Goal: Task Accomplishment & Management: Use online tool/utility

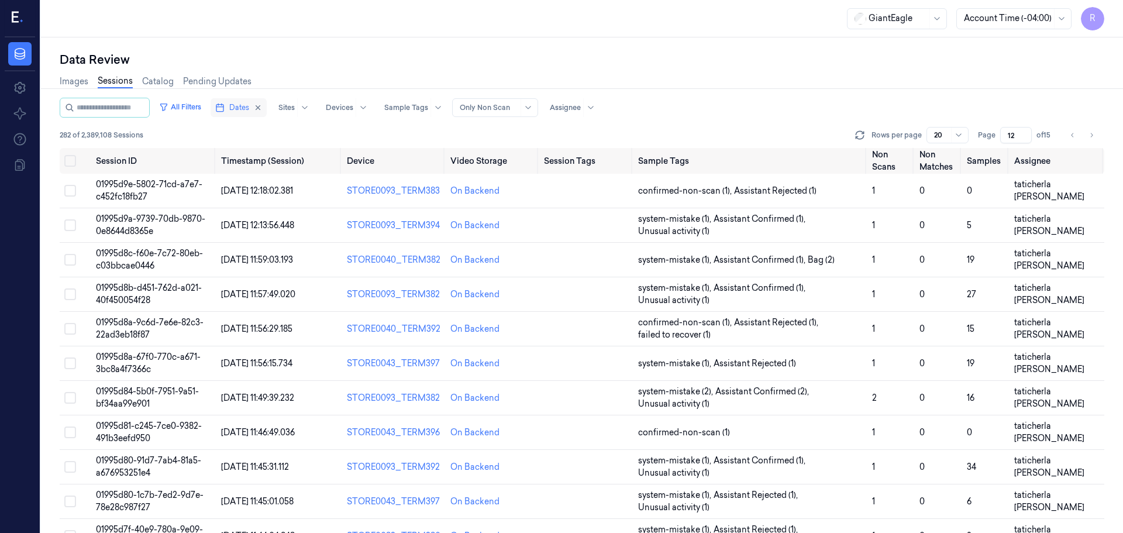
click at [249, 111] on span "Dates" at bounding box center [239, 107] width 20 height 11
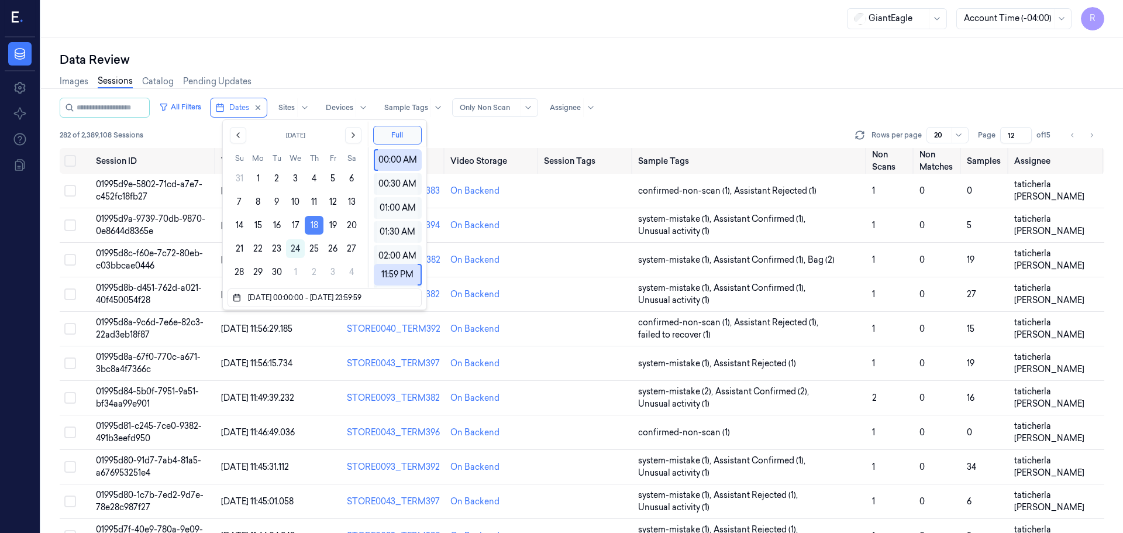
click at [314, 229] on button "18" at bounding box center [314, 225] width 19 height 19
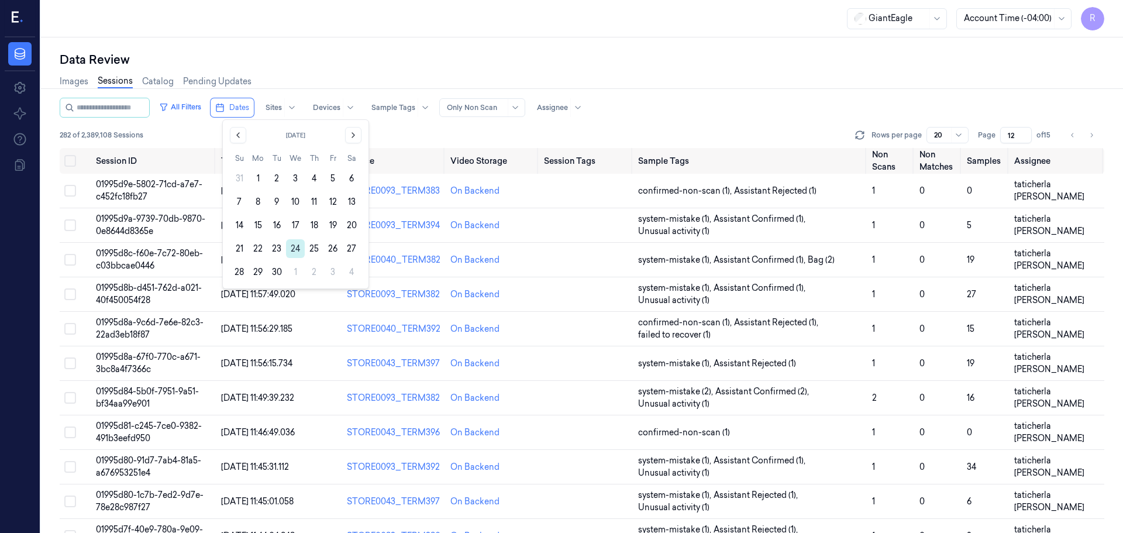
click at [292, 251] on button "24" at bounding box center [295, 248] width 19 height 19
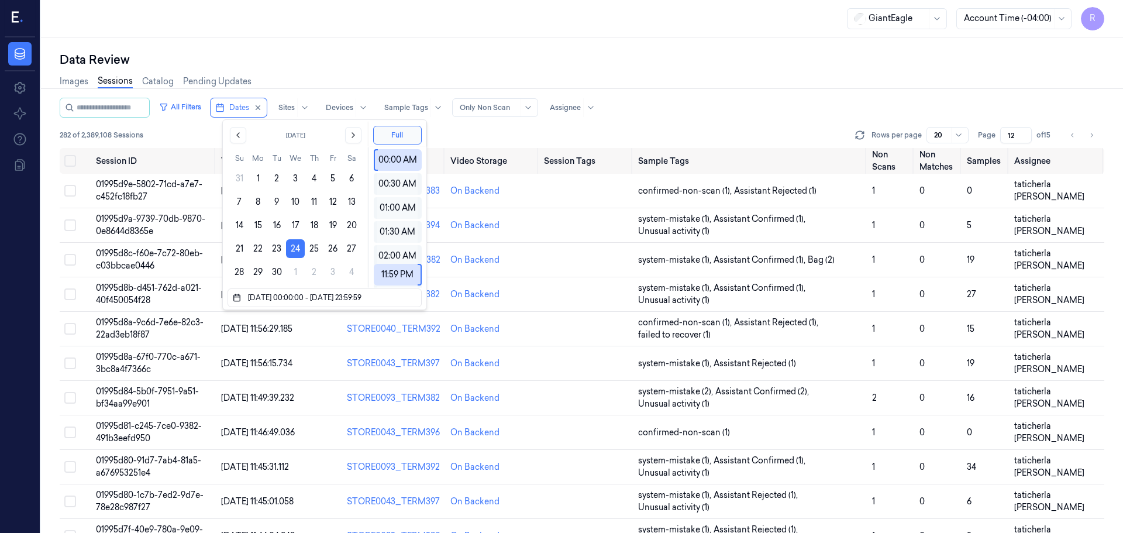
click at [256, 41] on div "Data Review Images Sessions Catalog Pending Updates All Filters Dates Sites Dev…" at bounding box center [582, 284] width 1082 height 495
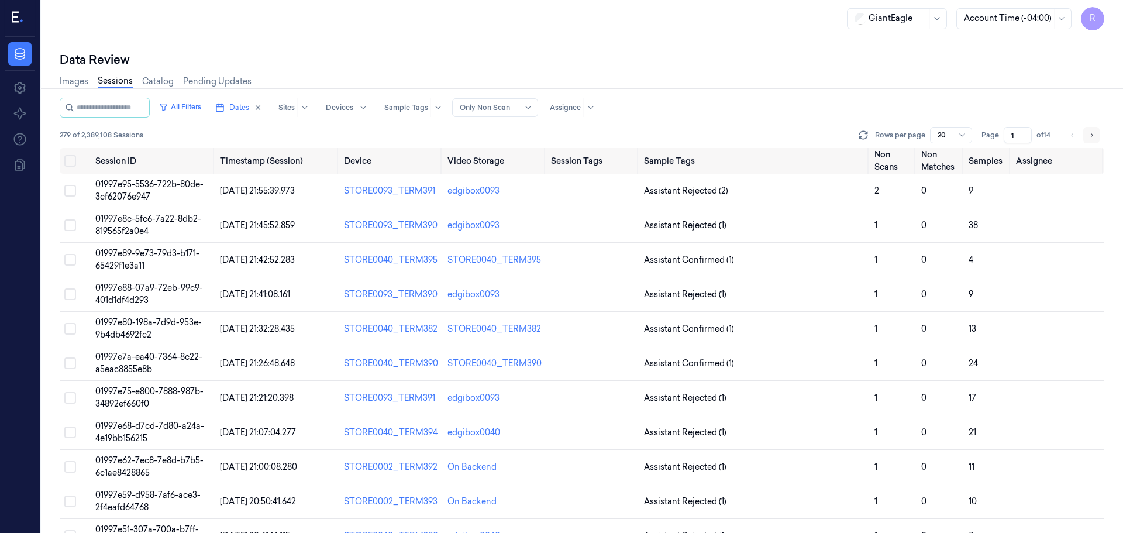
click at [1092, 139] on icon "Go to next page" at bounding box center [1091, 134] width 7 height 9
click at [1097, 137] on button "Go to next page" at bounding box center [1091, 135] width 16 height 16
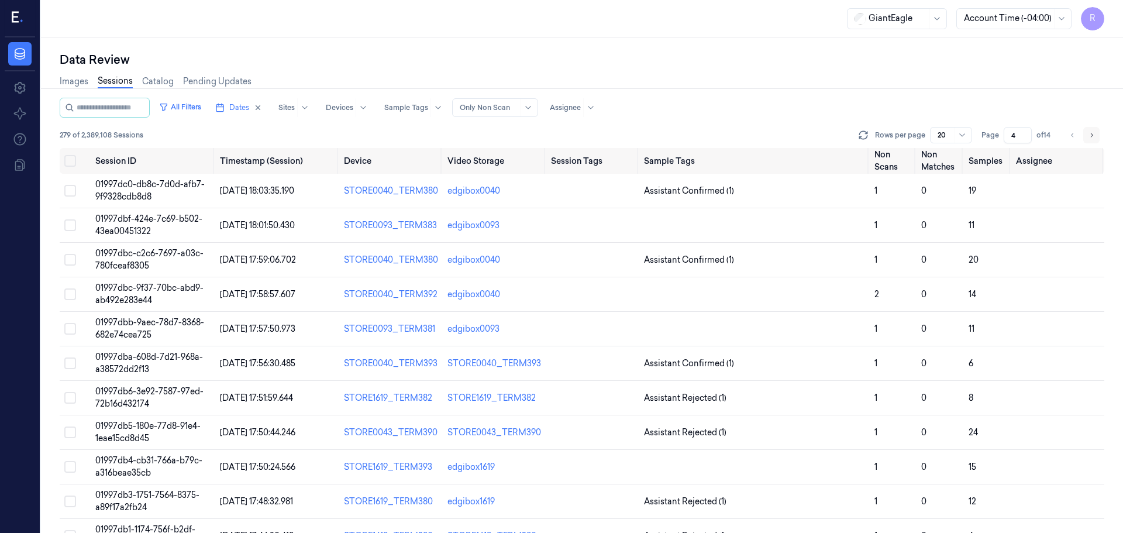
click at [1097, 137] on button "Go to next page" at bounding box center [1091, 135] width 16 height 16
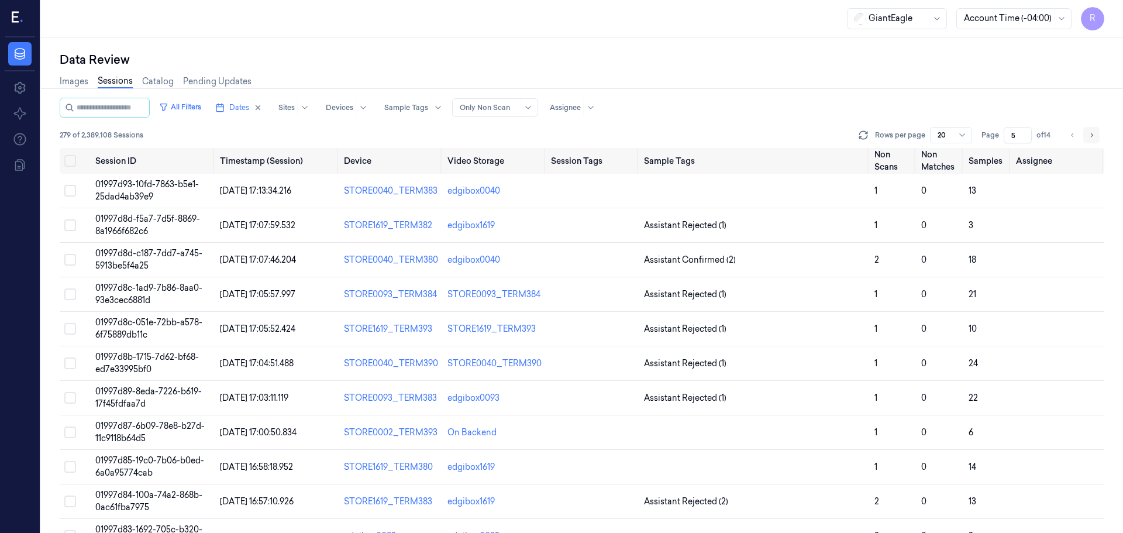
click at [1097, 137] on button "Go to next page" at bounding box center [1091, 135] width 16 height 16
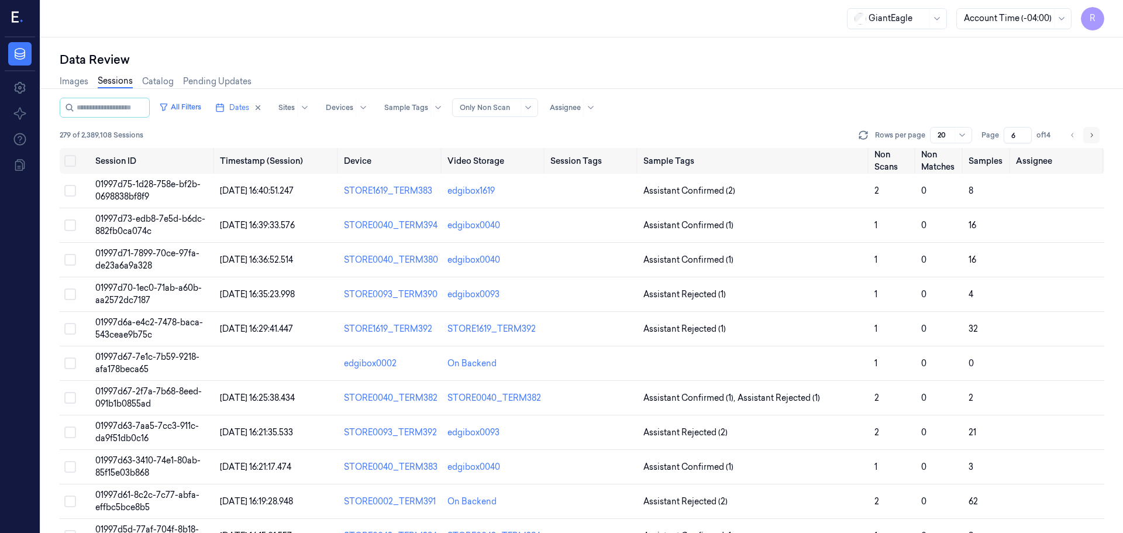
click at [1097, 137] on button "Go to next page" at bounding box center [1091, 135] width 16 height 16
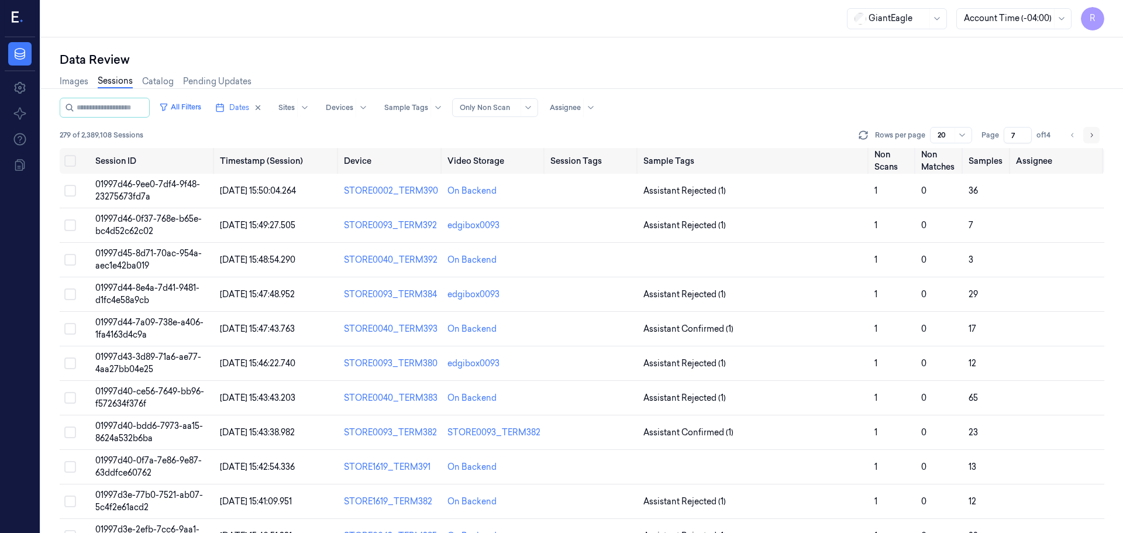
click at [1097, 137] on button "Go to next page" at bounding box center [1091, 135] width 16 height 16
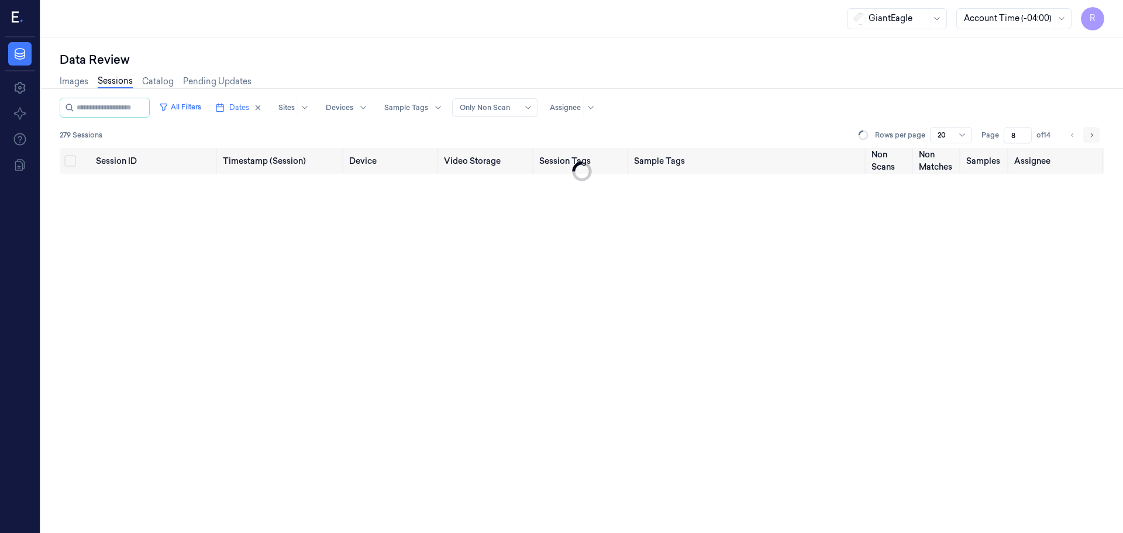
click at [1097, 137] on button "Go to next page" at bounding box center [1091, 135] width 16 height 16
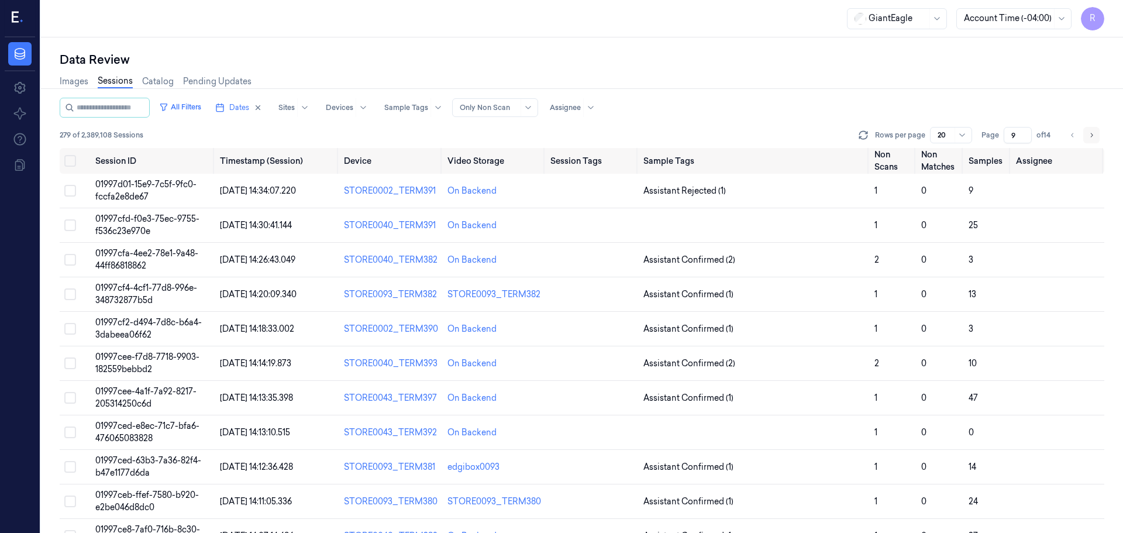
click at [1097, 137] on button "Go to next page" at bounding box center [1091, 135] width 16 height 16
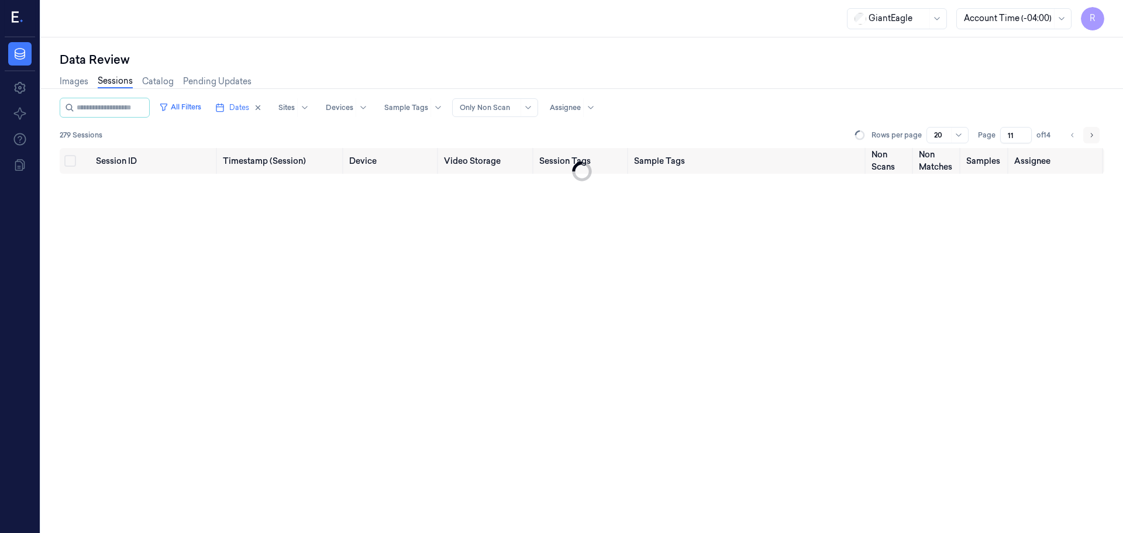
click at [1097, 137] on button "Go to next page" at bounding box center [1091, 135] width 16 height 16
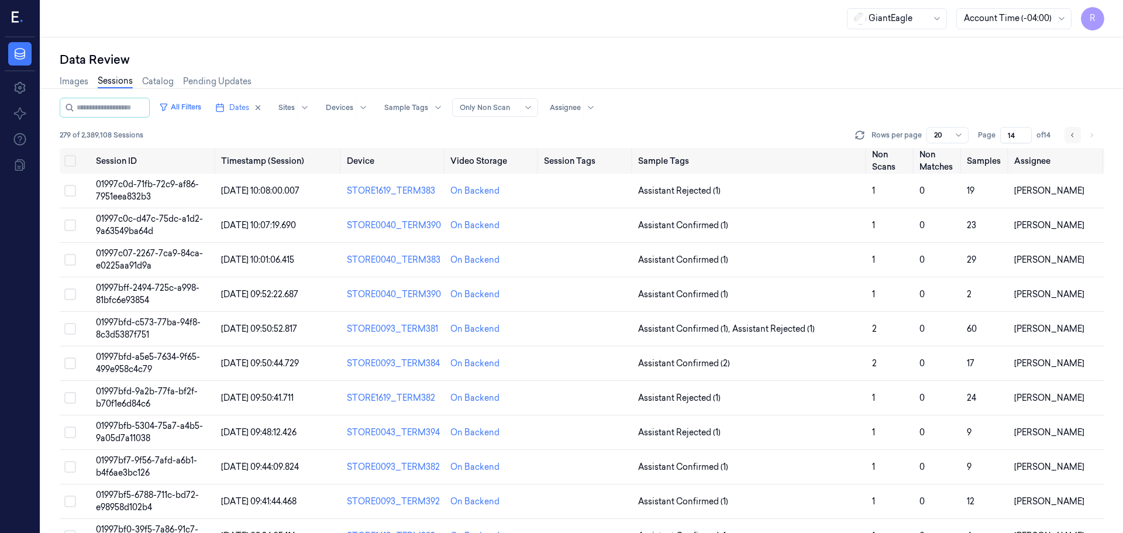
click at [1071, 133] on icon "Go to previous page" at bounding box center [1072, 134] width 7 height 9
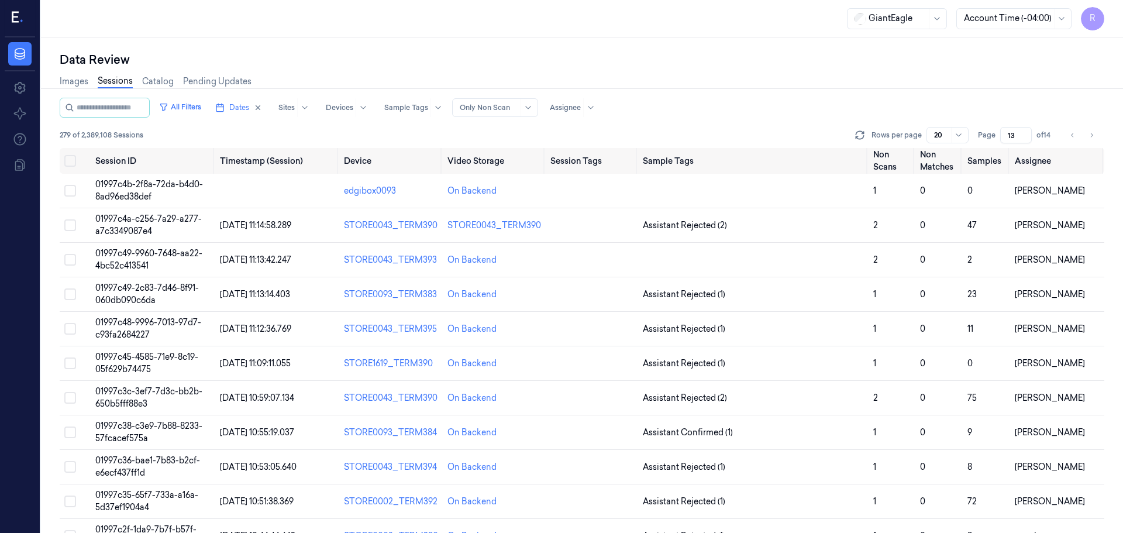
click at [1082, 136] on ul "pagination" at bounding box center [1081, 135] width 35 height 16
click at [1075, 136] on icon "Go to previous page" at bounding box center [1072, 134] width 7 height 9
click at [1091, 137] on icon "Go to next page" at bounding box center [1091, 134] width 7 height 9
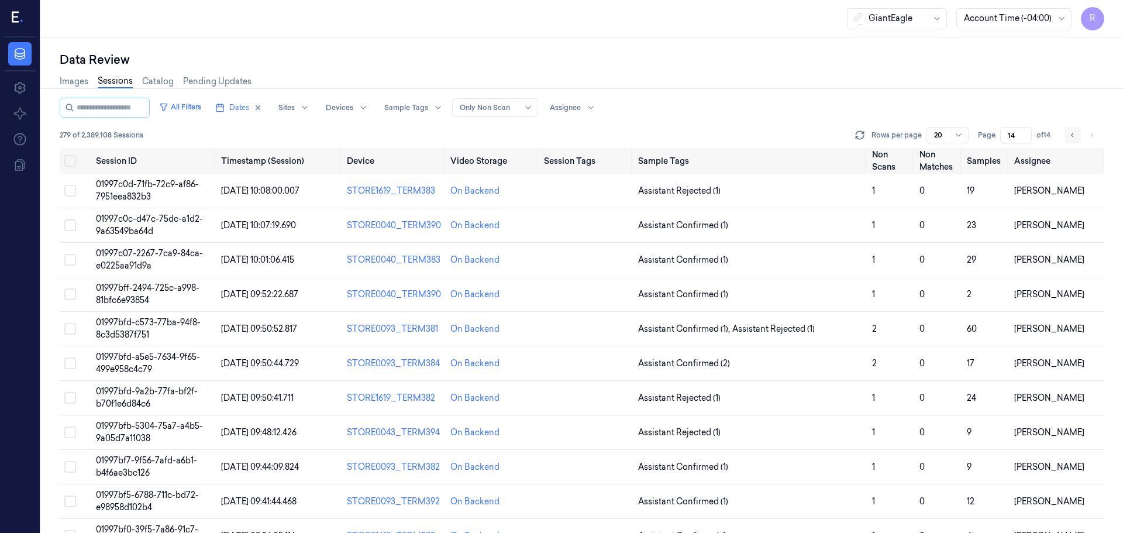
click at [1072, 139] on button "Go to previous page" at bounding box center [1072, 135] width 16 height 16
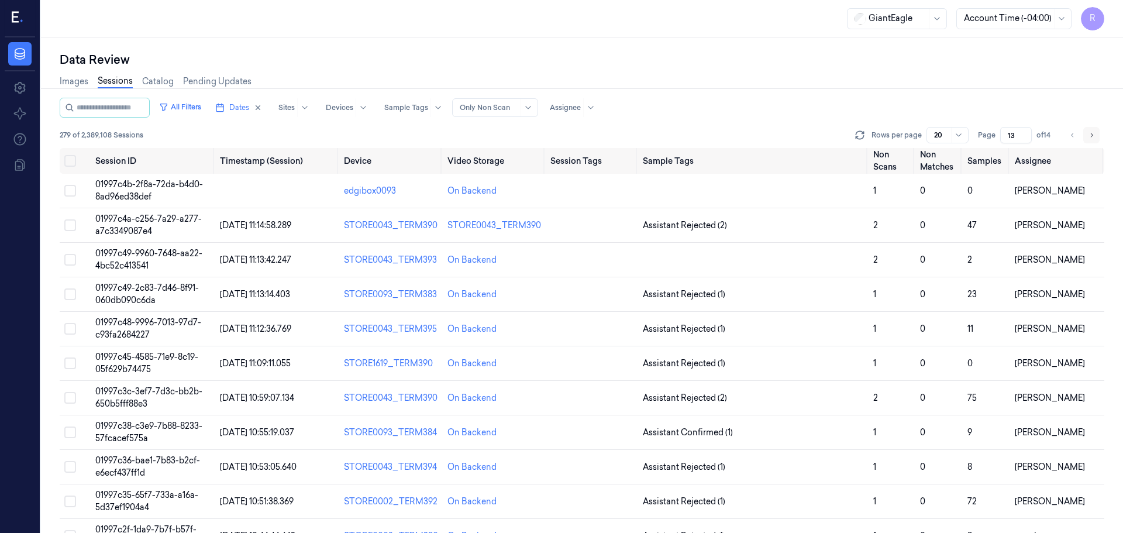
click at [1090, 132] on icon "Go to next page" at bounding box center [1091, 134] width 7 height 9
type input "14"
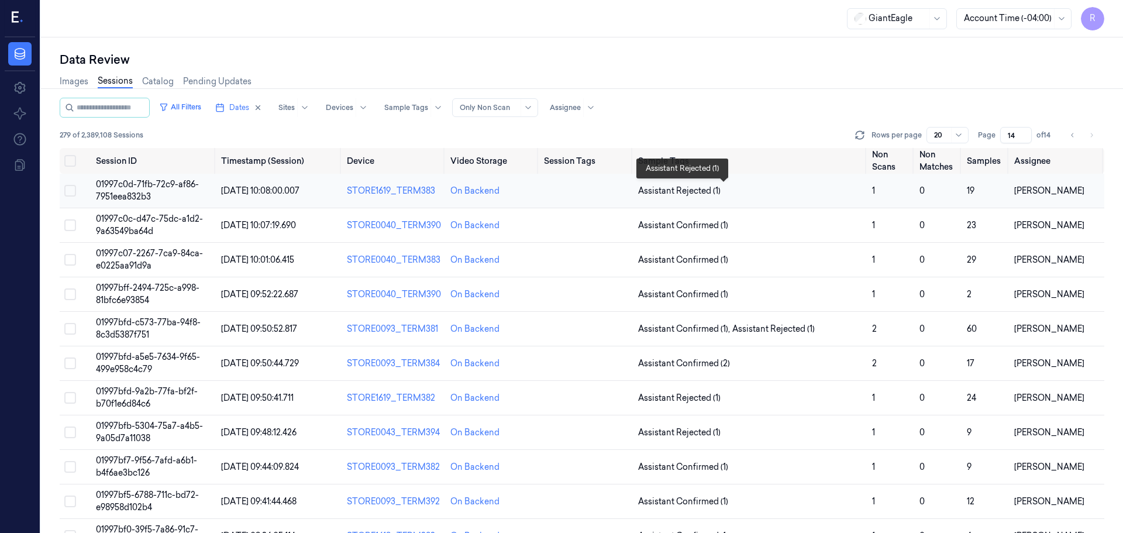
click at [786, 189] on span "Assistant Rejected (1)" at bounding box center [750, 191] width 225 height 12
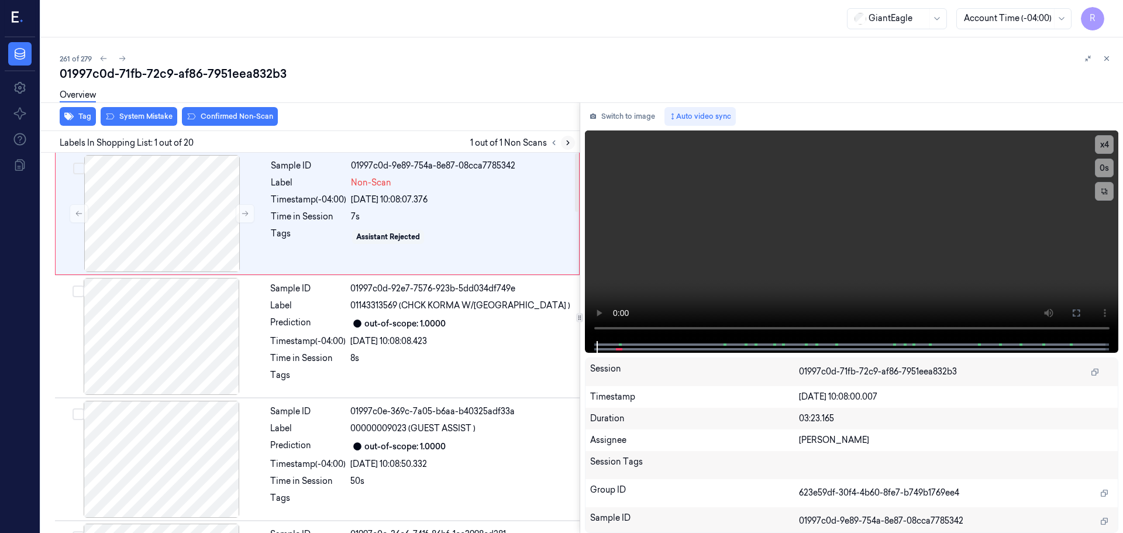
click at [570, 136] on button at bounding box center [568, 143] width 14 height 14
click at [1103, 144] on button "x 4" at bounding box center [1104, 144] width 19 height 19
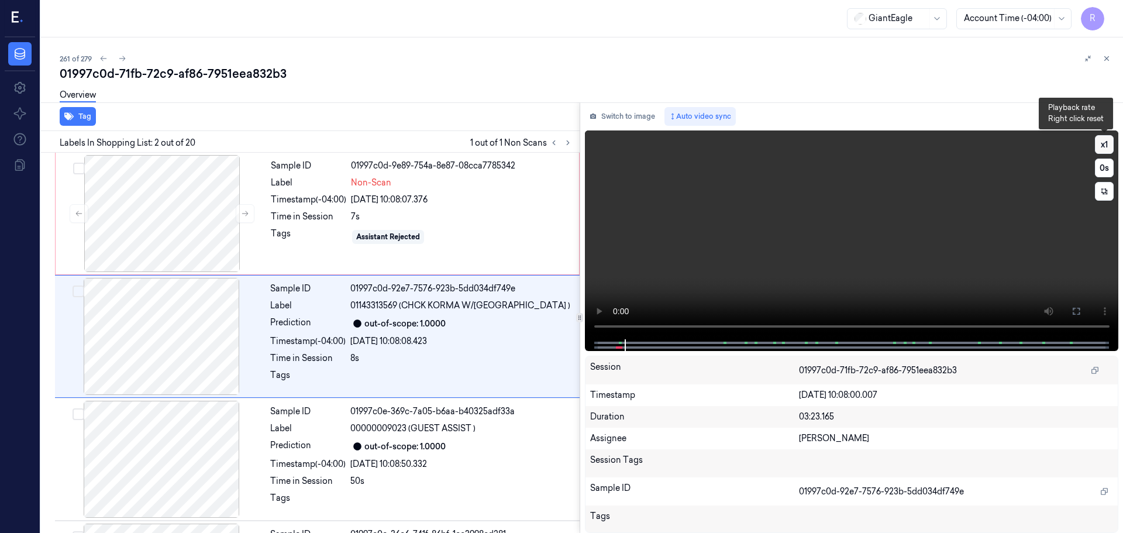
click at [1105, 147] on button "x 1" at bounding box center [1104, 144] width 19 height 19
click at [1107, 149] on button "x 2" at bounding box center [1104, 144] width 19 height 19
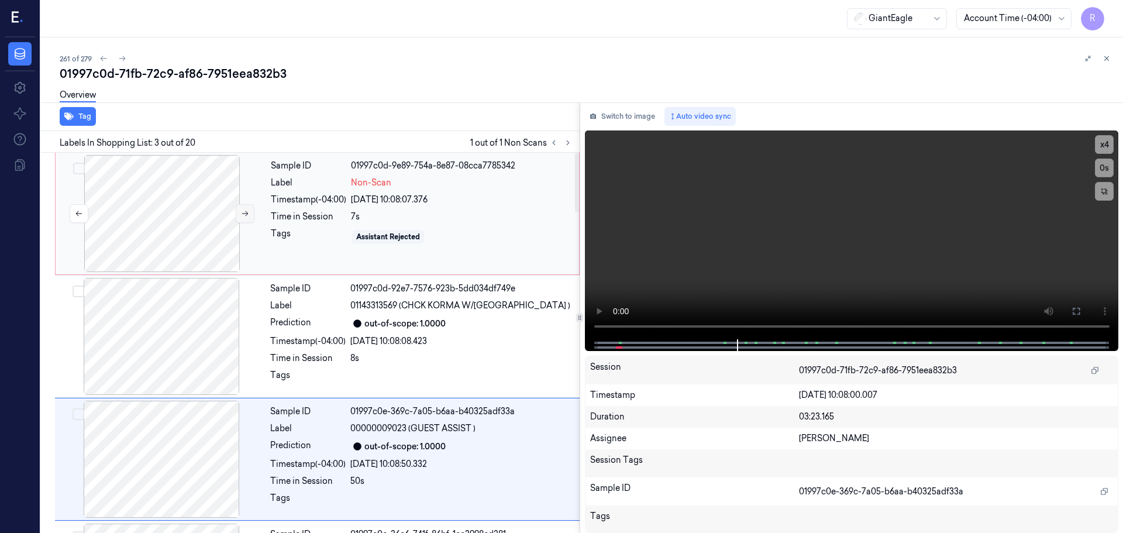
click at [237, 214] on button at bounding box center [245, 213] width 19 height 19
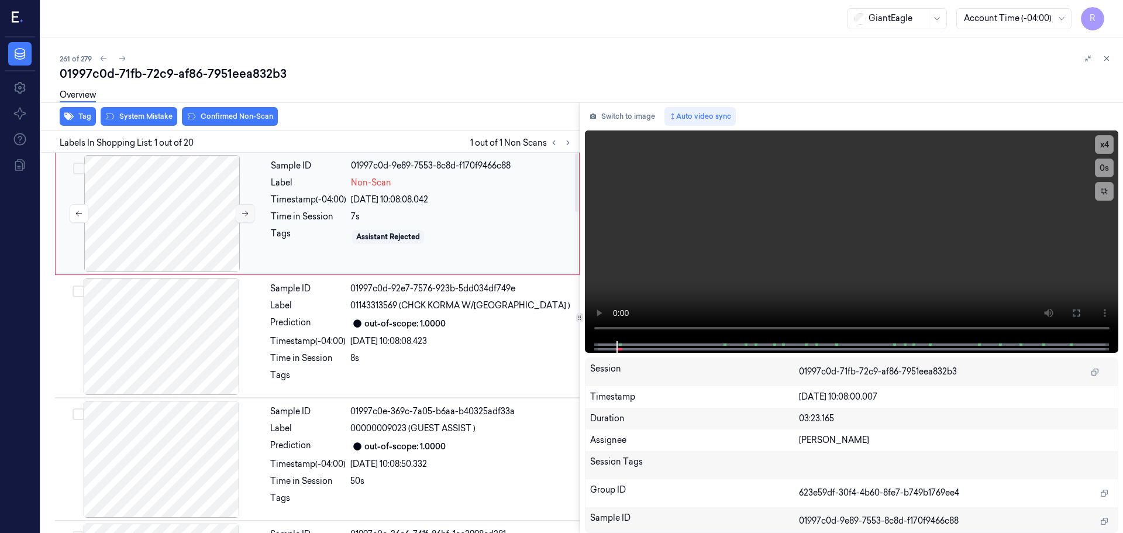
click at [237, 214] on button at bounding box center [245, 213] width 19 height 19
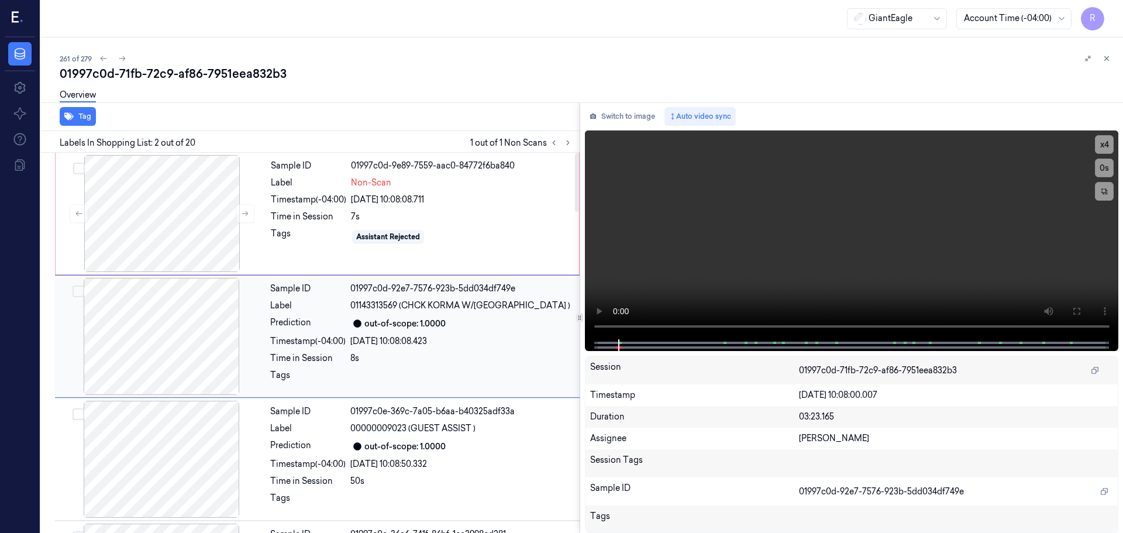
click at [200, 345] on div at bounding box center [161, 336] width 208 height 117
click at [202, 237] on div at bounding box center [162, 213] width 208 height 117
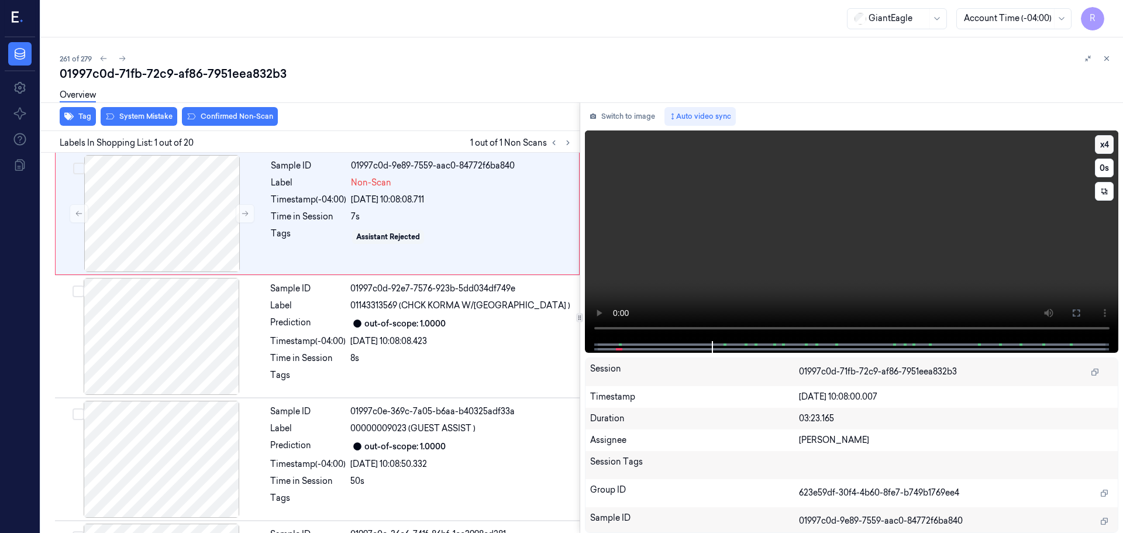
click at [1106, 143] on button "x 4" at bounding box center [1104, 144] width 19 height 19
click at [1082, 306] on button at bounding box center [1076, 312] width 19 height 19
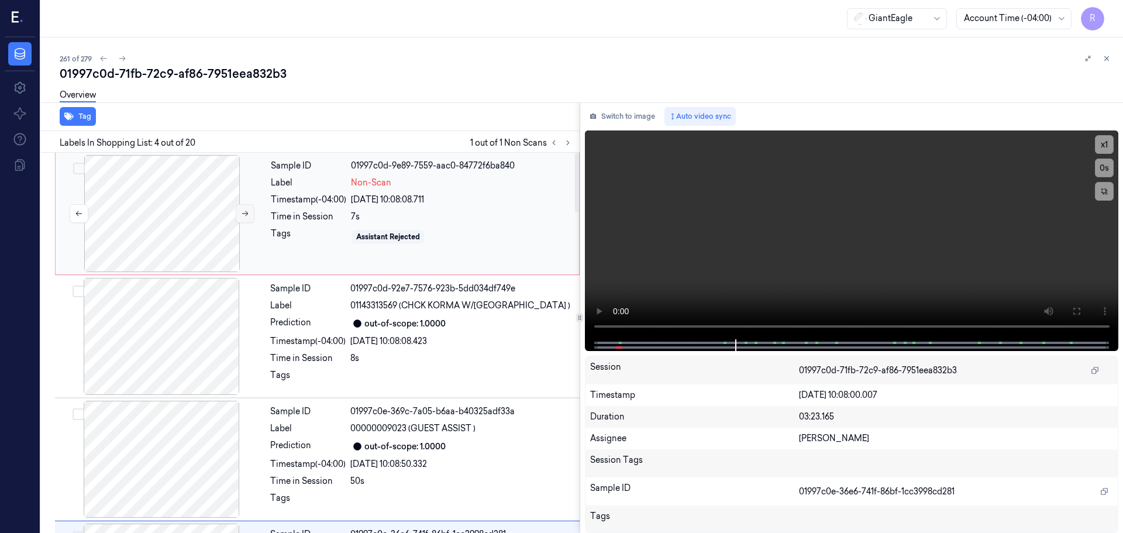
click at [239, 213] on button at bounding box center [245, 213] width 19 height 19
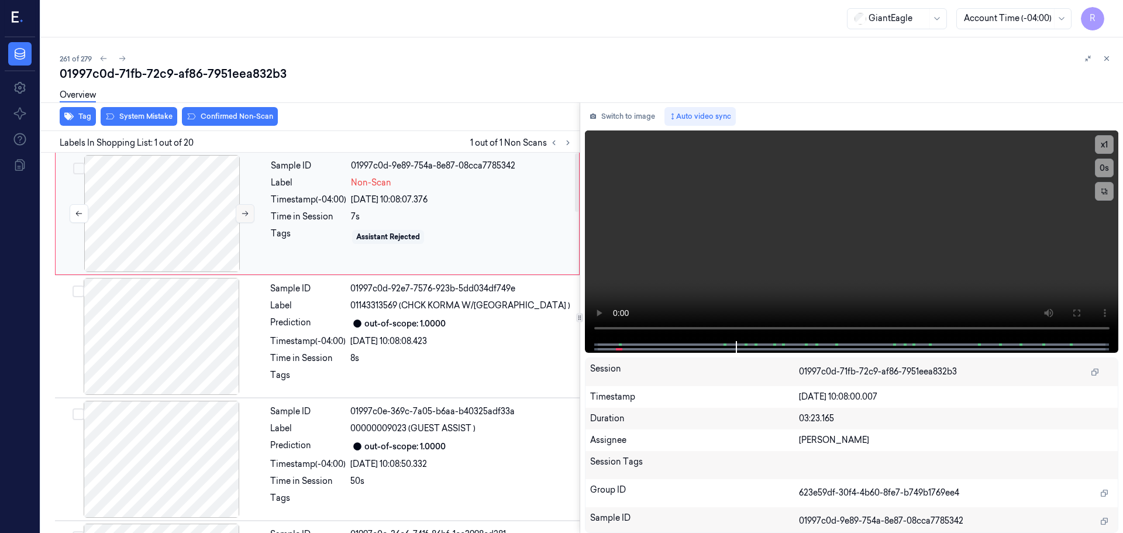
click at [239, 213] on button at bounding box center [245, 213] width 19 height 19
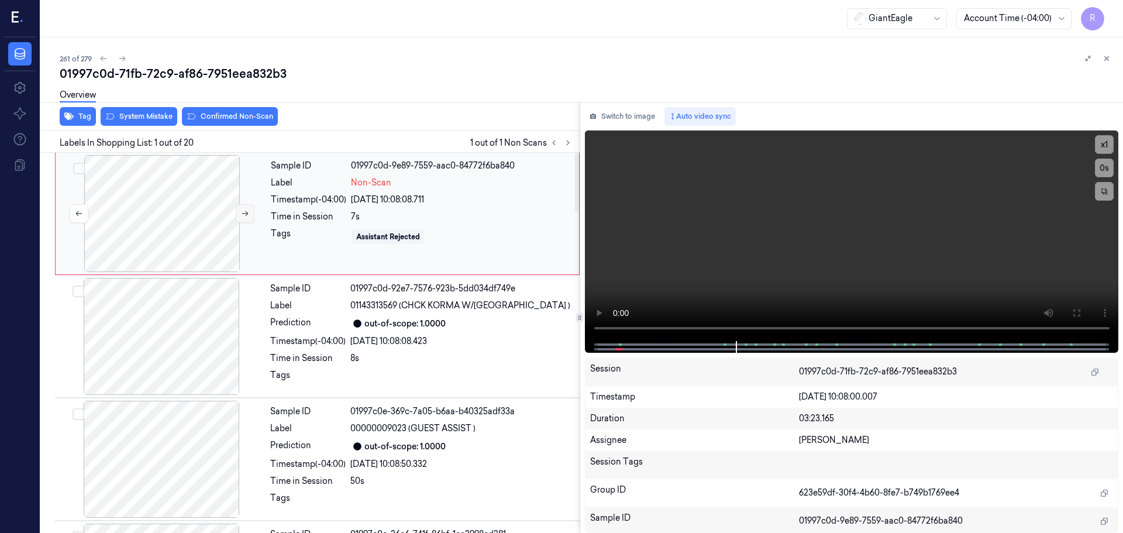
click at [239, 213] on button at bounding box center [245, 213] width 19 height 19
click at [1080, 313] on icon at bounding box center [1075, 312] width 9 height 9
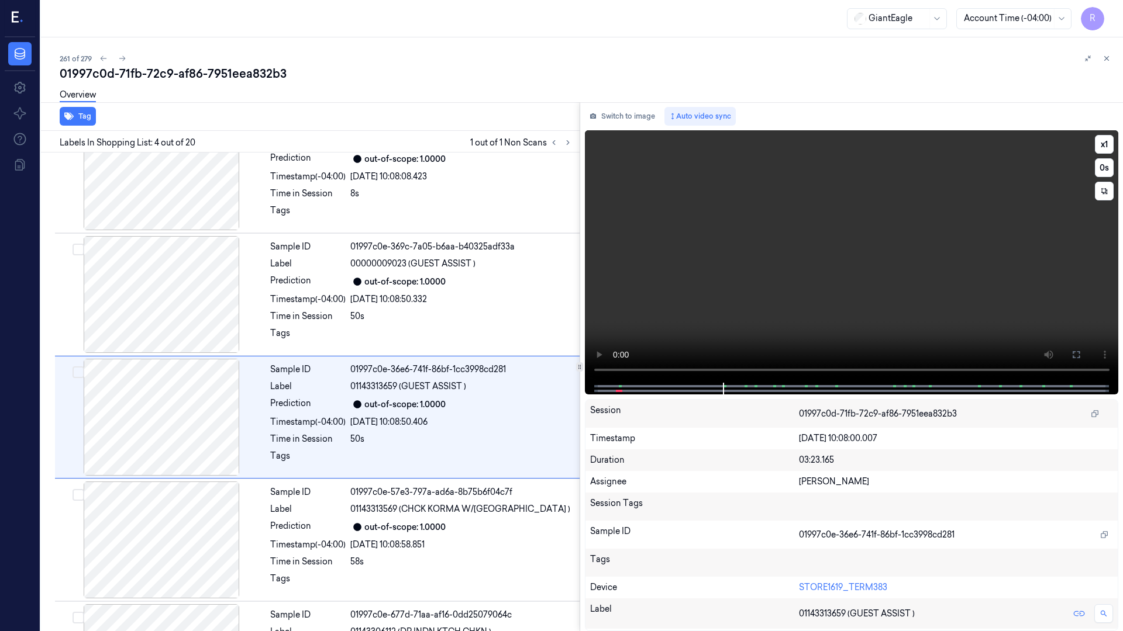
scroll to position [190, 0]
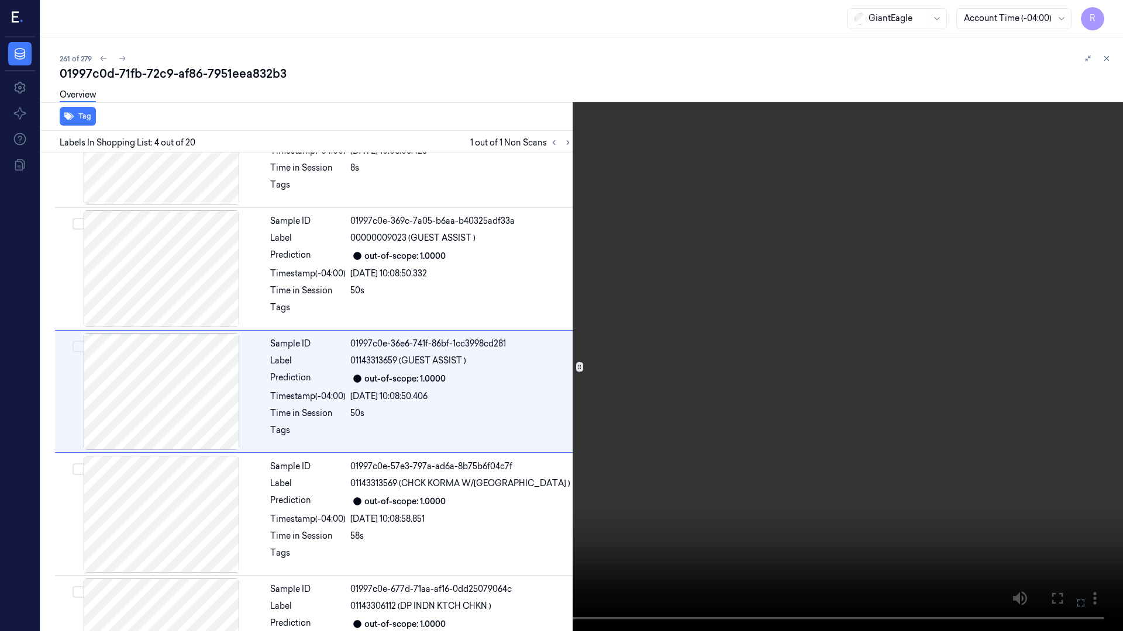
click at [1109, 21] on button "x 1" at bounding box center [1108, 14] width 19 height 19
click at [1109, 21] on button "x 2" at bounding box center [1108, 14] width 19 height 19
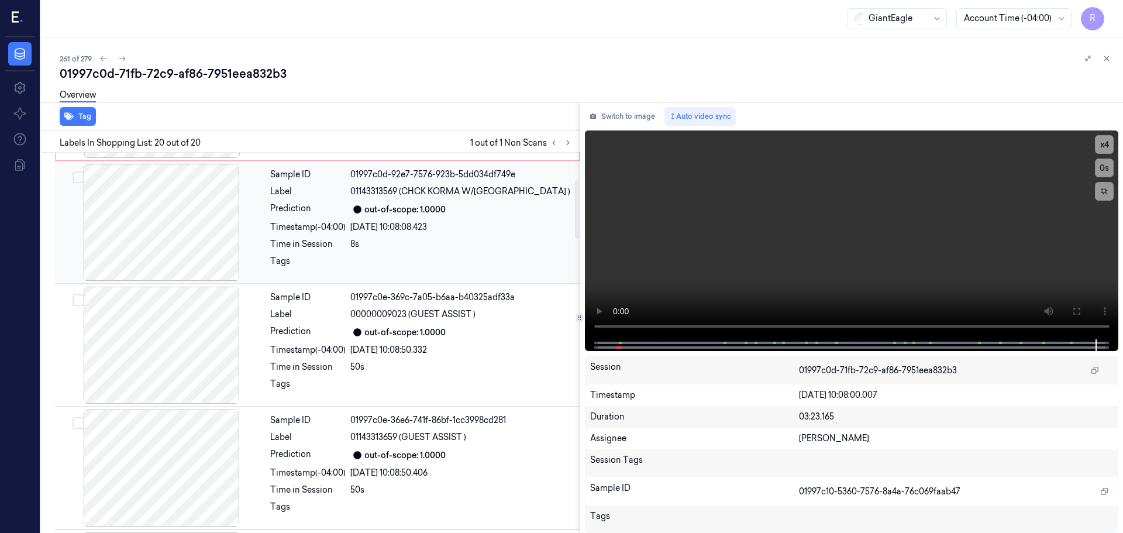
scroll to position [175, 0]
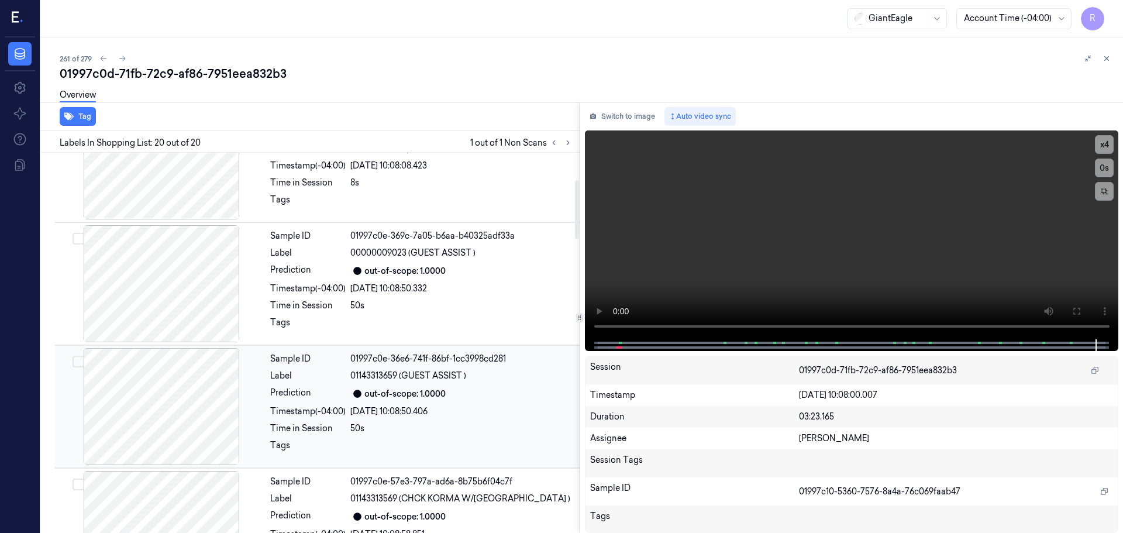
click at [406, 425] on div "50s" at bounding box center [461, 428] width 222 height 12
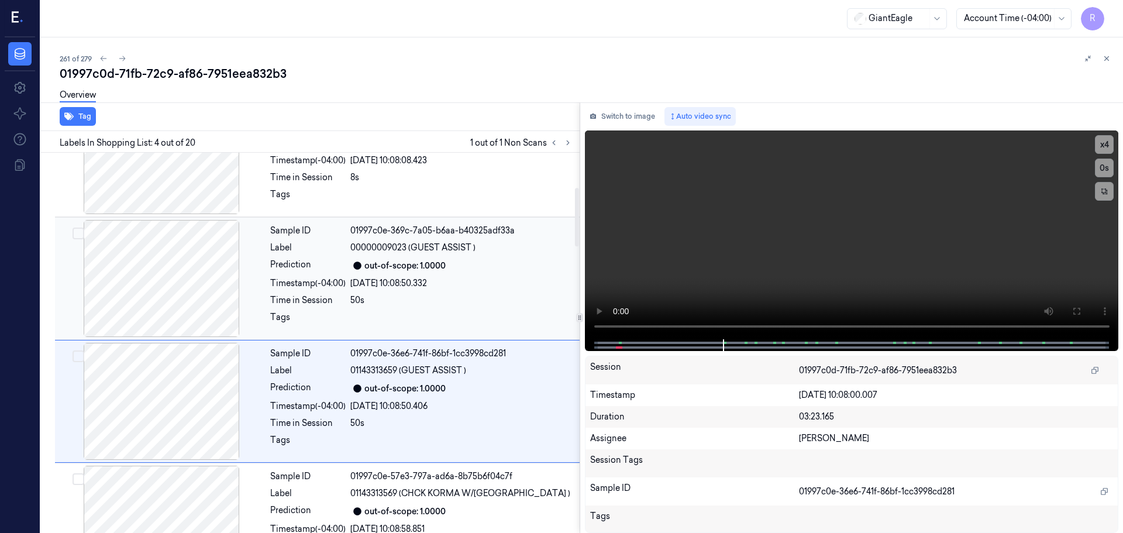
scroll to position [239, 0]
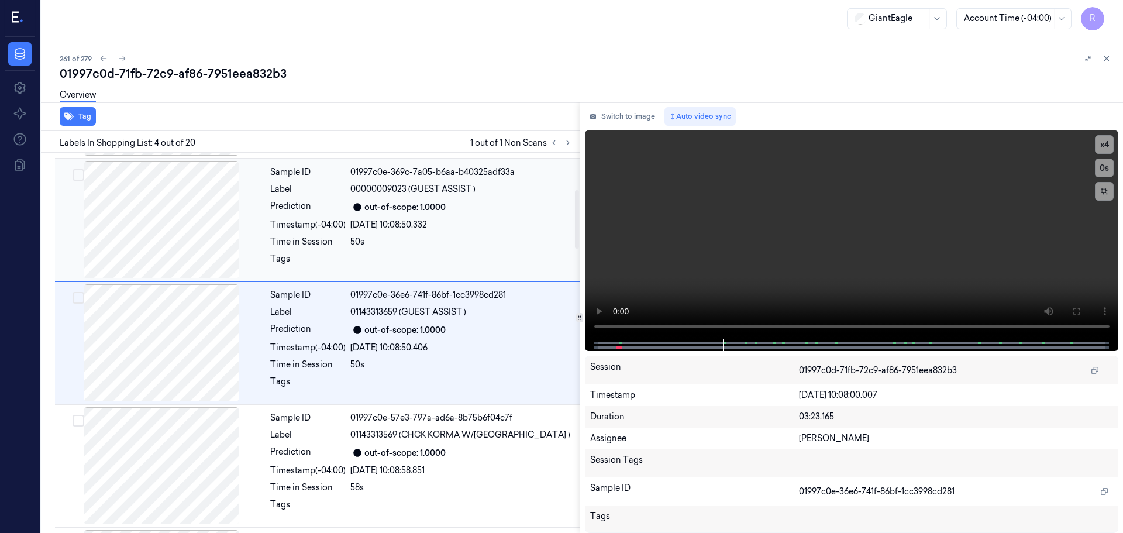
click at [434, 268] on div at bounding box center [461, 262] width 222 height 19
click at [1109, 143] on button "x 4" at bounding box center [1104, 144] width 19 height 19
click at [1078, 311] on icon at bounding box center [1075, 310] width 9 height 9
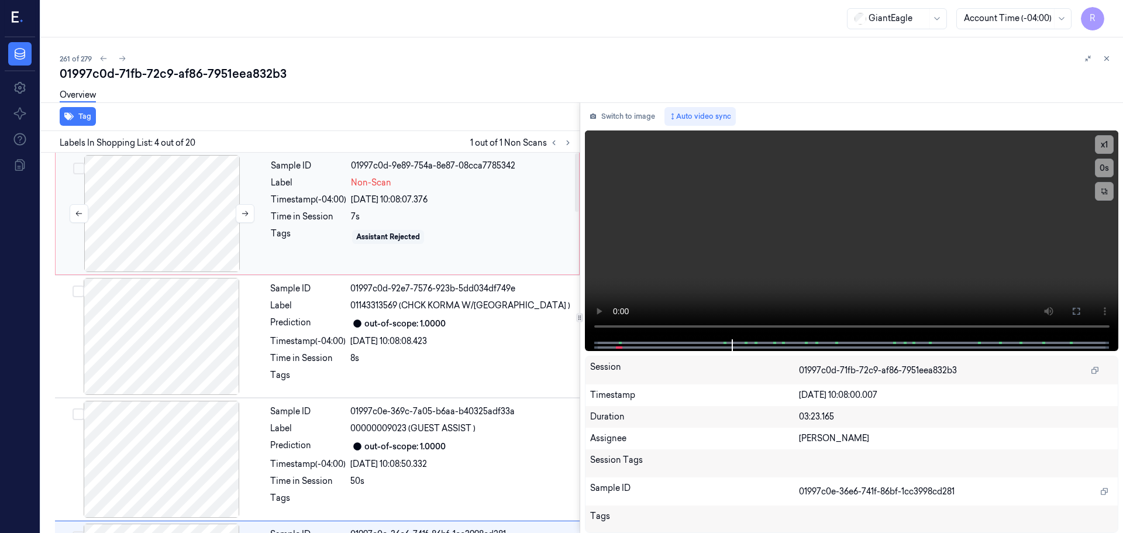
click at [153, 219] on div at bounding box center [162, 213] width 208 height 117
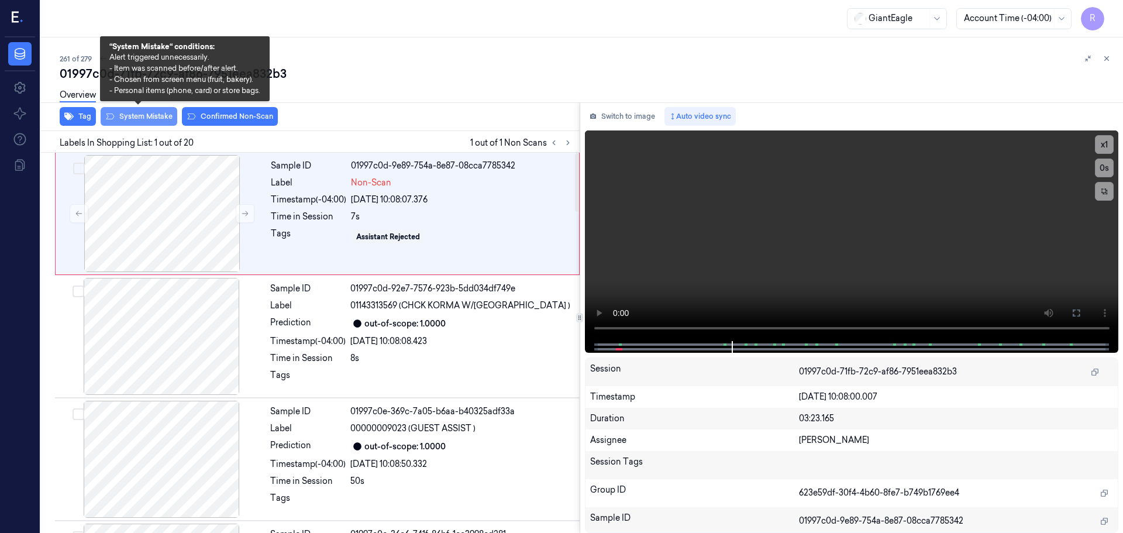
click at [143, 112] on button "System Mistake" at bounding box center [139, 116] width 77 height 19
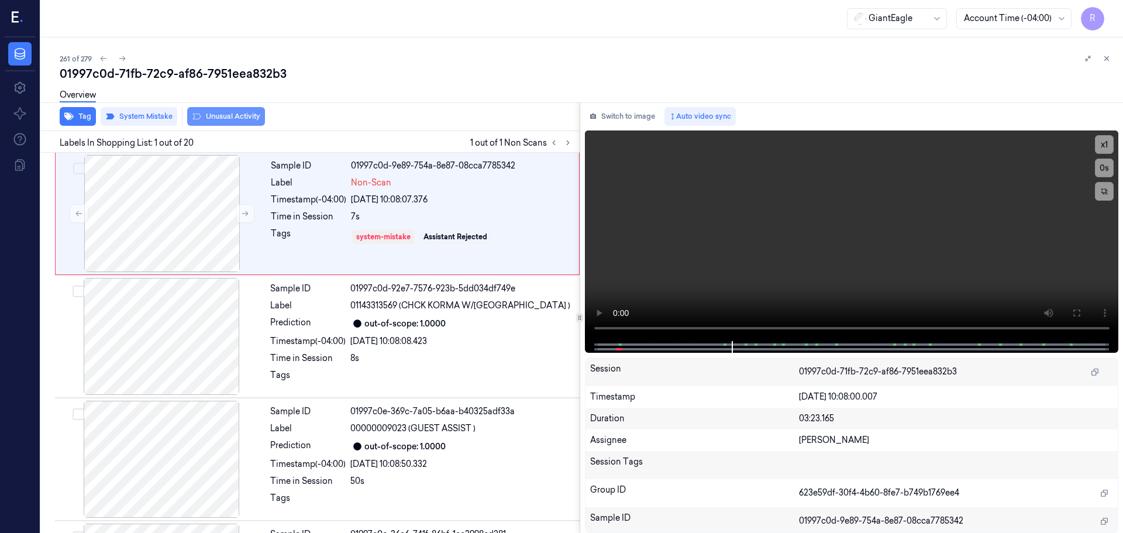
click at [222, 116] on button "Unusual Activity" at bounding box center [226, 116] width 78 height 19
click at [320, 315] on div "Sample ID 01997c0d-92e7-7576-923b-5dd034df749e Label 01143313569 (CHCK KORMA W/…" at bounding box center [421, 336] width 312 height 117
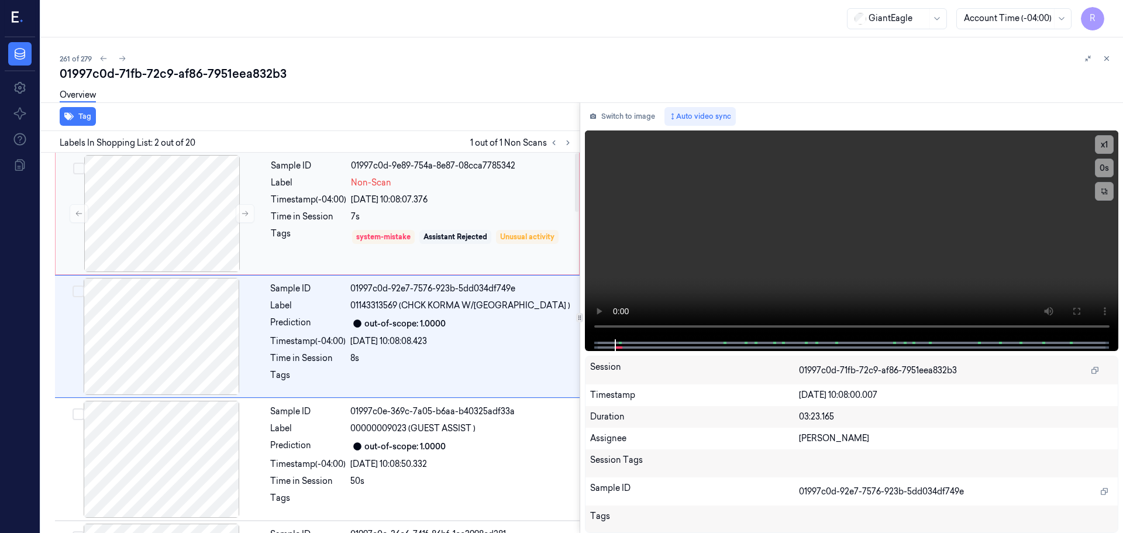
click at [277, 222] on div "Time in Session" at bounding box center [308, 216] width 75 height 12
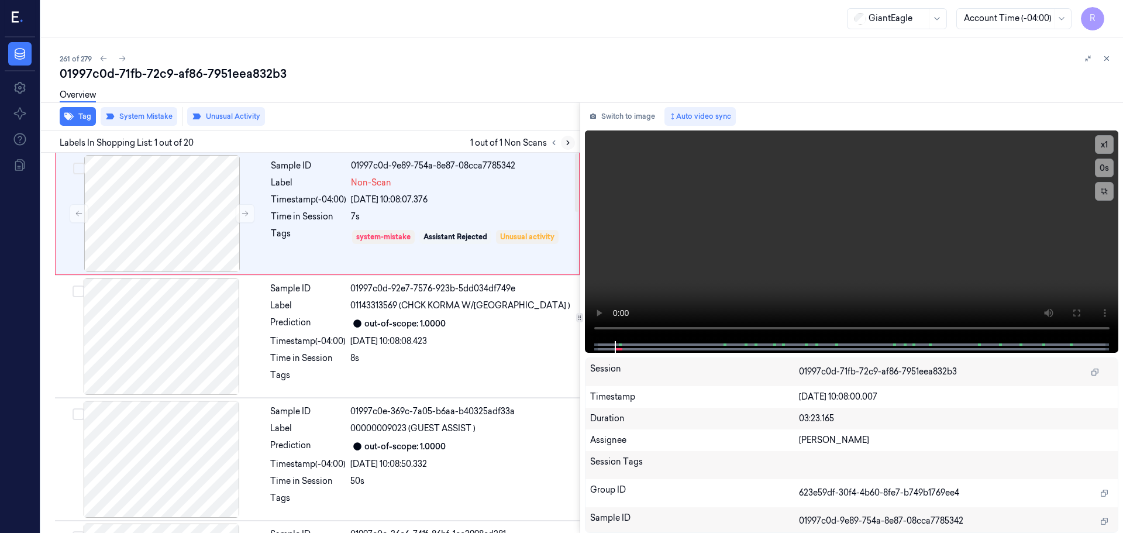
click at [561, 144] on button at bounding box center [568, 143] width 14 height 14
click at [569, 145] on icon at bounding box center [568, 143] width 8 height 8
click at [1106, 60] on icon at bounding box center [1106, 58] width 8 height 8
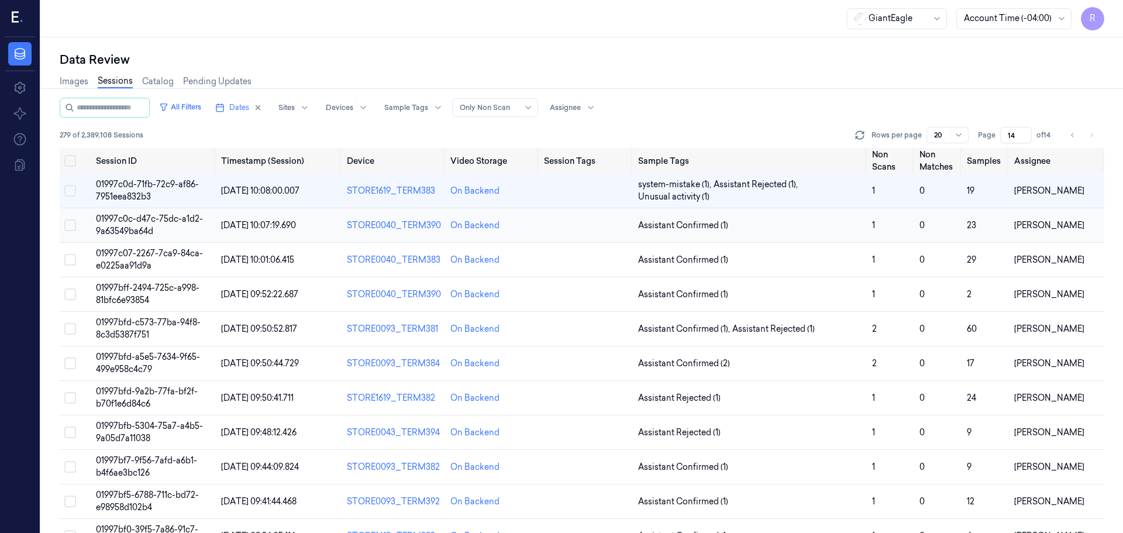
click at [851, 230] on span "Assistant Confirmed (1)" at bounding box center [750, 225] width 225 height 12
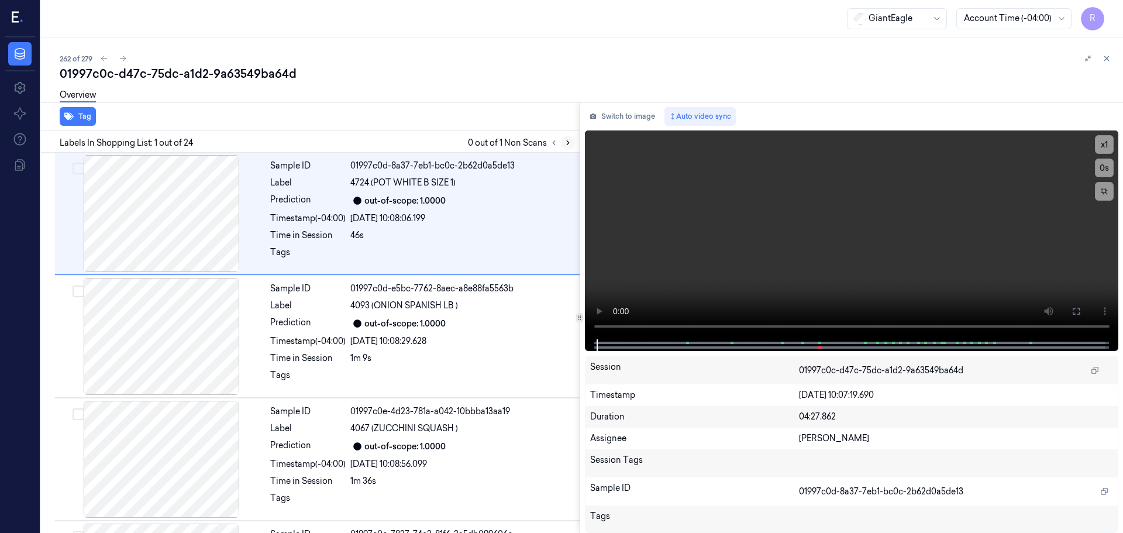
click at [567, 141] on icon at bounding box center [568, 143] width 2 height 4
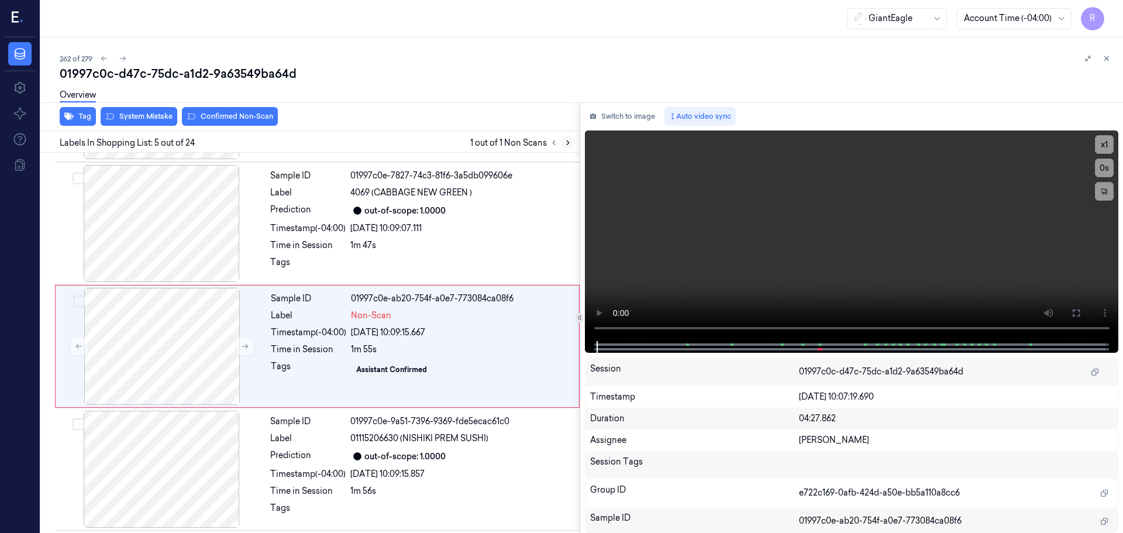
scroll to position [362, 0]
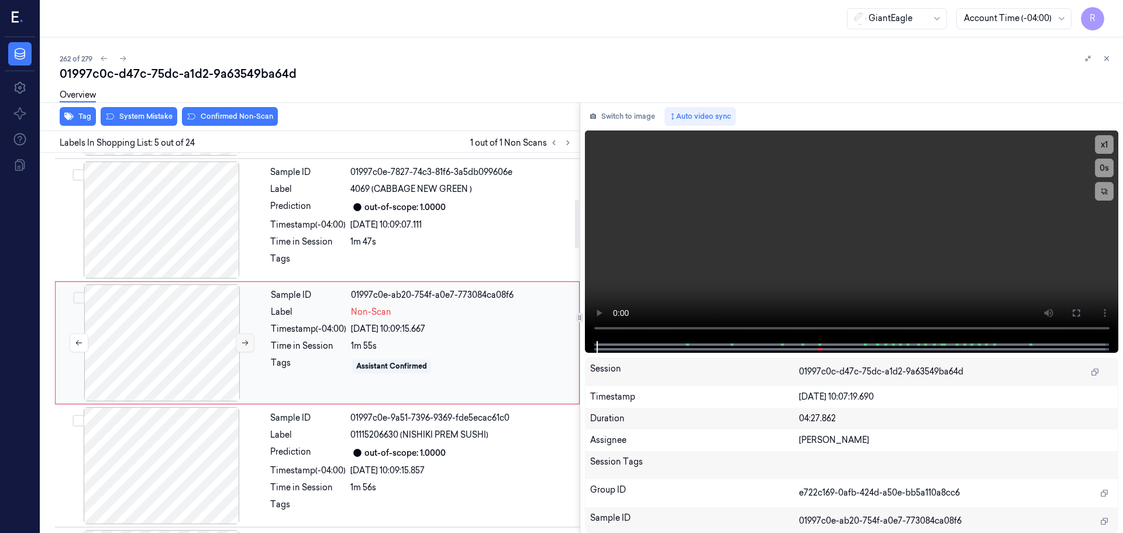
click at [238, 347] on button at bounding box center [245, 342] width 19 height 19
click at [240, 347] on button at bounding box center [245, 342] width 19 height 19
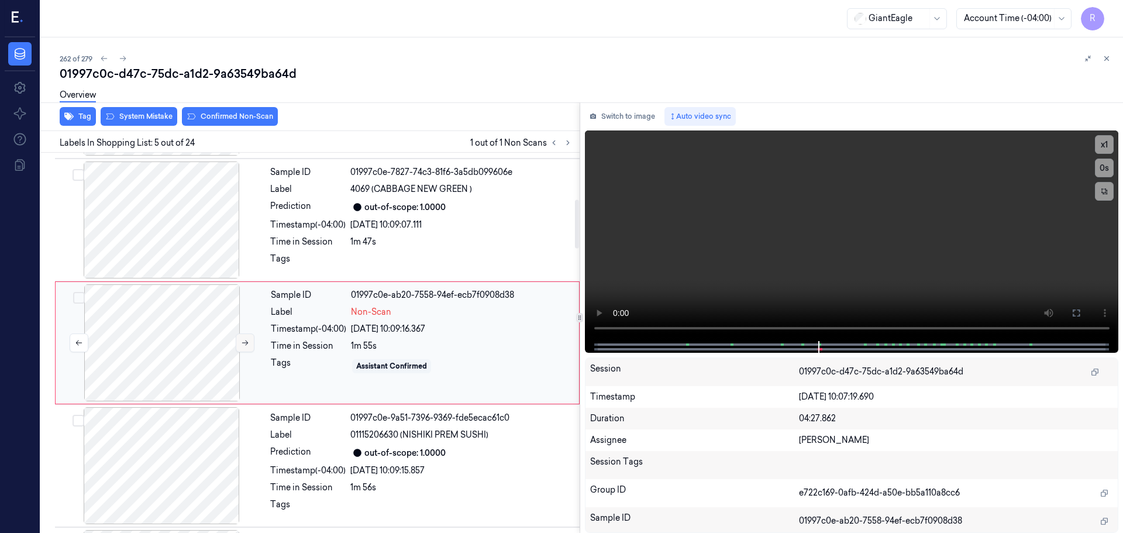
click at [240, 347] on button at bounding box center [245, 342] width 19 height 19
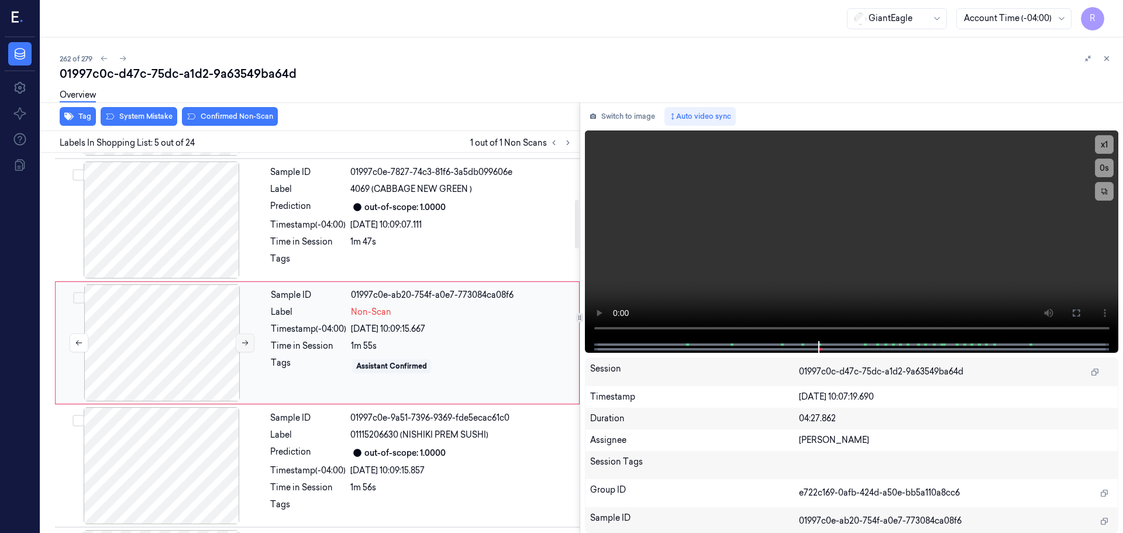
click at [240, 347] on button at bounding box center [245, 342] width 19 height 19
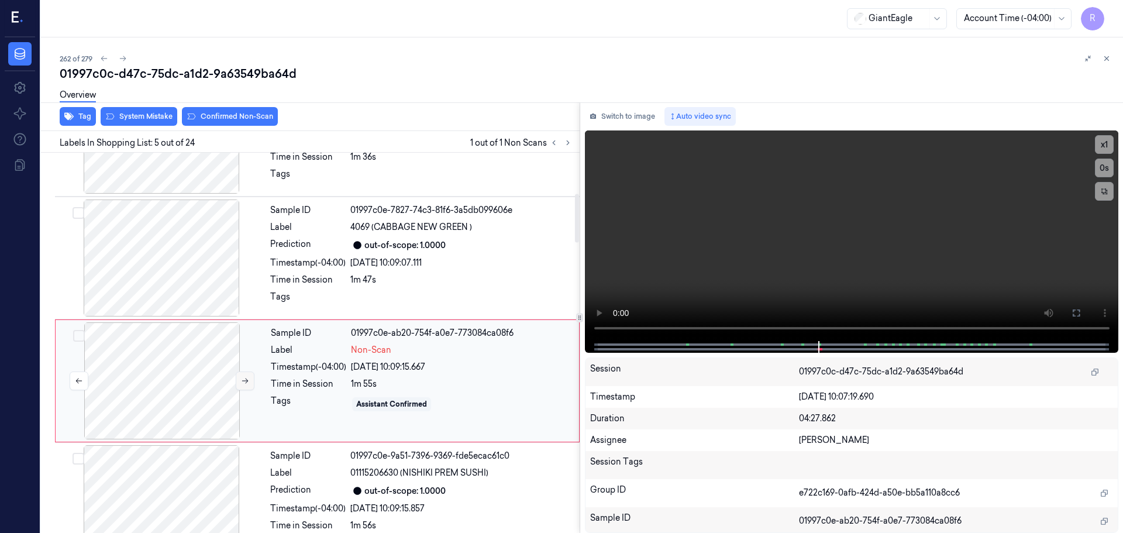
scroll to position [303, 0]
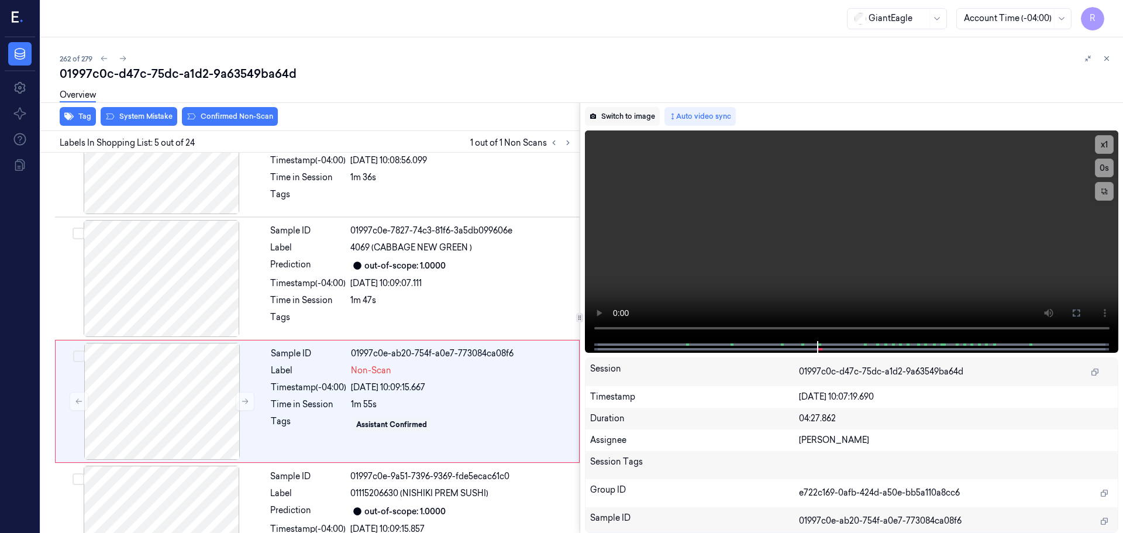
click at [625, 125] on button "Switch to image" at bounding box center [622, 116] width 75 height 19
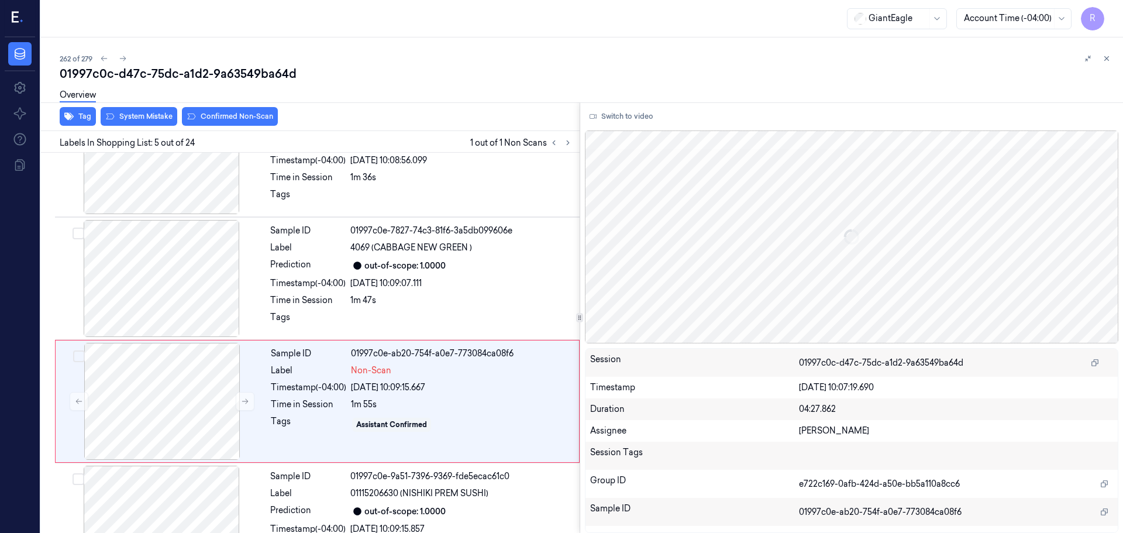
scroll to position [362, 0]
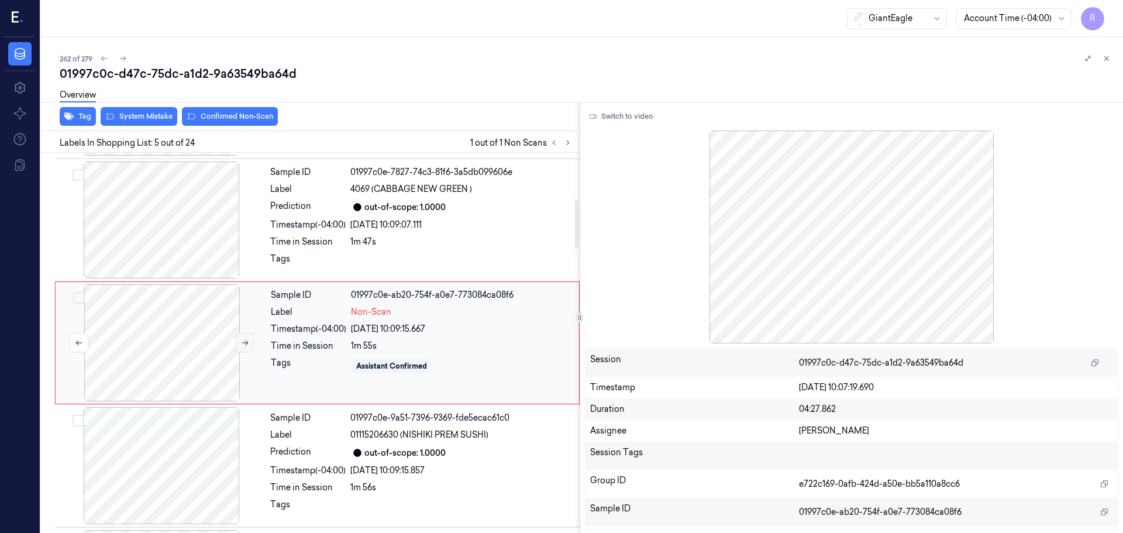
click at [241, 343] on button at bounding box center [245, 342] width 19 height 19
click at [241, 343] on icon at bounding box center [245, 343] width 8 height 8
click at [174, 235] on div at bounding box center [161, 219] width 208 height 117
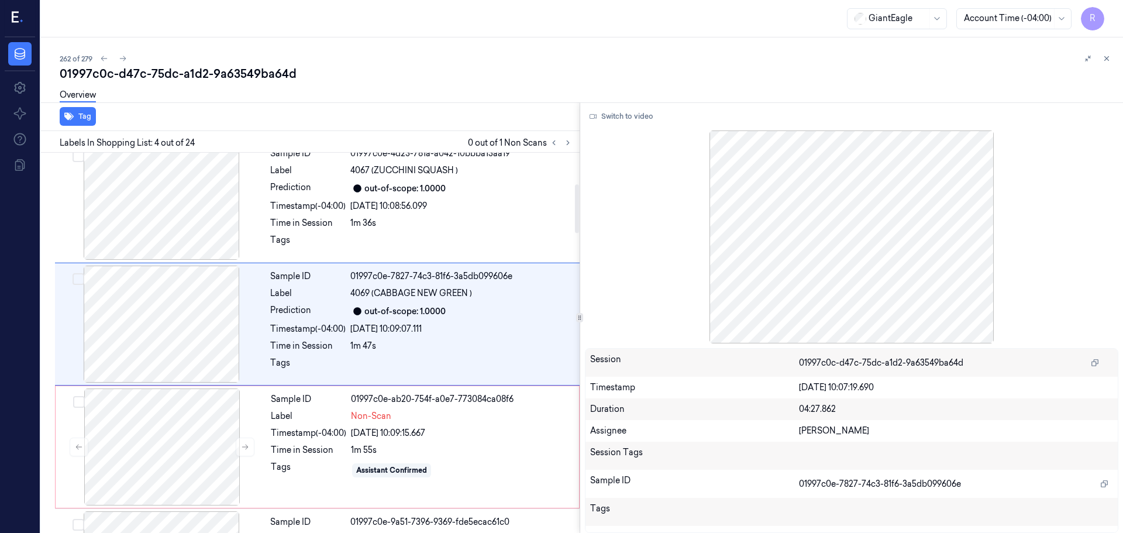
scroll to position [239, 0]
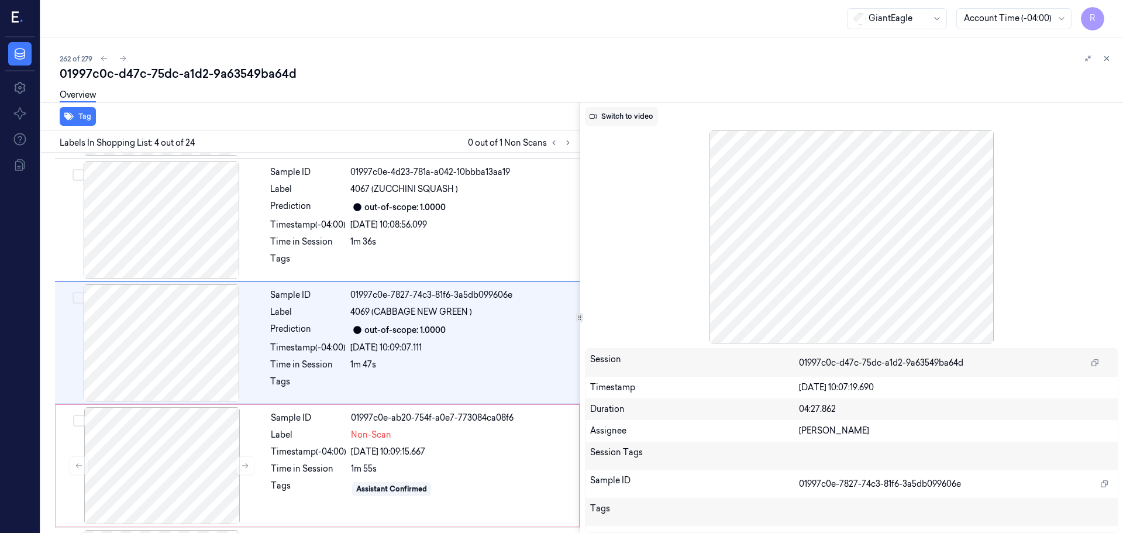
click at [619, 118] on button "Switch to video" at bounding box center [621, 116] width 73 height 19
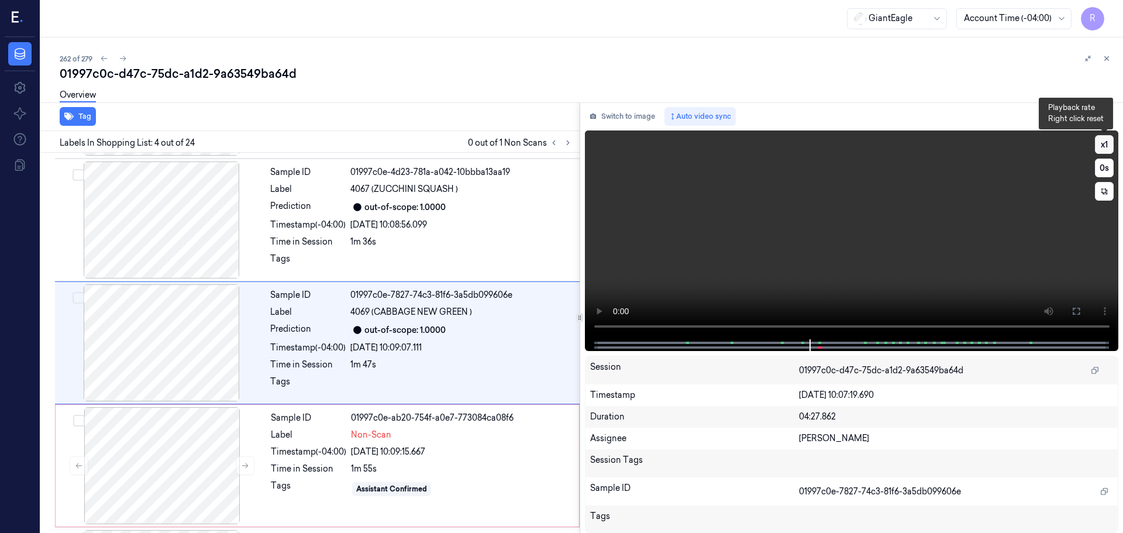
click at [1099, 145] on button "x 1" at bounding box center [1104, 144] width 19 height 19
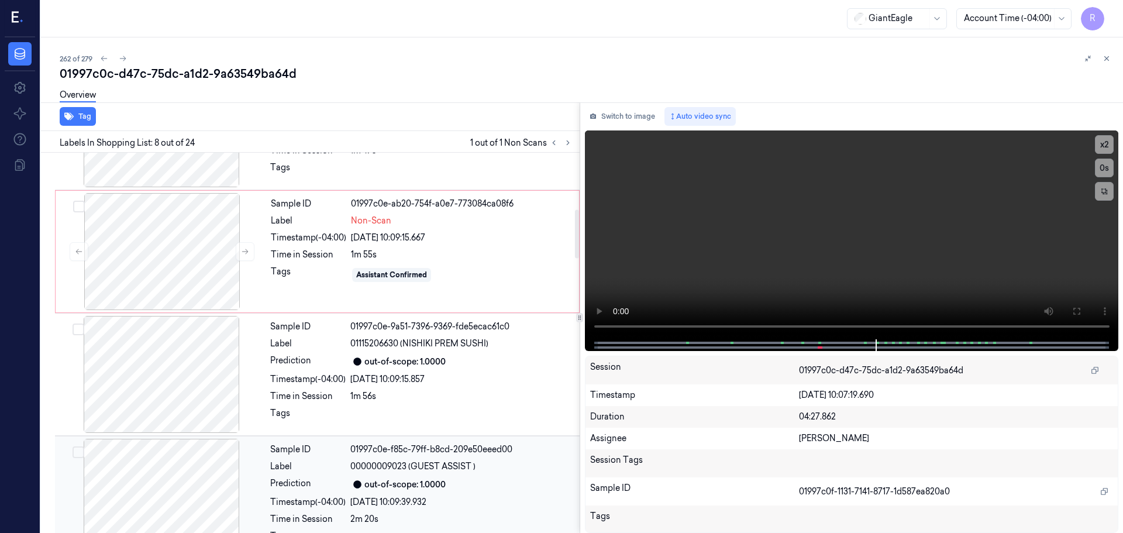
scroll to position [321, 0]
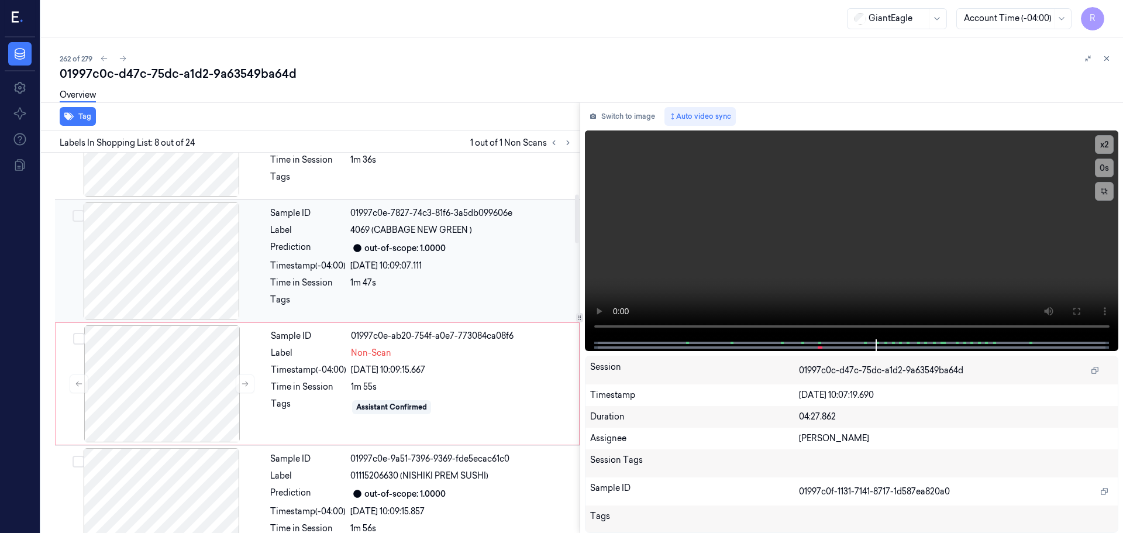
click at [468, 286] on div "1m 47s" at bounding box center [461, 283] width 222 height 12
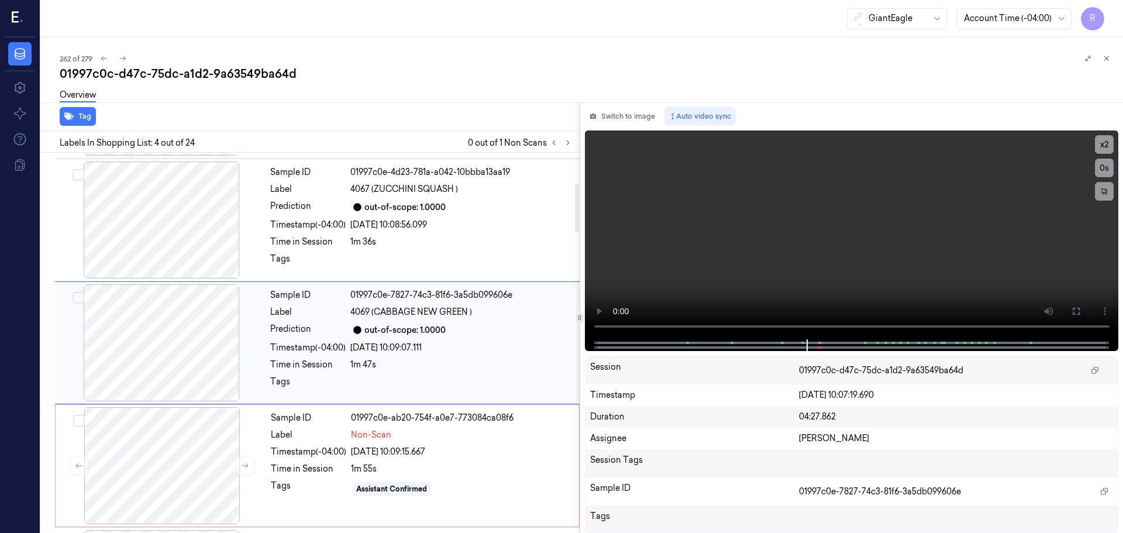
scroll to position [298, 0]
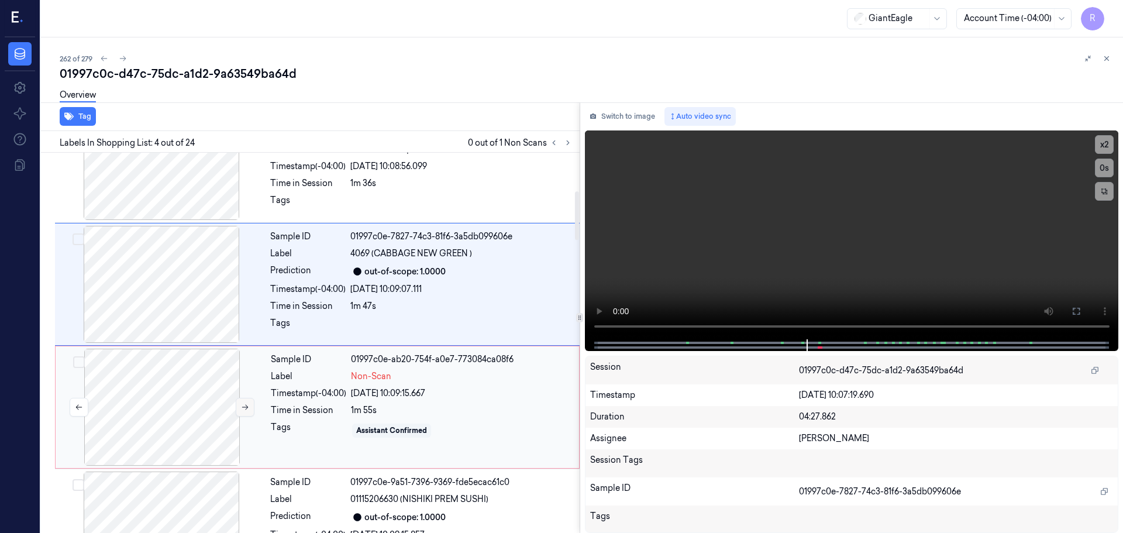
click at [241, 413] on button at bounding box center [245, 407] width 19 height 19
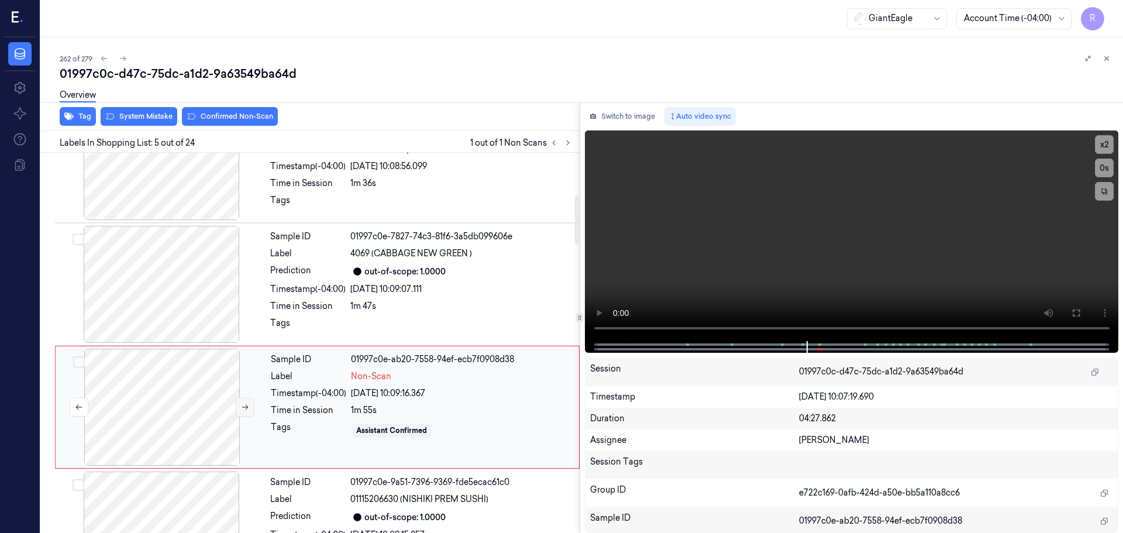
scroll to position [362, 0]
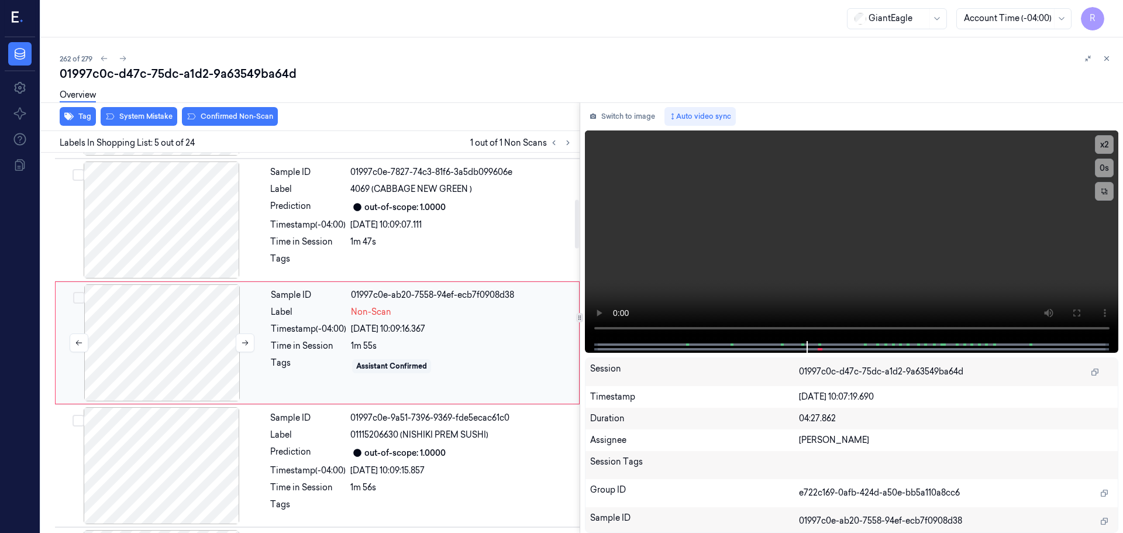
click at [257, 350] on div at bounding box center [162, 342] width 208 height 117
click at [149, 111] on div "Overview" at bounding box center [587, 97] width 1054 height 30
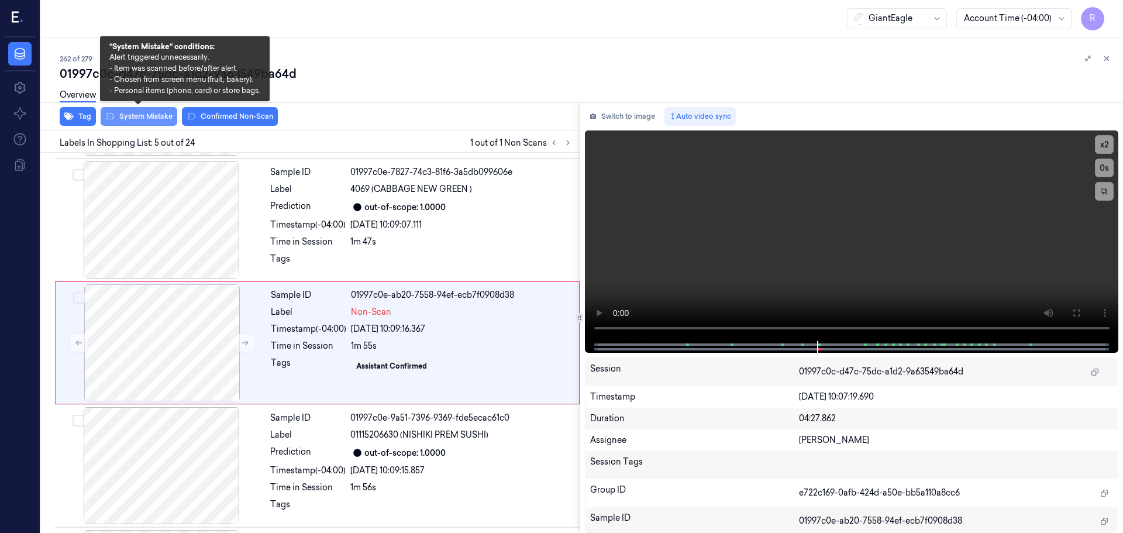
click at [149, 112] on button "System Mistake" at bounding box center [139, 116] width 77 height 19
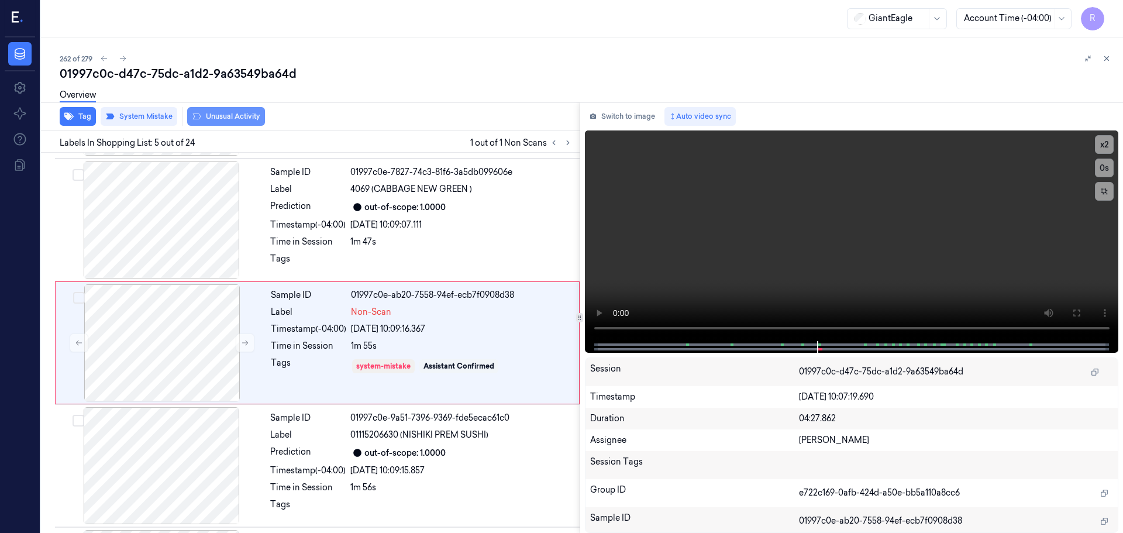
click at [230, 115] on button "Unusual Activity" at bounding box center [226, 116] width 78 height 19
click at [77, 119] on button "Tag" at bounding box center [78, 116] width 36 height 19
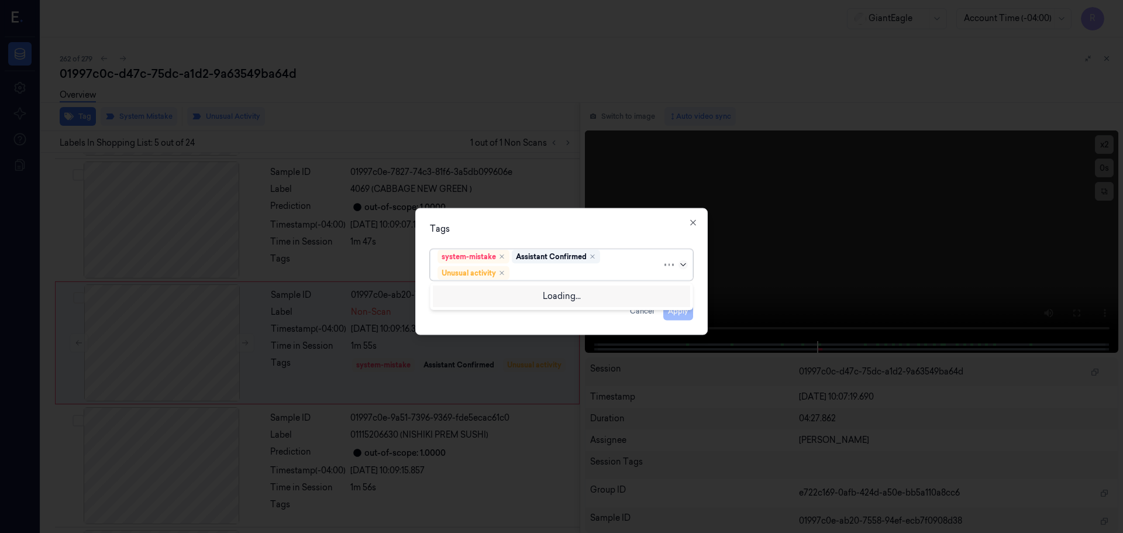
click at [681, 266] on icon at bounding box center [682, 264] width 9 height 9
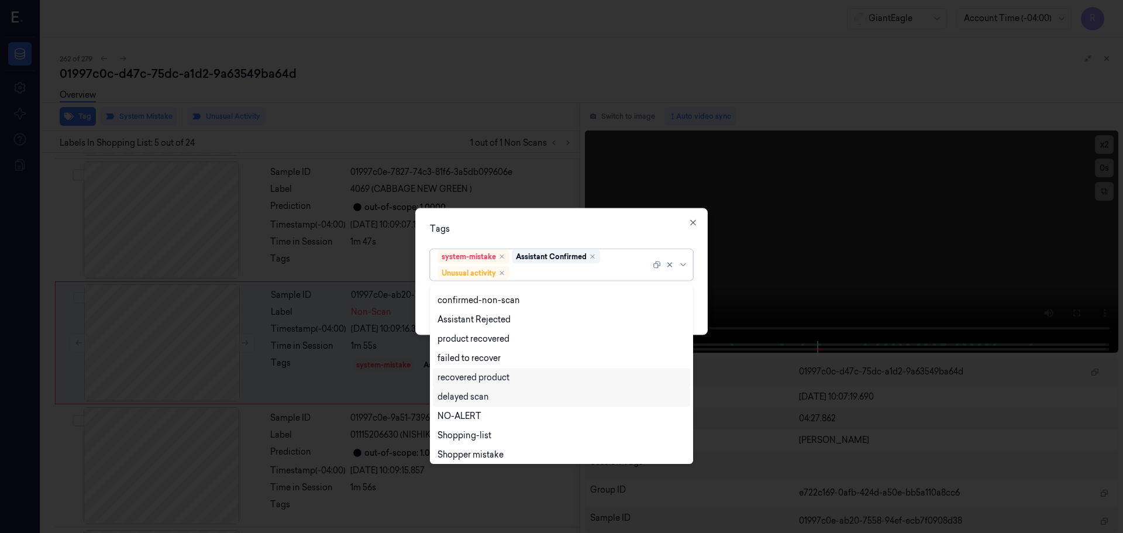
scroll to position [75, 0]
click at [457, 433] on div "Bag" at bounding box center [561, 432] width 248 height 12
click at [507, 219] on div "Tags option Bag, selected. 12 results available. Use Up and Down to choose opti…" at bounding box center [561, 271] width 292 height 127
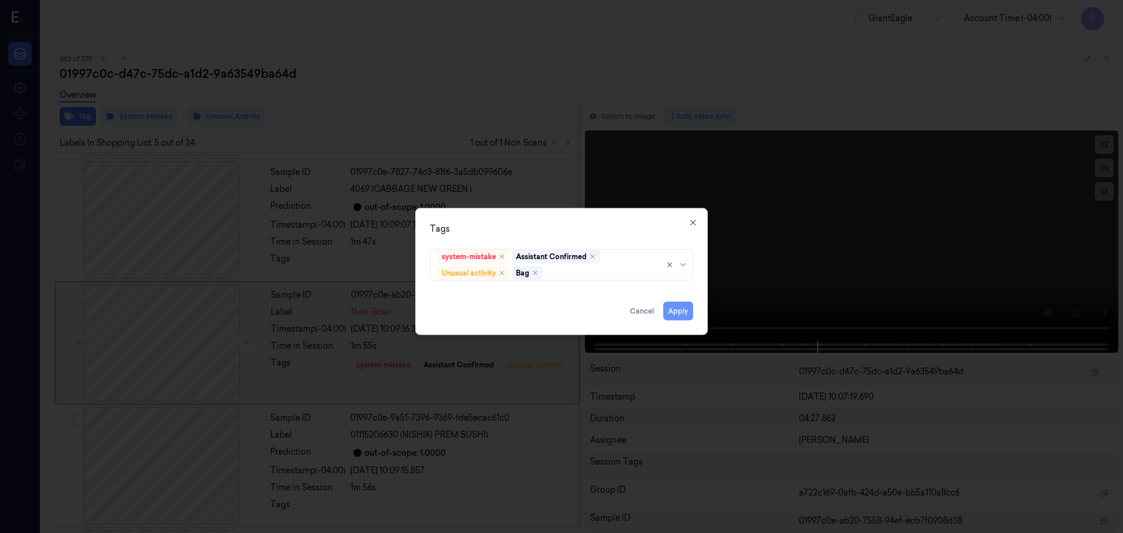
click at [682, 310] on button "Apply" at bounding box center [678, 310] width 30 height 19
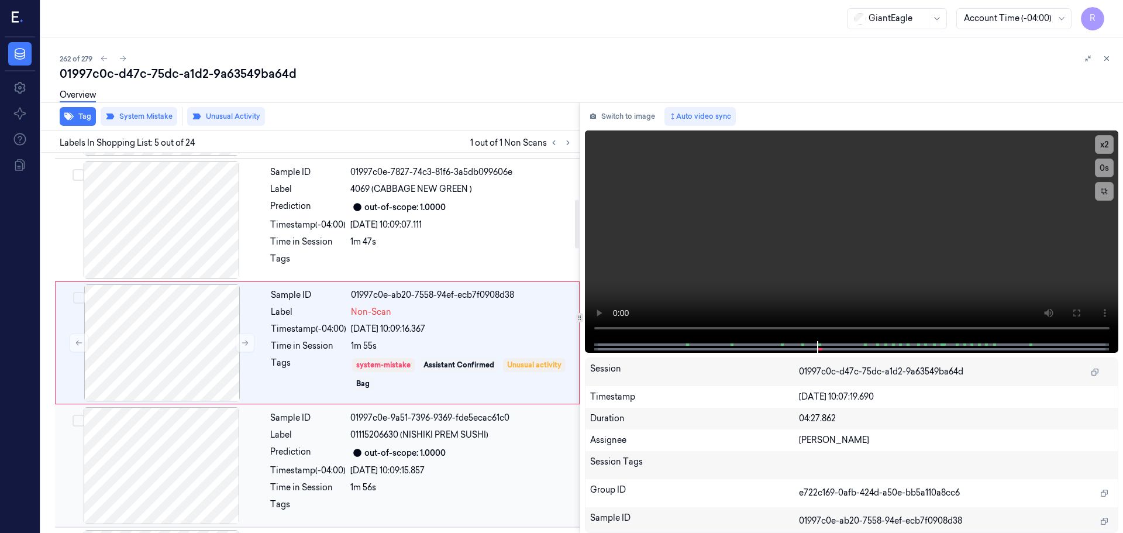
click at [492, 456] on div "out-of-scope: 1.0000" at bounding box center [461, 453] width 222 height 14
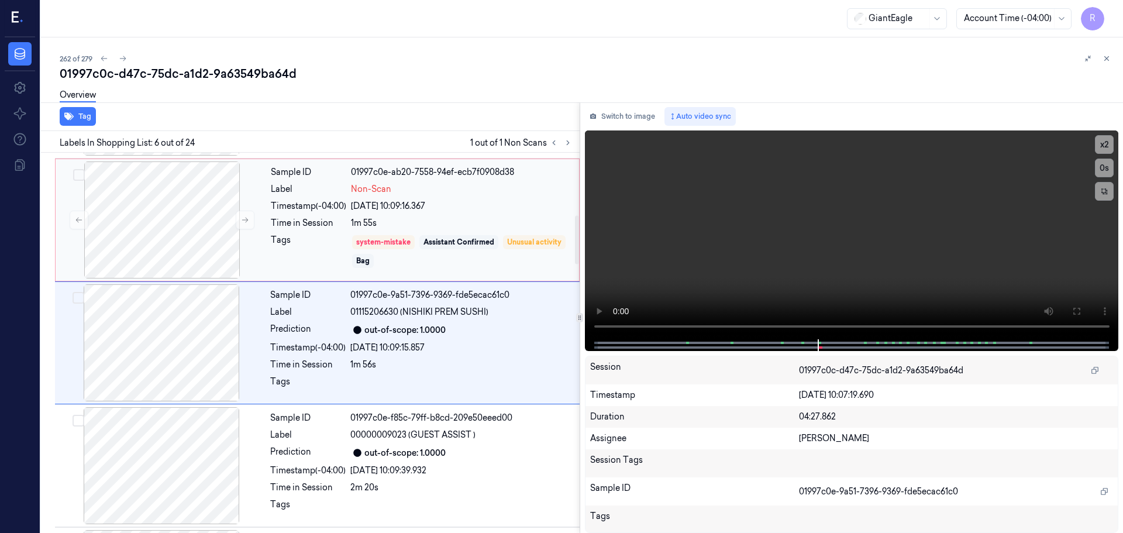
click at [448, 190] on div "Non-Scan" at bounding box center [461, 189] width 221 height 12
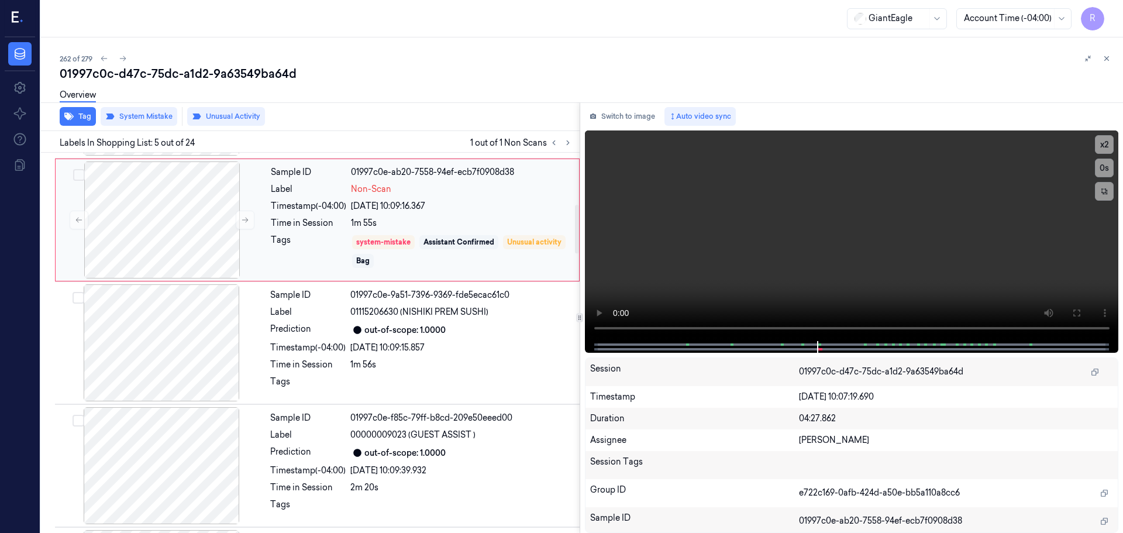
scroll to position [362, 0]
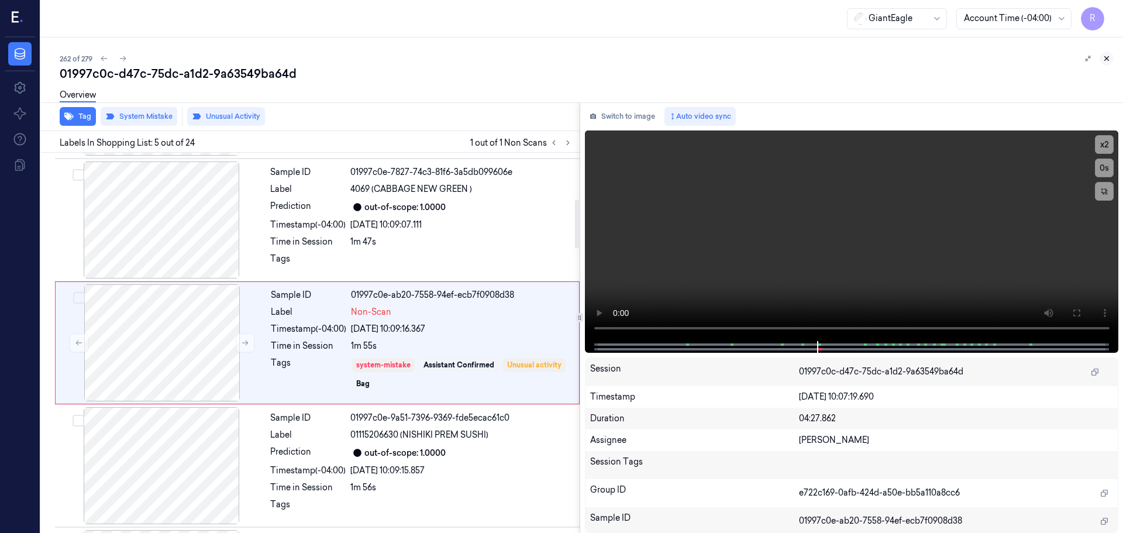
click at [1110, 57] on icon at bounding box center [1106, 58] width 8 height 8
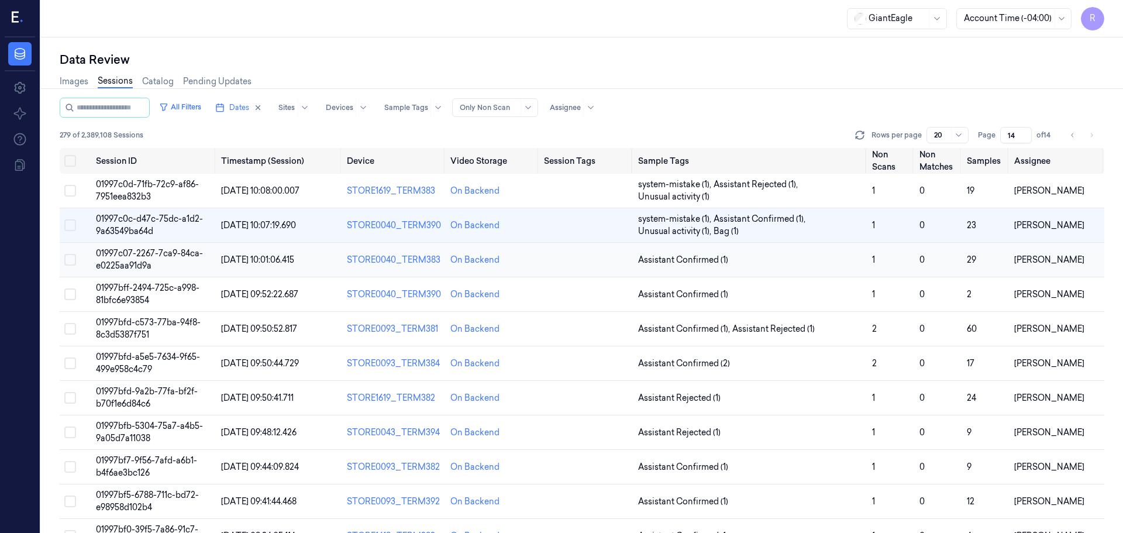
click at [756, 267] on td "Assistant Confirmed (1)" at bounding box center [750, 260] width 234 height 34
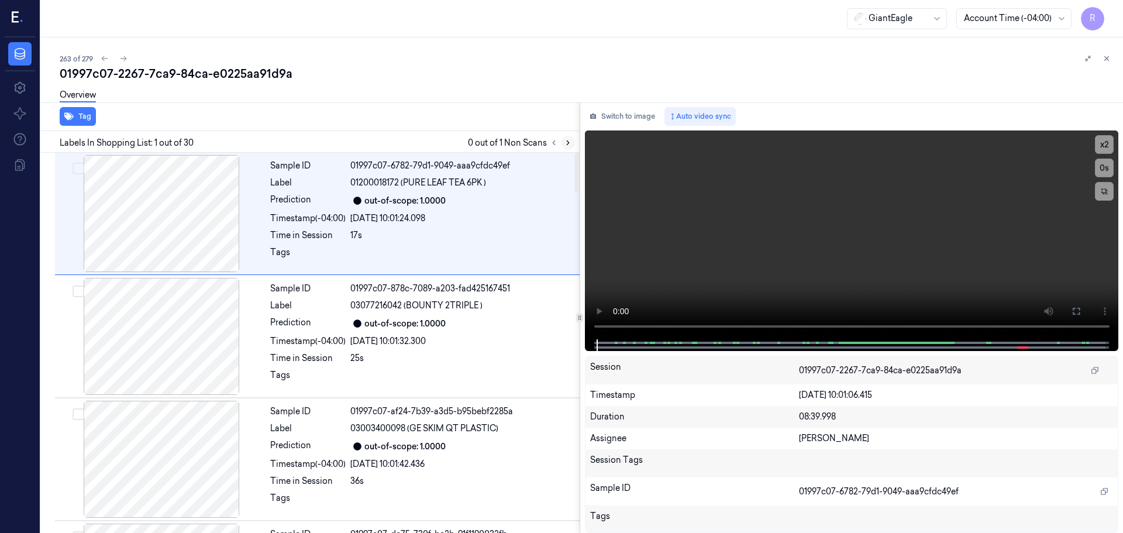
click at [565, 141] on icon at bounding box center [568, 143] width 8 height 8
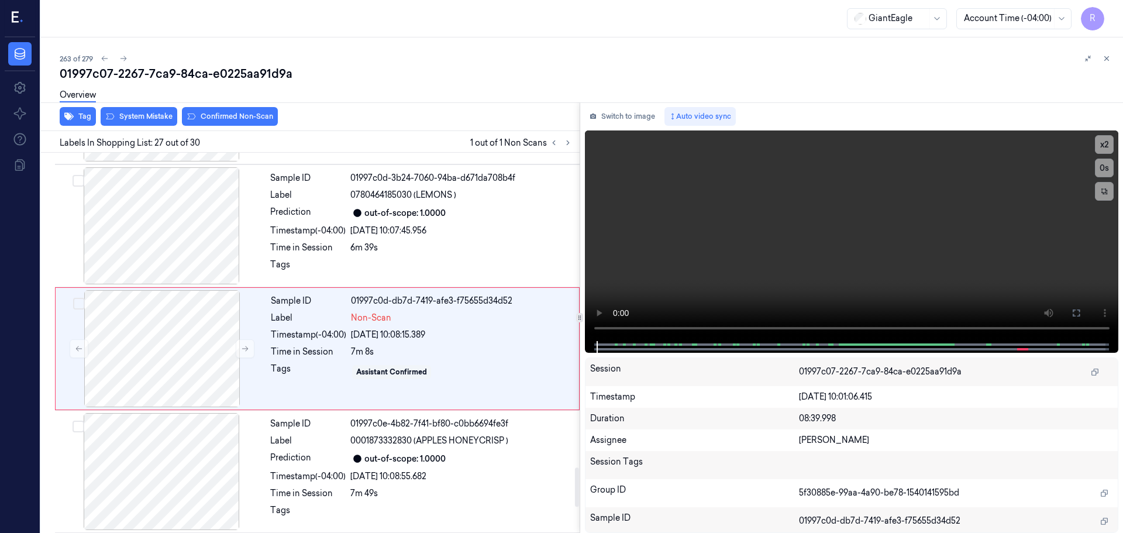
scroll to position [3063, 0]
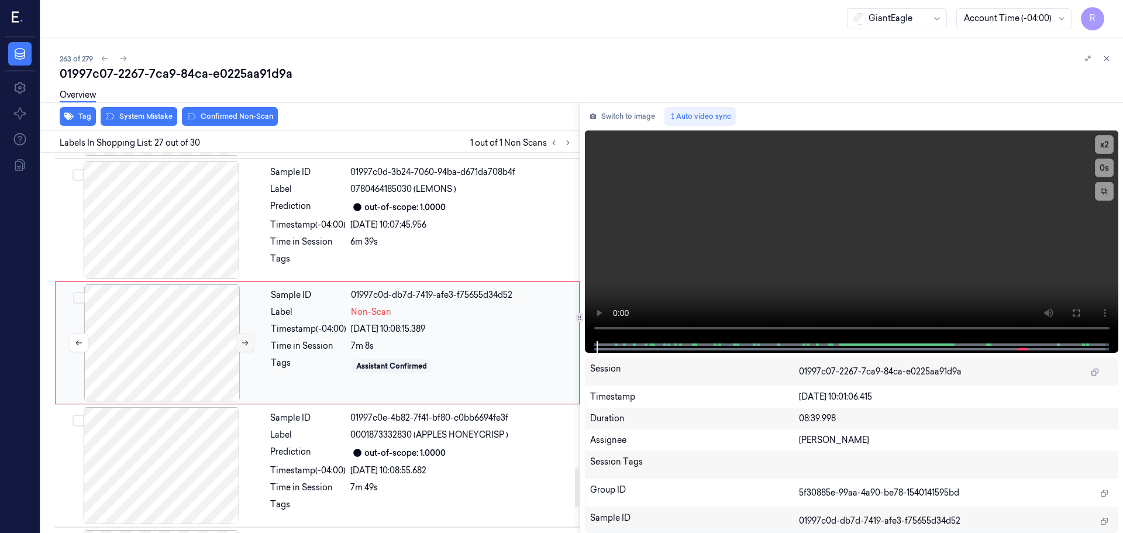
click at [251, 347] on button at bounding box center [245, 342] width 19 height 19
click at [250, 347] on button at bounding box center [245, 342] width 19 height 19
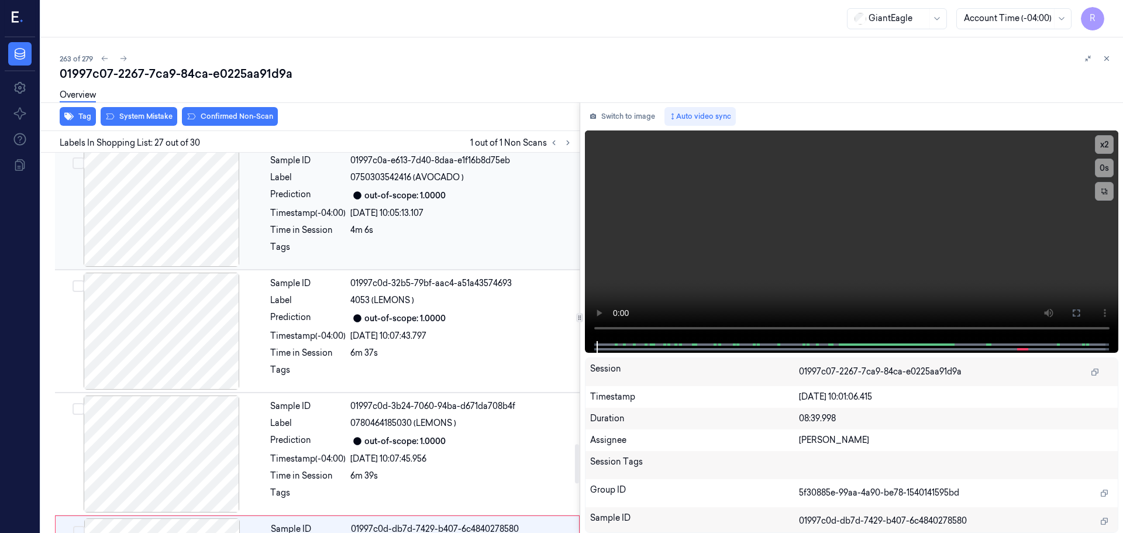
click at [181, 233] on div at bounding box center [161, 208] width 208 height 117
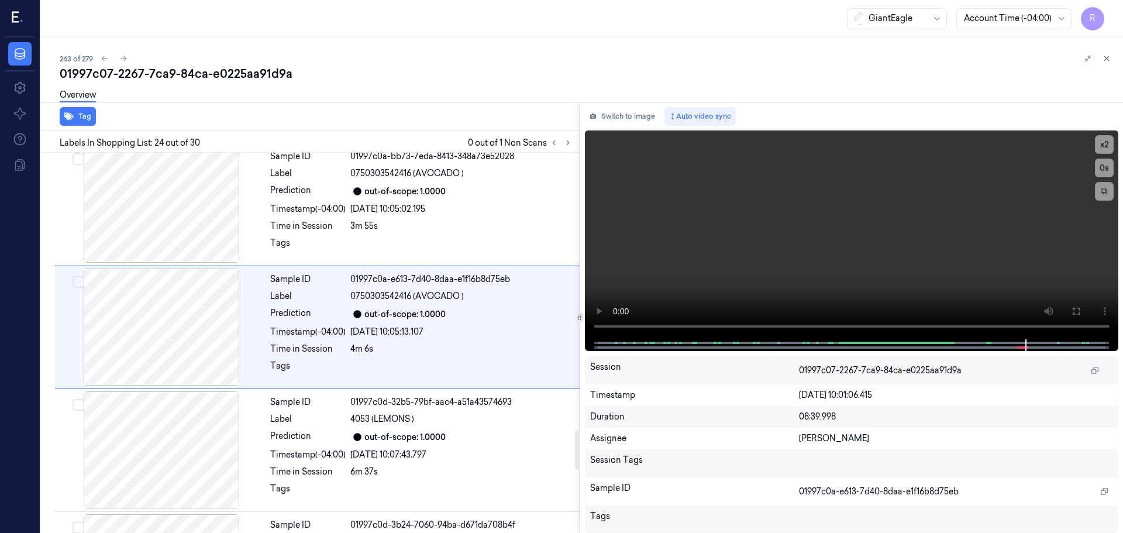
scroll to position [2695, 0]
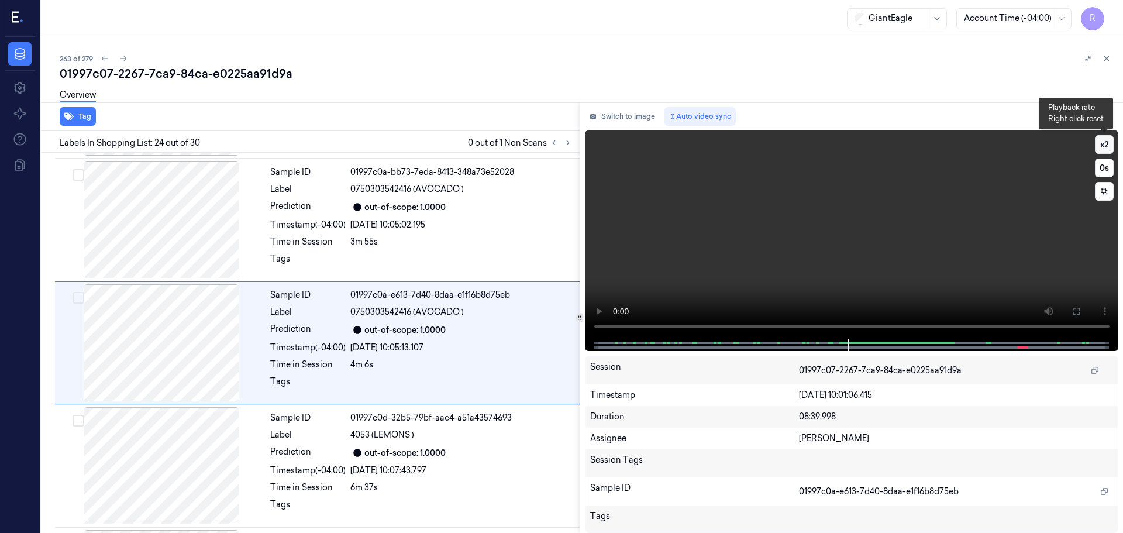
click at [1102, 140] on button "x 2" at bounding box center [1104, 144] width 19 height 19
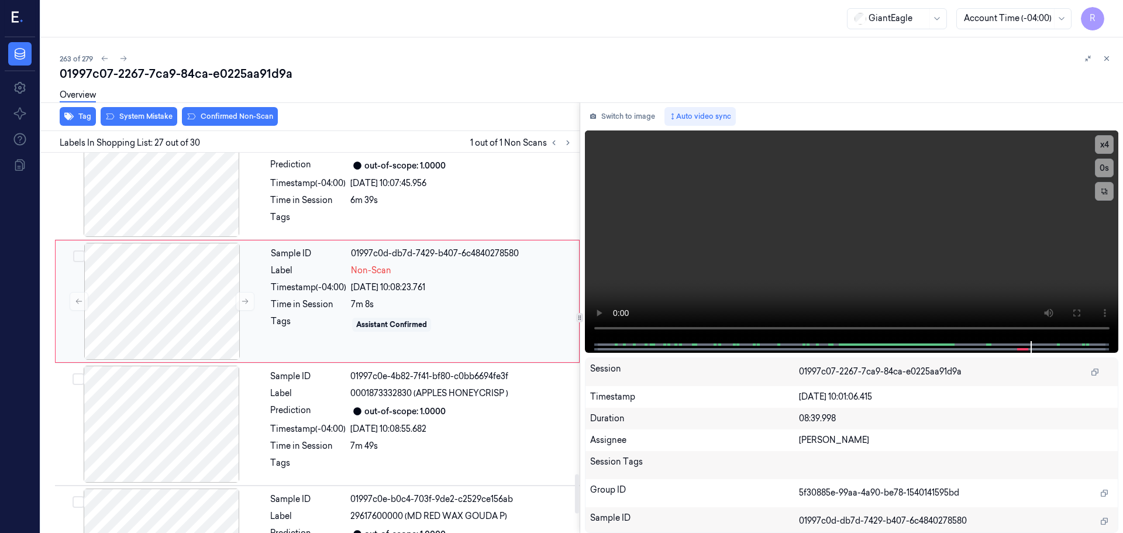
scroll to position [3122, 0]
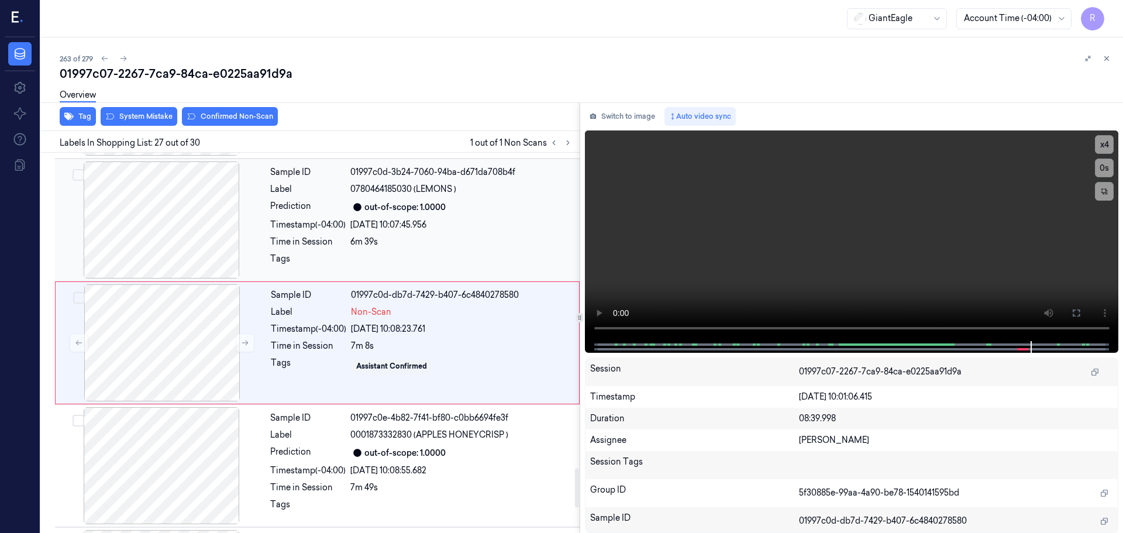
click at [294, 228] on div "Timestamp (-04:00)" at bounding box center [307, 225] width 75 height 12
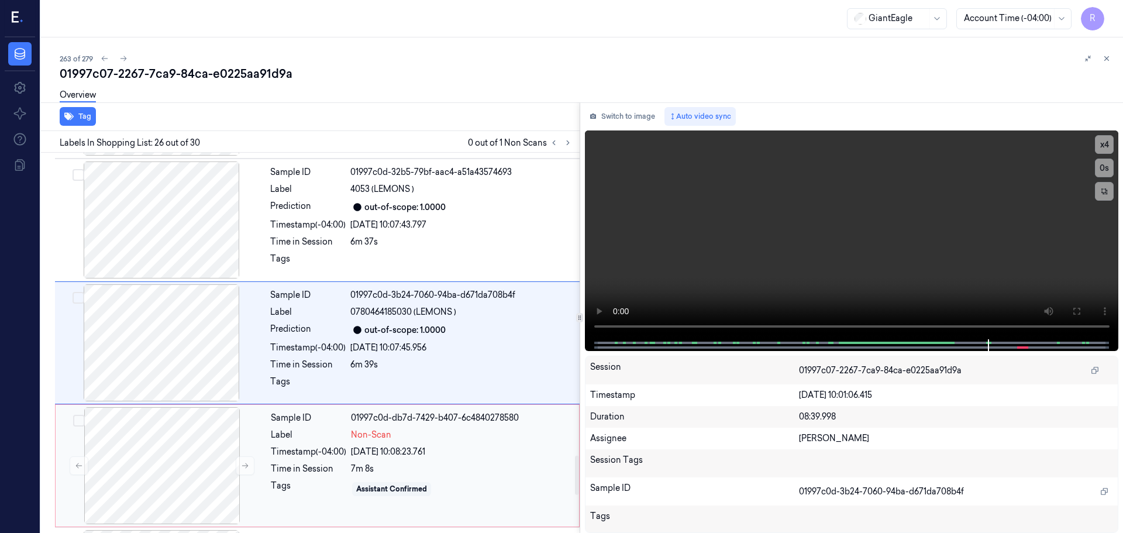
click at [305, 479] on div "Tags" at bounding box center [308, 488] width 75 height 19
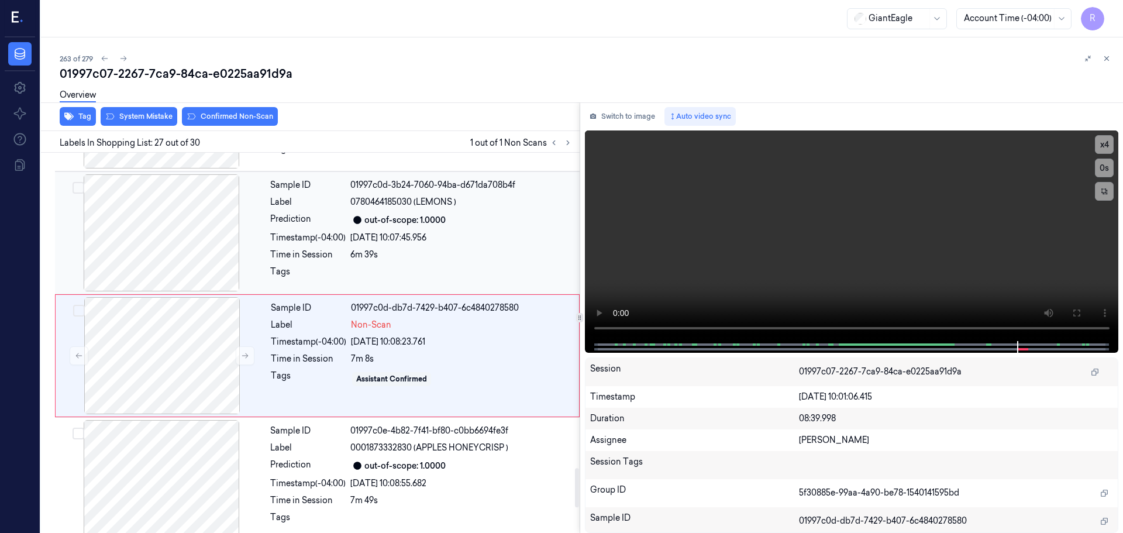
scroll to position [3063, 0]
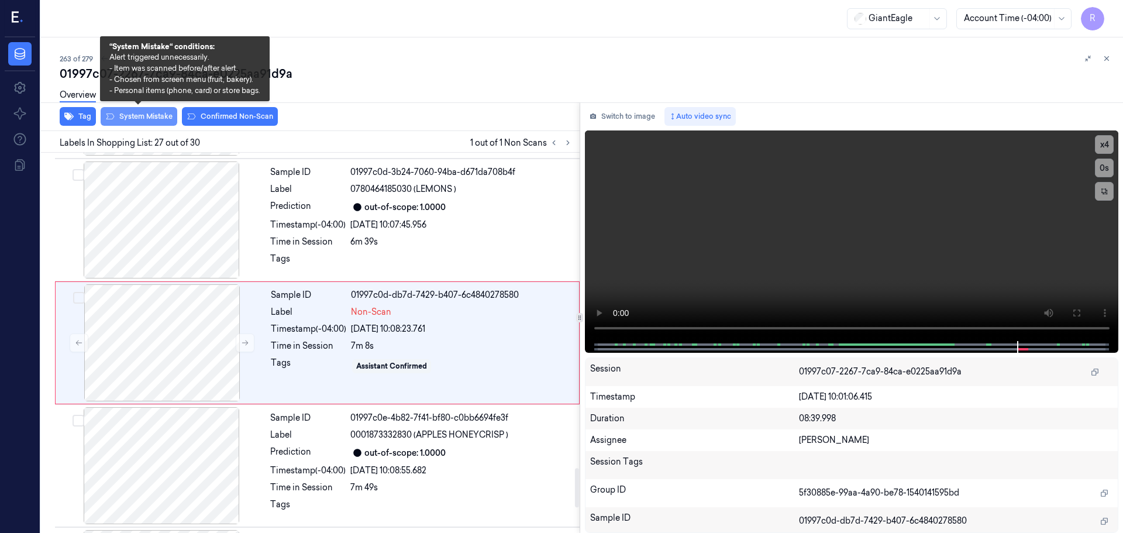
click at [154, 116] on button "System Mistake" at bounding box center [139, 116] width 77 height 19
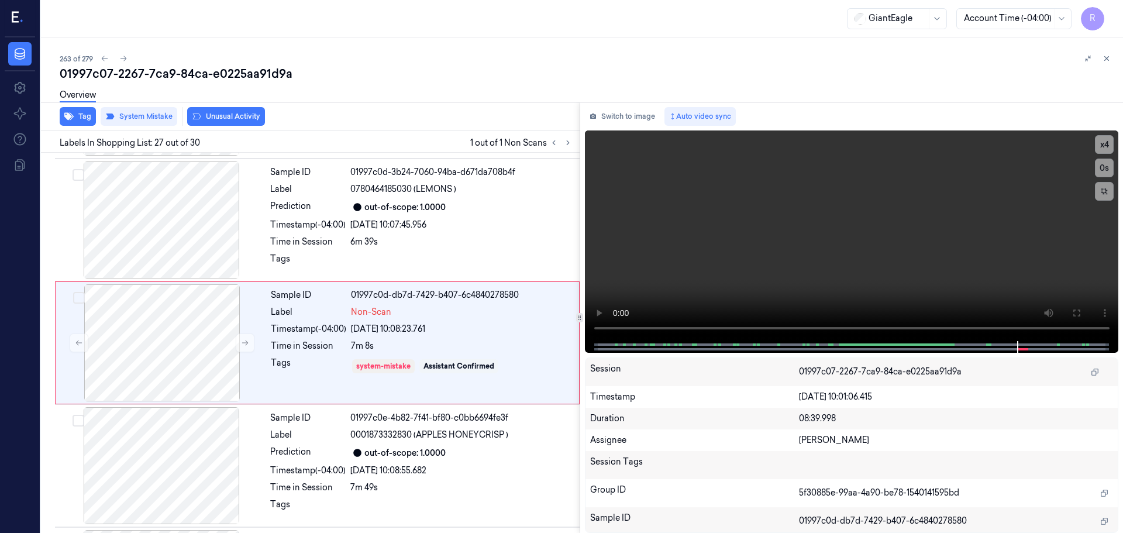
click at [225, 114] on button "Unusual Activity" at bounding box center [226, 116] width 78 height 19
click at [326, 461] on div "Sample ID 01997c0e-4b82-7f41-bf80-c0bb6694fe3f Label 0001873332830 (APPLES HONE…" at bounding box center [421, 465] width 312 height 117
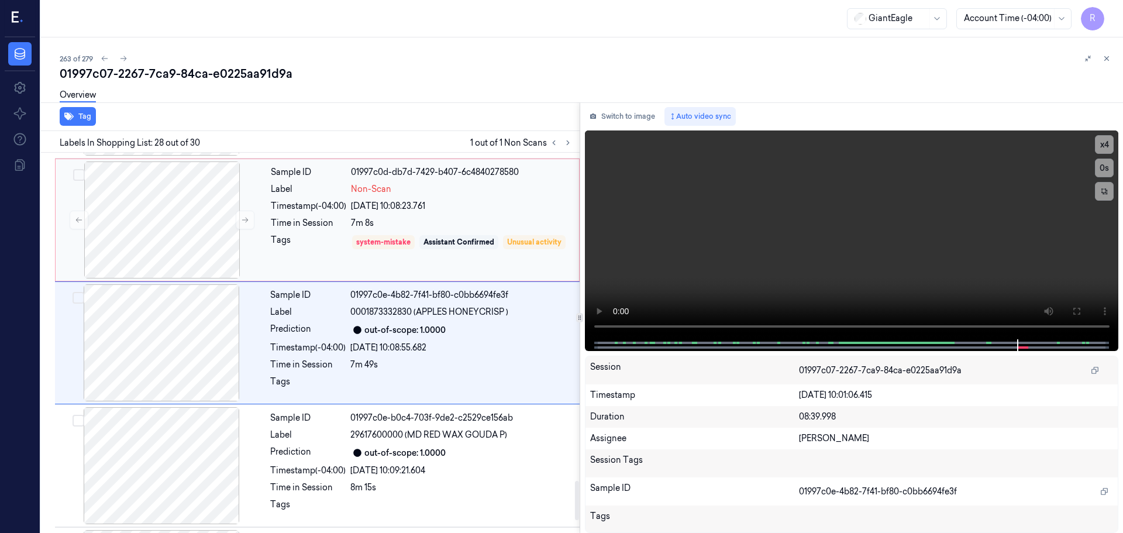
click at [312, 259] on div "Tags" at bounding box center [308, 250] width 75 height 33
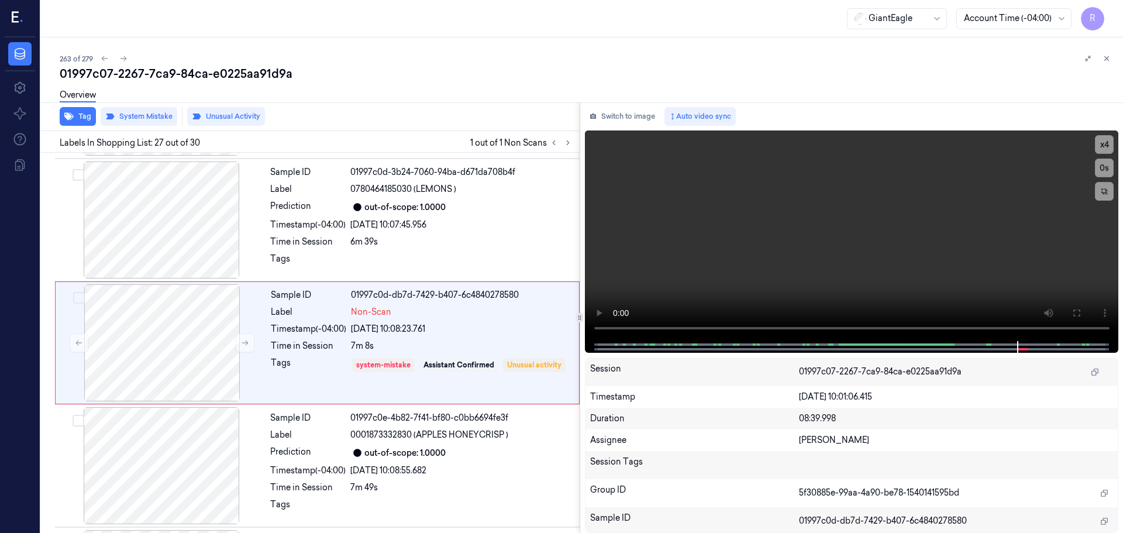
click at [1105, 53] on button at bounding box center [1106, 58] width 14 height 14
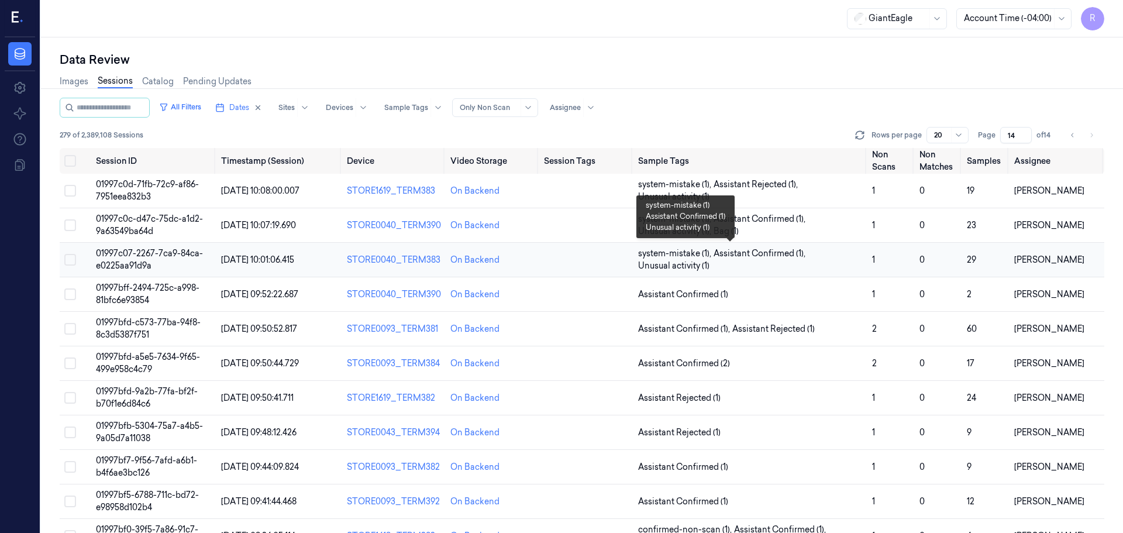
scroll to position [58, 0]
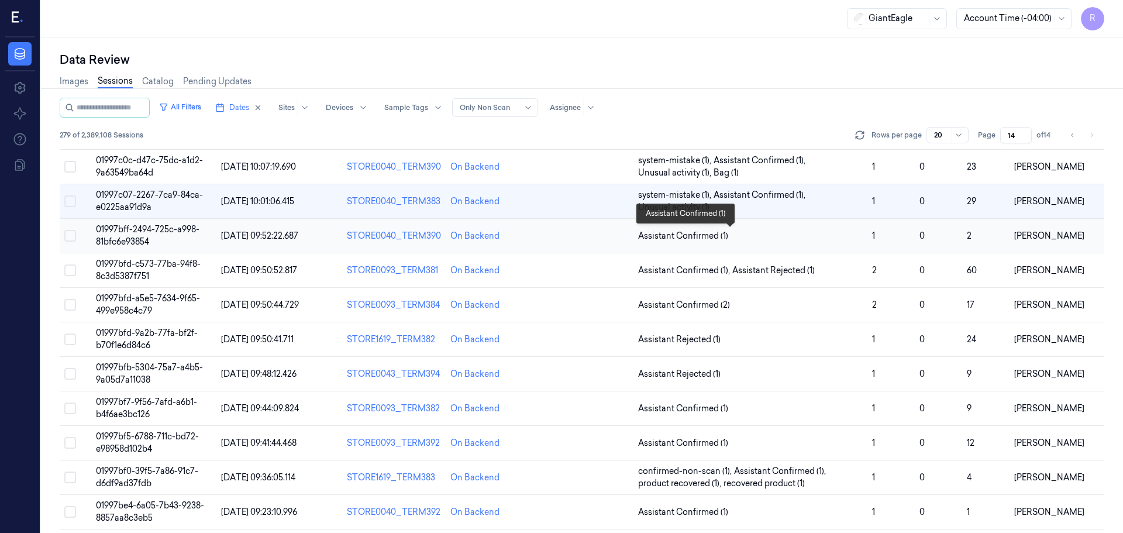
click at [760, 232] on span "Assistant Confirmed (1)" at bounding box center [750, 236] width 225 height 12
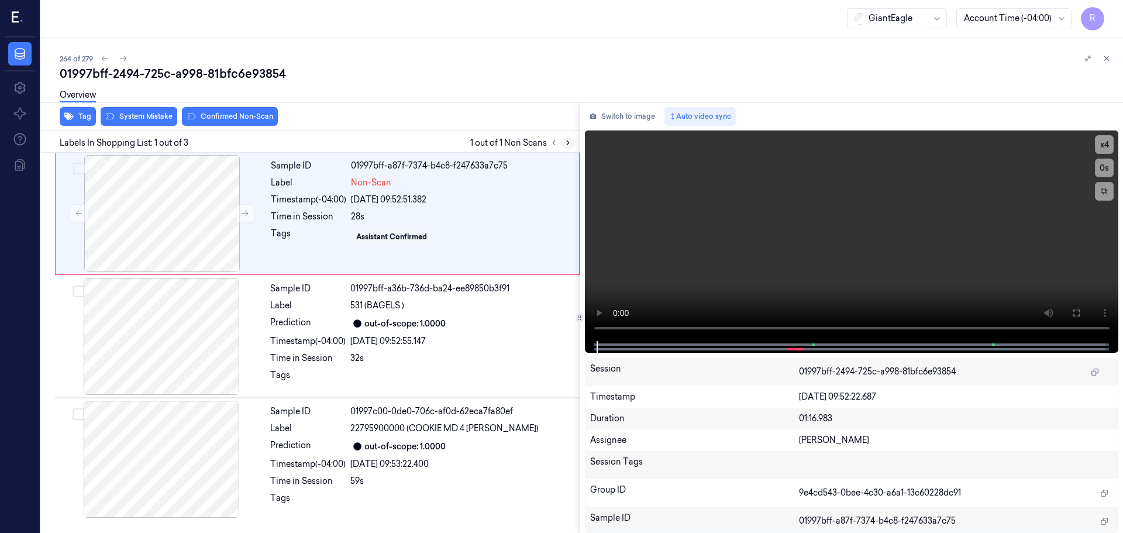
click at [572, 147] on button at bounding box center [568, 143] width 14 height 14
click at [572, 146] on button at bounding box center [568, 143] width 14 height 14
click at [570, 147] on button at bounding box center [568, 143] width 14 height 14
click at [239, 214] on button at bounding box center [245, 213] width 19 height 19
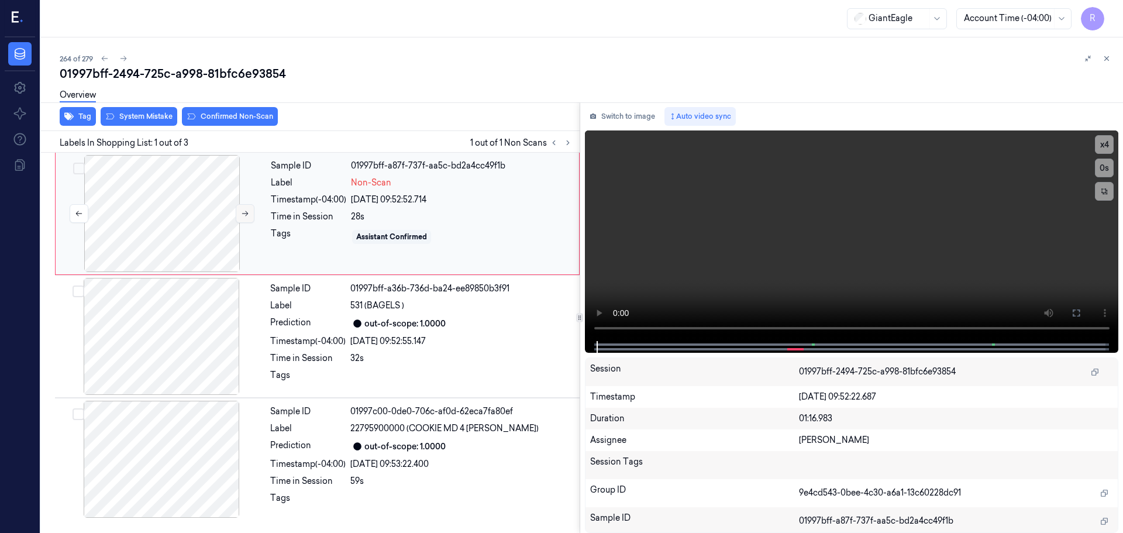
click at [240, 213] on button at bounding box center [245, 213] width 19 height 19
click at [596, 326] on video at bounding box center [852, 235] width 534 height 210
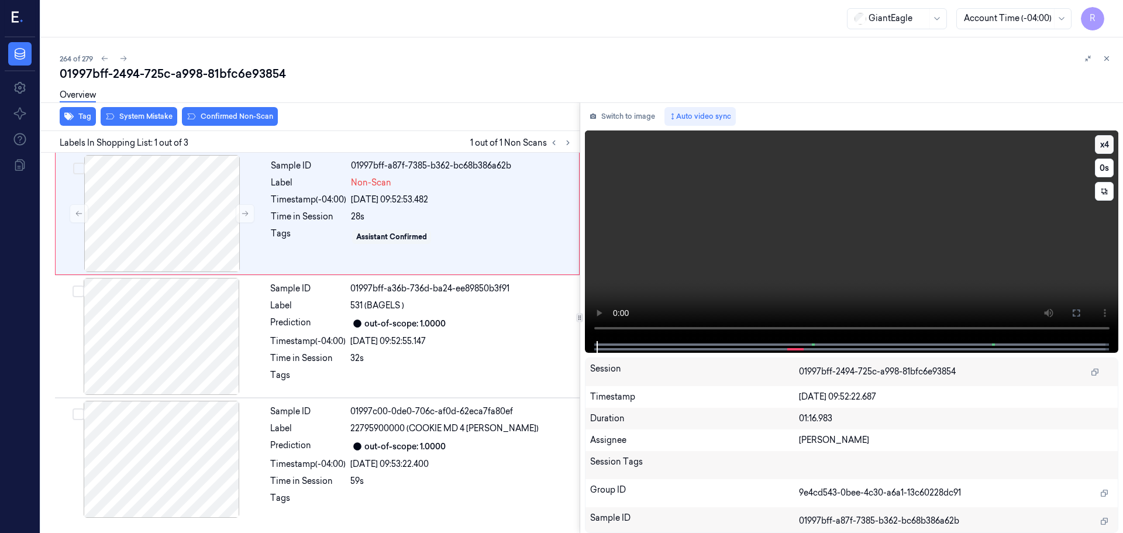
click at [1107, 142] on button "x 4" at bounding box center [1104, 144] width 19 height 19
click at [1107, 143] on button "x 1" at bounding box center [1104, 144] width 19 height 19
click at [1081, 313] on button at bounding box center [1076, 312] width 19 height 19
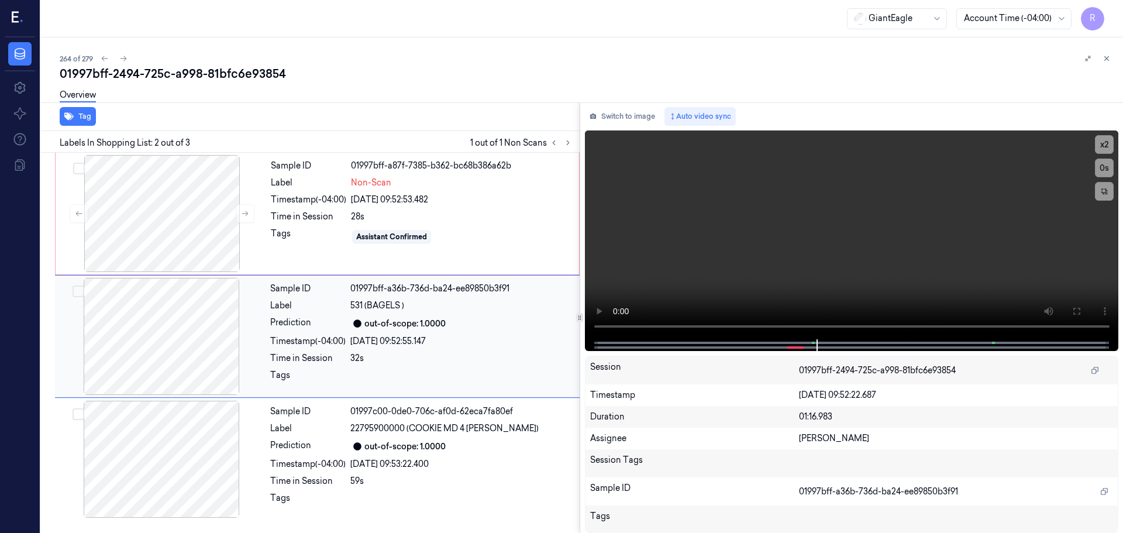
click at [400, 371] on div at bounding box center [461, 378] width 222 height 19
click at [426, 230] on div "Assistant Confirmed" at bounding box center [391, 237] width 79 height 14
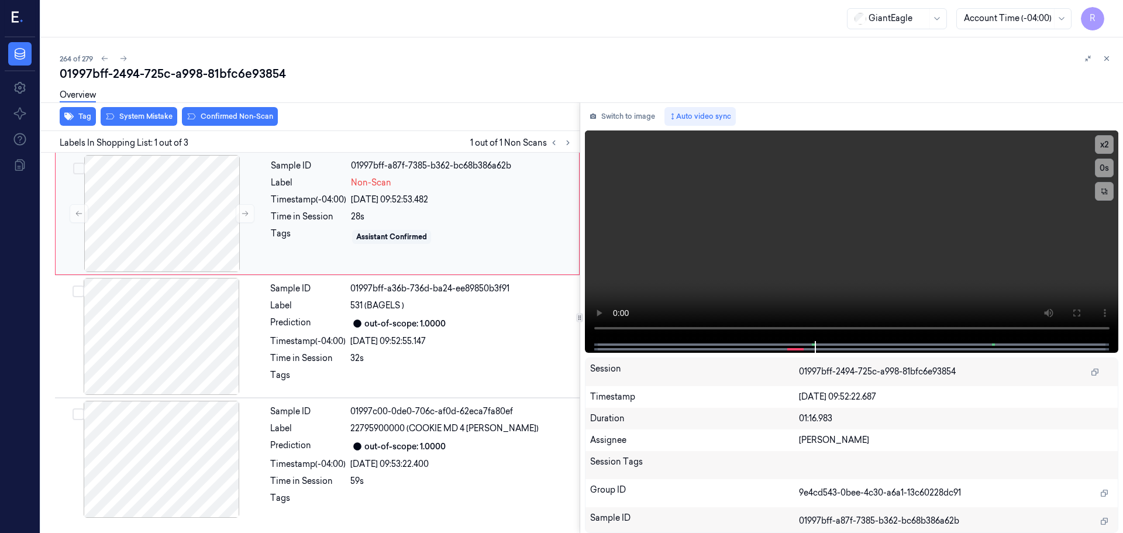
click at [428, 228] on div "Assistant Confirmed" at bounding box center [461, 236] width 221 height 19
click at [429, 227] on div "Assistant Confirmed" at bounding box center [461, 236] width 221 height 19
click at [431, 226] on div "Sample ID 01997bff-a87f-7385-b362-bc68b386a62b Label Non-Scan Timestamp (-04:00…" at bounding box center [421, 213] width 310 height 117
click at [417, 328] on div "out-of-scope: 1.0000" at bounding box center [404, 323] width 81 height 12
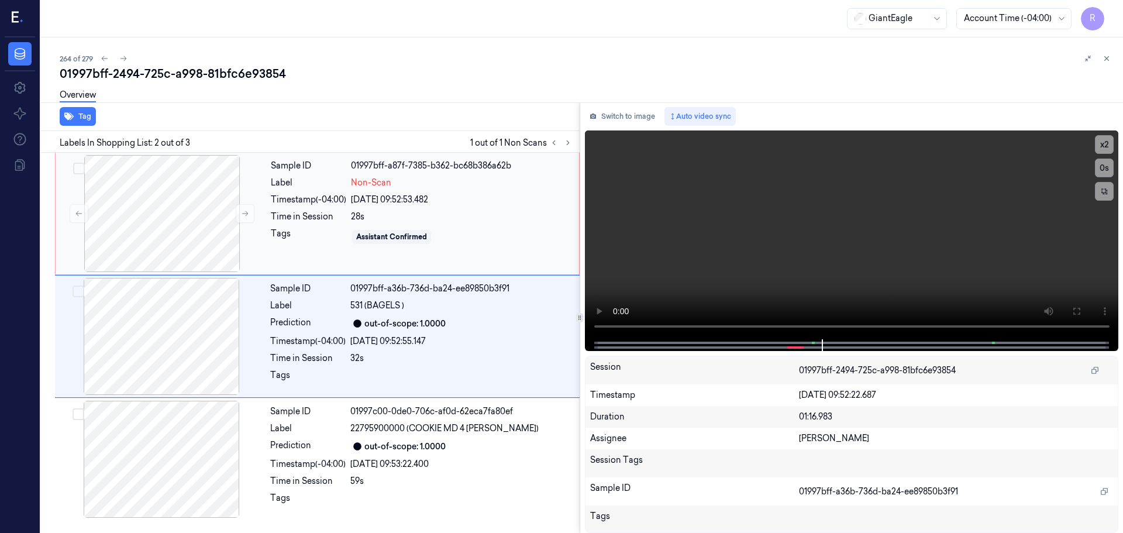
click at [492, 228] on div "Assistant Confirmed" at bounding box center [461, 236] width 221 height 19
click at [417, 248] on div "Sample ID 01997bff-a87f-7385-b362-bc68b386a62b Label Non-Scan Timestamp (-04:00…" at bounding box center [421, 213] width 310 height 117
click at [1072, 308] on icon at bounding box center [1075, 311] width 7 height 7
click at [1109, 141] on button "x 2" at bounding box center [1104, 144] width 19 height 19
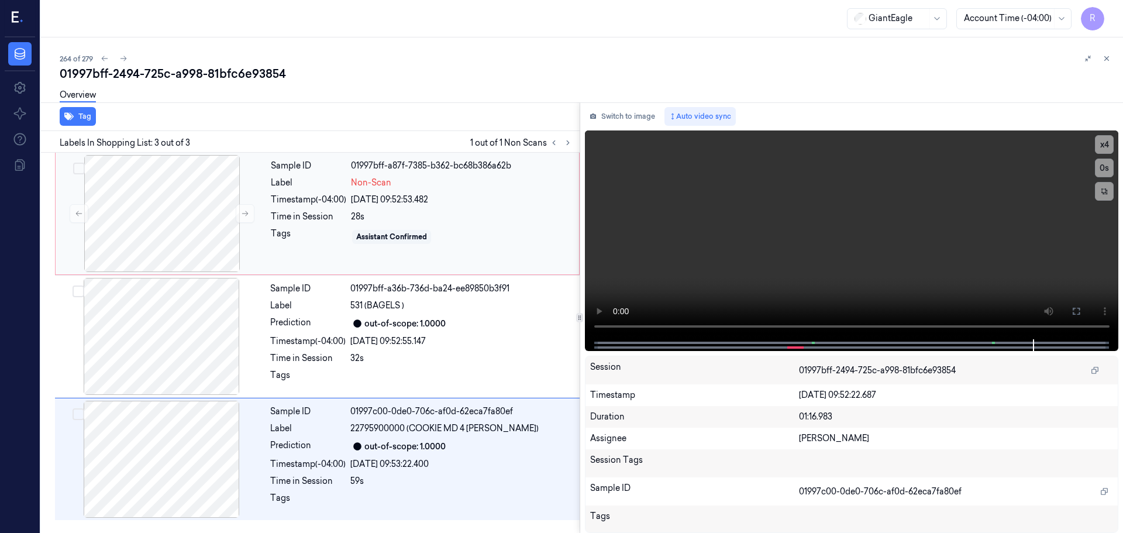
click at [381, 182] on span "Non-Scan" at bounding box center [371, 183] width 40 height 12
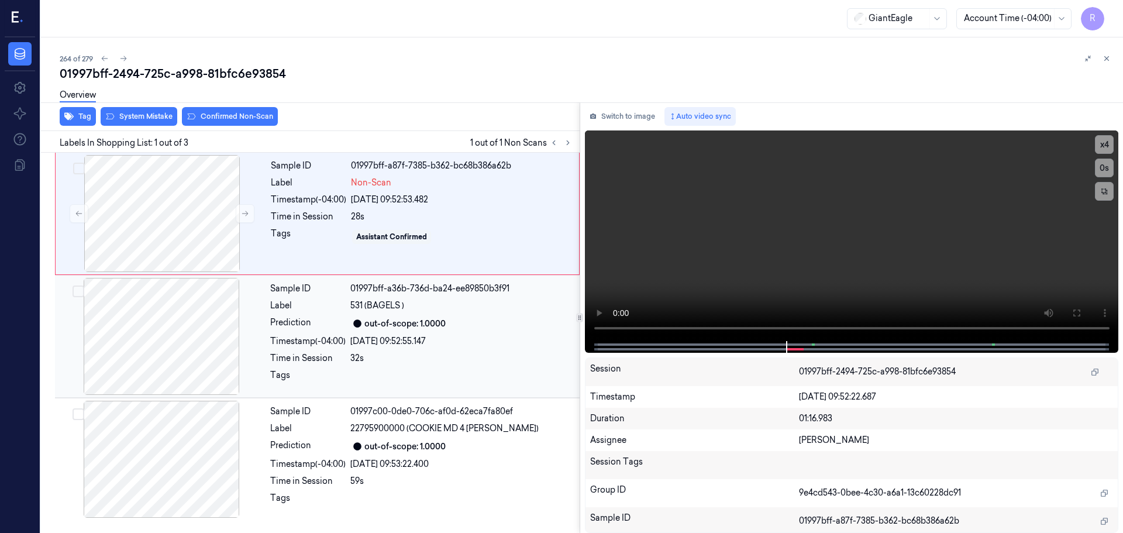
click at [424, 319] on div "out-of-scope: 1.0000" at bounding box center [404, 323] width 81 height 12
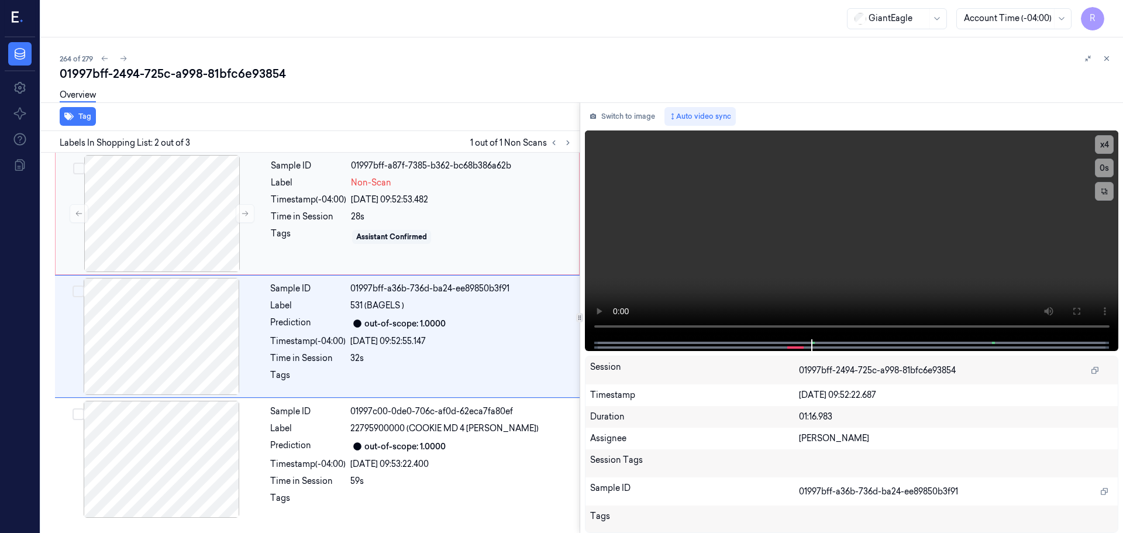
click at [436, 215] on div "28s" at bounding box center [461, 216] width 221 height 12
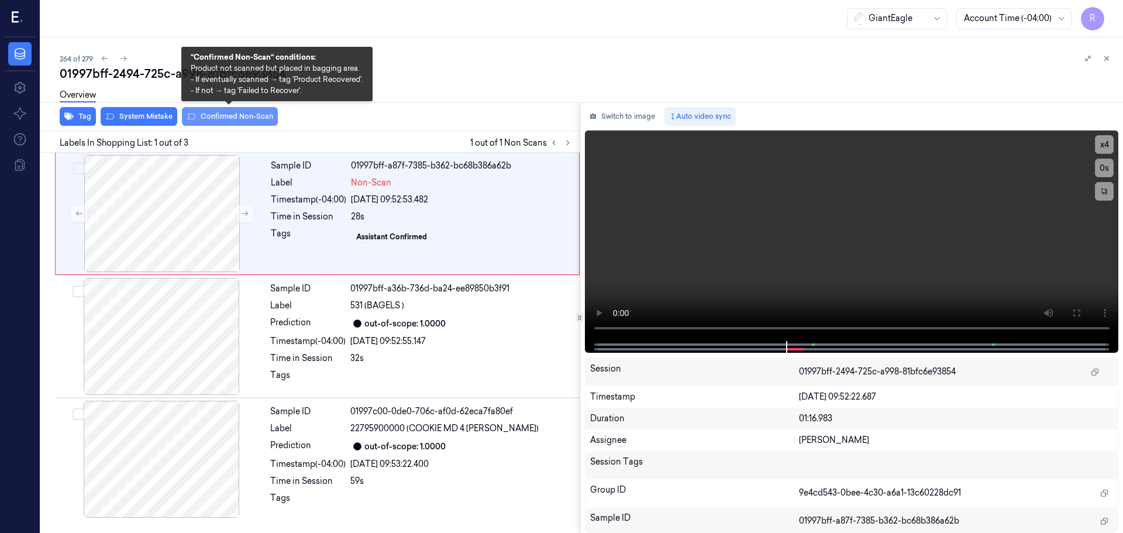
click at [234, 115] on button "Confirmed Non-Scan" at bounding box center [230, 116] width 96 height 19
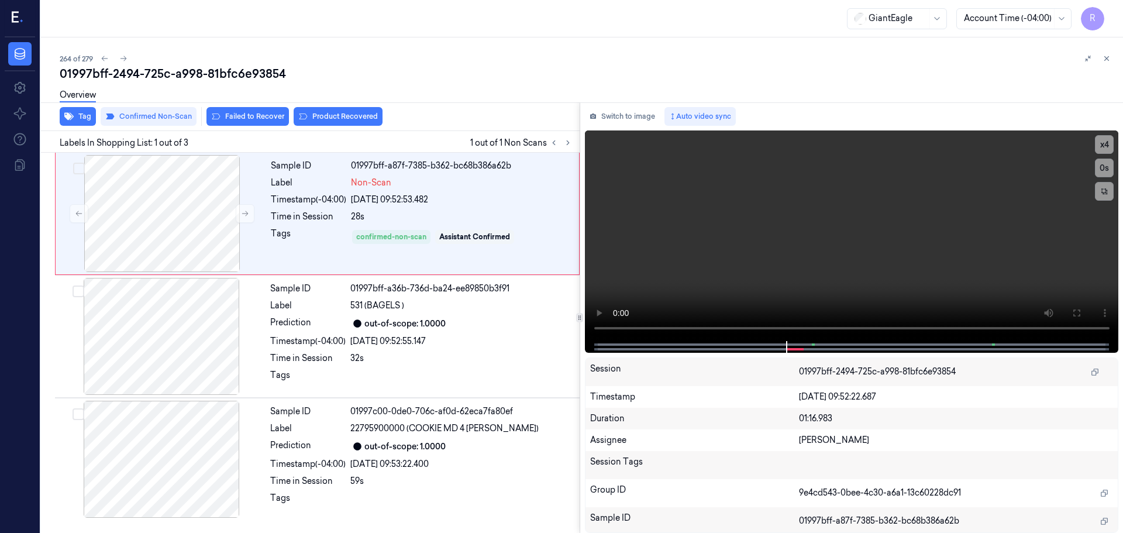
drag, startPoint x: 319, startPoint y: 120, endPoint x: 325, endPoint y: 139, distance: 19.4
click at [323, 125] on button "Product Recovered" at bounding box center [338, 116] width 89 height 19
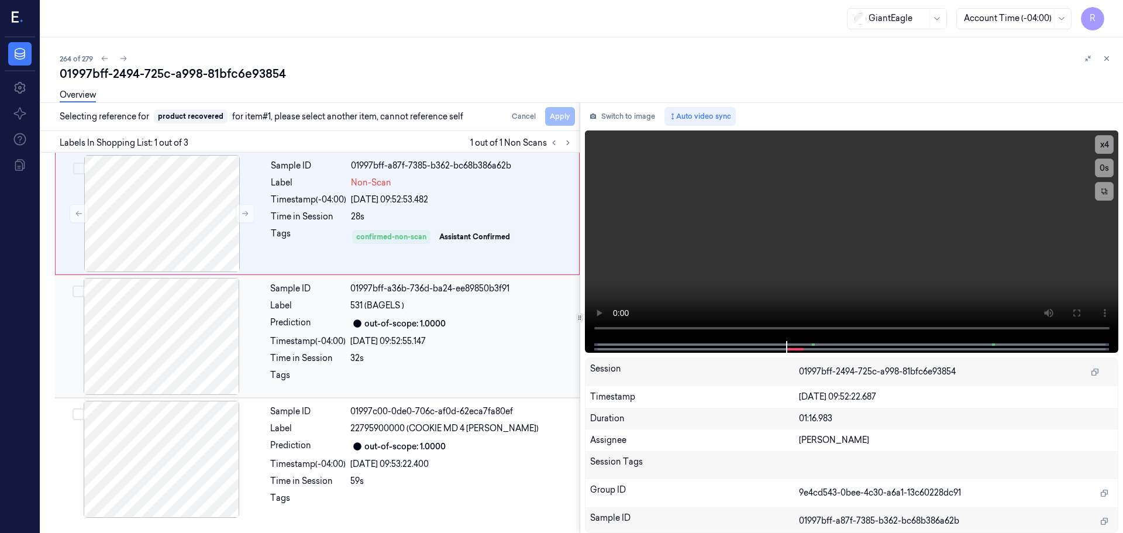
click at [333, 327] on div "Prediction" at bounding box center [307, 323] width 75 height 14
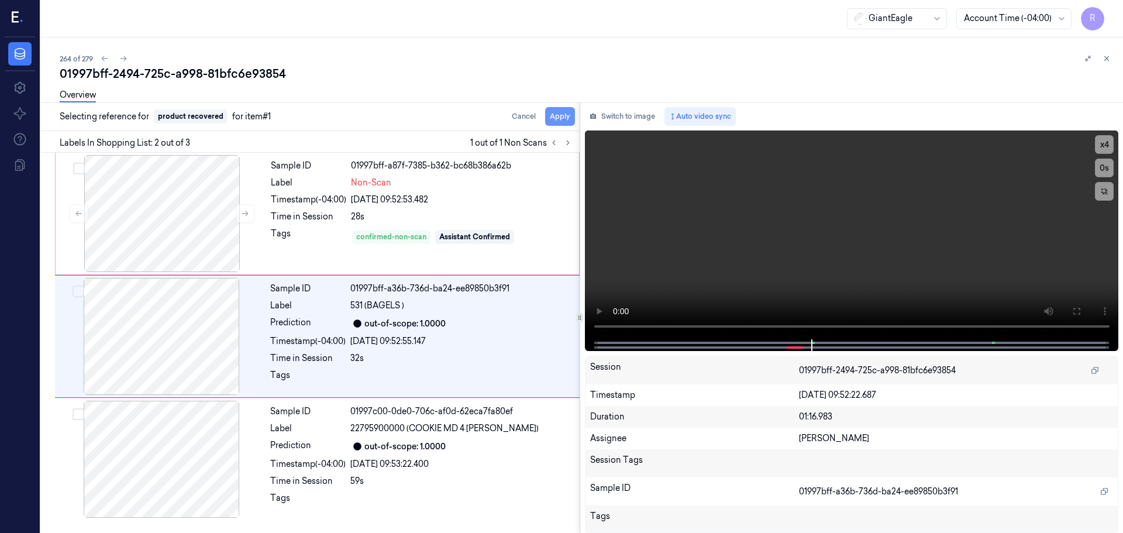
click at [560, 116] on button "Apply" at bounding box center [560, 116] width 30 height 19
click at [447, 472] on div "Sample ID 01997c00-0de0-706c-af0d-62eca7fa80ef Label 22795900000 (COOKIE MD 4 […" at bounding box center [421, 459] width 312 height 117
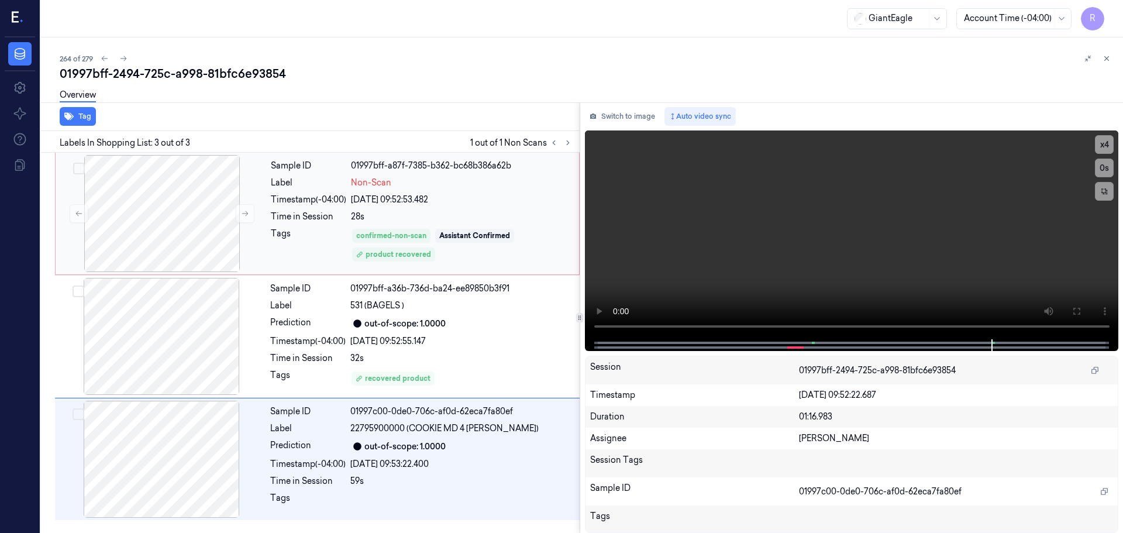
click at [479, 251] on div "confirmed-non-scan Assistant Confirmed product recovered" at bounding box center [461, 244] width 221 height 35
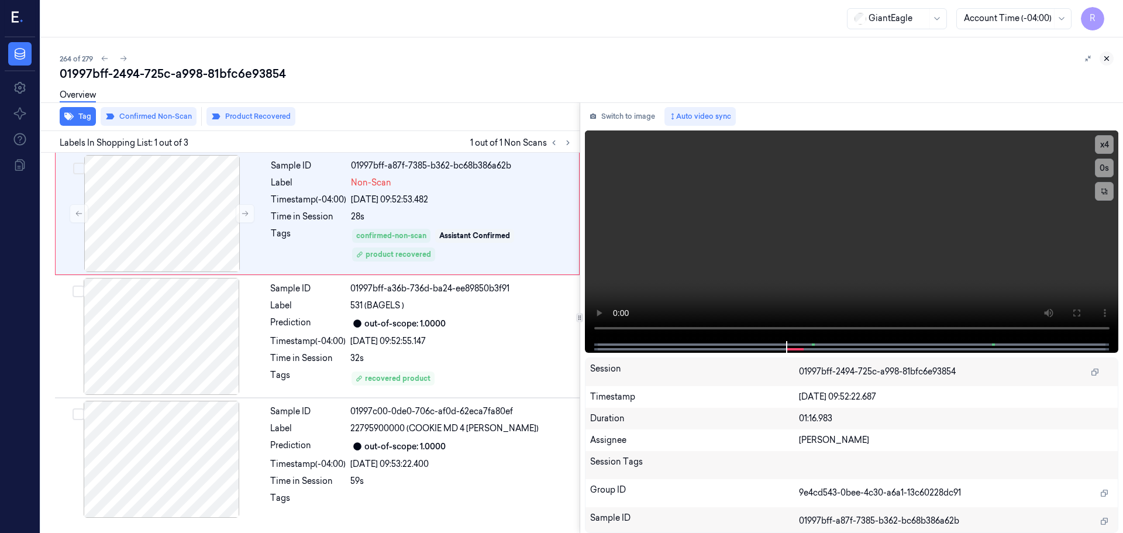
click at [1111, 57] on button at bounding box center [1106, 58] width 14 height 14
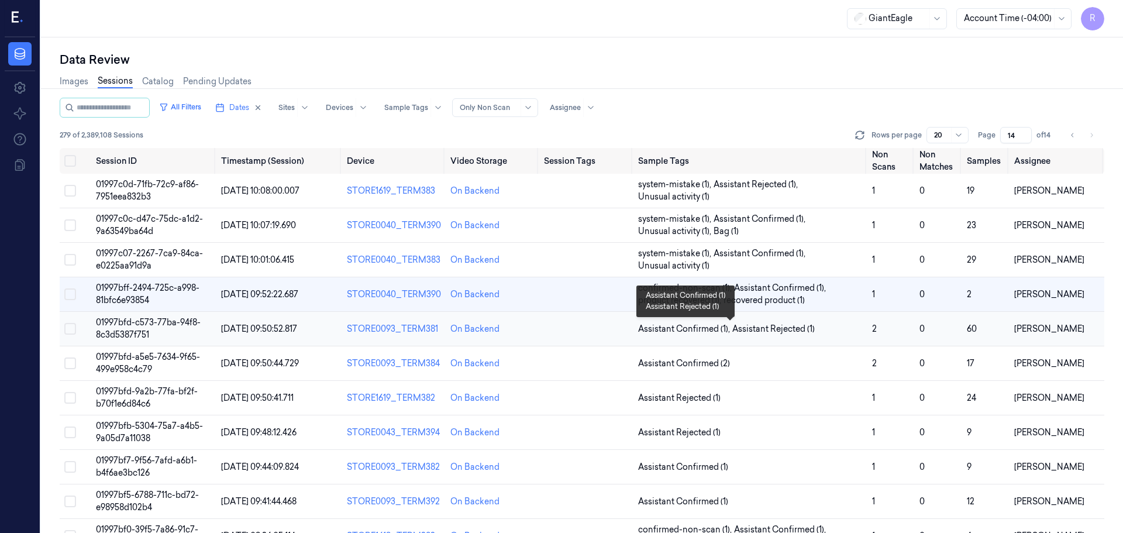
click at [807, 332] on span "Assistant Rejected (1)" at bounding box center [773, 329] width 82 height 12
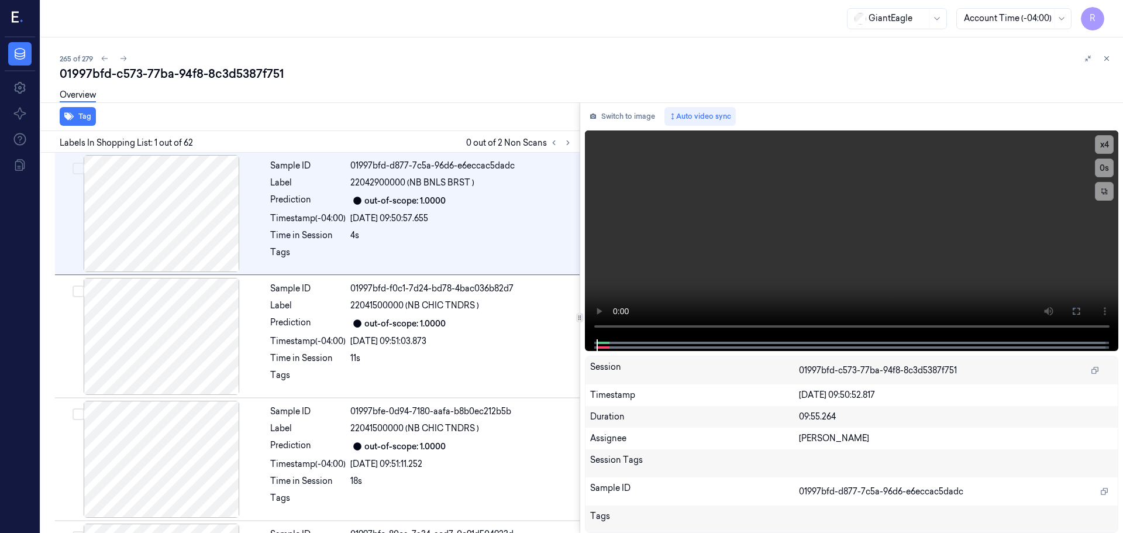
click at [381, 58] on div "265 of 279" at bounding box center [587, 58] width 1054 height 14
click at [1104, 58] on icon at bounding box center [1106, 58] width 8 height 8
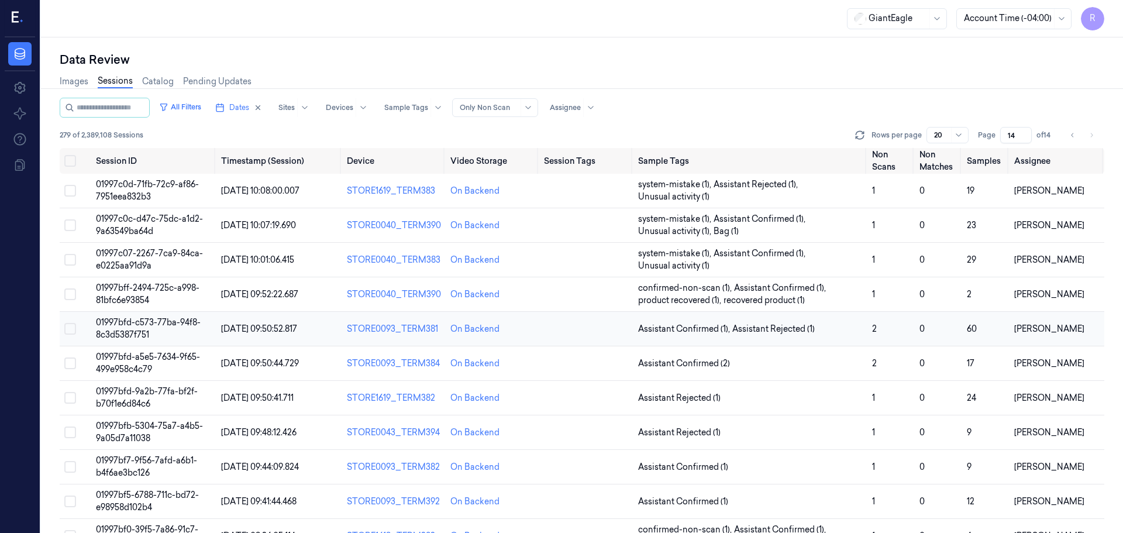
click at [798, 335] on td "Assistant Confirmed (1) , Assistant Rejected (1)" at bounding box center [750, 329] width 234 height 34
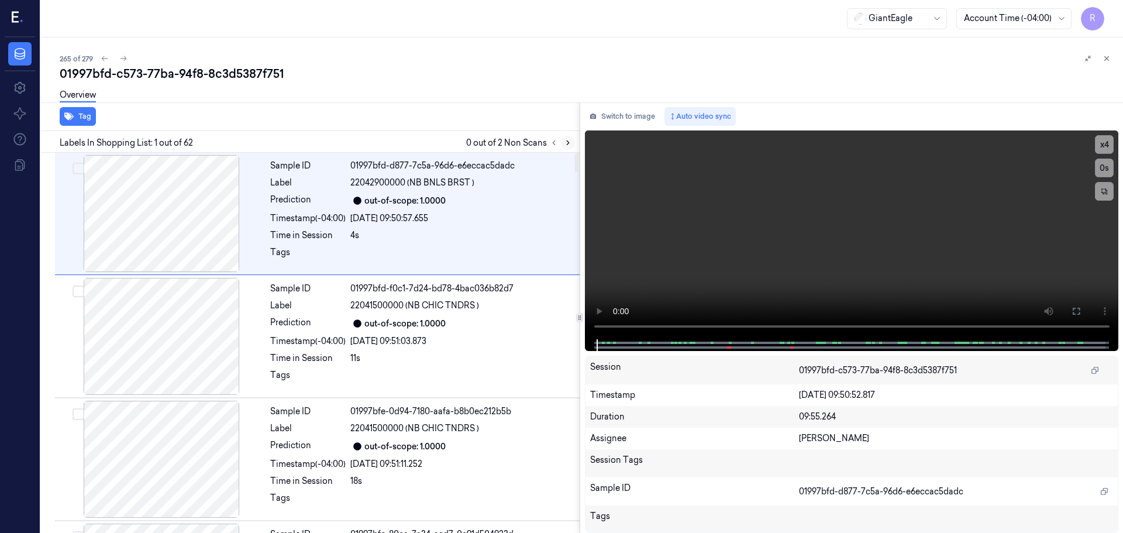
click at [564, 146] on icon at bounding box center [568, 143] width 8 height 8
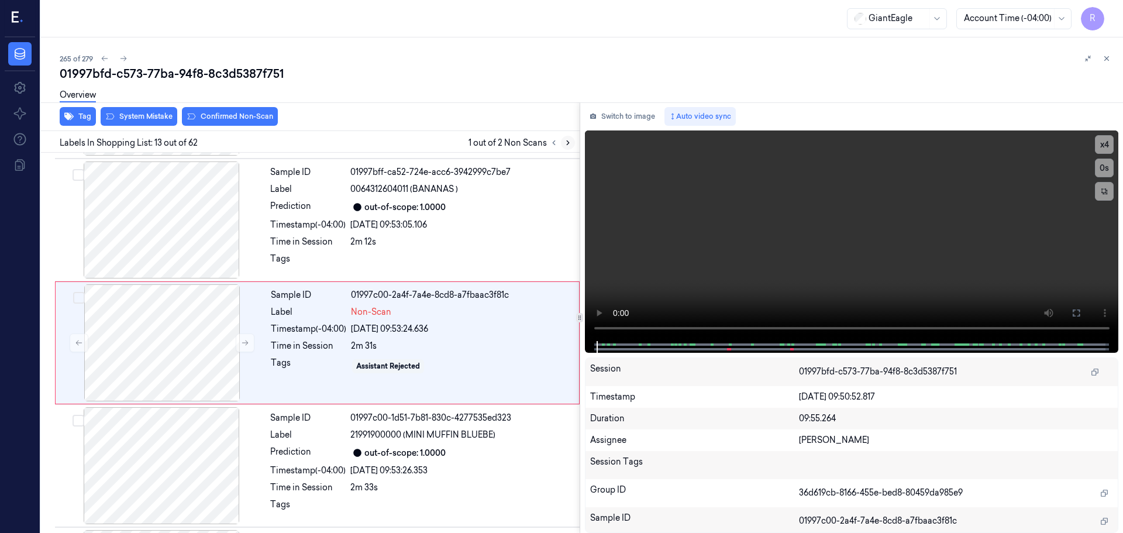
click at [564, 144] on icon at bounding box center [568, 143] width 8 height 8
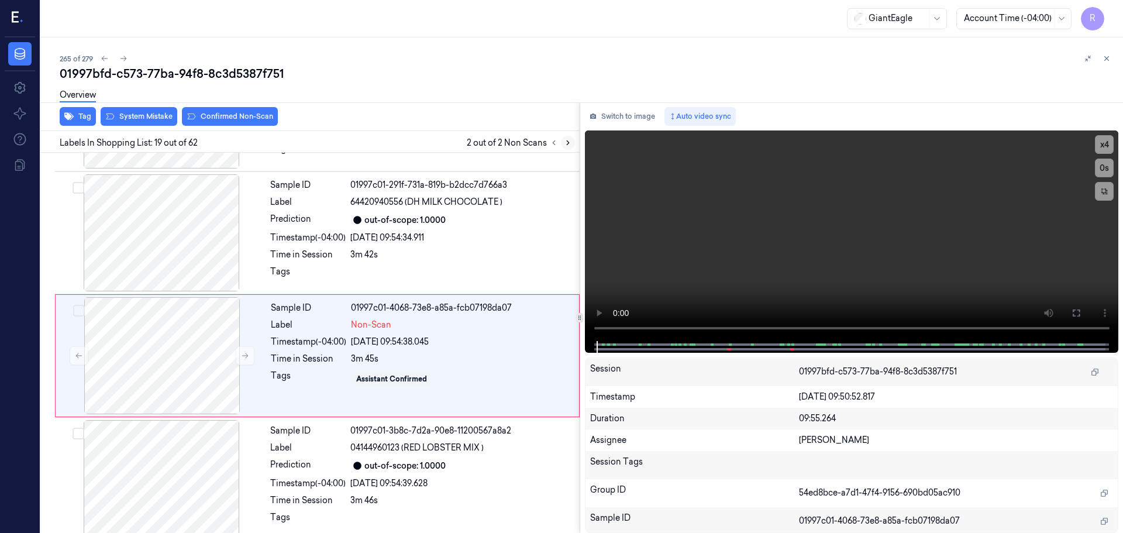
scroll to position [2081, 0]
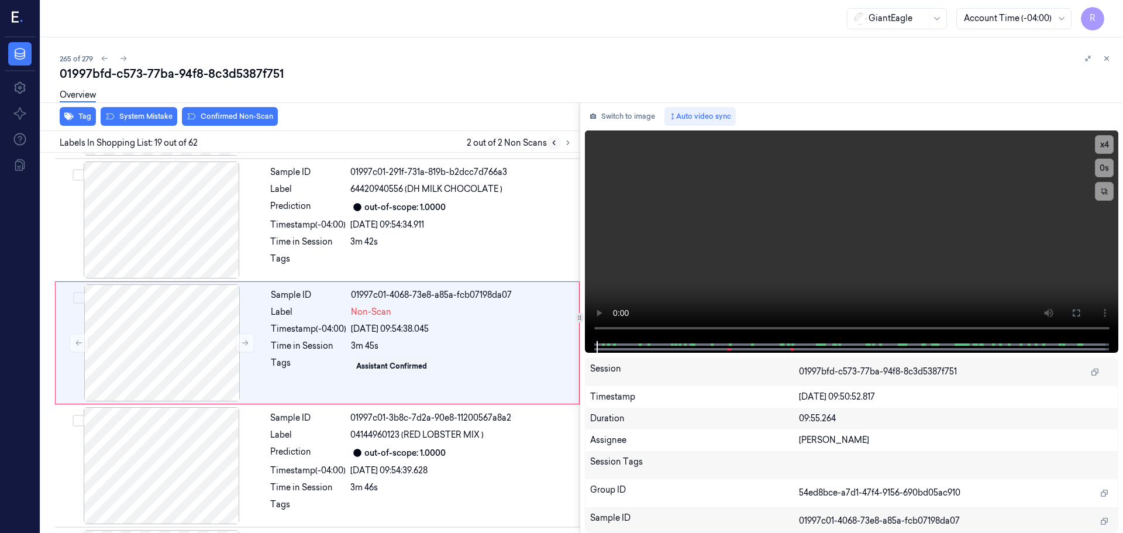
click at [553, 141] on icon at bounding box center [554, 143] width 2 height 4
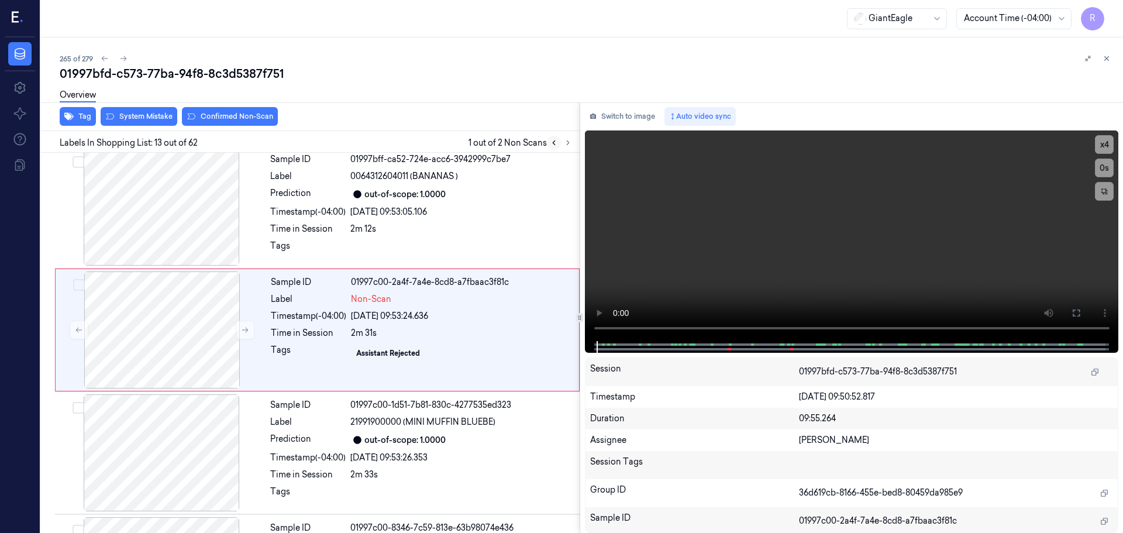
scroll to position [1344, 0]
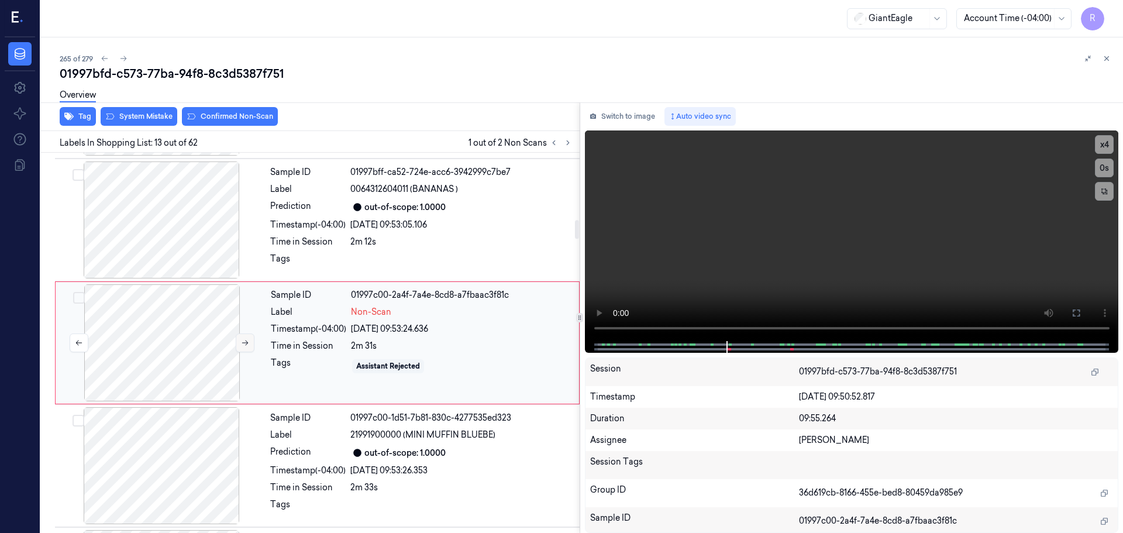
click at [242, 340] on icon at bounding box center [245, 343] width 8 height 8
click at [204, 255] on div at bounding box center [161, 219] width 208 height 117
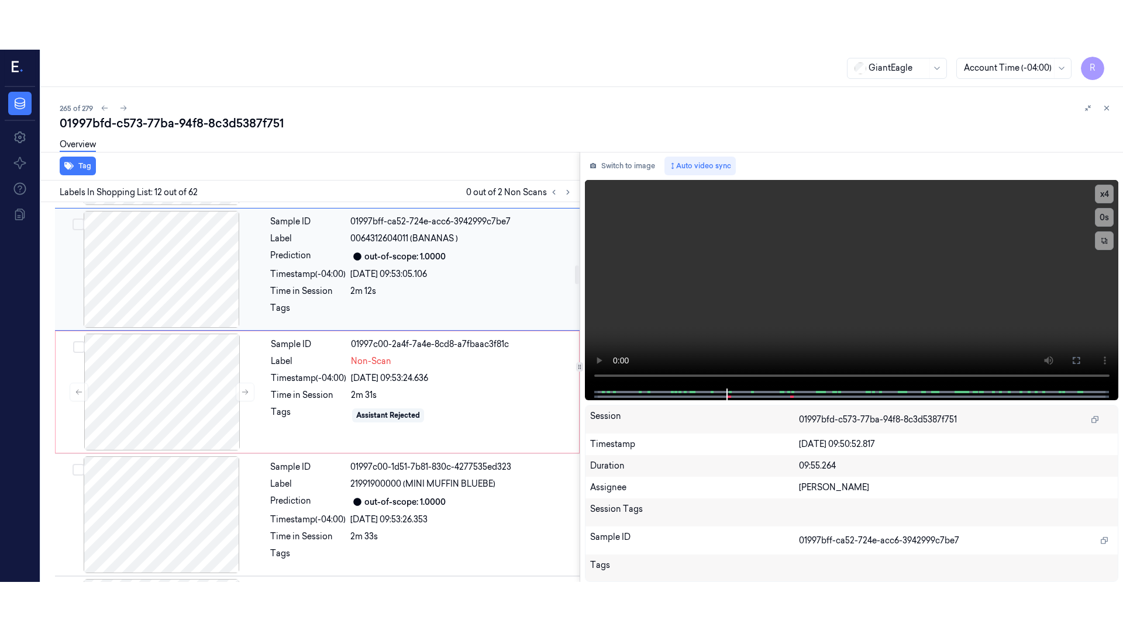
scroll to position [1221, 0]
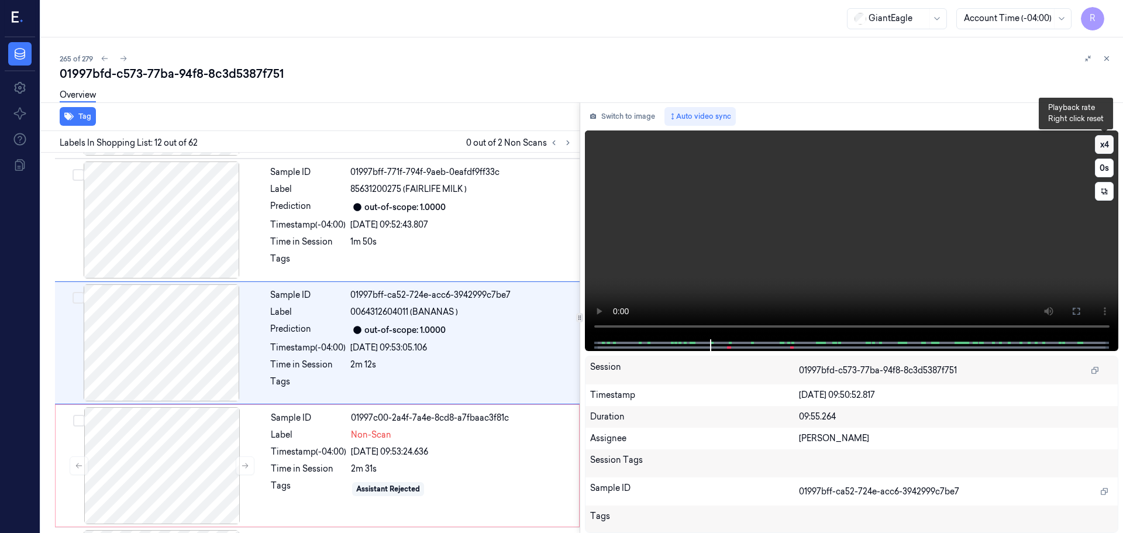
click at [1102, 144] on button "x 4" at bounding box center [1104, 144] width 19 height 19
click at [1105, 147] on button "x 1" at bounding box center [1104, 144] width 19 height 19
click at [1076, 315] on icon at bounding box center [1075, 310] width 9 height 9
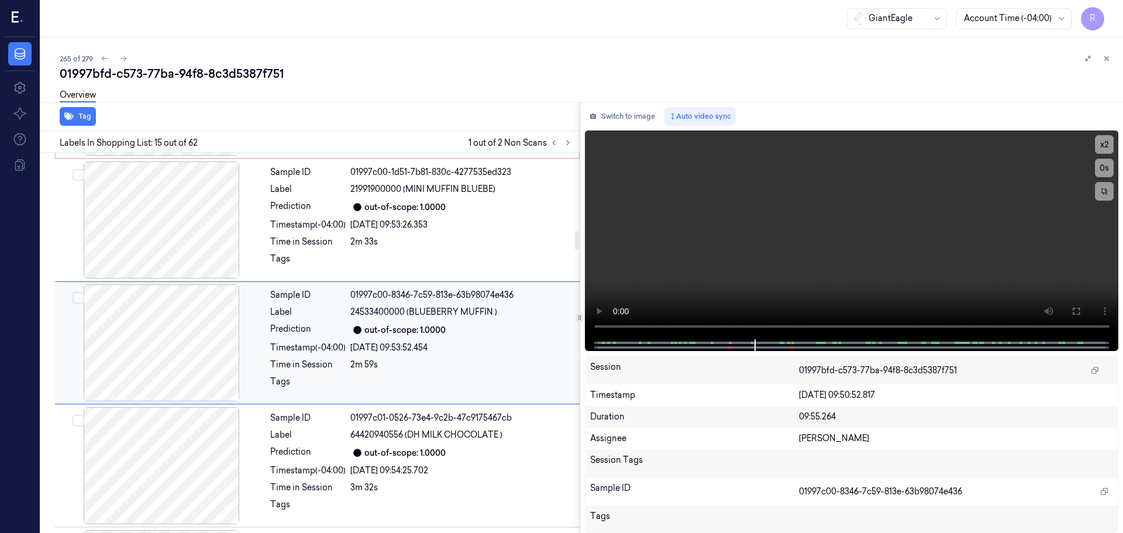
scroll to position [1414, 0]
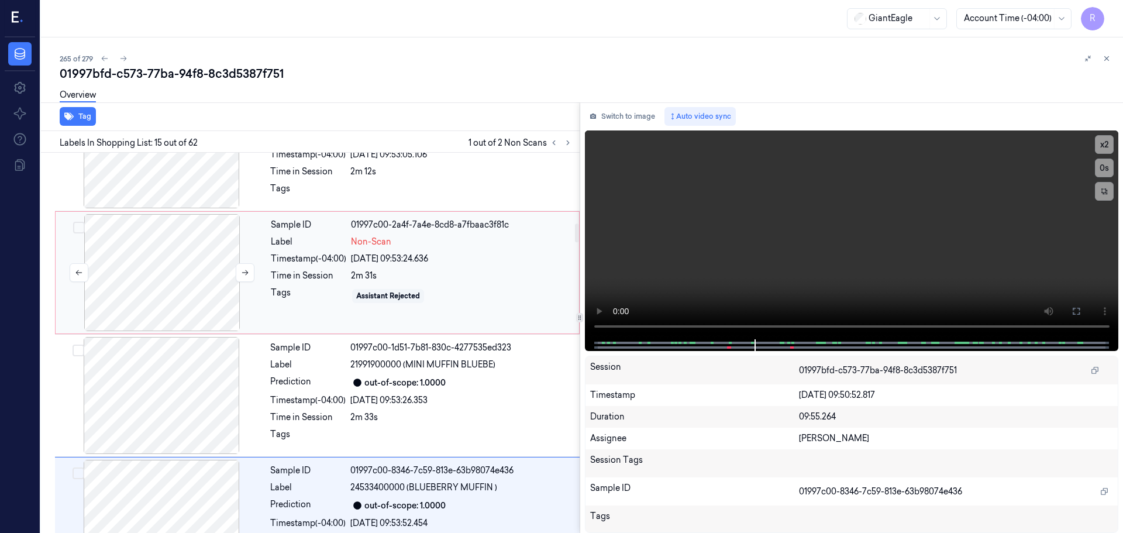
click at [191, 261] on div at bounding box center [162, 272] width 208 height 117
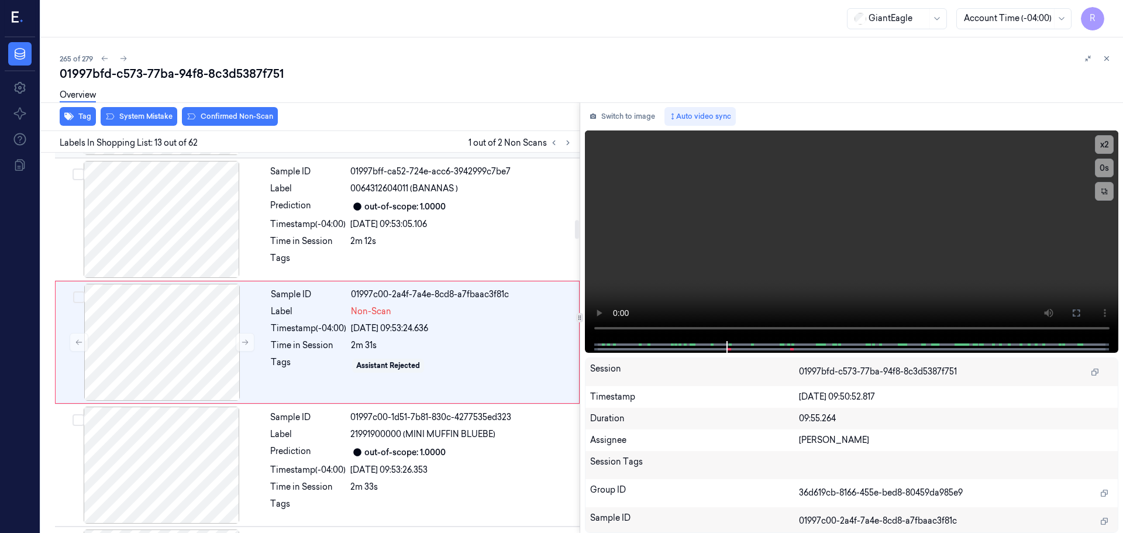
scroll to position [1344, 0]
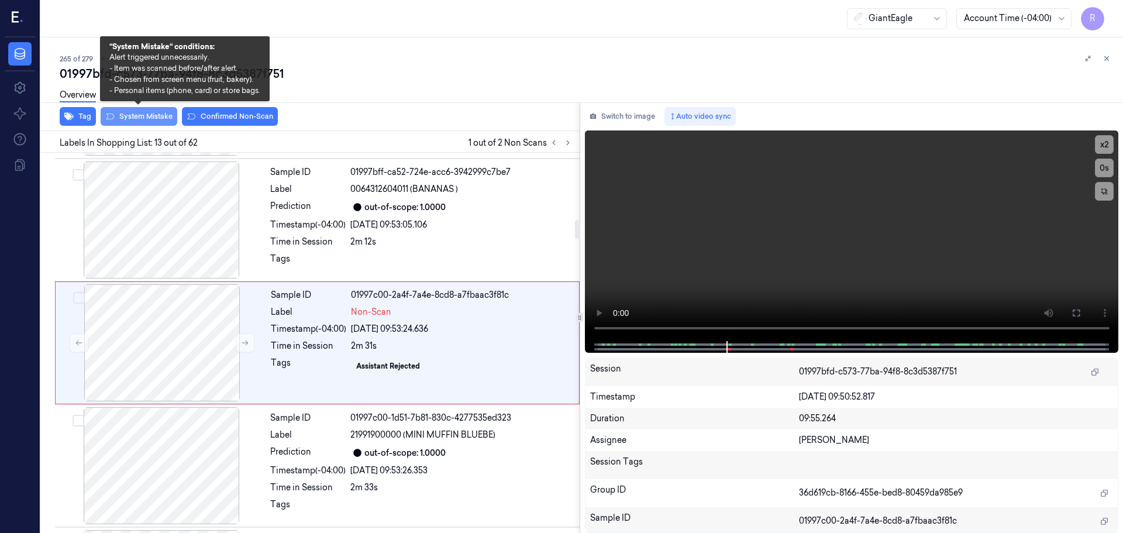
click at [157, 115] on button "System Mistake" at bounding box center [139, 116] width 77 height 19
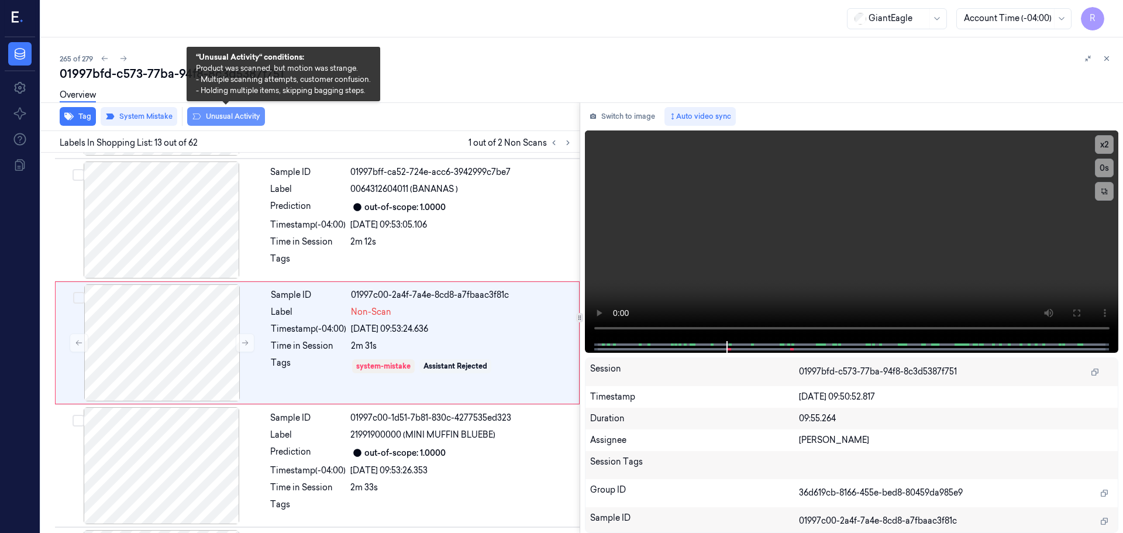
click at [237, 112] on button "Unusual Activity" at bounding box center [226, 116] width 78 height 19
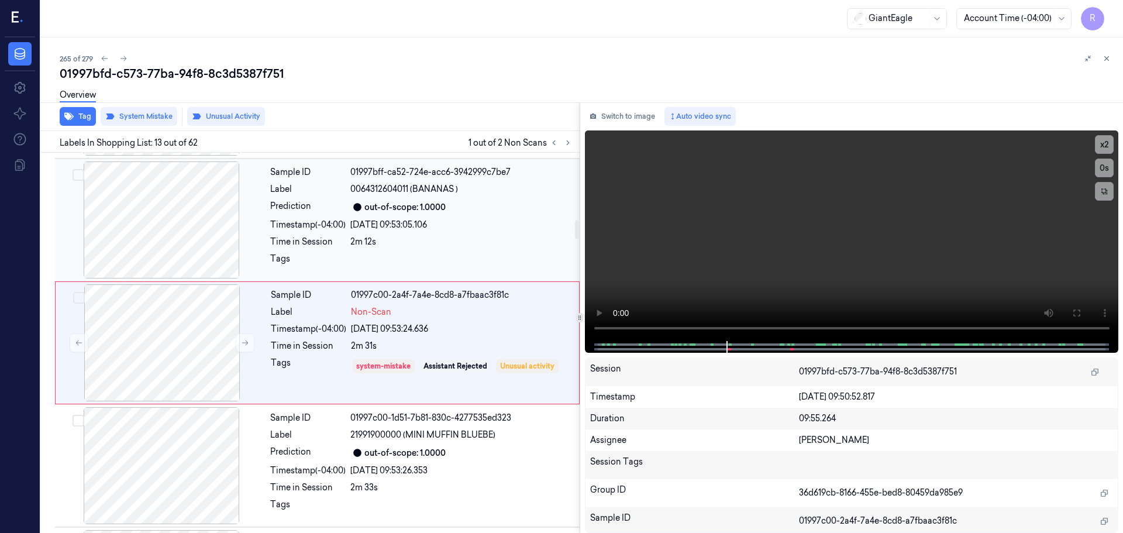
click at [304, 210] on div "Prediction" at bounding box center [307, 207] width 75 height 14
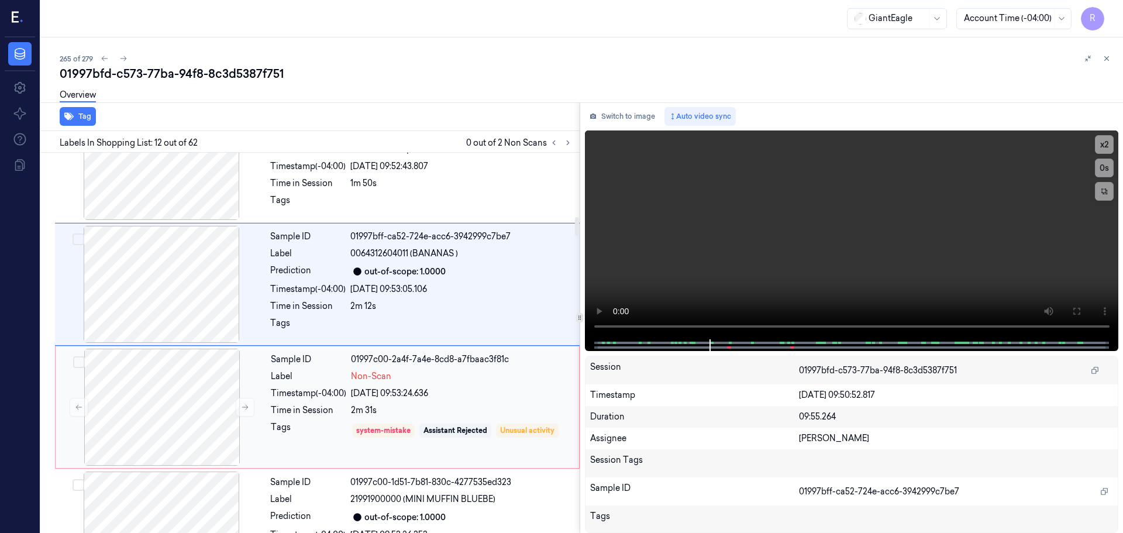
click at [323, 382] on div "Label" at bounding box center [308, 376] width 75 height 12
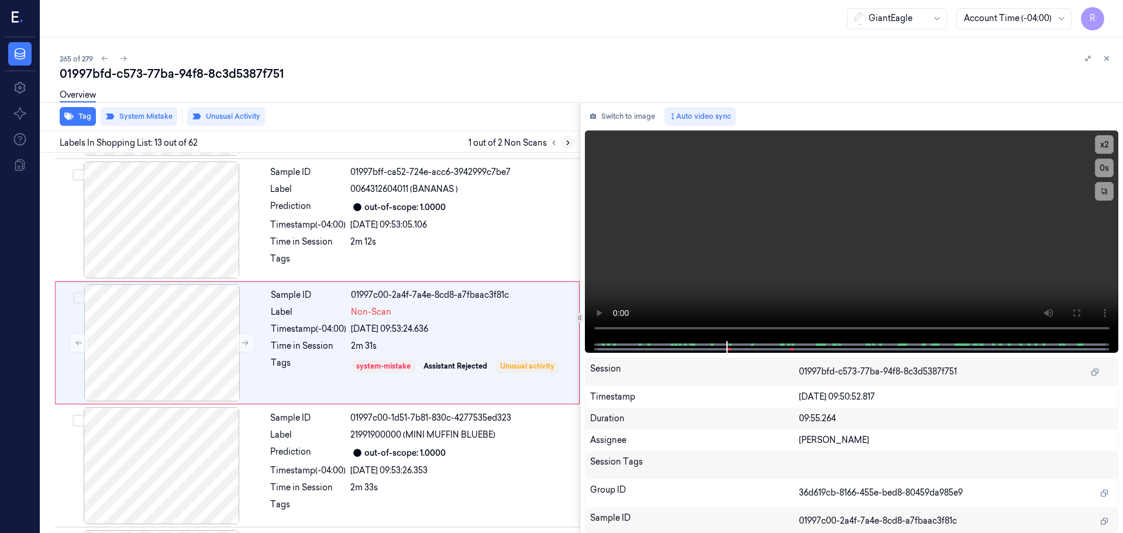
click at [569, 146] on icon at bounding box center [568, 143] width 8 height 8
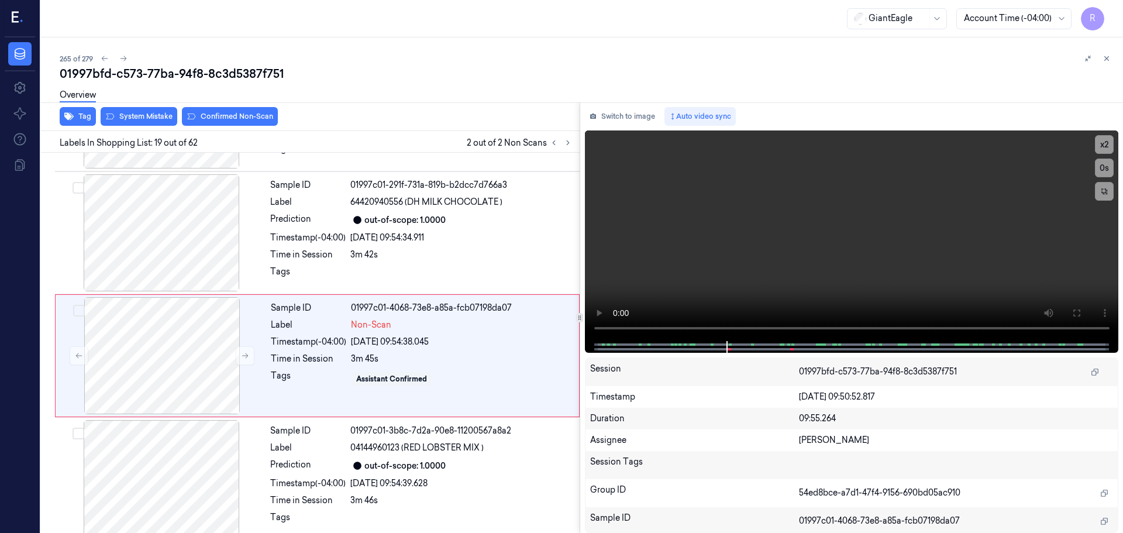
scroll to position [2081, 0]
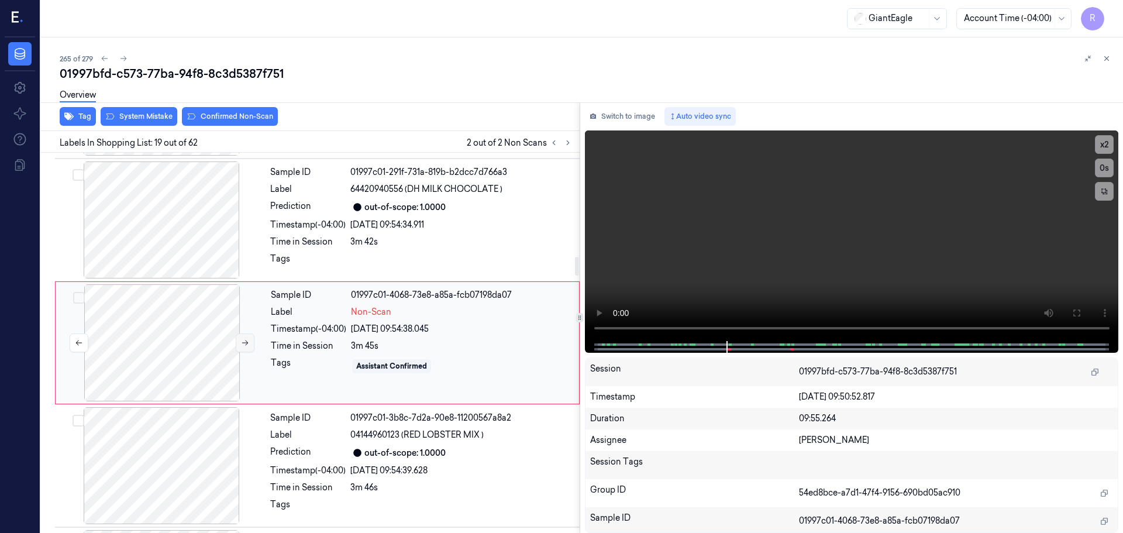
click at [246, 345] on icon at bounding box center [245, 342] width 6 height 5
click at [174, 244] on div at bounding box center [161, 219] width 208 height 117
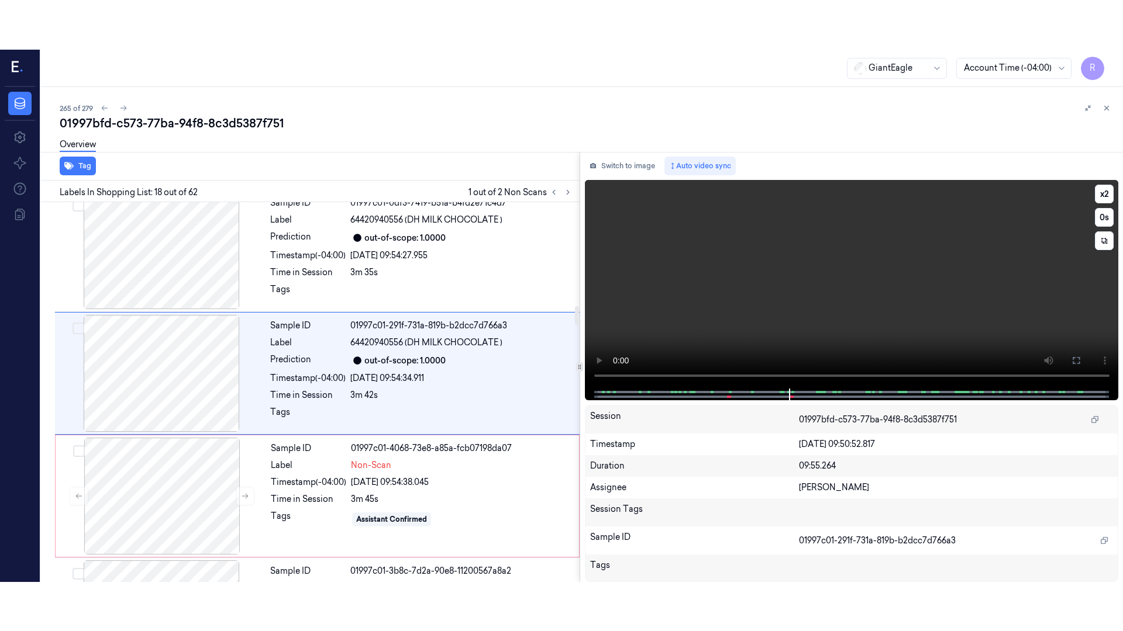
scroll to position [1958, 0]
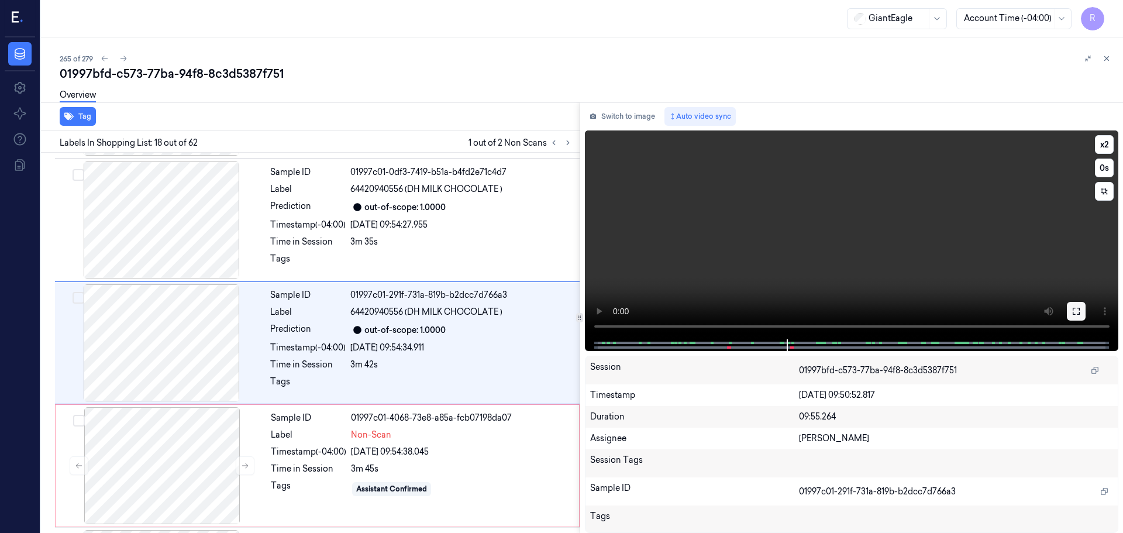
click at [1080, 308] on icon at bounding box center [1075, 310] width 9 height 9
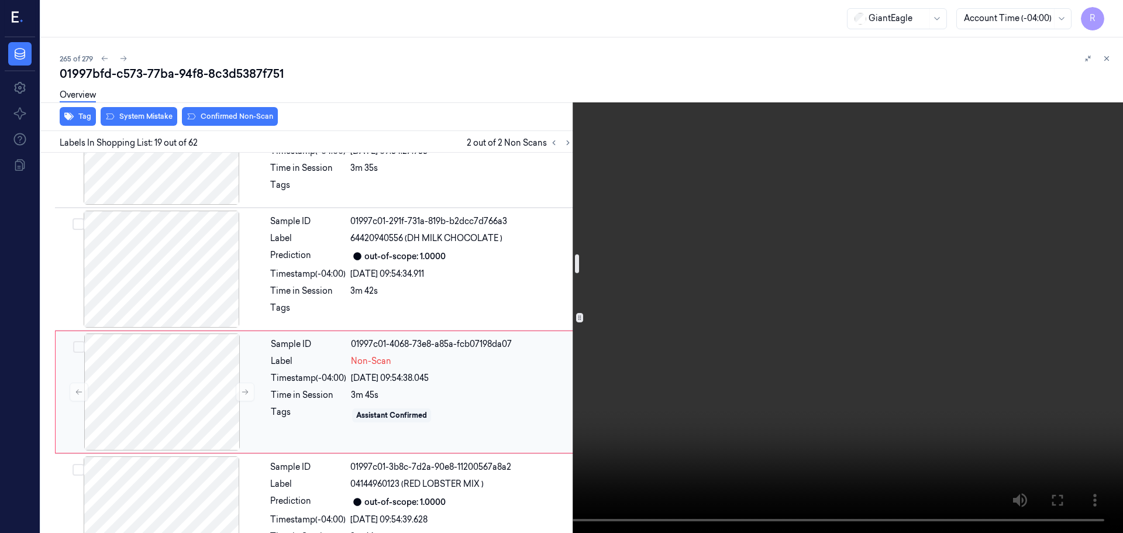
scroll to position [2090, 0]
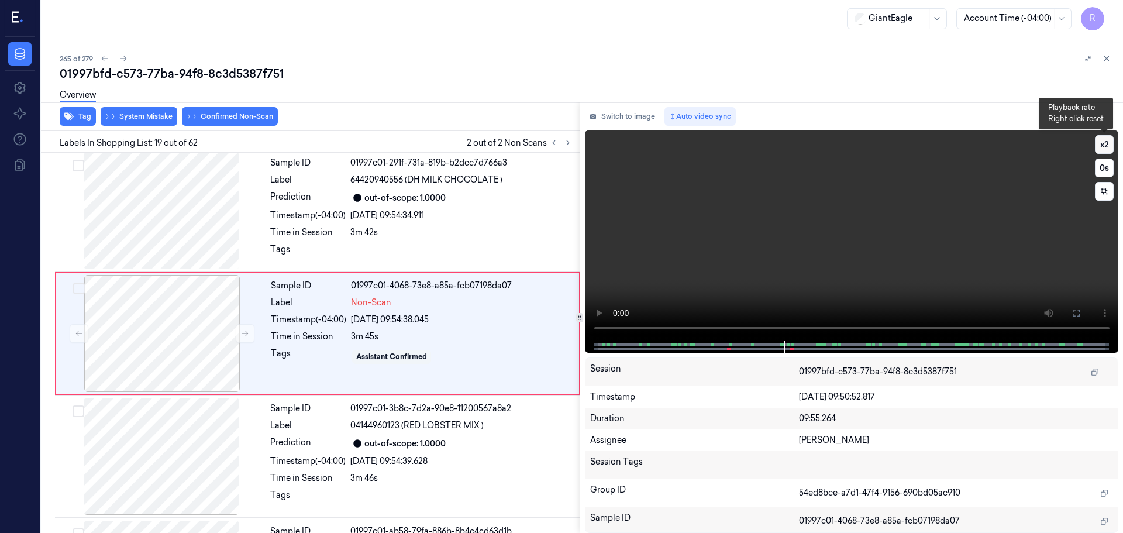
click at [1110, 140] on button "x 2" at bounding box center [1104, 144] width 19 height 19
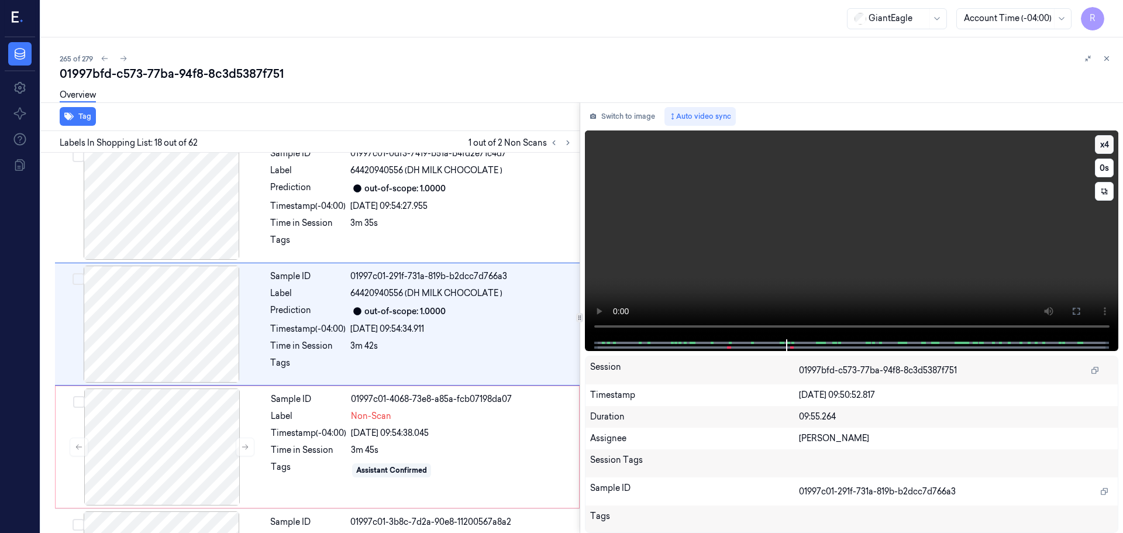
scroll to position [1958, 0]
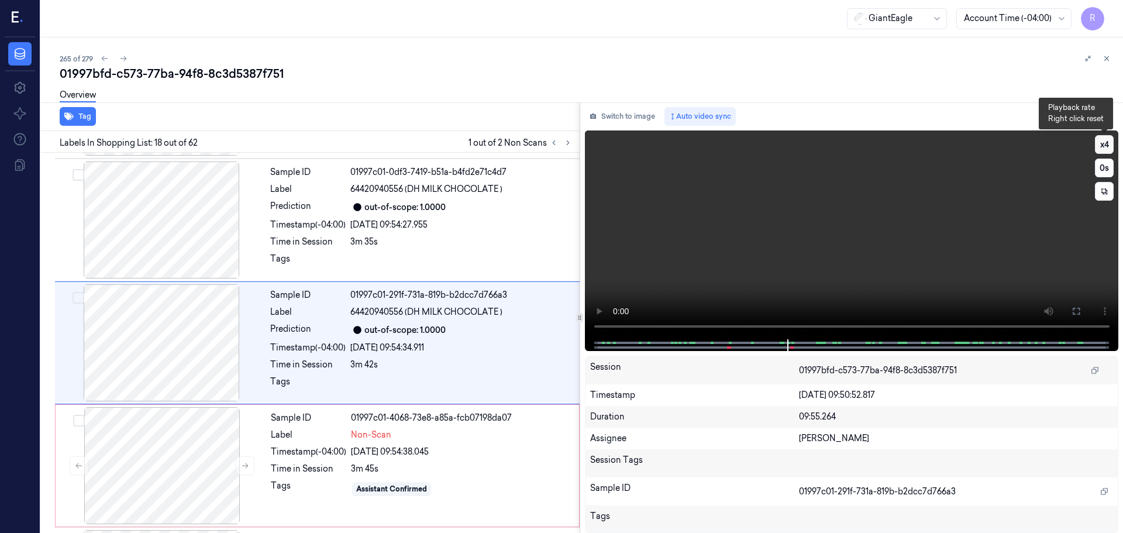
click at [1107, 140] on button "x 4" at bounding box center [1104, 144] width 19 height 19
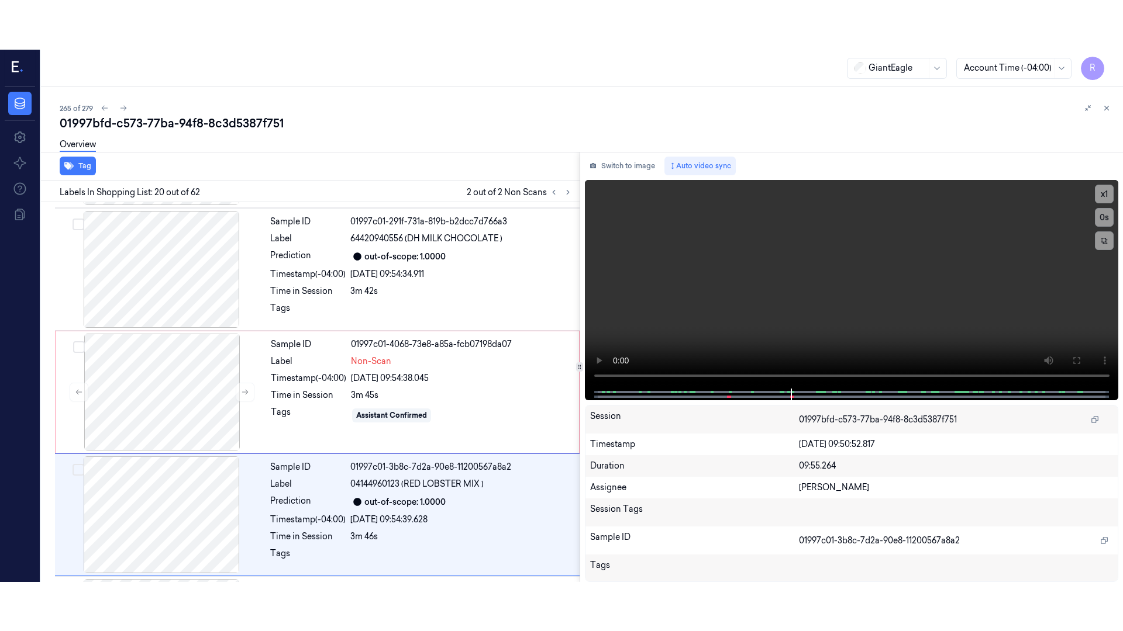
scroll to position [2204, 0]
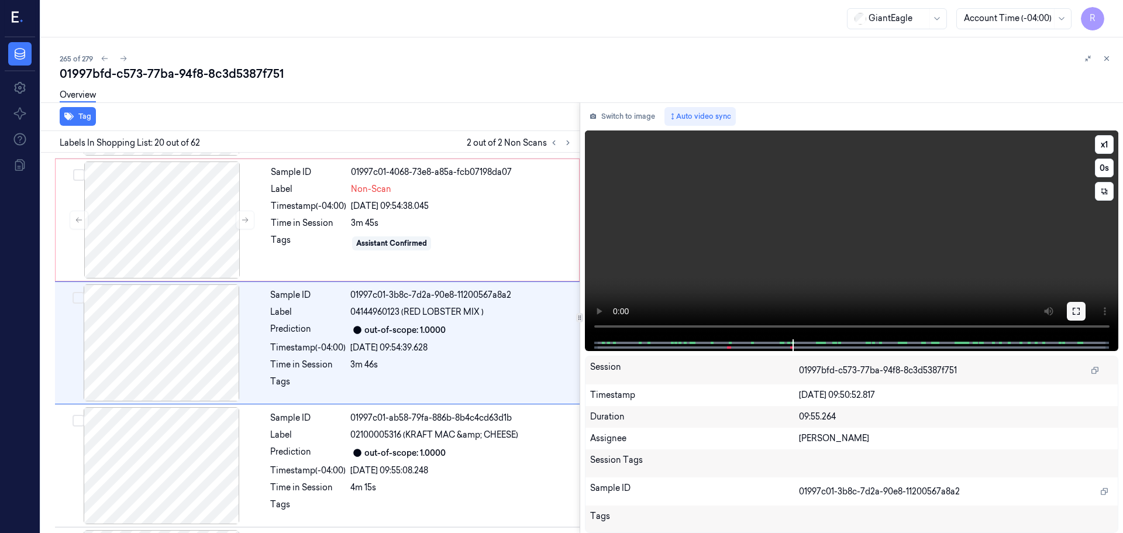
click at [1074, 313] on icon at bounding box center [1075, 310] width 9 height 9
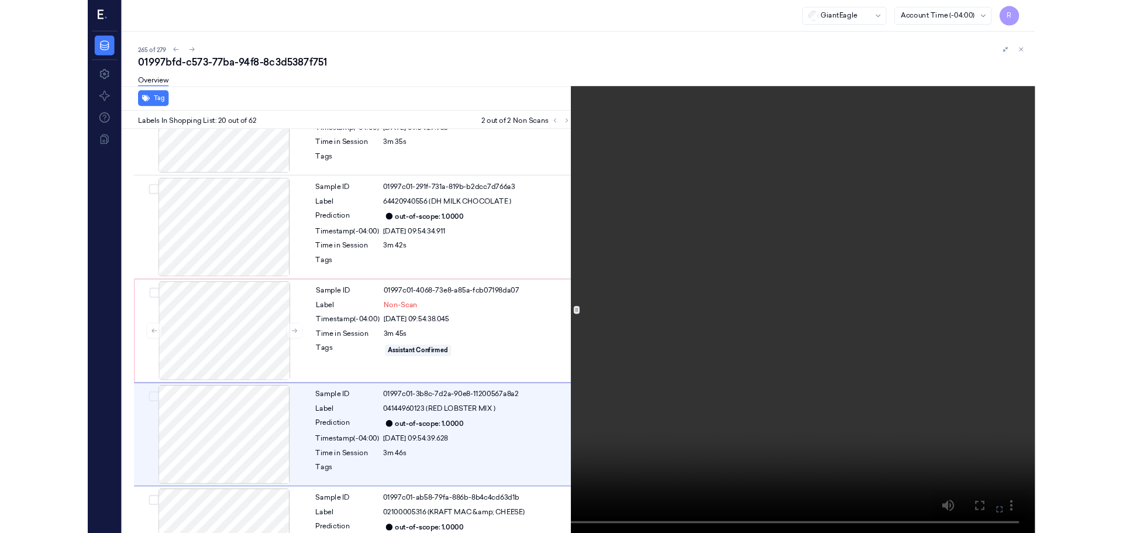
scroll to position [2155, 0]
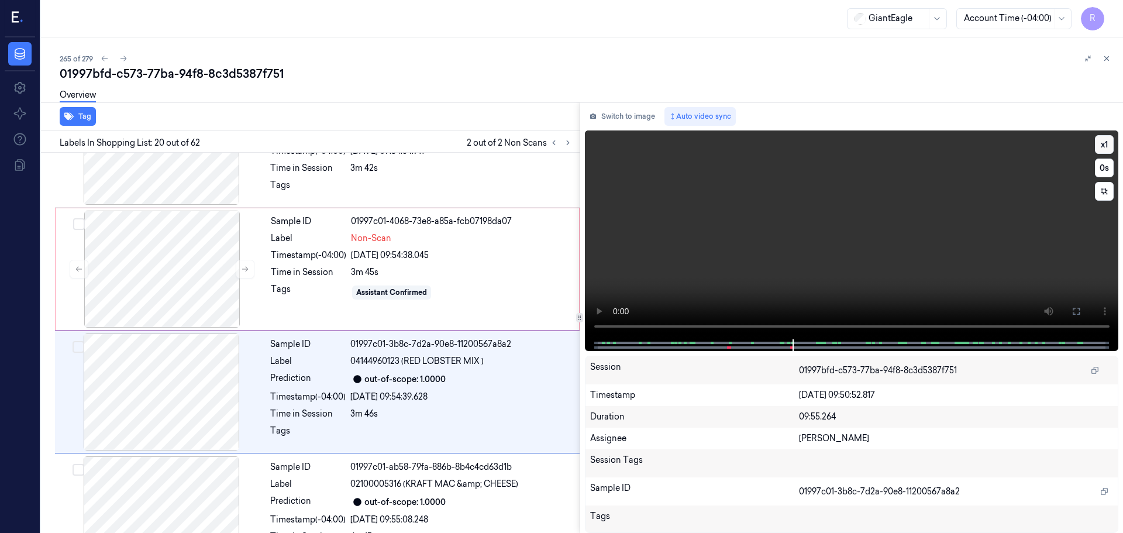
click at [1105, 143] on button "x 1" at bounding box center [1104, 144] width 19 height 19
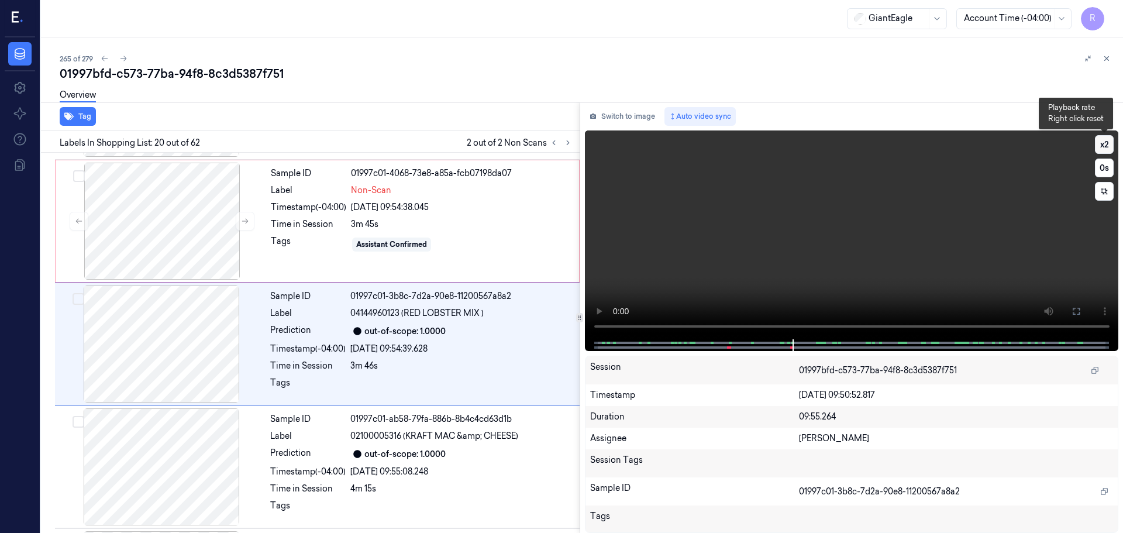
click at [1104, 143] on button "x 2" at bounding box center [1104, 144] width 19 height 19
click at [553, 143] on icon at bounding box center [554, 143] width 2 height 4
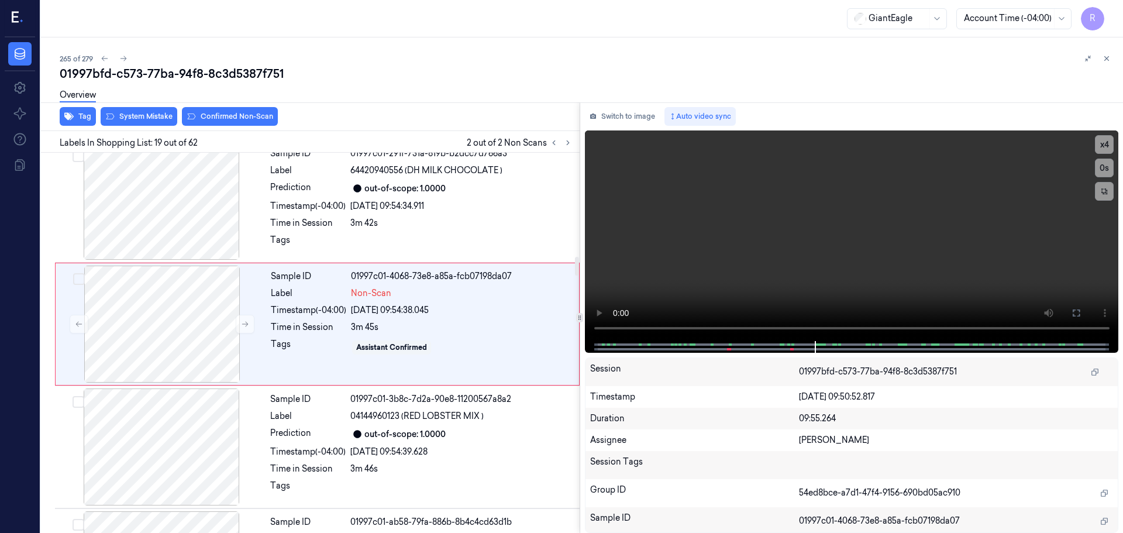
scroll to position [2081, 0]
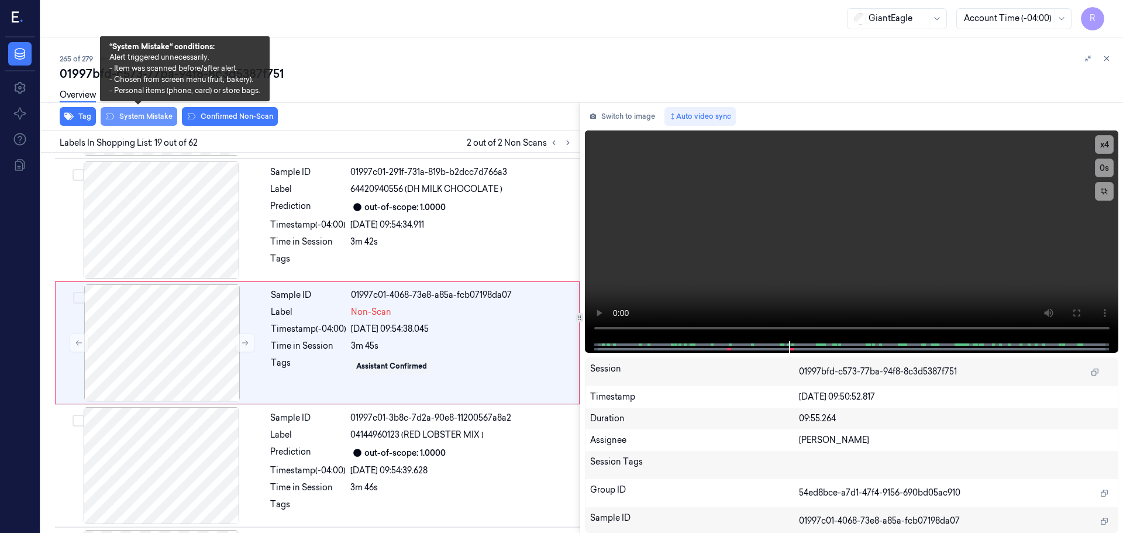
click at [157, 119] on button "System Mistake" at bounding box center [139, 116] width 77 height 19
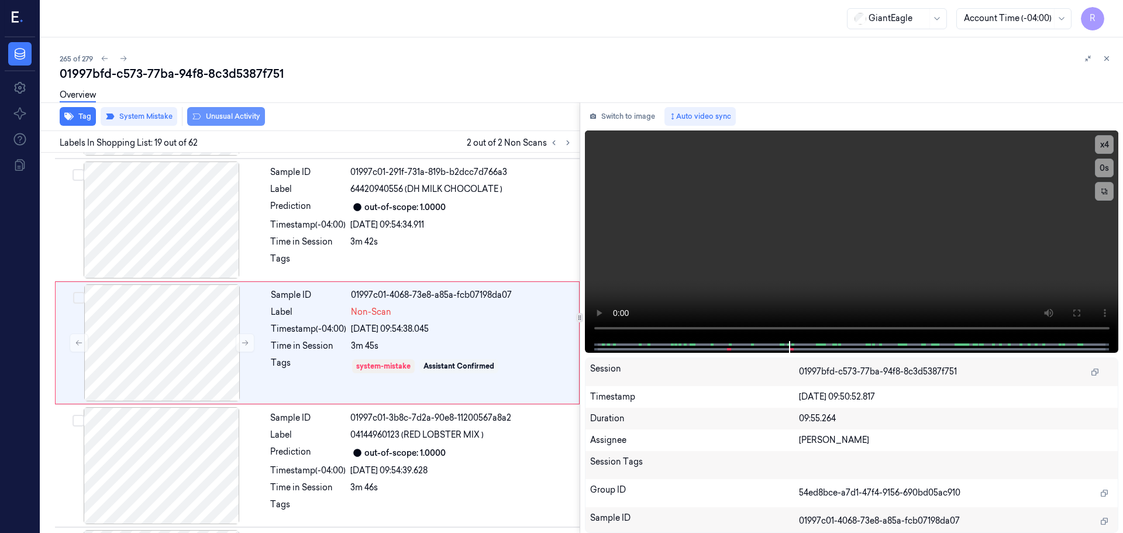
click at [214, 114] on button "Unusual Activity" at bounding box center [226, 116] width 78 height 19
click at [555, 145] on icon at bounding box center [554, 143] width 8 height 8
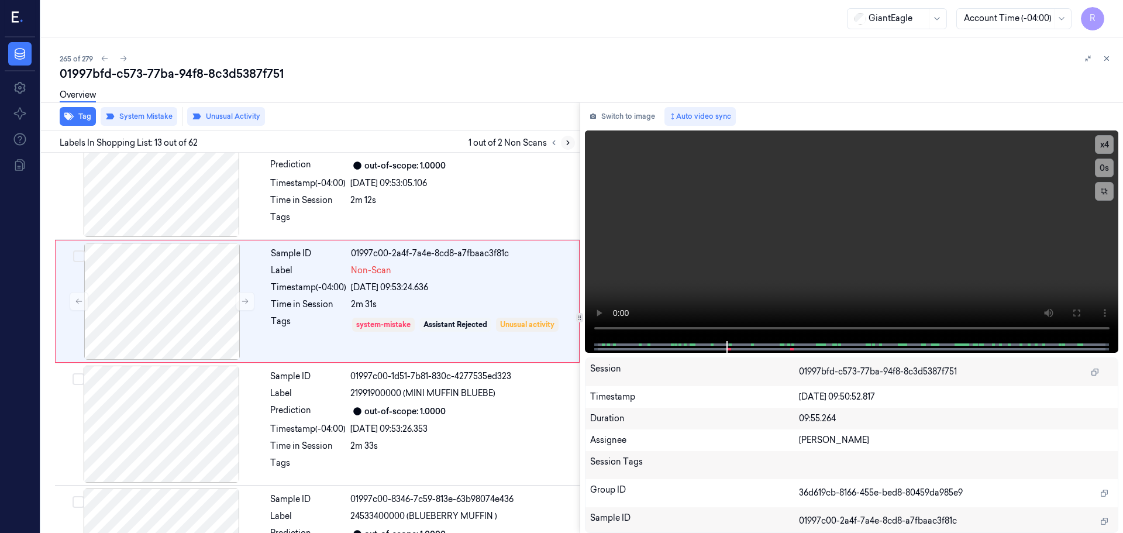
scroll to position [1344, 0]
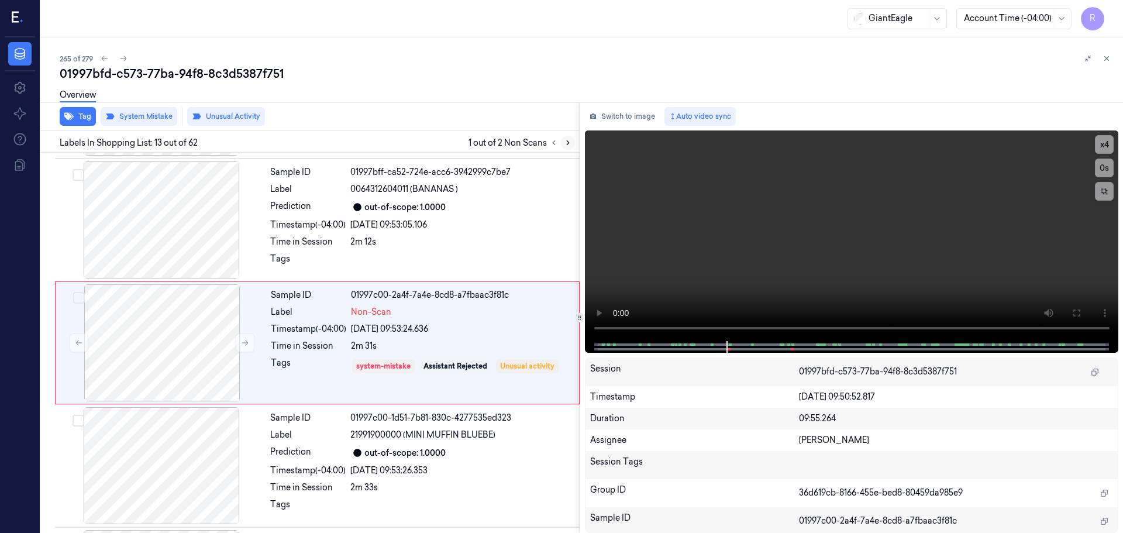
click at [570, 145] on icon at bounding box center [568, 143] width 8 height 8
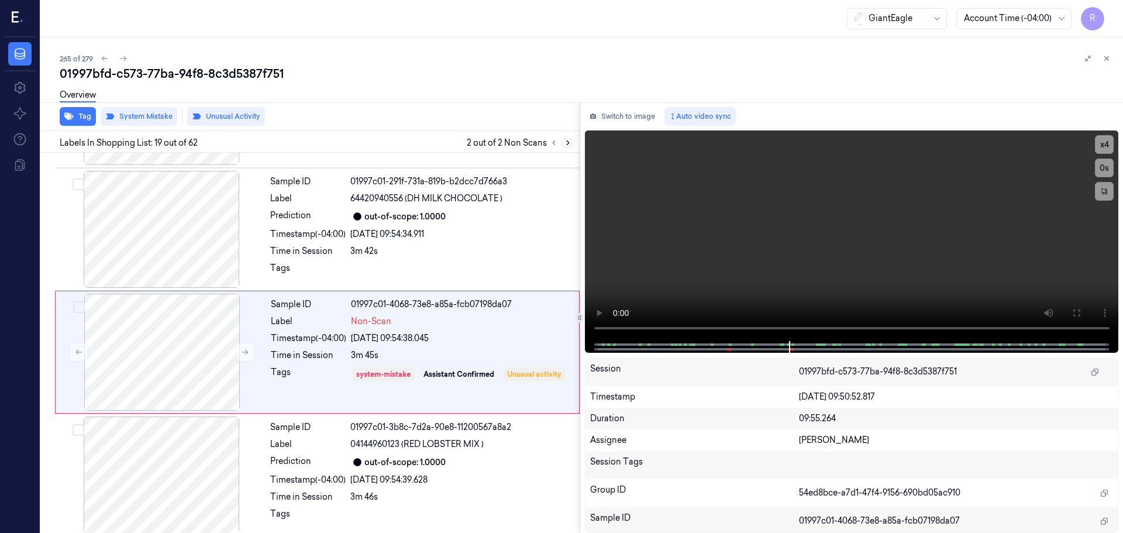
scroll to position [2081, 0]
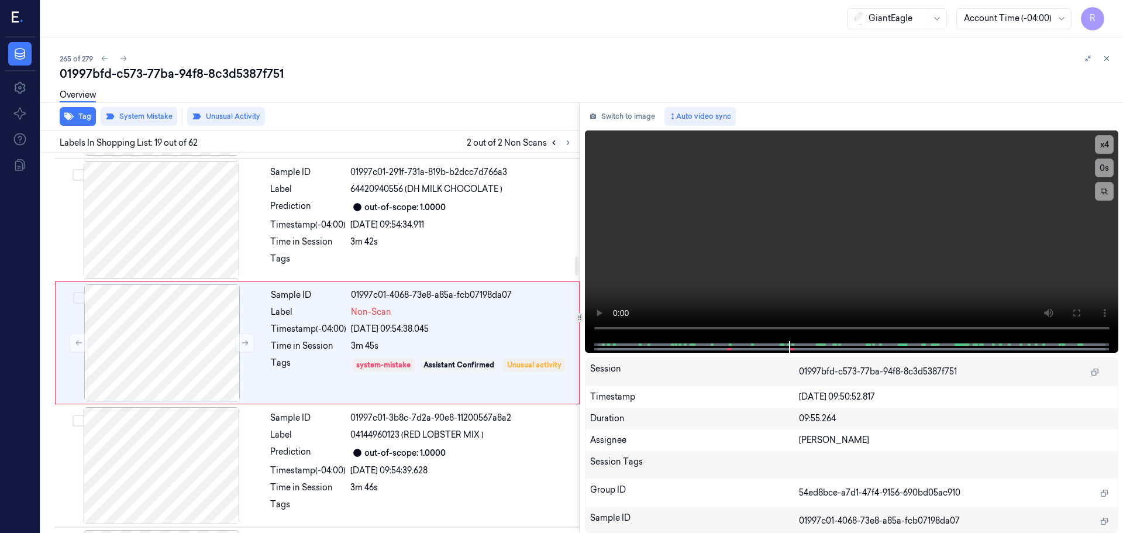
click at [554, 143] on icon at bounding box center [554, 143] width 8 height 8
click at [562, 143] on button at bounding box center [568, 143] width 14 height 14
click at [1110, 58] on button at bounding box center [1106, 58] width 14 height 14
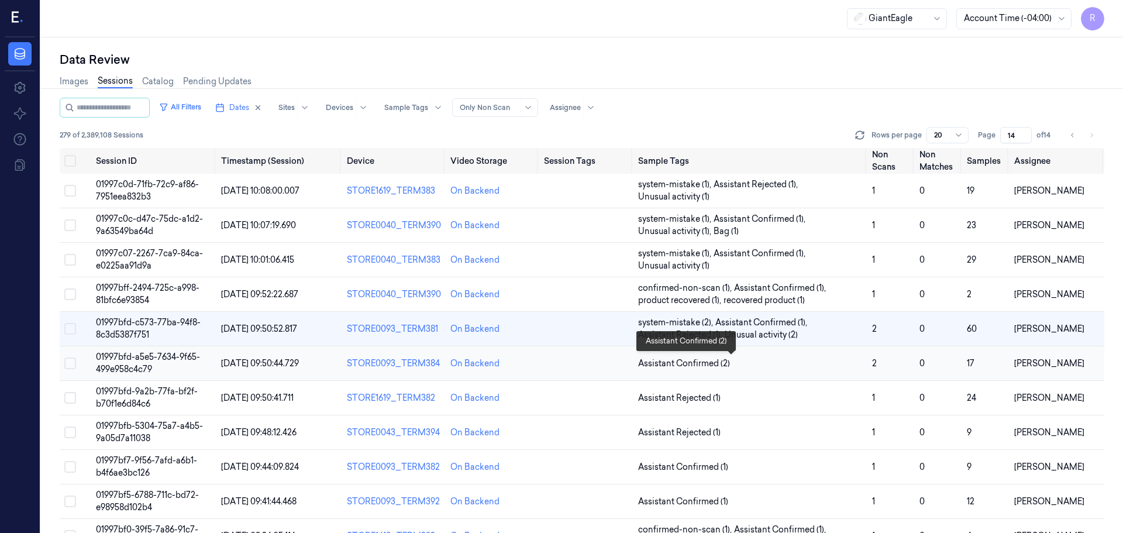
click at [759, 360] on span "Assistant Confirmed (2)" at bounding box center [750, 363] width 225 height 12
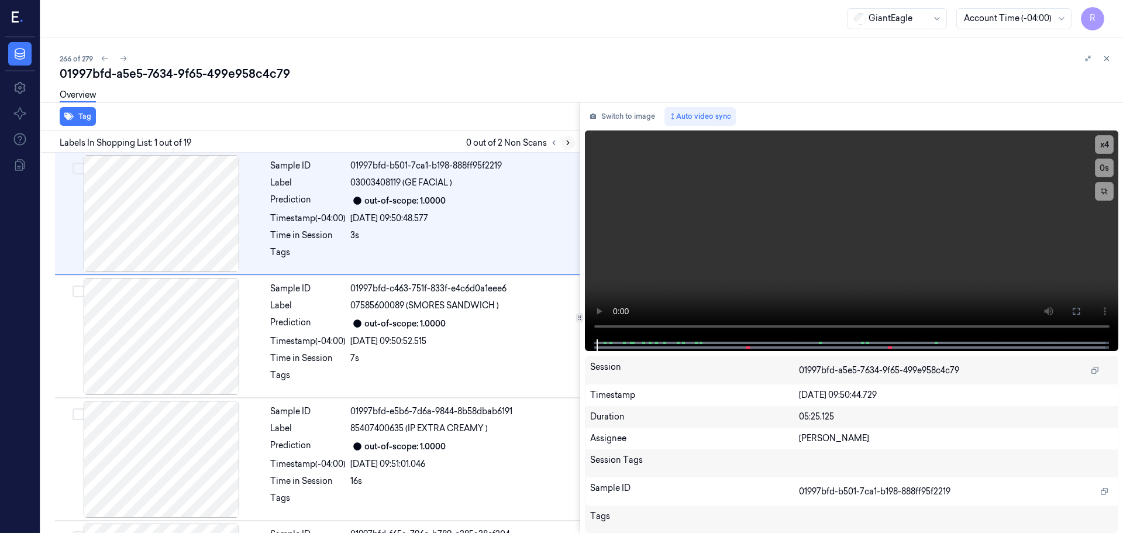
click at [565, 140] on icon at bounding box center [568, 143] width 8 height 8
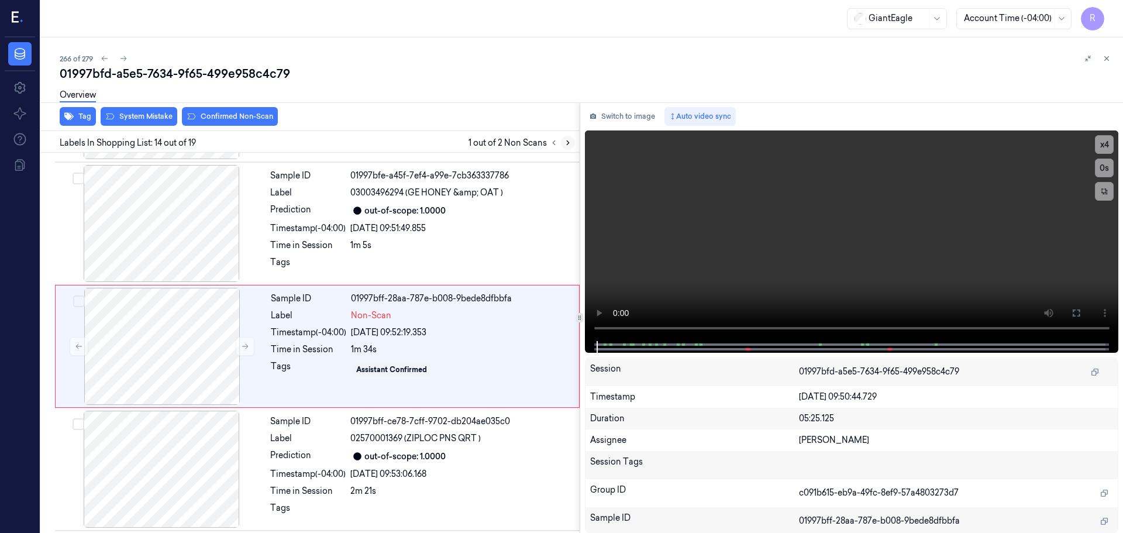
scroll to position [1467, 0]
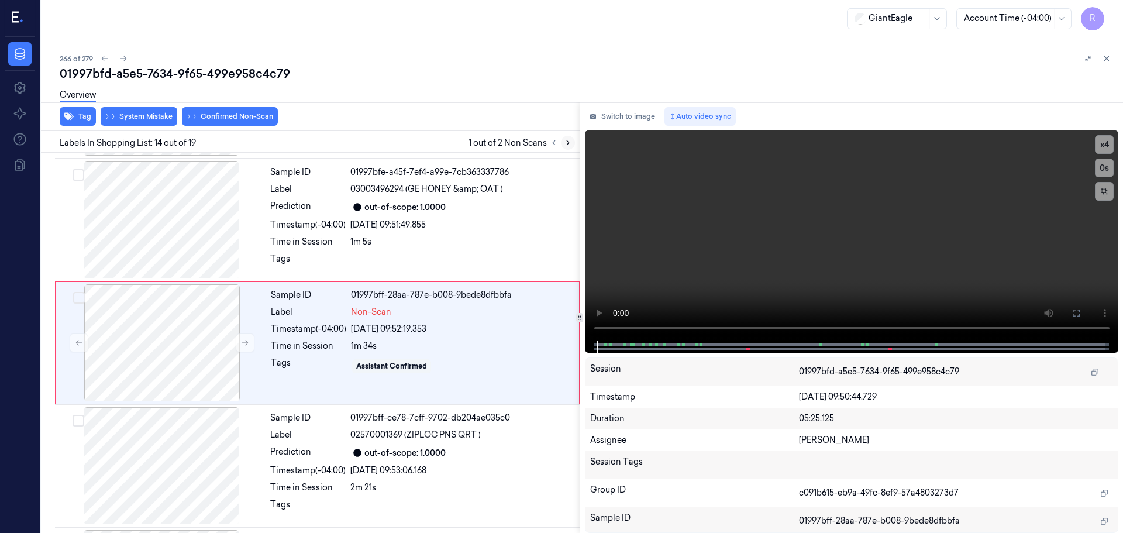
click at [565, 140] on icon at bounding box center [568, 143] width 8 height 8
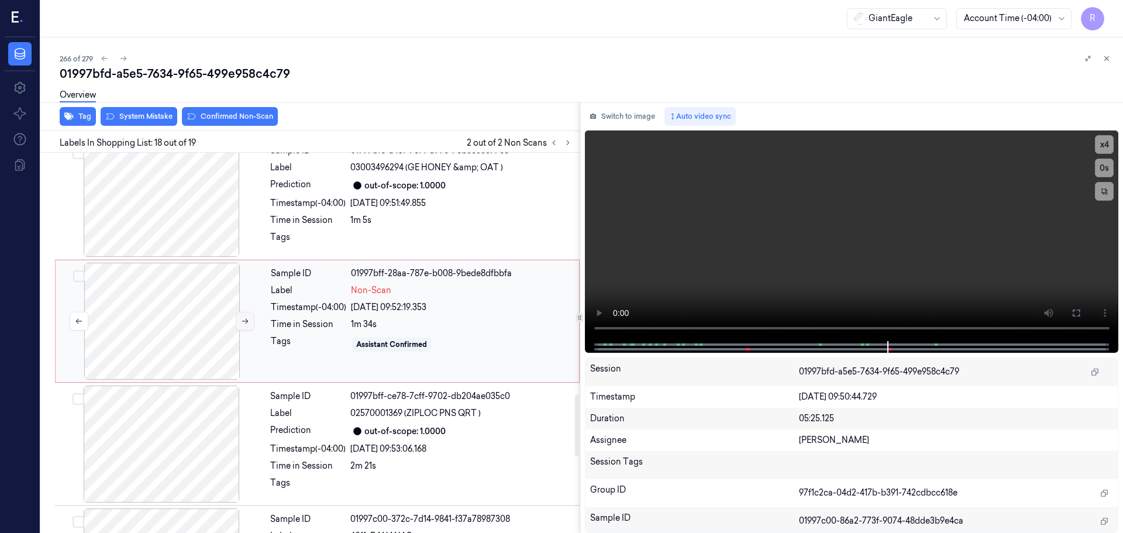
click at [245, 322] on icon at bounding box center [245, 321] width 8 height 8
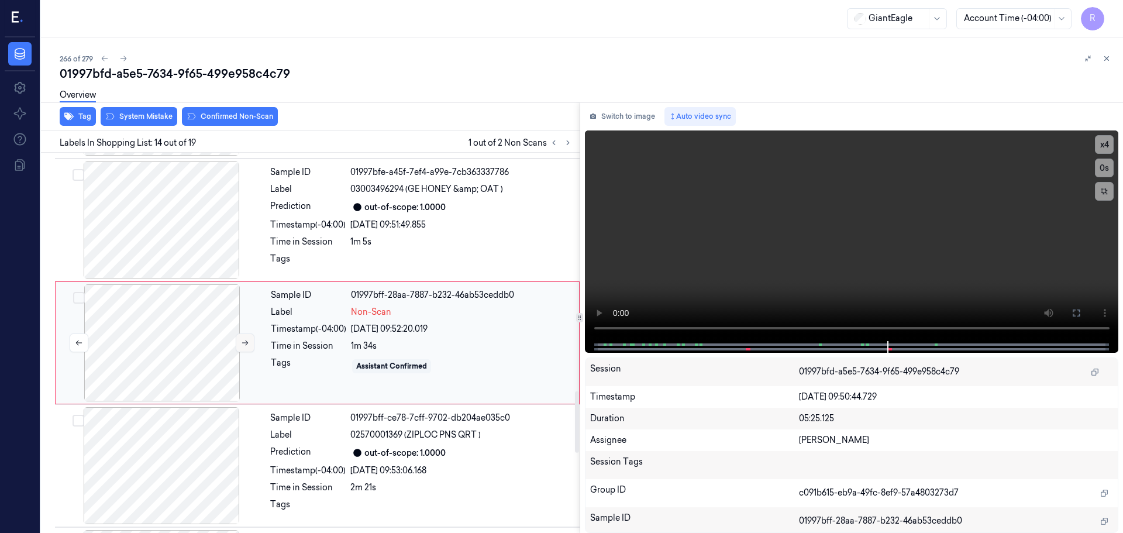
click at [245, 322] on div at bounding box center [162, 342] width 208 height 117
click at [242, 331] on div at bounding box center [162, 342] width 208 height 117
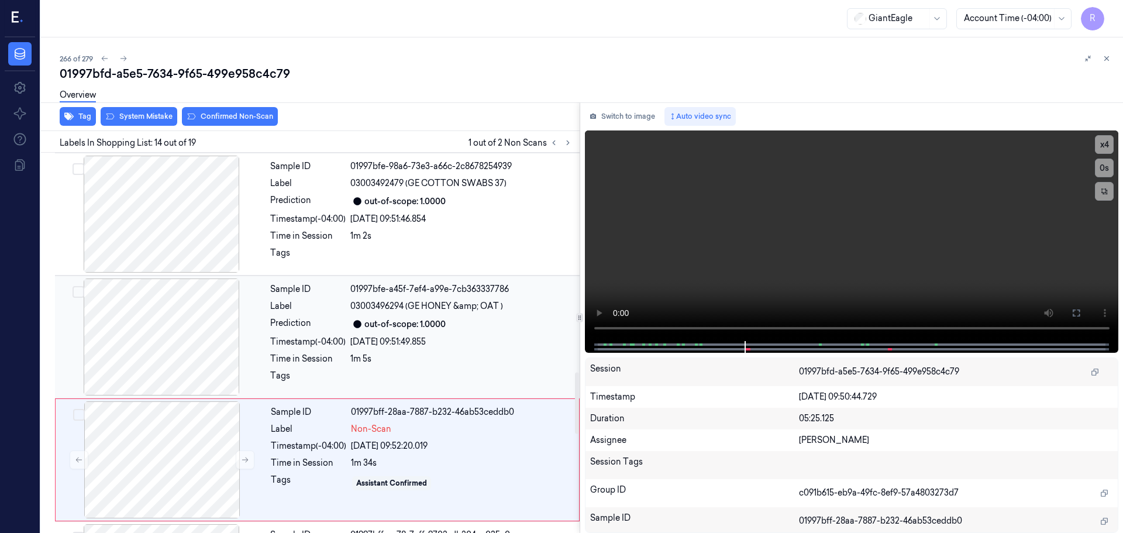
click at [196, 224] on div at bounding box center [161, 214] width 208 height 117
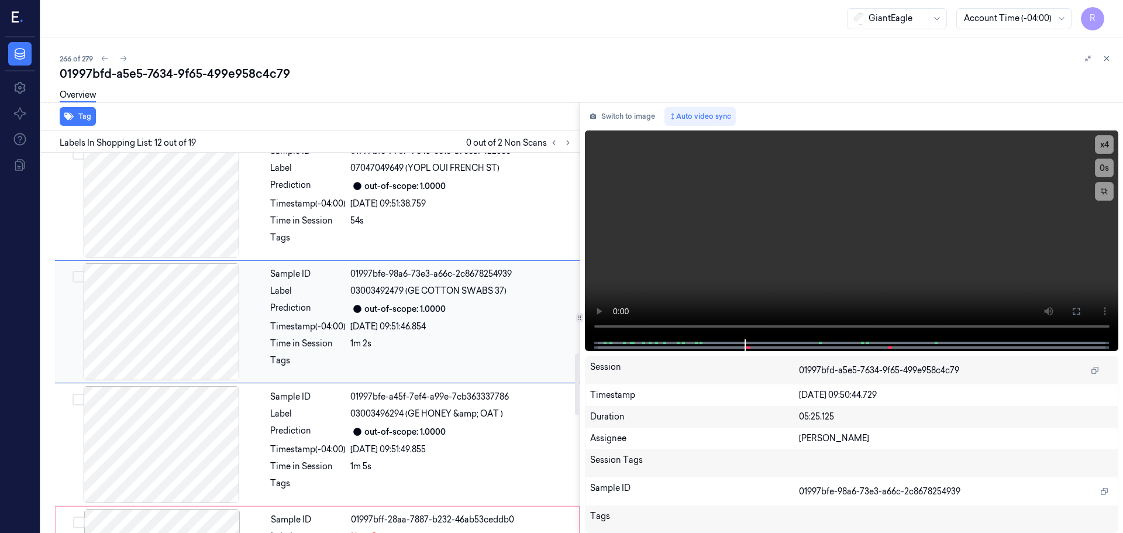
scroll to position [1221, 0]
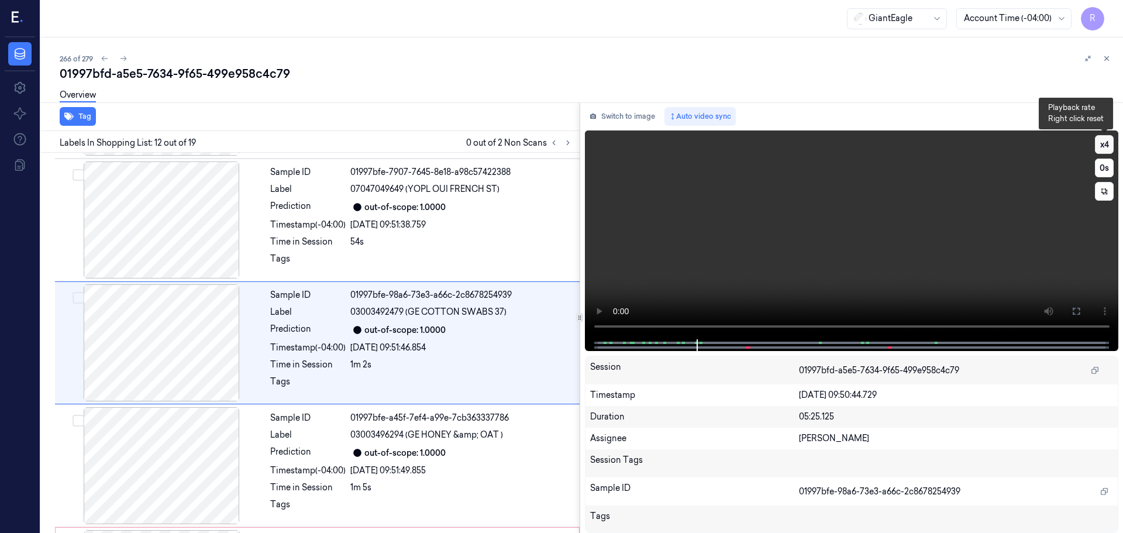
click at [1102, 150] on button "x 4" at bounding box center [1104, 144] width 19 height 19
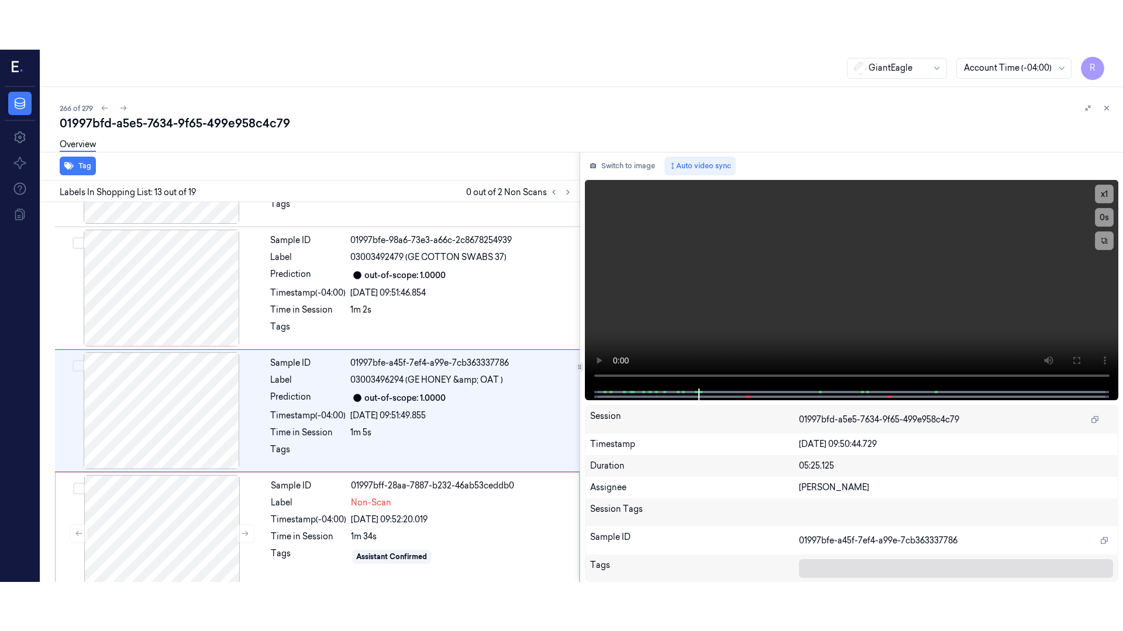
scroll to position [1344, 0]
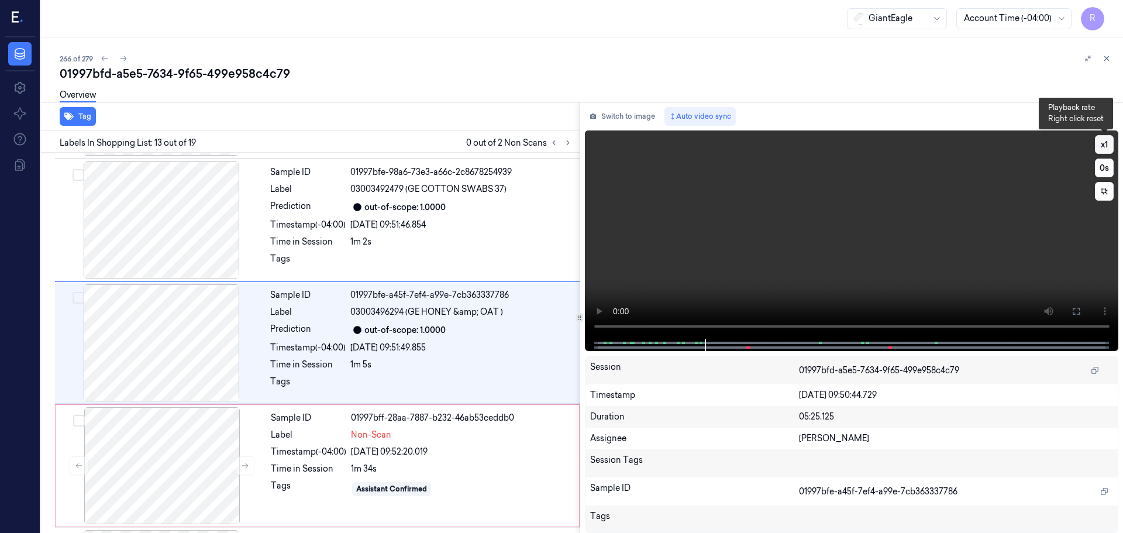
click at [1108, 136] on button "x 1" at bounding box center [1104, 144] width 19 height 19
click at [1074, 302] on button at bounding box center [1076, 311] width 19 height 19
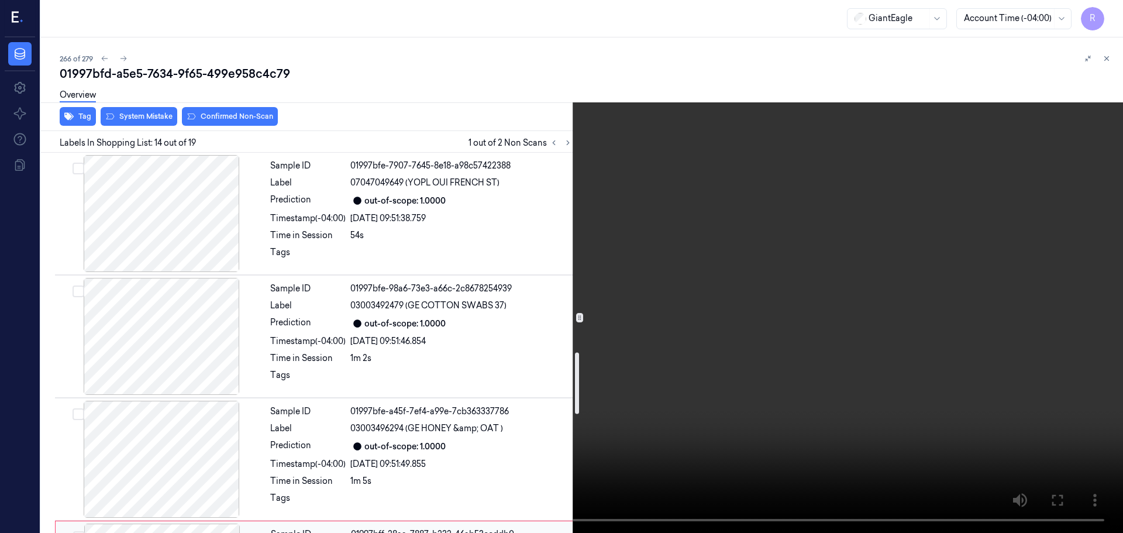
scroll to position [1403, 0]
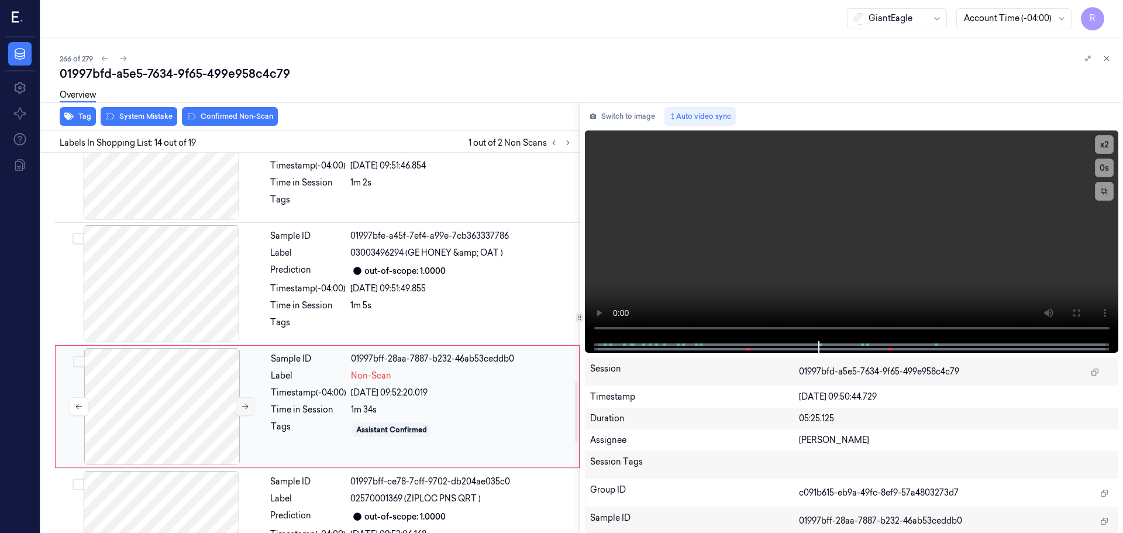
click at [246, 401] on button at bounding box center [245, 406] width 19 height 19
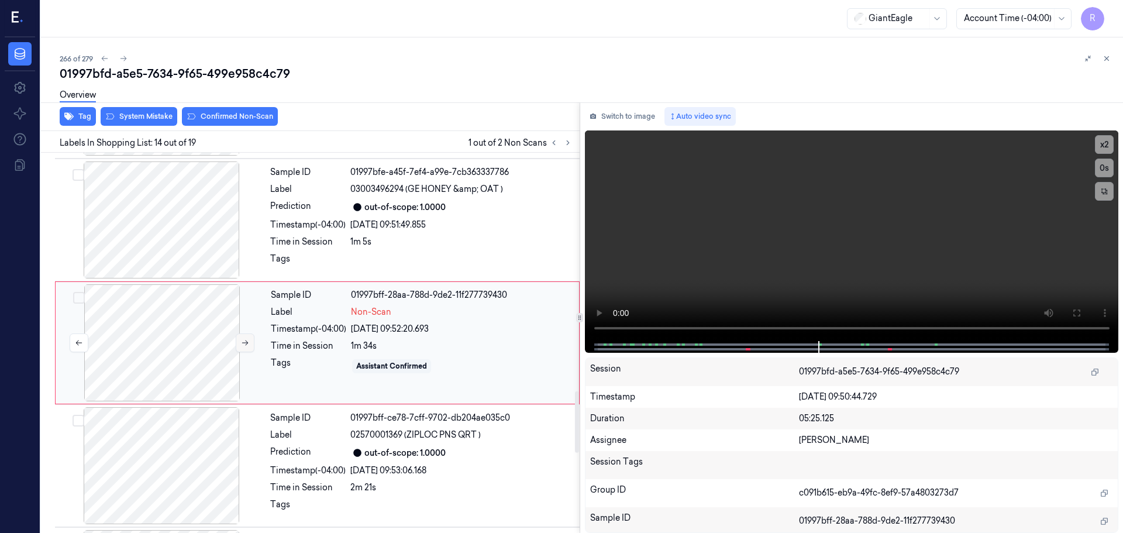
click at [241, 347] on button at bounding box center [245, 342] width 19 height 19
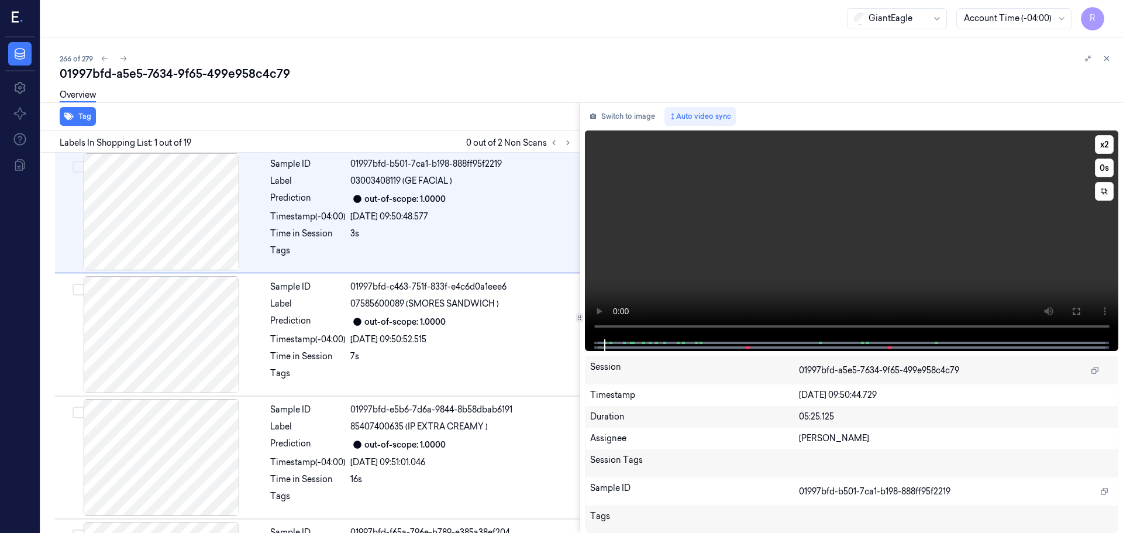
scroll to position [0, 0]
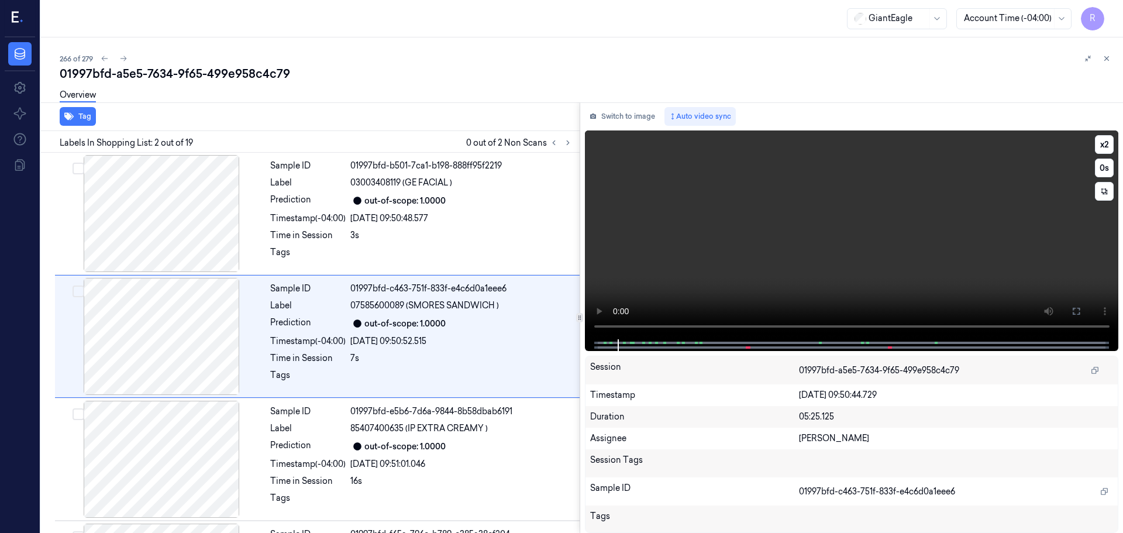
click at [1102, 154] on div "x 2 0 s" at bounding box center [1104, 167] width 19 height 65
click at [1102, 151] on button "x 2" at bounding box center [1104, 144] width 19 height 19
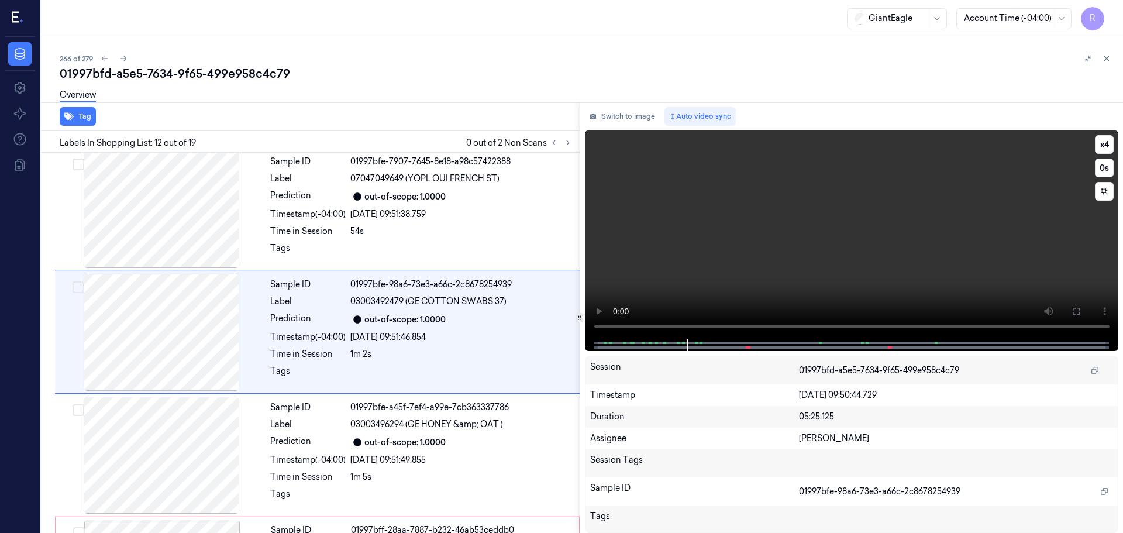
scroll to position [1221, 0]
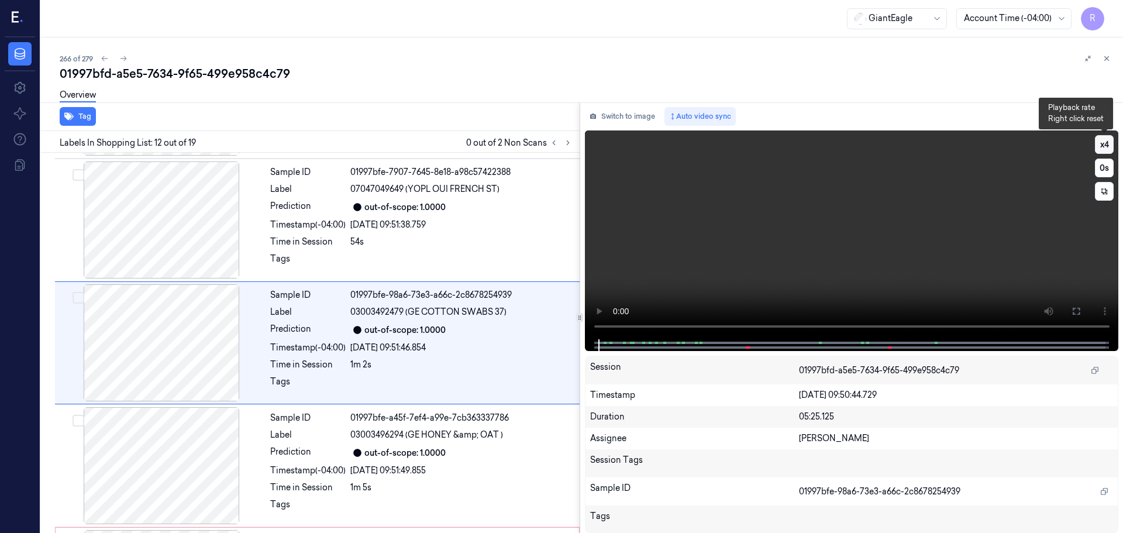
click at [1103, 149] on button "x 4" at bounding box center [1104, 144] width 19 height 19
click at [1103, 149] on button "x 1" at bounding box center [1104, 144] width 19 height 19
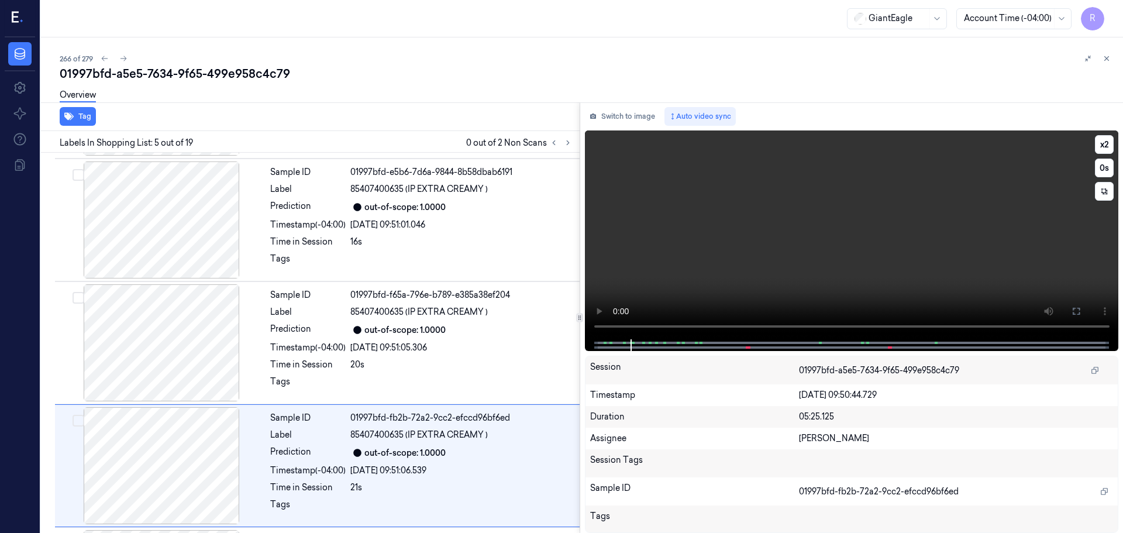
scroll to position [362, 0]
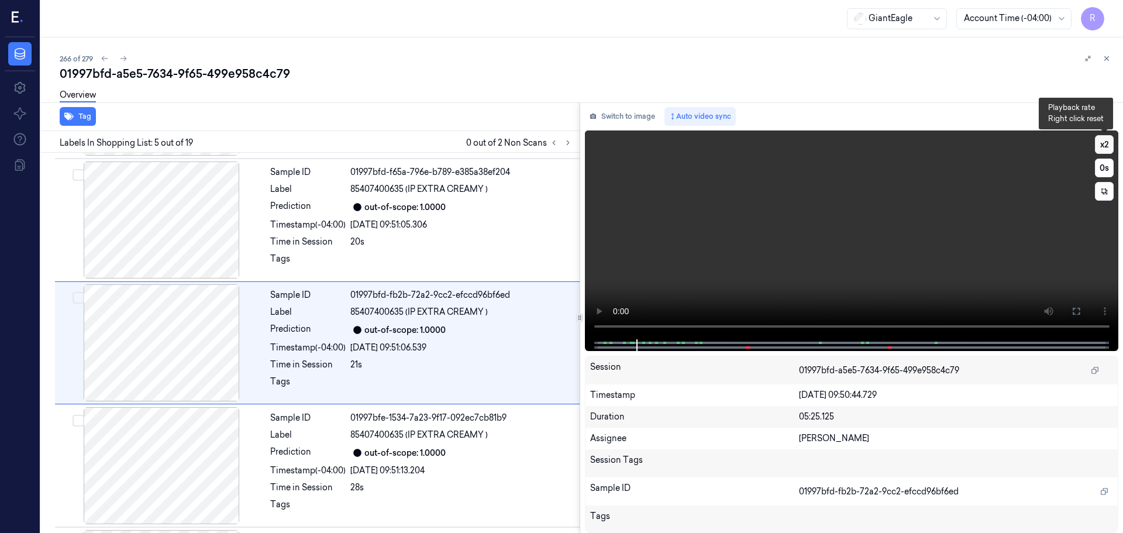
click at [1103, 151] on button "x 2" at bounding box center [1104, 144] width 19 height 19
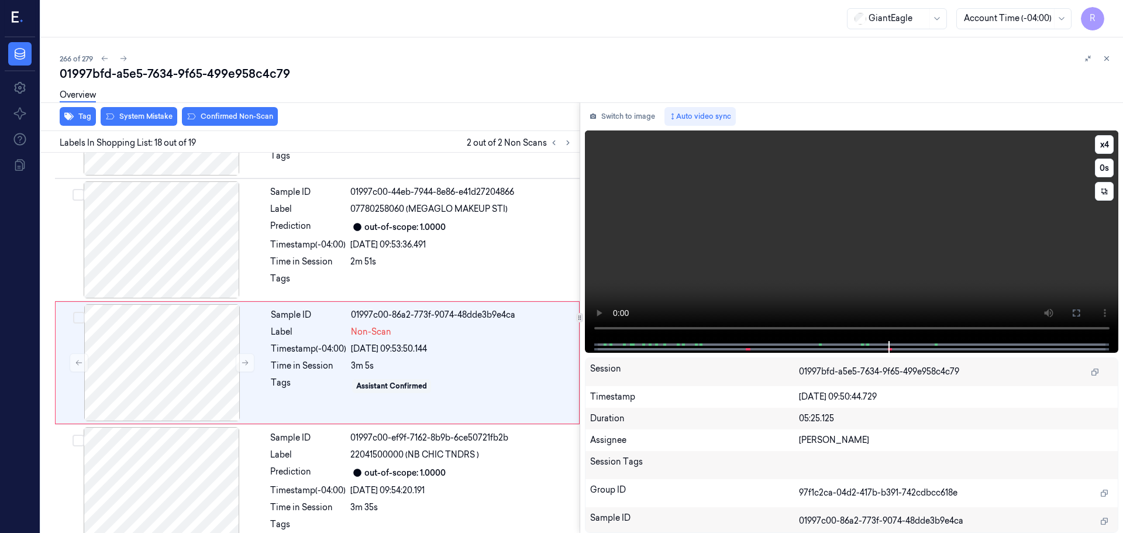
scroll to position [1956, 0]
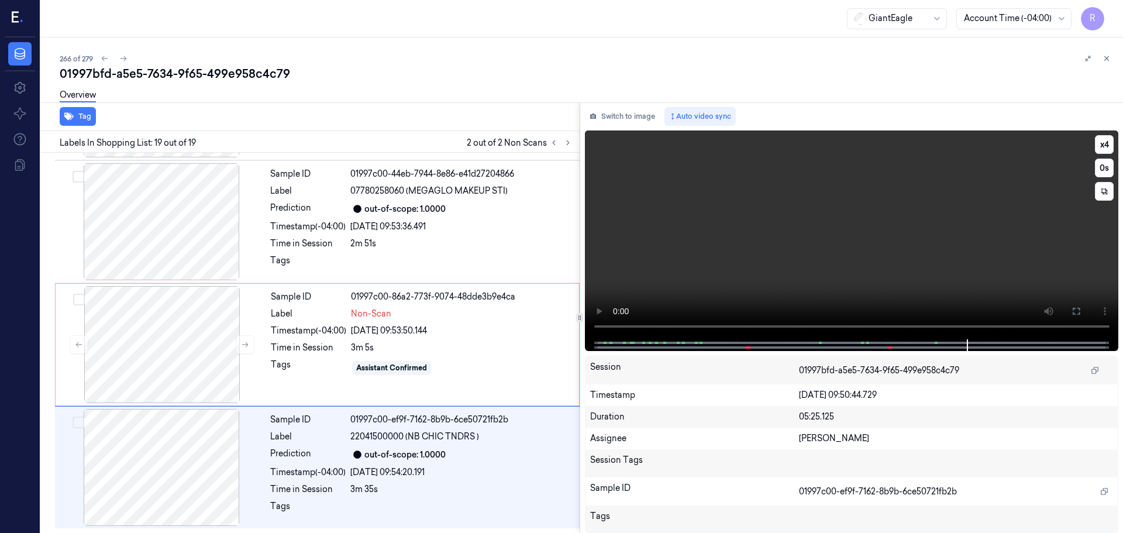
click at [932, 326] on video at bounding box center [852, 234] width 534 height 209
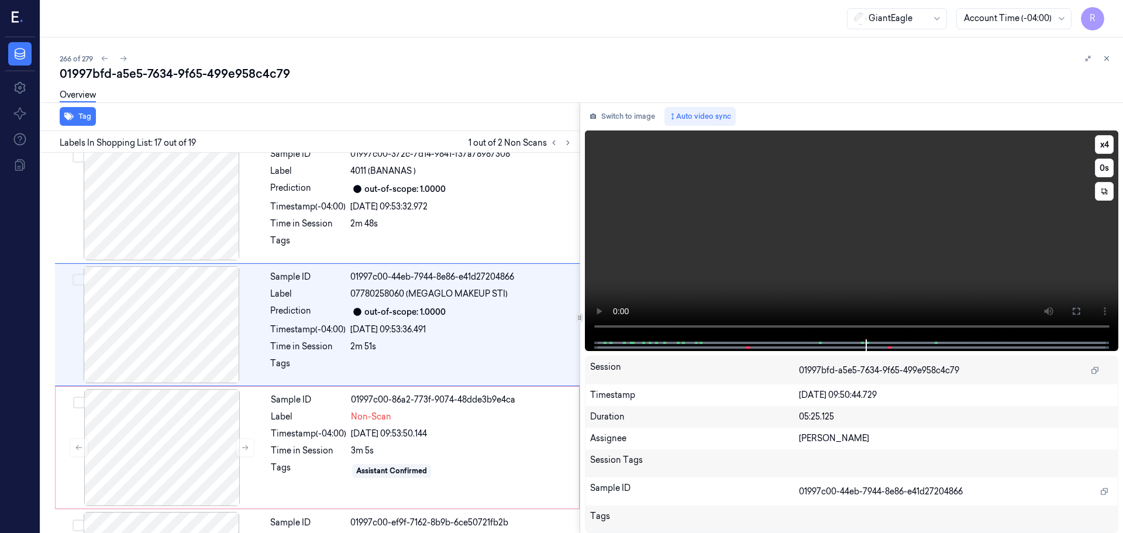
scroll to position [1835, 0]
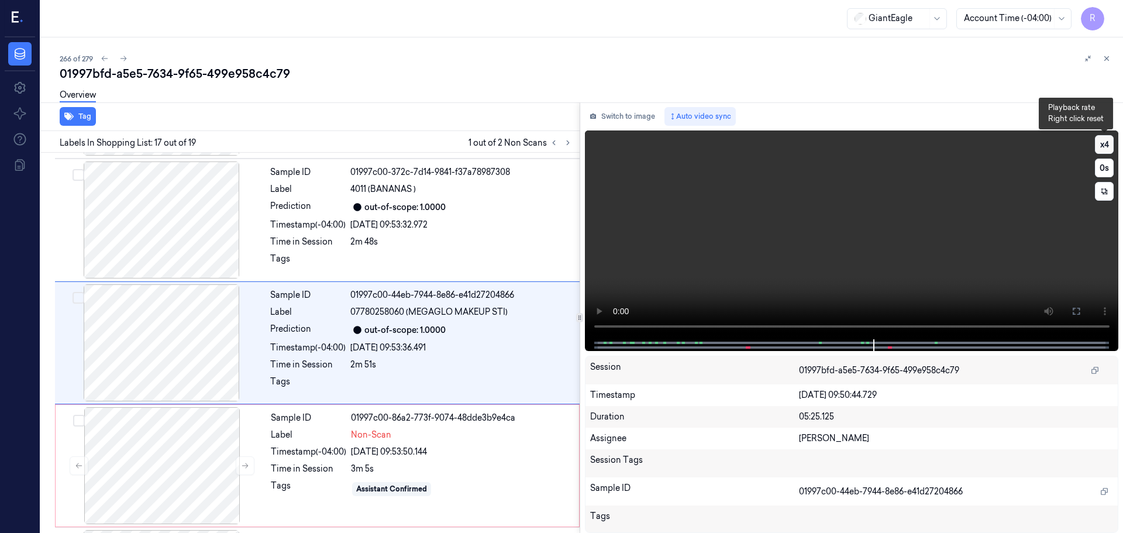
click at [1099, 137] on button "x 4" at bounding box center [1104, 144] width 19 height 19
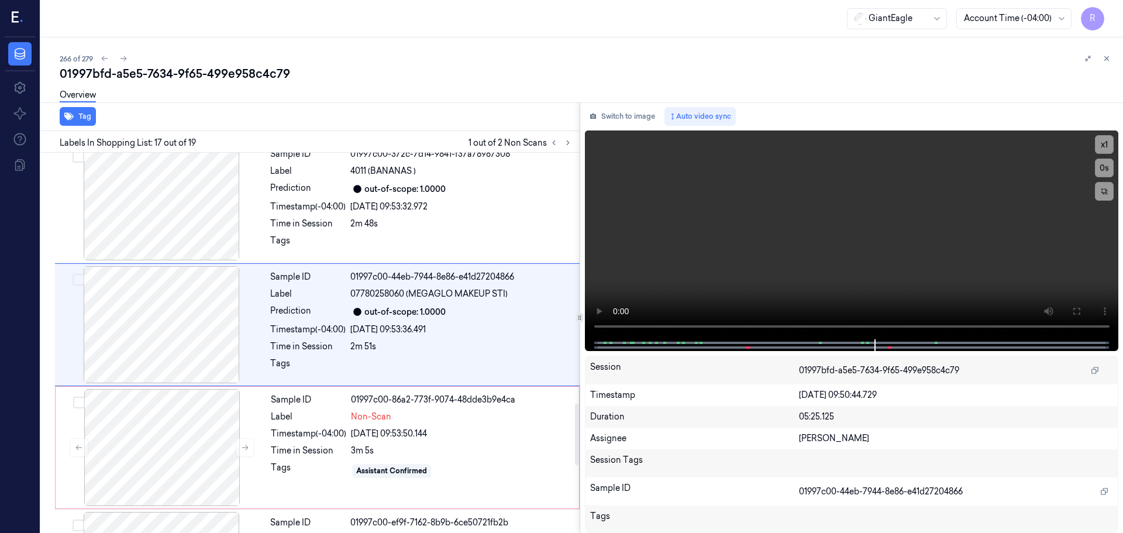
scroll to position [1894, 0]
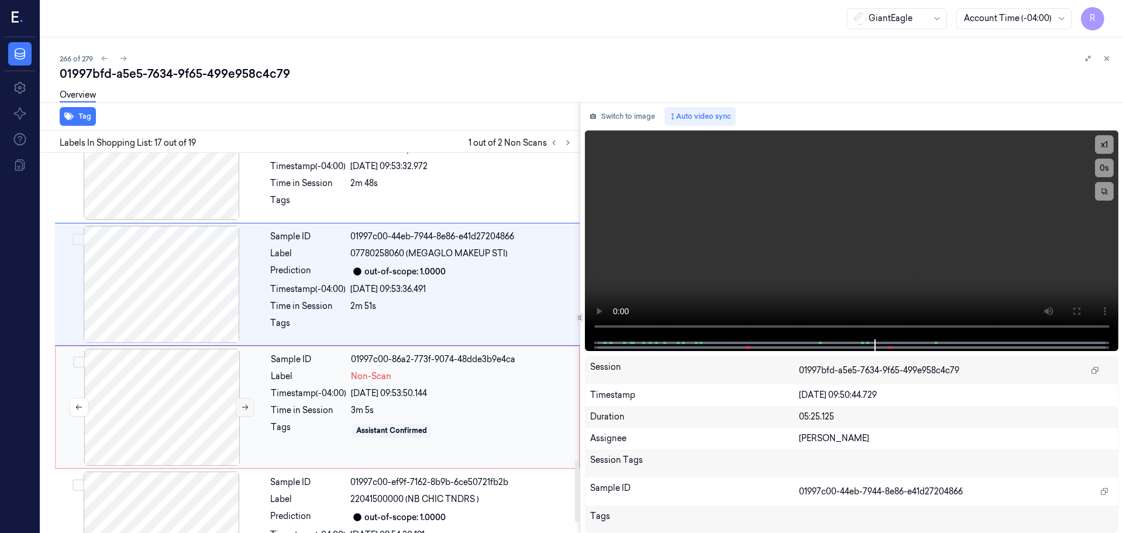
click at [248, 410] on icon at bounding box center [245, 407] width 8 height 8
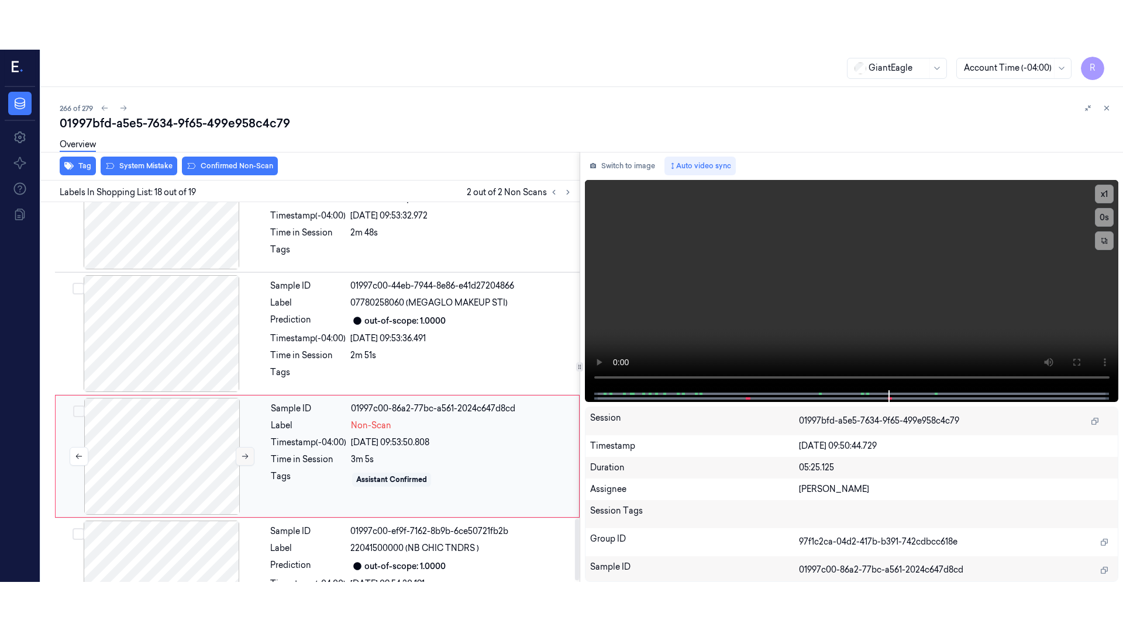
scroll to position [1956, 0]
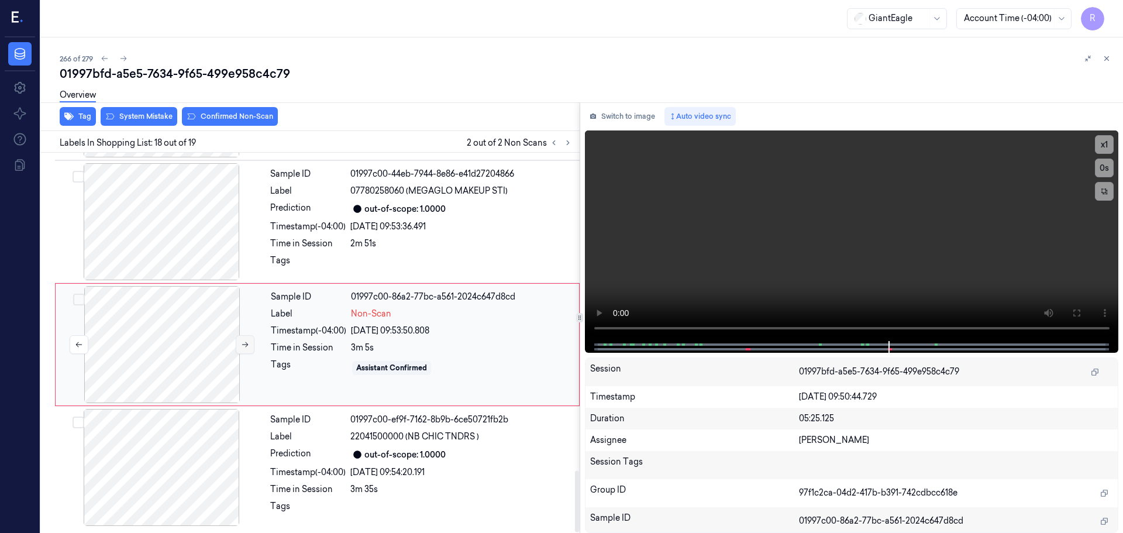
click at [247, 351] on button at bounding box center [245, 344] width 19 height 19
click at [1084, 310] on button at bounding box center [1076, 312] width 19 height 19
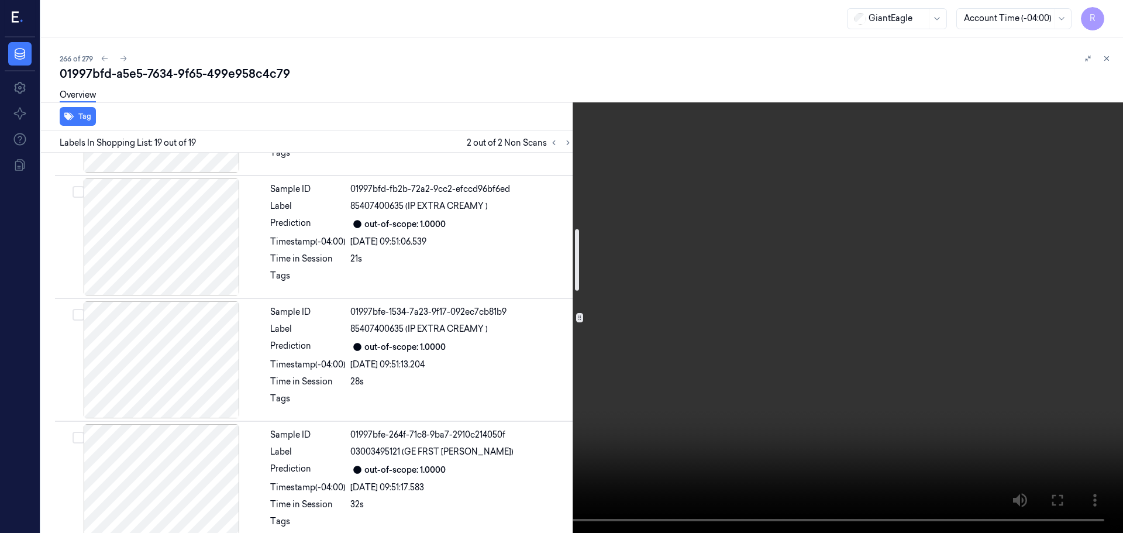
scroll to position [1111, 0]
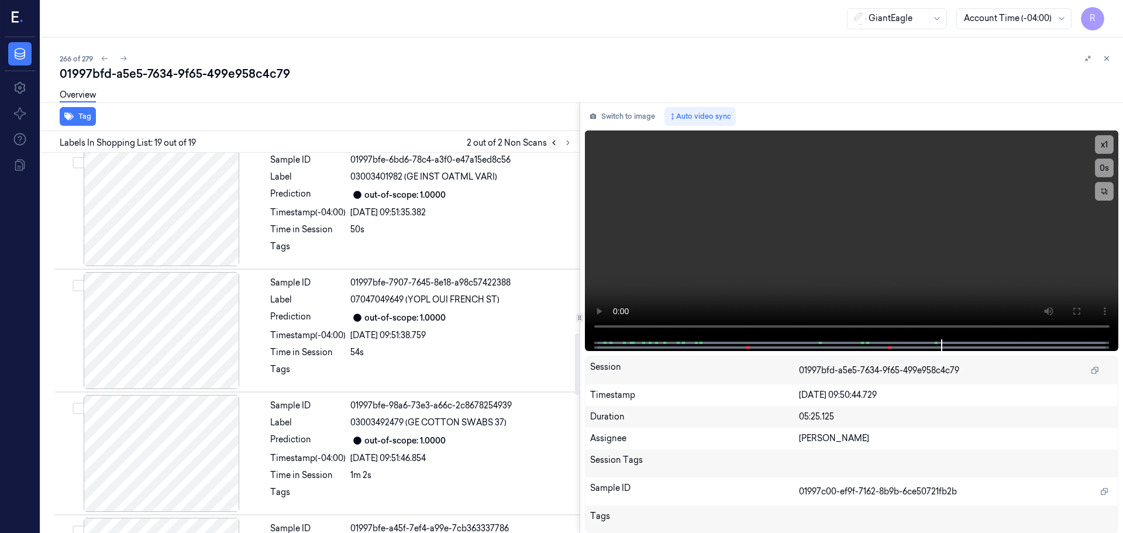
click at [551, 141] on icon at bounding box center [554, 143] width 8 height 8
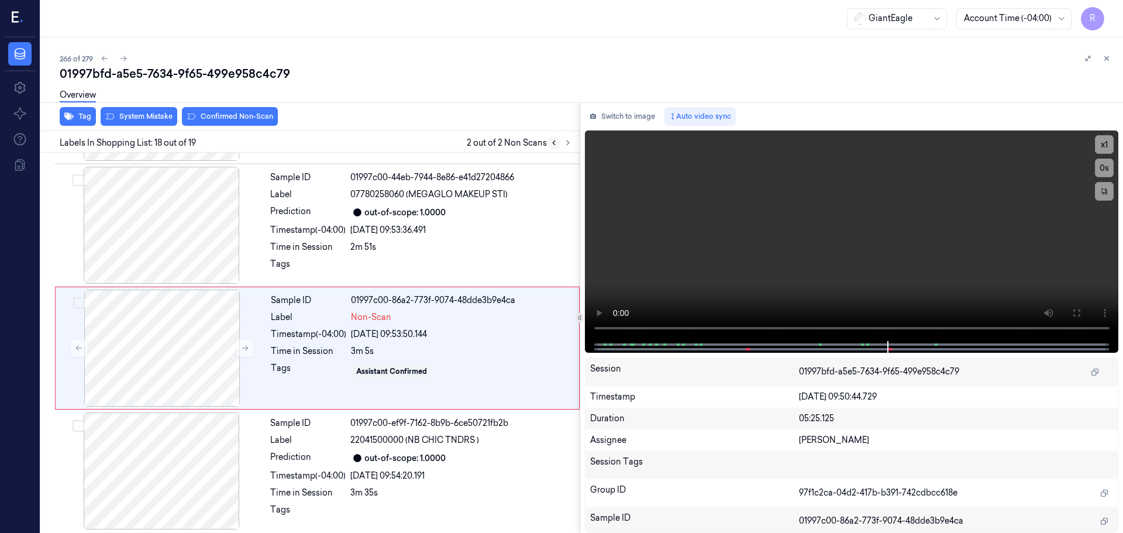
scroll to position [1956, 0]
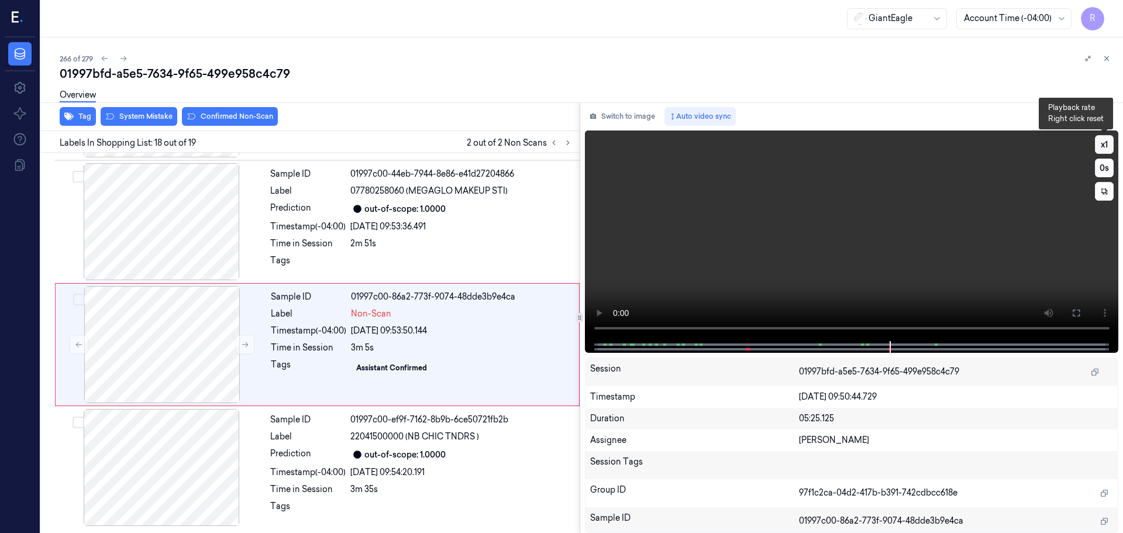
click at [1102, 147] on button "x 1" at bounding box center [1104, 144] width 19 height 19
click at [1102, 147] on button "x 2" at bounding box center [1104, 144] width 19 height 19
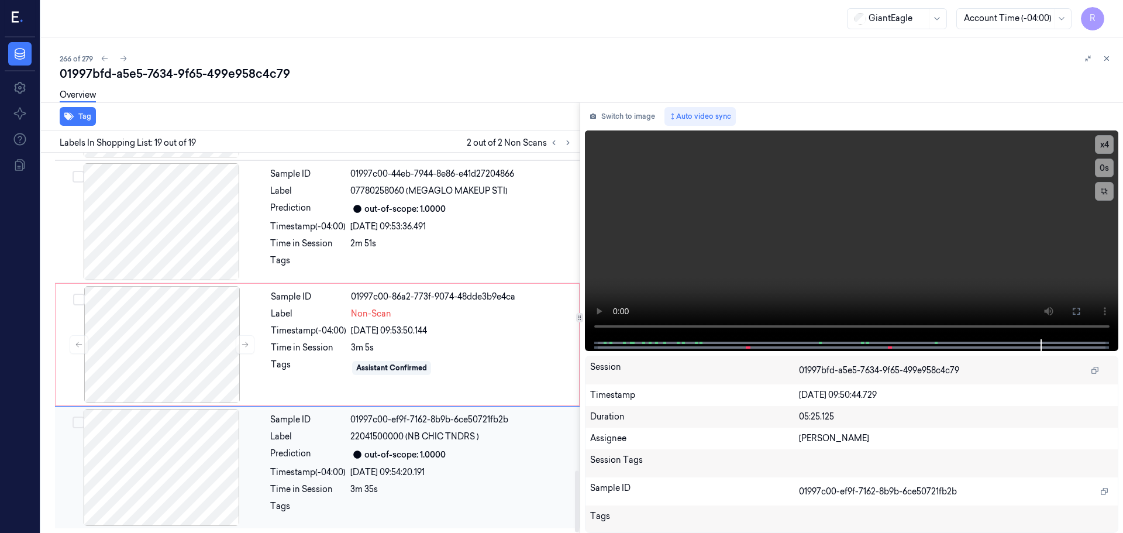
click at [334, 463] on div "Sample ID 01997c00-ef9f-7162-8b9b-6ce50721fb2b Label 22041500000 (NB CHIC TNDRS…" at bounding box center [421, 467] width 312 height 117
click at [243, 348] on button at bounding box center [245, 344] width 19 height 19
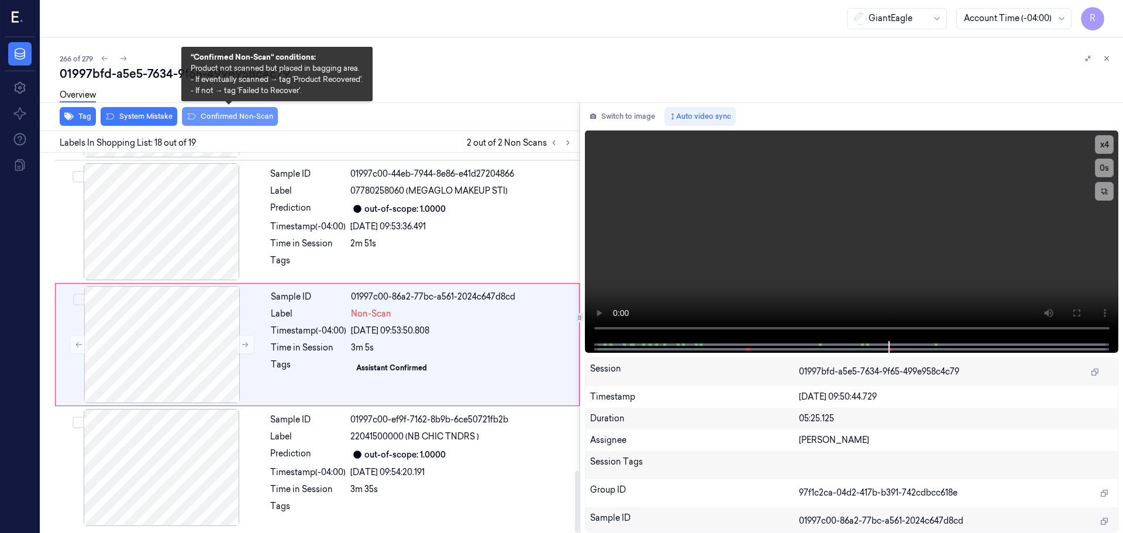
click at [222, 122] on button "Confirmed Non-Scan" at bounding box center [230, 116] width 96 height 19
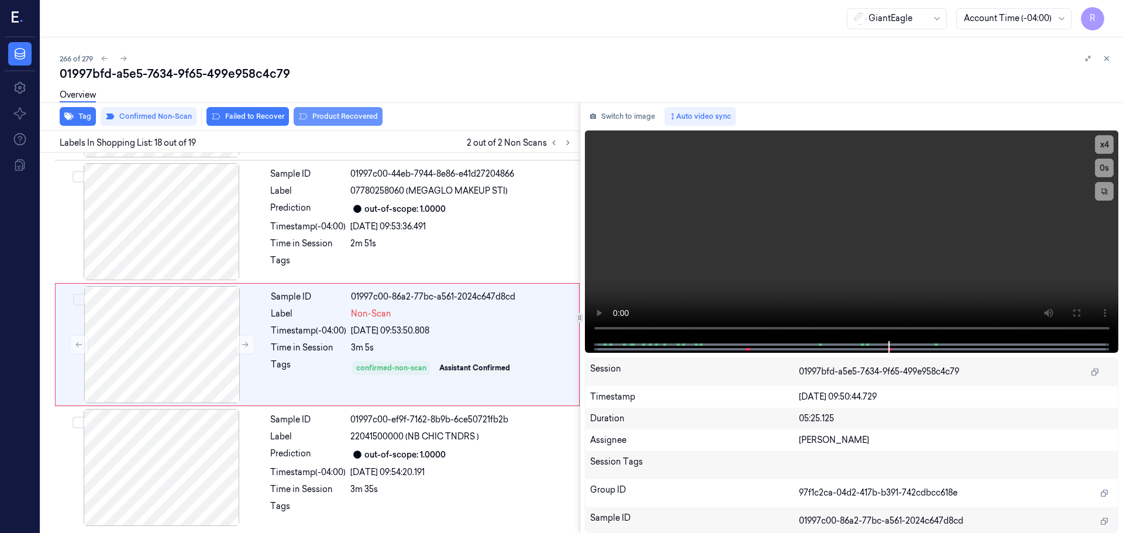
click at [310, 116] on button "Product Recovered" at bounding box center [338, 116] width 89 height 19
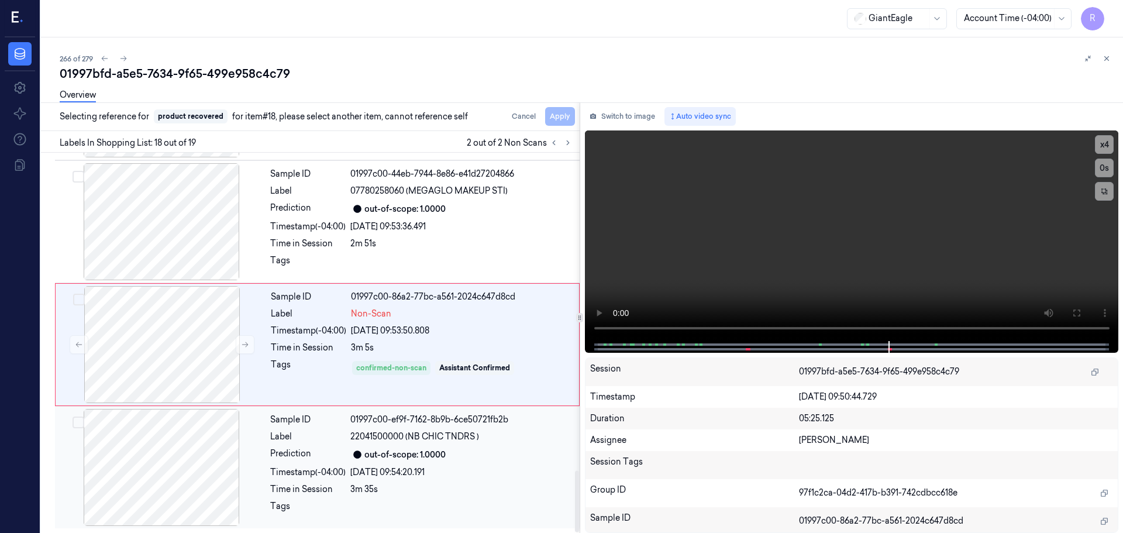
click at [381, 458] on div "out-of-scope: 1.0000" at bounding box center [404, 454] width 81 height 12
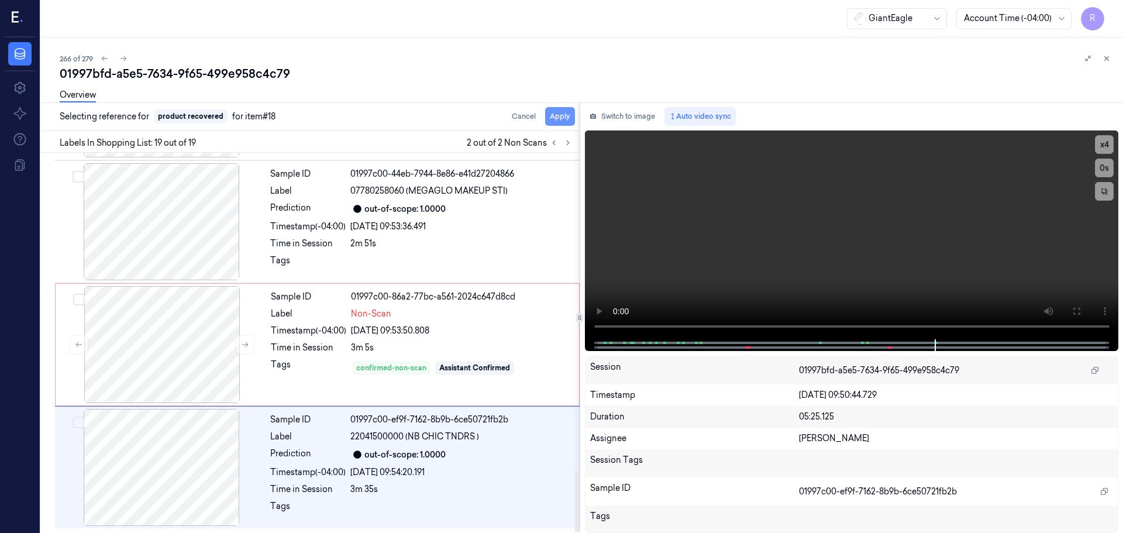
click at [560, 115] on button "Apply" at bounding box center [560, 116] width 30 height 19
click at [425, 316] on div "Non-Scan" at bounding box center [461, 314] width 221 height 12
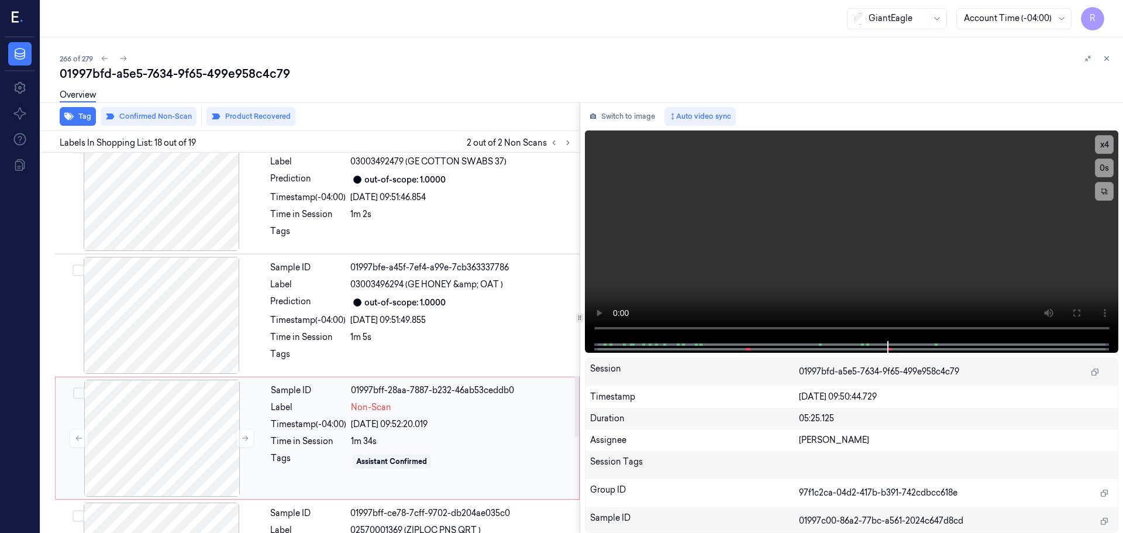
click at [388, 457] on div "Assistant Confirmed" at bounding box center [391, 461] width 71 height 11
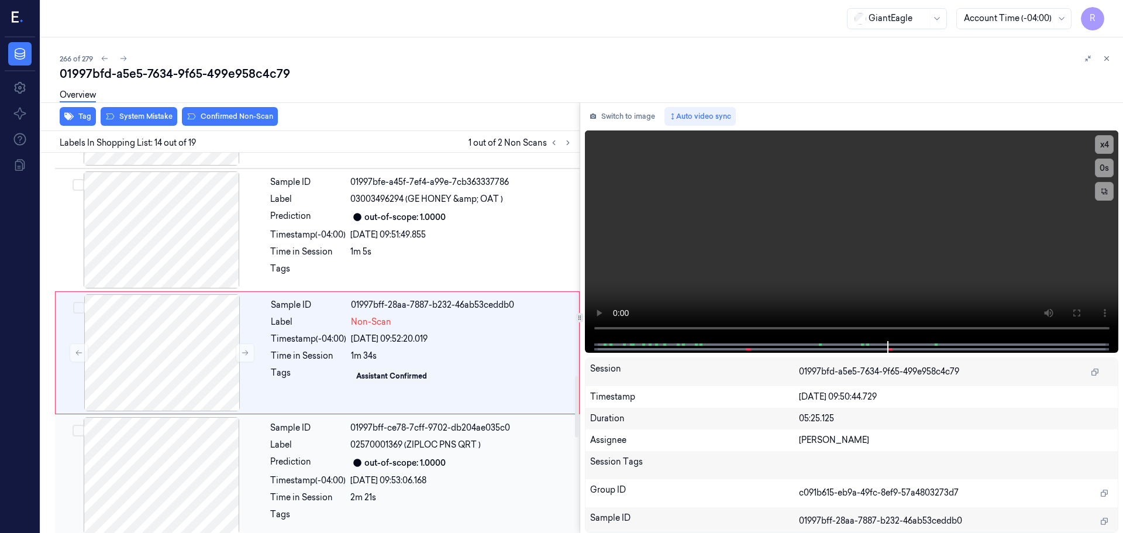
scroll to position [1467, 0]
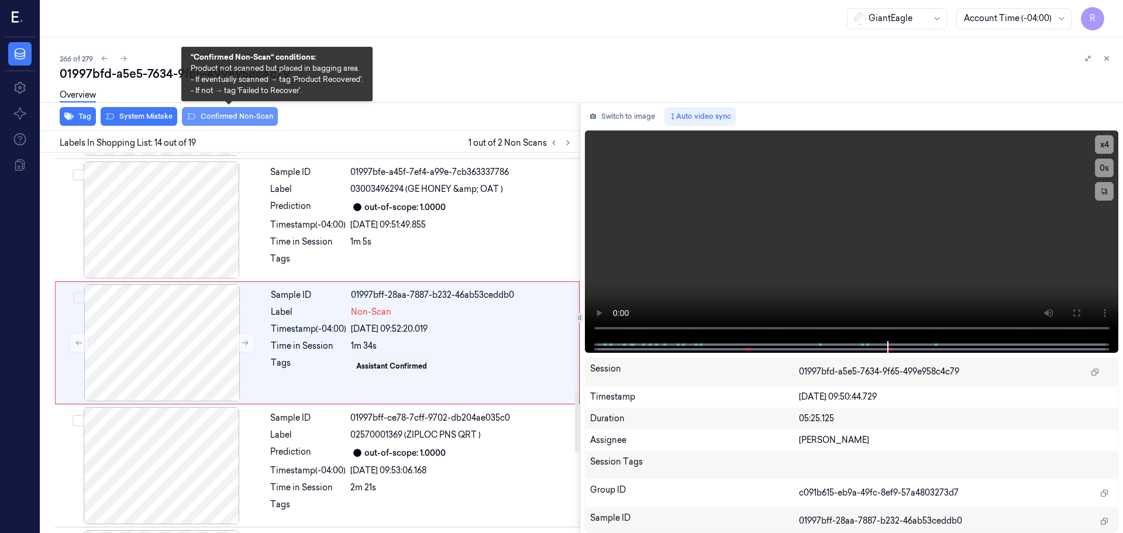
click at [235, 119] on button "Confirmed Non-Scan" at bounding box center [230, 116] width 96 height 19
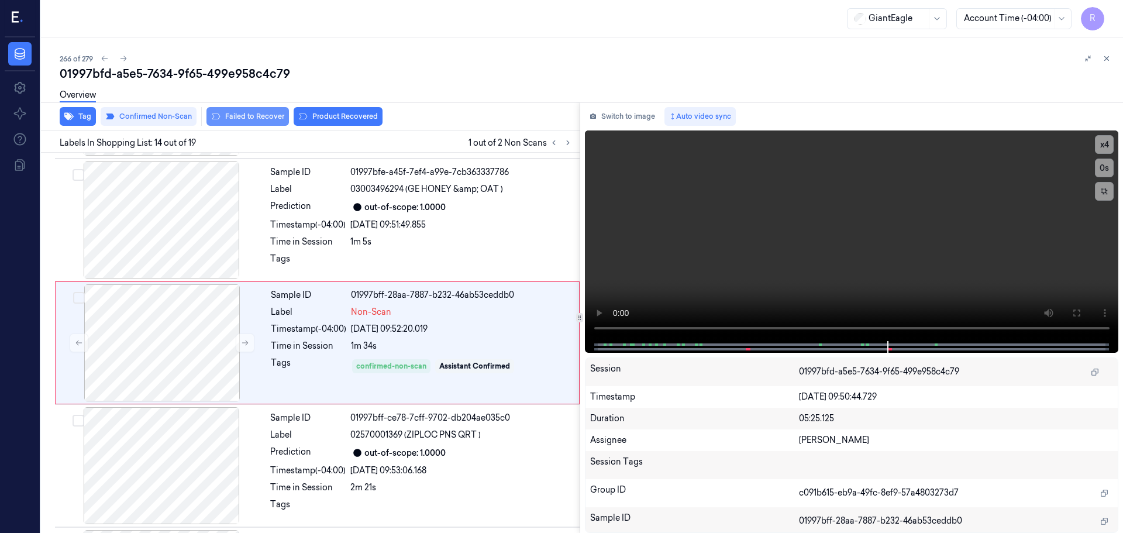
click at [251, 114] on button "Failed to Recover" at bounding box center [247, 116] width 82 height 19
click at [558, 141] on button at bounding box center [554, 143] width 14 height 14
click at [557, 141] on icon at bounding box center [554, 143] width 8 height 8
drag, startPoint x: 557, startPoint y: 141, endPoint x: 565, endPoint y: 145, distance: 9.2
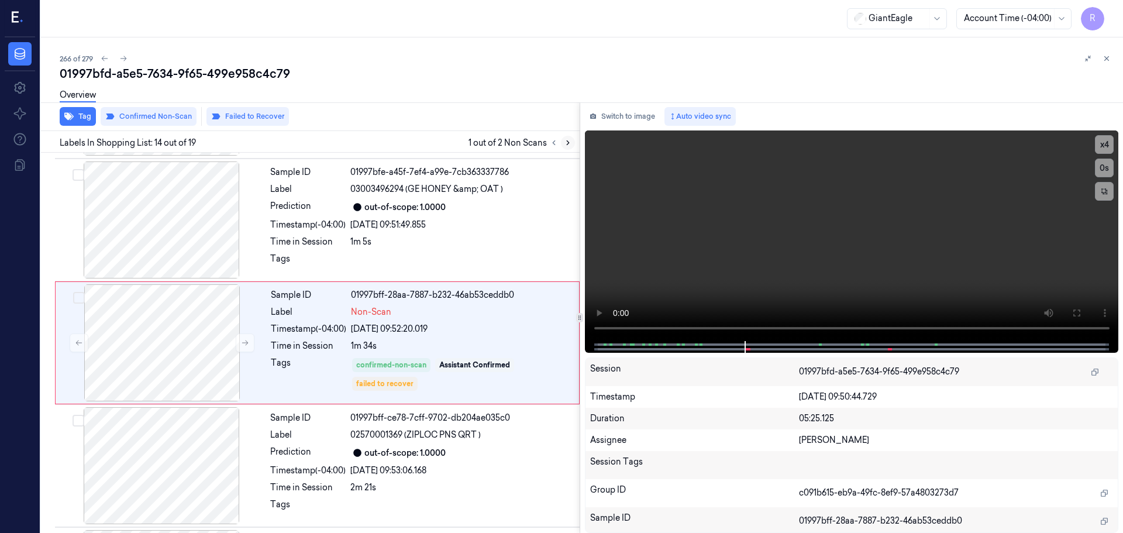
click at [561, 144] on div at bounding box center [561, 143] width 28 height 14
click at [568, 146] on icon at bounding box center [568, 143] width 8 height 8
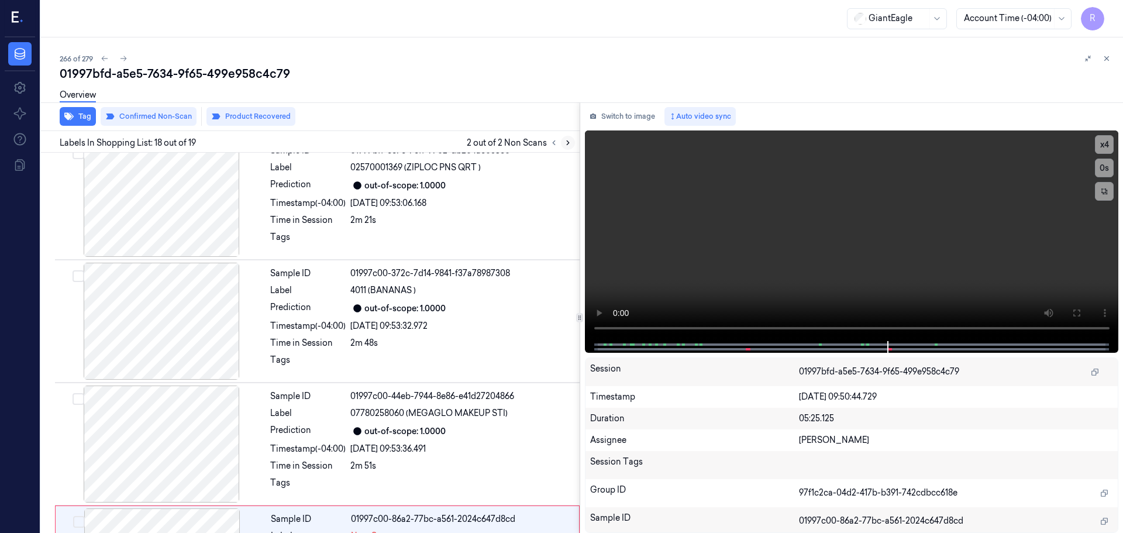
click at [568, 146] on icon at bounding box center [568, 143] width 8 height 8
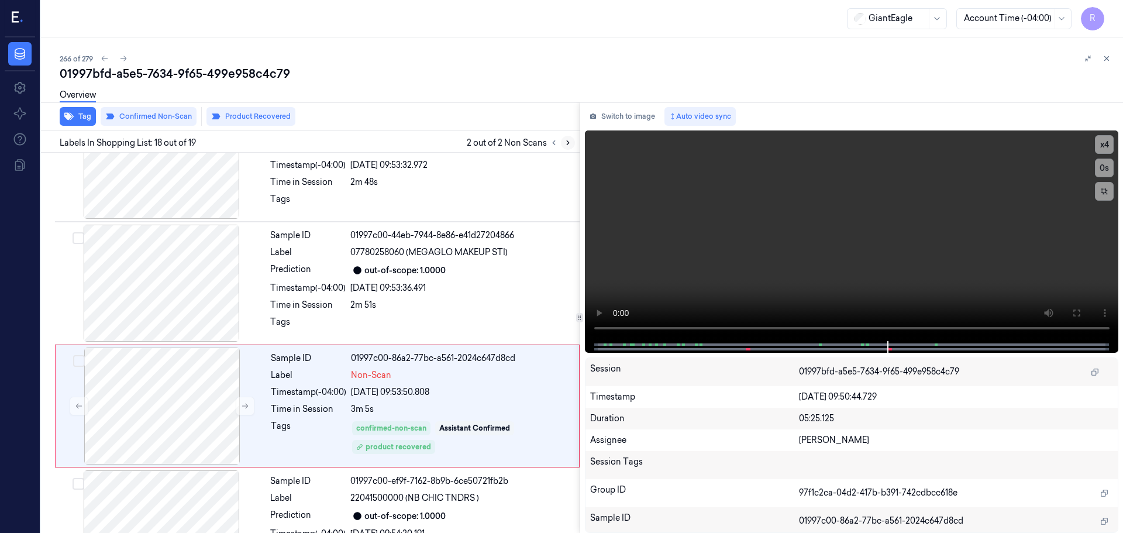
click at [568, 146] on icon at bounding box center [568, 143] width 8 height 8
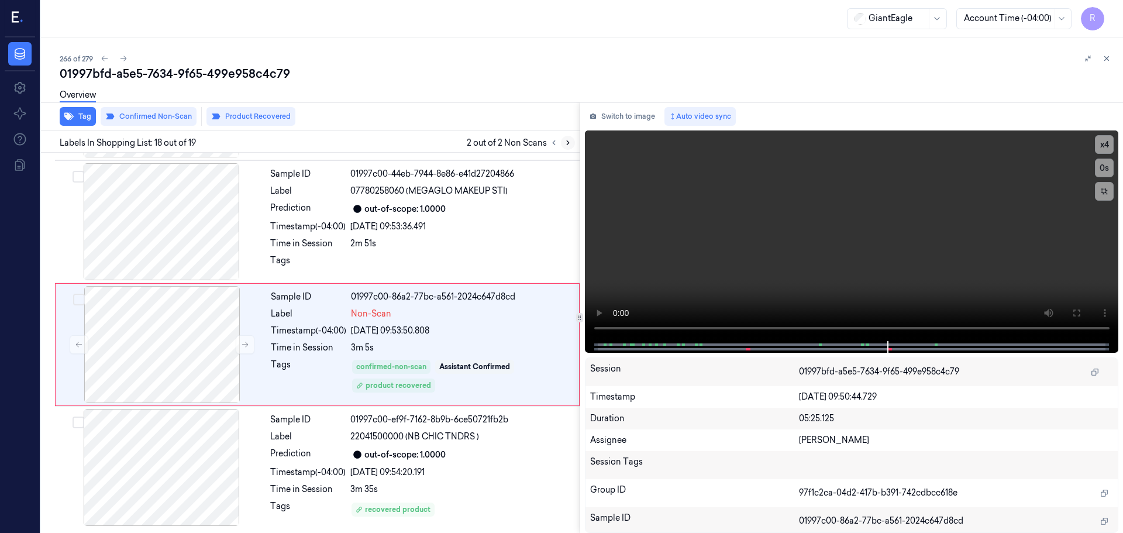
click at [568, 146] on icon at bounding box center [568, 143] width 8 height 8
click at [560, 143] on button at bounding box center [554, 143] width 14 height 14
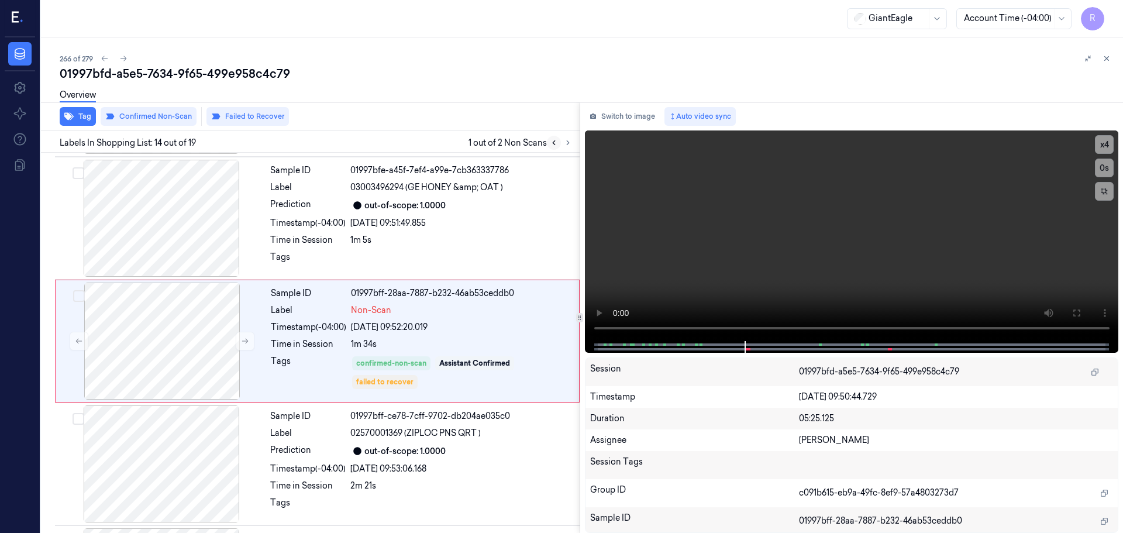
scroll to position [1467, 0]
drag, startPoint x: 1107, startPoint y: 63, endPoint x: 1107, endPoint y: 74, distance: 10.5
click at [1107, 63] on button at bounding box center [1106, 58] width 14 height 14
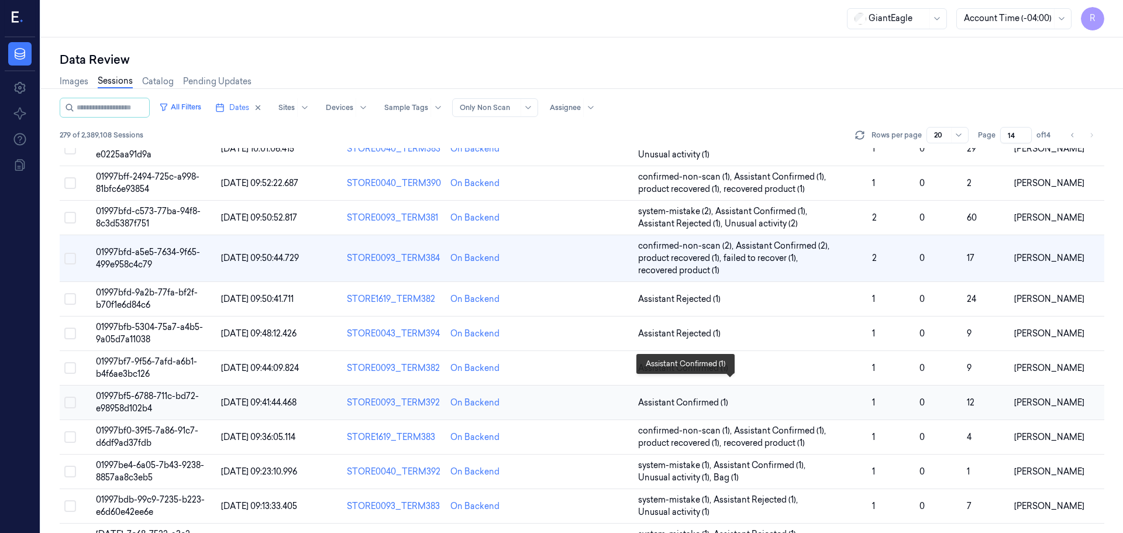
scroll to position [84, 0]
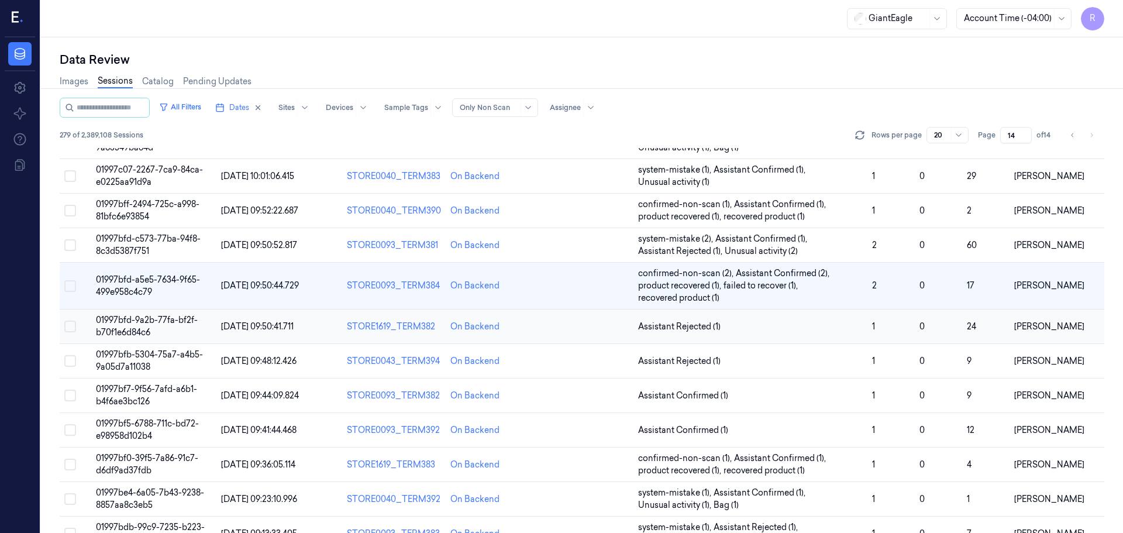
click at [731, 317] on td "Assistant Rejected (1)" at bounding box center [750, 326] width 234 height 34
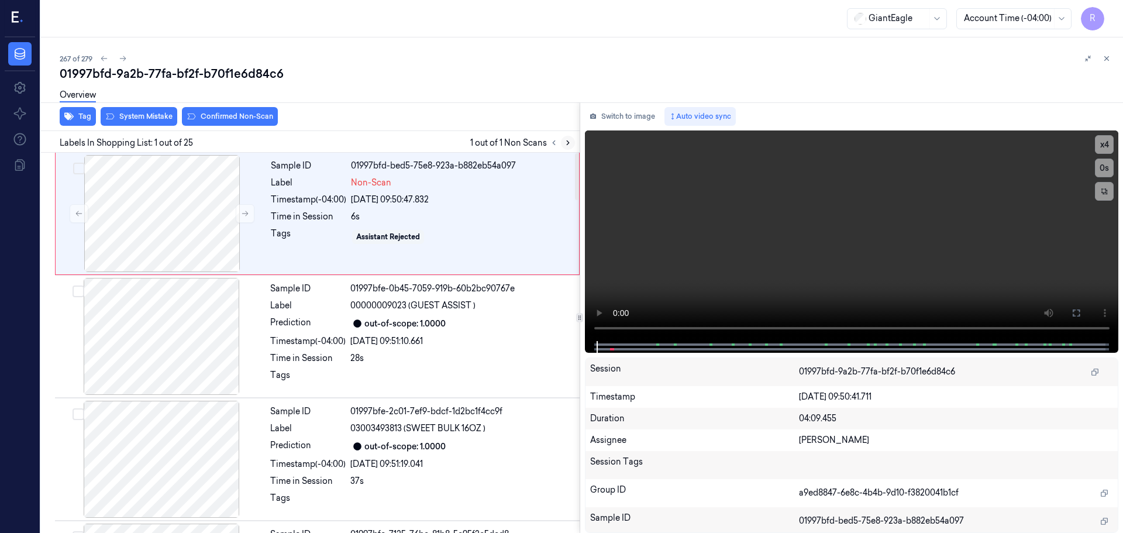
click at [570, 145] on icon at bounding box center [568, 143] width 8 height 8
click at [243, 213] on icon at bounding box center [245, 213] width 6 height 5
click at [1107, 143] on button "x 4" at bounding box center [1104, 144] width 19 height 19
click at [1106, 147] on button "x 1" at bounding box center [1104, 144] width 19 height 19
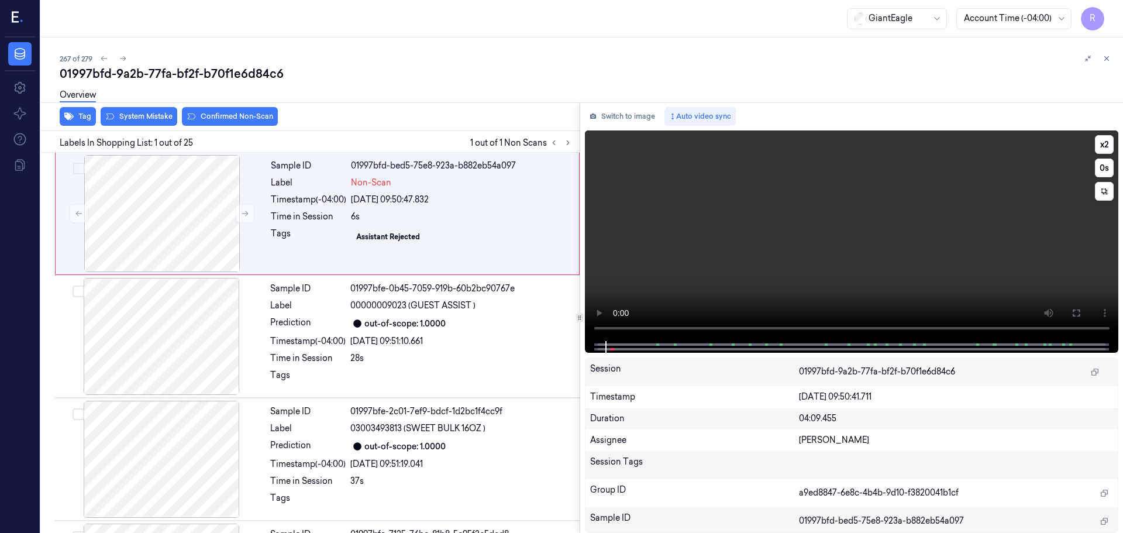
click at [1079, 310] on icon at bounding box center [1075, 312] width 9 height 9
click at [1109, 140] on button "x 2" at bounding box center [1104, 144] width 19 height 19
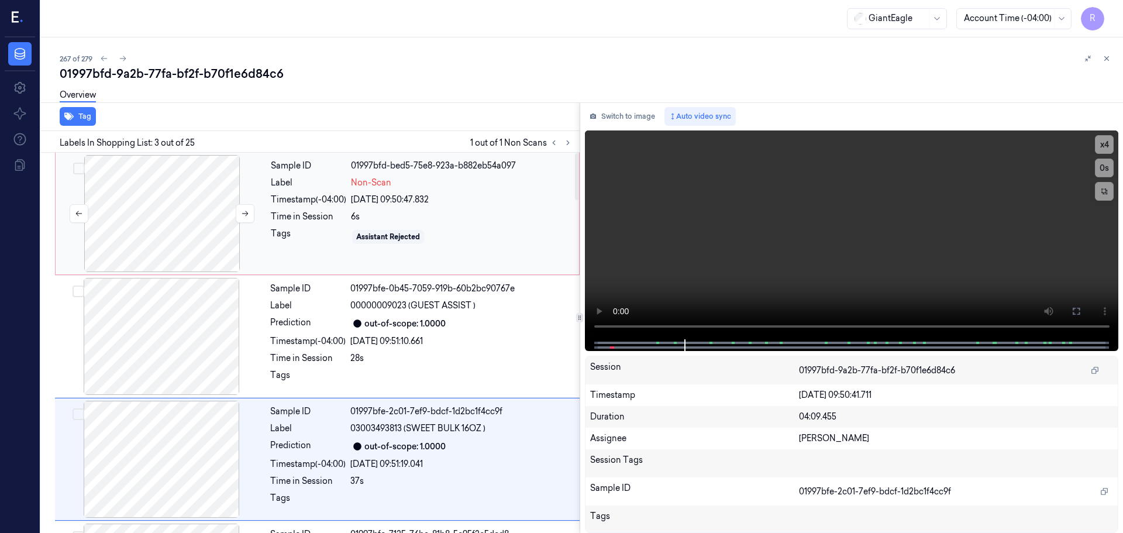
click at [165, 201] on div at bounding box center [162, 213] width 208 height 117
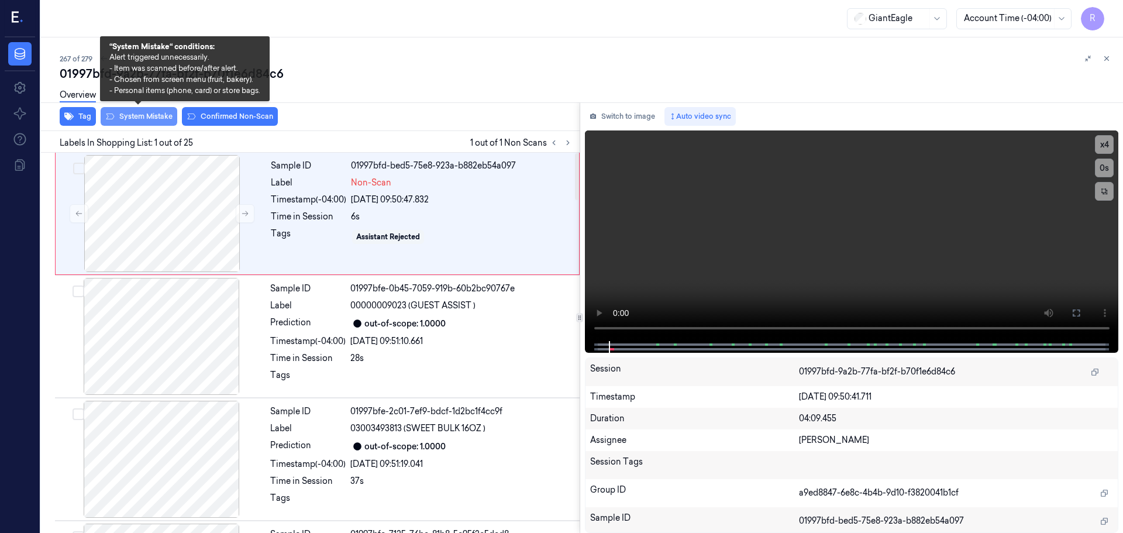
click at [150, 118] on button "System Mistake" at bounding box center [139, 116] width 77 height 19
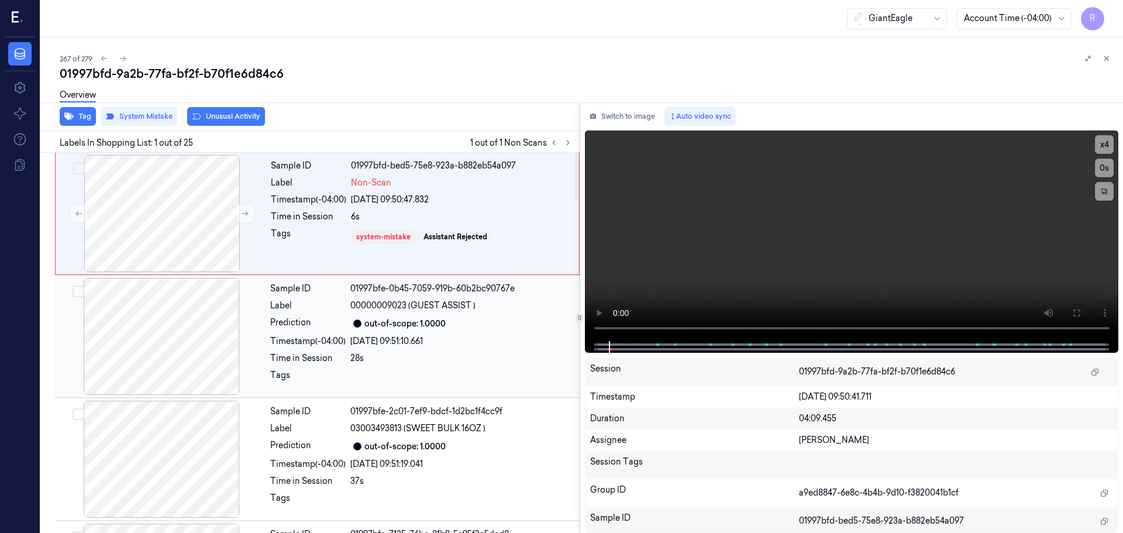
click at [283, 297] on div "Sample ID 01997bfe-0b45-7059-919b-60b2bc90767e Label 00000009023 (GUEST ASSIST …" at bounding box center [421, 336] width 312 height 117
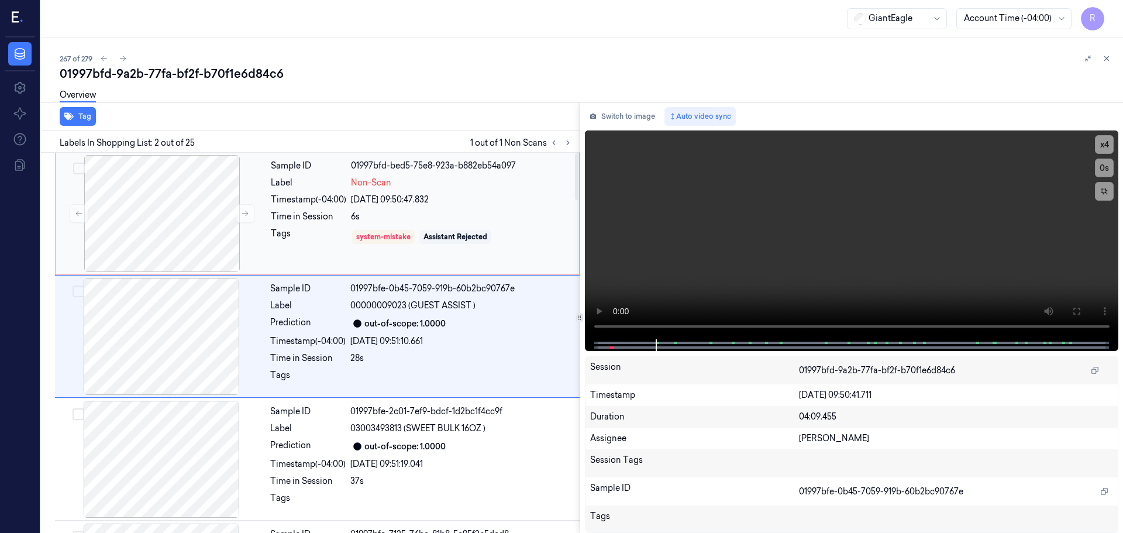
click at [302, 224] on div "Sample ID 01997bfd-bed5-75e8-923a-b882eb54a097 Label Non-Scan Timestamp (-04:00…" at bounding box center [421, 213] width 310 height 117
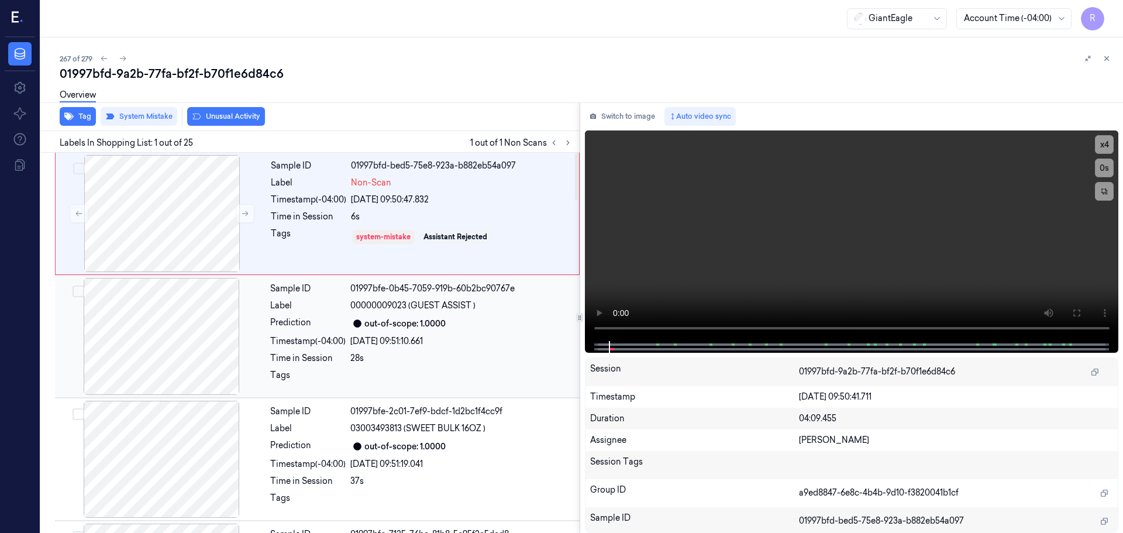
click at [339, 338] on div "Timestamp (-04:00)" at bounding box center [307, 341] width 75 height 12
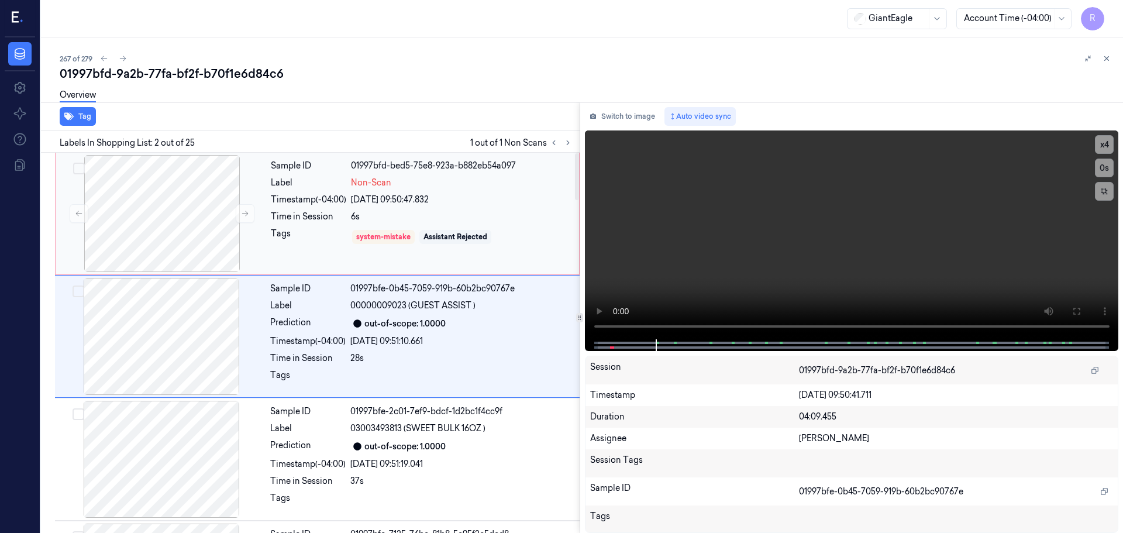
click at [297, 227] on div "Tags" at bounding box center [308, 236] width 75 height 19
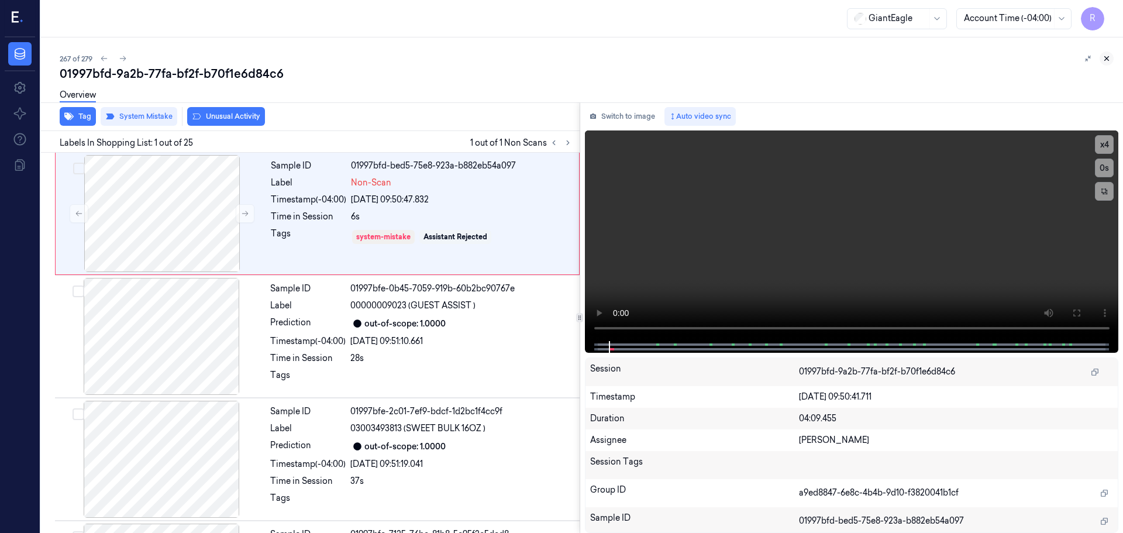
click at [1109, 61] on icon at bounding box center [1106, 58] width 8 height 8
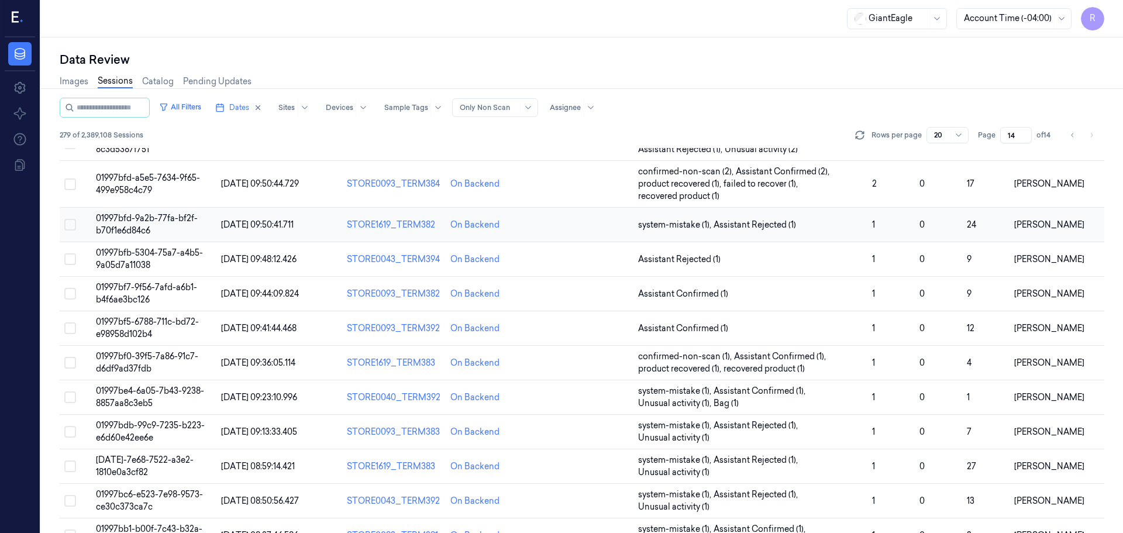
scroll to position [187, 0]
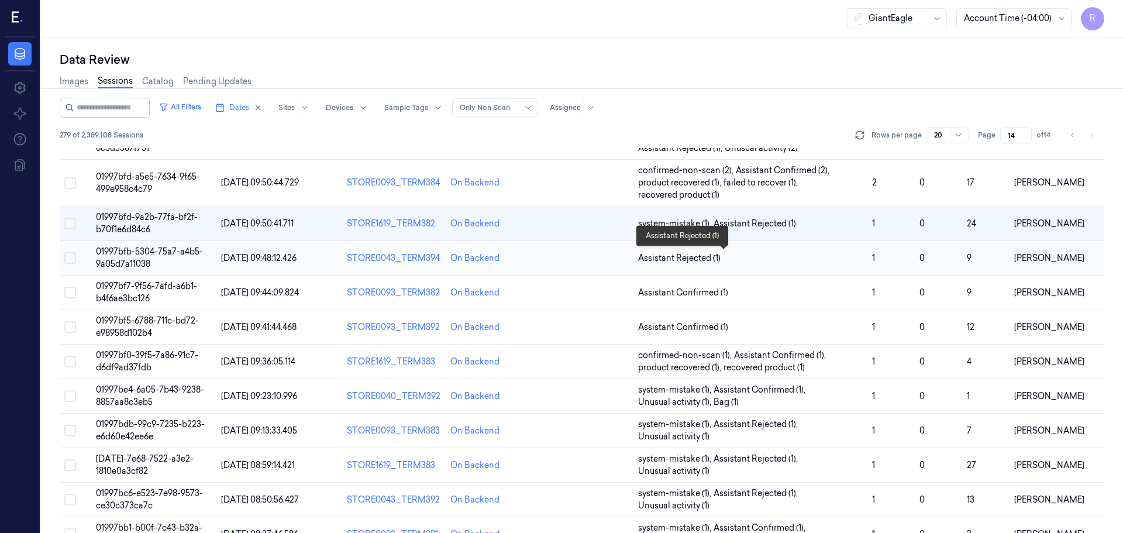
click at [775, 257] on span "Assistant Rejected (1)" at bounding box center [750, 258] width 225 height 12
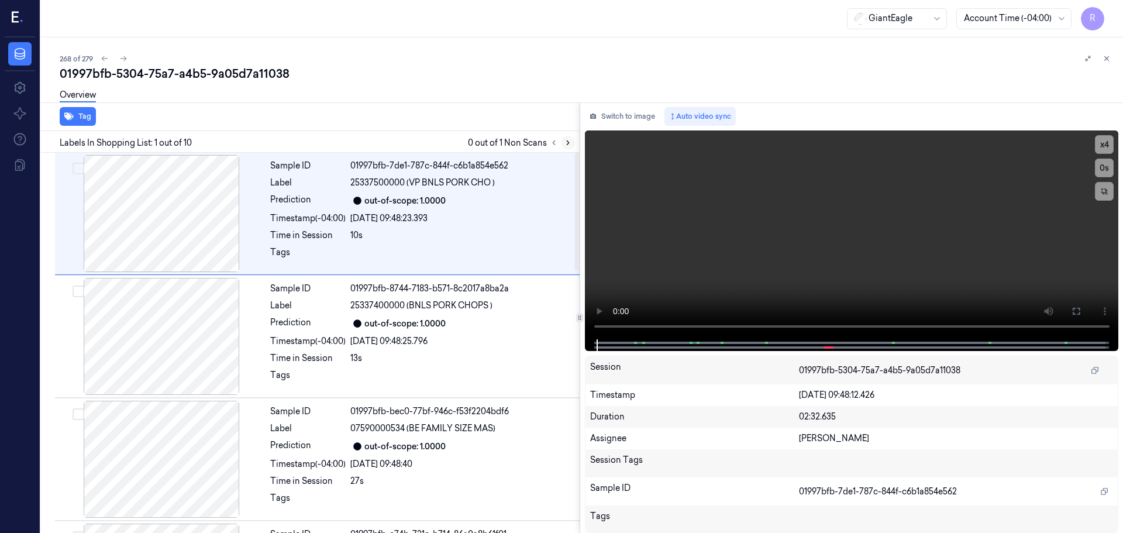
click at [572, 142] on button at bounding box center [568, 143] width 14 height 14
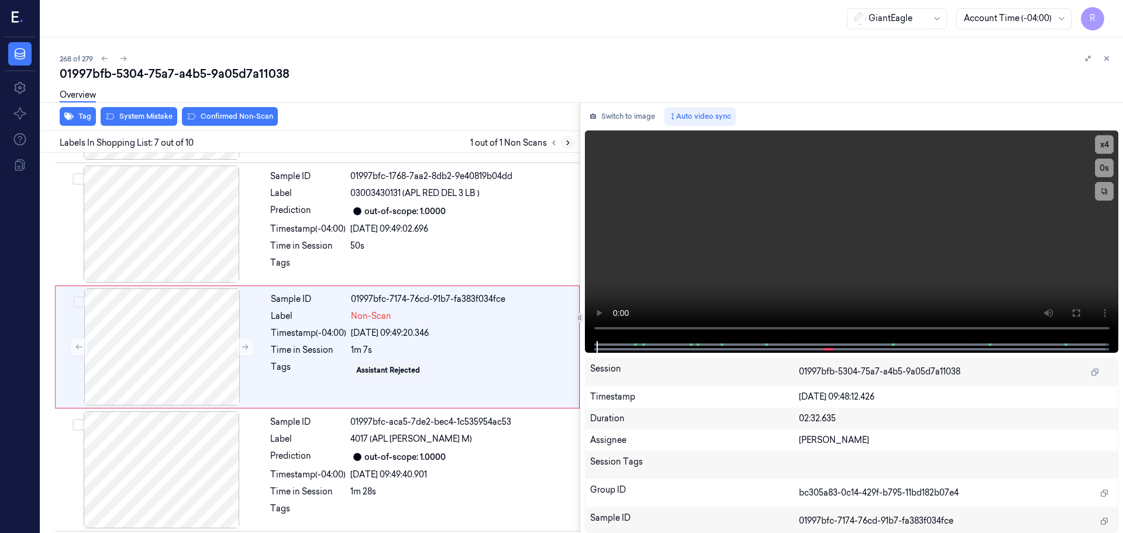
scroll to position [608, 0]
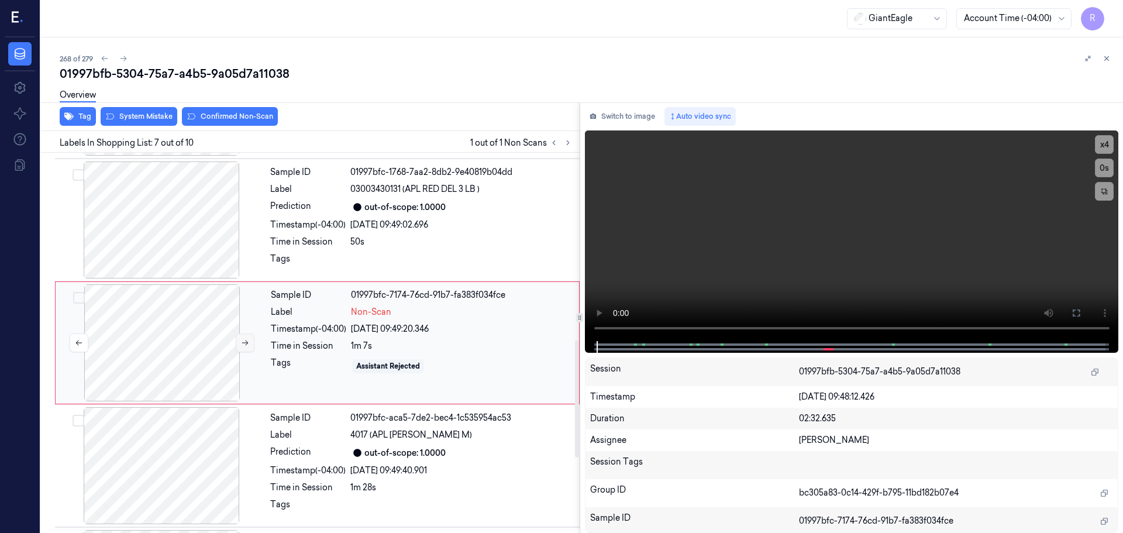
click at [243, 341] on icon at bounding box center [245, 343] width 8 height 8
click at [245, 340] on icon at bounding box center [245, 343] width 8 height 8
click at [238, 215] on div at bounding box center [161, 219] width 208 height 117
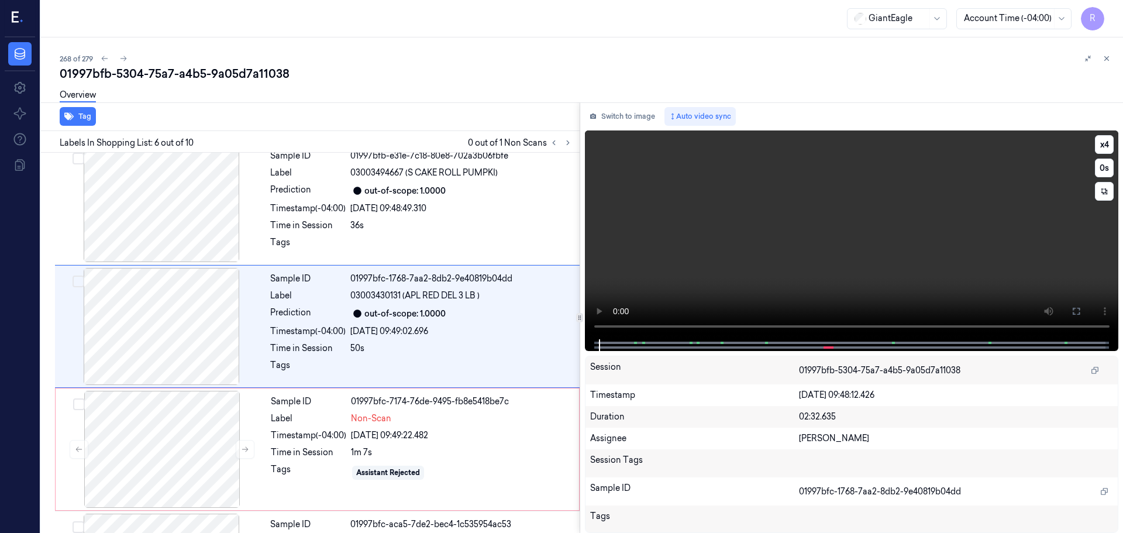
scroll to position [485, 0]
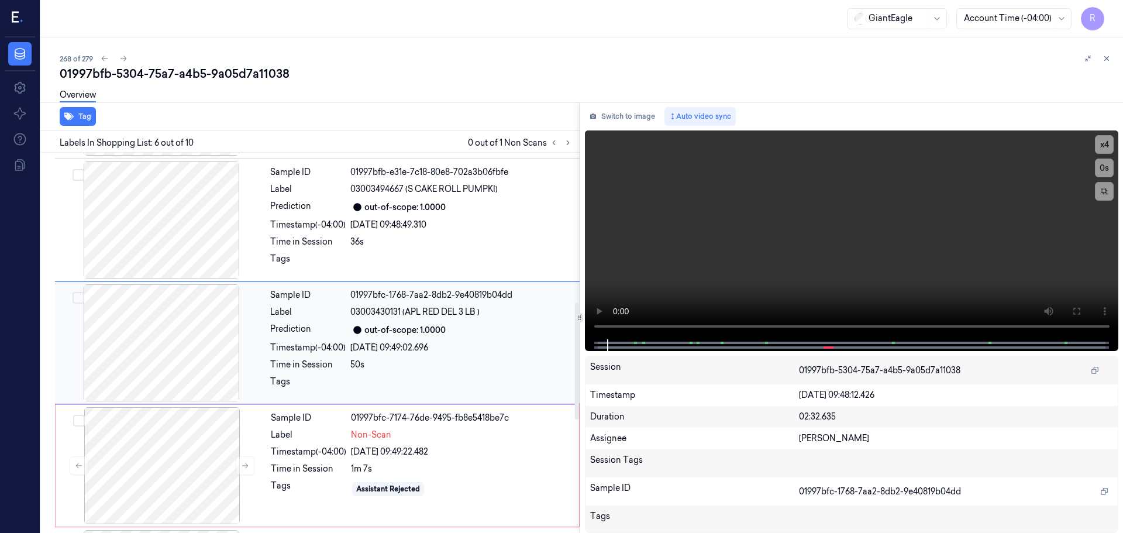
click at [316, 370] on div "Time in Session" at bounding box center [307, 364] width 75 height 12
click at [529, 166] on div "01997bfb-e31e-7c18-80e8-702a3b06fbfe" at bounding box center [461, 172] width 222 height 12
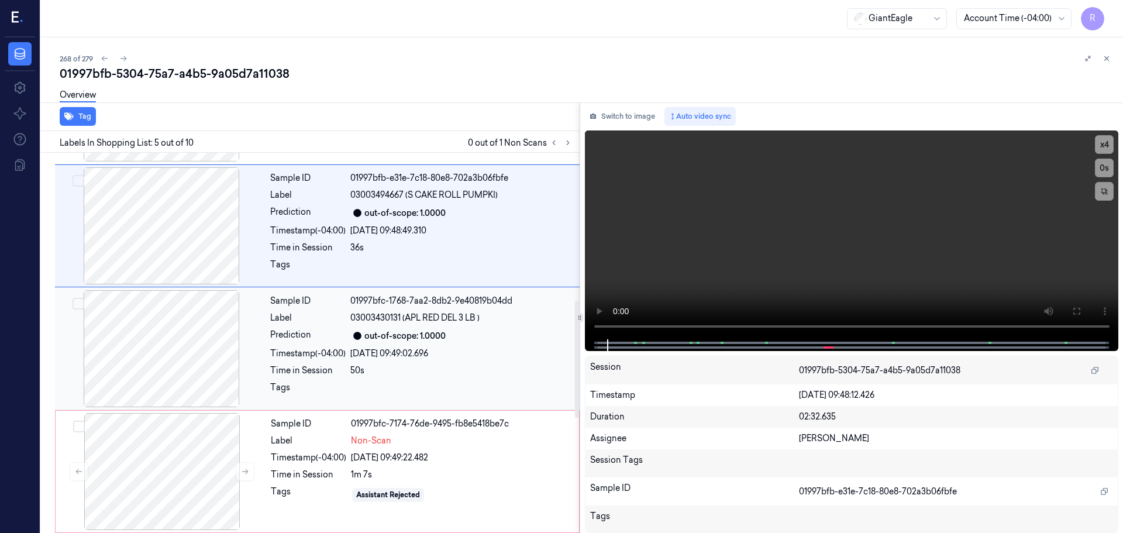
click at [487, 360] on div "Sample ID 01997bfc-1768-7aa2-8db2-9e40819b04dd Label 03003430131 (APL RED DEL 3…" at bounding box center [421, 348] width 312 height 117
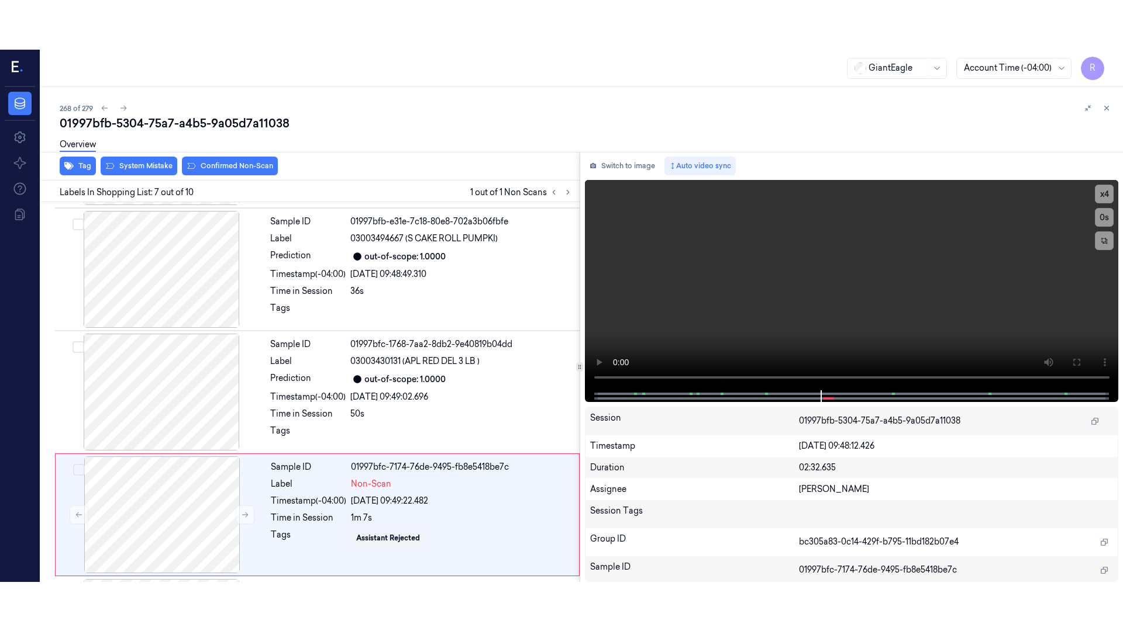
scroll to position [608, 0]
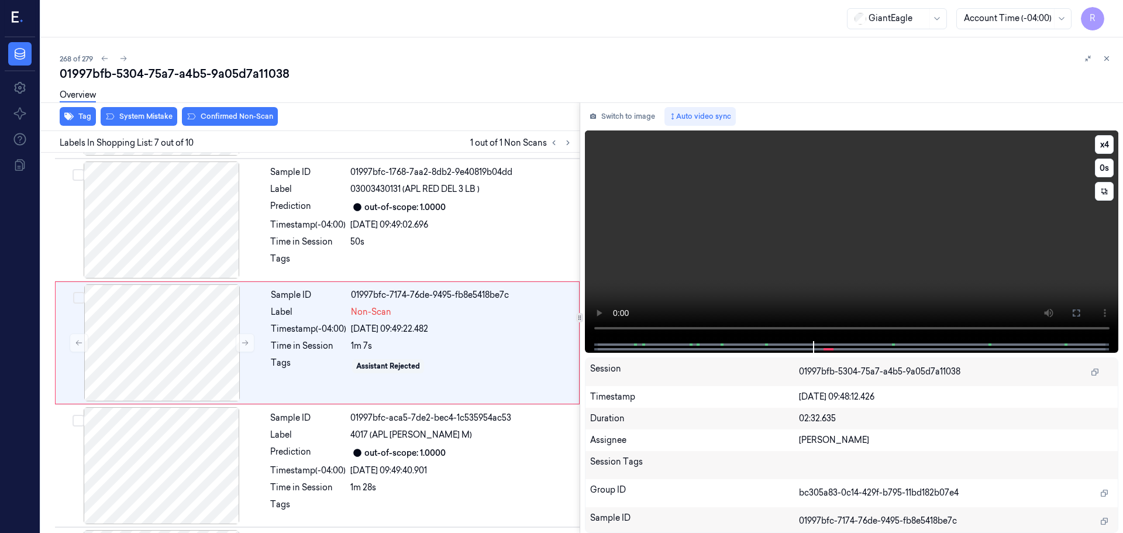
click at [1093, 150] on video at bounding box center [852, 235] width 534 height 210
click at [1100, 145] on button "x 4" at bounding box center [1104, 144] width 19 height 19
click at [1067, 309] on button at bounding box center [1076, 312] width 19 height 19
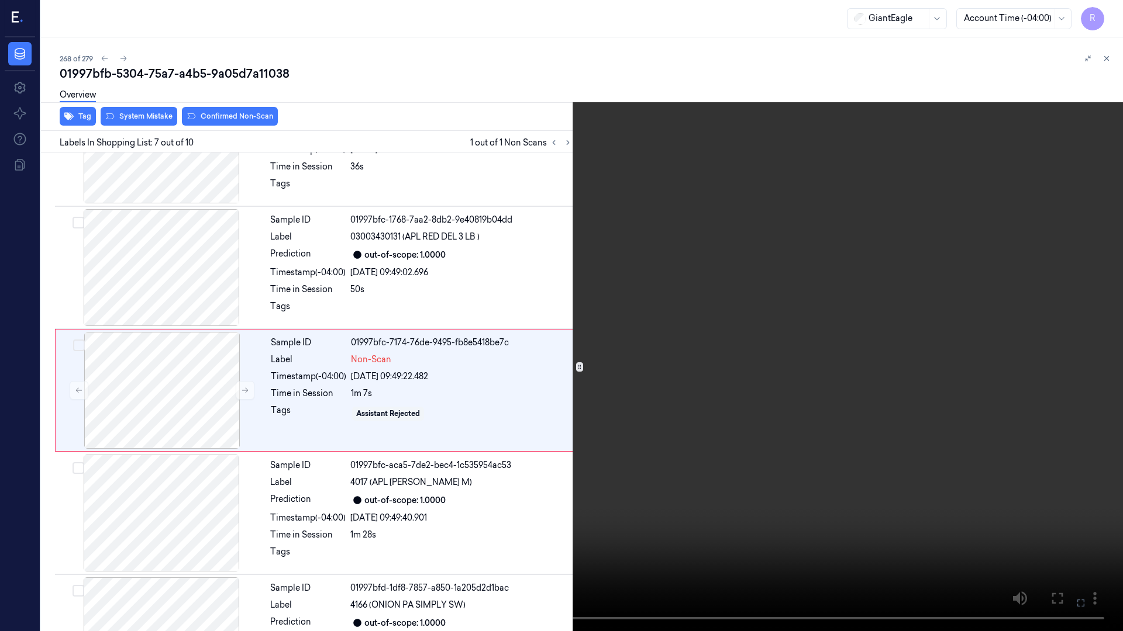
scroll to position [558, 0]
click at [1107, 13] on button "x 1" at bounding box center [1108, 14] width 19 height 19
click at [1107, 13] on button "x 2" at bounding box center [1108, 14] width 19 height 19
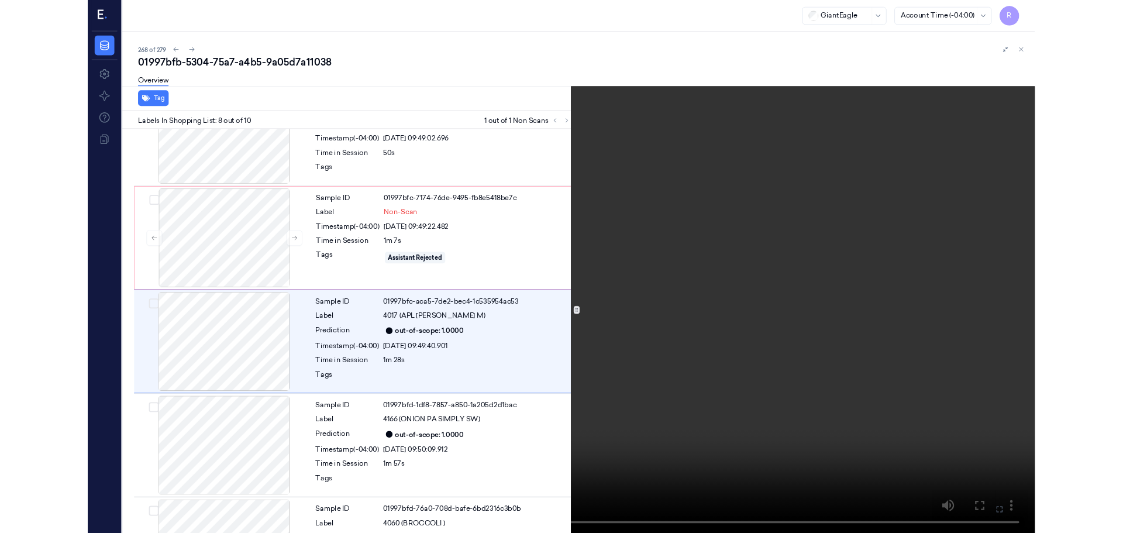
scroll to position [681, 0]
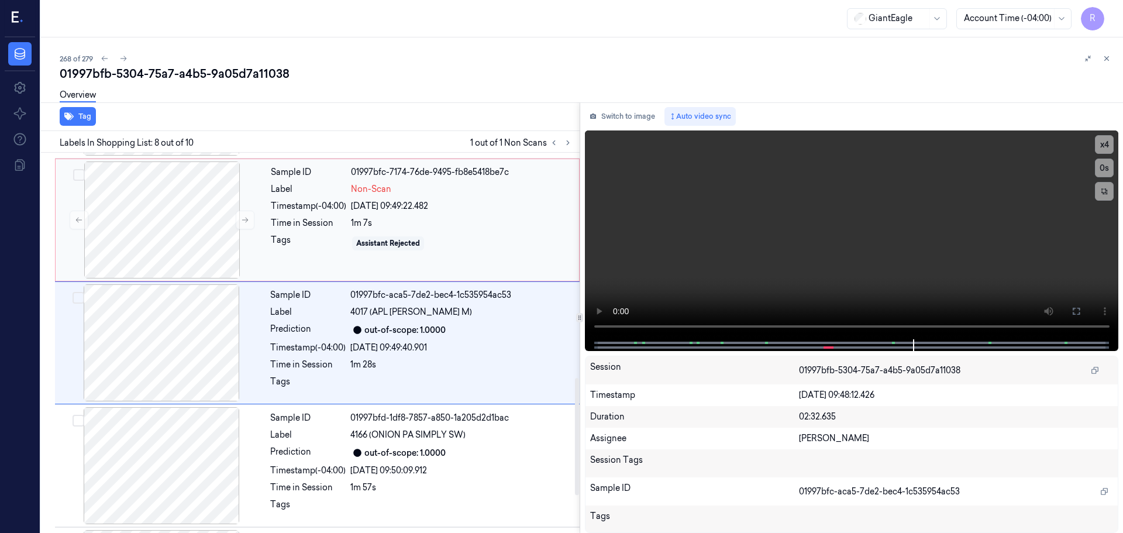
click at [340, 226] on div "Time in Session" at bounding box center [308, 223] width 75 height 12
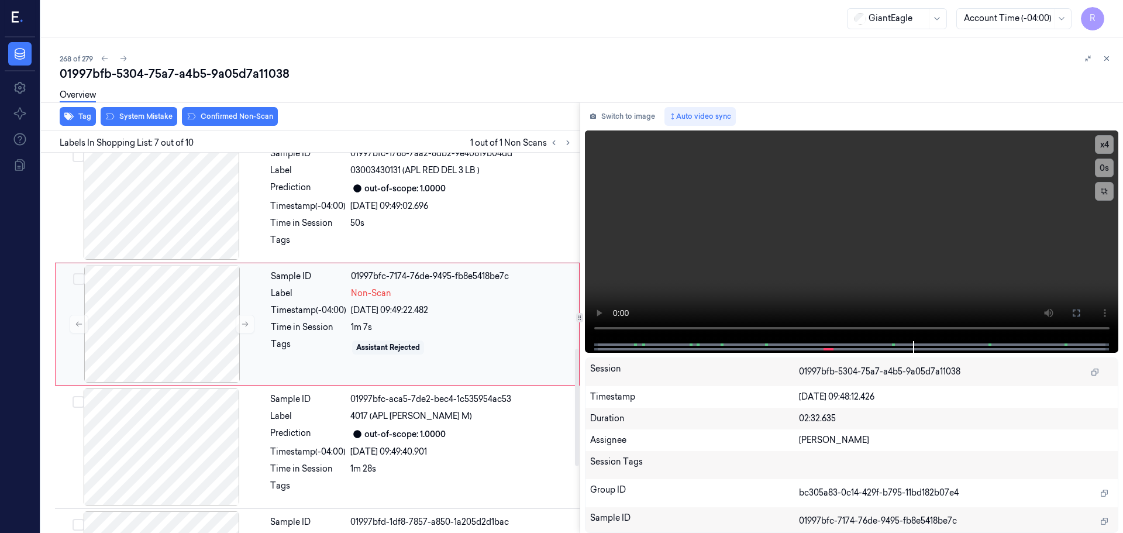
scroll to position [608, 0]
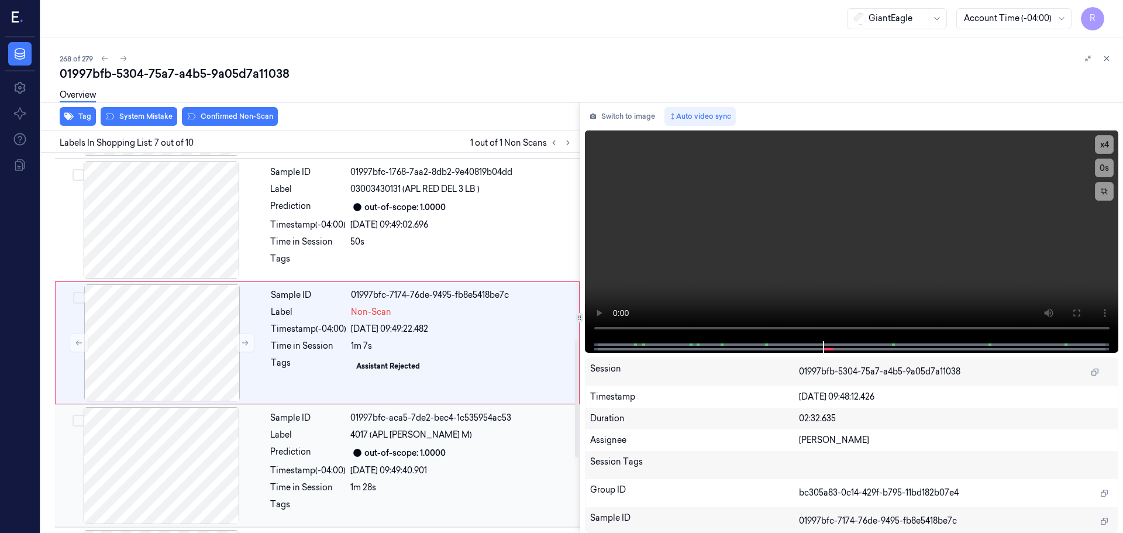
click at [322, 450] on div "Prediction" at bounding box center [307, 453] width 75 height 14
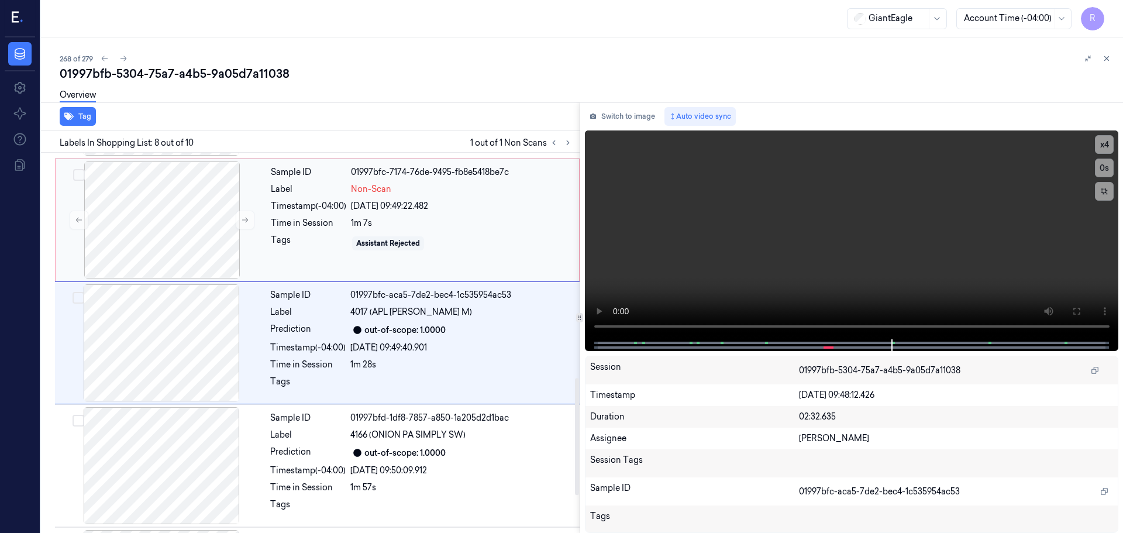
click at [332, 248] on div "Tags" at bounding box center [308, 243] width 75 height 19
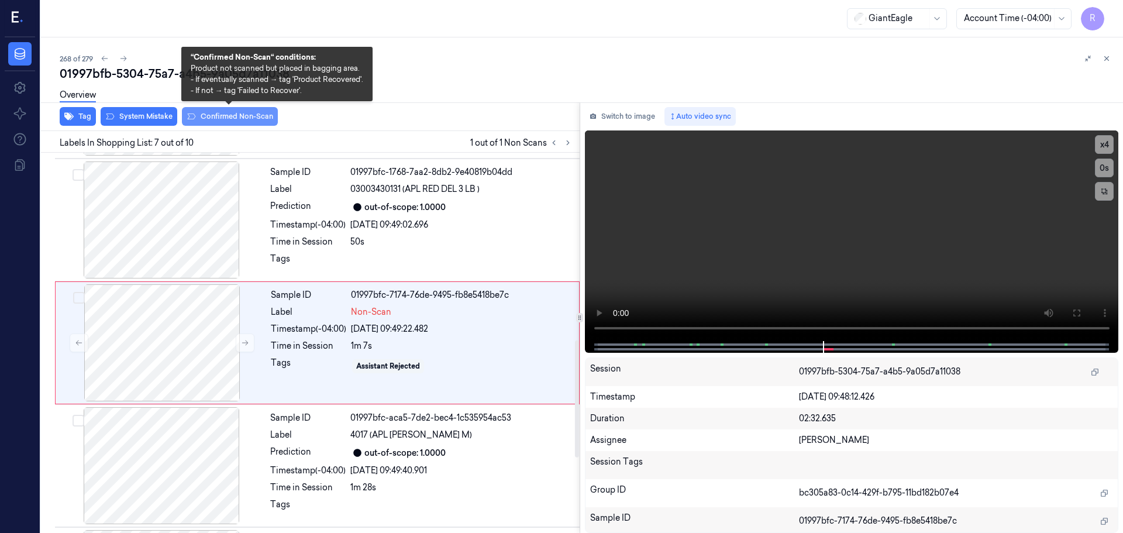
click at [252, 117] on button "Confirmed Non-Scan" at bounding box center [230, 116] width 96 height 19
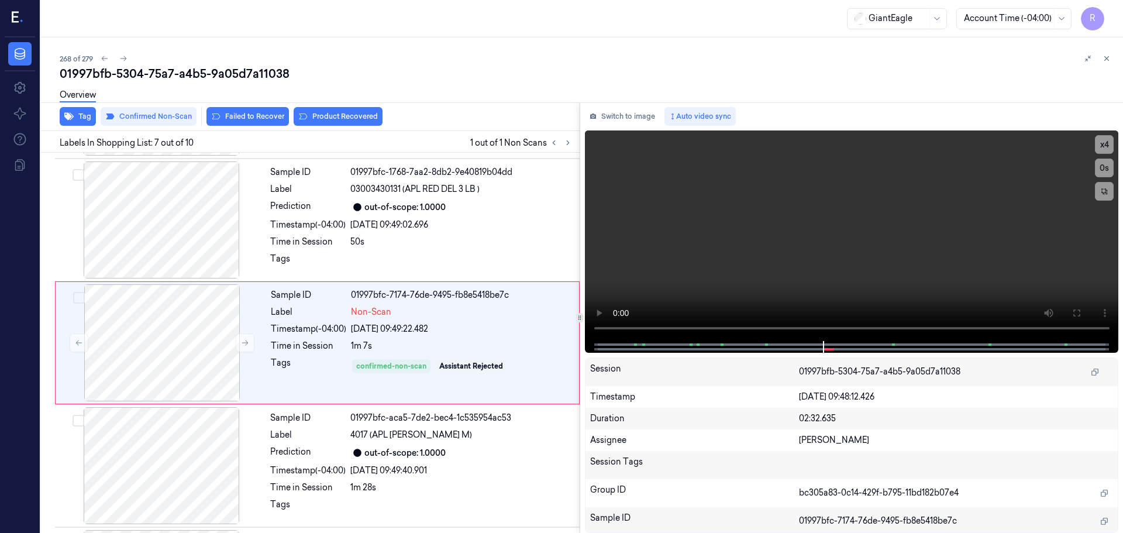
click at [312, 111] on div "Overview" at bounding box center [587, 97] width 1054 height 30
click at [352, 117] on button "Product Recovered" at bounding box center [338, 116] width 89 height 19
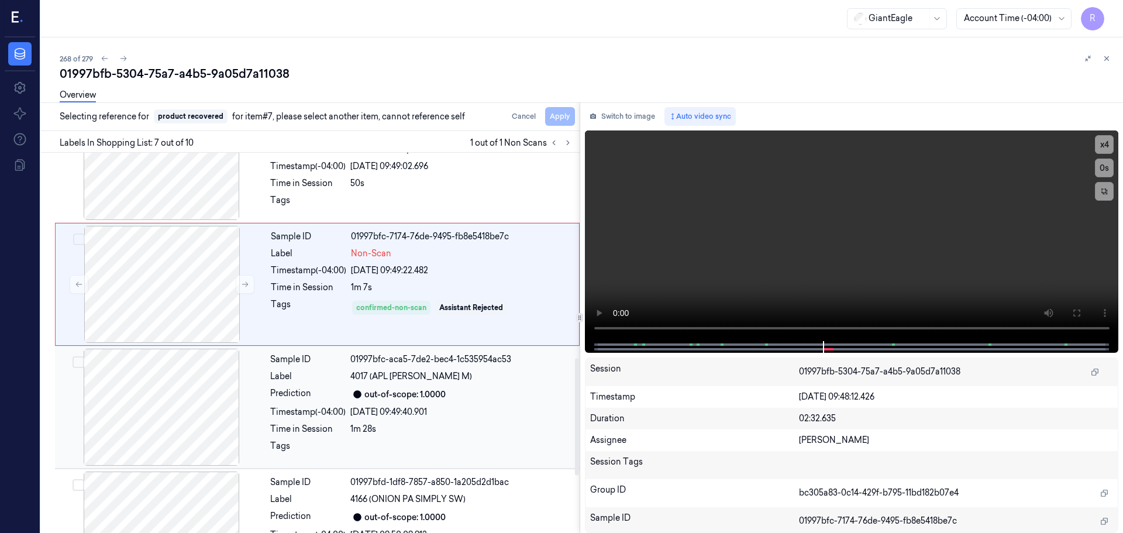
click at [412, 385] on div "Sample ID 01997bfc-aca5-7de2-bec4-1c535954ac53 Label 4017 (APL GRANNY [PERSON_N…" at bounding box center [421, 406] width 312 height 117
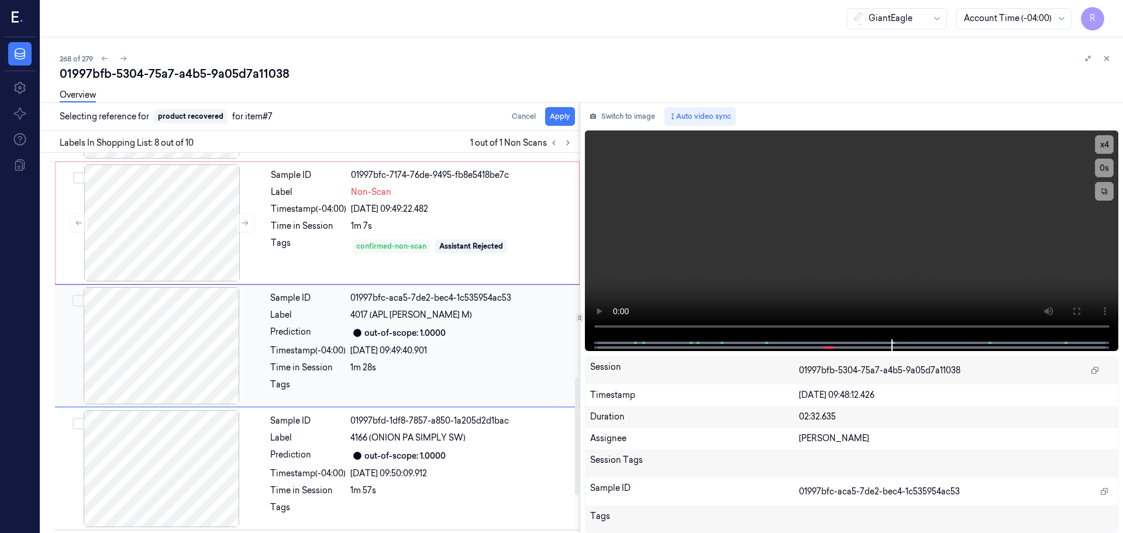
scroll to position [730, 0]
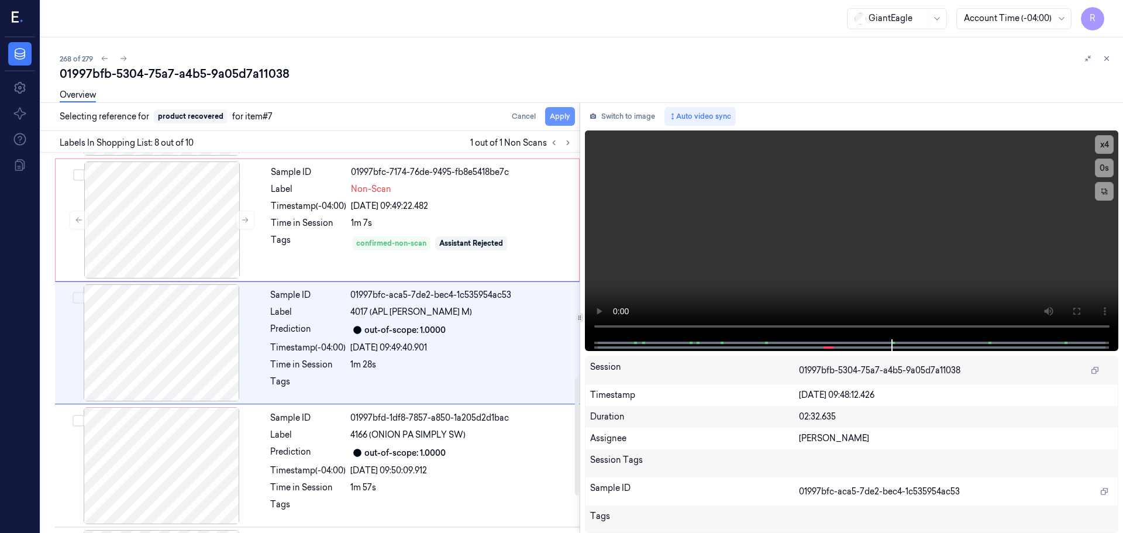
click at [555, 116] on button "Apply" at bounding box center [560, 116] width 30 height 19
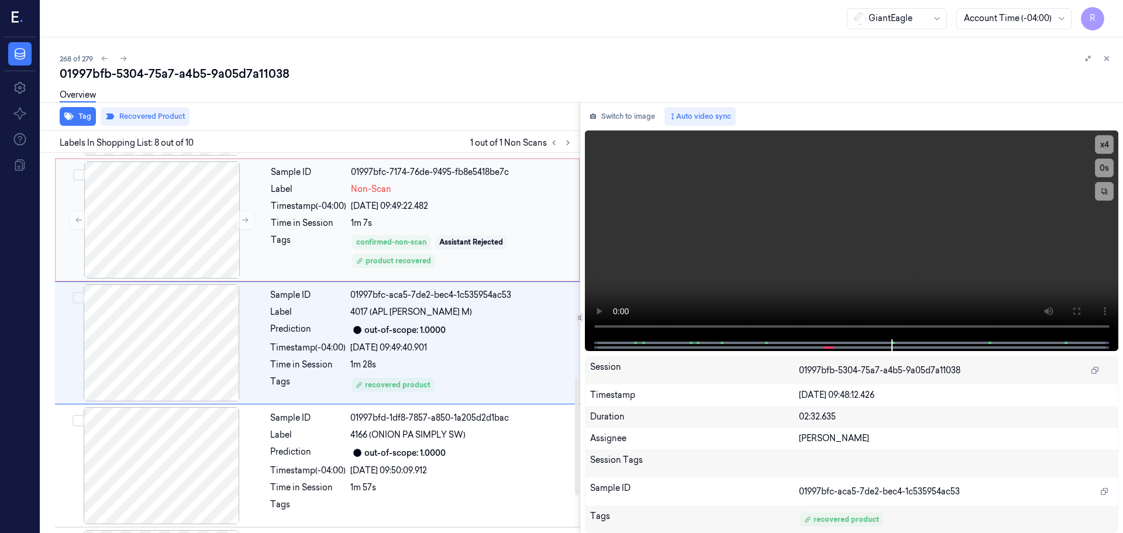
click at [489, 231] on div "Sample ID 01997bfc-7174-76de-9495-fb8e5418be7c Label Non-Scan Timestamp (-04:00…" at bounding box center [421, 219] width 310 height 117
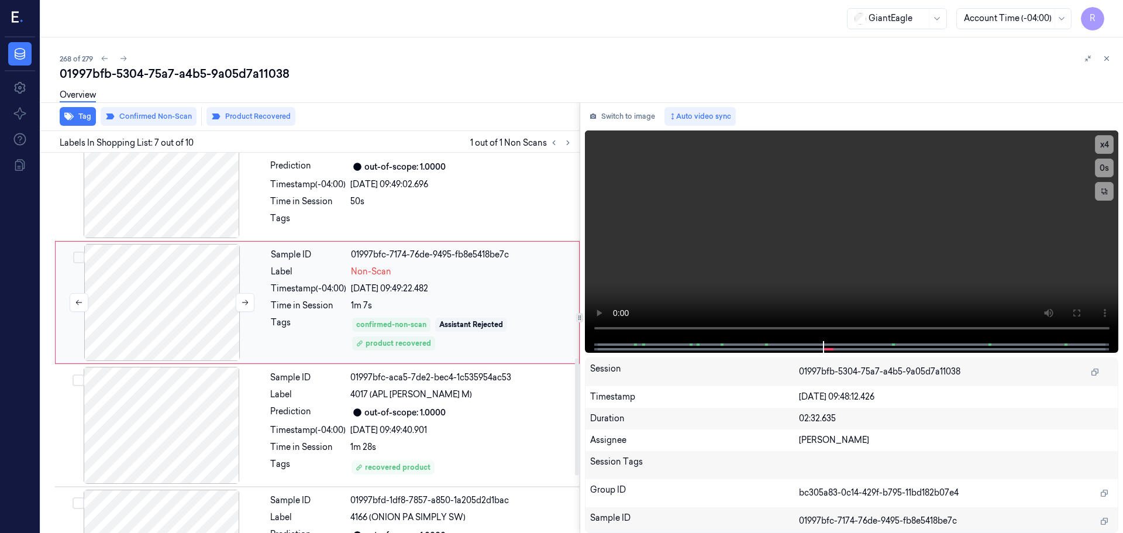
scroll to position [666, 0]
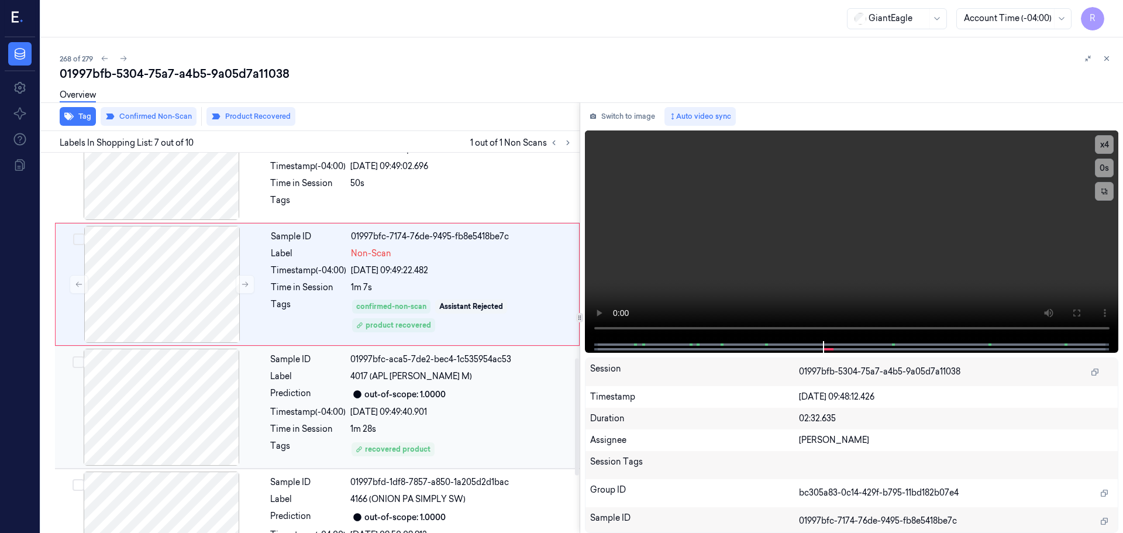
click at [465, 399] on div "out-of-scope: 1.0000" at bounding box center [461, 394] width 222 height 14
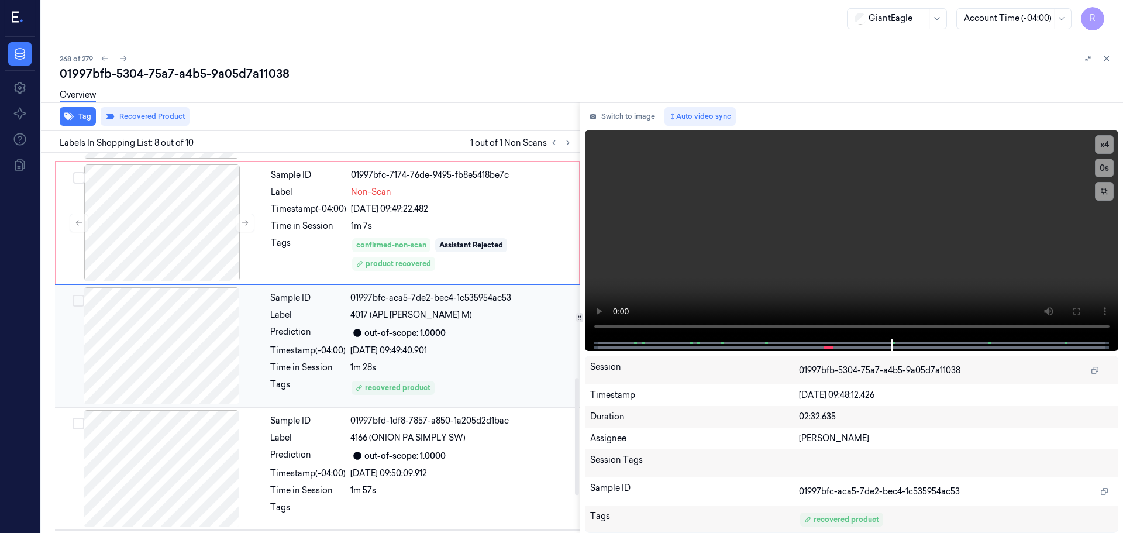
scroll to position [730, 0]
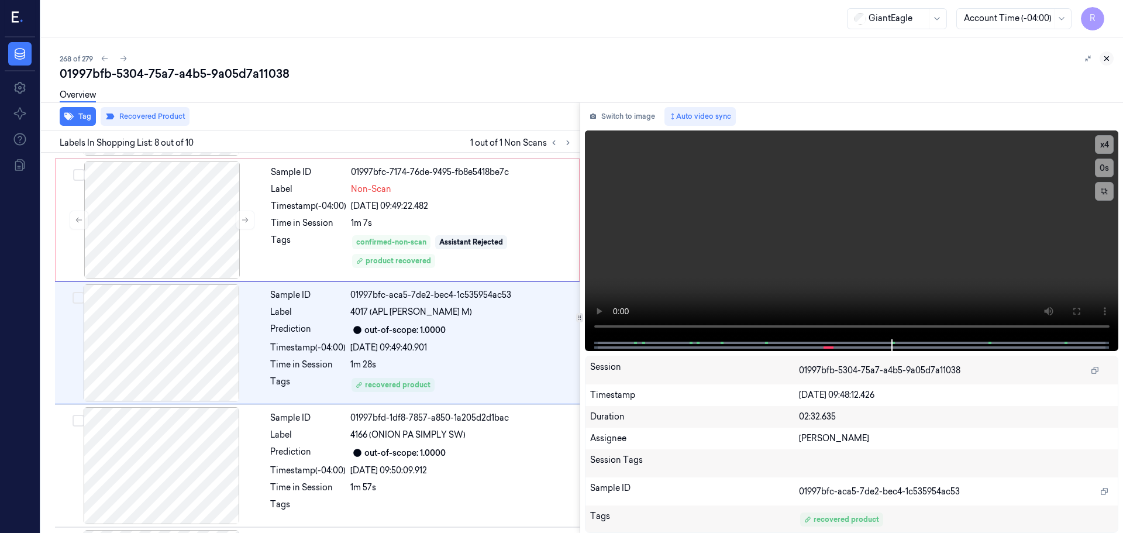
click at [1105, 56] on icon at bounding box center [1106, 58] width 8 height 8
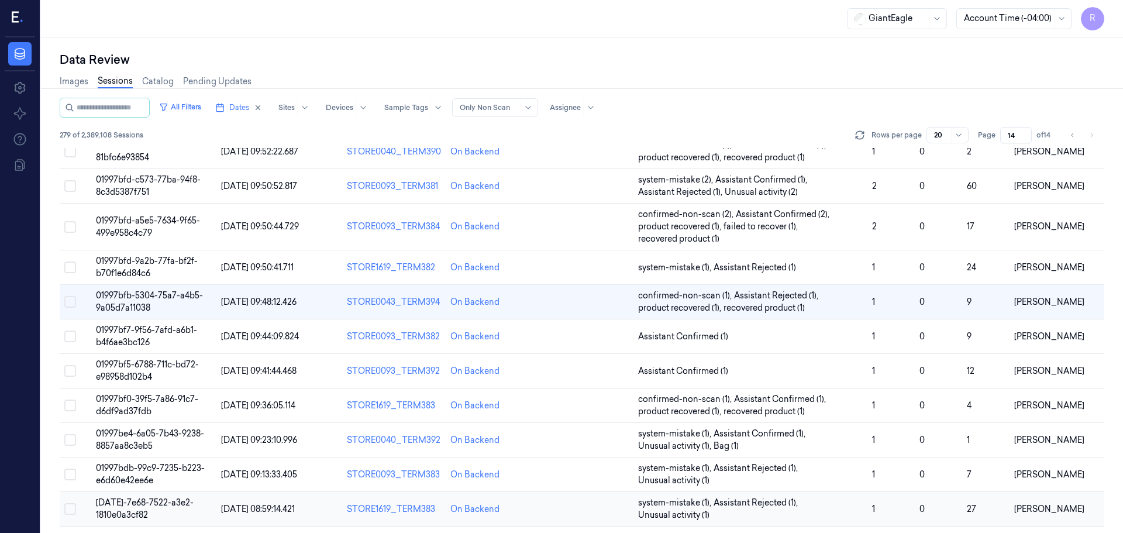
scroll to position [142, 0]
click at [769, 340] on span "Assistant Confirmed (1)" at bounding box center [750, 337] width 225 height 12
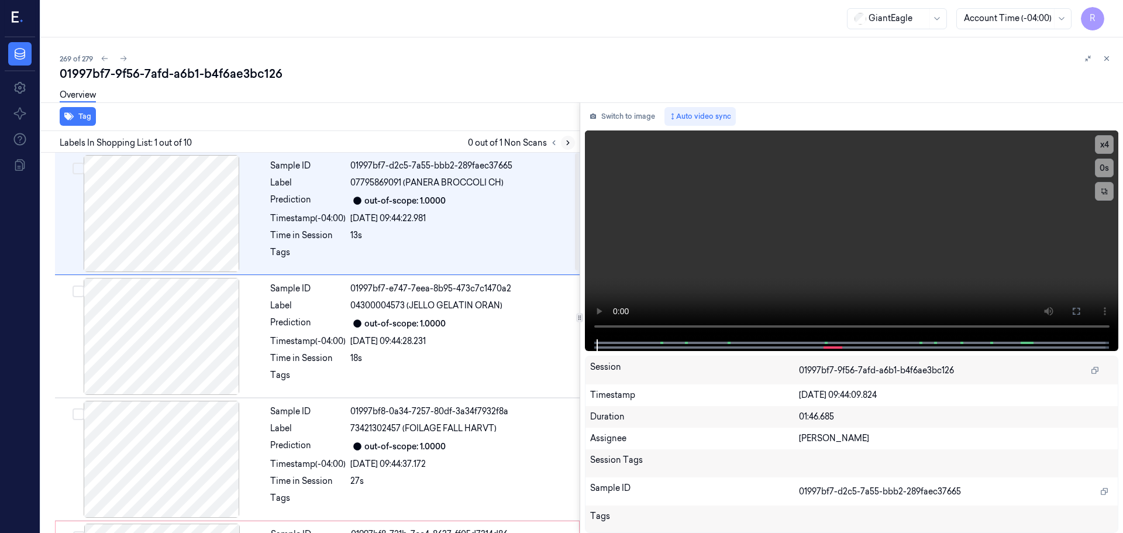
click at [565, 147] on button at bounding box center [568, 143] width 14 height 14
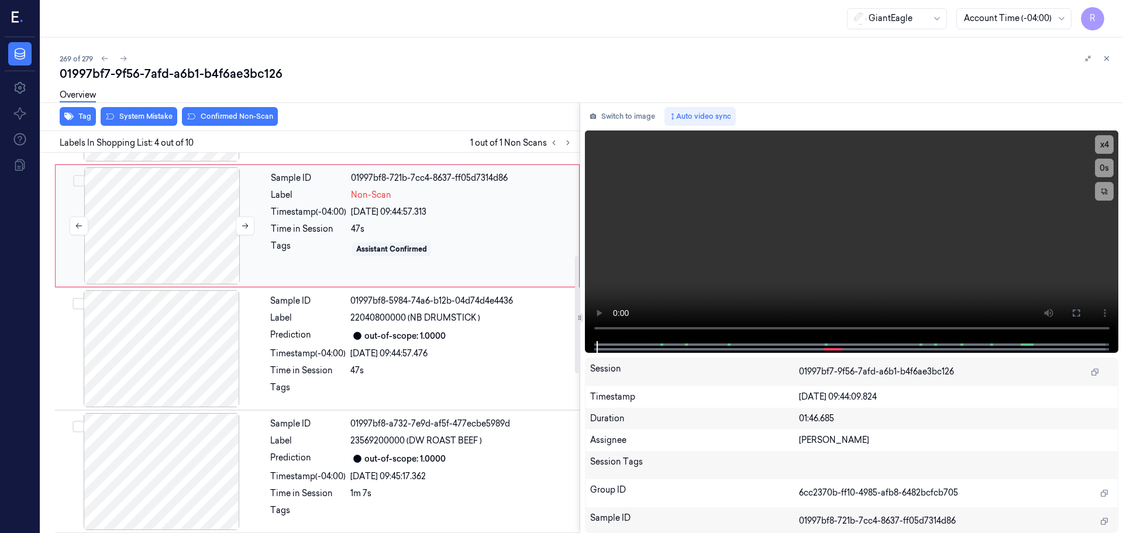
scroll to position [298, 0]
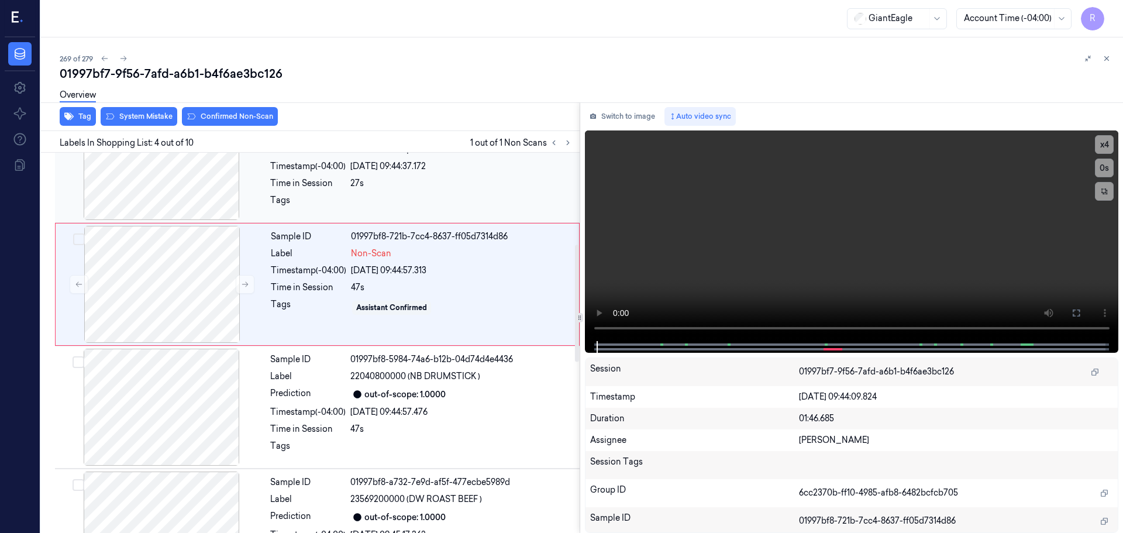
click at [208, 186] on div at bounding box center [161, 161] width 208 height 117
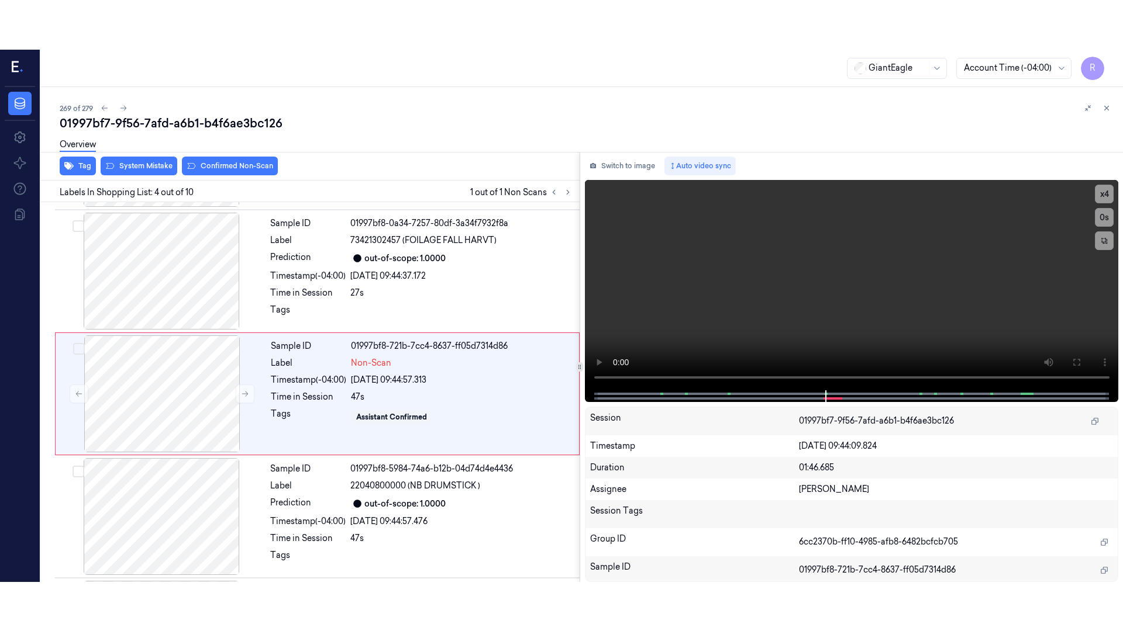
scroll to position [239, 0]
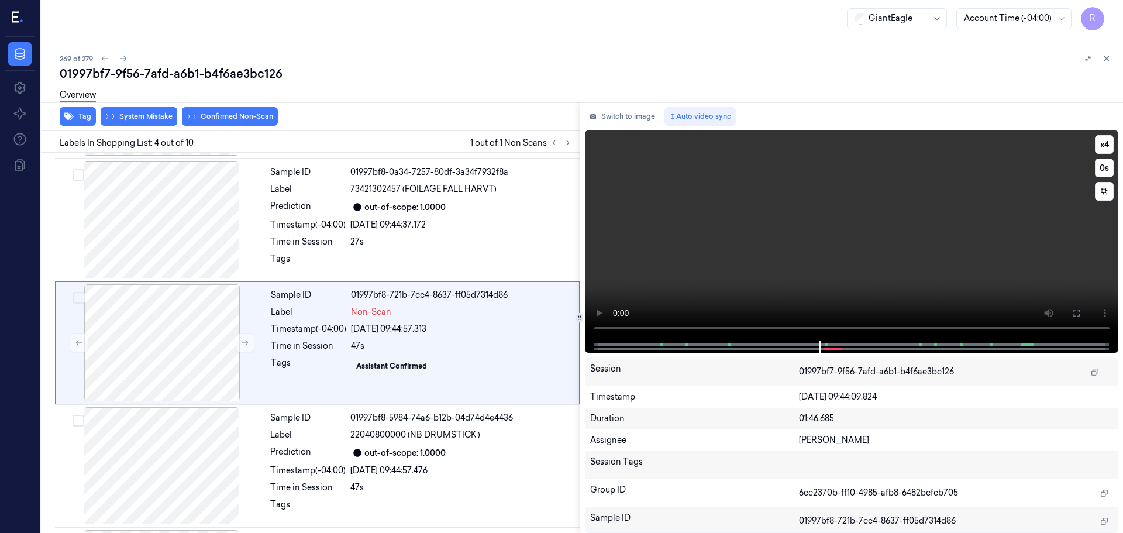
click at [1076, 309] on icon at bounding box center [1075, 312] width 9 height 9
click at [240, 345] on button at bounding box center [245, 342] width 19 height 19
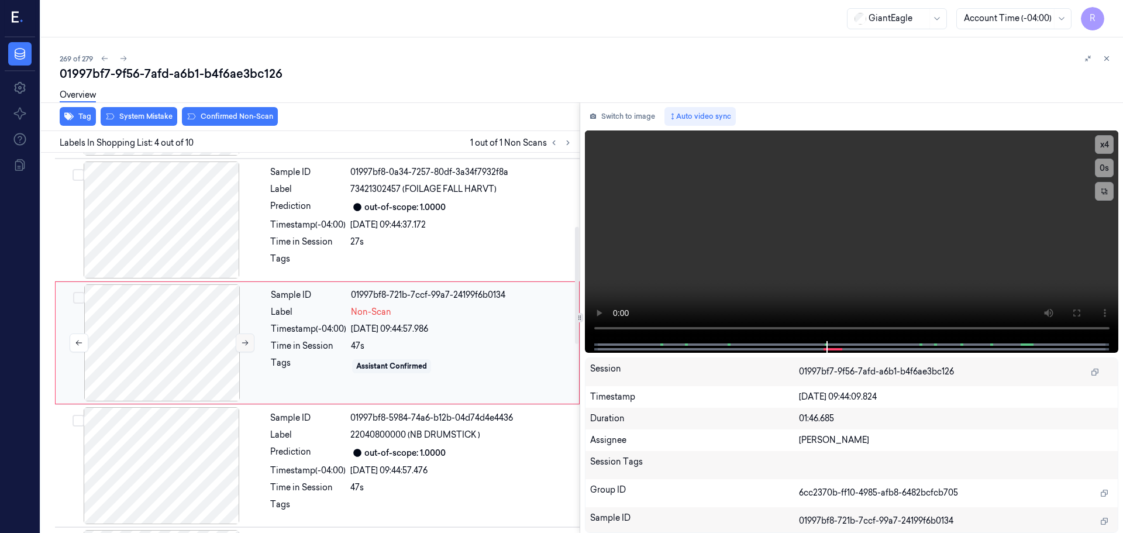
click at [240, 345] on button at bounding box center [245, 342] width 19 height 19
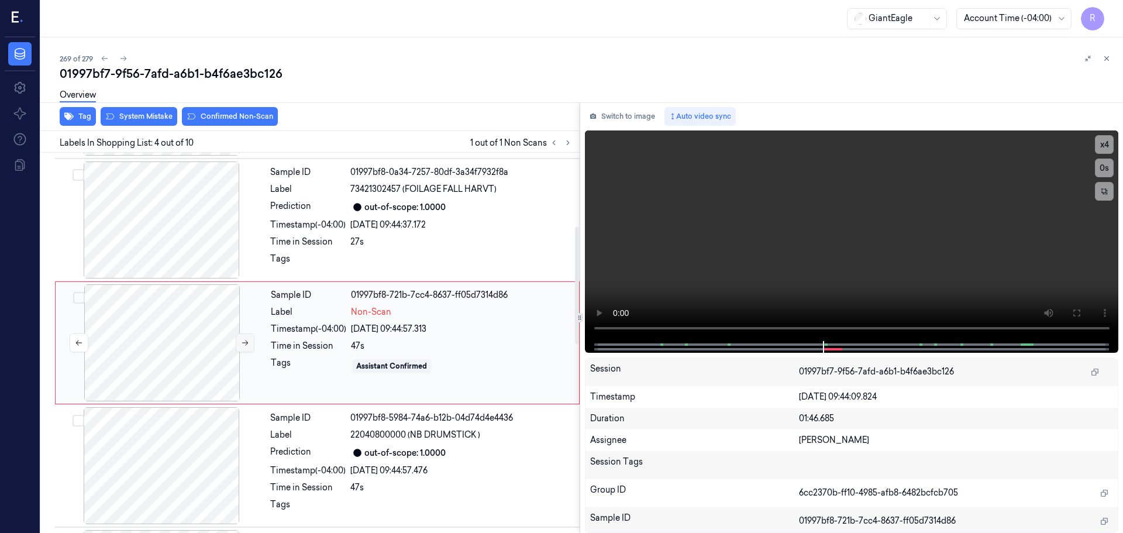
click at [240, 345] on button at bounding box center [245, 342] width 19 height 19
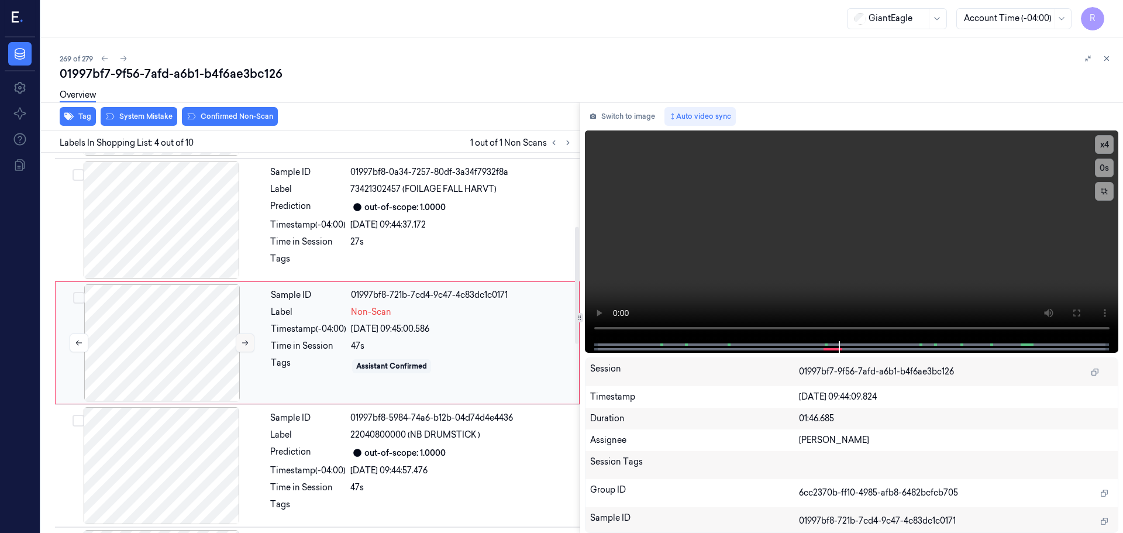
click at [240, 345] on button at bounding box center [245, 342] width 19 height 19
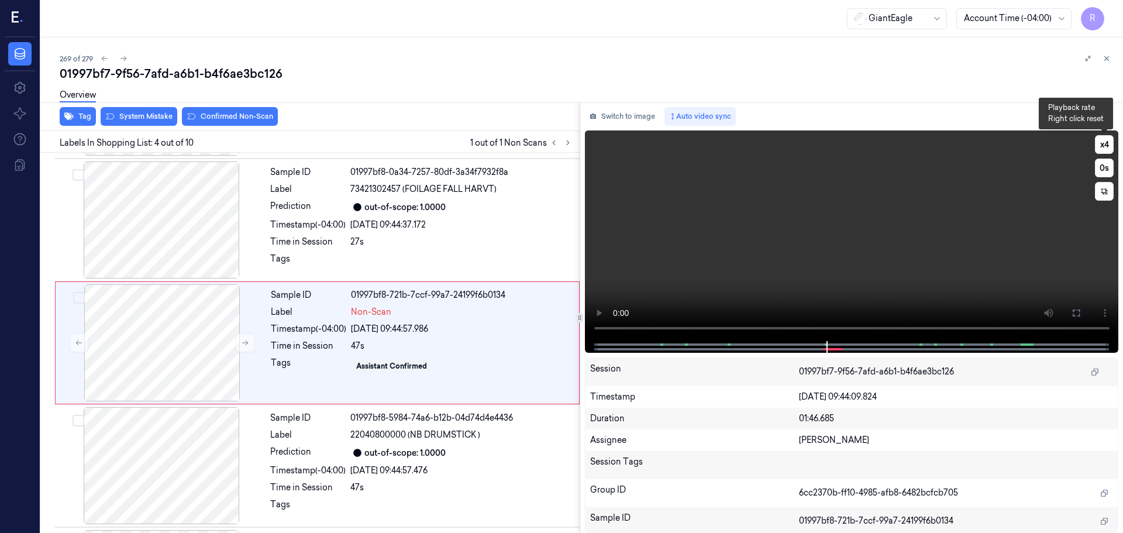
drag, startPoint x: 1105, startPoint y: 149, endPoint x: 1070, endPoint y: 164, distance: 38.2
click at [1100, 151] on button "x 4" at bounding box center [1104, 144] width 19 height 19
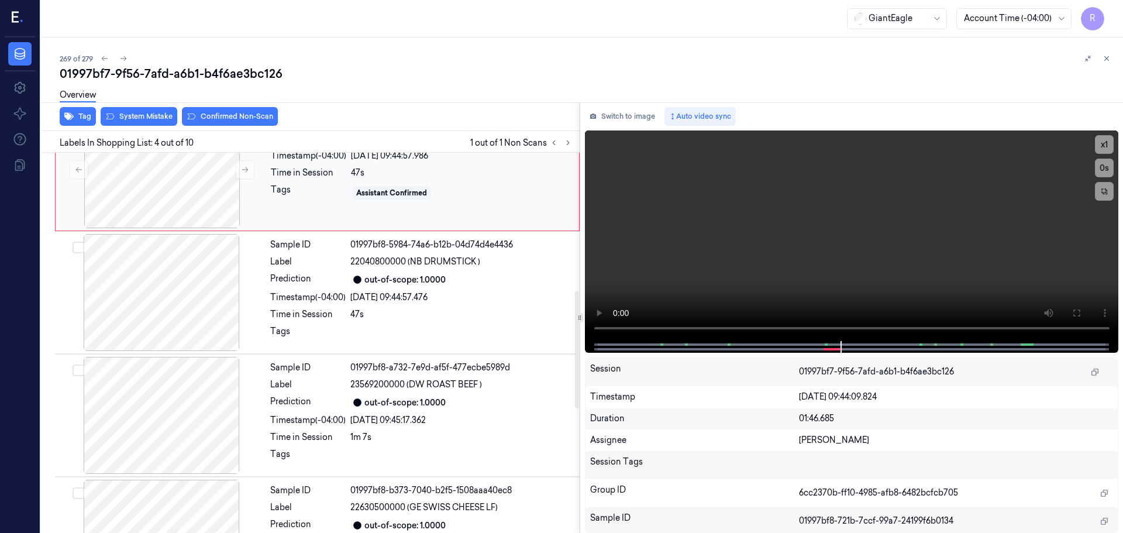
scroll to position [473, 0]
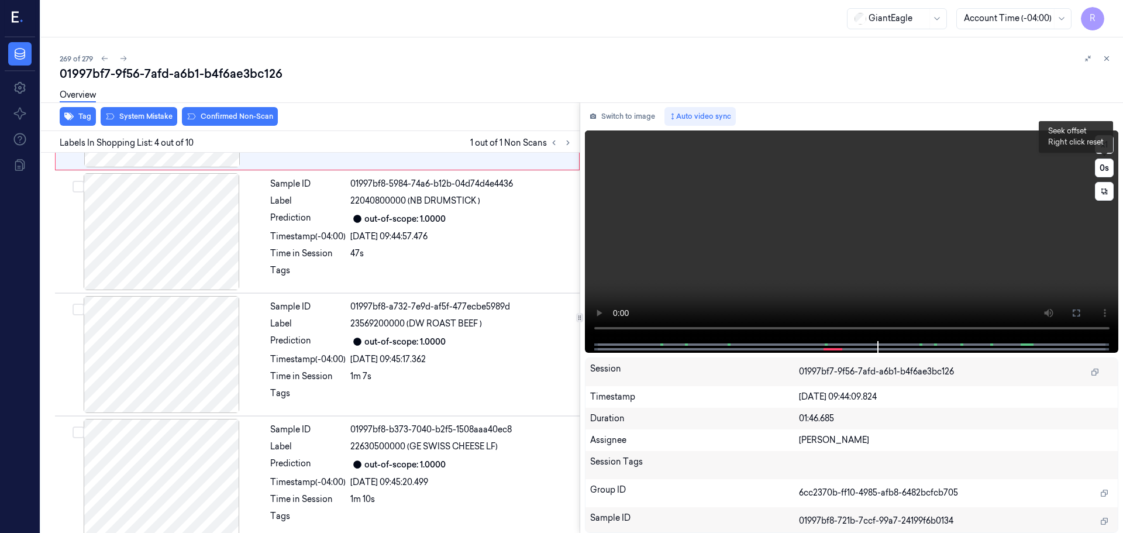
click at [1102, 151] on button "x 1" at bounding box center [1104, 144] width 19 height 19
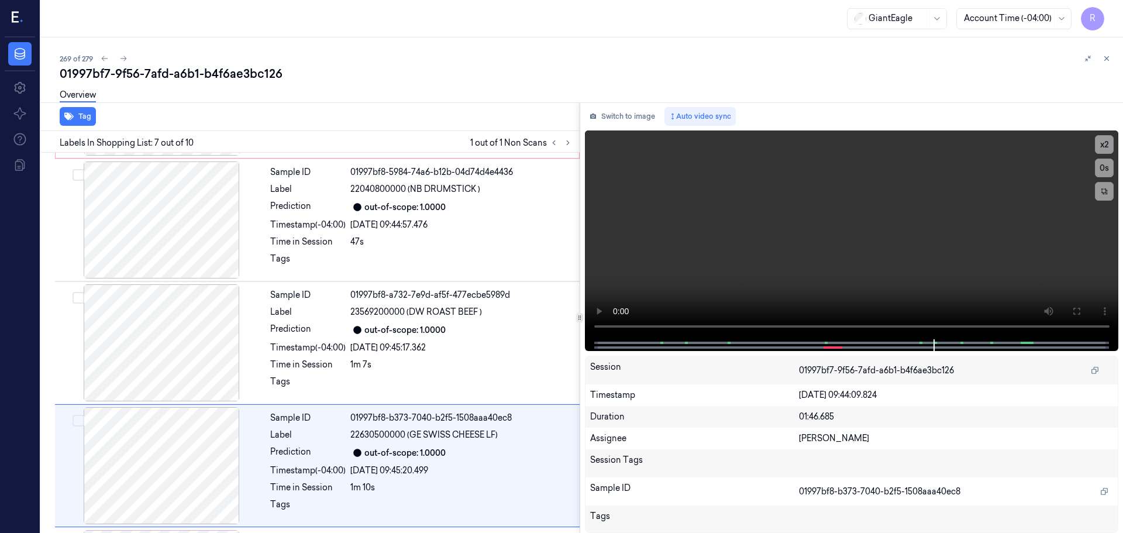
scroll to position [608, 0]
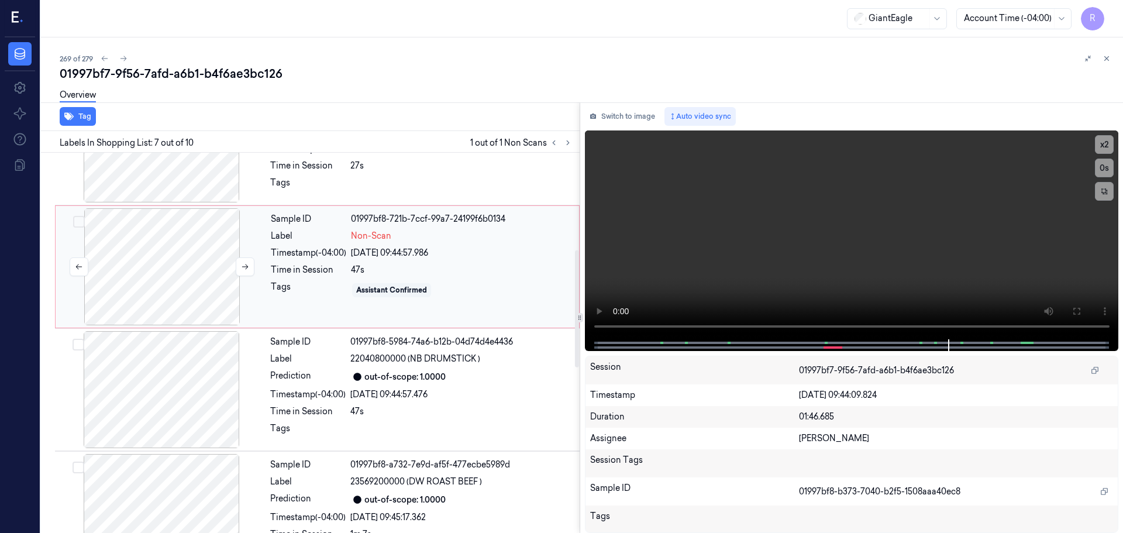
click at [198, 280] on div at bounding box center [162, 266] width 208 height 117
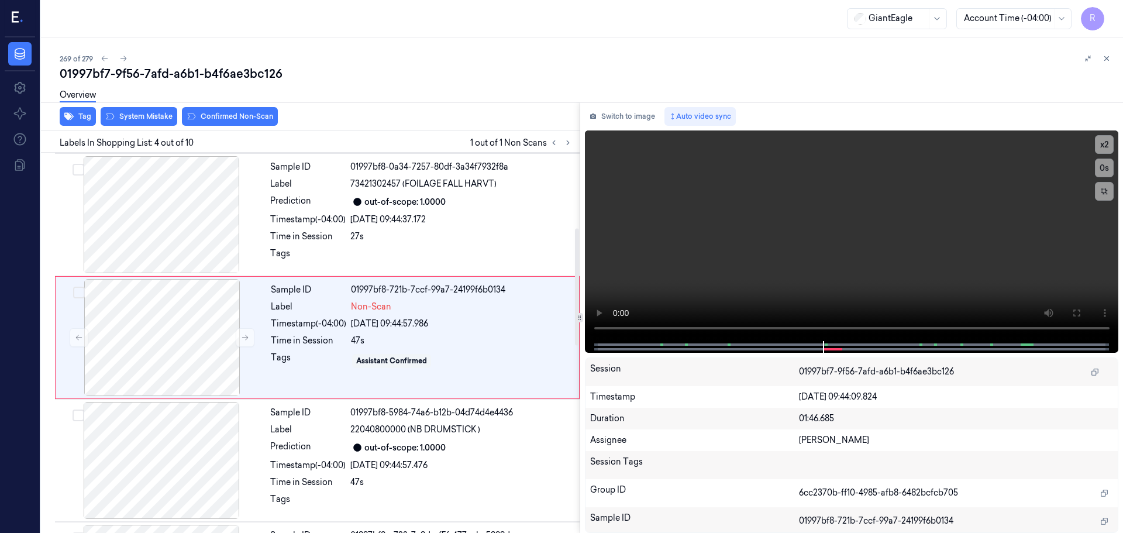
scroll to position [239, 0]
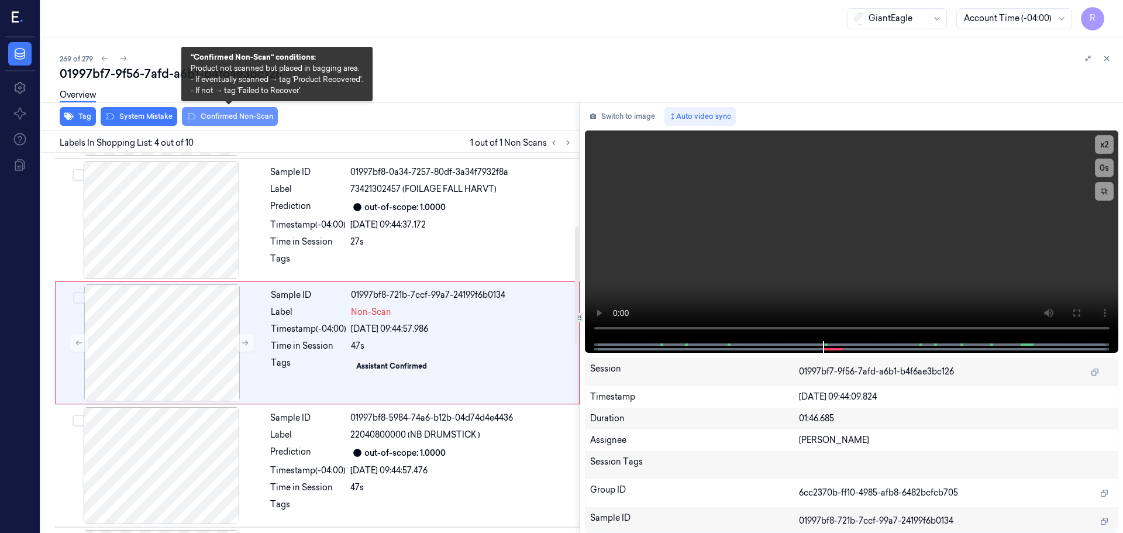
click at [240, 118] on button "Confirmed Non-Scan" at bounding box center [230, 116] width 96 height 19
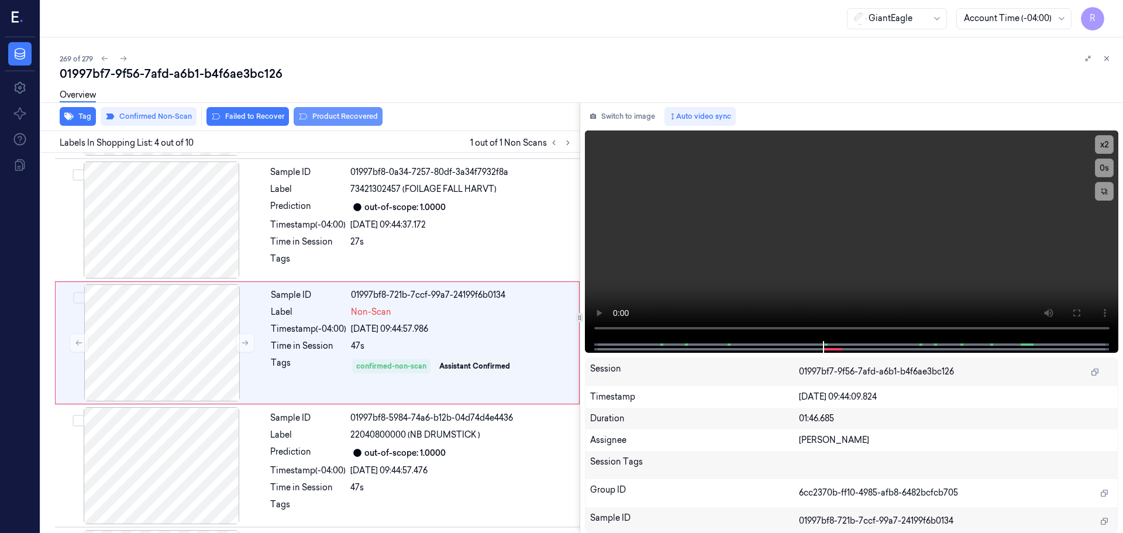
click at [319, 116] on button "Product Recovered" at bounding box center [338, 116] width 89 height 19
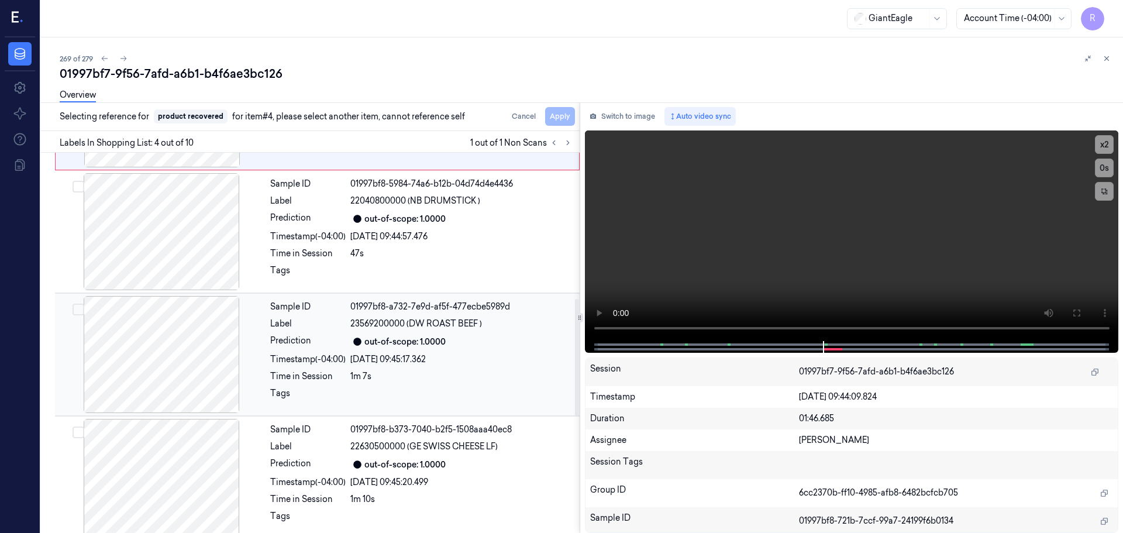
click at [351, 380] on div "1m 7s" at bounding box center [461, 376] width 222 height 12
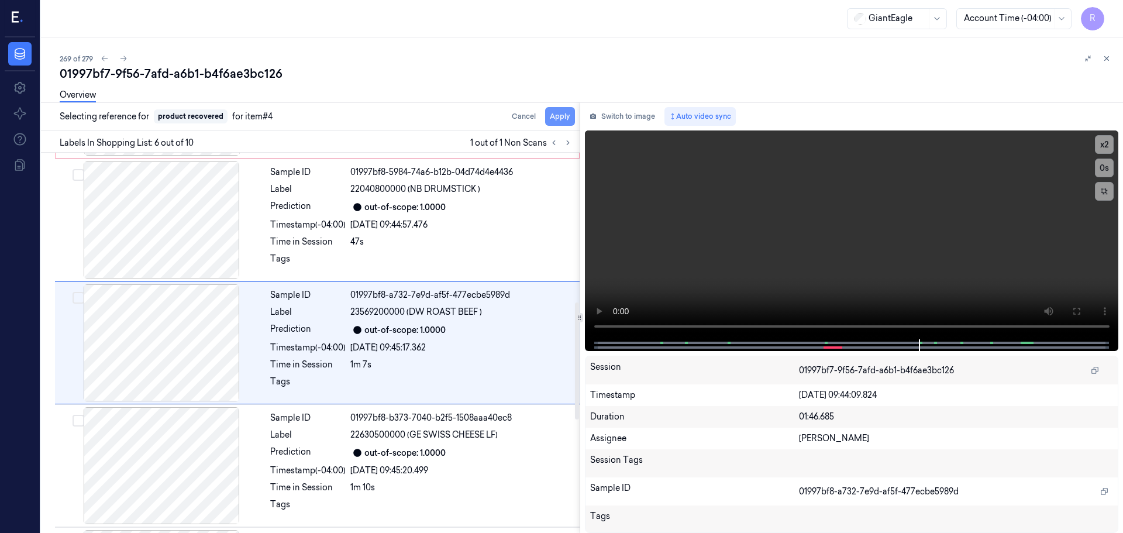
click at [556, 113] on button "Apply" at bounding box center [560, 116] width 30 height 19
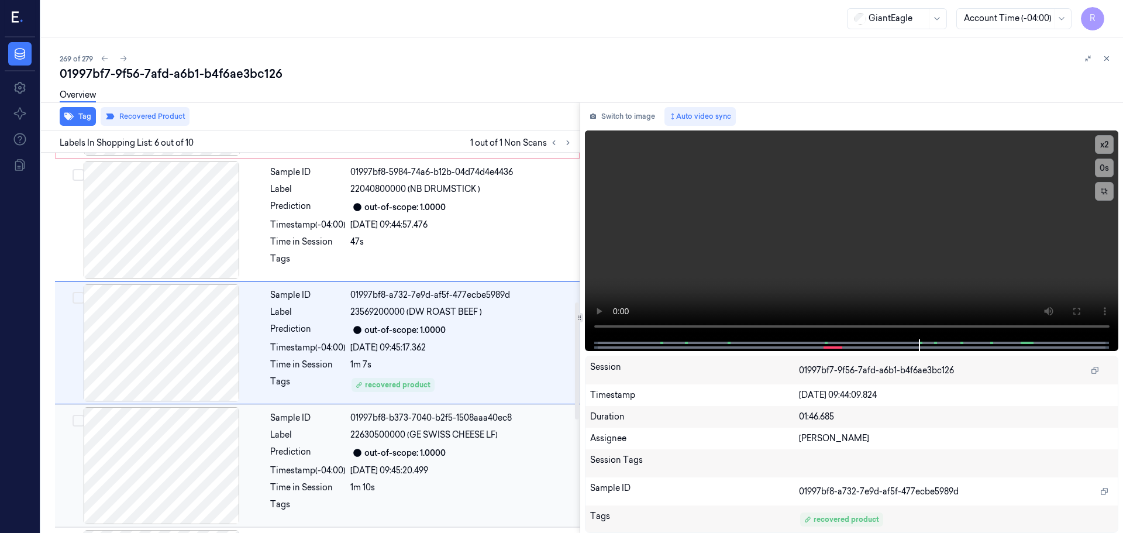
click at [464, 441] on div "Sample ID 01997bf8-b373-7040-b2f5-1508aaa40ec8 Label 22630500000 (GE SWISS CHEE…" at bounding box center [421, 465] width 312 height 117
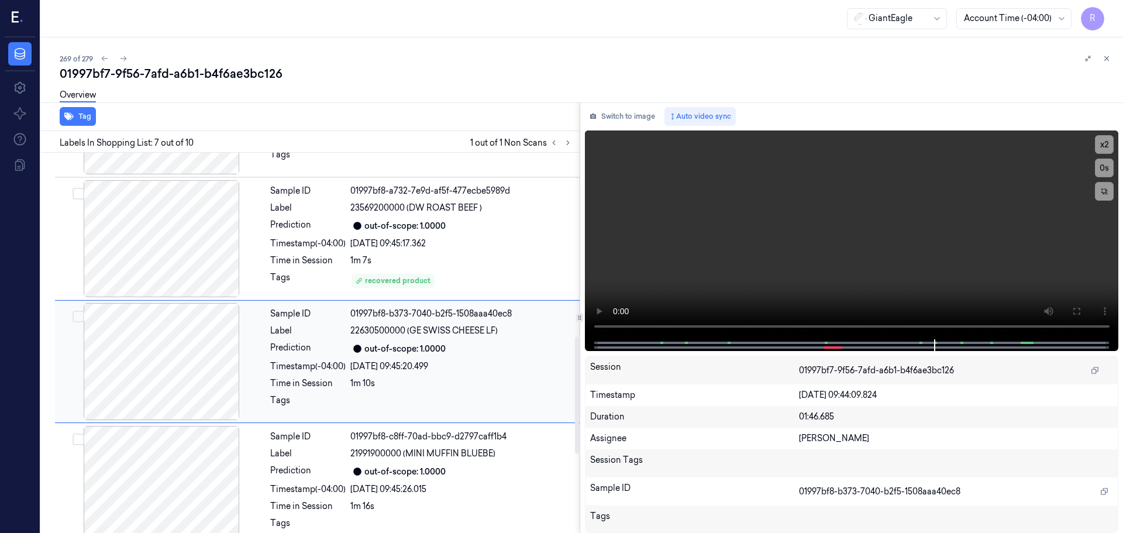
scroll to position [608, 0]
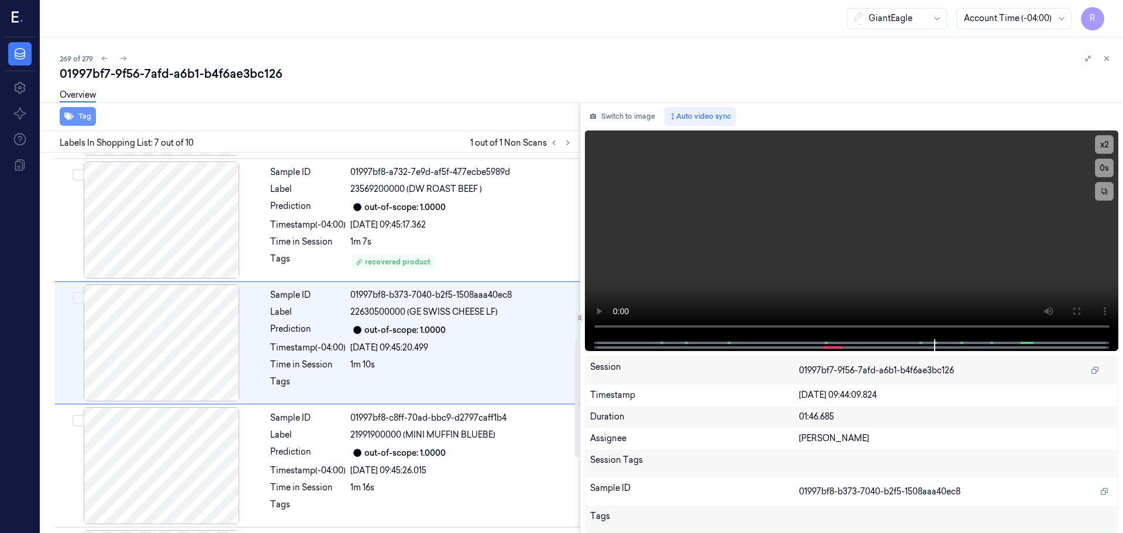
click at [74, 116] on button "Tag" at bounding box center [78, 116] width 36 height 19
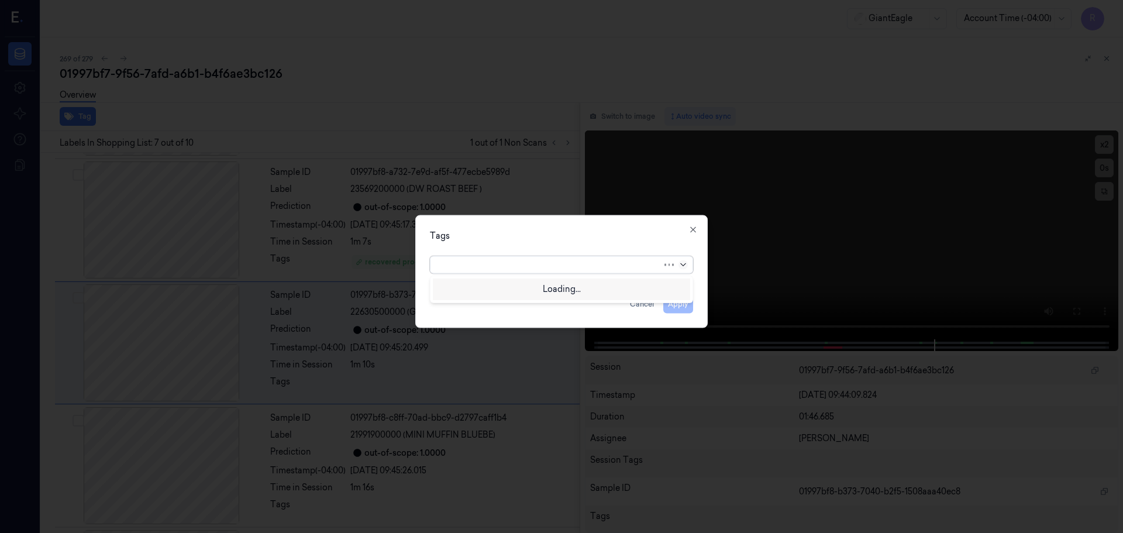
click at [685, 267] on icon at bounding box center [682, 264] width 9 height 9
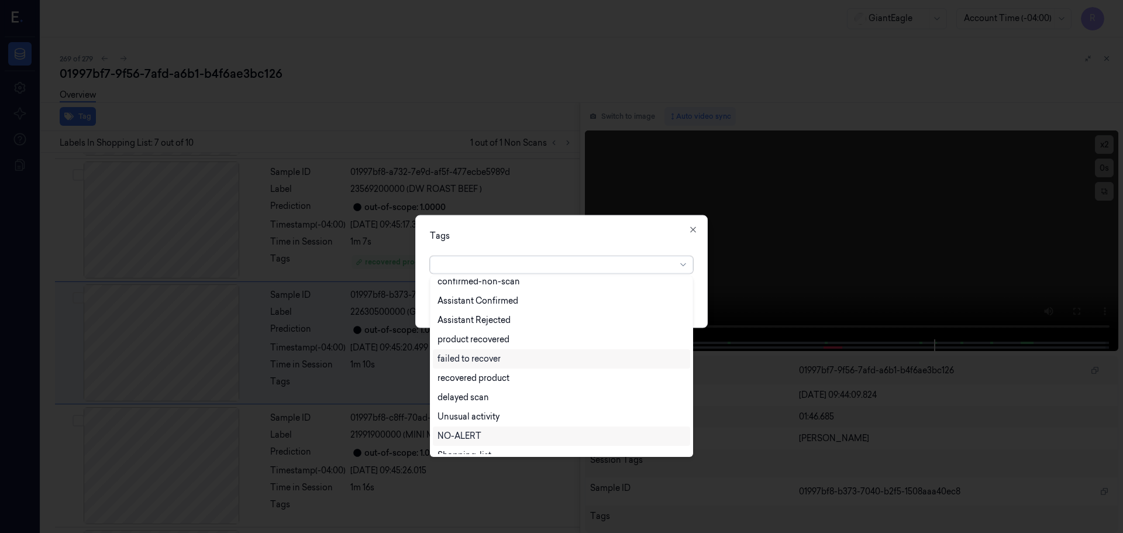
scroll to position [76, 0]
click at [471, 367] on div "recovered product" at bounding box center [473, 366] width 72 height 12
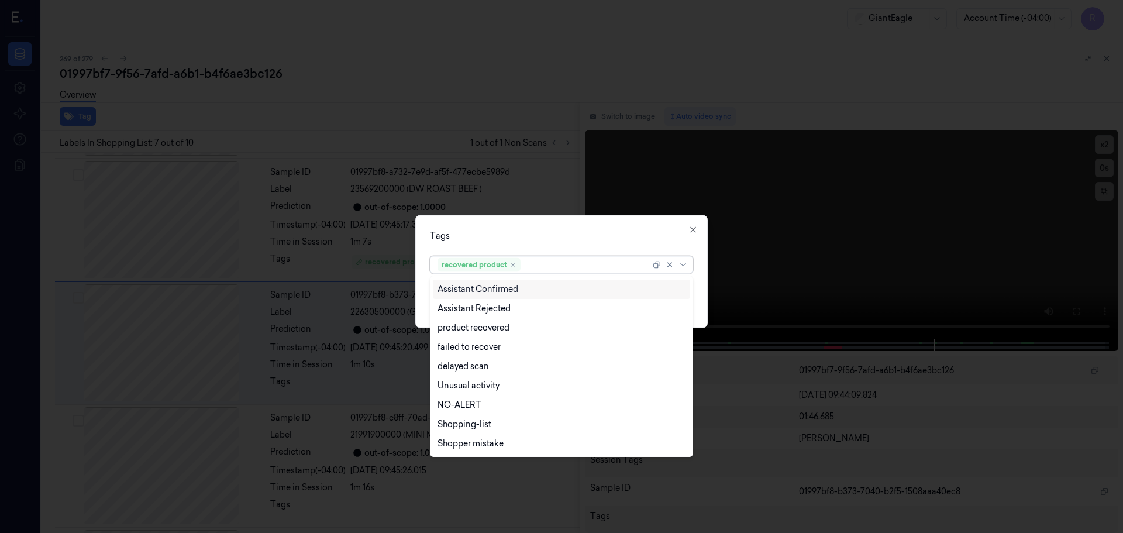
click at [485, 237] on div "Tags" at bounding box center [561, 235] width 263 height 12
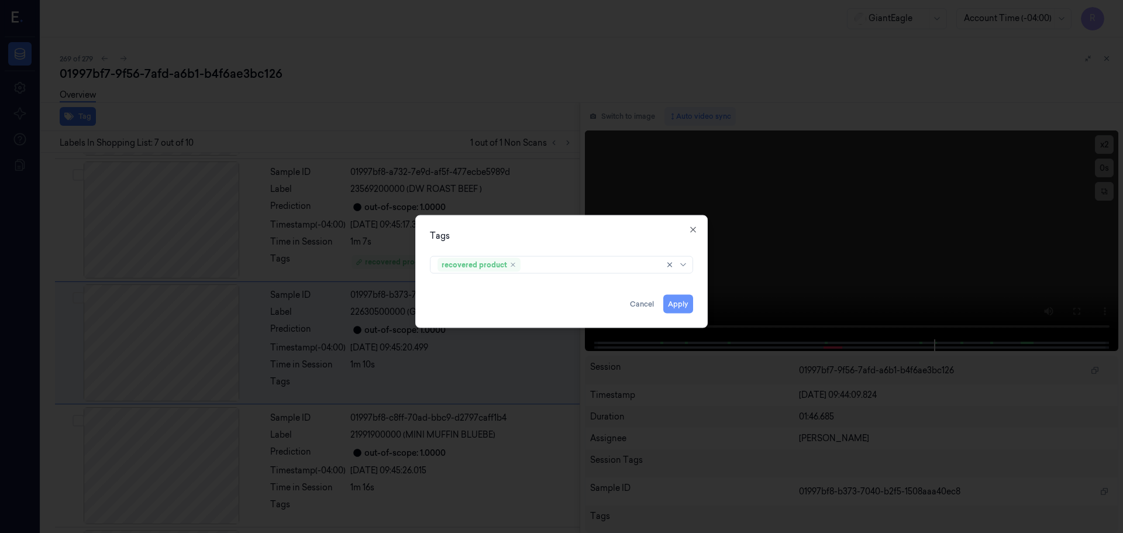
click at [677, 307] on button "Apply" at bounding box center [678, 303] width 30 height 19
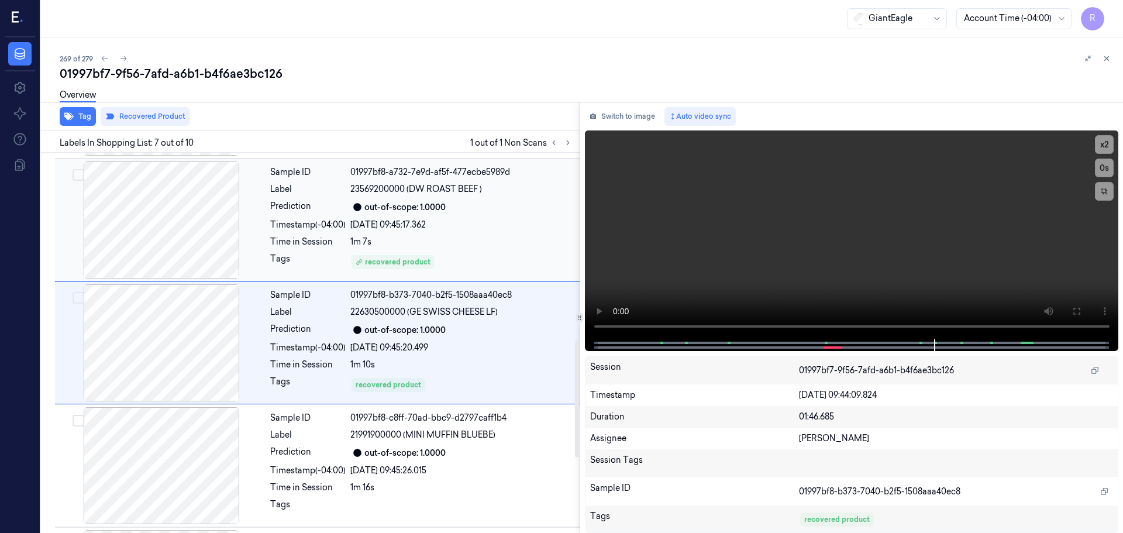
click at [441, 260] on div "recovered product" at bounding box center [461, 262] width 222 height 19
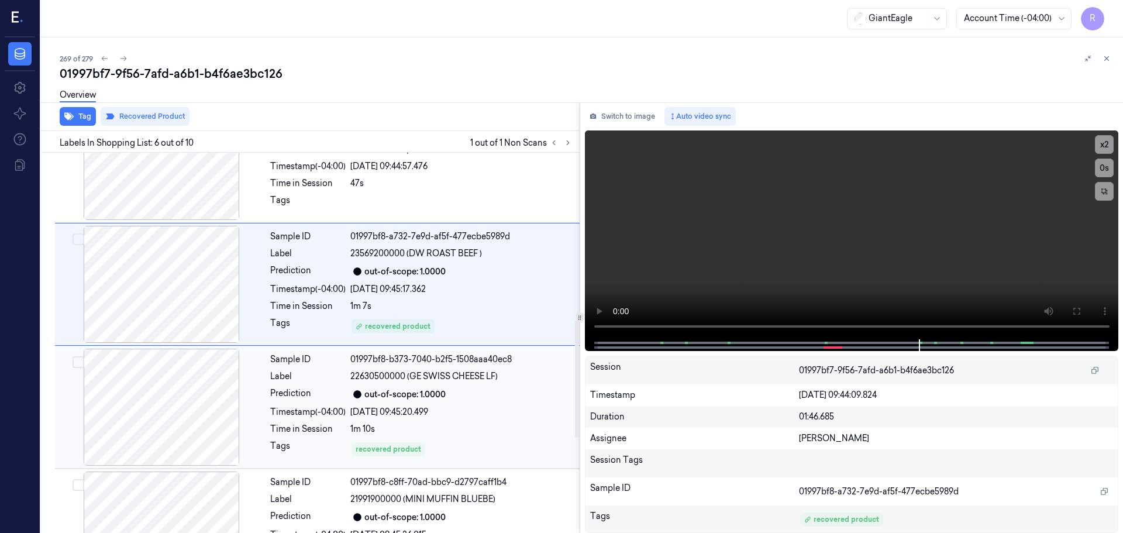
click at [455, 436] on div "Sample ID 01997bf8-b373-7040-b2f5-1508aaa40ec8 Label 22630500000 (GE SWISS CHEE…" at bounding box center [421, 406] width 312 height 117
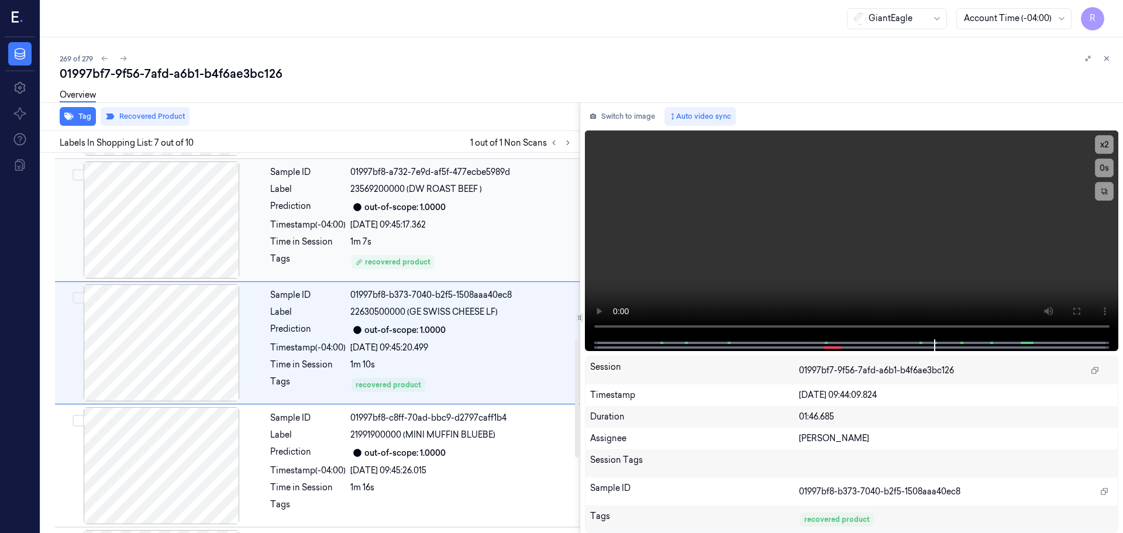
click at [486, 248] on div "Sample ID 01997bf8-a732-7e9d-af5f-477ecbe5989d Label 23569200000 (DW ROAST BEEF…" at bounding box center [421, 219] width 312 height 117
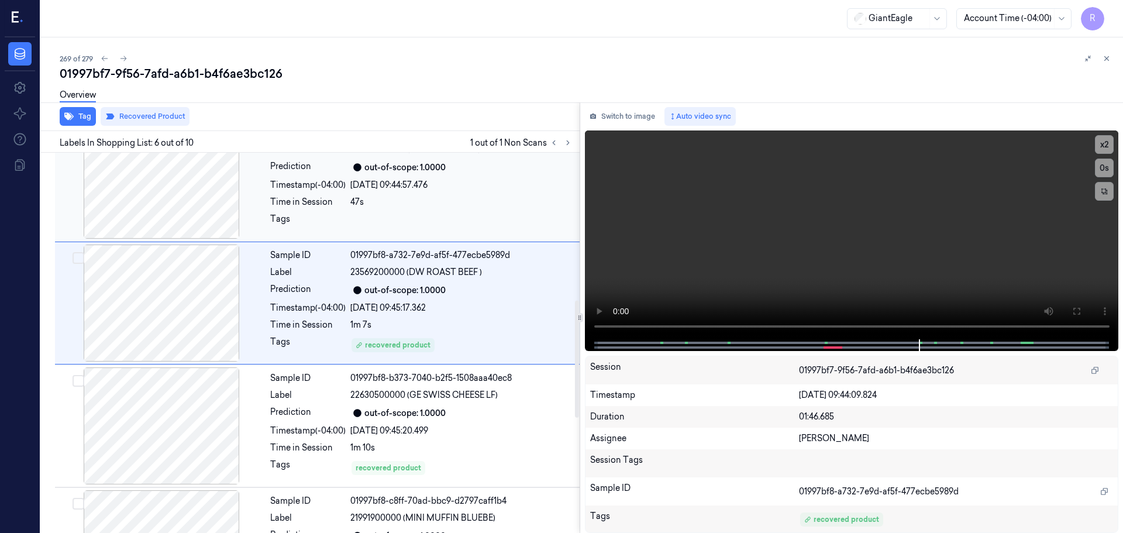
scroll to position [543, 0]
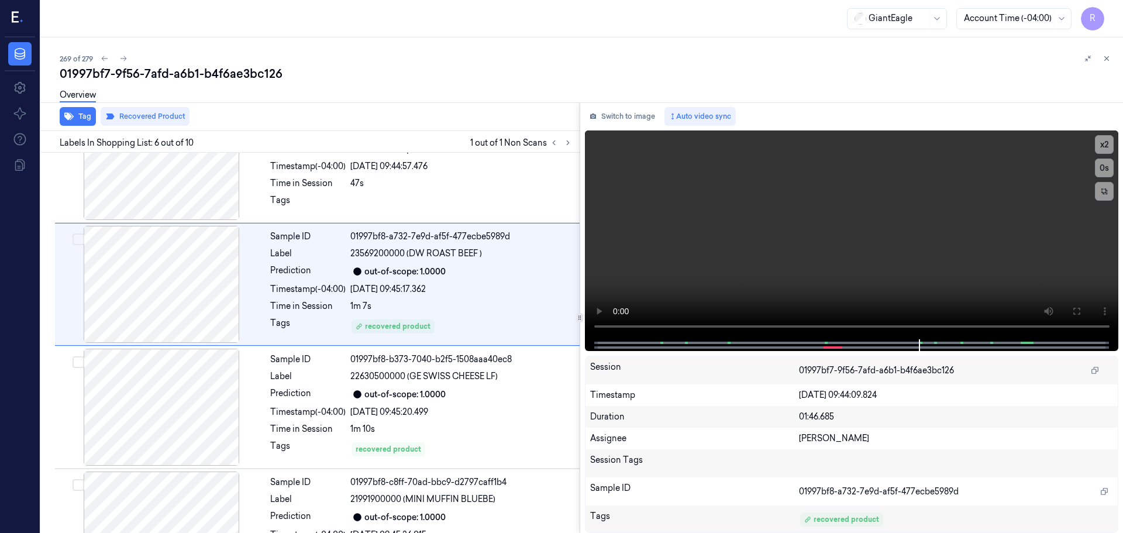
drag, startPoint x: 1105, startPoint y: 58, endPoint x: 1099, endPoint y: 61, distance: 6.8
click at [1105, 58] on icon at bounding box center [1106, 58] width 8 height 8
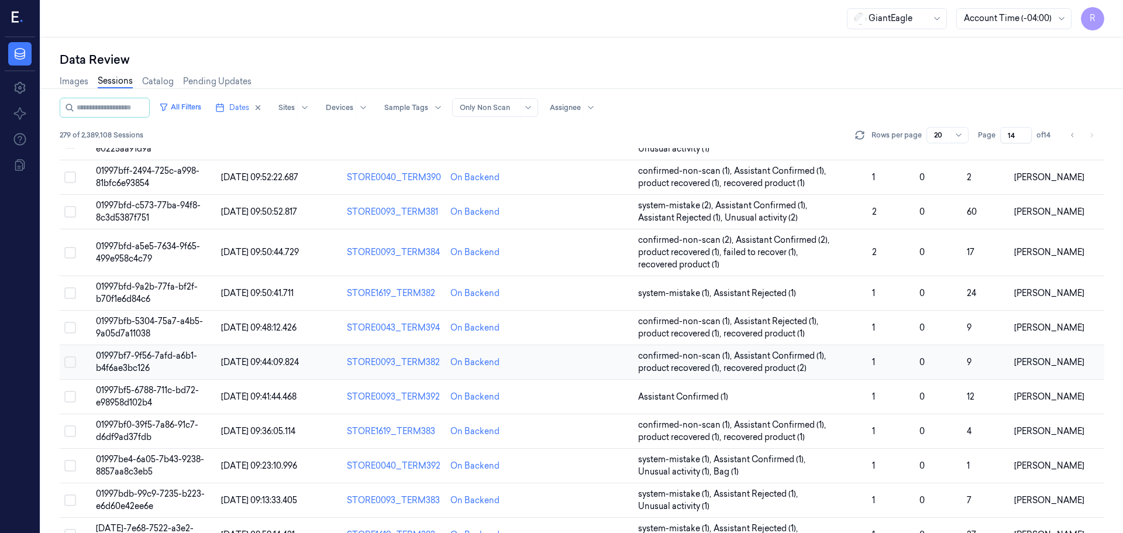
scroll to position [139, 0]
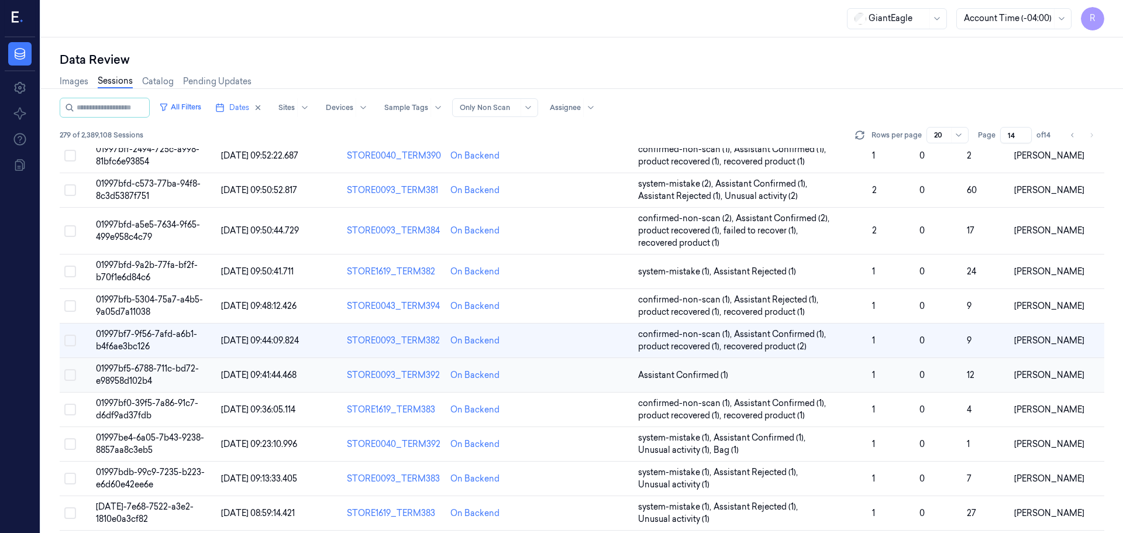
click at [804, 378] on span "Assistant Confirmed (1)" at bounding box center [750, 375] width 225 height 12
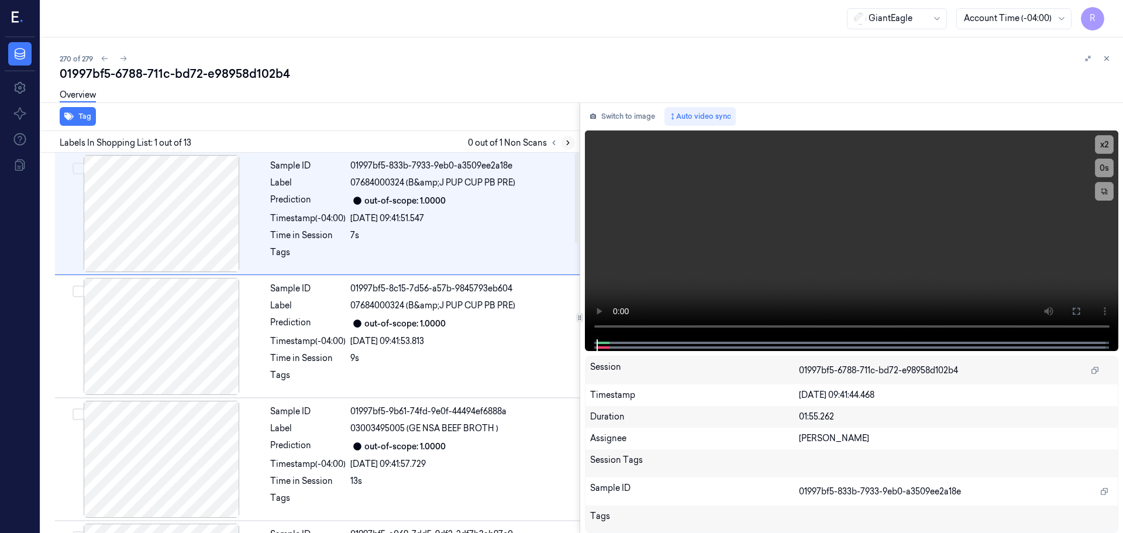
click at [562, 142] on button at bounding box center [568, 143] width 14 height 14
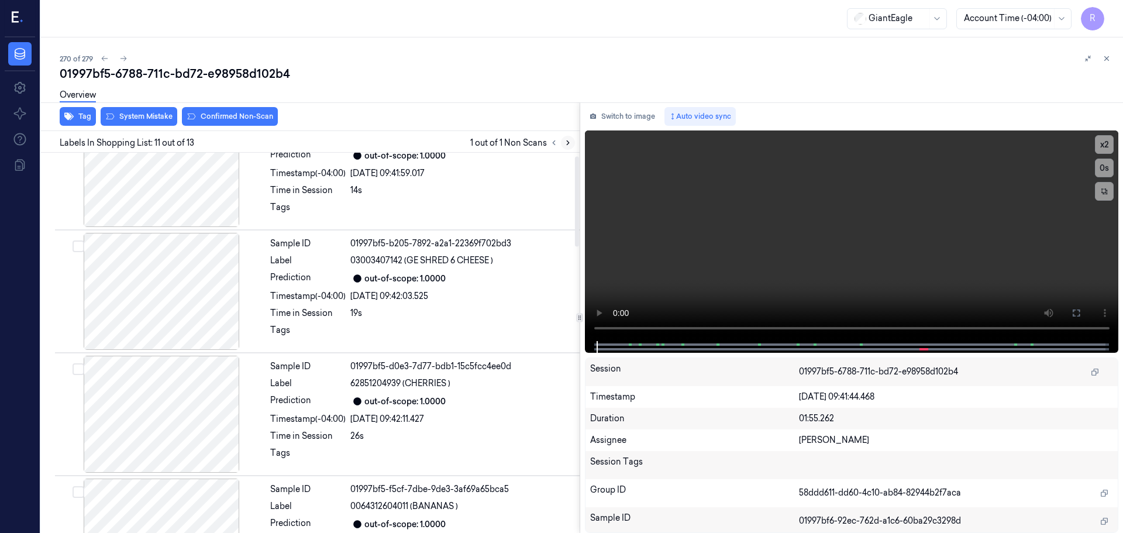
click at [562, 142] on button at bounding box center [568, 143] width 14 height 14
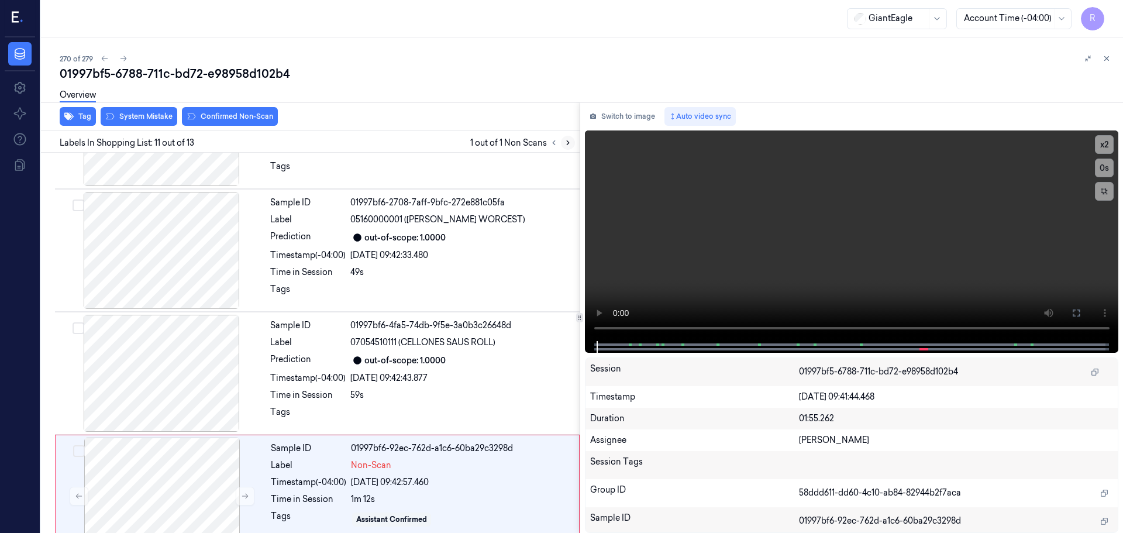
click at [562, 142] on button at bounding box center [568, 143] width 14 height 14
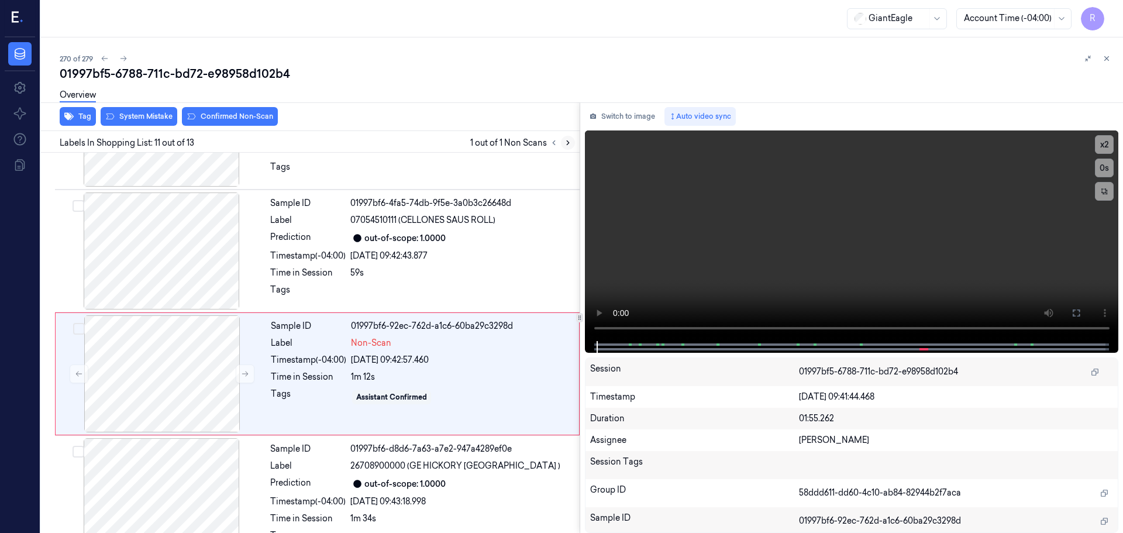
click at [562, 142] on button at bounding box center [568, 143] width 14 height 14
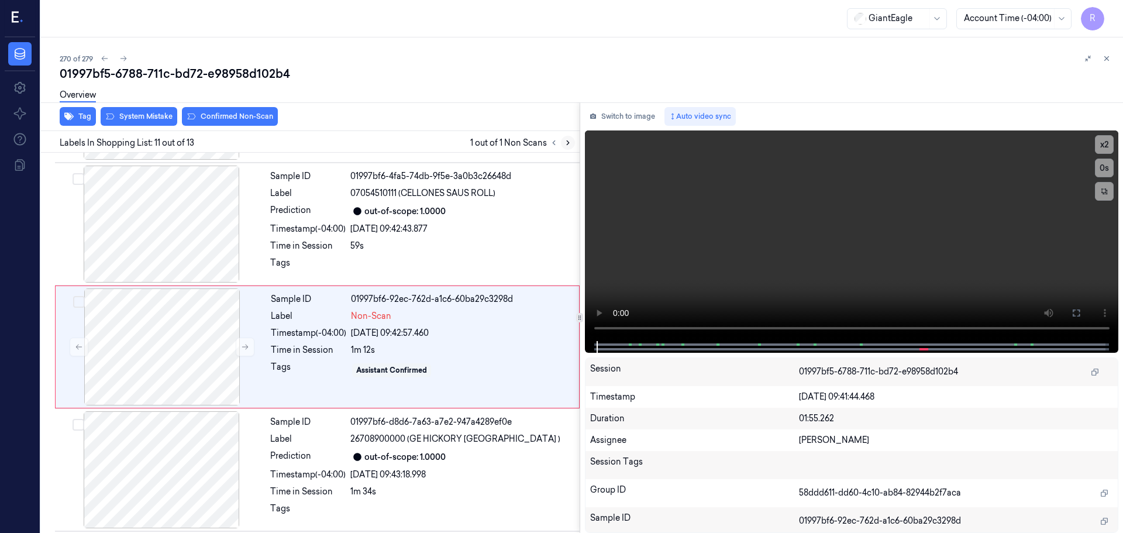
scroll to position [1099, 0]
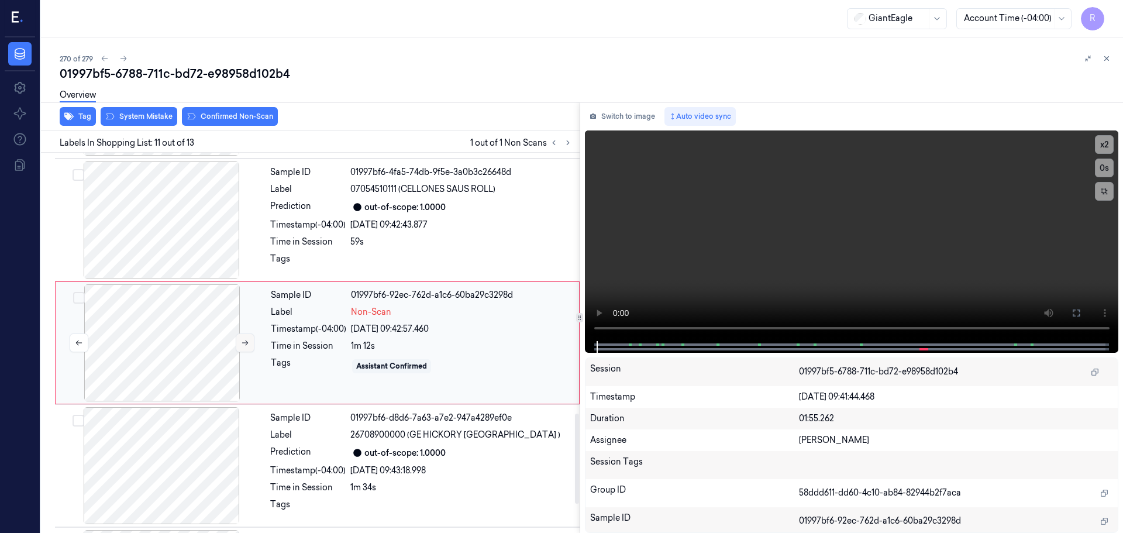
click at [241, 346] on icon at bounding box center [245, 343] width 8 height 8
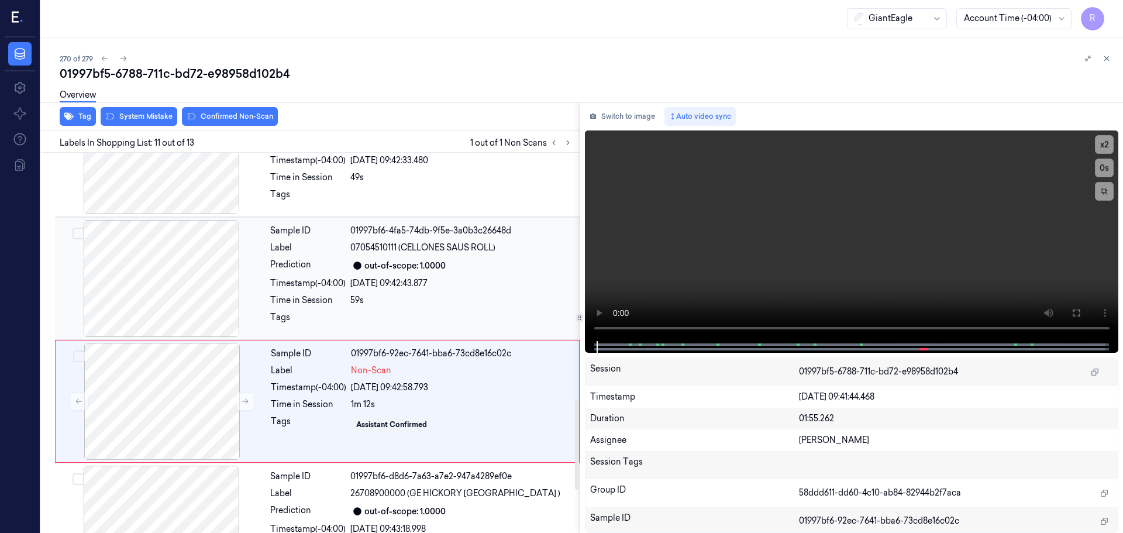
click at [193, 254] on div at bounding box center [161, 278] width 208 height 117
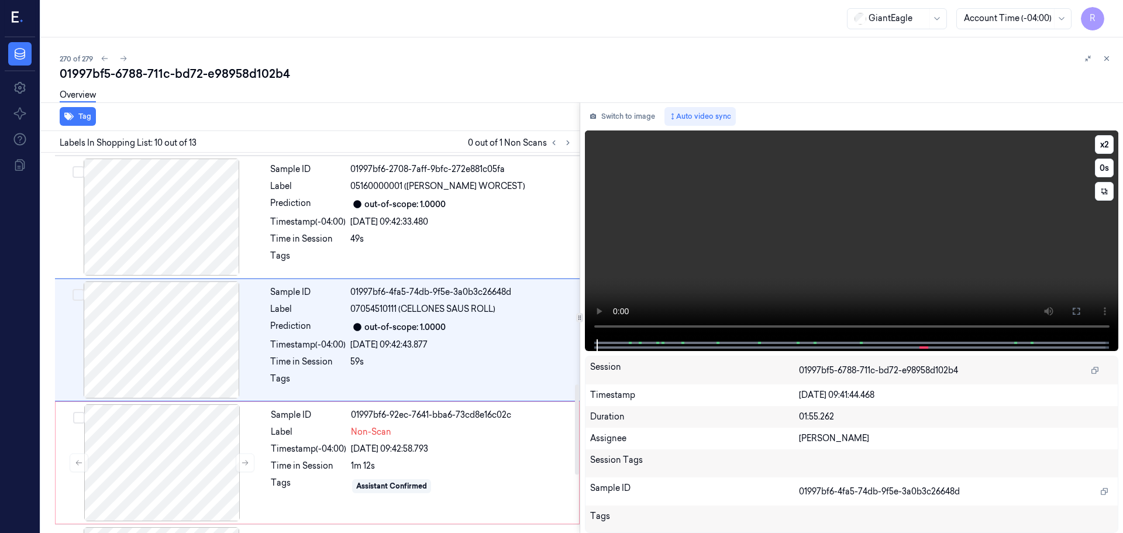
scroll to position [976, 0]
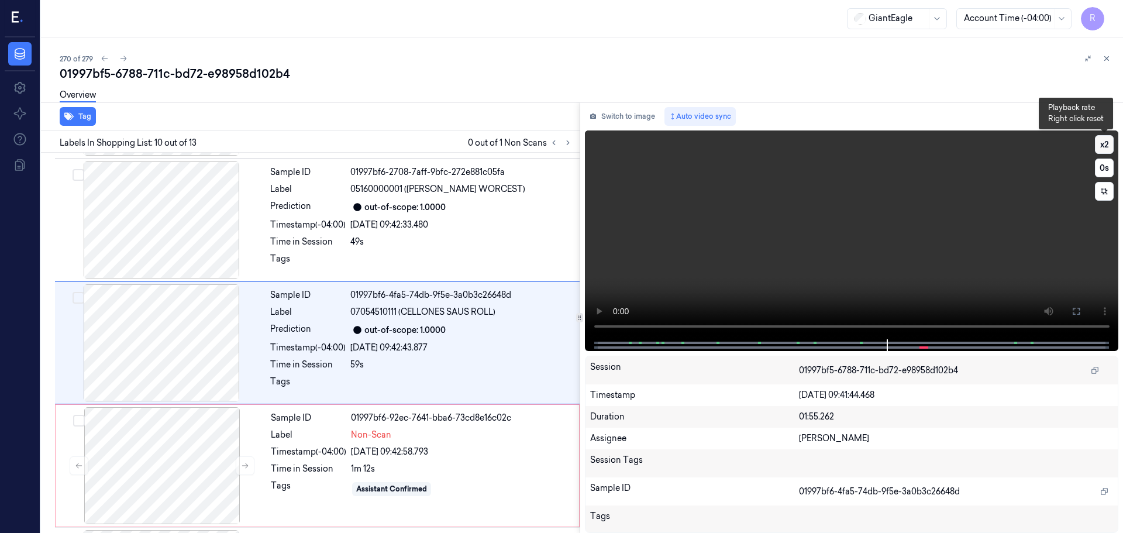
click at [1101, 143] on button "x 2" at bounding box center [1104, 144] width 19 height 19
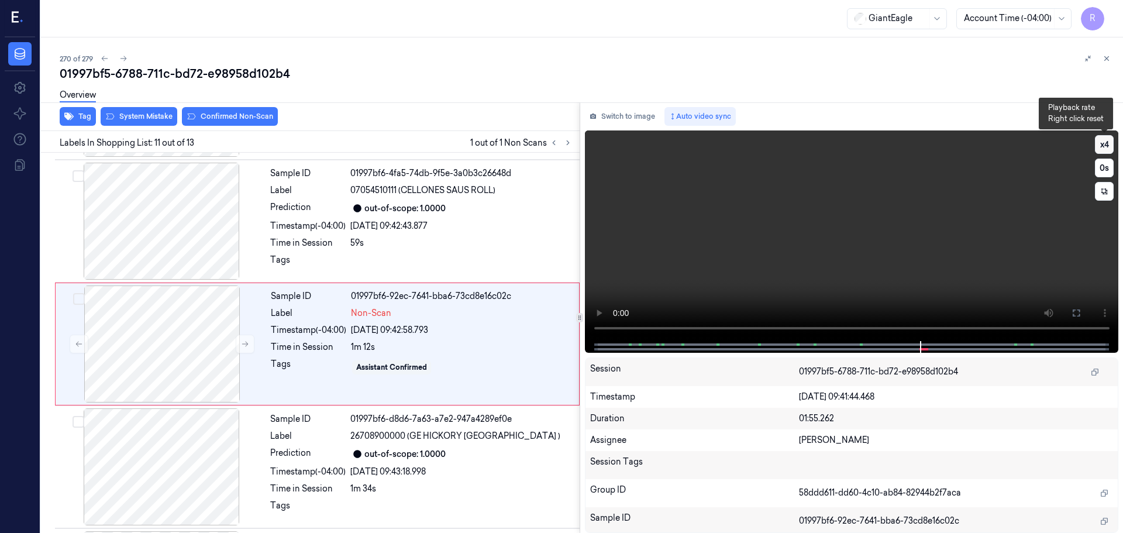
scroll to position [1099, 0]
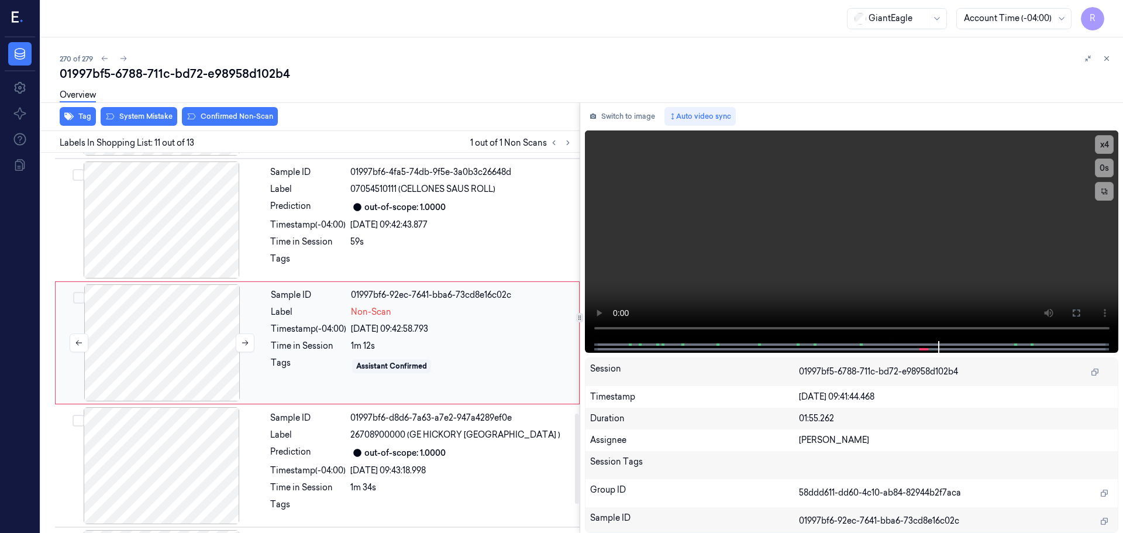
click at [234, 341] on div at bounding box center [162, 342] width 208 height 117
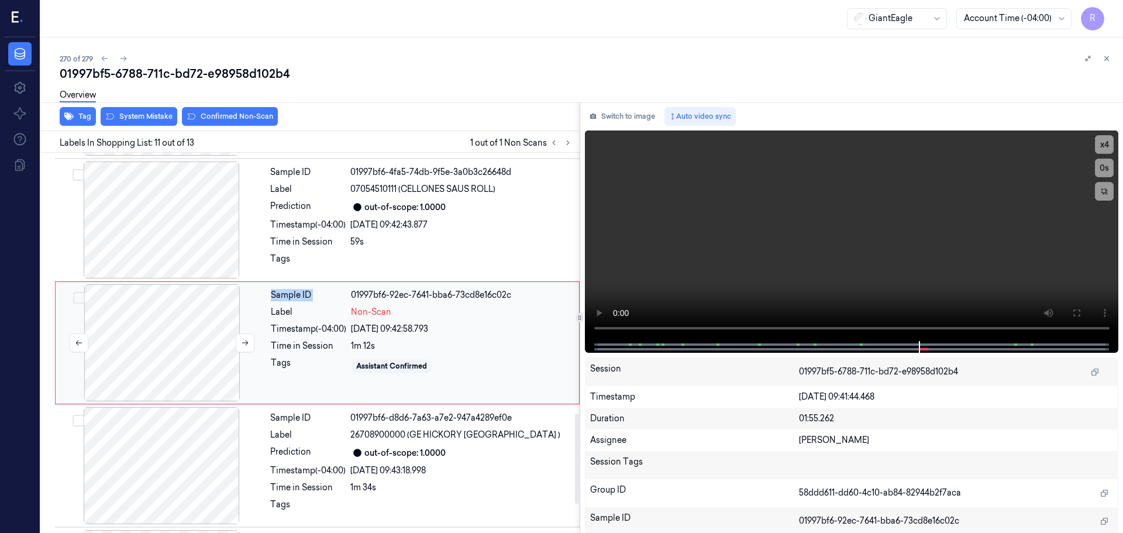
click at [234, 341] on div at bounding box center [162, 342] width 208 height 117
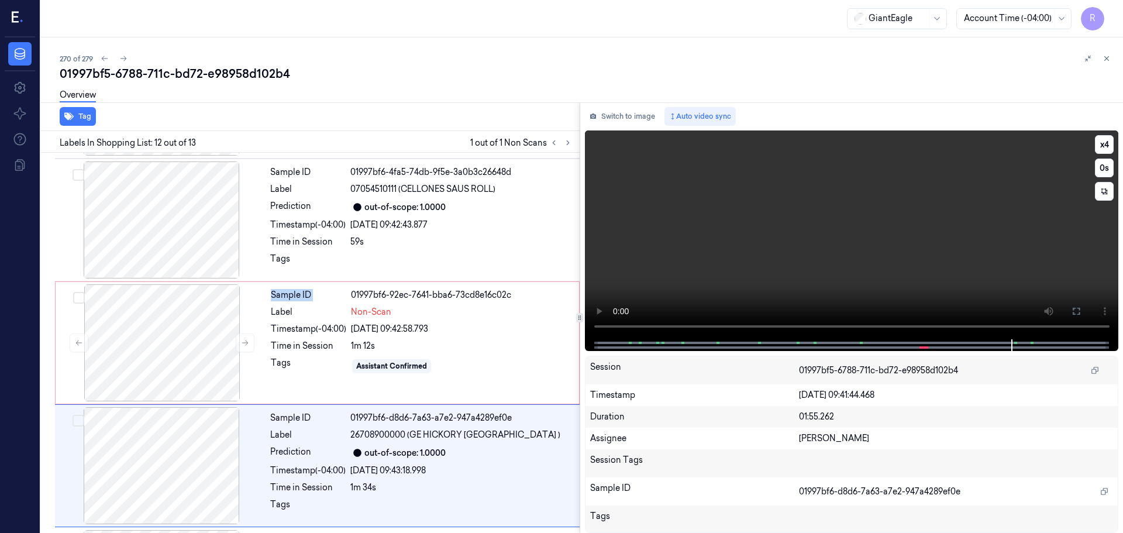
scroll to position [1220, 0]
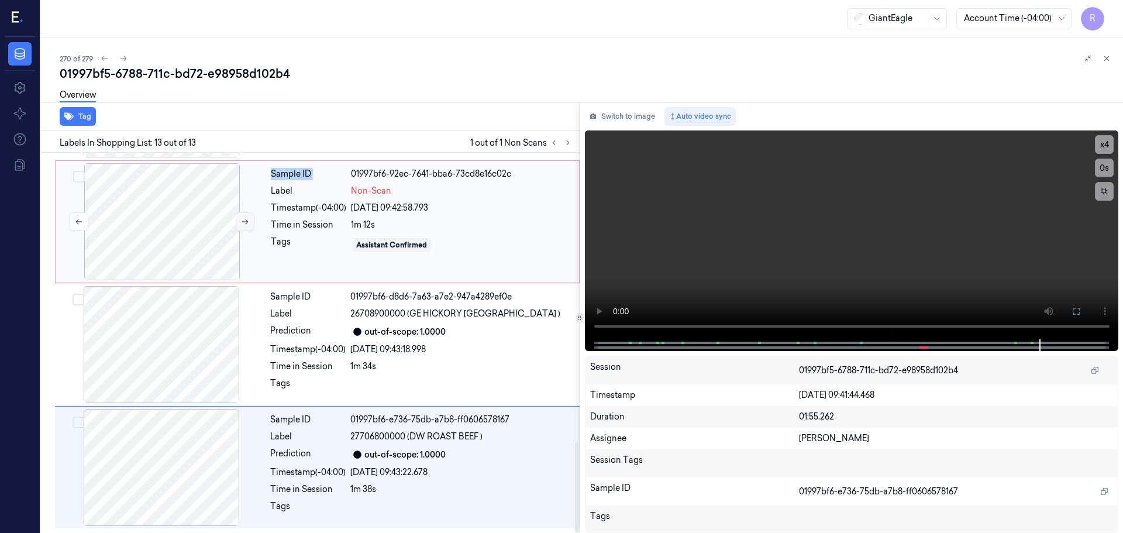
click at [247, 222] on icon at bounding box center [245, 221] width 6 height 5
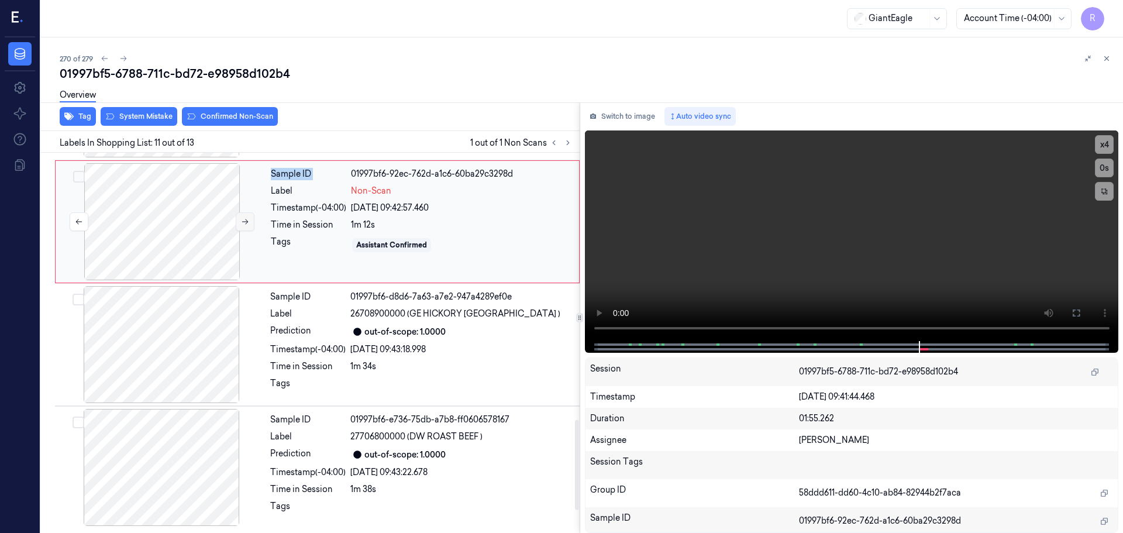
scroll to position [1099, 0]
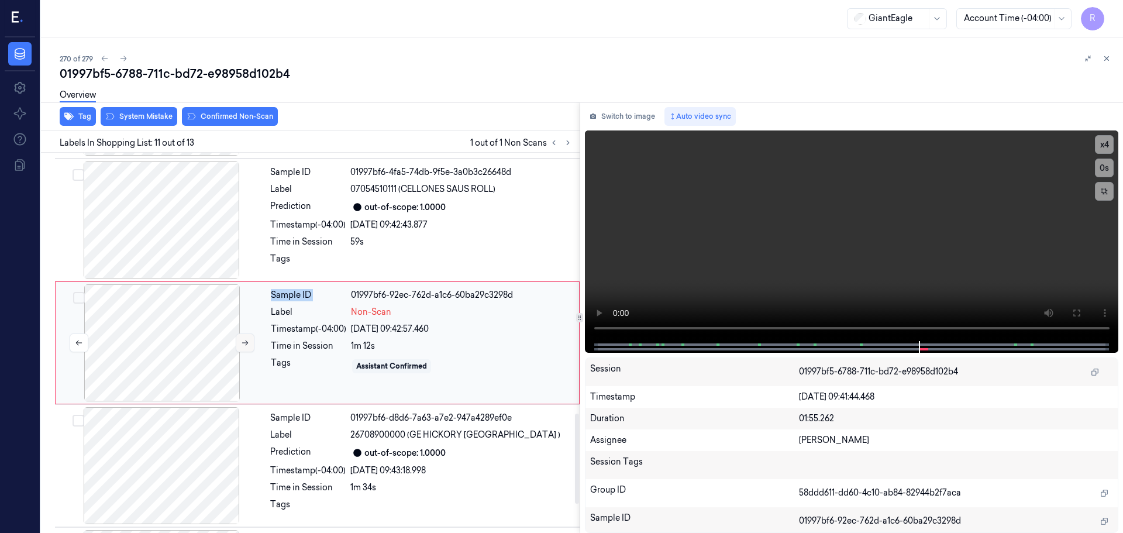
click at [244, 340] on icon at bounding box center [245, 343] width 8 height 8
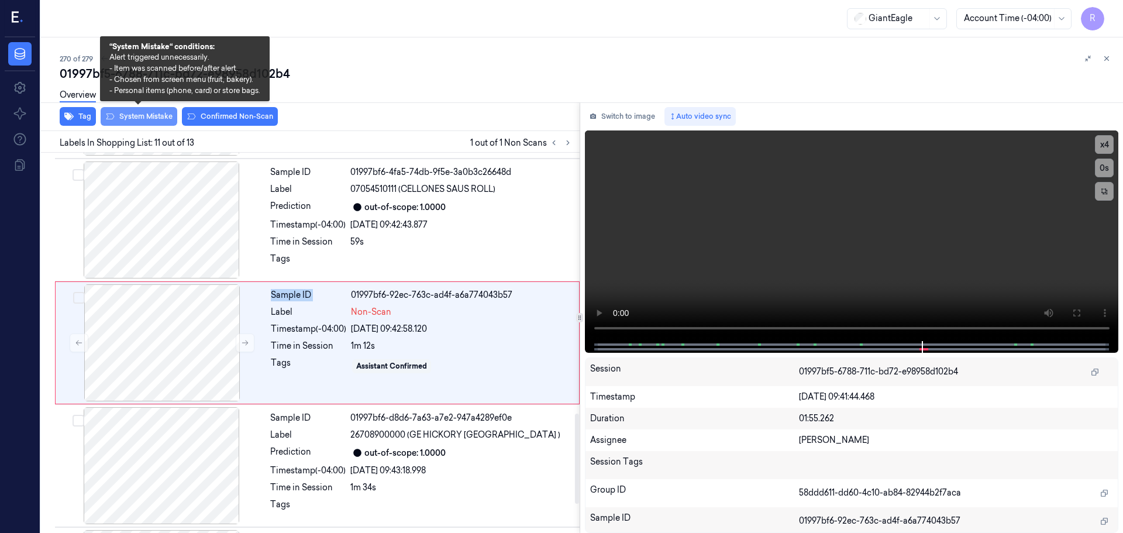
click at [148, 123] on button "System Mistake" at bounding box center [139, 116] width 77 height 19
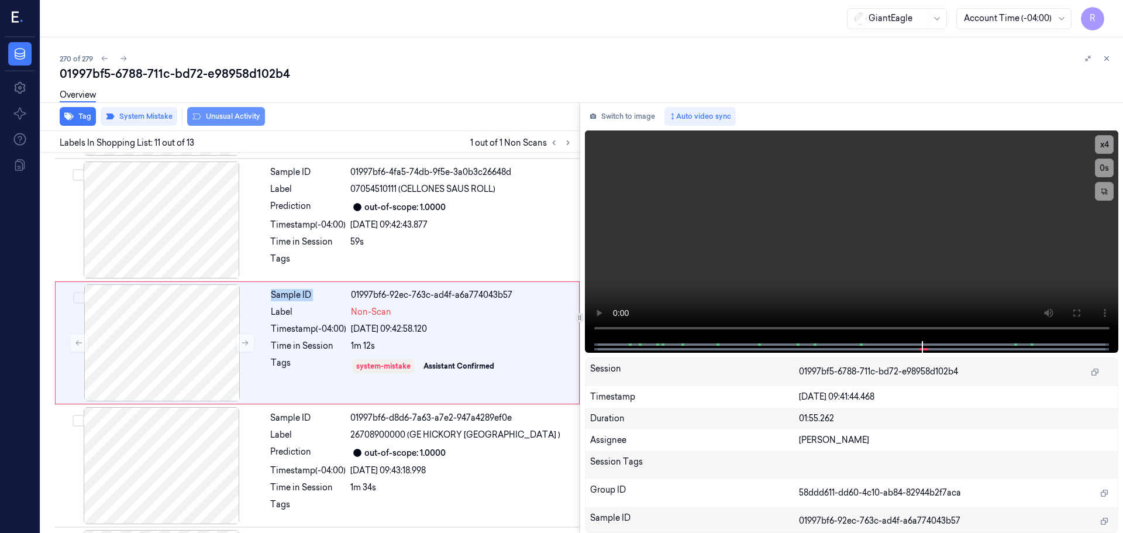
click at [219, 118] on button "Unusual Activity" at bounding box center [226, 116] width 78 height 19
click at [325, 436] on div "Label" at bounding box center [307, 435] width 75 height 12
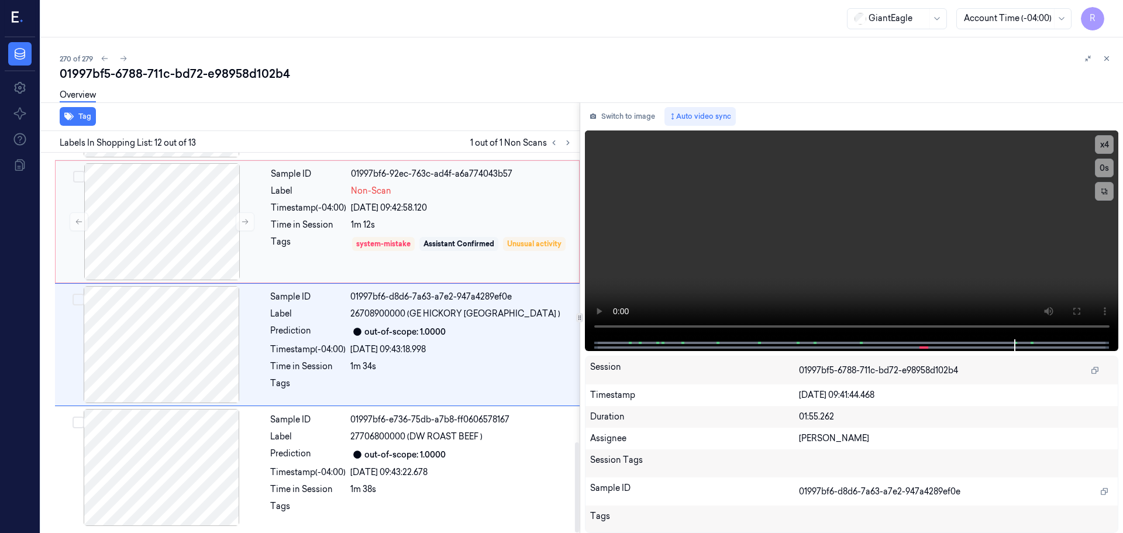
click at [306, 237] on div "Tags" at bounding box center [308, 252] width 75 height 33
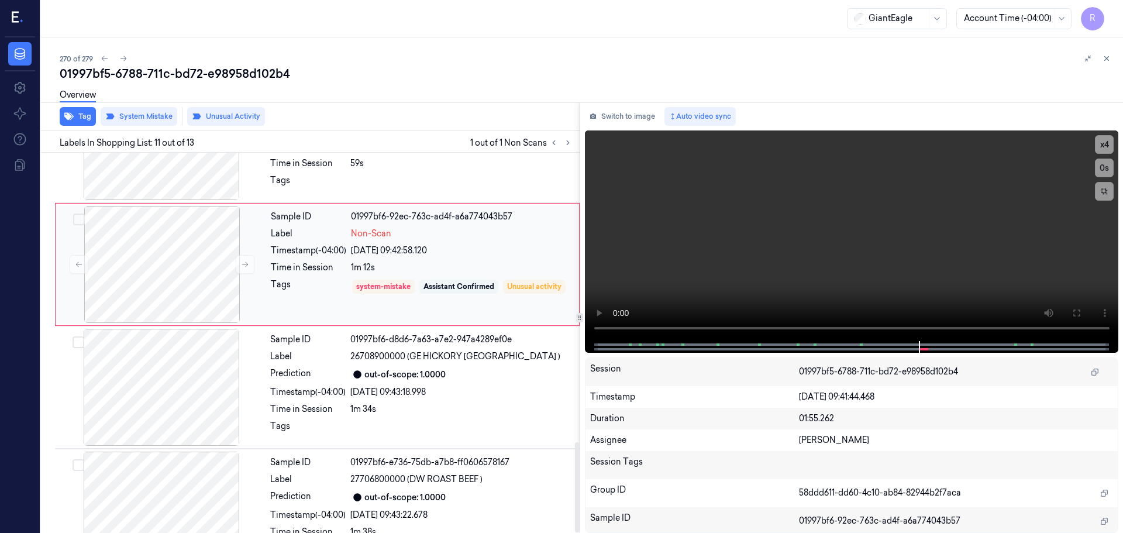
scroll to position [1220, 0]
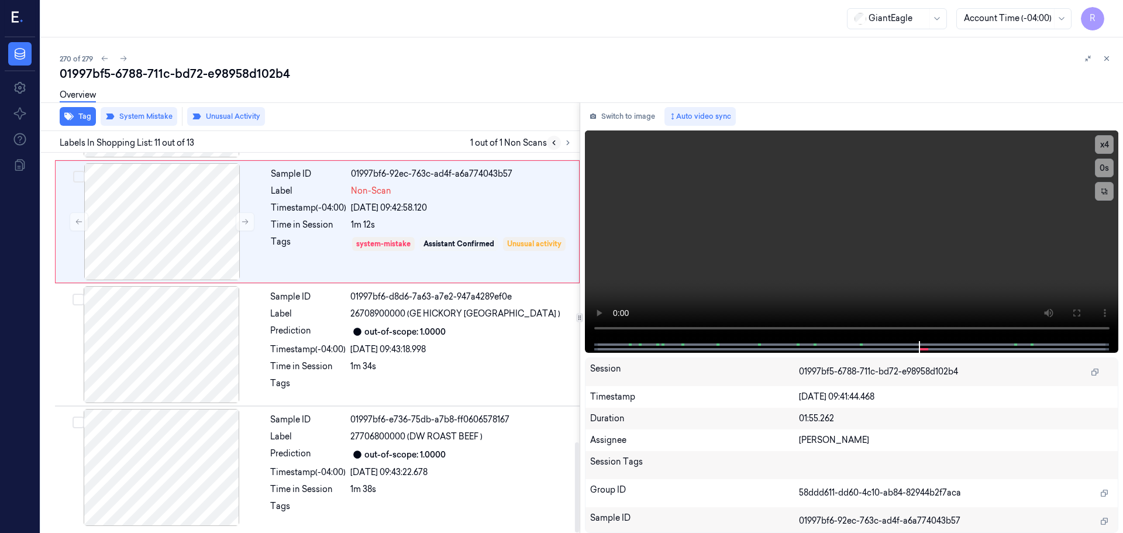
click at [553, 146] on icon at bounding box center [554, 143] width 8 height 8
click at [1109, 60] on icon at bounding box center [1106, 58] width 8 height 8
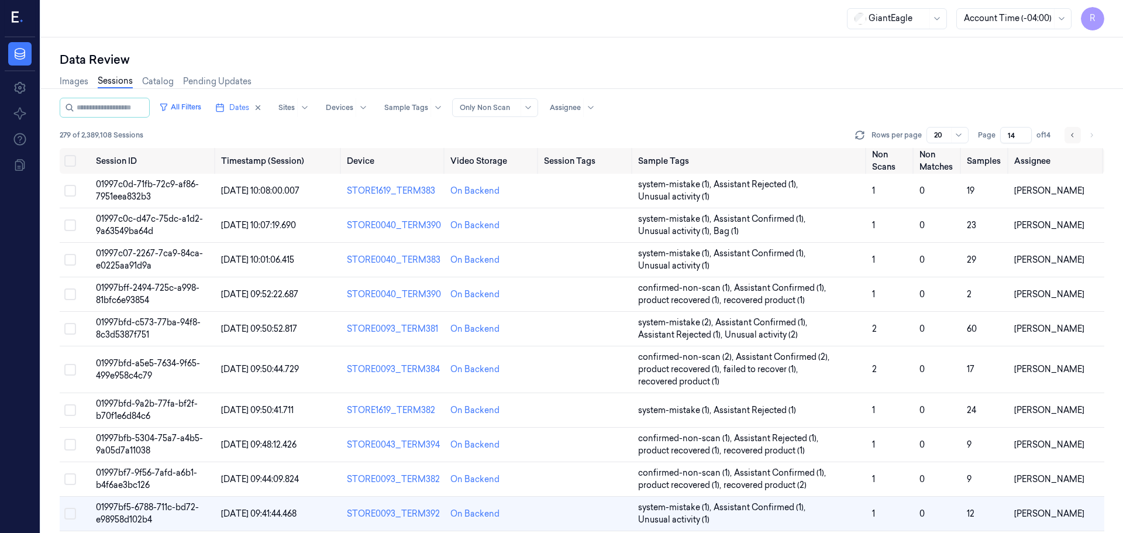
click at [1076, 133] on button "Go to previous page" at bounding box center [1072, 135] width 16 height 16
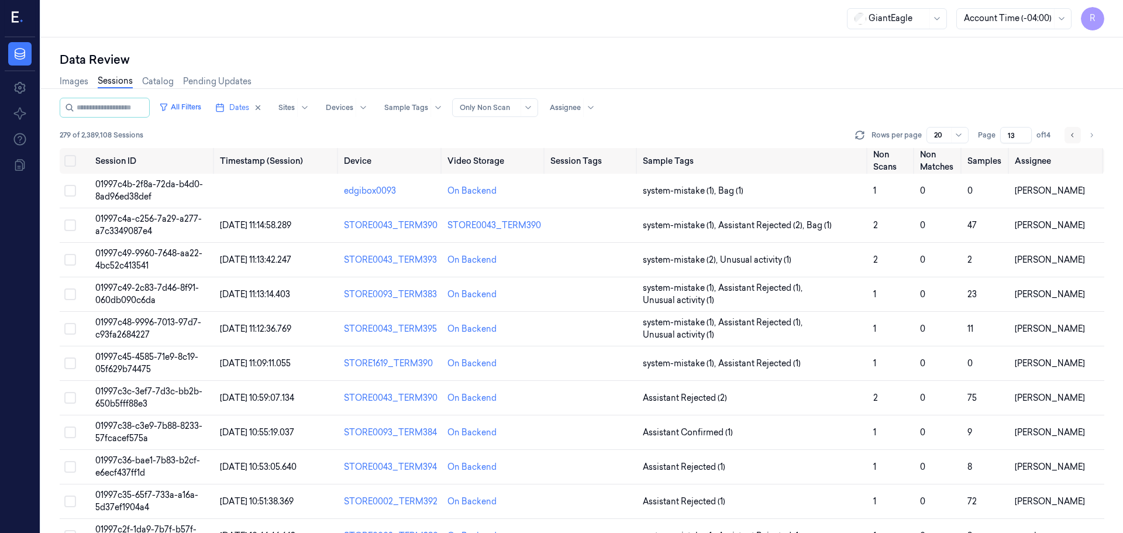
click at [1076, 133] on button "Go to previous page" at bounding box center [1072, 135] width 16 height 16
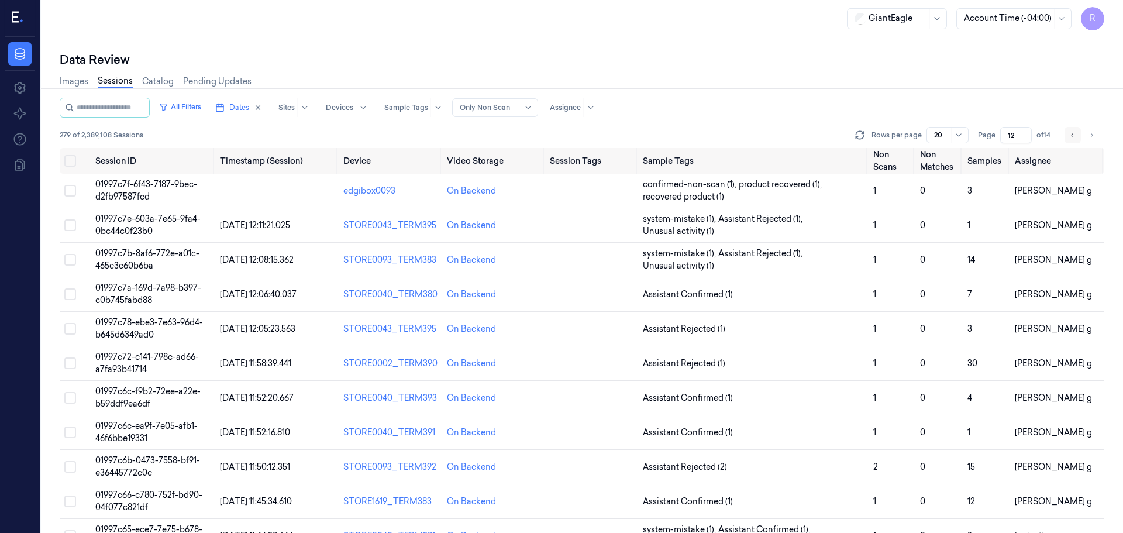
click at [1076, 133] on button "Go to previous page" at bounding box center [1072, 135] width 16 height 16
type input "11"
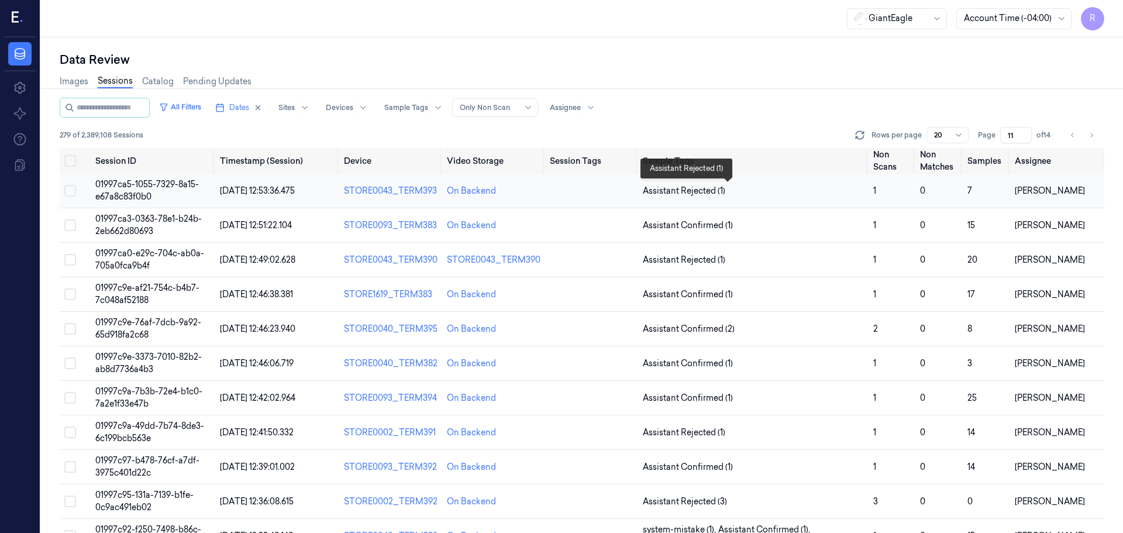
click at [765, 192] on span "Assistant Rejected (1)" at bounding box center [753, 191] width 221 height 12
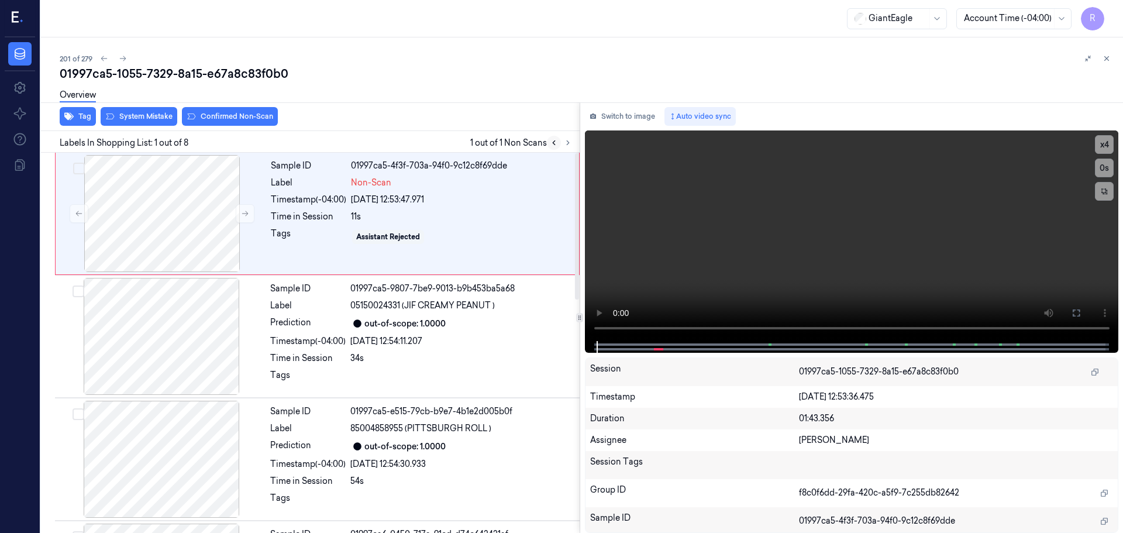
drag, startPoint x: 567, startPoint y: 134, endPoint x: 551, endPoint y: 144, distance: 18.4
click at [567, 136] on div "Labels In Shopping List: 1 out of 8 1 out of 1 Non Scans" at bounding box center [307, 142] width 543 height 22
click at [1106, 150] on button "x 4" at bounding box center [1104, 144] width 19 height 19
click at [1108, 146] on button "x 1" at bounding box center [1104, 144] width 19 height 19
click at [1107, 146] on button "x 2" at bounding box center [1104, 144] width 19 height 19
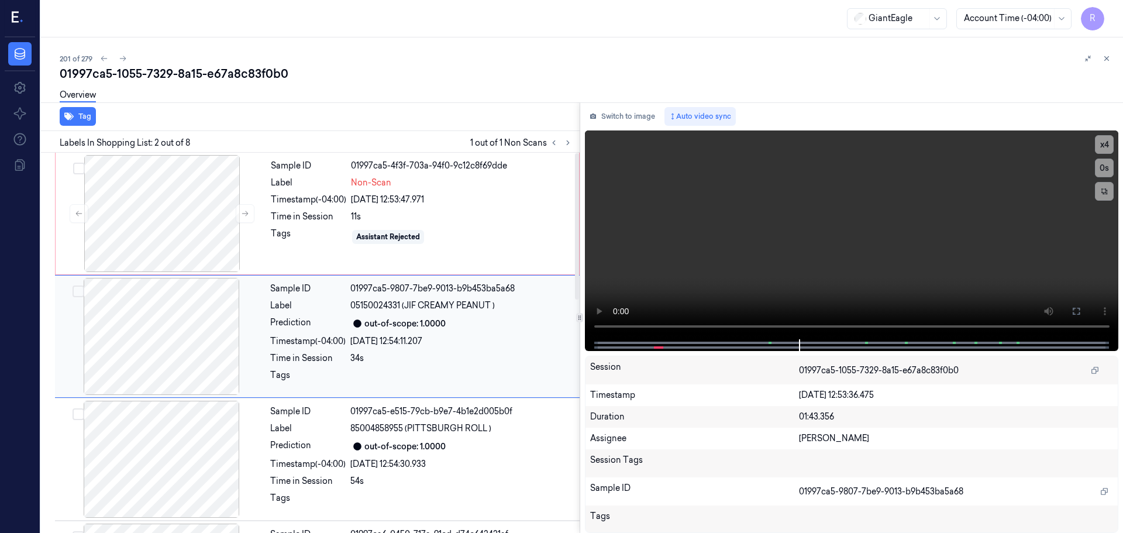
click at [244, 333] on div at bounding box center [161, 336] width 208 height 117
click at [244, 210] on icon at bounding box center [245, 213] width 8 height 8
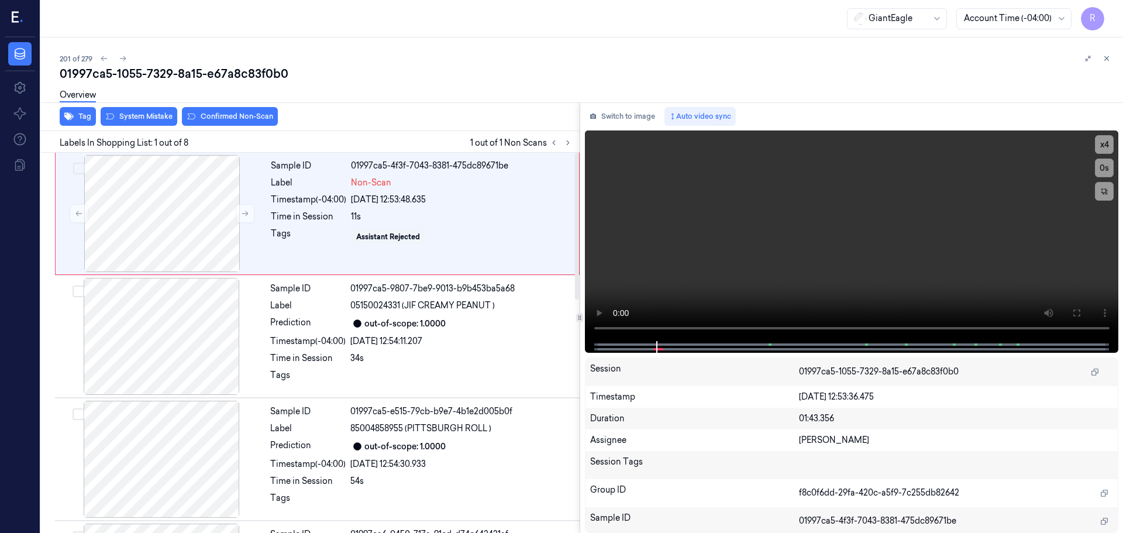
click at [165, 103] on div "Overview" at bounding box center [587, 97] width 1054 height 30
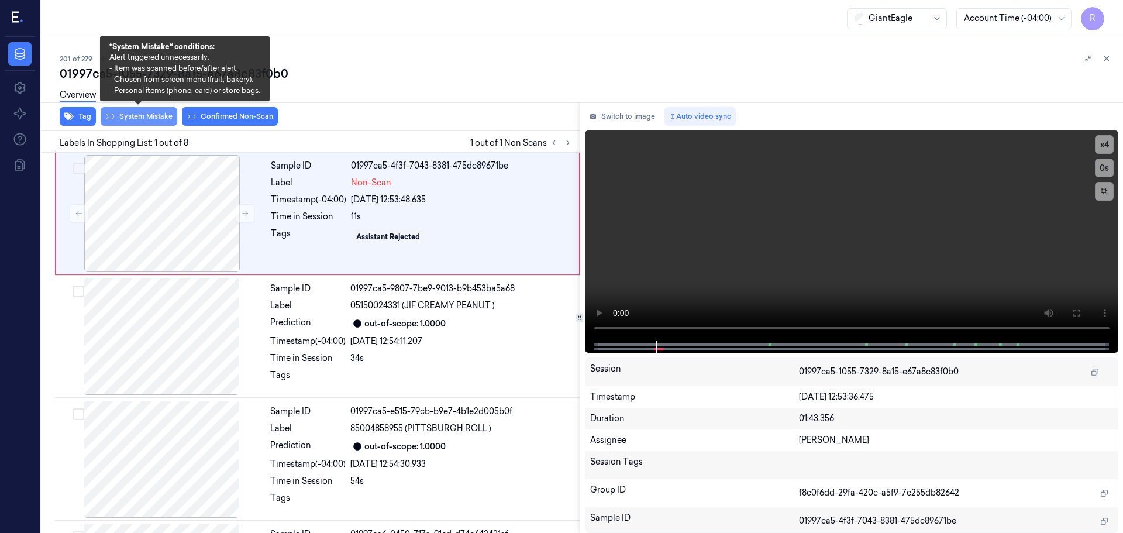
click at [154, 113] on button "System Mistake" at bounding box center [139, 116] width 77 height 19
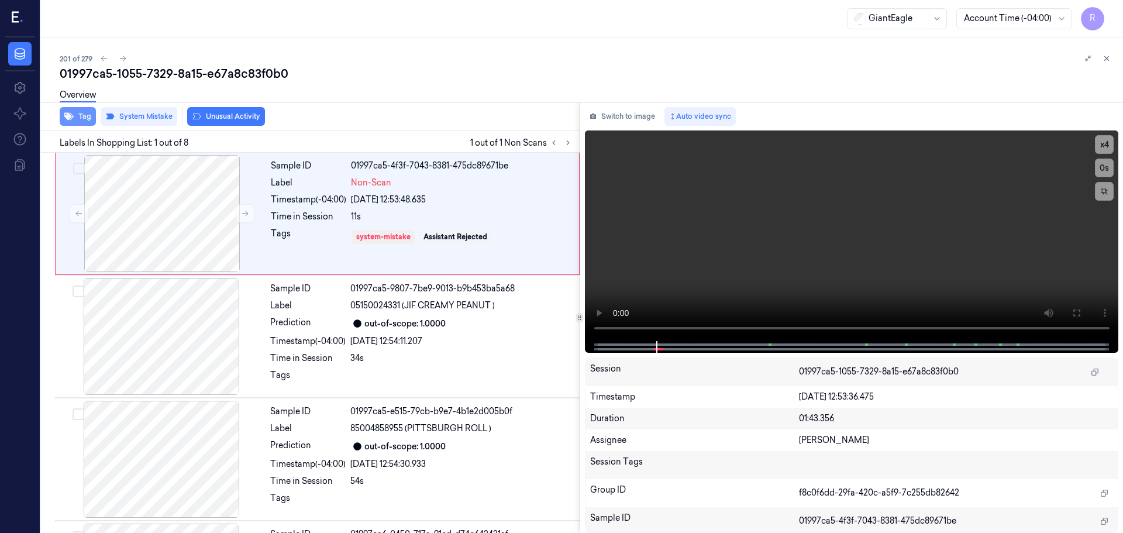
click at [75, 115] on button "Tag" at bounding box center [78, 116] width 36 height 19
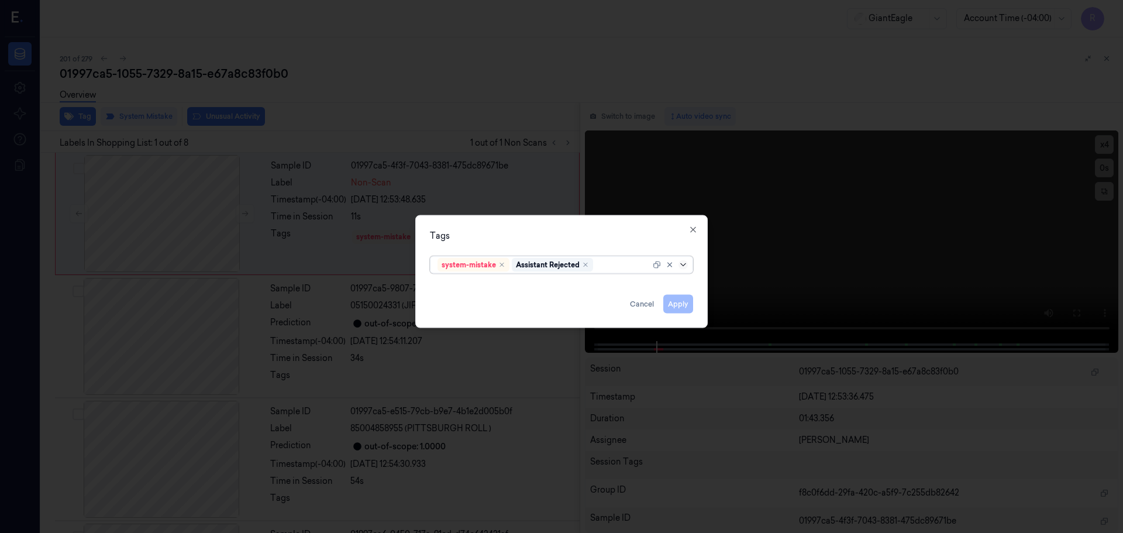
click at [682, 266] on icon at bounding box center [682, 264] width 9 height 9
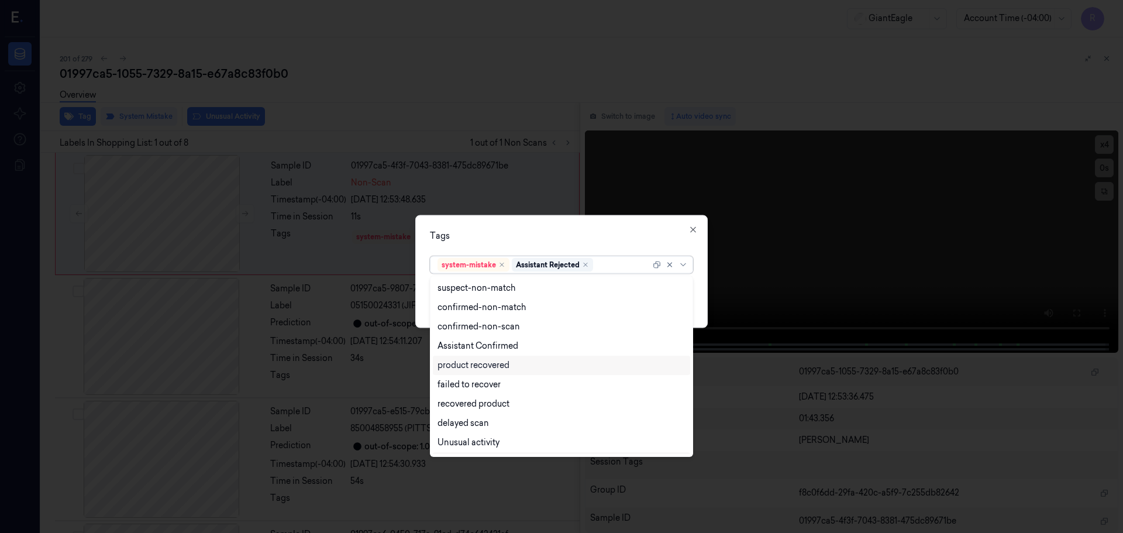
scroll to position [95, 0]
click at [436, 424] on div "Bag" at bounding box center [561, 424] width 257 height 19
click at [524, 244] on div "Tags option Bag, selected. 13 results available. Use Up and Down to choose opti…" at bounding box center [561, 271] width 292 height 113
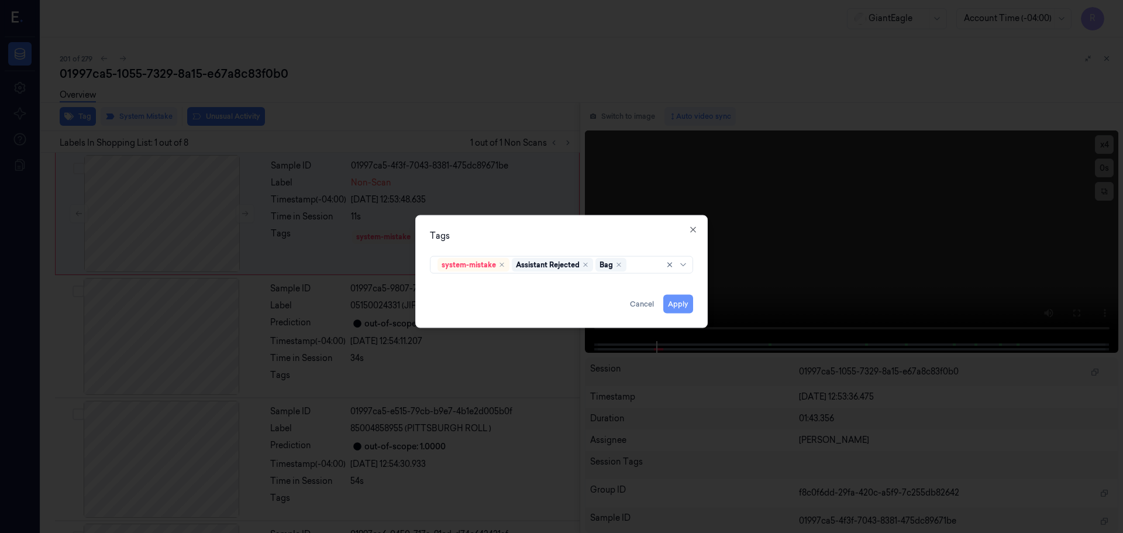
click at [677, 307] on button "Apply" at bounding box center [678, 303] width 30 height 19
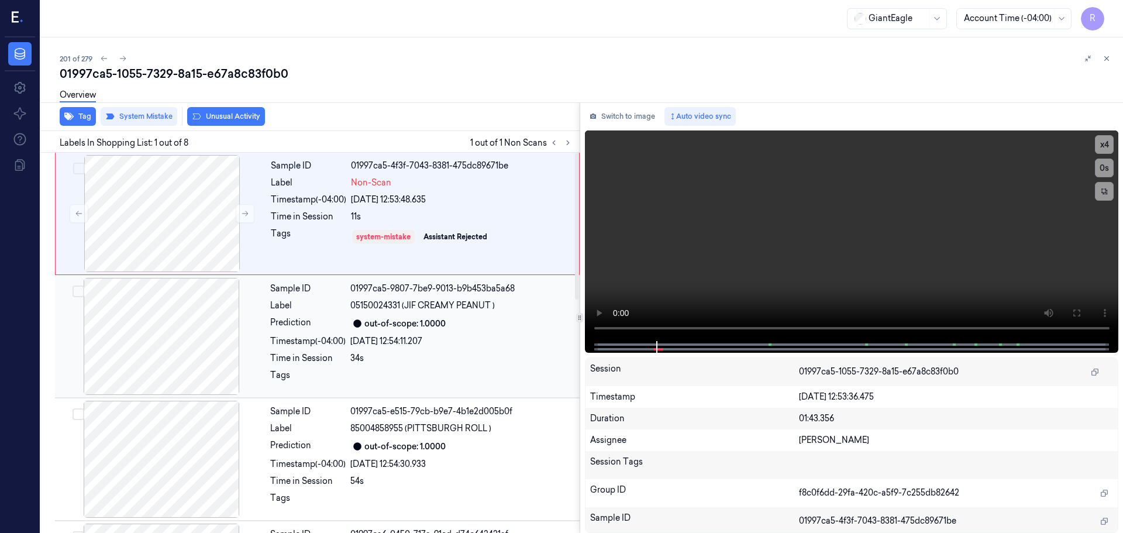
click at [333, 333] on div "Sample ID 01997ca5-9807-7be9-9013-b9b453ba5a68 Label 05150024331 (JIF CREAMY PE…" at bounding box center [421, 336] width 312 height 117
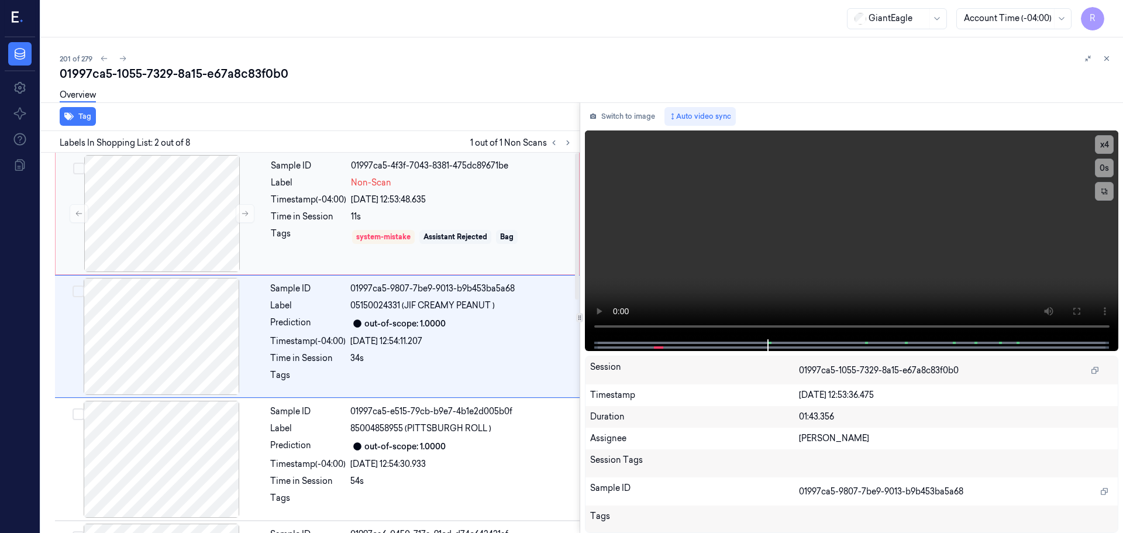
click at [356, 223] on div "Sample ID 01997ca5-4f3f-7043-8381-475dc89671be Label Non-Scan Timestamp (-04:00…" at bounding box center [421, 213] width 310 height 117
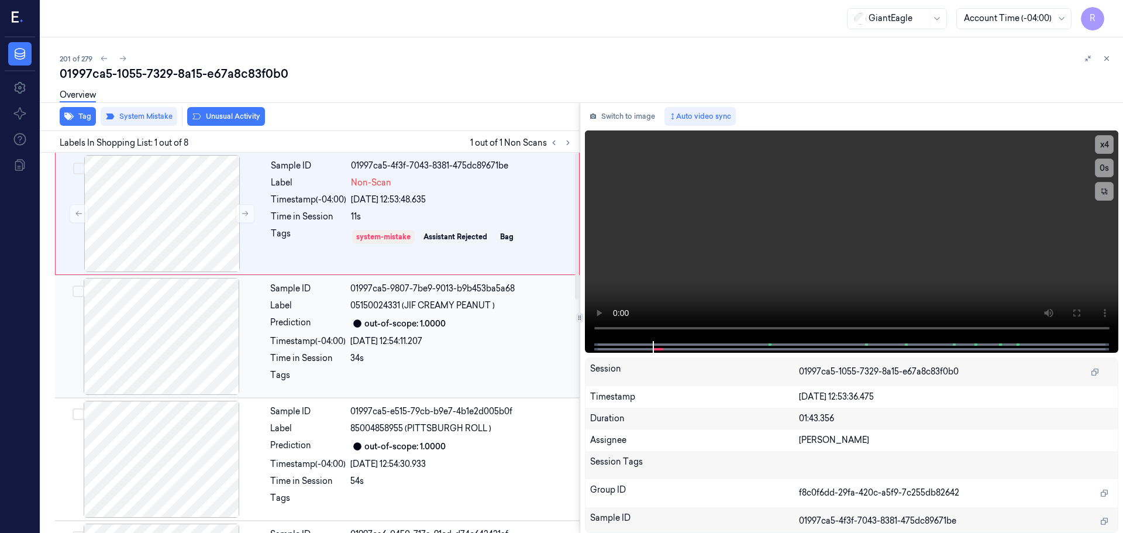
click at [486, 326] on div "out-of-scope: 1.0000" at bounding box center [461, 323] width 222 height 14
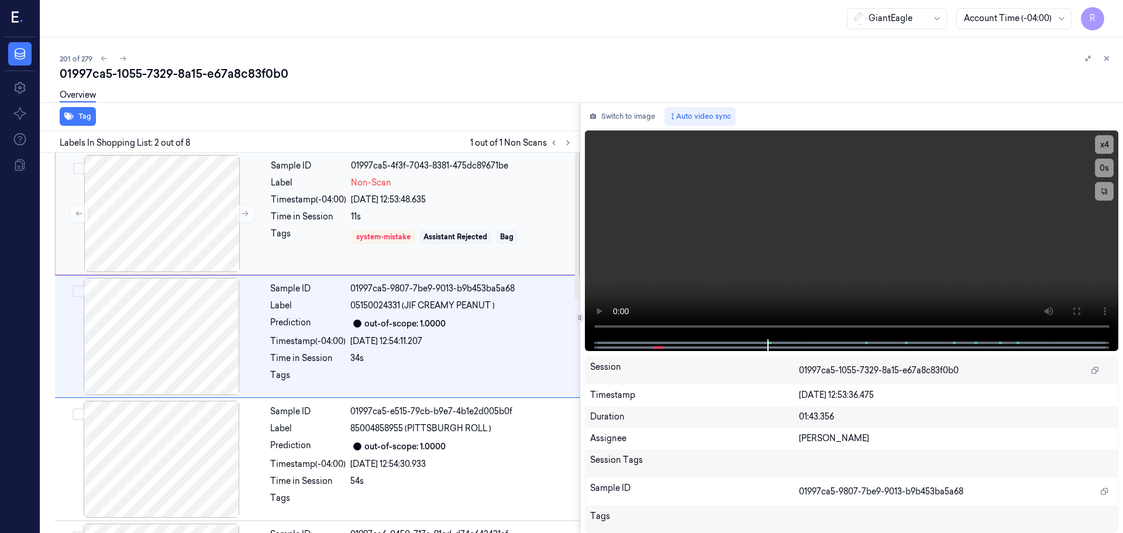
click at [470, 219] on div "11s" at bounding box center [461, 216] width 221 height 12
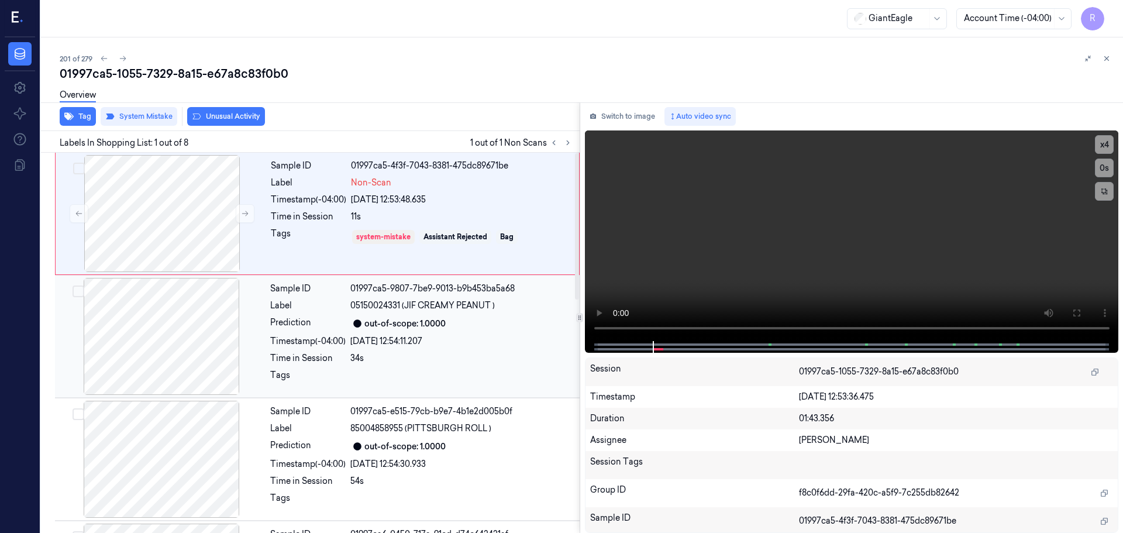
click at [505, 351] on div "Sample ID 01997ca5-9807-7be9-9013-b9b453ba5a68 Label 05150024331 (JIF CREAMY PE…" at bounding box center [421, 336] width 312 height 117
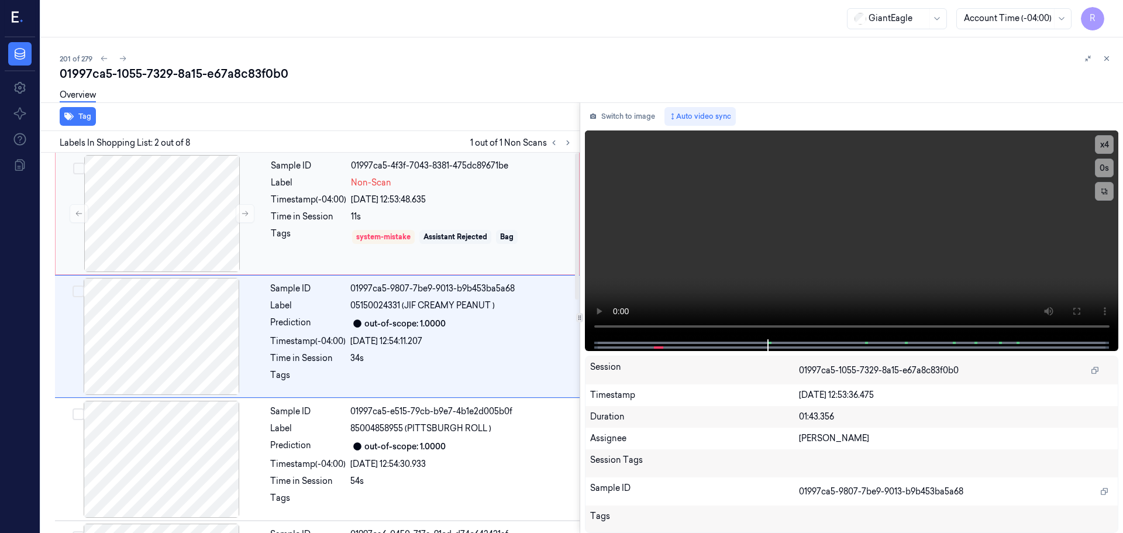
click at [512, 248] on div "Sample ID 01997ca5-4f3f-7043-8381-475dc89671be Label Non-Scan Timestamp (-04:00…" at bounding box center [421, 213] width 310 height 117
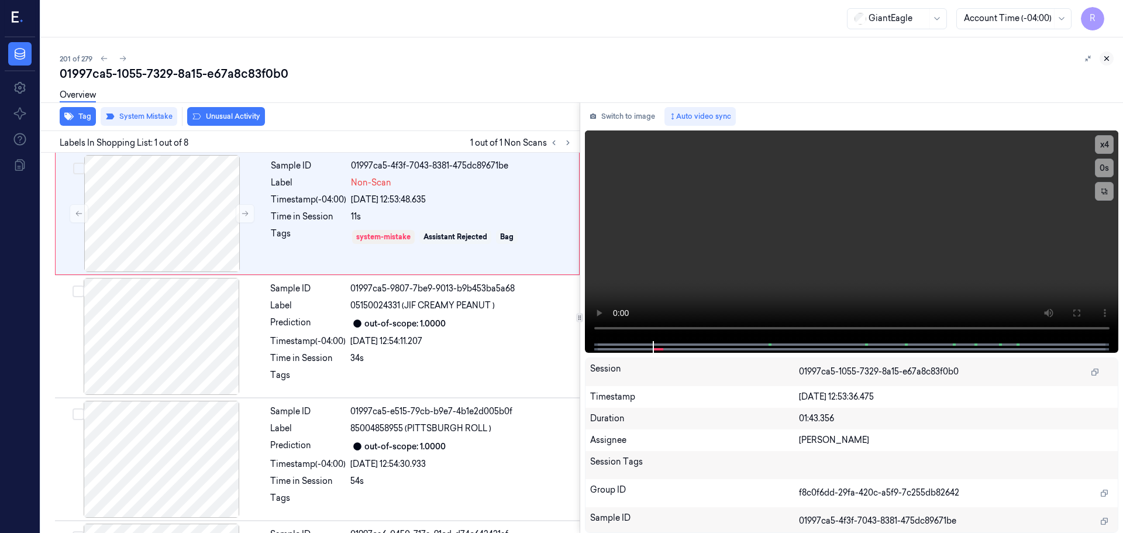
click at [1110, 58] on icon at bounding box center [1106, 58] width 8 height 8
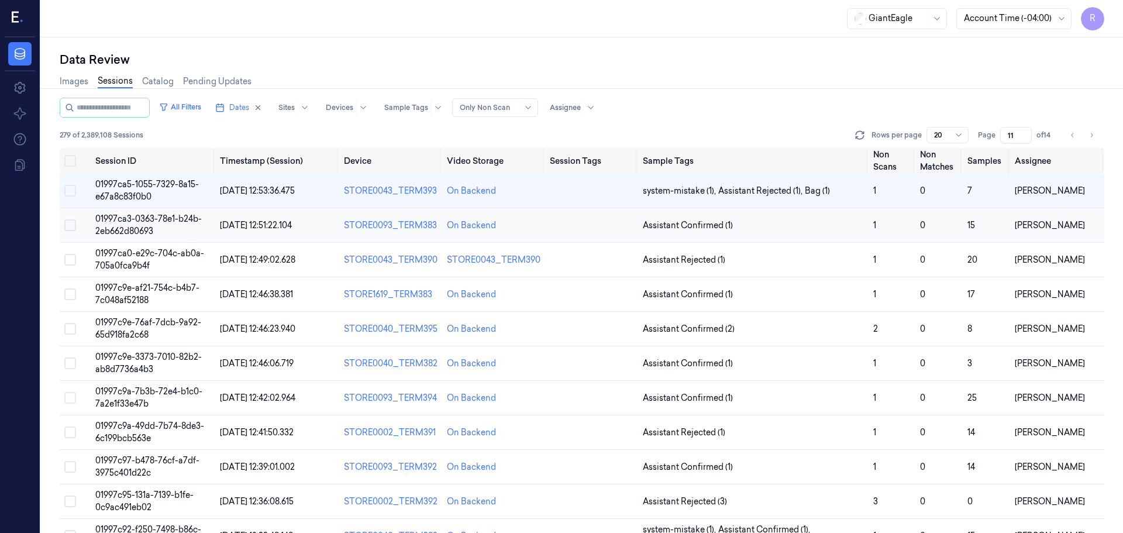
click at [868, 225] on td "1" at bounding box center [891, 225] width 47 height 34
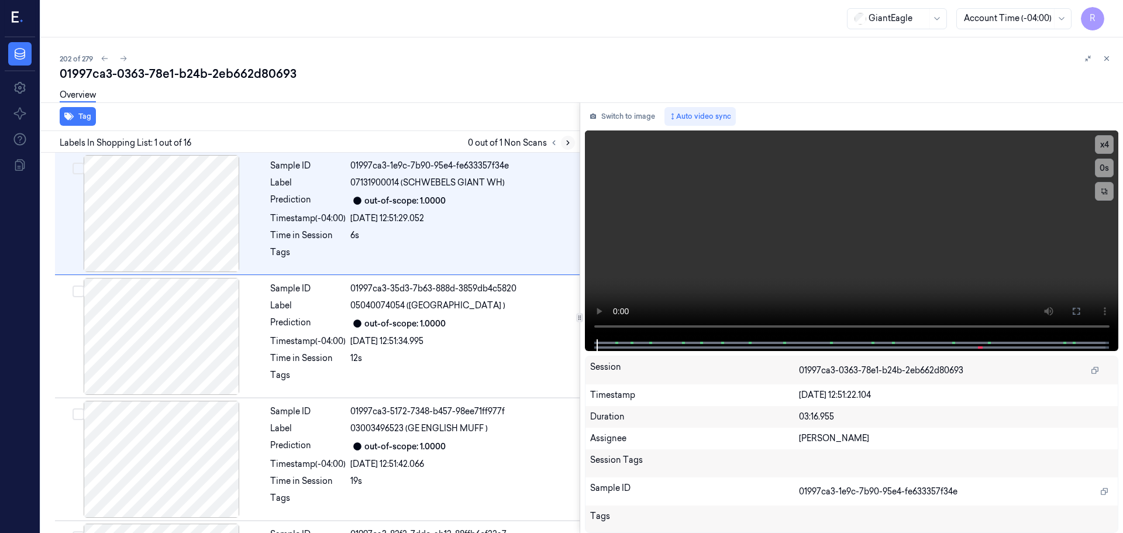
click at [573, 143] on button at bounding box center [568, 143] width 14 height 14
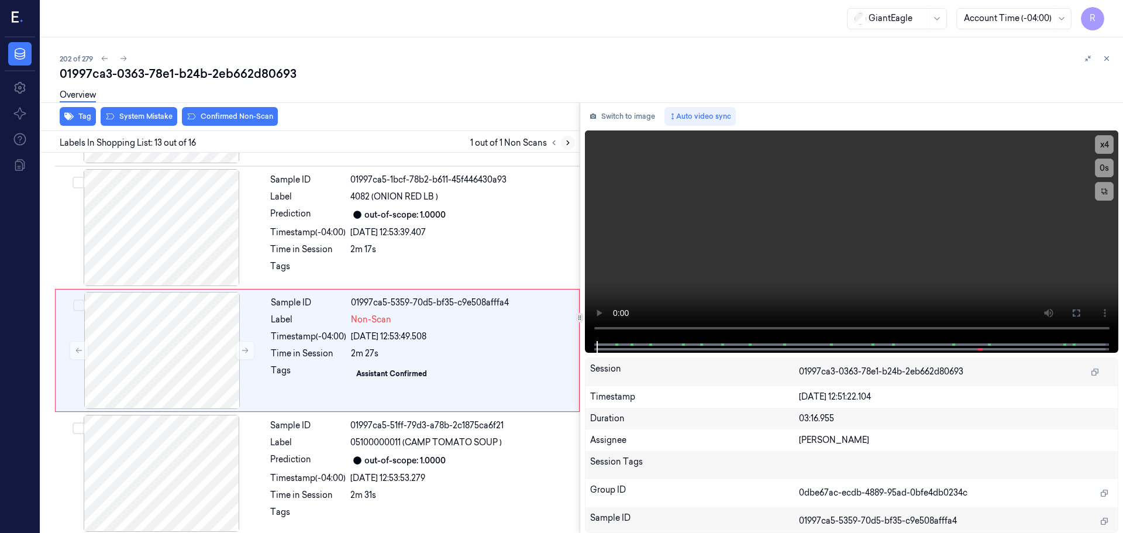
scroll to position [1344, 0]
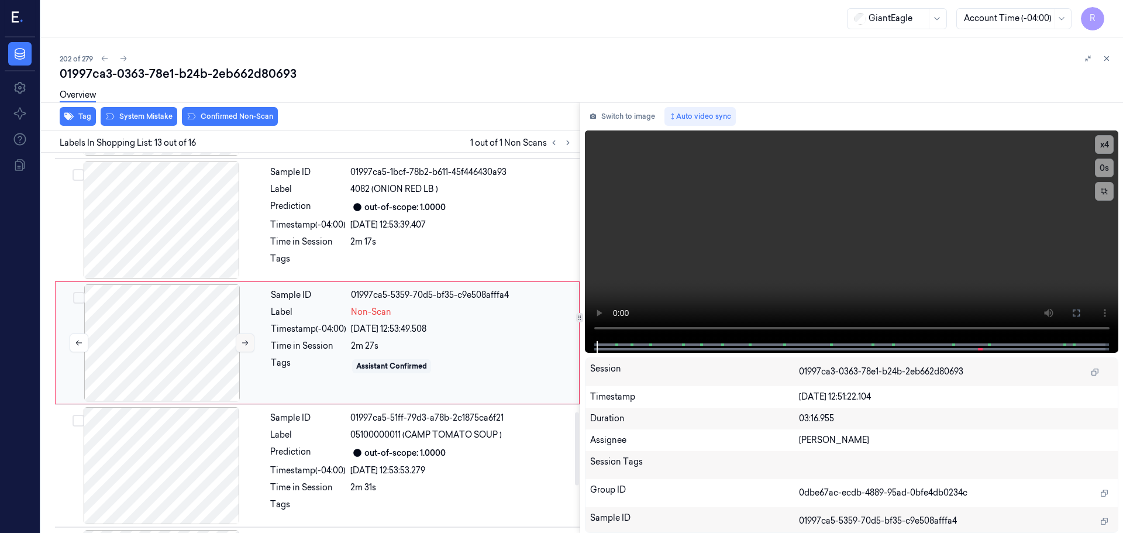
click at [241, 342] on icon at bounding box center [245, 343] width 8 height 8
click at [241, 341] on icon at bounding box center [245, 343] width 8 height 8
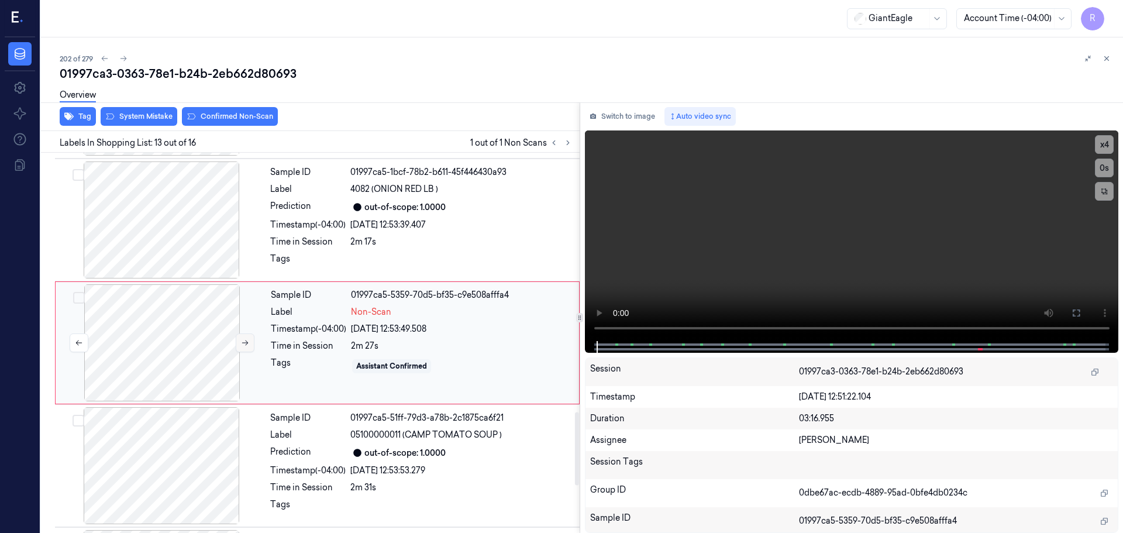
click at [241, 341] on icon at bounding box center [245, 343] width 8 height 8
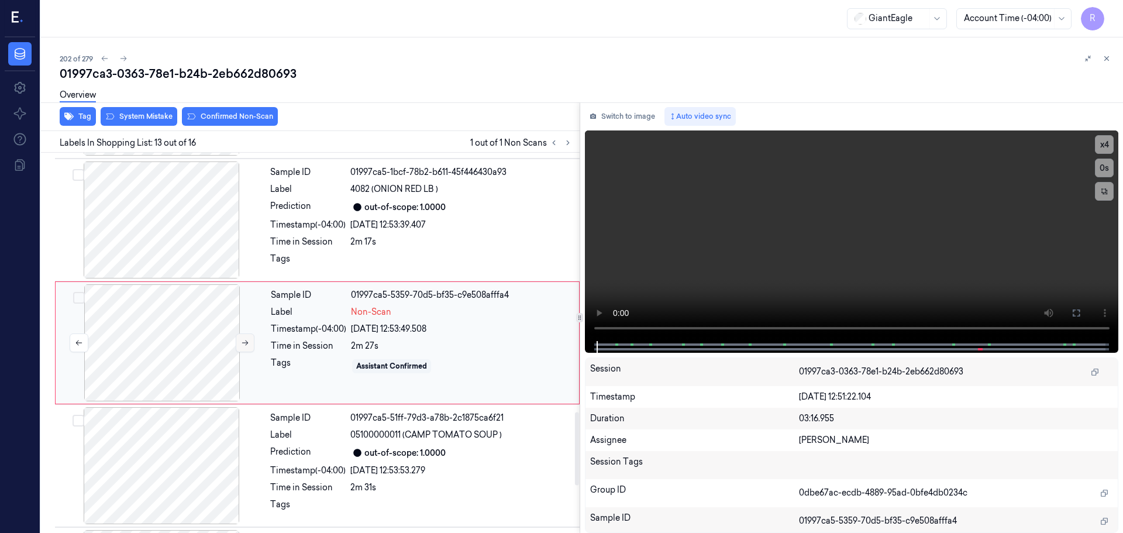
click at [241, 341] on icon at bounding box center [245, 343] width 8 height 8
click at [167, 240] on div at bounding box center [161, 219] width 208 height 117
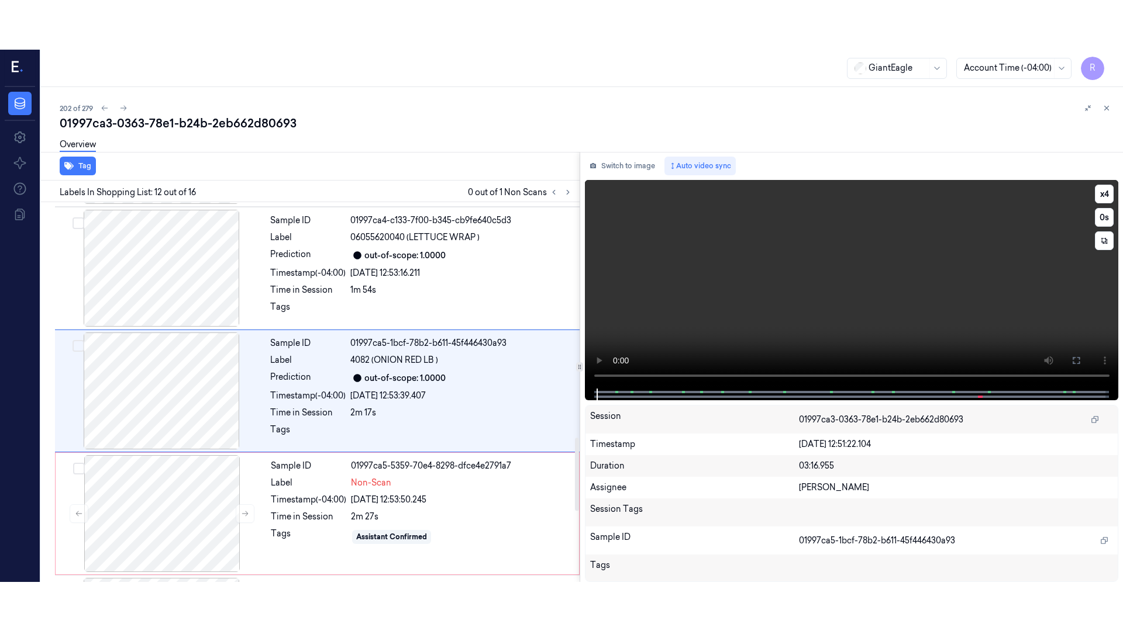
scroll to position [1221, 0]
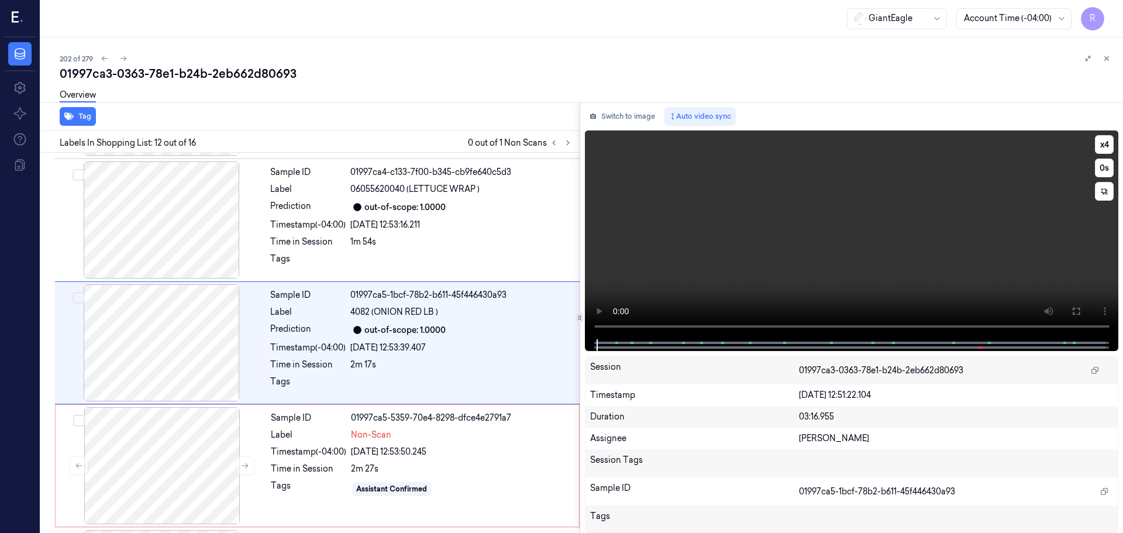
click at [1113, 146] on video at bounding box center [852, 234] width 534 height 209
click at [1109, 146] on button "x 4" at bounding box center [1104, 144] width 19 height 19
click at [1080, 310] on icon at bounding box center [1075, 310] width 9 height 9
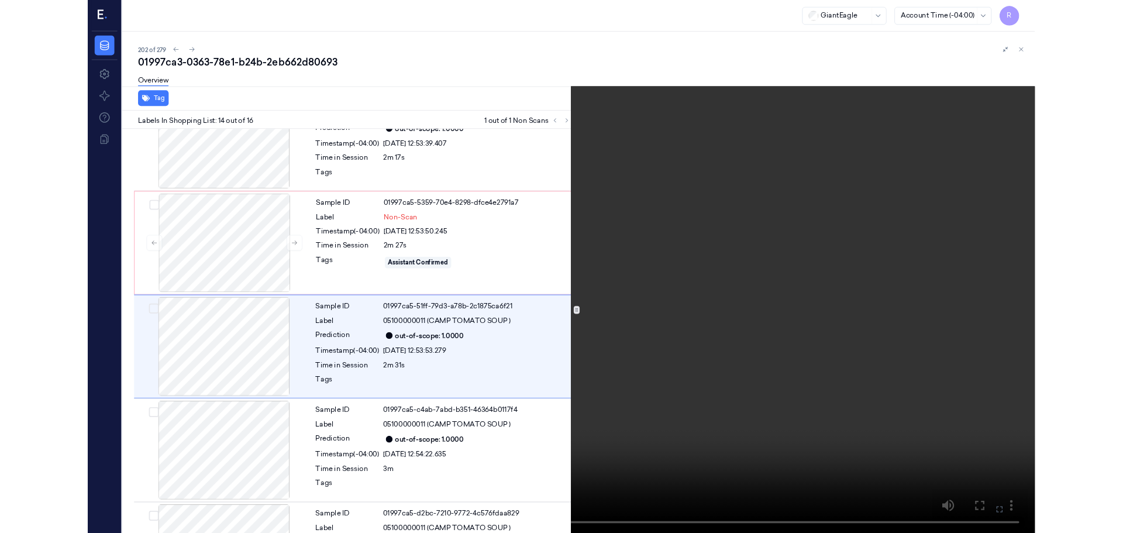
scroll to position [1418, 0]
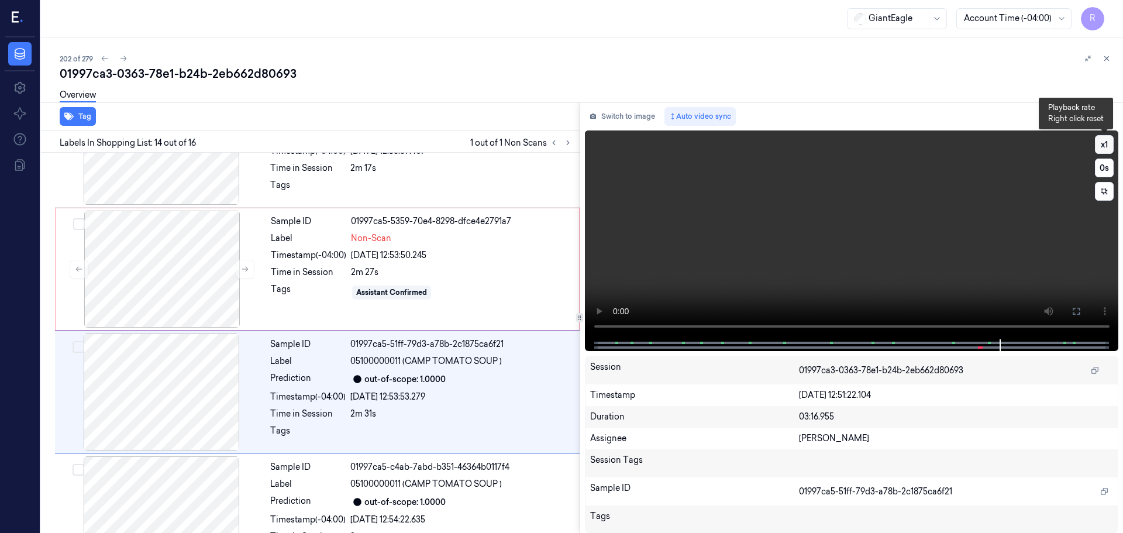
click at [1102, 149] on button "x 1" at bounding box center [1104, 144] width 19 height 19
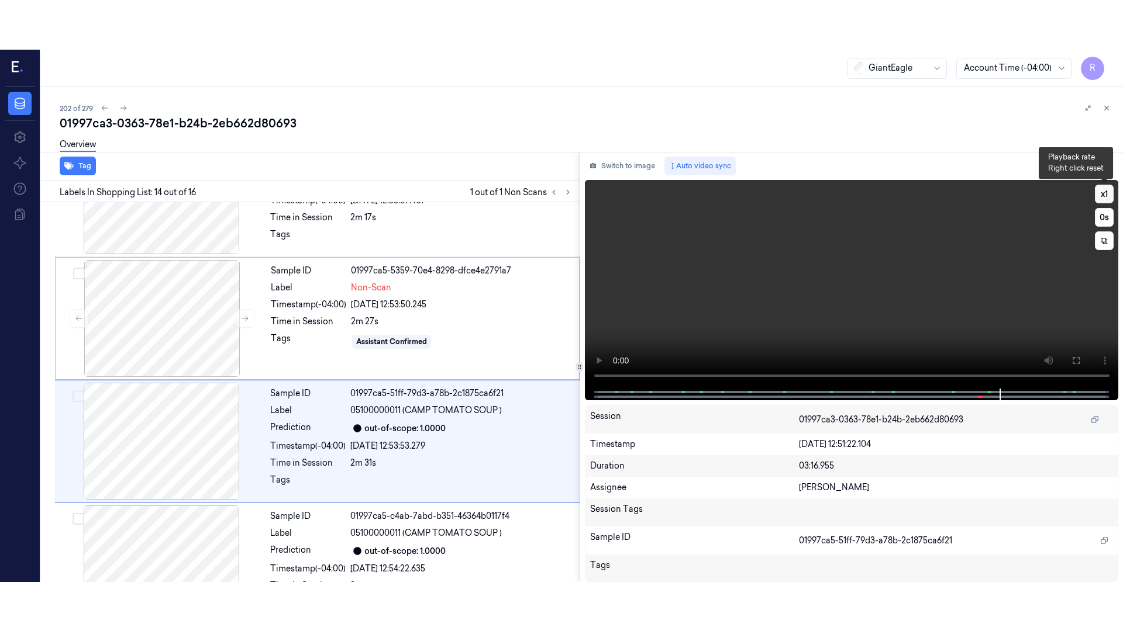
scroll to position [1467, 0]
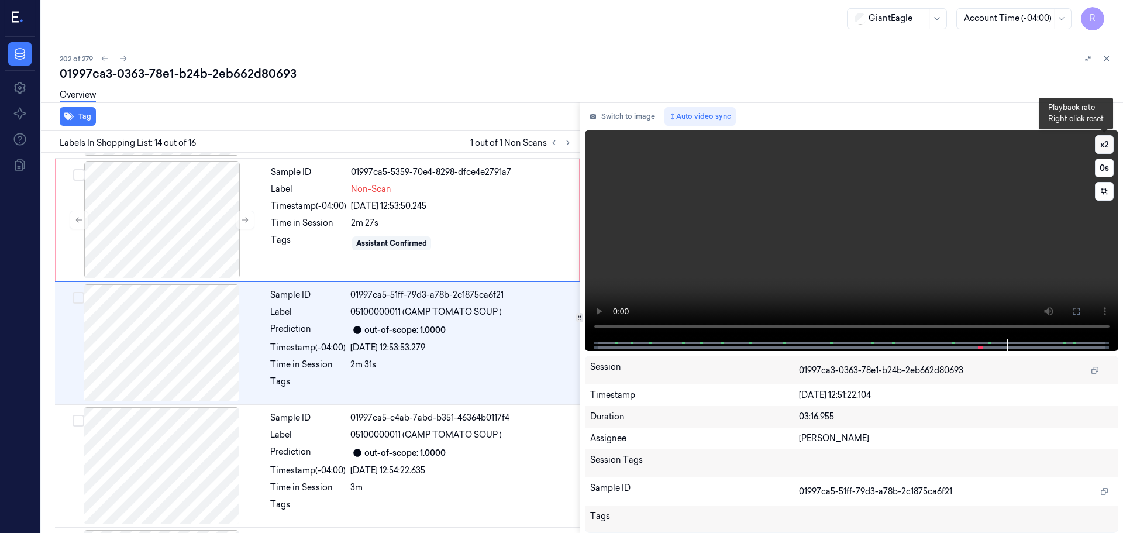
click at [1102, 149] on button "x 2" at bounding box center [1104, 144] width 19 height 19
click at [1097, 148] on button "x 4" at bounding box center [1104, 144] width 19 height 19
click at [1078, 311] on icon at bounding box center [1075, 310] width 9 height 9
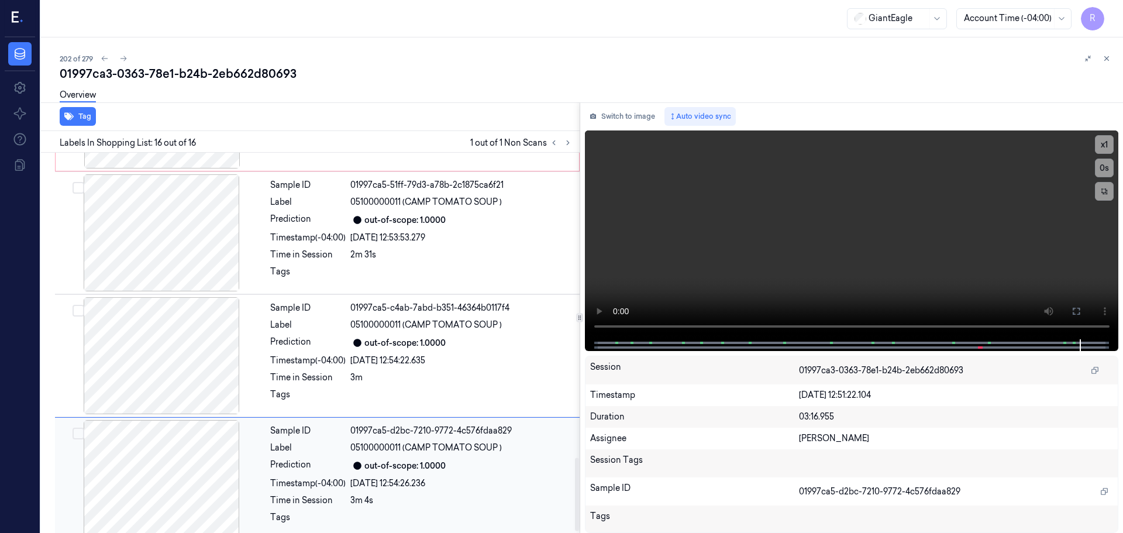
scroll to position [1588, 0]
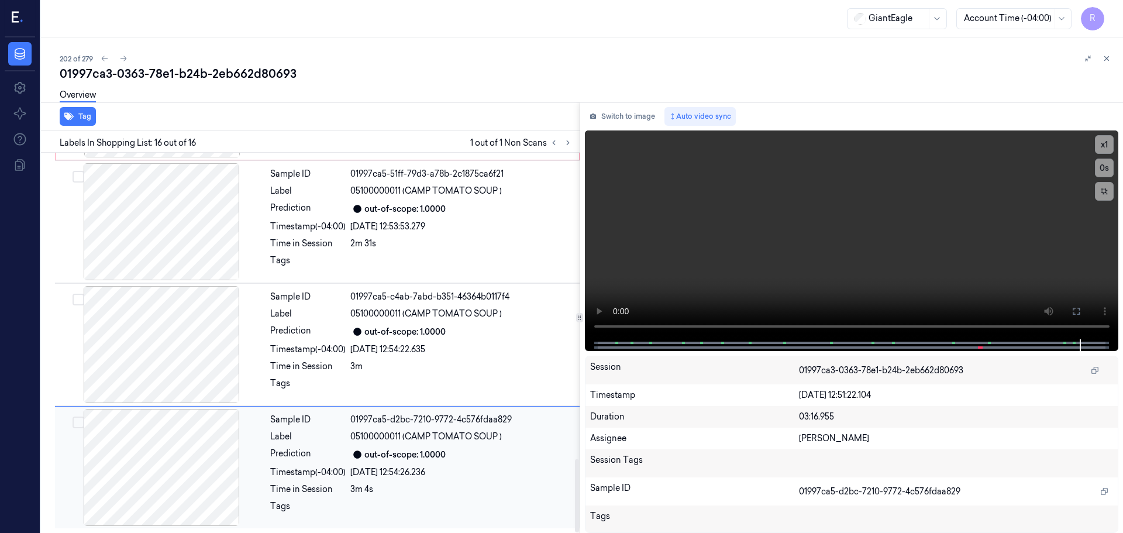
click at [267, 488] on div "Sample ID 01997ca5-d2bc-7210-9772-4c576fdaa829 Label 05100000011 (CAMP TOMATO S…" at bounding box center [421, 467] width 312 height 117
click at [334, 358] on div "Sample ID 01997ca5-c4ab-7abd-b351-46364b0117f4 Label 05100000011 (CAMP TOMATO S…" at bounding box center [421, 344] width 312 height 117
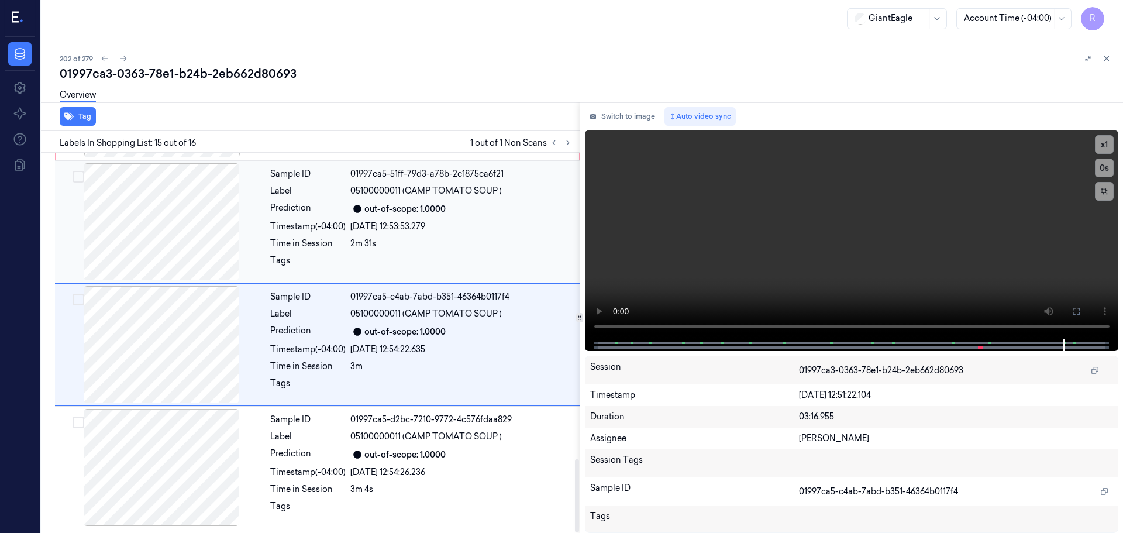
click at [343, 229] on div "Timestamp (-04:00)" at bounding box center [307, 226] width 75 height 12
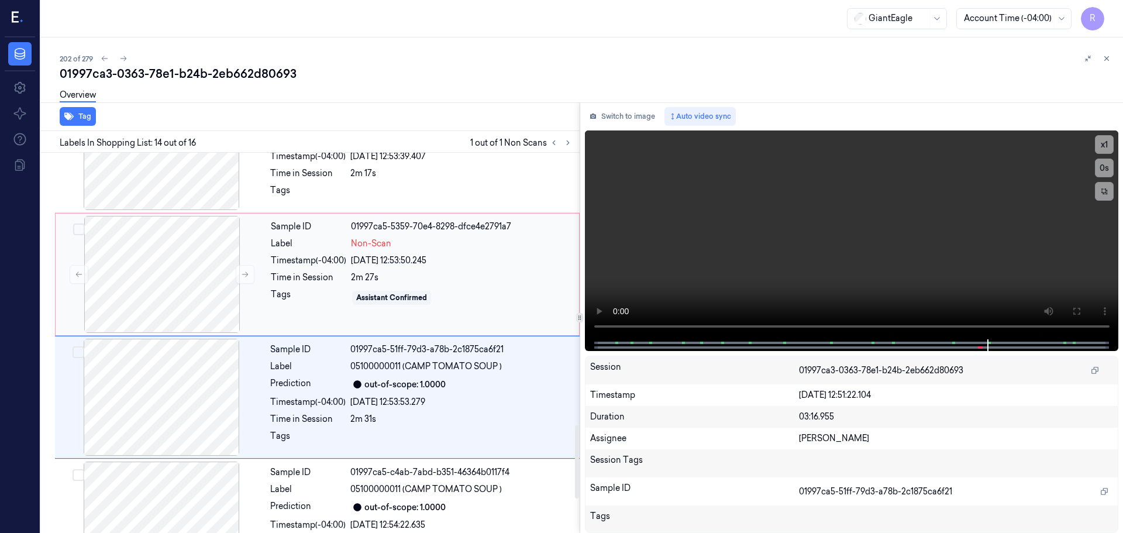
click at [315, 305] on div "Tags" at bounding box center [308, 297] width 75 height 19
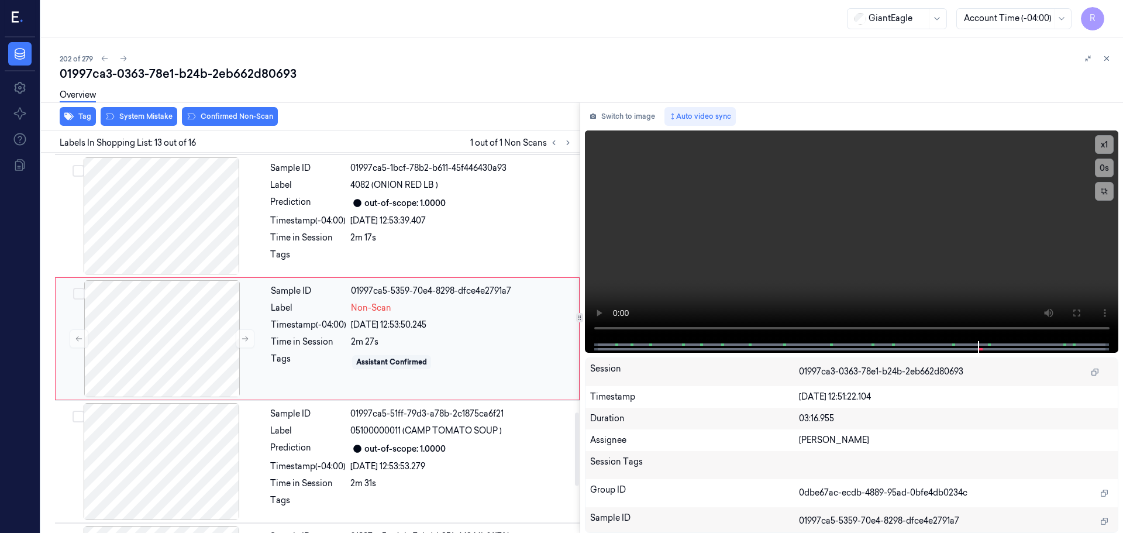
scroll to position [1344, 0]
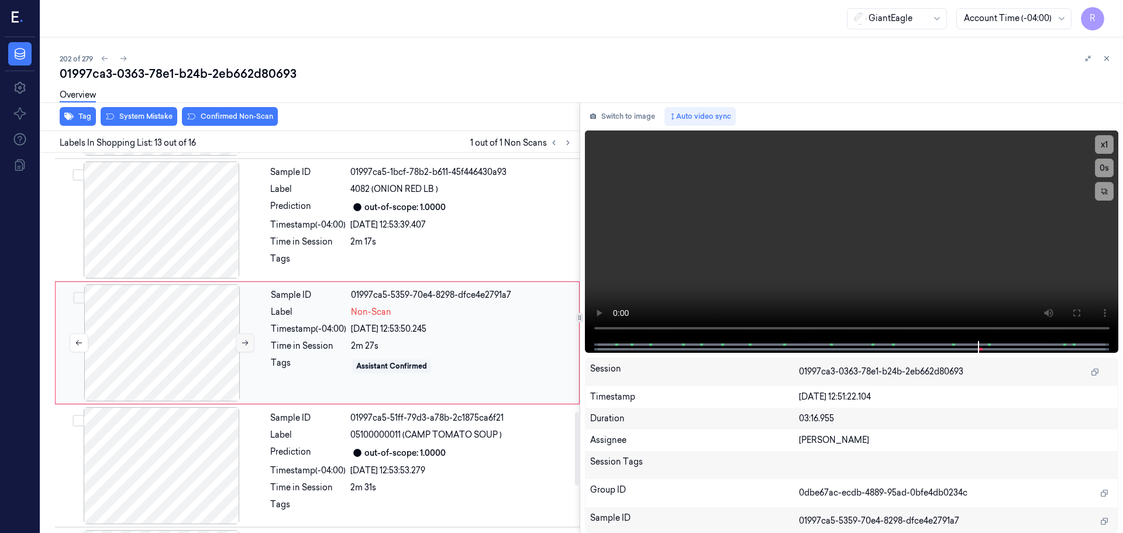
click at [243, 343] on icon at bounding box center [245, 343] width 8 height 8
click at [141, 112] on button "System Mistake" at bounding box center [139, 116] width 77 height 19
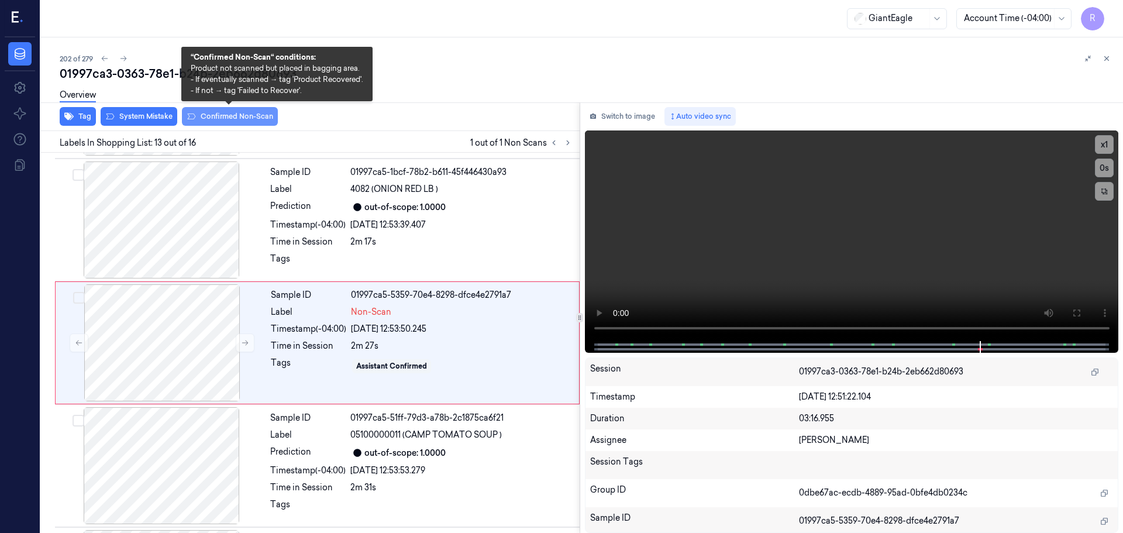
click at [230, 116] on button "Confirmed Non-Scan" at bounding box center [230, 116] width 96 height 19
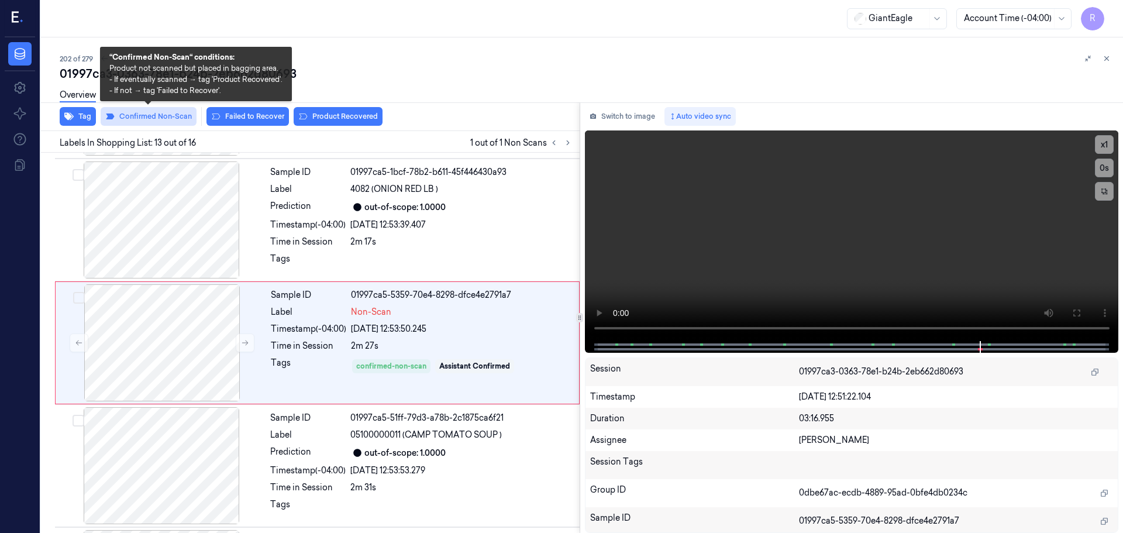
click at [161, 122] on button "Confirmed Non-Scan" at bounding box center [149, 116] width 96 height 19
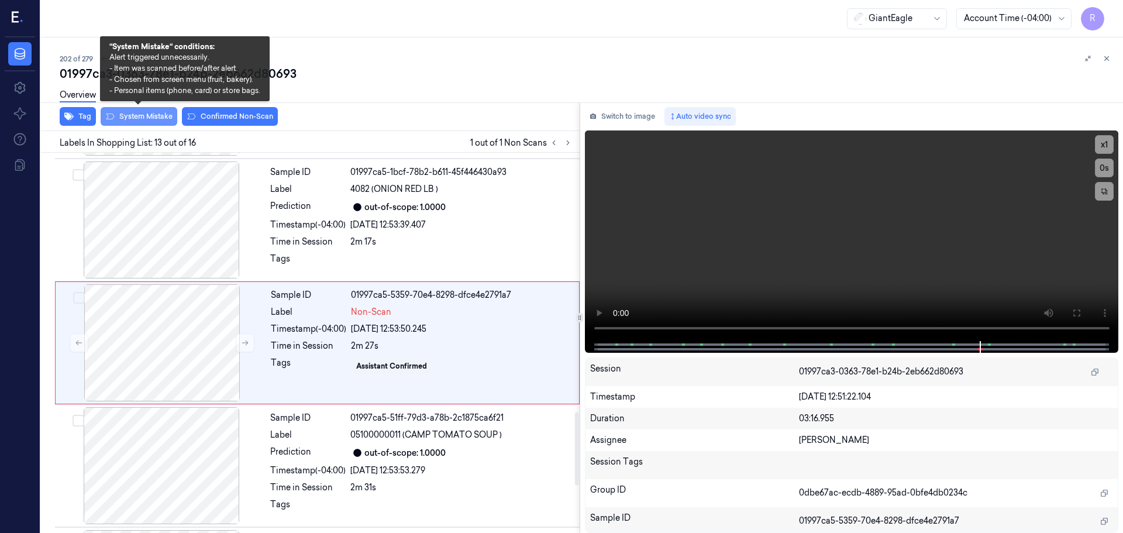
click at [143, 116] on button "System Mistake" at bounding box center [139, 116] width 77 height 19
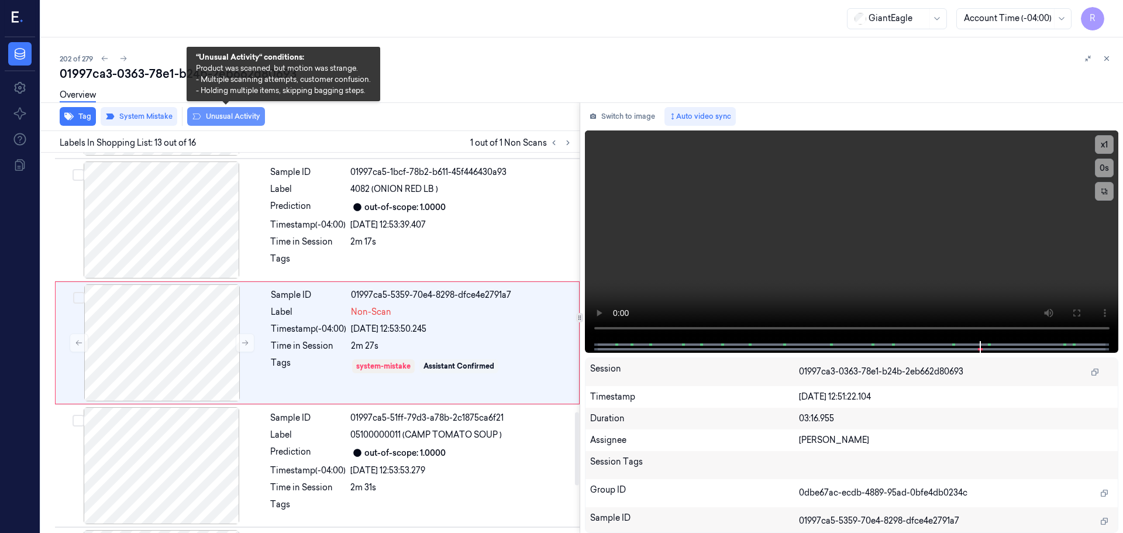
click at [209, 118] on button "Unusual Activity" at bounding box center [226, 116] width 78 height 19
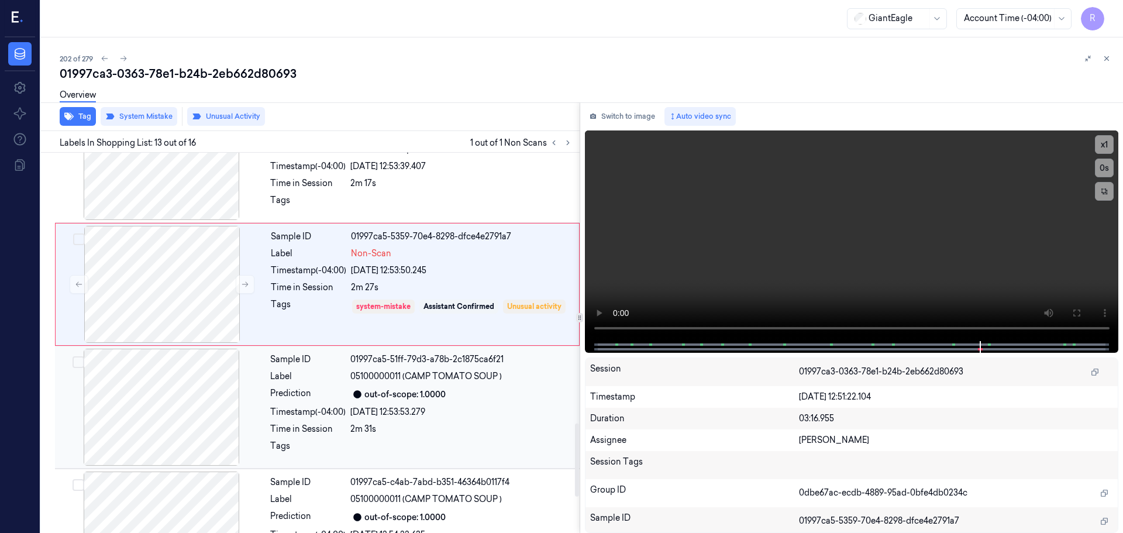
click at [330, 379] on div "Label" at bounding box center [307, 376] width 75 height 12
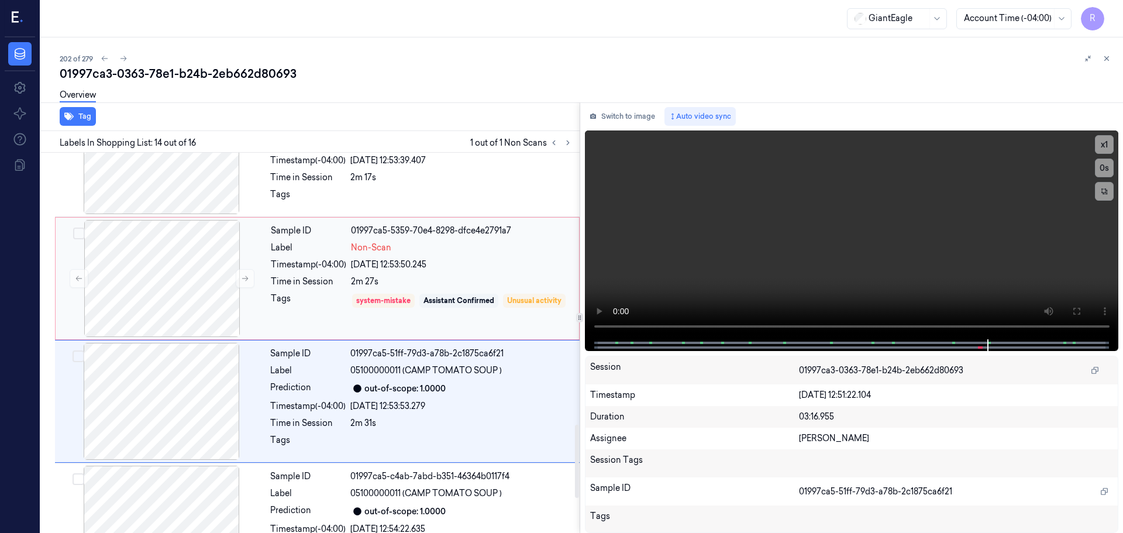
click at [418, 281] on div "2m 27s" at bounding box center [461, 281] width 221 height 12
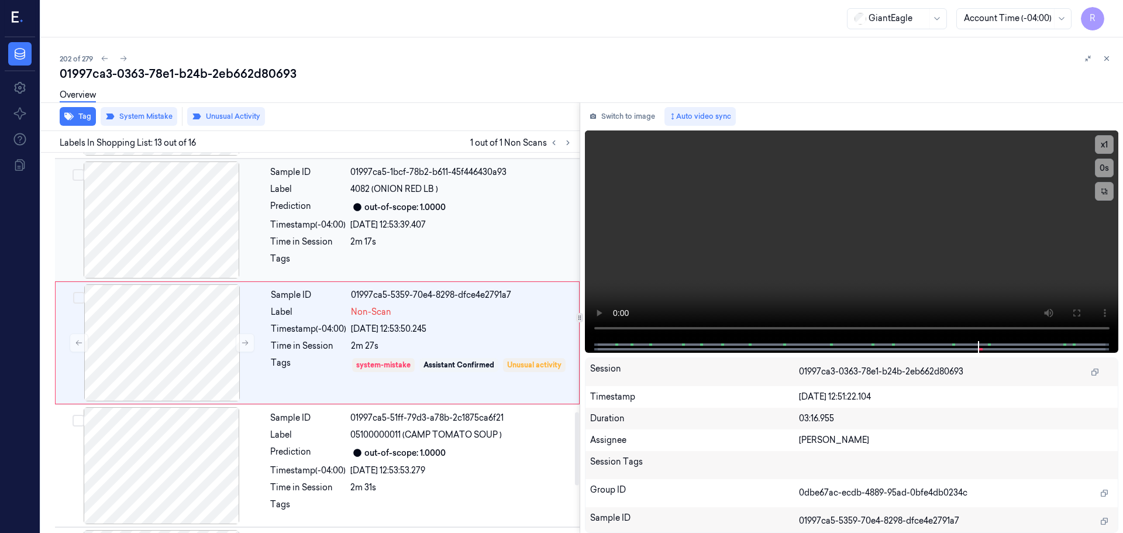
click at [436, 232] on div "Sample ID 01997ca5-1bcf-78b2-b611-45f446430a93 Label 4082 (ONION RED LB ) Predi…" at bounding box center [421, 219] width 312 height 117
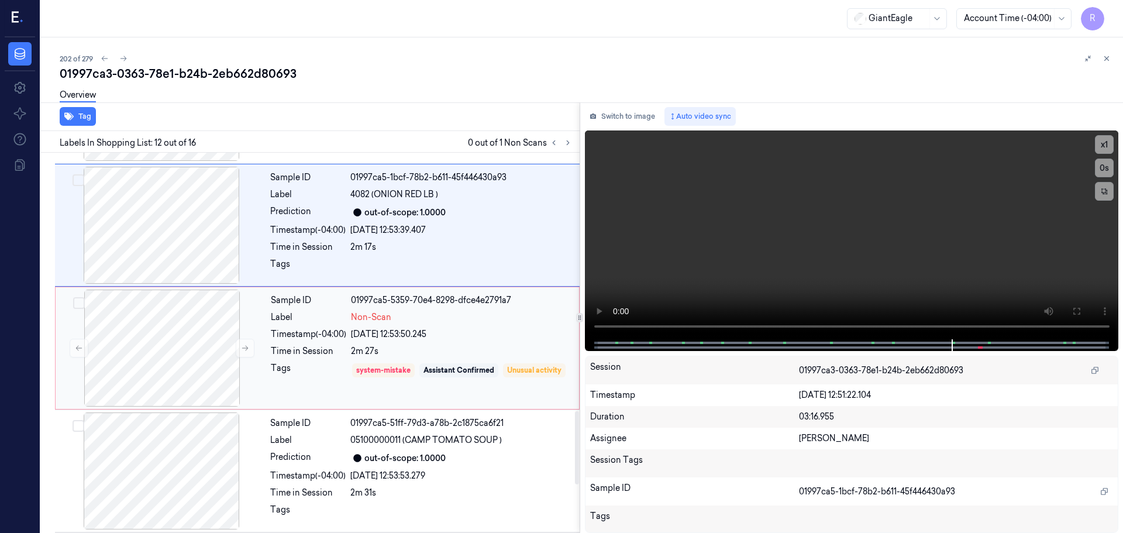
click at [436, 323] on div "Non-Scan" at bounding box center [461, 317] width 221 height 12
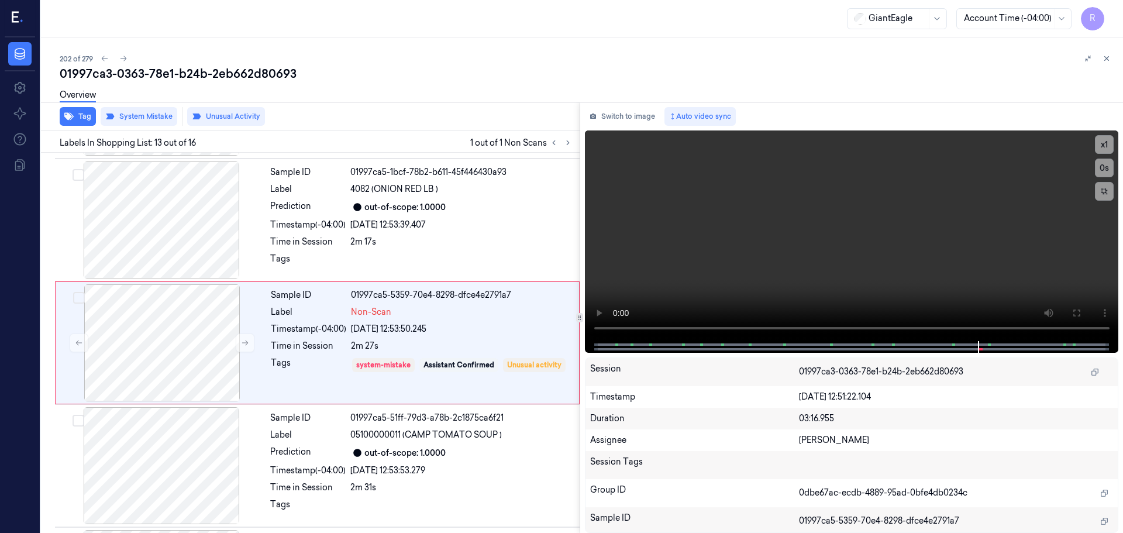
click at [1105, 54] on icon at bounding box center [1106, 58] width 8 height 8
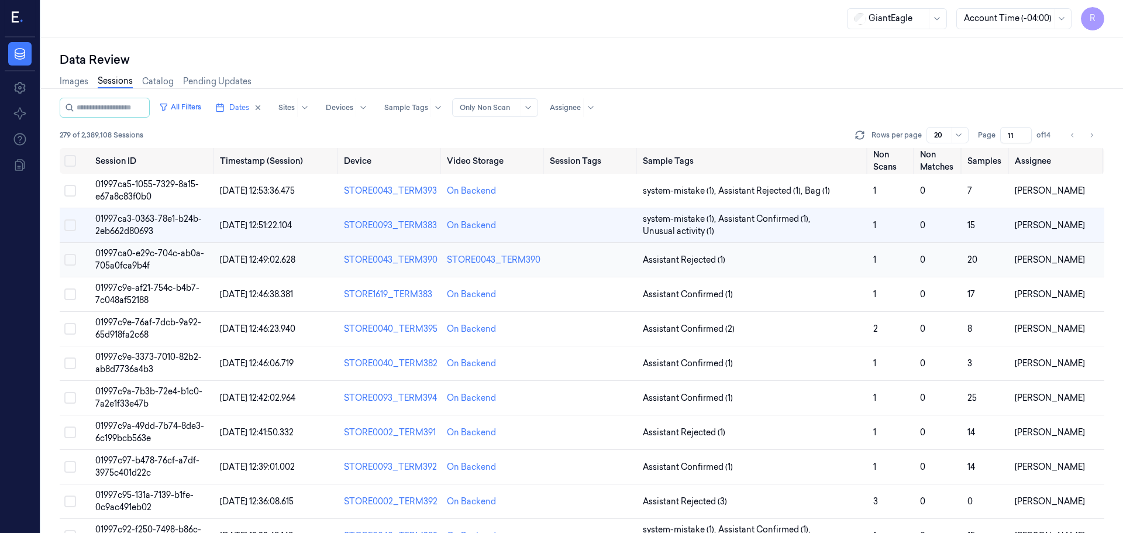
click at [766, 253] on td "Assistant Rejected (1)" at bounding box center [753, 260] width 230 height 34
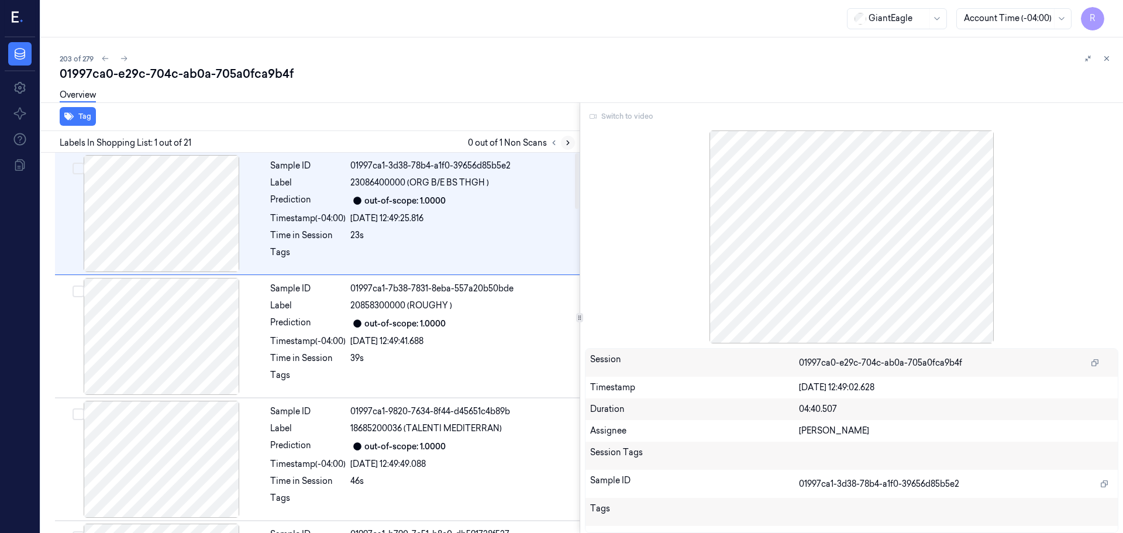
click at [568, 141] on icon at bounding box center [568, 143] width 2 height 4
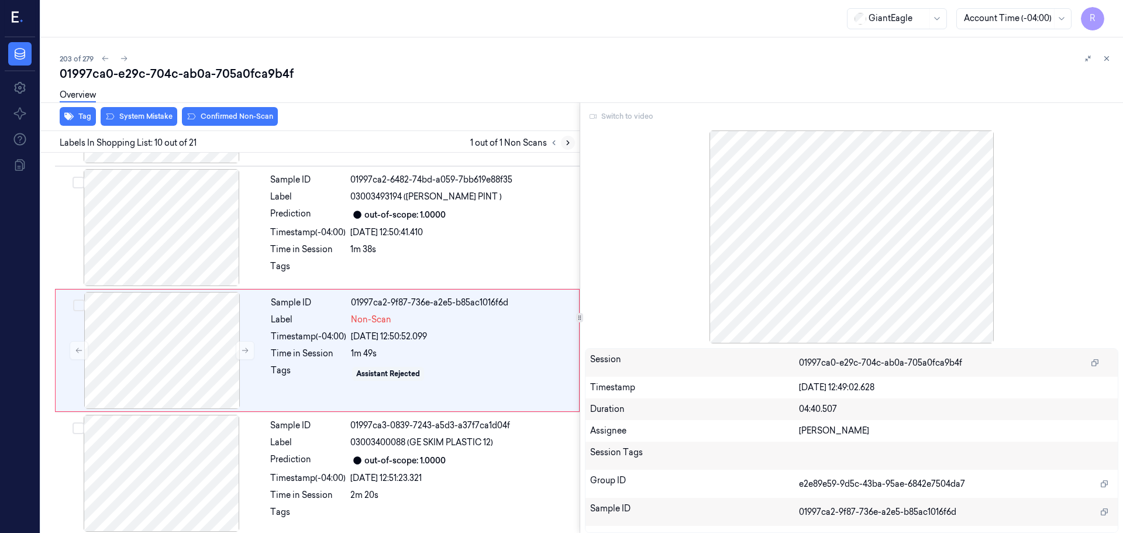
scroll to position [976, 0]
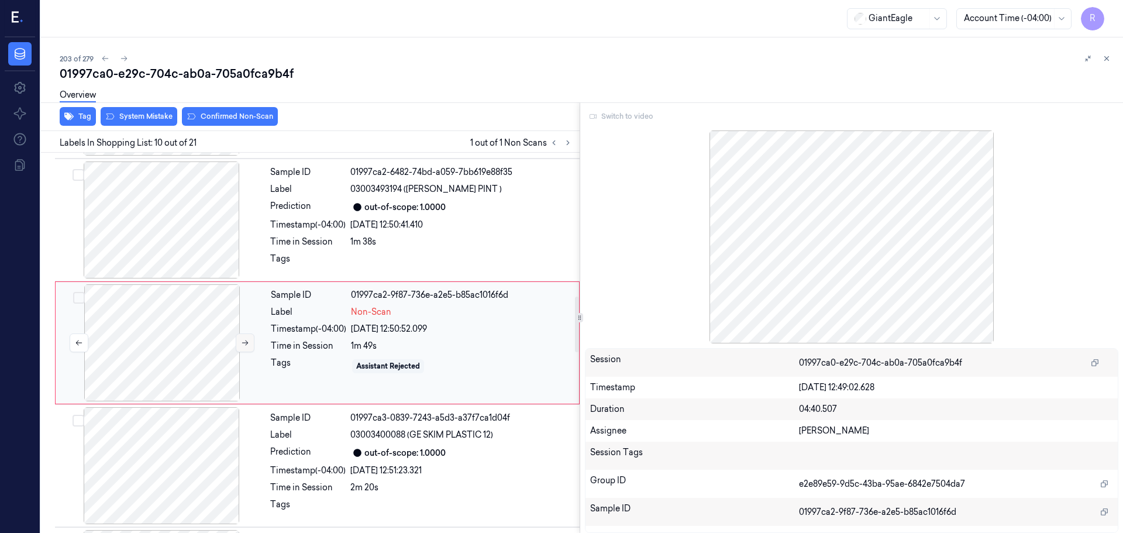
click at [241, 338] on button at bounding box center [245, 342] width 19 height 19
click at [245, 338] on button at bounding box center [245, 342] width 19 height 19
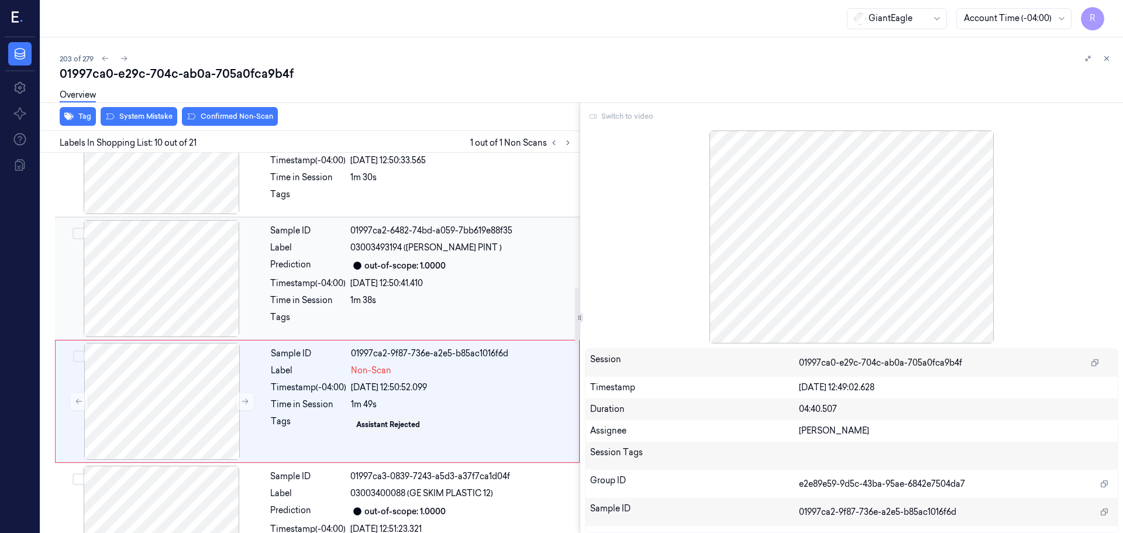
click at [183, 292] on div at bounding box center [161, 278] width 208 height 117
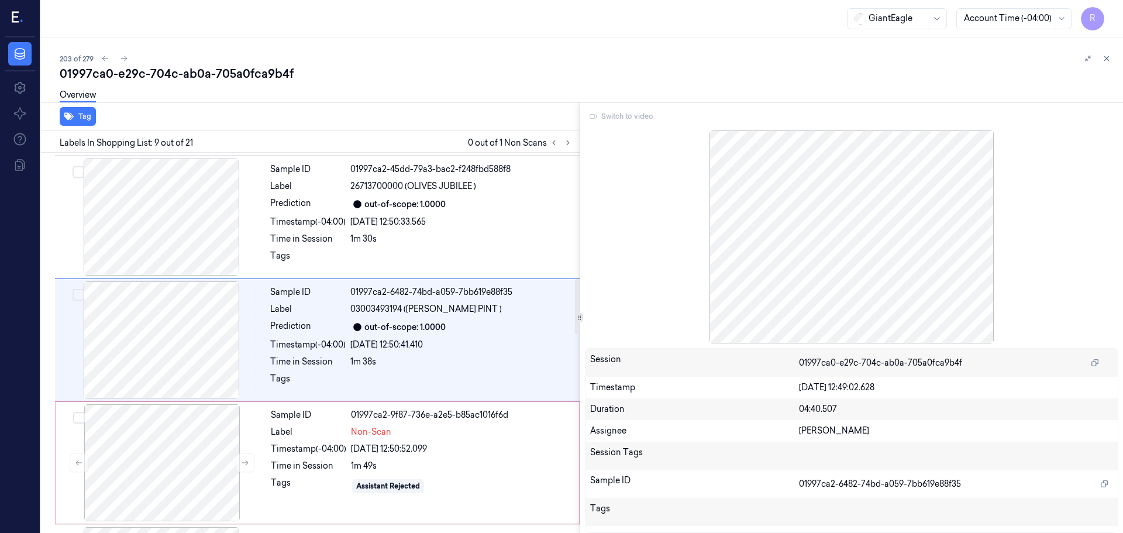
scroll to position [853, 0]
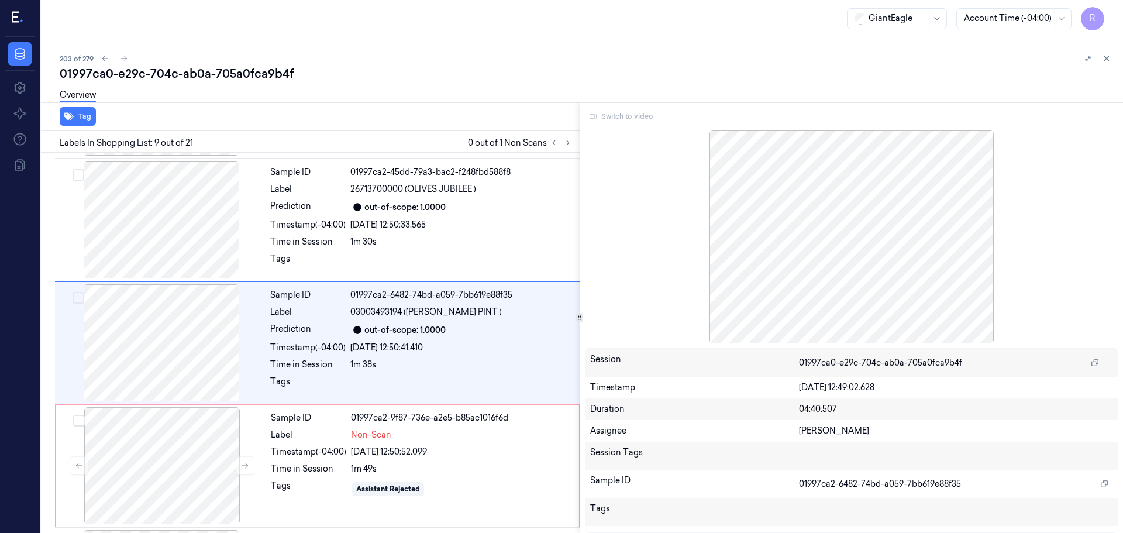
click at [630, 120] on div "Switch to video" at bounding box center [852, 116] width 534 height 19
click at [629, 120] on div "Switch to video" at bounding box center [852, 116] width 534 height 19
click at [1103, 62] on icon at bounding box center [1106, 58] width 8 height 8
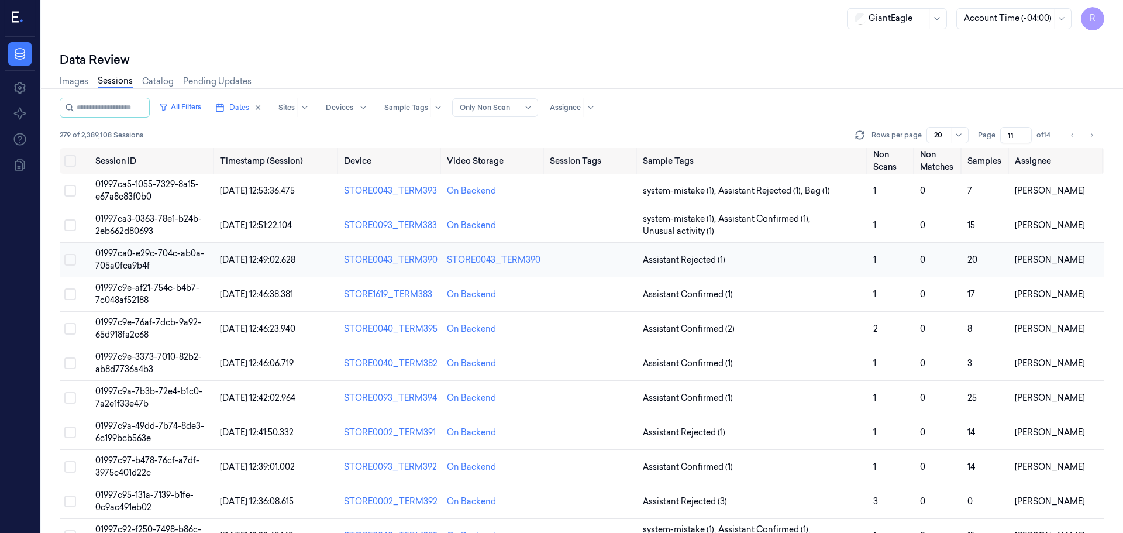
click at [616, 257] on td at bounding box center [591, 260] width 93 height 34
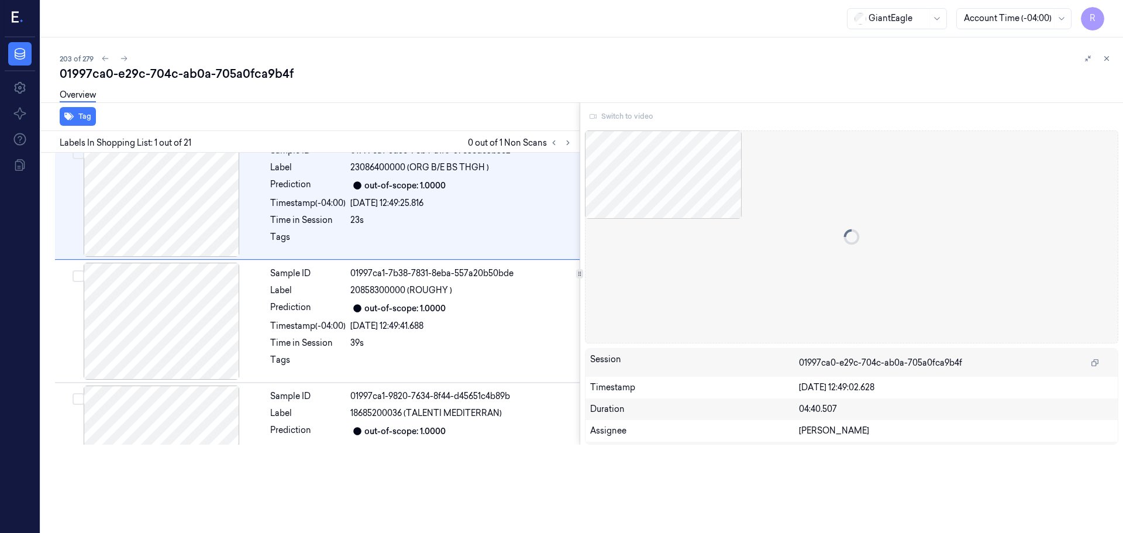
scroll to position [15, 0]
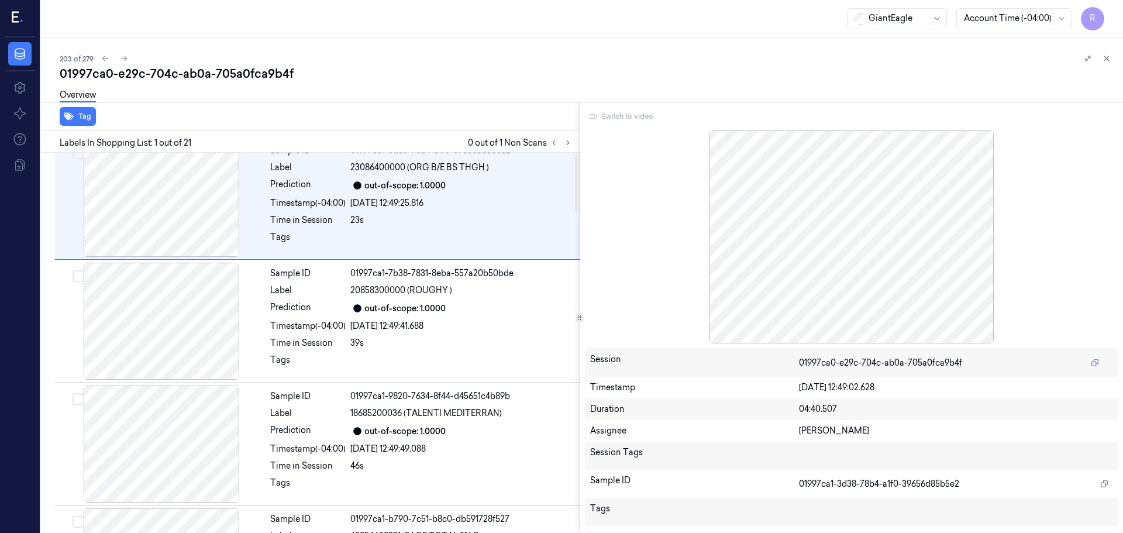
click at [613, 113] on div "Switch to video" at bounding box center [852, 116] width 534 height 19
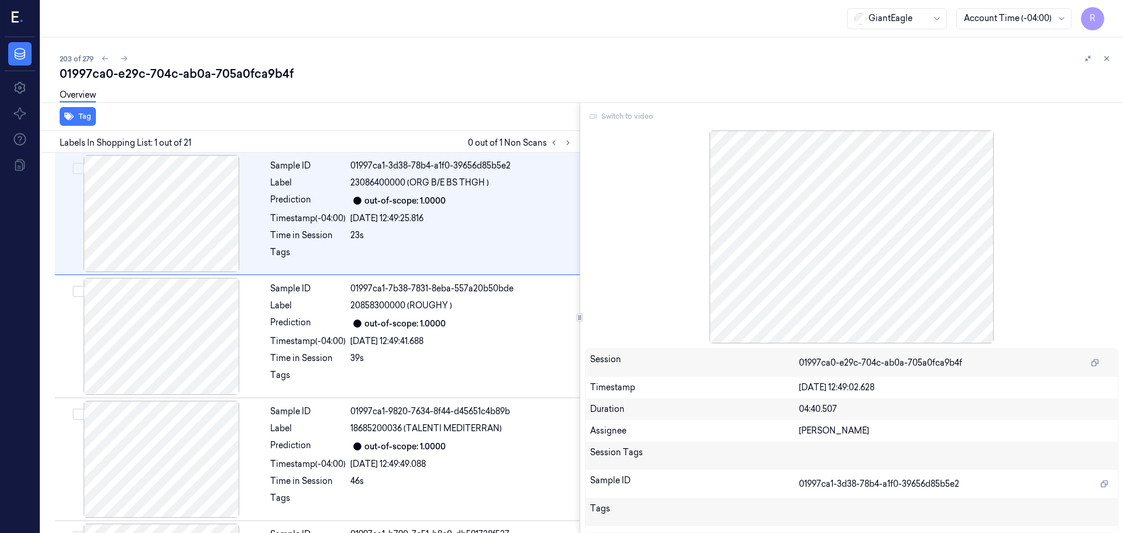
drag, startPoint x: 671, startPoint y: 158, endPoint x: 630, endPoint y: 189, distance: 52.2
click at [671, 158] on div at bounding box center [852, 236] width 534 height 213
click at [401, 357] on div "39s" at bounding box center [461, 358] width 222 height 12
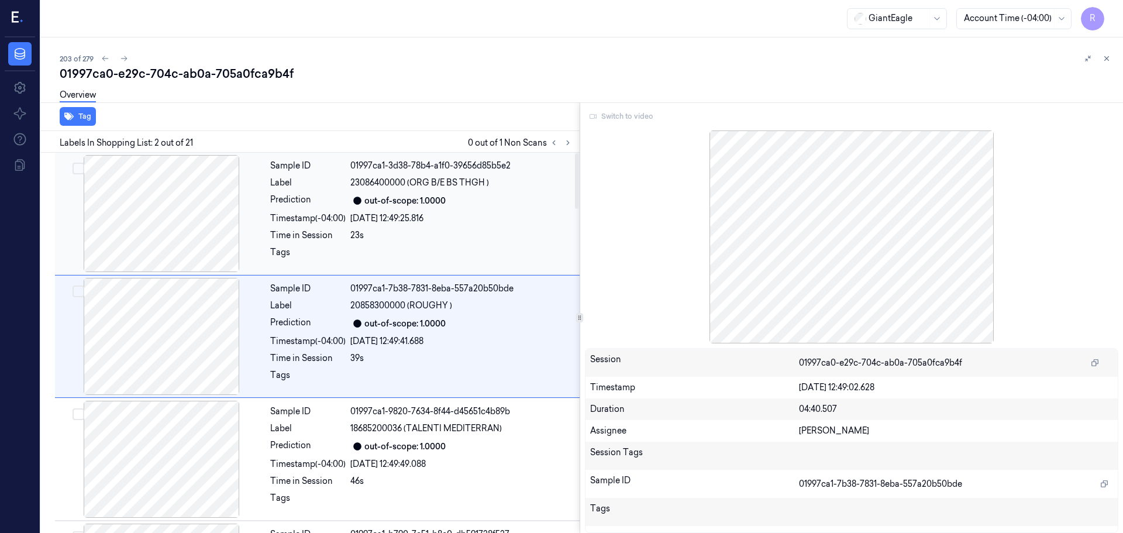
click at [425, 185] on span "23086400000 (ORG B/E BS THGH )" at bounding box center [419, 183] width 139 height 12
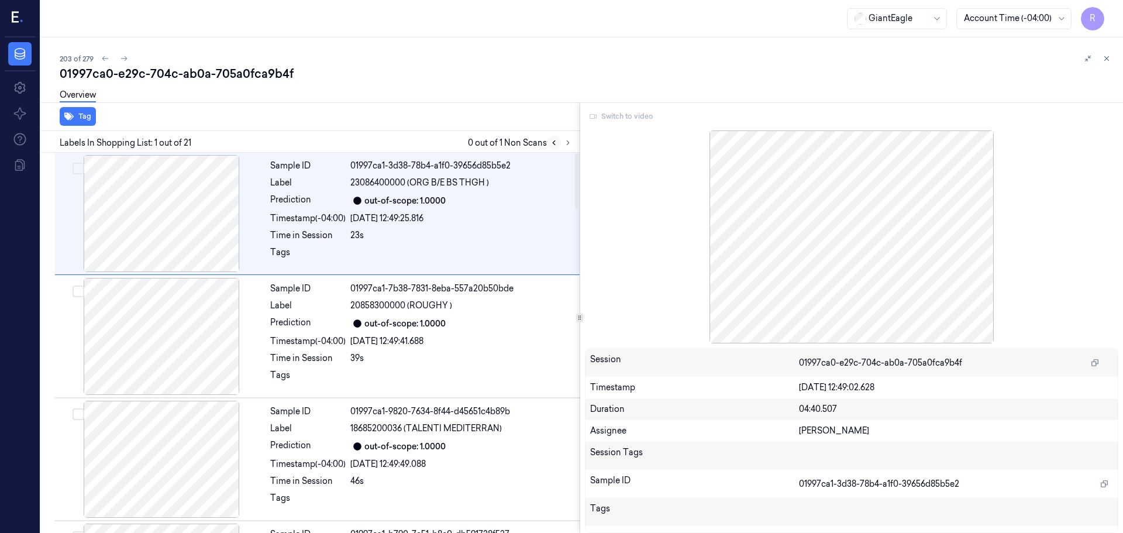
click at [558, 138] on button at bounding box center [554, 143] width 14 height 14
click at [555, 139] on button at bounding box center [554, 143] width 14 height 14
click at [555, 139] on icon at bounding box center [554, 143] width 8 height 8
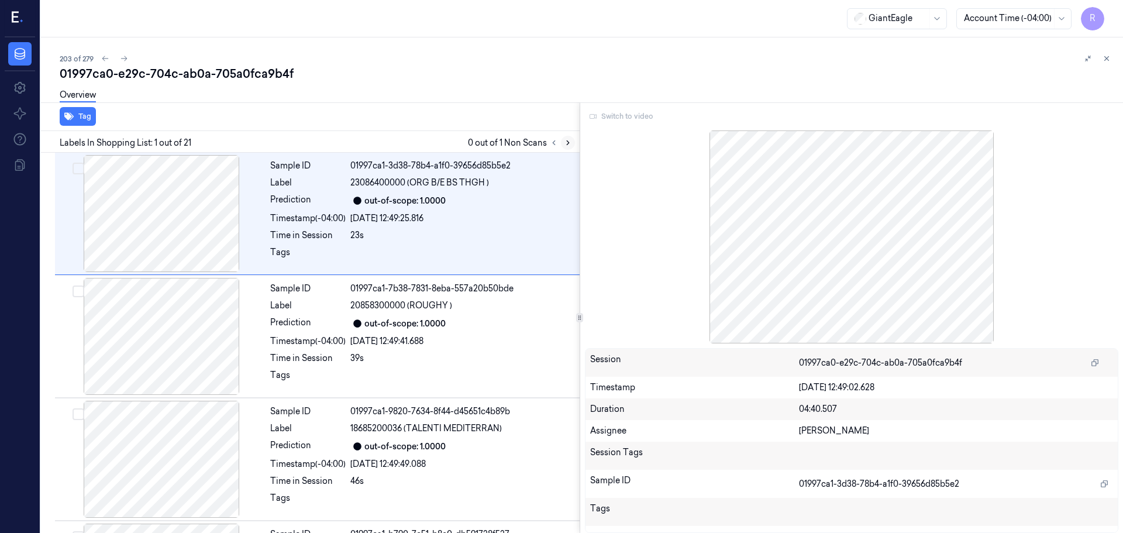
click at [563, 143] on button at bounding box center [568, 143] width 14 height 14
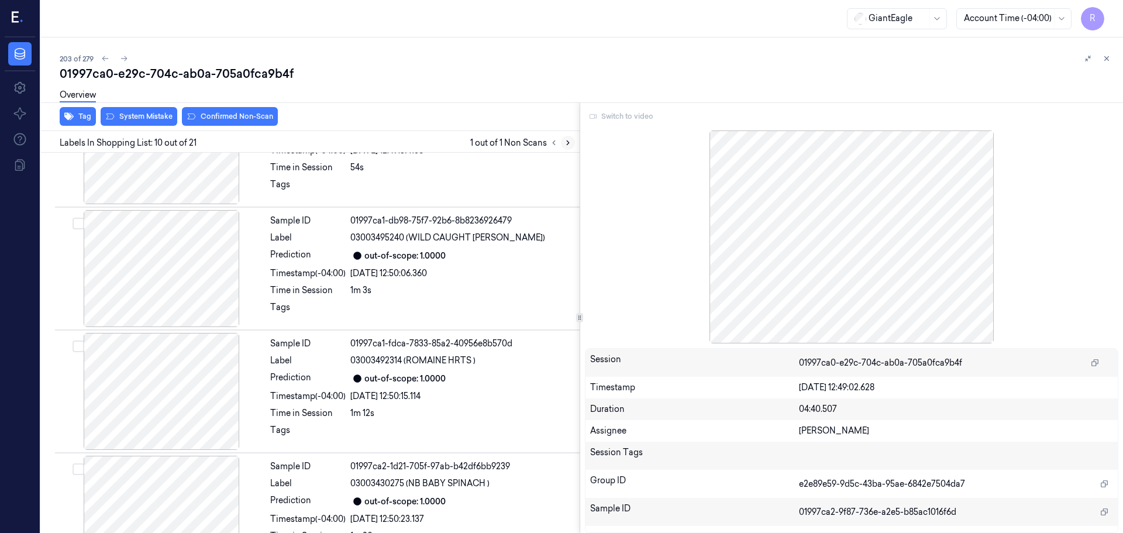
click at [564, 143] on icon at bounding box center [568, 143] width 8 height 8
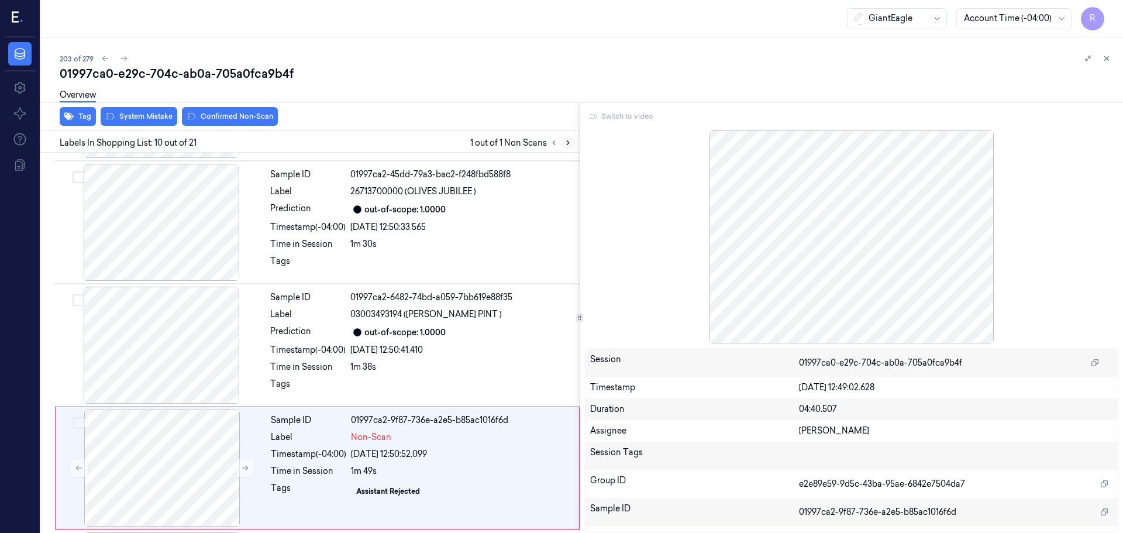
click at [564, 143] on icon at bounding box center [568, 143] width 8 height 8
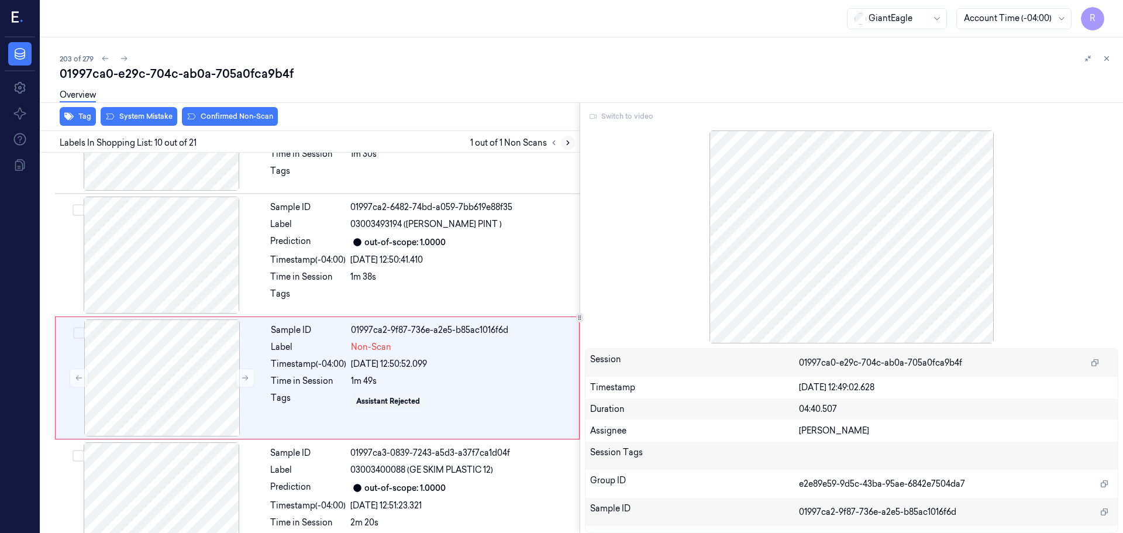
click at [564, 143] on icon at bounding box center [568, 143] width 8 height 8
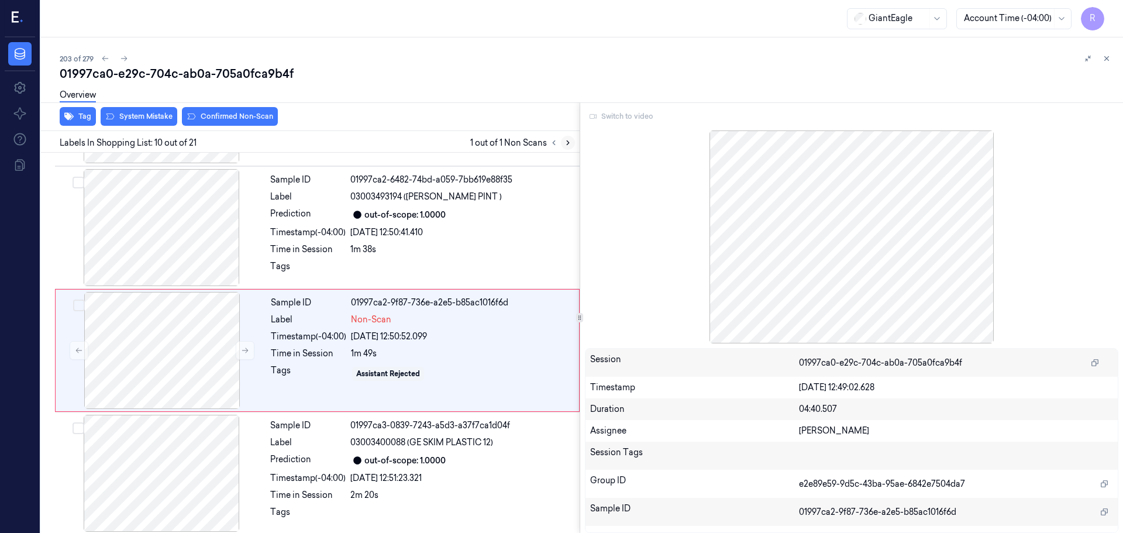
scroll to position [976, 0]
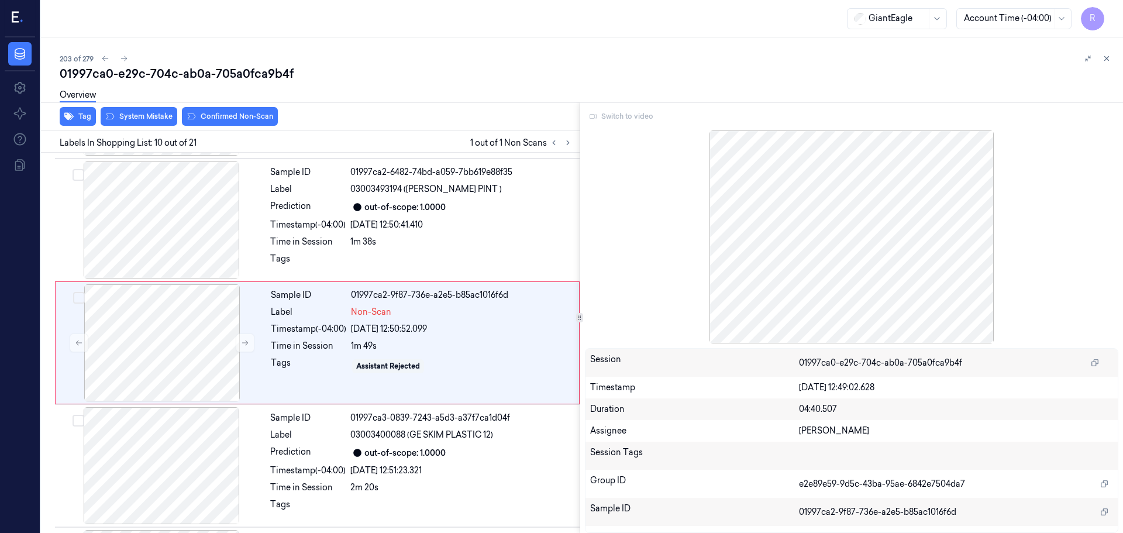
click at [1103, 62] on icon at bounding box center [1106, 58] width 8 height 8
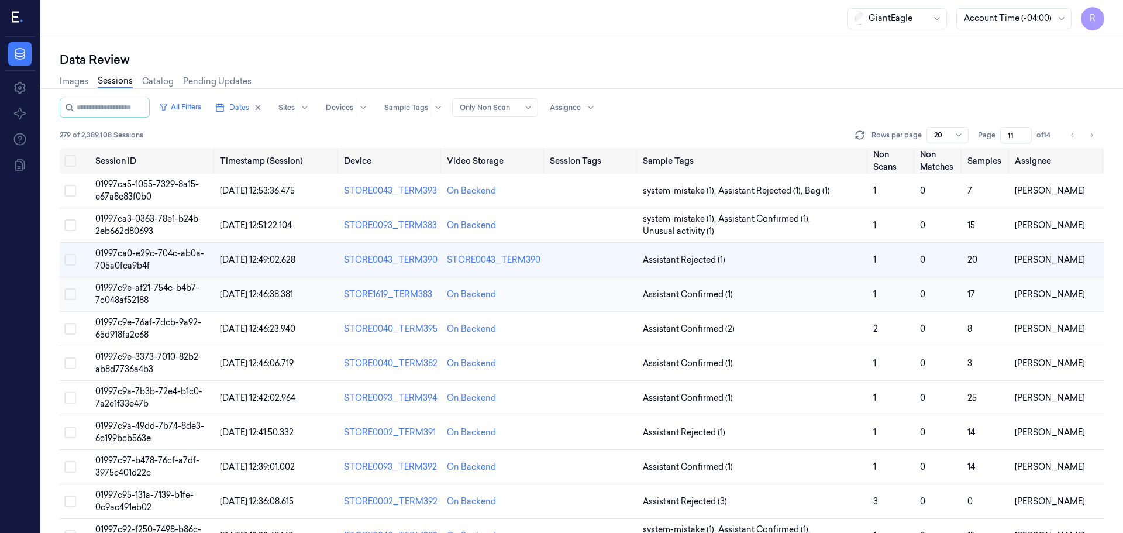
click at [607, 293] on td at bounding box center [591, 294] width 93 height 34
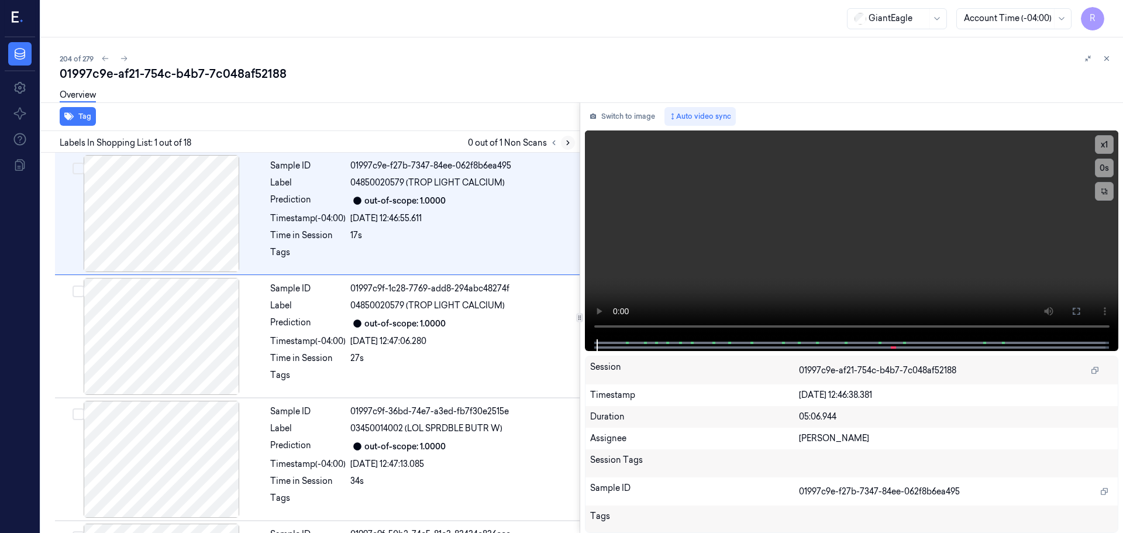
click at [565, 145] on icon at bounding box center [568, 143] width 8 height 8
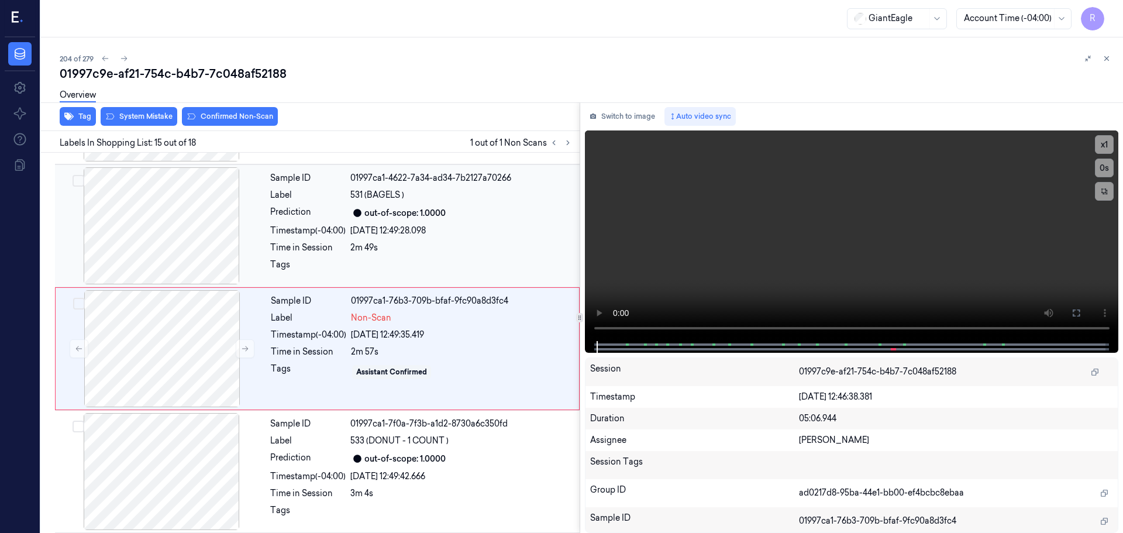
scroll to position [1590, 0]
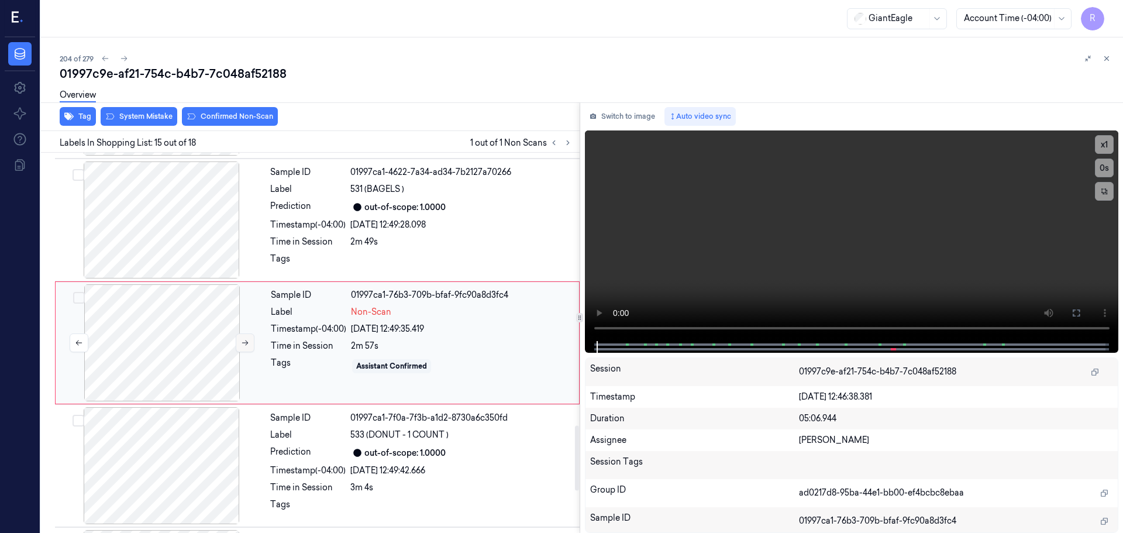
click at [246, 339] on icon at bounding box center [245, 343] width 8 height 8
click at [198, 227] on div at bounding box center [161, 219] width 208 height 117
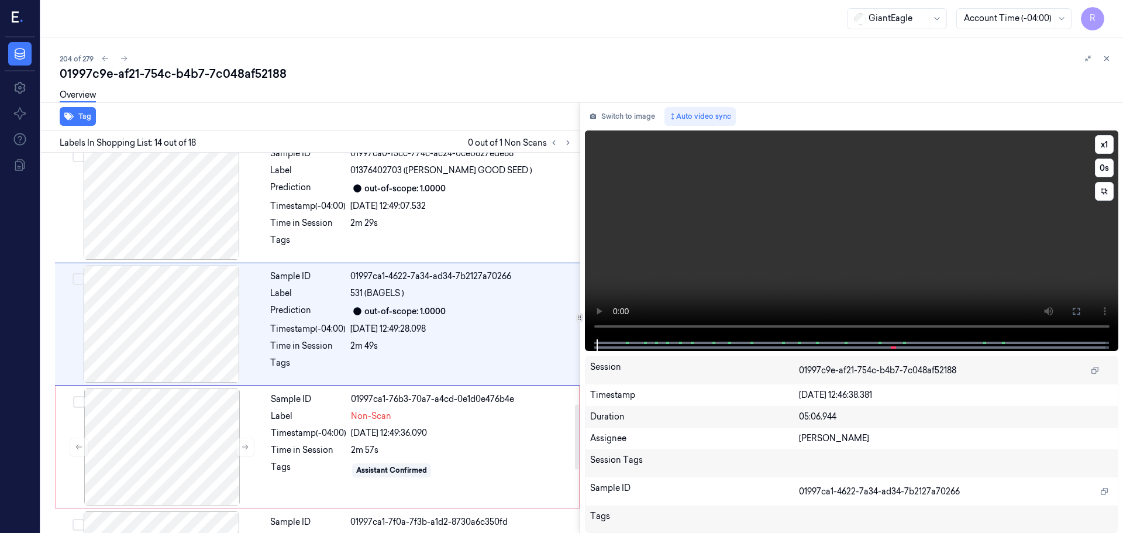
scroll to position [1467, 0]
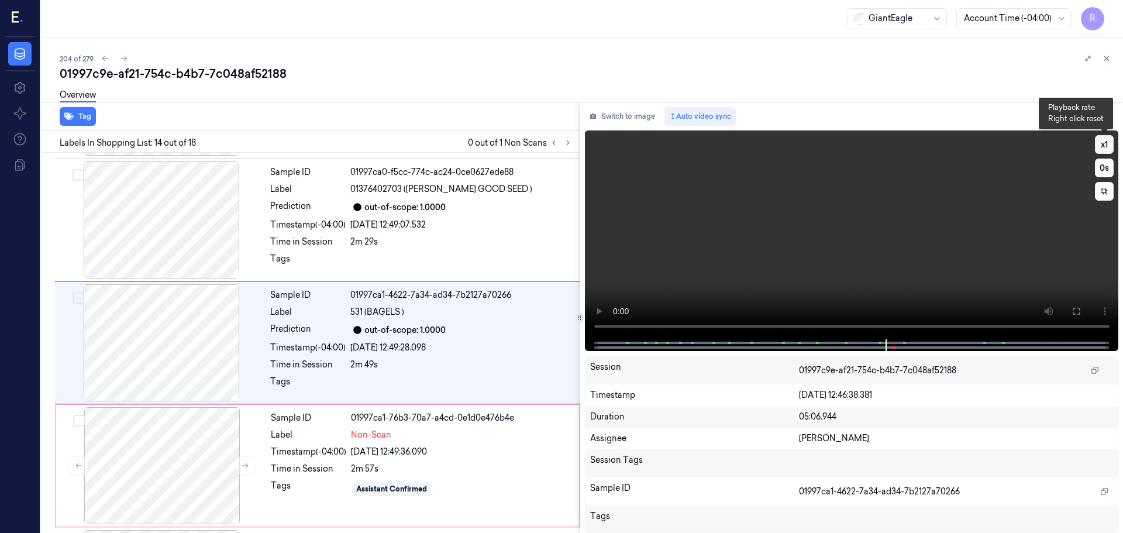
click at [1100, 144] on button "x 1" at bounding box center [1104, 144] width 19 height 19
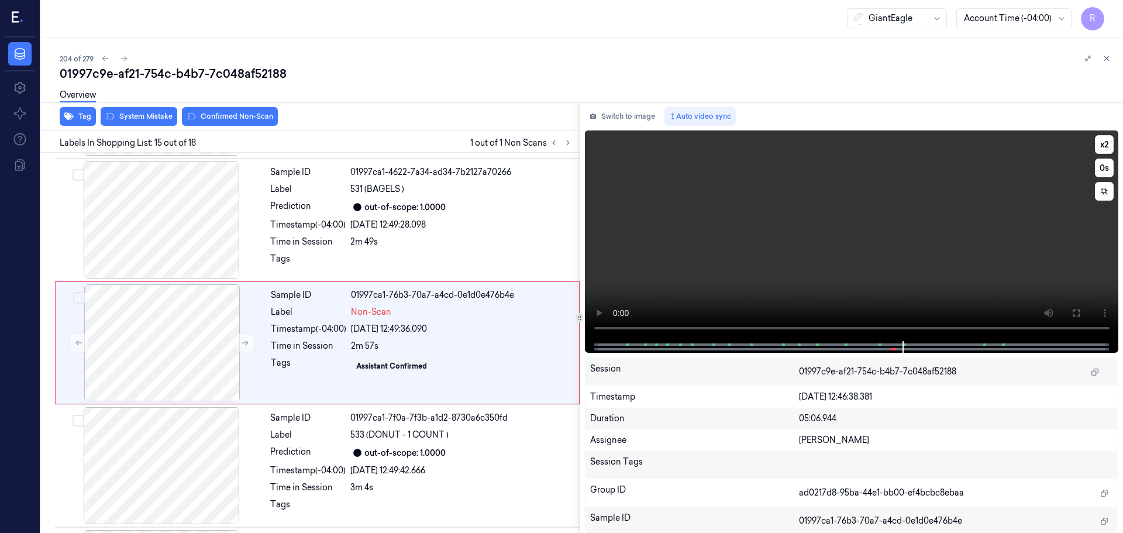
scroll to position [1713, 0]
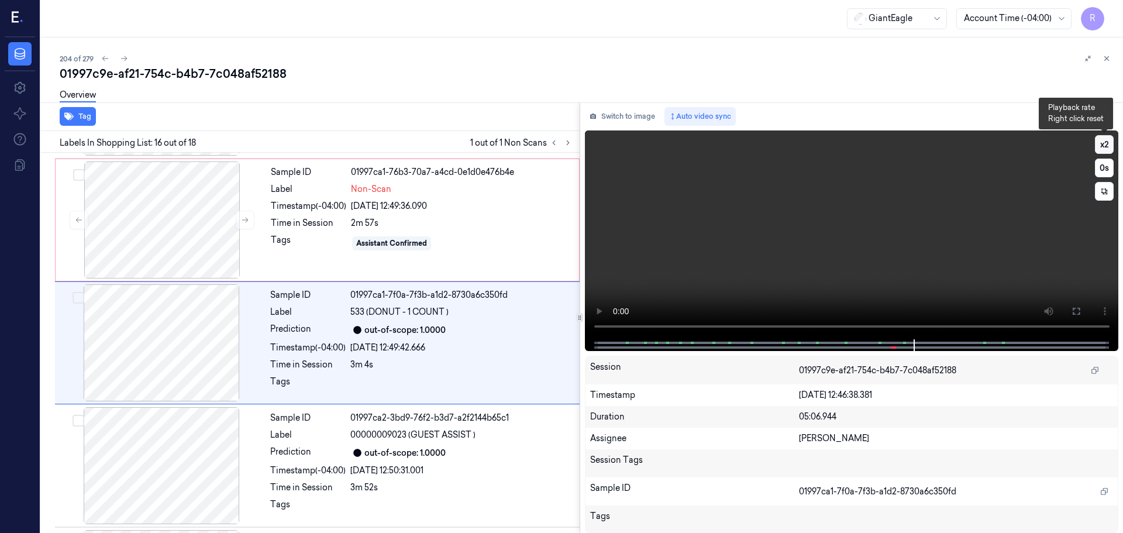
click at [1101, 137] on button "x 2" at bounding box center [1104, 144] width 19 height 19
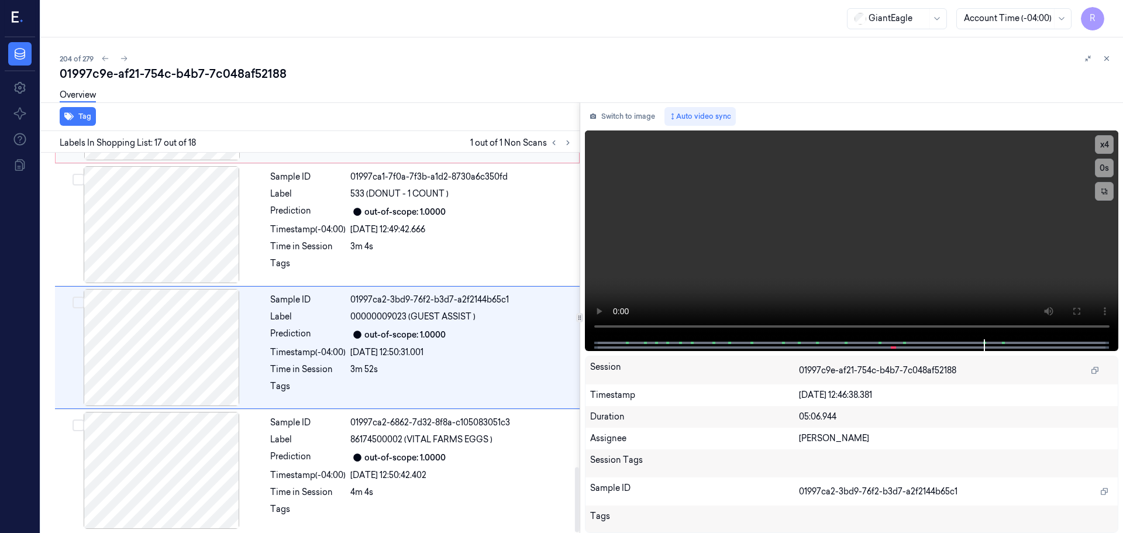
scroll to position [1834, 0]
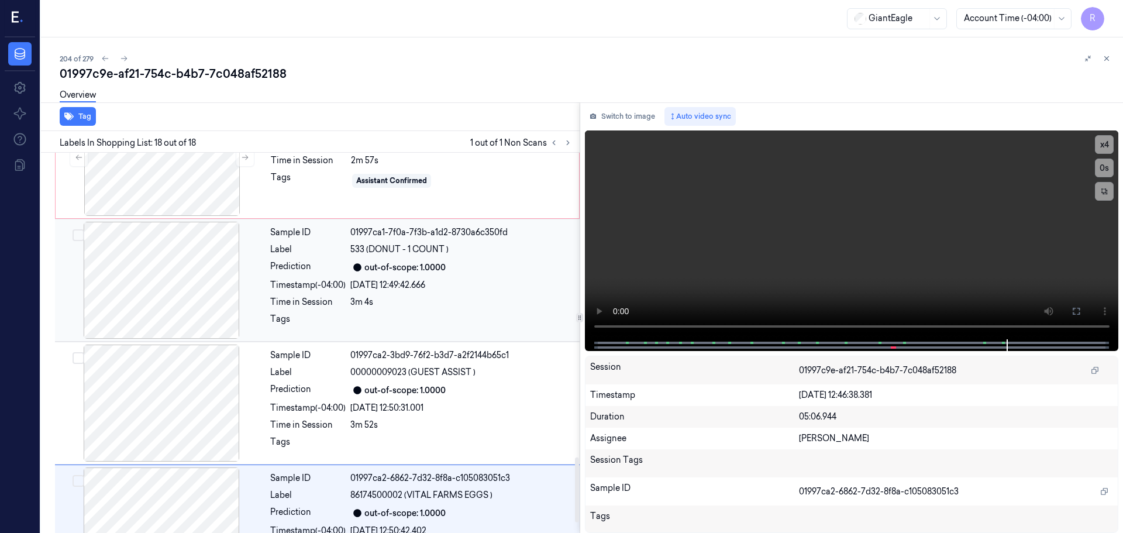
click at [131, 277] on div at bounding box center [161, 280] width 208 height 117
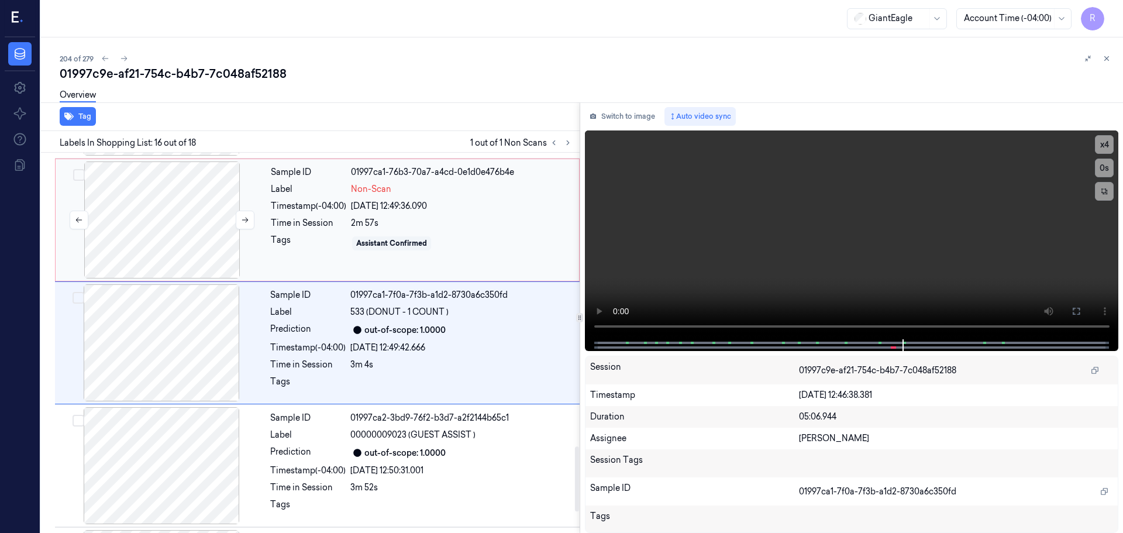
click at [150, 222] on div at bounding box center [162, 219] width 208 height 117
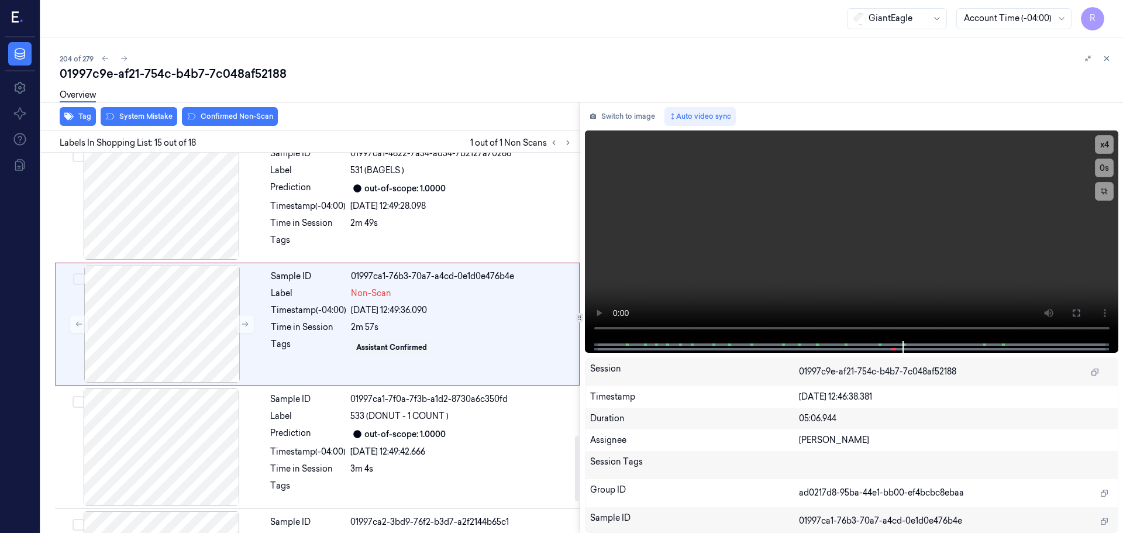
scroll to position [1590, 0]
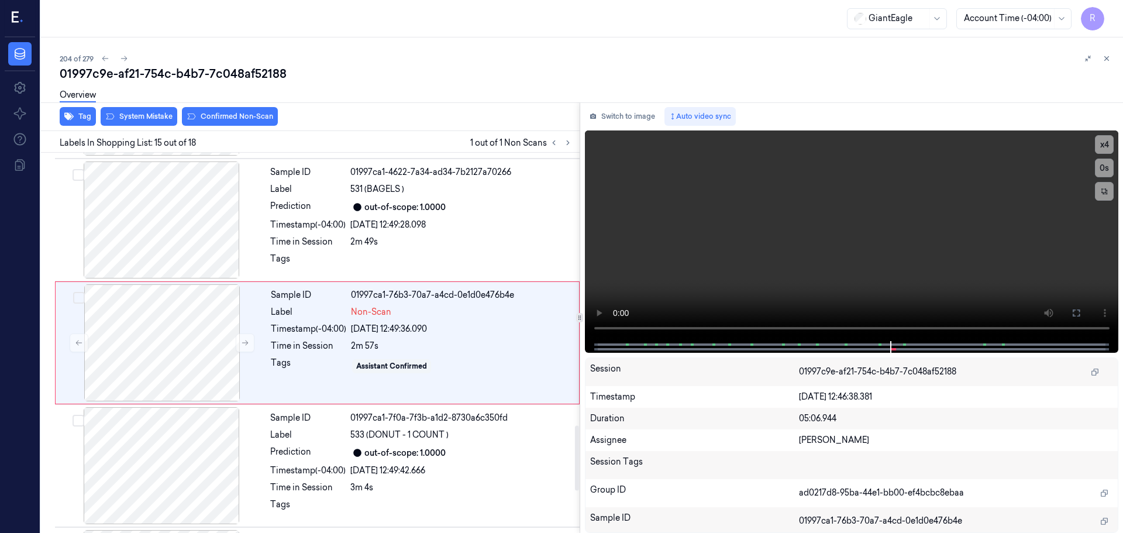
click at [130, 127] on div "Tag System Mistake Confirmed Non-Scan" at bounding box center [307, 116] width 543 height 29
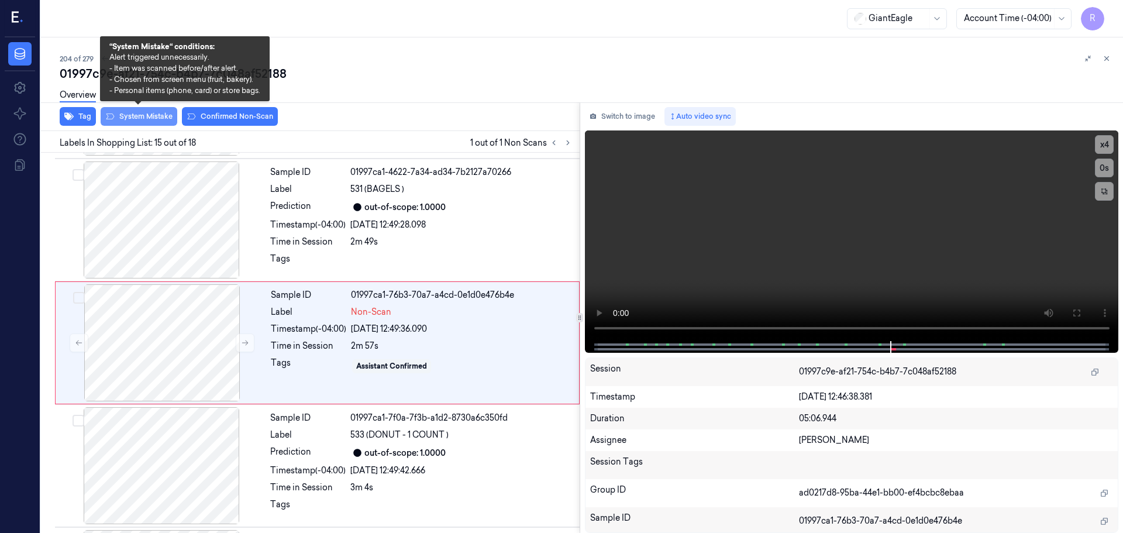
click at [139, 114] on button "System Mistake" at bounding box center [139, 116] width 77 height 19
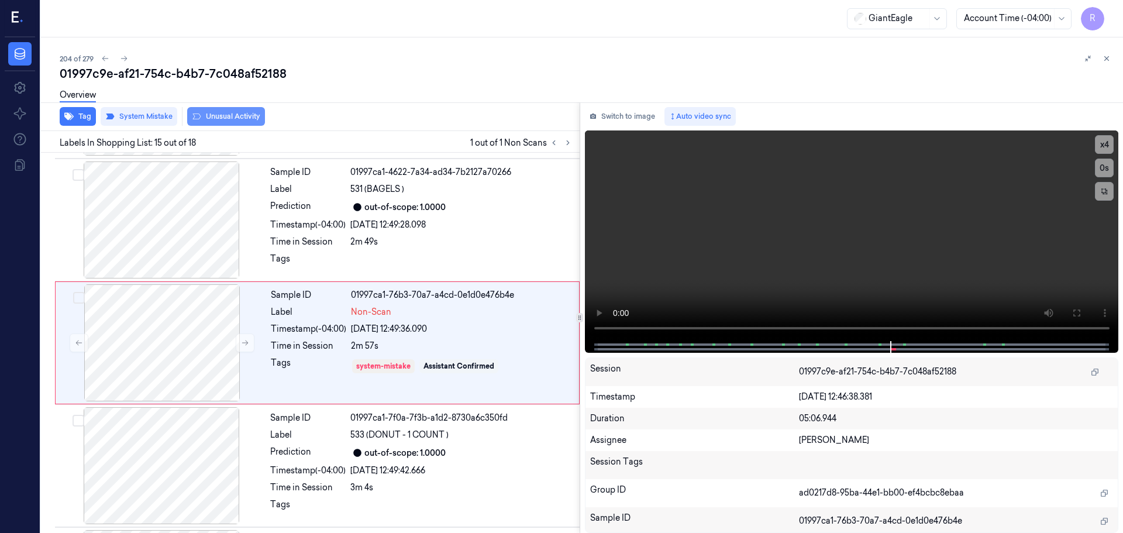
click at [222, 116] on button "Unusual Activity" at bounding box center [226, 116] width 78 height 19
click at [282, 432] on div "Label" at bounding box center [307, 435] width 75 height 12
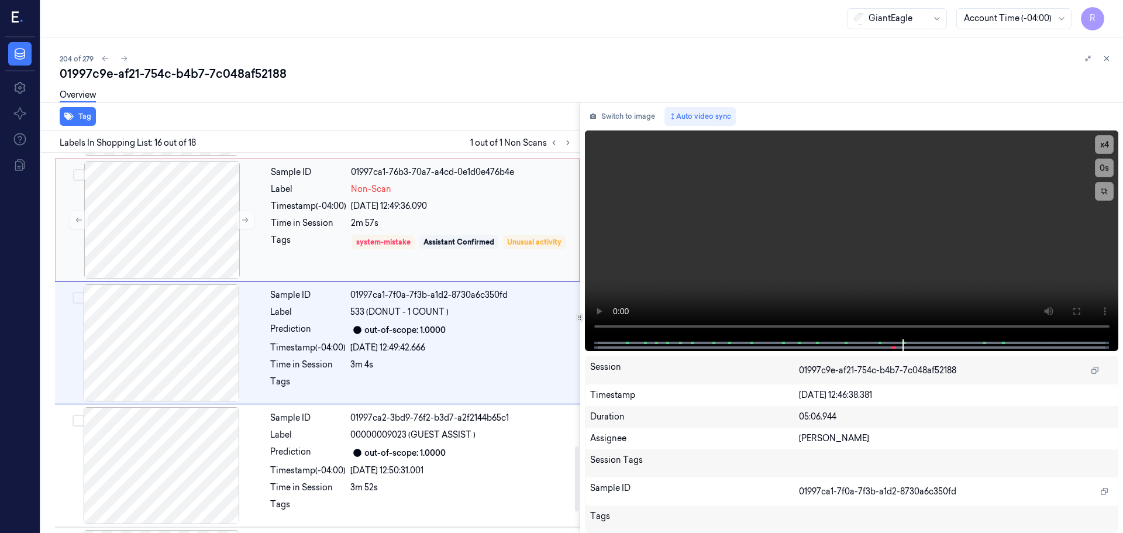
click at [319, 257] on div "Tags" at bounding box center [308, 250] width 75 height 33
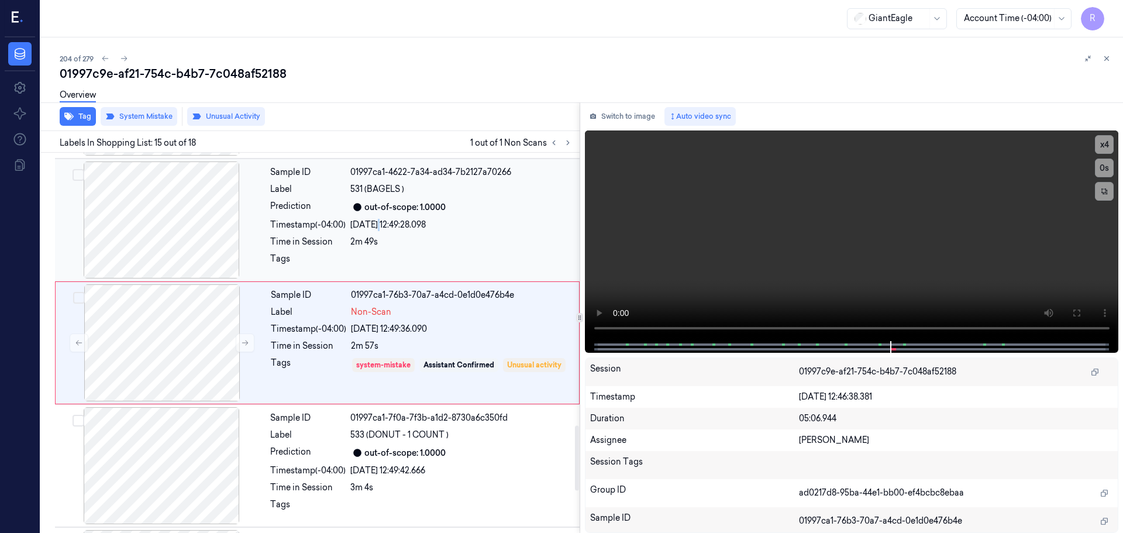
click at [379, 220] on div "[DATE] 12:49:28.098" at bounding box center [461, 225] width 222 height 12
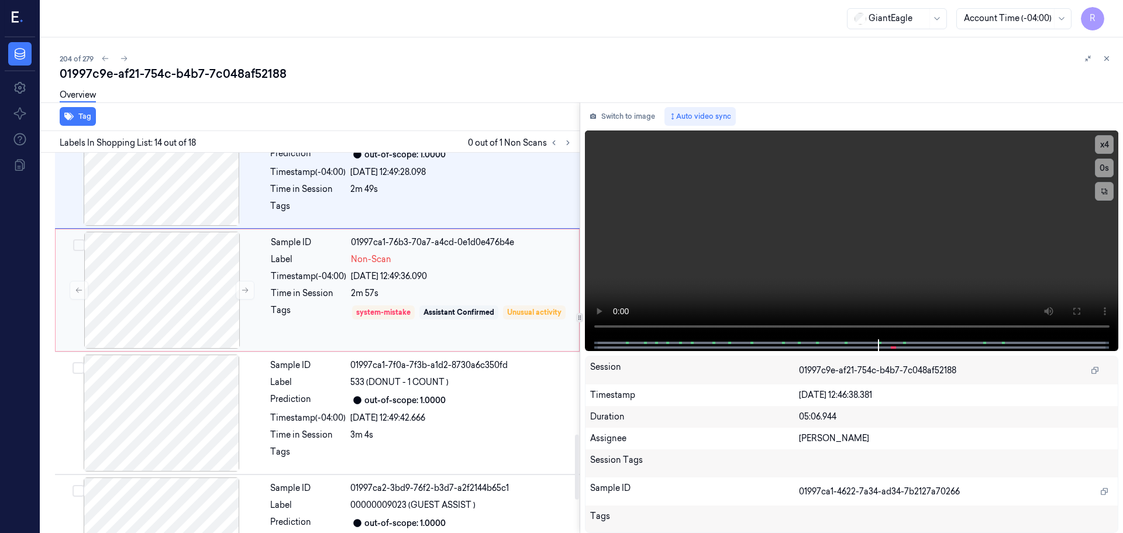
click at [301, 262] on div "Label" at bounding box center [308, 259] width 75 height 12
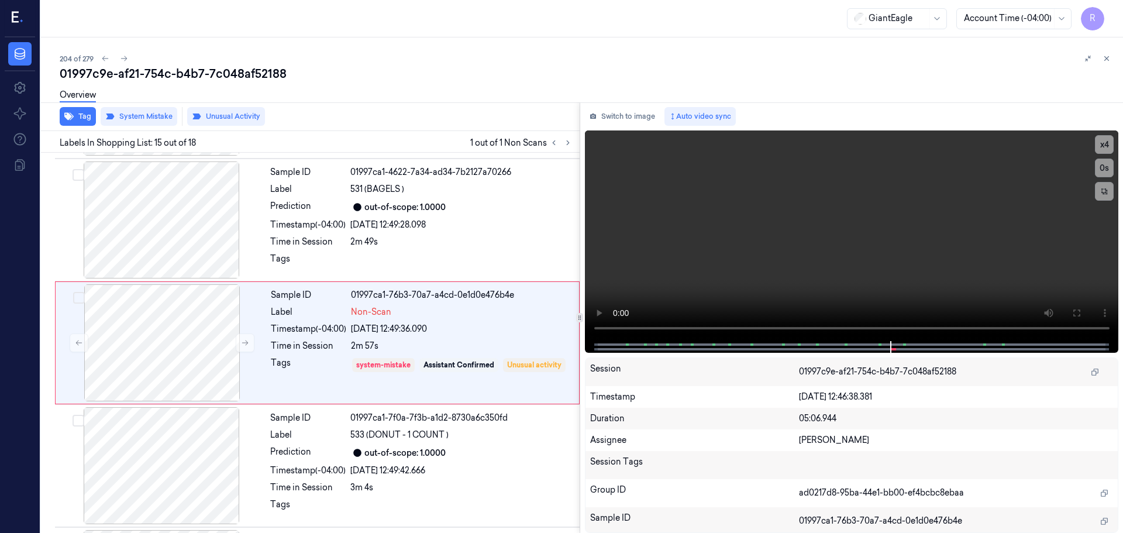
click at [1109, 58] on icon at bounding box center [1106, 58] width 8 height 8
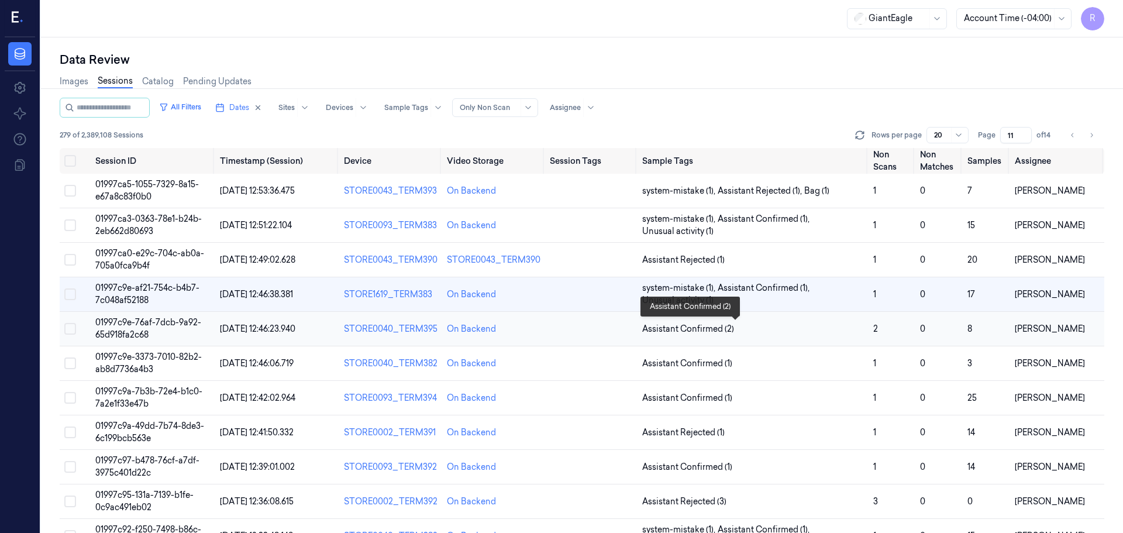
click at [806, 332] on span "Assistant Confirmed (2)" at bounding box center [752, 329] width 221 height 12
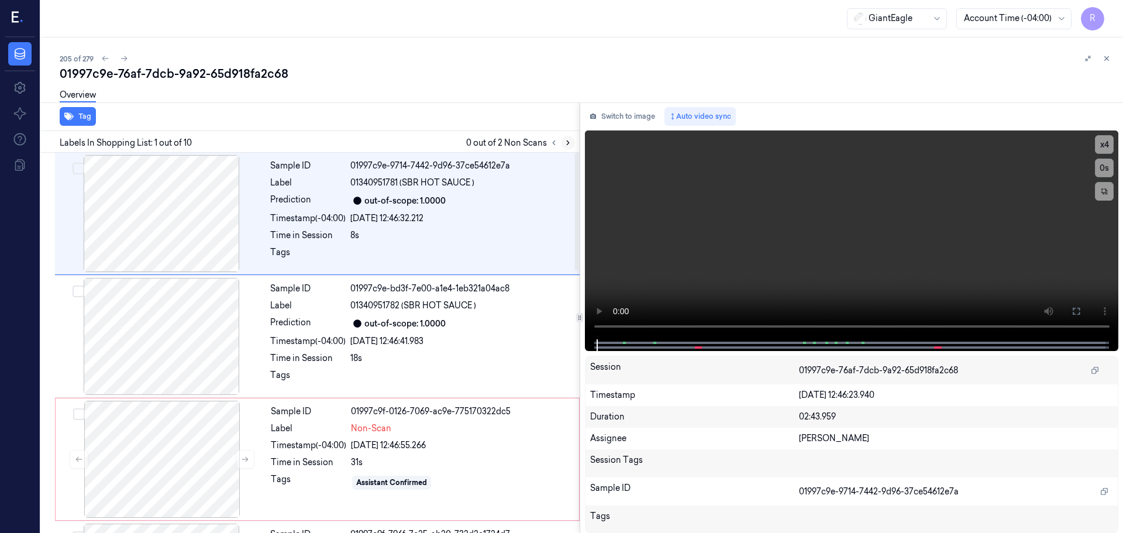
click at [567, 136] on button at bounding box center [568, 143] width 14 height 14
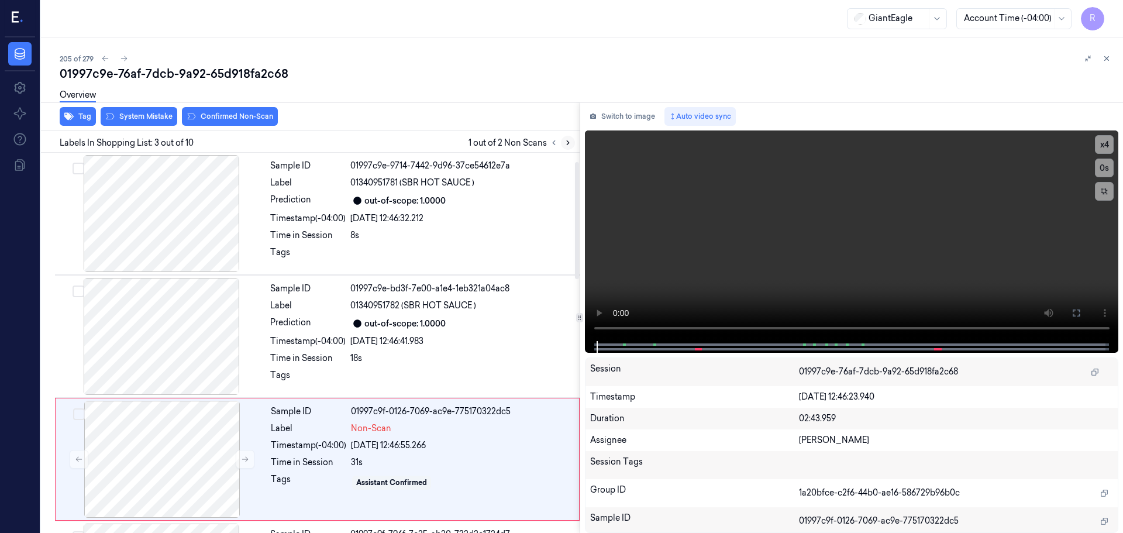
scroll to position [116, 0]
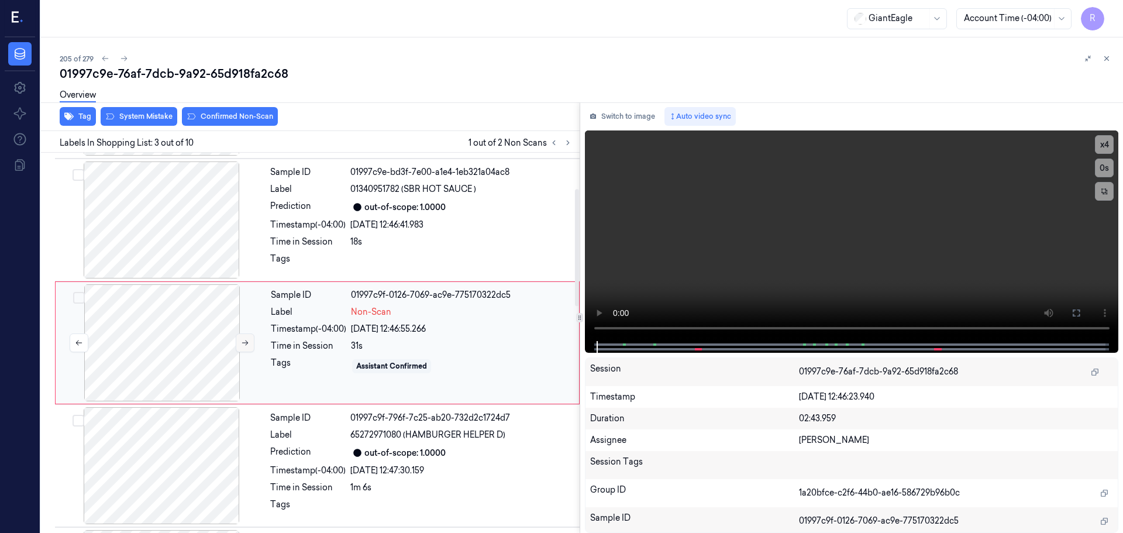
click at [237, 344] on button at bounding box center [245, 342] width 19 height 19
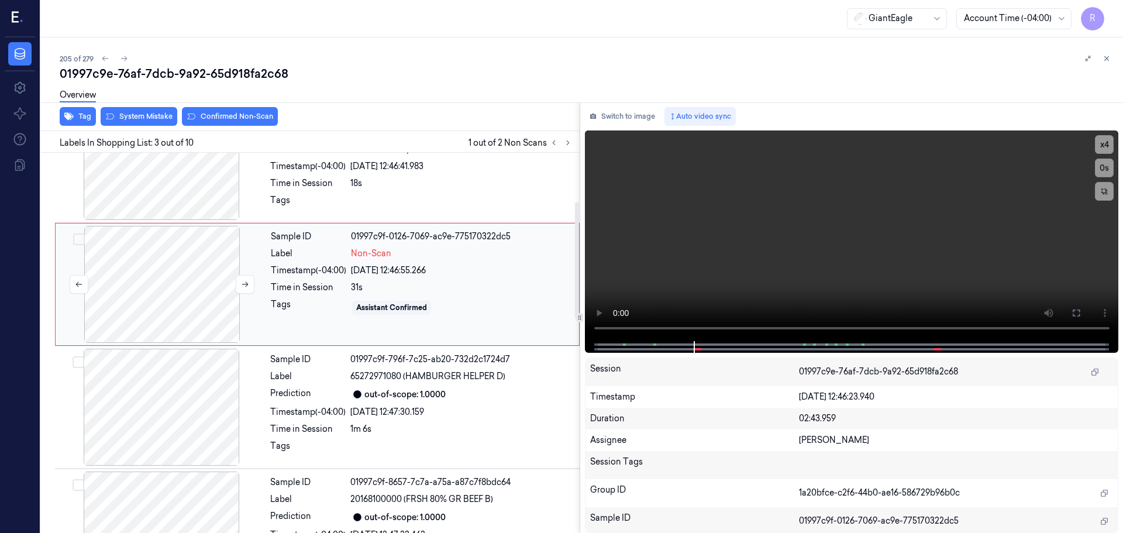
scroll to position [58, 0]
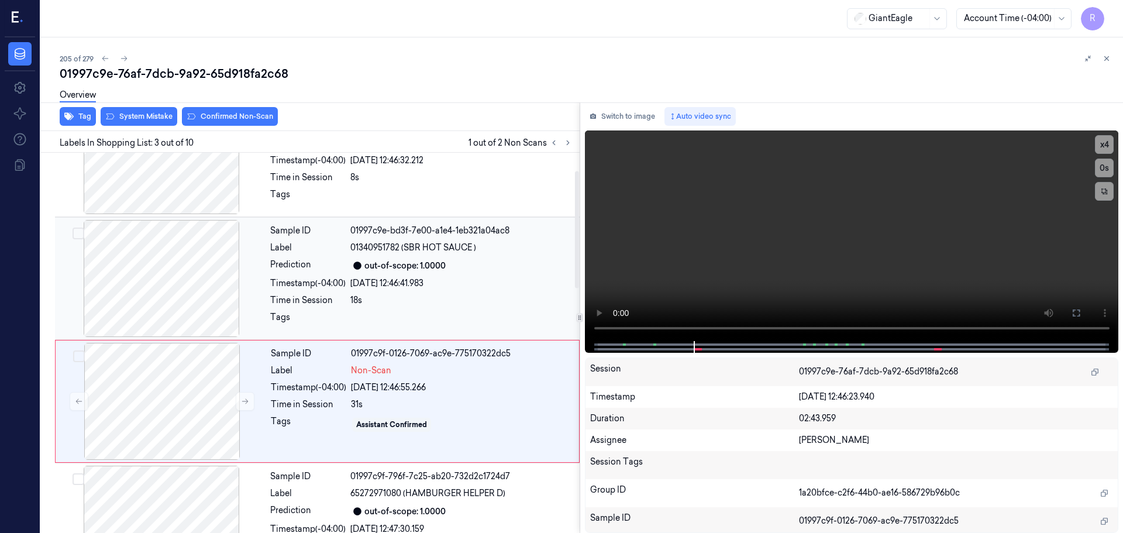
click at [188, 290] on div at bounding box center [161, 278] width 208 height 117
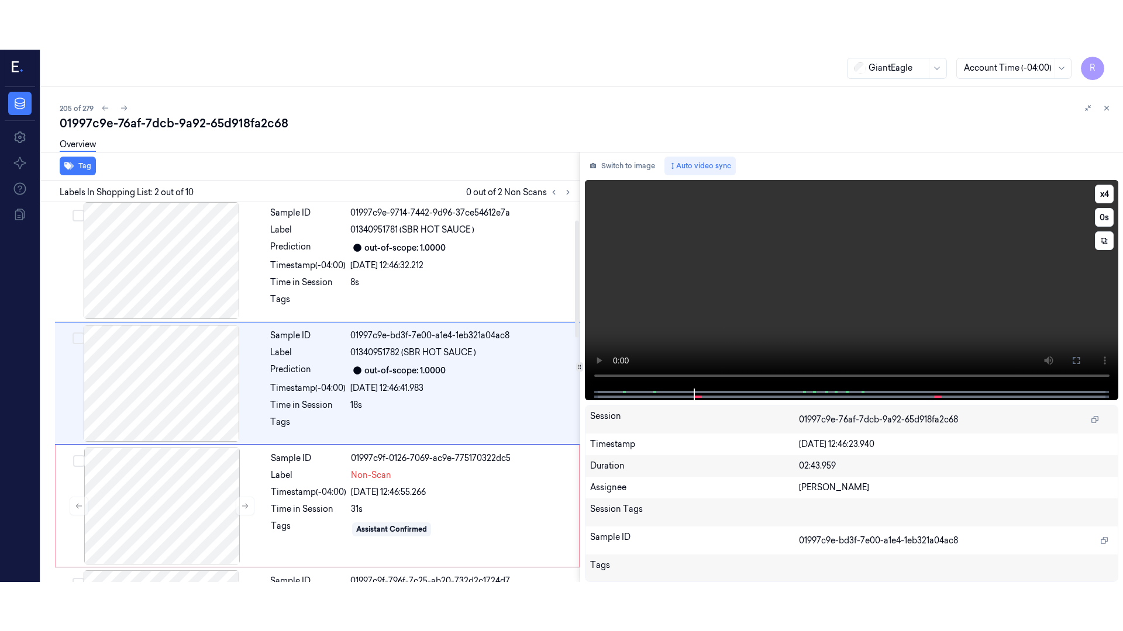
scroll to position [0, 0]
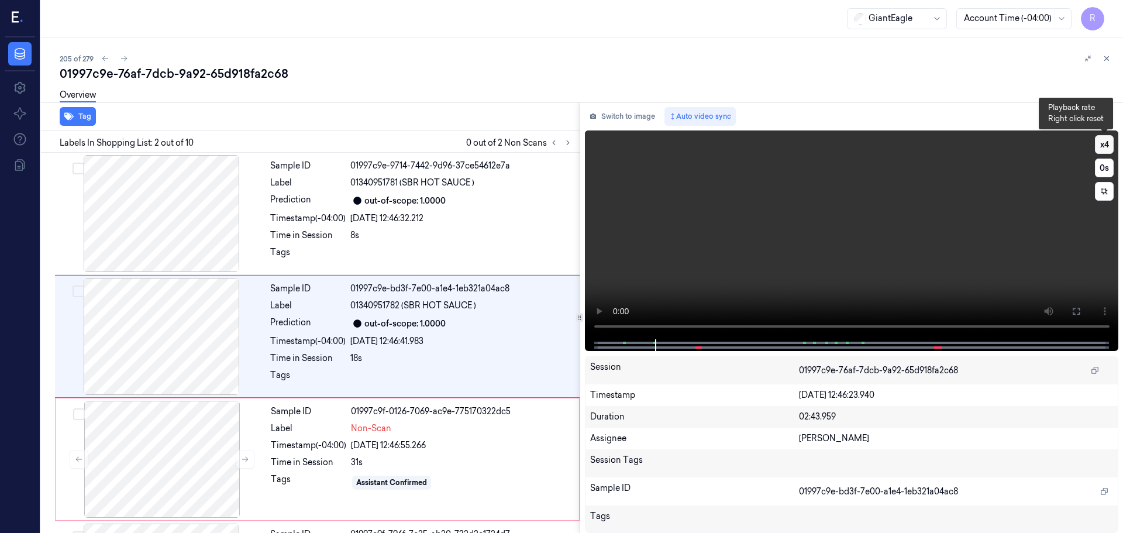
click at [1110, 146] on button "x 4" at bounding box center [1104, 144] width 19 height 19
click at [1110, 146] on button "x 1" at bounding box center [1104, 144] width 19 height 19
drag, startPoint x: 1082, startPoint y: 309, endPoint x: 1082, endPoint y: 379, distance: 70.8
click at [1082, 309] on button at bounding box center [1076, 311] width 19 height 19
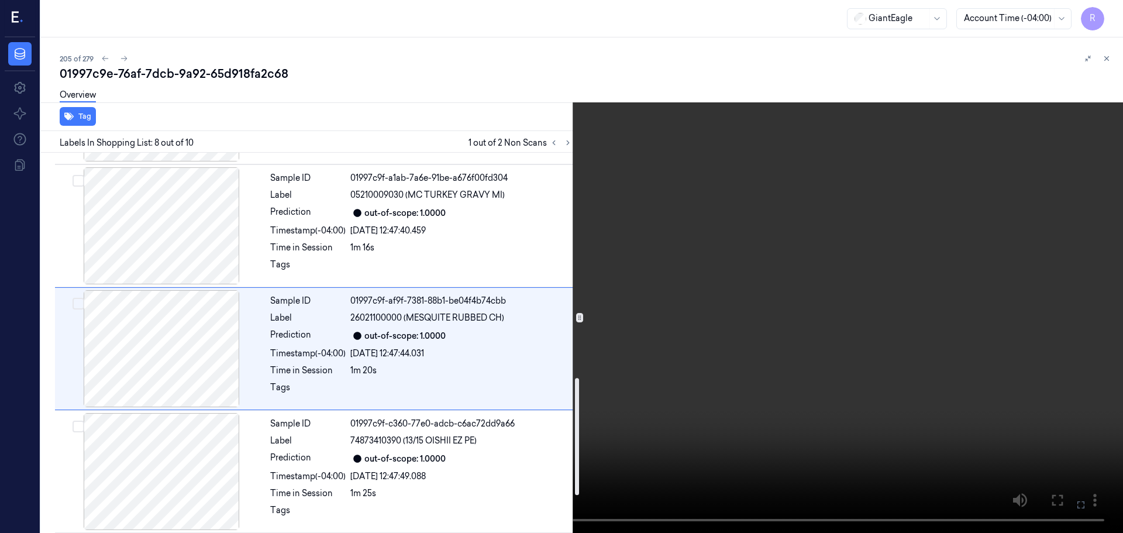
scroll to position [730, 0]
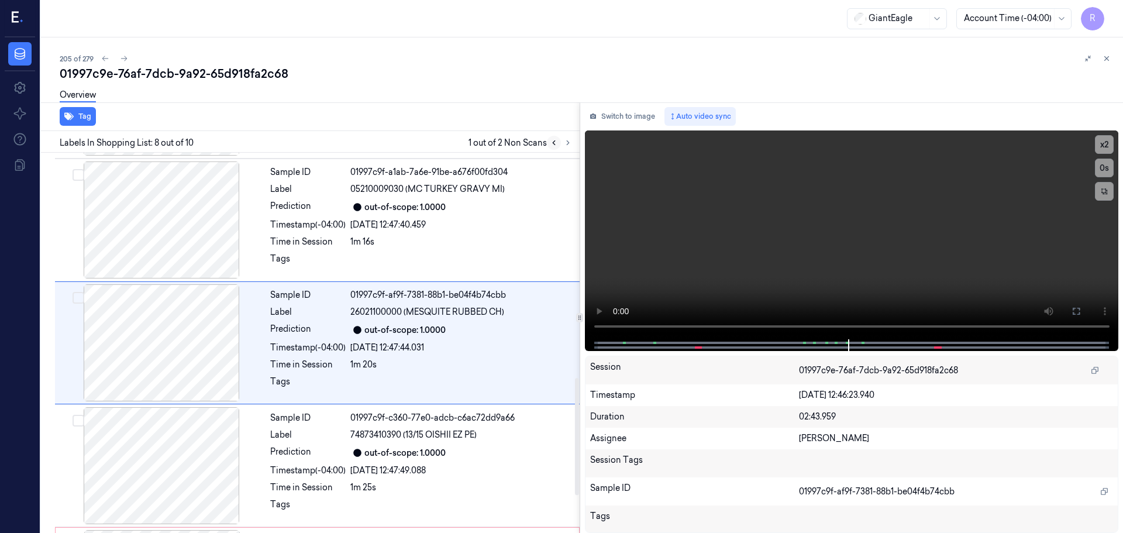
click at [554, 136] on button at bounding box center [554, 143] width 14 height 14
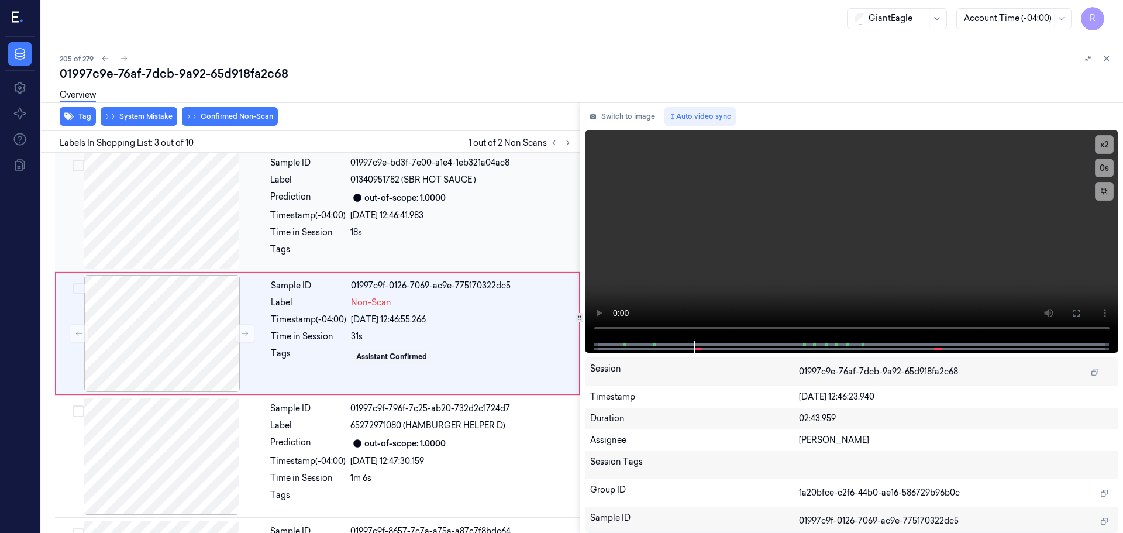
scroll to position [116, 0]
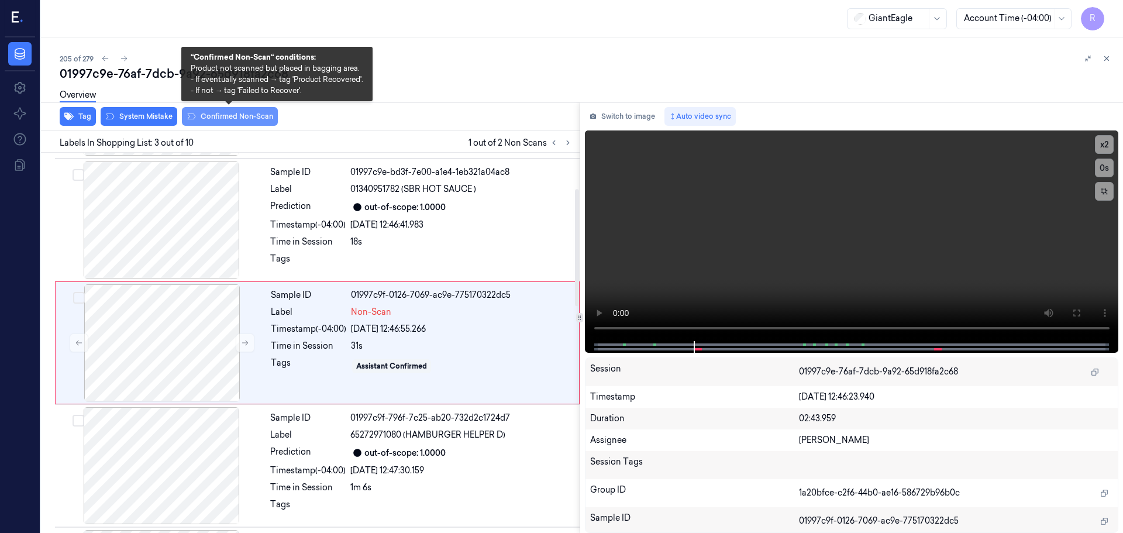
click at [241, 117] on button "Confirmed Non-Scan" at bounding box center [230, 116] width 96 height 19
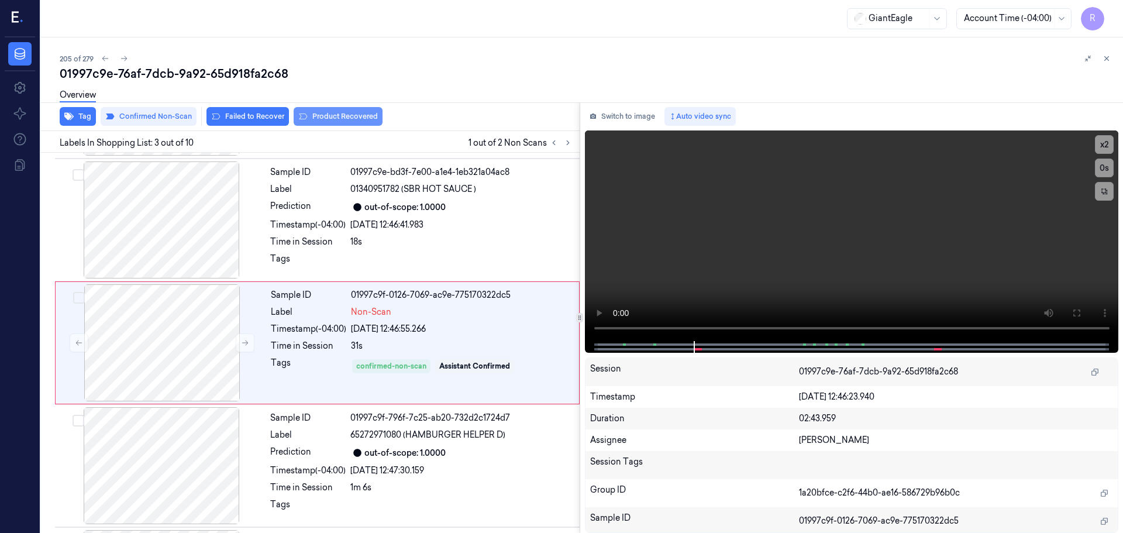
click at [340, 115] on button "Product Recovered" at bounding box center [338, 116] width 89 height 19
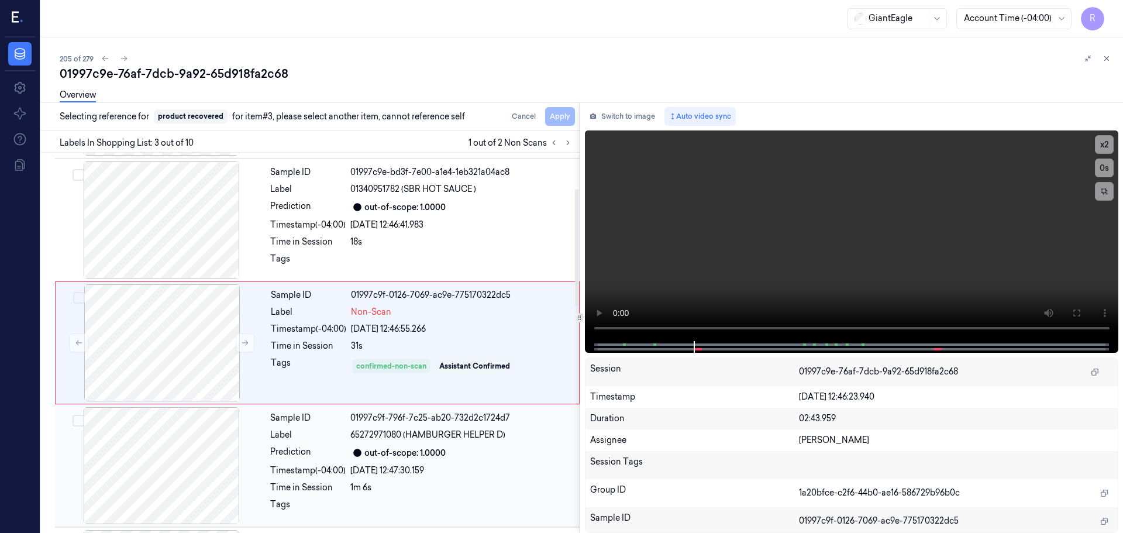
click at [429, 455] on div "out-of-scope: 1.0000" at bounding box center [404, 453] width 81 height 12
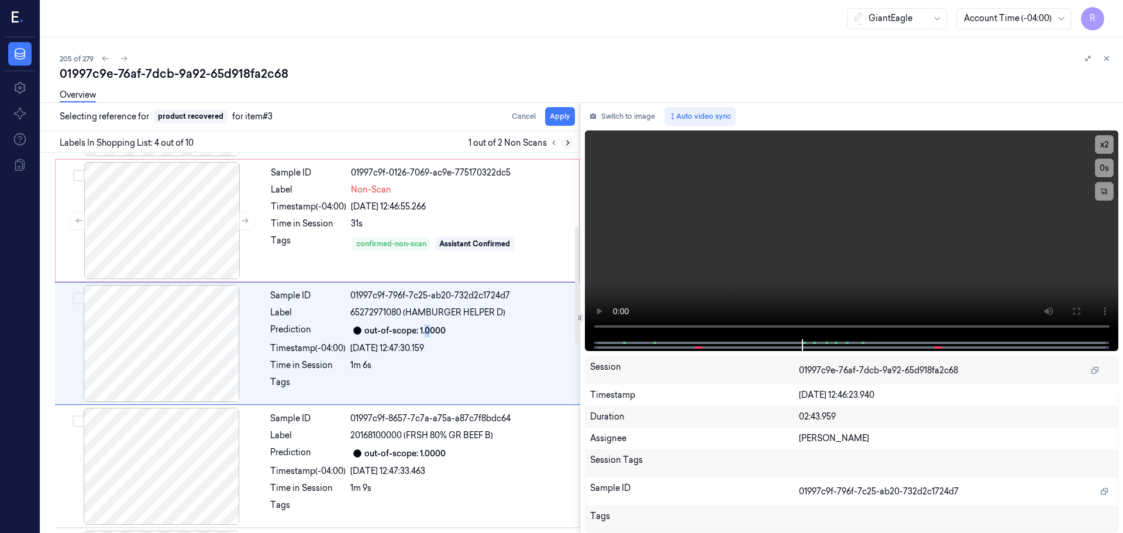
scroll to position [239, 0]
click at [555, 122] on button "Apply" at bounding box center [560, 116] width 30 height 19
click at [474, 232] on div "Sample ID 01997c9f-0126-7069-ac9e-775170322dc5 Label Non-Scan Timestamp (-04:00…" at bounding box center [421, 219] width 310 height 117
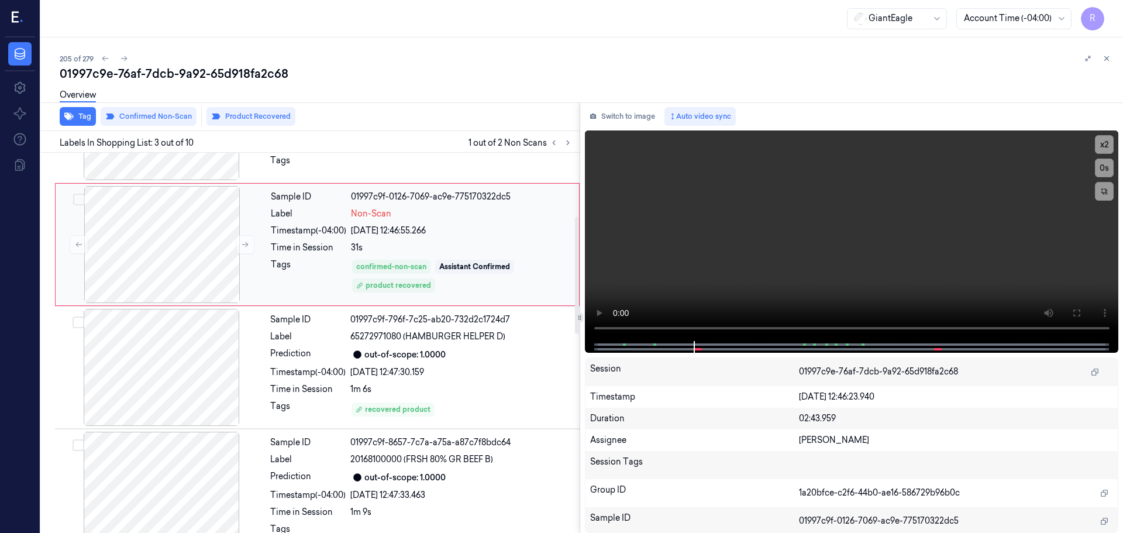
scroll to position [233, 0]
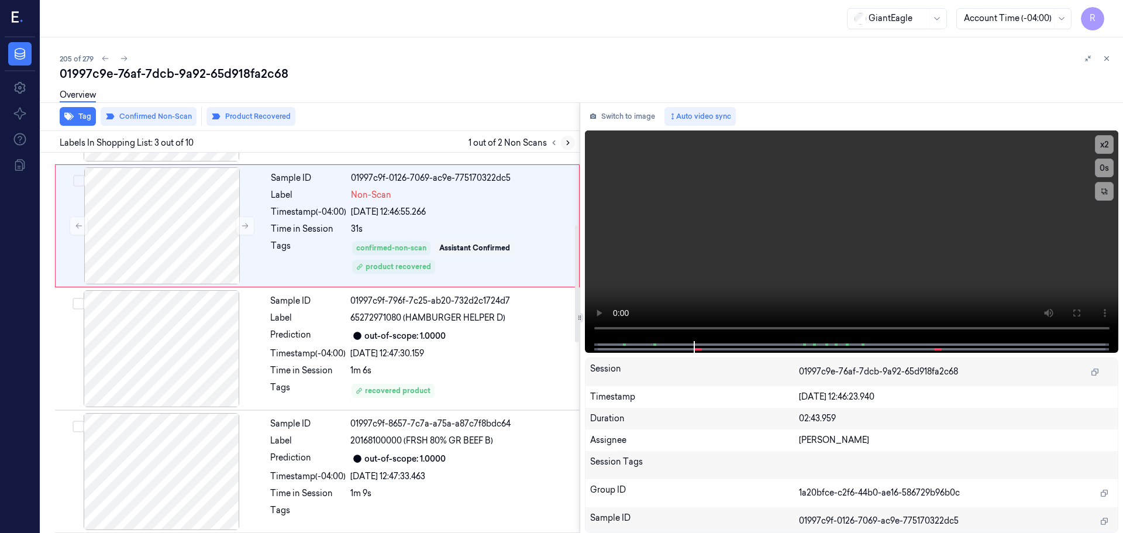
click at [567, 147] on button at bounding box center [568, 143] width 14 height 14
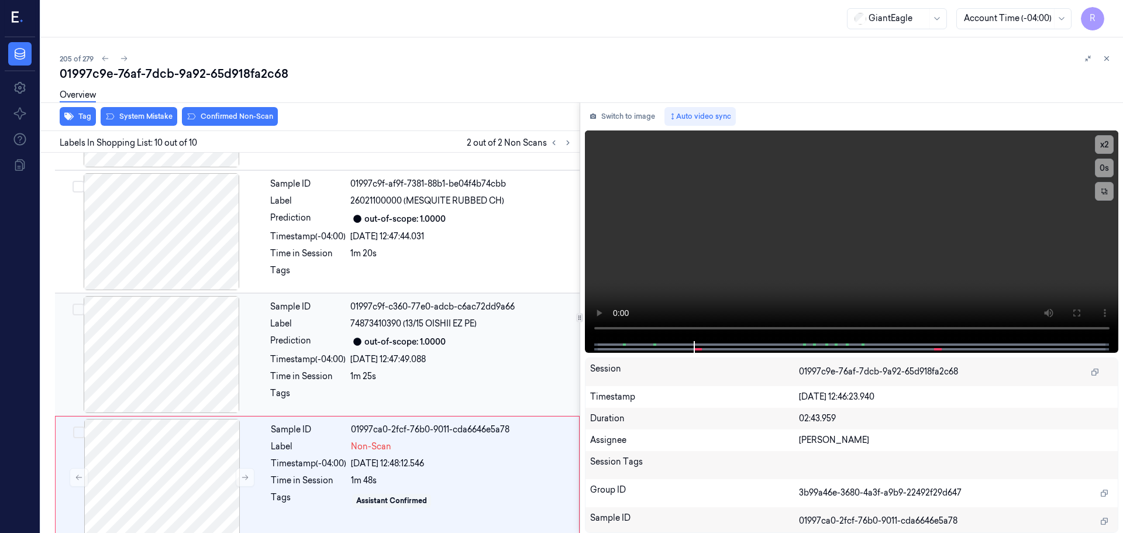
scroll to position [851, 0]
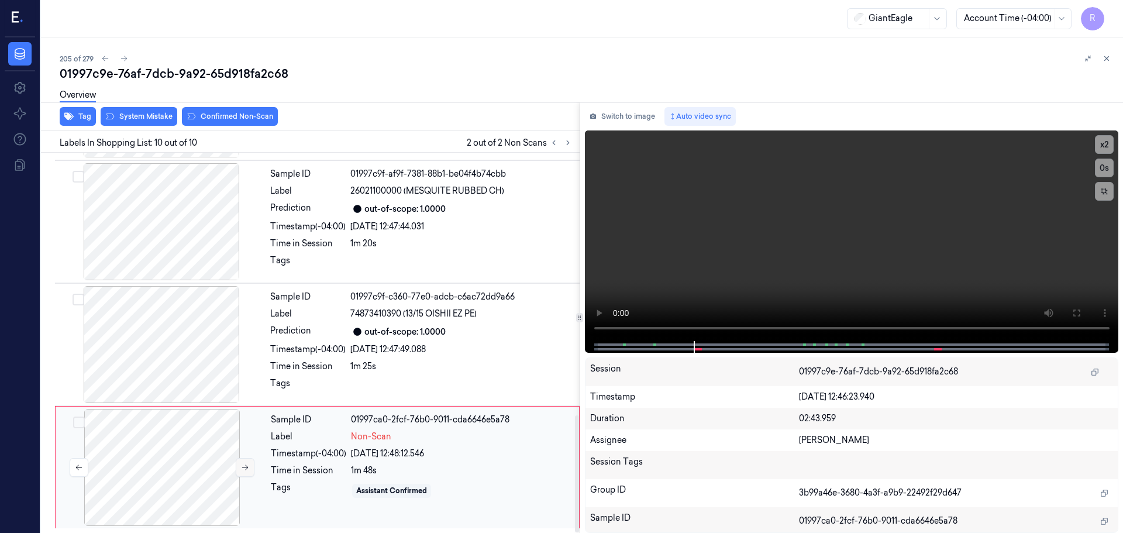
click at [248, 466] on icon at bounding box center [245, 467] width 8 height 8
click at [178, 226] on div at bounding box center [161, 221] width 208 height 117
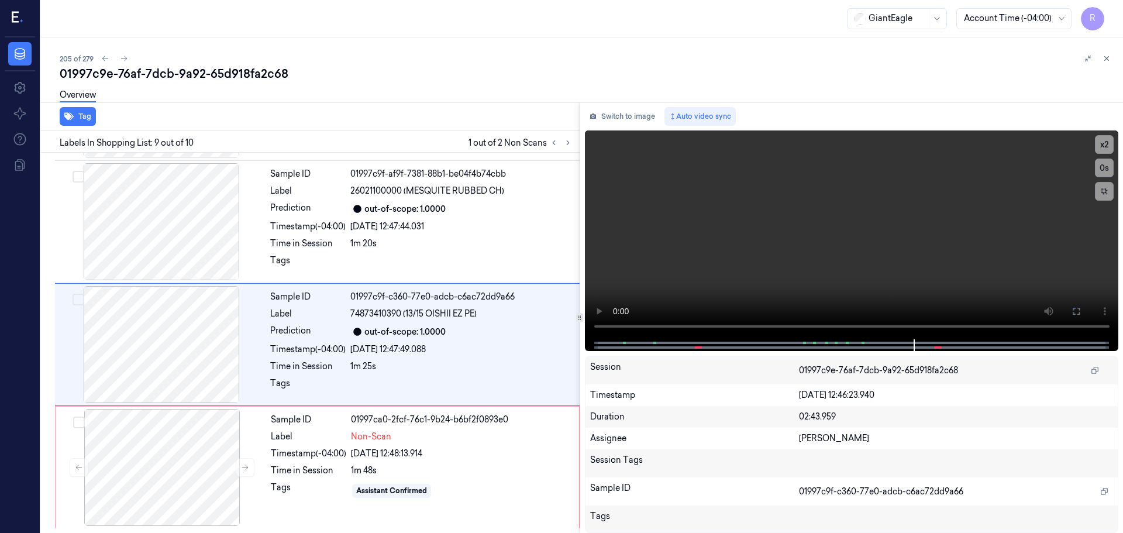
drag, startPoint x: 1071, startPoint y: 308, endPoint x: 1072, endPoint y: 378, distance: 70.8
click at [1072, 308] on icon at bounding box center [1075, 310] width 9 height 9
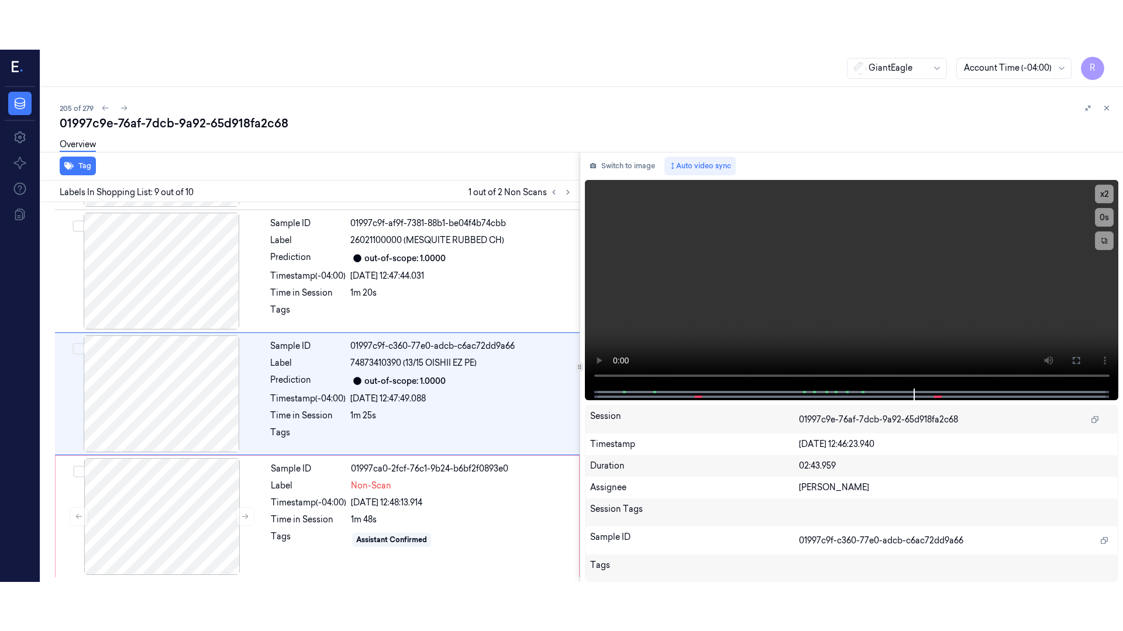
scroll to position [753, 0]
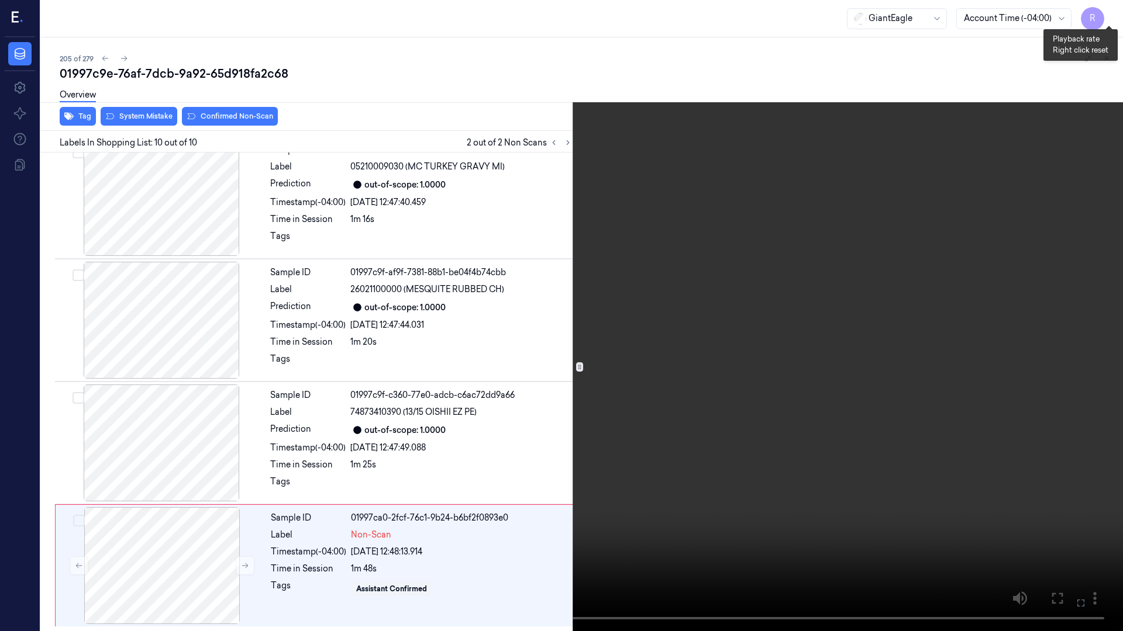
click at [1110, 7] on button "x 2" at bounding box center [1108, 14] width 19 height 19
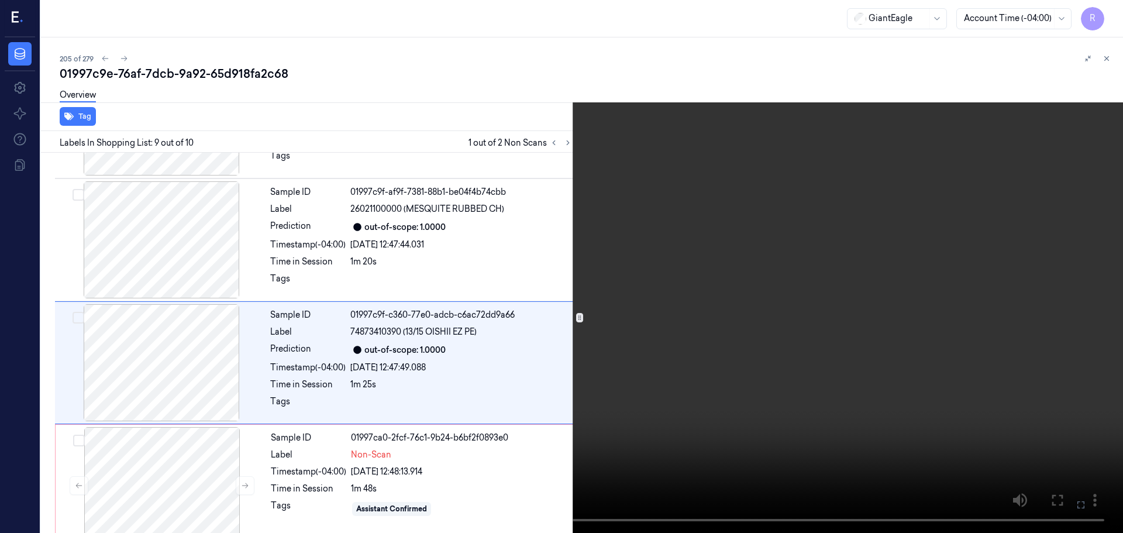
scroll to position [851, 0]
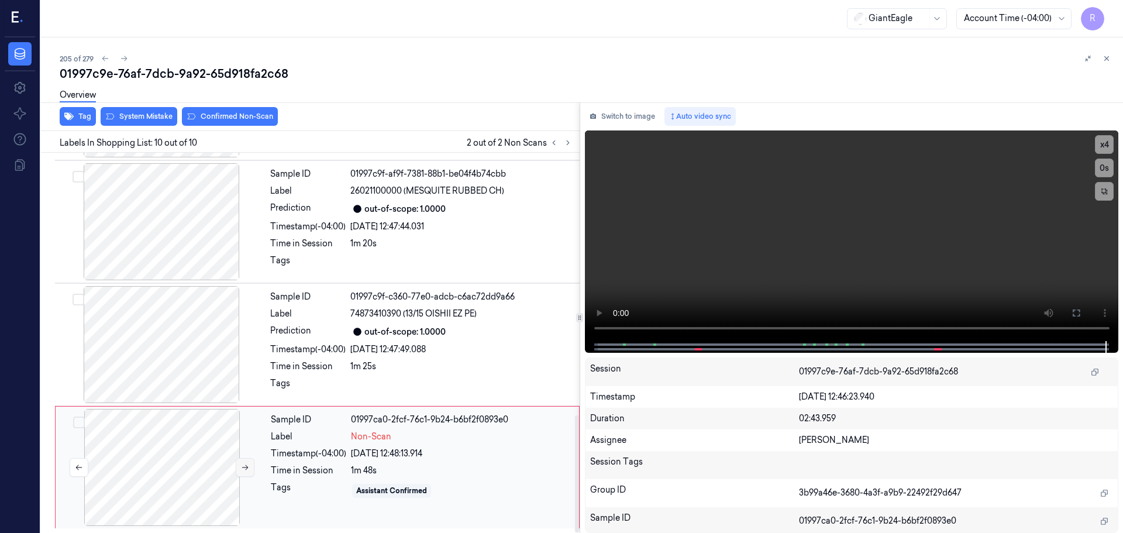
click at [243, 463] on button at bounding box center [245, 467] width 19 height 19
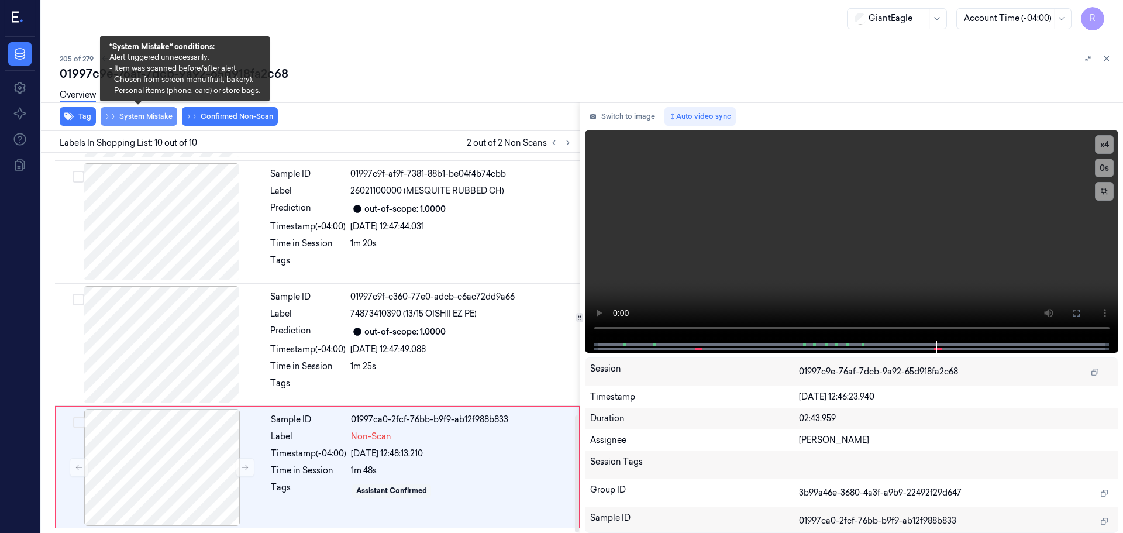
click at [146, 125] on button "System Mistake" at bounding box center [139, 116] width 77 height 19
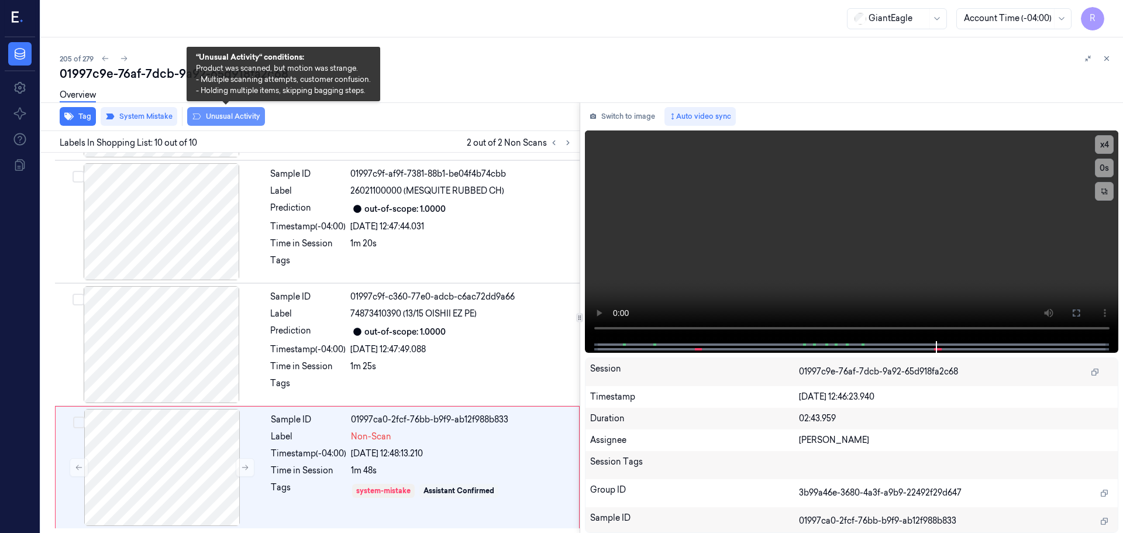
click at [213, 118] on button "Unusual Activity" at bounding box center [226, 116] width 78 height 19
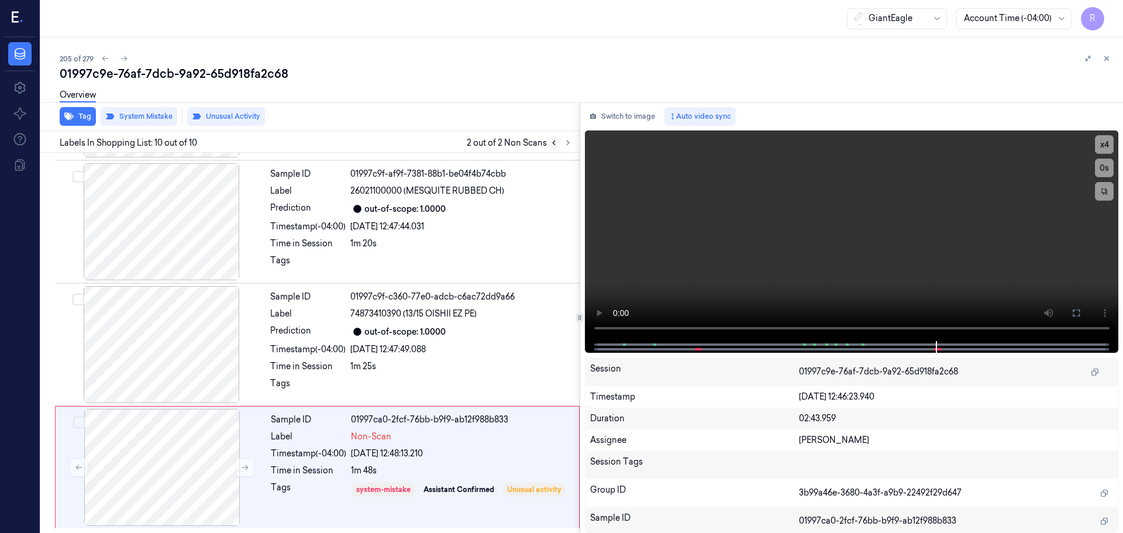
click at [555, 141] on icon at bounding box center [554, 143] width 8 height 8
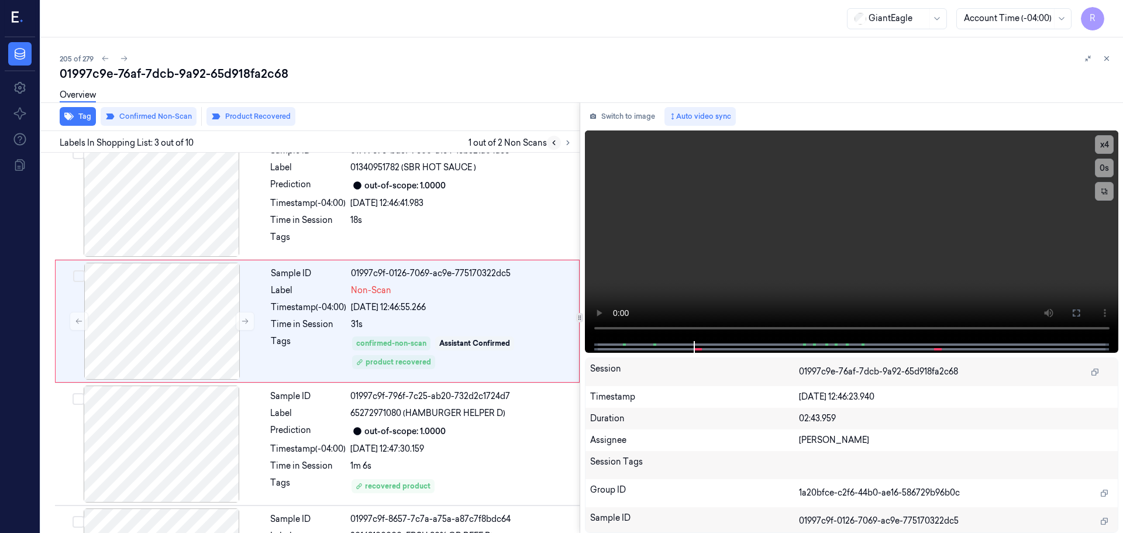
scroll to position [116, 0]
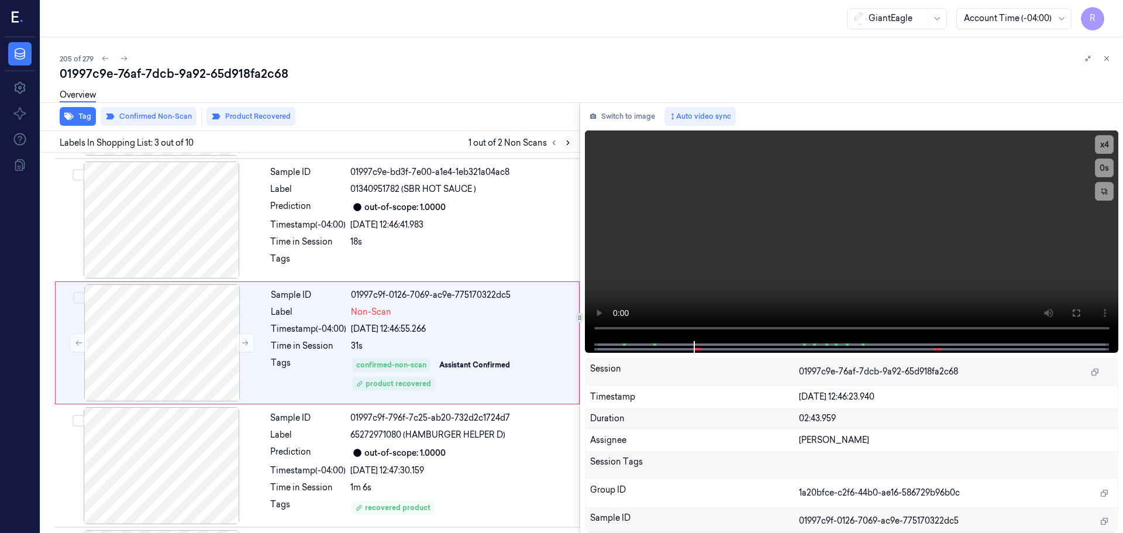
click at [571, 144] on icon at bounding box center [568, 143] width 8 height 8
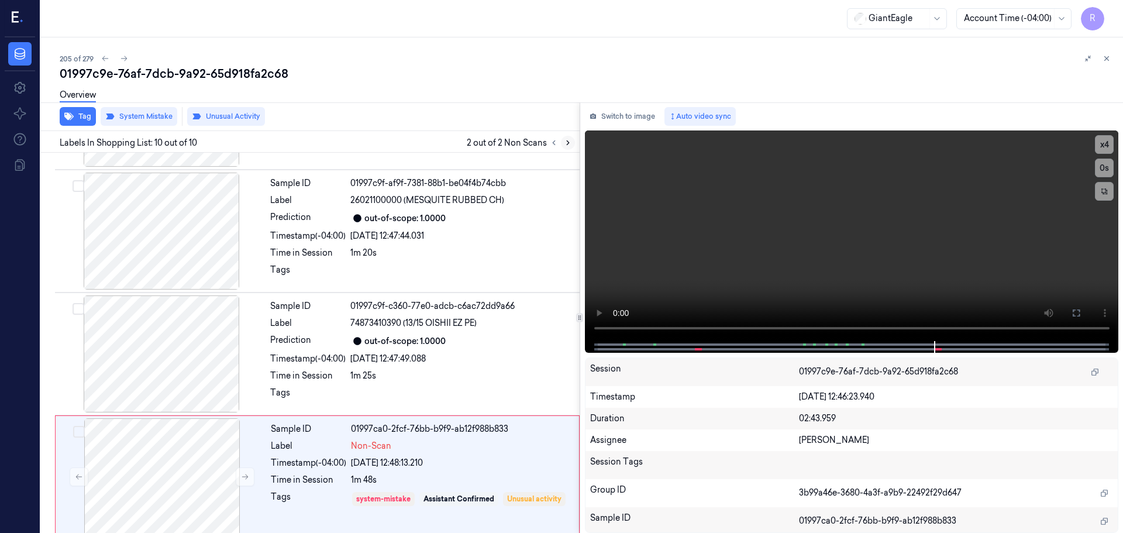
scroll to position [851, 0]
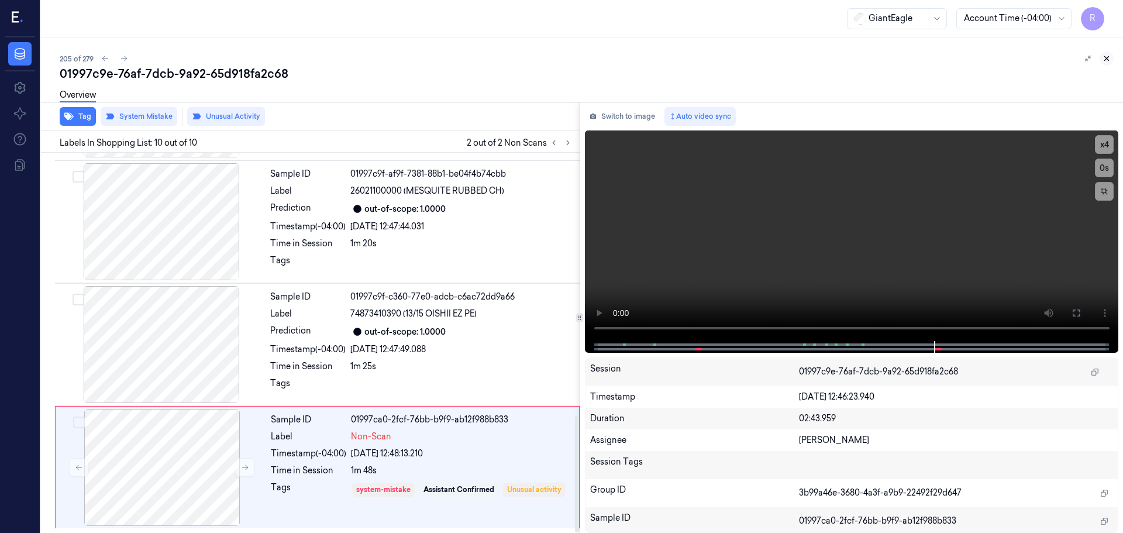
click at [1109, 63] on button at bounding box center [1106, 58] width 14 height 14
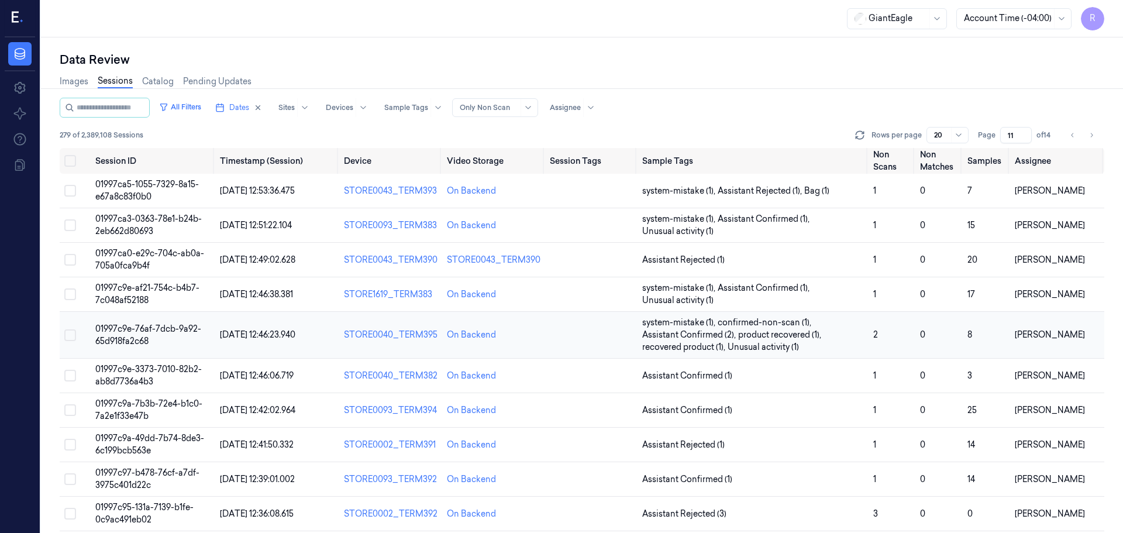
scroll to position [58, 0]
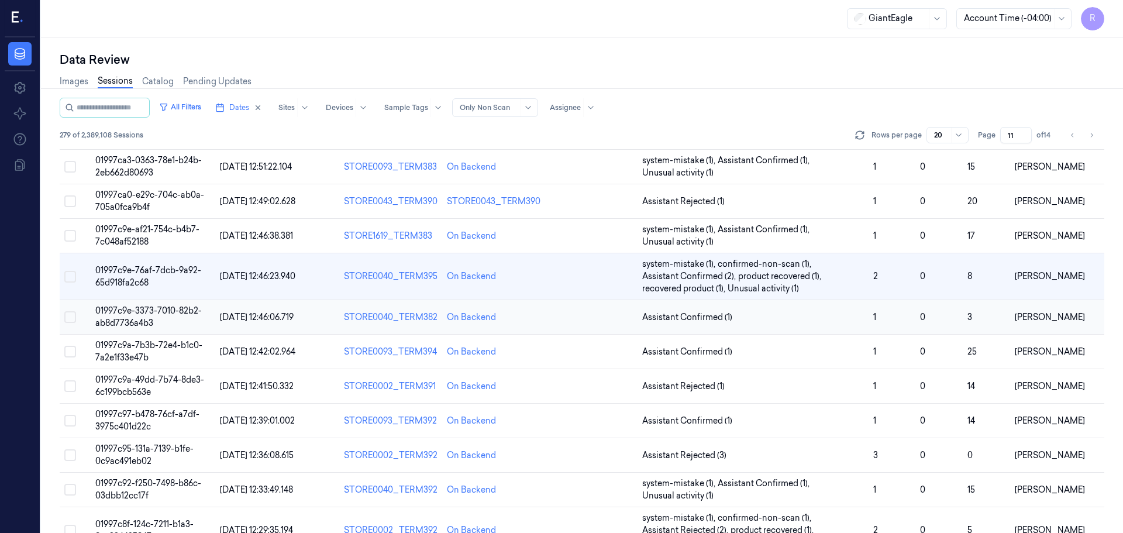
click at [763, 323] on td "Assistant Confirmed (1)" at bounding box center [752, 317] width 230 height 34
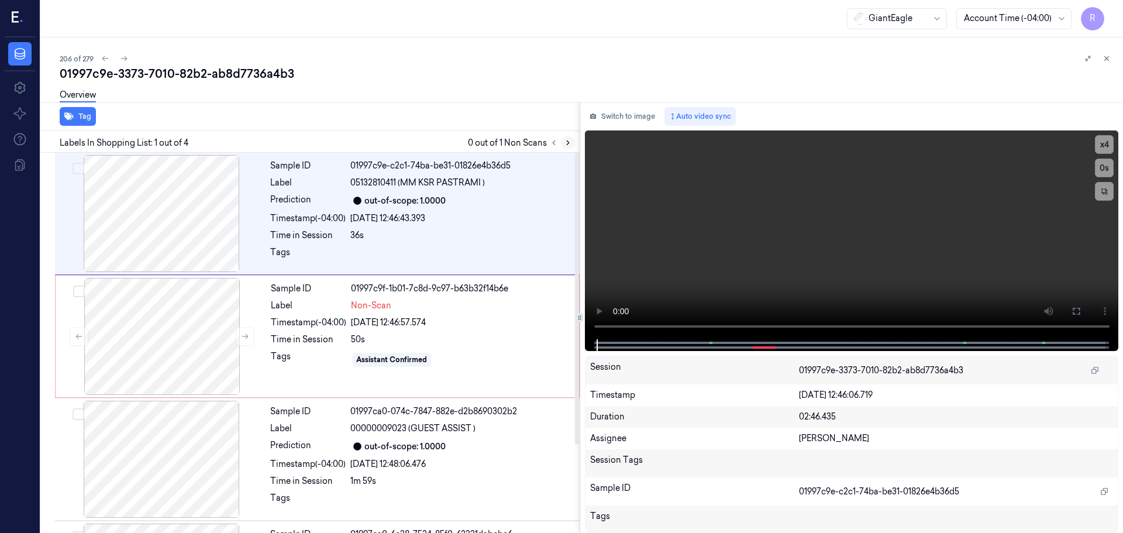
click at [565, 141] on icon at bounding box center [568, 143] width 8 height 8
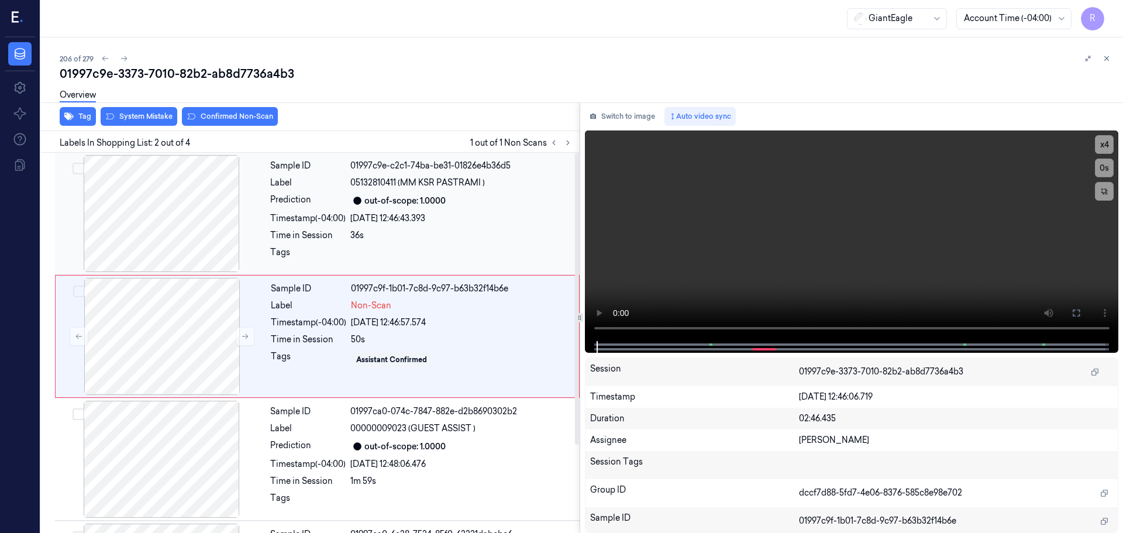
click at [187, 233] on div at bounding box center [161, 213] width 208 height 117
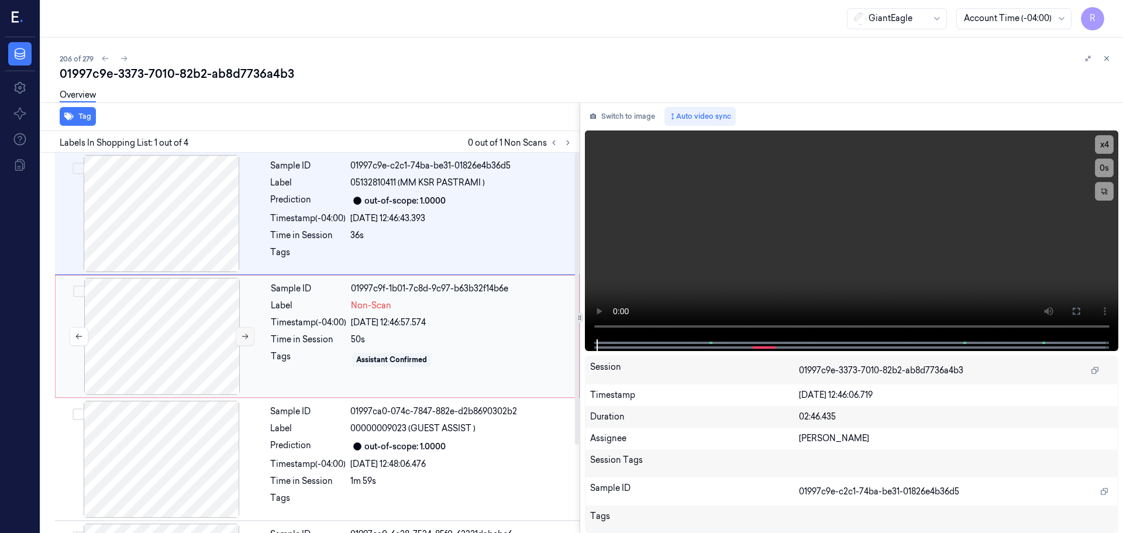
click at [250, 333] on button at bounding box center [245, 336] width 19 height 19
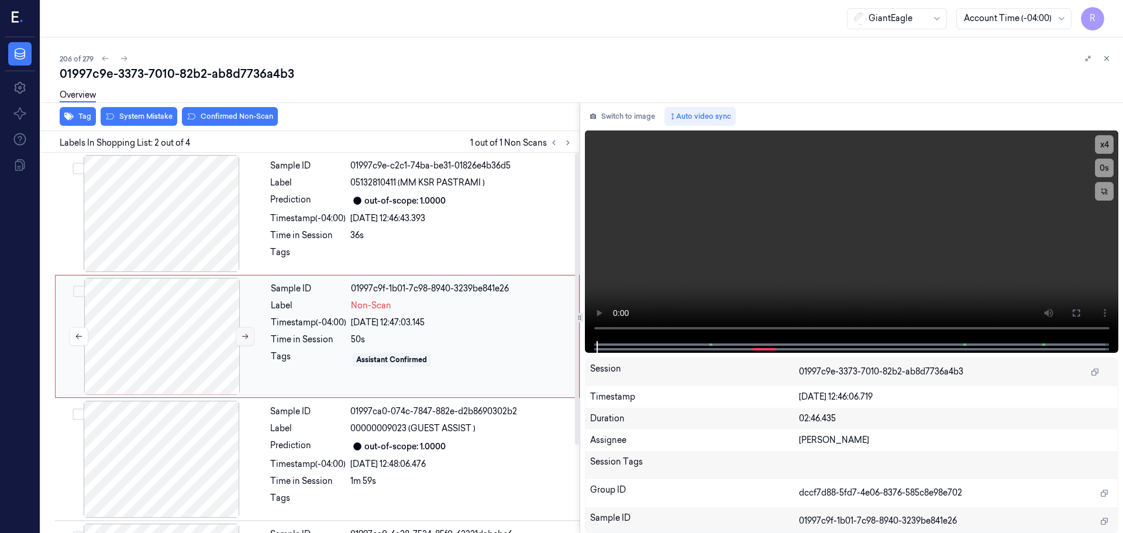
click at [249, 333] on button at bounding box center [245, 336] width 19 height 19
click at [248, 333] on icon at bounding box center [245, 336] width 8 height 8
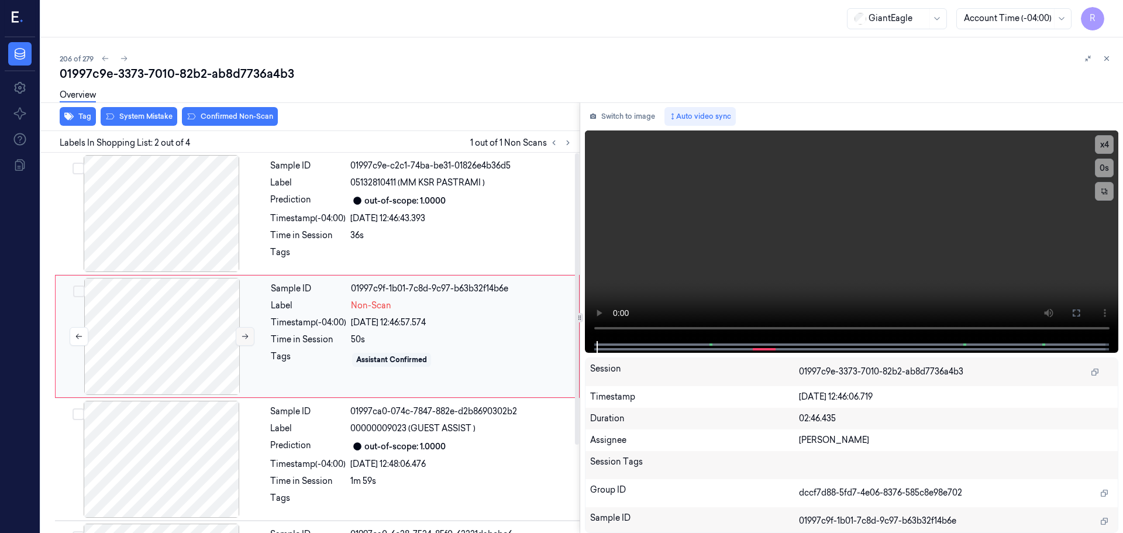
click at [248, 333] on icon at bounding box center [245, 336] width 8 height 8
click at [1106, 150] on button "x 4" at bounding box center [1104, 144] width 19 height 19
click at [1103, 144] on button "x 1" at bounding box center [1104, 144] width 19 height 19
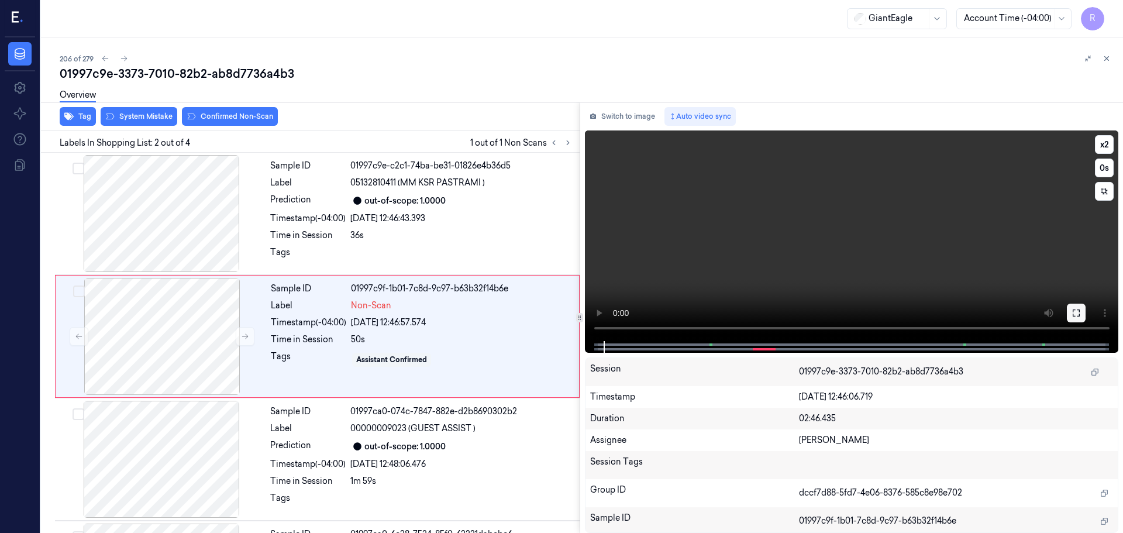
click at [1069, 314] on button at bounding box center [1076, 312] width 19 height 19
click at [1072, 315] on icon at bounding box center [1075, 312] width 7 height 7
click at [1100, 143] on button "x 2" at bounding box center [1104, 144] width 19 height 19
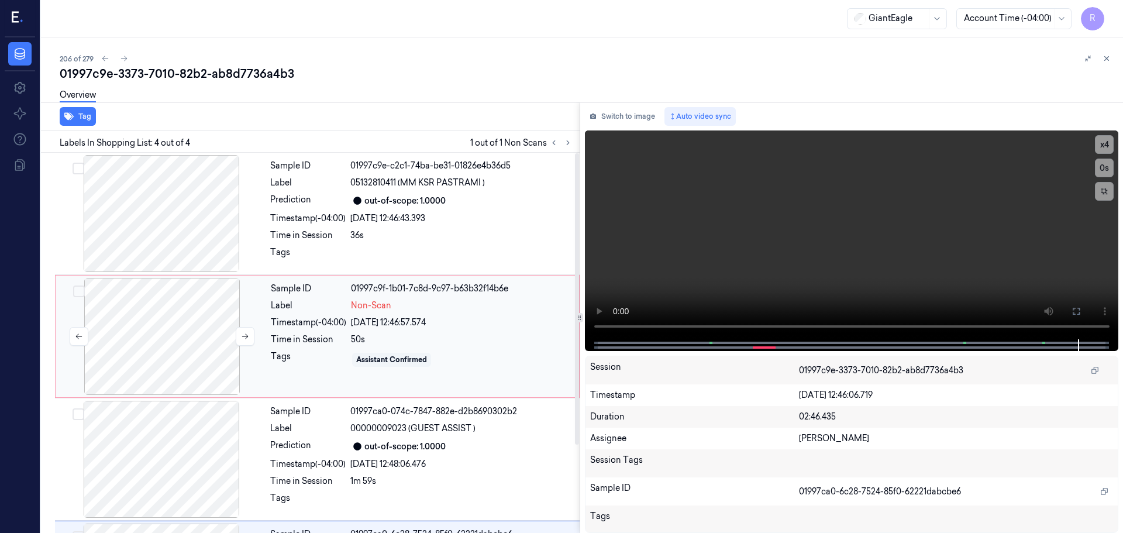
click at [168, 283] on div at bounding box center [162, 336] width 208 height 117
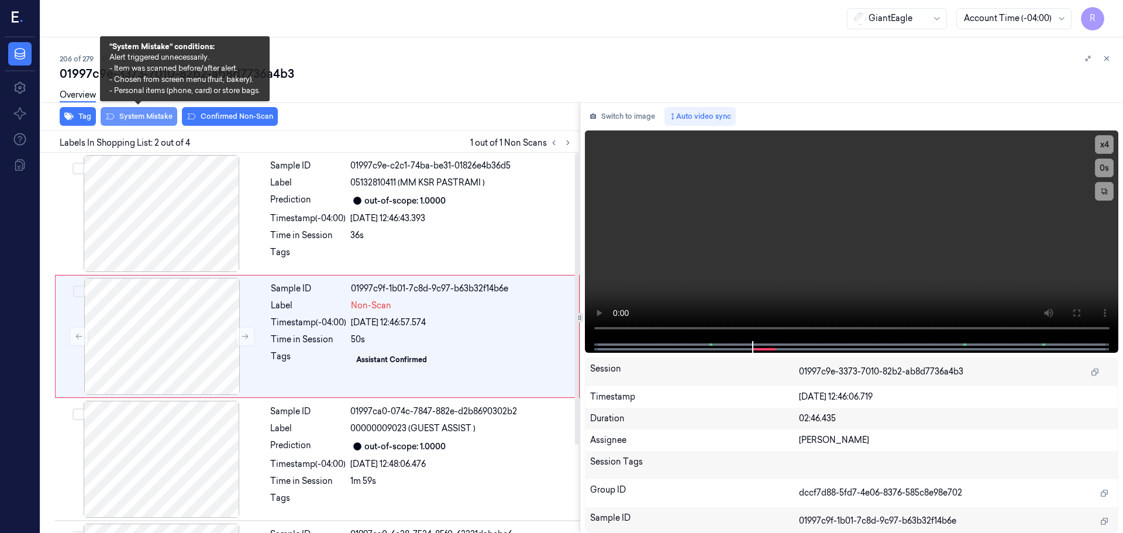
click at [151, 118] on button "System Mistake" at bounding box center [139, 116] width 77 height 19
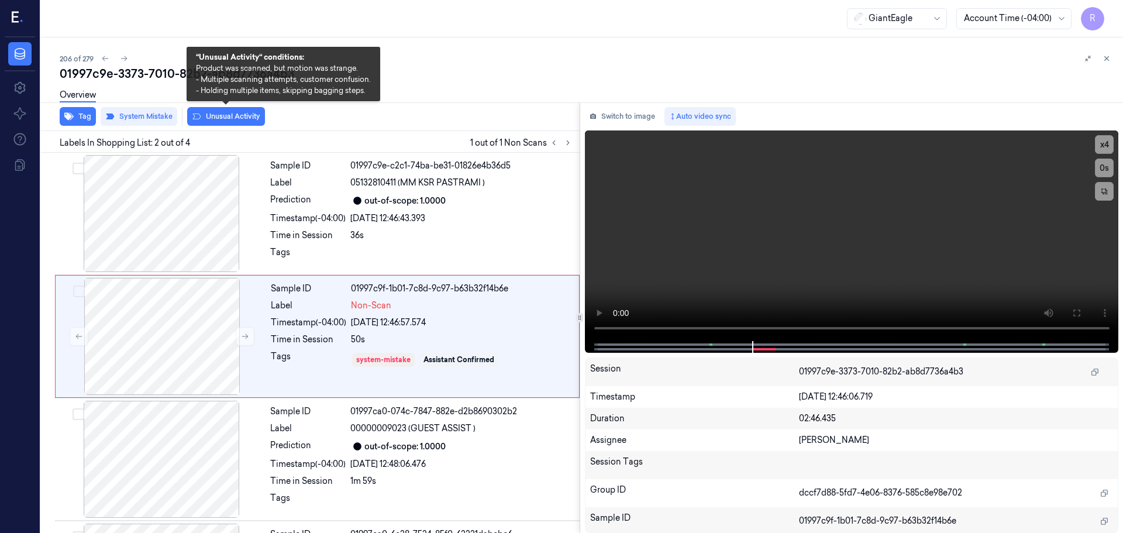
click at [243, 113] on button "Unusual Activity" at bounding box center [226, 116] width 78 height 19
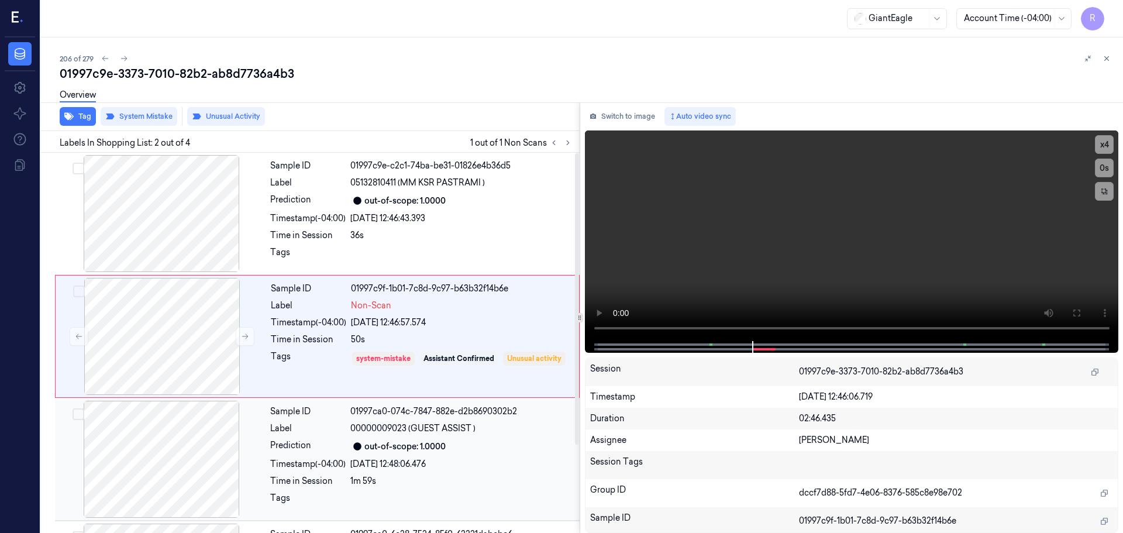
click at [363, 454] on div "Sample ID 01997ca0-074c-7847-882e-d2b8690302b2 Label 00000009023 (GUEST ASSIST …" at bounding box center [421, 459] width 312 height 117
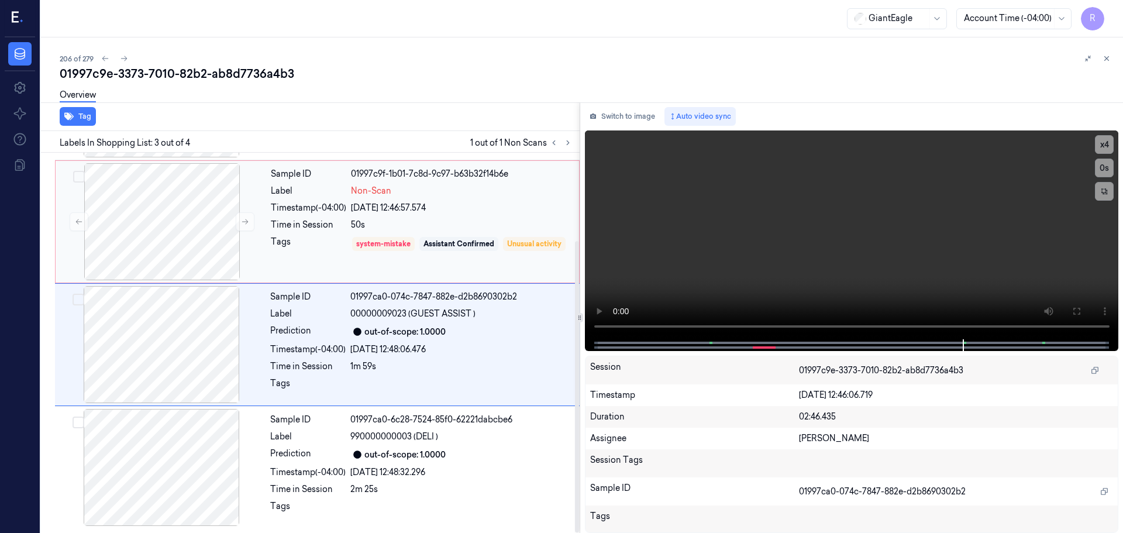
click at [330, 223] on div "Time in Session" at bounding box center [308, 225] width 75 height 12
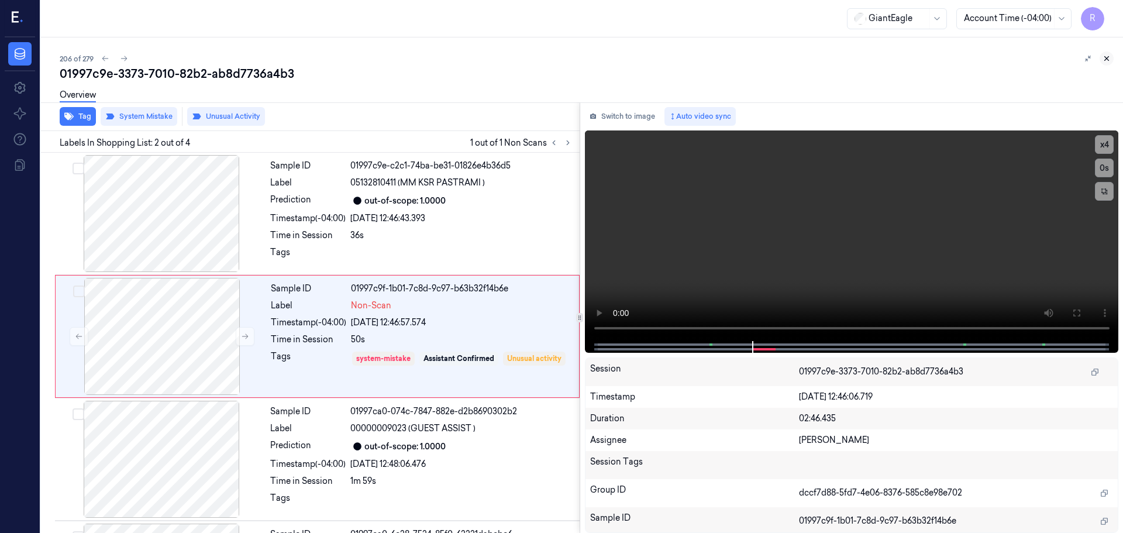
click at [1102, 53] on button at bounding box center [1106, 58] width 14 height 14
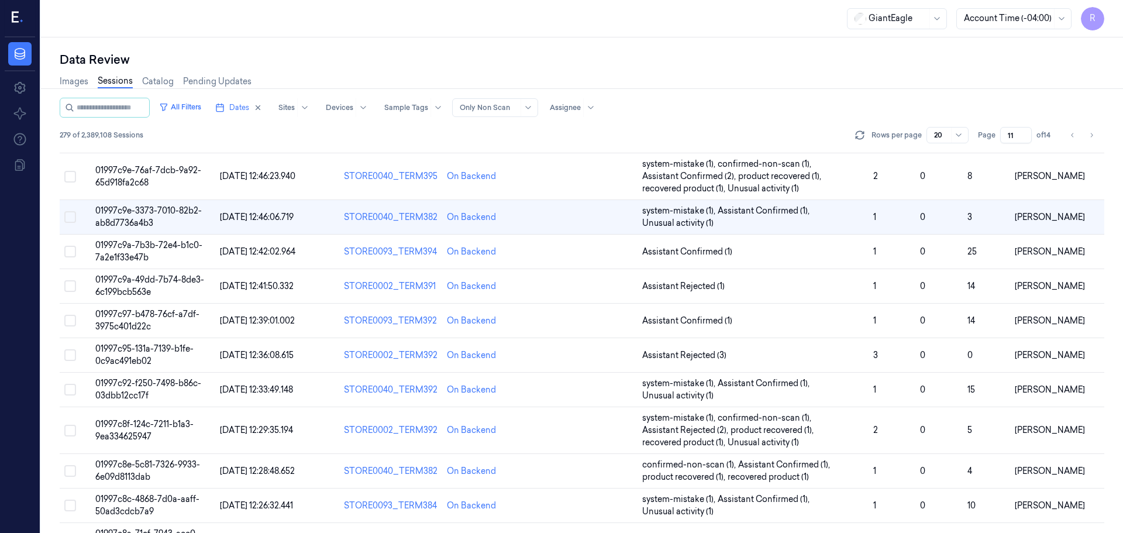
scroll to position [35, 0]
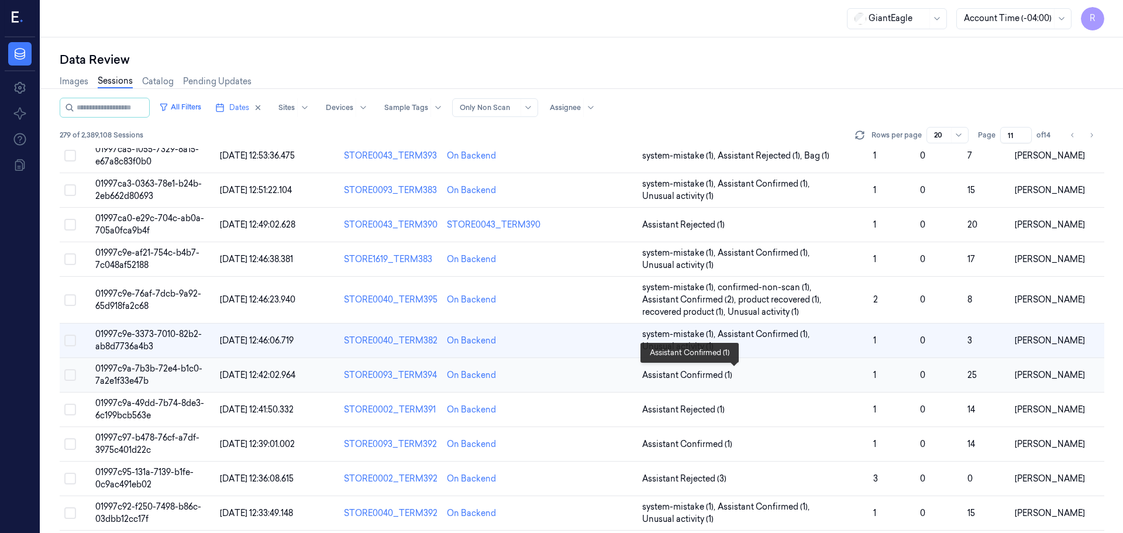
click at [733, 379] on span "Assistant Confirmed (1)" at bounding box center [752, 375] width 221 height 12
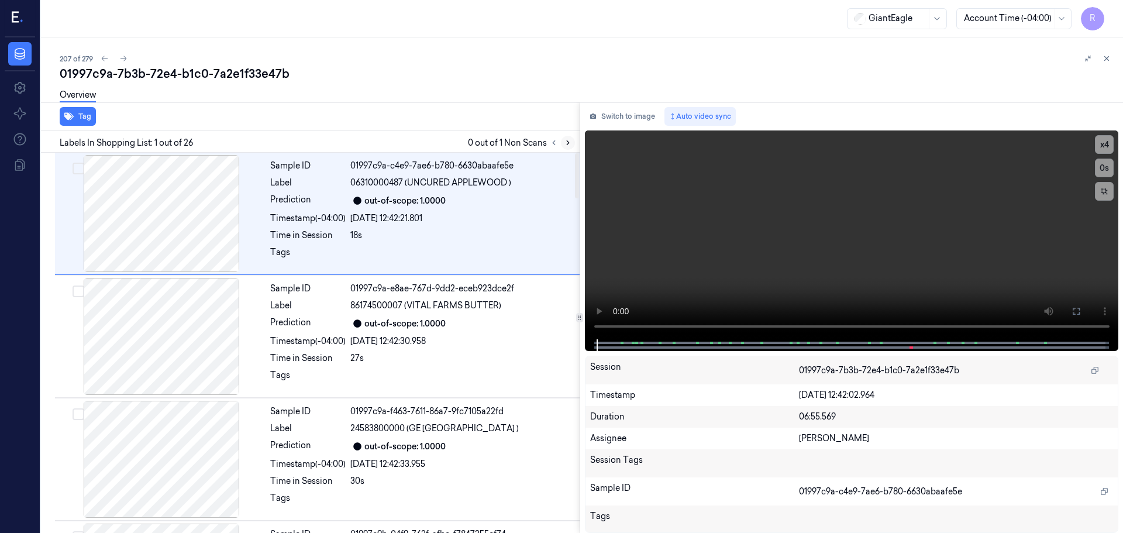
click at [568, 142] on icon at bounding box center [568, 143] width 2 height 4
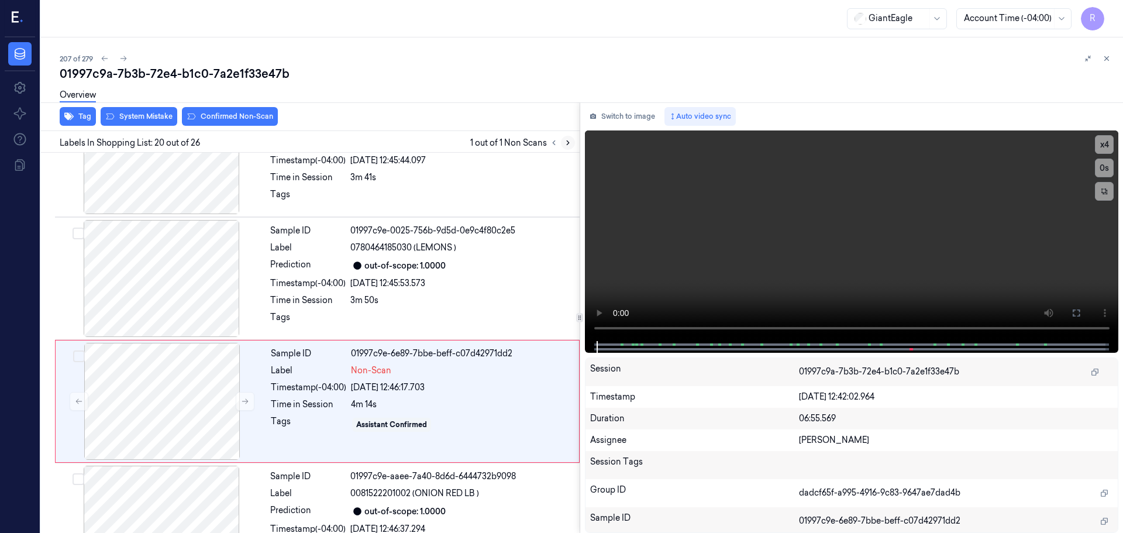
scroll to position [2204, 0]
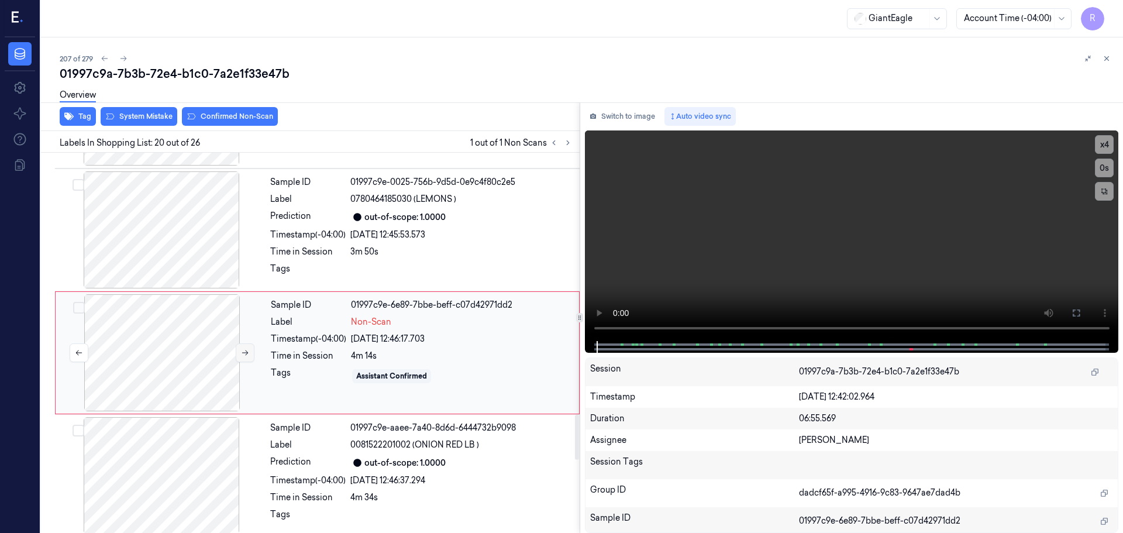
click at [243, 348] on icon at bounding box center [245, 352] width 8 height 8
click at [243, 350] on icon at bounding box center [245, 352] width 6 height 5
click at [243, 348] on icon at bounding box center [245, 352] width 8 height 8
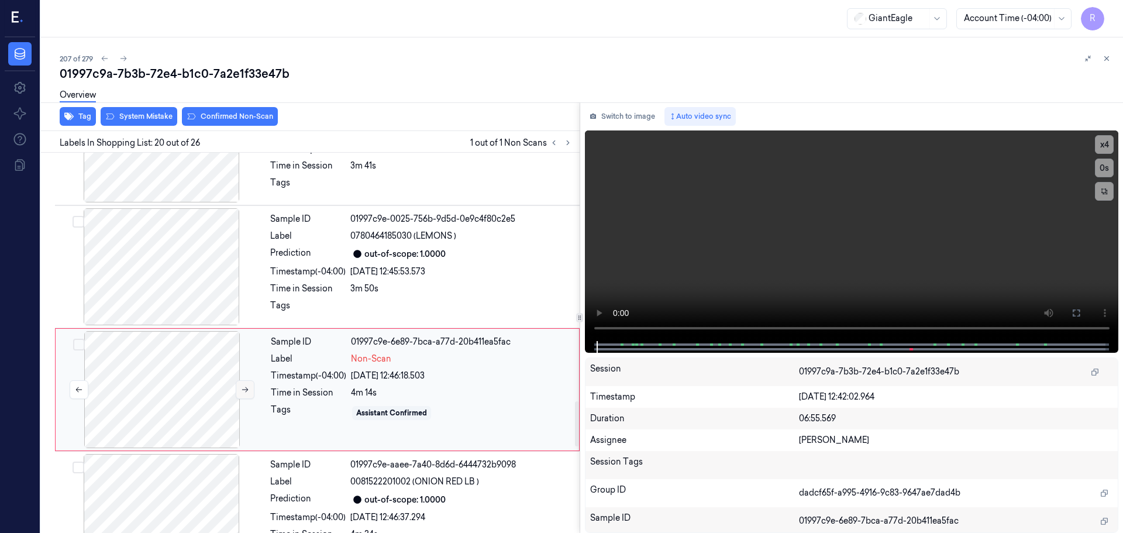
scroll to position [2087, 0]
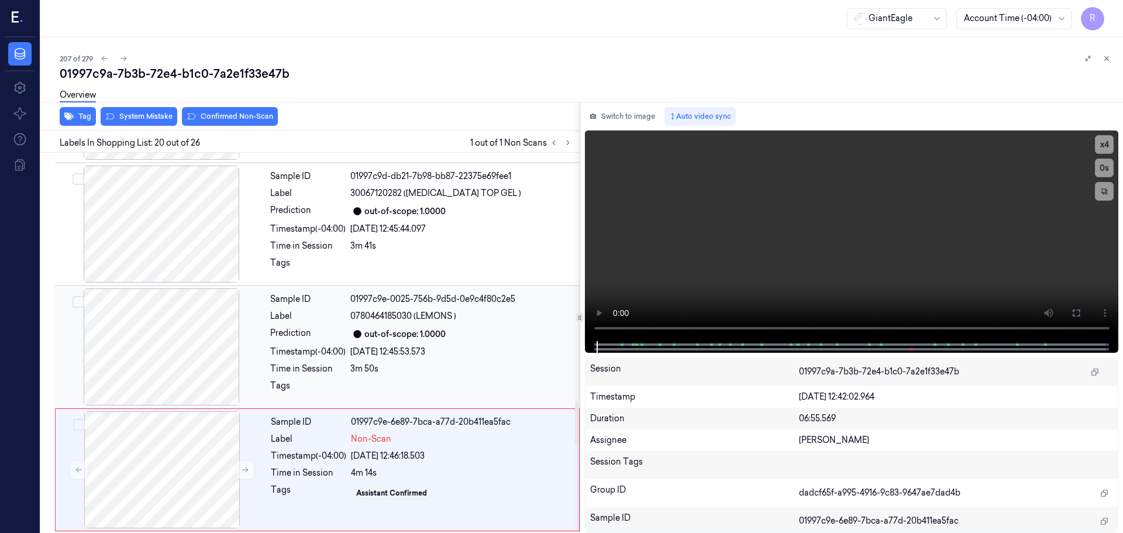
click at [191, 332] on div at bounding box center [161, 346] width 208 height 117
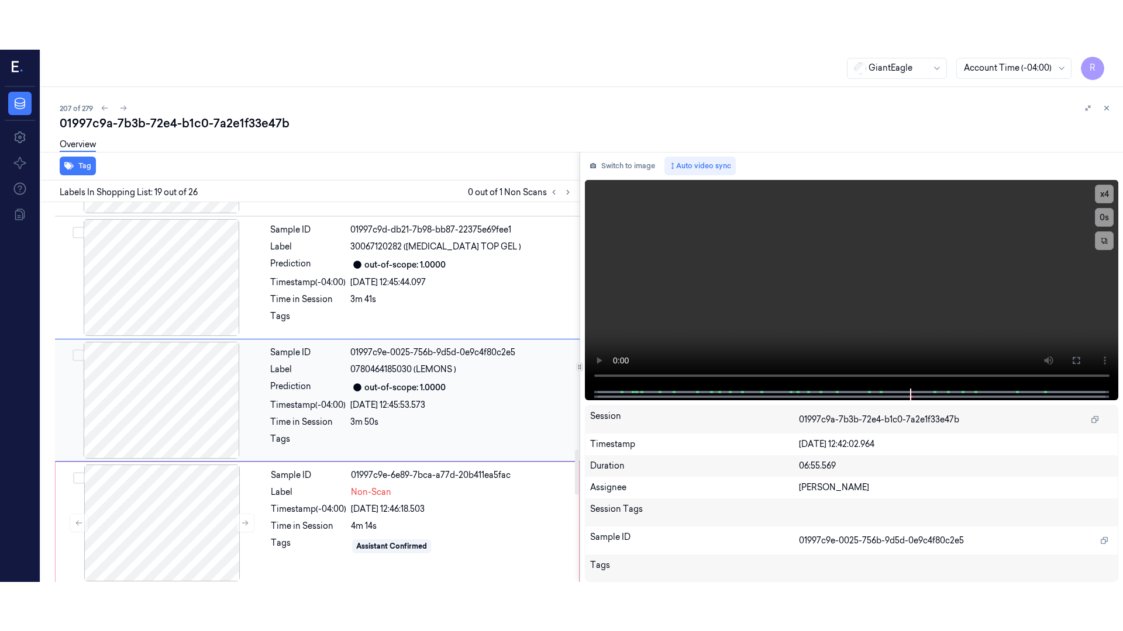
scroll to position [2081, 0]
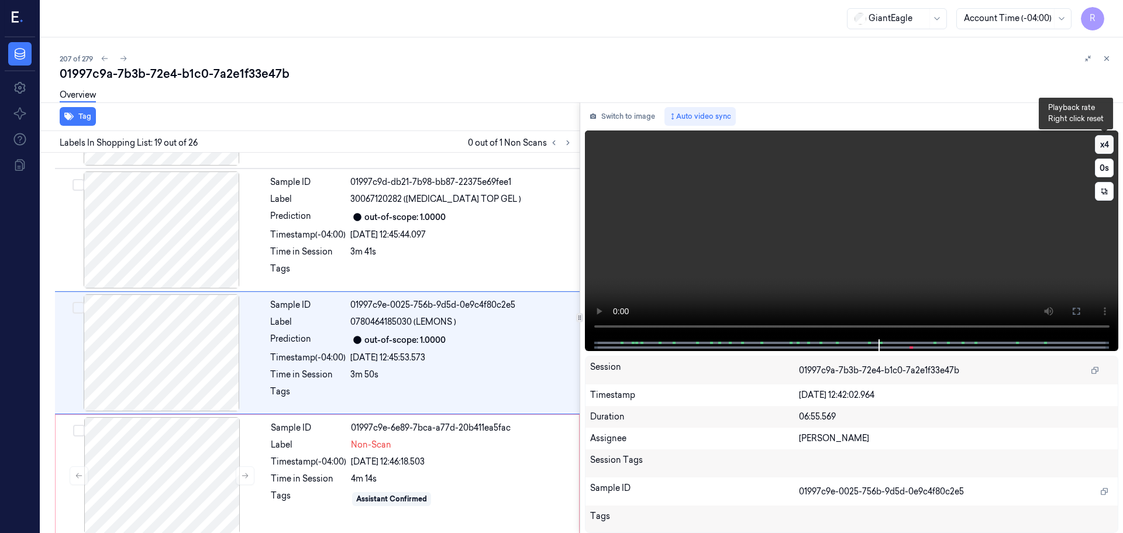
click at [1103, 150] on button "x 4" at bounding box center [1104, 144] width 19 height 19
click at [1082, 307] on button at bounding box center [1076, 311] width 19 height 19
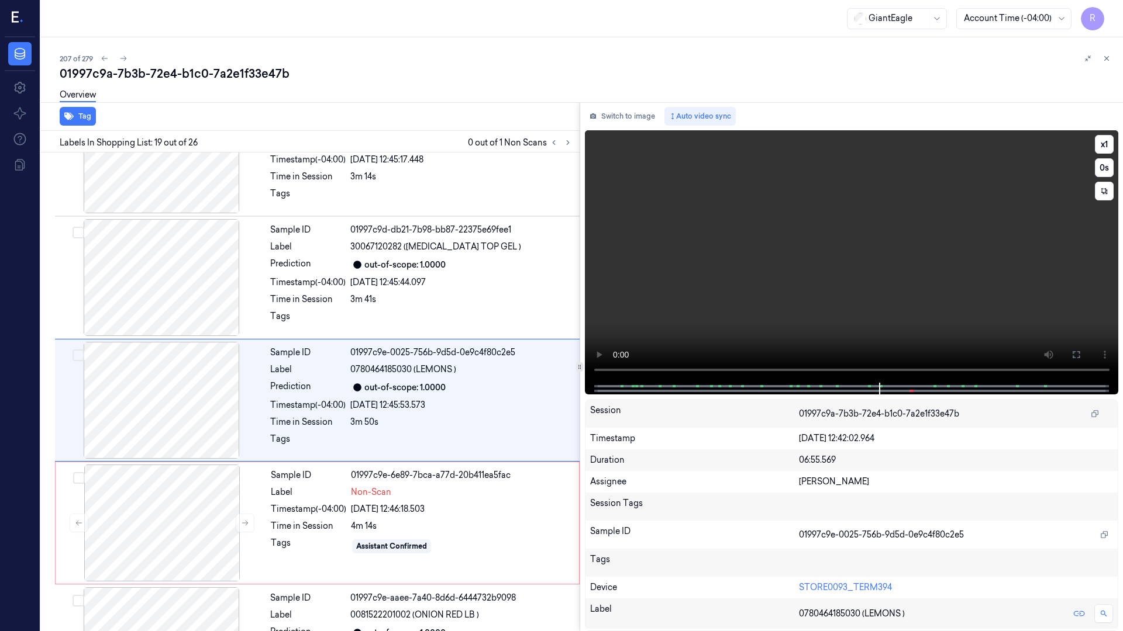
scroll to position [2032, 0]
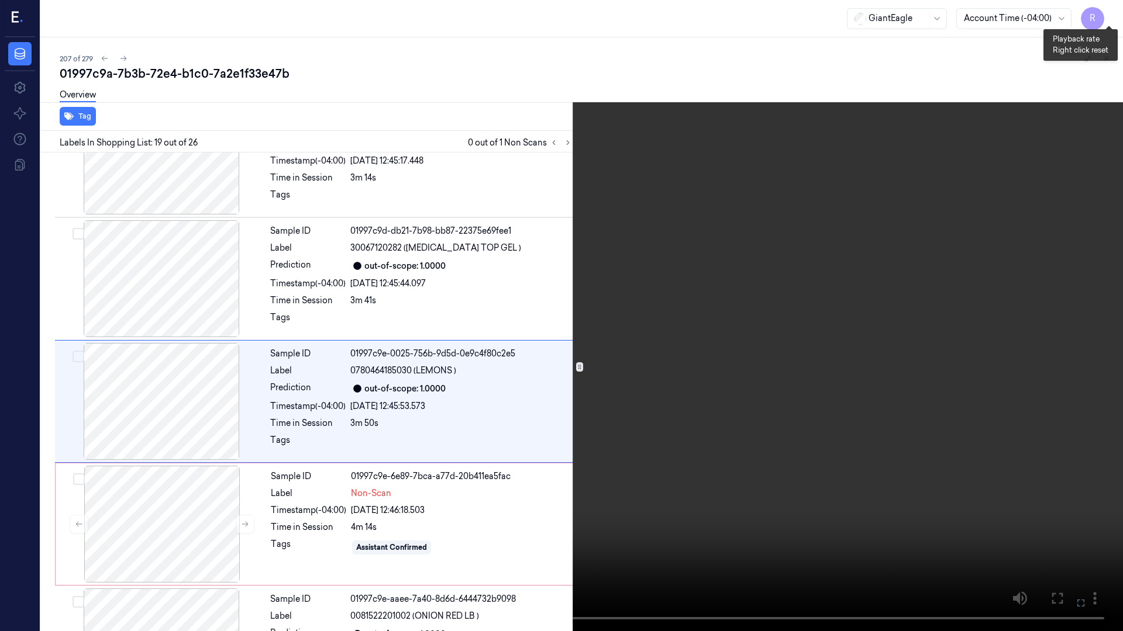
click at [1109, 16] on button "x 1" at bounding box center [1108, 14] width 19 height 19
click at [1109, 16] on button "x 2" at bounding box center [1108, 14] width 19 height 19
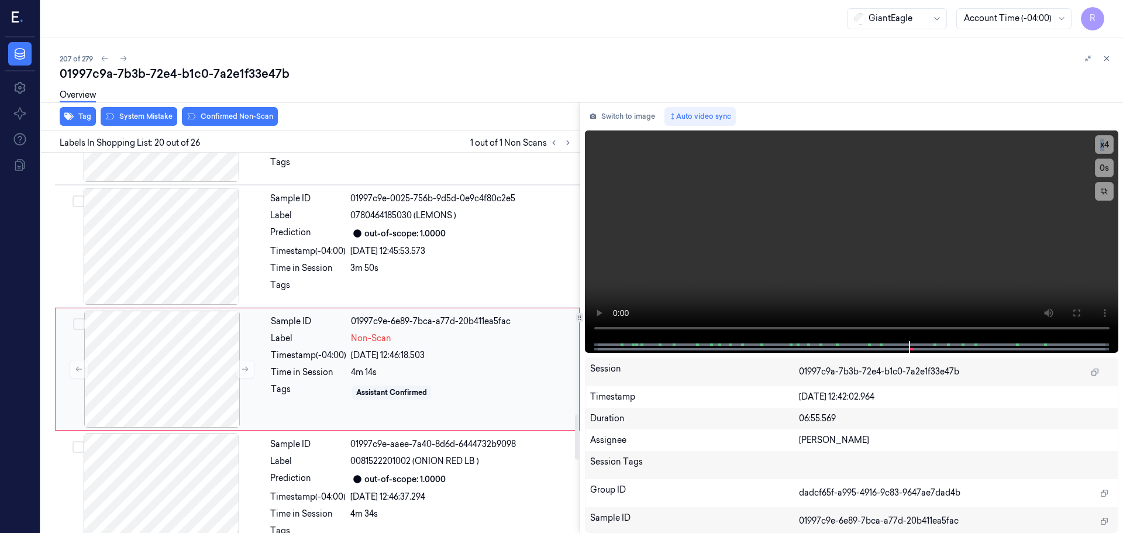
scroll to position [2204, 0]
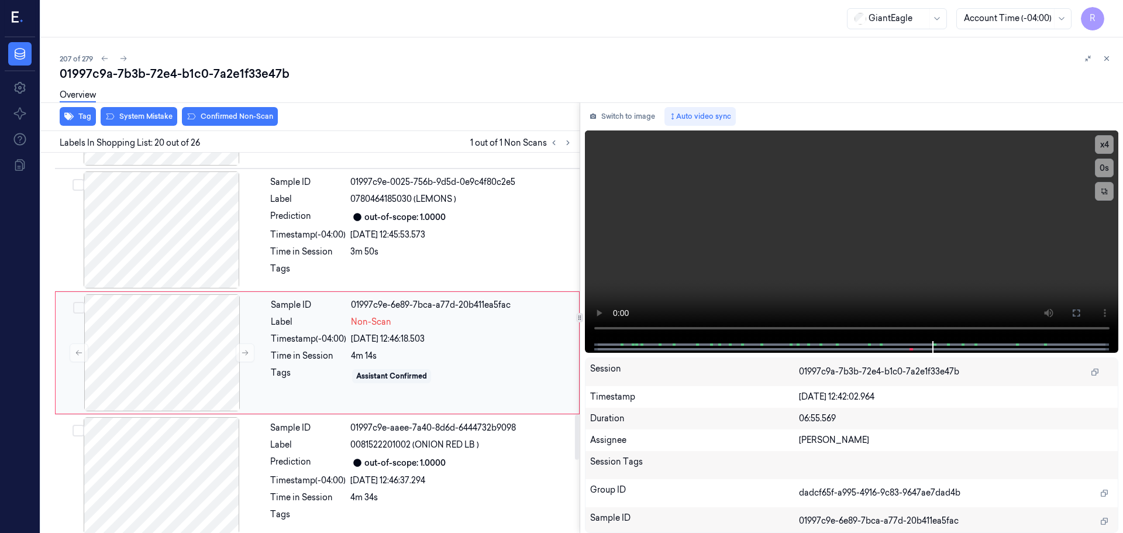
click at [301, 350] on div "Time in Session" at bounding box center [308, 356] width 75 height 12
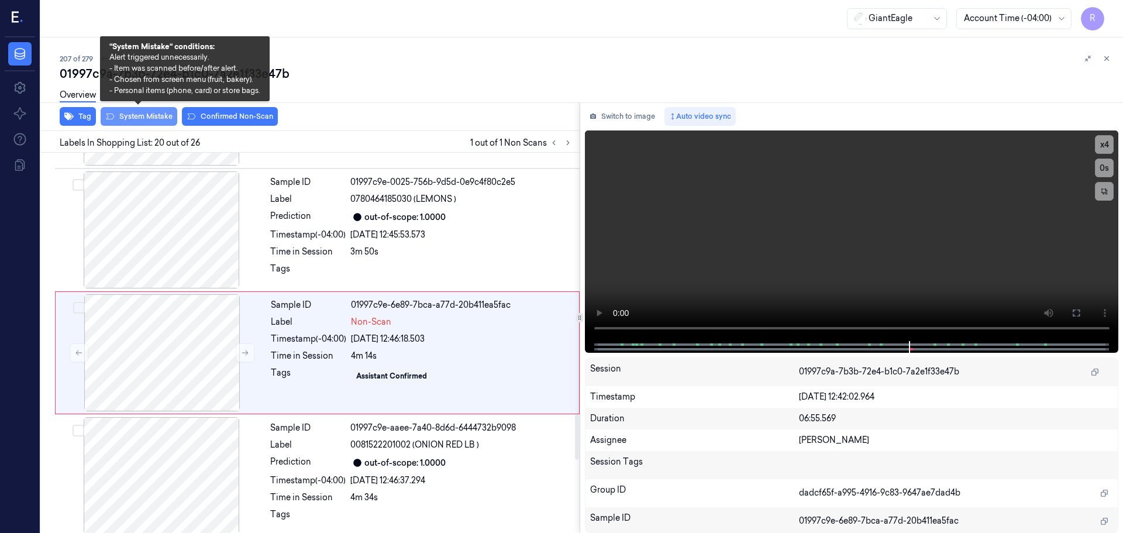
click at [161, 118] on button "System Mistake" at bounding box center [139, 116] width 77 height 19
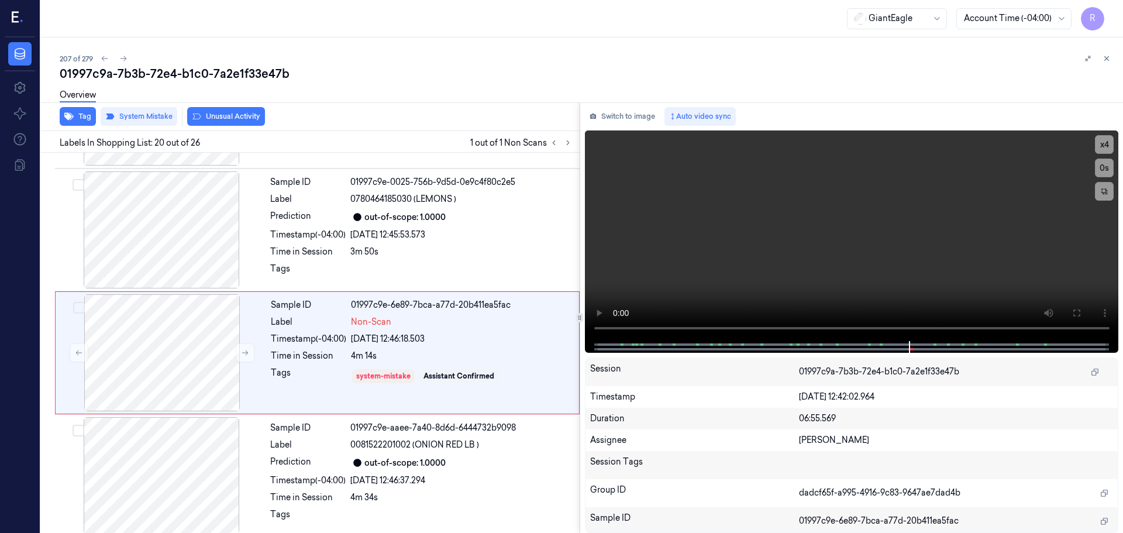
click at [220, 115] on button "Unusual Activity" at bounding box center [226, 116] width 78 height 19
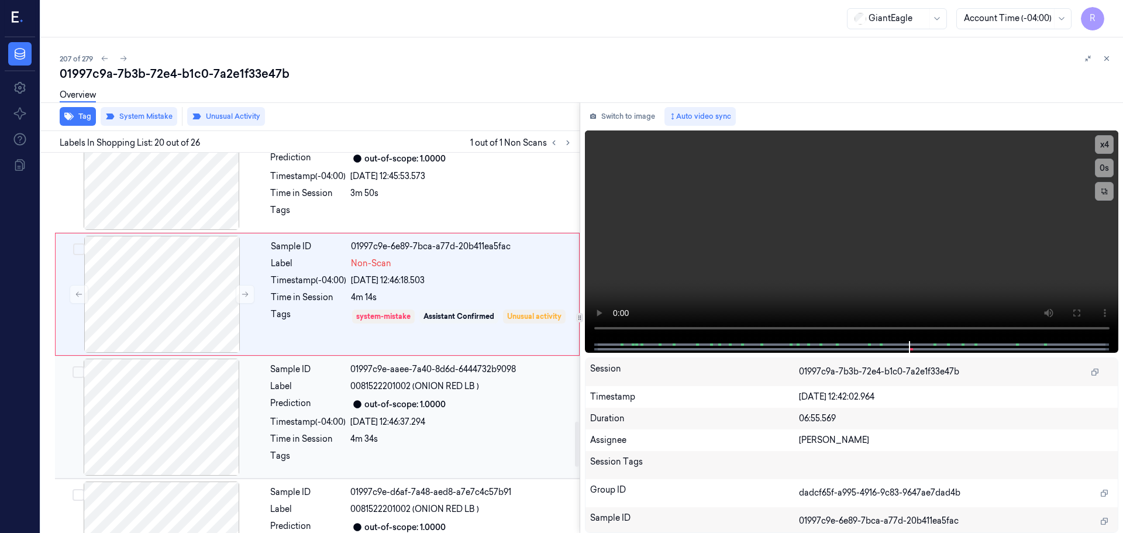
click at [306, 433] on div "Time in Session" at bounding box center [307, 439] width 75 height 12
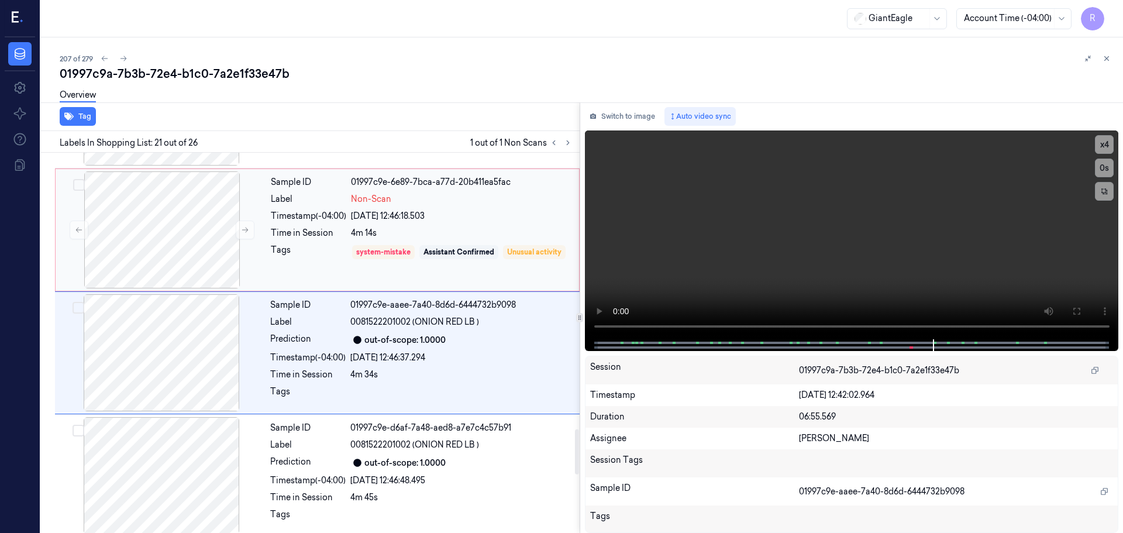
click at [295, 246] on div "Tags" at bounding box center [308, 260] width 75 height 33
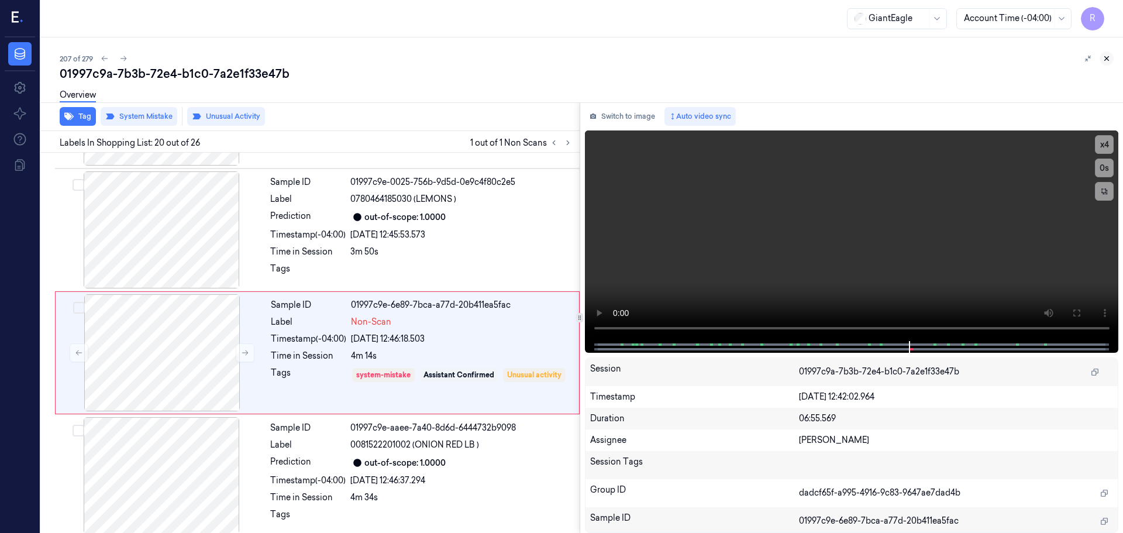
click at [1109, 54] on icon at bounding box center [1106, 58] width 8 height 8
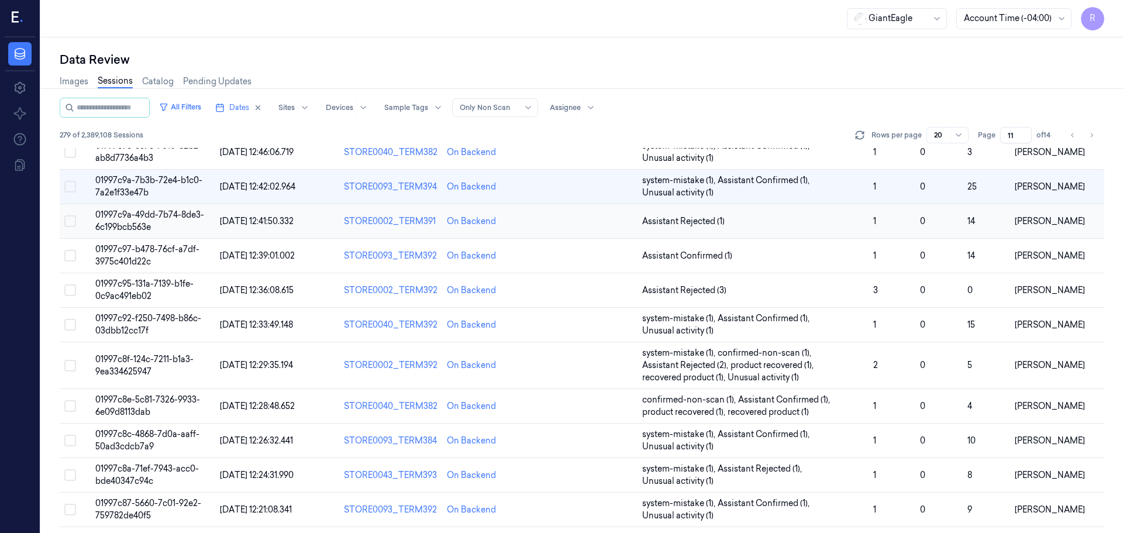
scroll to position [70, 0]
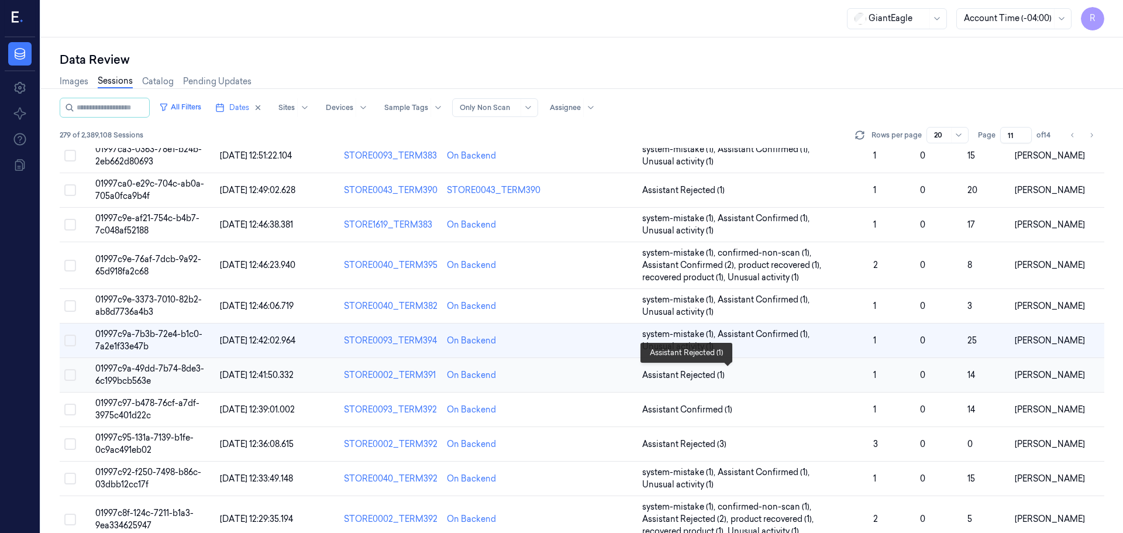
click at [756, 374] on span "Assistant Rejected (1)" at bounding box center [752, 375] width 221 height 12
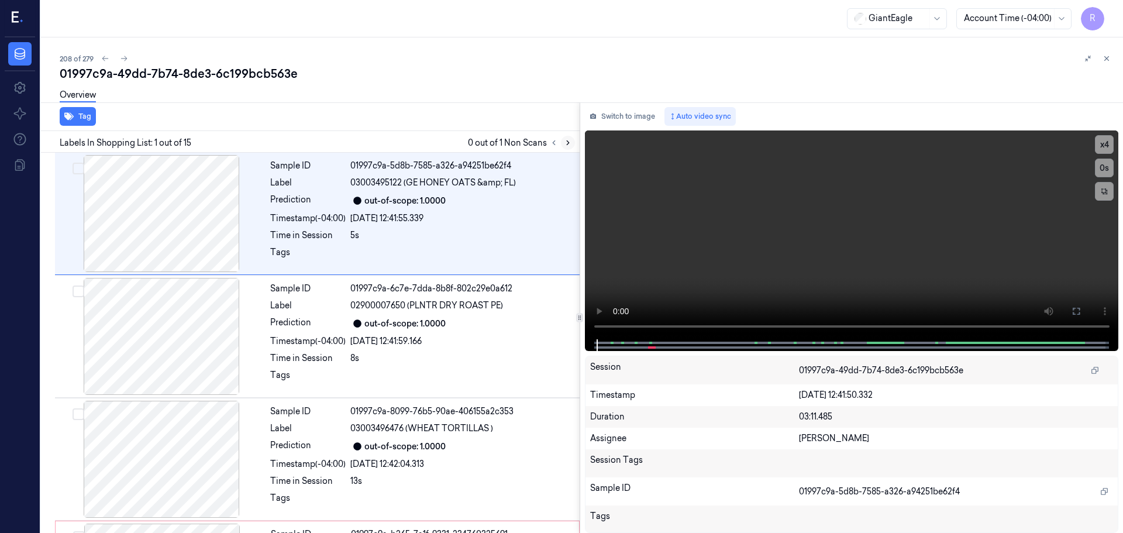
click at [567, 137] on button at bounding box center [568, 143] width 14 height 14
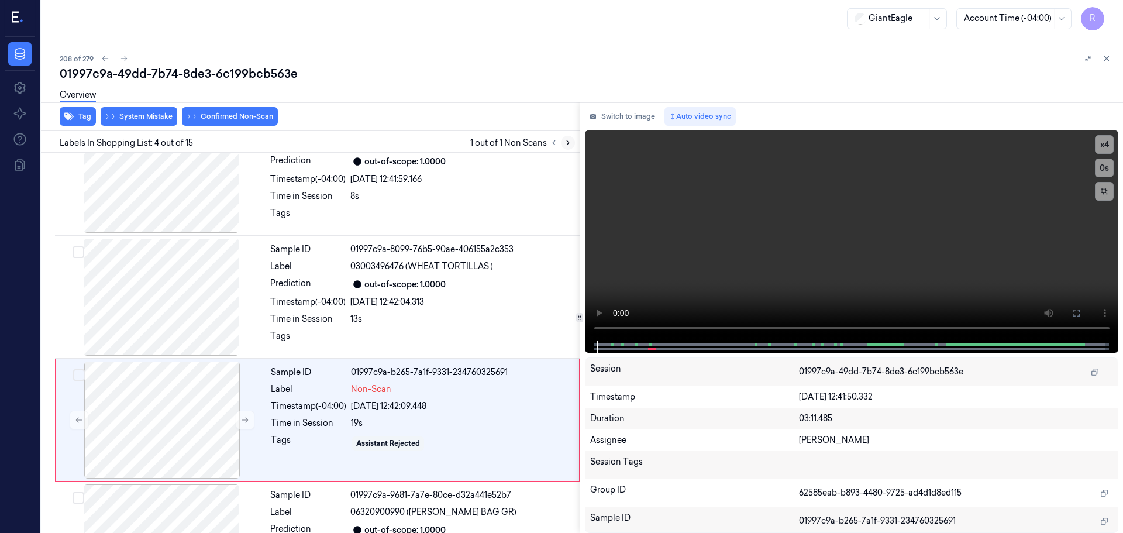
click at [567, 137] on button at bounding box center [568, 143] width 14 height 14
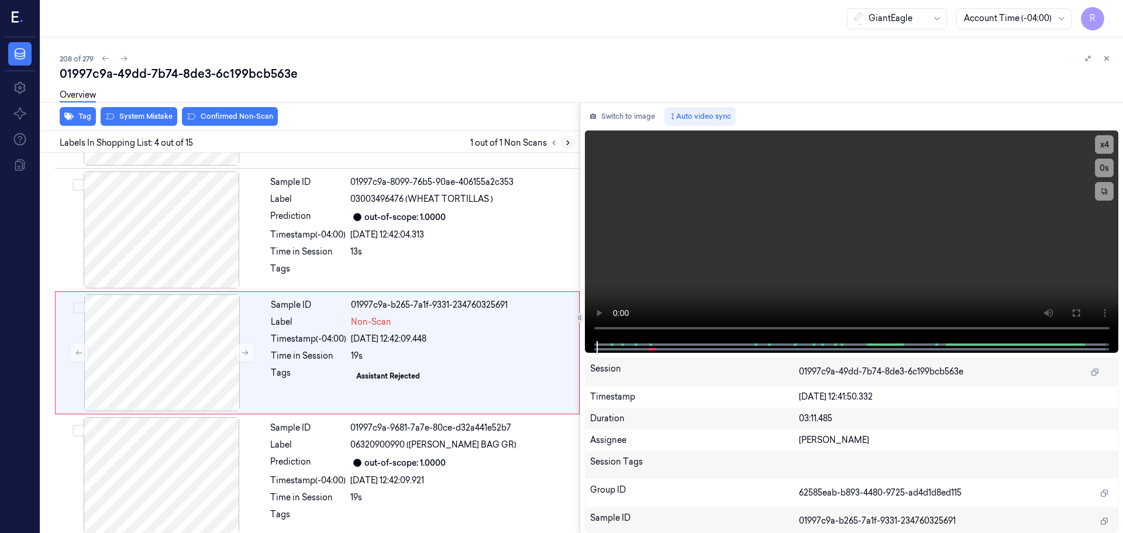
scroll to position [239, 0]
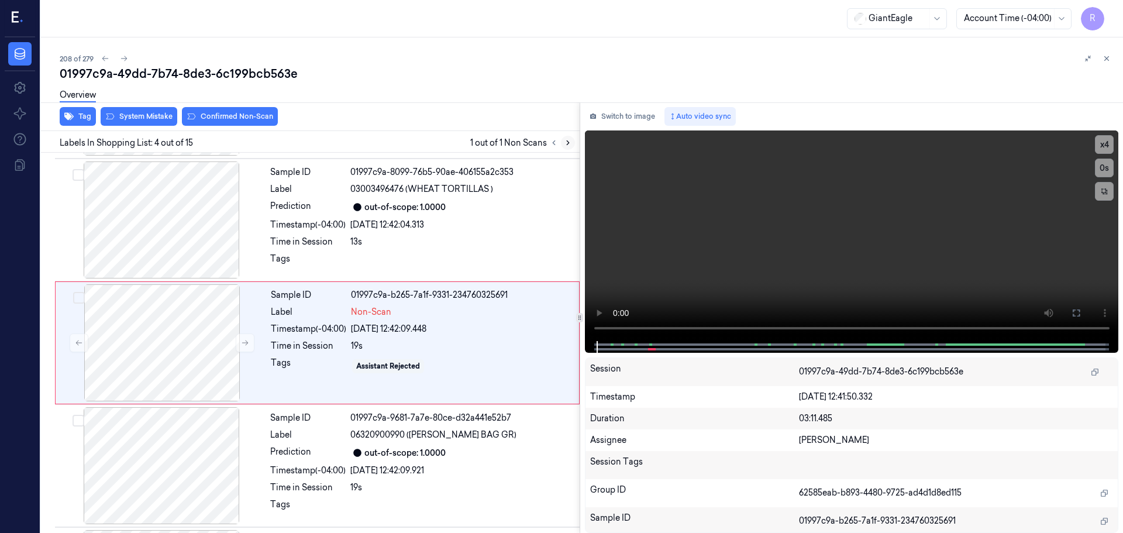
click at [567, 137] on button at bounding box center [568, 143] width 14 height 14
click at [243, 347] on button at bounding box center [245, 342] width 19 height 19
click at [203, 241] on div at bounding box center [161, 219] width 208 height 117
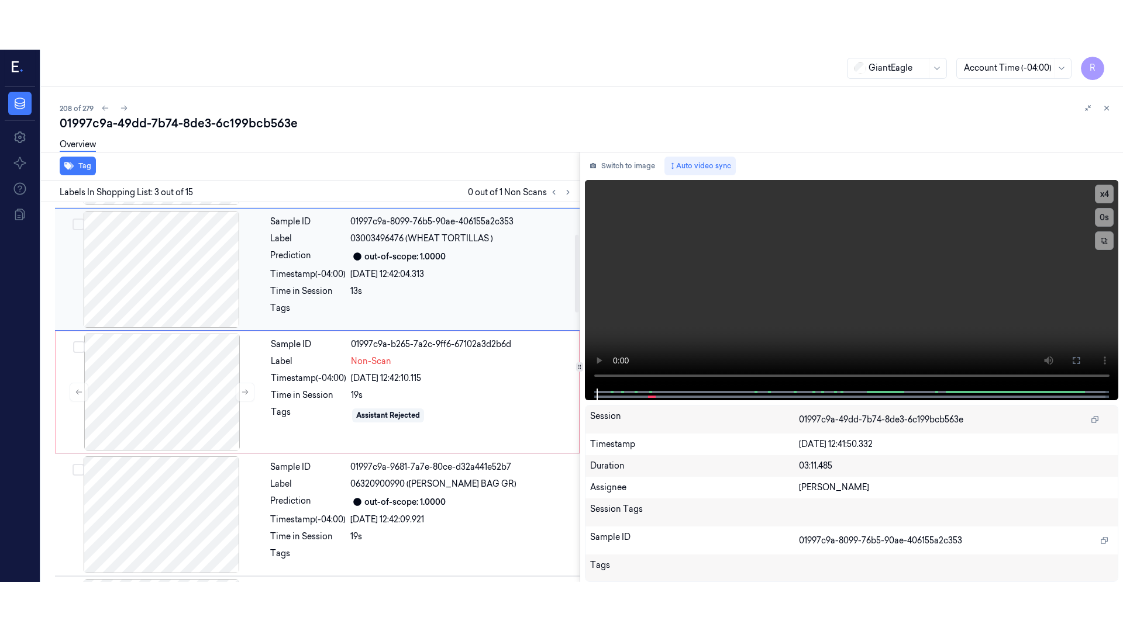
scroll to position [116, 0]
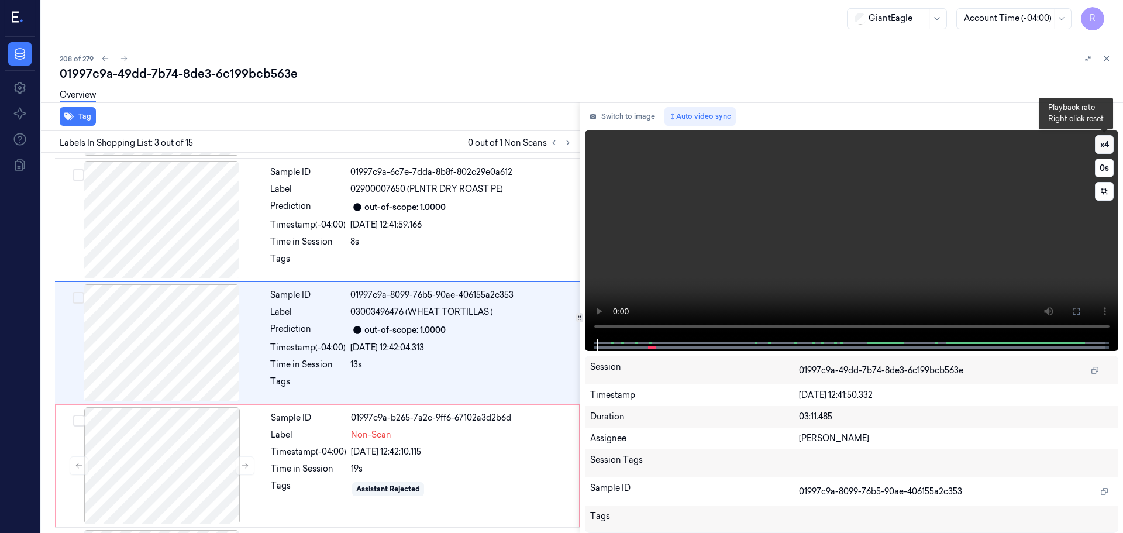
click at [1105, 148] on button "x 4" at bounding box center [1104, 144] width 19 height 19
click at [1080, 314] on icon at bounding box center [1075, 310] width 9 height 9
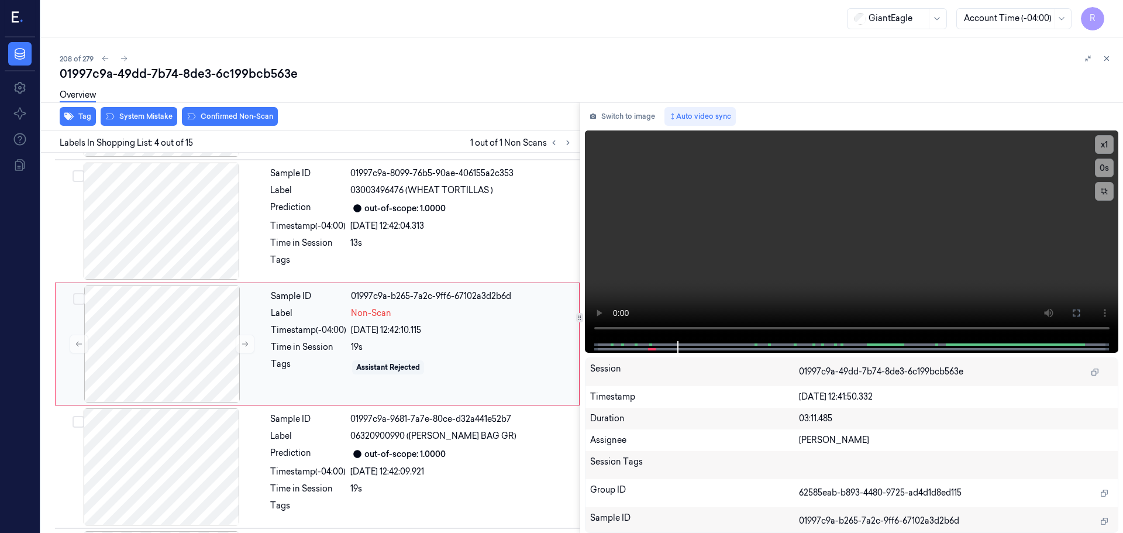
scroll to position [239, 0]
click at [248, 343] on icon at bounding box center [245, 343] width 8 height 8
click at [247, 343] on icon at bounding box center [245, 342] width 6 height 5
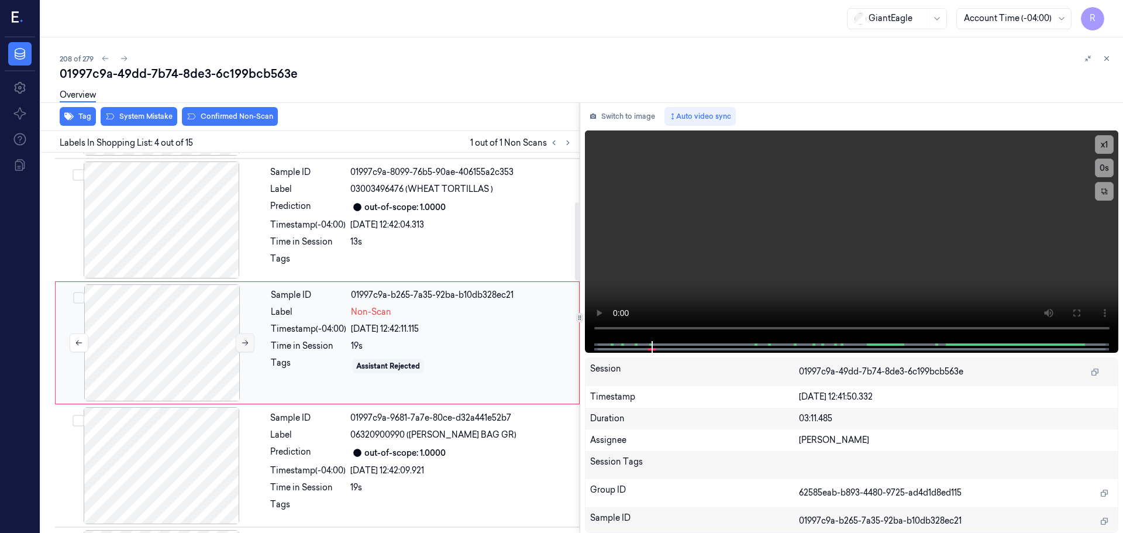
click at [242, 346] on icon at bounding box center [245, 343] width 8 height 8
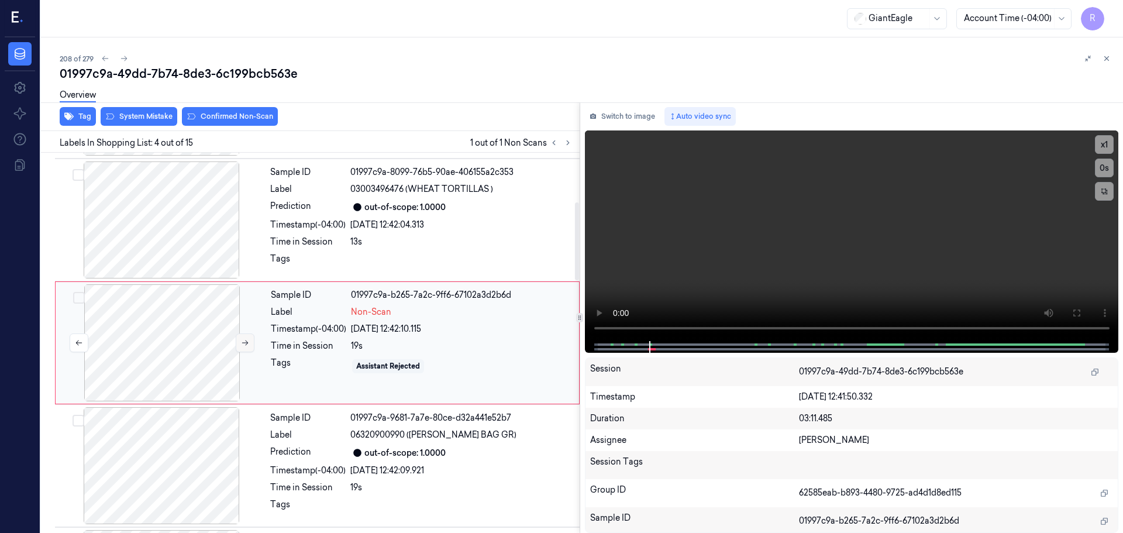
click at [242, 346] on icon at bounding box center [245, 343] width 8 height 8
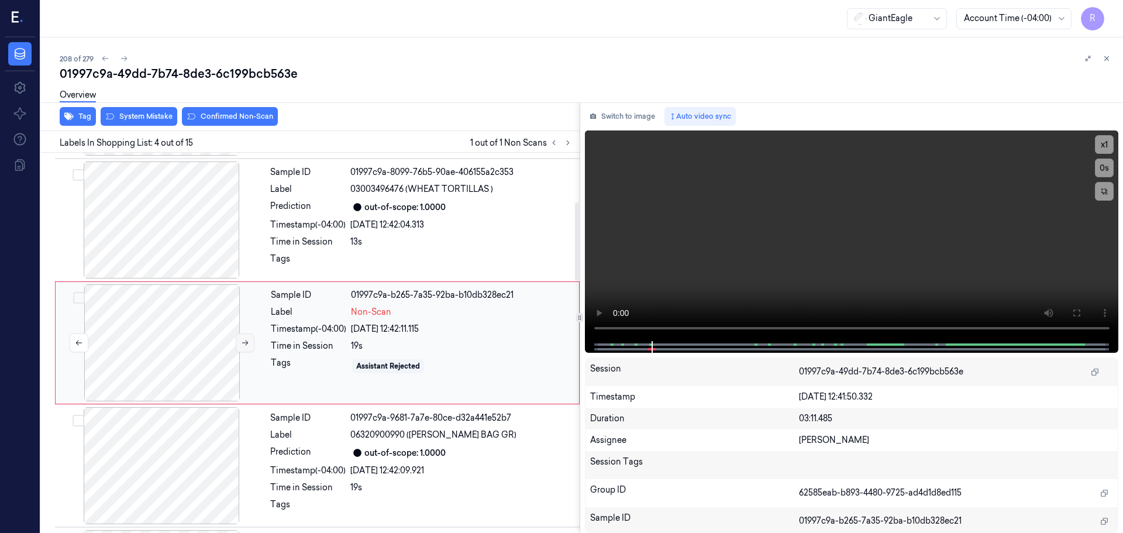
click at [242, 346] on icon at bounding box center [245, 343] width 8 height 8
click at [1103, 143] on button "x 1" at bounding box center [1104, 144] width 19 height 19
click at [1103, 143] on button "x 2" at bounding box center [1104, 144] width 19 height 19
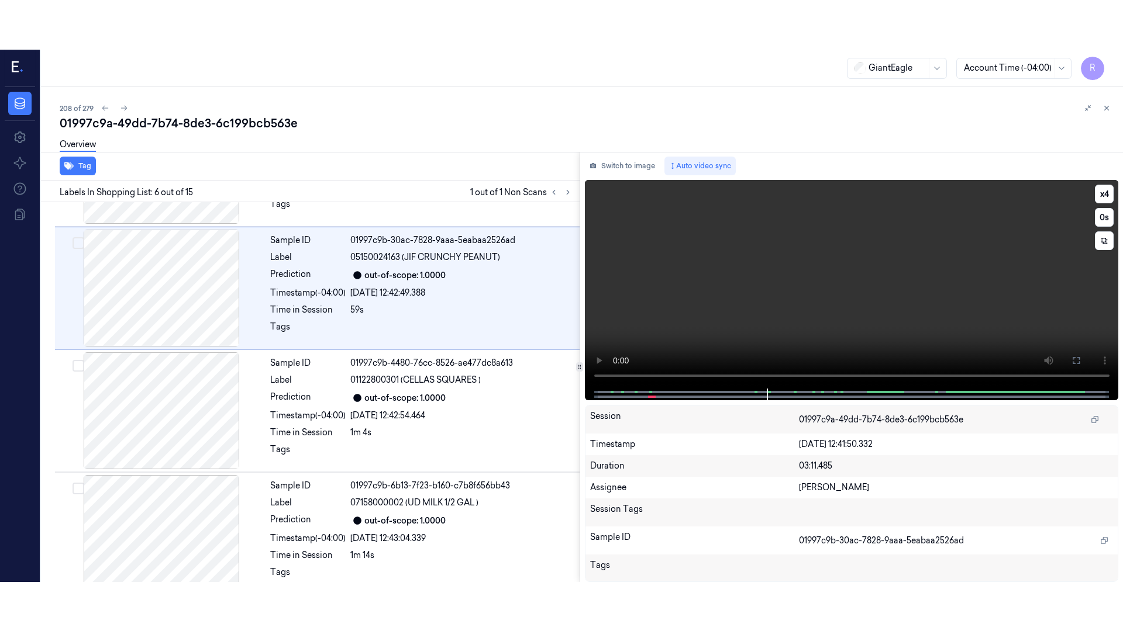
scroll to position [608, 0]
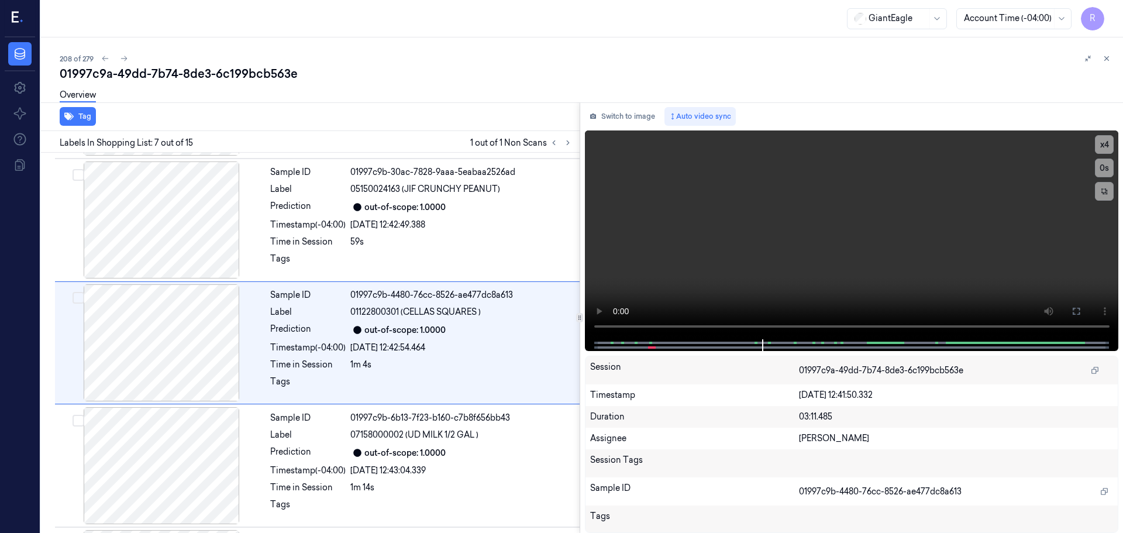
click at [750, 382] on div "Session 01997c9a-49dd-7b74-8de3-6c199bcb563e" at bounding box center [851, 370] width 533 height 28
click at [1105, 144] on button "x 4" at bounding box center [1104, 144] width 19 height 19
drag, startPoint x: 1082, startPoint y: 311, endPoint x: 1081, endPoint y: 382, distance: 70.8
click at [1081, 311] on button at bounding box center [1076, 311] width 19 height 19
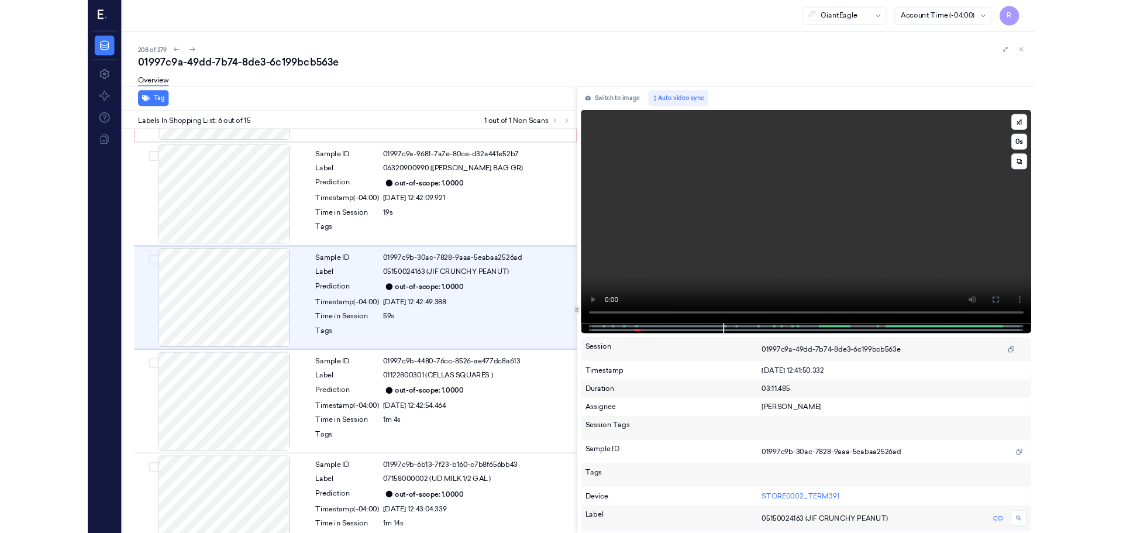
scroll to position [436, 0]
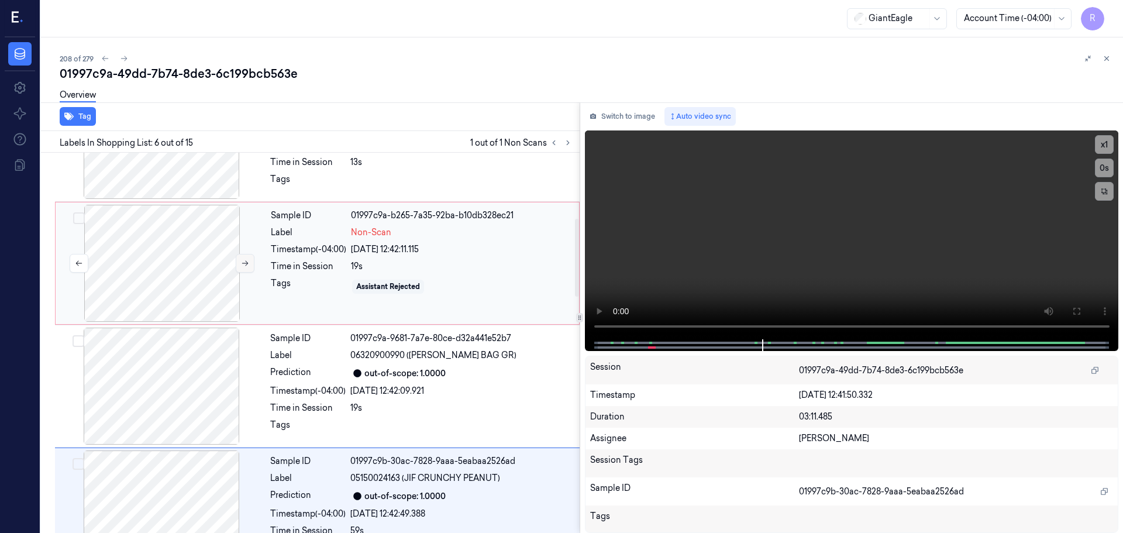
click at [246, 265] on icon at bounding box center [245, 263] width 8 height 8
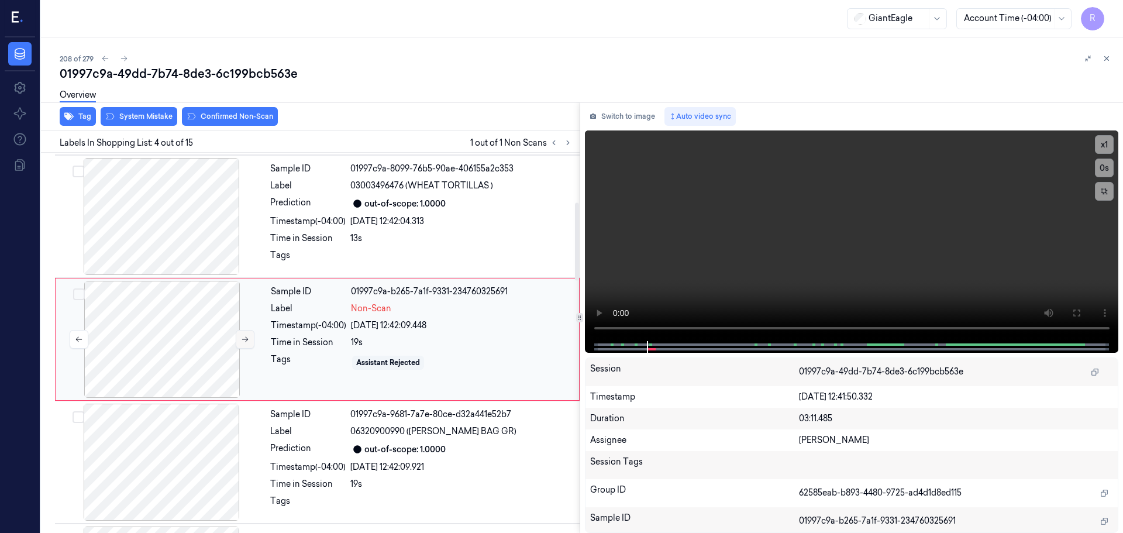
scroll to position [239, 0]
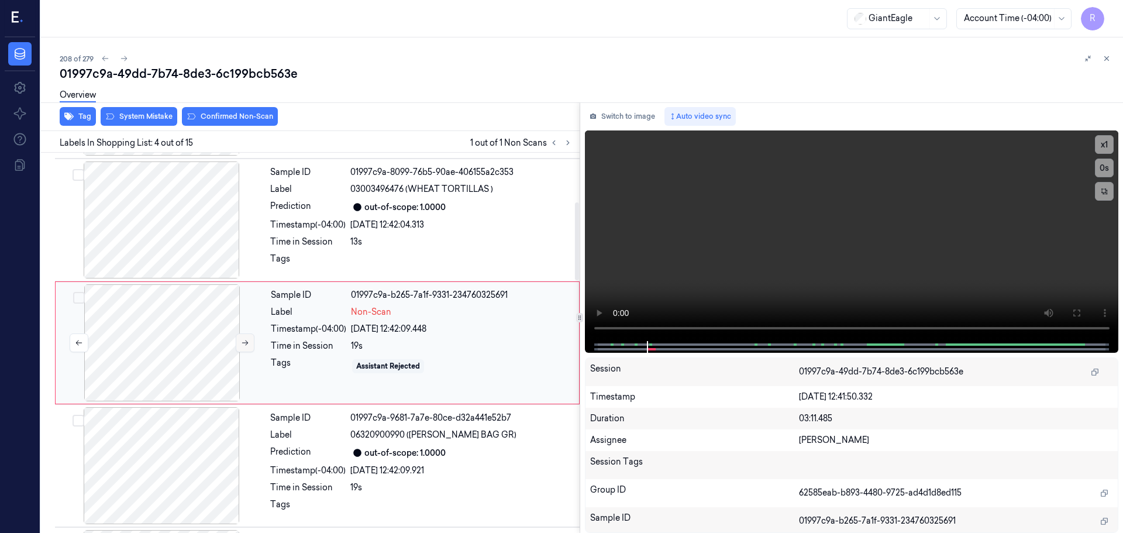
click at [239, 347] on button at bounding box center [245, 342] width 19 height 19
click at [239, 346] on button at bounding box center [245, 342] width 19 height 19
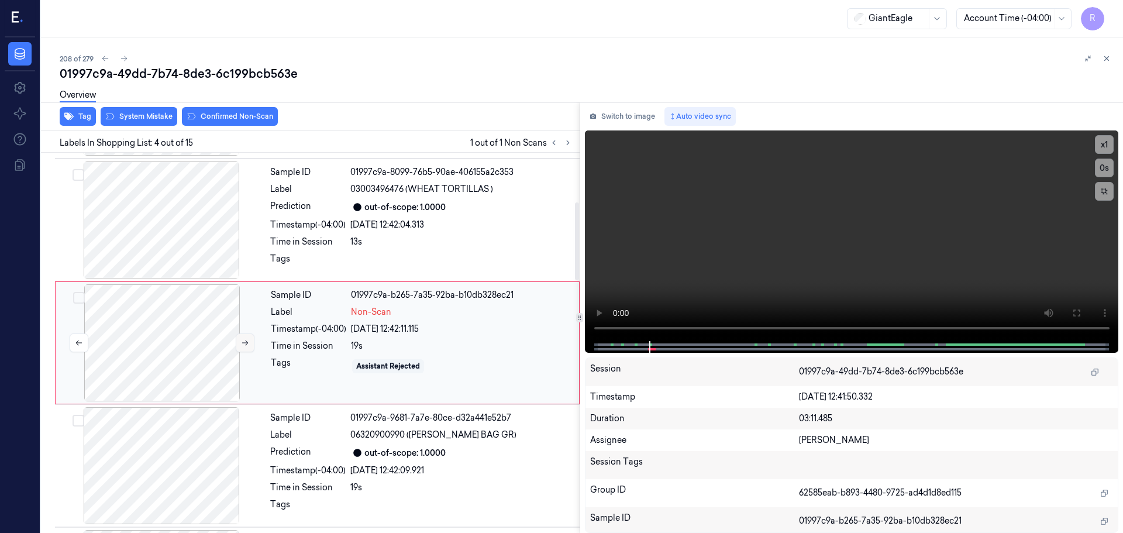
click at [239, 346] on button at bounding box center [245, 342] width 19 height 19
click at [244, 346] on icon at bounding box center [245, 343] width 8 height 8
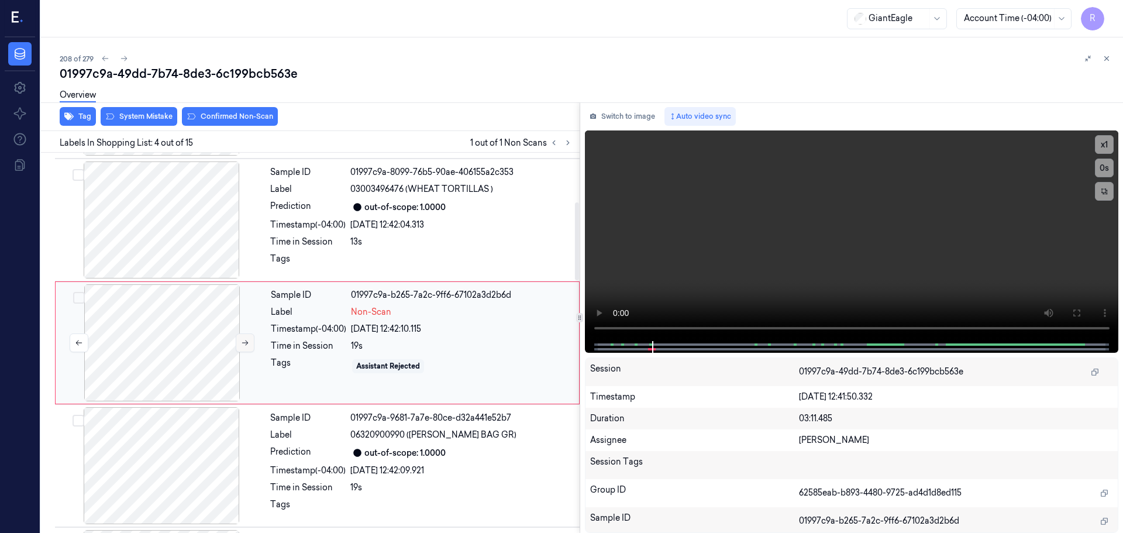
click at [236, 344] on button at bounding box center [245, 342] width 19 height 19
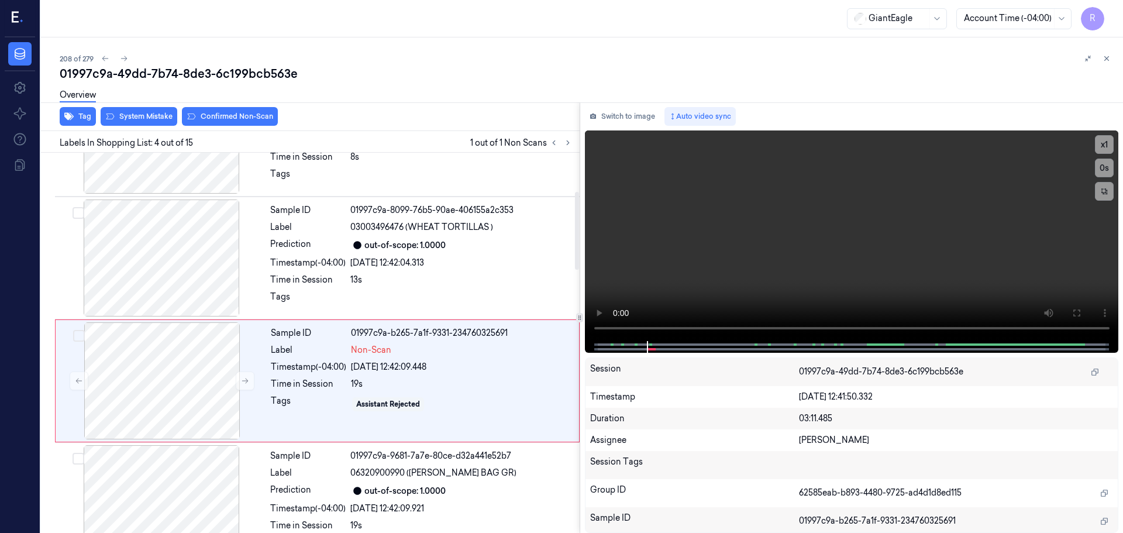
scroll to position [181, 0]
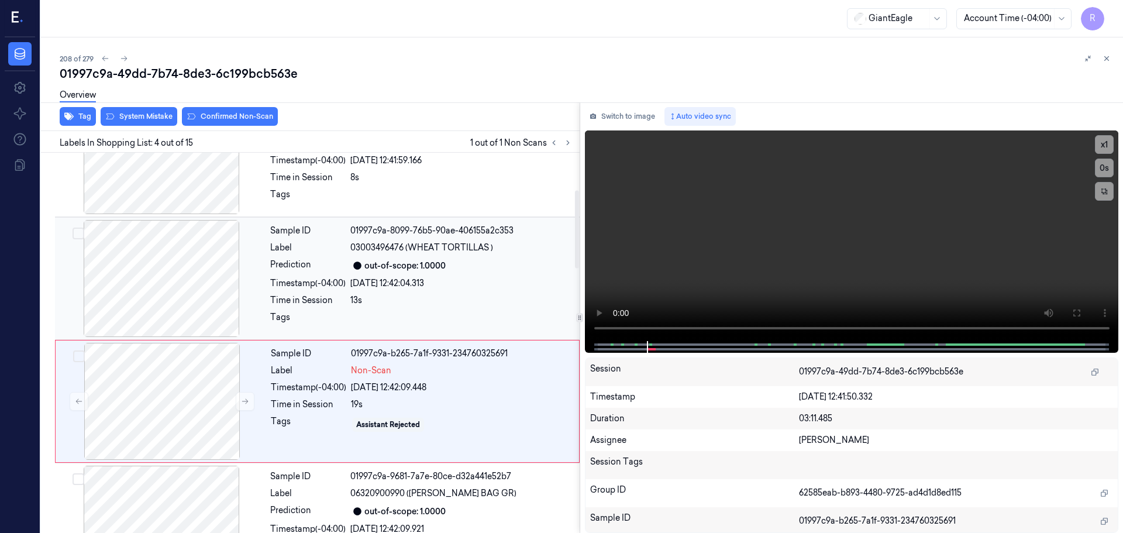
click at [193, 306] on div at bounding box center [161, 278] width 208 height 117
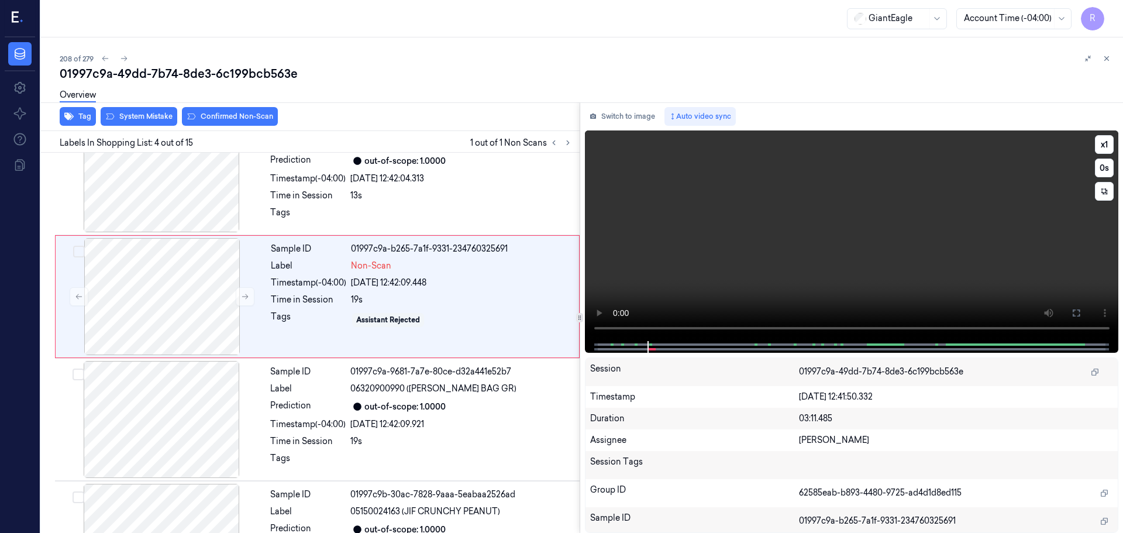
scroll to position [239, 0]
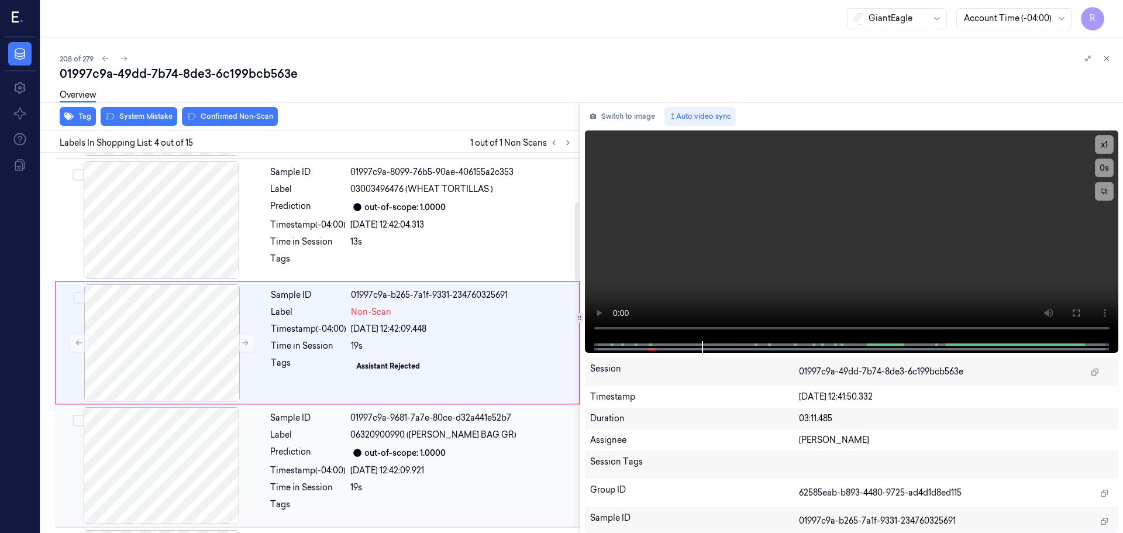
click at [327, 448] on div "Prediction" at bounding box center [307, 453] width 75 height 14
click at [287, 368] on div "Tags" at bounding box center [308, 366] width 75 height 19
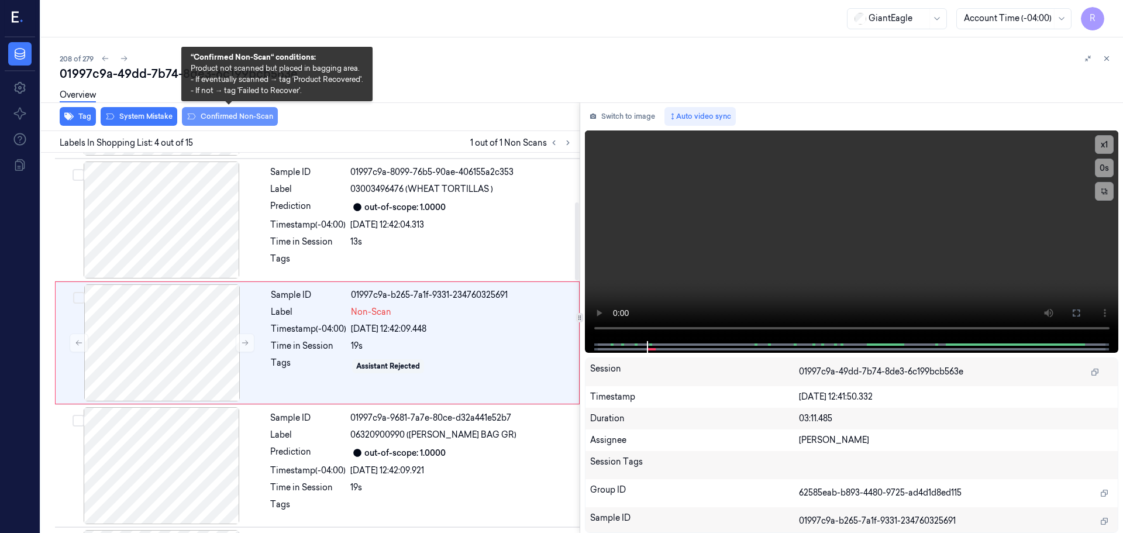
click at [230, 115] on button "Confirmed Non-Scan" at bounding box center [230, 116] width 96 height 19
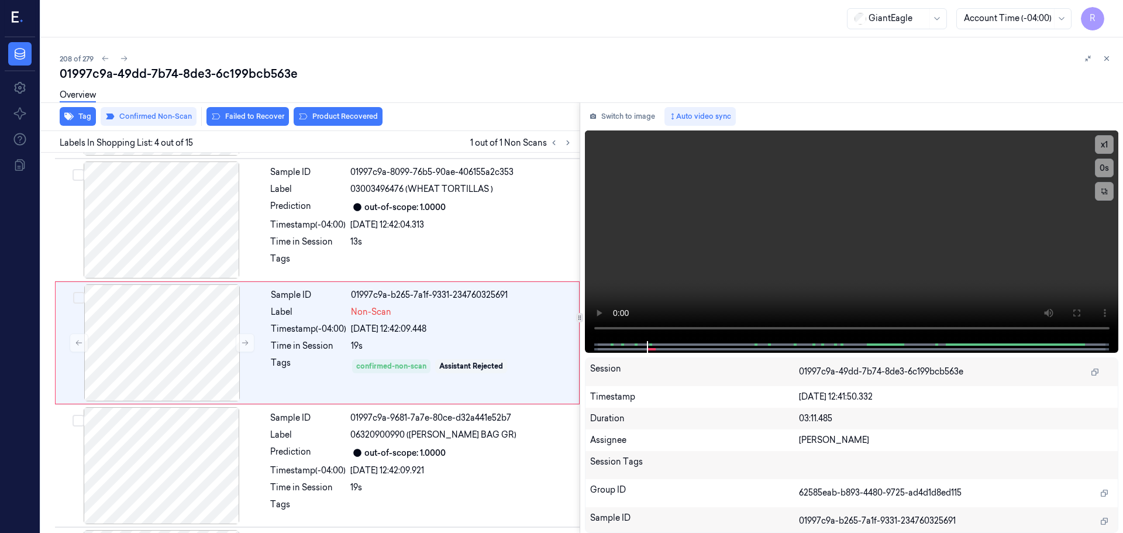
click at [313, 111] on div "Overview" at bounding box center [587, 97] width 1054 height 30
click at [317, 111] on div "Overview" at bounding box center [587, 97] width 1054 height 30
click at [334, 115] on button "Product Recovered" at bounding box center [338, 116] width 89 height 19
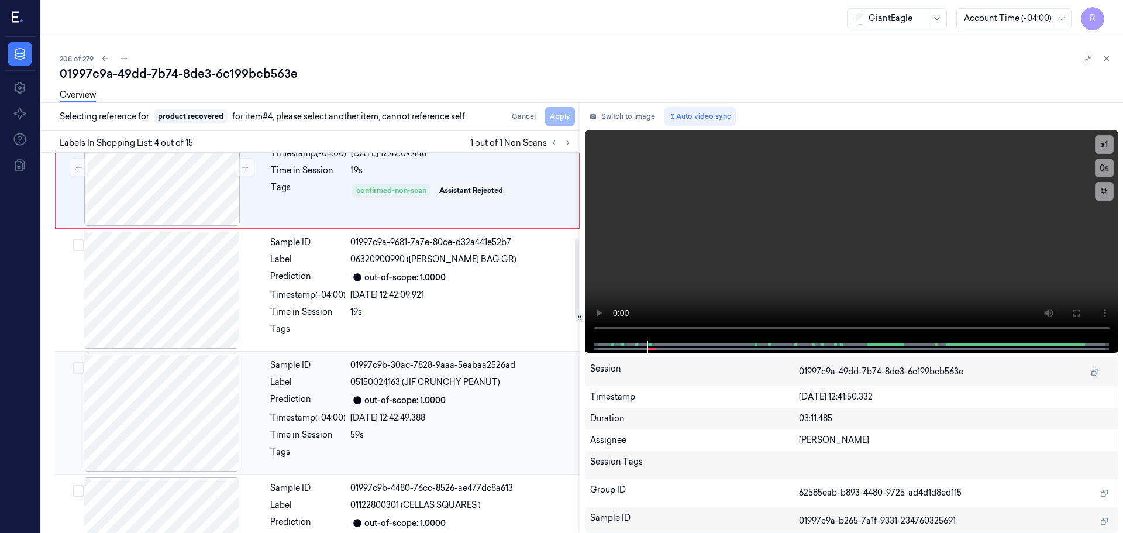
click at [337, 397] on div "Prediction" at bounding box center [307, 400] width 75 height 14
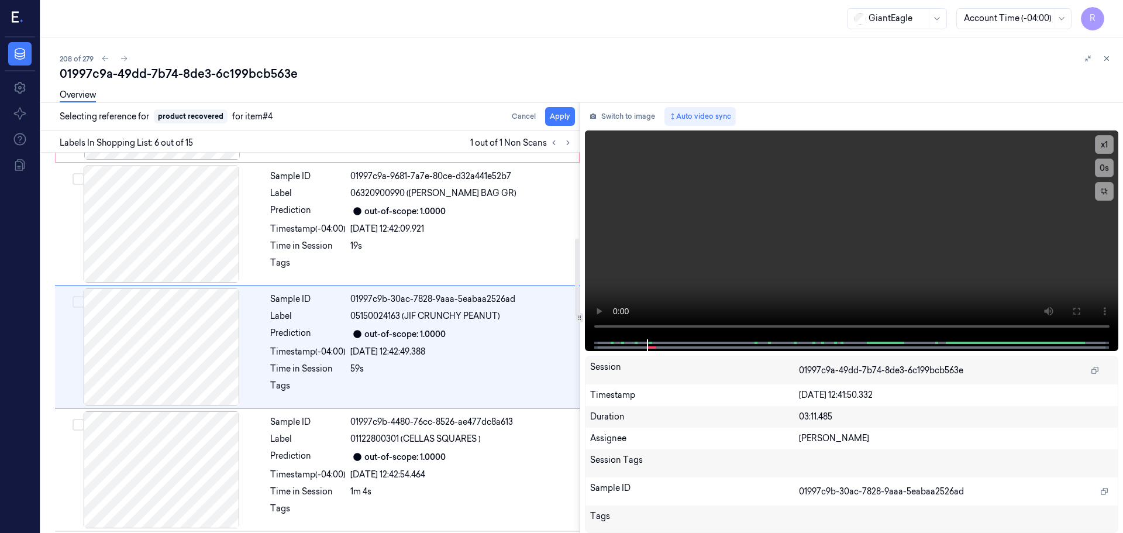
scroll to position [485, 0]
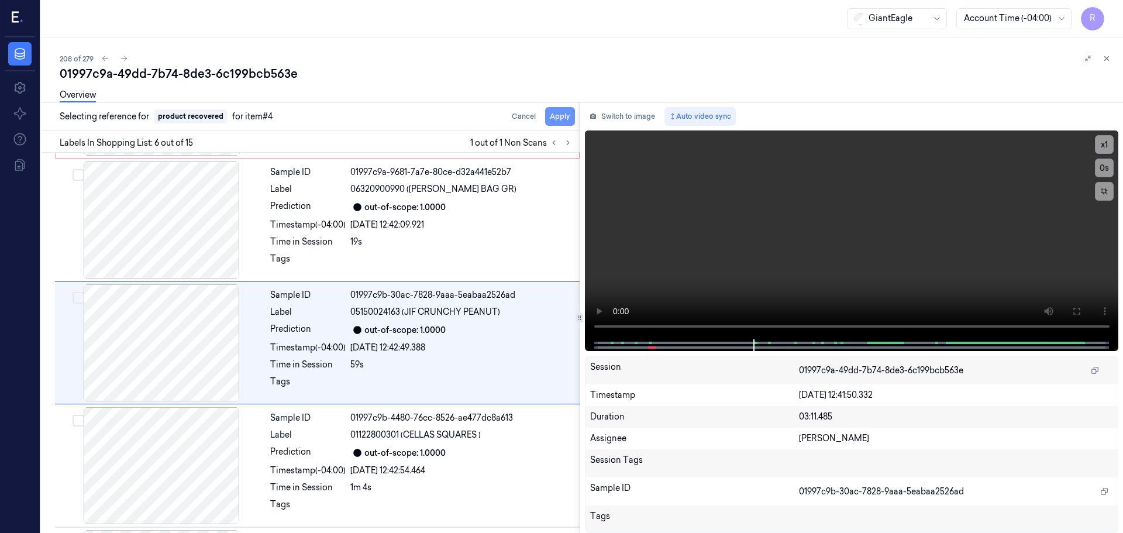
click at [557, 119] on button "Apply" at bounding box center [560, 116] width 30 height 19
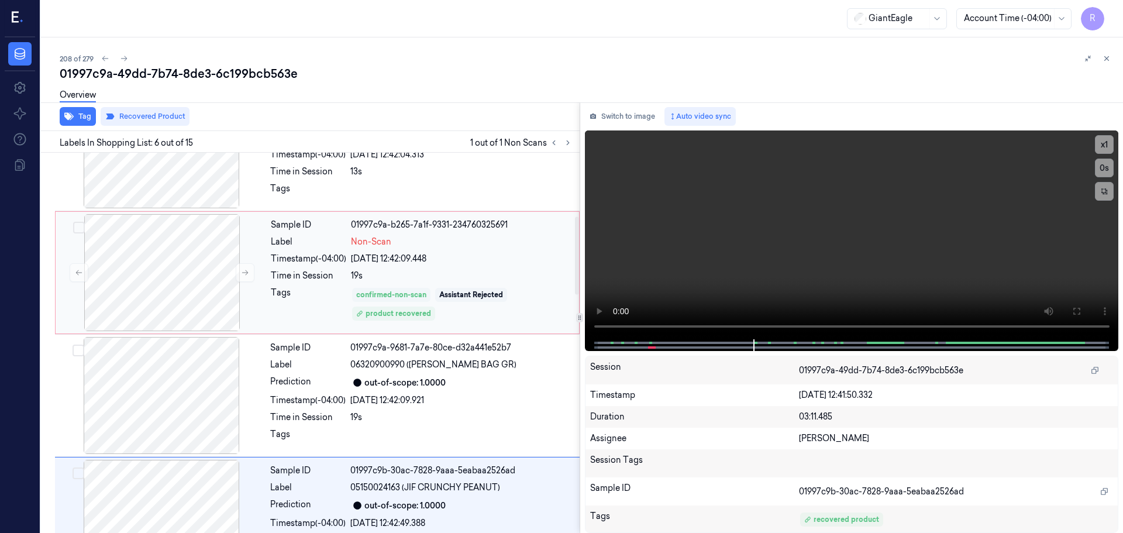
click at [383, 296] on div "confirmed-non-scan" at bounding box center [391, 294] width 70 height 11
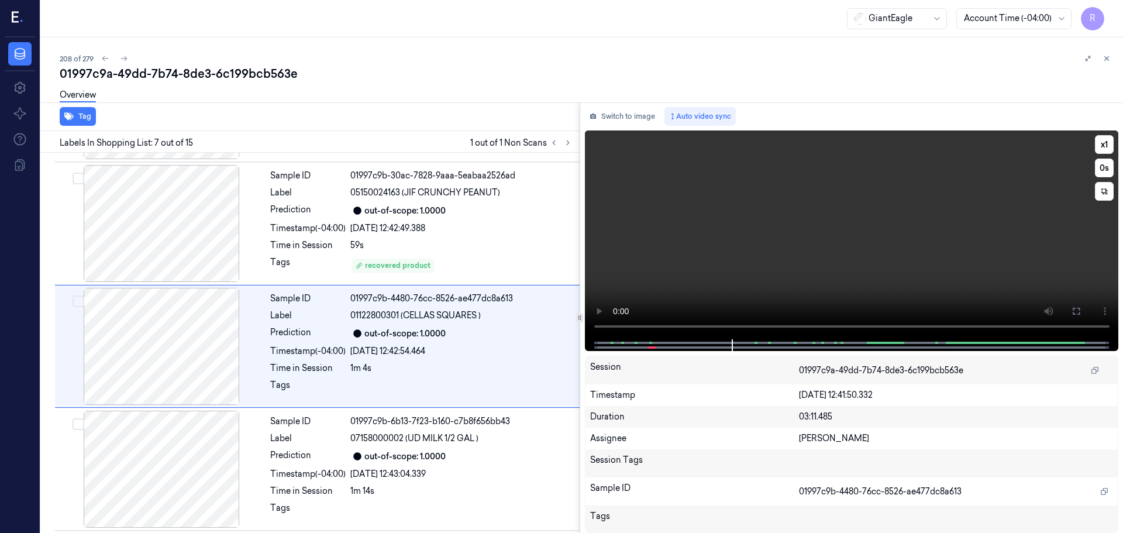
scroll to position [608, 0]
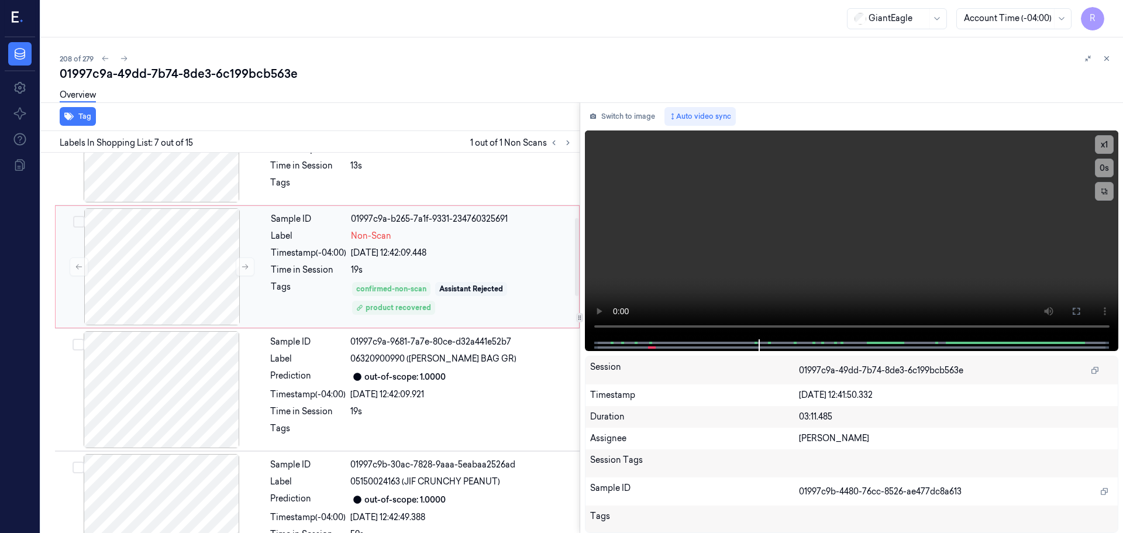
click at [453, 269] on div "19s" at bounding box center [461, 270] width 221 height 12
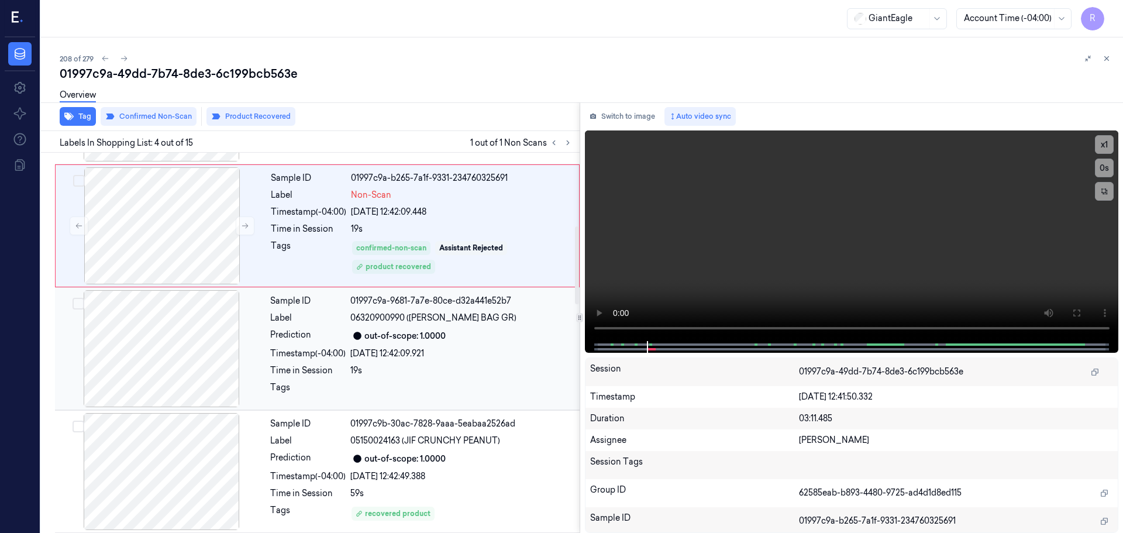
click at [460, 320] on span "06320900990 ([PERSON_NAME] BAG GR)" at bounding box center [433, 318] width 166 height 12
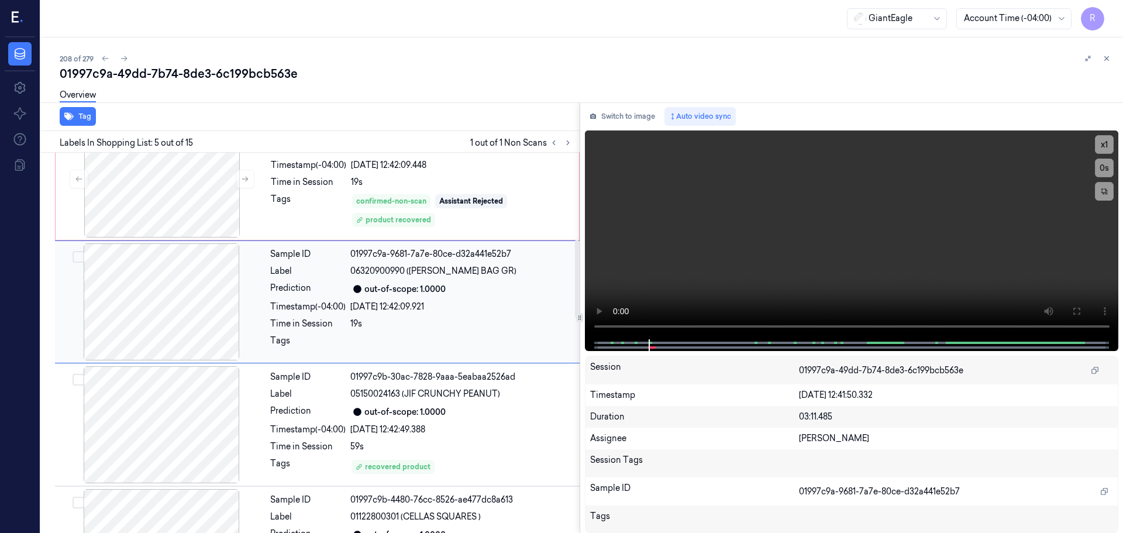
scroll to position [420, 0]
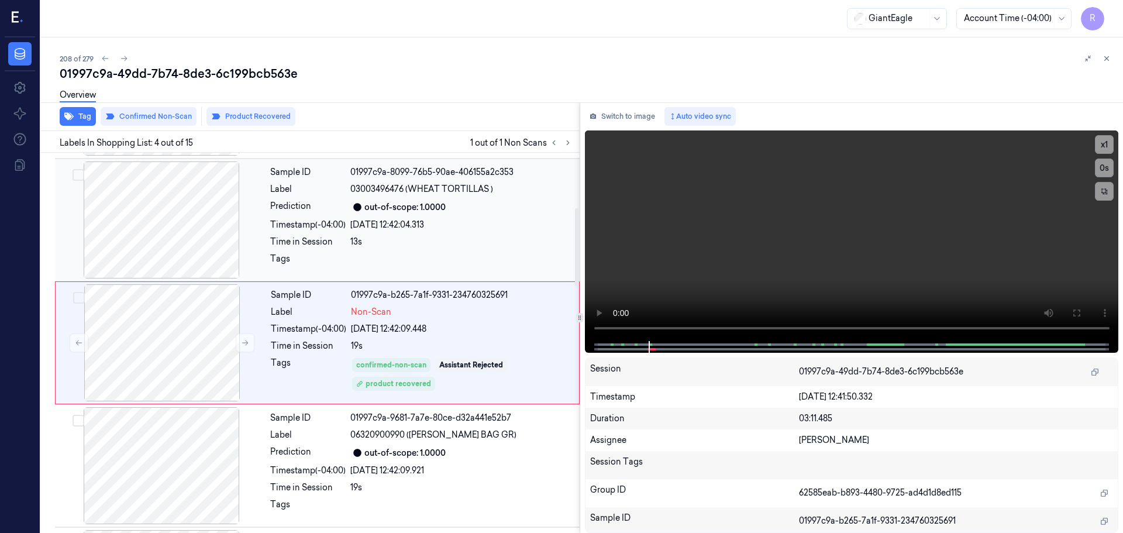
click at [409, 256] on div at bounding box center [461, 262] width 222 height 19
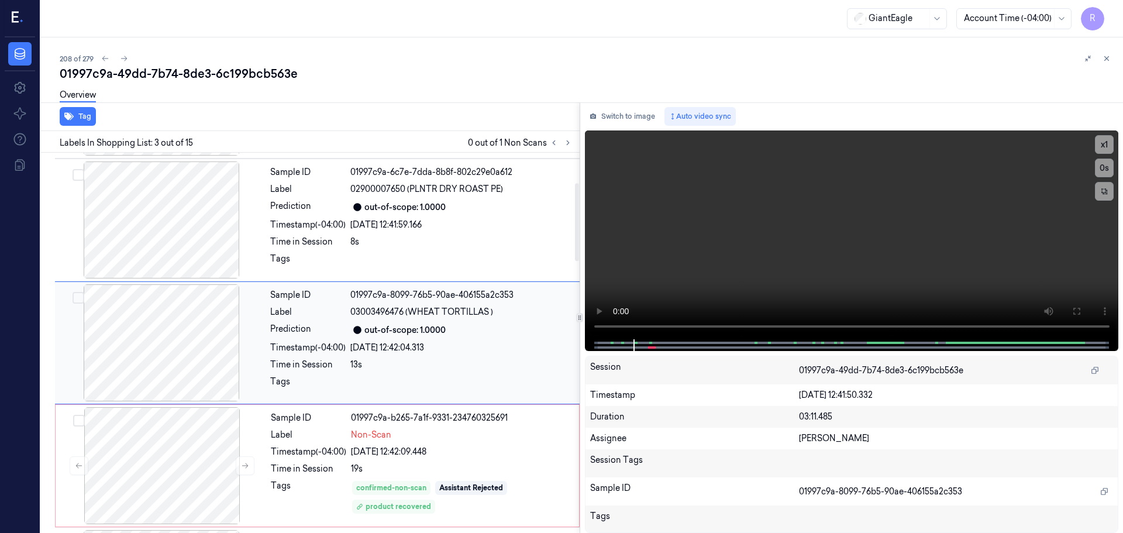
drag, startPoint x: 424, startPoint y: 291, endPoint x: 422, endPoint y: 296, distance: 6.3
click at [424, 293] on div "01997c9a-8099-76b5-90ae-406155a2c353" at bounding box center [461, 295] width 222 height 12
click at [431, 302] on div "Sample ID 01997c9a-8099-76b5-90ae-406155a2c353 Label 03003496476 (WHEAT TORTILL…" at bounding box center [421, 342] width 312 height 117
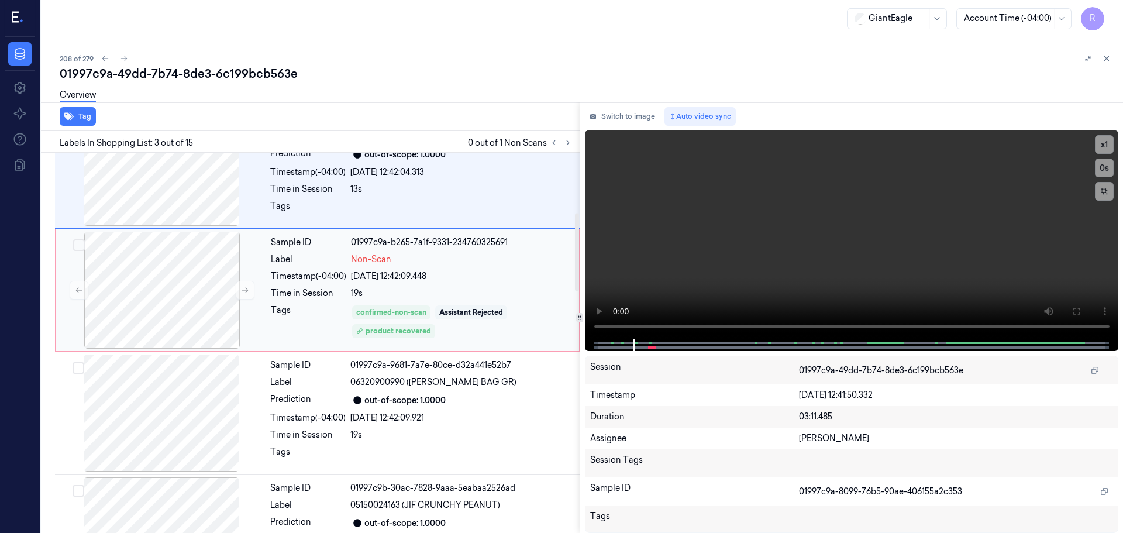
click at [449, 314] on div "Assistant Rejected" at bounding box center [471, 312] width 64 height 11
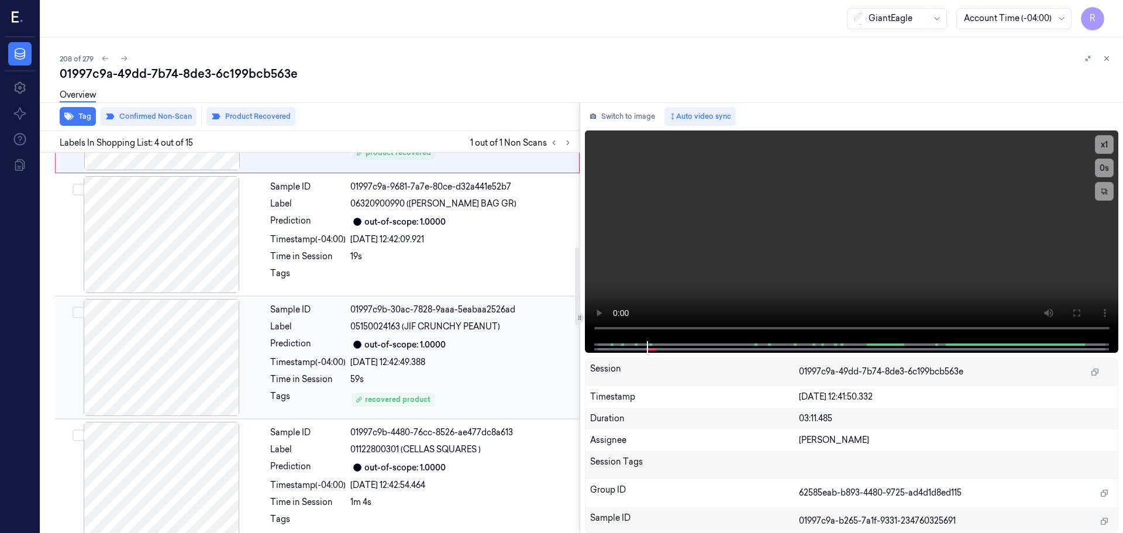
scroll to position [473, 0]
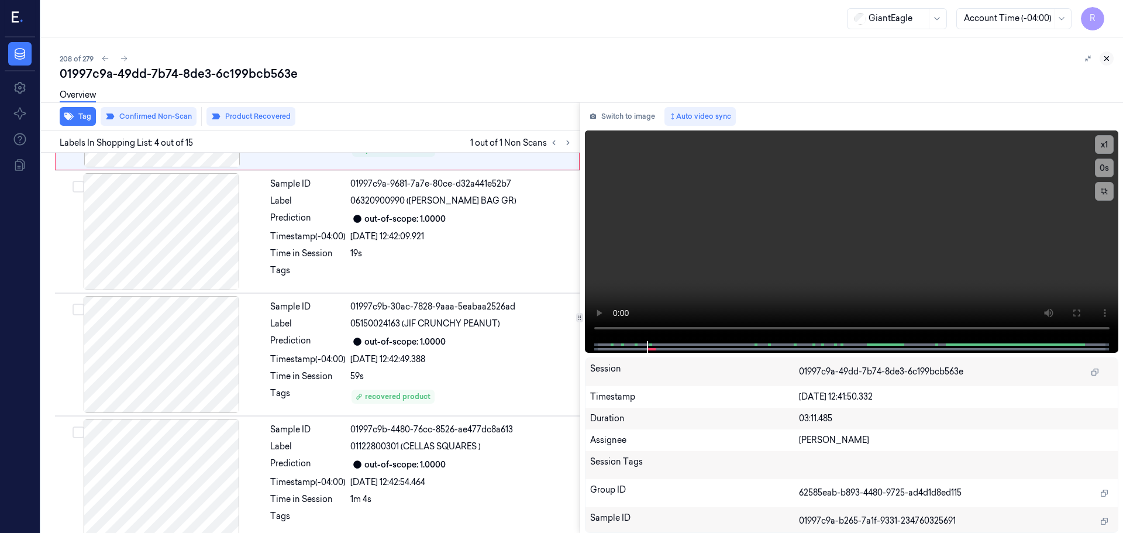
click at [1103, 54] on button at bounding box center [1106, 58] width 14 height 14
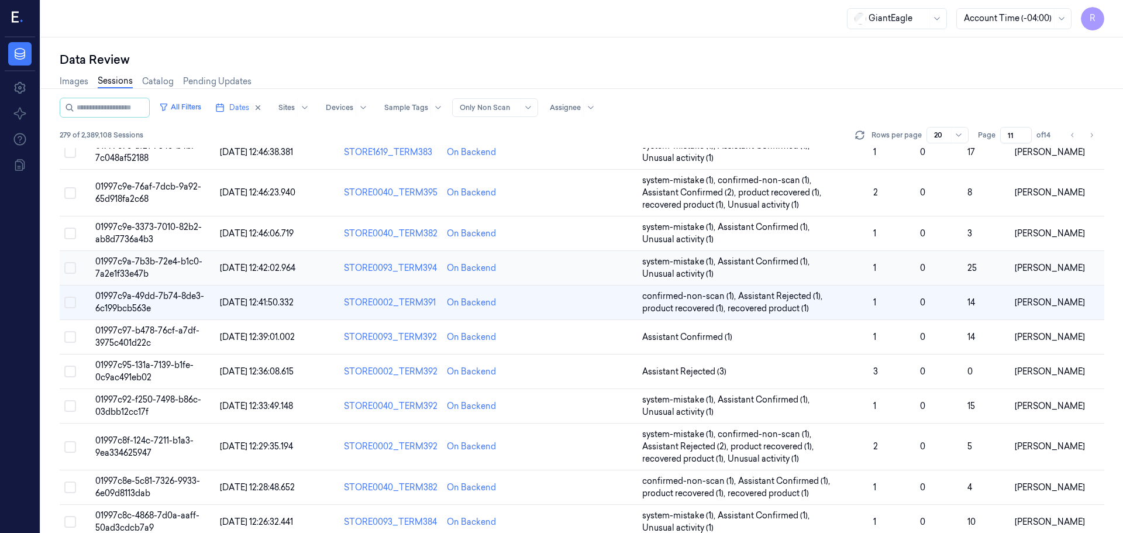
scroll to position [163, 0]
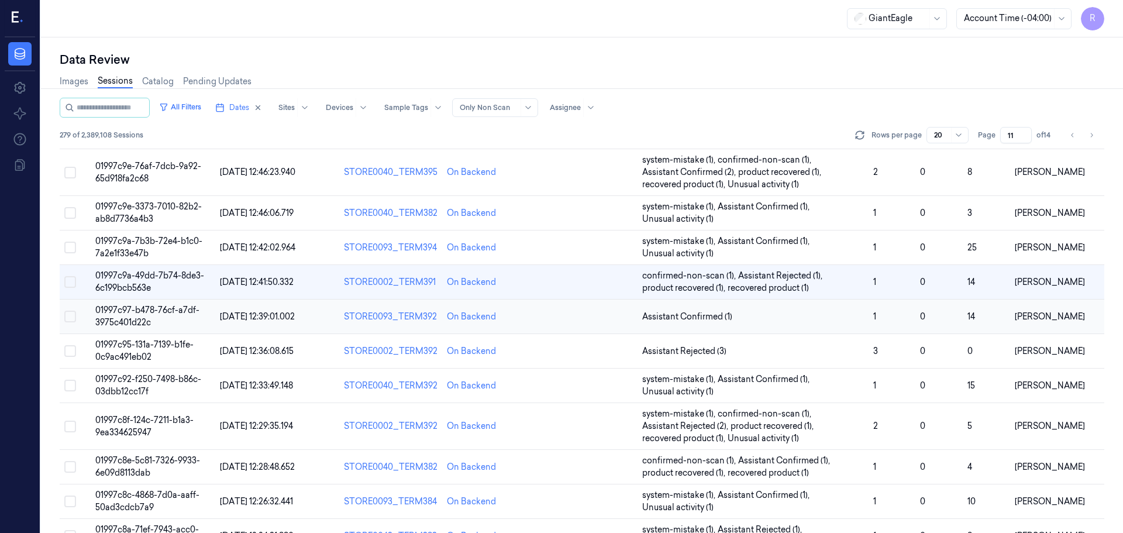
click at [774, 323] on td "Assistant Confirmed (1)" at bounding box center [752, 316] width 230 height 34
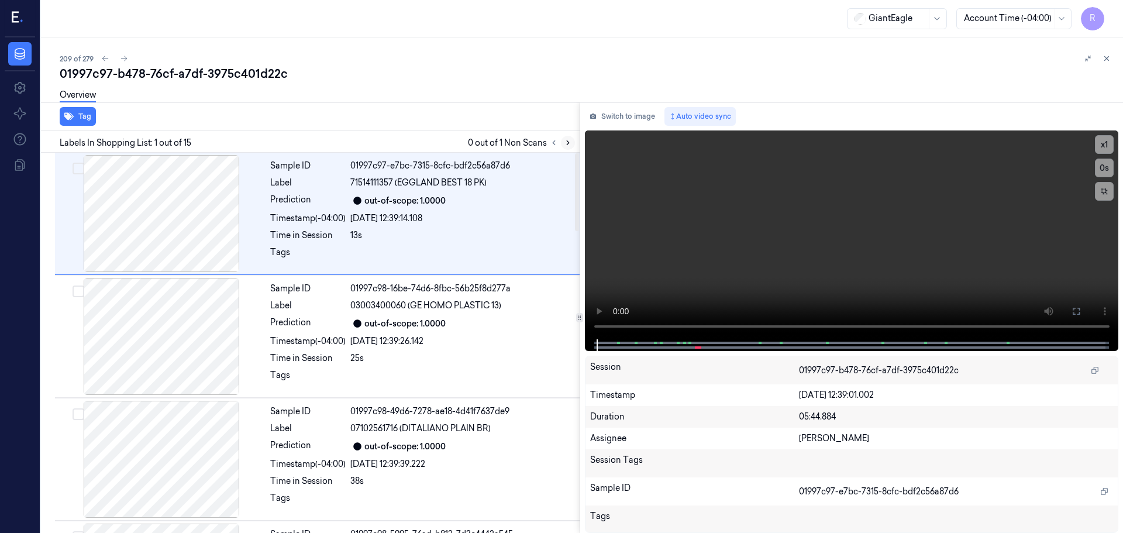
click at [568, 140] on icon at bounding box center [568, 143] width 8 height 8
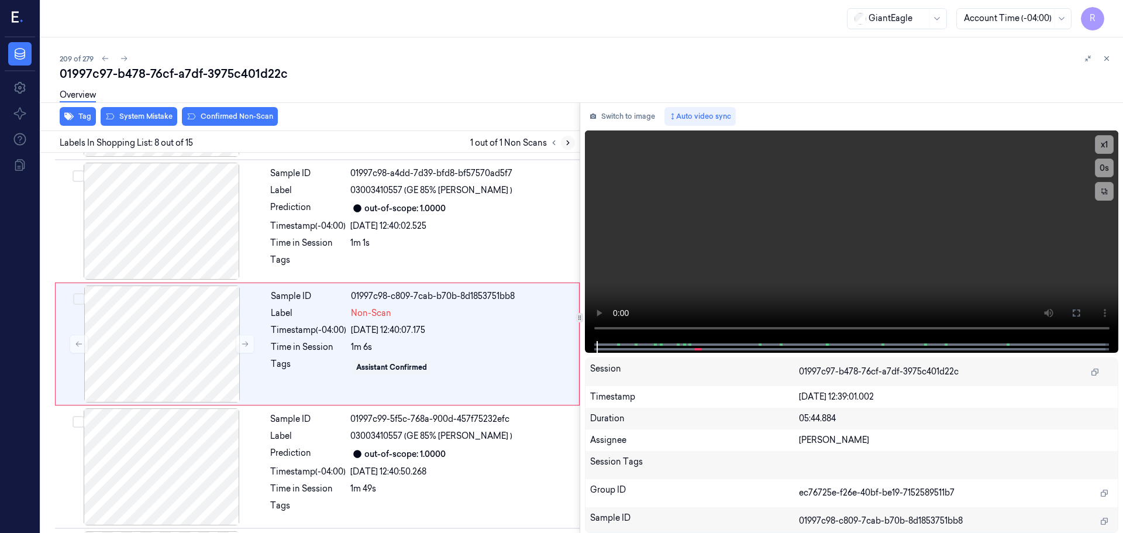
scroll to position [730, 0]
click at [251, 342] on button at bounding box center [245, 342] width 19 height 19
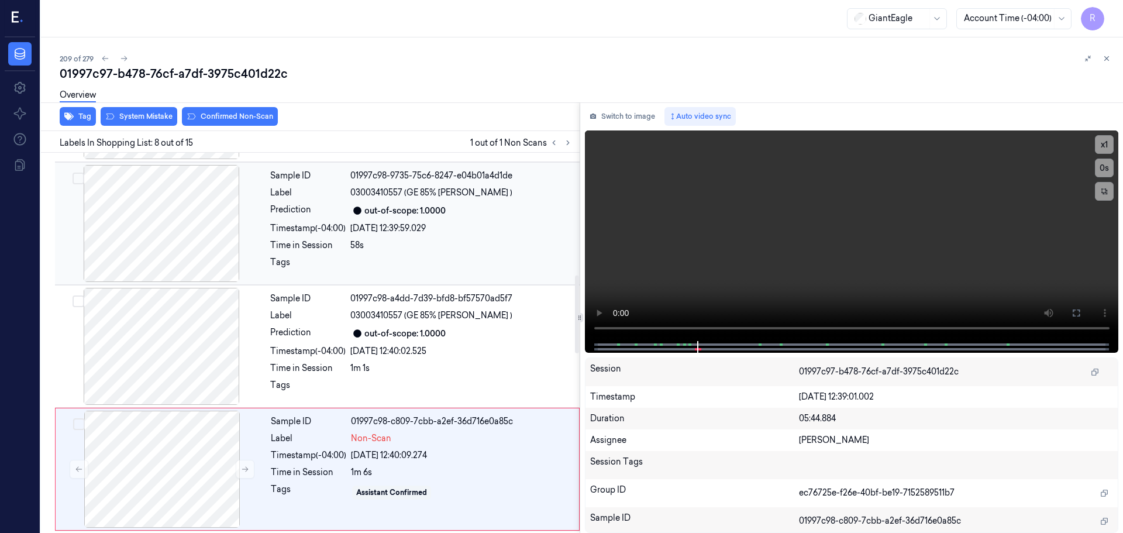
scroll to position [555, 0]
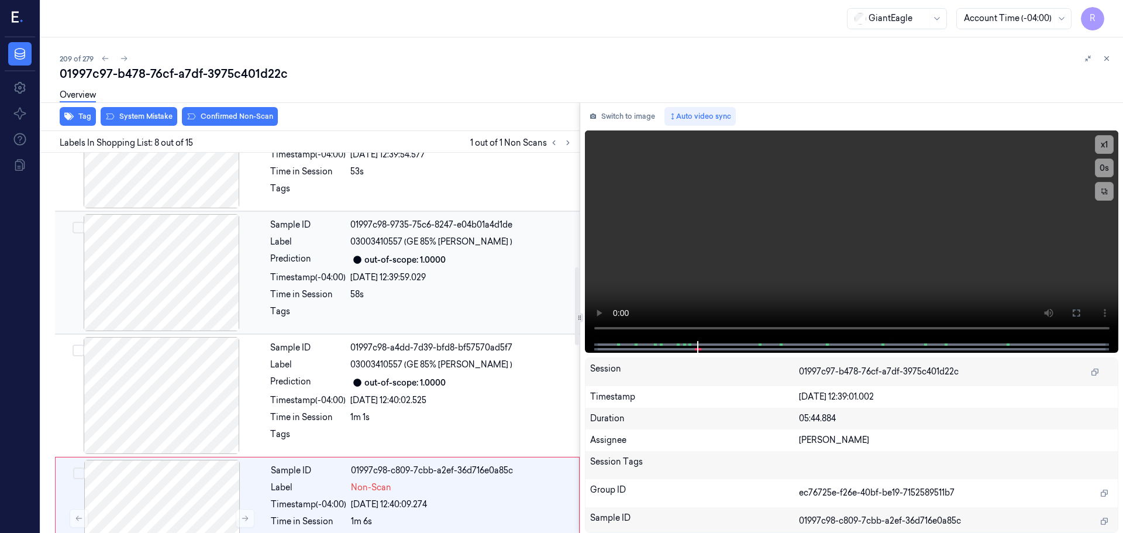
click at [205, 292] on div at bounding box center [161, 272] width 208 height 117
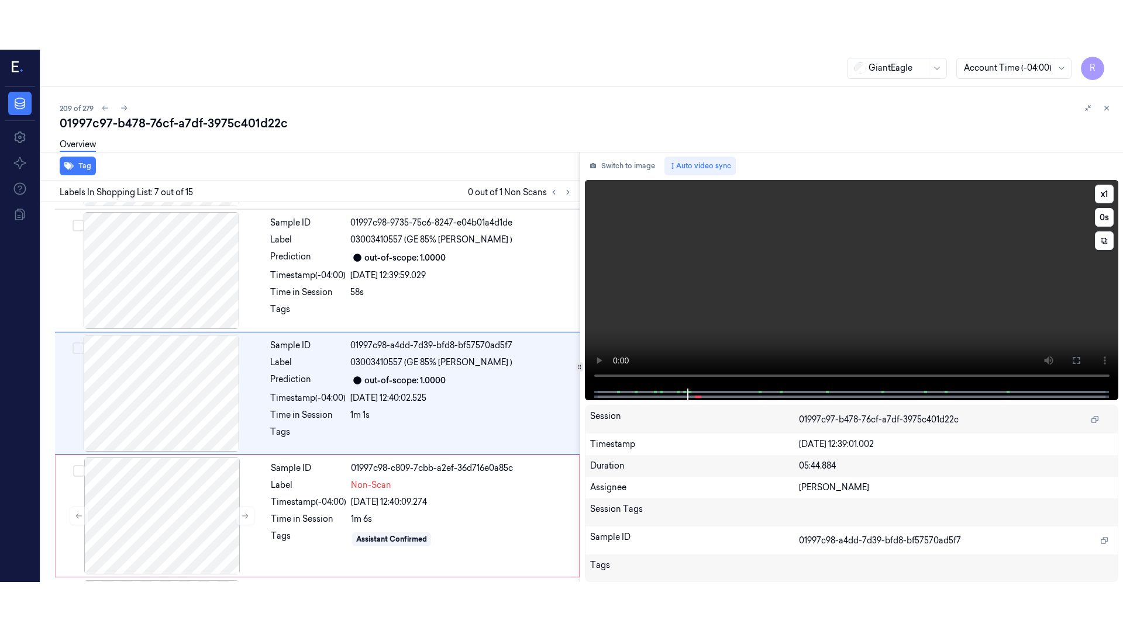
scroll to position [608, 0]
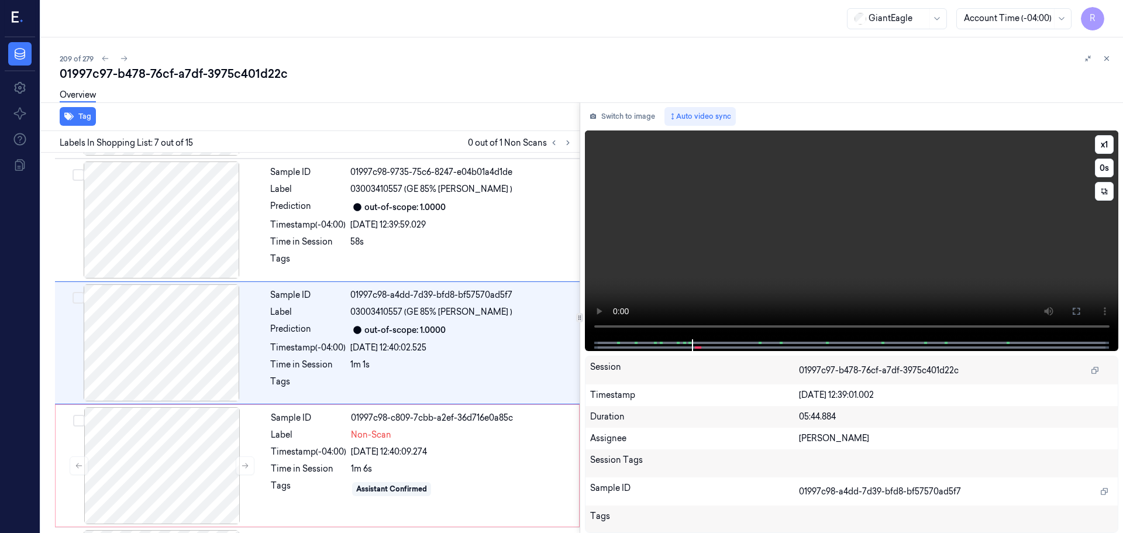
click at [1075, 308] on icon at bounding box center [1075, 310] width 9 height 9
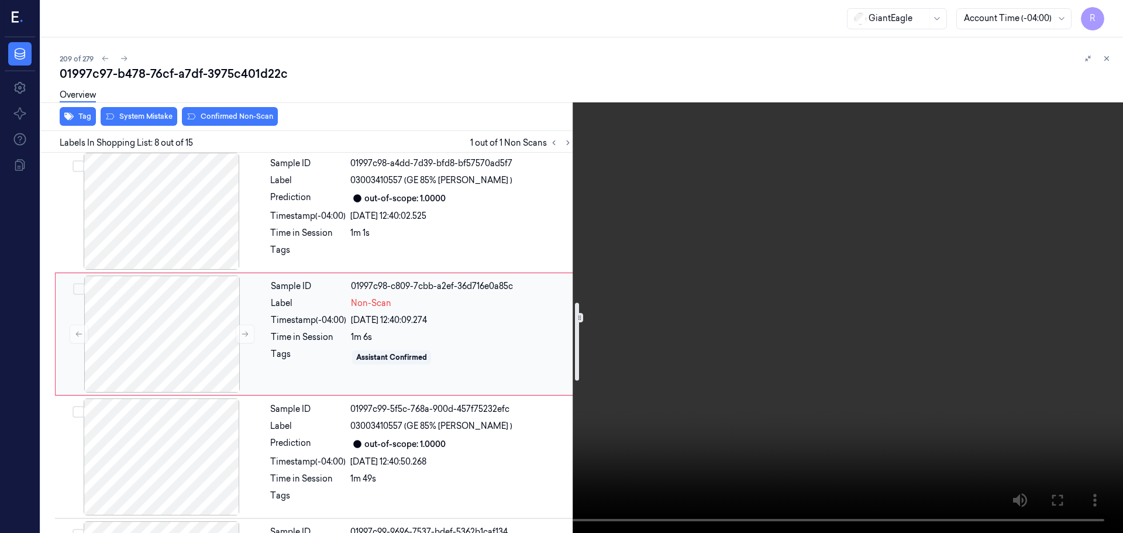
scroll to position [740, 0]
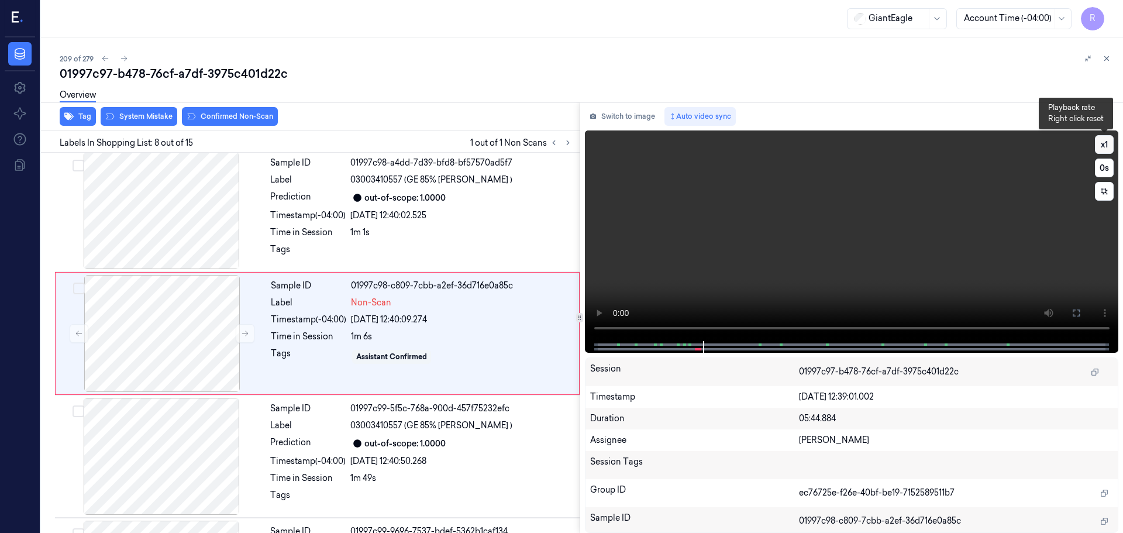
click at [1109, 143] on button "x 1" at bounding box center [1104, 144] width 19 height 19
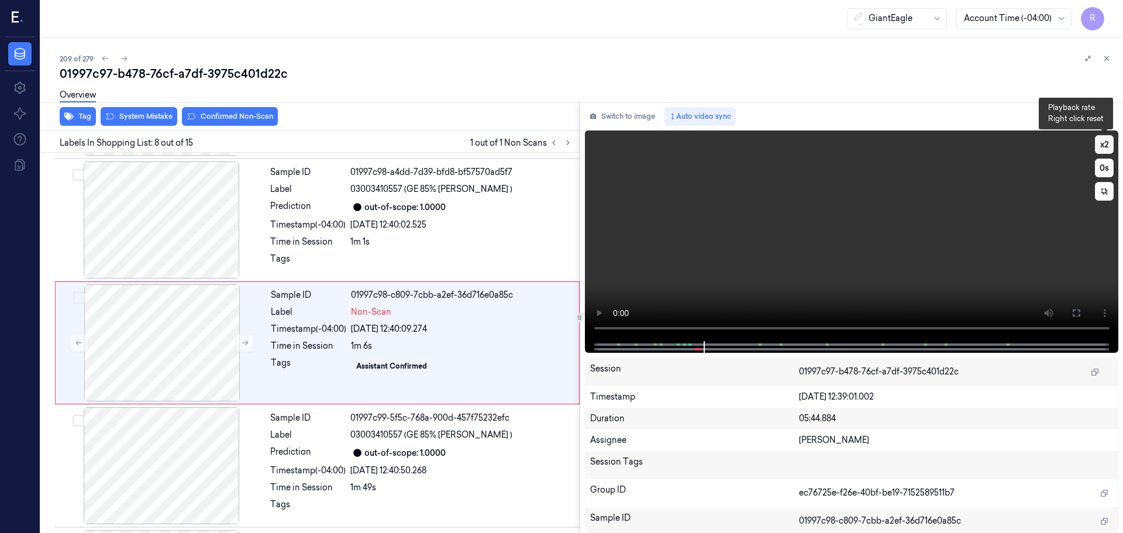
click at [1109, 143] on button "x 2" at bounding box center [1104, 144] width 19 height 19
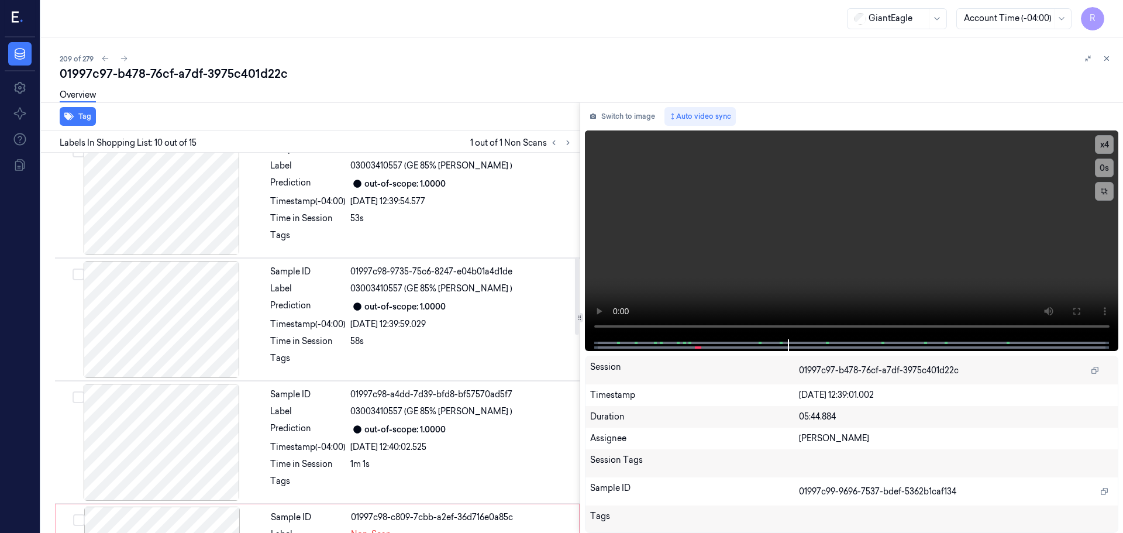
scroll to position [99, 0]
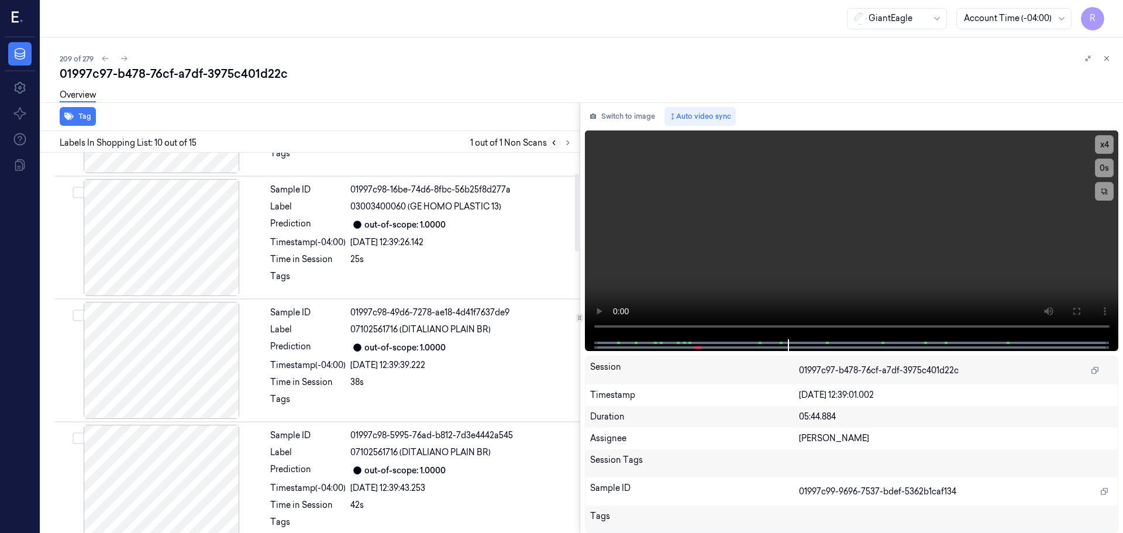
click at [547, 145] on button at bounding box center [554, 143] width 14 height 14
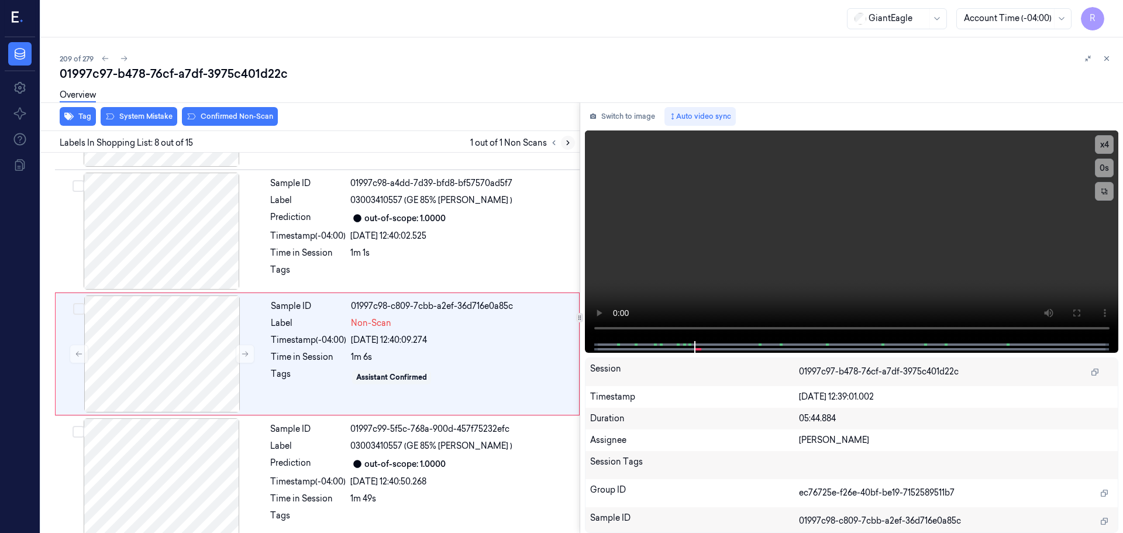
scroll to position [730, 0]
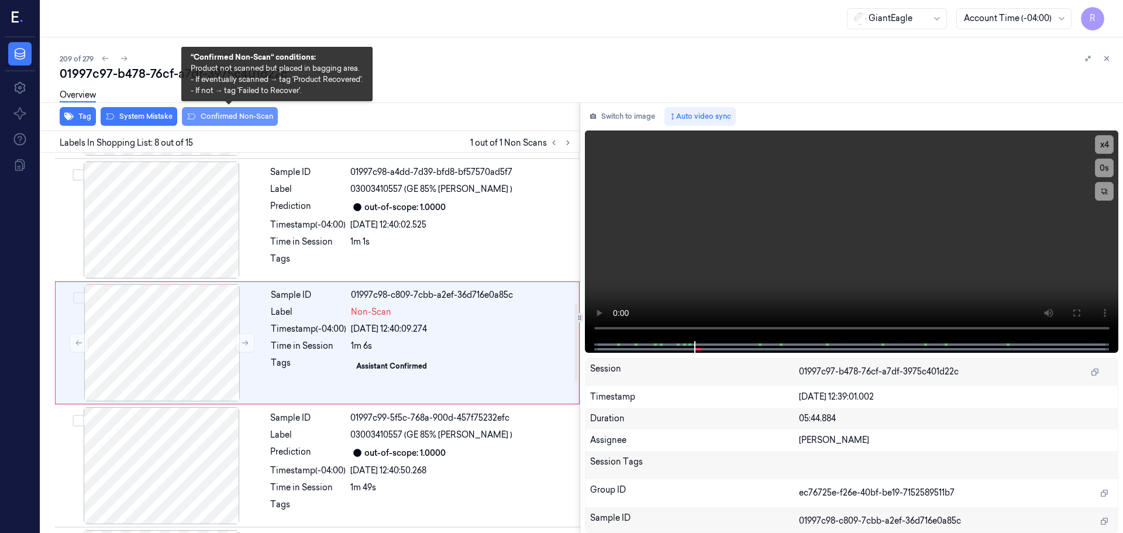
click at [223, 117] on button "Confirmed Non-Scan" at bounding box center [230, 116] width 96 height 19
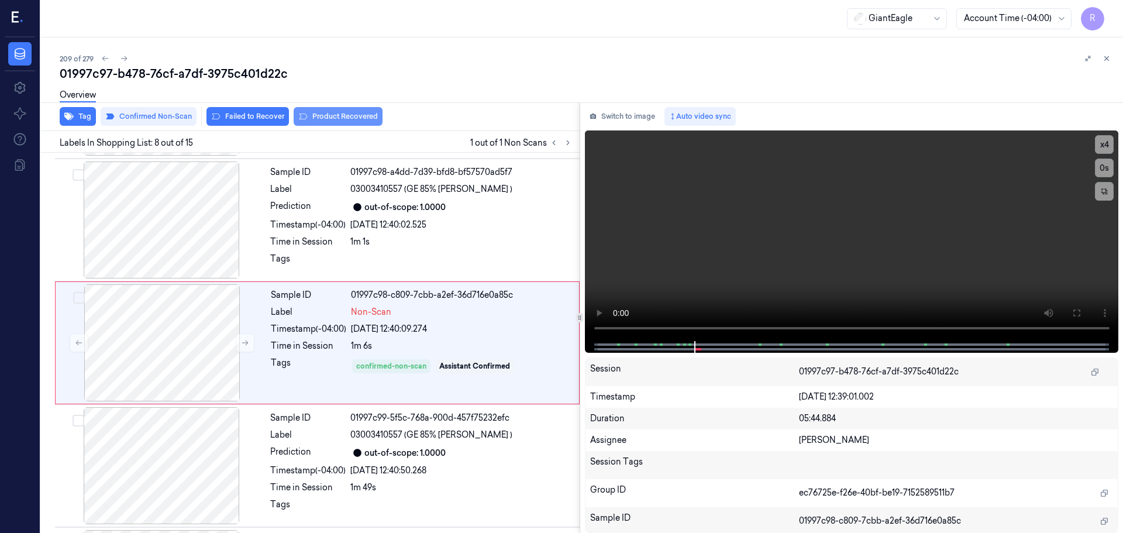
drag, startPoint x: 329, startPoint y: 118, endPoint x: 327, endPoint y: 134, distance: 15.9
click at [329, 119] on button "Product Recovered" at bounding box center [338, 116] width 89 height 19
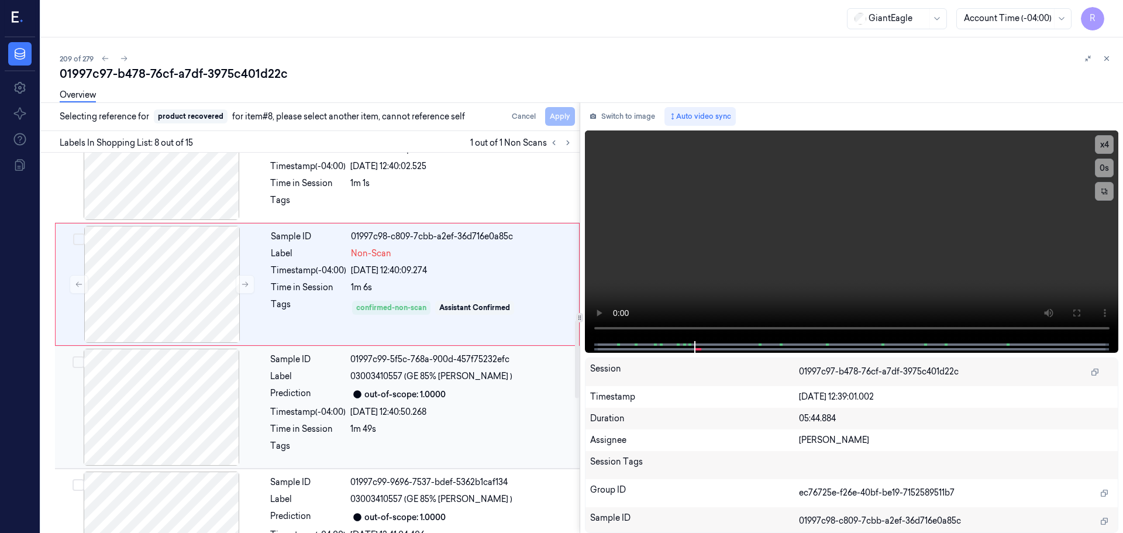
scroll to position [847, 0]
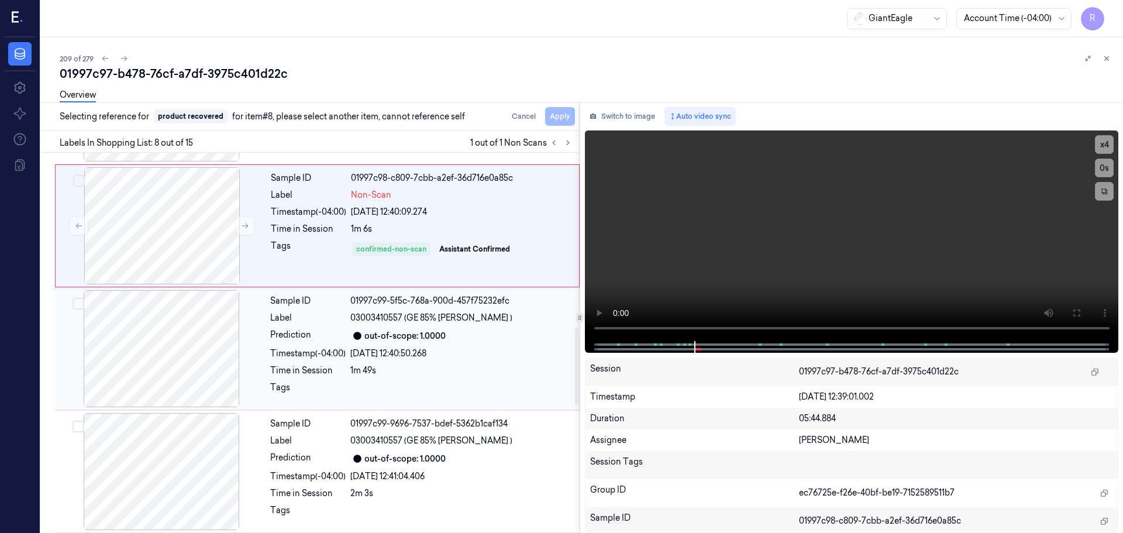
click at [377, 351] on div "[DATE] 12:40:50.268" at bounding box center [461, 353] width 222 height 12
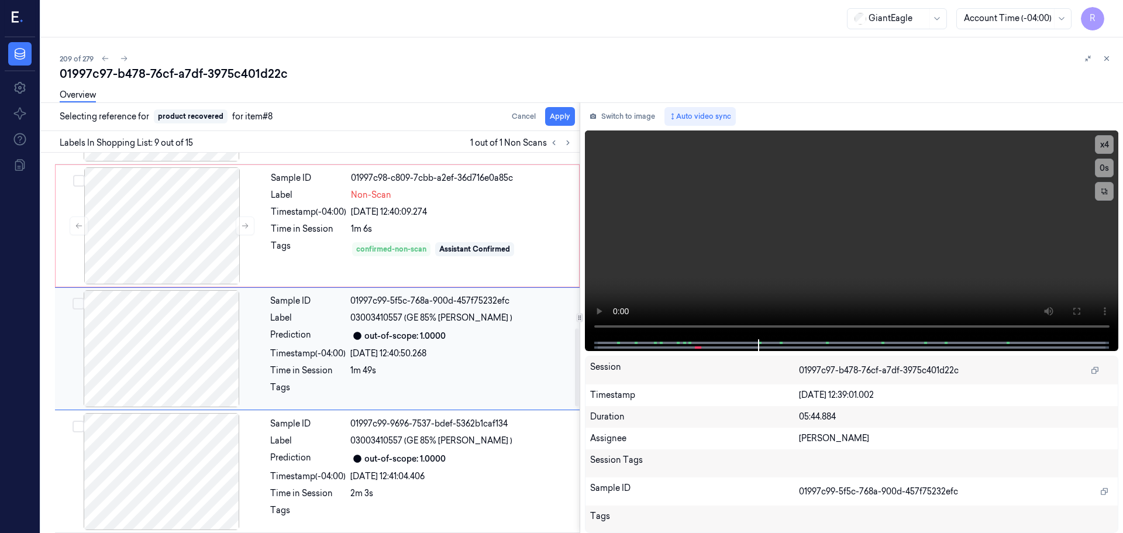
scroll to position [853, 0]
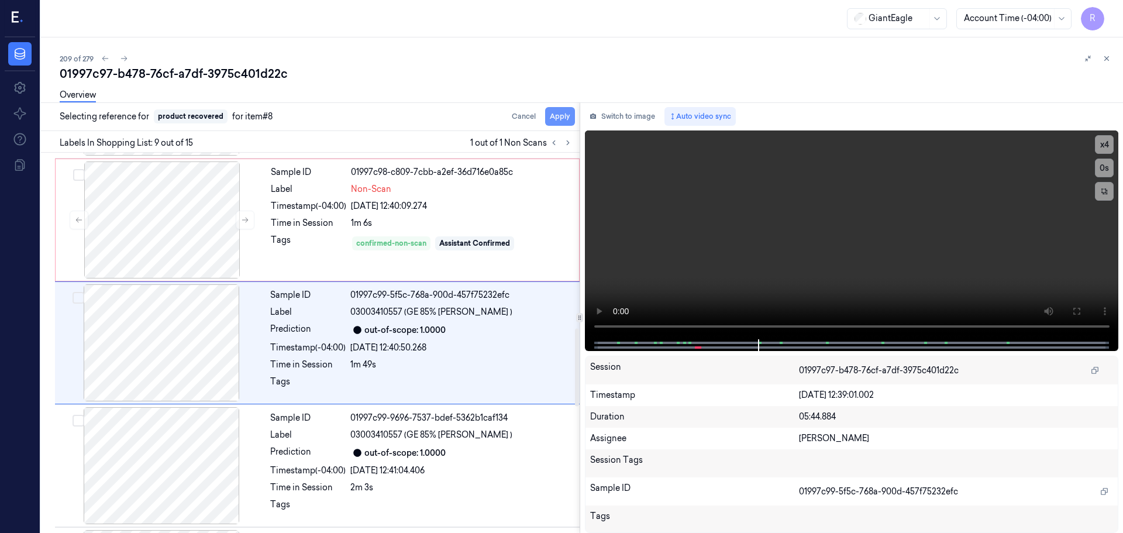
click at [551, 125] on button "Apply" at bounding box center [560, 116] width 30 height 19
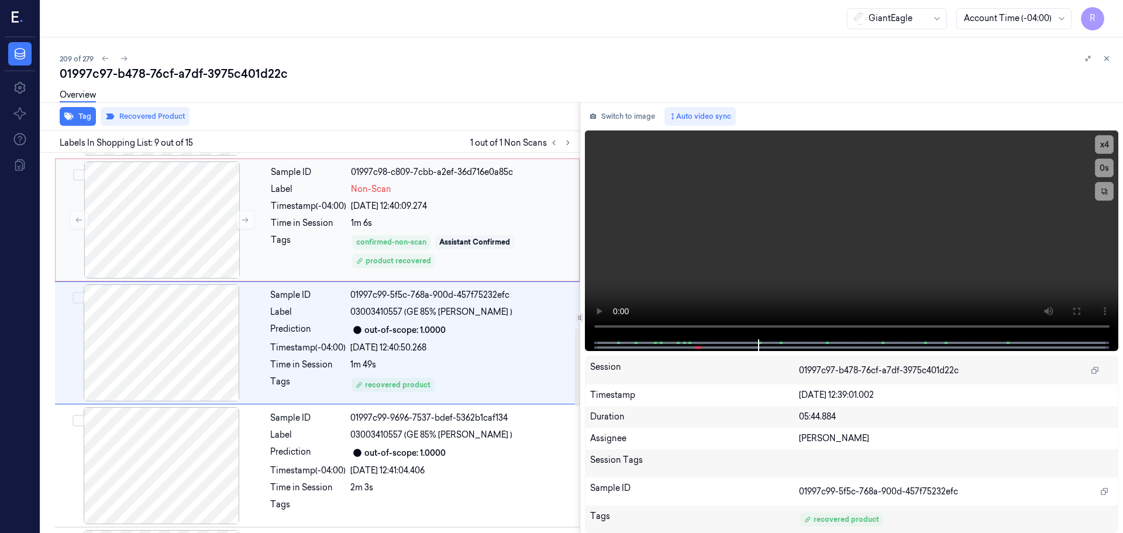
click at [505, 206] on div "[DATE] 12:40:09.274" at bounding box center [461, 206] width 221 height 12
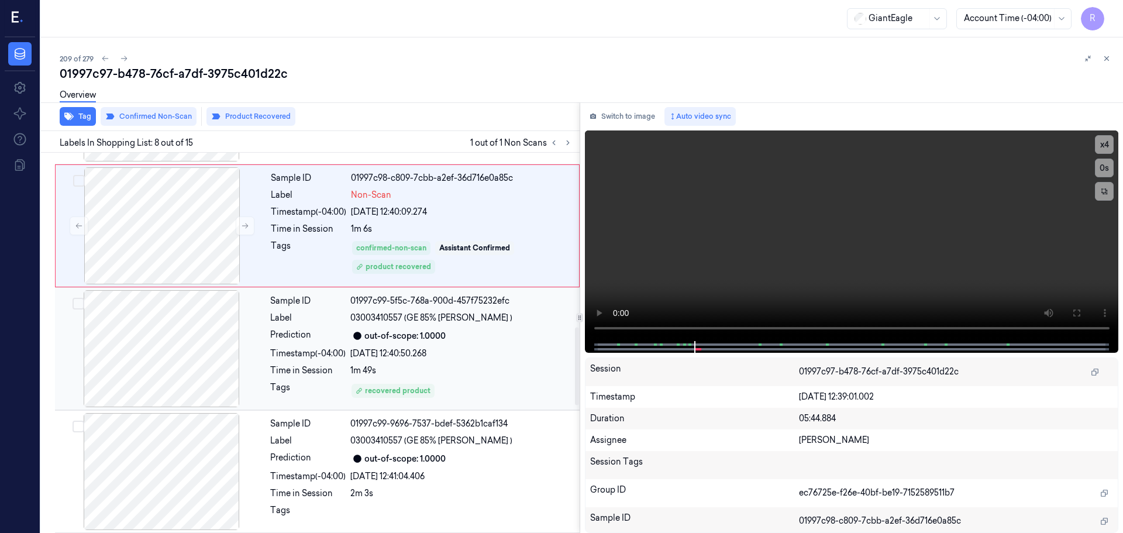
click at [463, 327] on div "Sample ID 01997c99-5f5c-768a-900d-457f75232efc Label 03003410557 (GE 85% [PERSO…" at bounding box center [421, 348] width 312 height 117
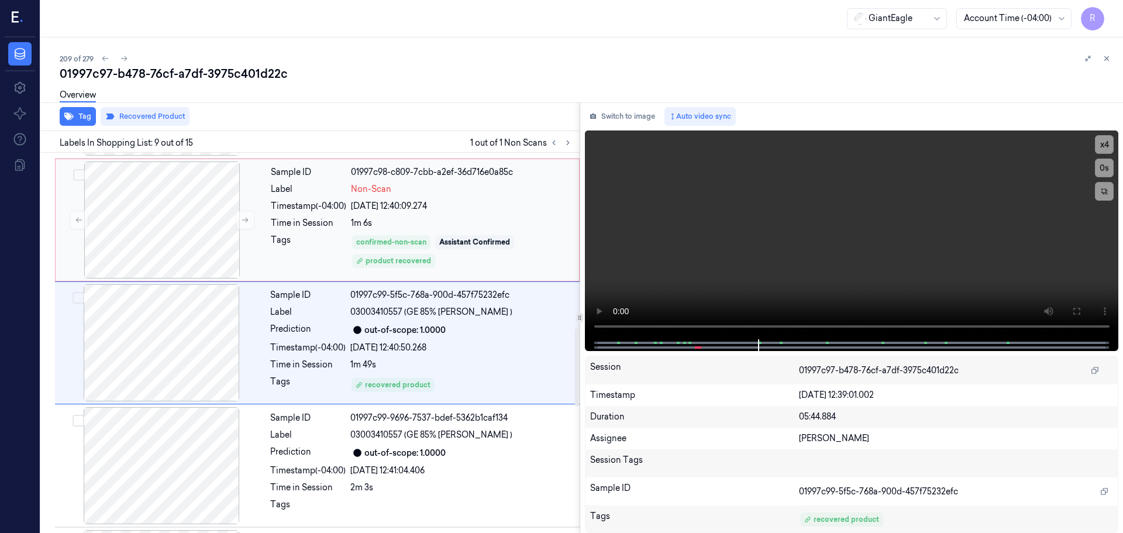
click at [466, 231] on div "Sample ID 01997c98-c809-7cbb-a2ef-36d716e0a85c Label Non-Scan Timestamp (-04:00…" at bounding box center [421, 219] width 310 height 117
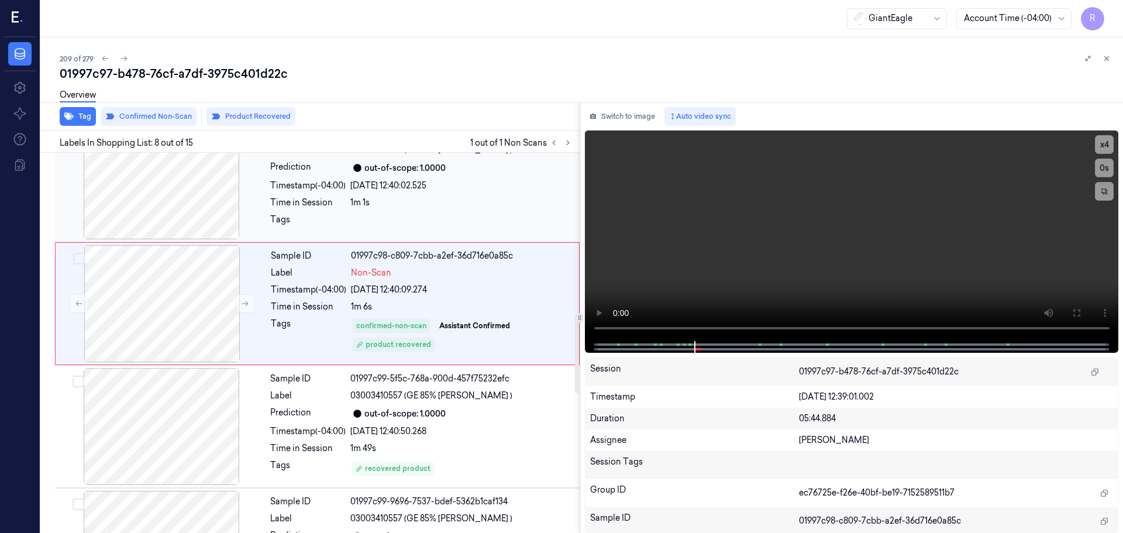
scroll to position [789, 0]
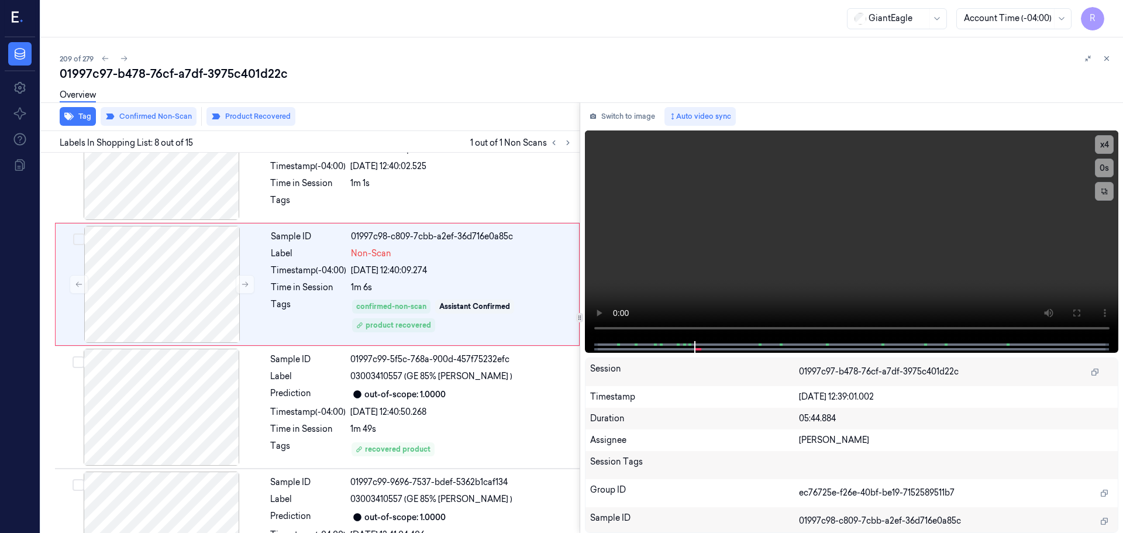
click at [1110, 58] on icon at bounding box center [1106, 58] width 8 height 8
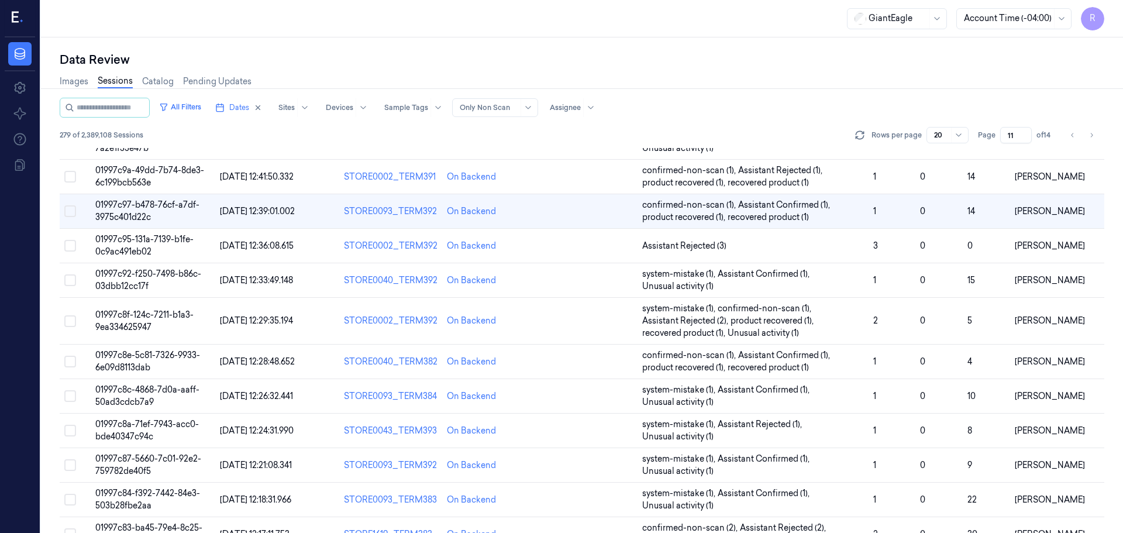
scroll to position [247, 0]
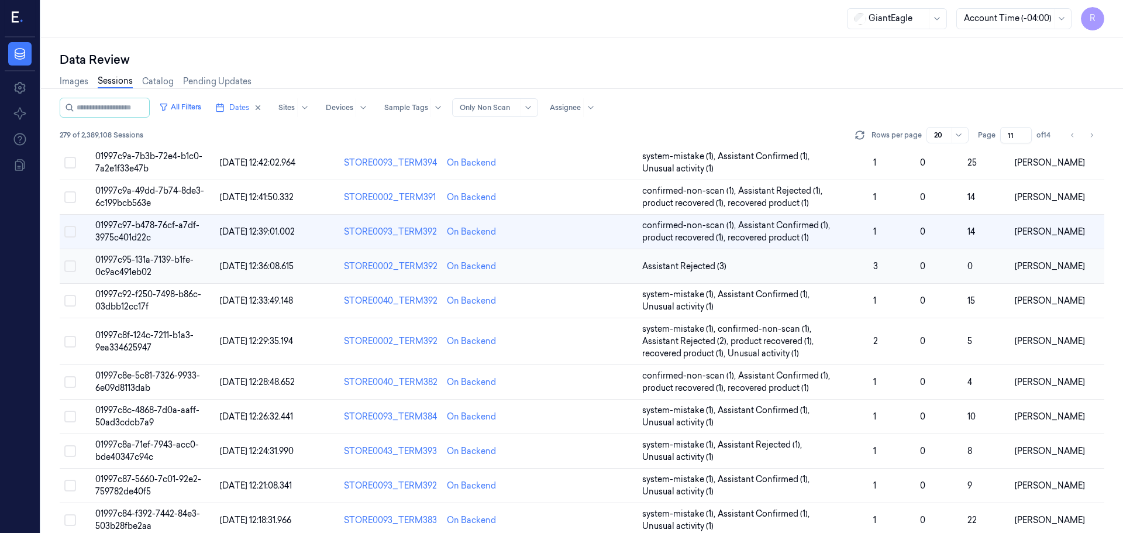
click at [794, 271] on span "Assistant Rejected (3)" at bounding box center [752, 266] width 221 height 12
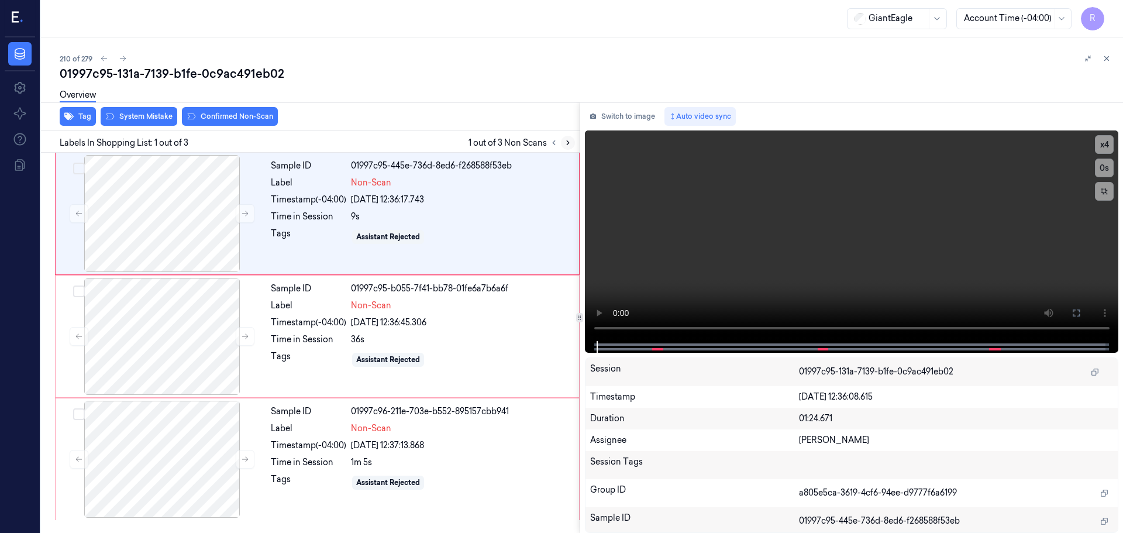
click at [564, 140] on icon at bounding box center [568, 143] width 8 height 8
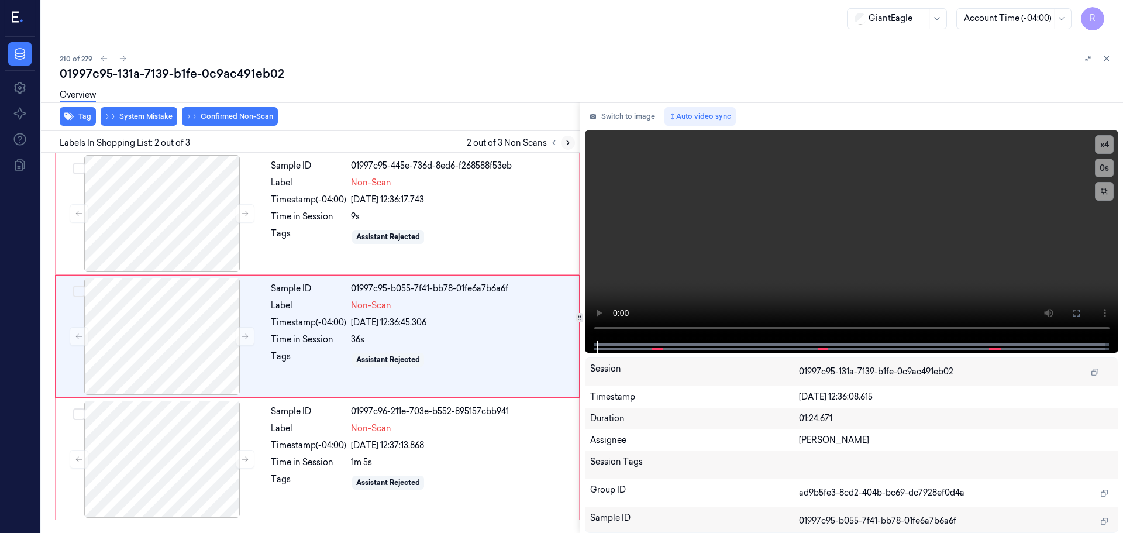
click at [564, 140] on icon at bounding box center [568, 143] width 8 height 8
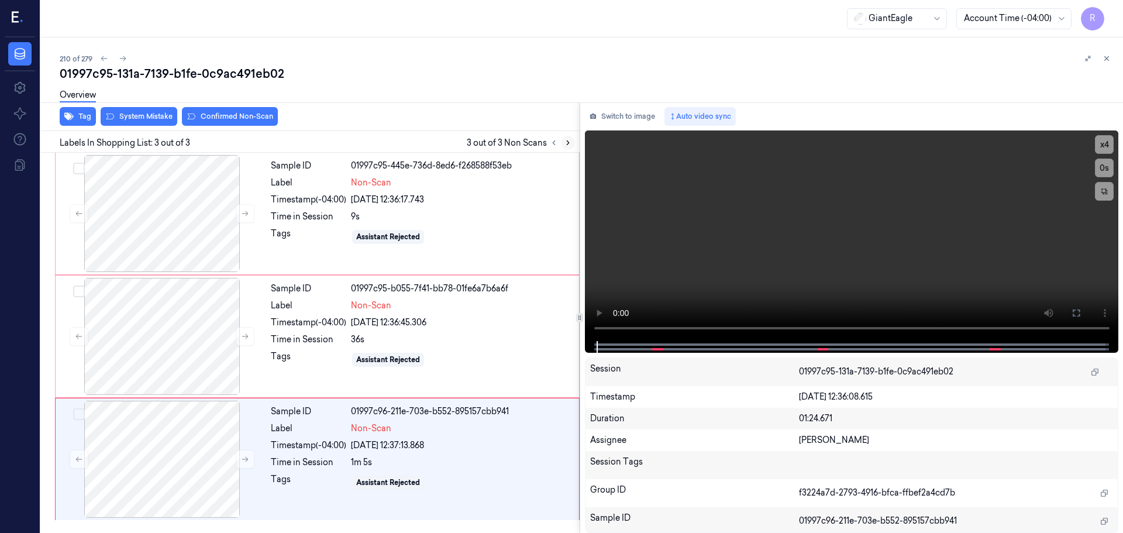
click at [564, 140] on icon at bounding box center [568, 143] width 8 height 8
click at [249, 213] on button at bounding box center [245, 213] width 19 height 19
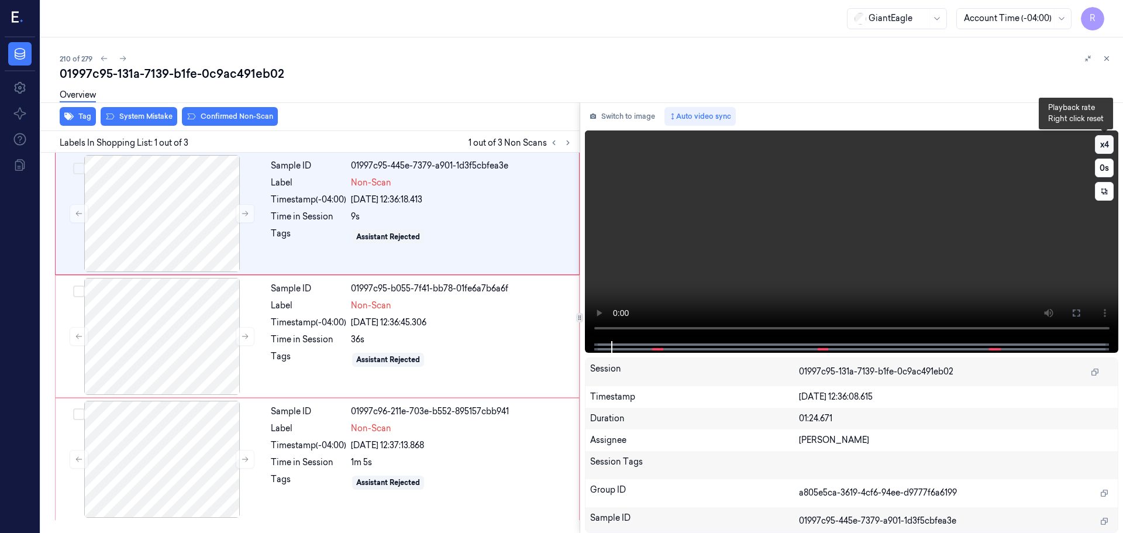
click at [1108, 150] on button "x 4" at bounding box center [1104, 144] width 19 height 19
click at [253, 204] on div at bounding box center [162, 213] width 208 height 117
click at [253, 204] on div at bounding box center [245, 213] width 19 height 19
click at [260, 210] on div at bounding box center [162, 213] width 208 height 117
click at [236, 218] on button at bounding box center [245, 213] width 19 height 19
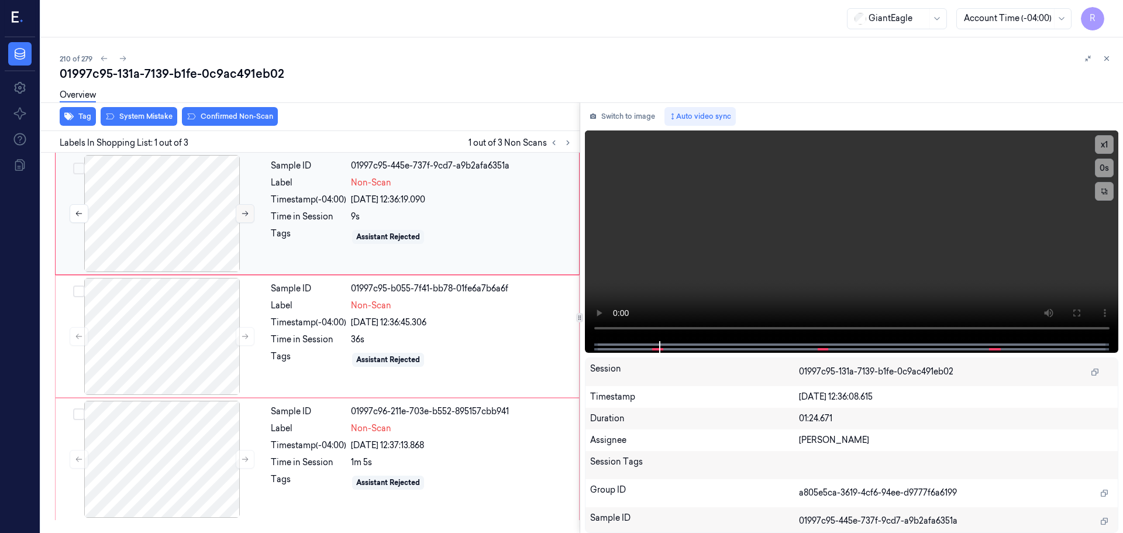
click at [241, 214] on icon at bounding box center [245, 213] width 8 height 8
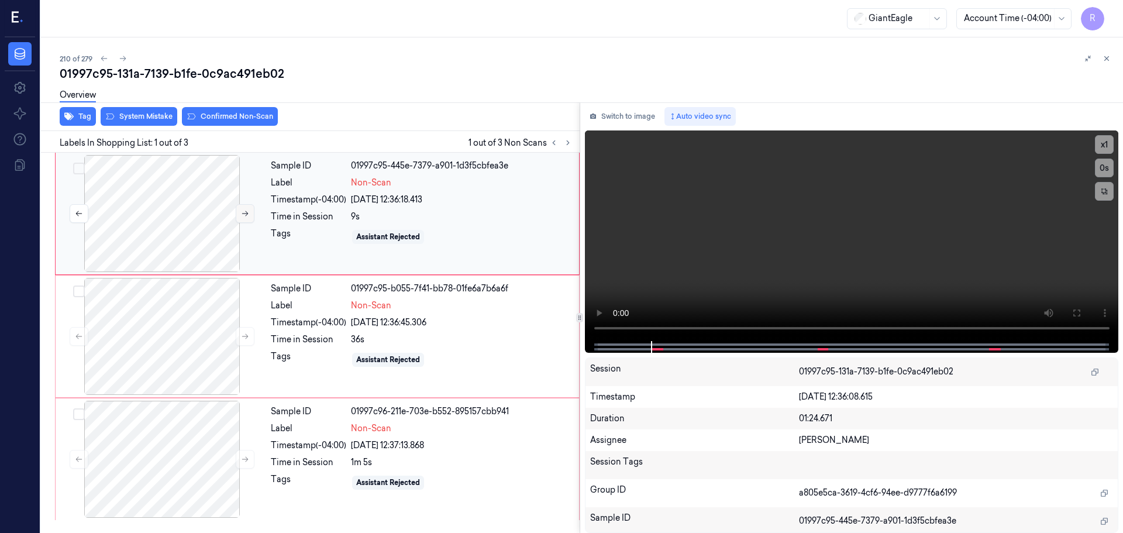
click at [241, 214] on icon at bounding box center [245, 213] width 8 height 8
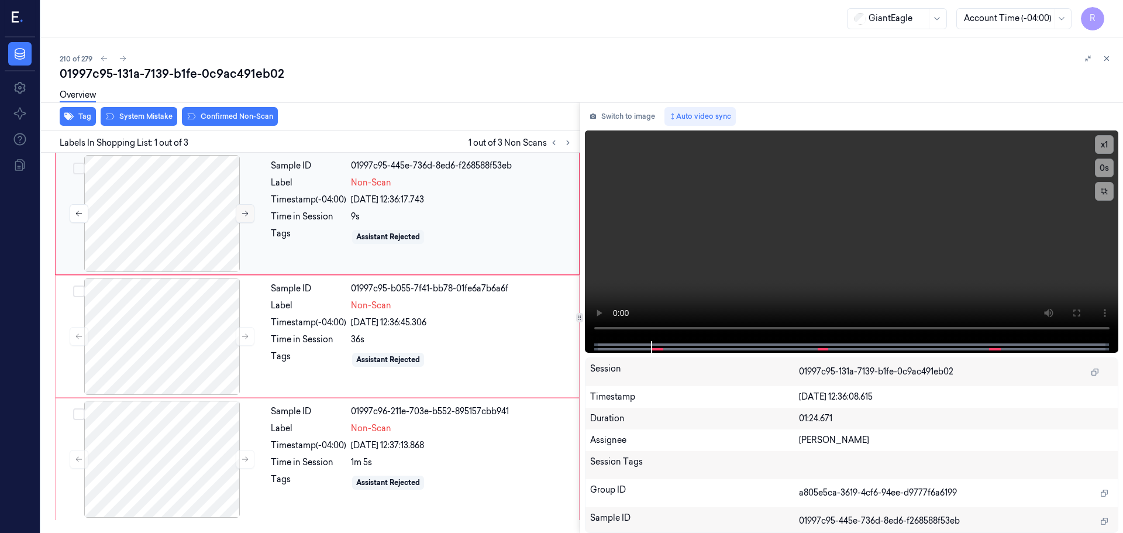
click at [241, 214] on icon at bounding box center [245, 213] width 8 height 8
click at [634, 329] on video at bounding box center [852, 235] width 534 height 210
click at [1108, 144] on button "x 1" at bounding box center [1104, 144] width 19 height 19
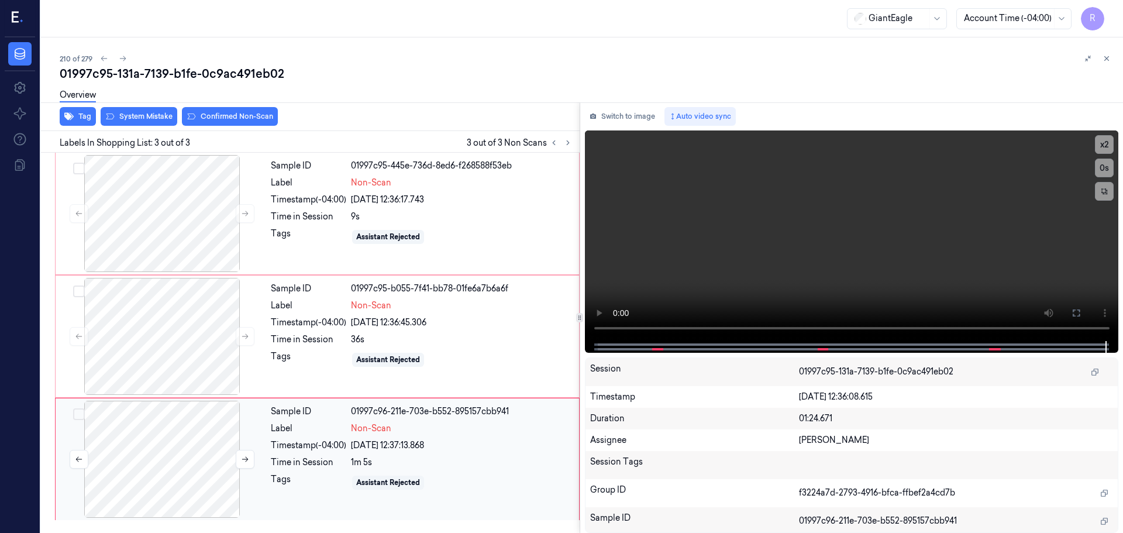
click at [261, 449] on div at bounding box center [162, 459] width 208 height 117
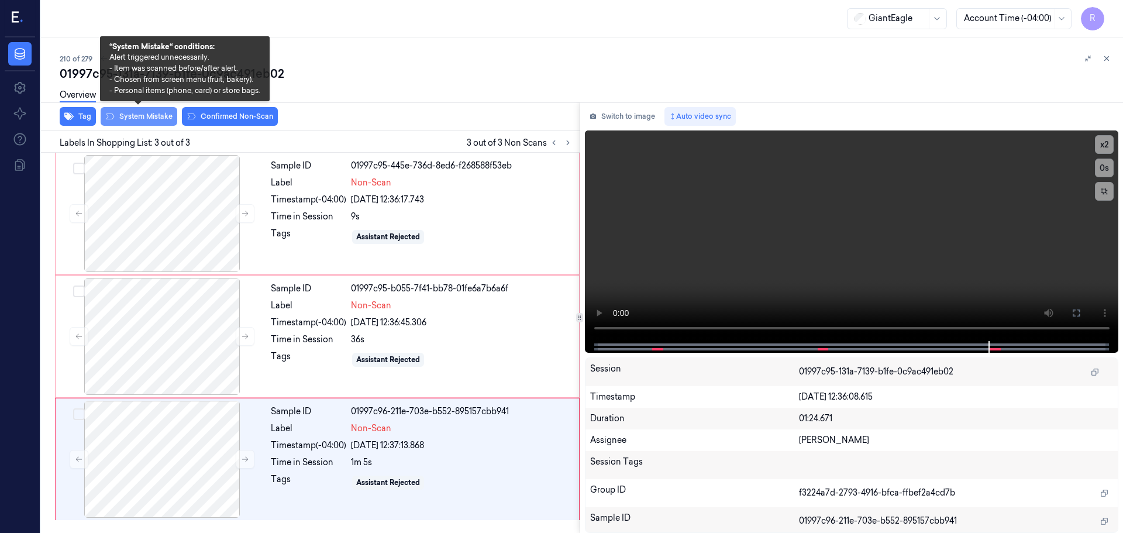
click at [140, 116] on button "System Mistake" at bounding box center [139, 116] width 77 height 19
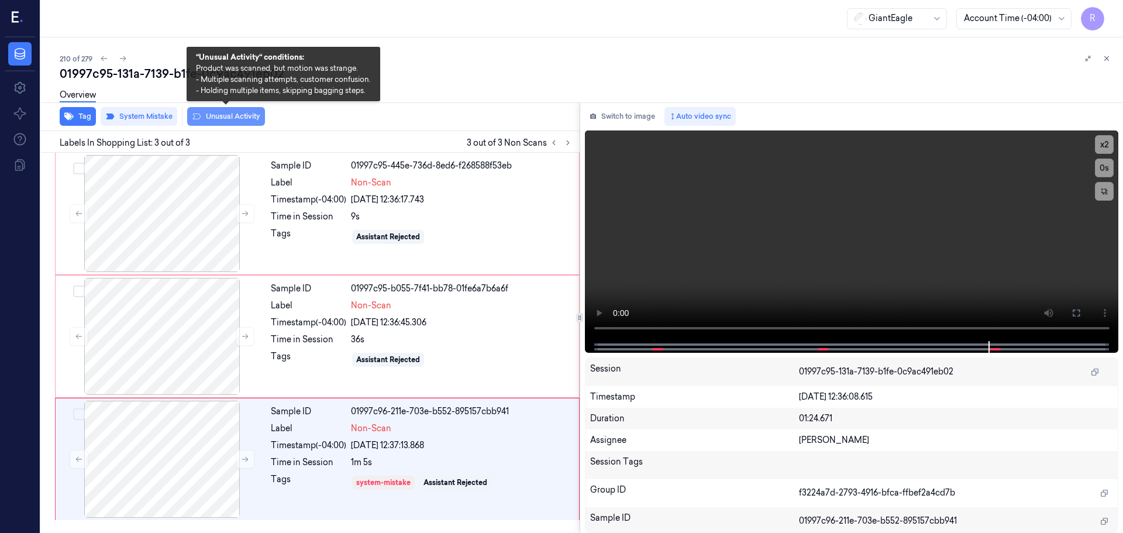
click at [232, 119] on button "Unusual Activity" at bounding box center [226, 116] width 78 height 19
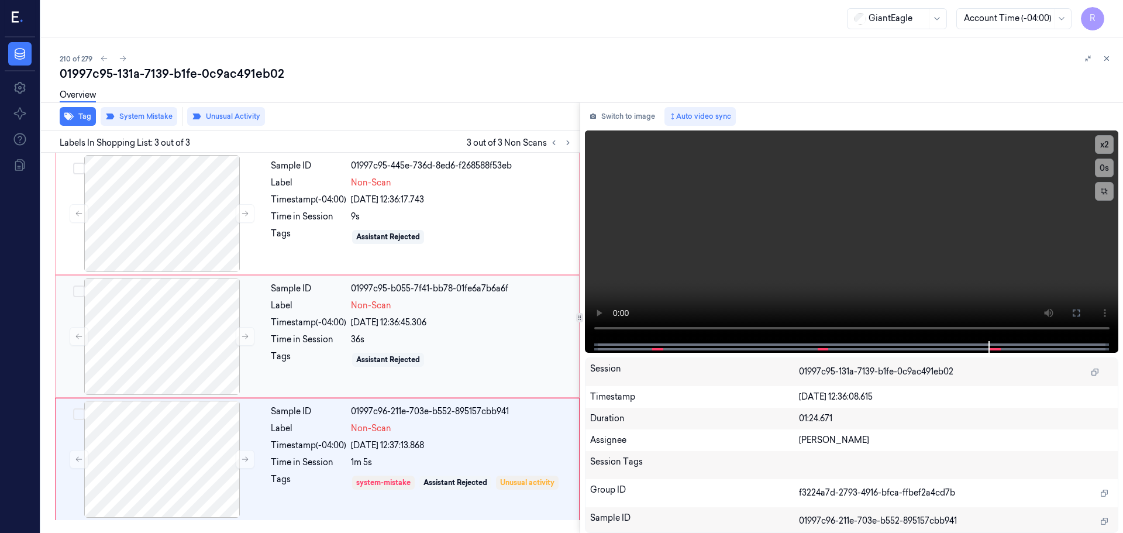
click at [292, 319] on div "Timestamp (-04:00)" at bounding box center [308, 322] width 75 height 12
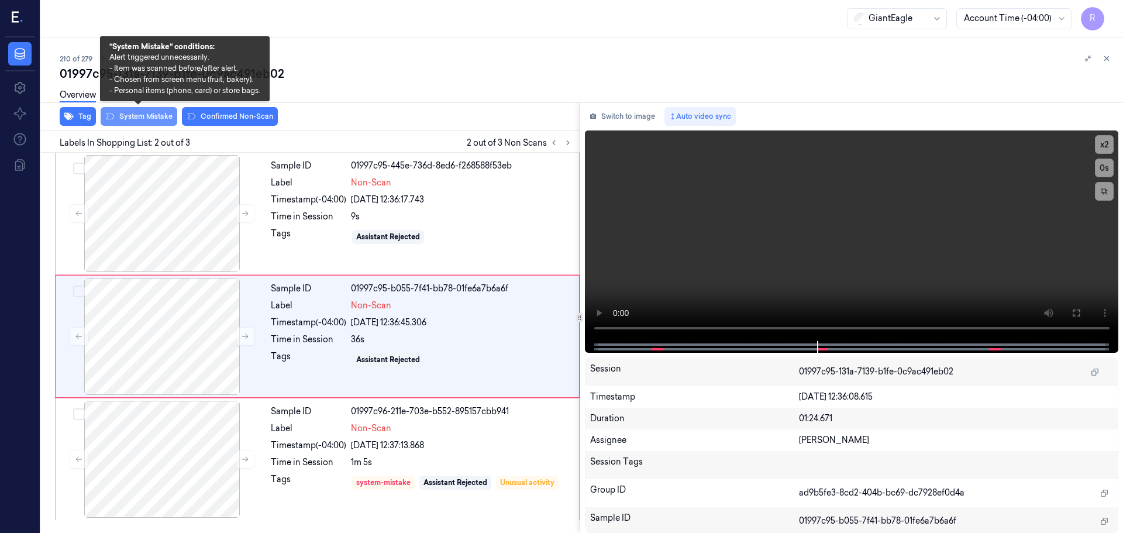
click at [130, 118] on button "System Mistake" at bounding box center [139, 116] width 77 height 19
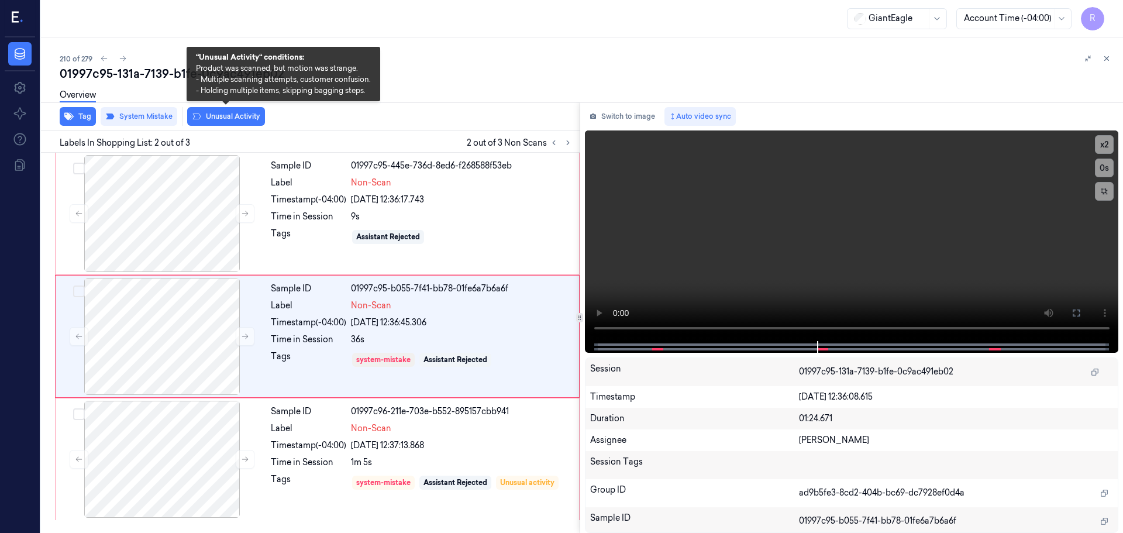
click at [223, 114] on button "Unusual Activity" at bounding box center [226, 116] width 78 height 19
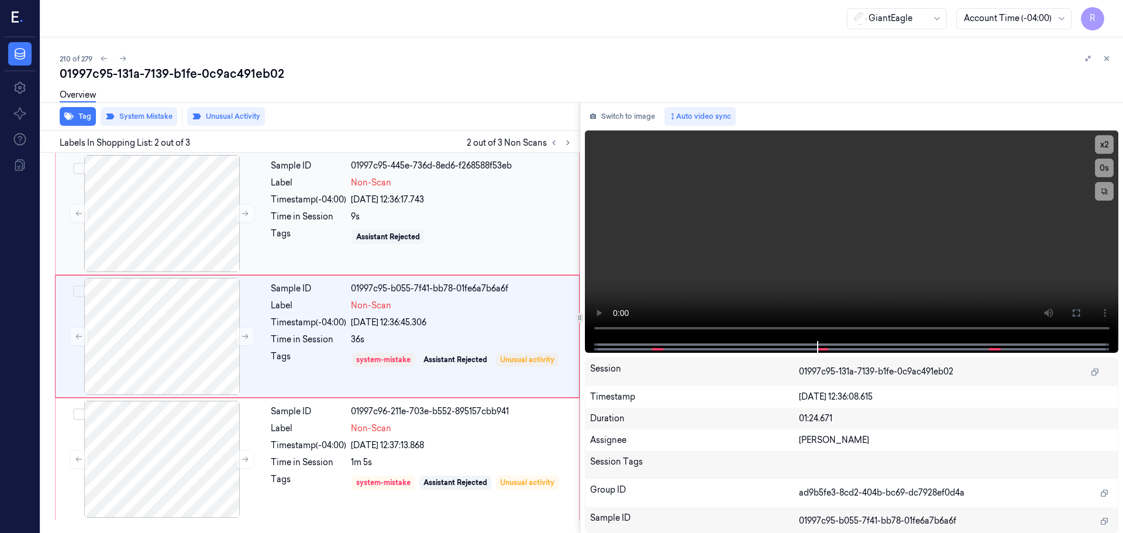
click at [300, 192] on div "Sample ID 01997c95-445e-736d-8ed6-f268588f53eb Label Non-Scan Timestamp (-04:00…" at bounding box center [421, 213] width 310 height 117
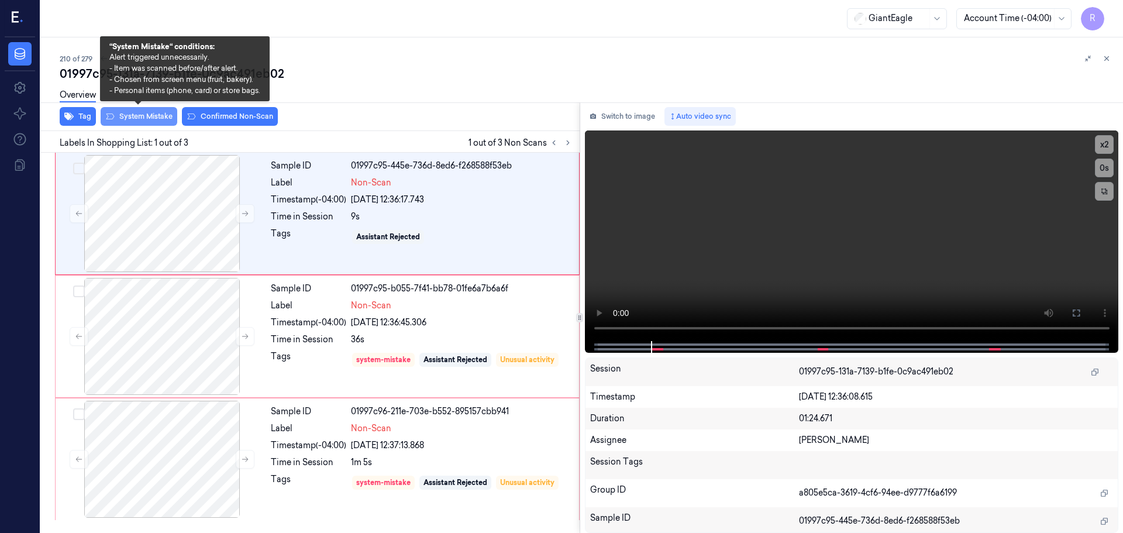
click at [136, 116] on button "System Mistake" at bounding box center [139, 116] width 77 height 19
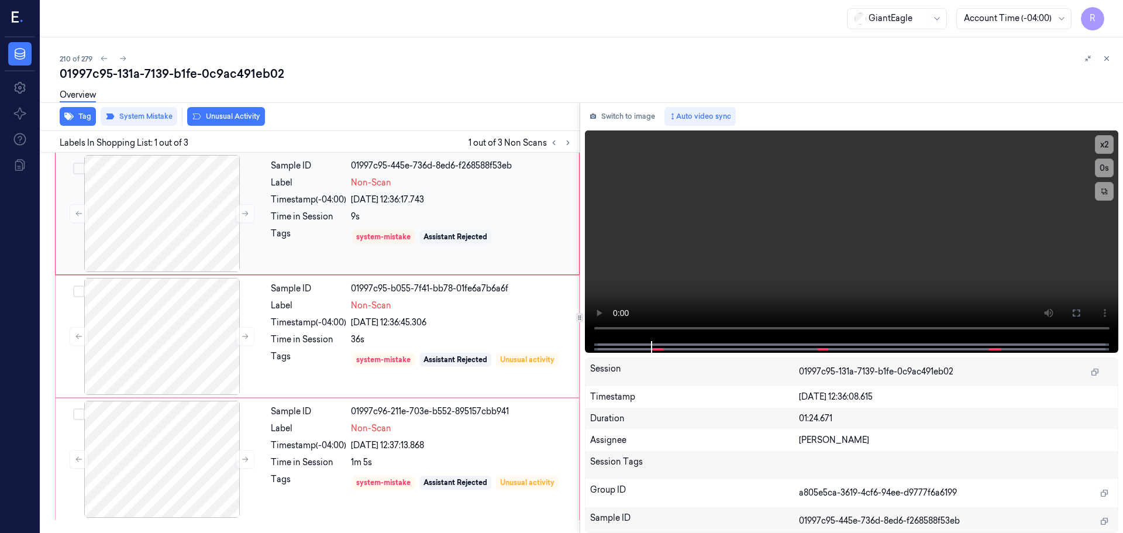
click at [468, 223] on div "Sample ID 01997c95-445e-736d-8ed6-f268588f53eb Label Non-Scan Timestamp (-04:00…" at bounding box center [421, 213] width 310 height 117
click at [384, 346] on div "Sample ID 01997c95-b055-7f41-bb78-01fe6a7b6a6f Label Non-Scan Timestamp (-04:00…" at bounding box center [421, 336] width 310 height 117
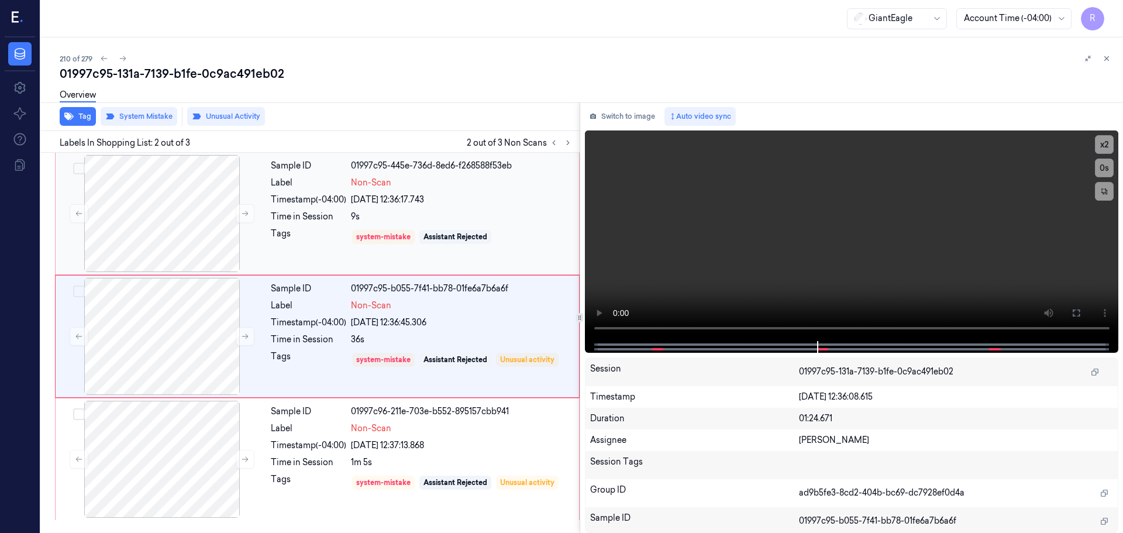
click at [502, 234] on div "system-mistake Assistant Rejected" at bounding box center [461, 236] width 221 height 19
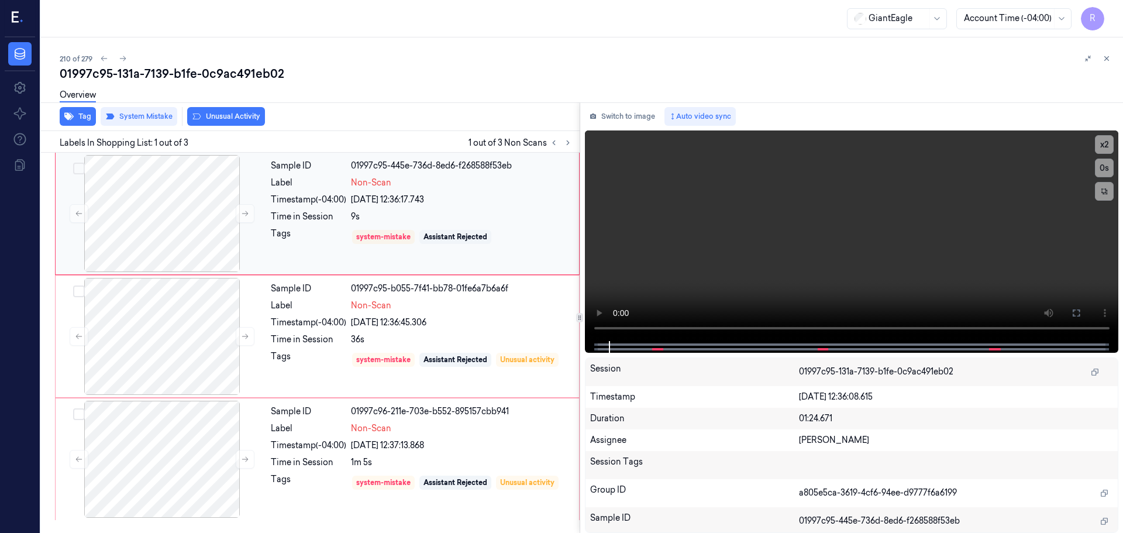
click at [498, 237] on div "system-mistake Assistant Rejected" at bounding box center [461, 236] width 221 height 19
click at [457, 326] on div "[DATE] 12:36:45.306" at bounding box center [461, 322] width 221 height 12
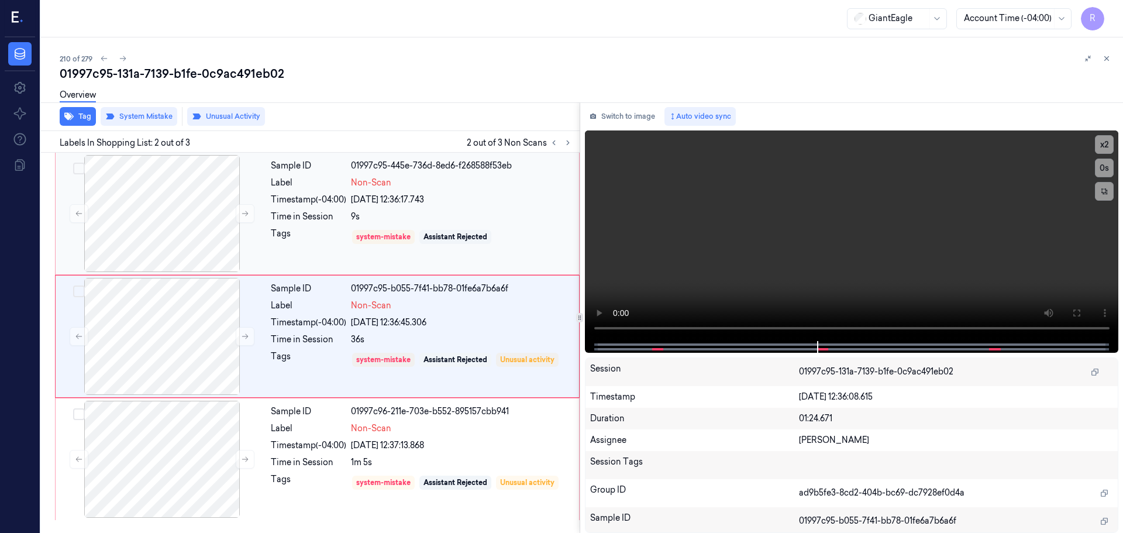
click at [515, 222] on div "9s" at bounding box center [461, 216] width 221 height 12
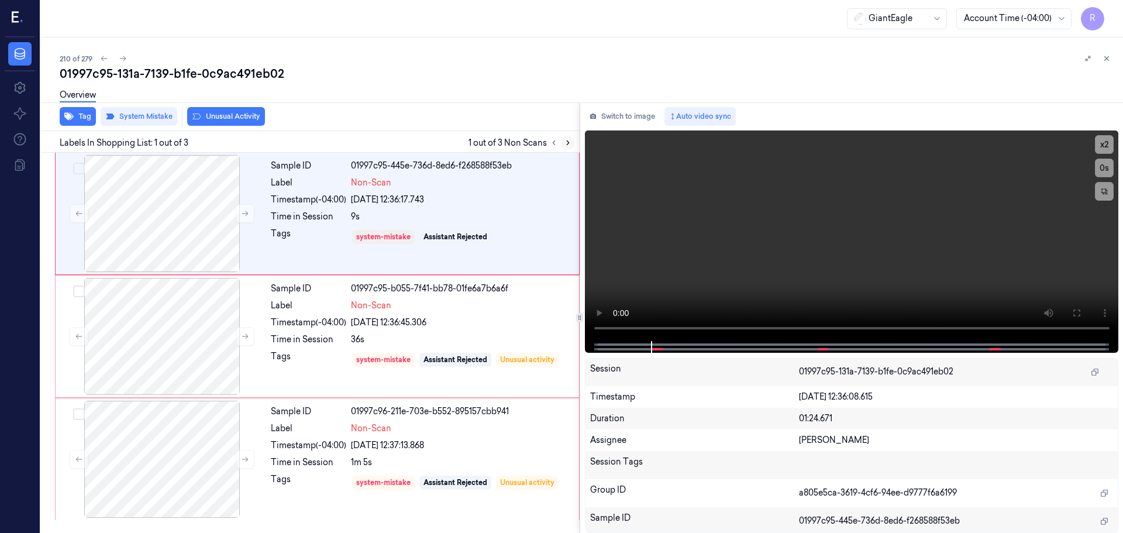
click at [567, 146] on icon at bounding box center [568, 143] width 8 height 8
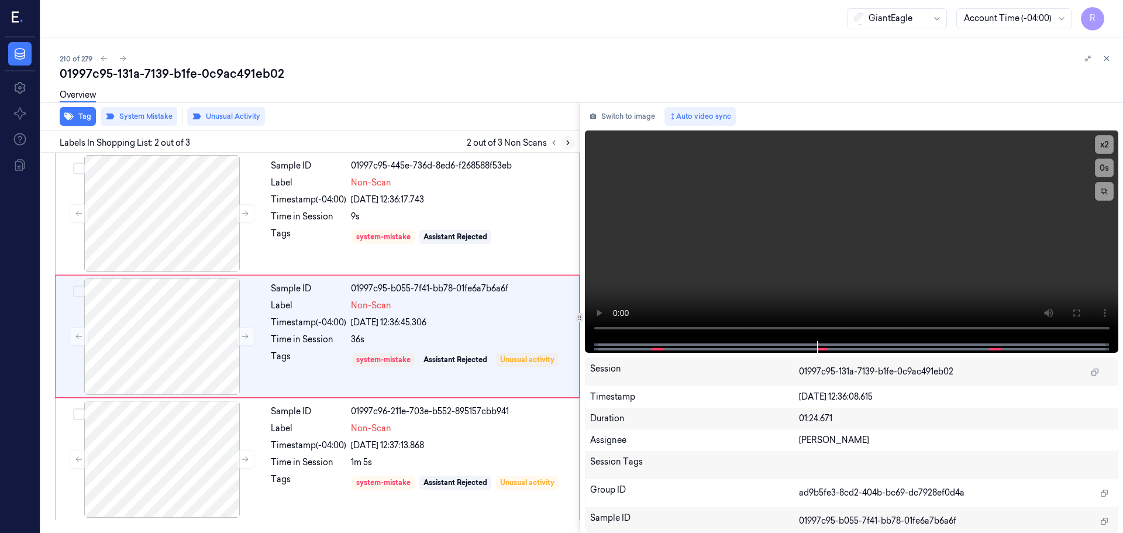
click at [567, 146] on icon at bounding box center [568, 143] width 8 height 8
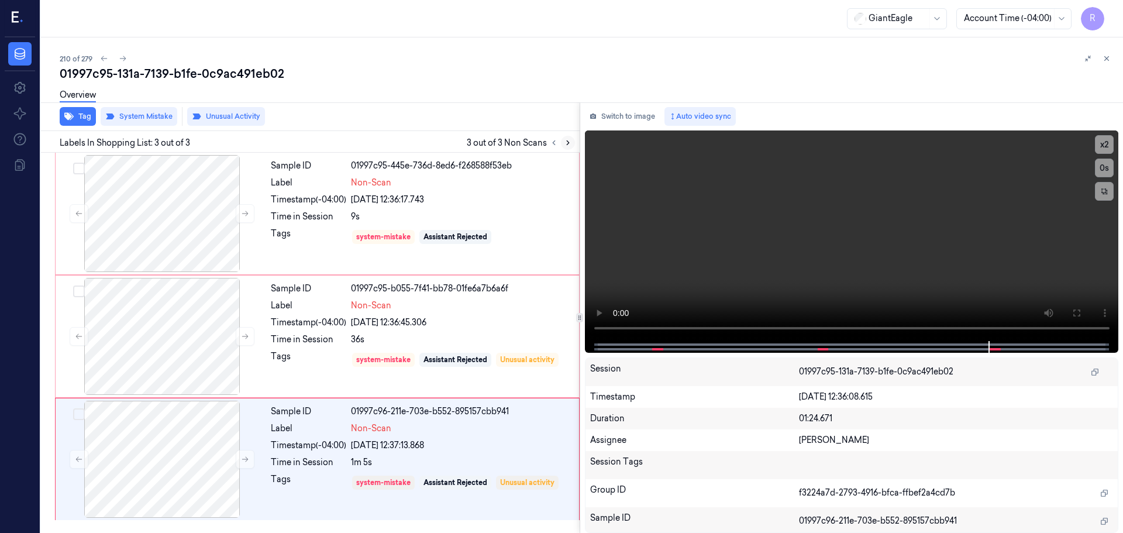
click at [567, 146] on icon at bounding box center [568, 143] width 8 height 8
click at [551, 146] on icon at bounding box center [554, 143] width 8 height 8
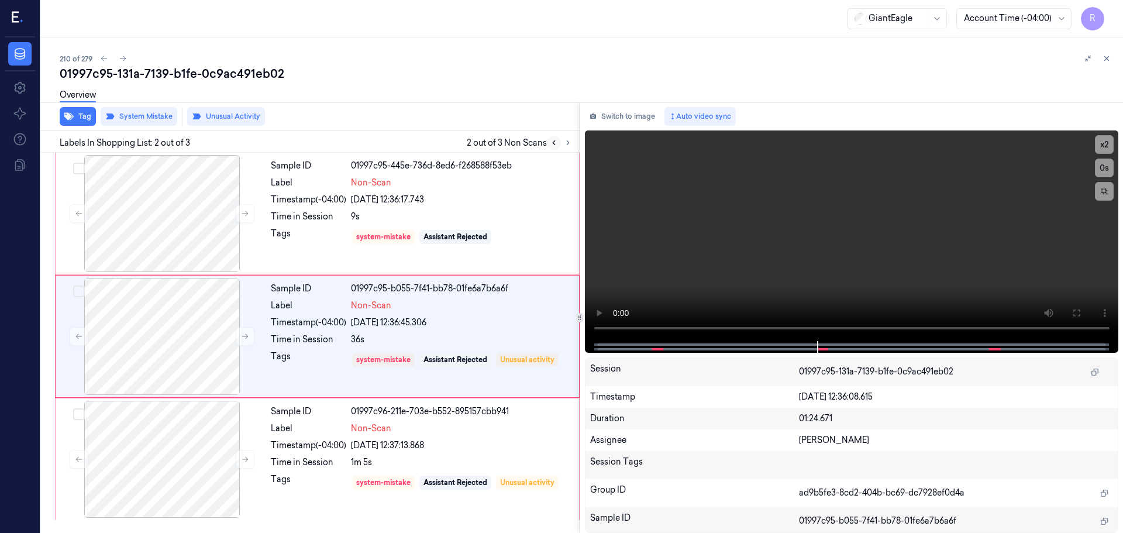
click at [551, 146] on icon at bounding box center [554, 143] width 8 height 8
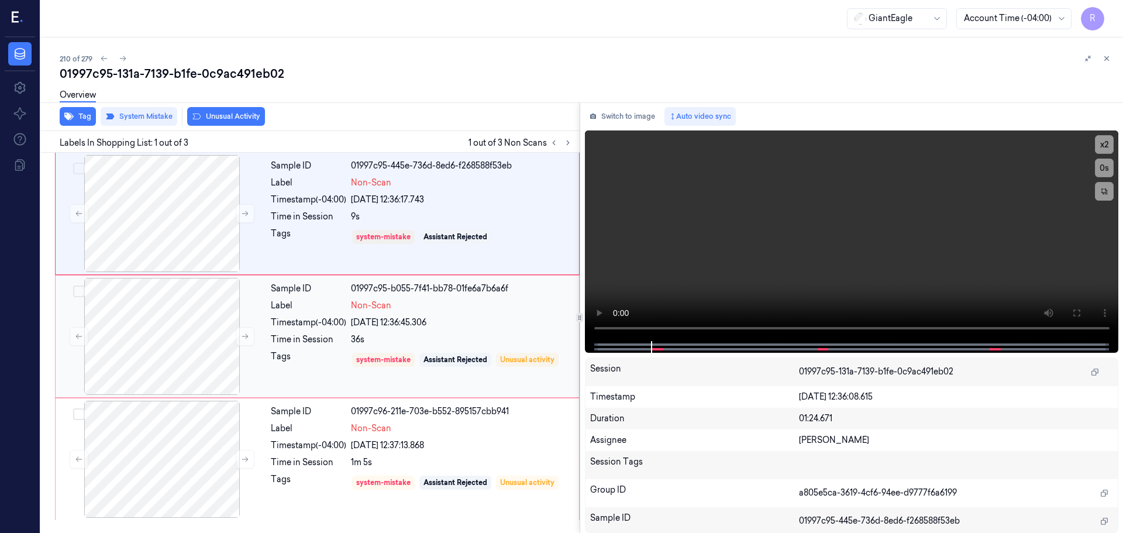
click at [372, 305] on span "Non-Scan" at bounding box center [371, 305] width 40 height 12
click at [477, 220] on div "9s" at bounding box center [461, 216] width 221 height 12
click at [472, 316] on div "Sample ID 01997c95-b055-7f41-bb78-01fe6a7b6a6f Label Non-Scan Timestamp (-04:00…" at bounding box center [421, 336] width 310 height 117
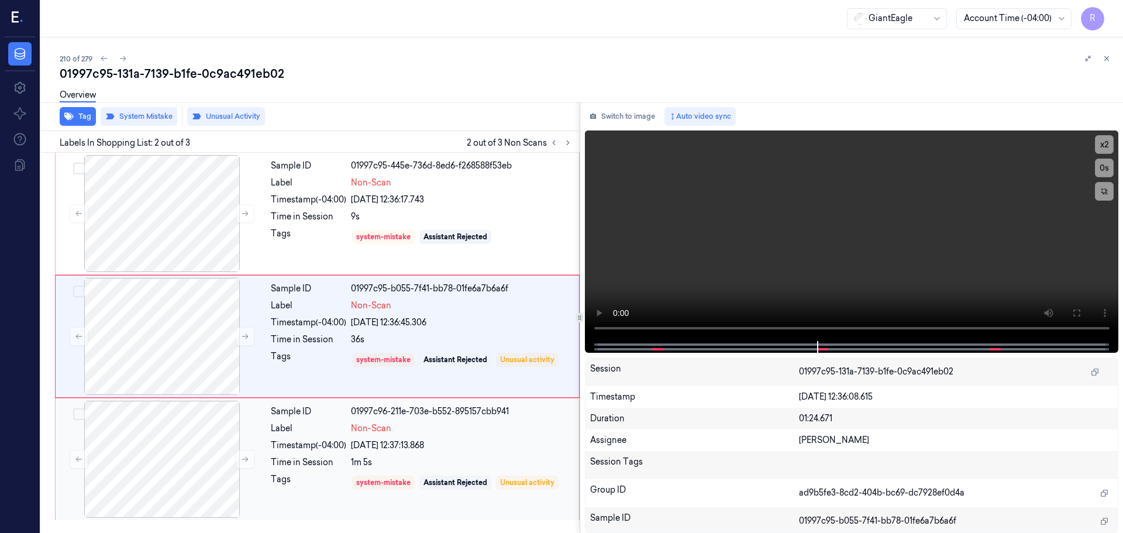
click at [434, 429] on div "Non-Scan" at bounding box center [461, 428] width 221 height 12
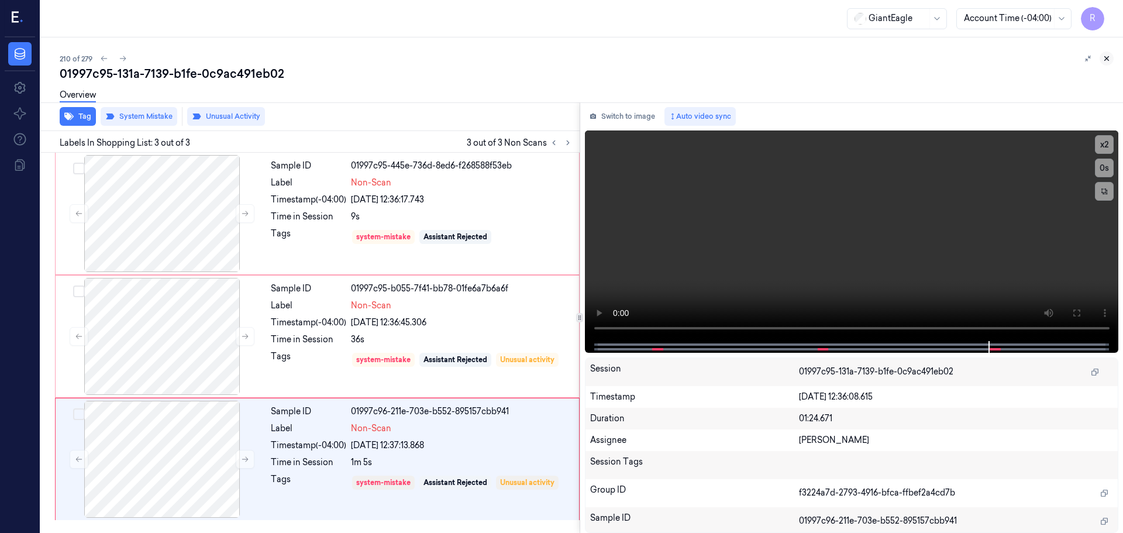
click at [1107, 60] on icon at bounding box center [1106, 58] width 8 height 8
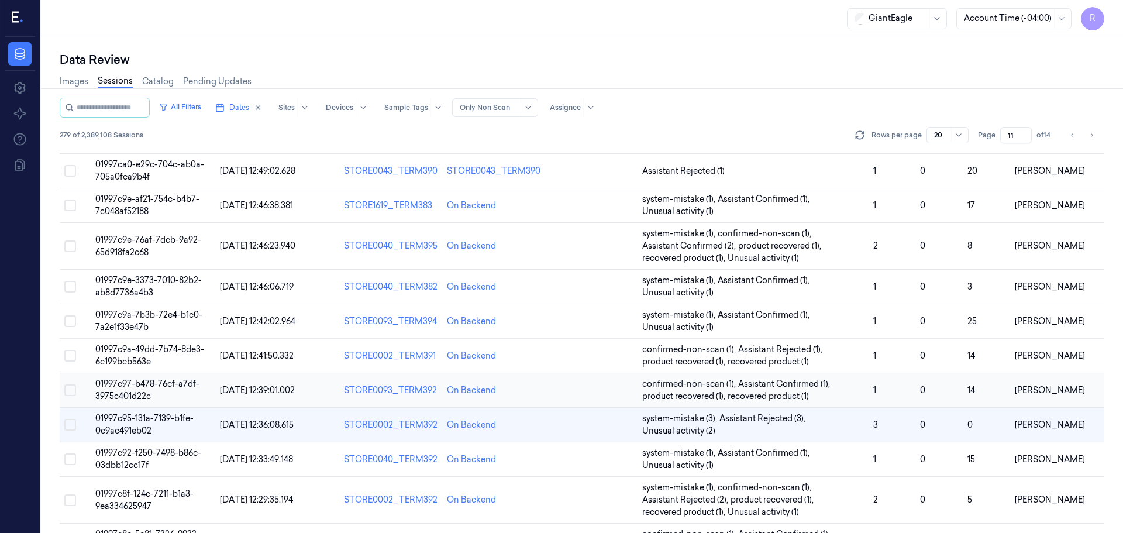
scroll to position [117, 0]
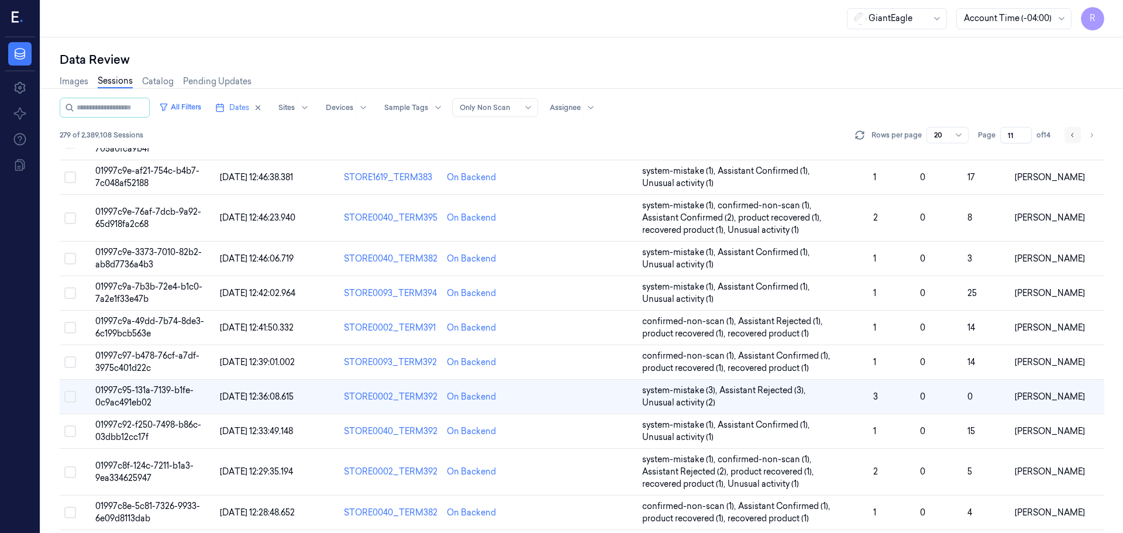
click at [1067, 139] on button "Go to previous page" at bounding box center [1072, 135] width 16 height 16
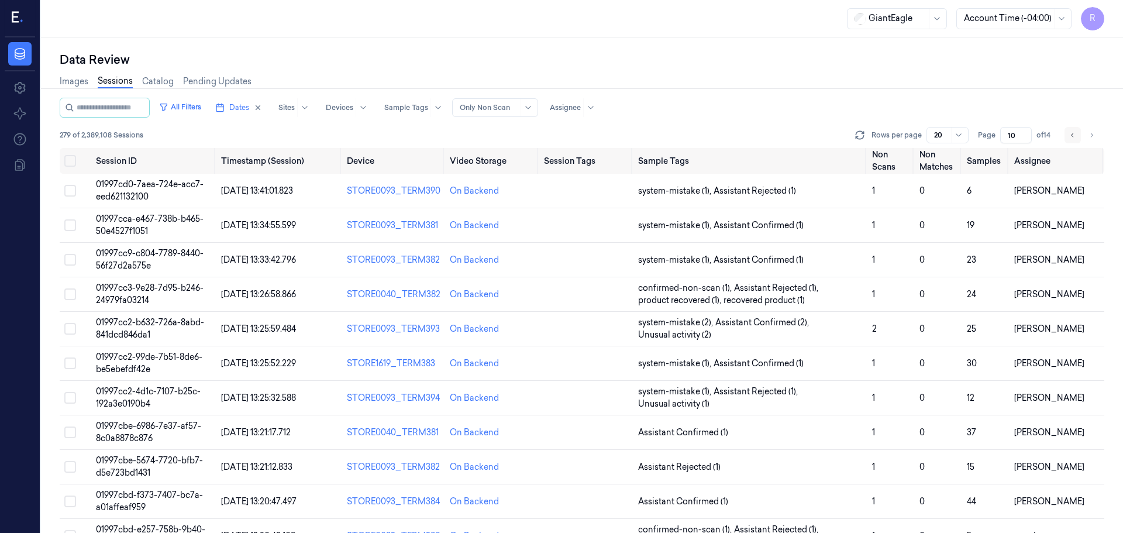
click at [1067, 139] on button "Go to previous page" at bounding box center [1072, 135] width 16 height 16
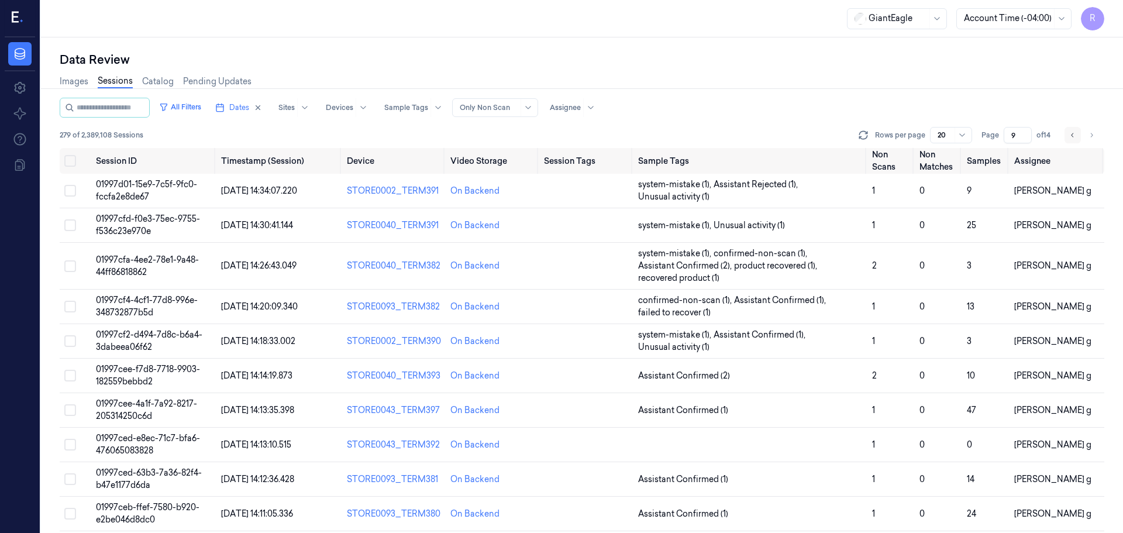
click at [1067, 139] on button "Go to previous page" at bounding box center [1072, 135] width 16 height 16
type input "8"
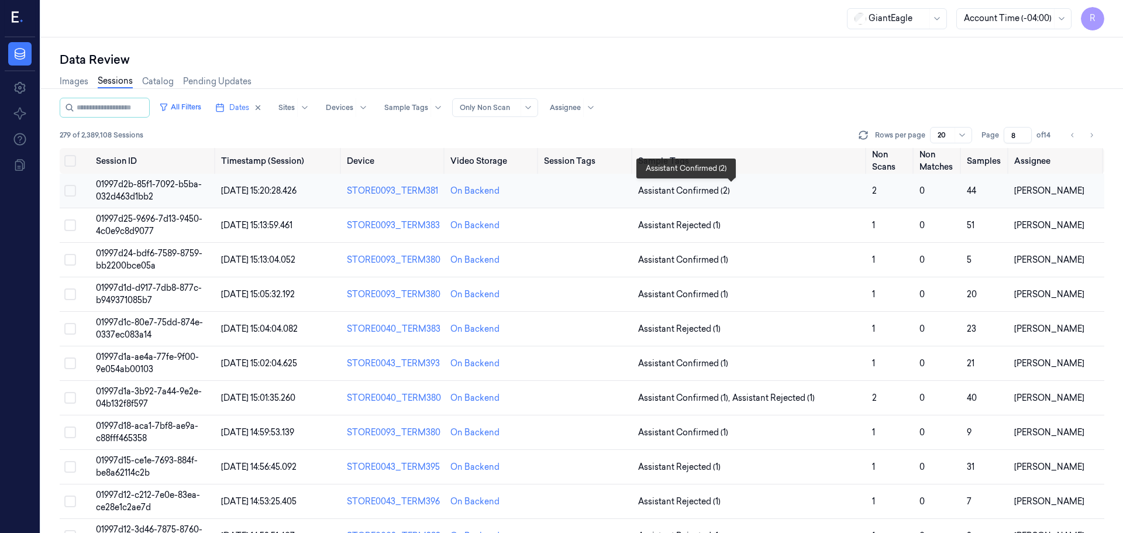
click at [795, 193] on span "Assistant Confirmed (2)" at bounding box center [750, 191] width 225 height 12
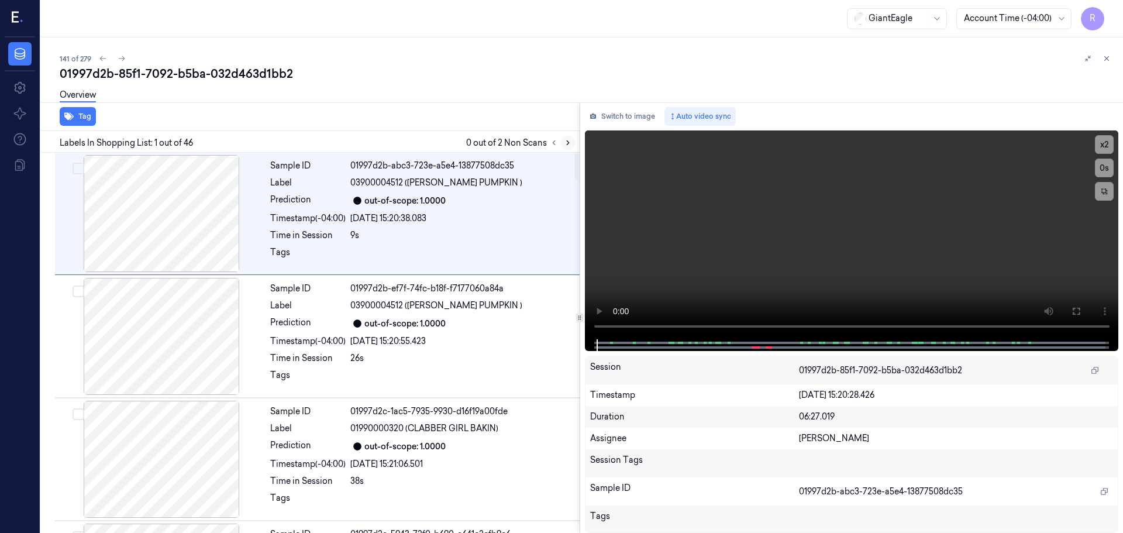
click at [567, 145] on icon at bounding box center [568, 143] width 2 height 4
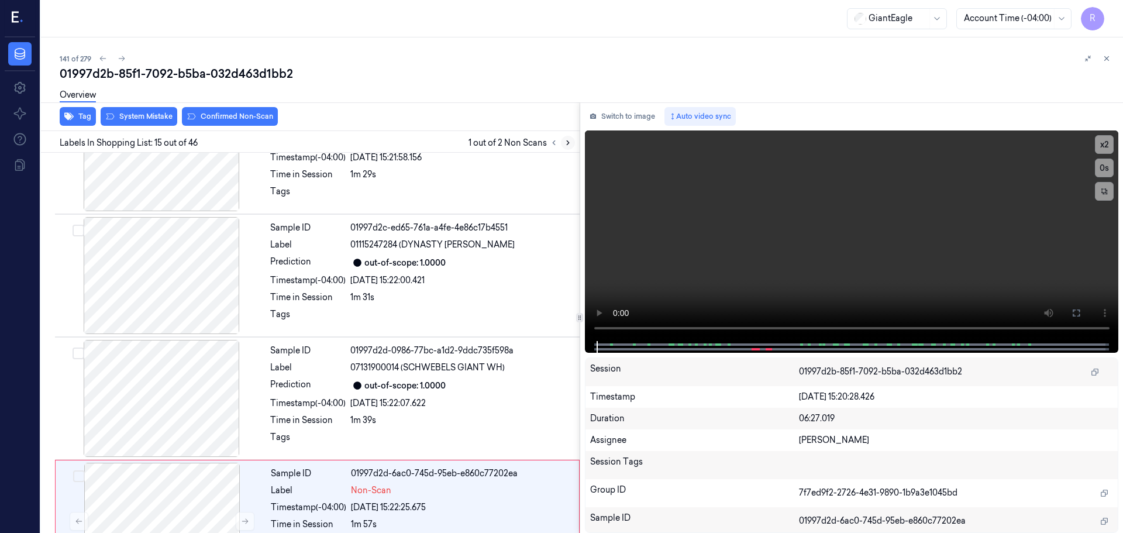
click at [567, 145] on icon at bounding box center [568, 143] width 2 height 4
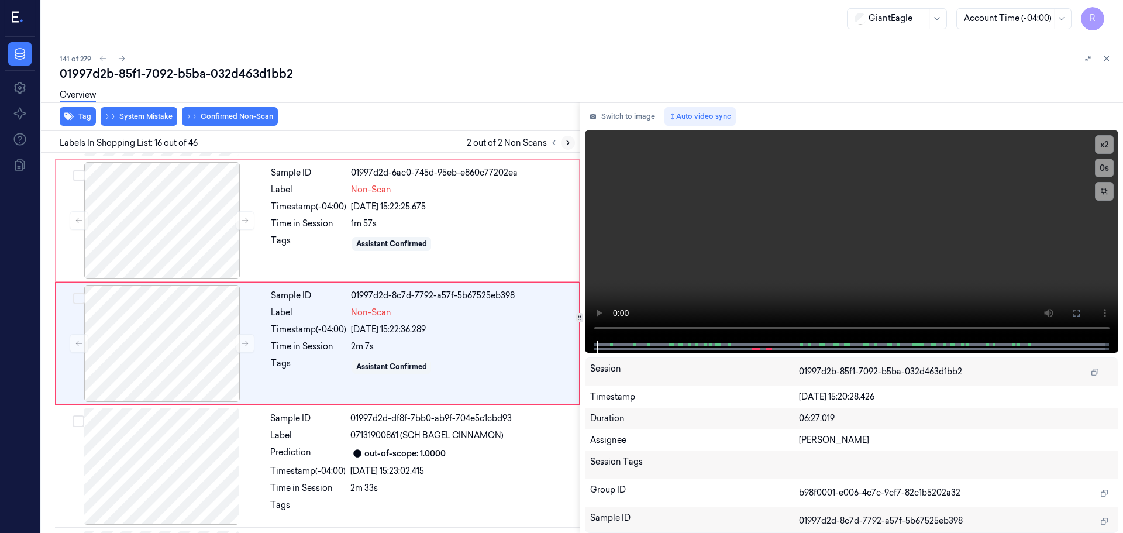
scroll to position [1713, 0]
click at [246, 220] on icon at bounding box center [245, 220] width 6 height 5
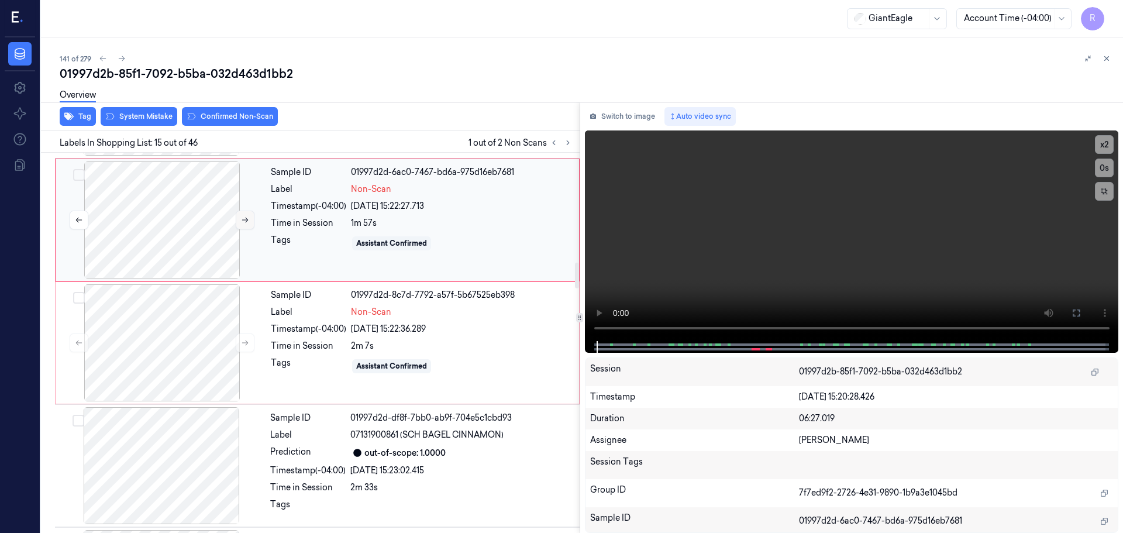
scroll to position [1590, 0]
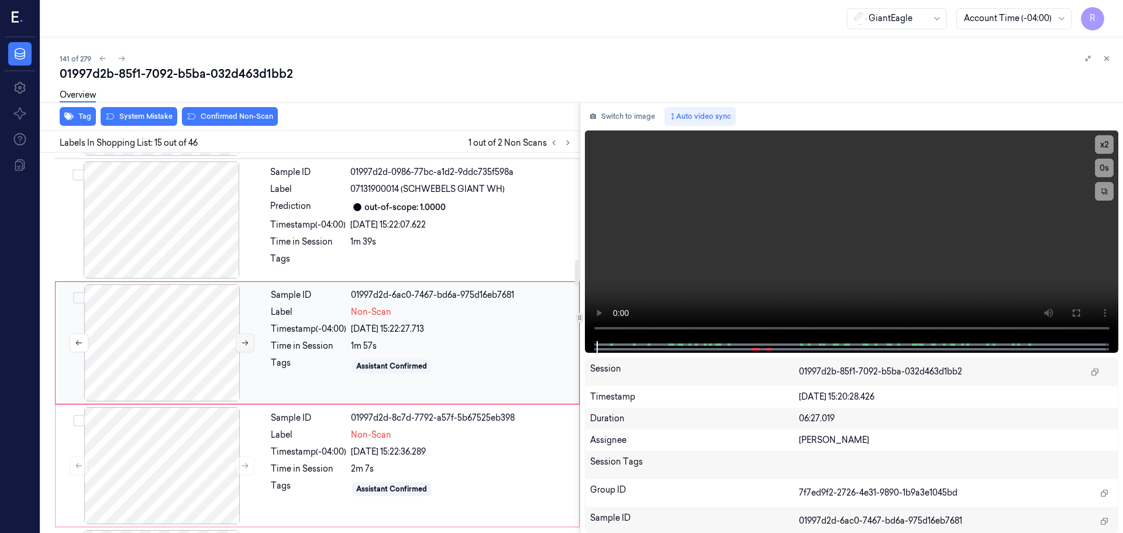
click at [245, 343] on icon at bounding box center [245, 342] width 6 height 5
click at [198, 229] on div at bounding box center [161, 219] width 208 height 117
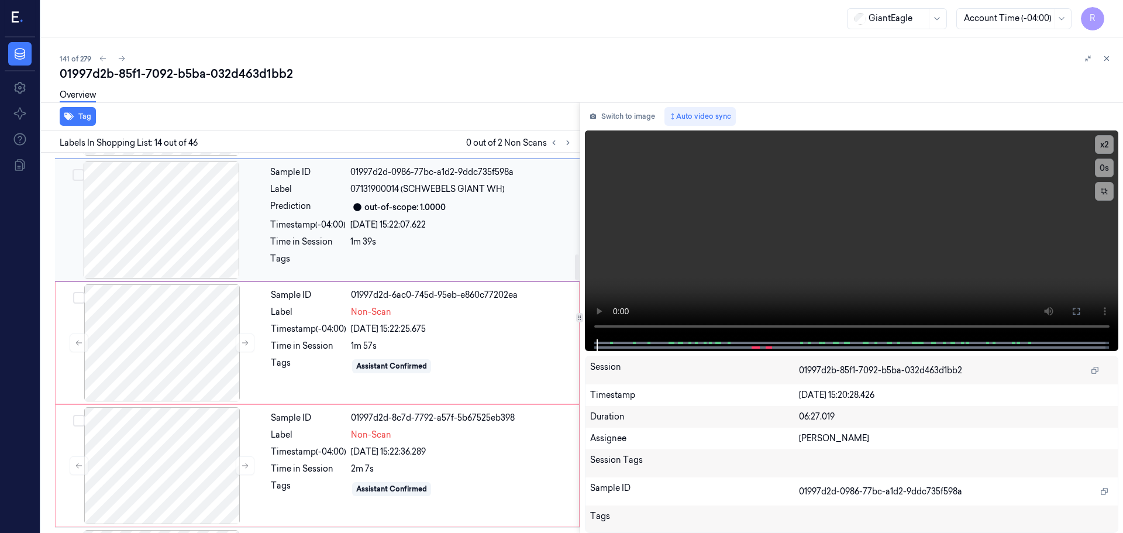
scroll to position [1467, 0]
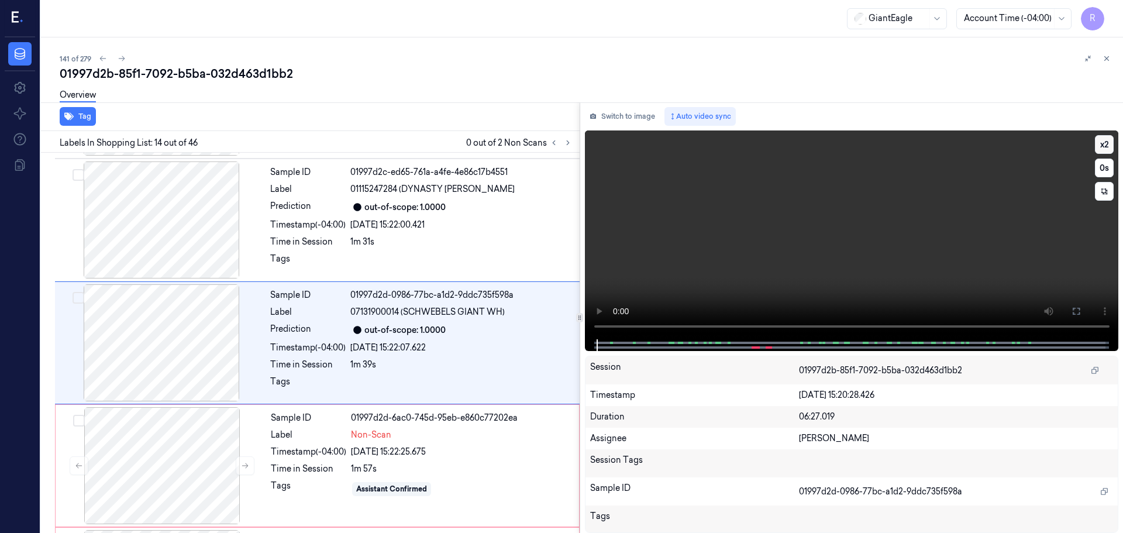
click at [1102, 146] on button "x 2" at bounding box center [1104, 144] width 19 height 19
click at [1105, 146] on button "x 4" at bounding box center [1104, 144] width 19 height 19
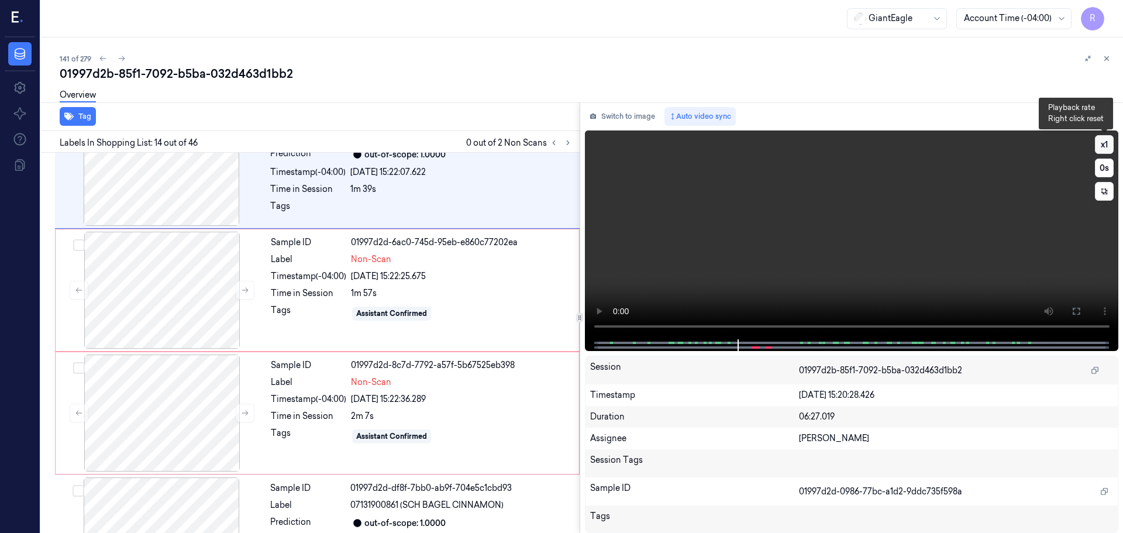
click at [1106, 150] on button "x 1" at bounding box center [1104, 144] width 19 height 19
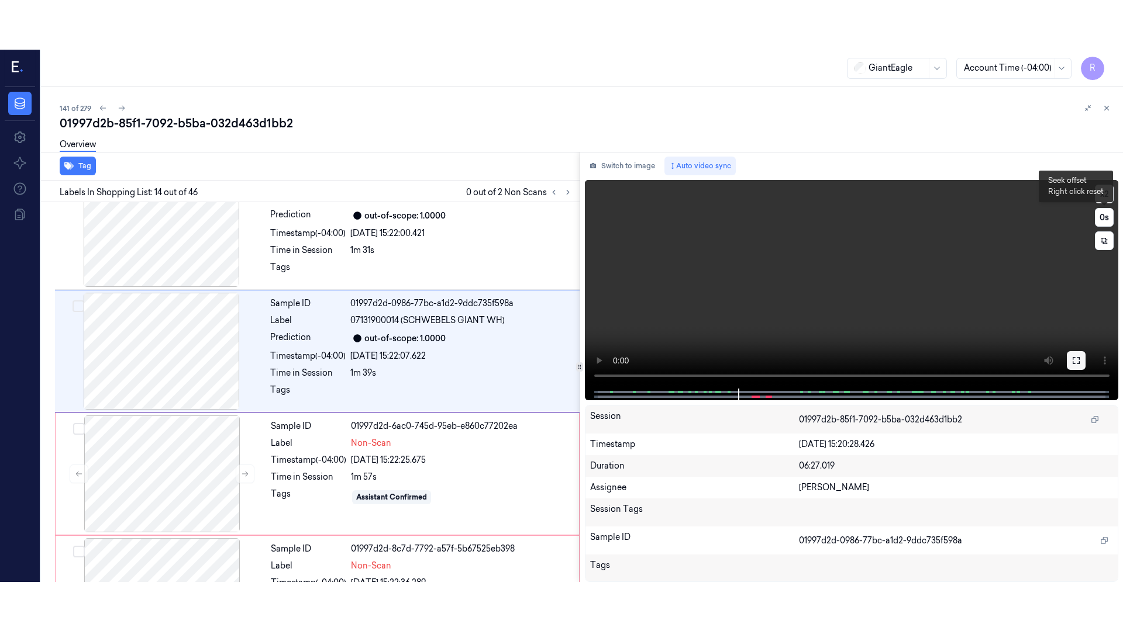
scroll to position [1467, 0]
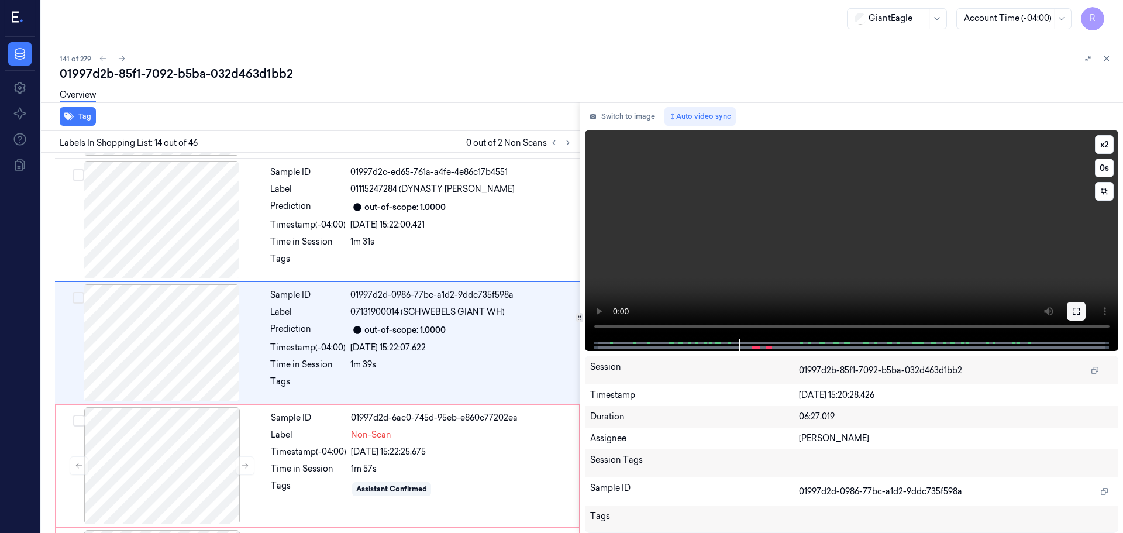
click at [1076, 308] on icon at bounding box center [1075, 310] width 9 height 9
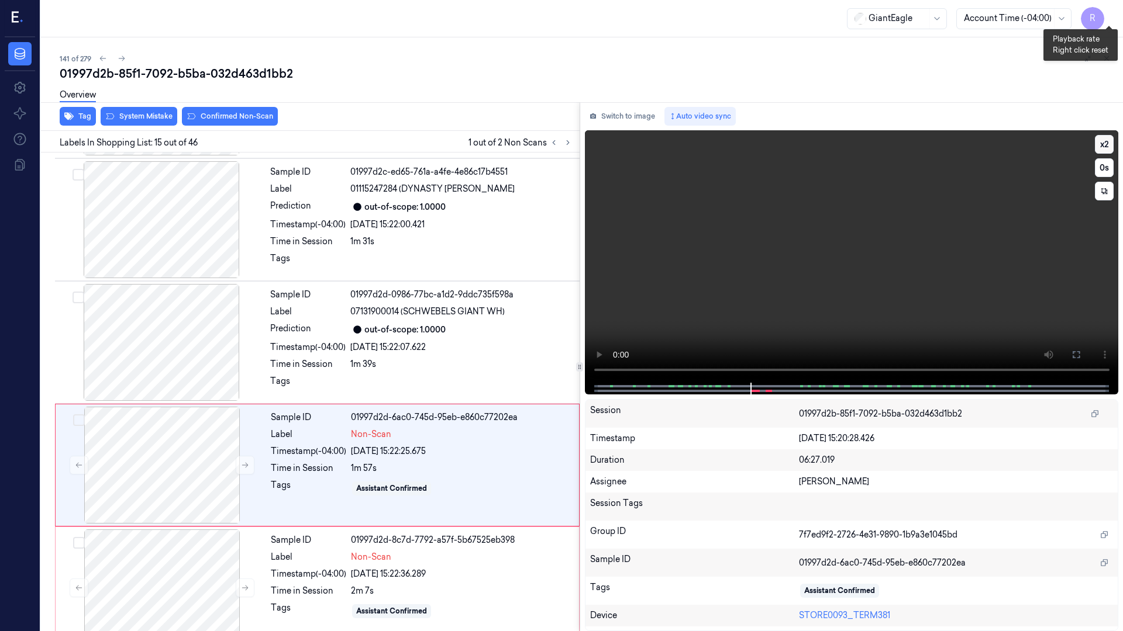
scroll to position [1541, 0]
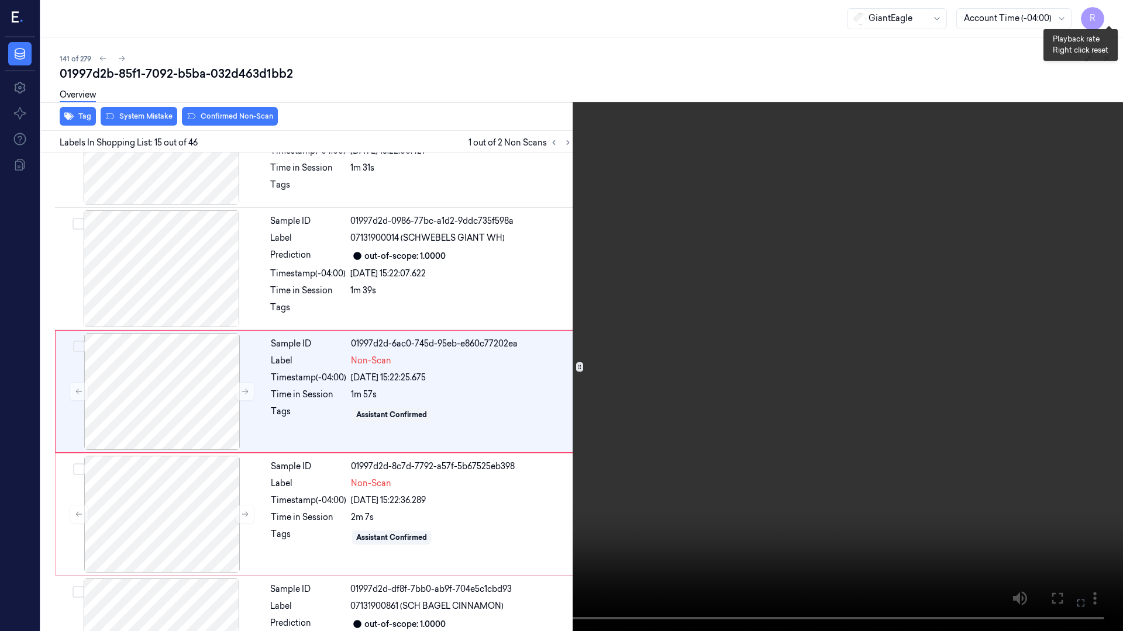
click at [1106, 12] on button "x 2" at bounding box center [1108, 14] width 19 height 19
click at [1106, 12] on button "x 4" at bounding box center [1108, 14] width 19 height 19
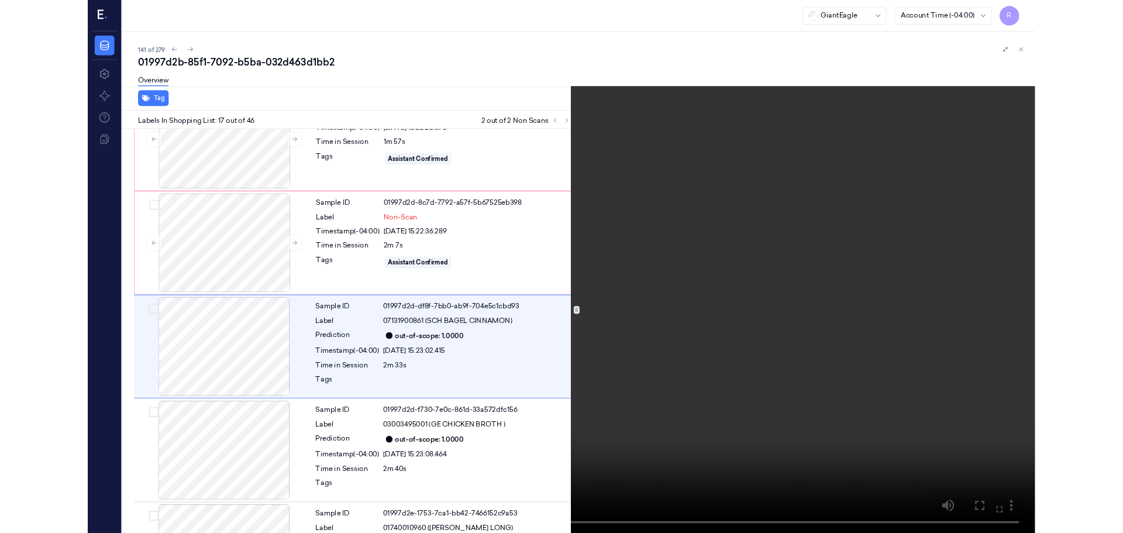
scroll to position [1786, 0]
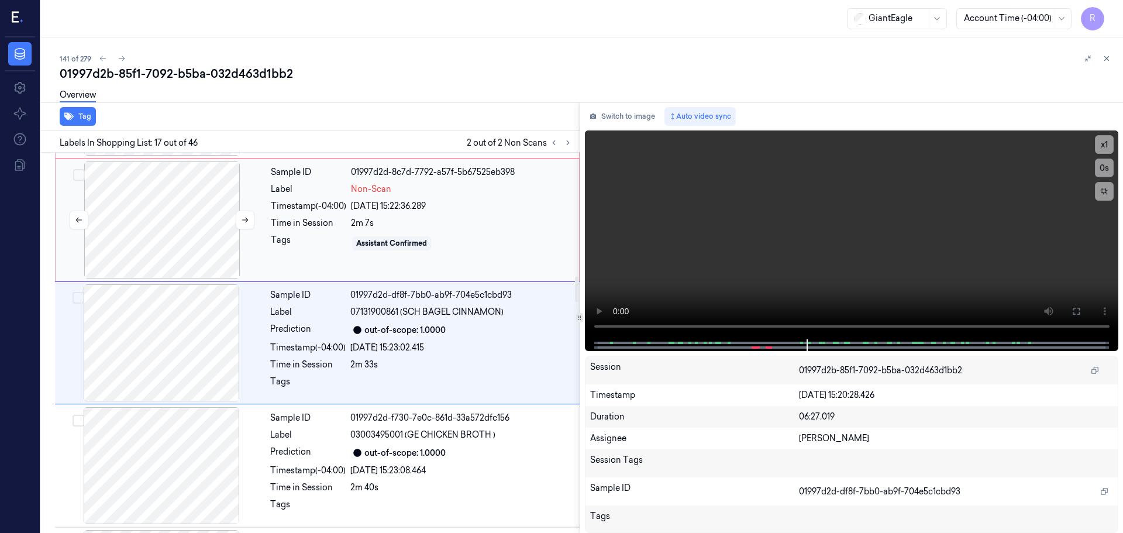
click at [180, 243] on div at bounding box center [162, 219] width 208 height 117
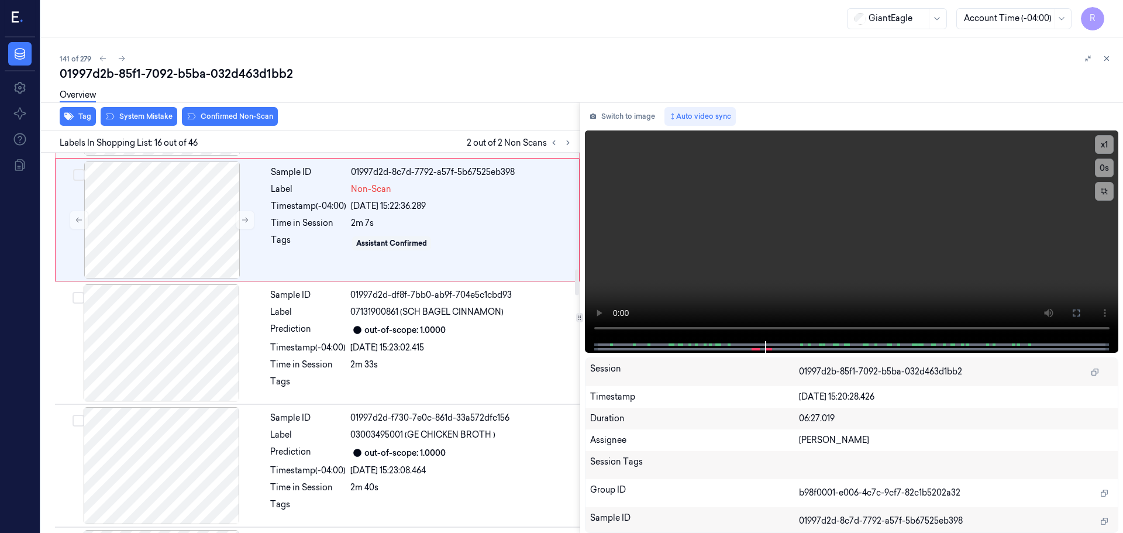
scroll to position [1713, 0]
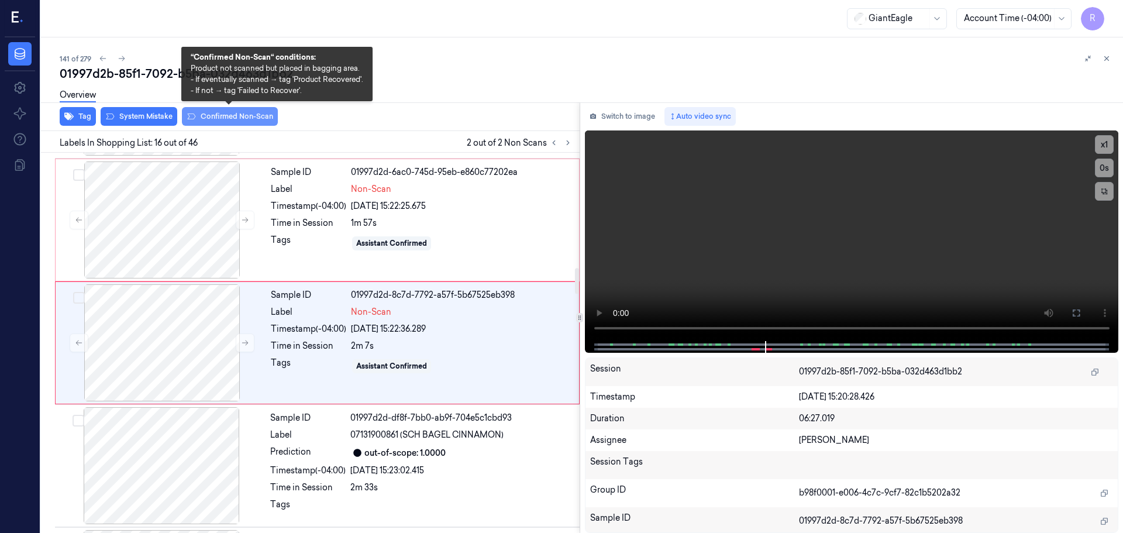
click at [220, 117] on button "Confirmed Non-Scan" at bounding box center [230, 116] width 96 height 19
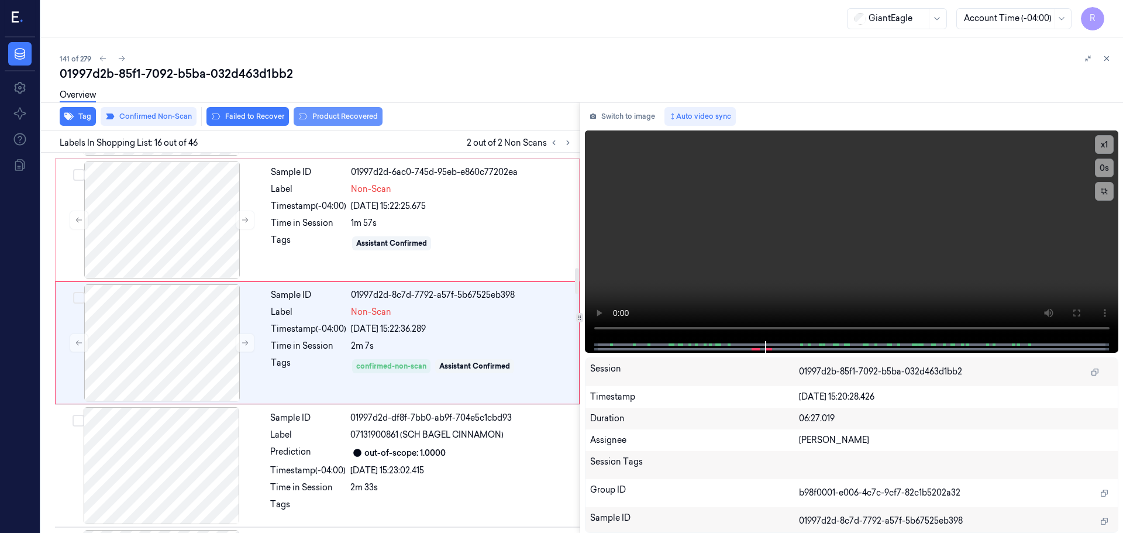
click at [339, 119] on button "Product Recovered" at bounding box center [338, 116] width 89 height 19
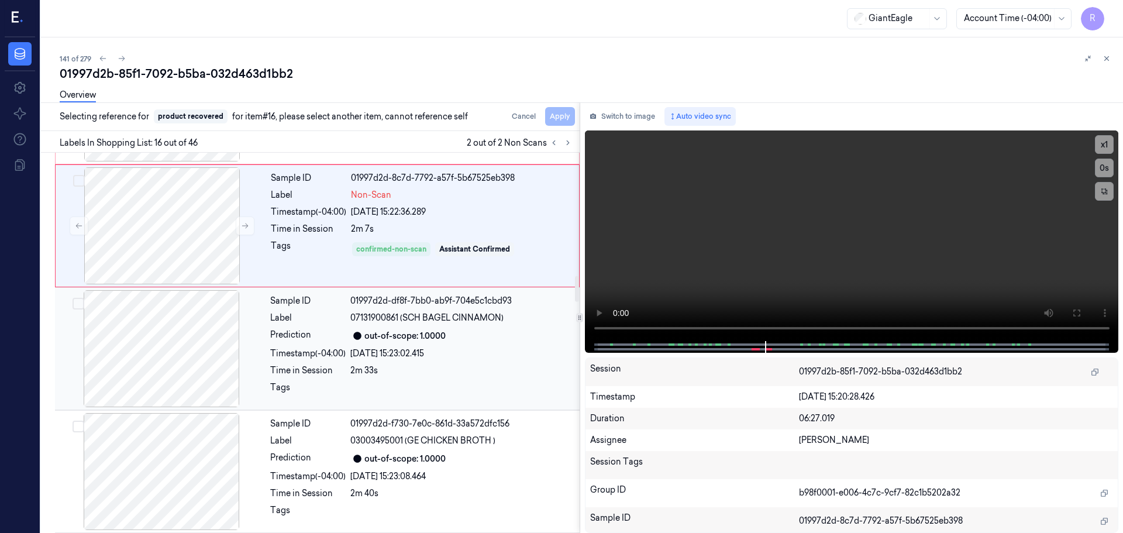
click at [295, 319] on div "Label" at bounding box center [307, 318] width 75 height 12
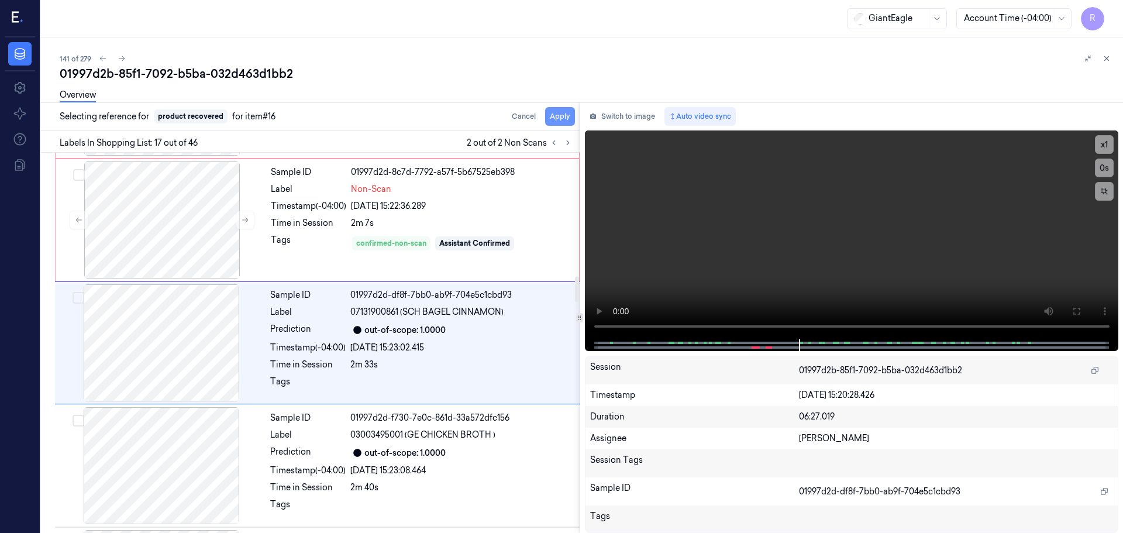
click at [553, 117] on button "Apply" at bounding box center [560, 116] width 30 height 19
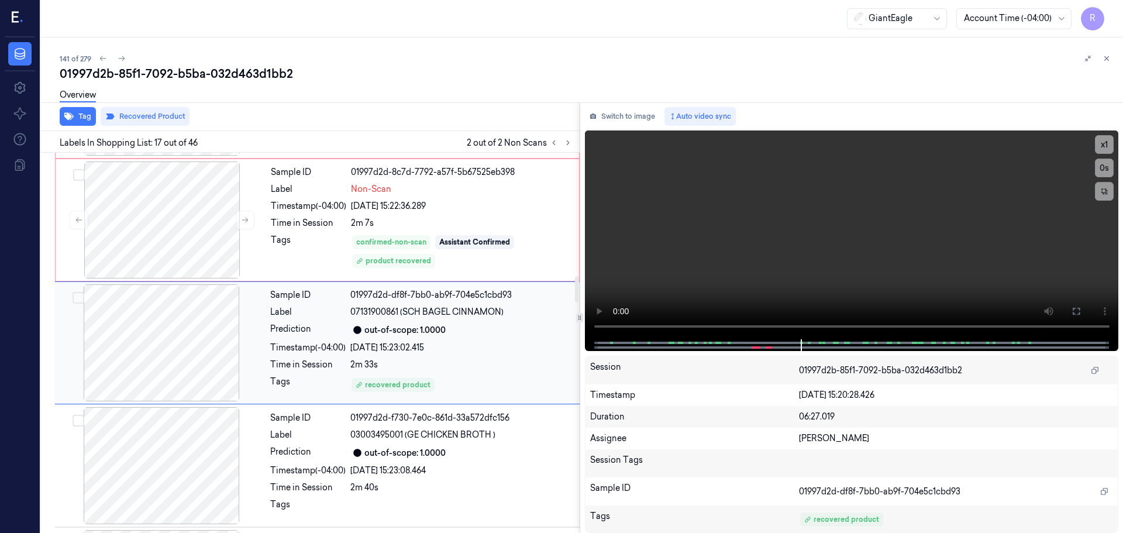
click at [439, 334] on div "out-of-scope: 1.0000" at bounding box center [404, 330] width 81 height 12
click at [445, 241] on div "Assistant Confirmed" at bounding box center [474, 242] width 71 height 11
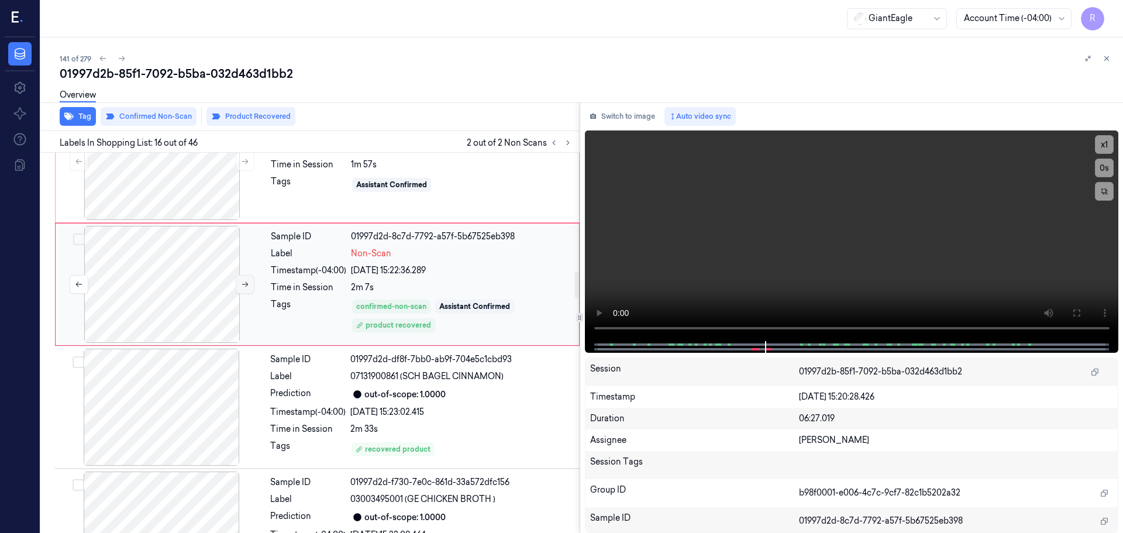
click at [243, 286] on icon at bounding box center [245, 284] width 8 height 8
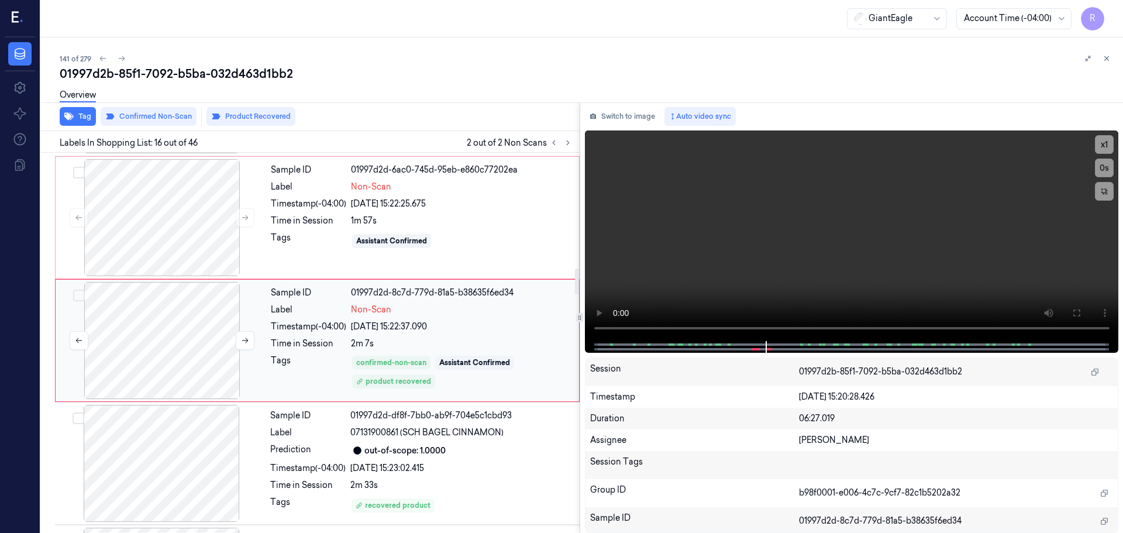
scroll to position [1713, 0]
click at [244, 338] on button at bounding box center [245, 342] width 19 height 19
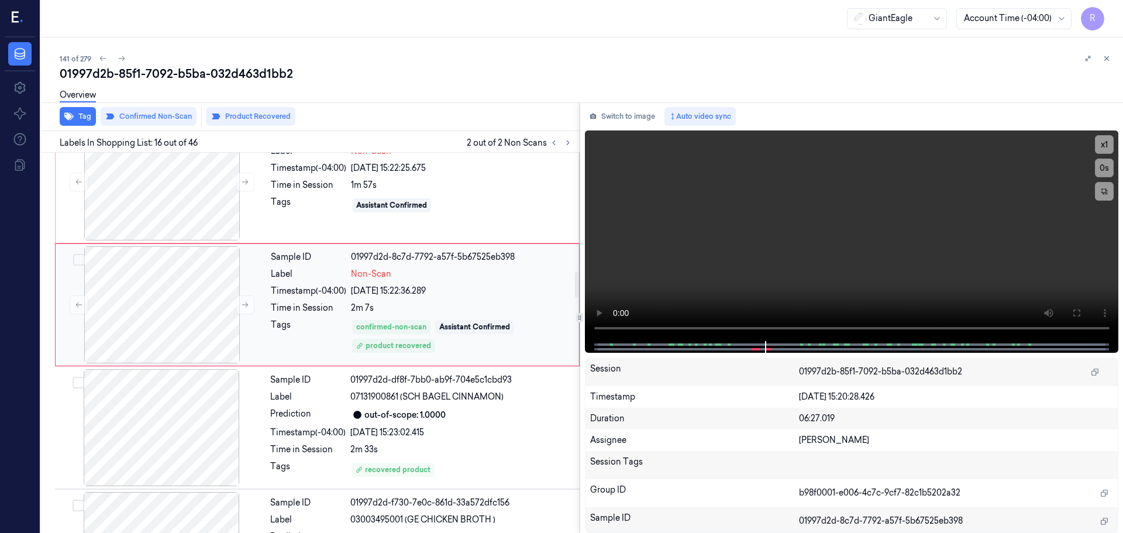
scroll to position [1771, 0]
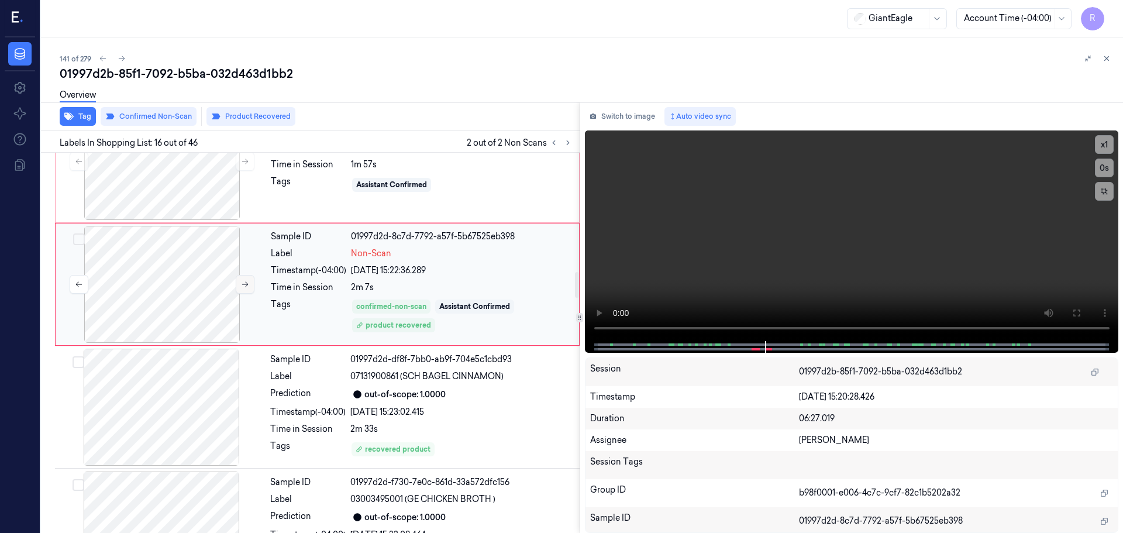
click at [247, 289] on button at bounding box center [245, 284] width 19 height 19
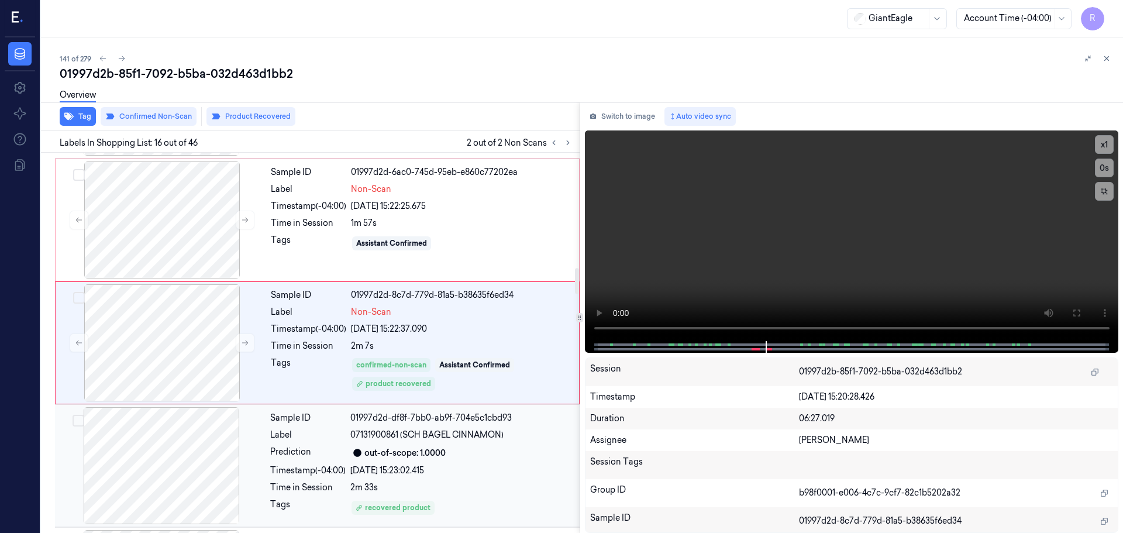
click at [417, 461] on div "Sample ID 01997d2d-df8f-7bb0-ab9f-704e5c1cbd93 Label 07131900861 (SCH BAGEL CIN…" at bounding box center [421, 465] width 312 height 117
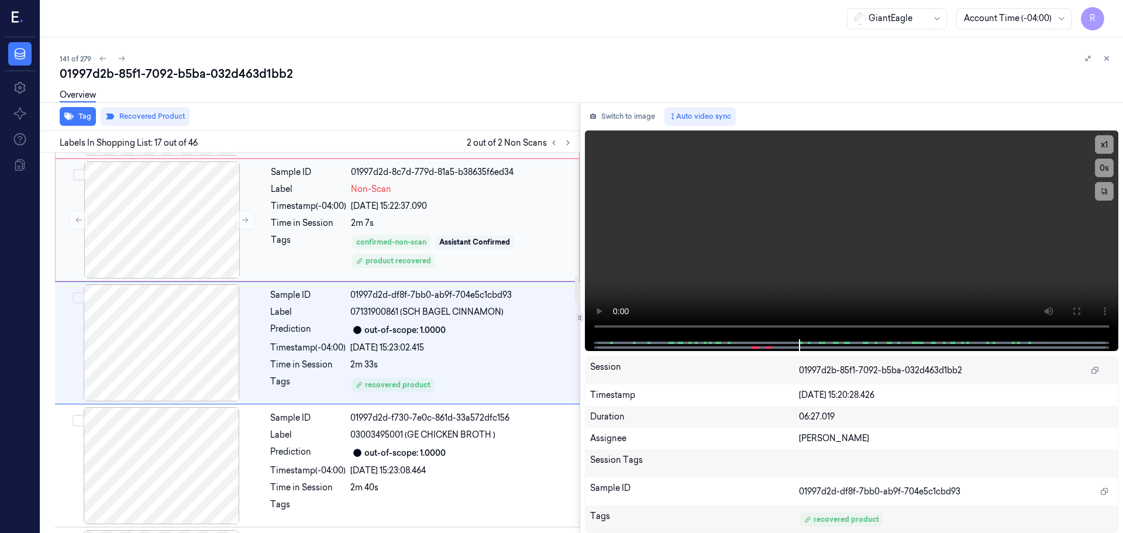
click at [477, 270] on div "Sample ID 01997d2d-8c7d-779d-81a5-b38635f6ed34 Label Non-Scan Timestamp (-04:00…" at bounding box center [421, 219] width 310 height 117
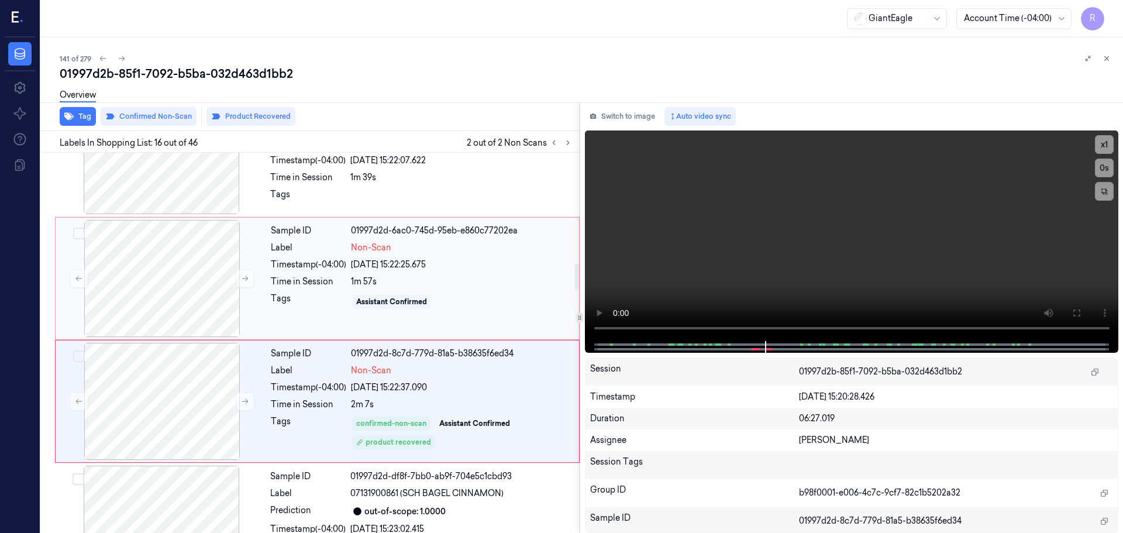
click at [446, 290] on div "Sample ID 01997d2d-6ac0-745d-95eb-e860c77202ea Label Non-Scan Timestamp (-04:00…" at bounding box center [421, 278] width 310 height 117
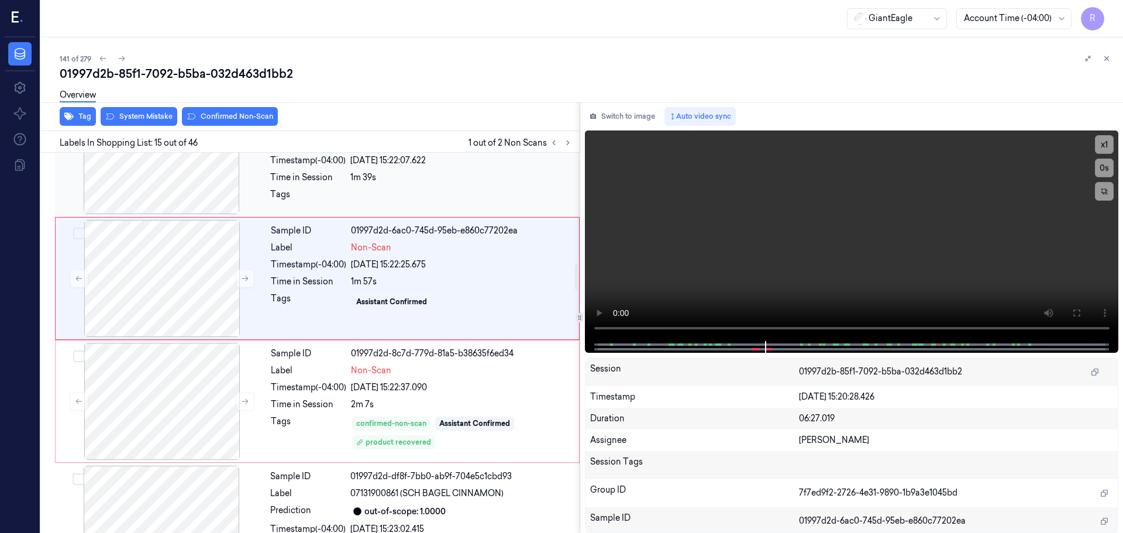
scroll to position [1590, 0]
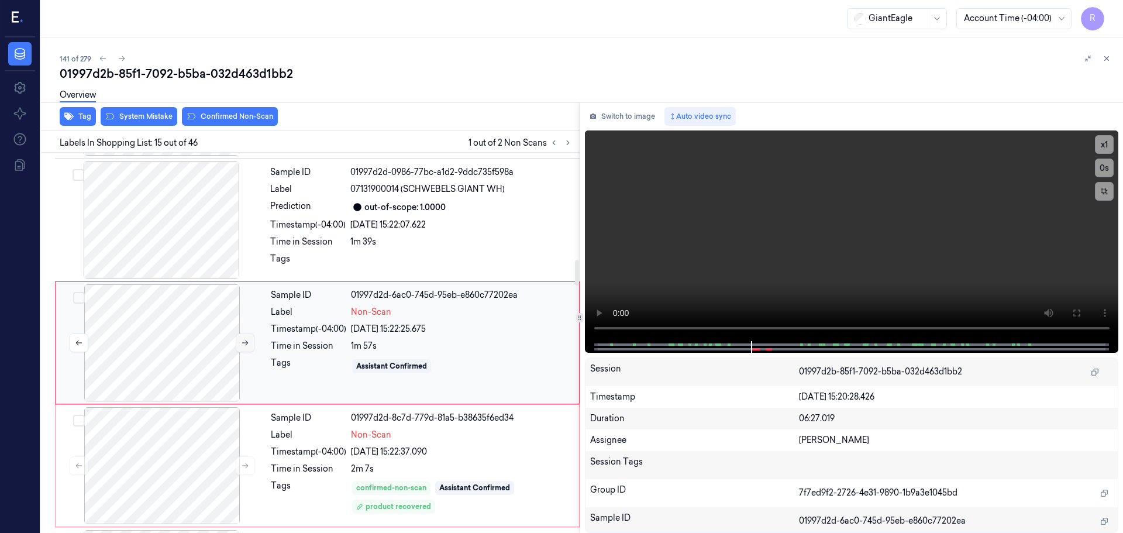
click at [243, 346] on icon at bounding box center [245, 343] width 8 height 8
click at [141, 116] on button "System Mistake" at bounding box center [139, 116] width 77 height 19
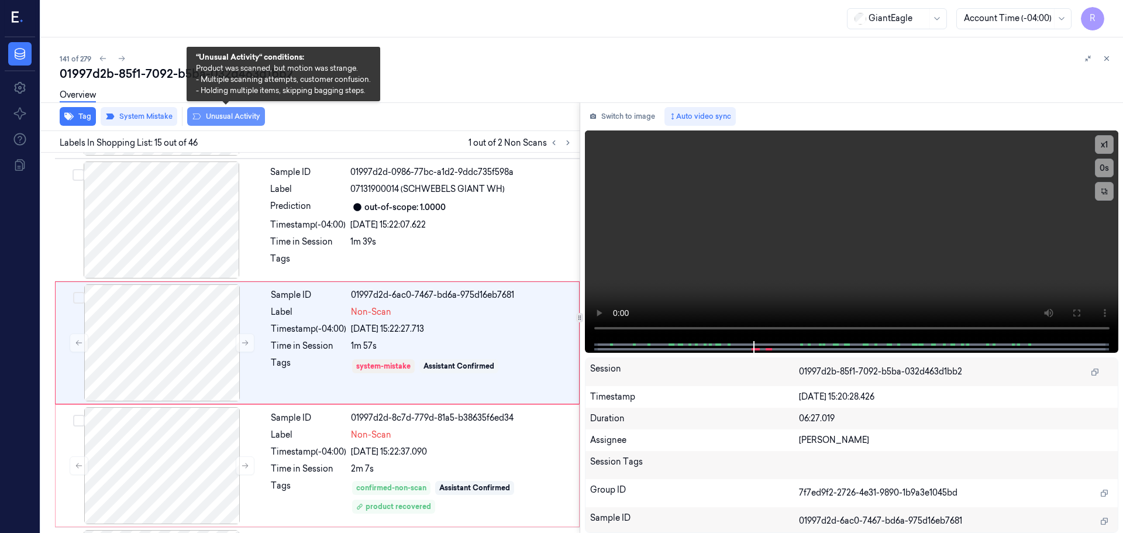
click at [243, 115] on button "Unusual Activity" at bounding box center [226, 116] width 78 height 19
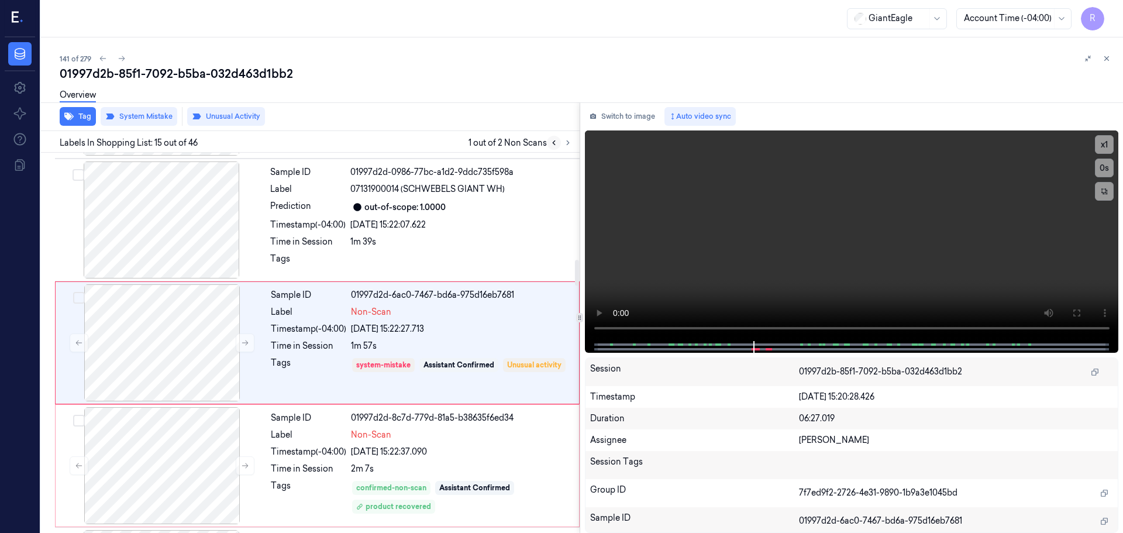
click at [551, 144] on icon at bounding box center [554, 143] width 8 height 8
click at [570, 147] on button at bounding box center [568, 143] width 14 height 14
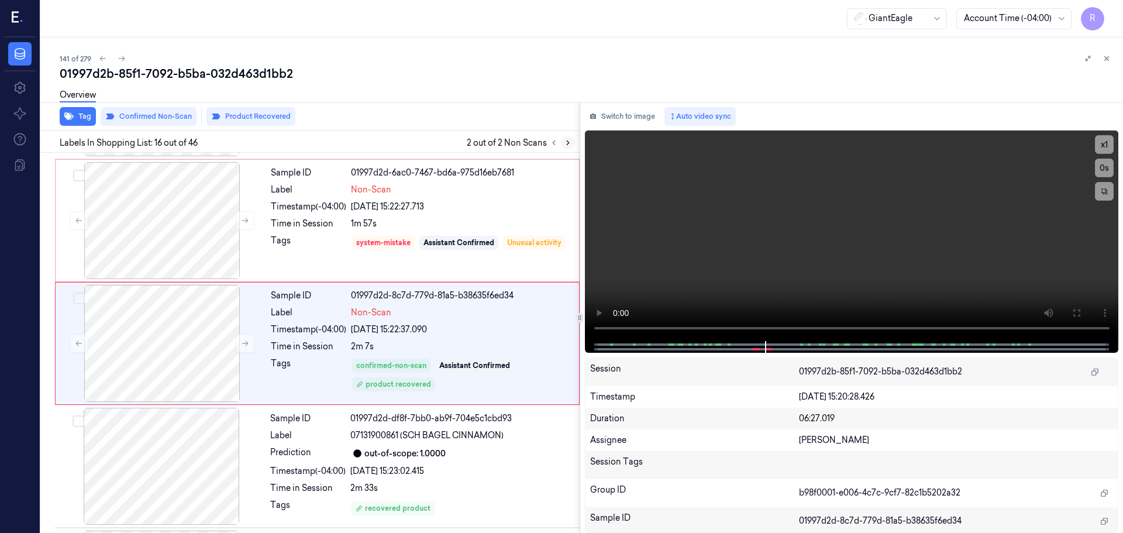
scroll to position [1713, 0]
click at [557, 141] on icon at bounding box center [554, 143] width 8 height 8
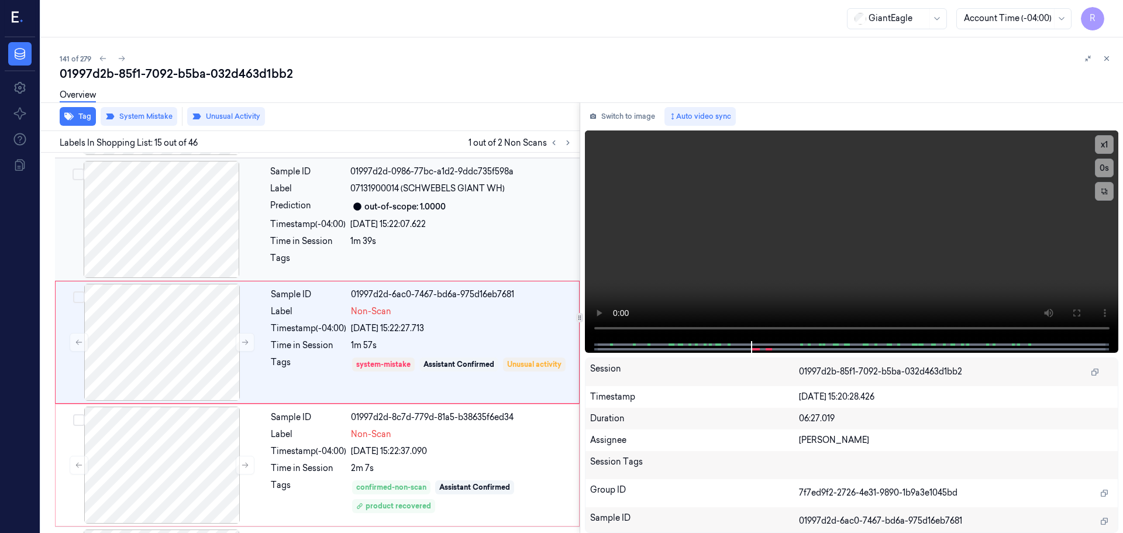
scroll to position [1590, 0]
click at [410, 450] on div "[DATE] 15:22:37.090" at bounding box center [461, 452] width 221 height 12
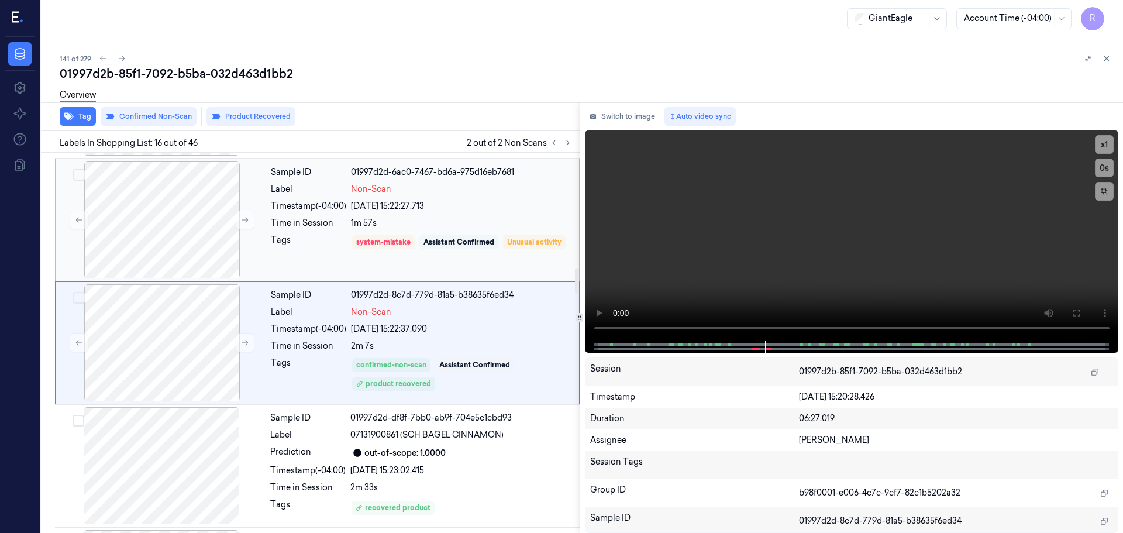
click at [475, 240] on div "Assistant Confirmed" at bounding box center [458, 242] width 71 height 11
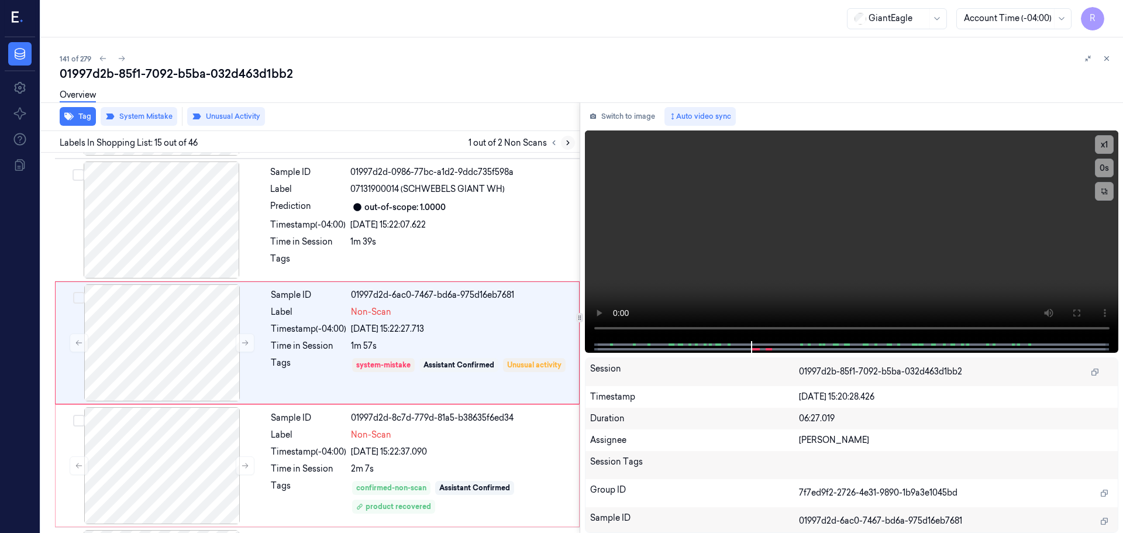
click at [567, 145] on icon at bounding box center [568, 143] width 2 height 4
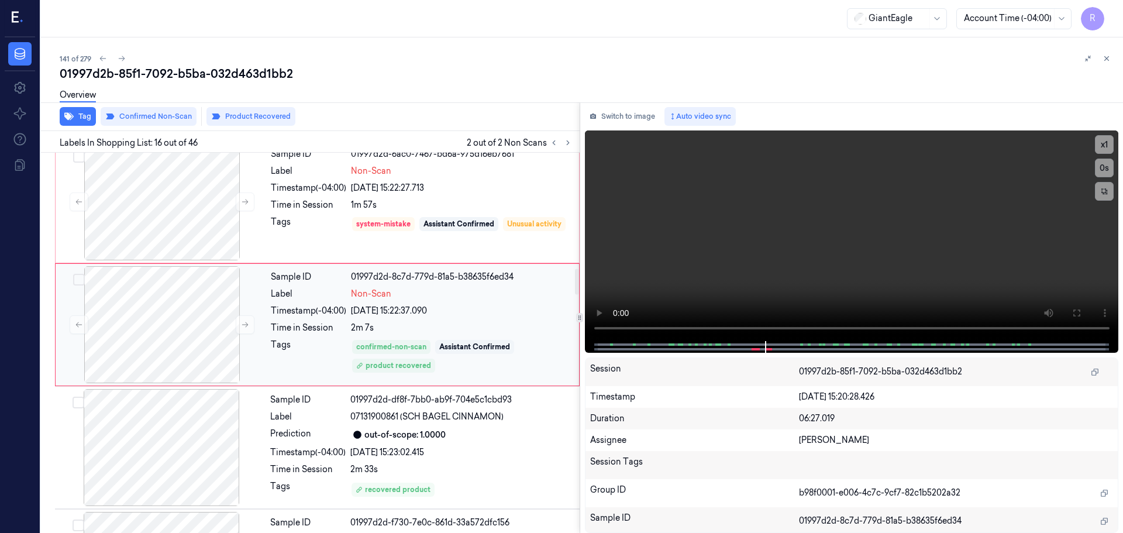
scroll to position [1713, 0]
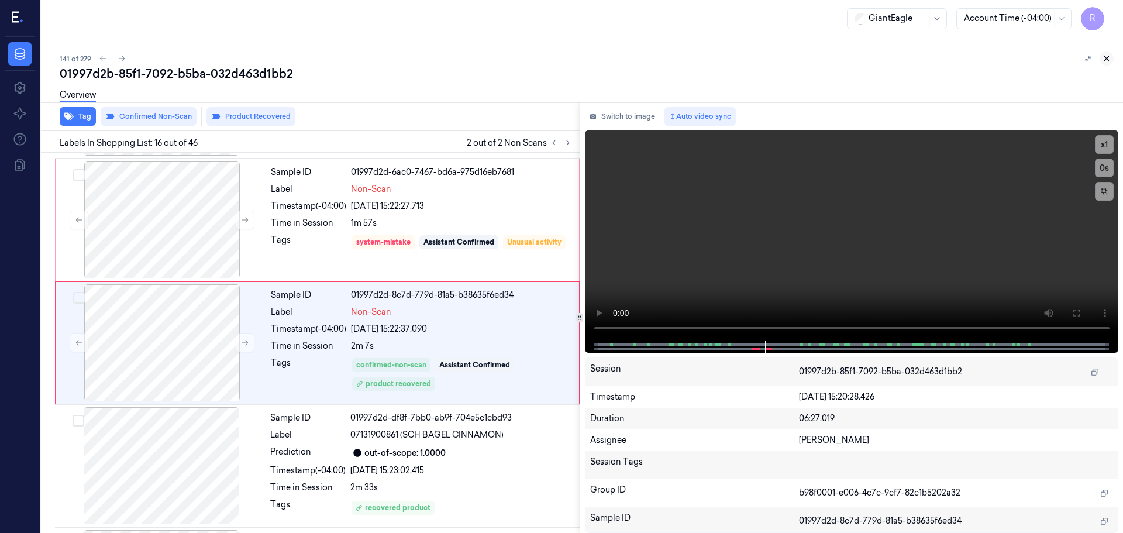
click at [1106, 54] on icon at bounding box center [1106, 58] width 8 height 8
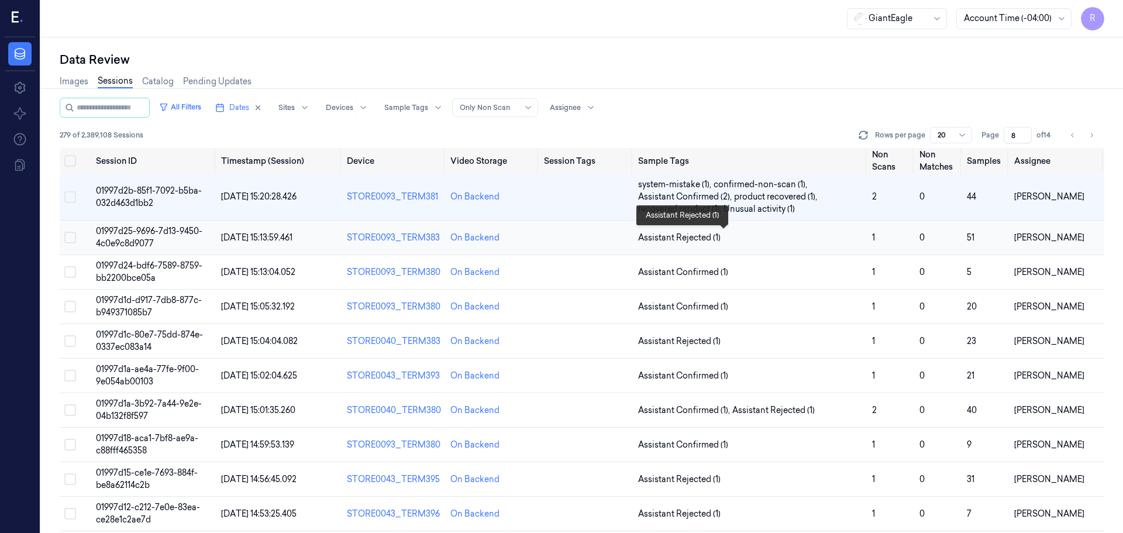
click at [780, 243] on span "Assistant Rejected (1)" at bounding box center [750, 238] width 225 height 12
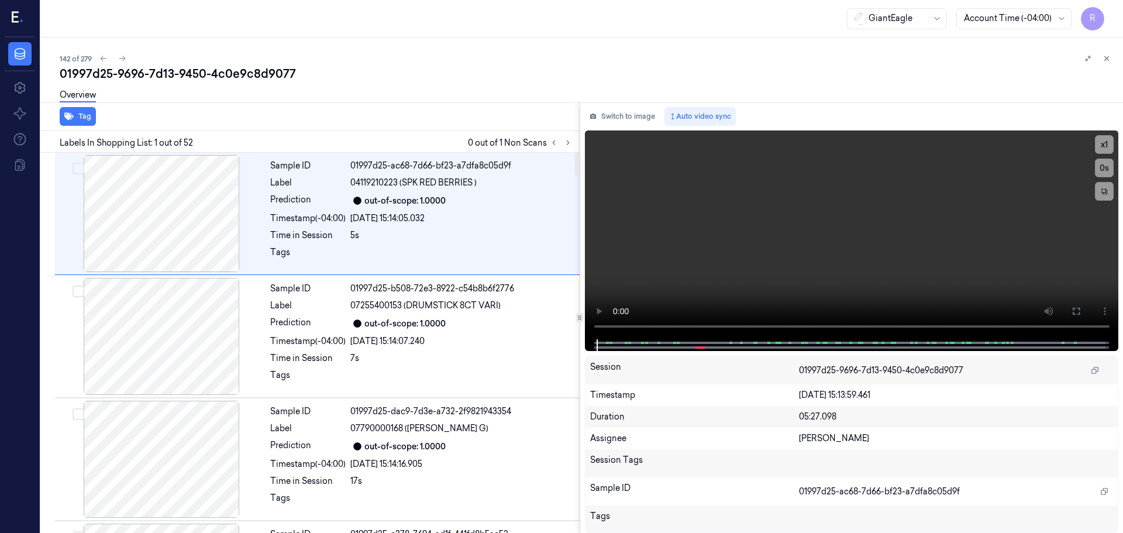
click at [567, 150] on div "Labels In Shopping List: 1 out of 52 0 out of 1 Non Scans" at bounding box center [307, 142] width 543 height 22
click at [567, 144] on icon at bounding box center [568, 143] width 2 height 4
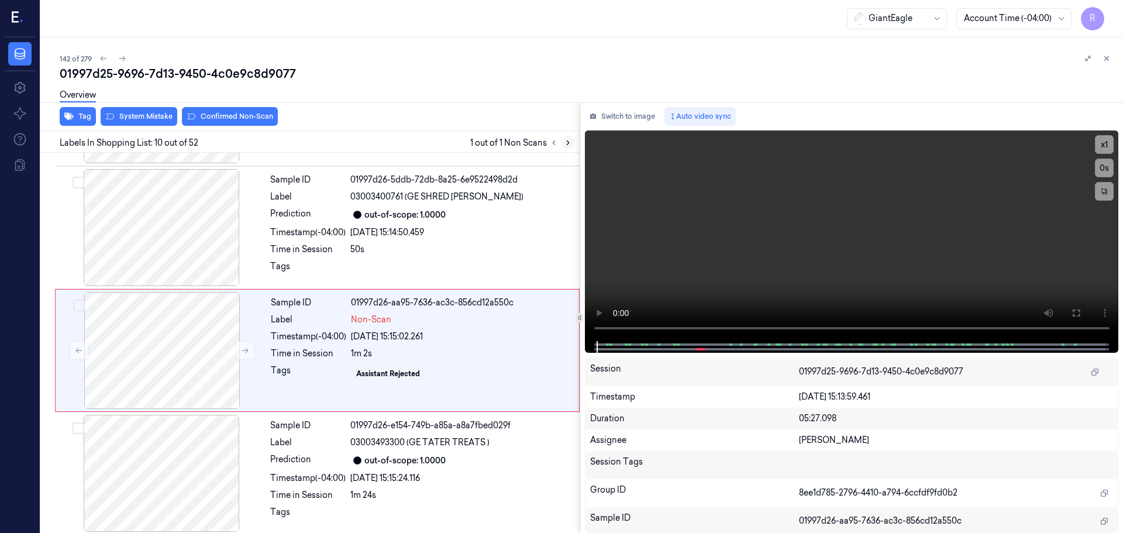
scroll to position [976, 0]
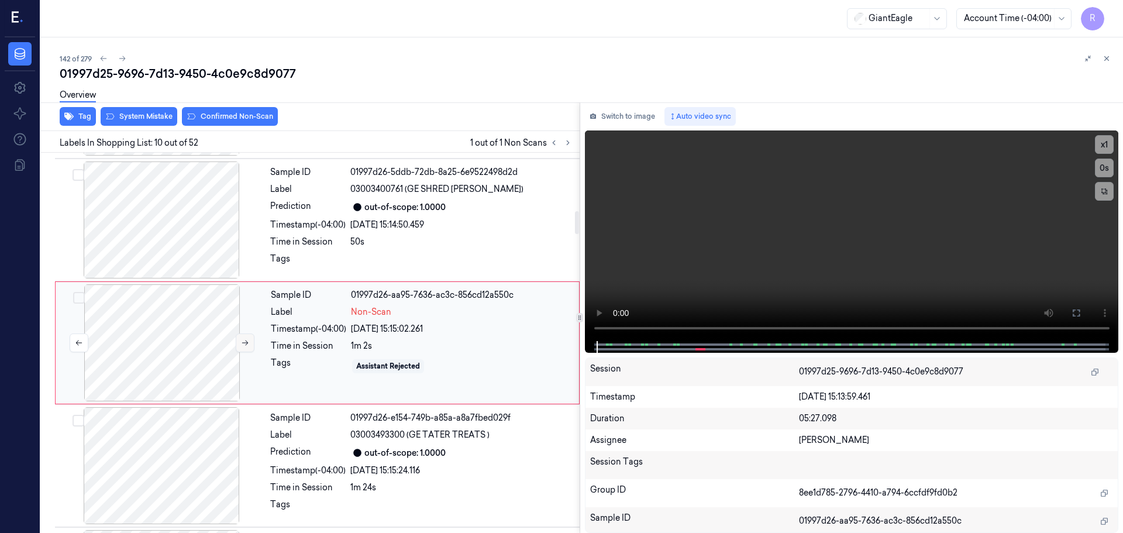
click at [241, 343] on icon at bounding box center [245, 343] width 8 height 8
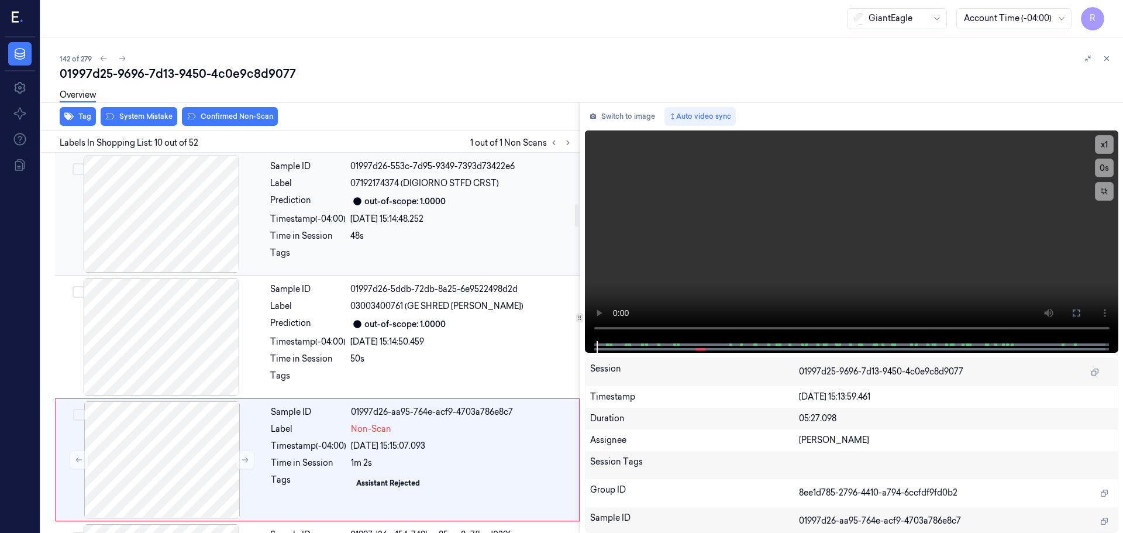
click at [209, 254] on div at bounding box center [161, 214] width 208 height 117
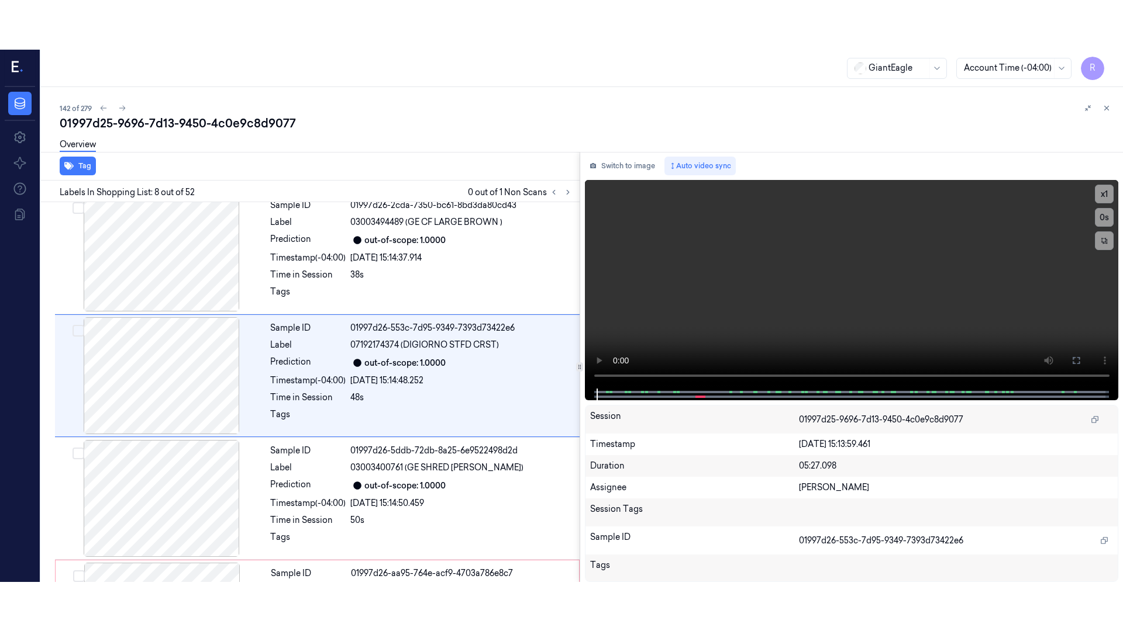
scroll to position [730, 0]
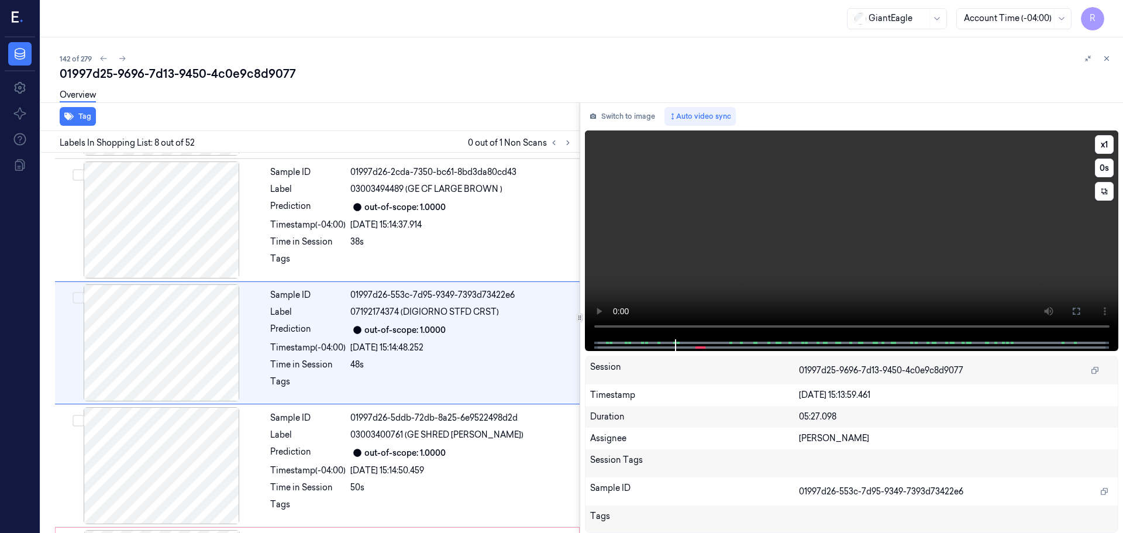
click at [1075, 302] on button at bounding box center [1076, 311] width 19 height 19
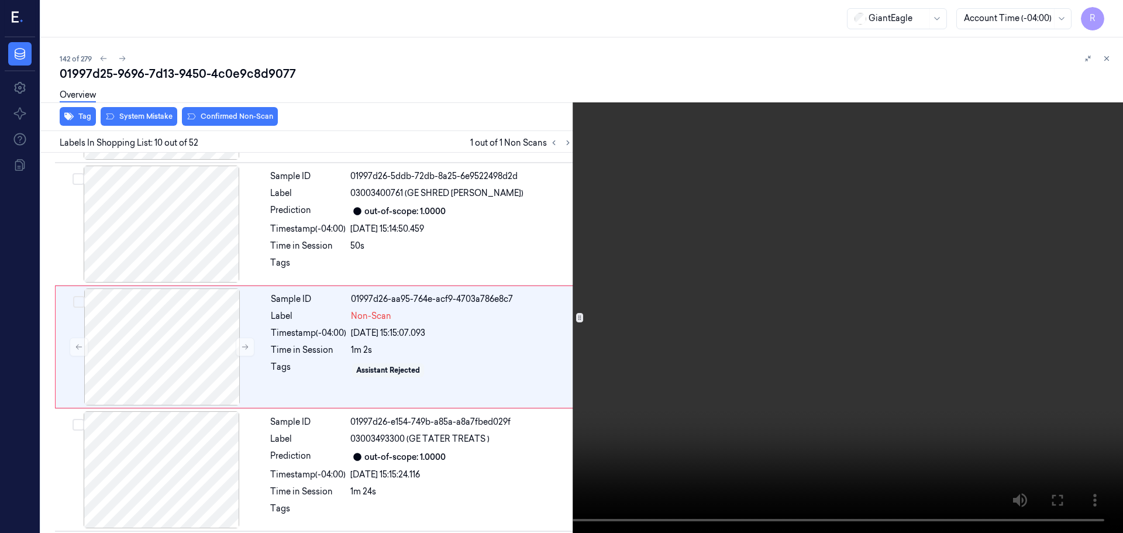
scroll to position [976, 0]
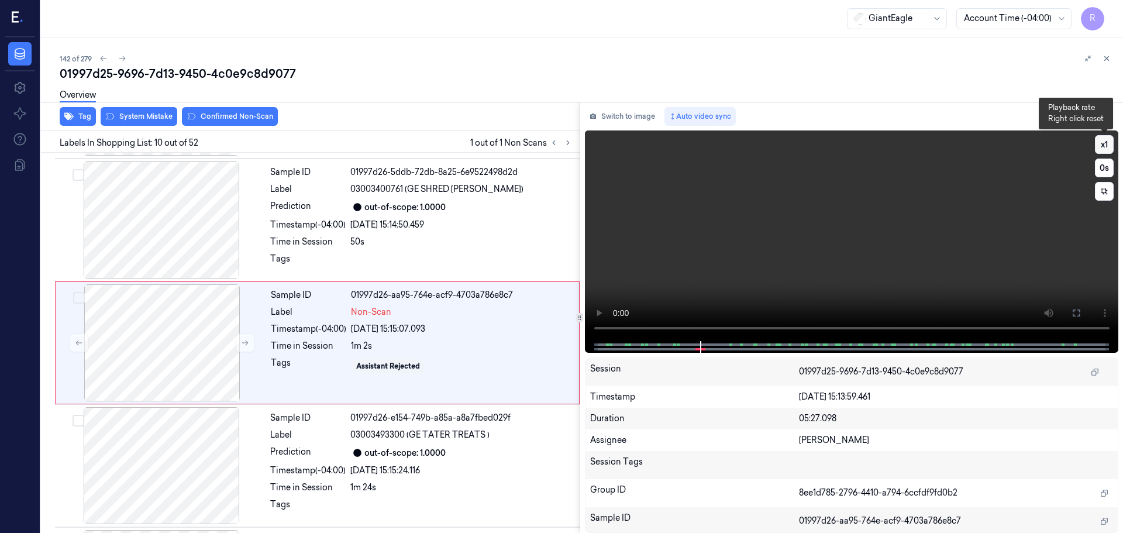
click at [1101, 144] on button "x 1" at bounding box center [1104, 144] width 19 height 19
click at [1101, 144] on button "x 2" at bounding box center [1104, 144] width 19 height 19
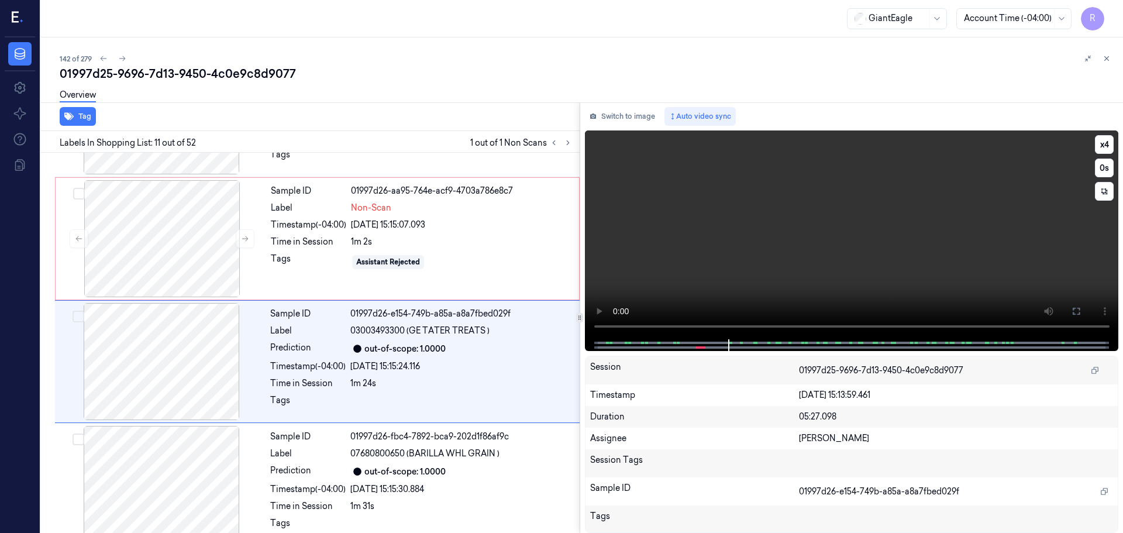
scroll to position [1099, 0]
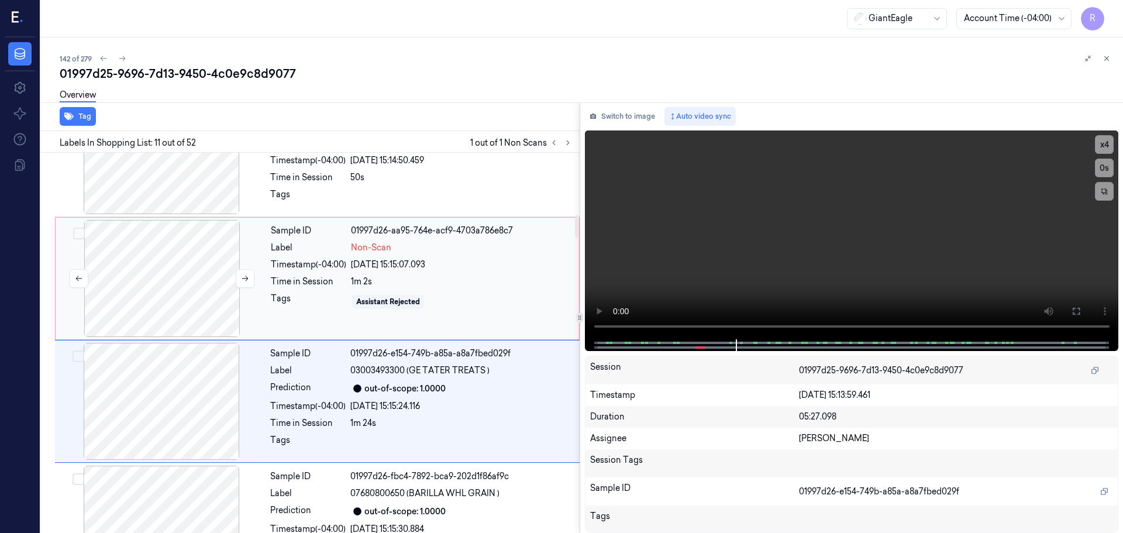
click at [140, 283] on div at bounding box center [162, 278] width 208 height 117
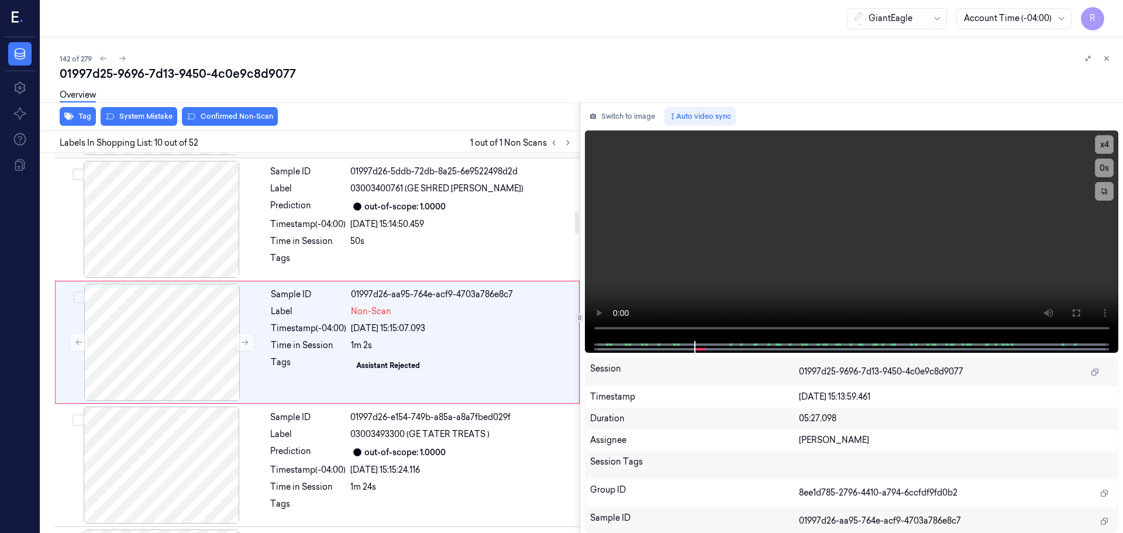
scroll to position [976, 0]
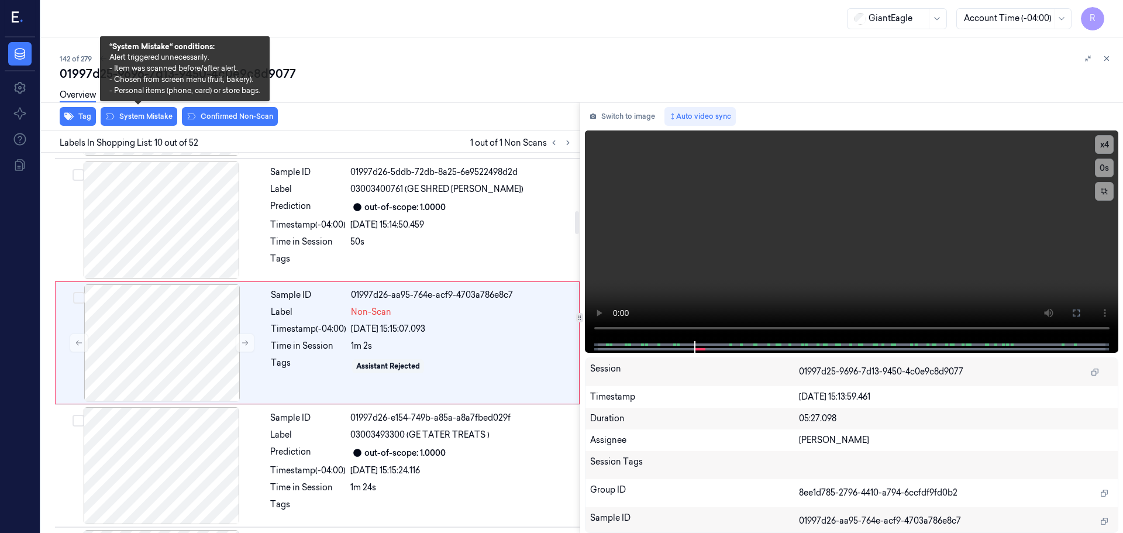
click at [151, 108] on div "Overview" at bounding box center [587, 97] width 1054 height 30
click at [149, 115] on button "System Mistake" at bounding box center [139, 116] width 77 height 19
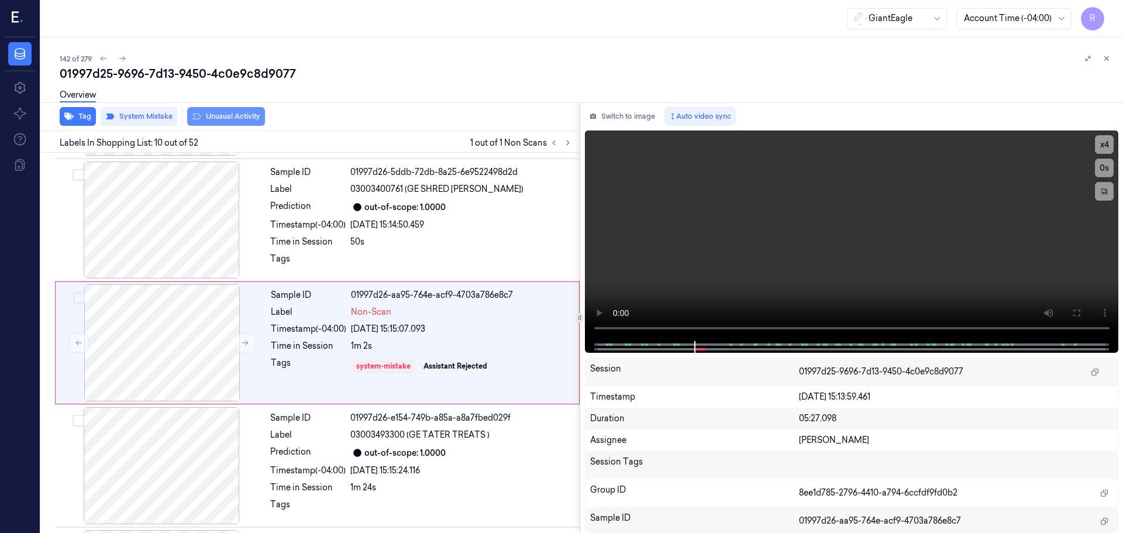
click at [232, 116] on button "Unusual Activity" at bounding box center [226, 116] width 78 height 19
click at [308, 429] on div "Label" at bounding box center [307, 435] width 75 height 12
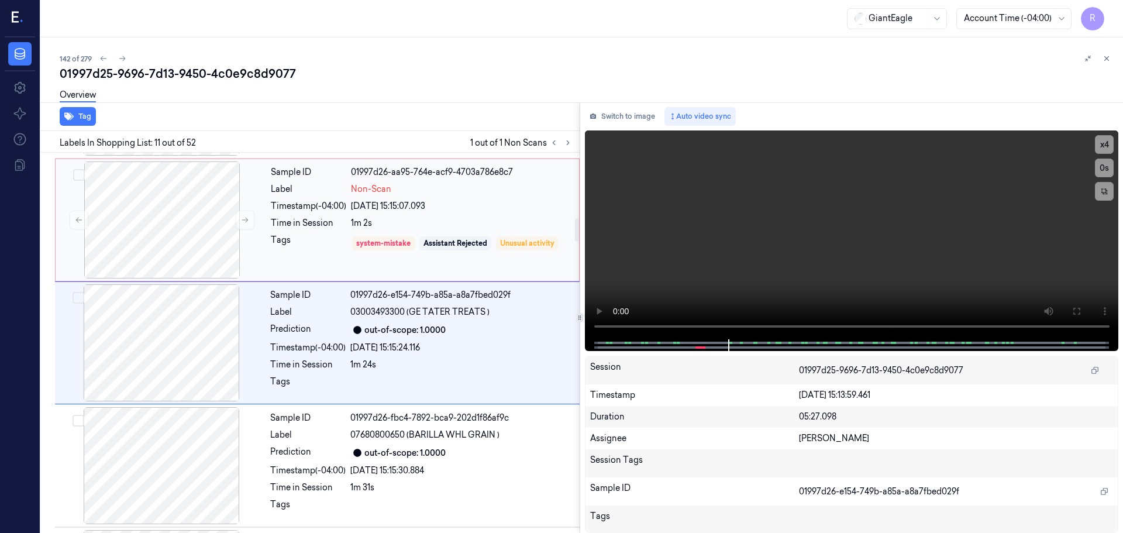
click at [313, 253] on div "Tags" at bounding box center [308, 243] width 75 height 19
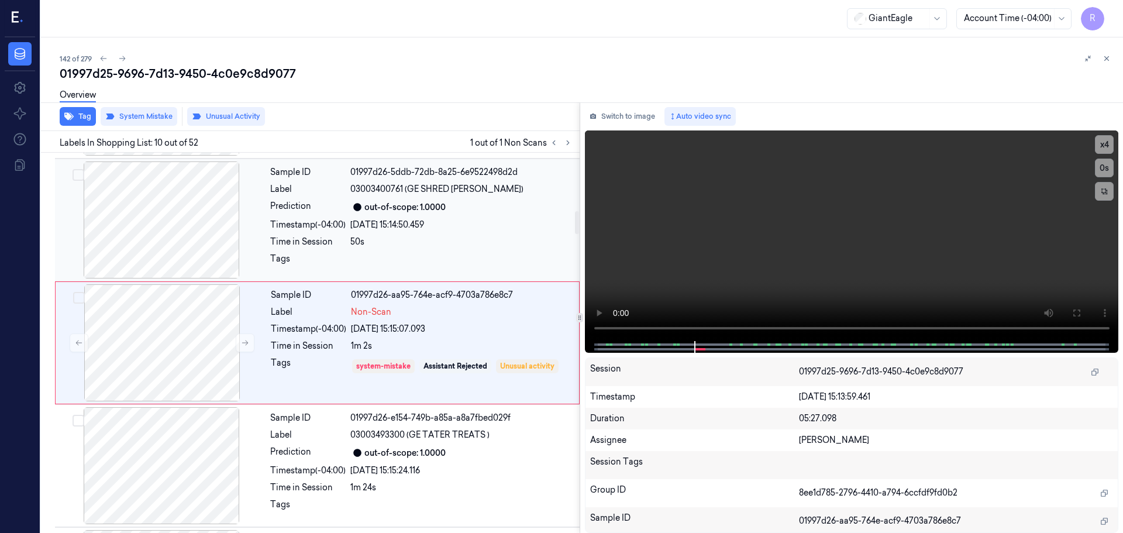
click at [310, 211] on div "Prediction" at bounding box center [307, 207] width 75 height 14
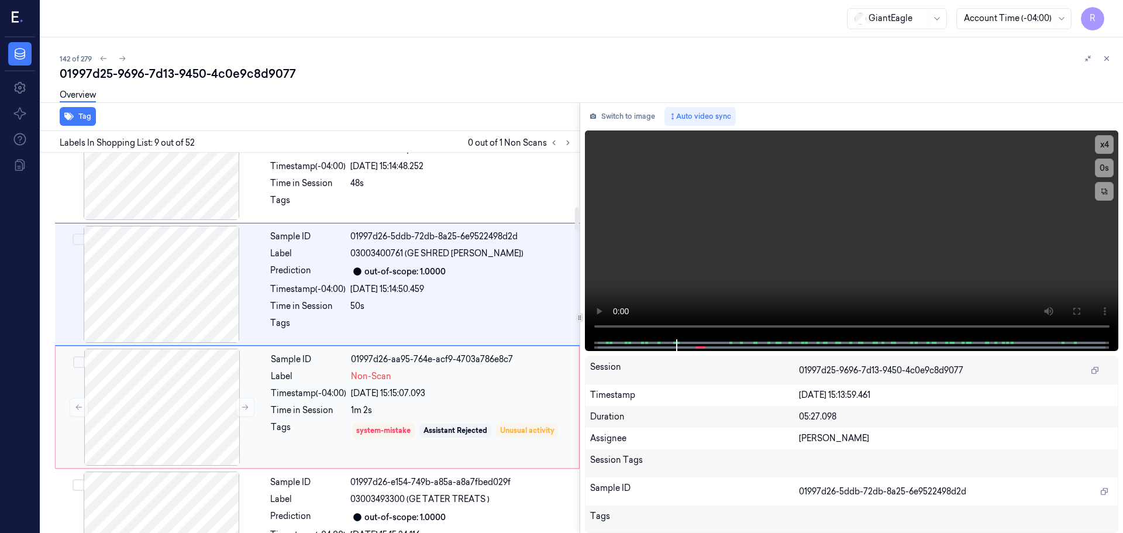
click at [307, 391] on div "Timestamp (-04:00)" at bounding box center [308, 393] width 75 height 12
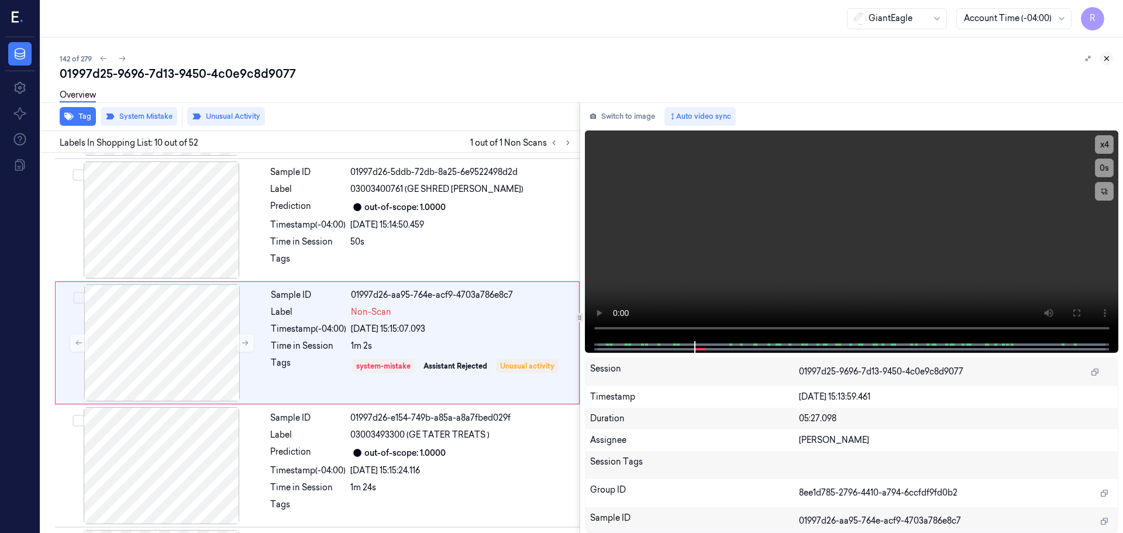
click at [1105, 61] on icon at bounding box center [1106, 58] width 8 height 8
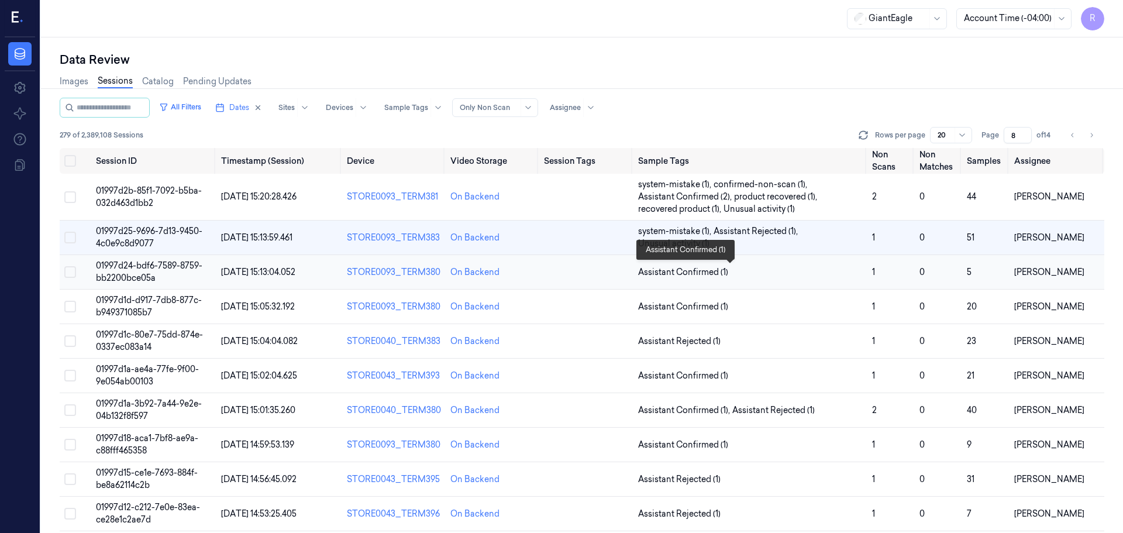
click at [772, 273] on span "Assistant Confirmed (1)" at bounding box center [750, 272] width 225 height 12
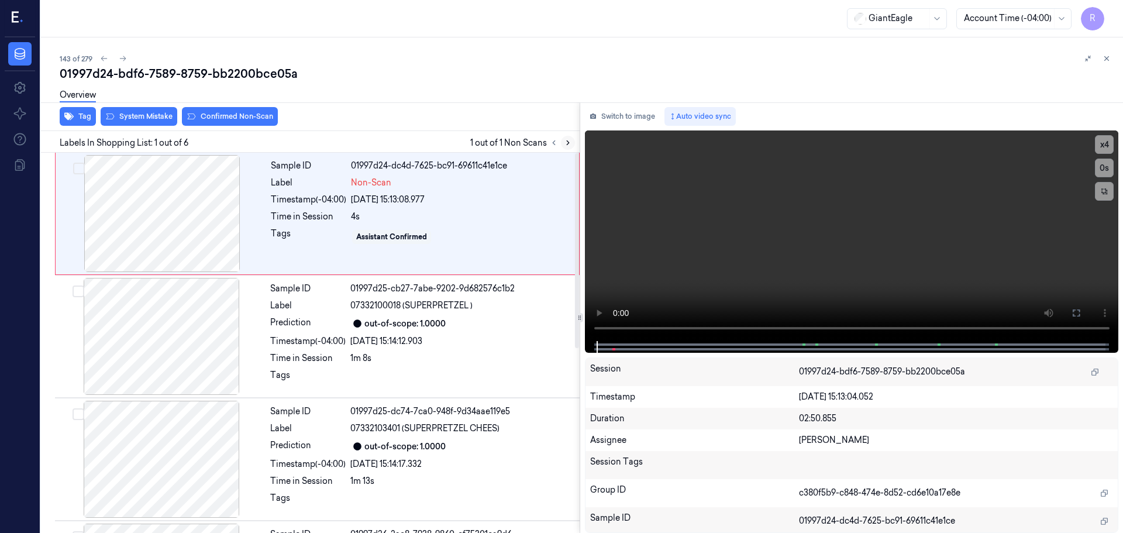
click at [564, 140] on icon at bounding box center [568, 143] width 8 height 8
click at [225, 213] on div at bounding box center [162, 213] width 208 height 117
click at [1075, 310] on icon at bounding box center [1075, 312] width 7 height 7
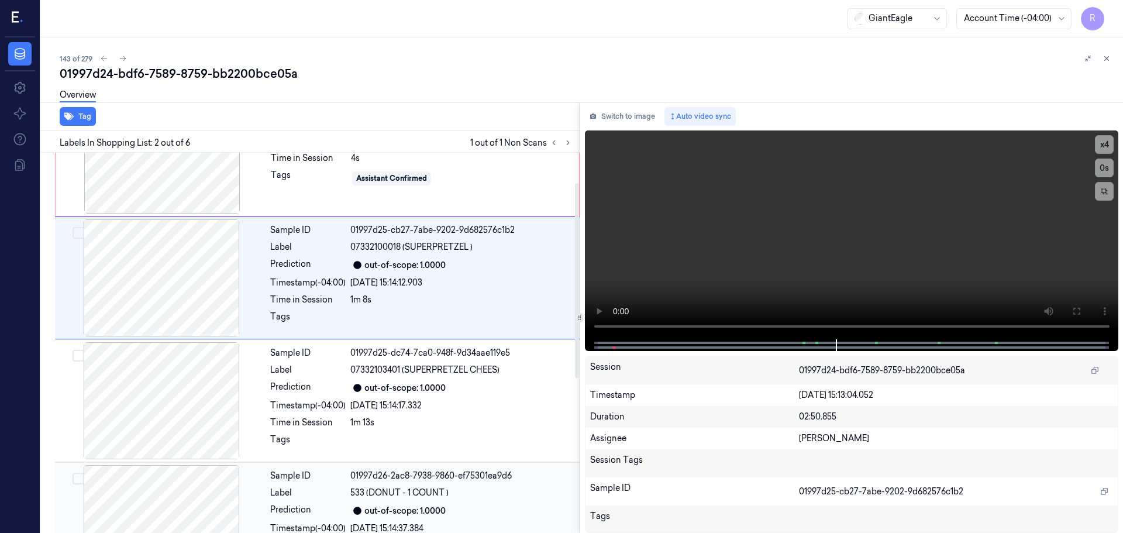
drag, startPoint x: 387, startPoint y: 419, endPoint x: 396, endPoint y: 413, distance: 11.4
click at [387, 419] on div "1m 13s" at bounding box center [461, 422] width 222 height 12
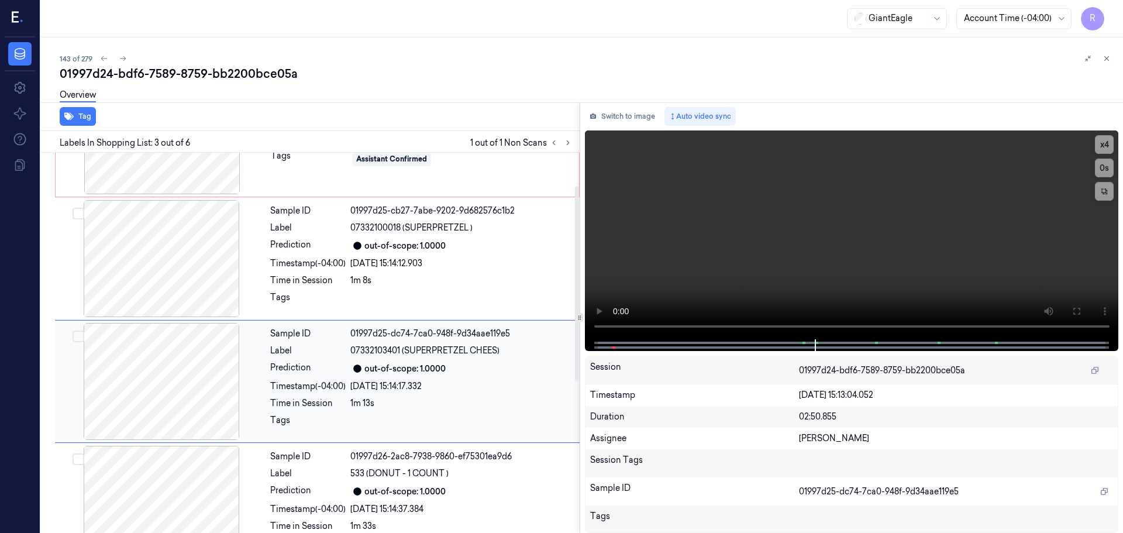
scroll to position [58, 0]
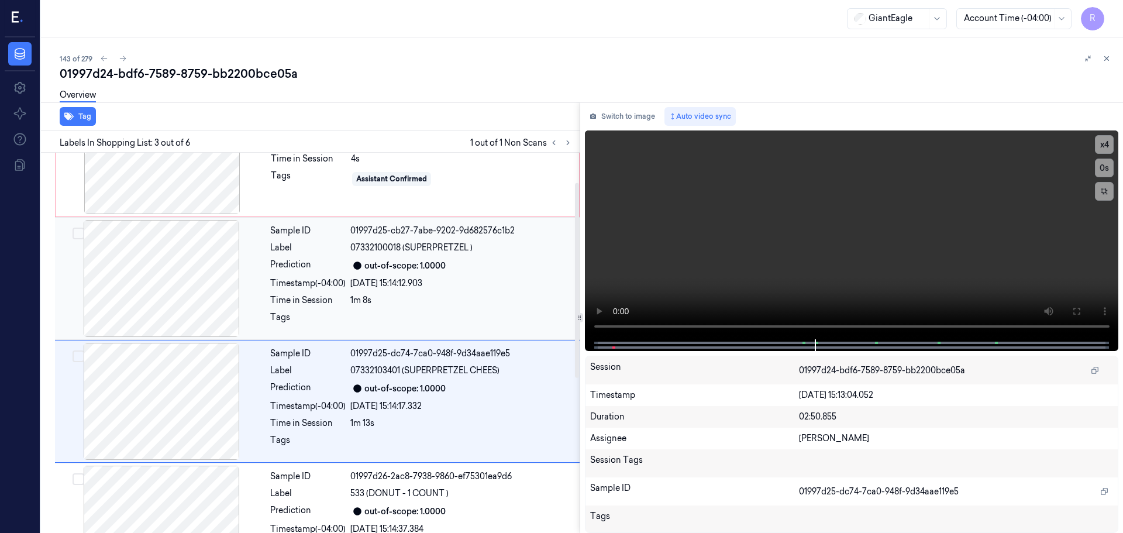
click at [417, 296] on div "1m 8s" at bounding box center [461, 300] width 222 height 12
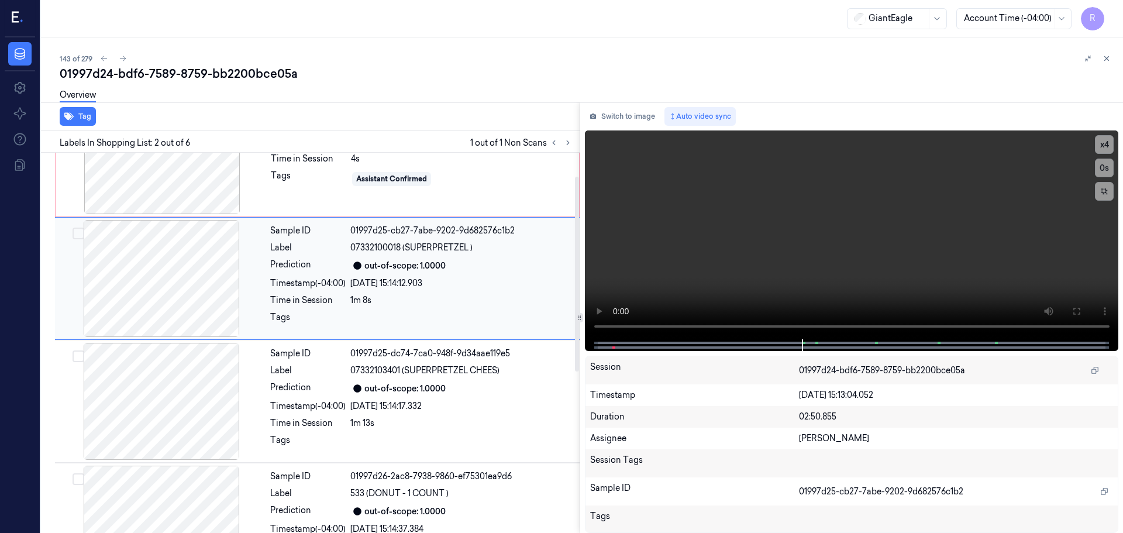
scroll to position [0, 0]
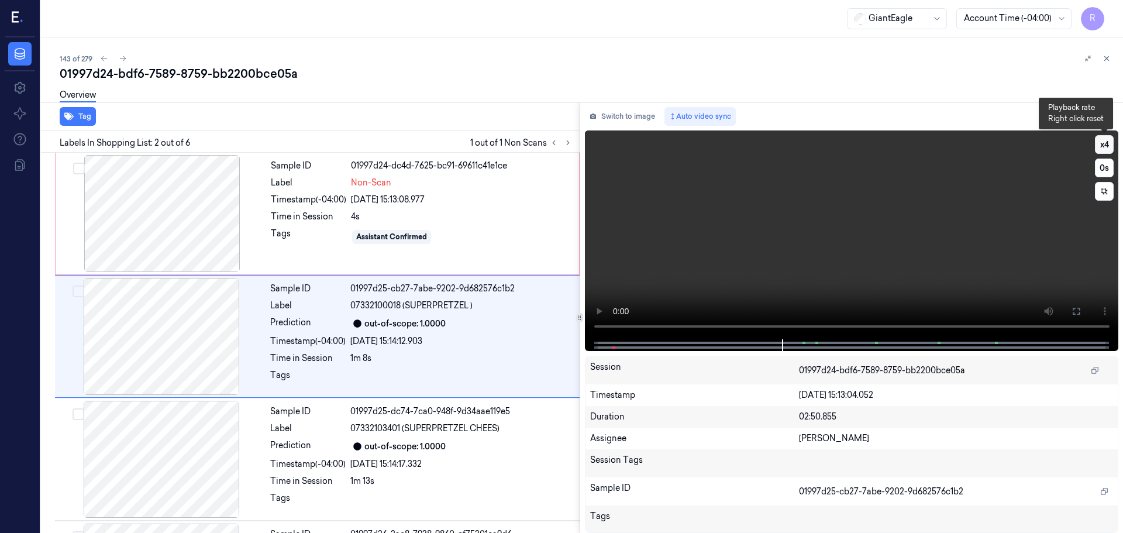
click at [1102, 140] on button "x 4" at bounding box center [1104, 144] width 19 height 19
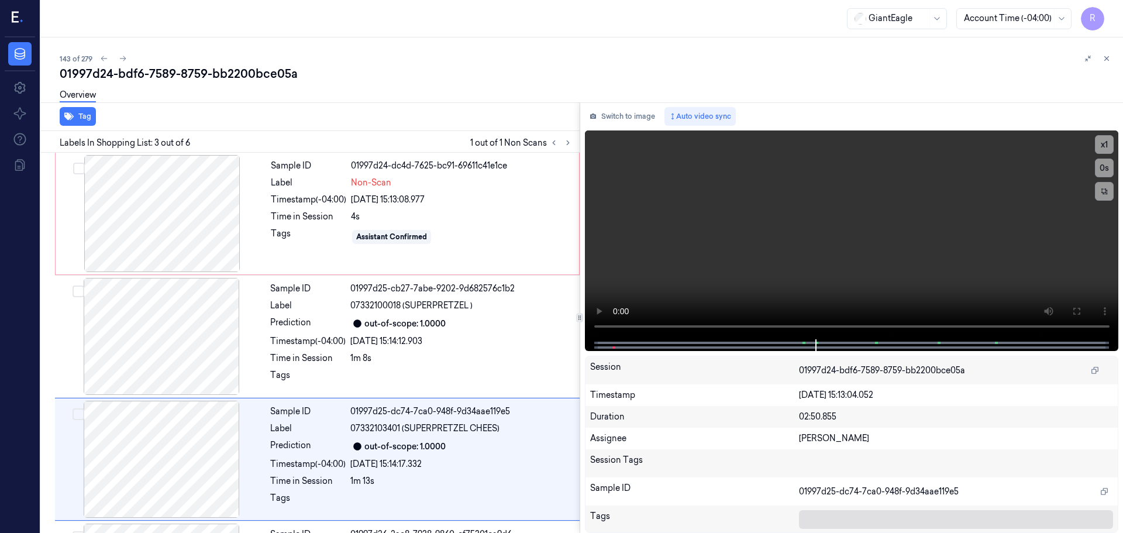
scroll to position [116, 0]
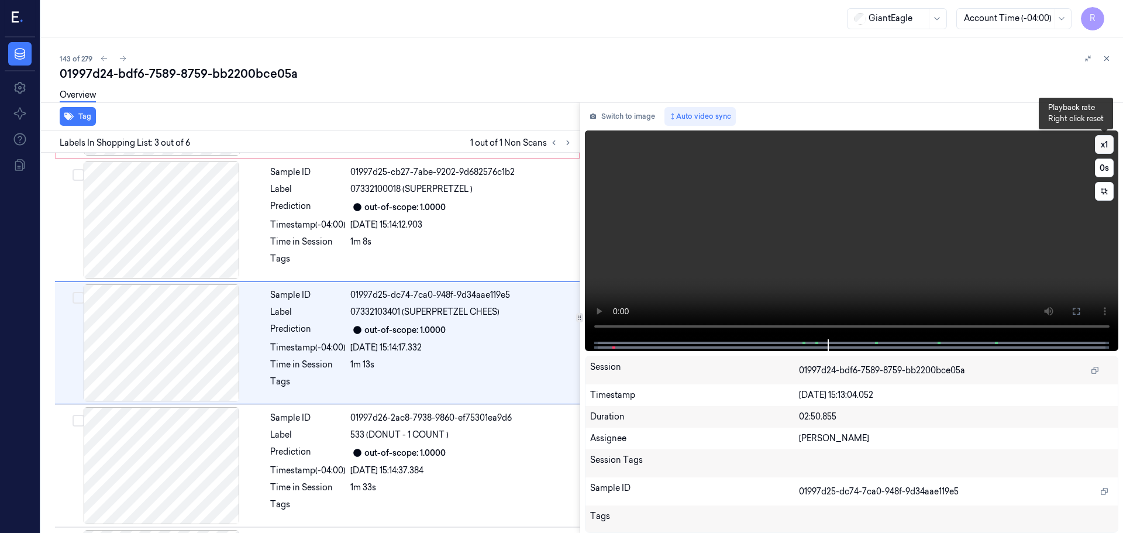
click at [1108, 140] on button "x 1" at bounding box center [1104, 144] width 19 height 19
click at [1107, 140] on button "x 2" at bounding box center [1104, 144] width 19 height 19
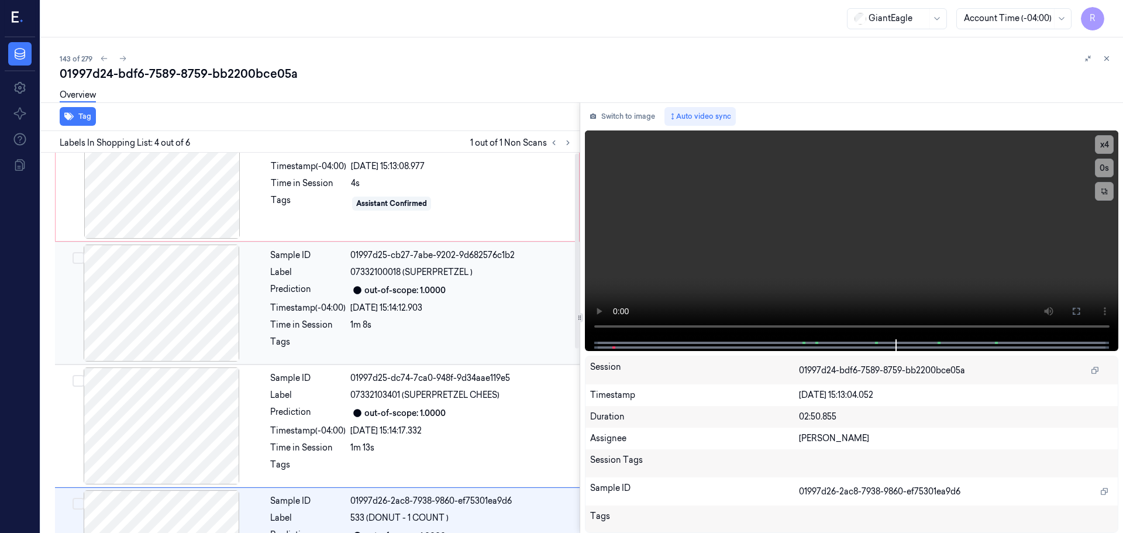
scroll to position [0, 0]
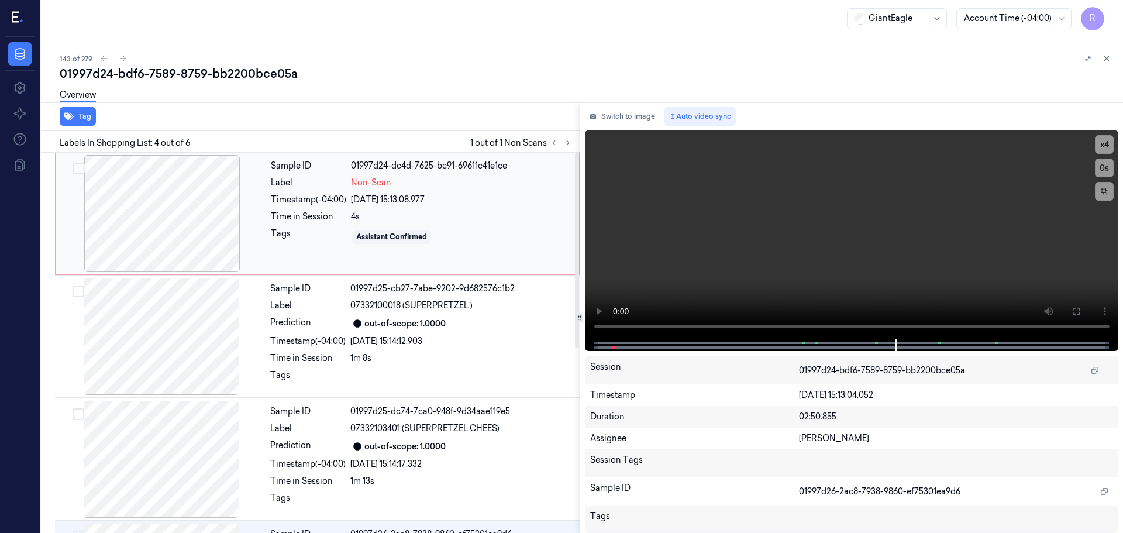
click at [320, 189] on div "Sample ID 01997d24-dc4d-7625-bc91-69611c41e1ce Label Non-Scan Timestamp (-04:00…" at bounding box center [421, 213] width 310 height 117
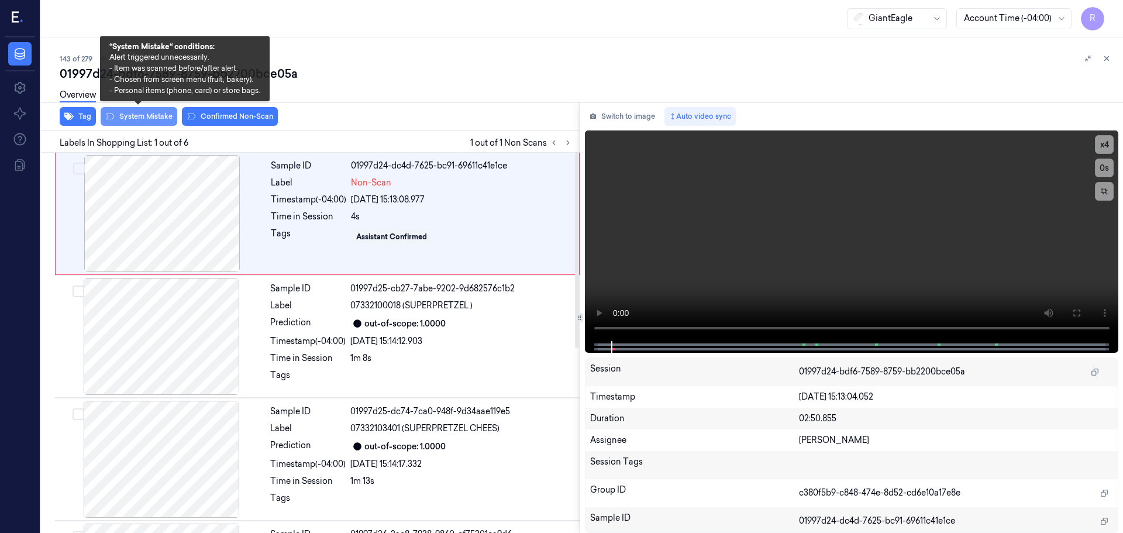
click at [140, 120] on button "System Mistake" at bounding box center [139, 116] width 77 height 19
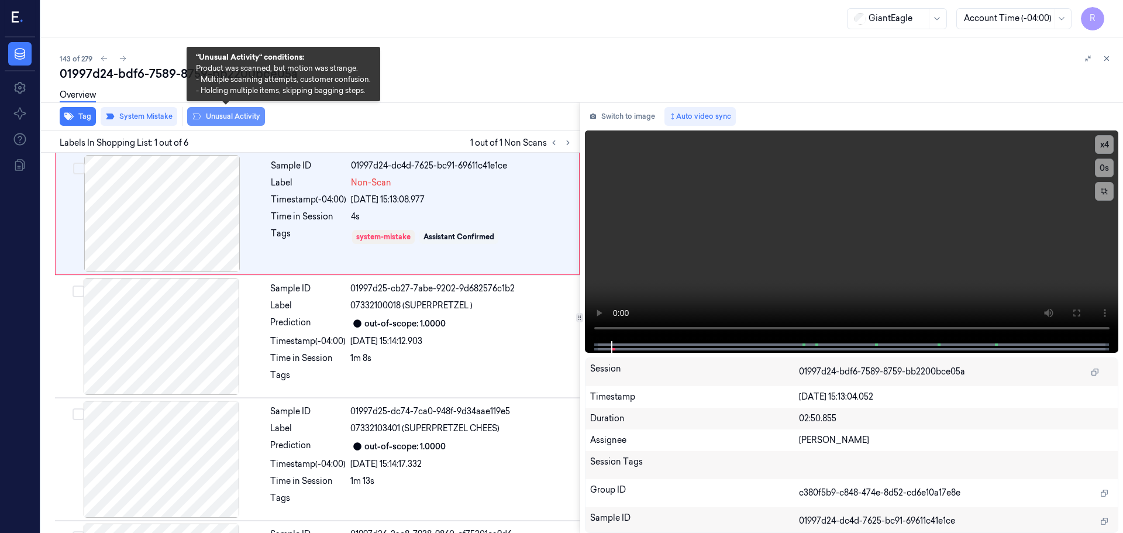
click at [219, 118] on button "Unusual Activity" at bounding box center [226, 116] width 78 height 19
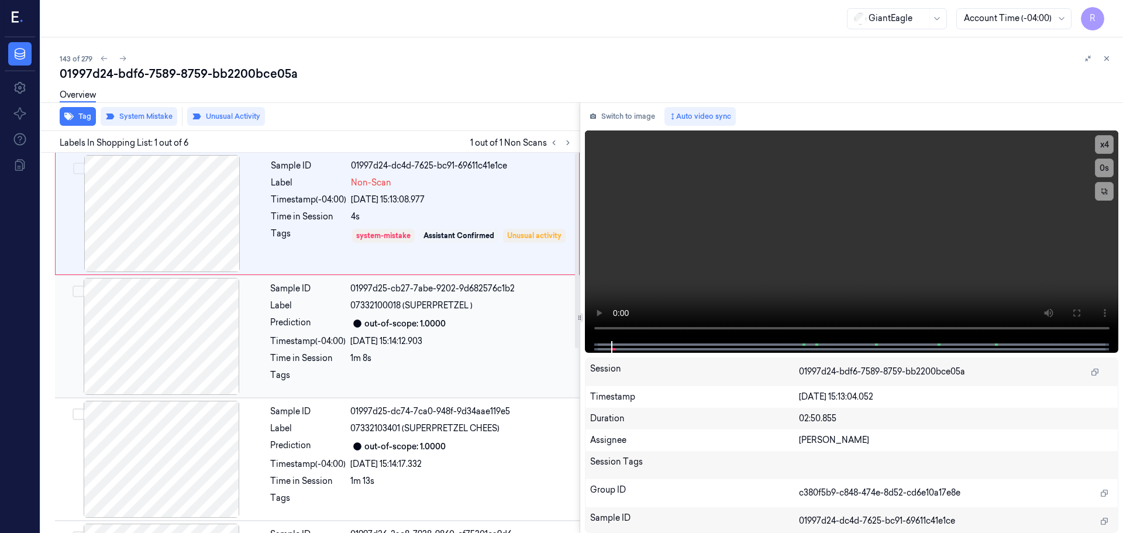
click at [276, 330] on div "Prediction" at bounding box center [307, 323] width 75 height 14
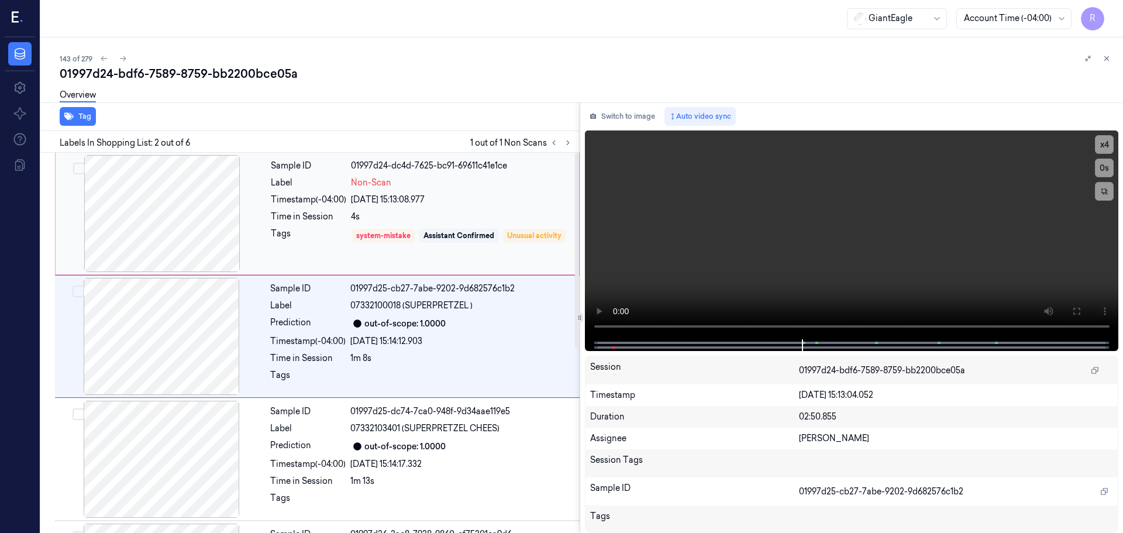
click at [319, 225] on div "Sample ID 01997d24-dc4d-7625-bc91-69611c41e1ce Label Non-Scan Timestamp (-04:00…" at bounding box center [421, 213] width 310 height 117
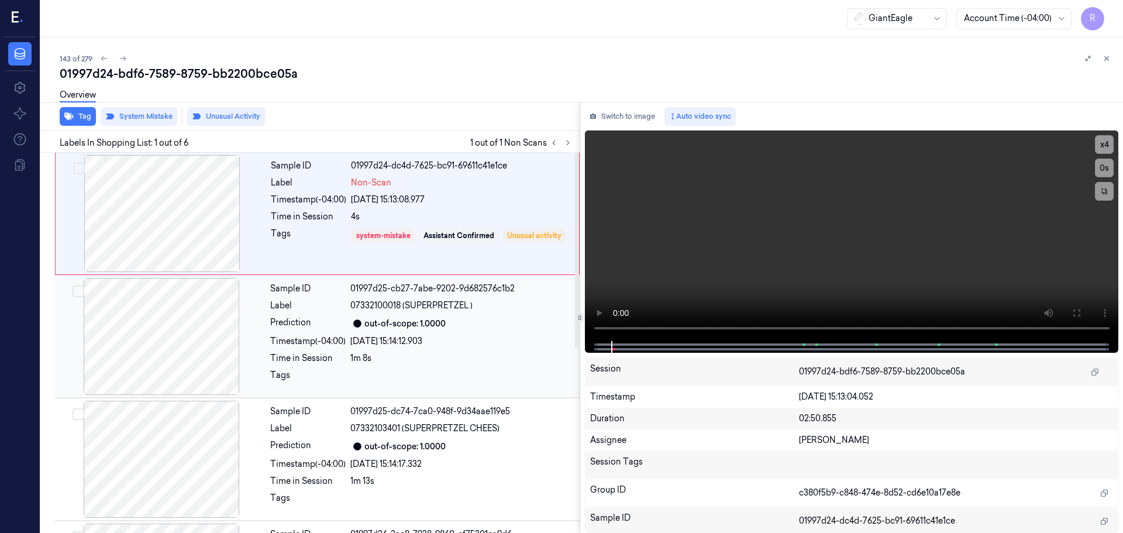
click at [351, 351] on div "Sample ID 01997d25-cb27-7abe-9202-9d682576c1b2 Label 07332100018 (SUPERPRETZEL …" at bounding box center [421, 336] width 312 height 117
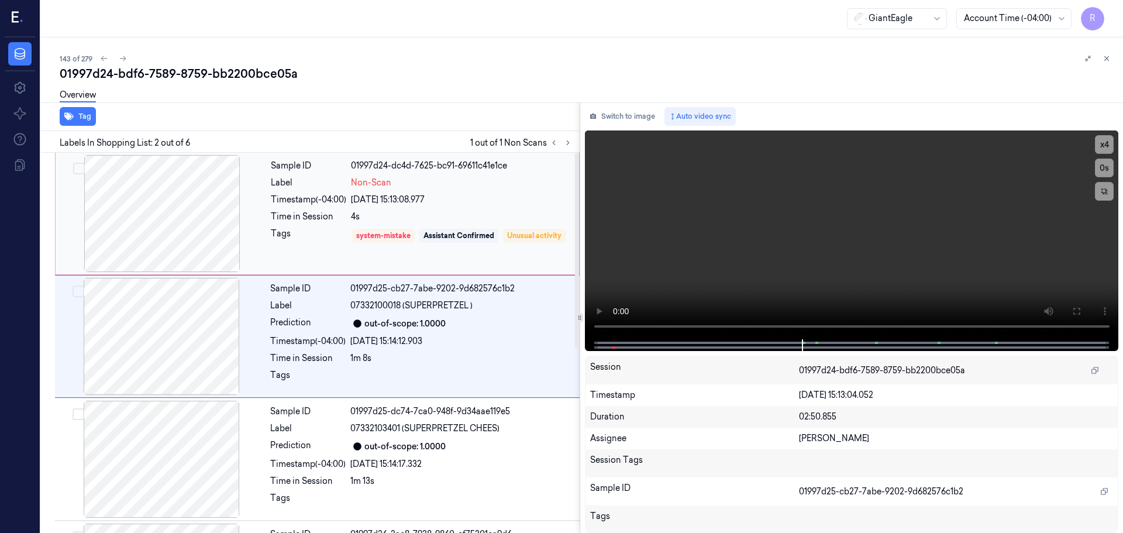
click at [330, 242] on div "Tags" at bounding box center [308, 243] width 75 height 33
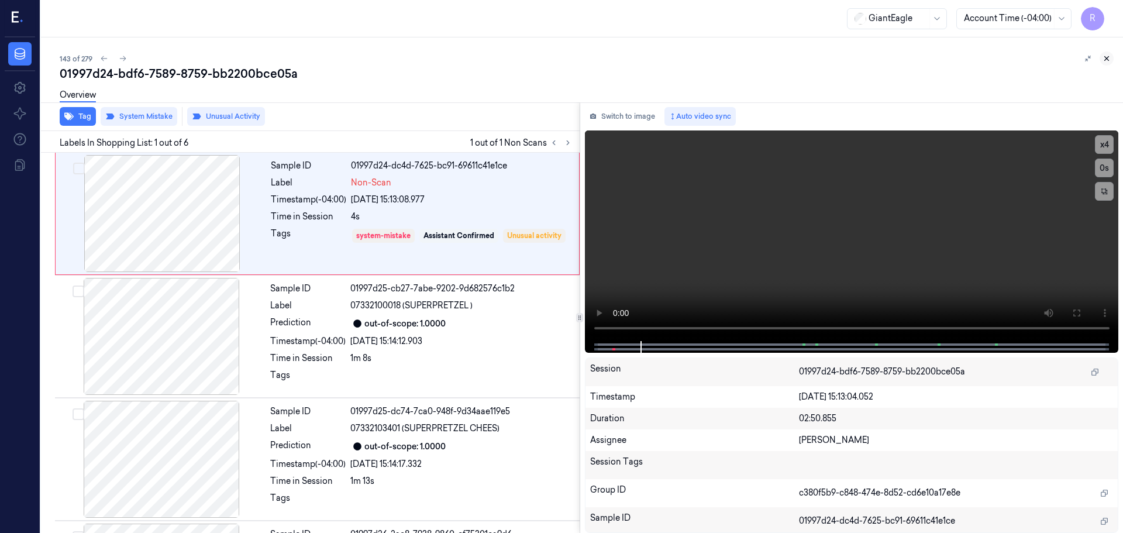
click at [1108, 59] on icon at bounding box center [1106, 58] width 8 height 8
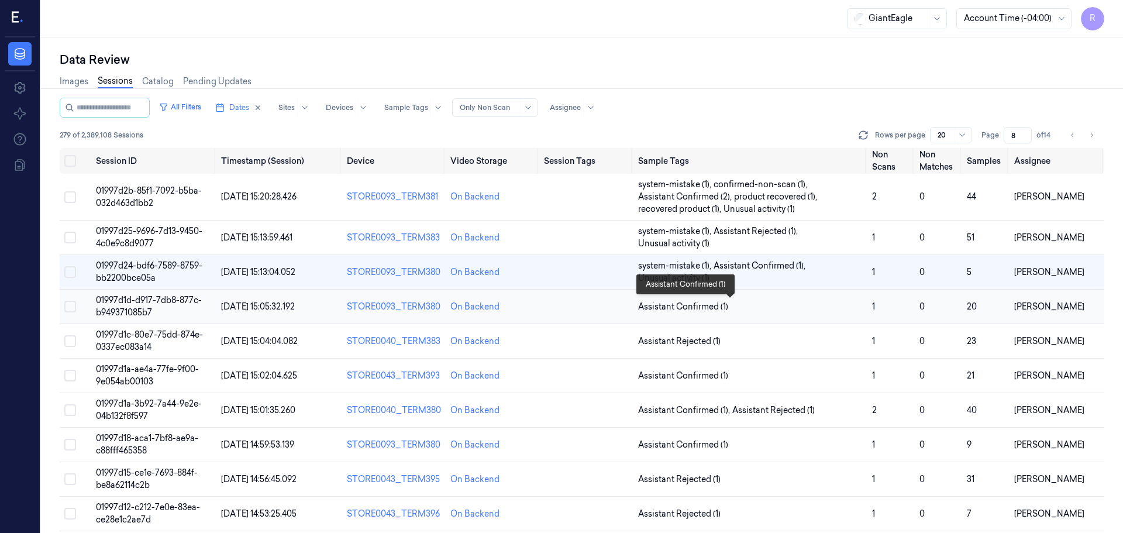
click at [738, 307] on span "Assistant Confirmed (1)" at bounding box center [750, 307] width 225 height 12
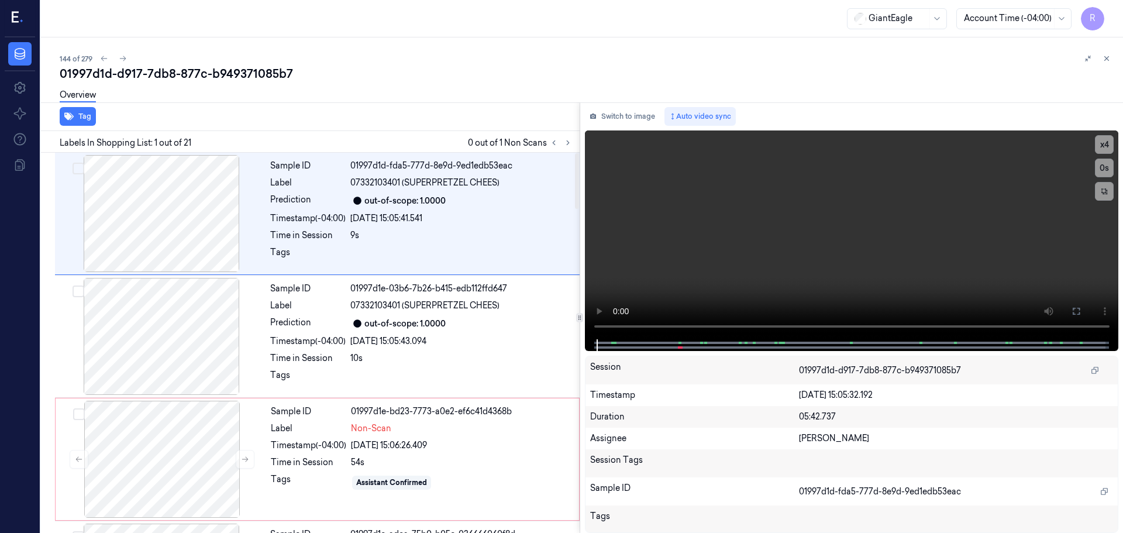
click at [581, 140] on div "Tag Labels In Shopping List: 1 out of 21 0 out of 1 Non Scans Sample ID 01997d1…" at bounding box center [579, 317] width 1086 height 430
click at [570, 145] on icon at bounding box center [568, 143] width 8 height 8
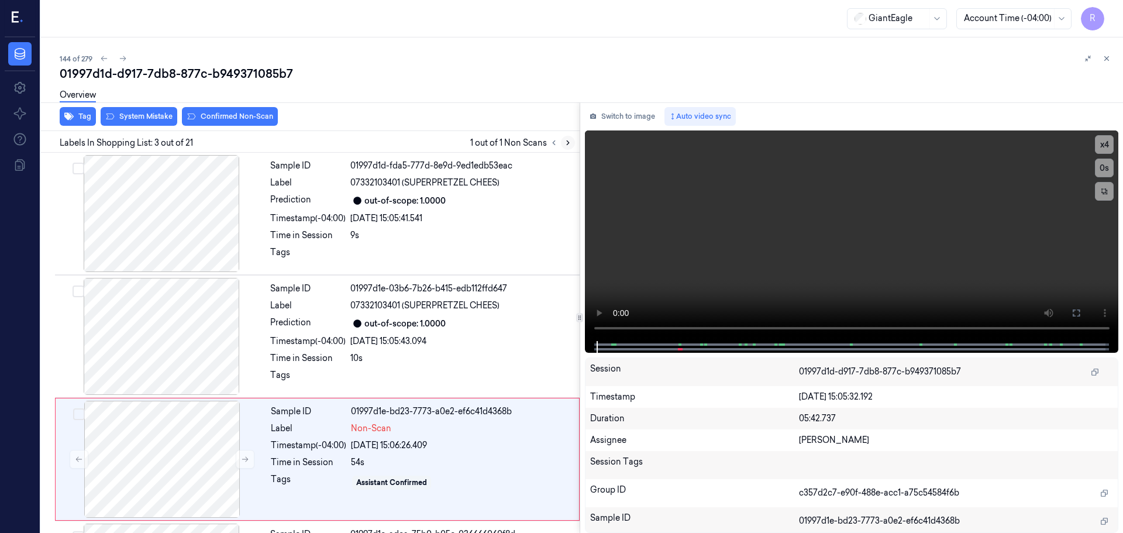
scroll to position [116, 0]
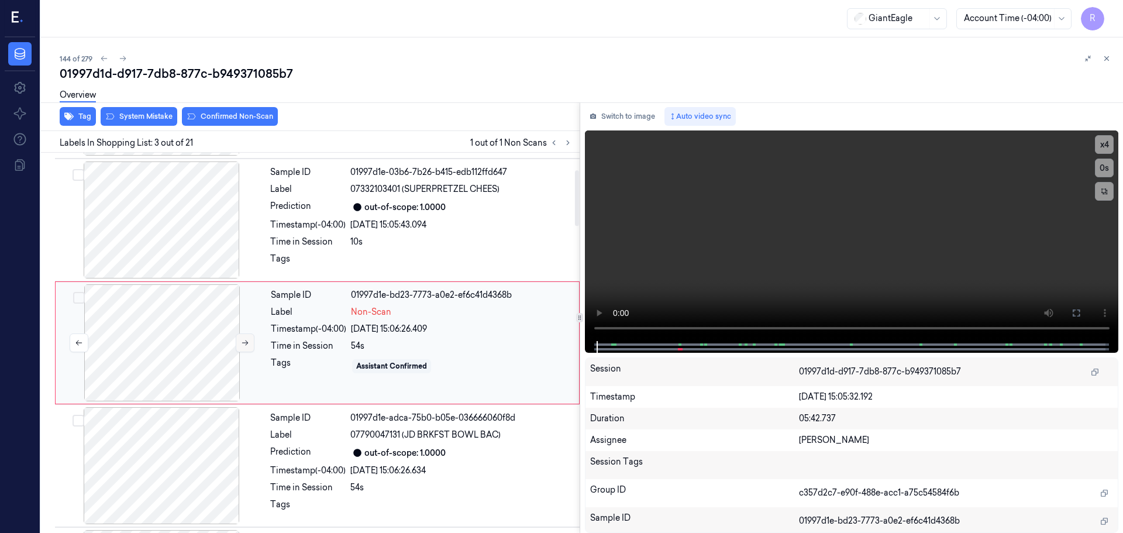
click at [245, 341] on icon at bounding box center [245, 343] width 8 height 8
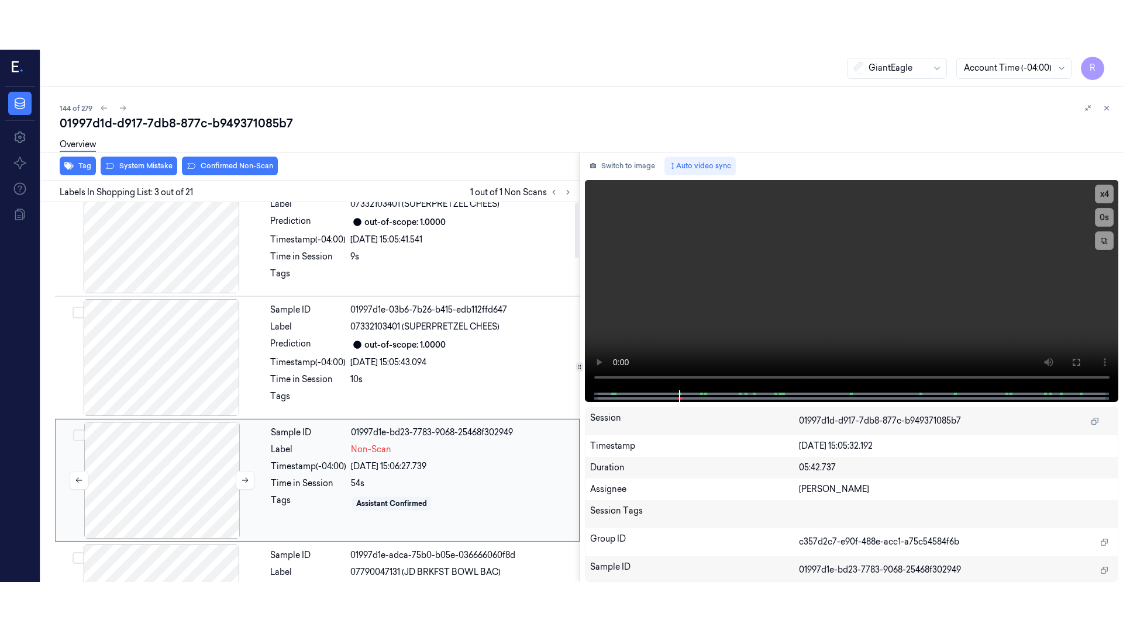
scroll to position [0, 0]
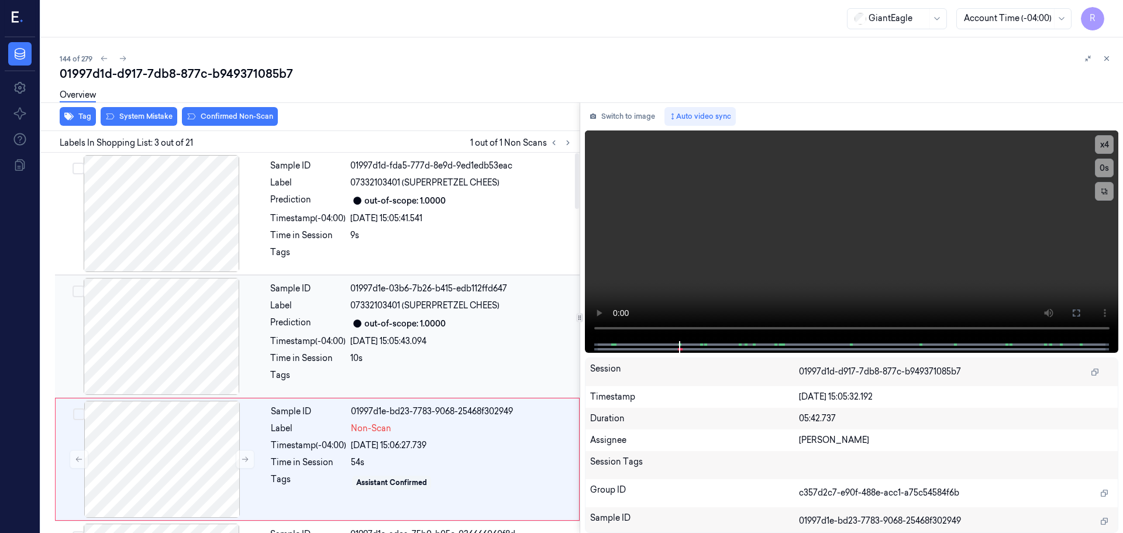
click at [181, 320] on div at bounding box center [161, 336] width 208 height 117
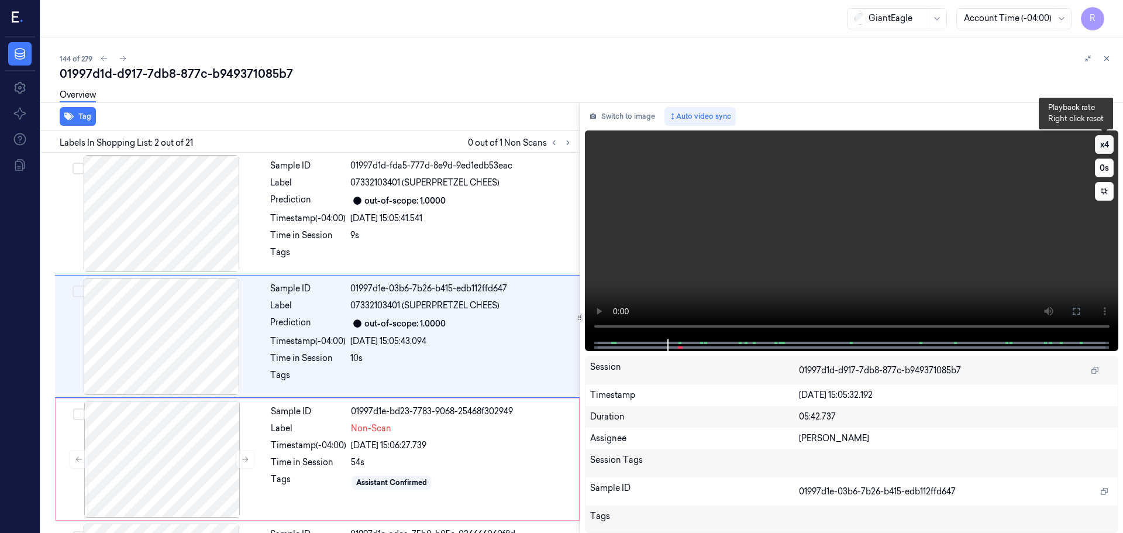
click at [1110, 141] on button "x 4" at bounding box center [1104, 144] width 19 height 19
click at [1077, 312] on icon at bounding box center [1075, 310] width 9 height 9
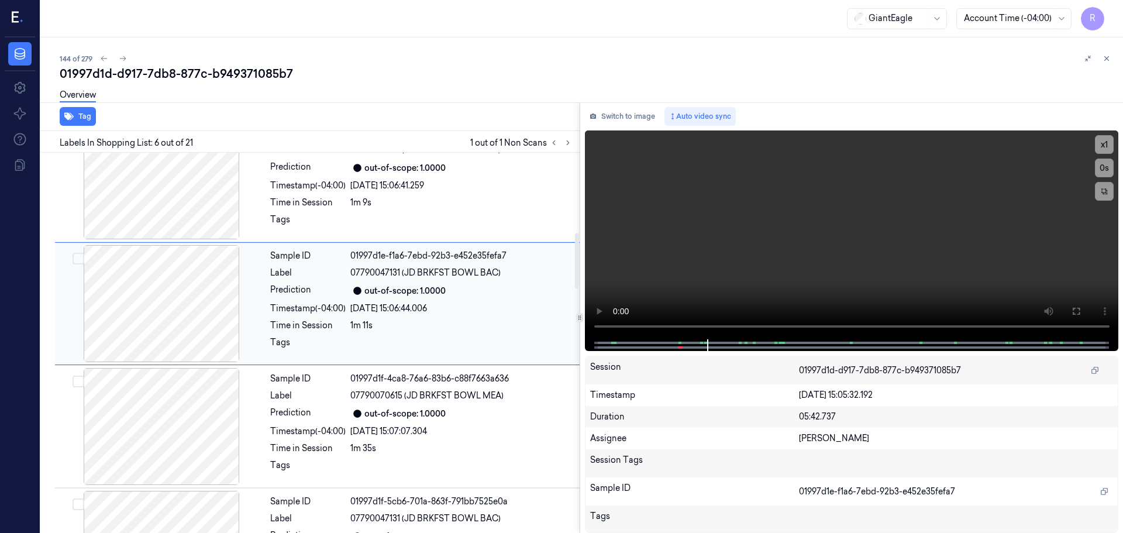
scroll to position [543, 0]
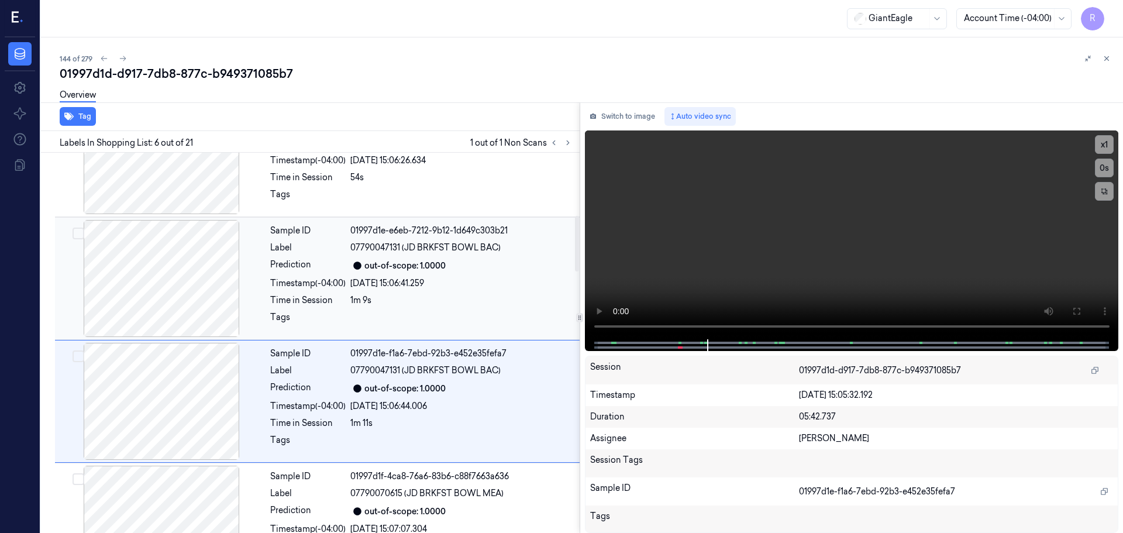
click at [448, 292] on div "Sample ID 01997d1e-e6eb-7212-9b12-1d649c303b21 Label 07790047131 (JD BRKFST BOW…" at bounding box center [421, 278] width 312 height 117
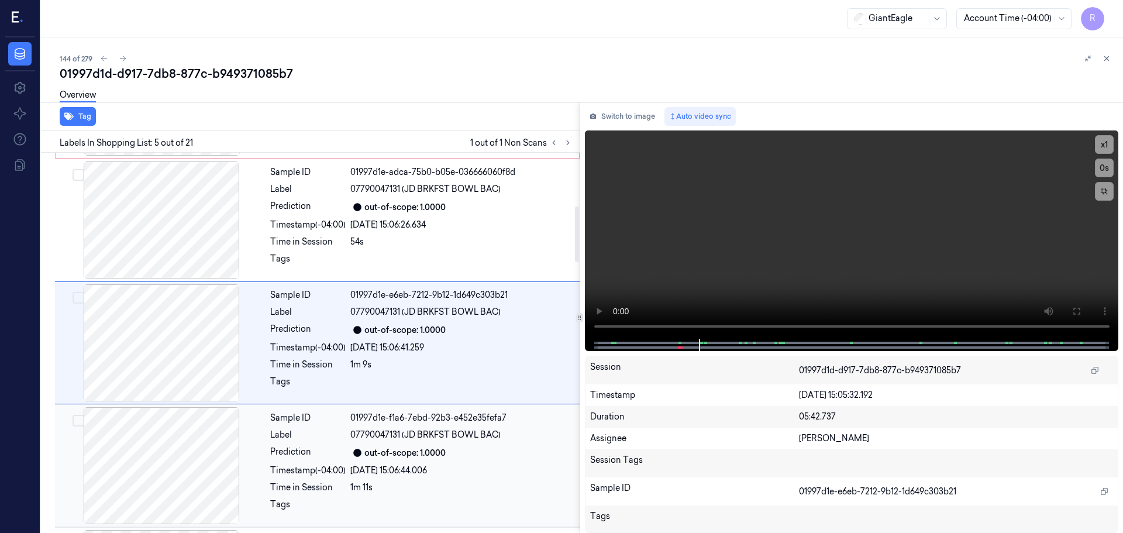
click at [435, 458] on div "out-of-scope: 1.0000" at bounding box center [404, 453] width 81 height 12
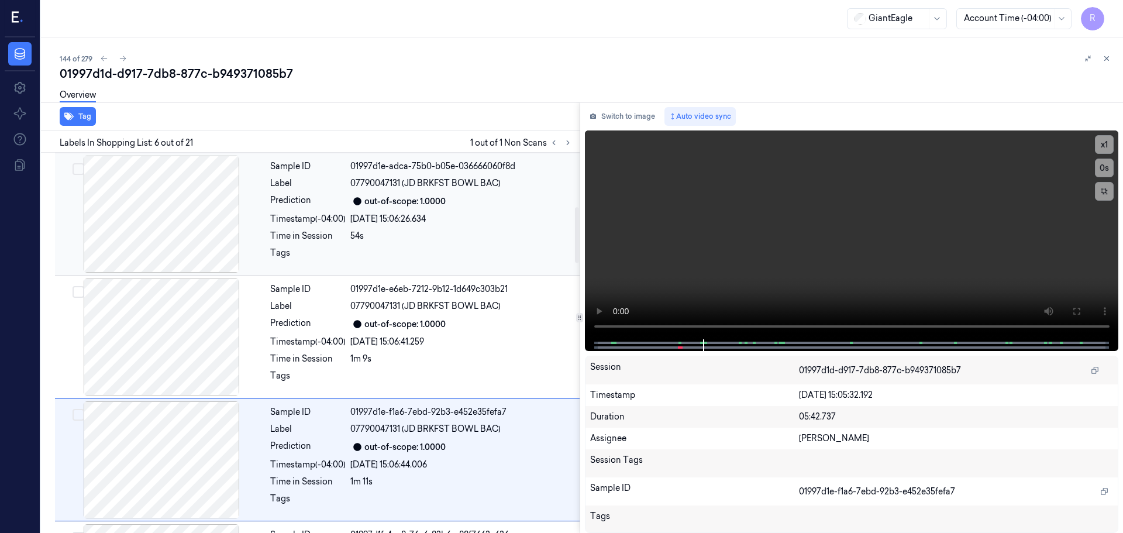
click at [392, 222] on div "[DATE] 15:06:26.634" at bounding box center [461, 219] width 222 height 12
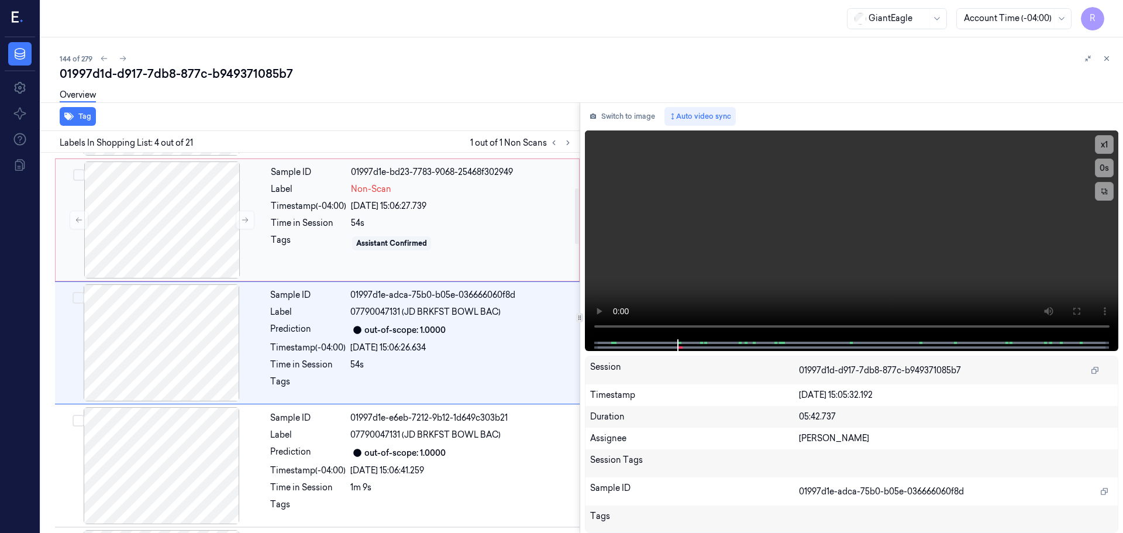
click at [329, 208] on div "Timestamp (-04:00)" at bounding box center [308, 206] width 75 height 12
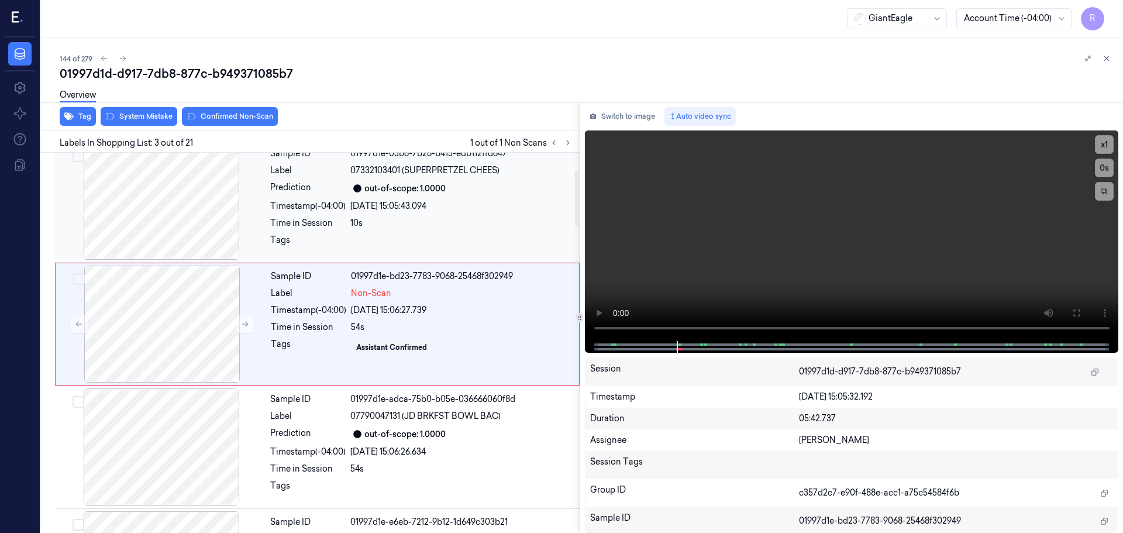
scroll to position [116, 0]
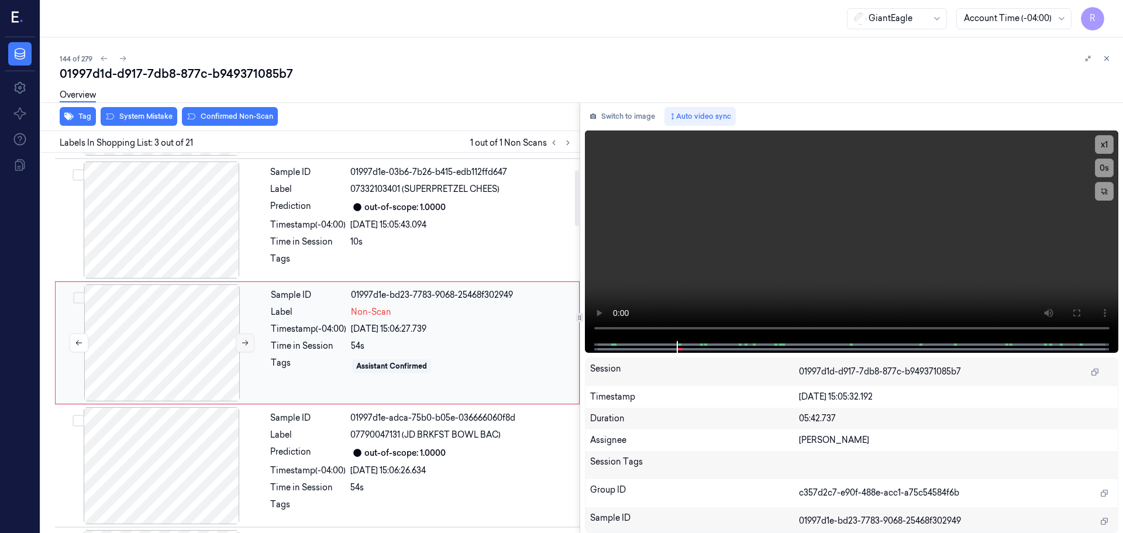
click at [248, 341] on icon at bounding box center [245, 343] width 8 height 8
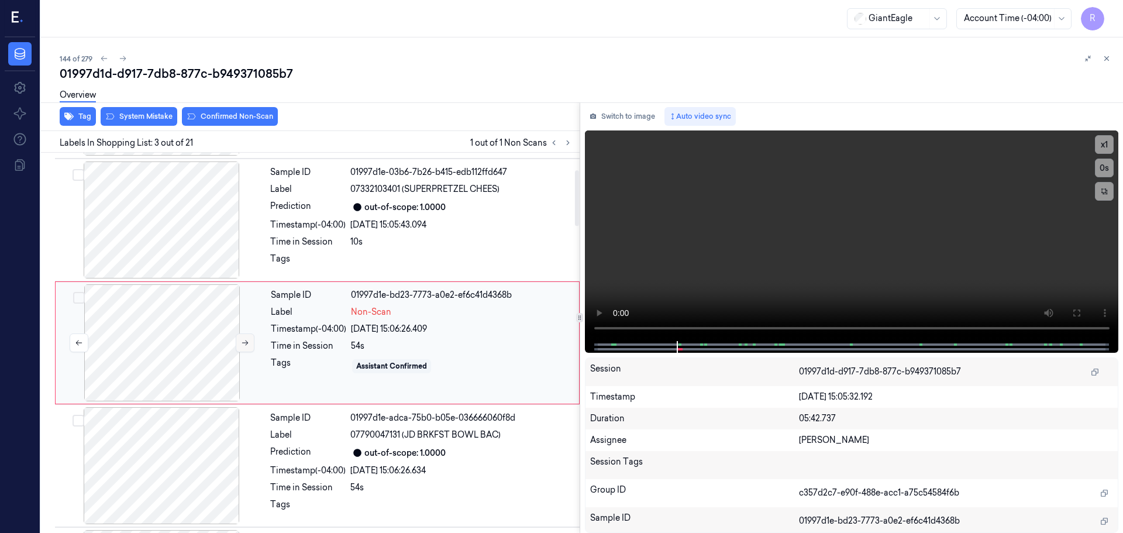
click at [248, 341] on icon at bounding box center [245, 343] width 8 height 8
click at [241, 123] on button "Confirmed Non-Scan" at bounding box center [230, 116] width 96 height 19
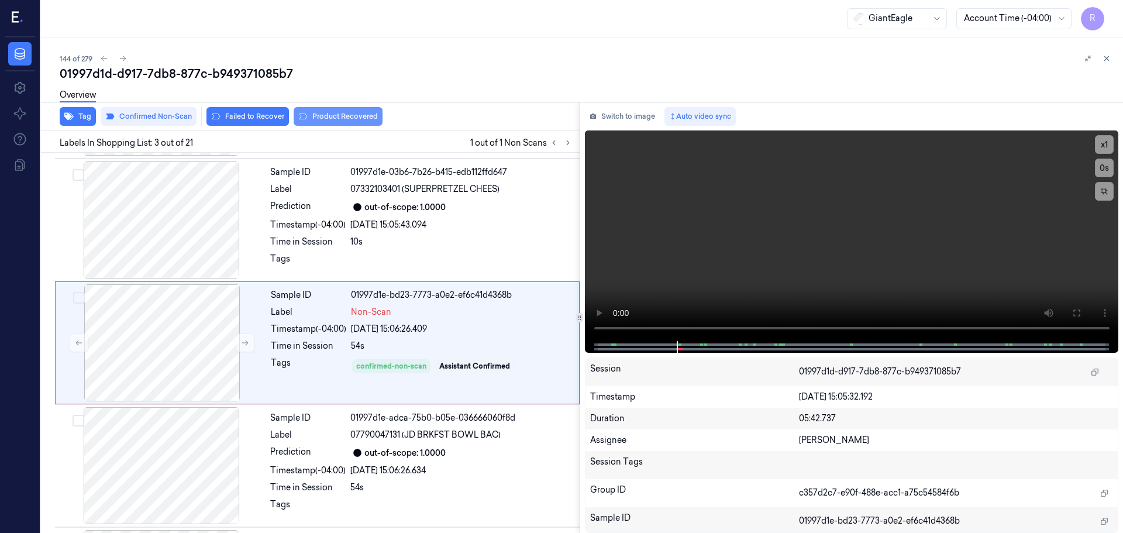
click at [326, 118] on button "Product Recovered" at bounding box center [338, 116] width 89 height 19
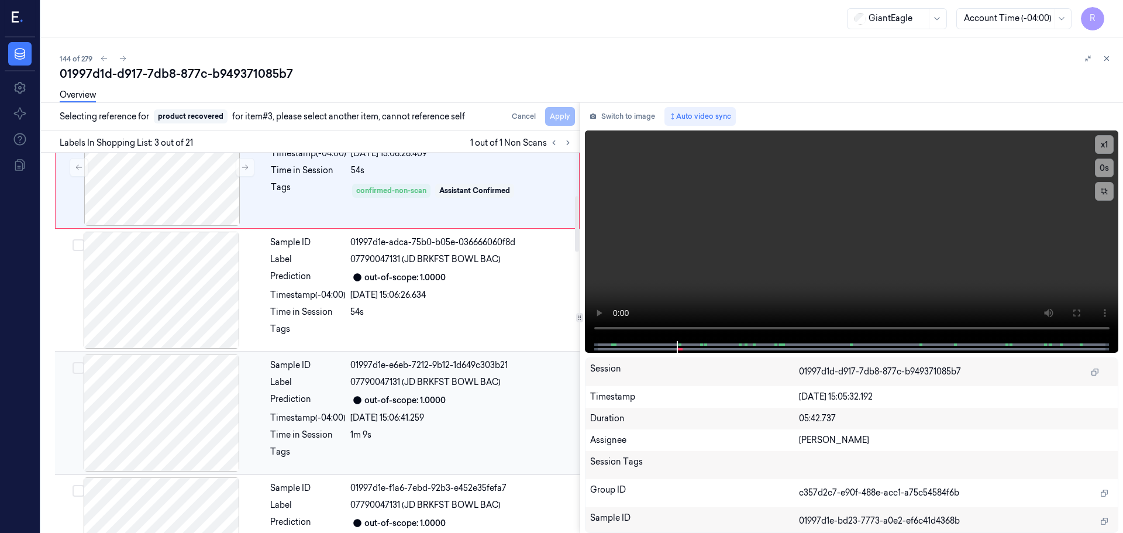
click at [343, 432] on div "Time in Session" at bounding box center [307, 435] width 75 height 12
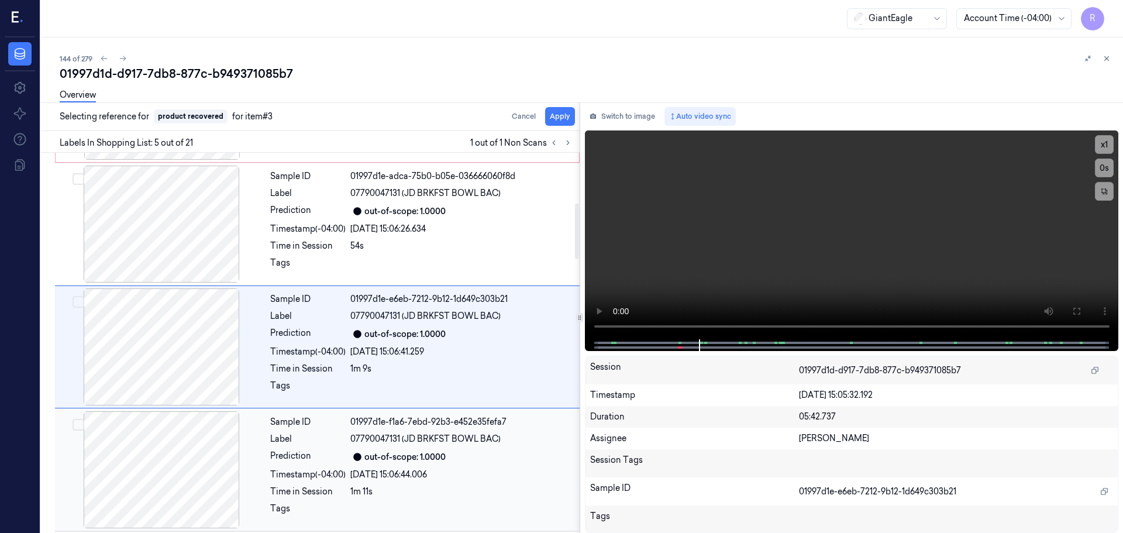
scroll to position [362, 0]
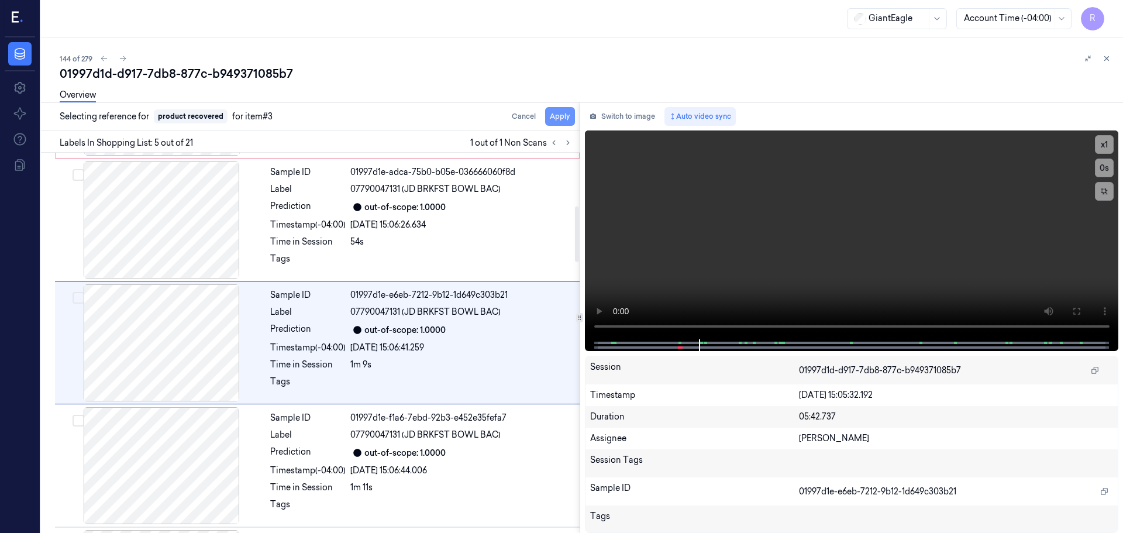
click at [561, 119] on button "Apply" at bounding box center [560, 116] width 30 height 19
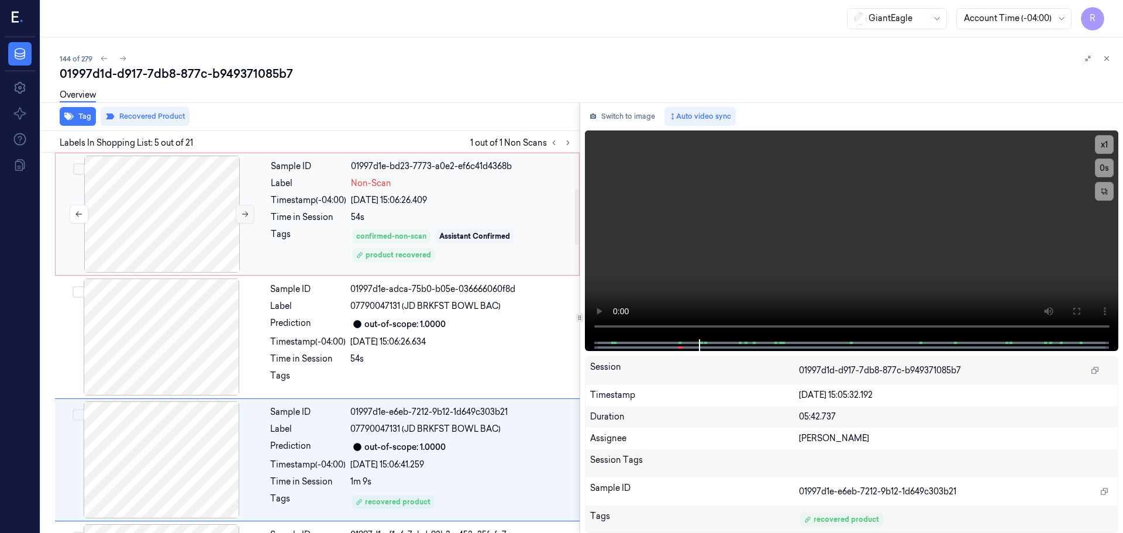
click at [239, 206] on button at bounding box center [245, 214] width 19 height 19
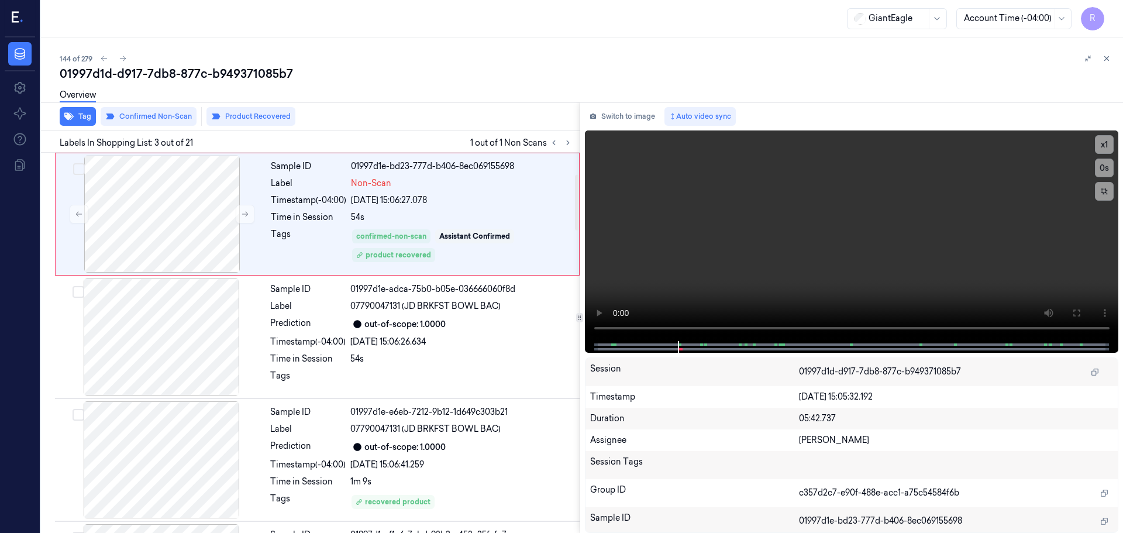
scroll to position [116, 0]
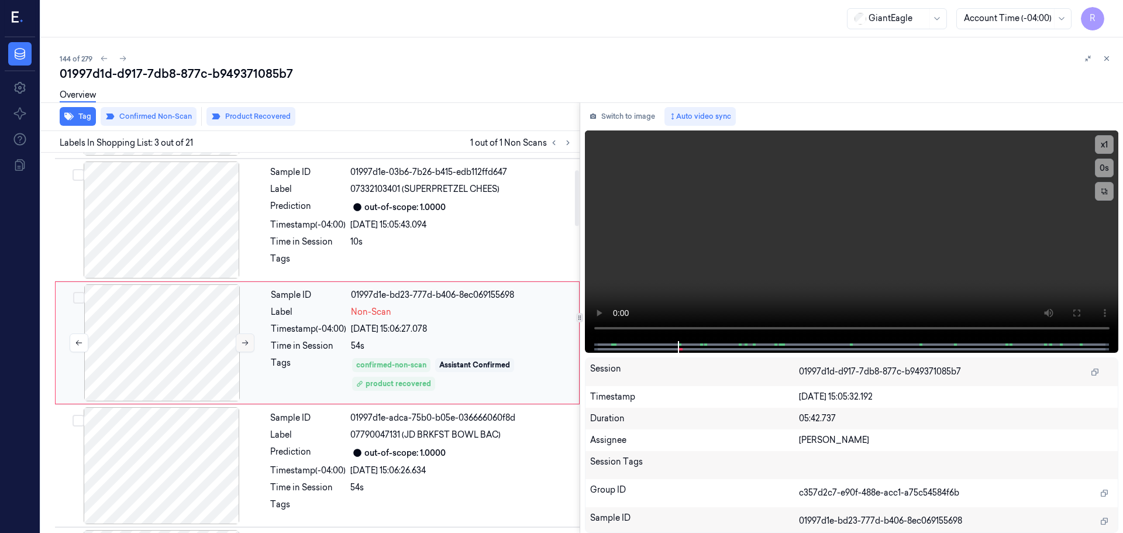
click at [246, 344] on icon at bounding box center [245, 343] width 8 height 8
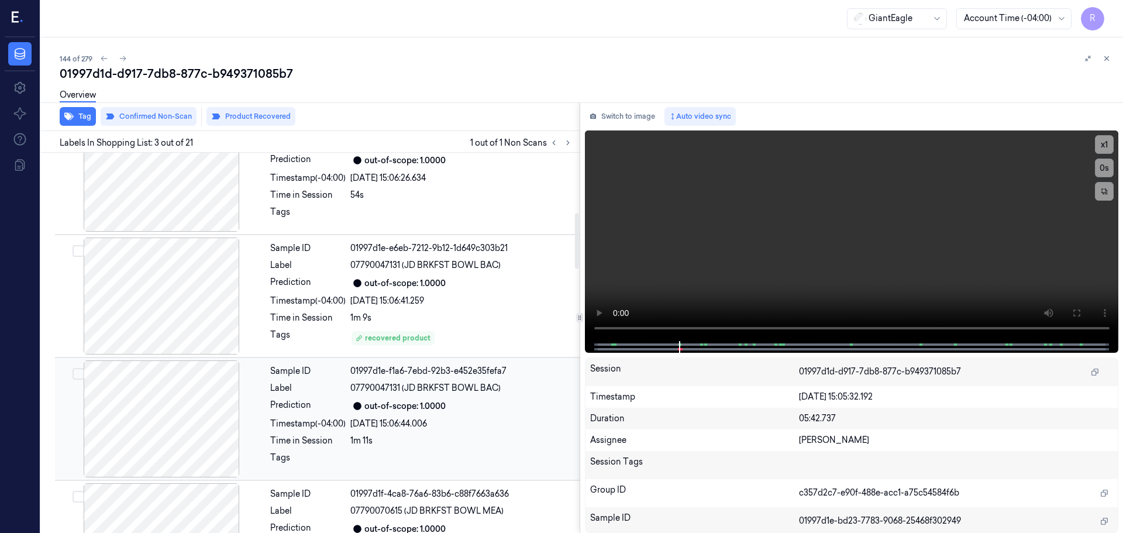
click at [406, 427] on div "[DATE] 15:06:44.006" at bounding box center [461, 423] width 222 height 12
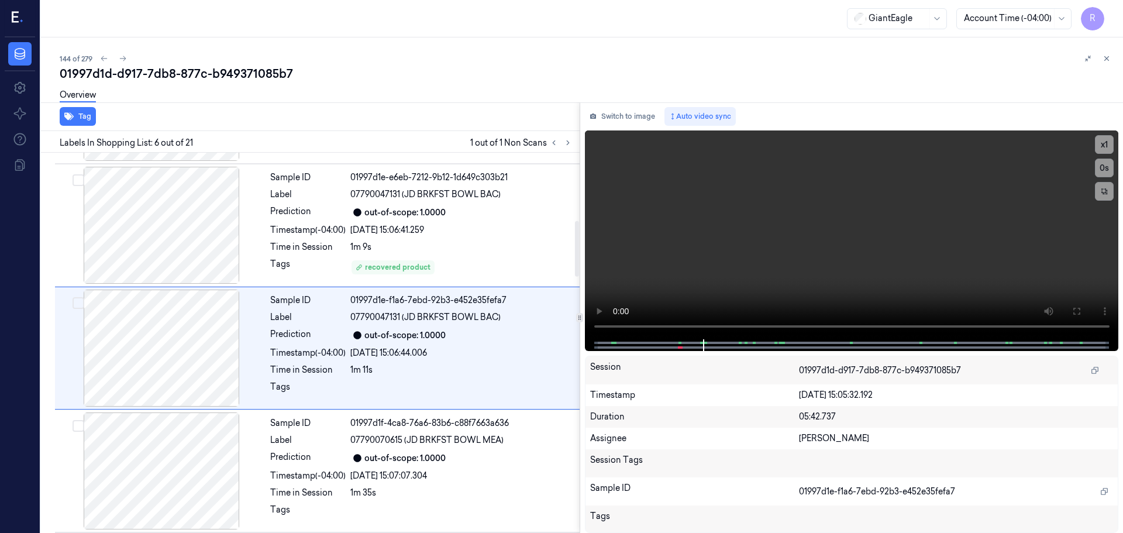
scroll to position [485, 0]
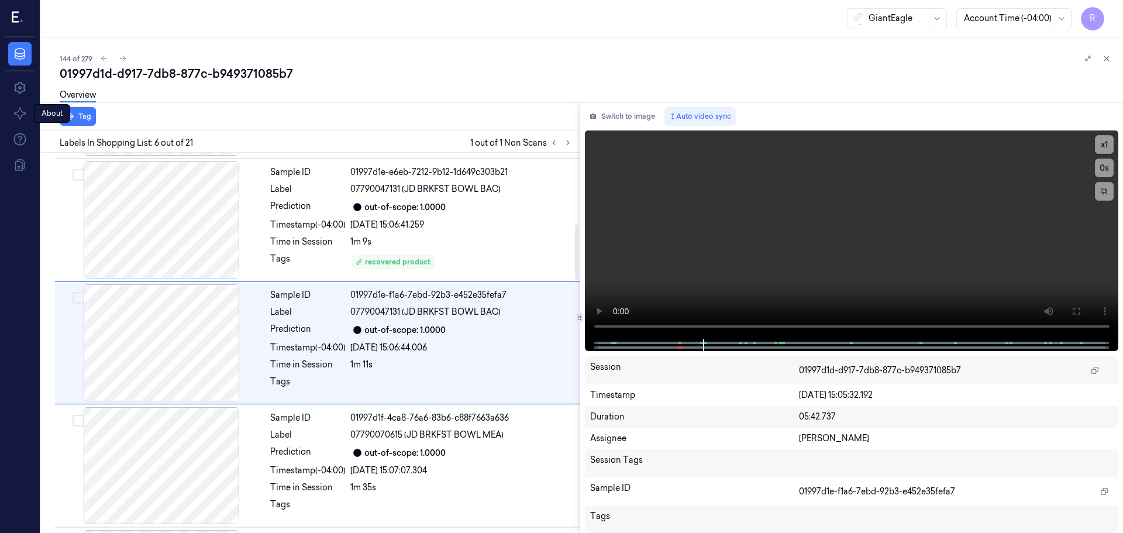
click at [60, 132] on div "Labels In Shopping List: 6 out of 21 1 out of 1 Non Scans" at bounding box center [307, 142] width 543 height 22
click at [73, 124] on button "Tag" at bounding box center [78, 116] width 36 height 19
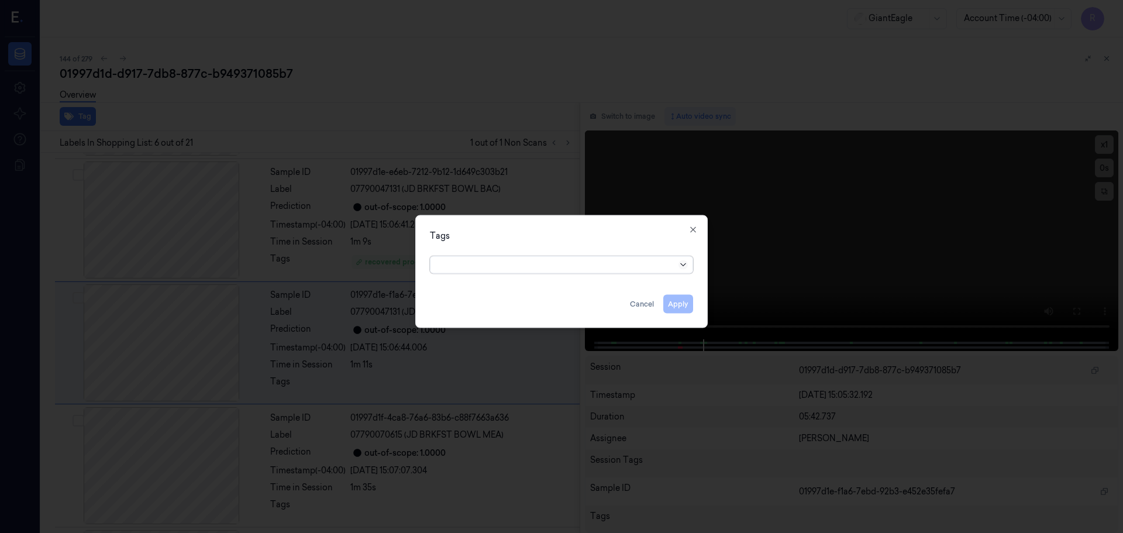
click at [679, 262] on icon at bounding box center [682, 264] width 9 height 9
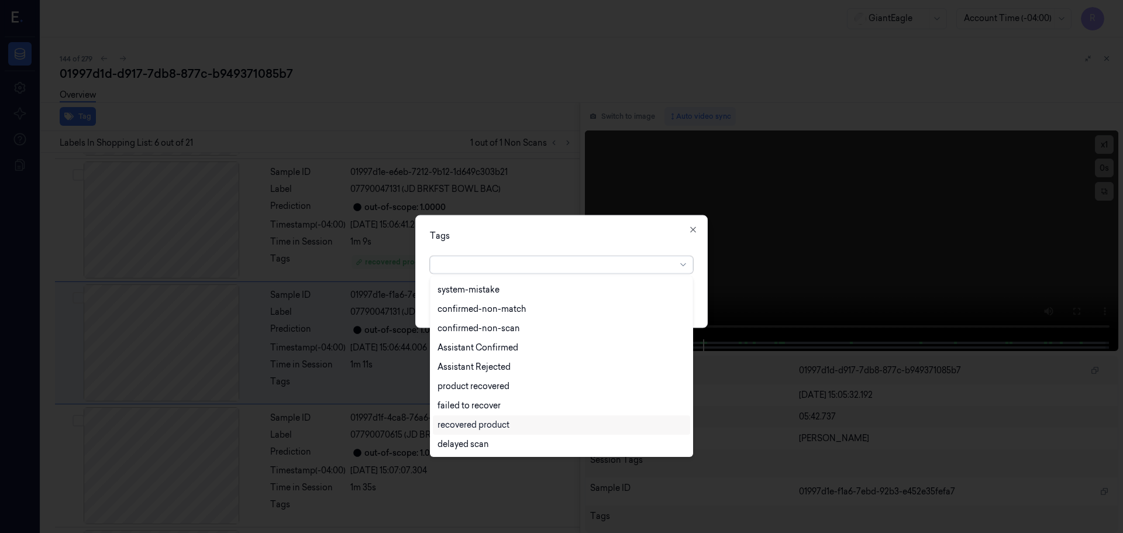
scroll to position [133, 0]
click at [497, 304] on div "recovered product" at bounding box center [473, 309] width 72 height 12
click at [531, 242] on div "Tags option recovered product, selected. 15 results available. Use Up and Down …" at bounding box center [561, 271] width 292 height 113
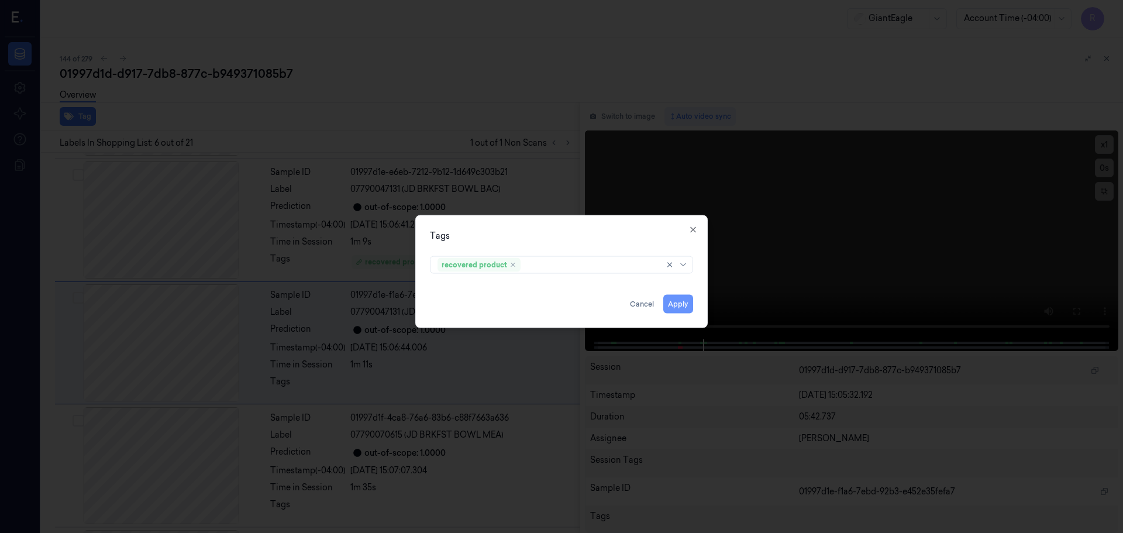
click at [668, 304] on button "Apply" at bounding box center [678, 303] width 30 height 19
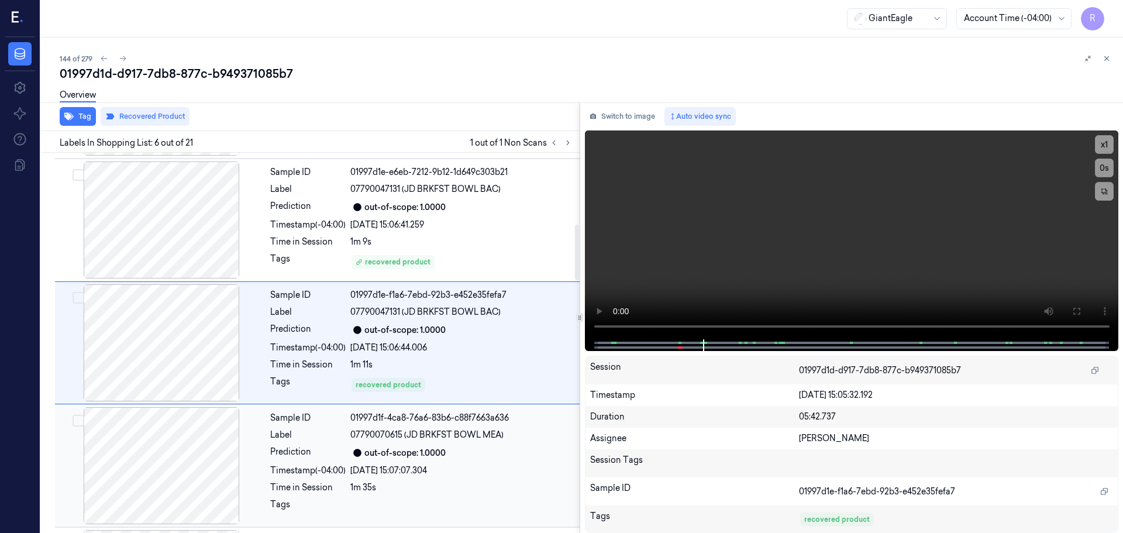
click at [352, 464] on div "[DATE] 15:07:07.304" at bounding box center [461, 470] width 222 height 12
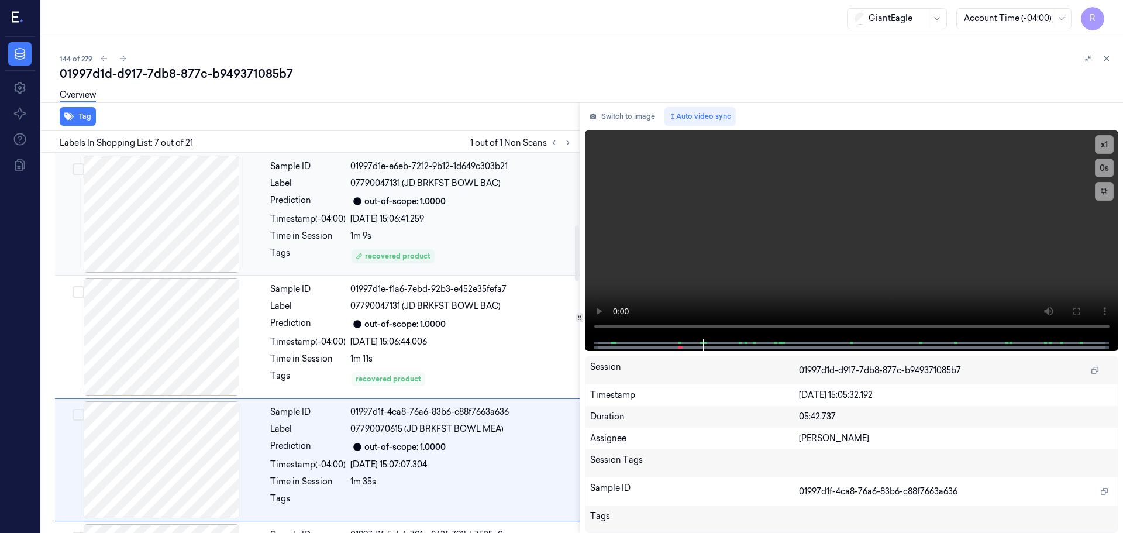
click at [482, 234] on div "1m 9s" at bounding box center [461, 236] width 222 height 12
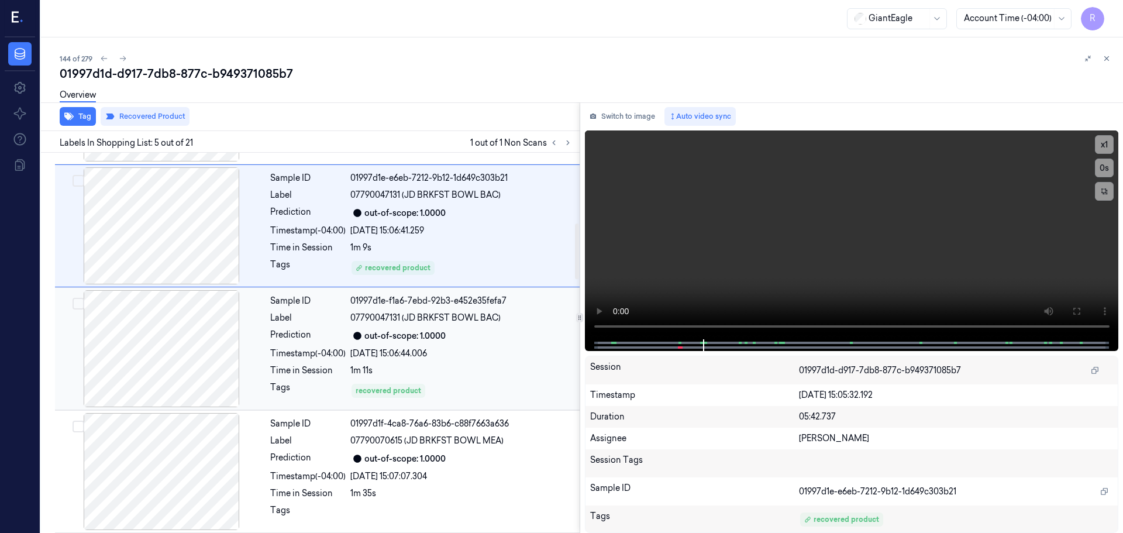
click at [465, 327] on div "Sample ID 01997d1e-f1a6-7ebd-92b3-e452e35fefa7 Label 07790047131 (JD BRKFST BOW…" at bounding box center [421, 348] width 312 height 117
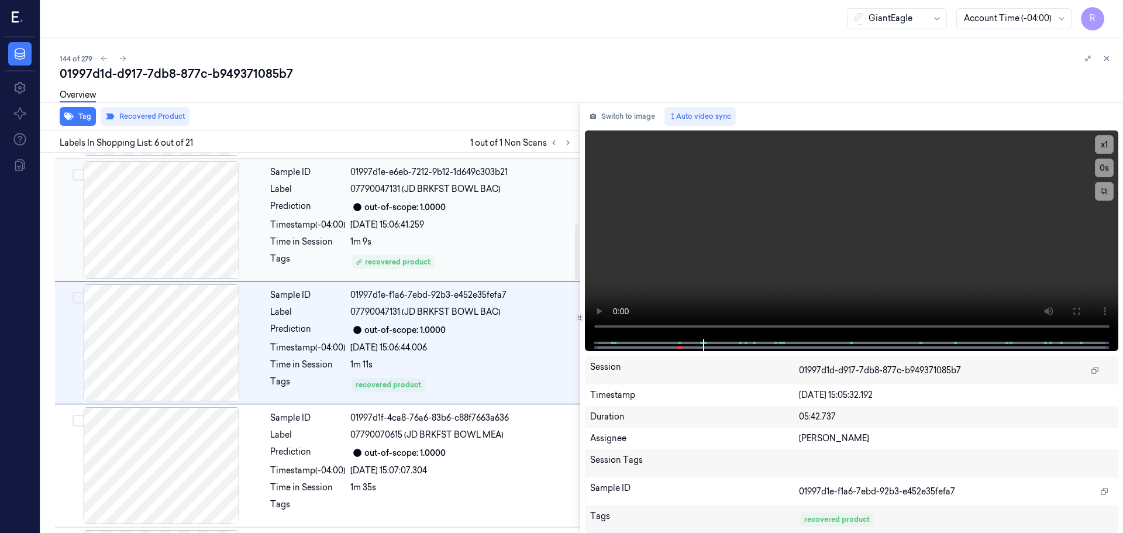
click at [489, 222] on div "[DATE] 15:06:41.259" at bounding box center [461, 225] width 222 height 12
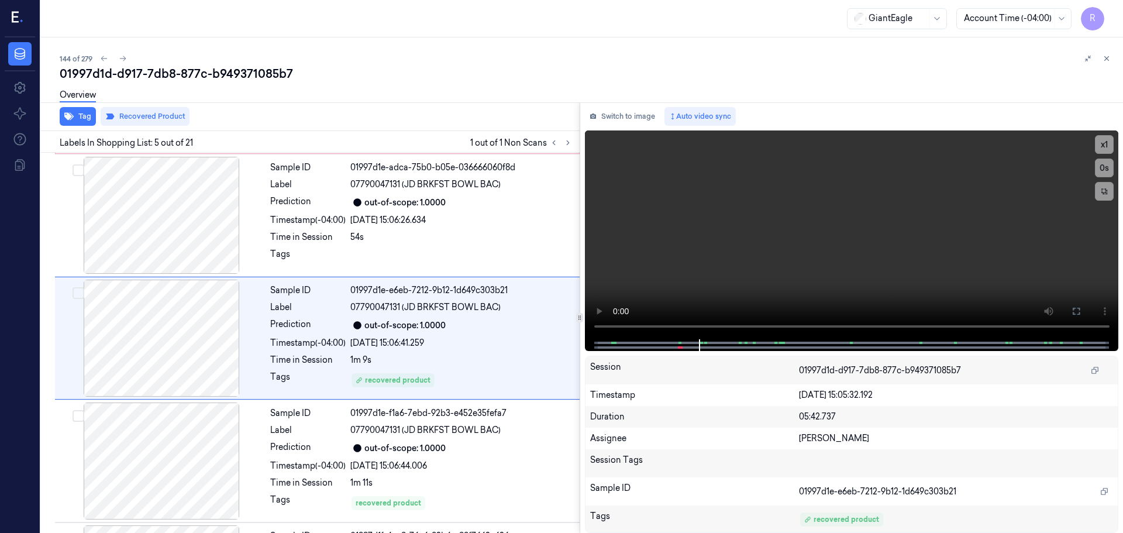
scroll to position [362, 0]
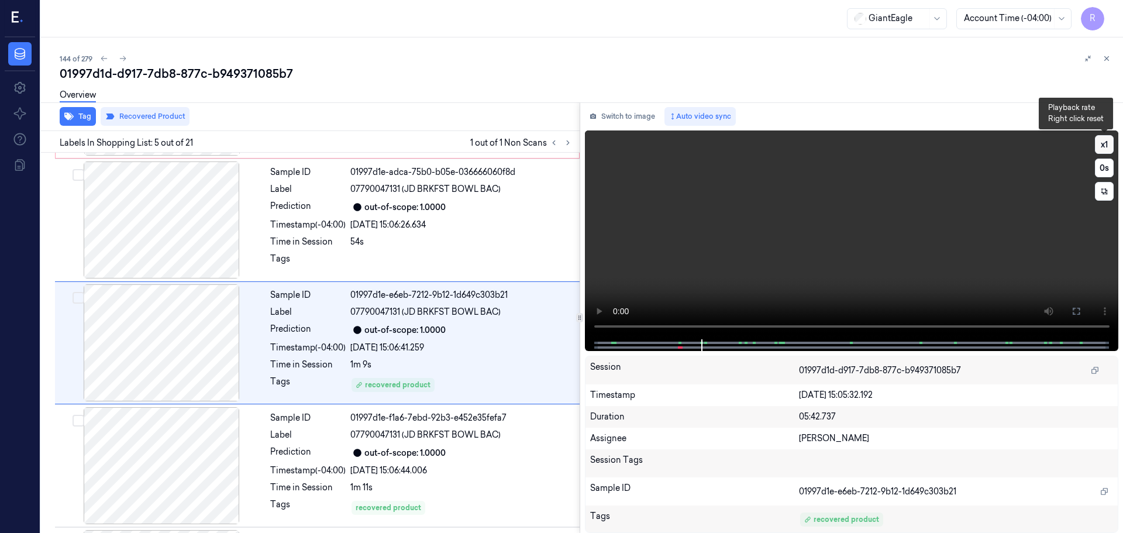
click at [1100, 145] on button "x 1" at bounding box center [1104, 144] width 19 height 19
click at [1100, 145] on button "x 2" at bounding box center [1104, 144] width 19 height 19
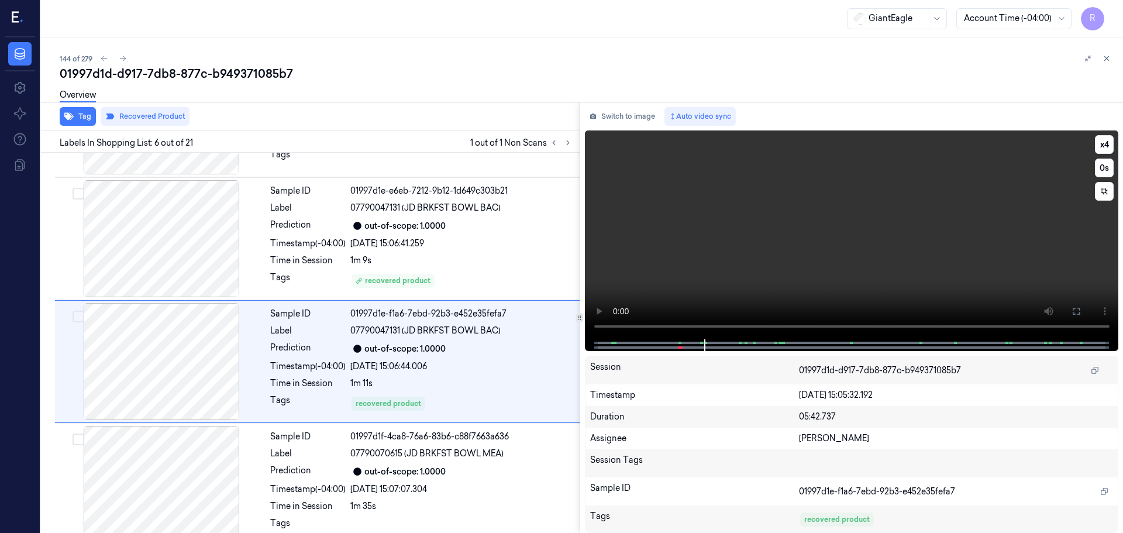
scroll to position [485, 0]
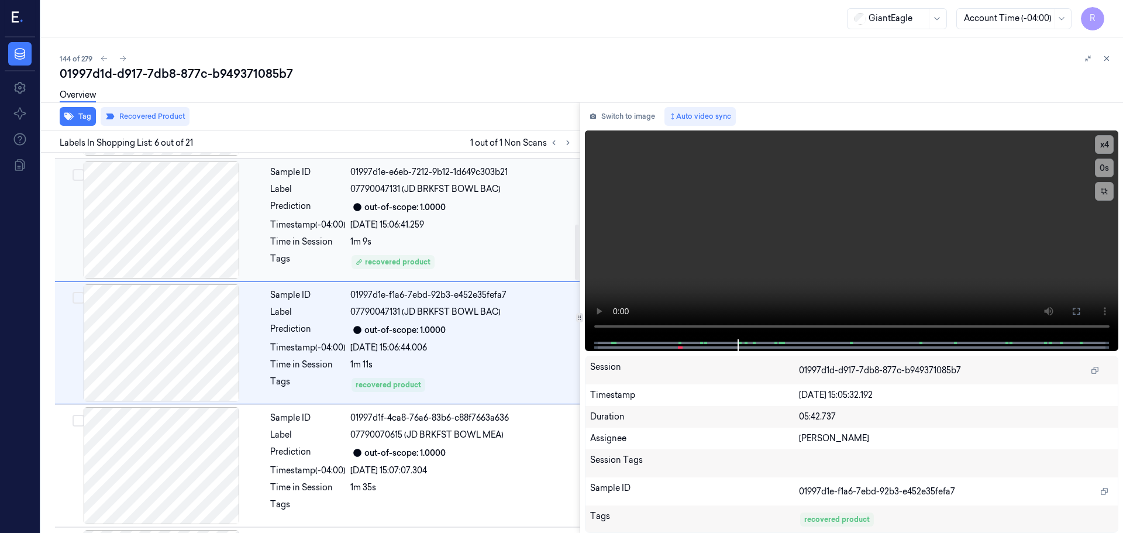
click at [483, 256] on div "recovered product" at bounding box center [461, 262] width 222 height 19
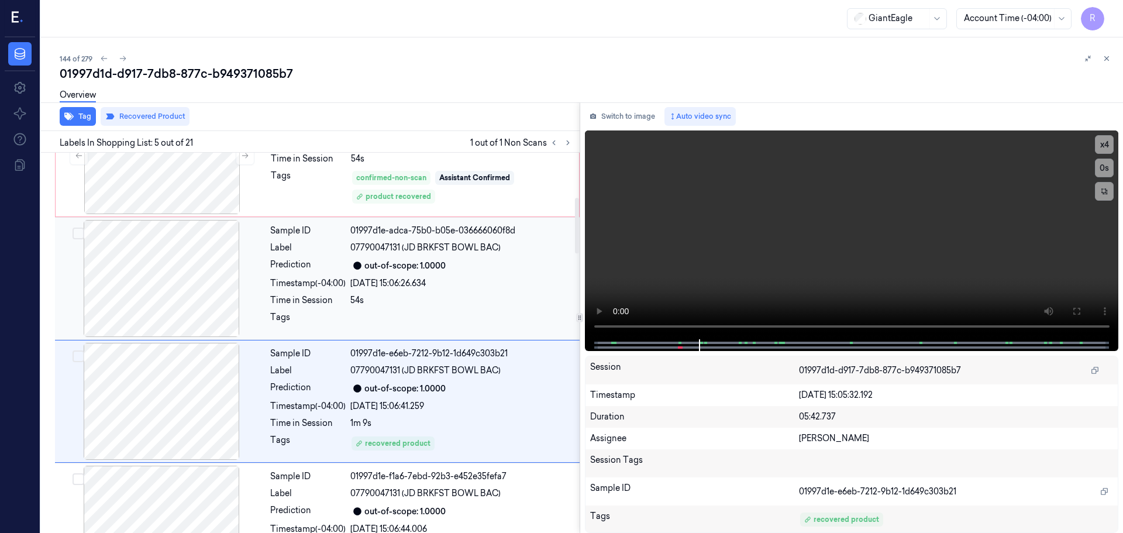
click at [441, 311] on div at bounding box center [461, 320] width 222 height 19
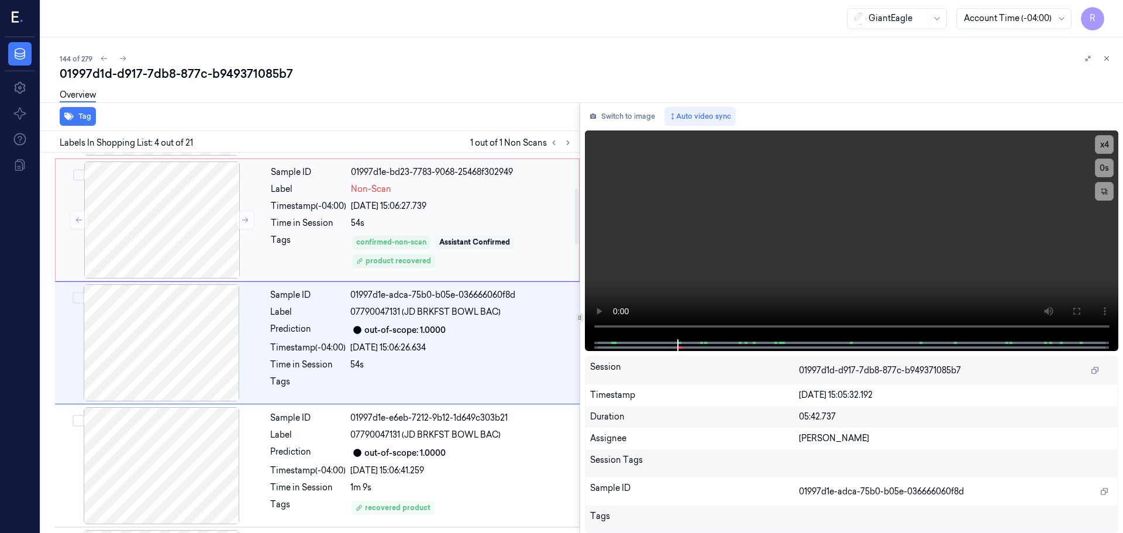
click at [445, 241] on div "Assistant Confirmed" at bounding box center [474, 242] width 71 height 11
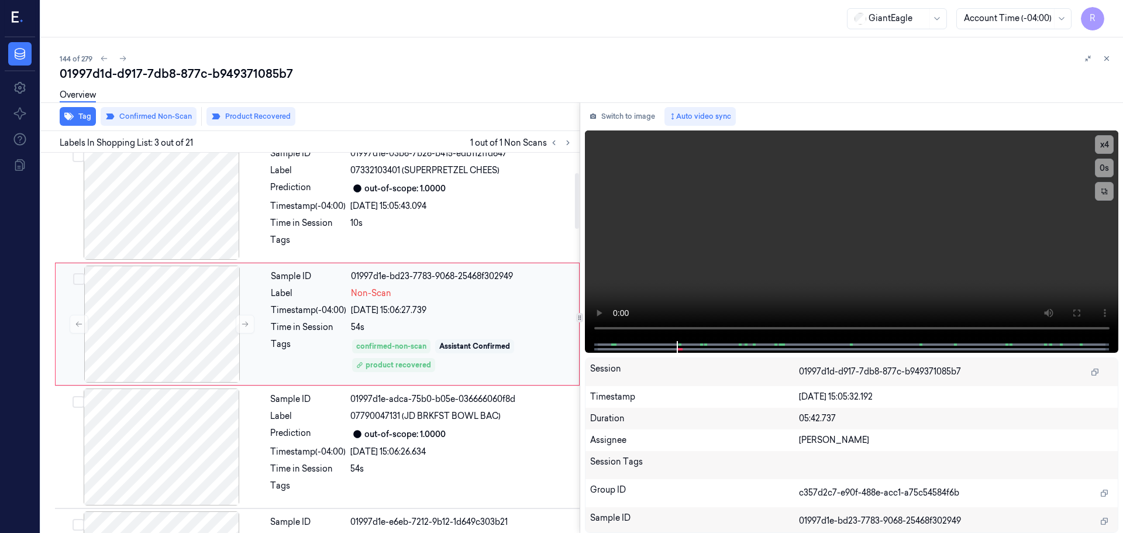
scroll to position [116, 0]
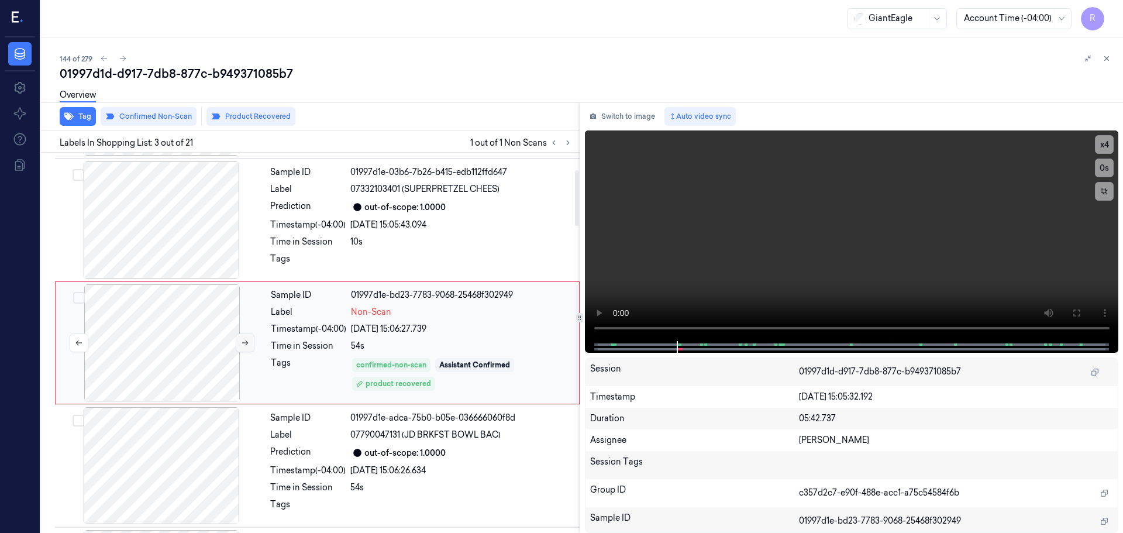
click at [243, 340] on icon at bounding box center [245, 343] width 8 height 8
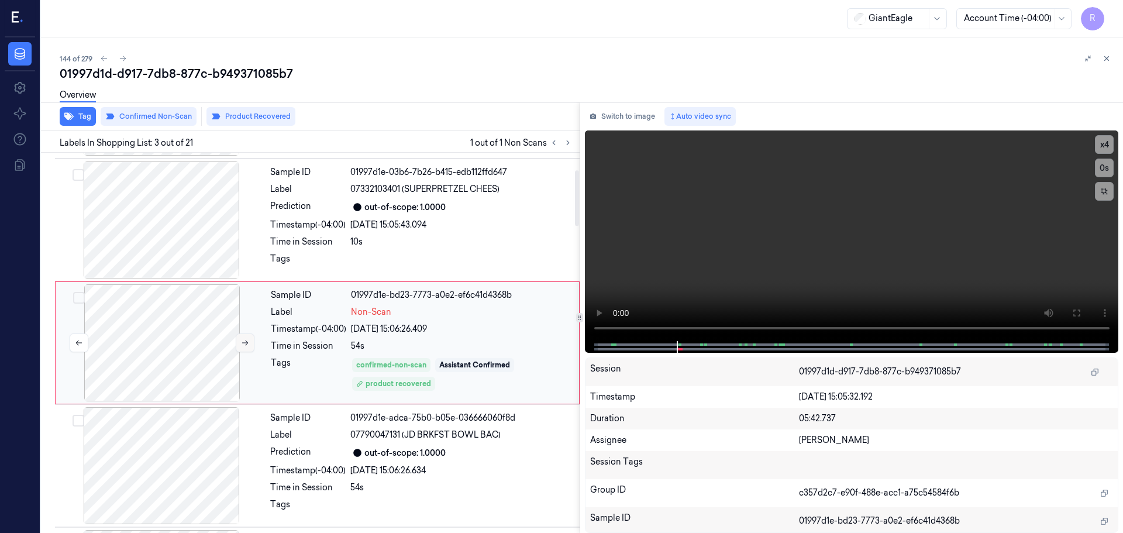
click at [243, 340] on icon at bounding box center [245, 343] width 8 height 8
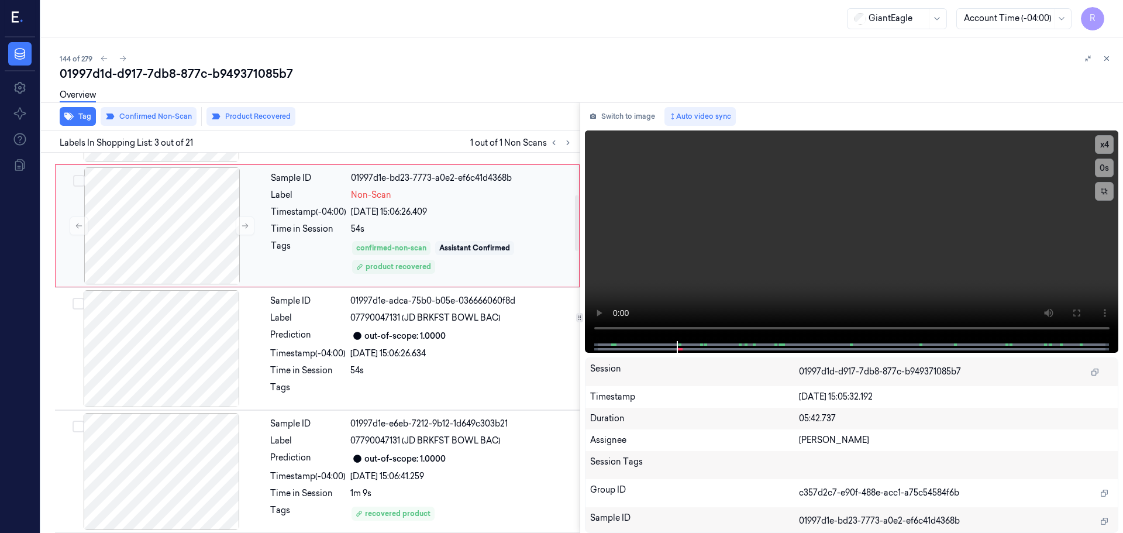
scroll to position [350, 0]
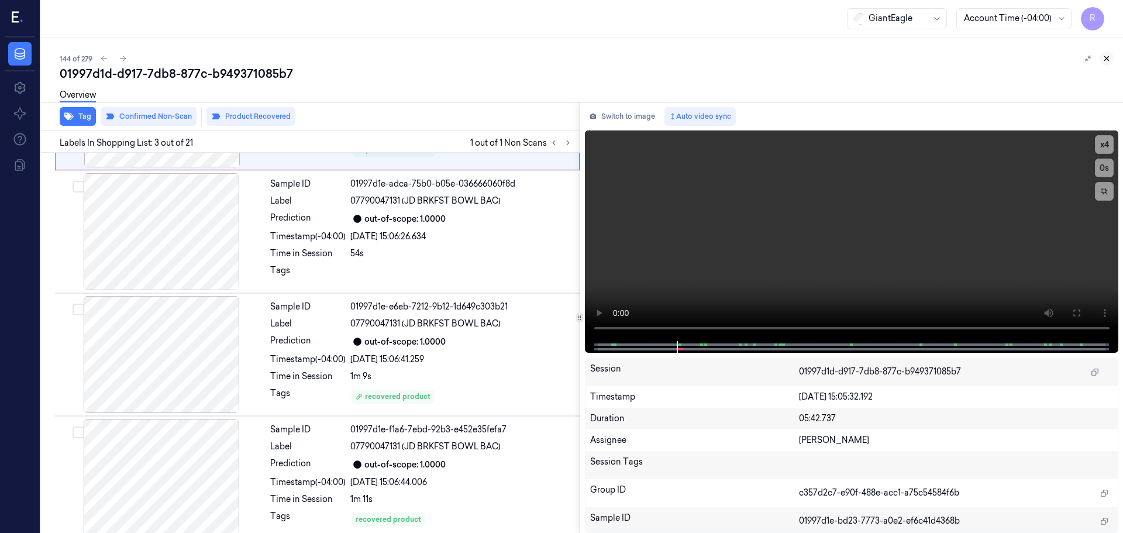
click at [1112, 59] on button at bounding box center [1106, 58] width 14 height 14
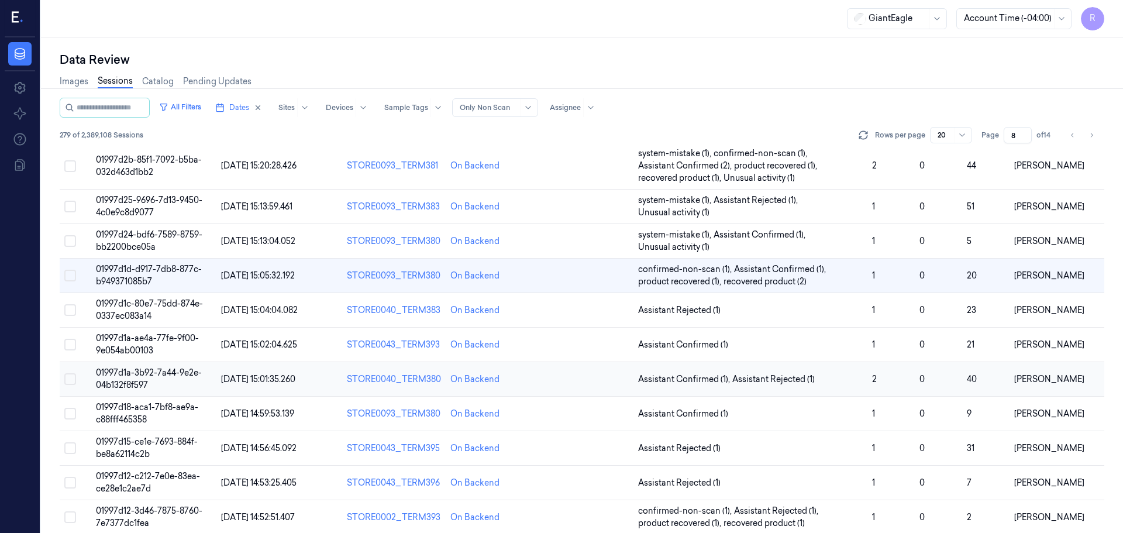
scroll to position [58, 0]
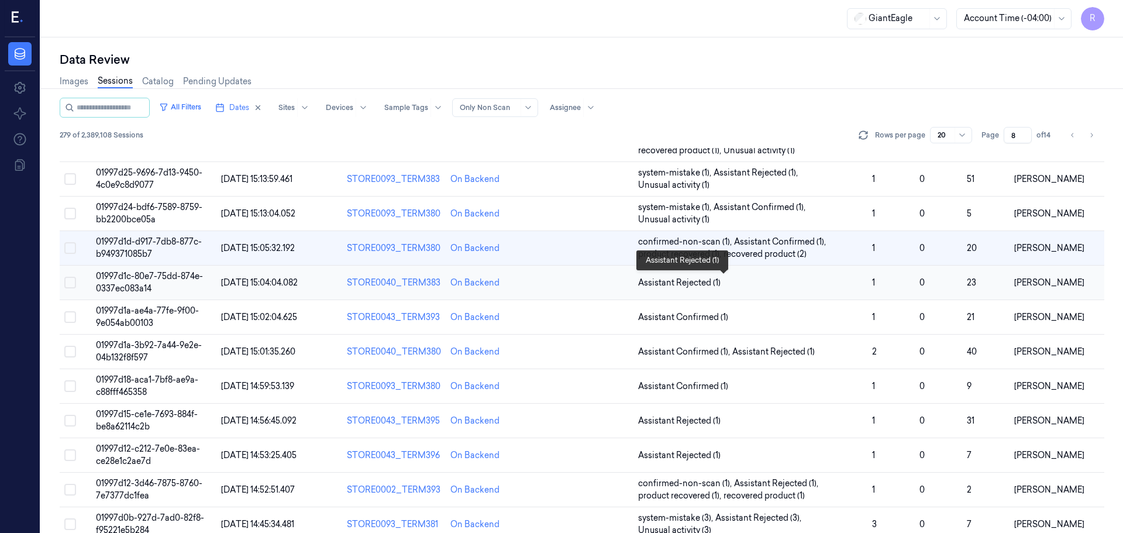
click at [764, 282] on span "Assistant Rejected (1)" at bounding box center [750, 283] width 225 height 12
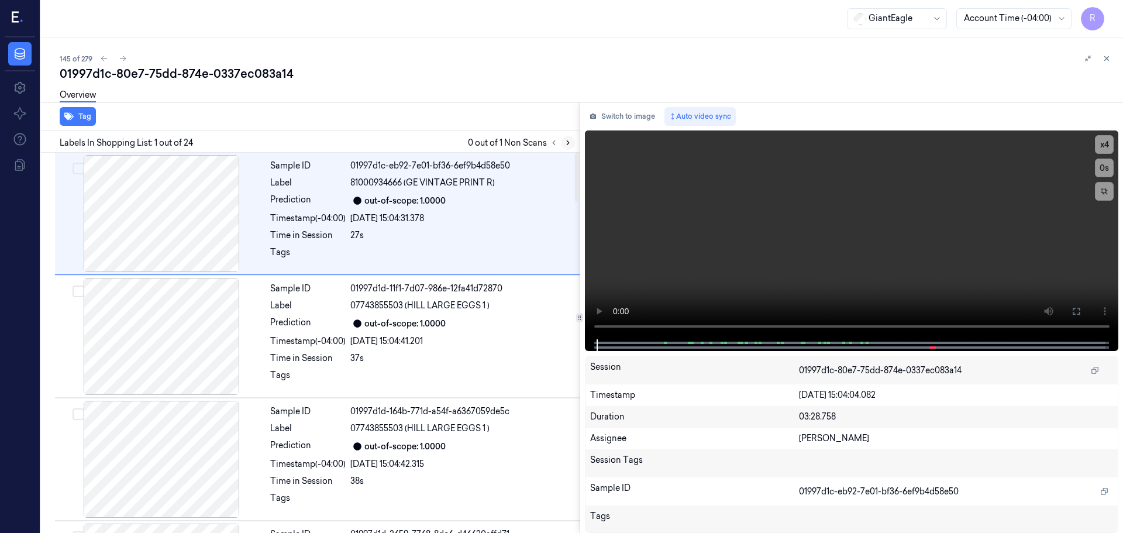
click at [568, 140] on icon at bounding box center [568, 143] width 8 height 8
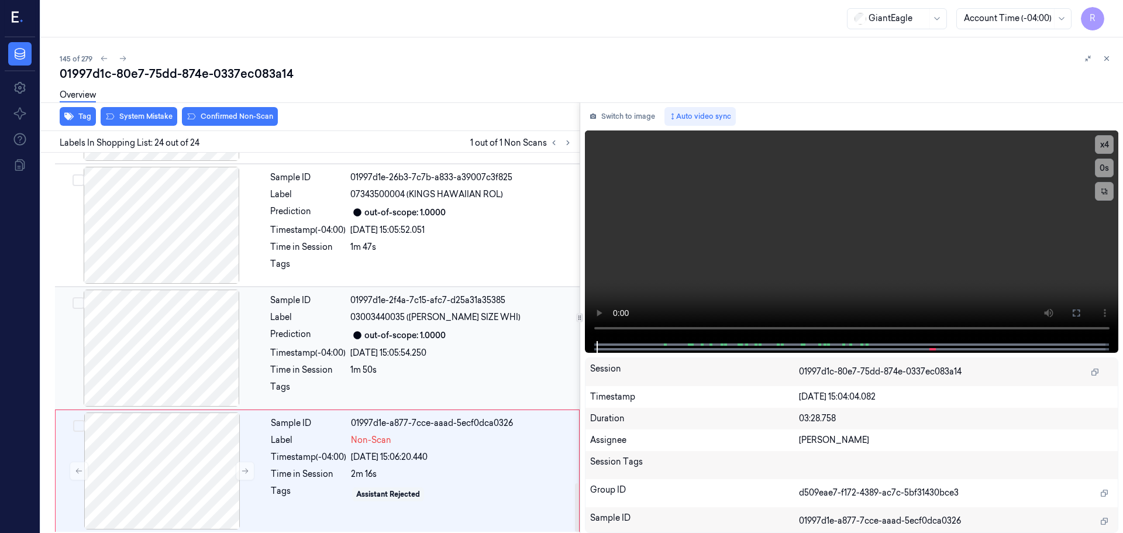
scroll to position [2570, 0]
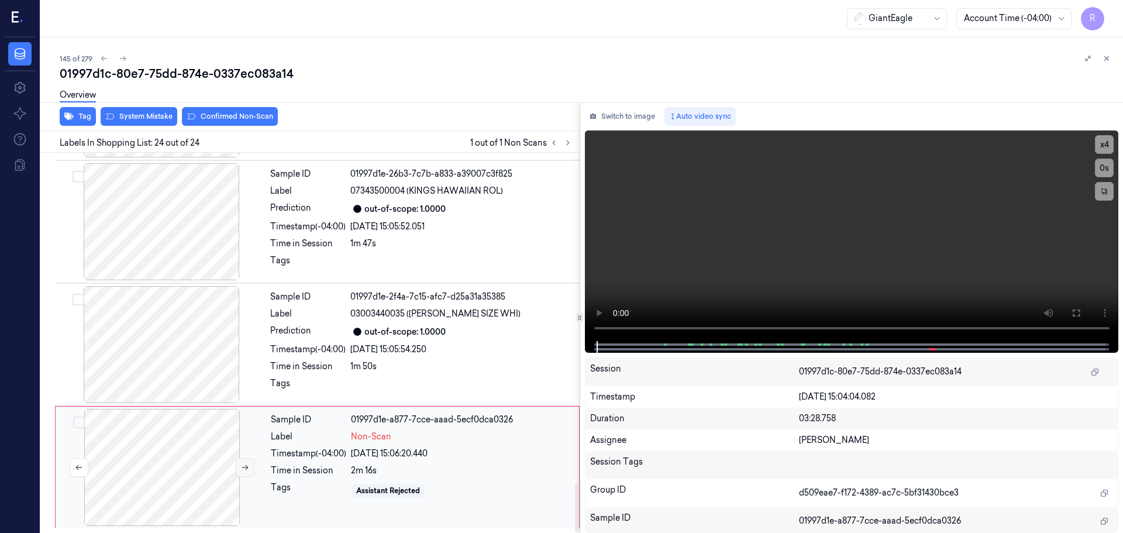
click at [241, 461] on button at bounding box center [245, 467] width 19 height 19
click at [244, 462] on button at bounding box center [245, 467] width 19 height 19
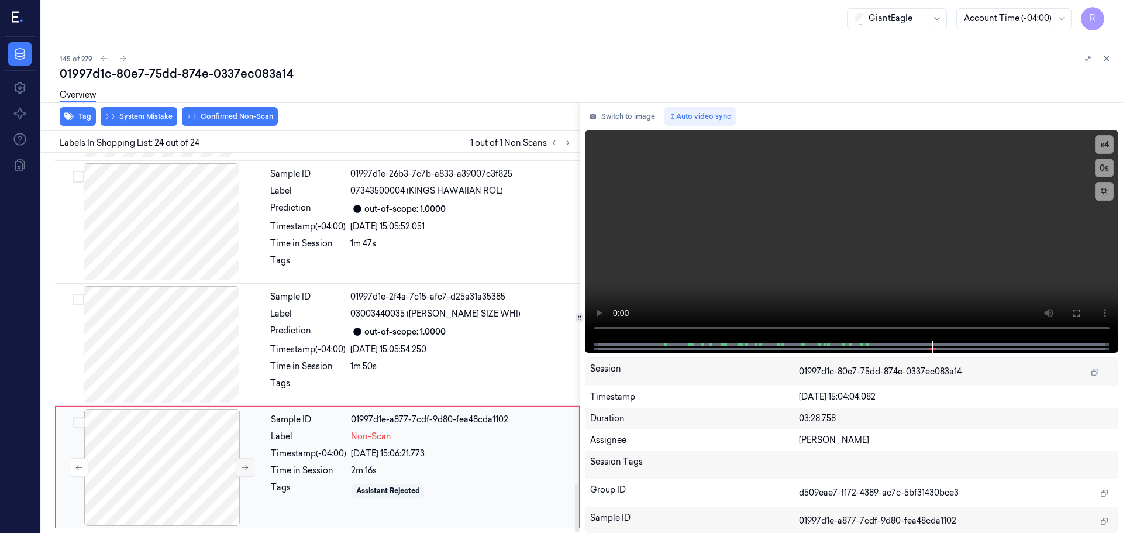
click at [244, 462] on button at bounding box center [245, 467] width 19 height 19
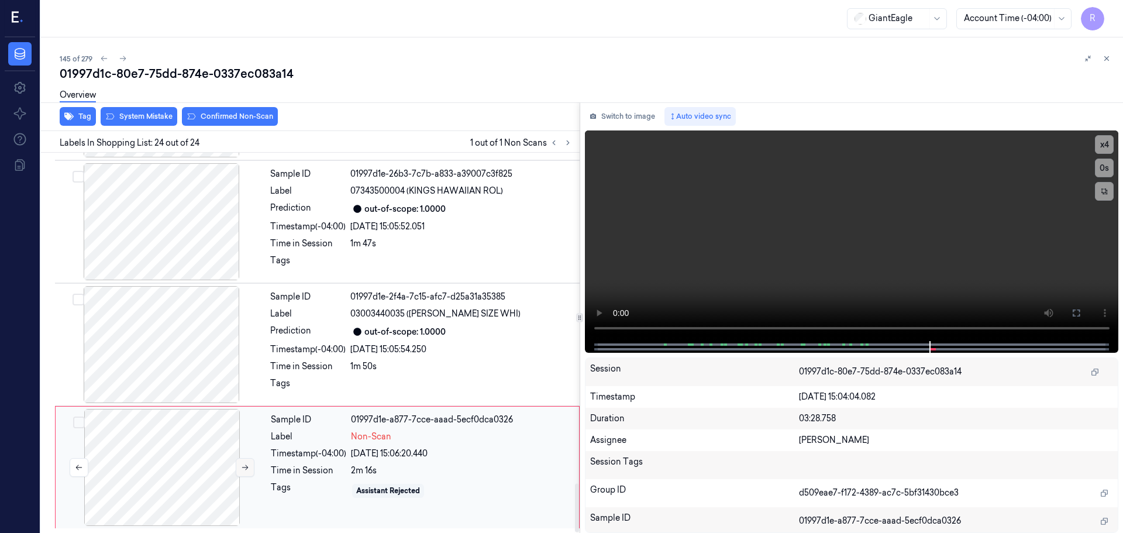
click at [244, 462] on button at bounding box center [245, 467] width 19 height 19
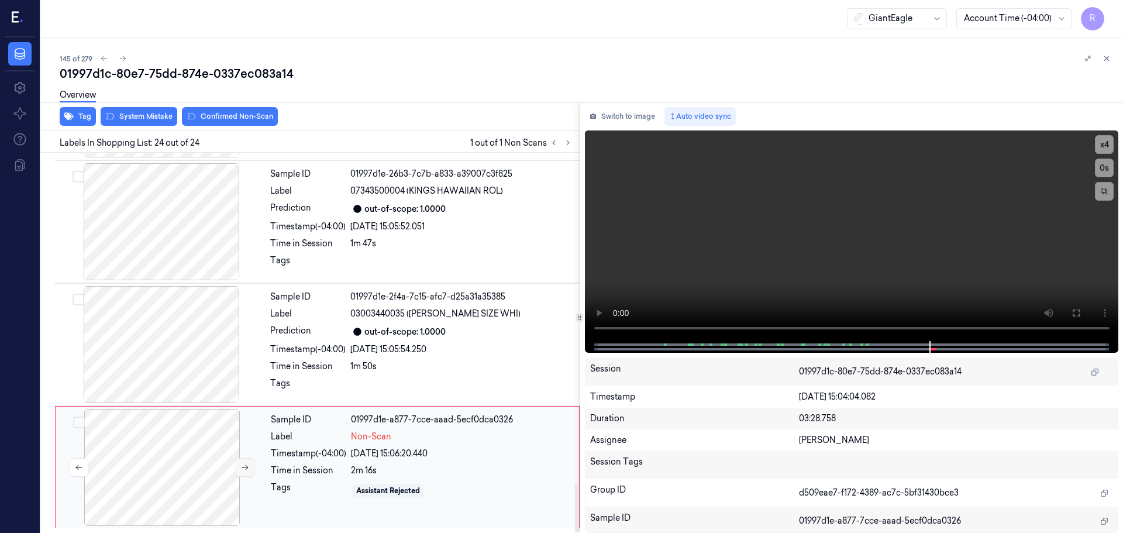
click at [244, 462] on button at bounding box center [245, 467] width 19 height 19
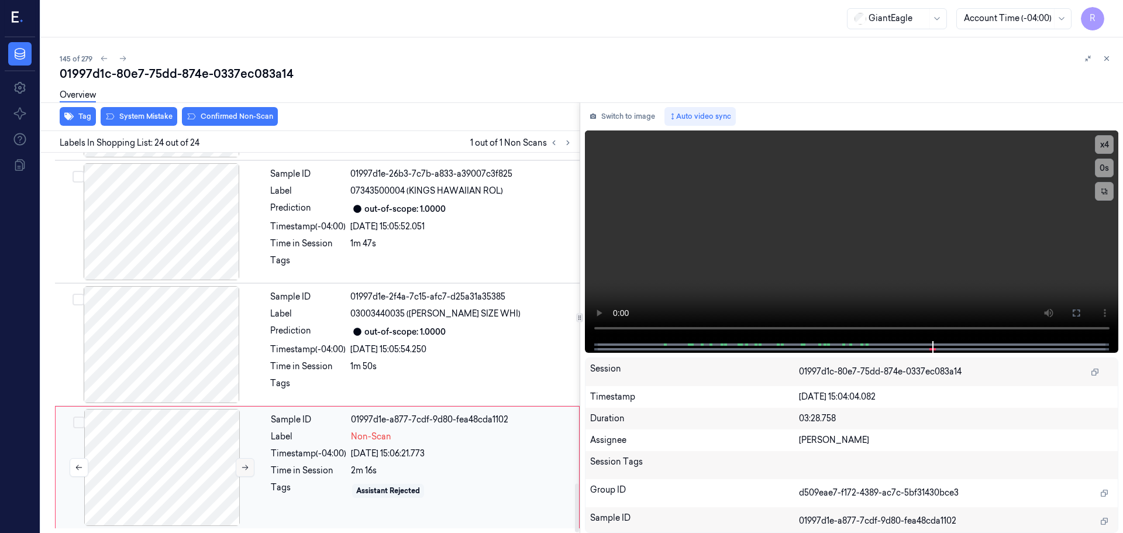
click at [244, 462] on button at bounding box center [245, 467] width 19 height 19
click at [150, 322] on div at bounding box center [161, 344] width 208 height 117
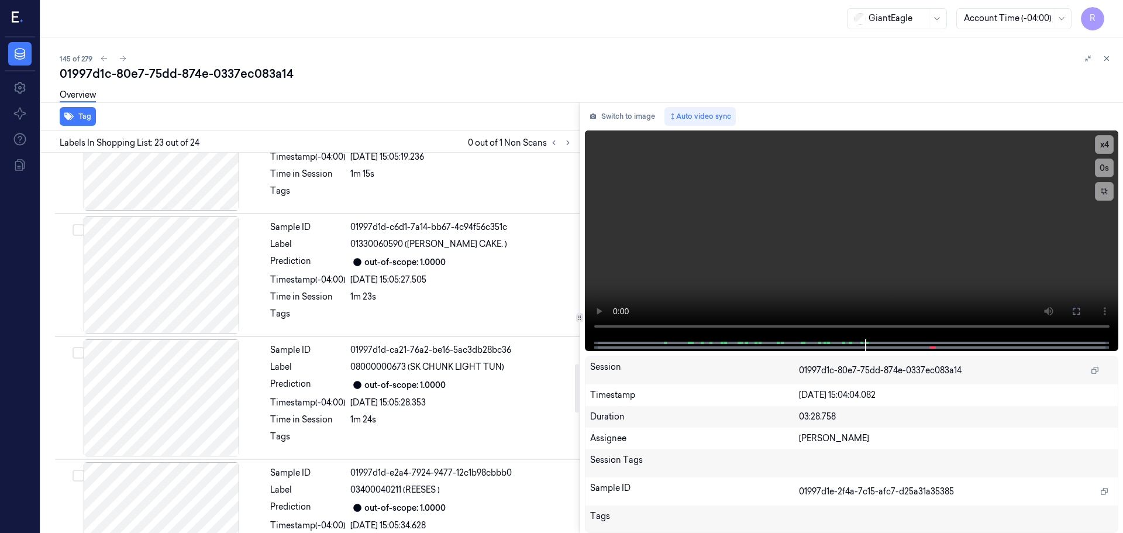
scroll to position [1637, 0]
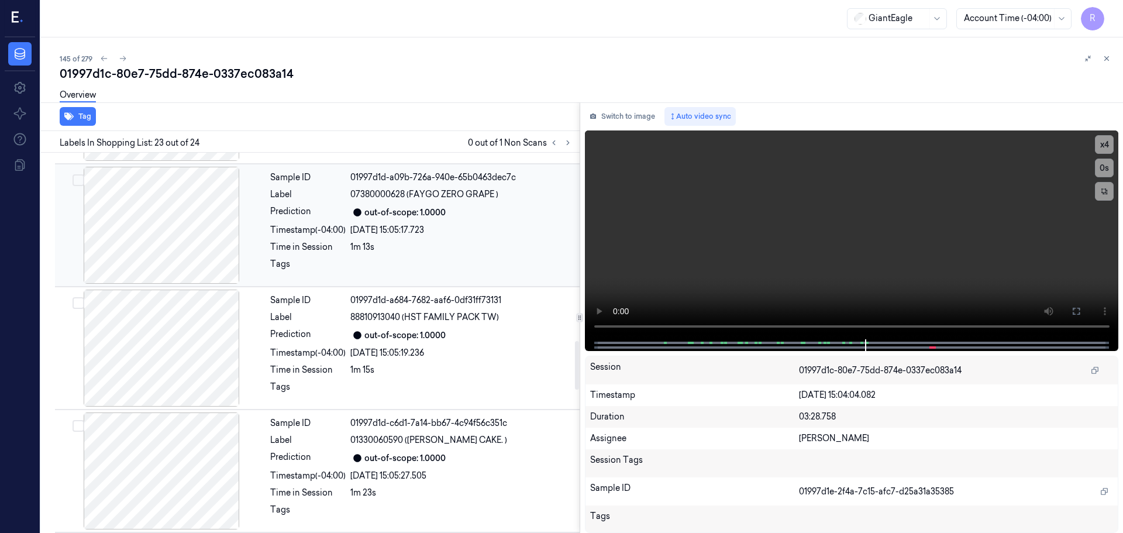
click at [193, 212] on div at bounding box center [161, 225] width 208 height 117
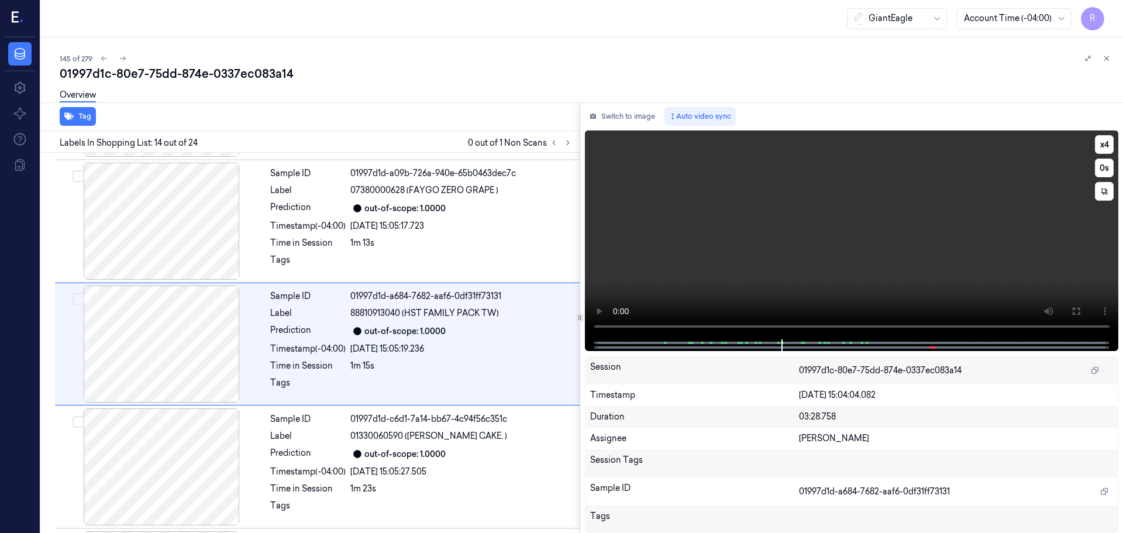
scroll to position [1467, 0]
drag, startPoint x: 1110, startPoint y: 143, endPoint x: 1101, endPoint y: 149, distance: 10.9
click at [1109, 143] on button "x 4" at bounding box center [1104, 144] width 19 height 19
click at [1104, 140] on button "x 1" at bounding box center [1104, 144] width 19 height 19
click at [1104, 140] on button "x 2" at bounding box center [1104, 144] width 19 height 19
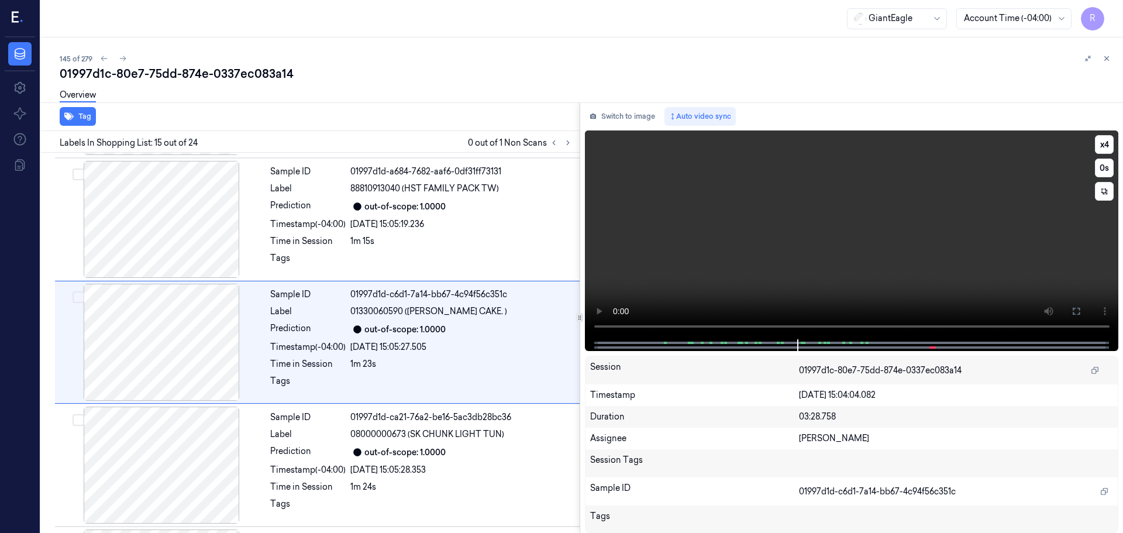
scroll to position [1590, 0]
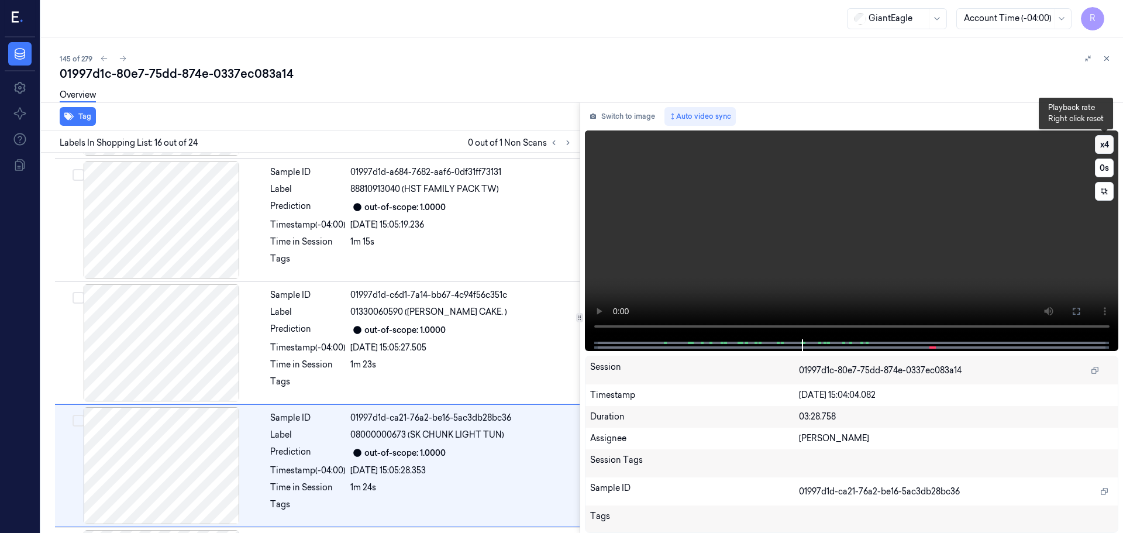
click at [1096, 146] on button "x 4" at bounding box center [1104, 144] width 19 height 19
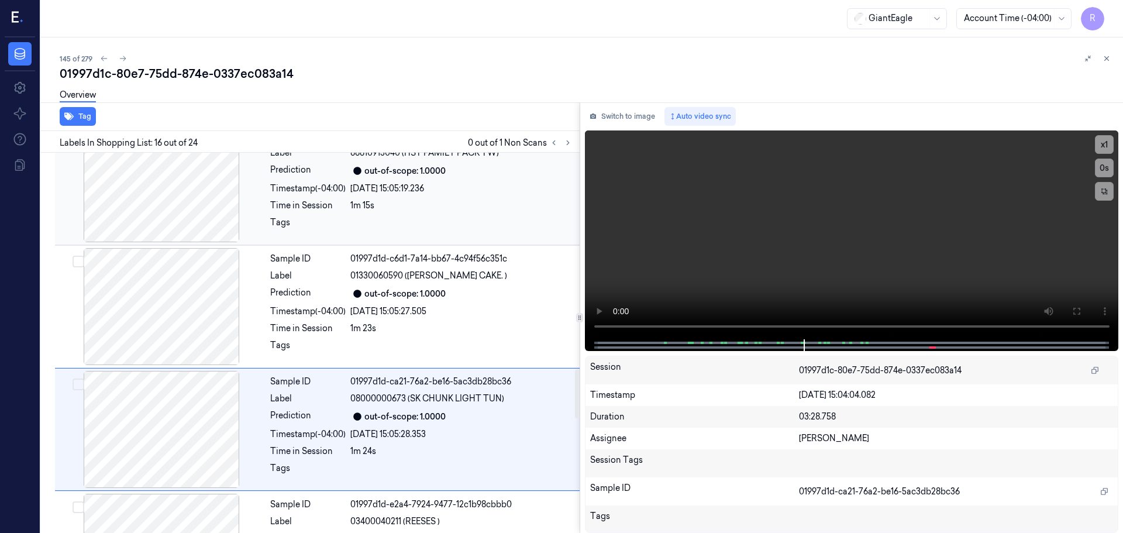
scroll to position [1537, 0]
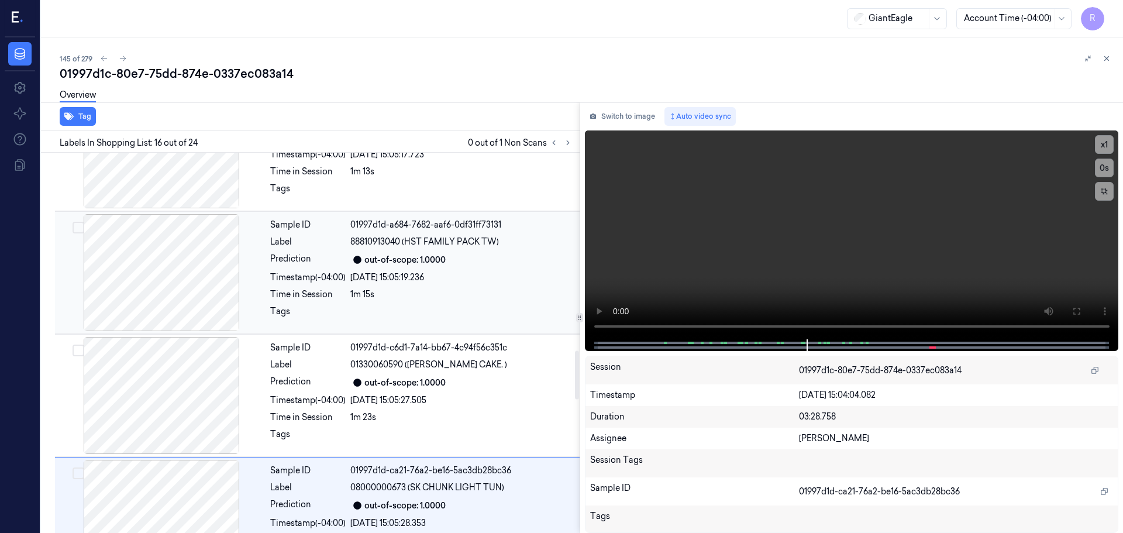
click at [318, 275] on div "Timestamp (-04:00)" at bounding box center [307, 277] width 75 height 12
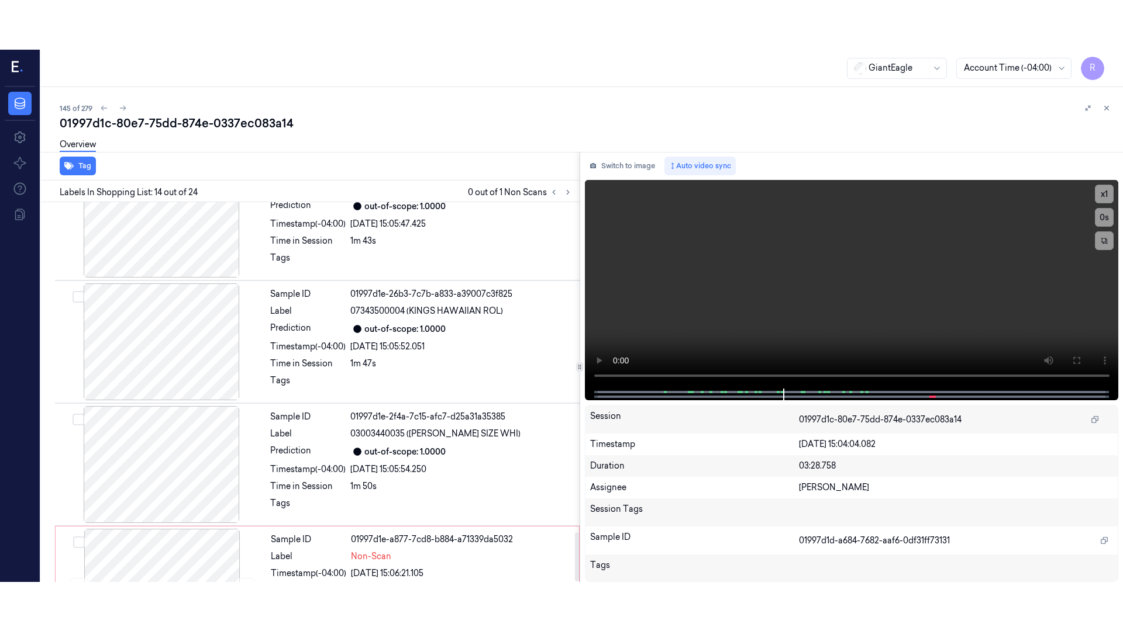
scroll to position [2570, 0]
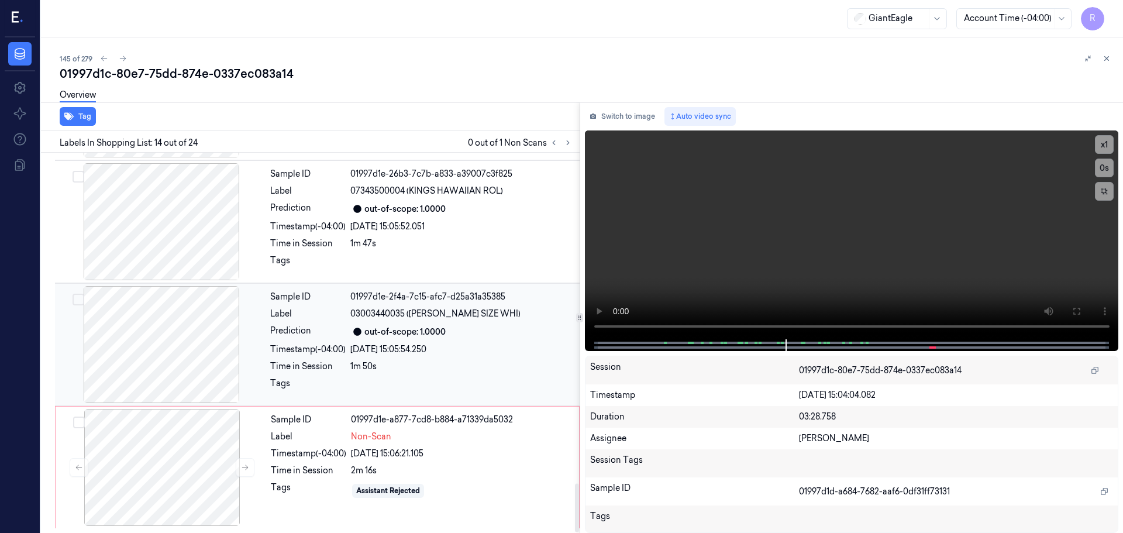
click at [250, 349] on div at bounding box center [161, 344] width 208 height 117
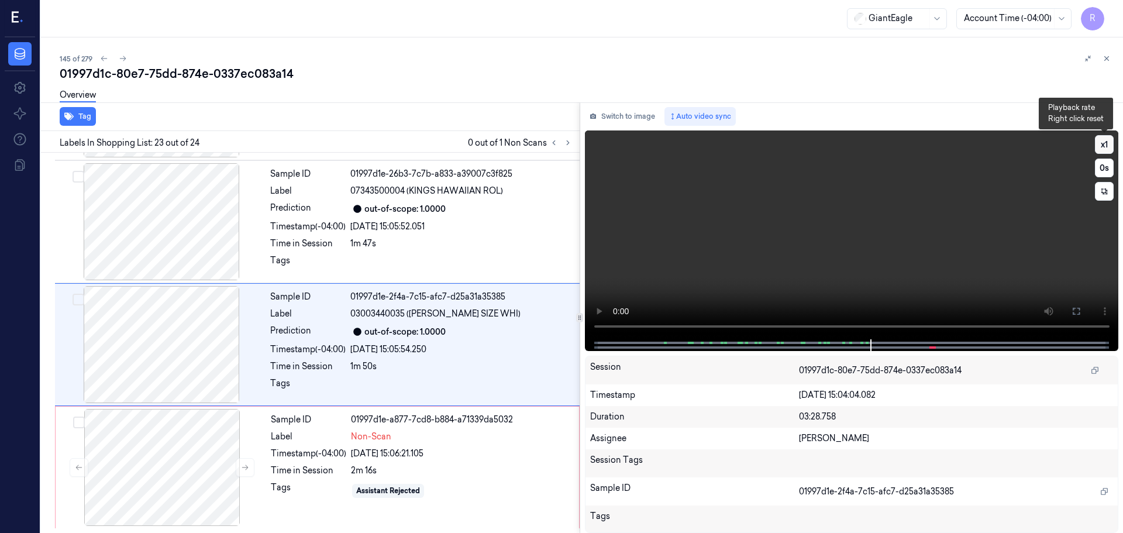
click at [1107, 149] on button "x 1" at bounding box center [1104, 144] width 19 height 19
click at [1107, 149] on button "x 2" at bounding box center [1104, 144] width 19 height 19
click at [1078, 313] on icon at bounding box center [1075, 310] width 9 height 9
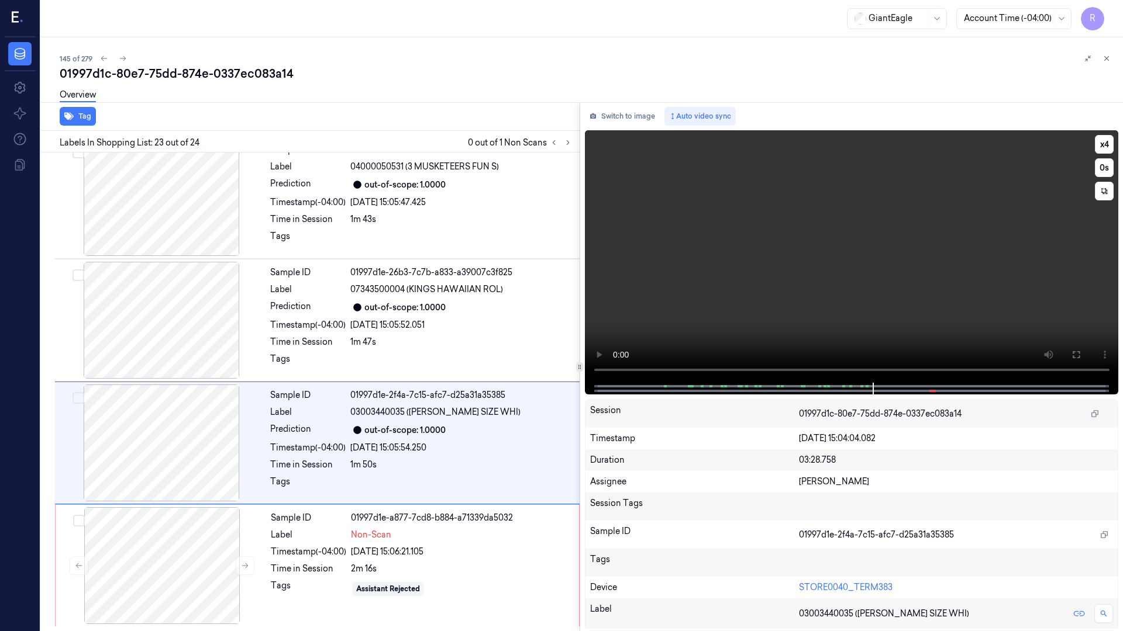
scroll to position [2472, 0]
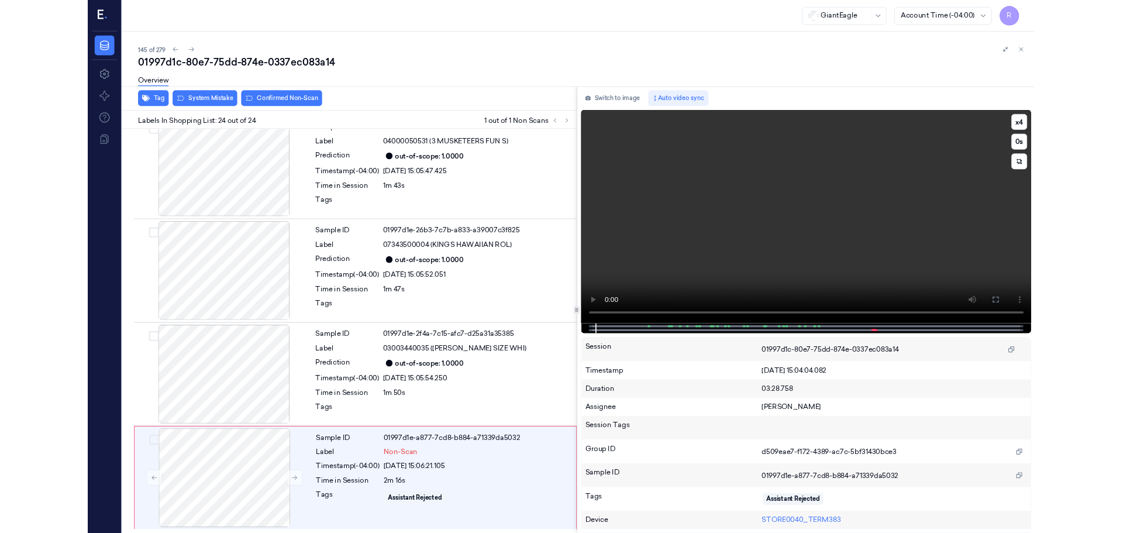
scroll to position [2570, 0]
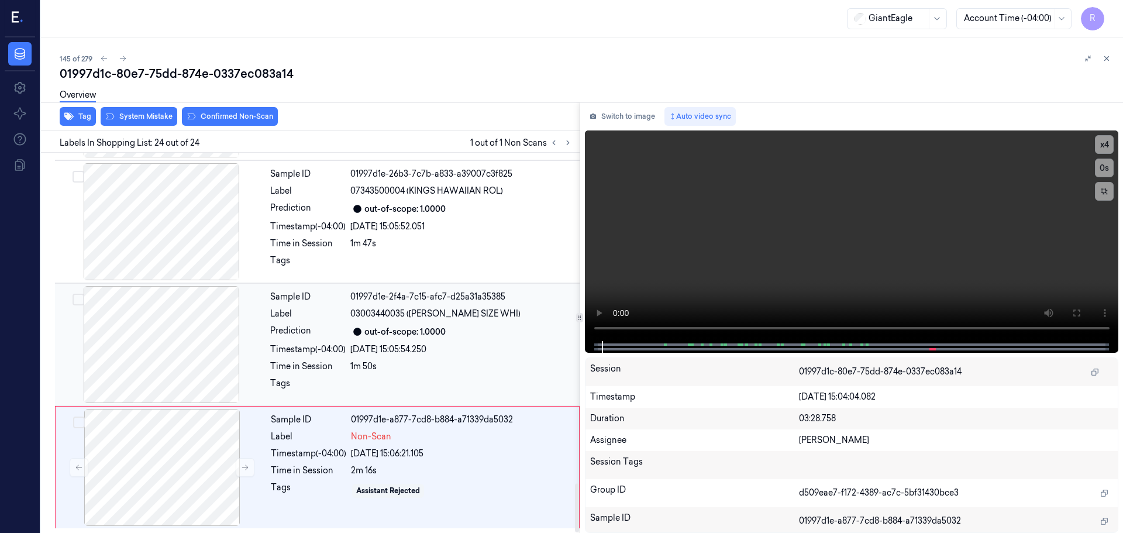
click at [506, 360] on div "Sample ID 01997d1e-2f4a-7c15-afc7-d25a31a35385 Label 03003440035 ([PERSON_NAME]…" at bounding box center [421, 344] width 312 height 117
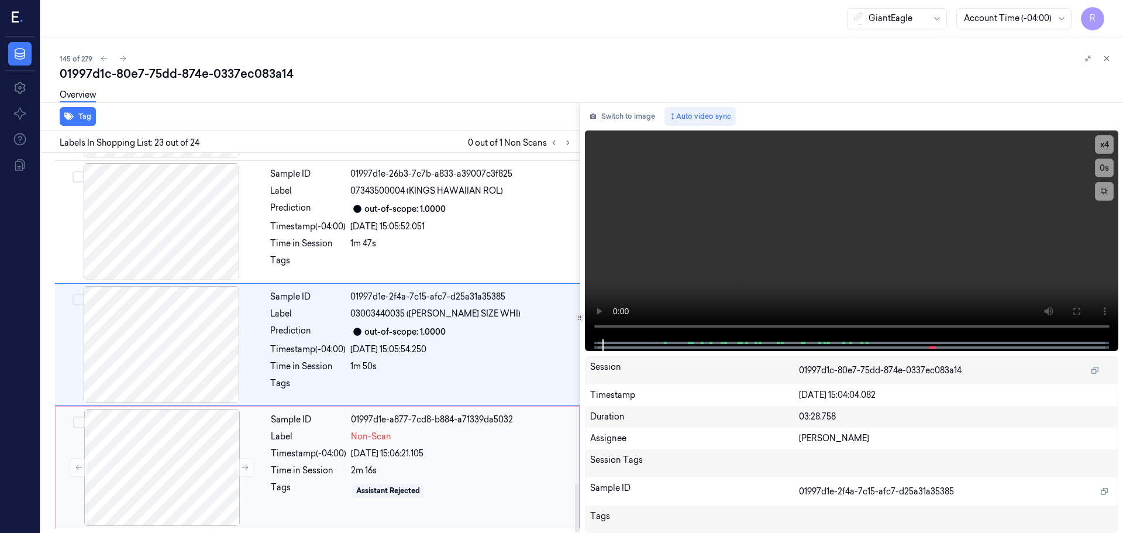
click at [464, 443] on div "Sample ID 01997d1e-a877-7cd8-b884-a71339da5032 Label Non-Scan Timestamp (-04:00…" at bounding box center [421, 467] width 310 height 117
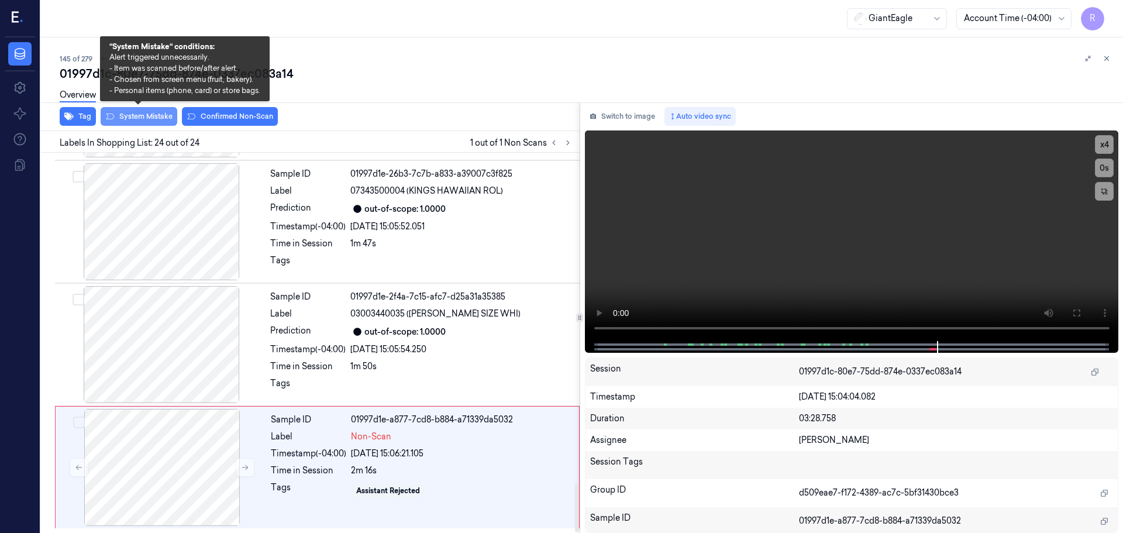
click at [132, 122] on button "System Mistake" at bounding box center [139, 116] width 77 height 19
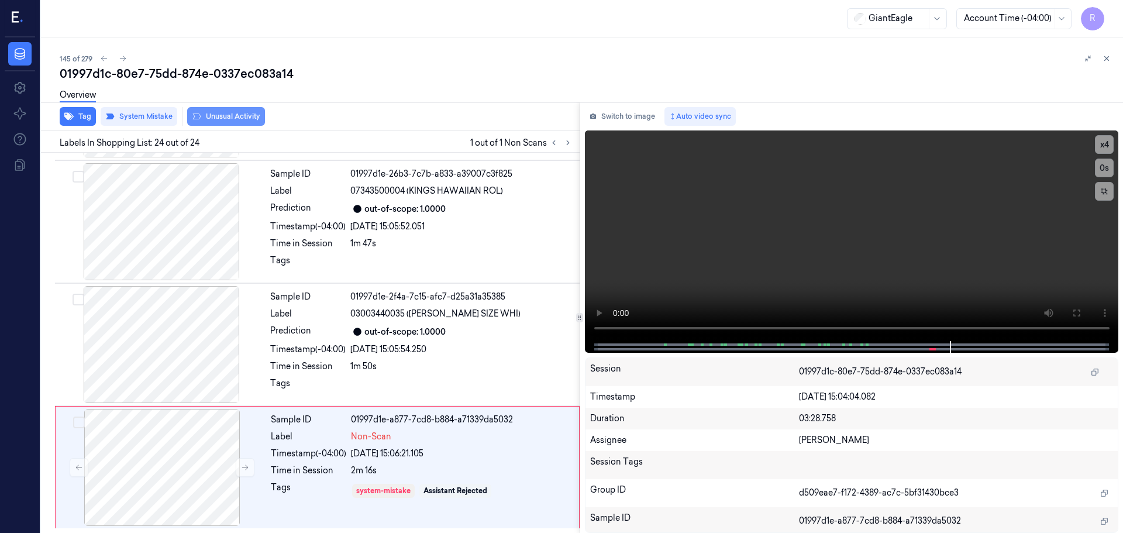
click at [243, 113] on button "Unusual Activity" at bounding box center [226, 116] width 78 height 19
click at [444, 295] on div "01997d1e-2f4a-7c15-afc7-d25a31a35385" at bounding box center [461, 297] width 222 height 12
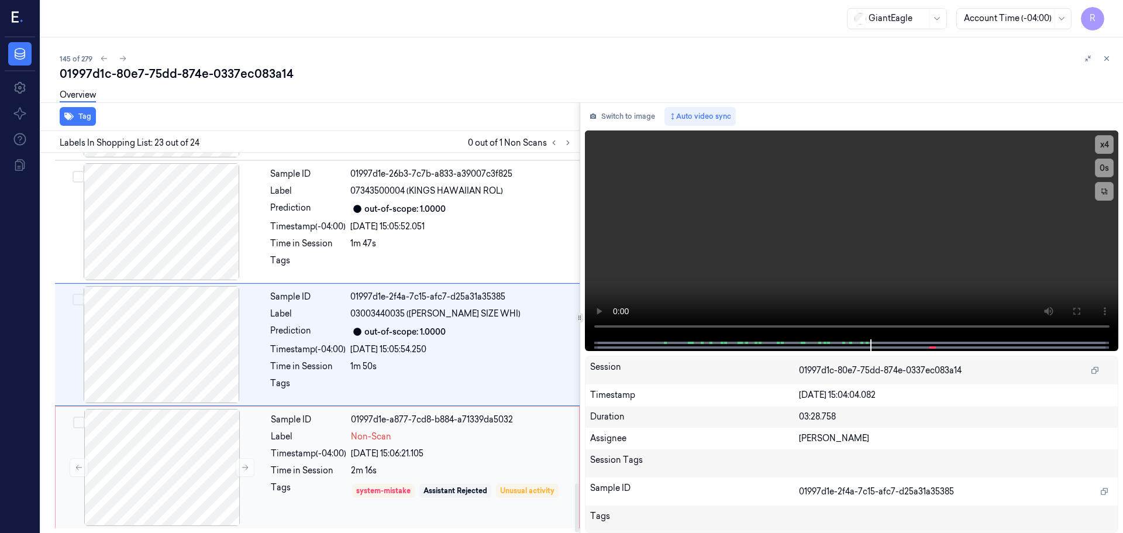
click at [450, 452] on div "[DATE] 15:06:21.105" at bounding box center [461, 453] width 221 height 12
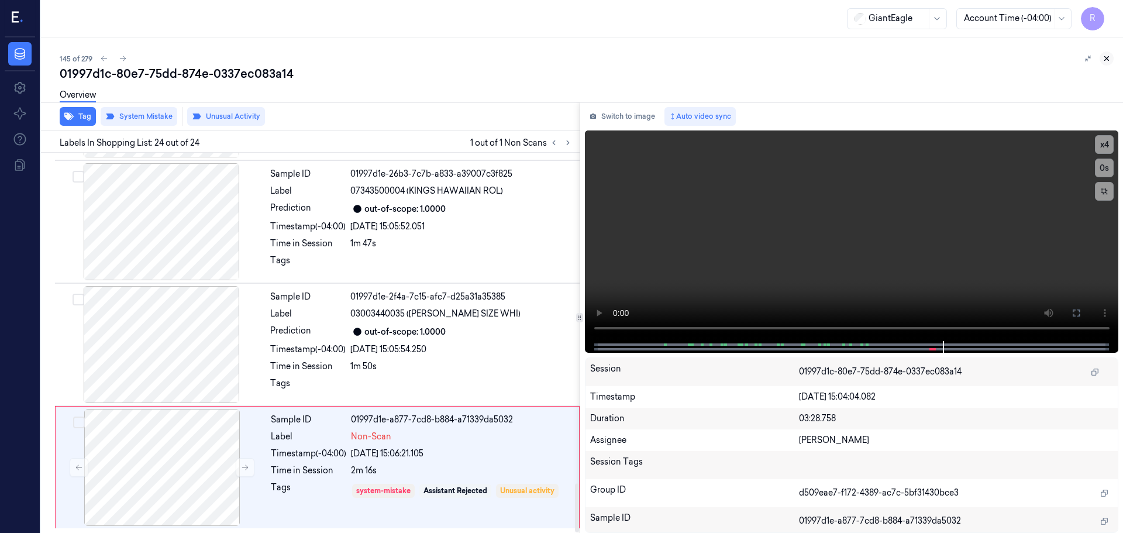
click at [1106, 56] on icon at bounding box center [1106, 58] width 8 height 8
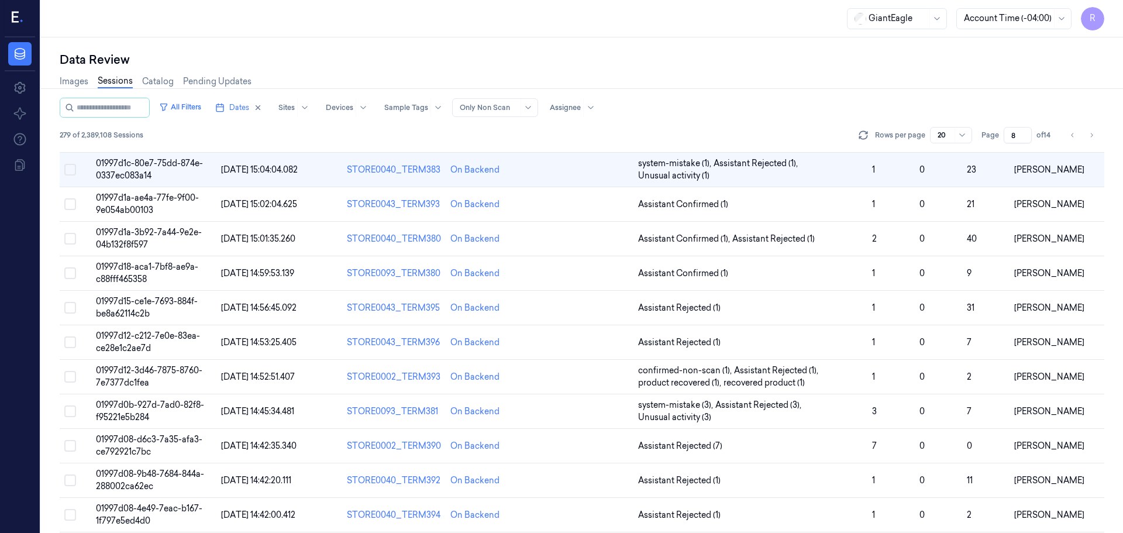
scroll to position [1, 0]
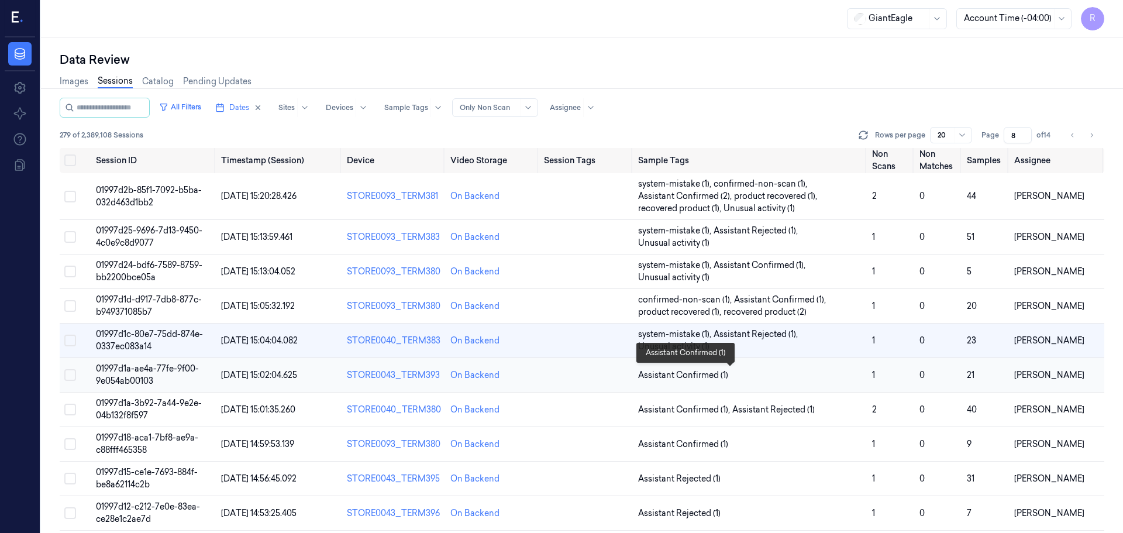
click at [742, 375] on span "Assistant Confirmed (1)" at bounding box center [750, 375] width 225 height 12
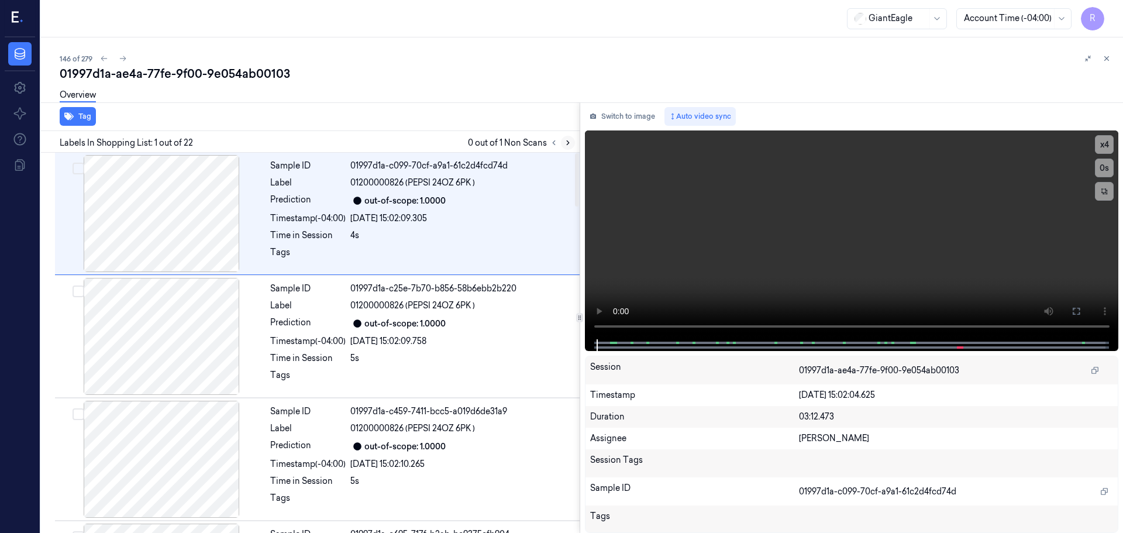
click at [567, 137] on button at bounding box center [568, 143] width 14 height 14
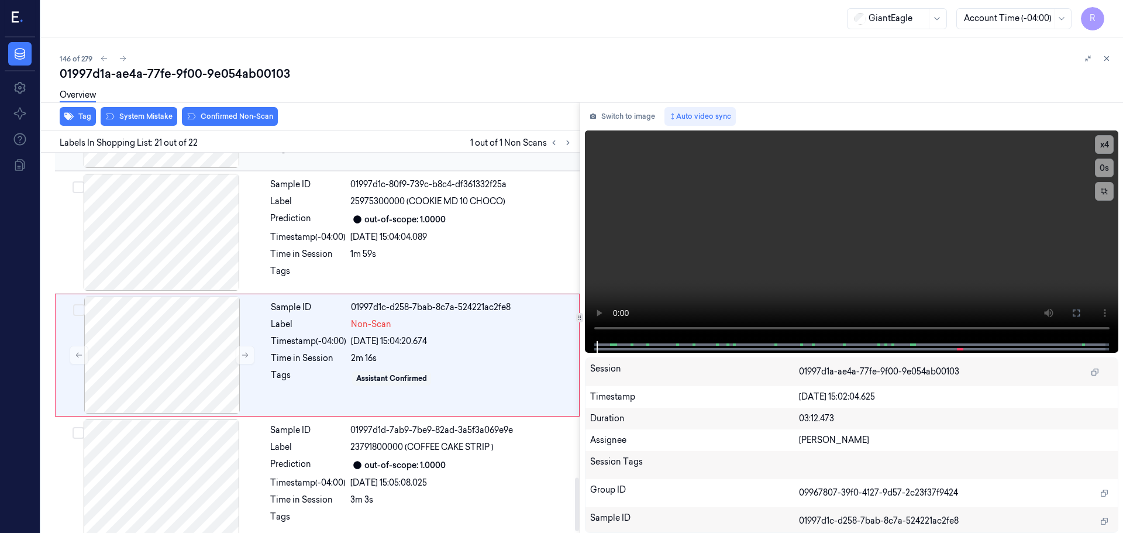
scroll to position [2325, 0]
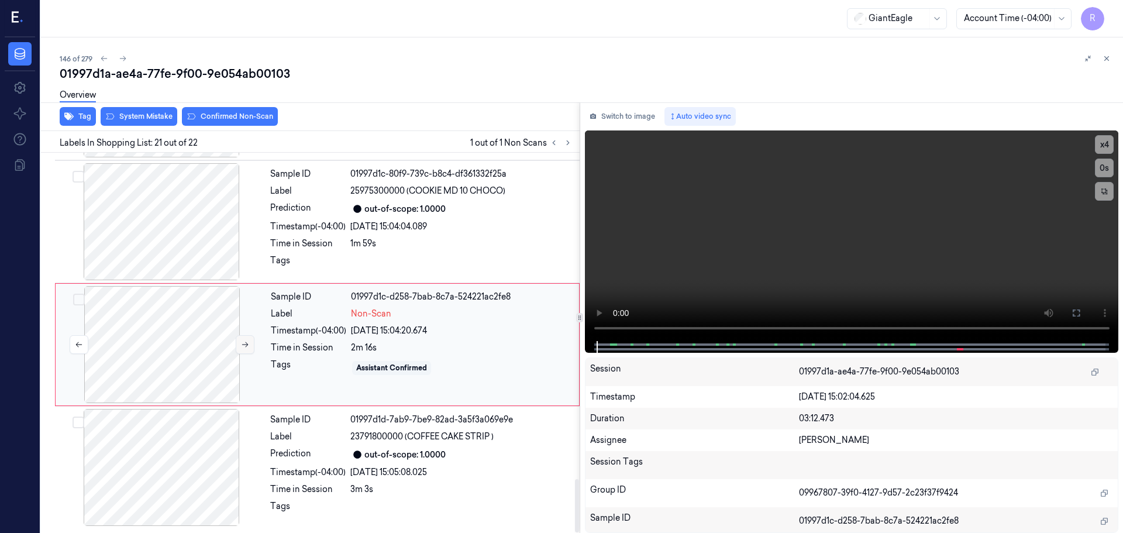
click at [247, 344] on icon at bounding box center [245, 344] width 8 height 8
click at [246, 344] on icon at bounding box center [245, 344] width 8 height 8
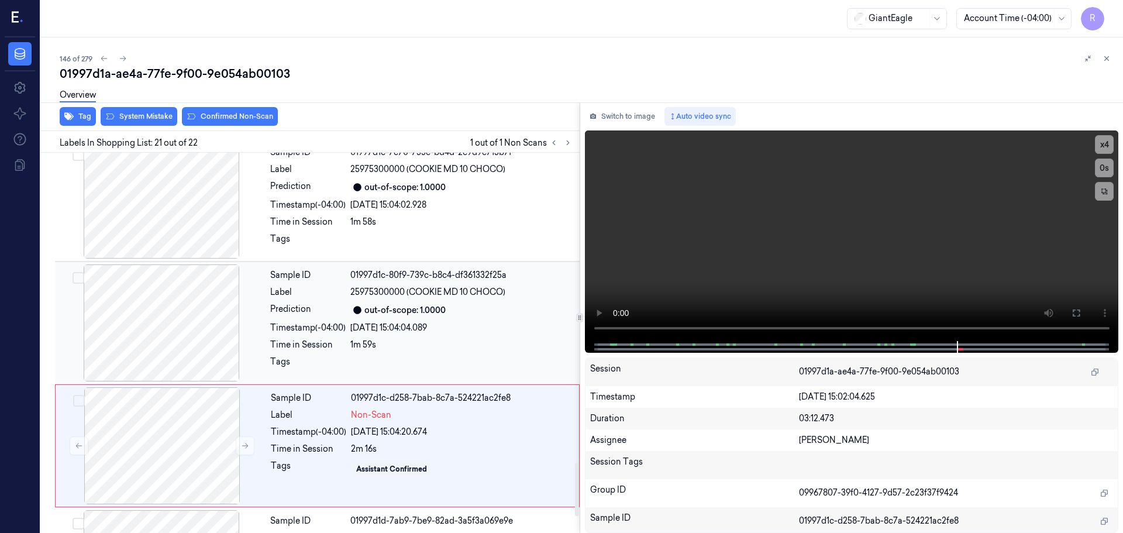
scroll to position [2208, 0]
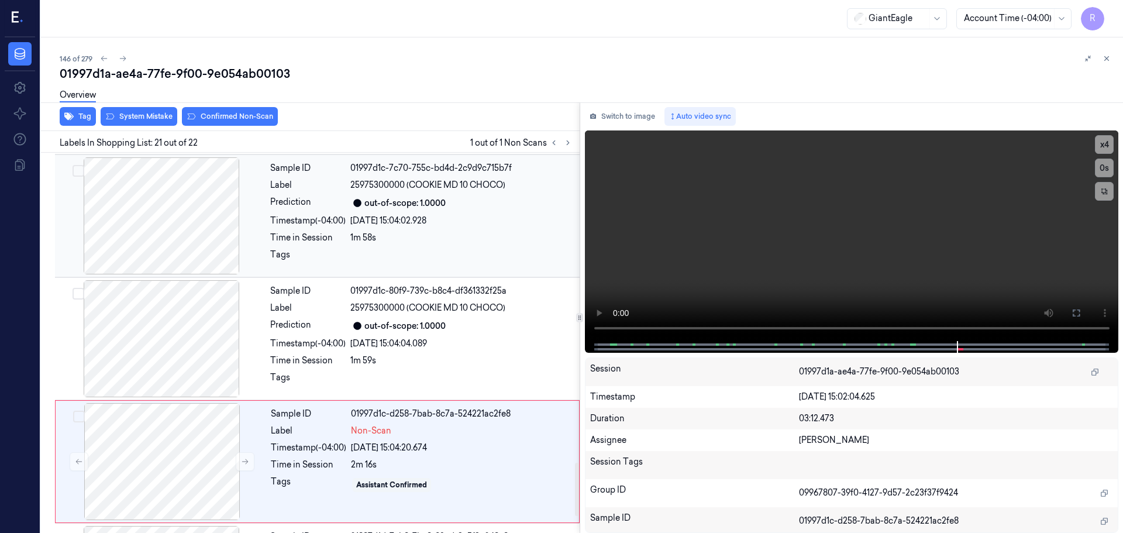
click at [194, 245] on div at bounding box center [161, 215] width 208 height 117
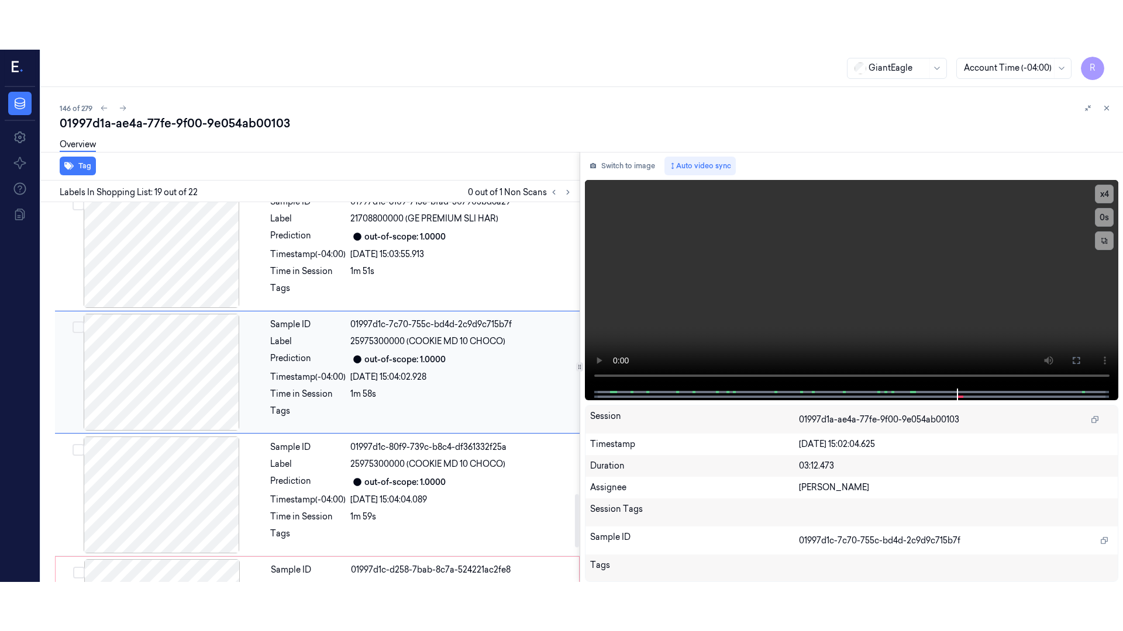
scroll to position [2081, 0]
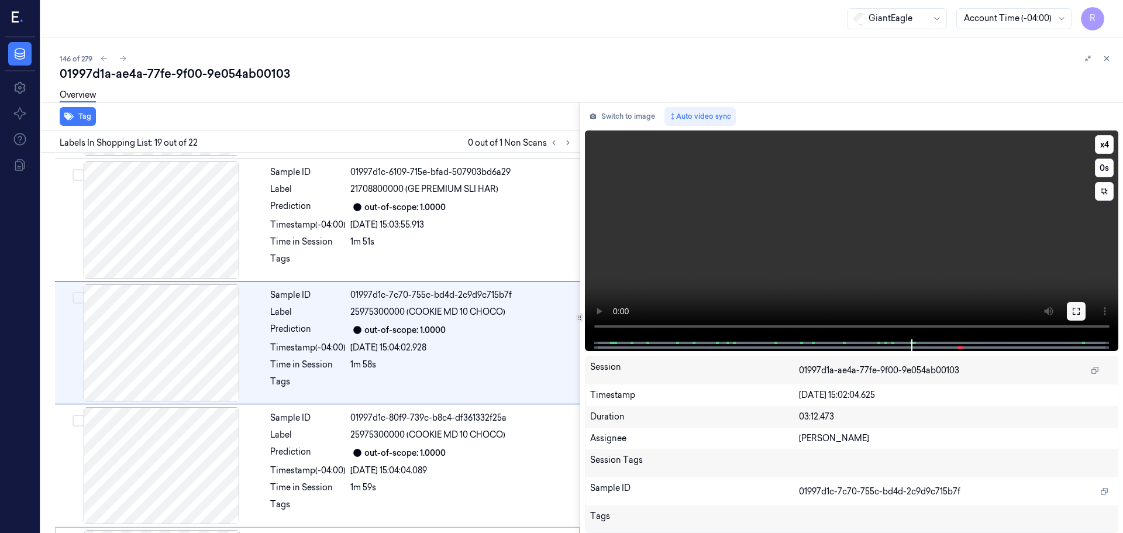
click at [1073, 314] on icon at bounding box center [1075, 311] width 7 height 7
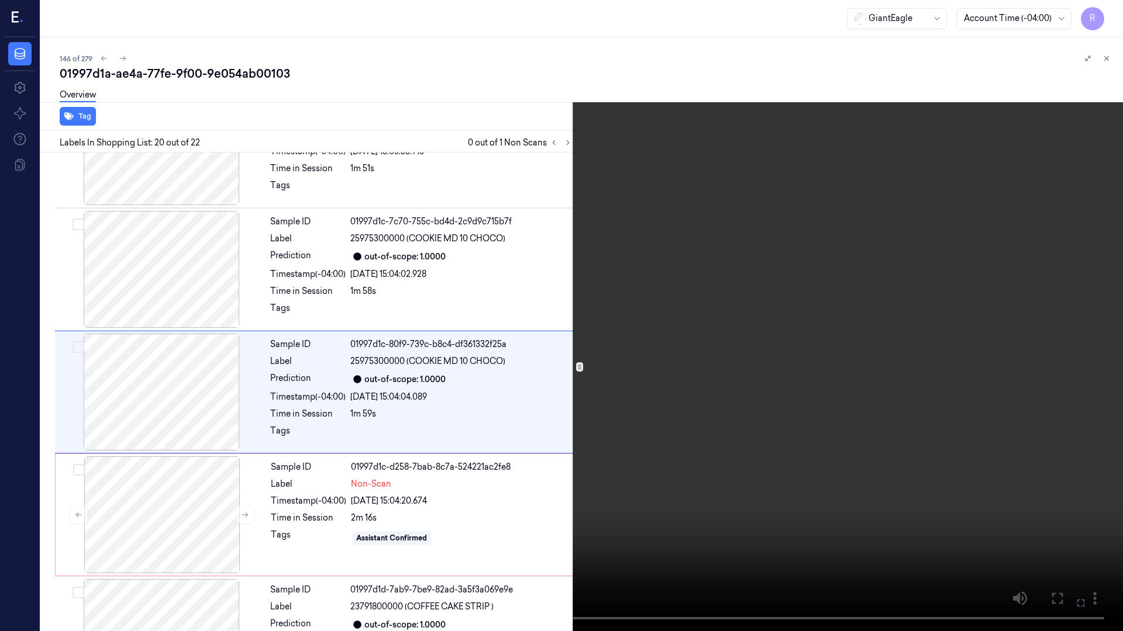
scroll to position [2155, 0]
click at [1106, 10] on button "x 4" at bounding box center [1108, 14] width 19 height 19
click at [1105, 10] on button "x 1" at bounding box center [1108, 14] width 19 height 19
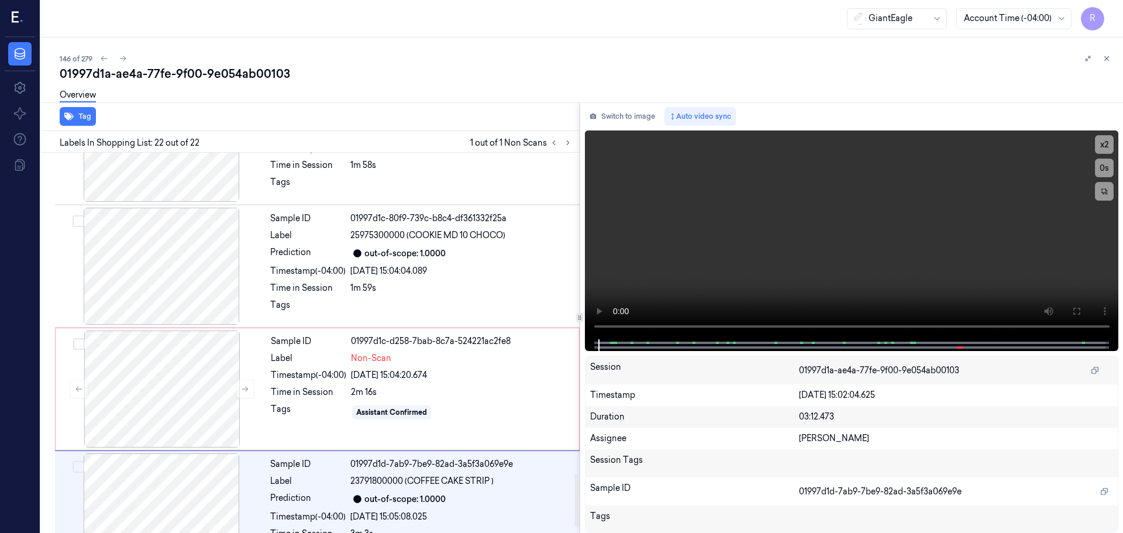
scroll to position [2325, 0]
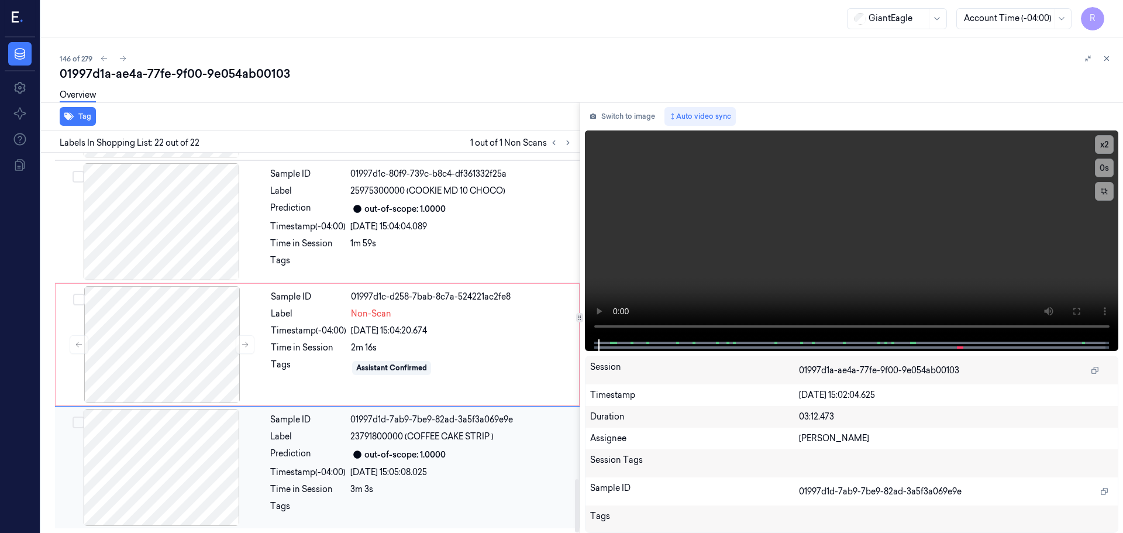
click at [381, 419] on div "01997d1d-7ab9-7be9-82ad-3a5f3a069e9e" at bounding box center [461, 419] width 222 height 12
click at [216, 364] on div at bounding box center [162, 344] width 208 height 117
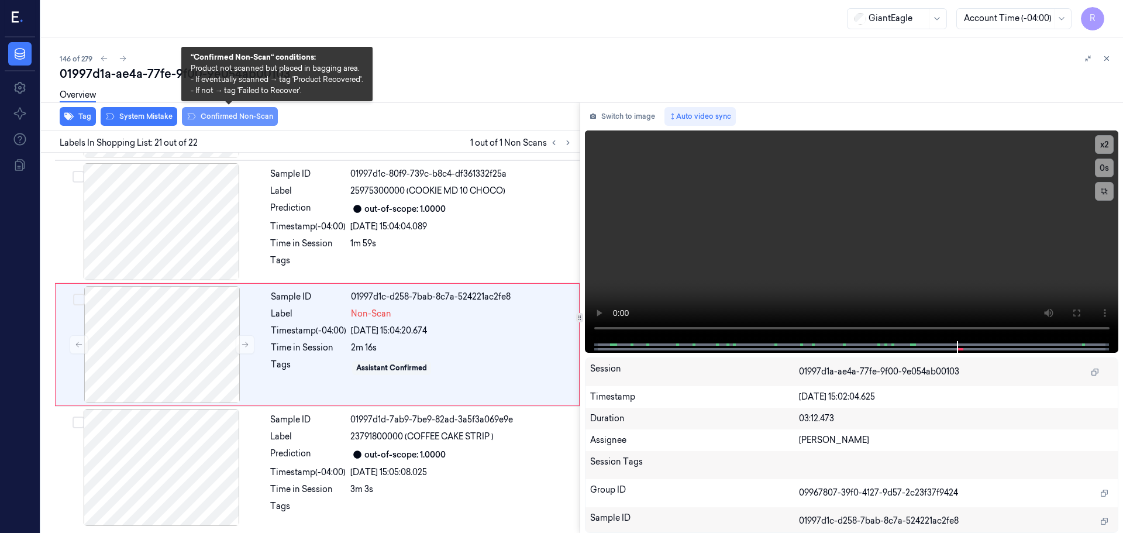
click at [213, 120] on button "Confirmed Non-Scan" at bounding box center [230, 116] width 96 height 19
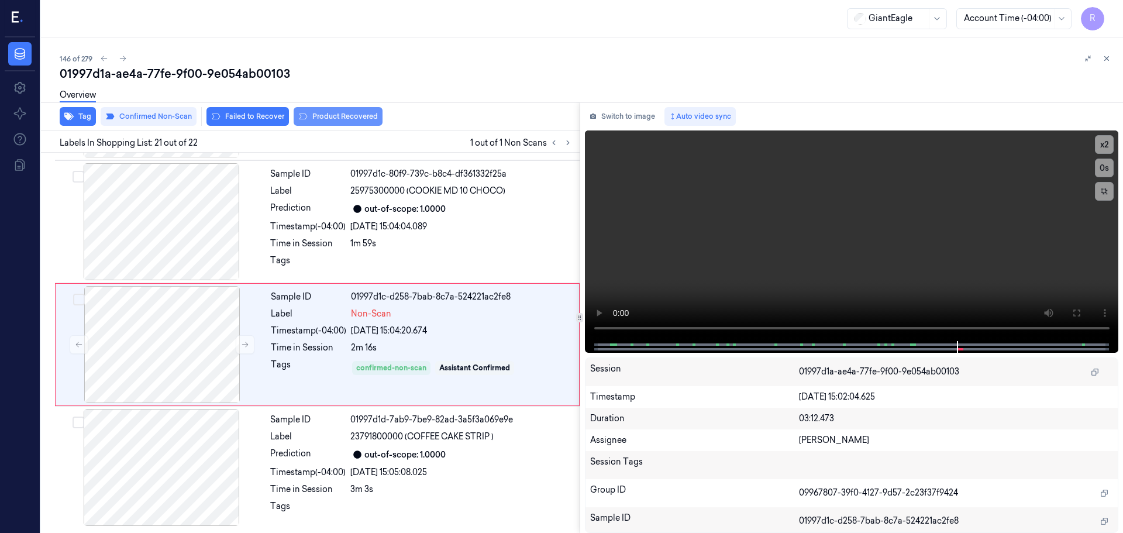
click at [313, 120] on button "Product Recovered" at bounding box center [338, 116] width 89 height 19
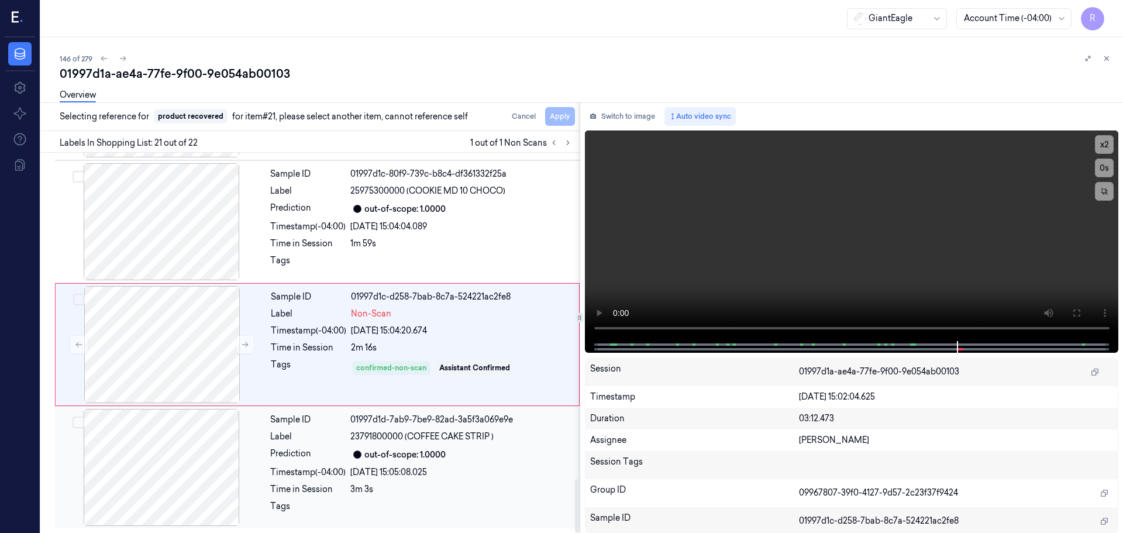
click at [381, 451] on div "out-of-scope: 1.0000" at bounding box center [404, 454] width 81 height 12
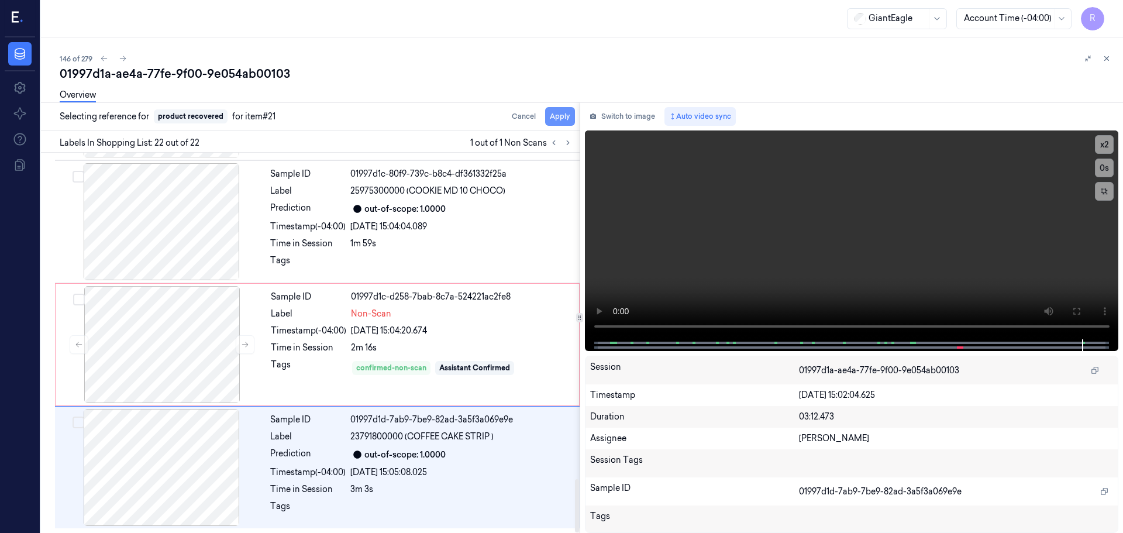
click at [558, 118] on button "Apply" at bounding box center [560, 116] width 30 height 19
click at [372, 320] on div "Sample ID 01997d1c-d258-7bab-8c7a-524221ac2fe8 Label Non-Scan Timestamp (-04:00…" at bounding box center [421, 344] width 310 height 117
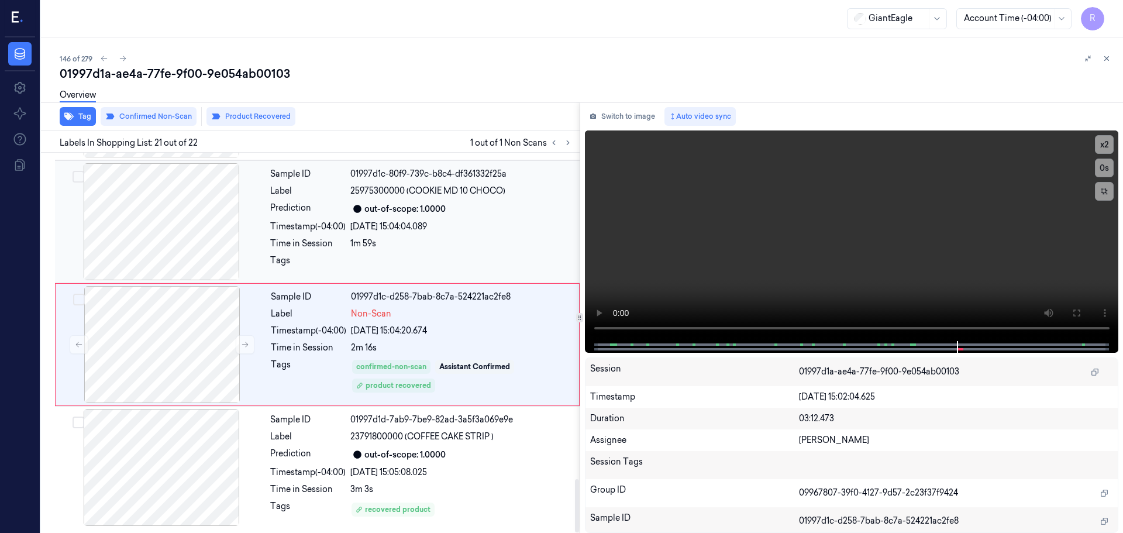
click at [426, 240] on div "1m 59s" at bounding box center [461, 243] width 222 height 12
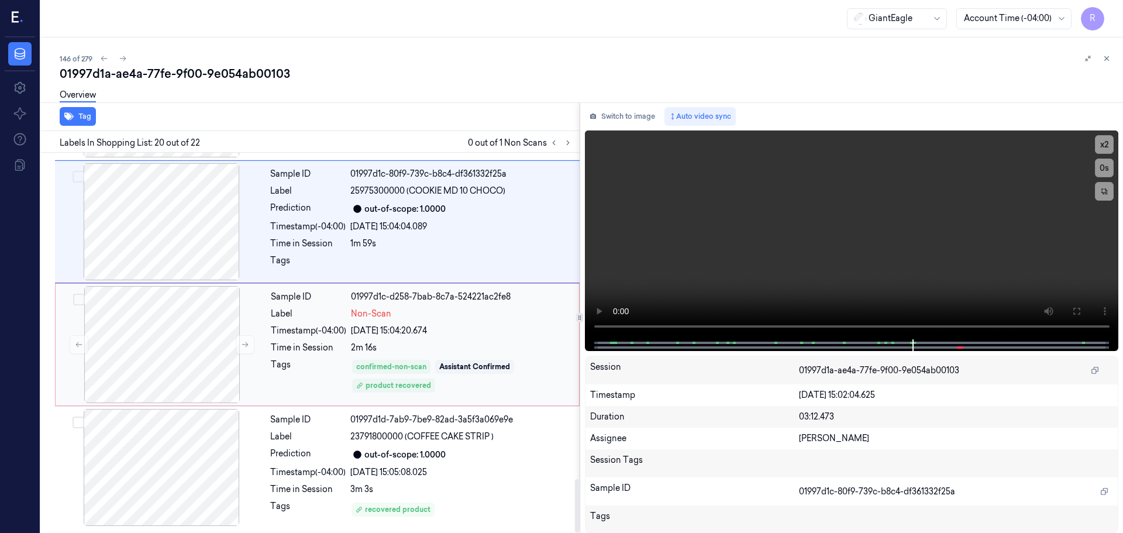
click at [447, 336] on div "24/09/2025 15:04:20.674" at bounding box center [461, 331] width 221 height 12
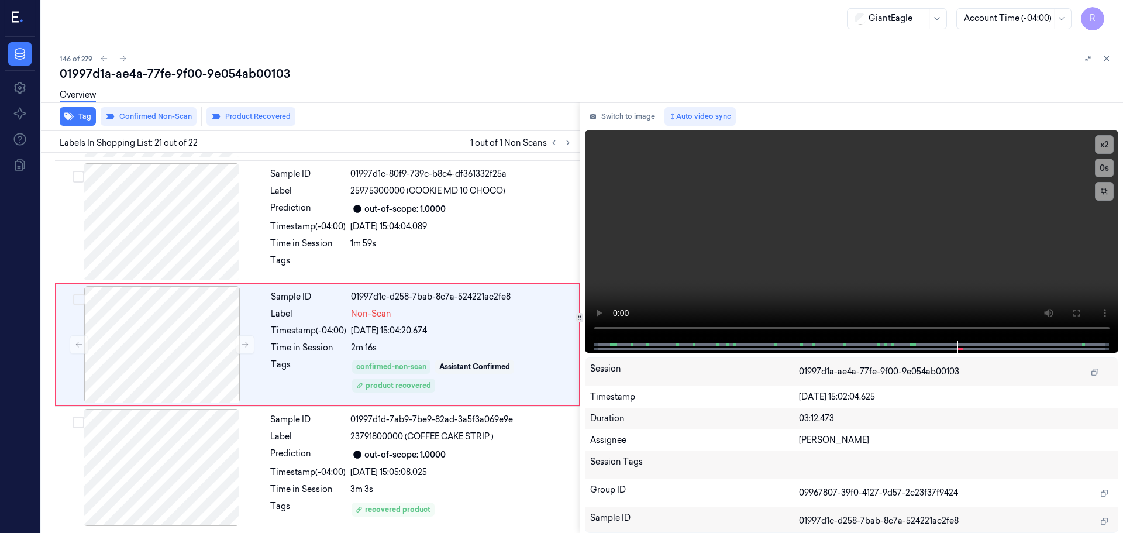
click at [1106, 60] on icon at bounding box center [1106, 58] width 8 height 8
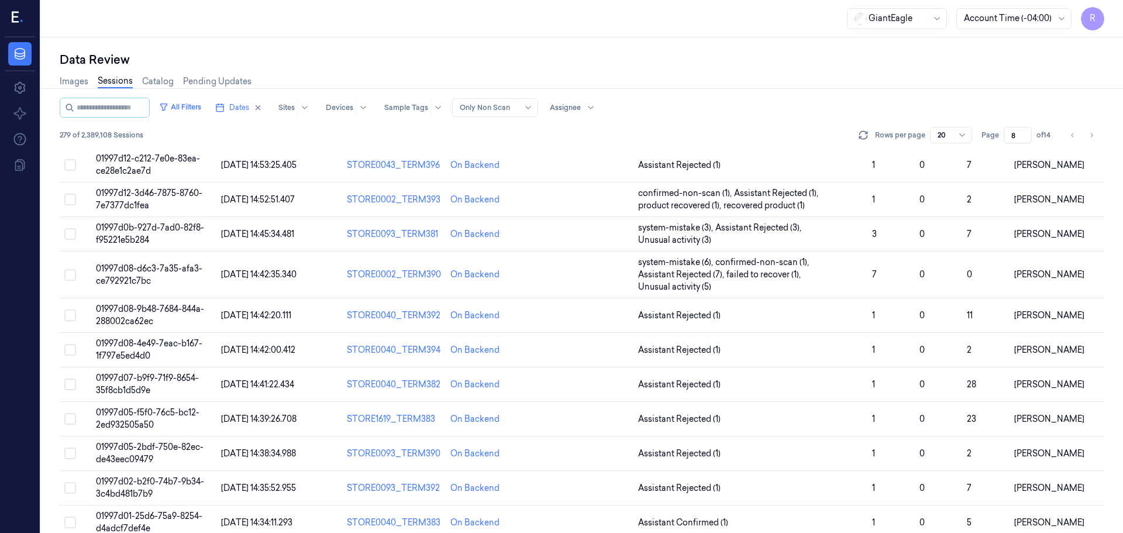
scroll to position [35, 0]
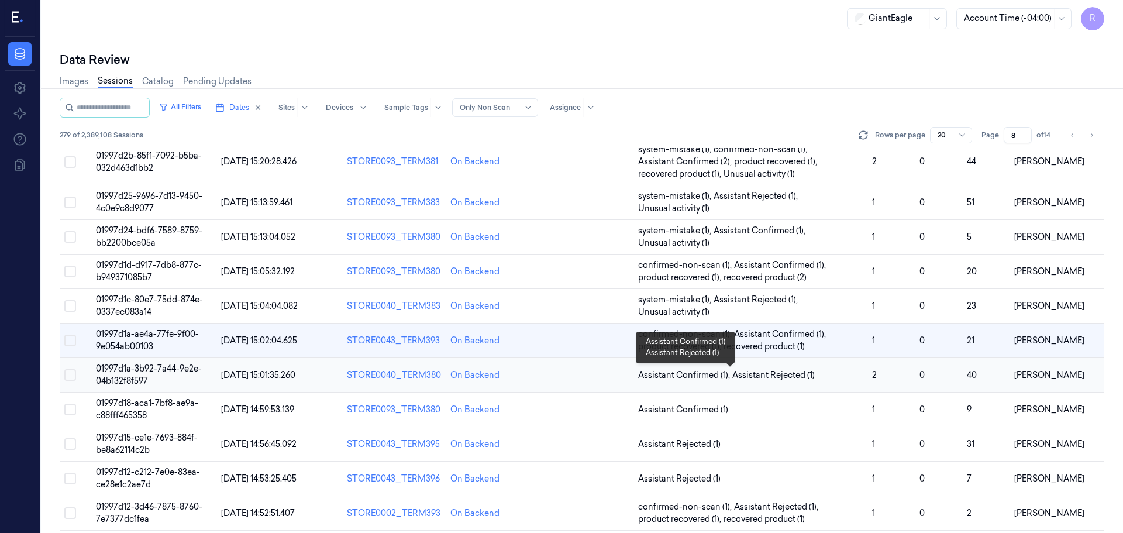
click at [763, 374] on span "Assistant Rejected (1)" at bounding box center [773, 375] width 82 height 12
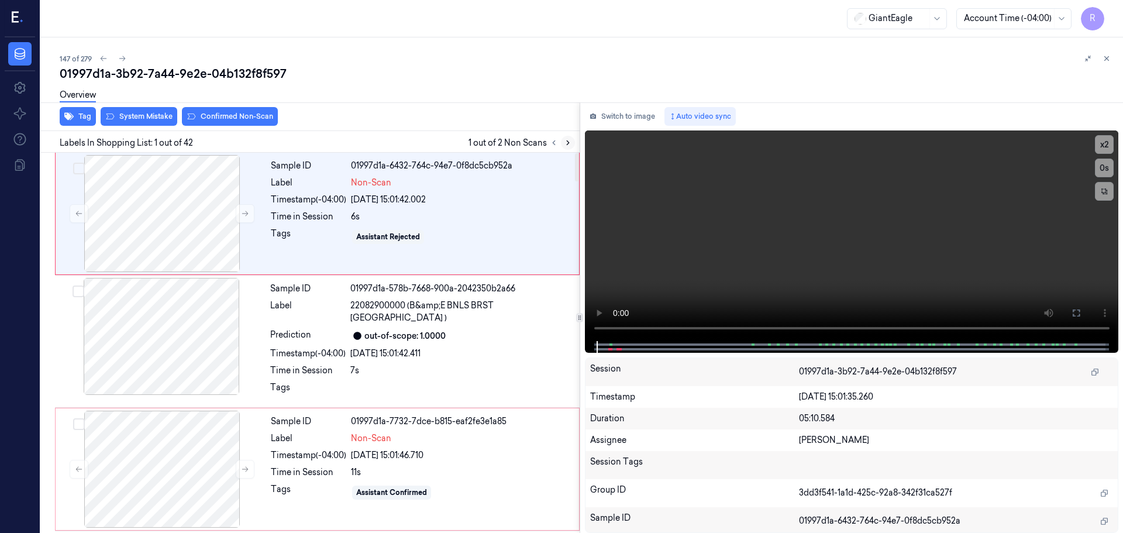
click at [565, 145] on icon at bounding box center [568, 143] width 8 height 8
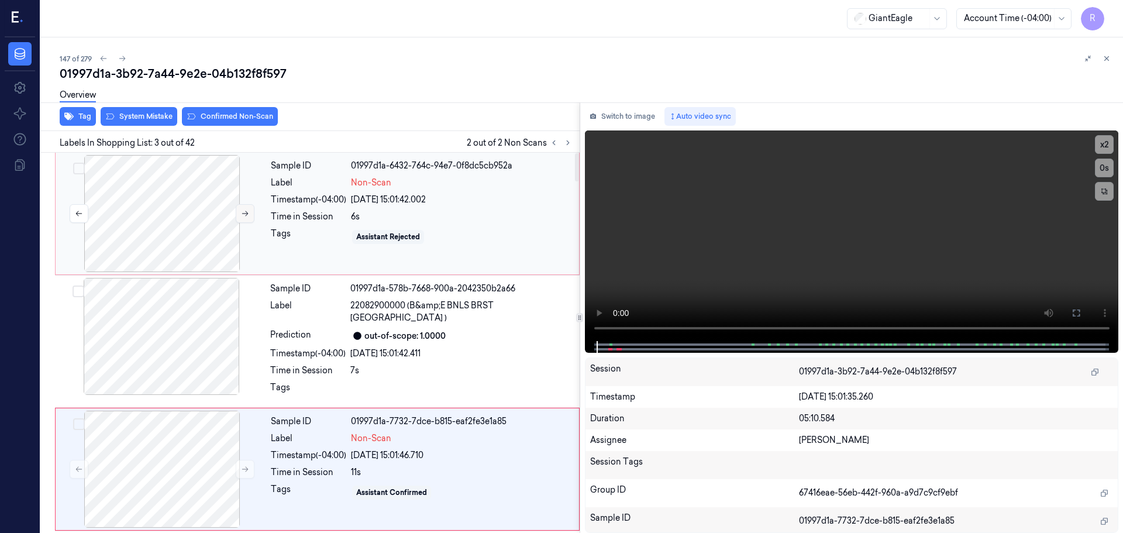
click at [243, 210] on icon at bounding box center [245, 213] width 8 height 8
click at [244, 465] on icon at bounding box center [245, 469] width 8 height 8
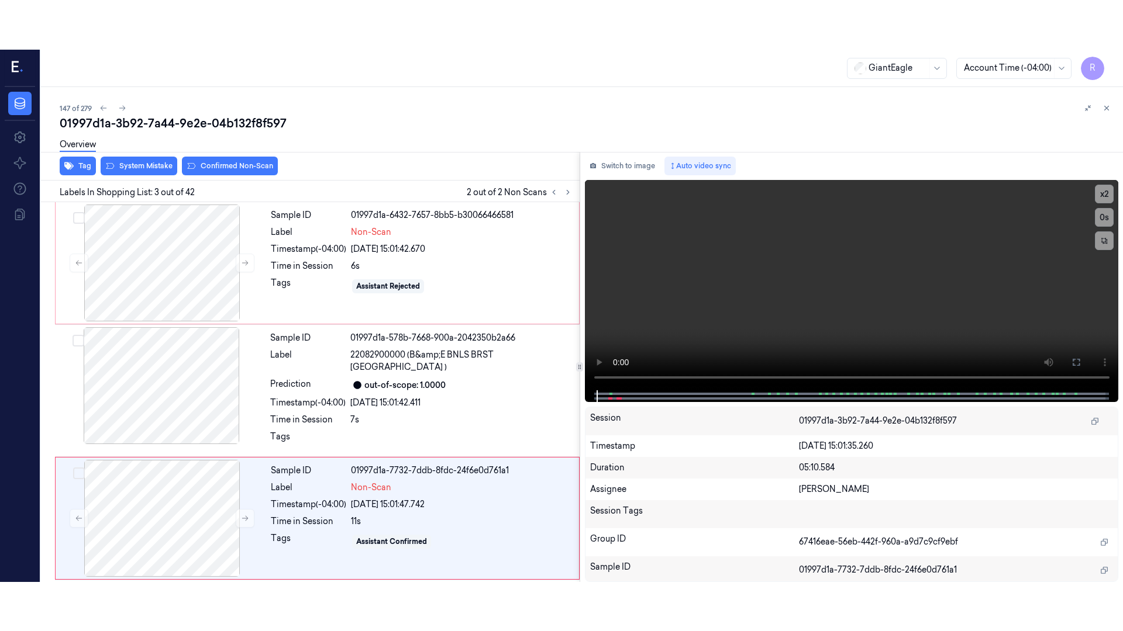
scroll to position [116, 0]
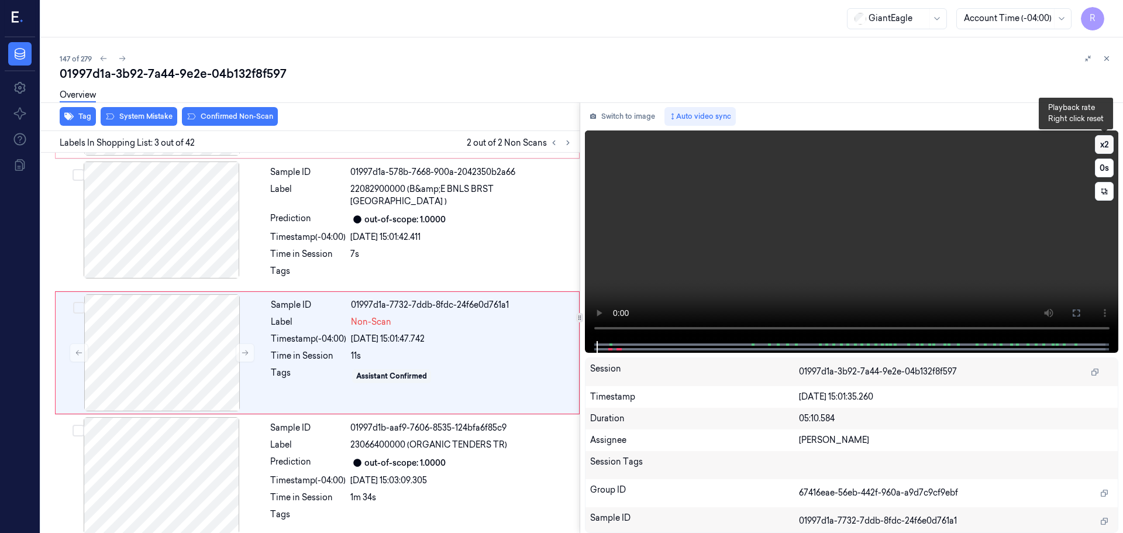
click at [1096, 141] on button "x 2" at bounding box center [1104, 144] width 19 height 19
drag, startPoint x: 1102, startPoint y: 145, endPoint x: 1100, endPoint y: 152, distance: 7.2
click at [1102, 146] on button "x 4" at bounding box center [1104, 144] width 19 height 19
click at [1079, 315] on icon at bounding box center [1075, 312] width 7 height 7
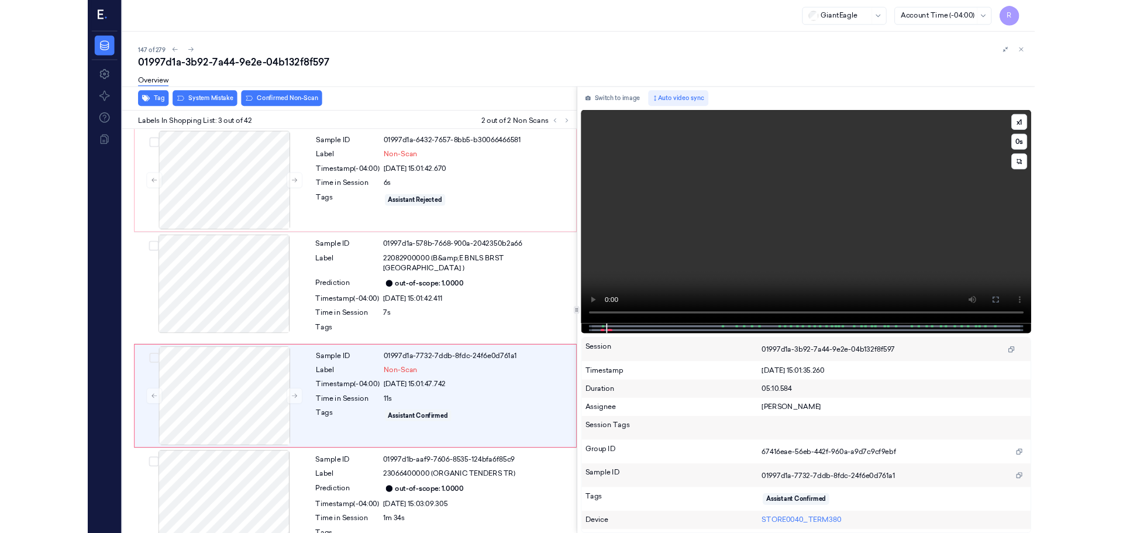
scroll to position [67, 0]
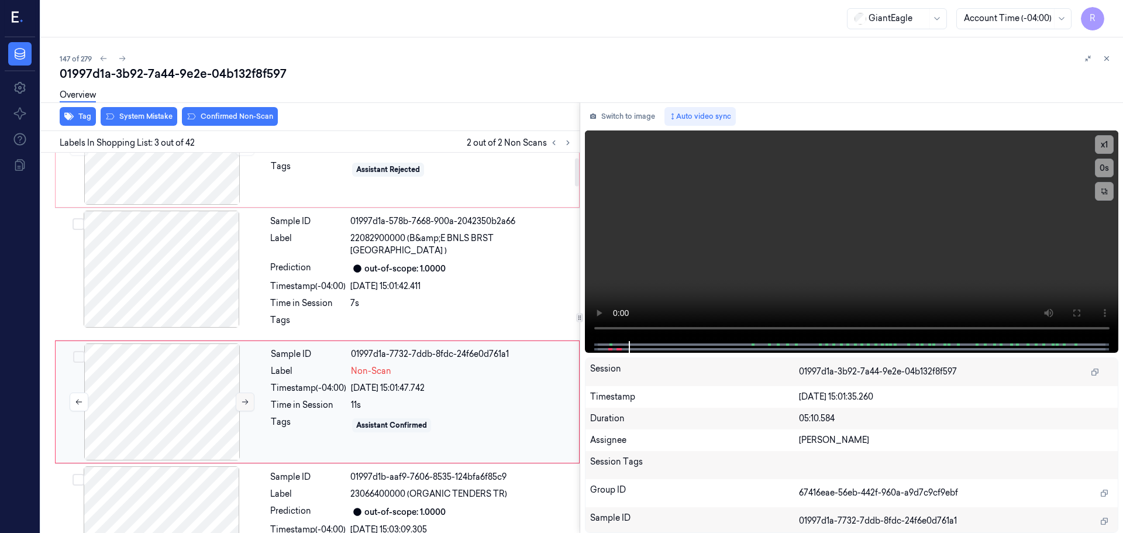
click at [239, 392] on button at bounding box center [245, 401] width 19 height 19
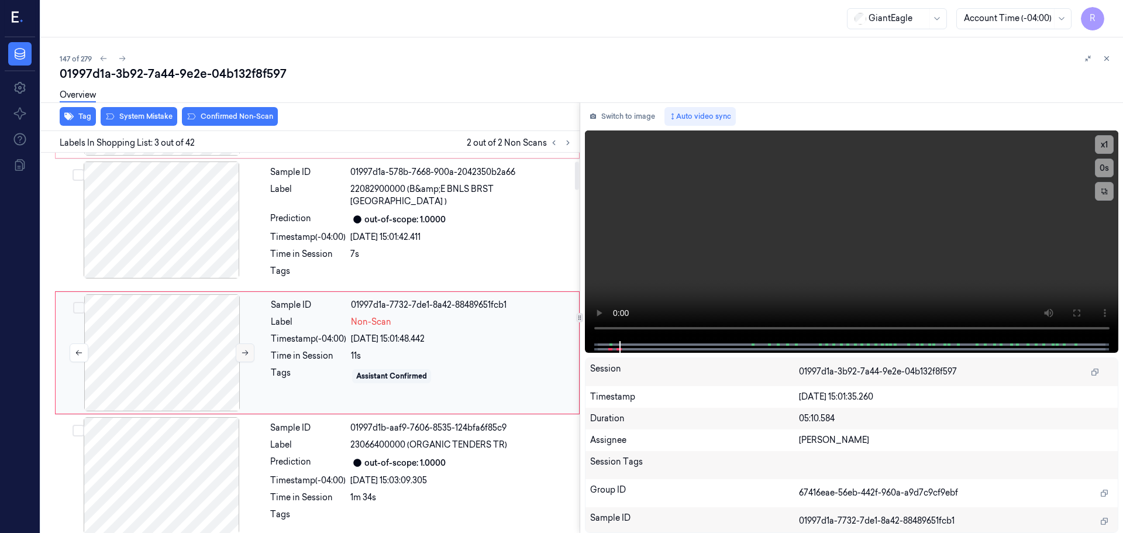
click at [241, 348] on button at bounding box center [245, 352] width 19 height 19
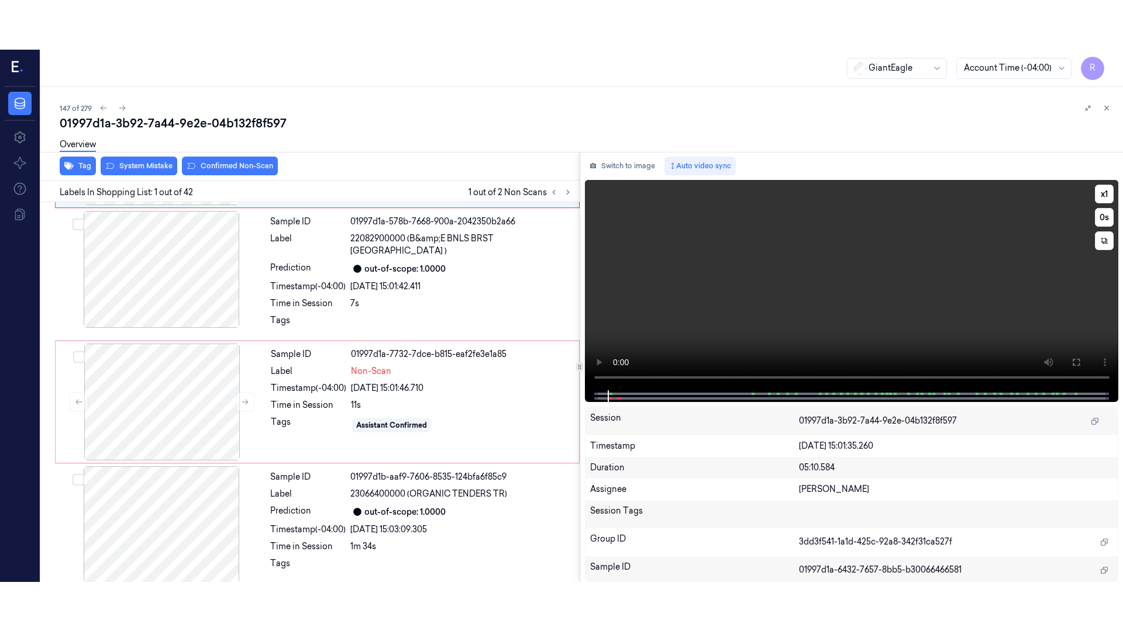
scroll to position [0, 0]
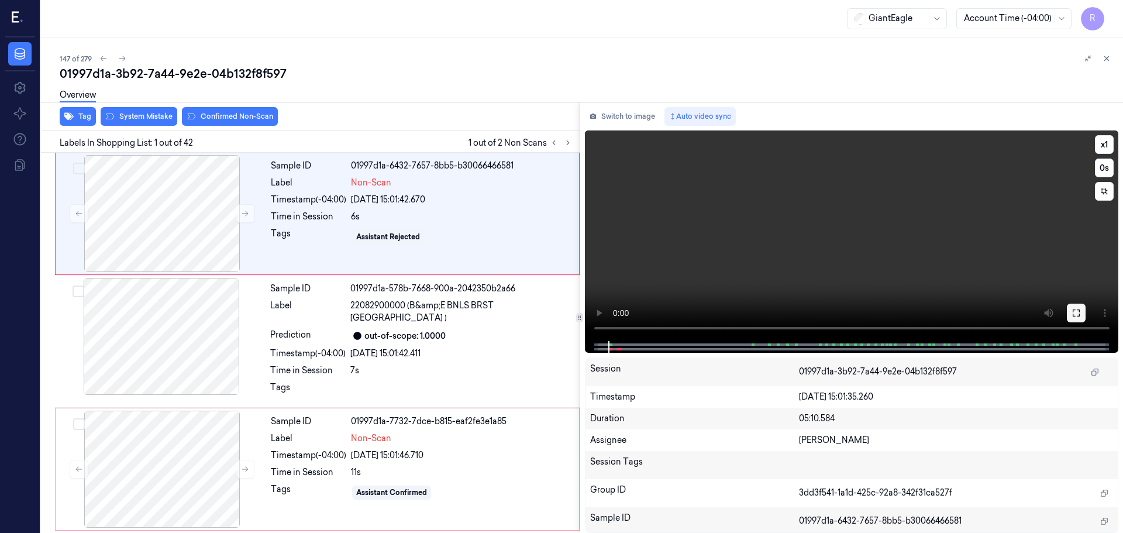
click at [1075, 308] on icon at bounding box center [1075, 312] width 9 height 9
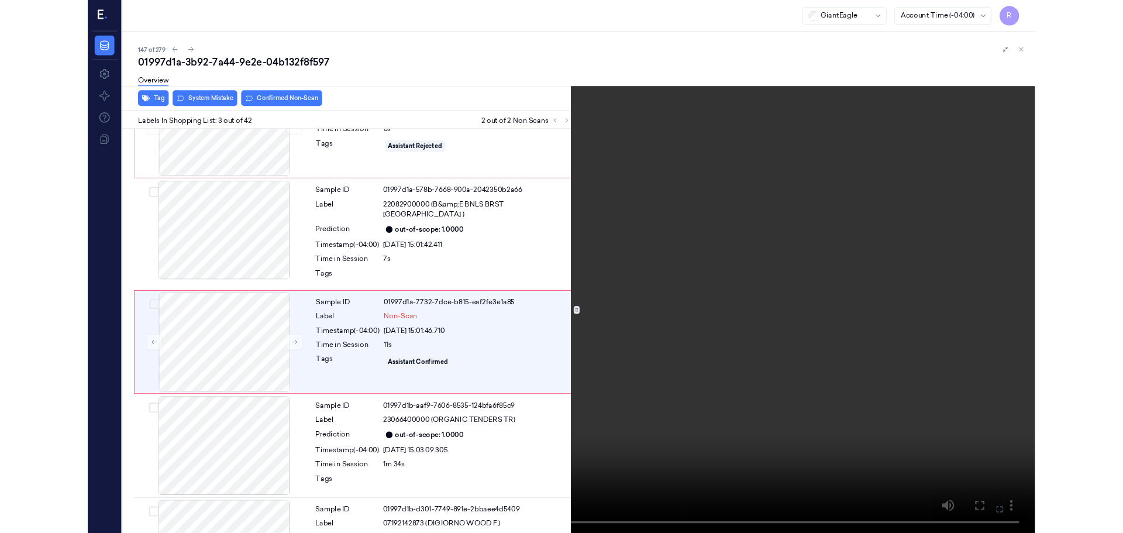
scroll to position [67, 0]
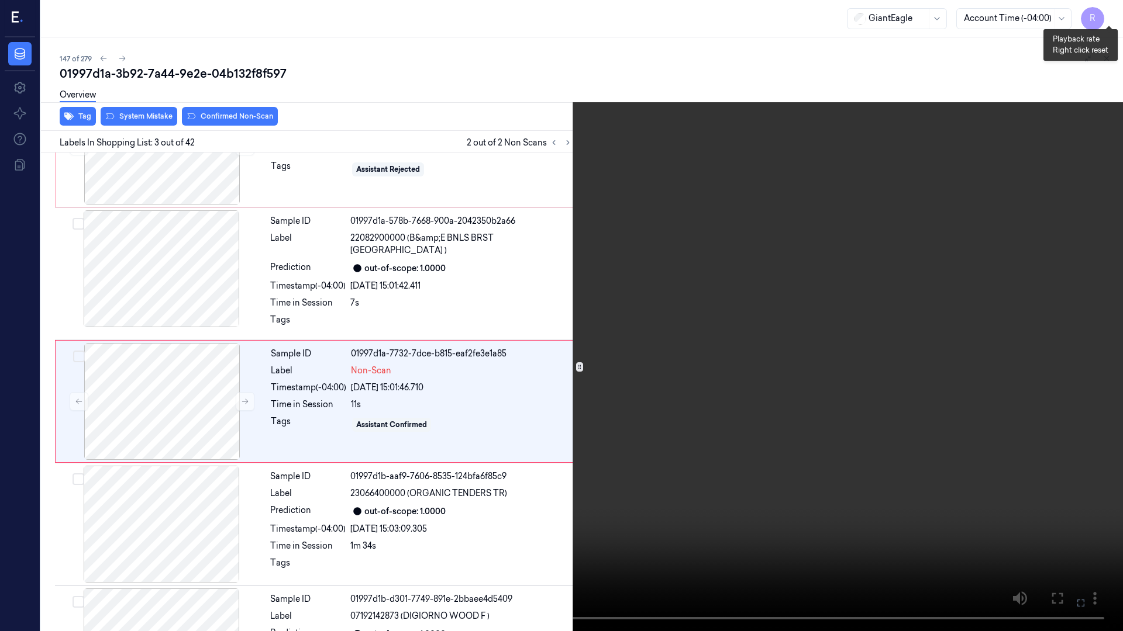
click at [1114, 18] on button "x 1" at bounding box center [1108, 14] width 19 height 19
click at [1111, 19] on button "x 2" at bounding box center [1108, 14] width 19 height 19
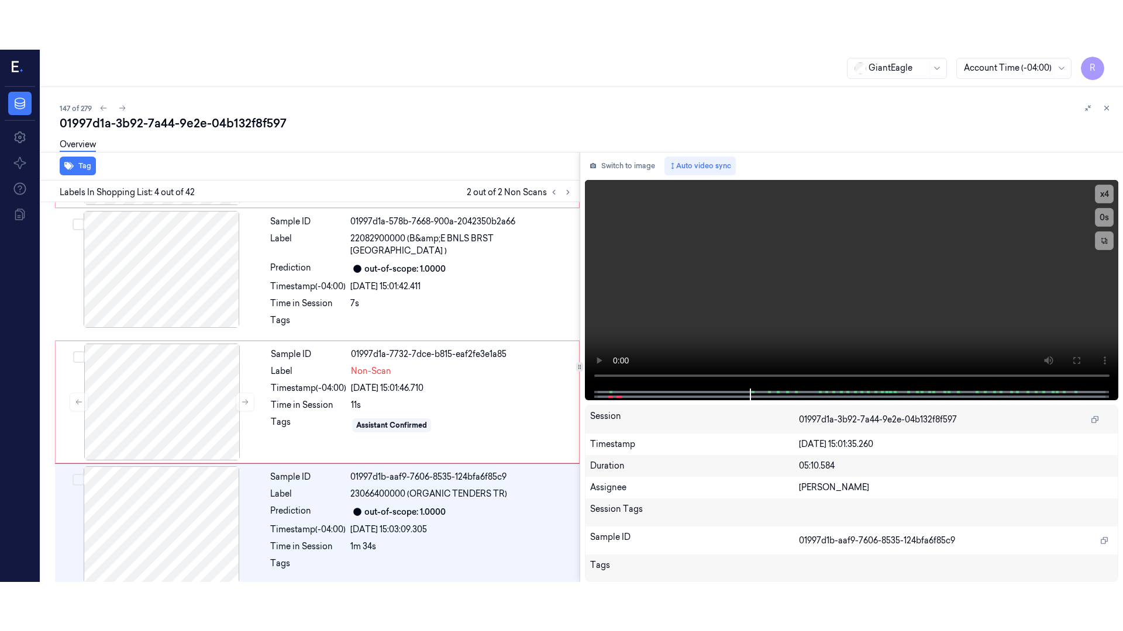
scroll to position [239, 0]
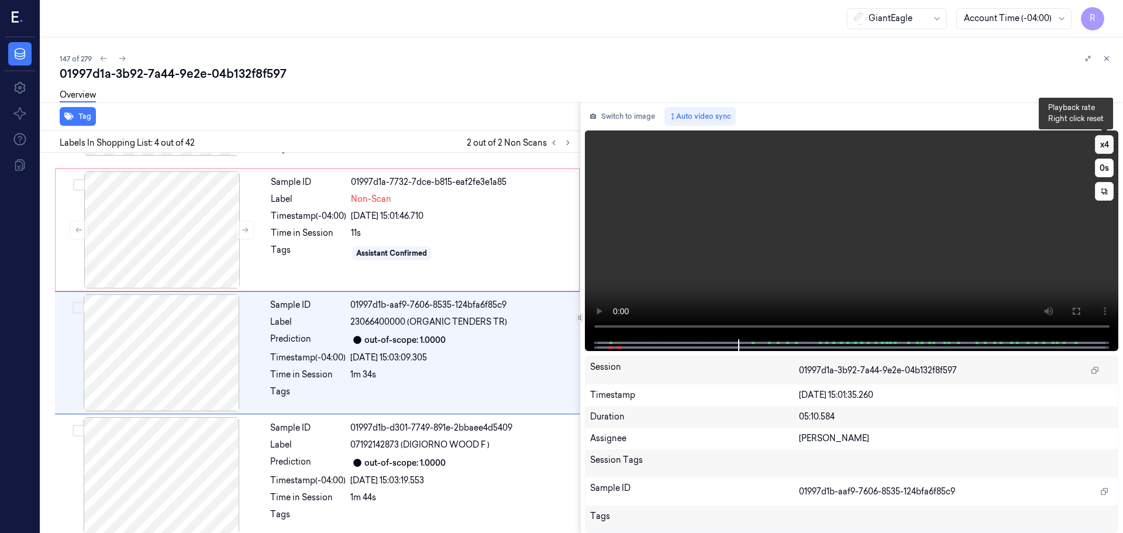
click at [1107, 150] on button "x 4" at bounding box center [1104, 144] width 19 height 19
click at [1071, 313] on icon at bounding box center [1075, 310] width 9 height 9
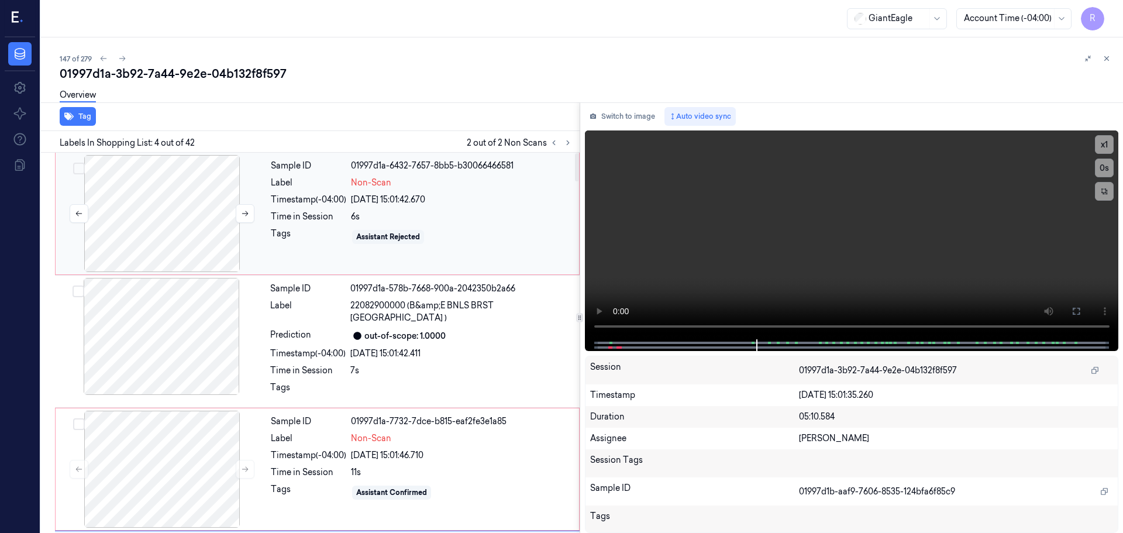
click at [153, 216] on div at bounding box center [162, 213] width 208 height 117
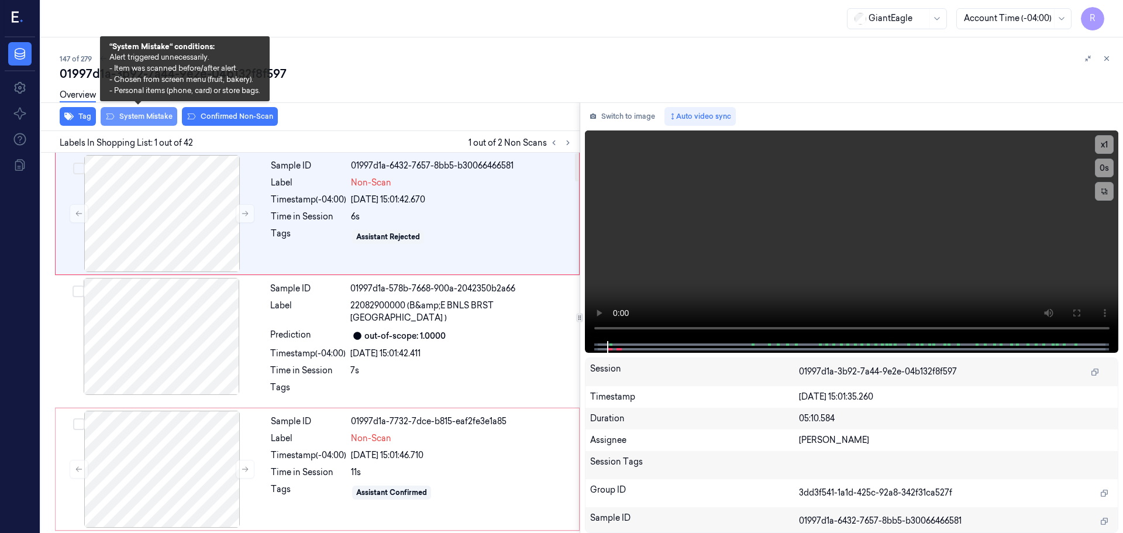
click at [153, 121] on button "System Mistake" at bounding box center [139, 116] width 77 height 19
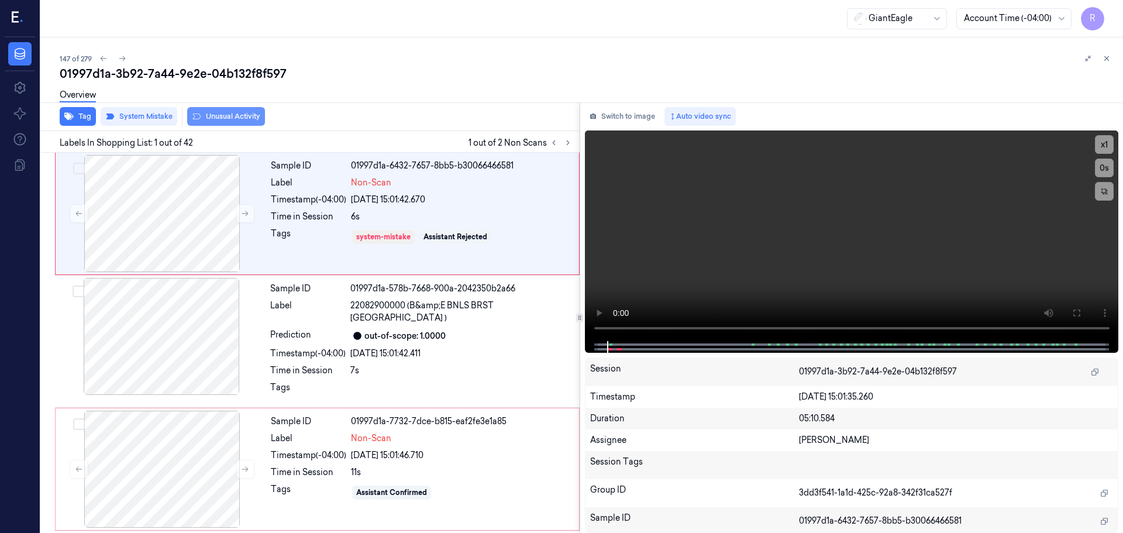
click at [236, 115] on button "Unusual Activity" at bounding box center [226, 116] width 78 height 19
click at [295, 466] on div "Time in Session" at bounding box center [308, 472] width 75 height 12
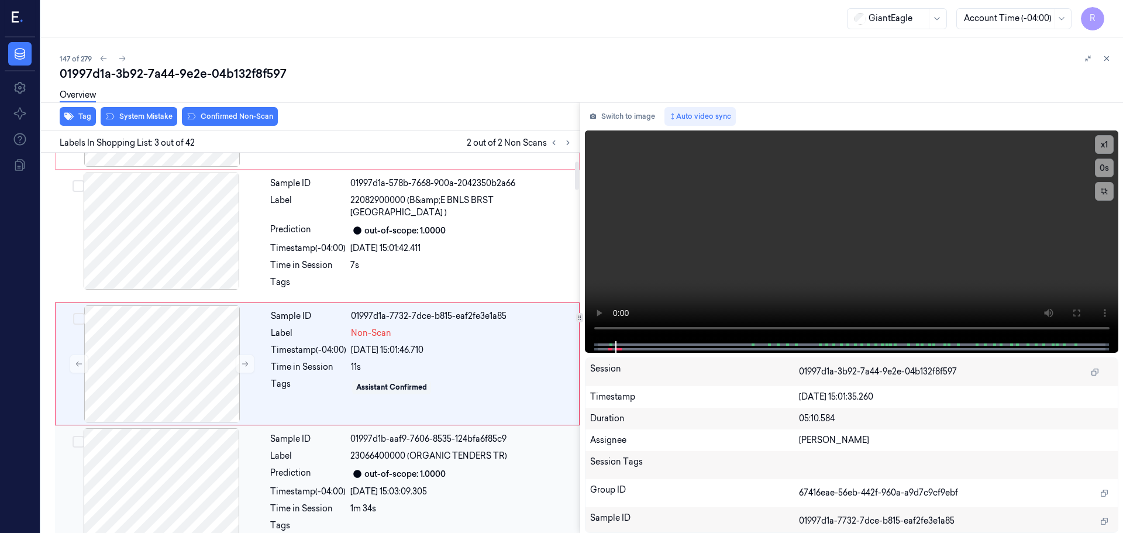
scroll to position [116, 0]
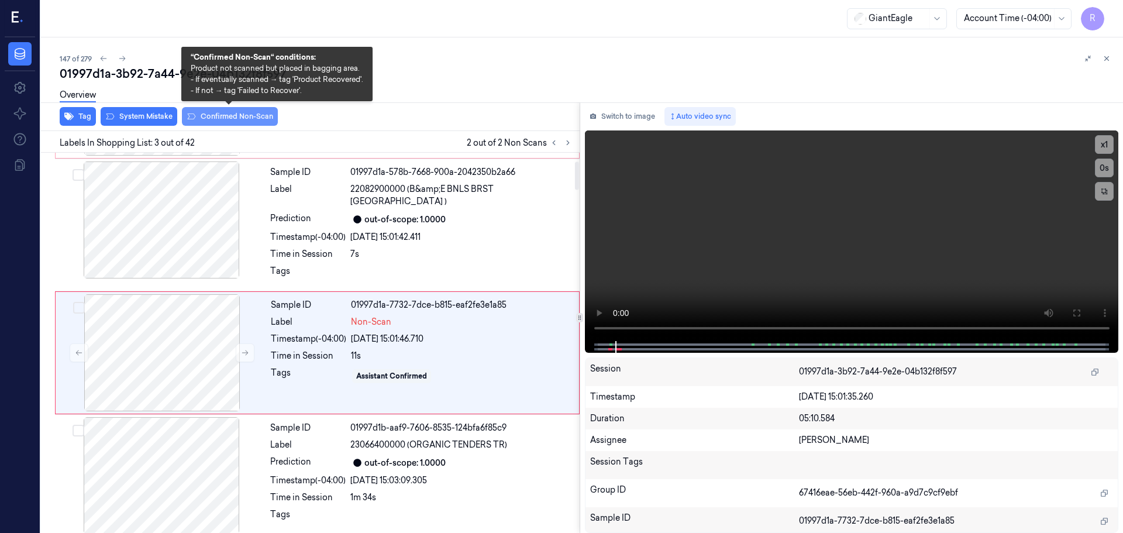
click at [216, 119] on button "Confirmed Non-Scan" at bounding box center [230, 116] width 96 height 19
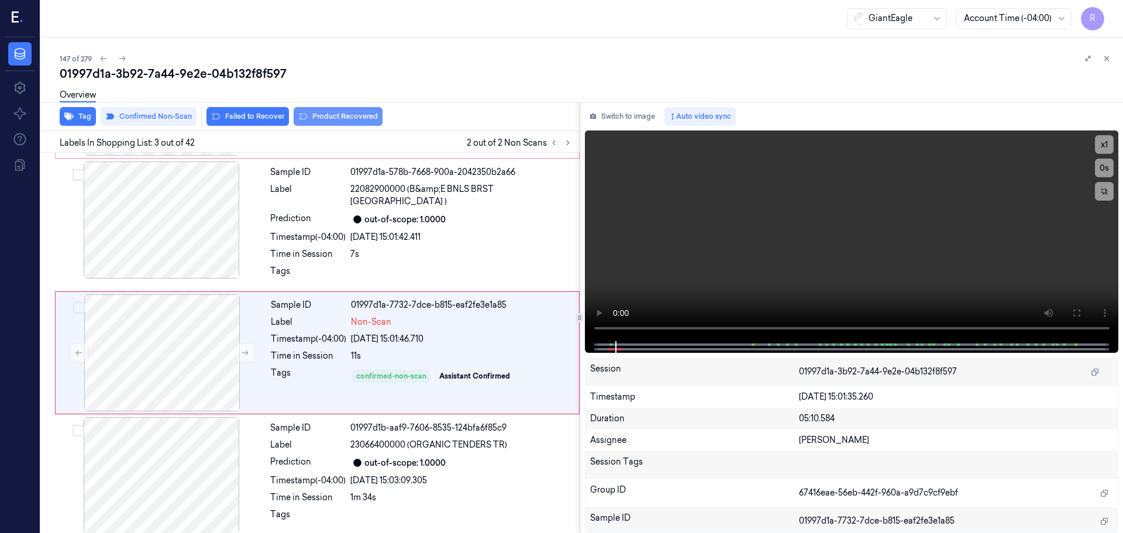
click at [315, 118] on button "Product Recovered" at bounding box center [338, 116] width 89 height 19
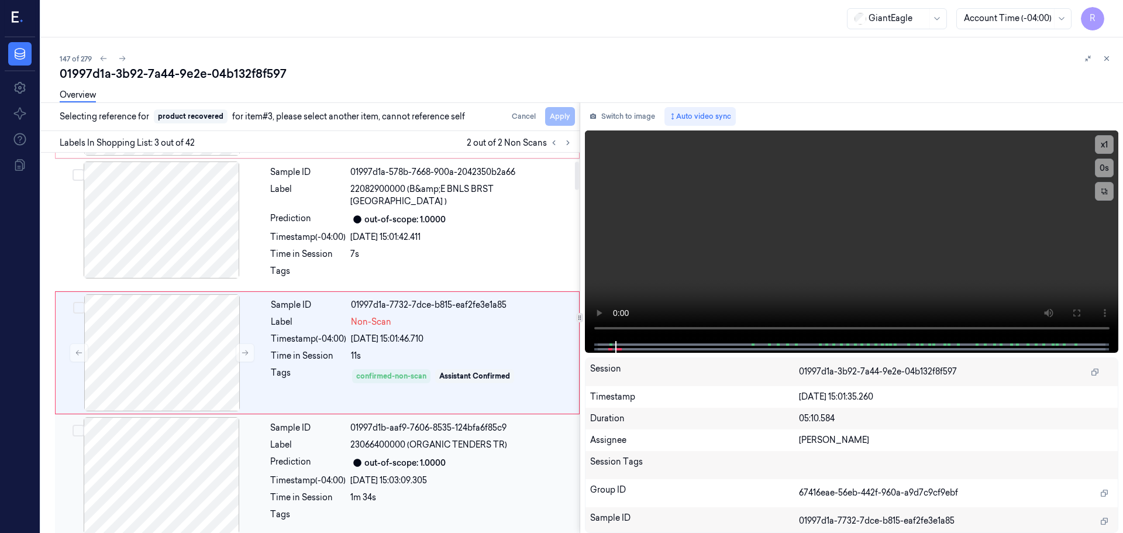
click at [402, 491] on div "1m 34s" at bounding box center [461, 497] width 222 height 12
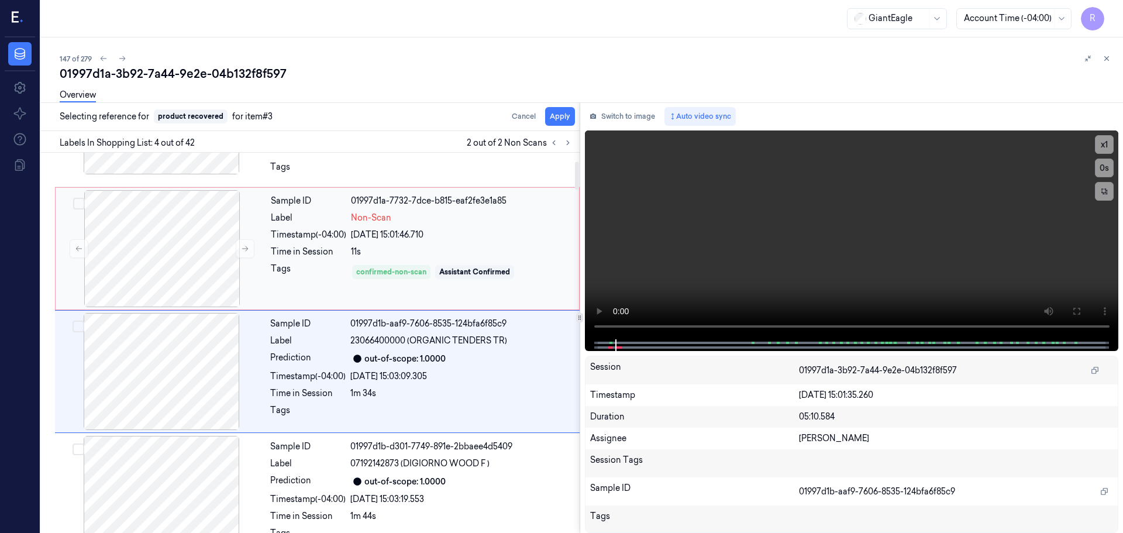
scroll to position [239, 0]
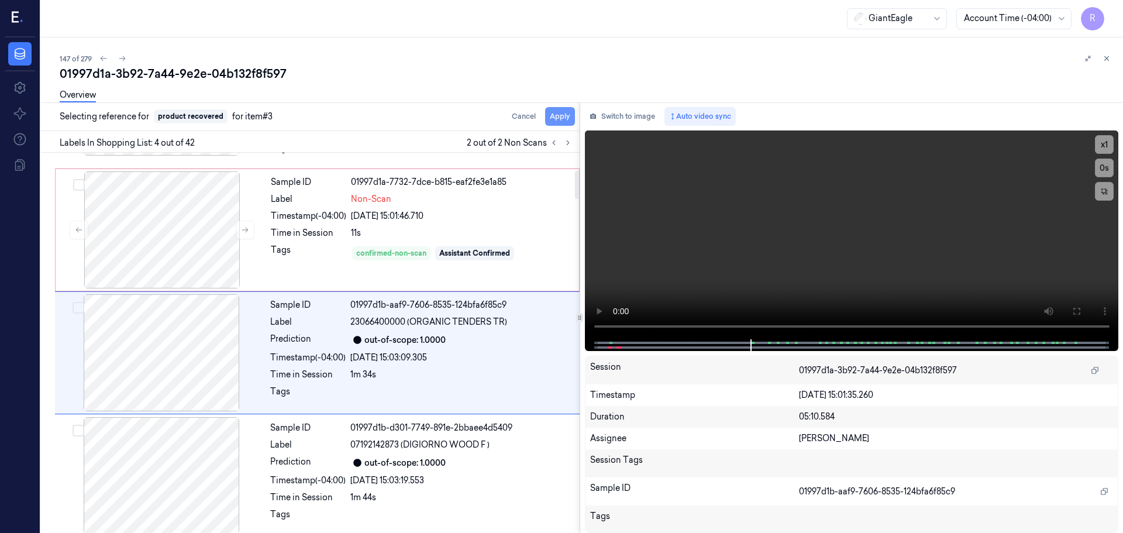
click at [552, 118] on button "Apply" at bounding box center [560, 116] width 30 height 19
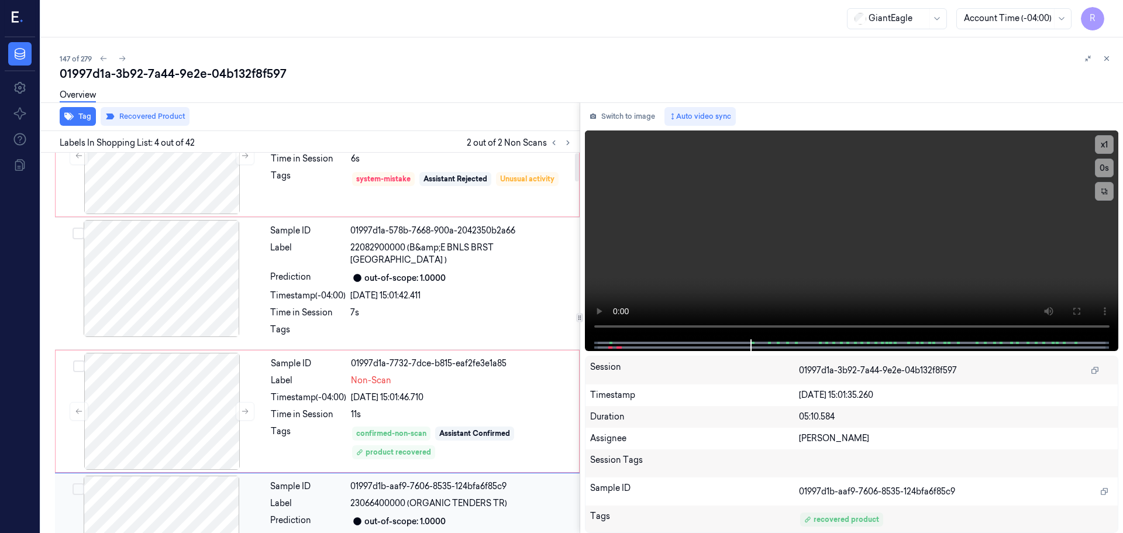
scroll to position [0, 0]
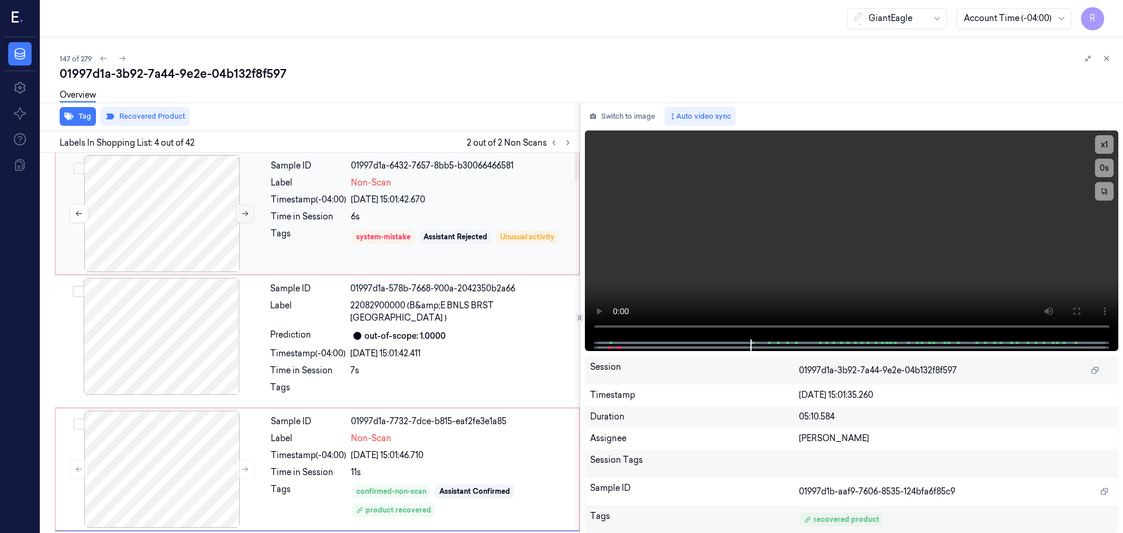
click at [239, 215] on button at bounding box center [245, 213] width 19 height 19
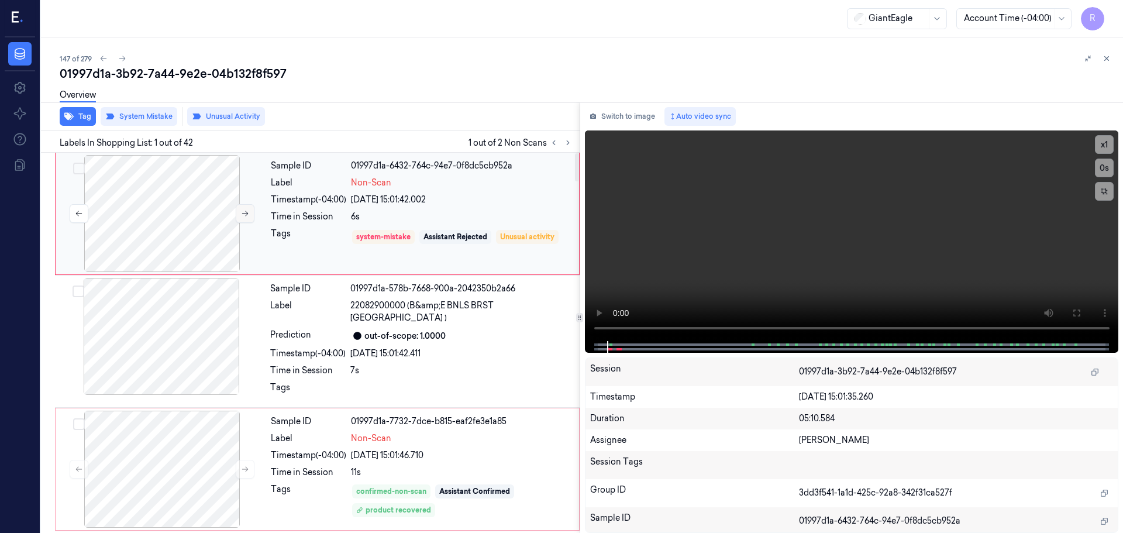
click at [241, 215] on icon at bounding box center [245, 213] width 8 height 8
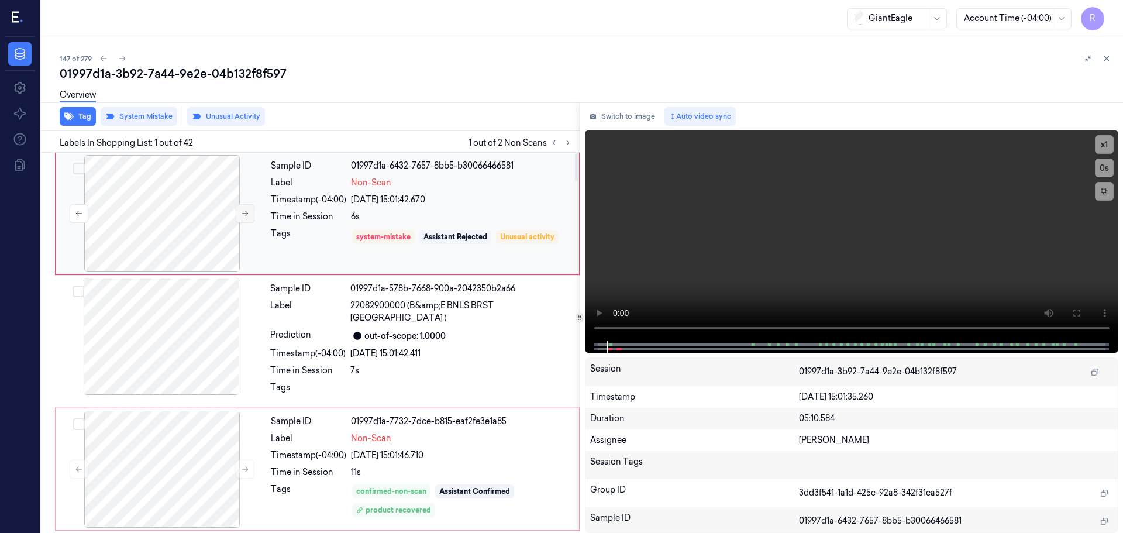
click at [241, 215] on icon at bounding box center [245, 213] width 8 height 8
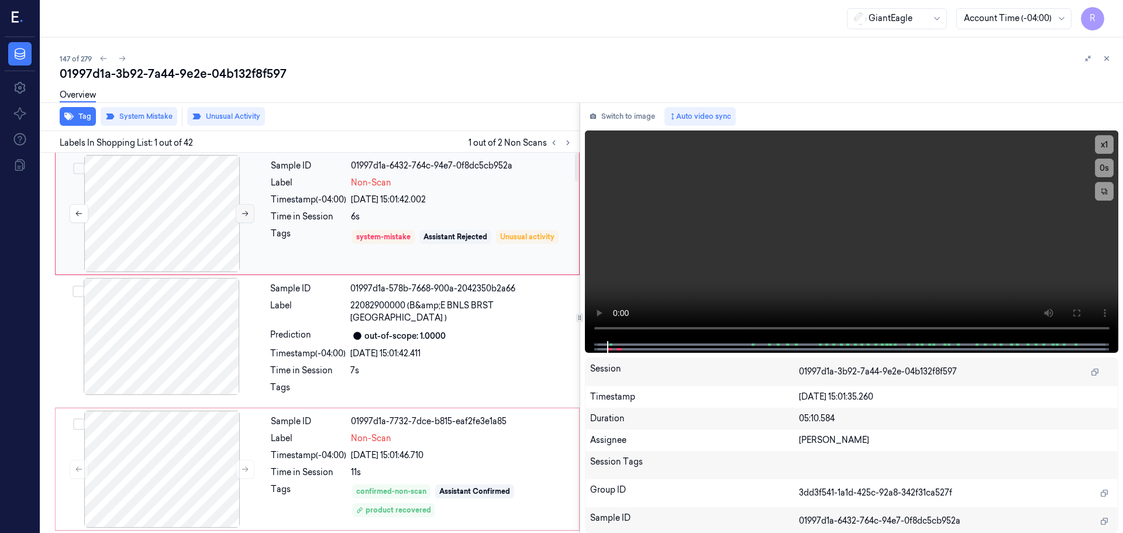
click at [241, 215] on icon at bounding box center [245, 213] width 8 height 8
click at [565, 141] on icon at bounding box center [568, 143] width 8 height 8
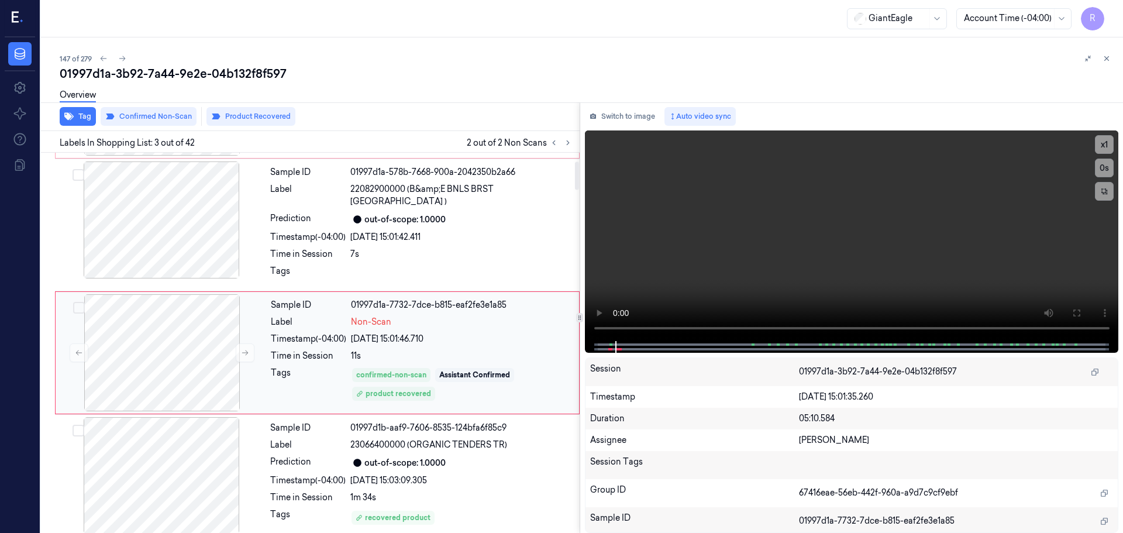
scroll to position [175, 0]
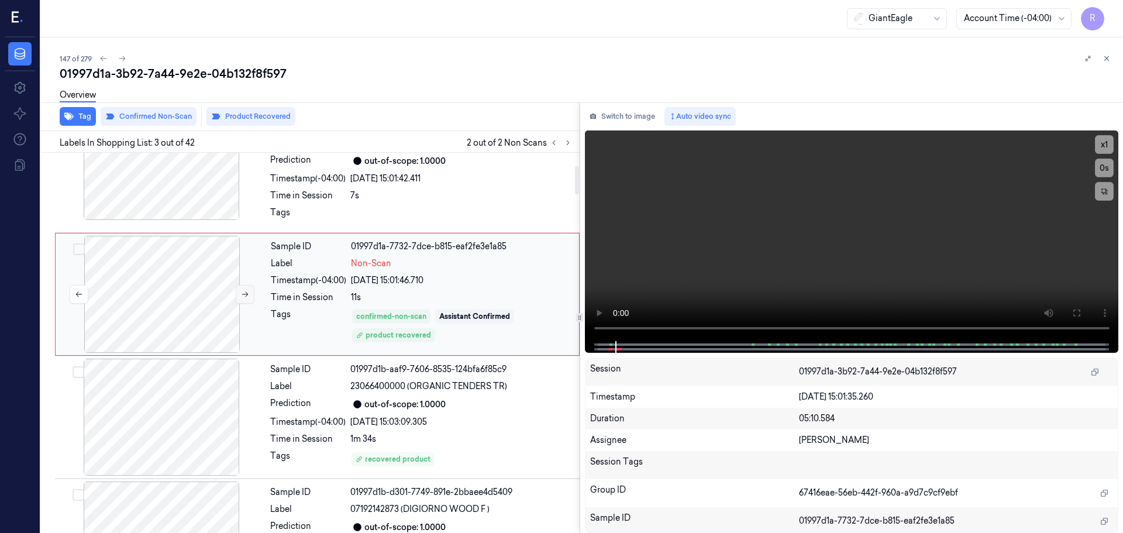
click at [241, 290] on icon at bounding box center [245, 294] width 8 height 8
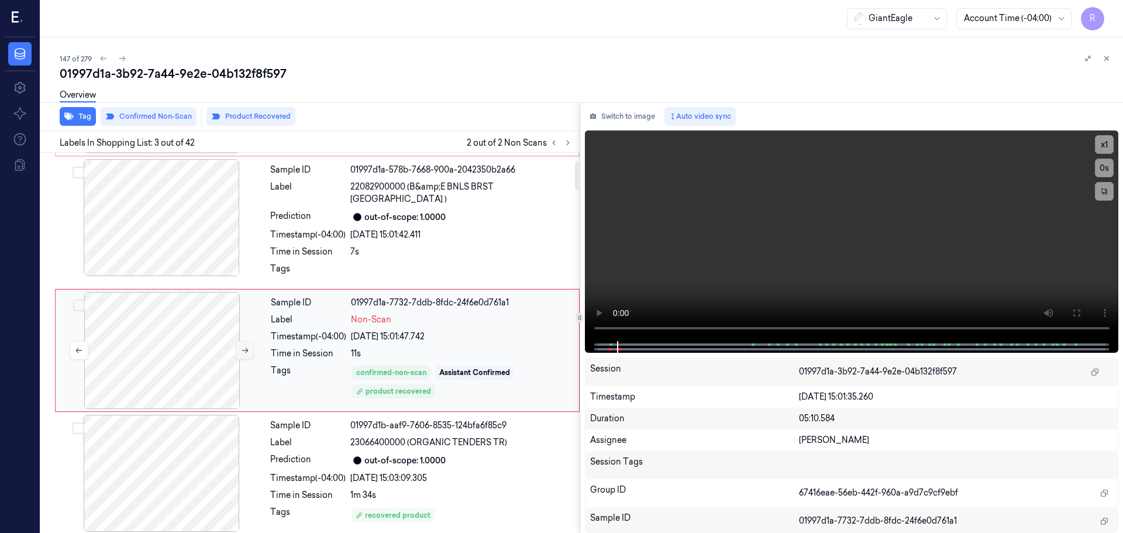
scroll to position [116, 0]
click at [245, 348] on icon at bounding box center [245, 352] width 8 height 8
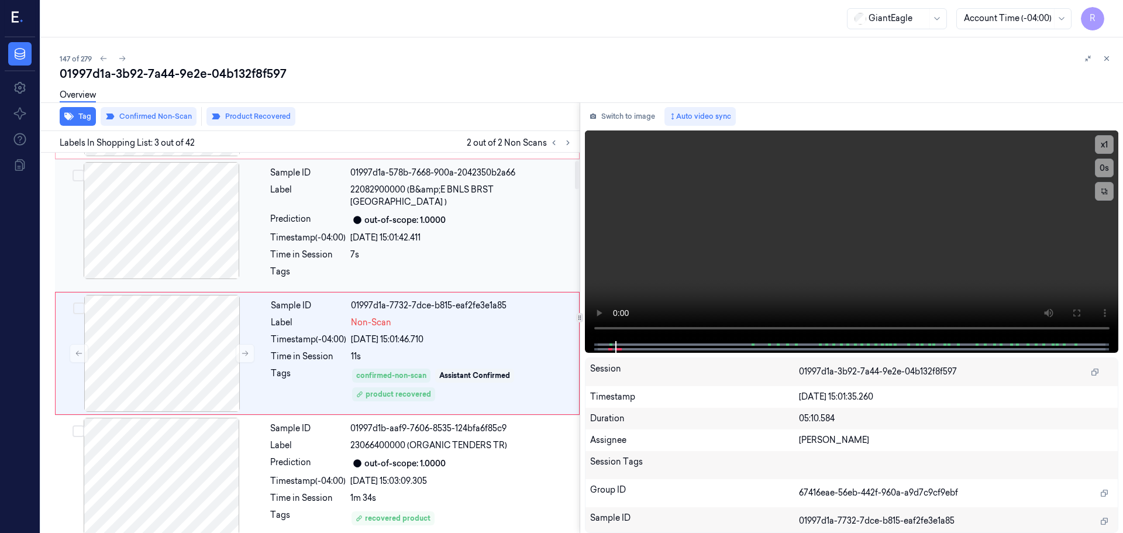
scroll to position [0, 0]
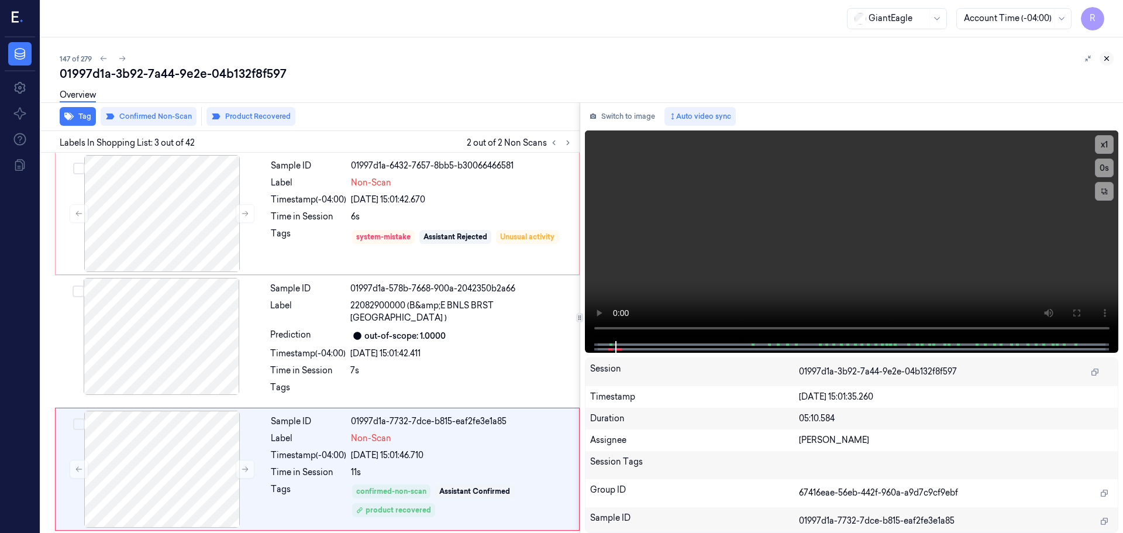
click at [1110, 59] on icon at bounding box center [1106, 58] width 8 height 8
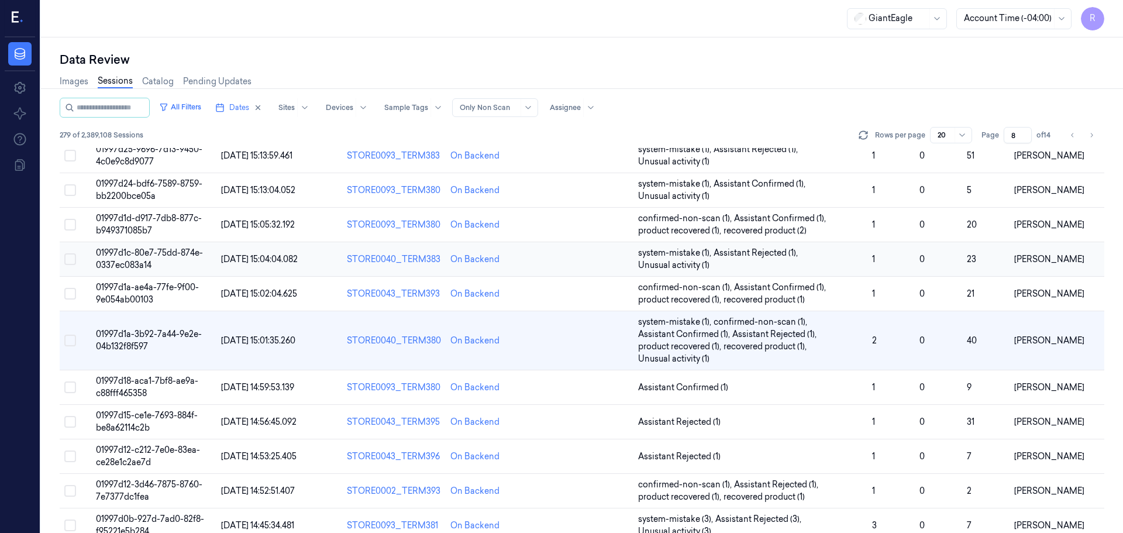
scroll to position [140, 0]
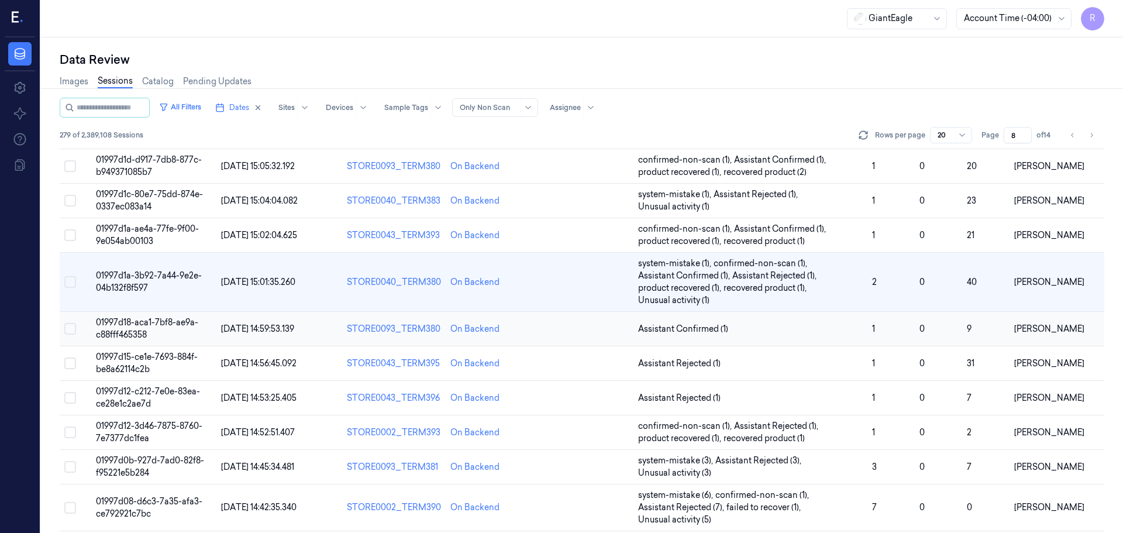
click at [792, 337] on td "Assistant Confirmed (1)" at bounding box center [750, 329] width 234 height 34
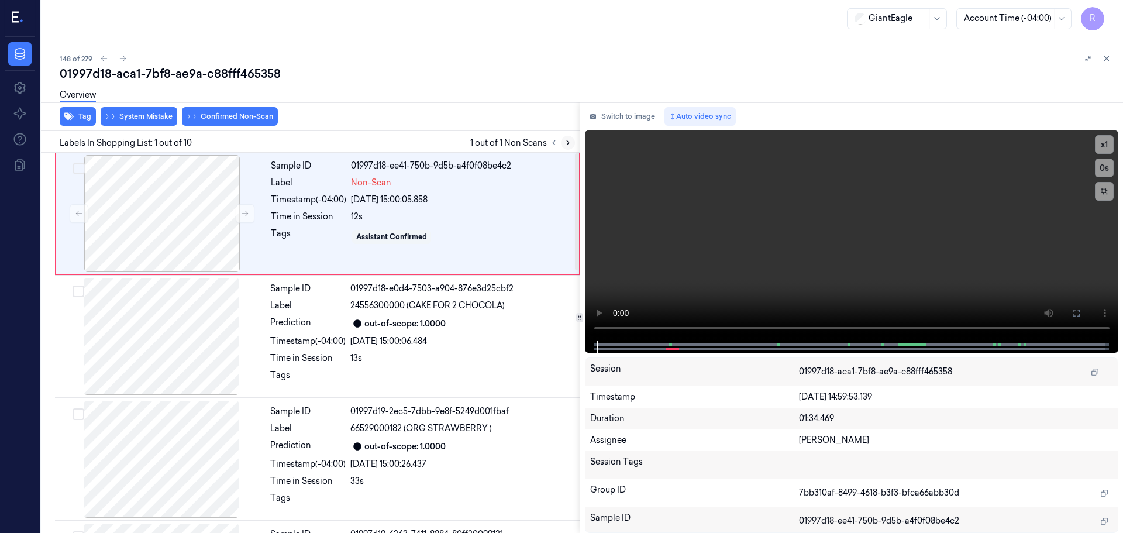
click at [561, 143] on button at bounding box center [568, 143] width 14 height 14
click at [567, 145] on icon at bounding box center [568, 143] width 8 height 8
click at [567, 145] on icon at bounding box center [568, 143] width 2 height 4
click at [206, 226] on div at bounding box center [162, 213] width 208 height 117
click at [1075, 316] on icon at bounding box center [1075, 312] width 9 height 9
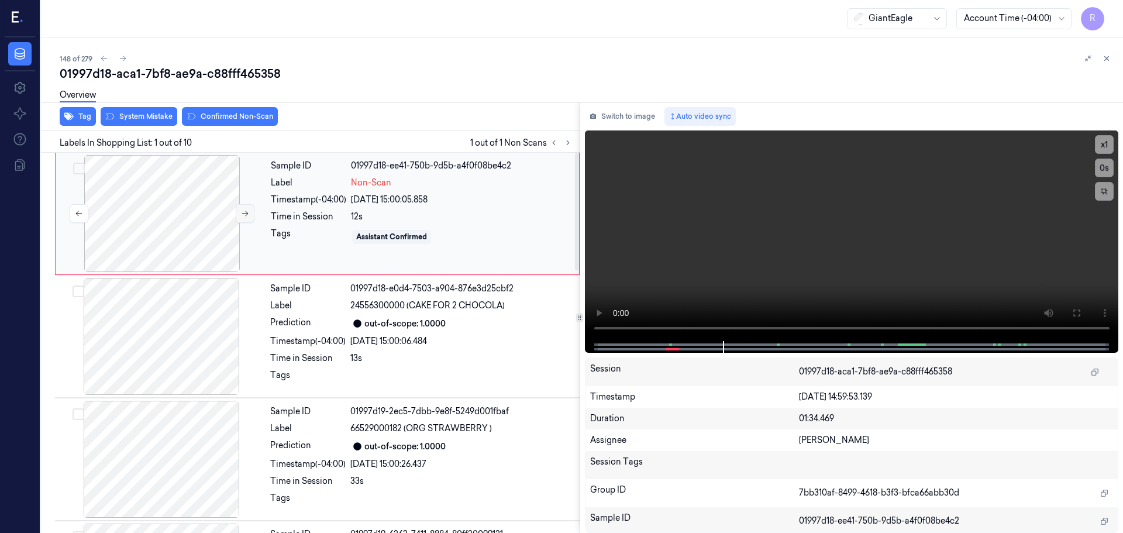
click at [245, 213] on icon at bounding box center [245, 213] width 6 height 5
click at [181, 347] on div at bounding box center [161, 336] width 208 height 117
click at [180, 224] on div at bounding box center [162, 213] width 208 height 117
click at [1108, 138] on button "x 1" at bounding box center [1104, 144] width 19 height 19
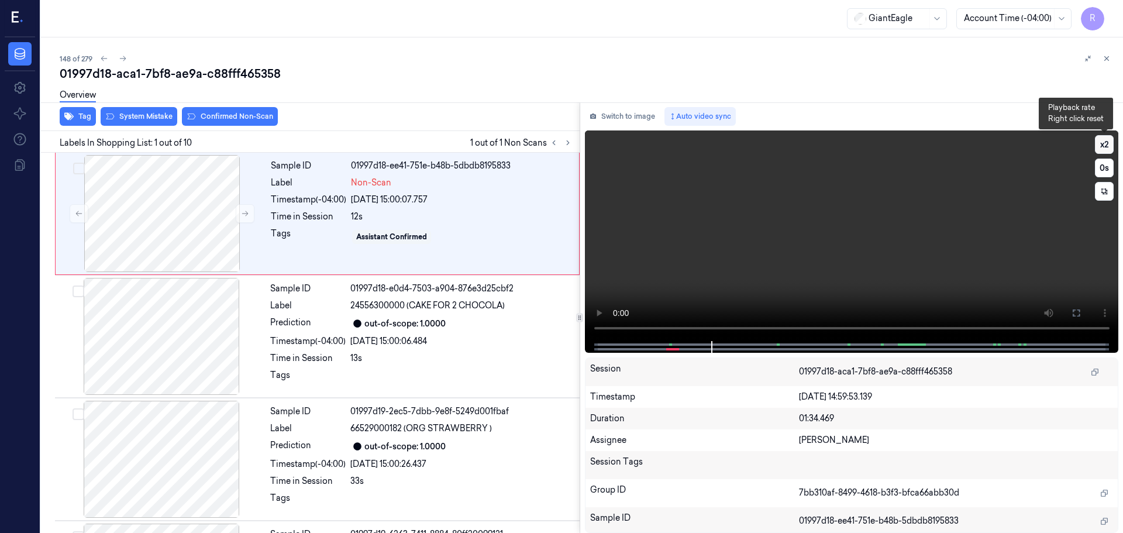
click at [1108, 138] on button "x 2" at bounding box center [1104, 144] width 19 height 19
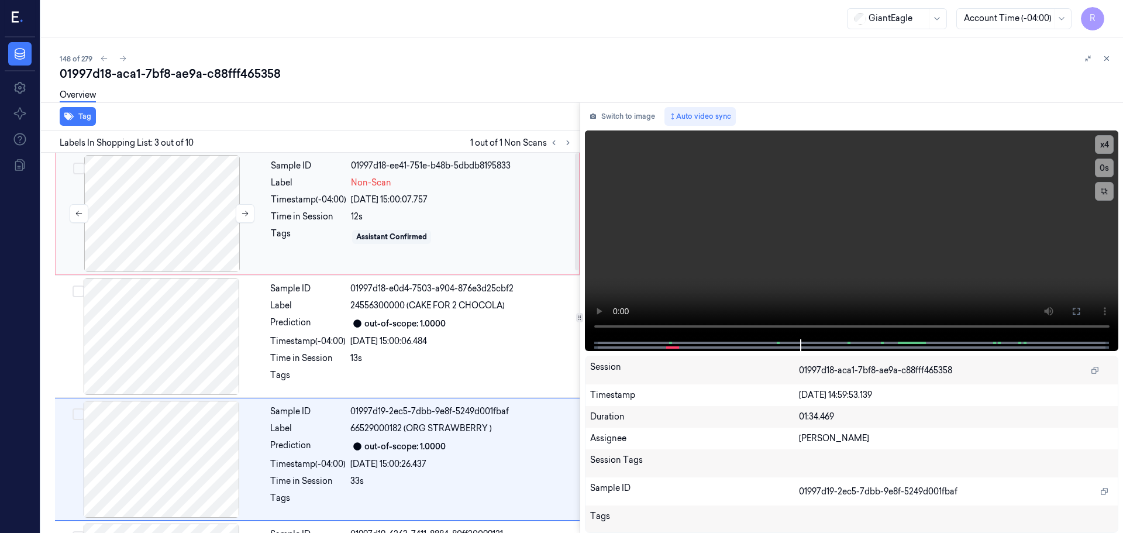
click at [157, 233] on div at bounding box center [162, 213] width 208 height 117
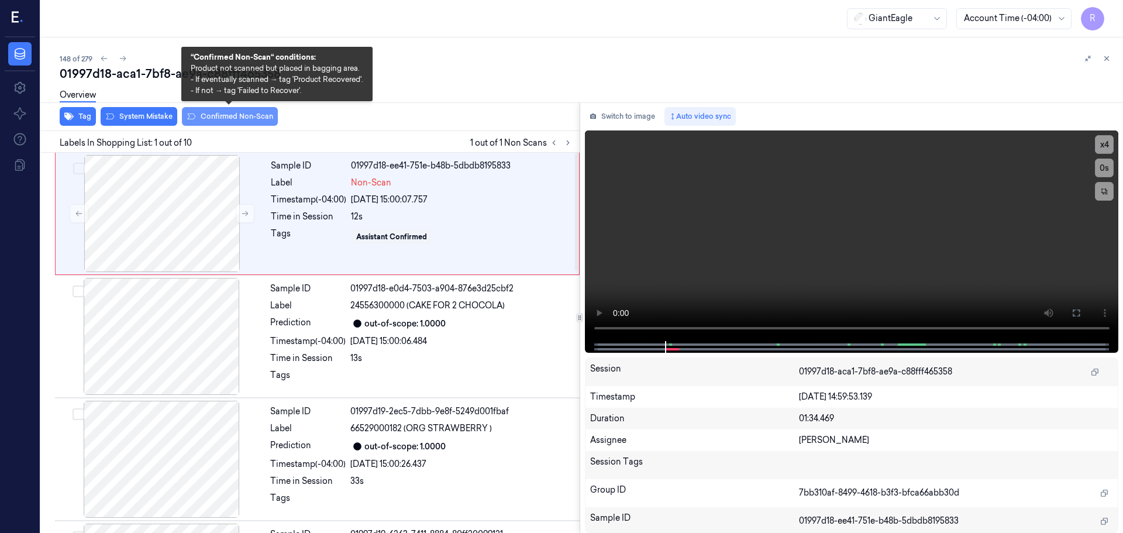
click at [236, 113] on button "Confirmed Non-Scan" at bounding box center [230, 116] width 96 height 19
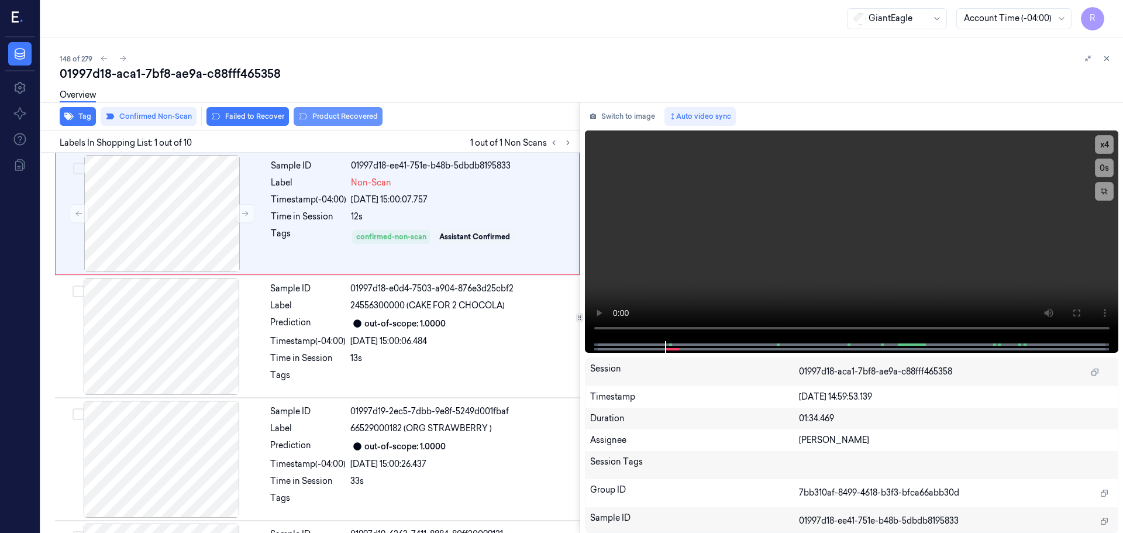
click at [310, 117] on button "Product Recovered" at bounding box center [338, 116] width 89 height 19
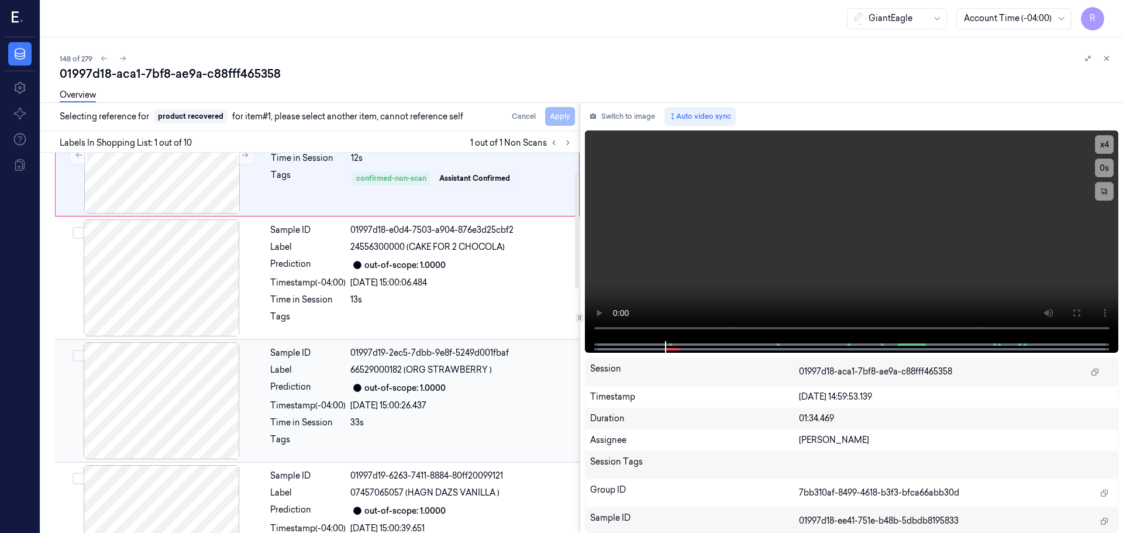
click at [308, 413] on div "Sample ID 01997d19-2ec5-7dbb-9e8f-5249d001fbaf Label 66529000182 (ORG STRAWBERR…" at bounding box center [421, 400] width 312 height 117
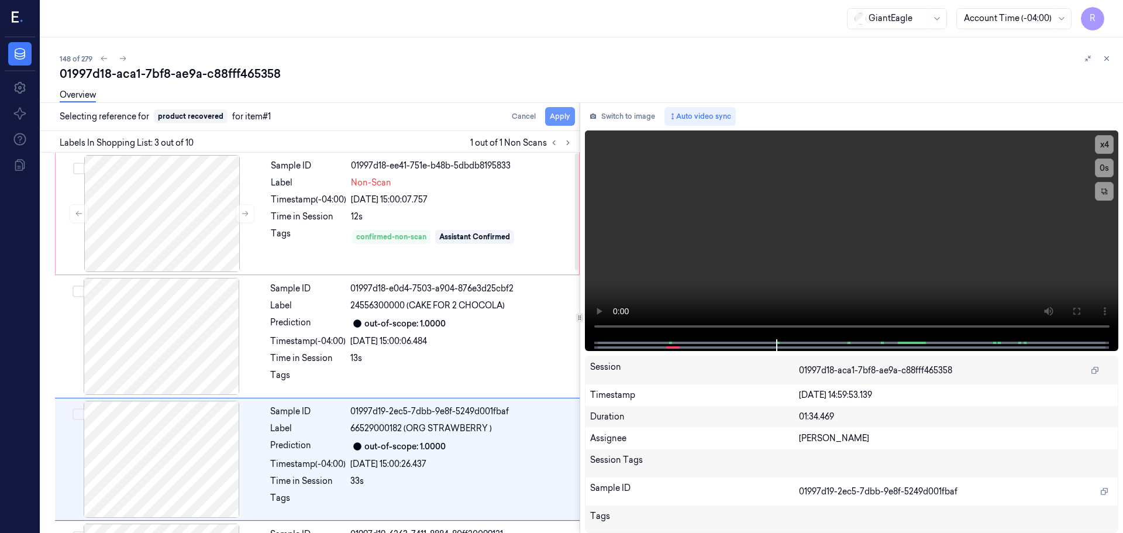
click at [556, 124] on button "Apply" at bounding box center [560, 116] width 30 height 19
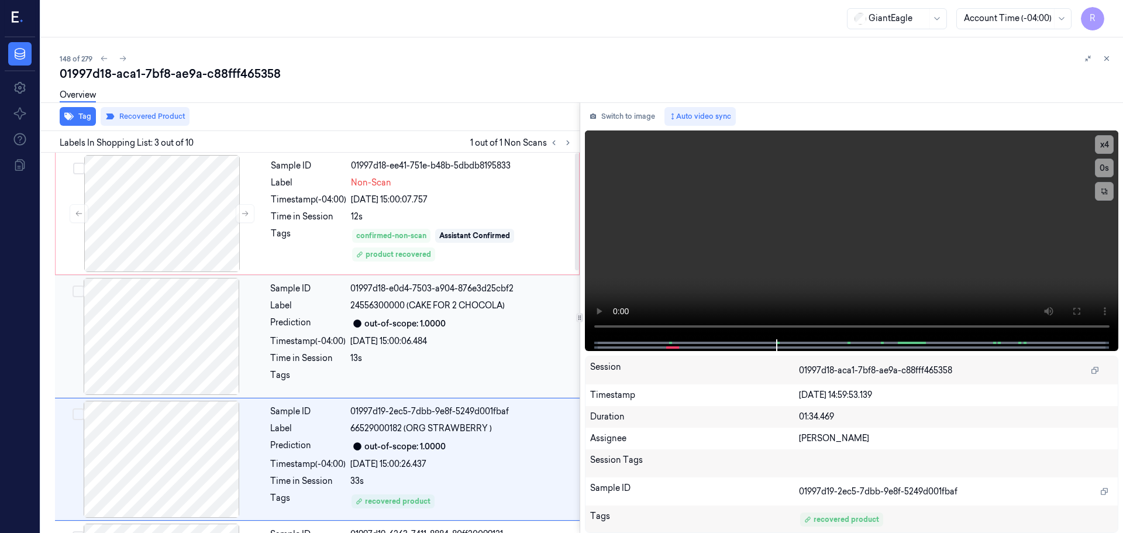
click at [341, 340] on div "Timestamp (-04:00)" at bounding box center [307, 341] width 75 height 12
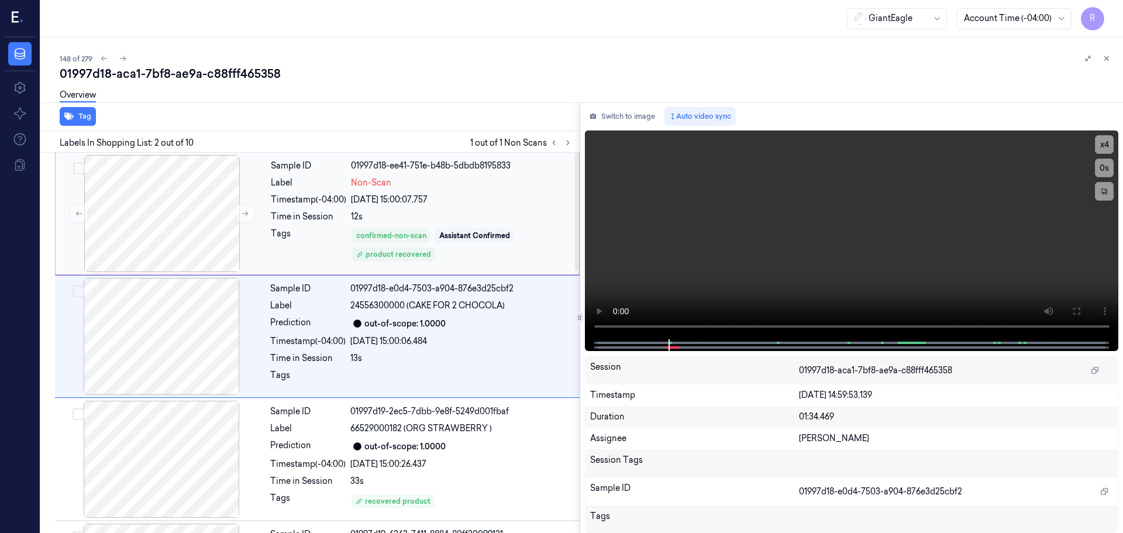
click at [294, 215] on div "Time in Session" at bounding box center [308, 216] width 75 height 12
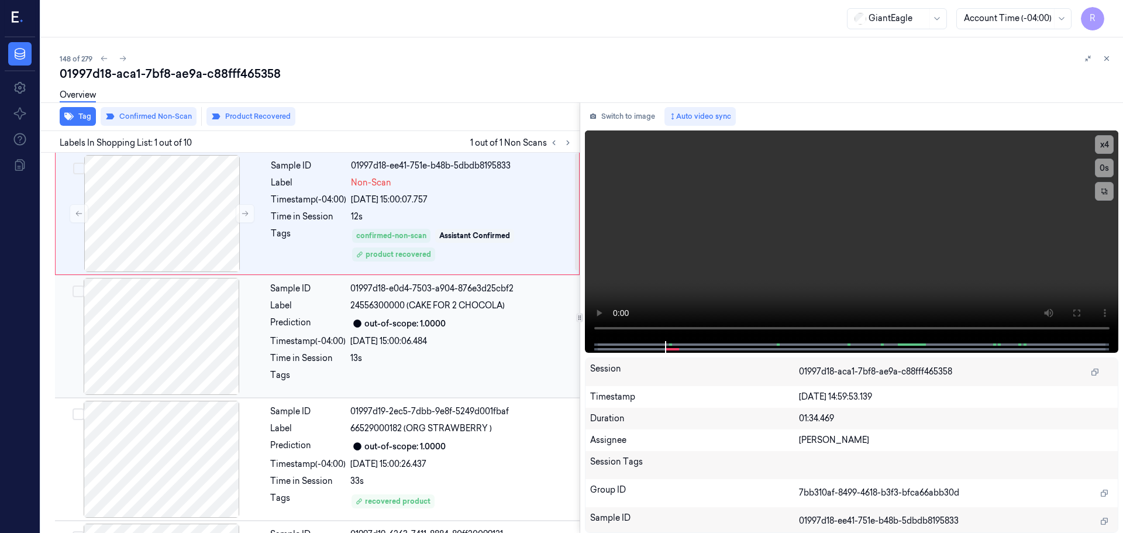
click at [325, 365] on div "Sample ID 01997d18-e0d4-7503-a904-876e3d25cbf2 Label 24556300000 (CAKE FOR 2 CH…" at bounding box center [421, 336] width 312 height 117
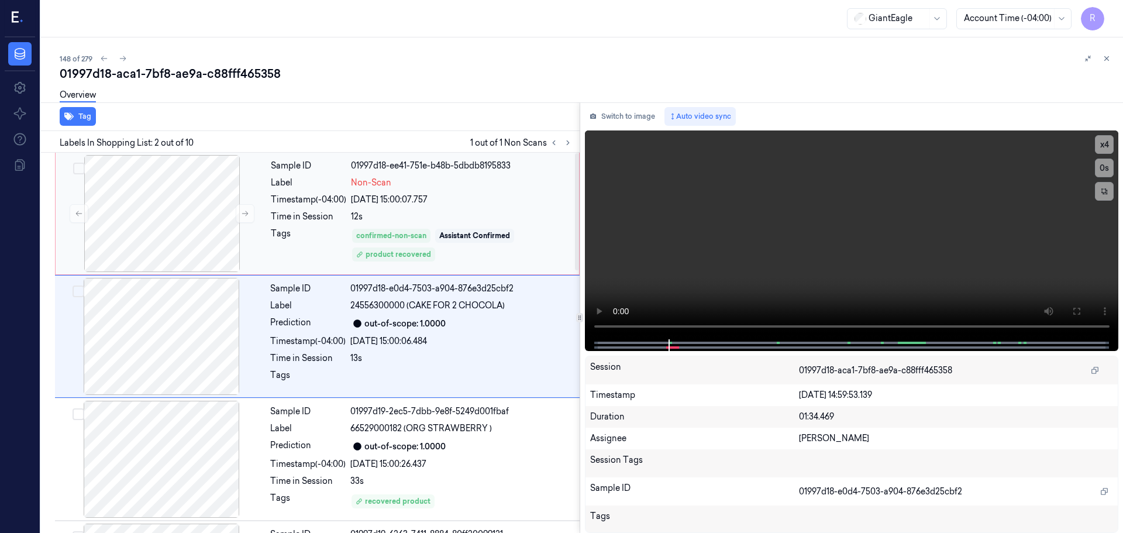
click at [301, 251] on div "Tags" at bounding box center [308, 244] width 75 height 35
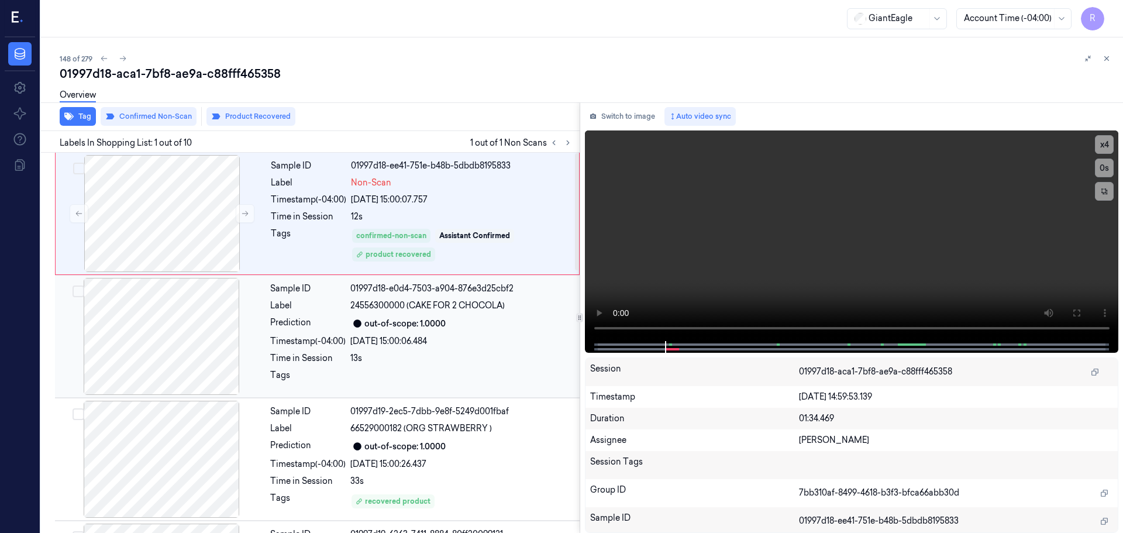
click at [315, 369] on div "Tags" at bounding box center [307, 378] width 75 height 19
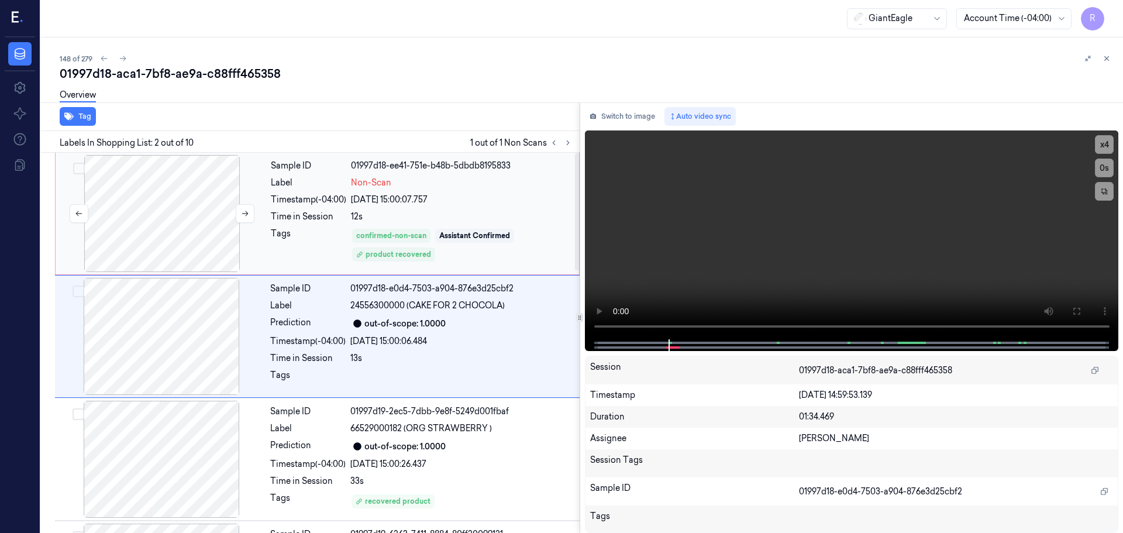
click at [295, 251] on div "Tags" at bounding box center [308, 244] width 75 height 35
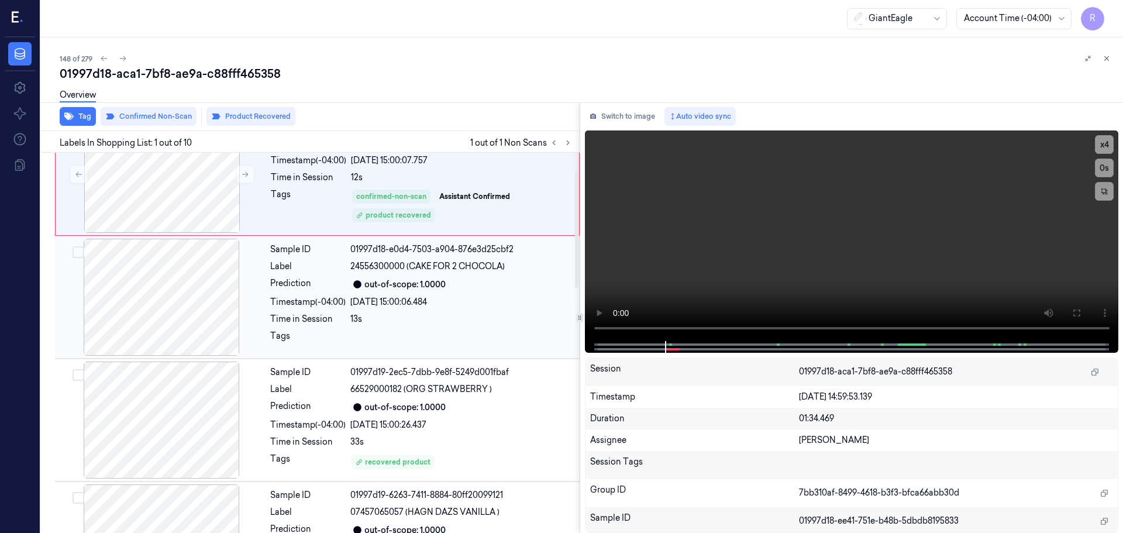
scroll to position [58, 0]
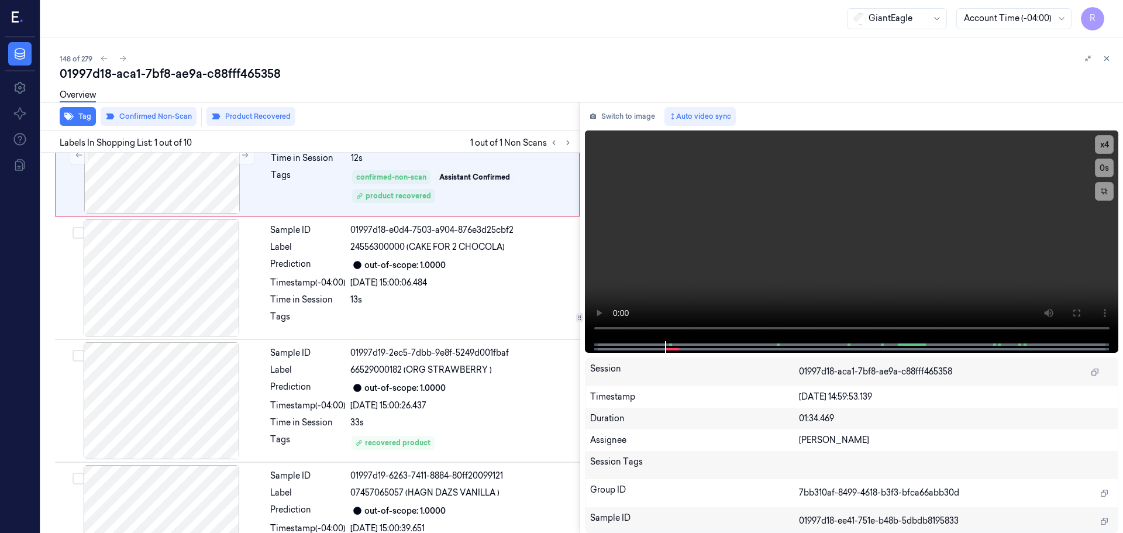
click at [1103, 63] on button at bounding box center [1106, 58] width 14 height 14
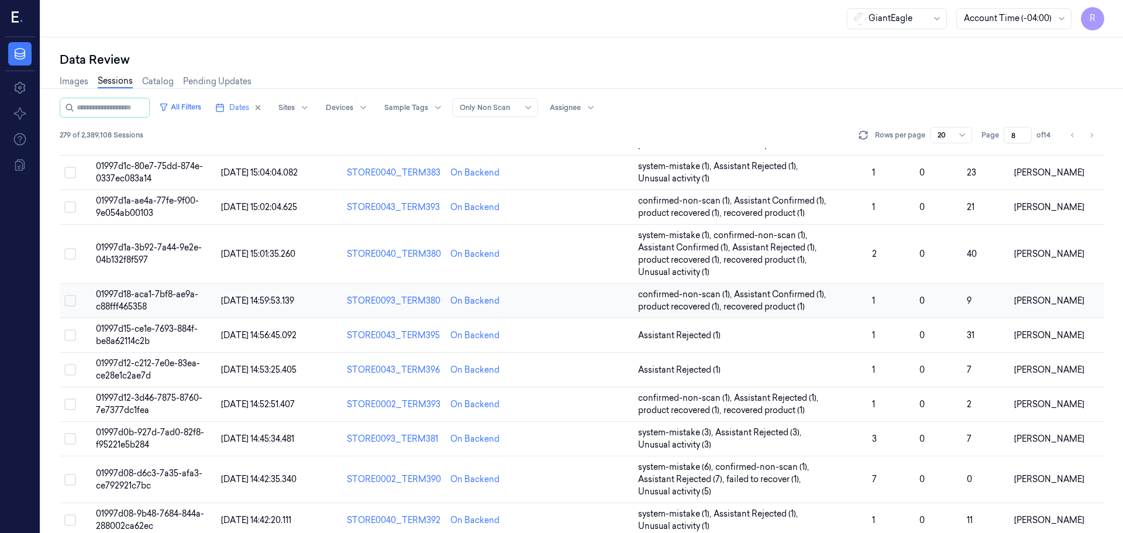
scroll to position [187, 0]
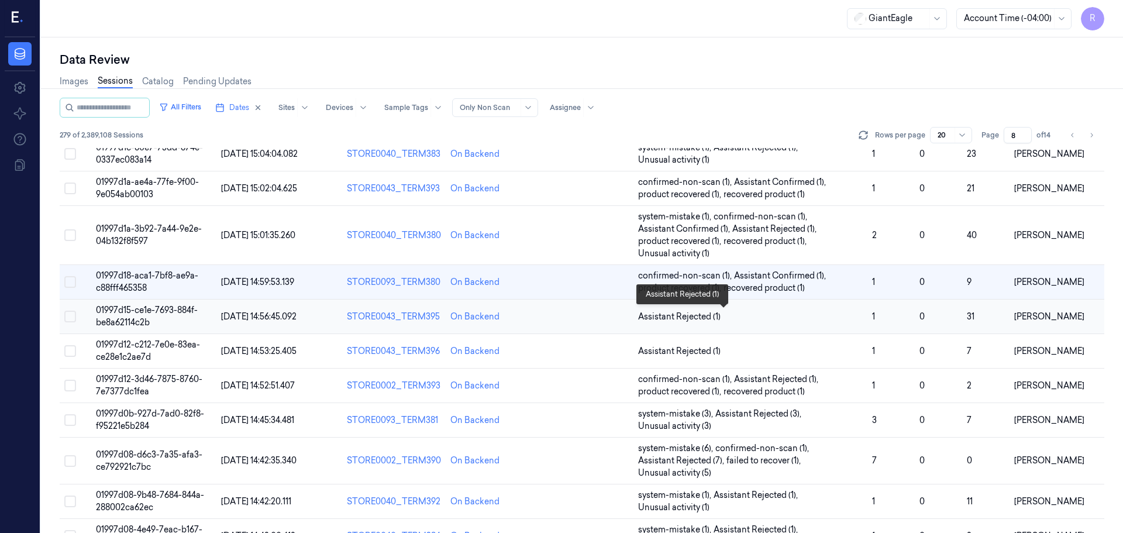
click at [753, 316] on span "Assistant Rejected (1)" at bounding box center [750, 316] width 225 height 12
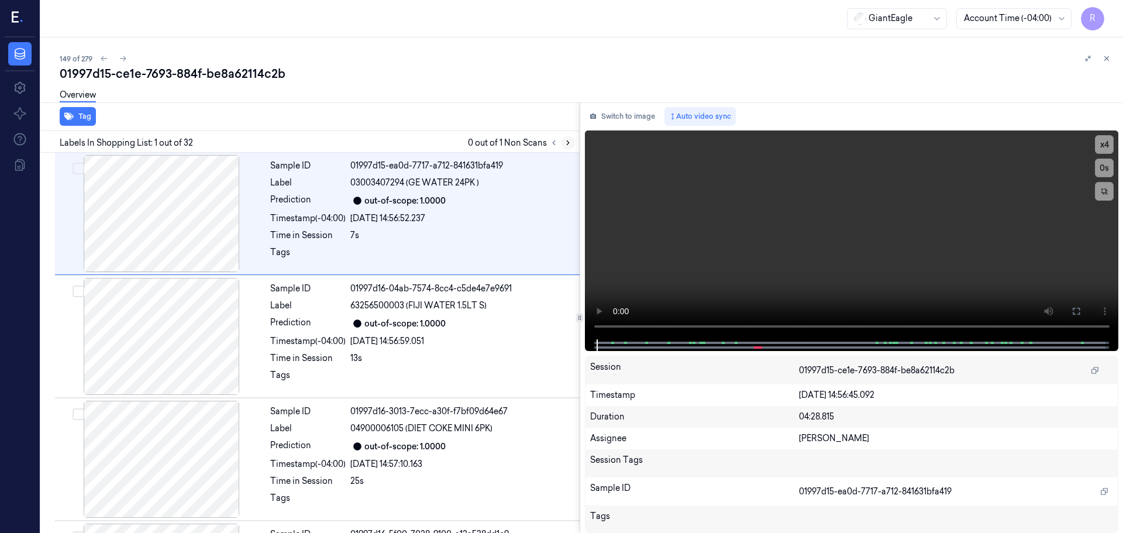
click at [565, 143] on icon at bounding box center [568, 143] width 8 height 8
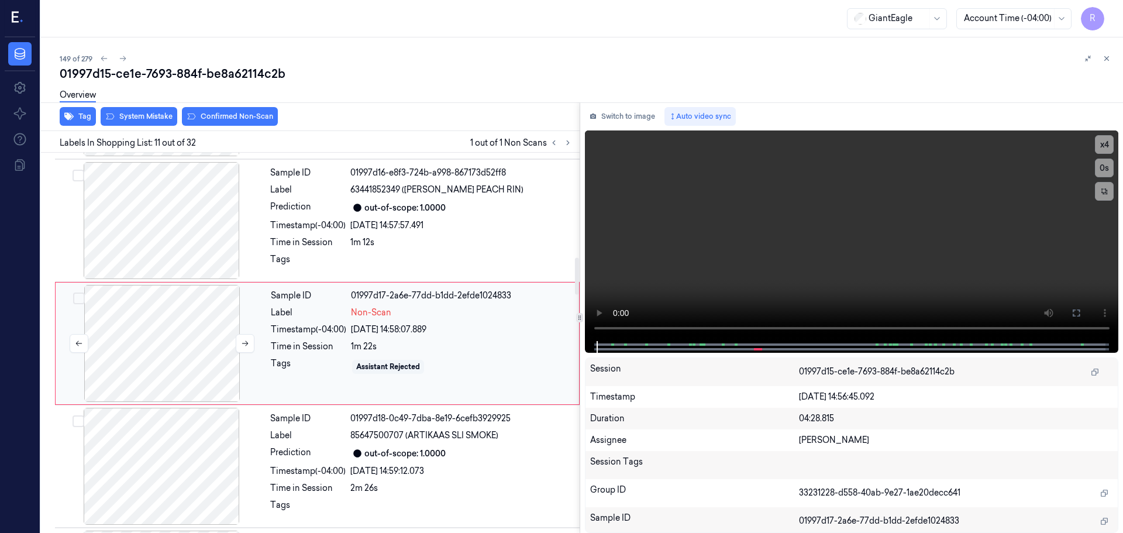
scroll to position [1099, 0]
click at [243, 344] on icon at bounding box center [245, 343] width 8 height 8
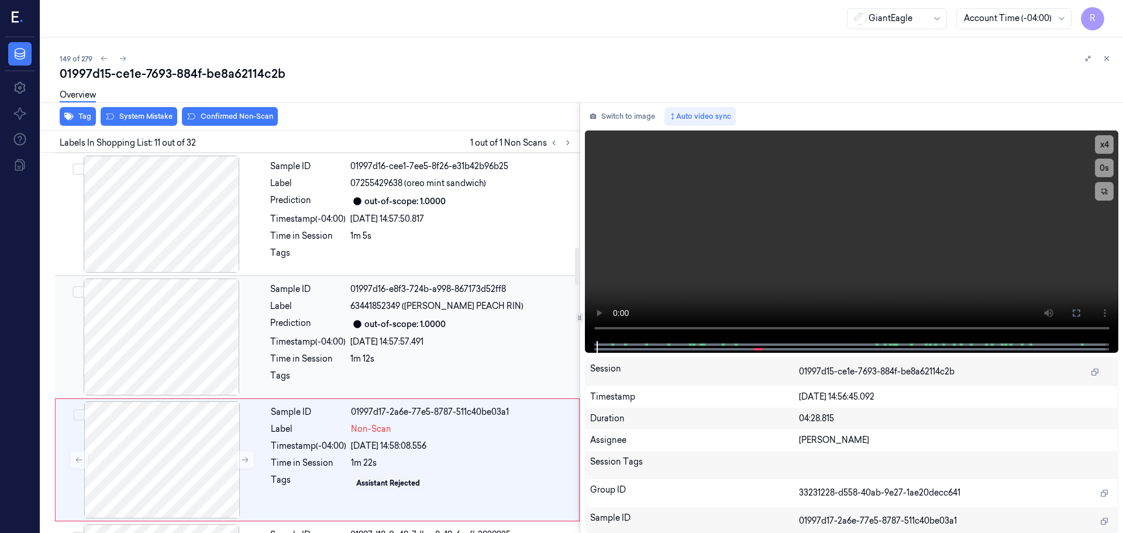
click at [203, 325] on div at bounding box center [161, 336] width 208 height 117
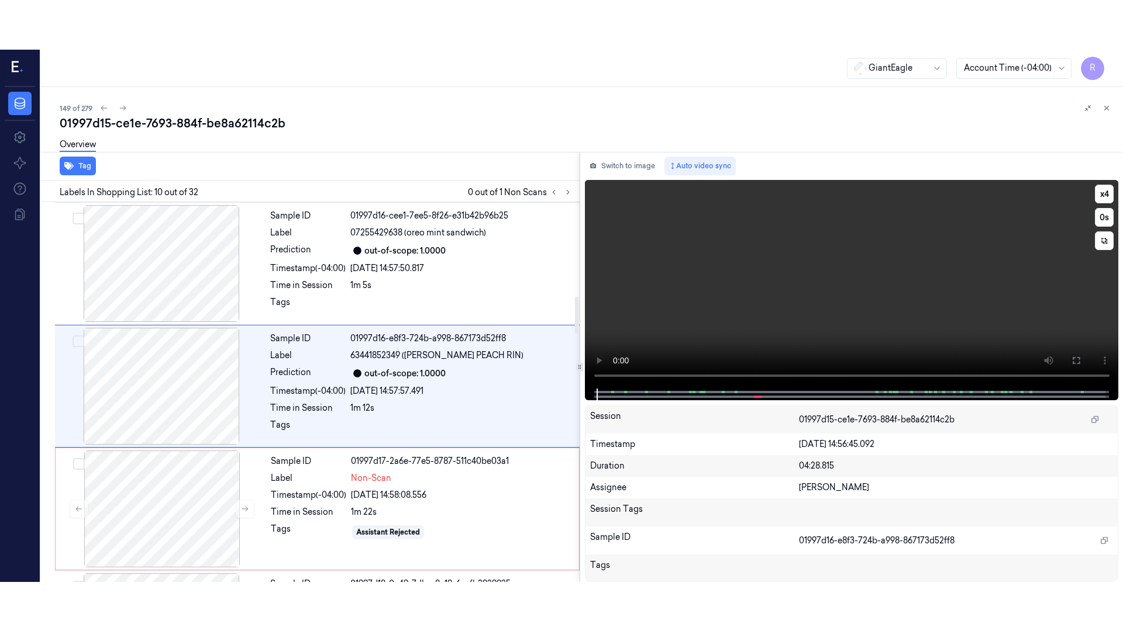
scroll to position [976, 0]
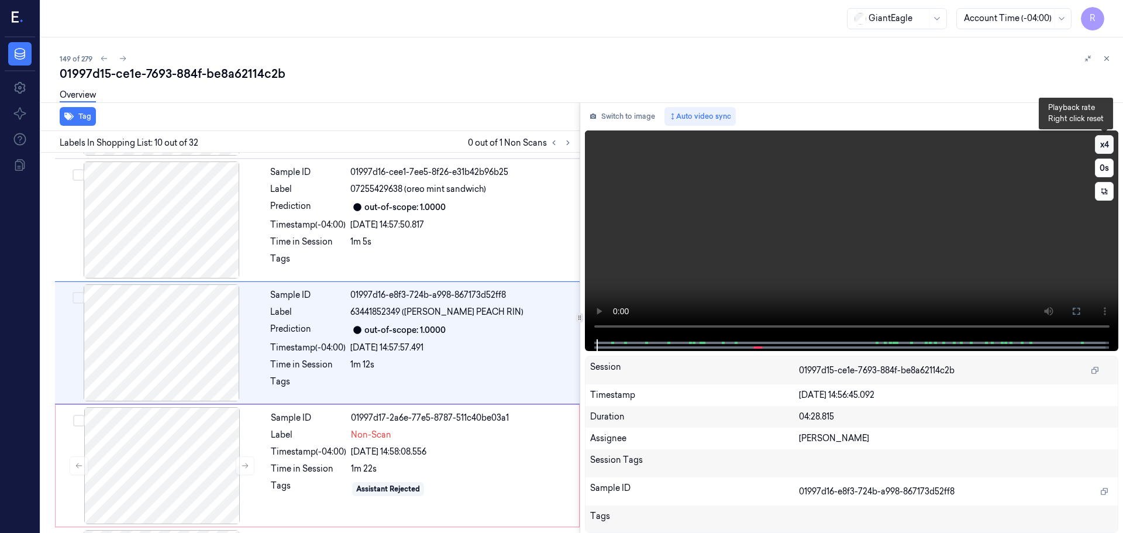
click at [1107, 151] on button "x 4" at bounding box center [1104, 144] width 19 height 19
click at [1075, 304] on button at bounding box center [1076, 311] width 19 height 19
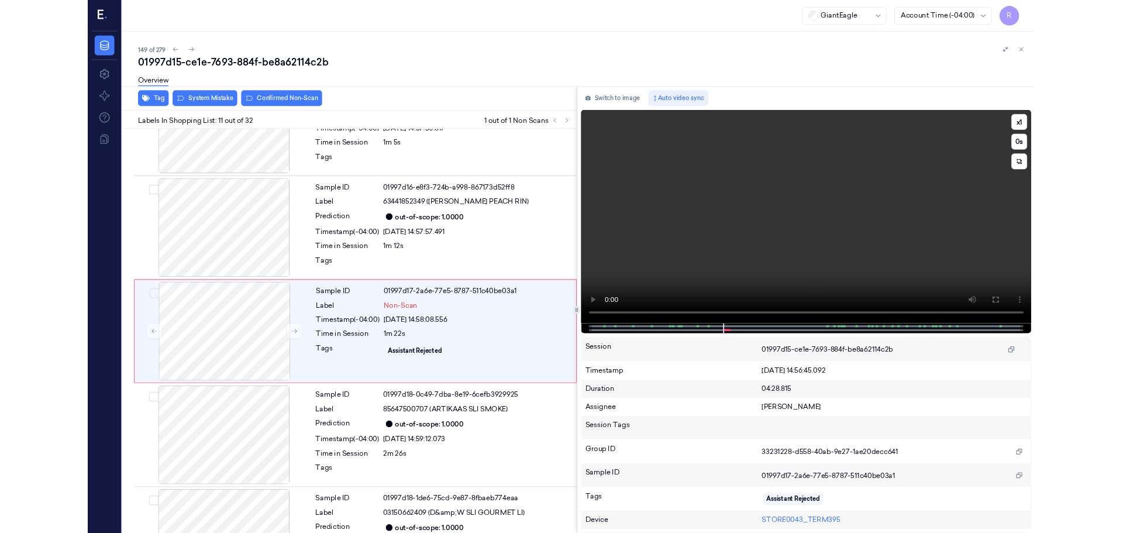
scroll to position [1050, 0]
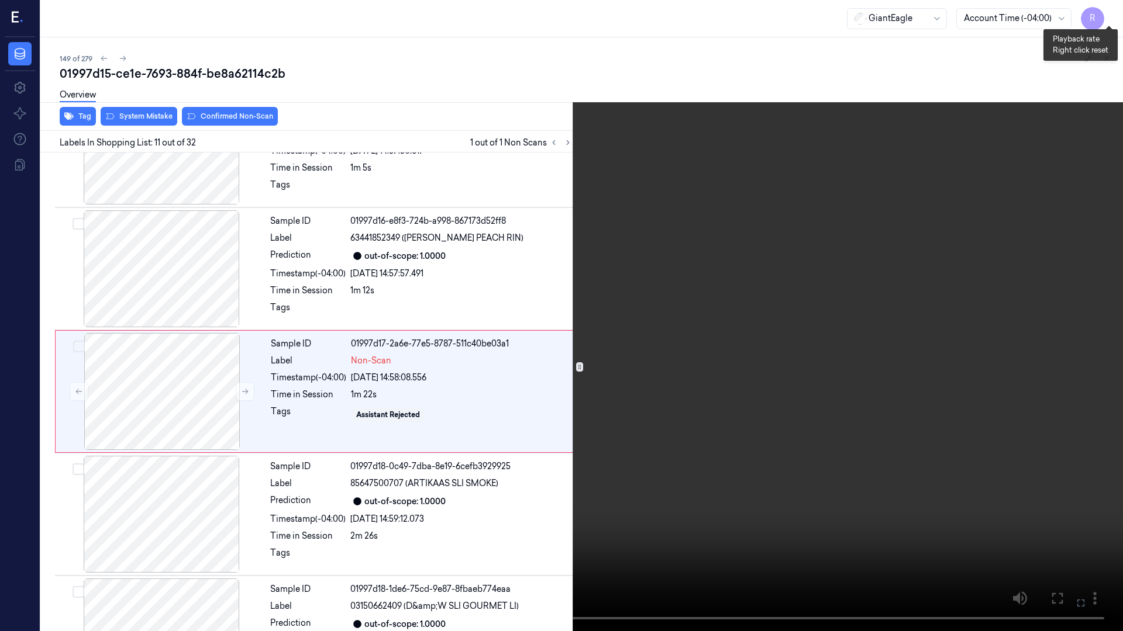
click at [1110, 12] on button "x 1" at bounding box center [1108, 14] width 19 height 19
click at [1109, 12] on button "x 2" at bounding box center [1108, 14] width 19 height 19
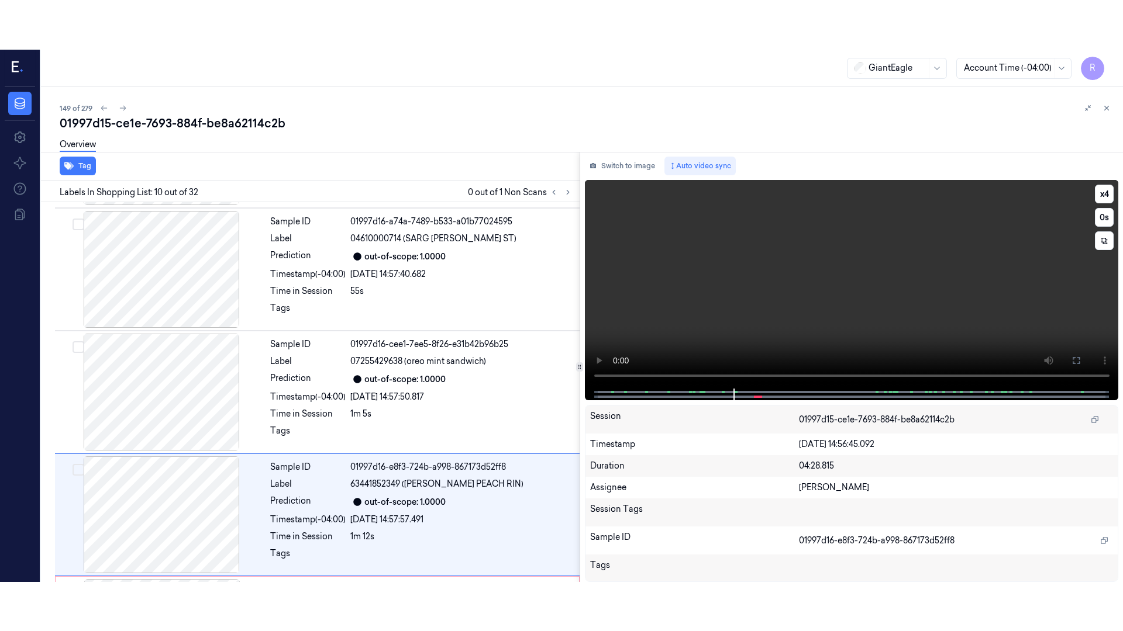
scroll to position [976, 0]
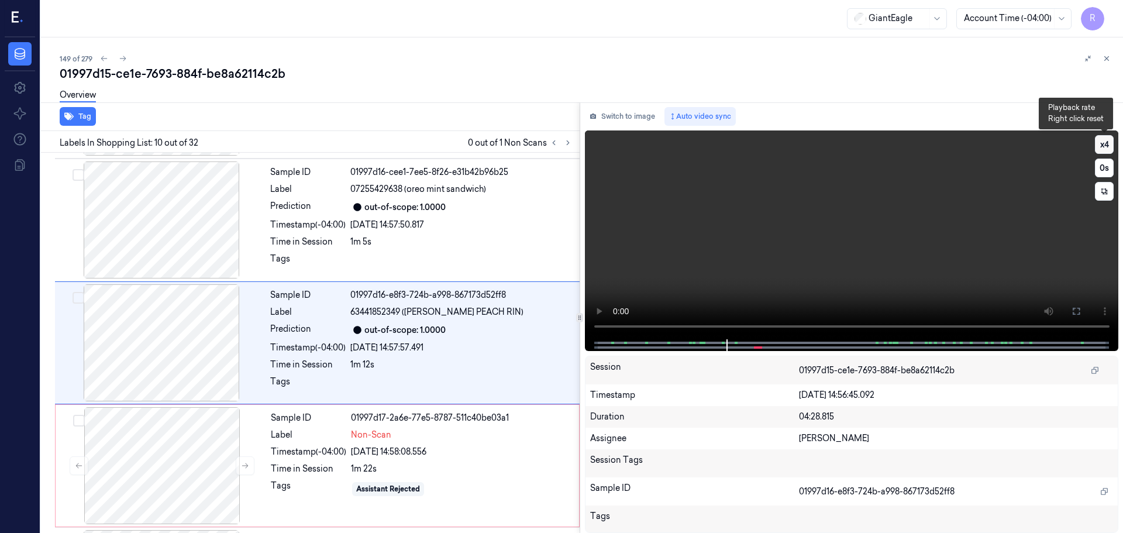
click at [1107, 152] on button "x 4" at bounding box center [1104, 144] width 19 height 19
drag, startPoint x: 1081, startPoint y: 317, endPoint x: 1080, endPoint y: 388, distance: 70.8
click at [1081, 317] on button at bounding box center [1076, 311] width 19 height 19
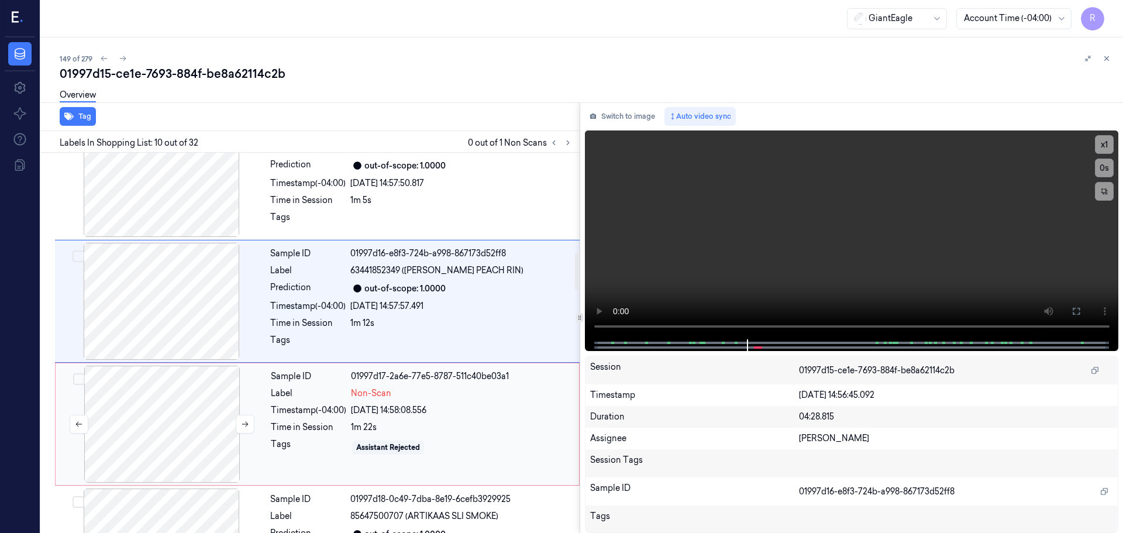
scroll to position [1034, 0]
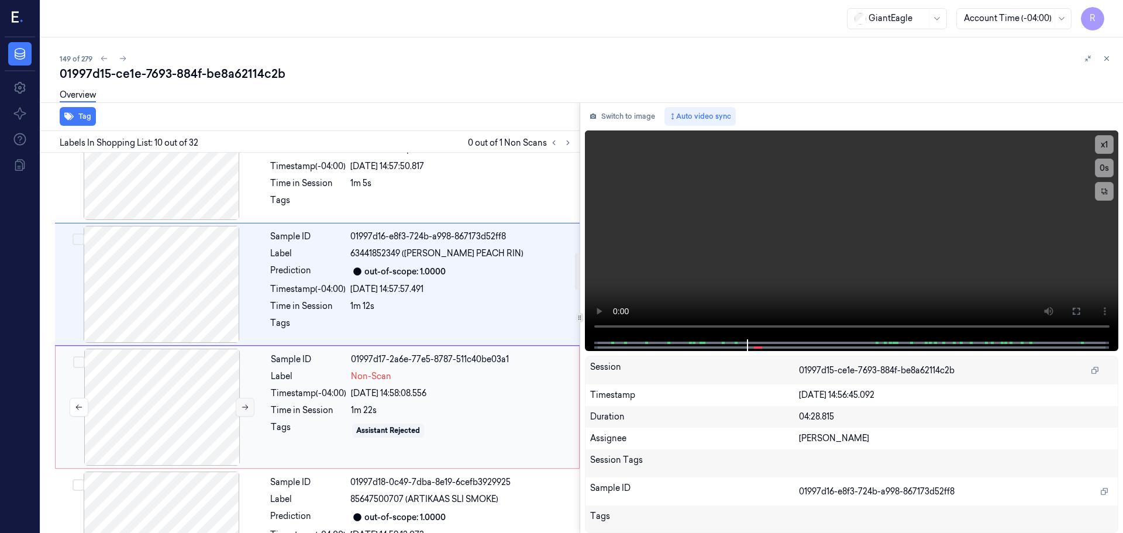
click at [244, 410] on icon at bounding box center [245, 407] width 8 height 8
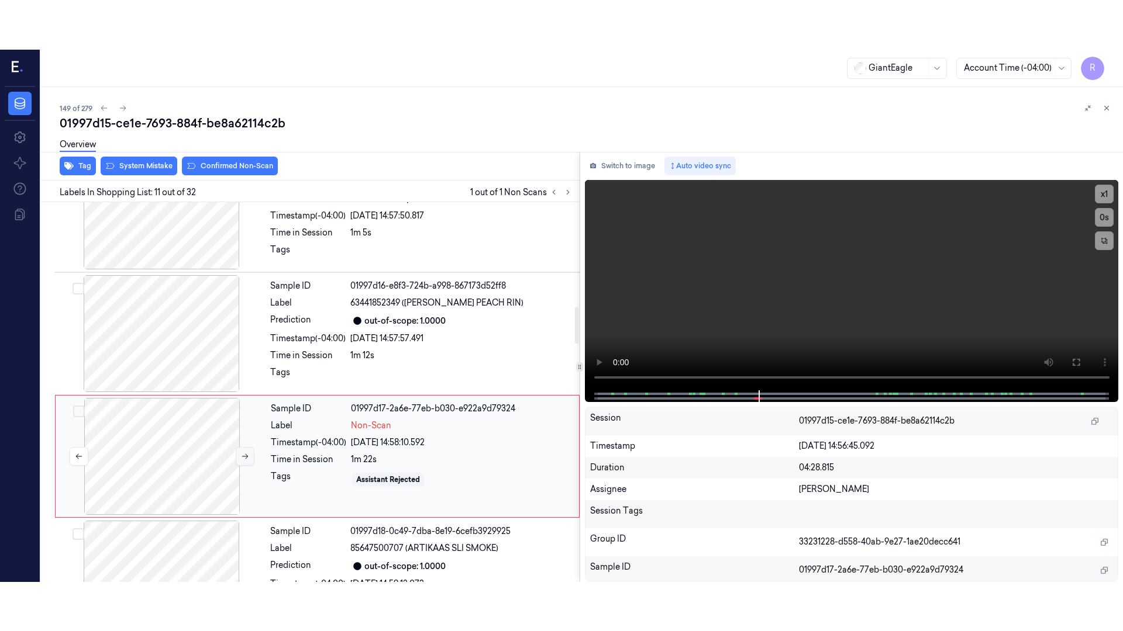
scroll to position [1099, 0]
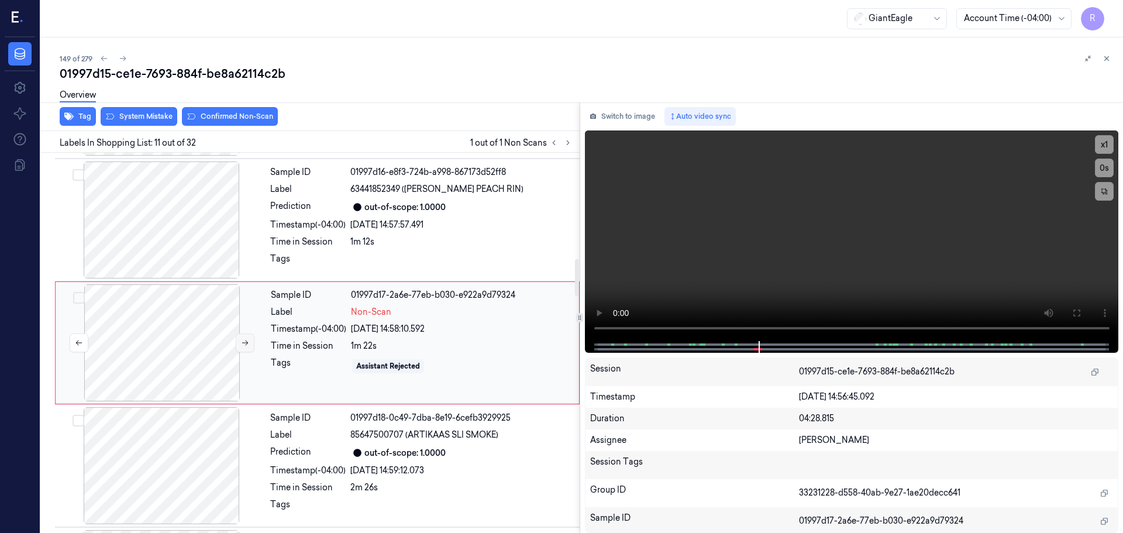
click at [246, 344] on icon at bounding box center [245, 343] width 8 height 8
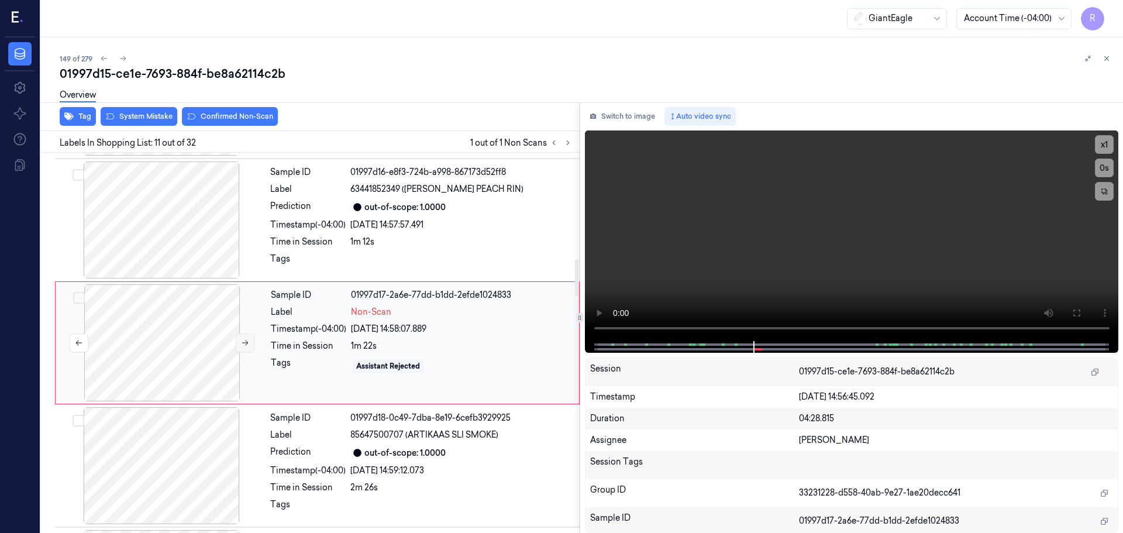
click at [246, 344] on icon at bounding box center [245, 343] width 8 height 8
click at [1105, 146] on button "x 1" at bounding box center [1104, 144] width 19 height 19
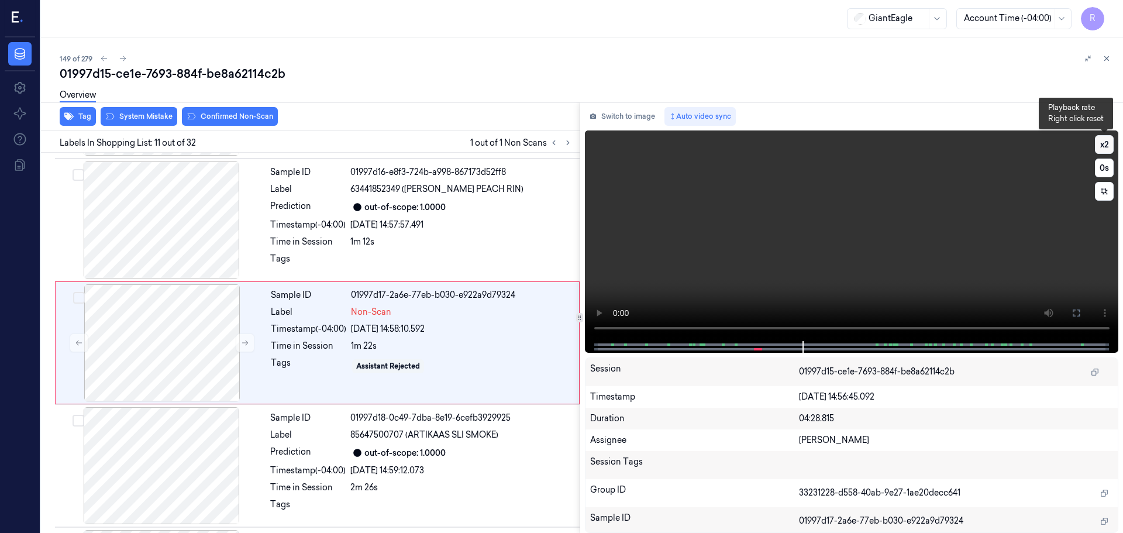
click at [1105, 146] on button "x 2" at bounding box center [1104, 144] width 19 height 19
click at [1073, 314] on icon at bounding box center [1075, 312] width 7 height 7
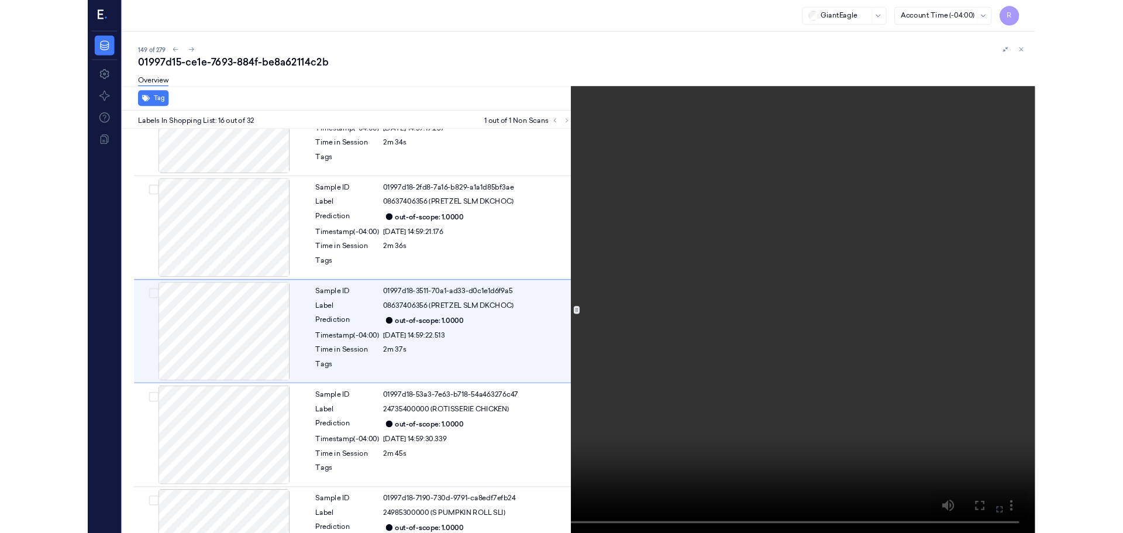
scroll to position [1663, 0]
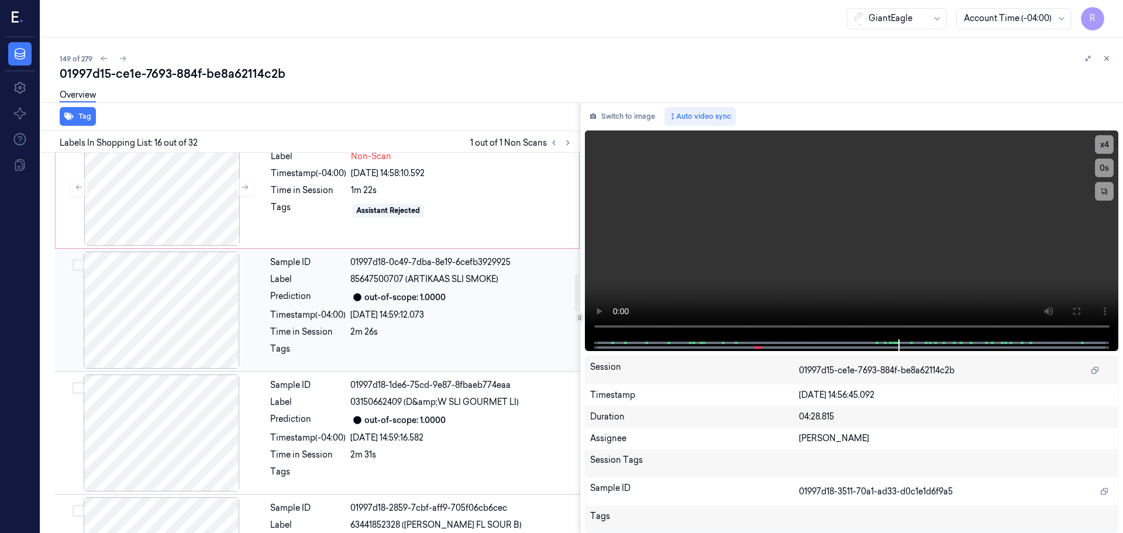
click at [198, 337] on div at bounding box center [161, 309] width 208 height 117
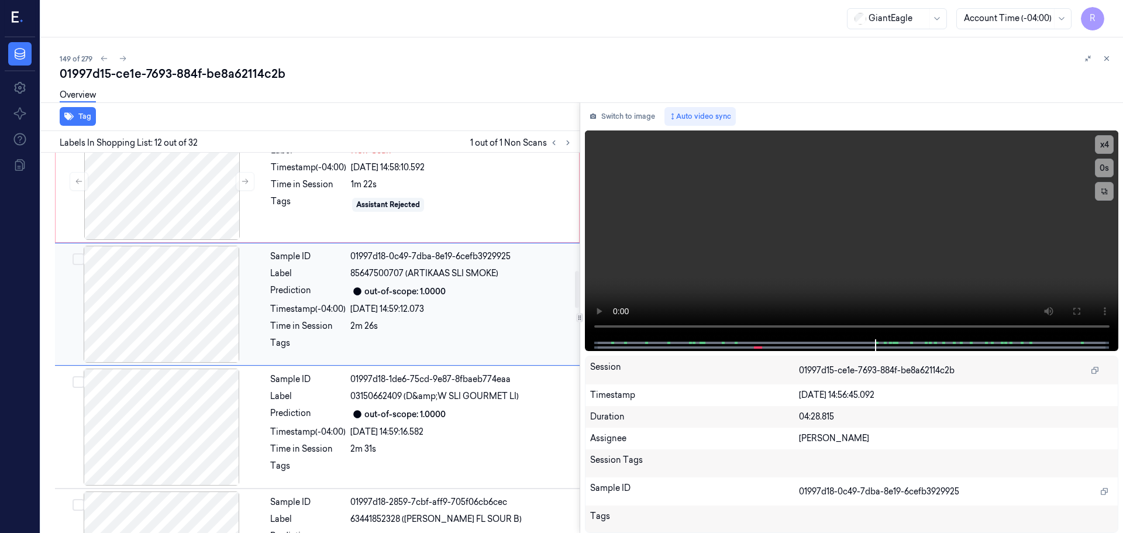
scroll to position [1280, 0]
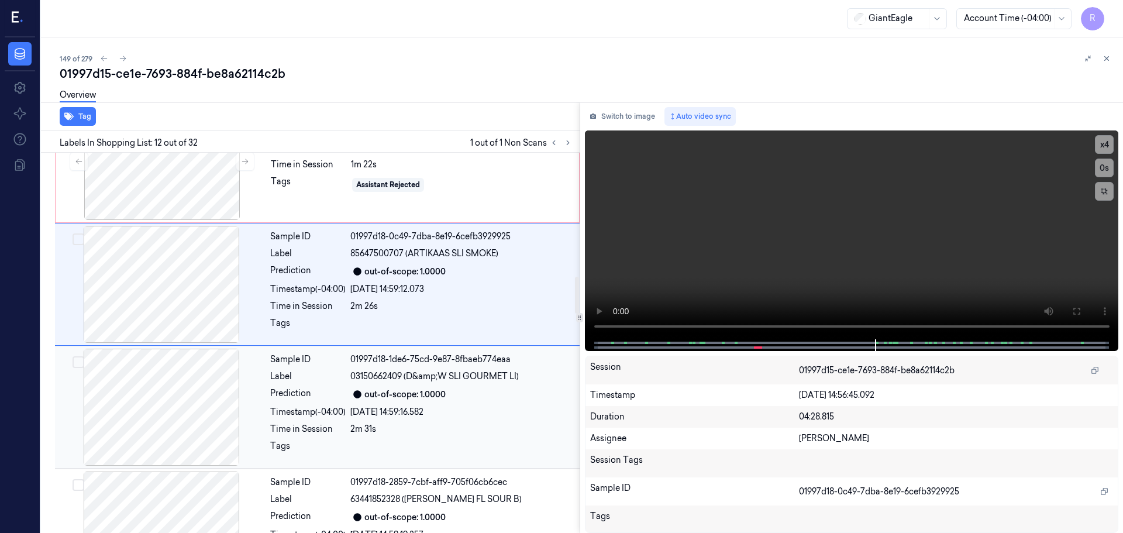
click at [358, 423] on div "2m 31s" at bounding box center [461, 429] width 222 height 12
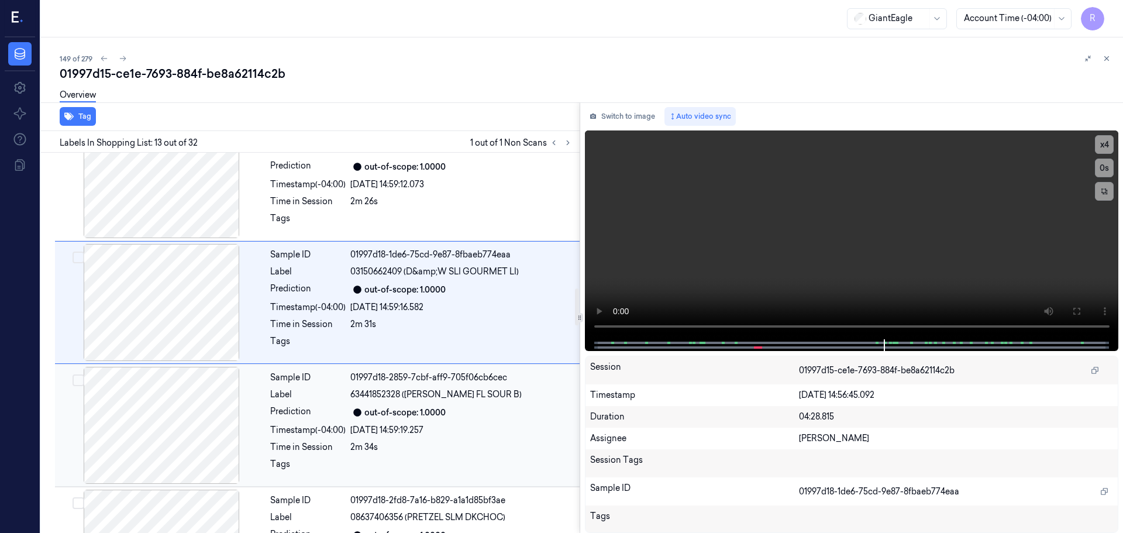
scroll to position [1403, 0]
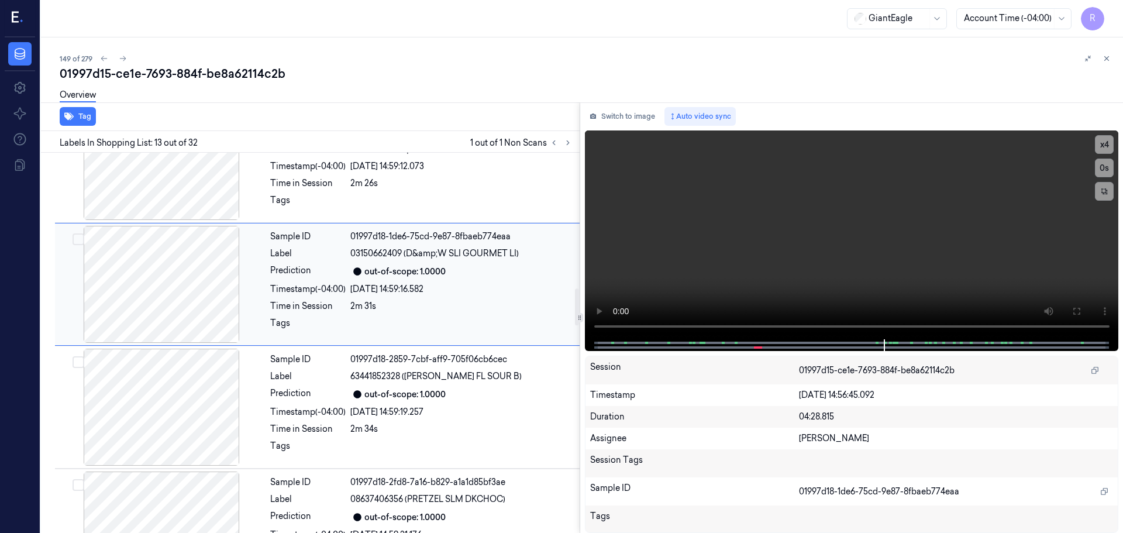
click at [195, 299] on div at bounding box center [161, 284] width 208 height 117
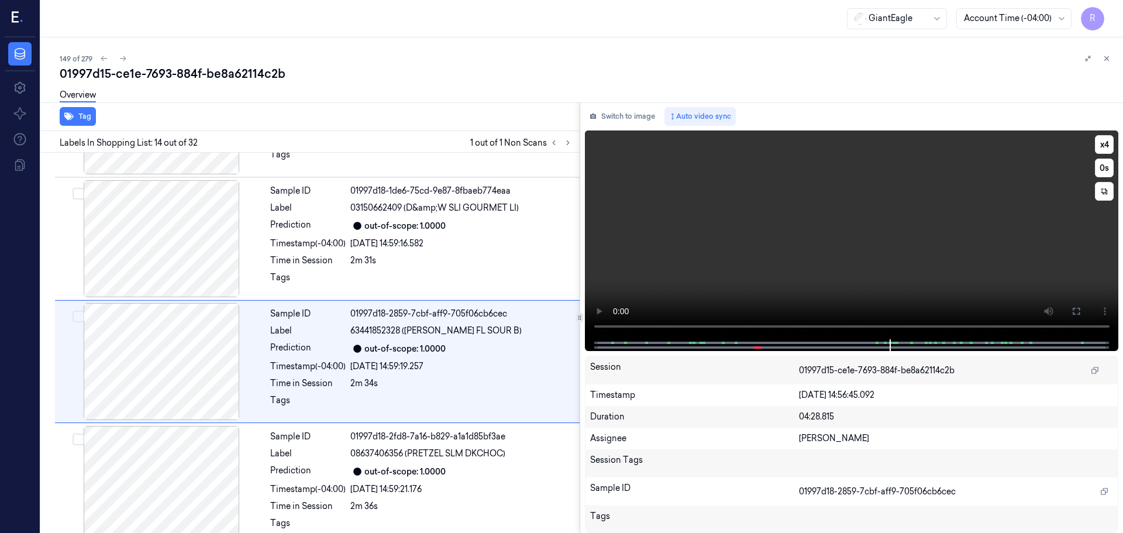
scroll to position [1467, 0]
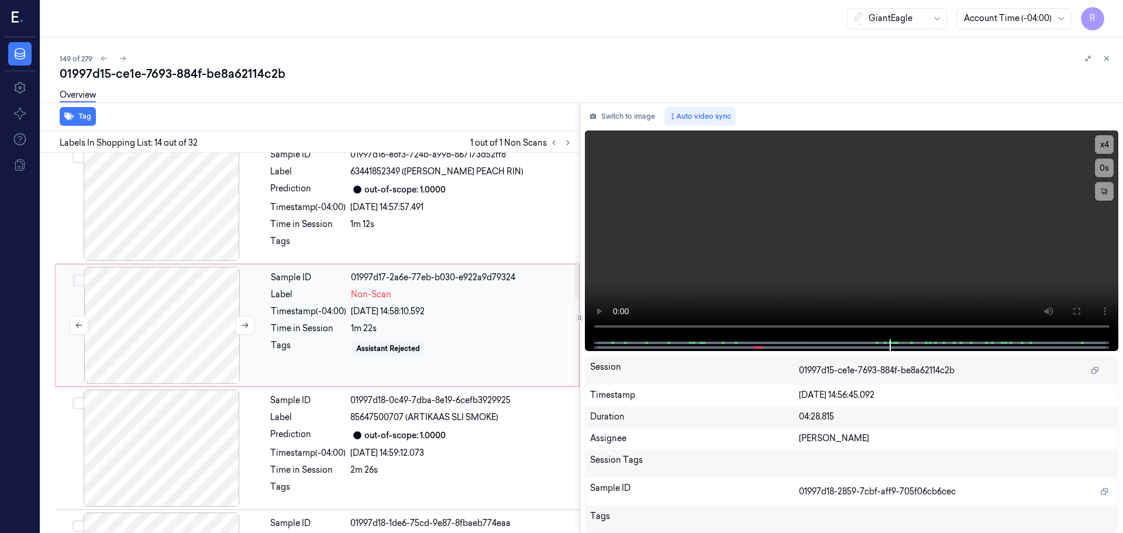
click at [118, 311] on div at bounding box center [162, 325] width 208 height 117
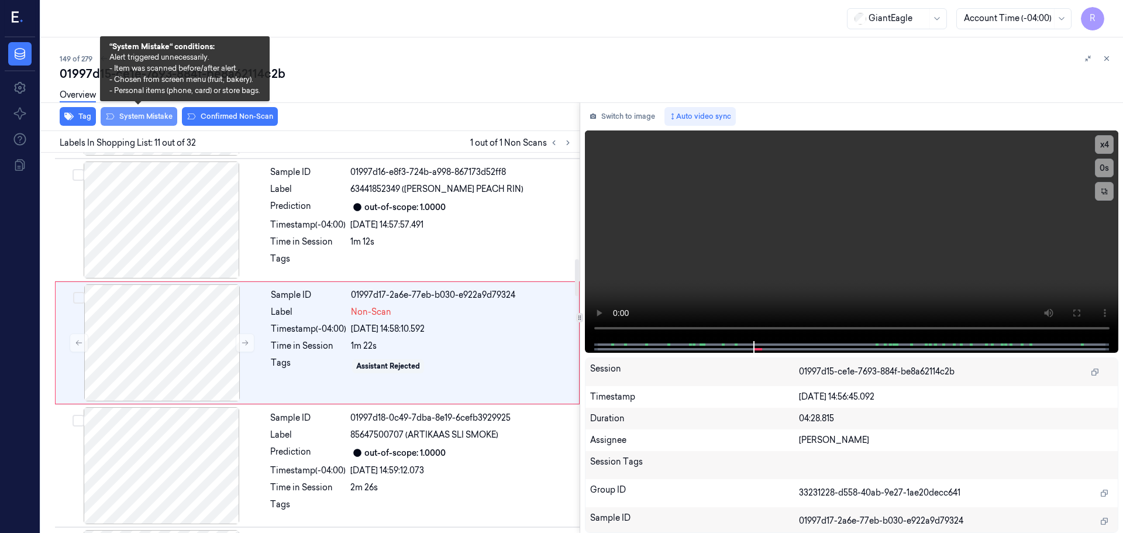
click at [148, 112] on button "System Mistake" at bounding box center [139, 116] width 77 height 19
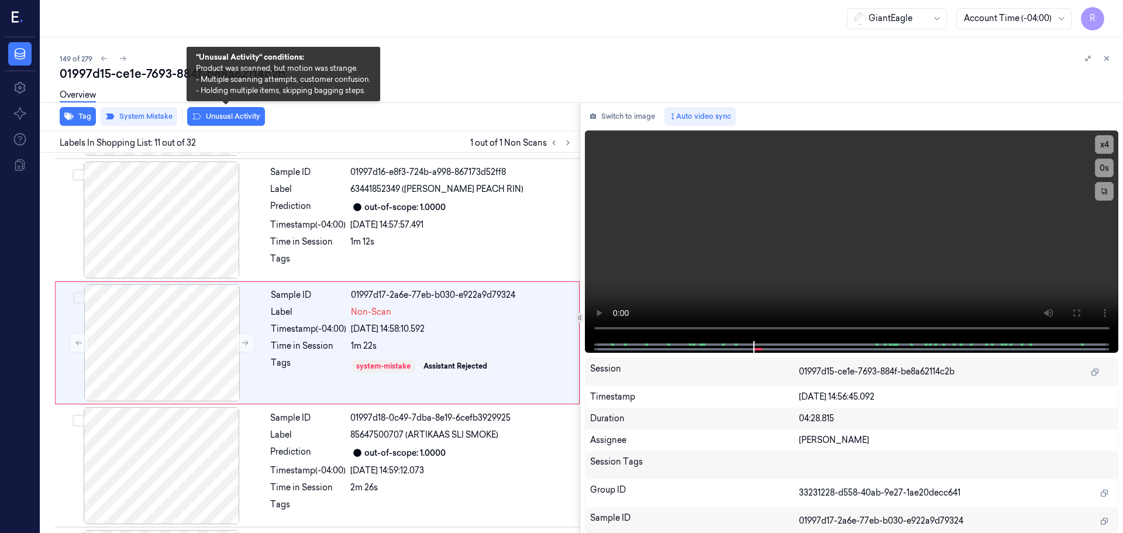
click at [227, 113] on button "Unusual Activity" at bounding box center [226, 116] width 78 height 19
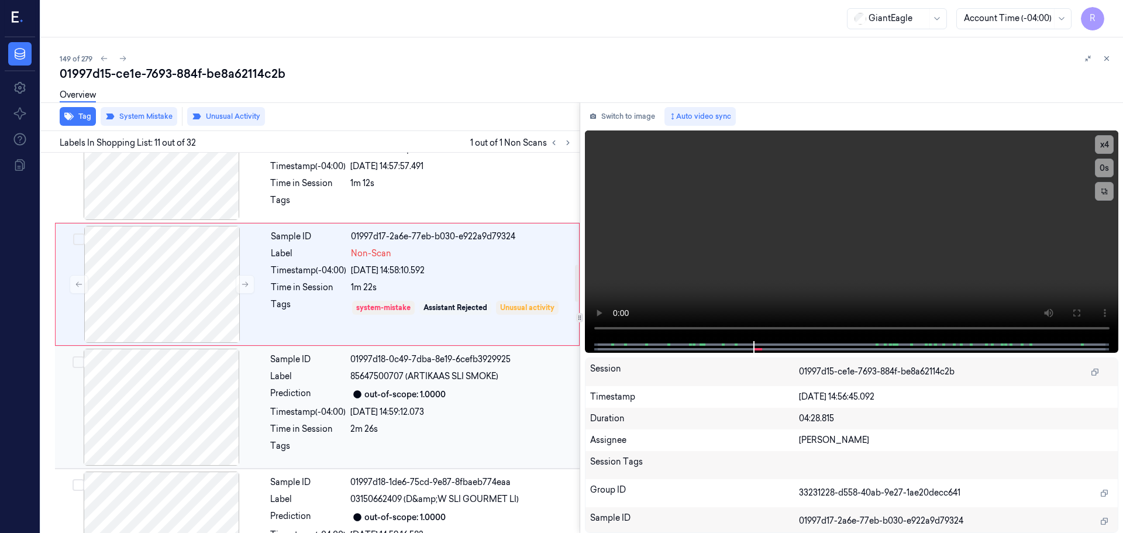
click at [382, 377] on span "85647500707 (ARTIKAAS SLI SMOKE)" at bounding box center [424, 376] width 148 height 12
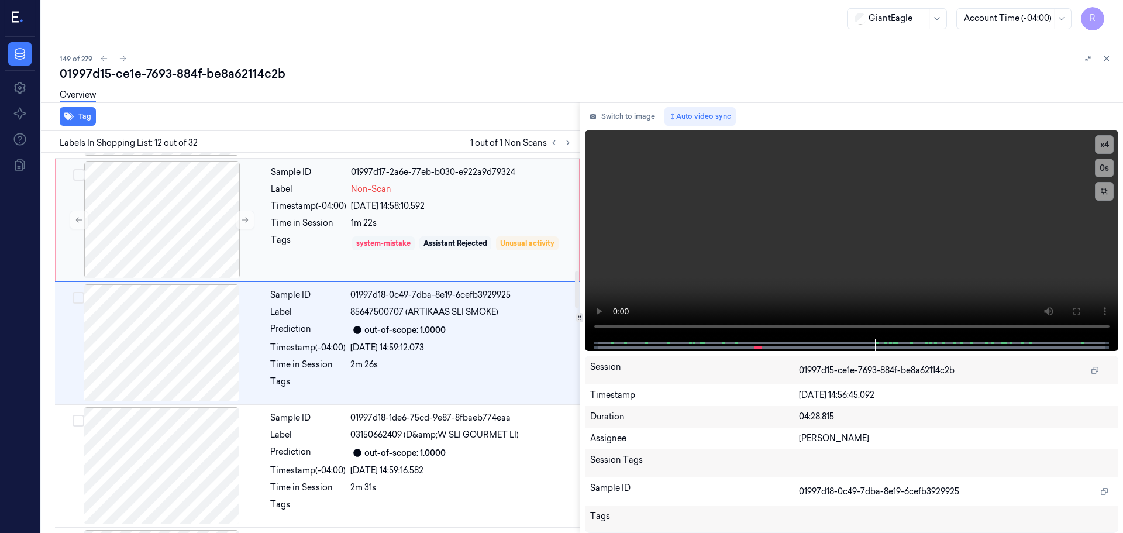
click at [399, 241] on div "system-mistake" at bounding box center [383, 243] width 54 height 11
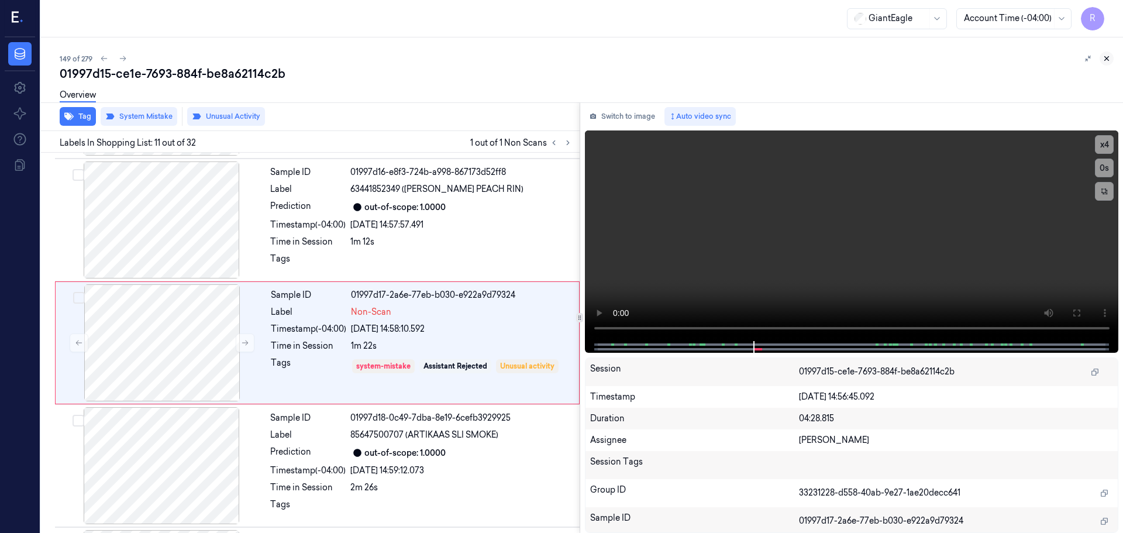
click at [1102, 60] on icon at bounding box center [1106, 58] width 8 height 8
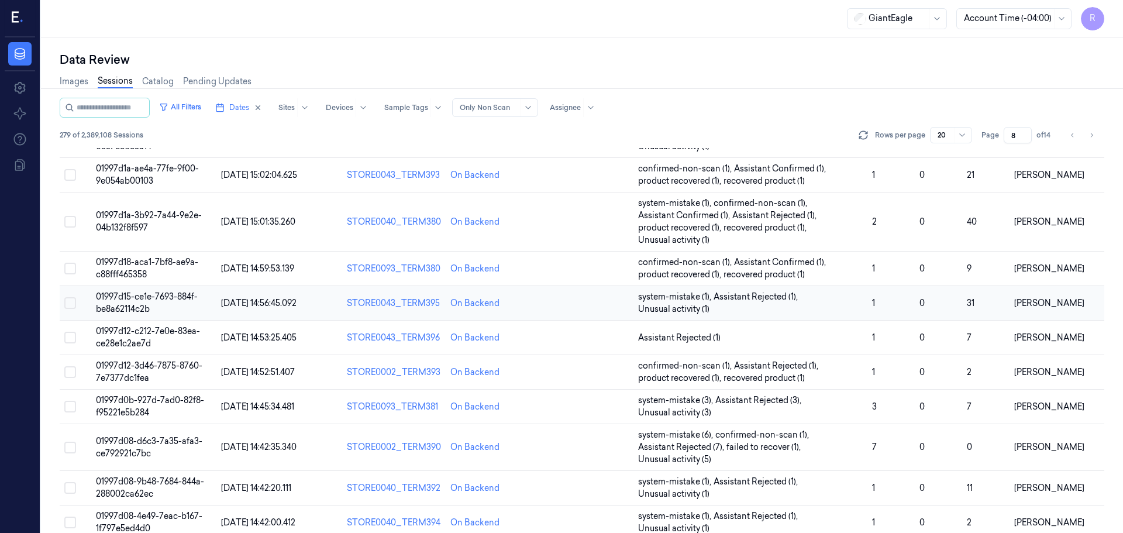
scroll to position [222, 0]
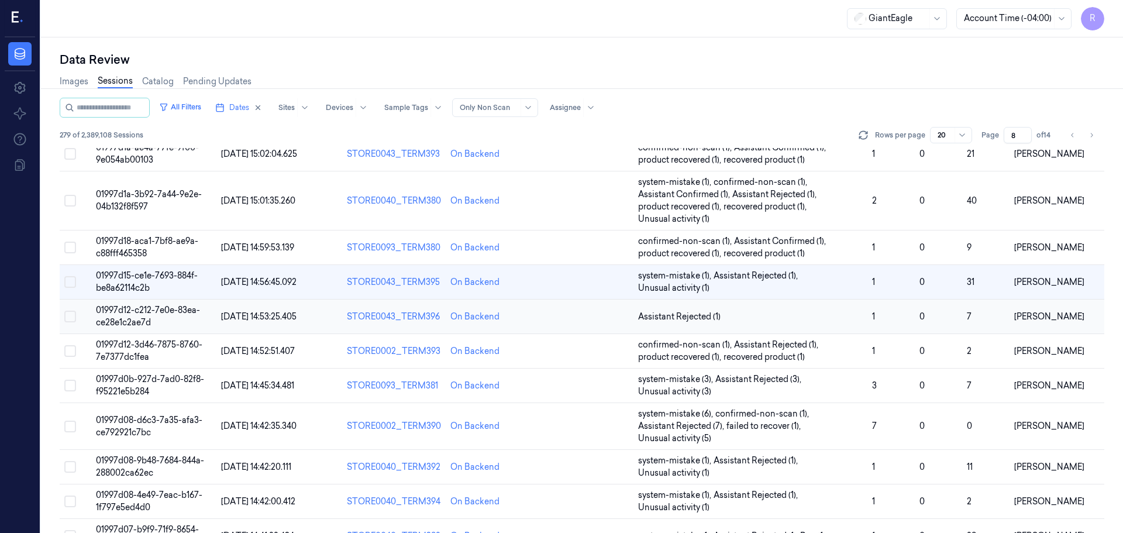
click at [753, 317] on span "Assistant Rejected (1)" at bounding box center [750, 316] width 225 height 12
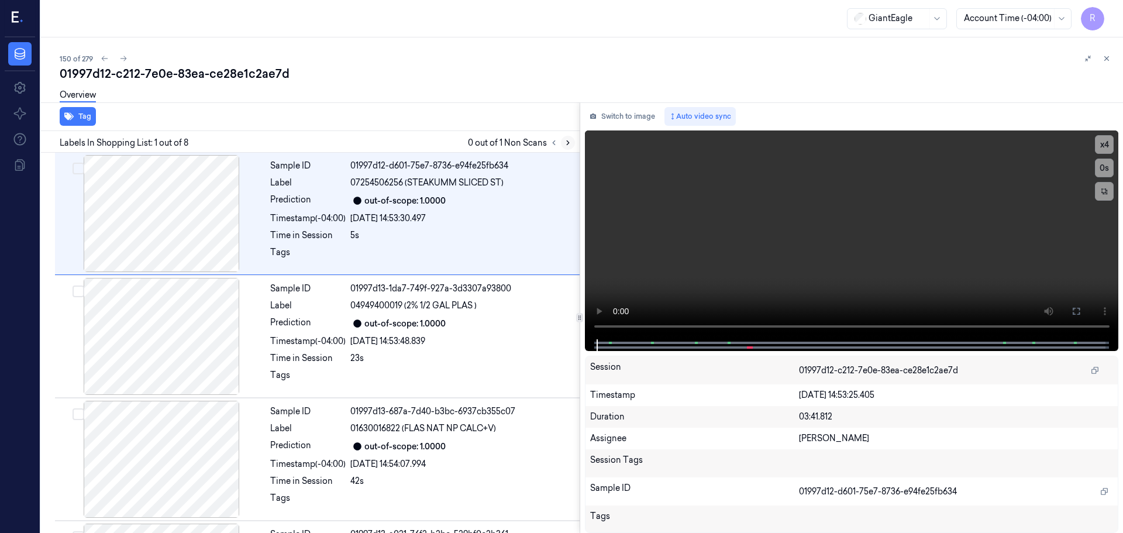
click at [567, 147] on button at bounding box center [568, 143] width 14 height 14
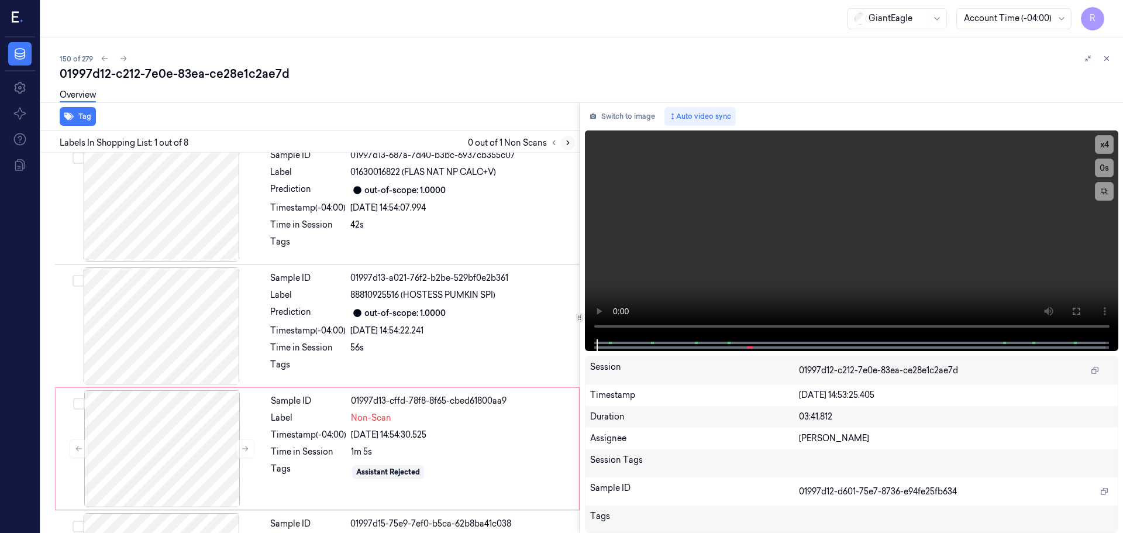
click at [567, 146] on icon at bounding box center [568, 143] width 8 height 8
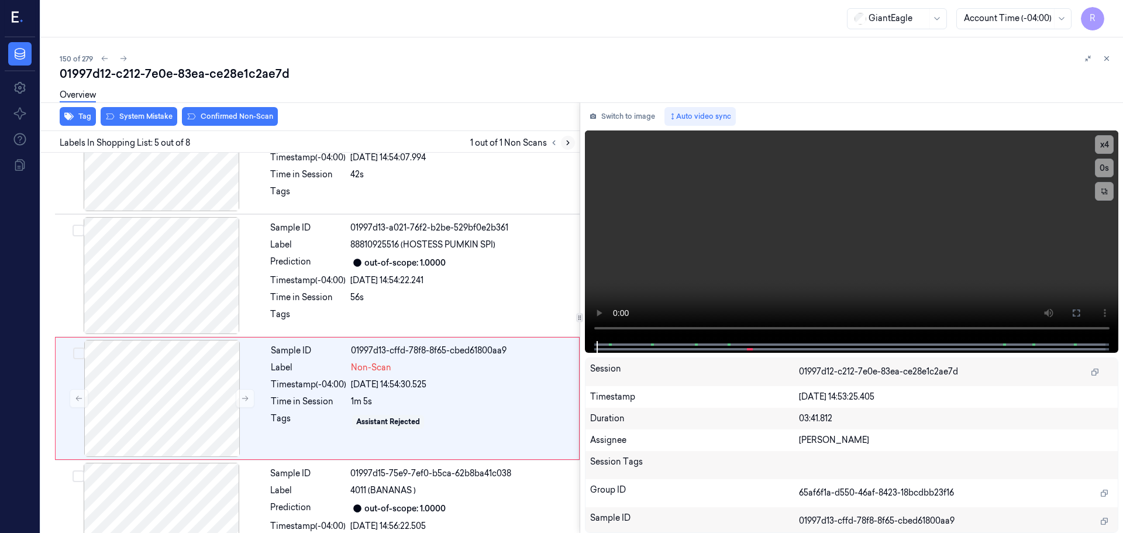
scroll to position [362, 0]
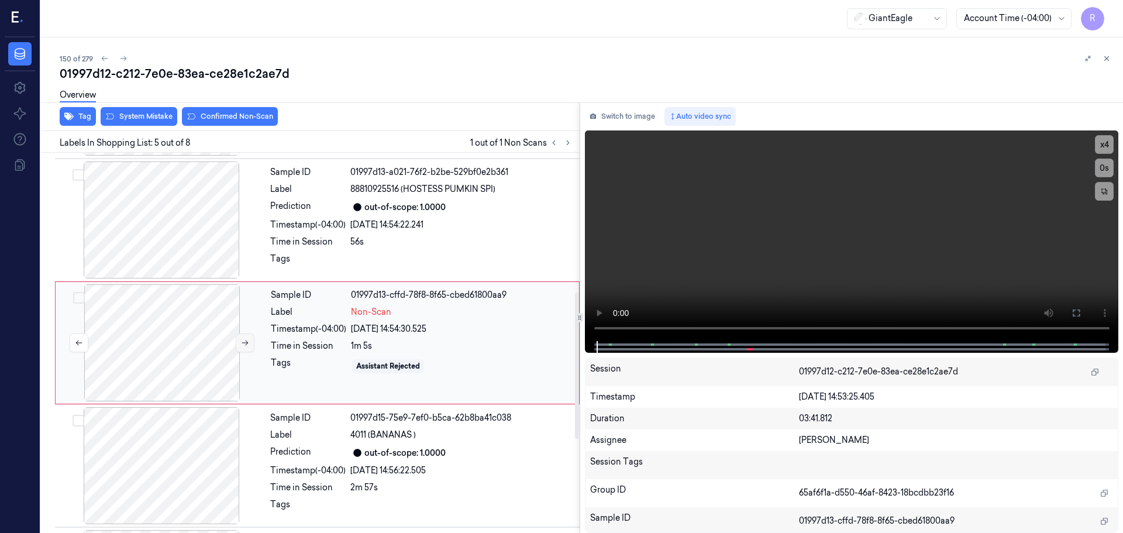
click at [242, 339] on icon at bounding box center [245, 343] width 8 height 8
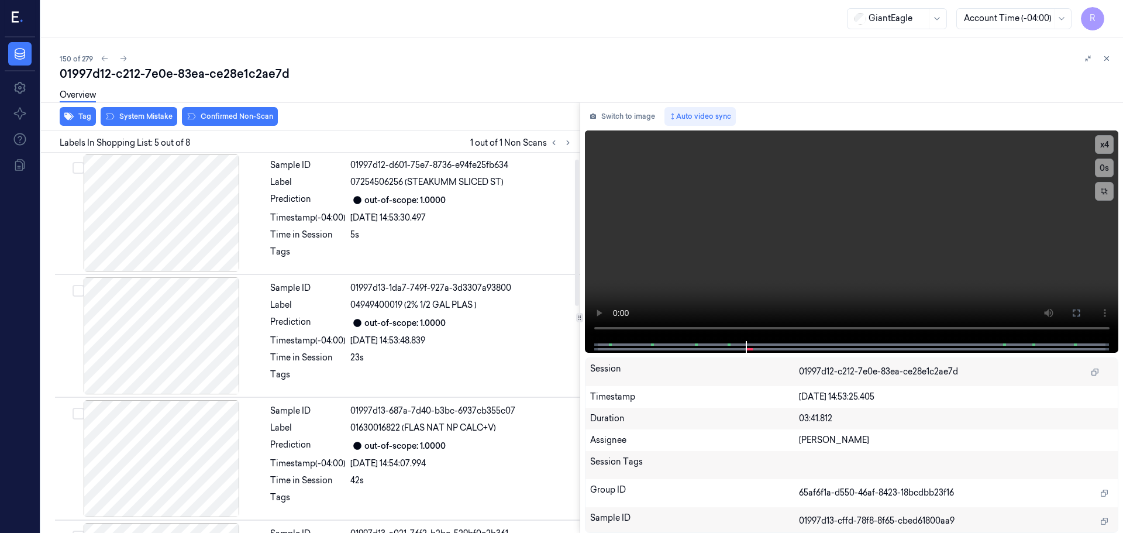
scroll to position [0, 0]
click at [222, 238] on div at bounding box center [161, 213] width 208 height 117
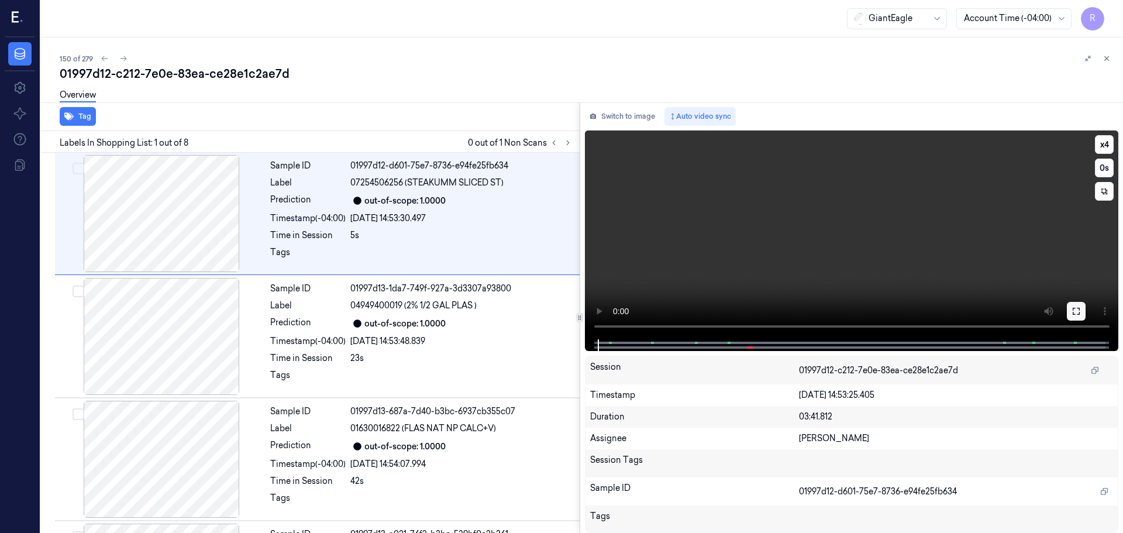
click at [1074, 316] on icon at bounding box center [1075, 310] width 9 height 9
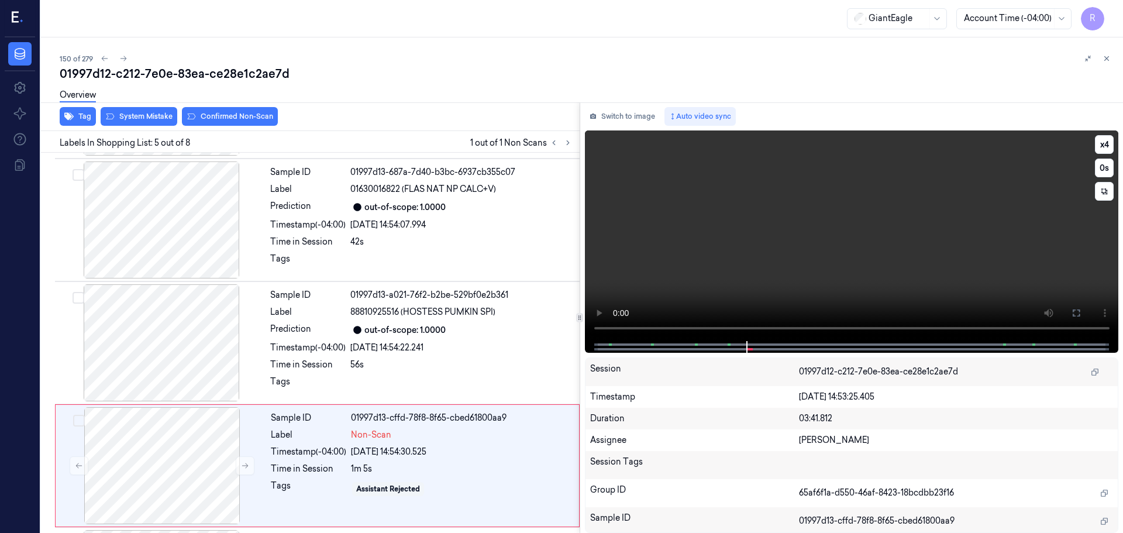
scroll to position [362, 0]
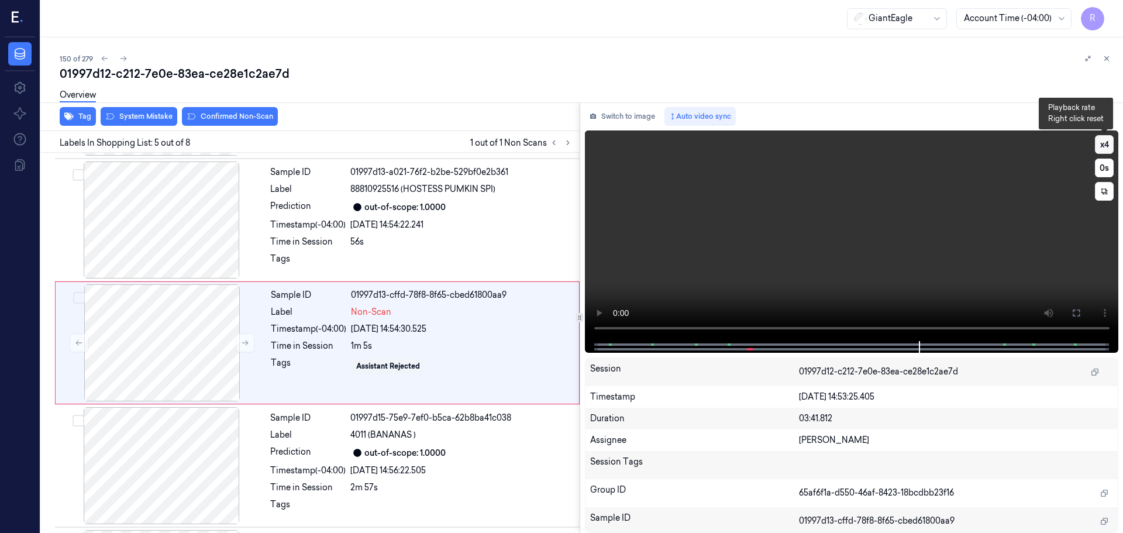
click at [1108, 145] on button "x 4" at bounding box center [1104, 144] width 19 height 19
click at [1108, 145] on button "x 1" at bounding box center [1104, 144] width 19 height 19
click at [1108, 145] on button "x 2" at bounding box center [1104, 144] width 19 height 19
click at [469, 480] on div "Sample ID 01997d15-75e9-7ef0-b5ca-62b8ba41c038 Label 4011 (BANANAS ) Prediction…" at bounding box center [421, 465] width 312 height 117
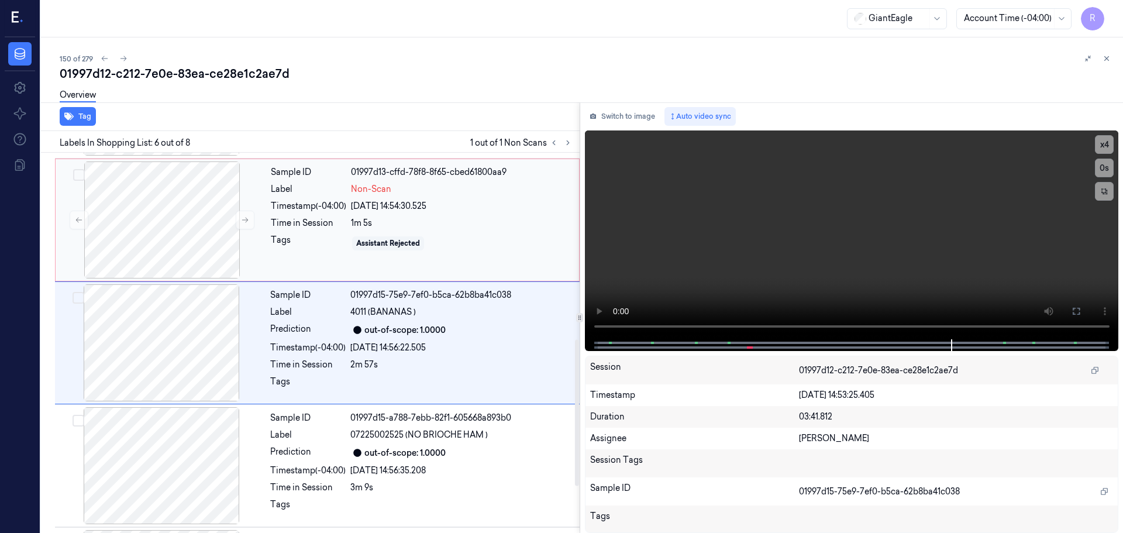
click at [462, 261] on div "Sample ID 01997d13-cffd-78f8-8f65-cbed61800aa9 Label Non-Scan Timestamp (-04:00…" at bounding box center [421, 219] width 310 height 117
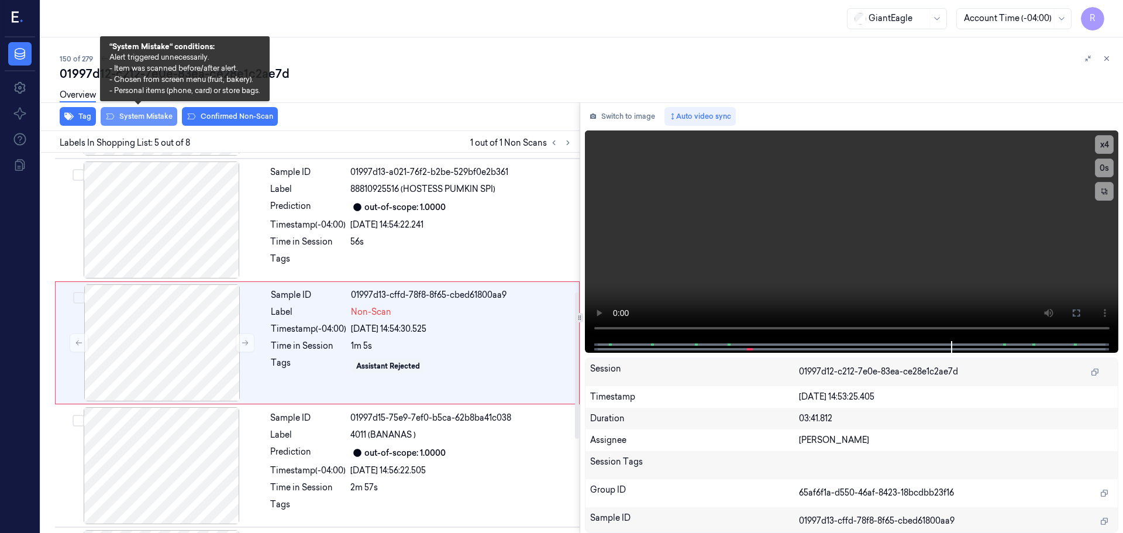
click at [140, 115] on button "System Mistake" at bounding box center [139, 116] width 77 height 19
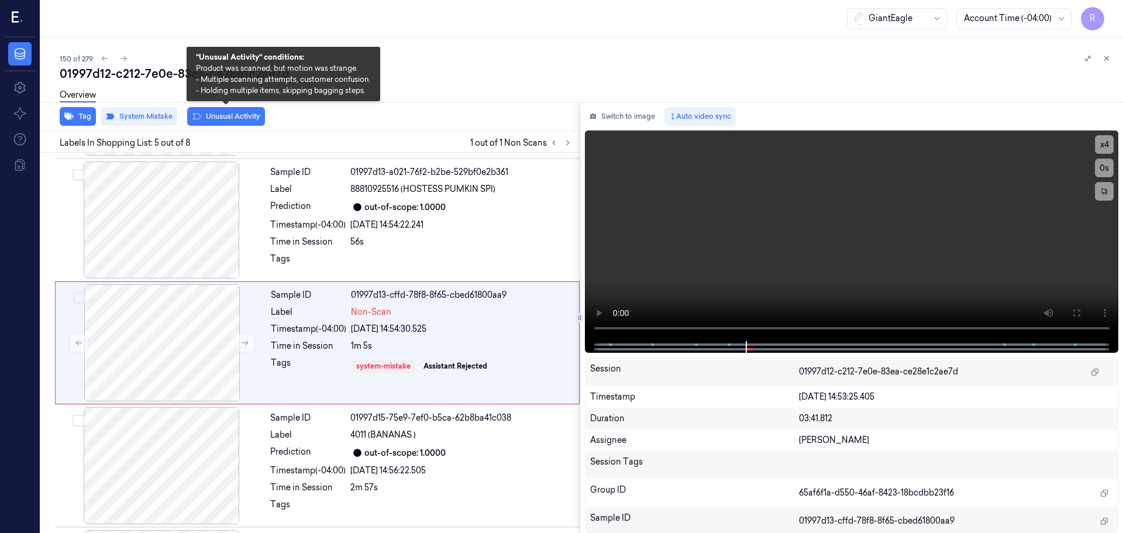
click at [207, 116] on button "Unusual Activity" at bounding box center [226, 116] width 78 height 19
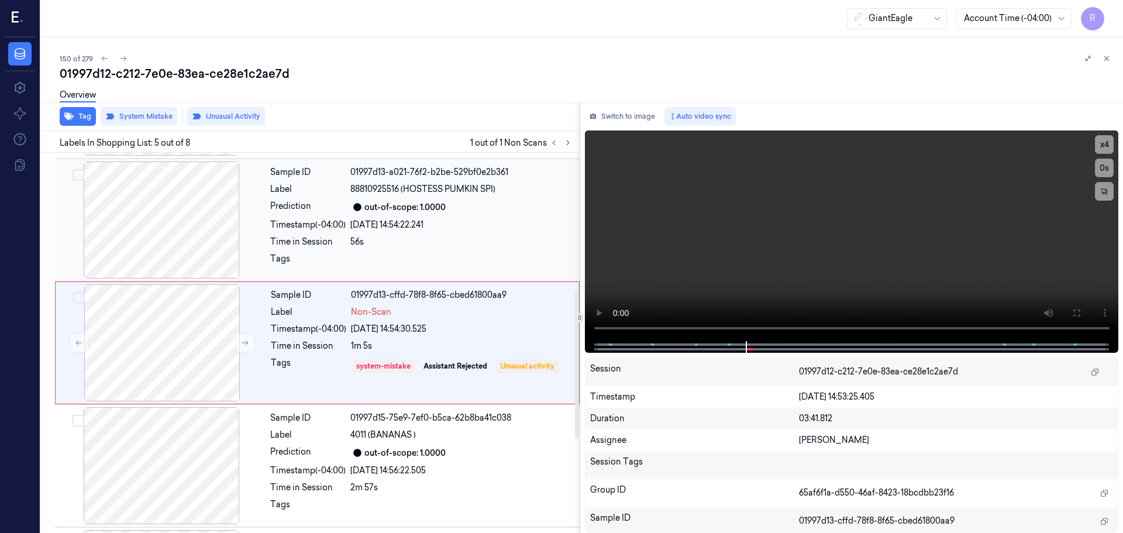
click at [429, 254] on div at bounding box center [461, 262] width 222 height 19
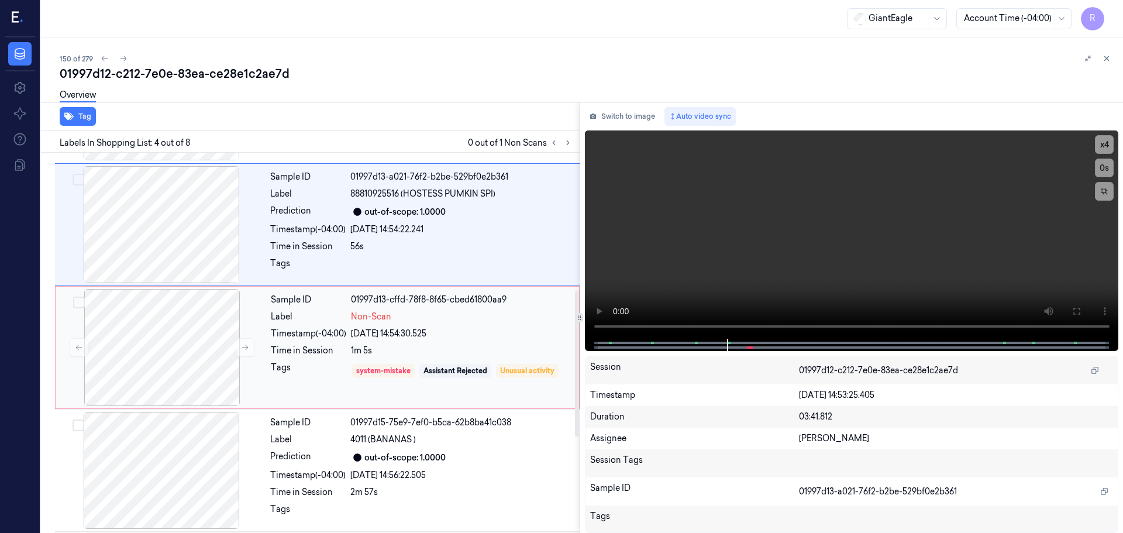
click at [441, 328] on div "24/09/2025 14:54:30.525" at bounding box center [461, 333] width 221 height 12
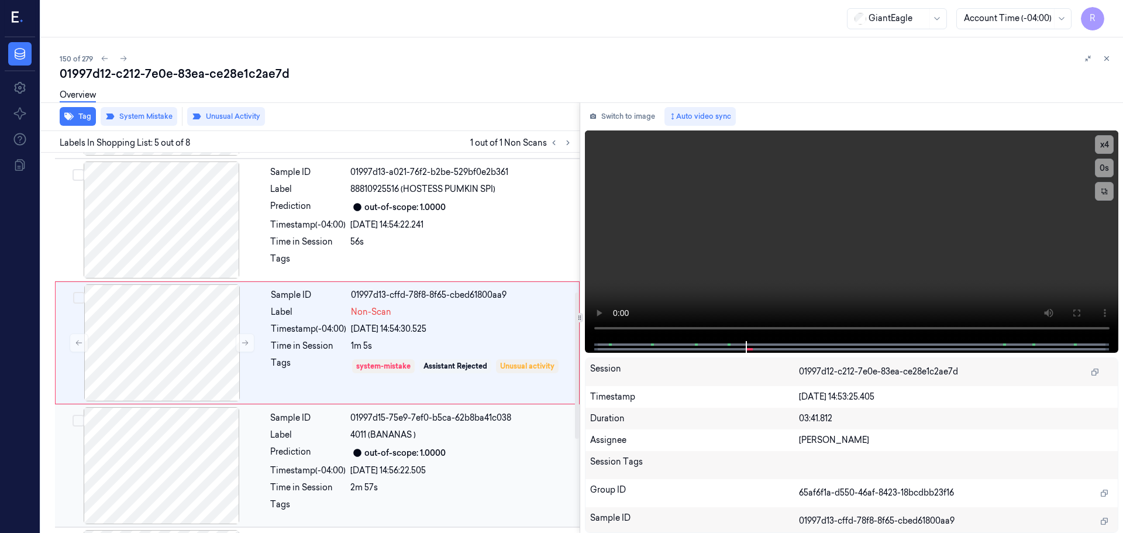
click at [394, 447] on div "out-of-scope: 1.0000" at bounding box center [404, 453] width 81 height 12
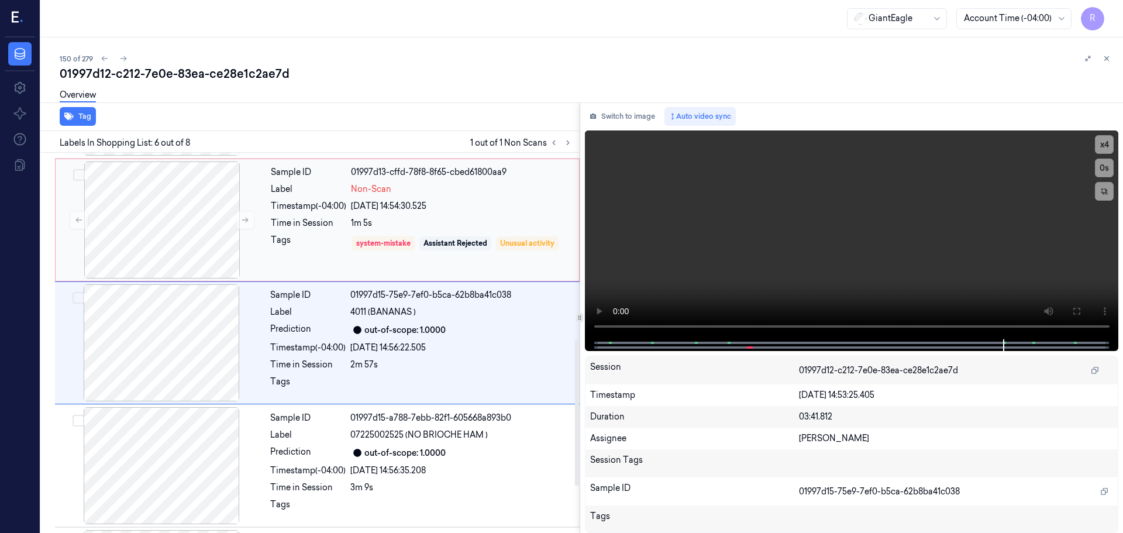
click at [438, 268] on div "Sample ID 01997d13-cffd-78f8-8f65-cbed61800aa9 Label Non-Scan Timestamp (-04:00…" at bounding box center [421, 219] width 310 height 117
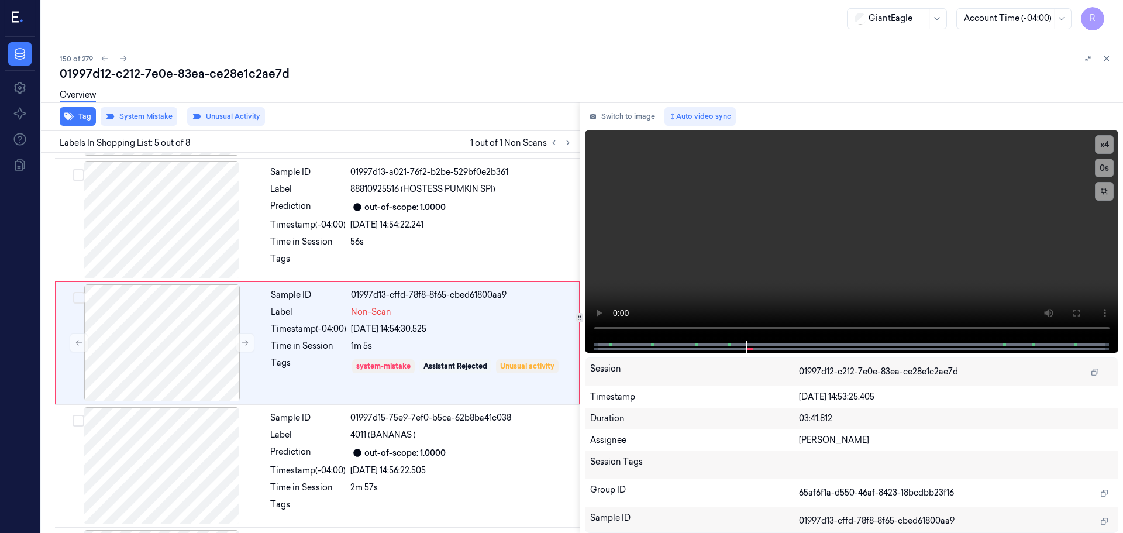
click at [1107, 50] on div "150 of 279 01997d12-c212-7e0e-83ea-ce28e1c2ae7d Overview Tag System Mistake Unu…" at bounding box center [582, 284] width 1082 height 495
click at [1108, 59] on icon at bounding box center [1106, 58] width 8 height 8
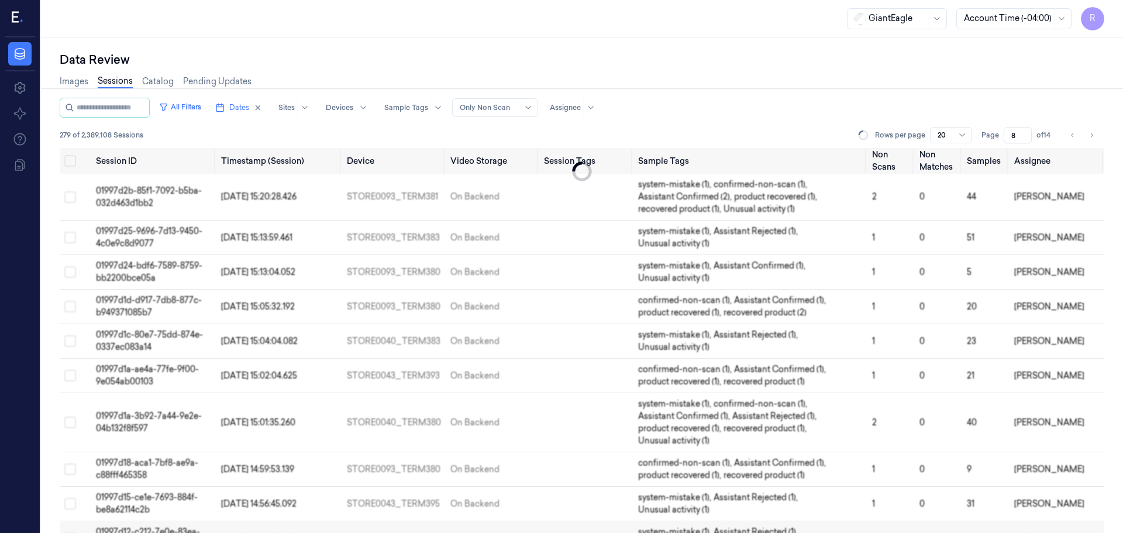
scroll to position [198, 0]
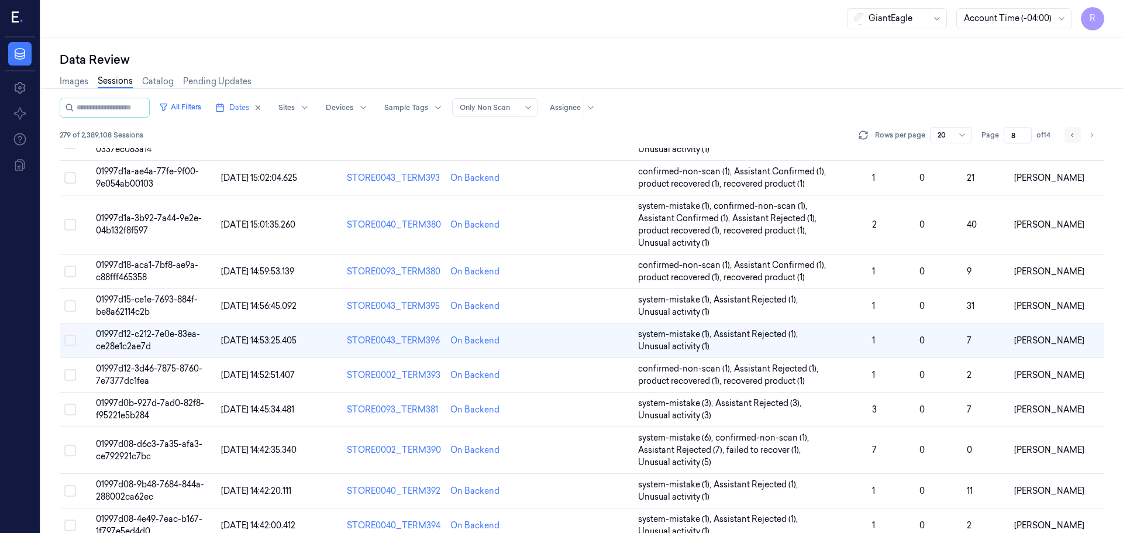
click at [1076, 141] on button "Go to previous page" at bounding box center [1072, 135] width 16 height 16
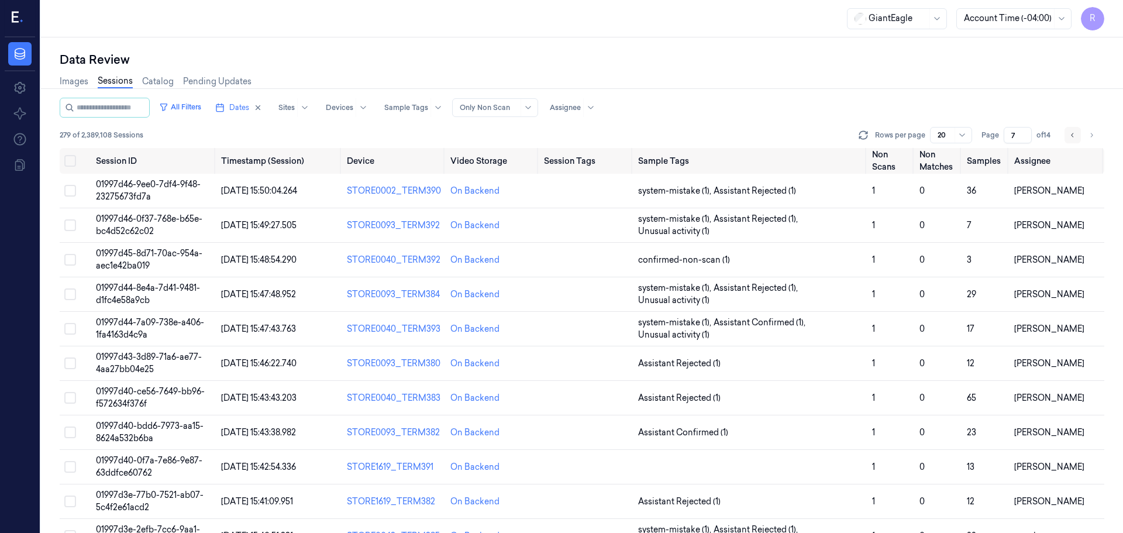
click at [1076, 141] on button "Go to previous page" at bounding box center [1072, 135] width 16 height 16
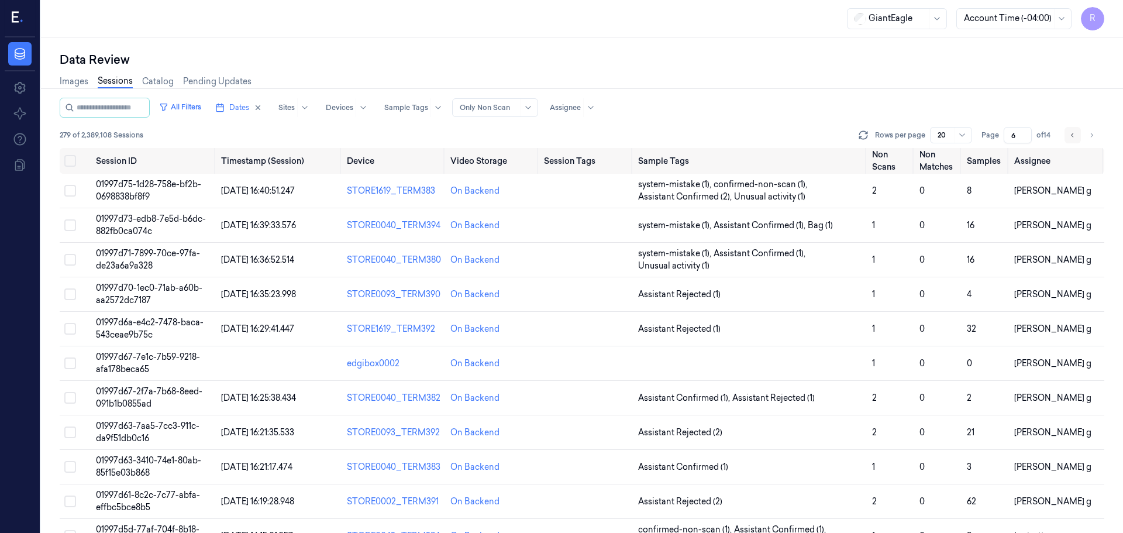
click at [1076, 141] on button "Go to previous page" at bounding box center [1072, 135] width 16 height 16
type input "5"
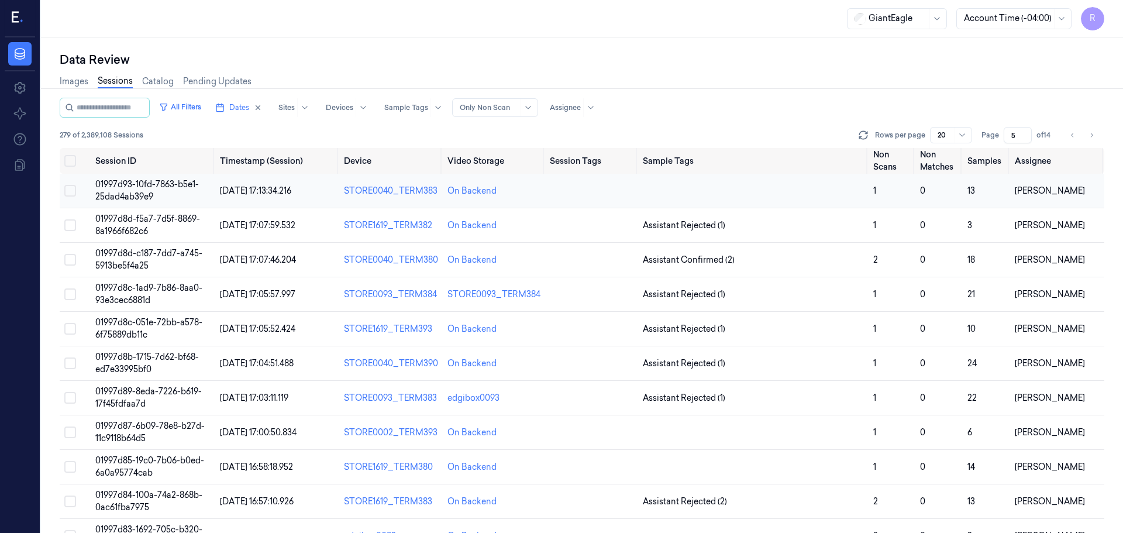
click at [811, 180] on td at bounding box center [753, 191] width 230 height 34
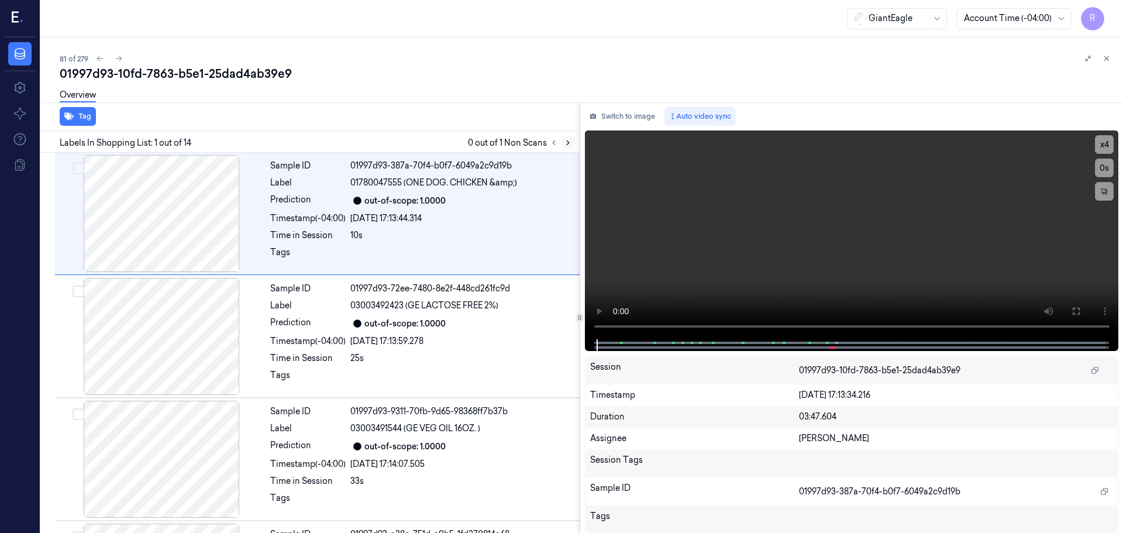
click at [570, 145] on icon at bounding box center [568, 143] width 8 height 8
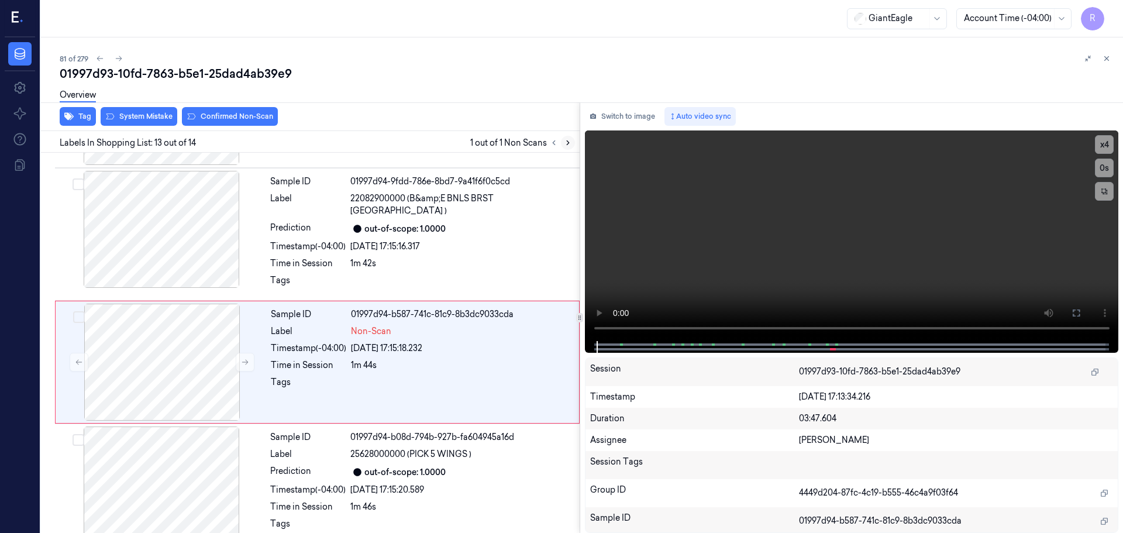
scroll to position [1342, 0]
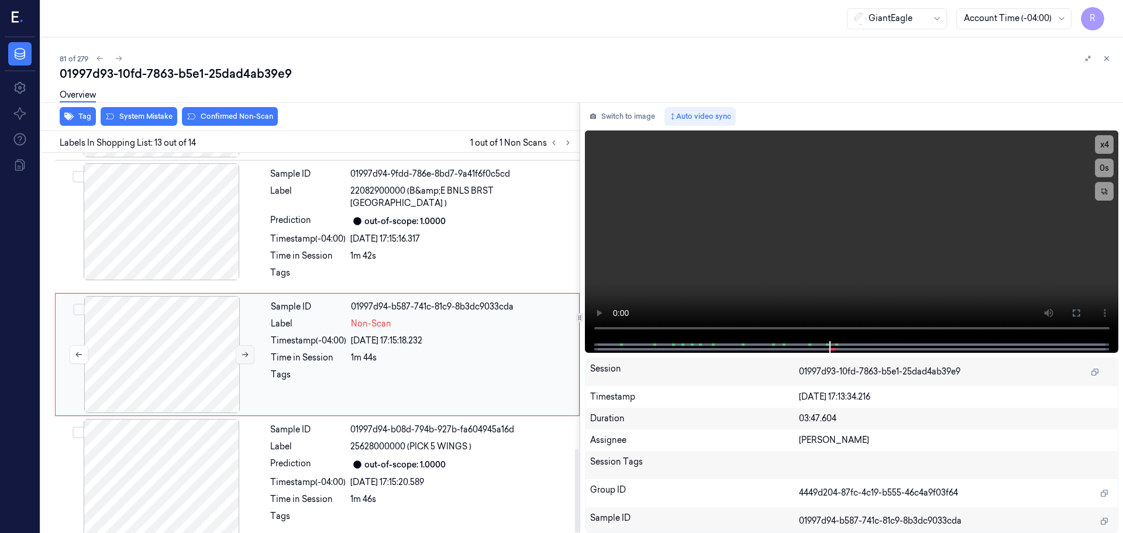
click at [236, 347] on button at bounding box center [245, 354] width 19 height 19
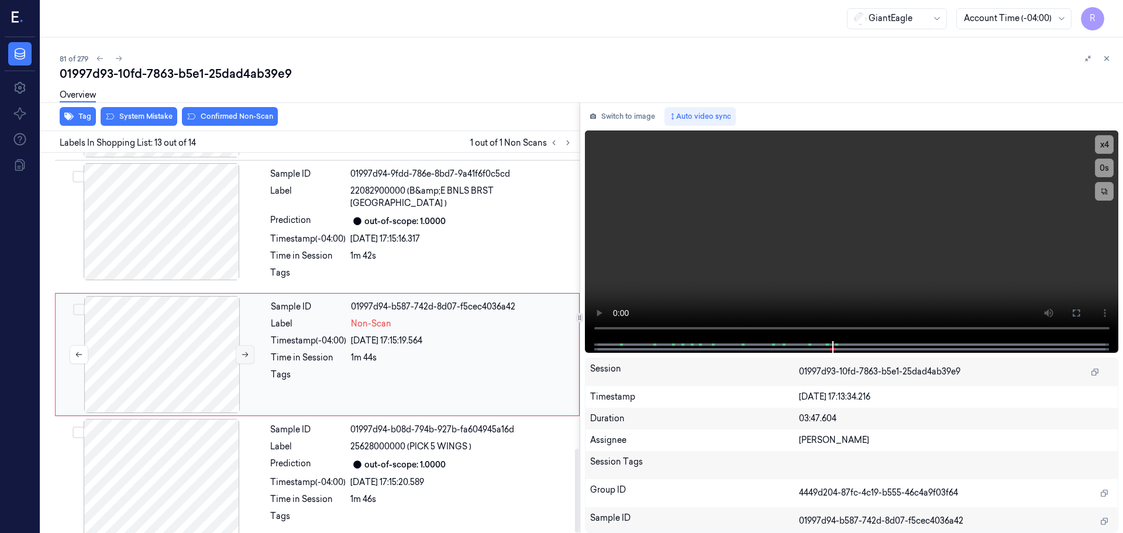
click at [236, 347] on button at bounding box center [245, 354] width 19 height 19
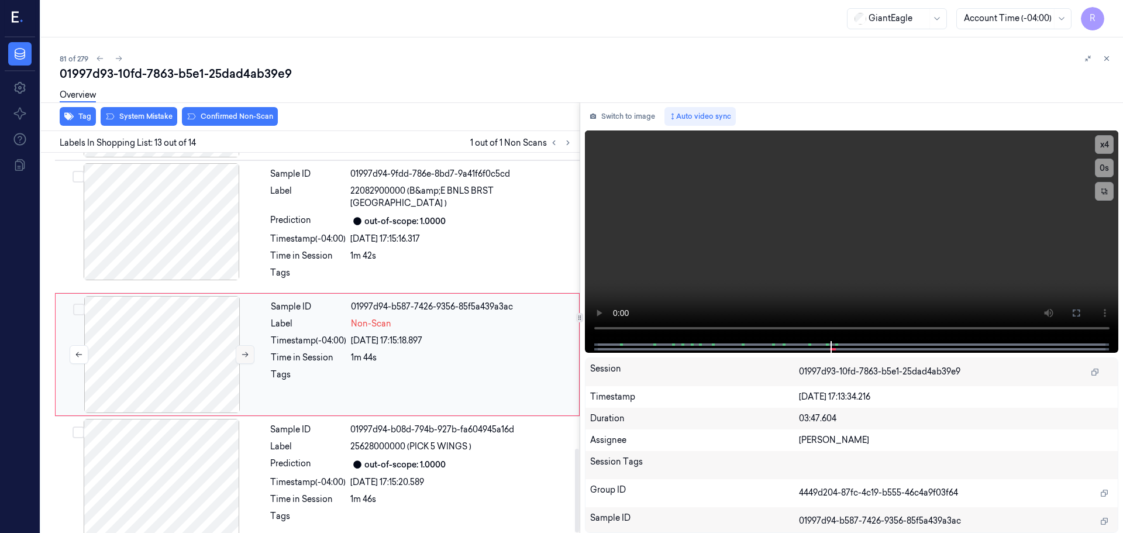
click at [236, 347] on button at bounding box center [245, 354] width 19 height 19
click at [186, 247] on div at bounding box center [161, 221] width 208 height 117
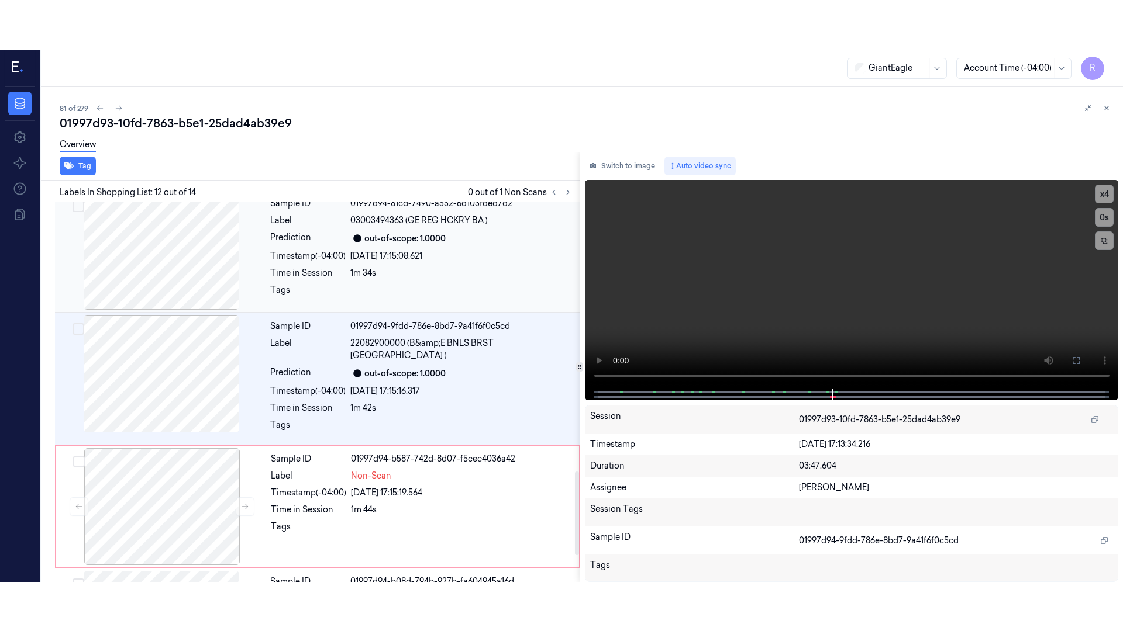
scroll to position [1221, 0]
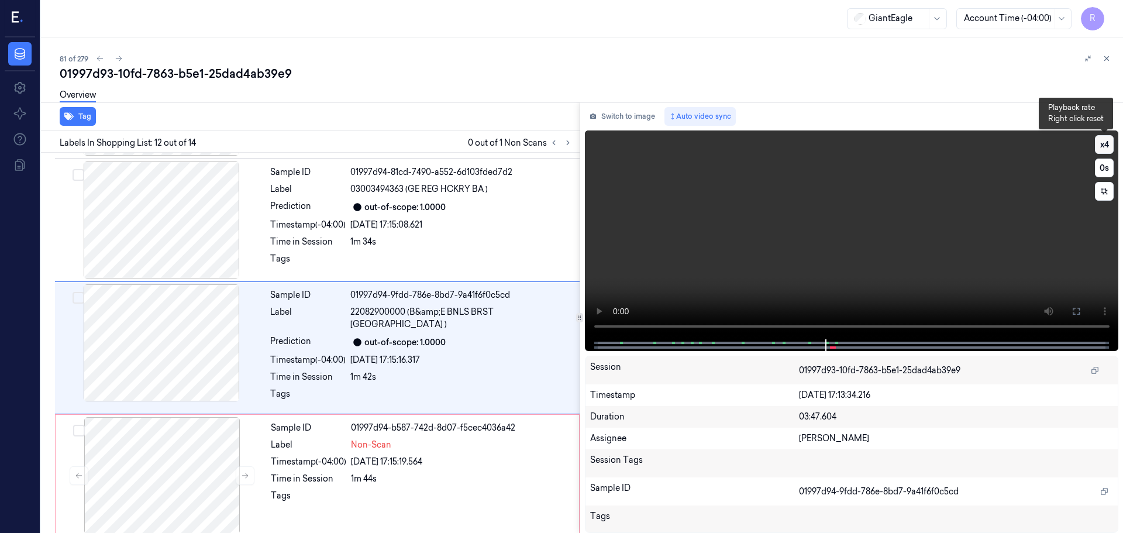
click at [1106, 147] on button "x 4" at bounding box center [1104, 144] width 19 height 19
click at [1075, 305] on button at bounding box center [1076, 311] width 19 height 19
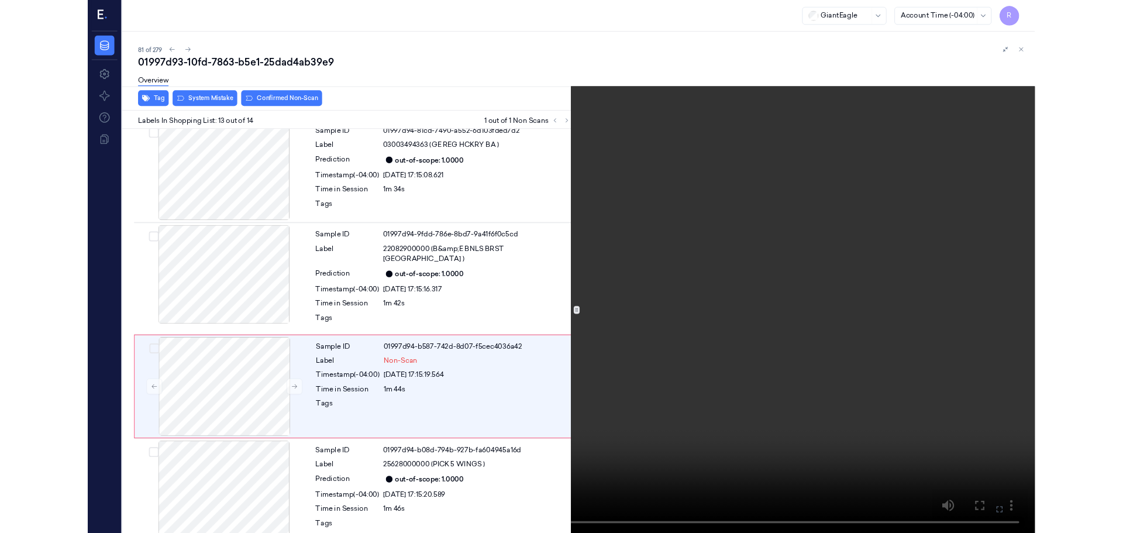
scroll to position [1244, 0]
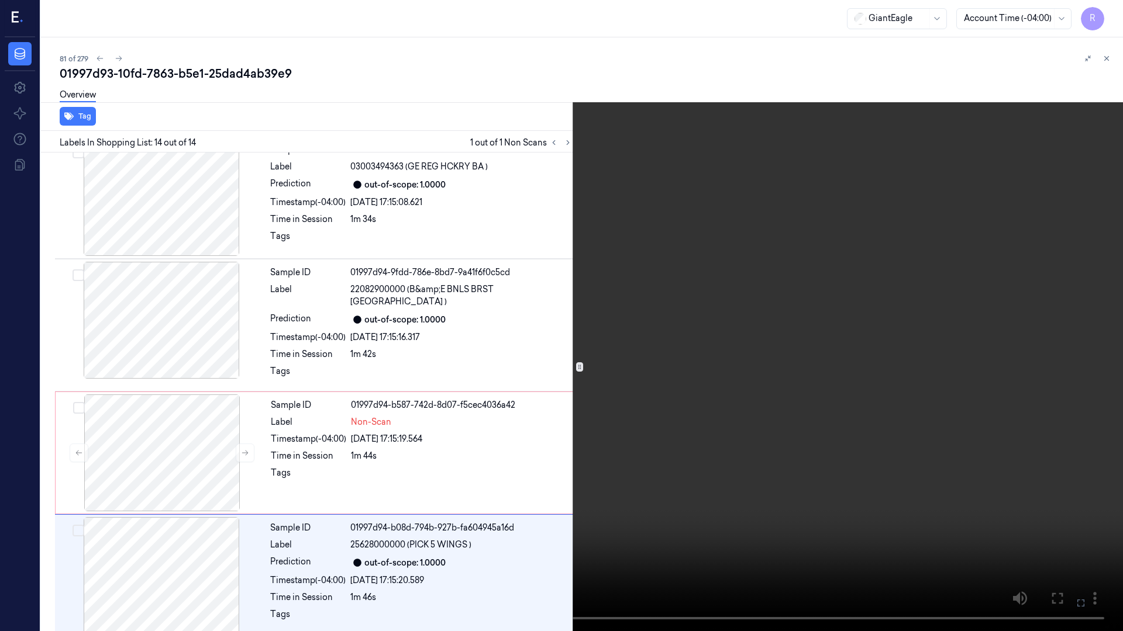
click at [1098, 19] on video at bounding box center [561, 315] width 1123 height 631
click at [1106, 15] on button "x 1" at bounding box center [1108, 14] width 19 height 19
click at [1106, 15] on button "x 2" at bounding box center [1108, 14] width 19 height 19
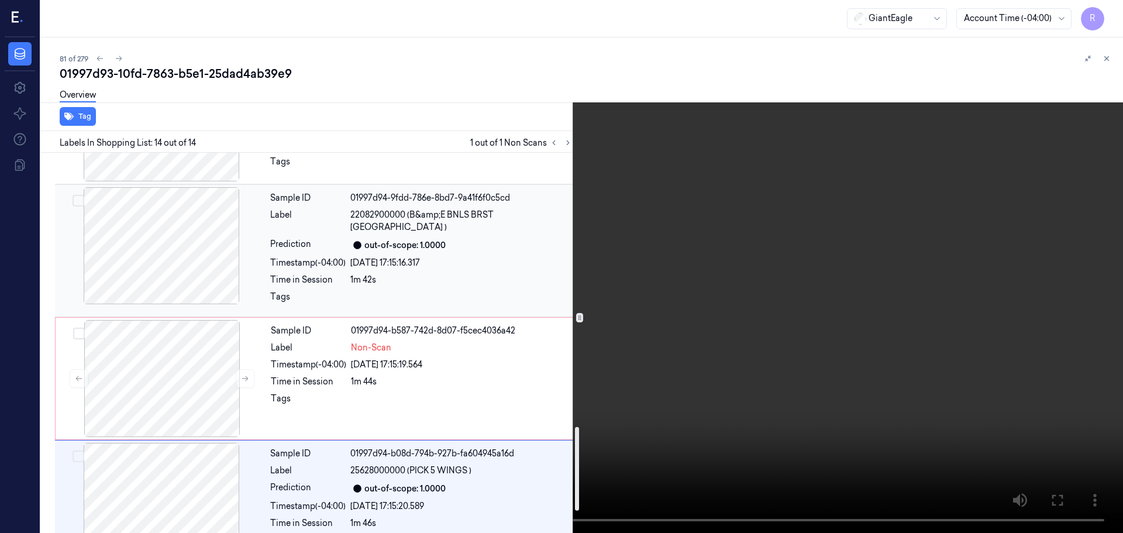
scroll to position [1342, 0]
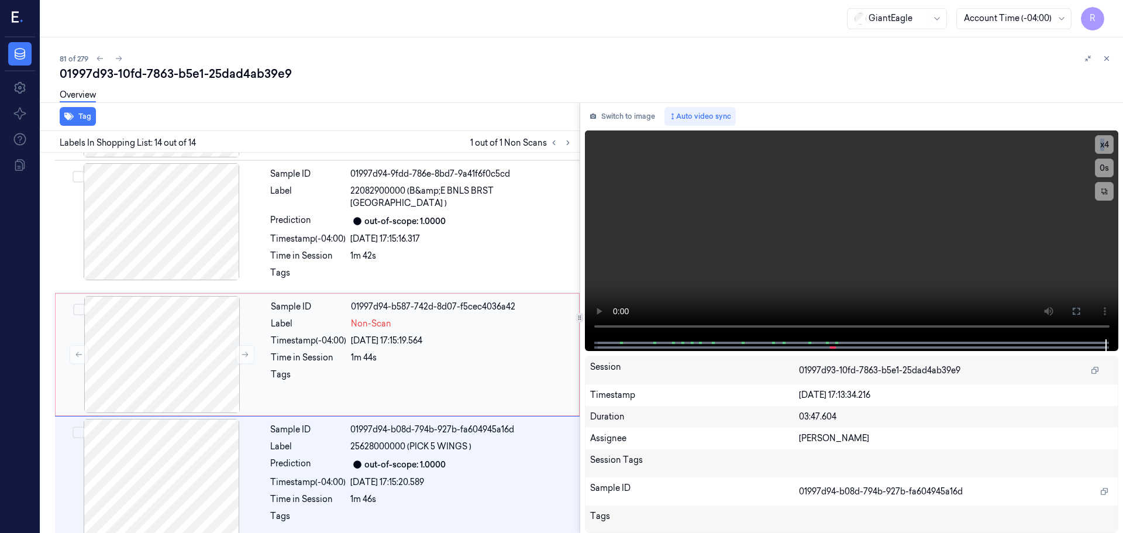
click at [444, 352] on div "1m 44s" at bounding box center [461, 357] width 221 height 12
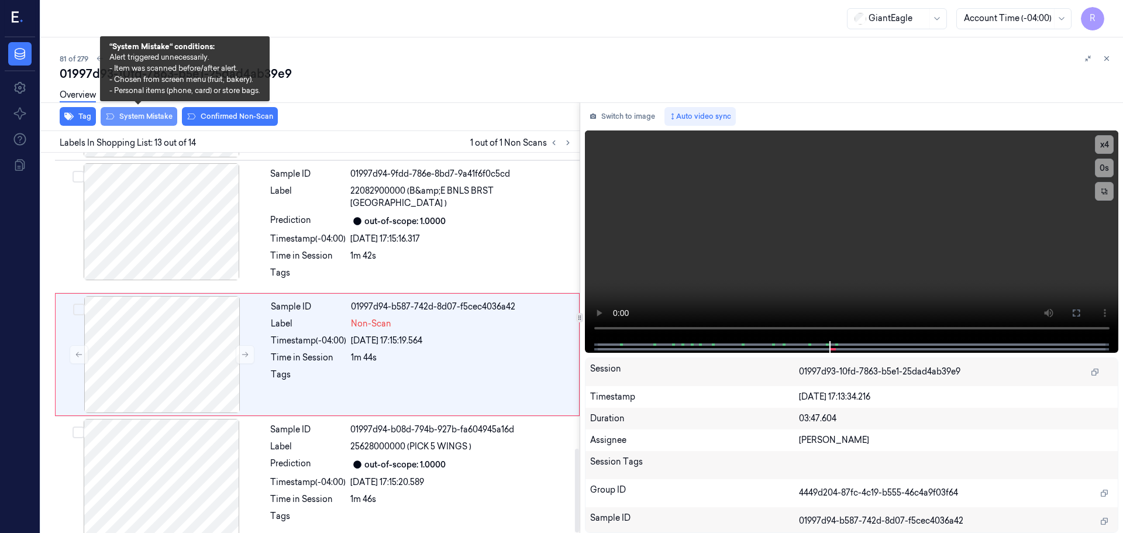
click at [144, 119] on button "System Mistake" at bounding box center [139, 116] width 77 height 19
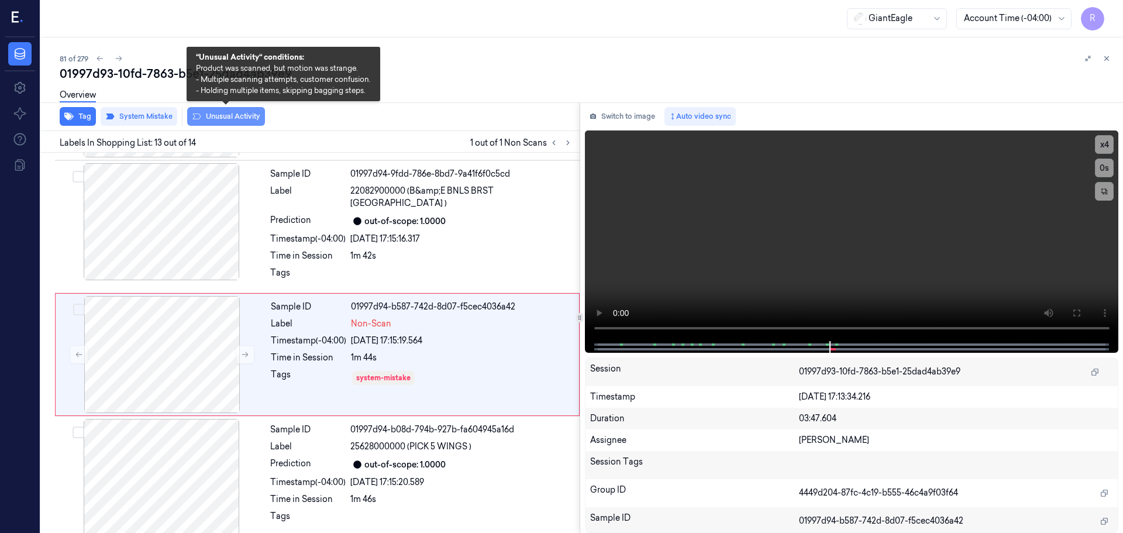
click at [208, 114] on button "Unusual Activity" at bounding box center [226, 116] width 78 height 19
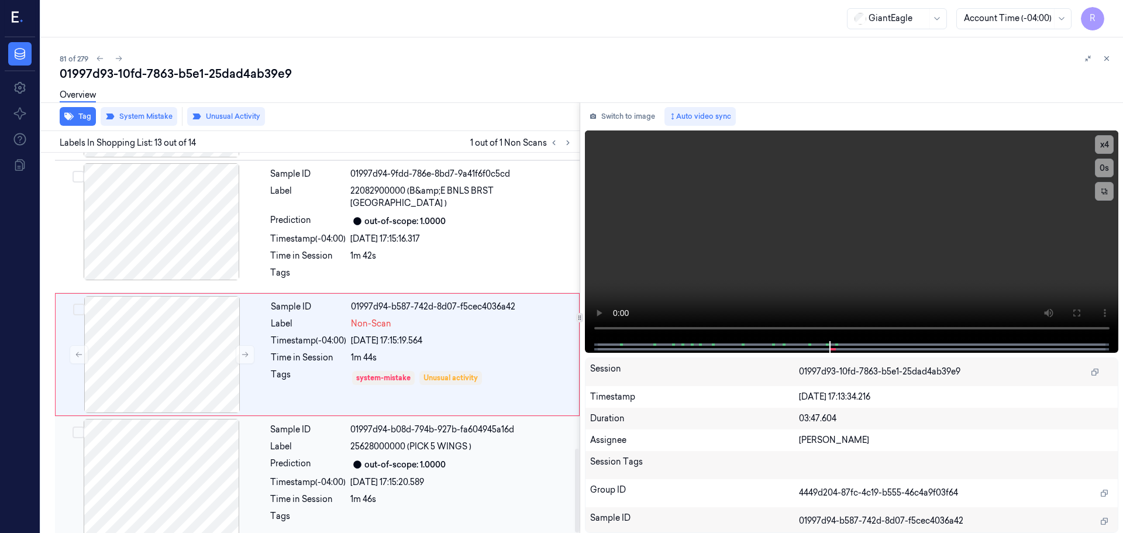
click at [399, 440] on span "25628000000 (PICK 5 WINGS )" at bounding box center [410, 446] width 121 height 12
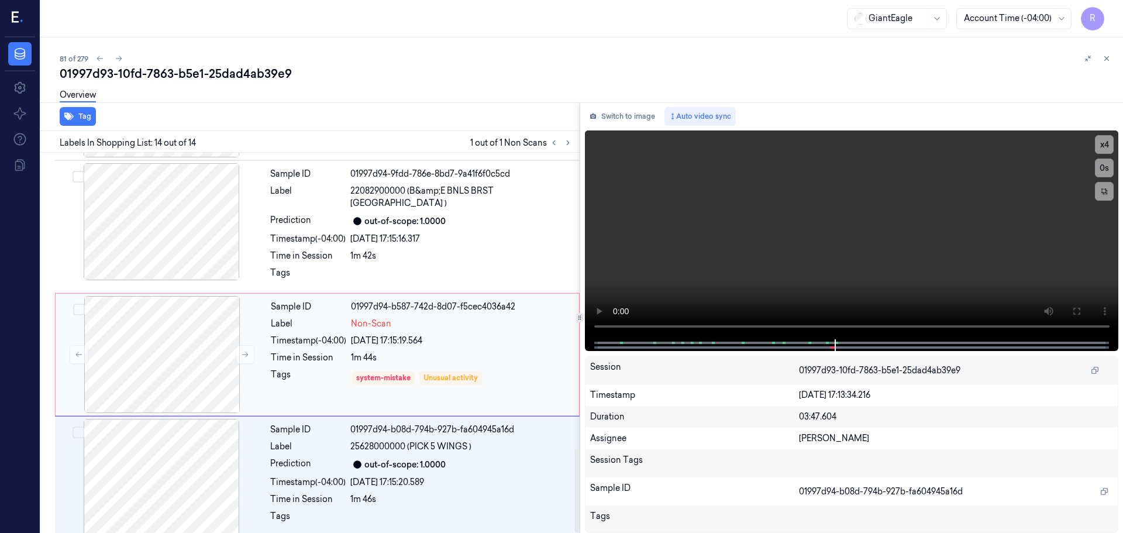
click at [463, 351] on div "1m 44s" at bounding box center [461, 357] width 221 height 12
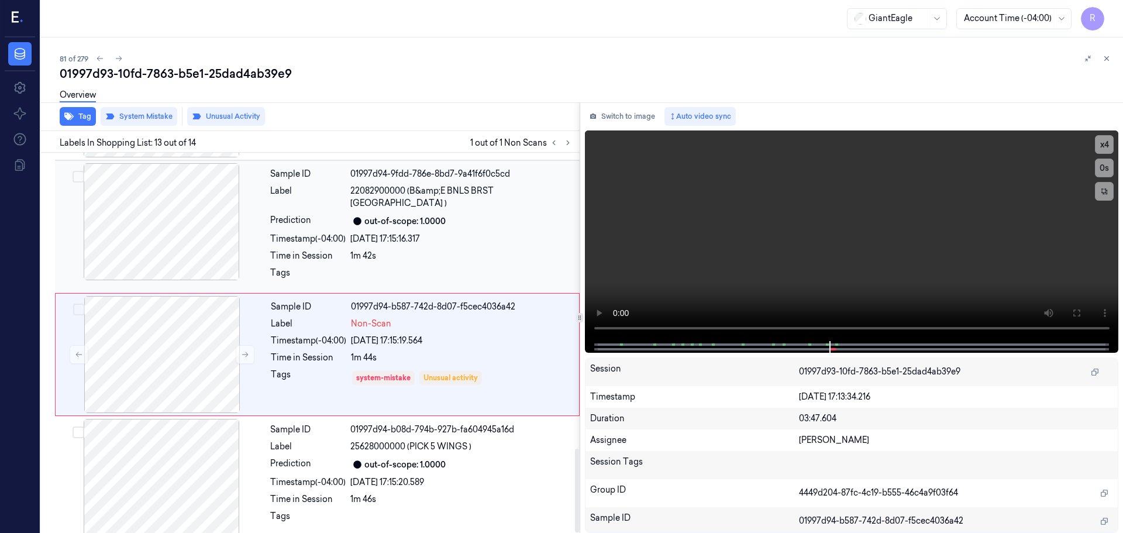
click at [470, 267] on div at bounding box center [461, 276] width 222 height 19
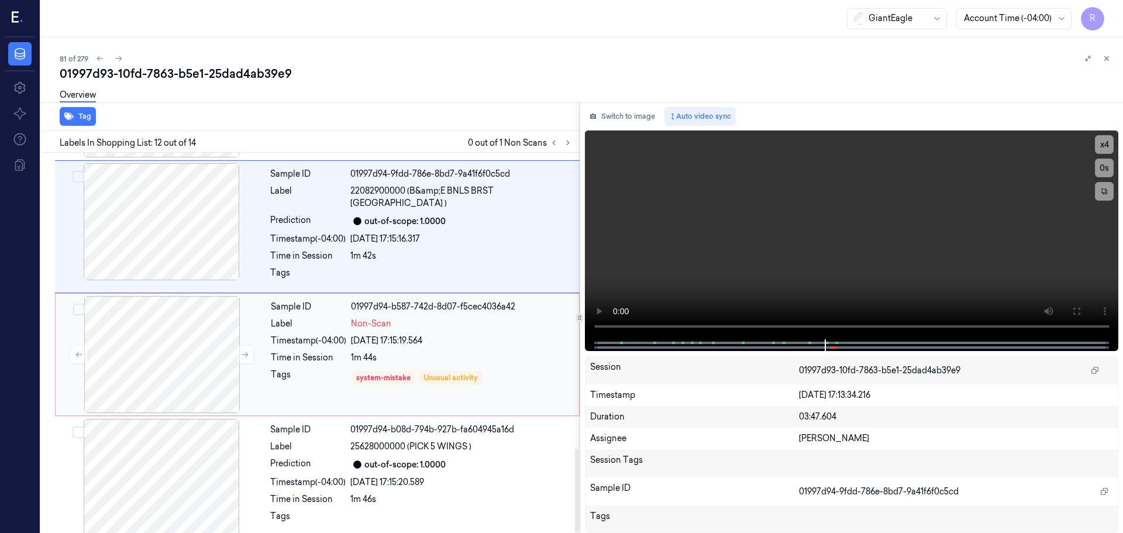
click at [475, 351] on div "1m 44s" at bounding box center [461, 357] width 221 height 12
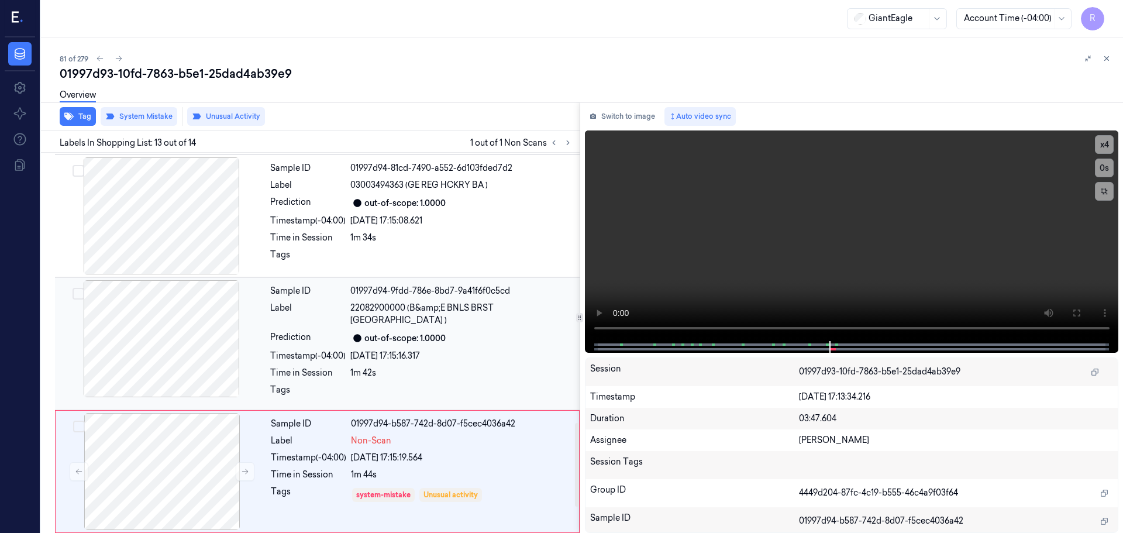
click at [453, 301] on div "Sample ID 01997d94-9fdd-786e-8bd7-9a41f6f0c5cd Label 22082900000 (B&amp;E BNLS …" at bounding box center [421, 343] width 312 height 127
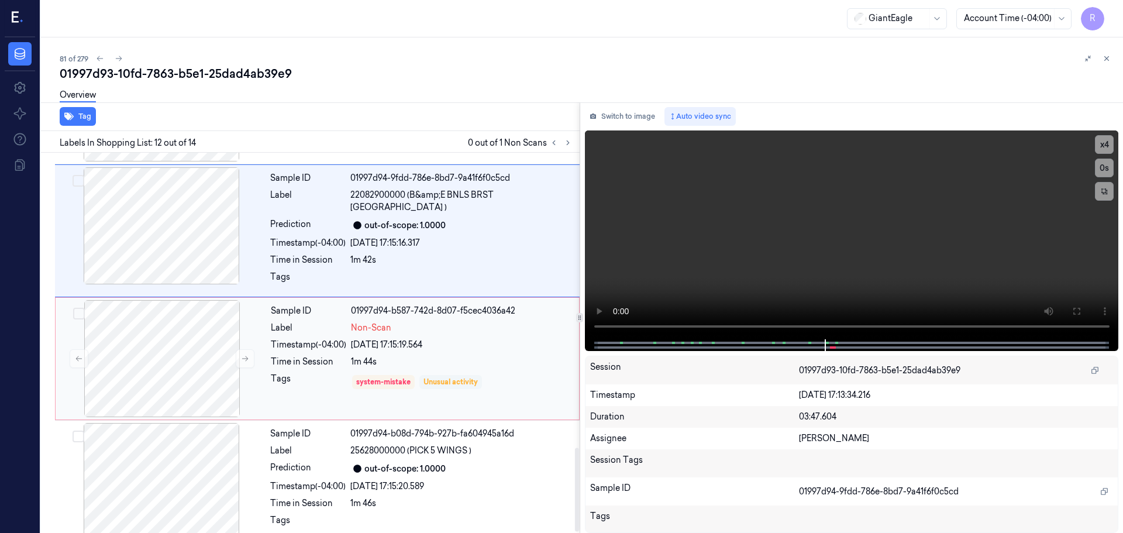
click at [440, 377] on div "Unusual activity" at bounding box center [450, 382] width 54 height 11
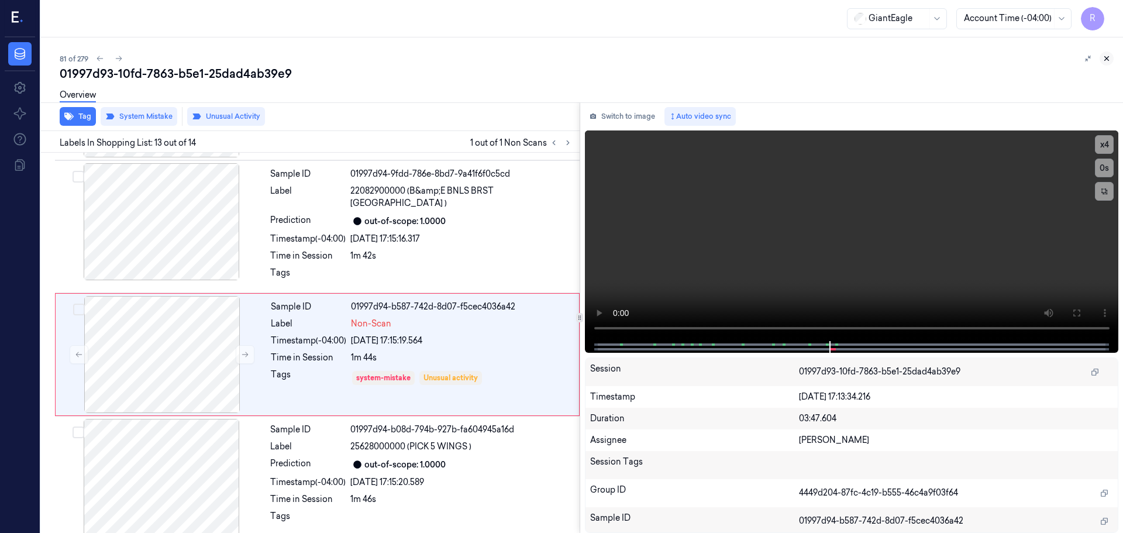
click at [1109, 57] on icon at bounding box center [1106, 58] width 8 height 8
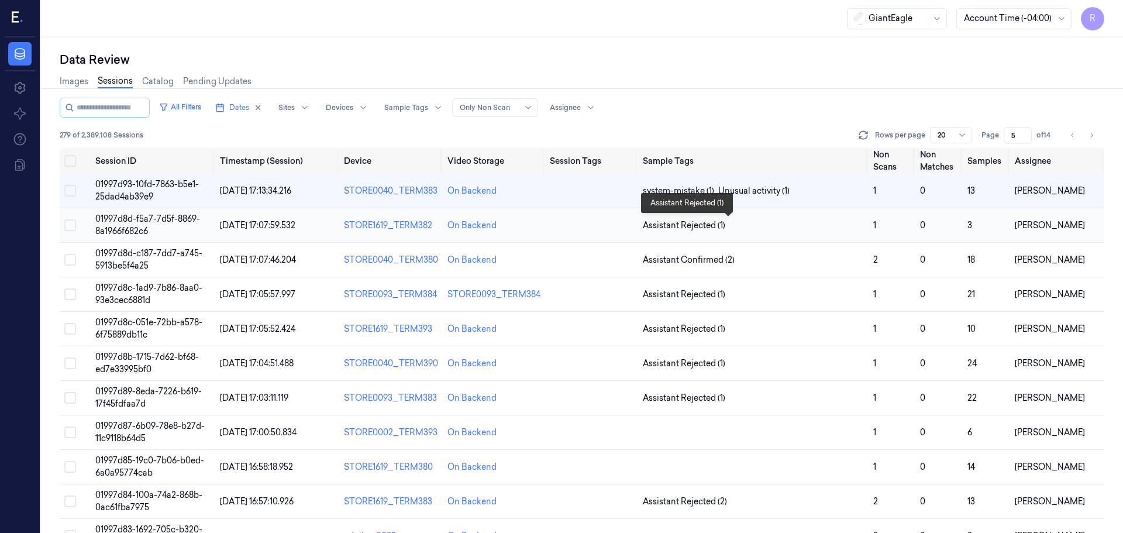
click at [840, 227] on span "Assistant Rejected (1)" at bounding box center [753, 225] width 221 height 12
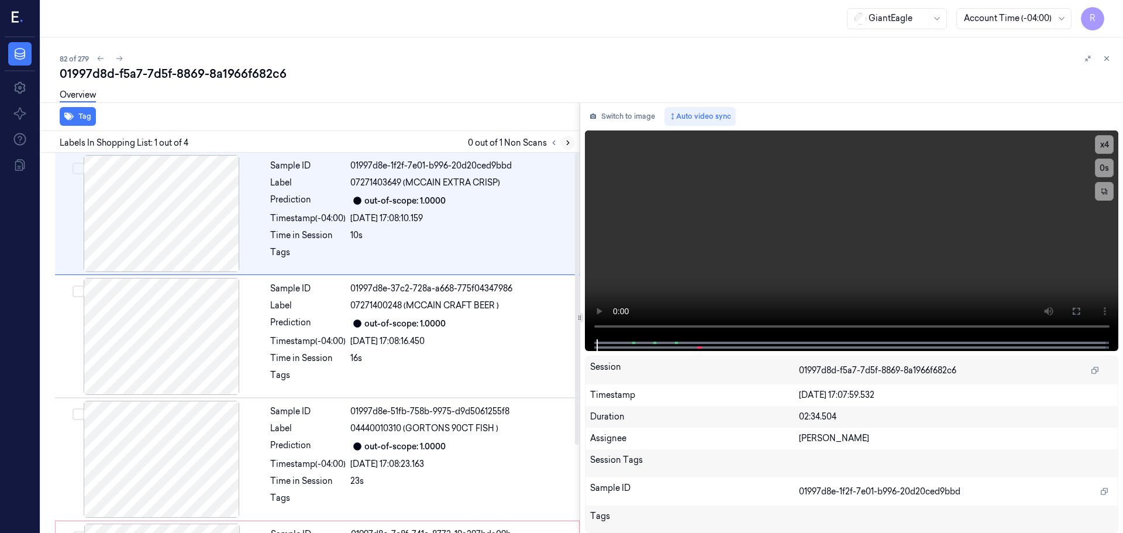
click at [567, 145] on icon at bounding box center [568, 143] width 2 height 4
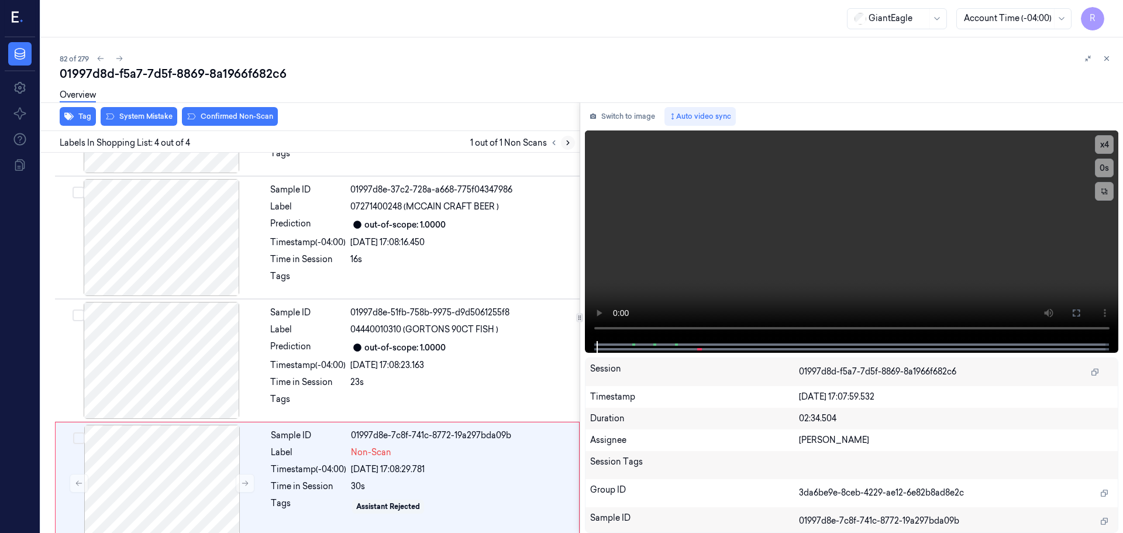
scroll to position [115, 0]
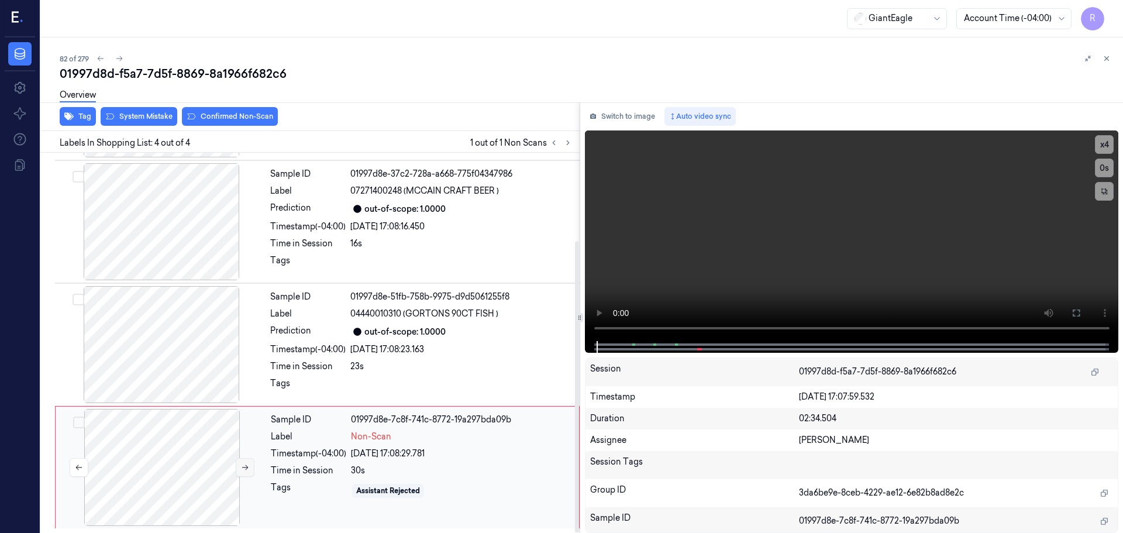
click at [241, 465] on icon at bounding box center [245, 467] width 8 height 8
click at [243, 465] on icon at bounding box center [245, 467] width 8 height 8
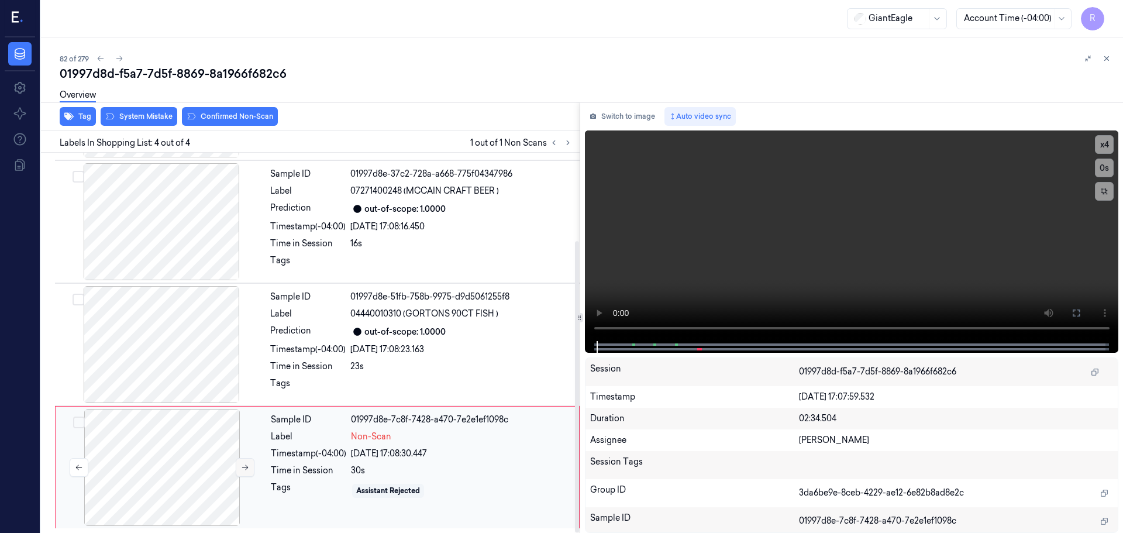
click at [243, 465] on icon at bounding box center [245, 467] width 8 height 8
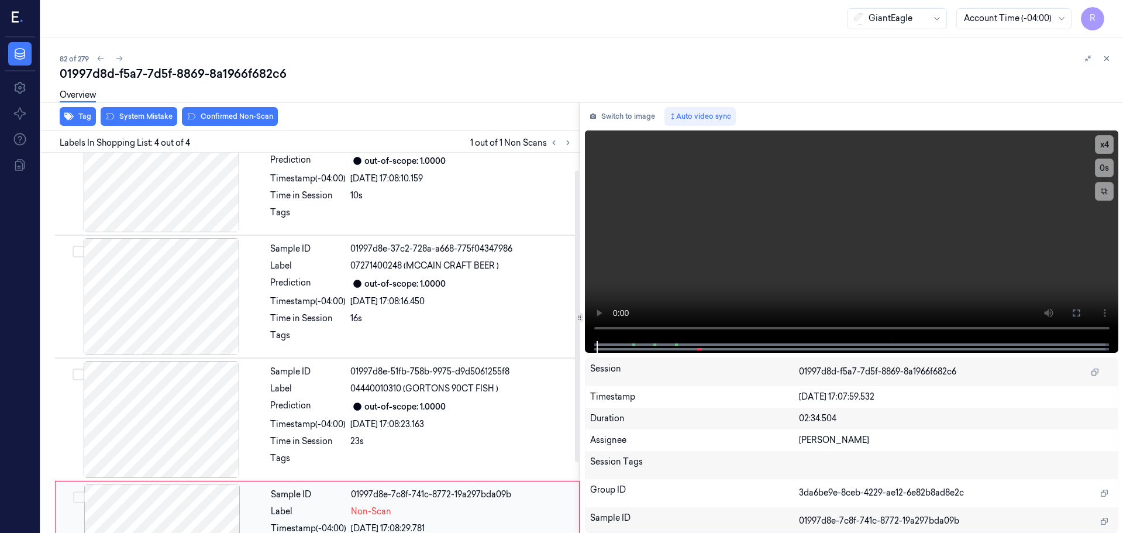
scroll to position [0, 0]
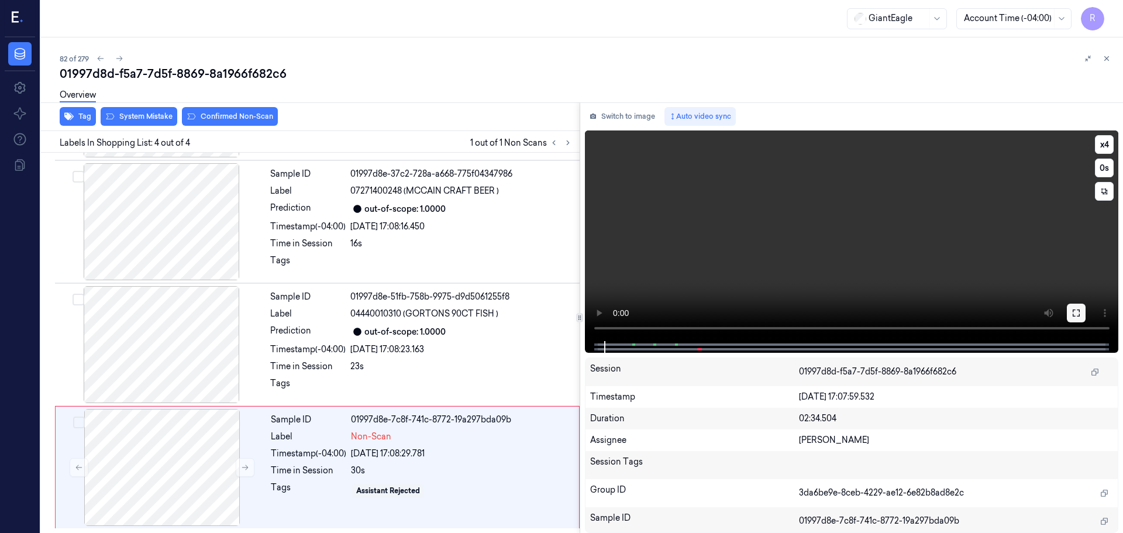
click at [1074, 310] on icon at bounding box center [1075, 312] width 7 height 7
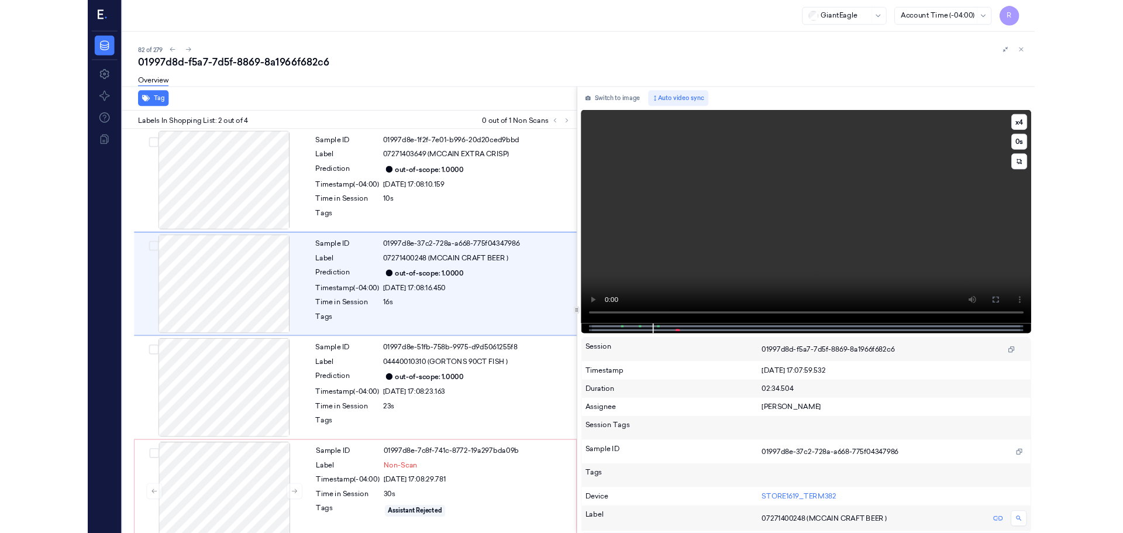
scroll to position [16, 0]
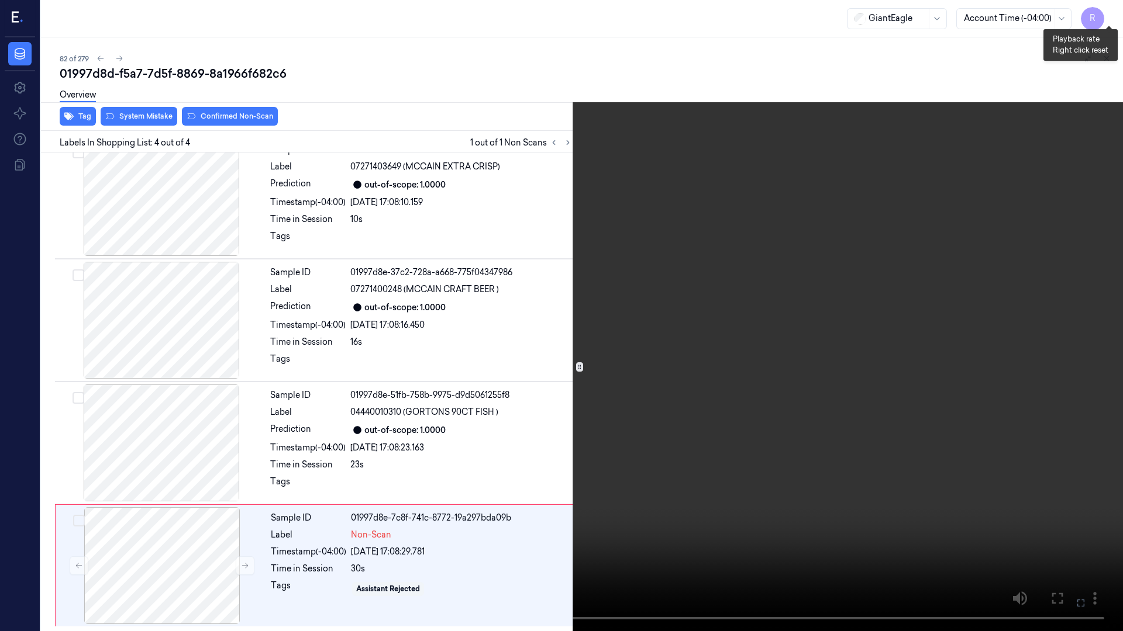
click at [1114, 20] on button "x 4" at bounding box center [1108, 14] width 19 height 19
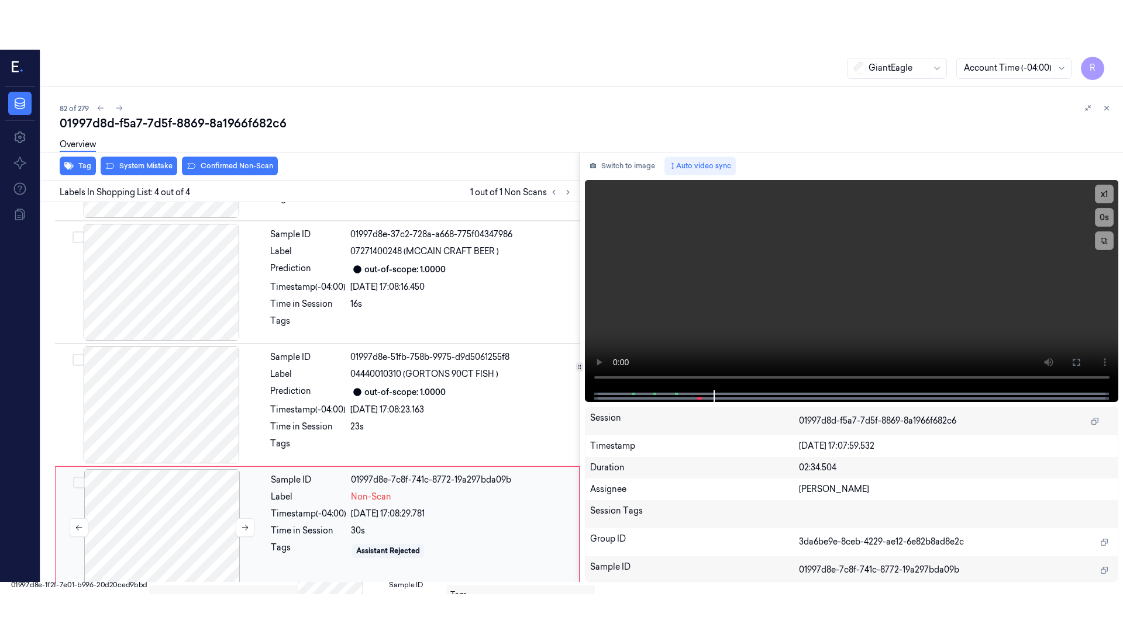
scroll to position [115, 0]
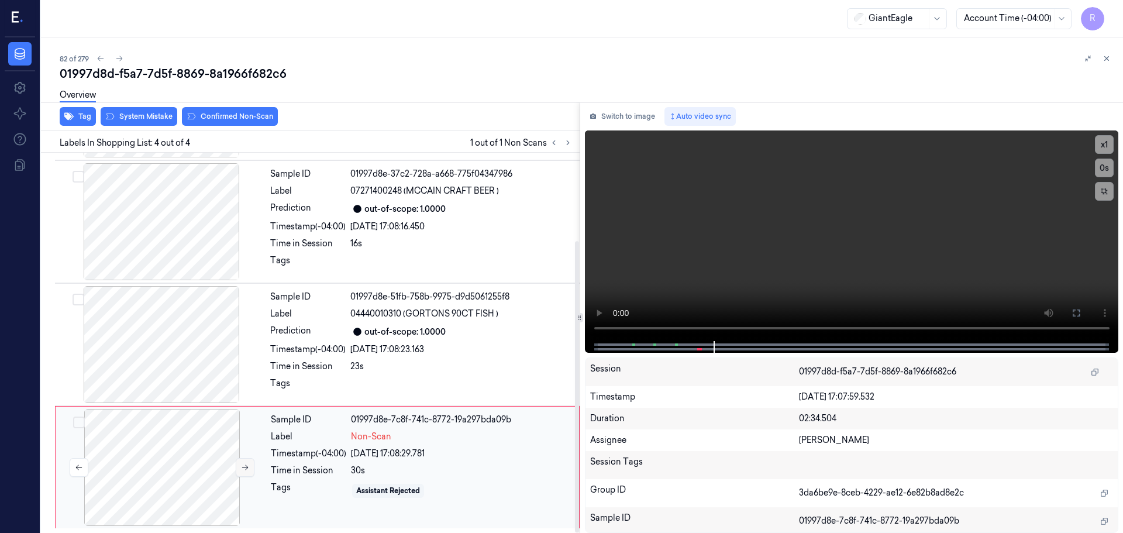
click at [242, 464] on icon at bounding box center [245, 467] width 8 height 8
click at [242, 463] on icon at bounding box center [245, 467] width 8 height 8
click at [242, 463] on button at bounding box center [245, 467] width 19 height 19
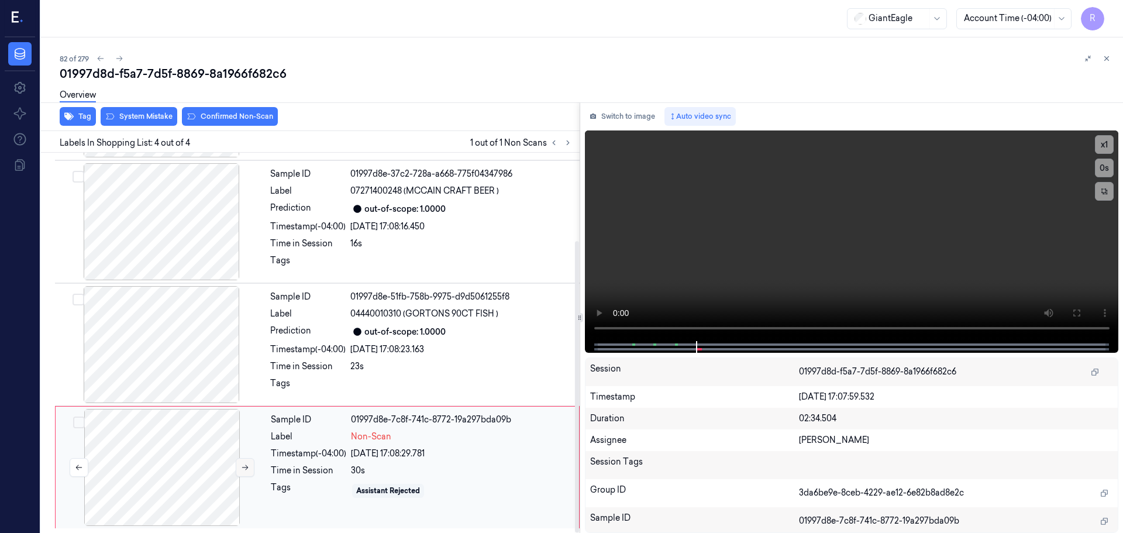
click at [242, 462] on button at bounding box center [245, 467] width 19 height 19
click at [1076, 303] on button at bounding box center [1076, 312] width 19 height 19
click at [1110, 143] on button "x 1" at bounding box center [1104, 144] width 19 height 19
click at [1110, 143] on button "x 2" at bounding box center [1104, 144] width 19 height 19
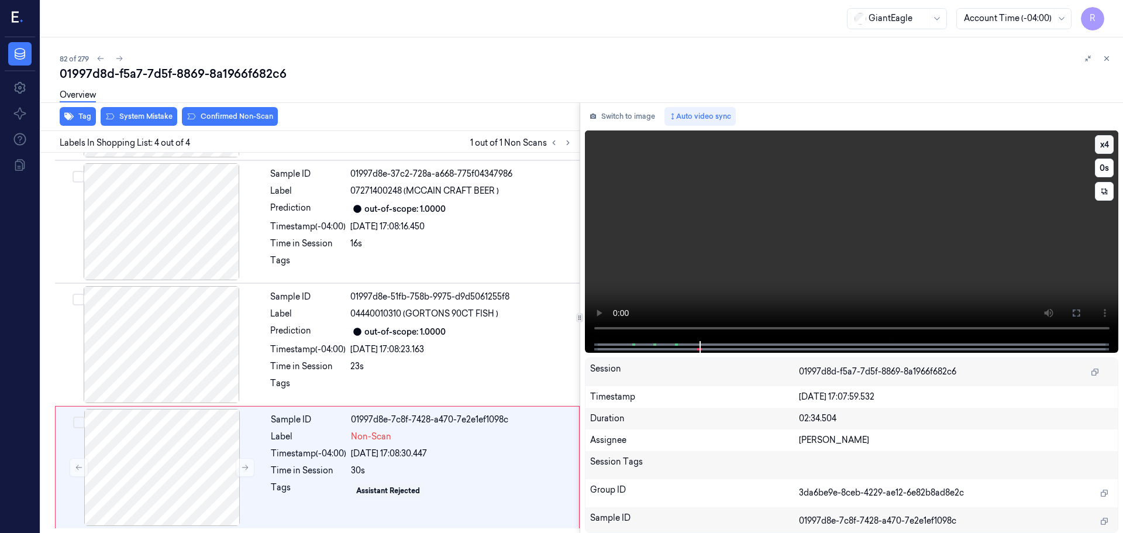
click at [1099, 149] on button "x 4" at bounding box center [1104, 144] width 19 height 19
click at [1069, 308] on button at bounding box center [1076, 312] width 19 height 19
click at [1103, 146] on button "x 1" at bounding box center [1104, 144] width 19 height 19
click at [1103, 146] on button "x 2" at bounding box center [1104, 144] width 19 height 19
click at [1081, 312] on button at bounding box center [1076, 312] width 19 height 19
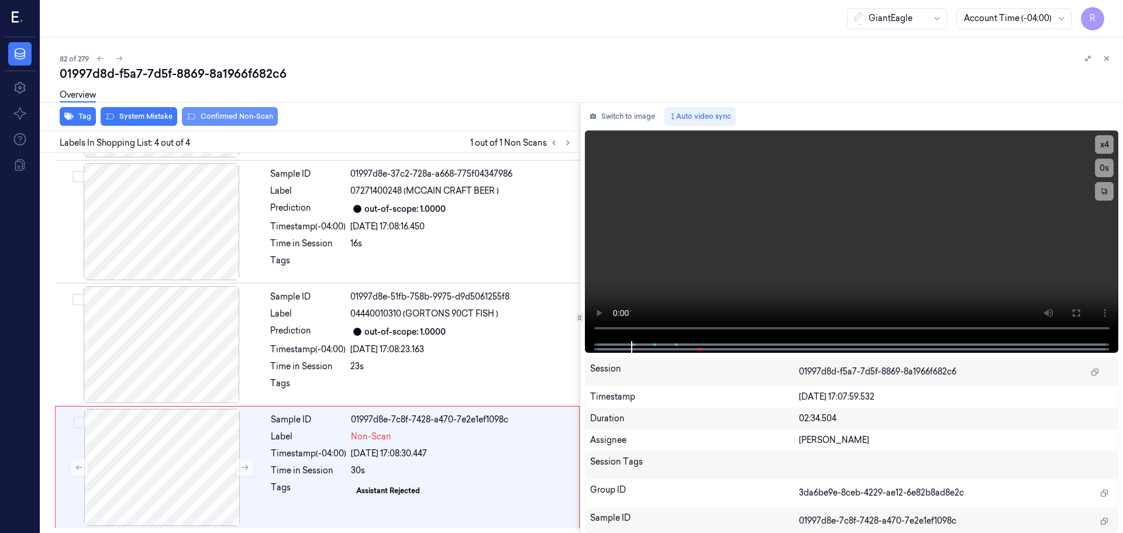
click at [219, 119] on button "Confirmed Non-Scan" at bounding box center [230, 116] width 96 height 19
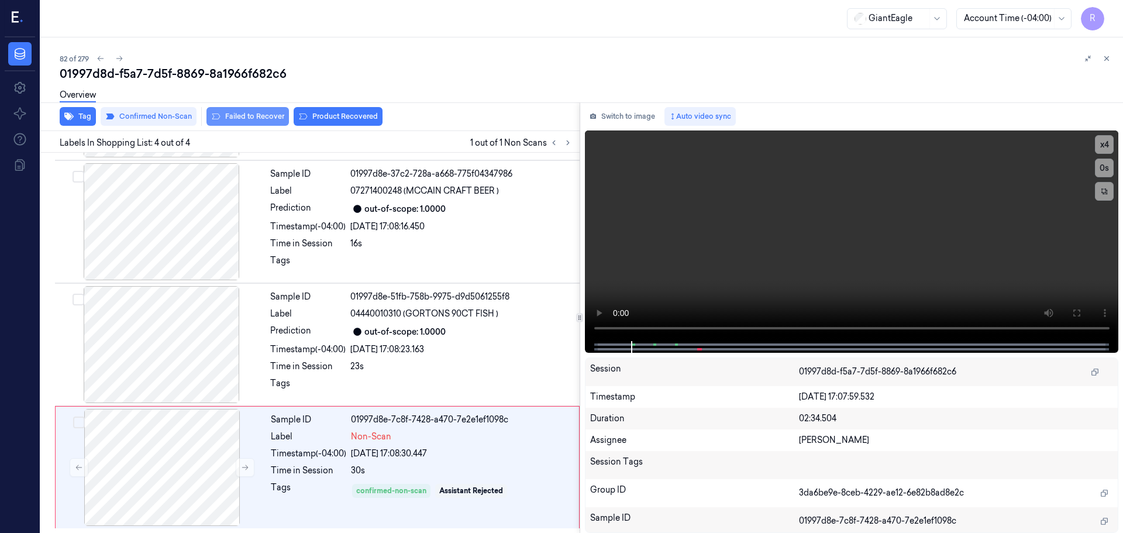
click at [245, 119] on button "Failed to Recover" at bounding box center [247, 116] width 82 height 19
click at [450, 352] on div "24/09/2025 17:08:23.163" at bounding box center [461, 349] width 222 height 12
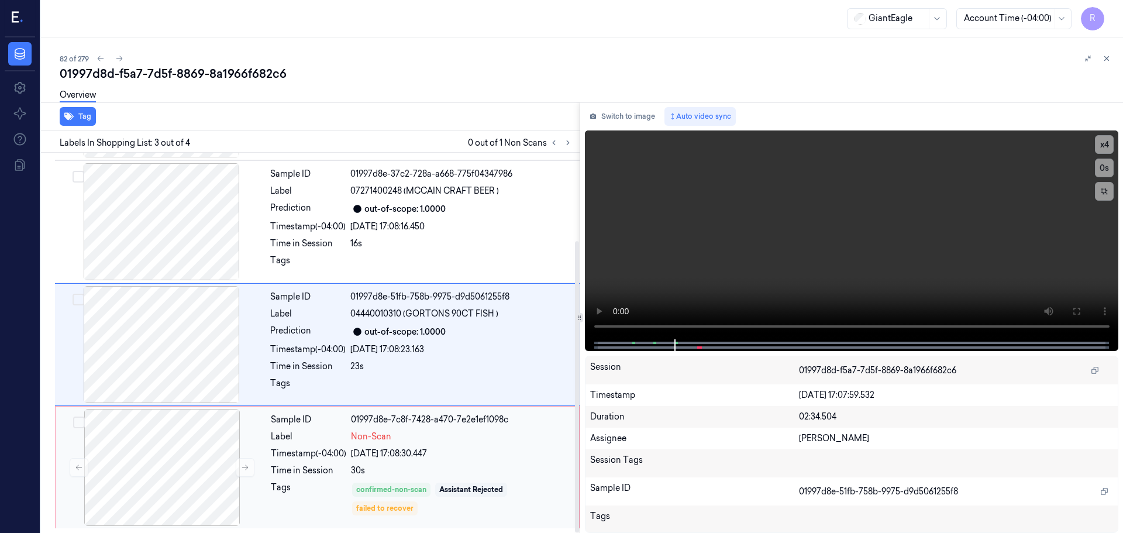
click at [476, 442] on div "Non-Scan" at bounding box center [461, 436] width 221 height 12
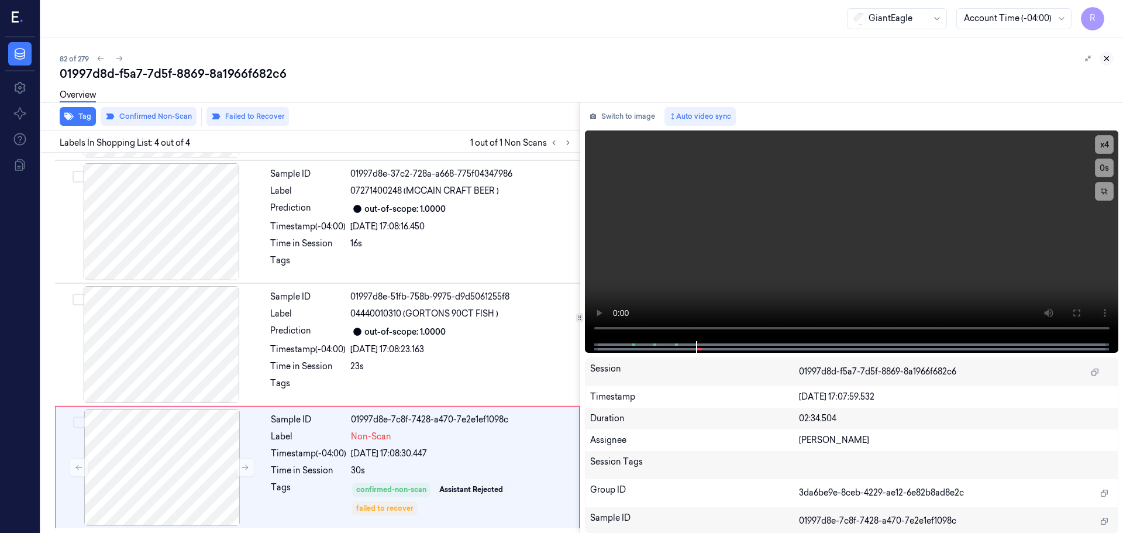
click at [1103, 60] on icon at bounding box center [1106, 58] width 8 height 8
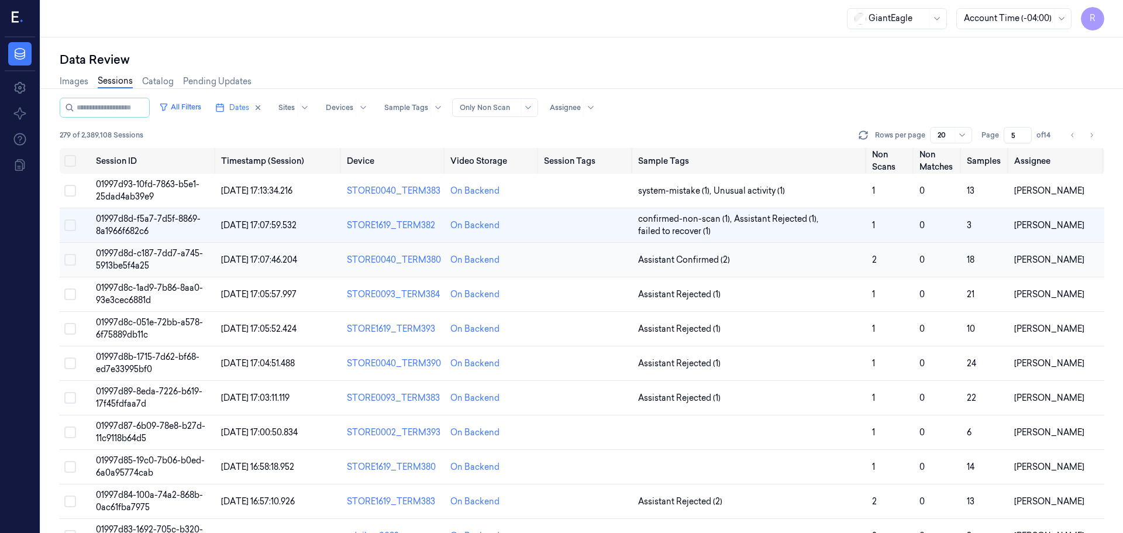
click at [755, 267] on td "Assistant Confirmed (2)" at bounding box center [750, 260] width 234 height 34
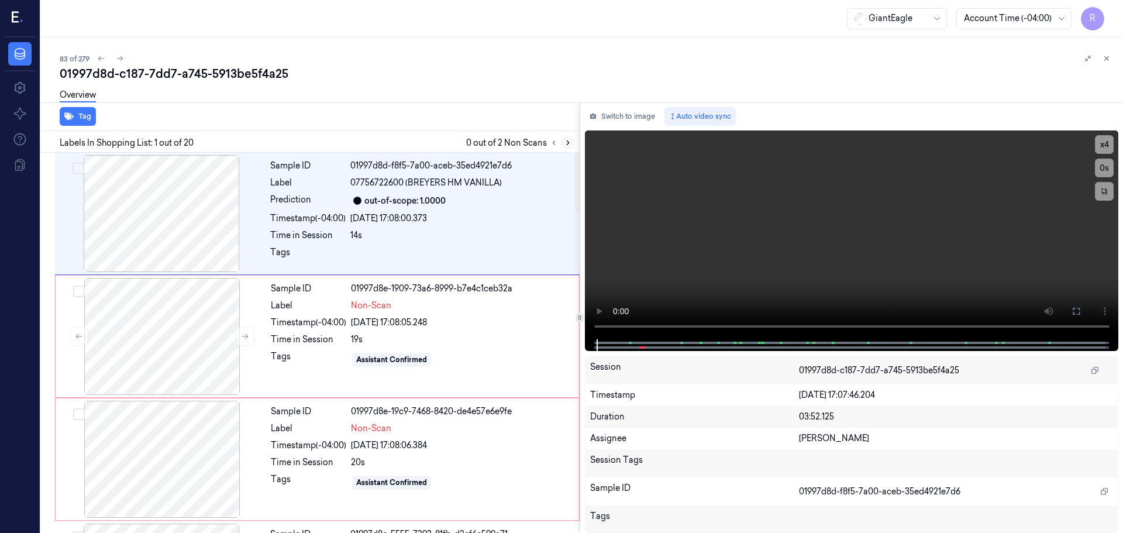
click at [563, 145] on button at bounding box center [568, 143] width 14 height 14
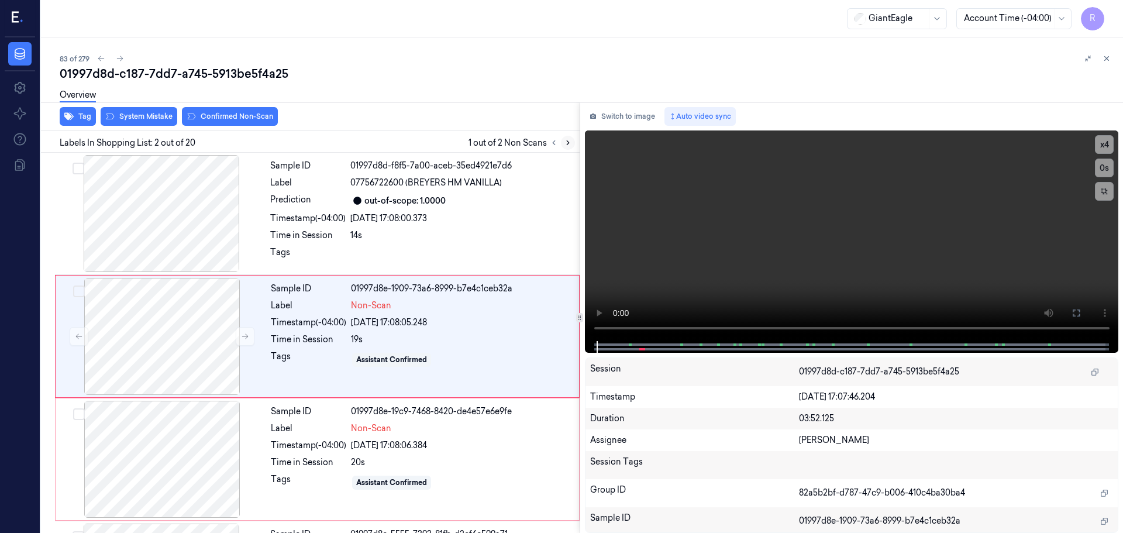
click at [564, 145] on icon at bounding box center [568, 143] width 8 height 8
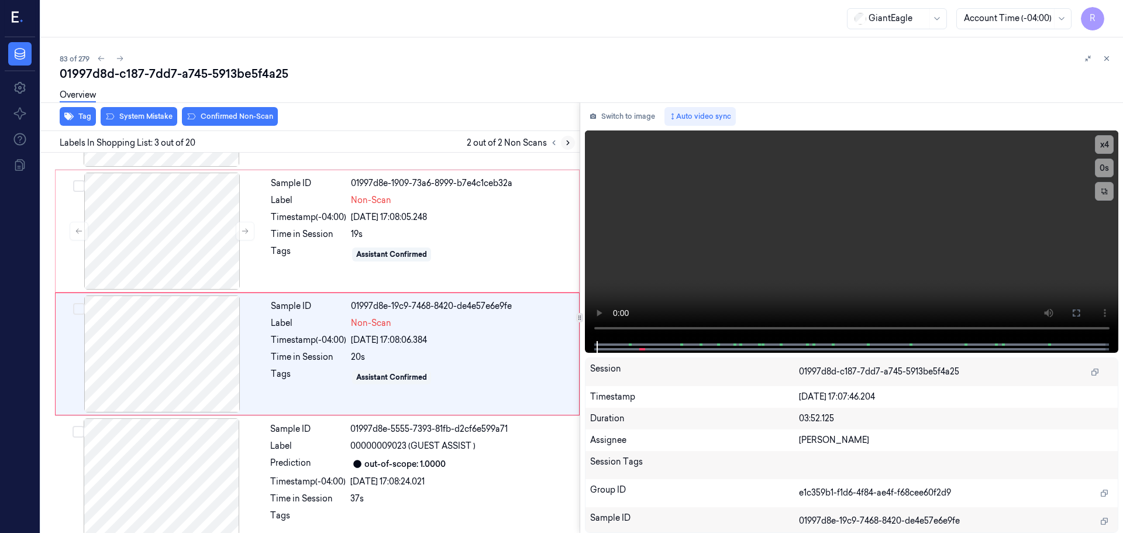
click at [564, 145] on icon at bounding box center [568, 143] width 8 height 8
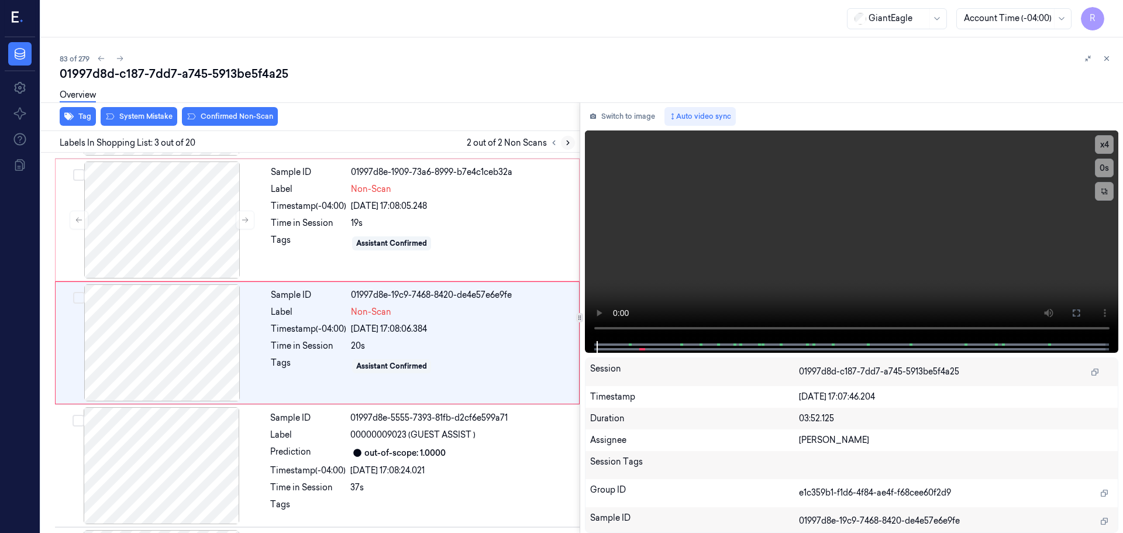
click at [564, 145] on icon at bounding box center [568, 143] width 8 height 8
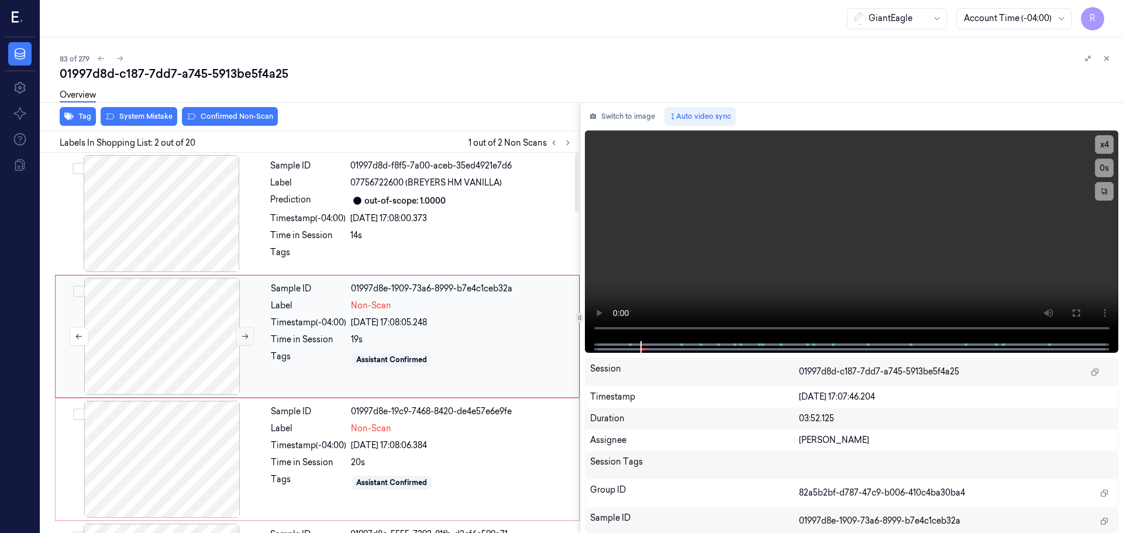
click at [245, 334] on icon at bounding box center [245, 336] width 8 height 8
click at [244, 464] on div at bounding box center [162, 459] width 208 height 117
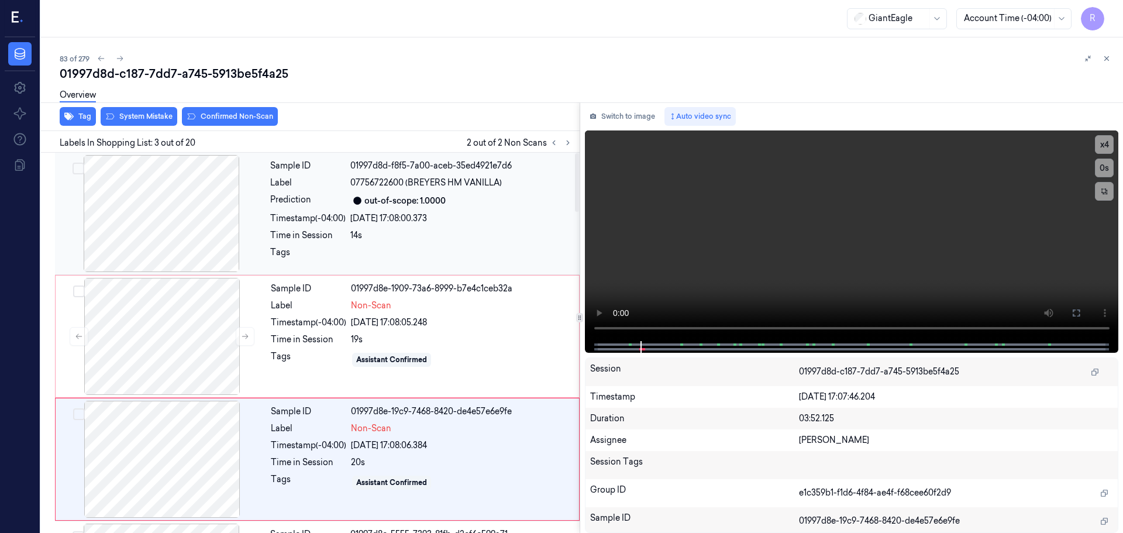
click at [190, 228] on div at bounding box center [161, 213] width 208 height 117
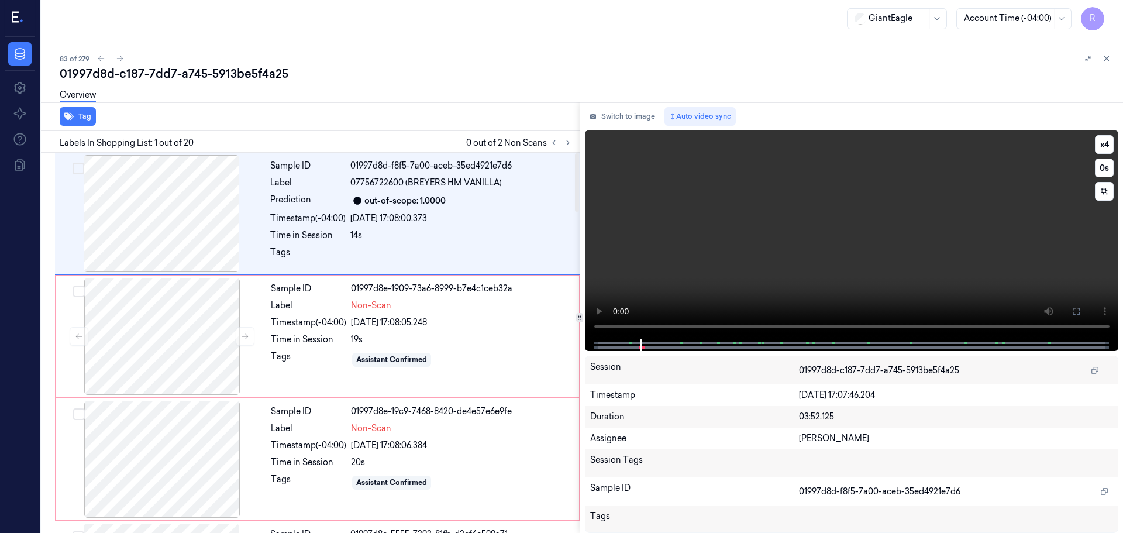
click at [590, 326] on video at bounding box center [852, 234] width 534 height 209
click at [1106, 136] on button "x 4" at bounding box center [1104, 144] width 19 height 19
click at [1078, 312] on icon at bounding box center [1075, 310] width 9 height 9
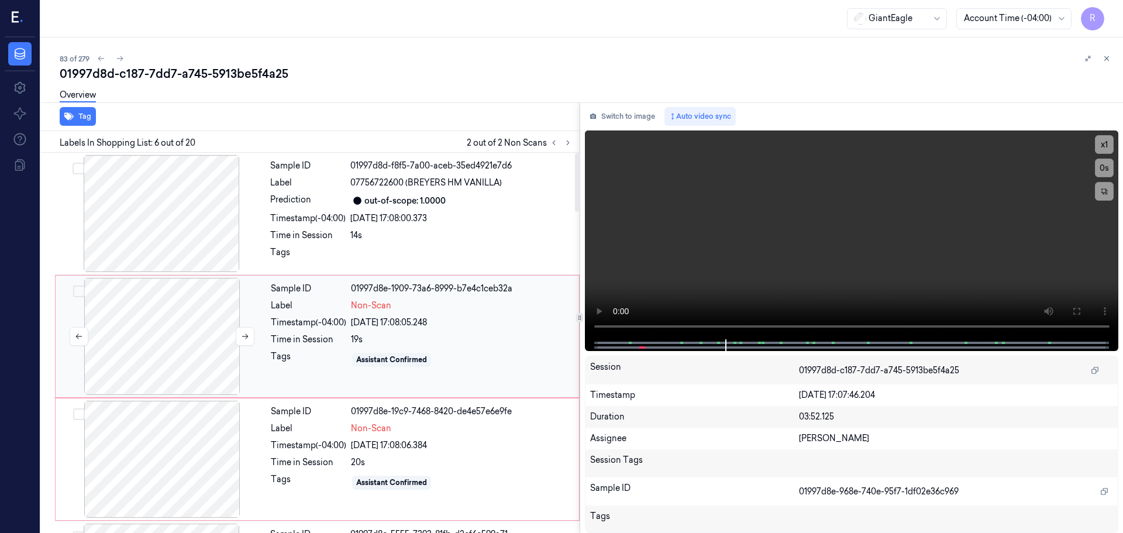
click at [181, 333] on div at bounding box center [162, 336] width 208 height 117
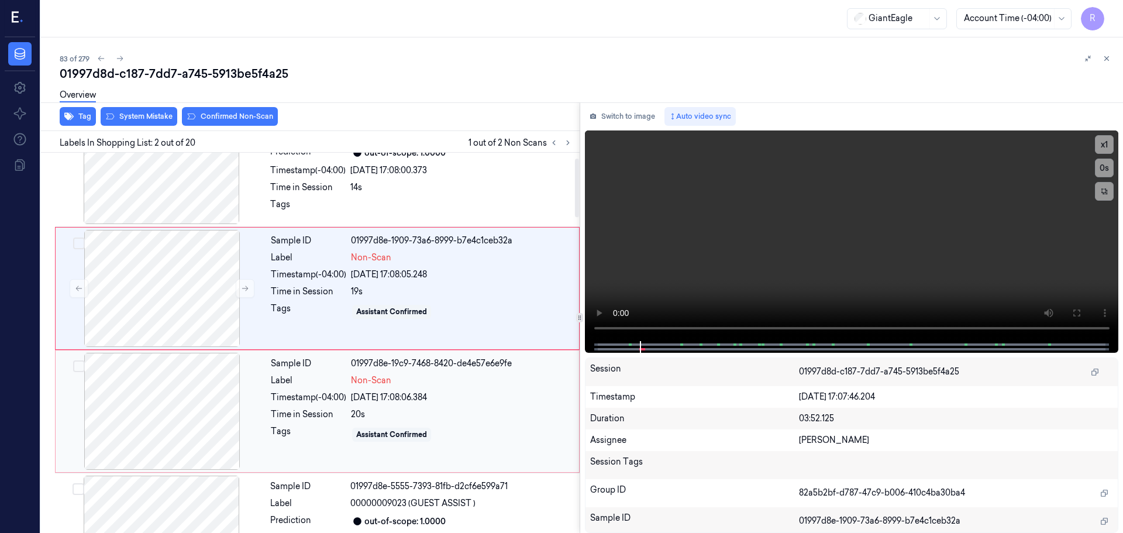
scroll to position [117, 0]
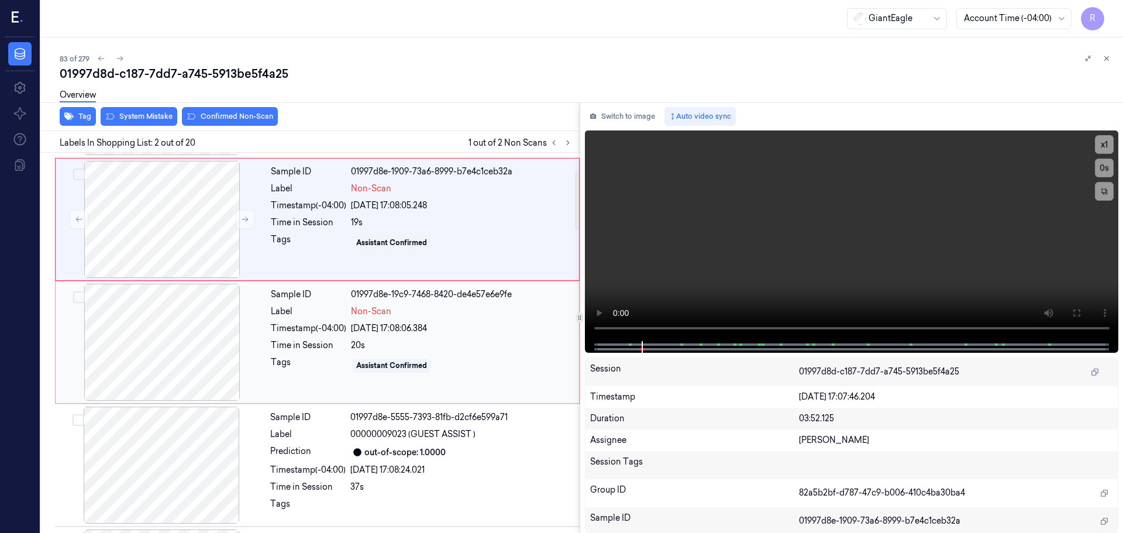
click at [212, 365] on div at bounding box center [162, 342] width 208 height 117
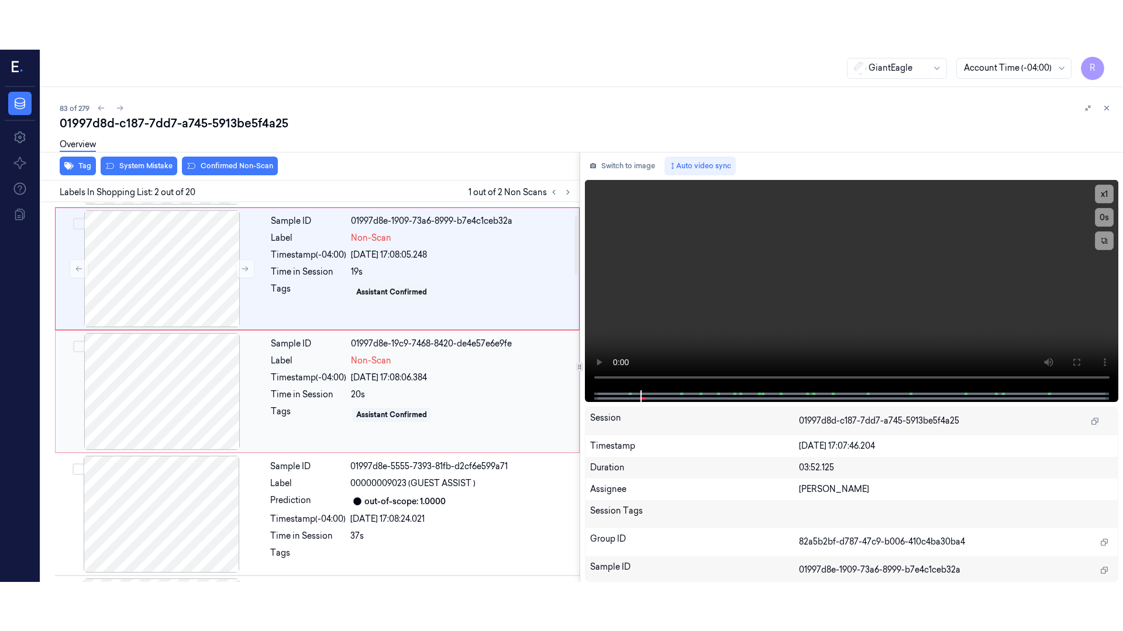
scroll to position [0, 0]
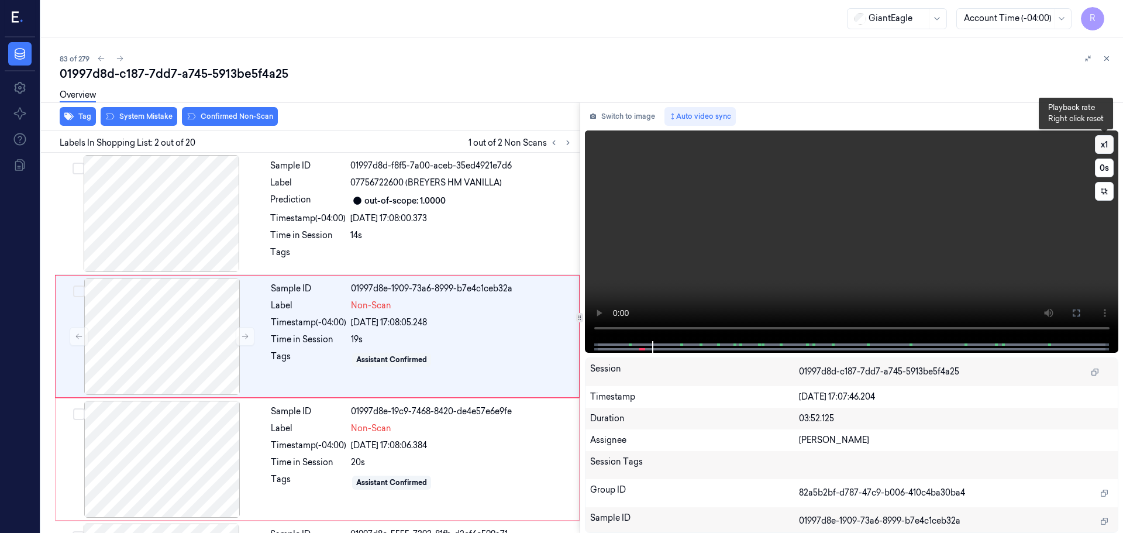
click at [1099, 146] on button "x 1" at bounding box center [1104, 144] width 19 height 19
click at [1099, 146] on button "x 2" at bounding box center [1104, 144] width 19 height 19
click at [1075, 309] on icon at bounding box center [1075, 312] width 9 height 9
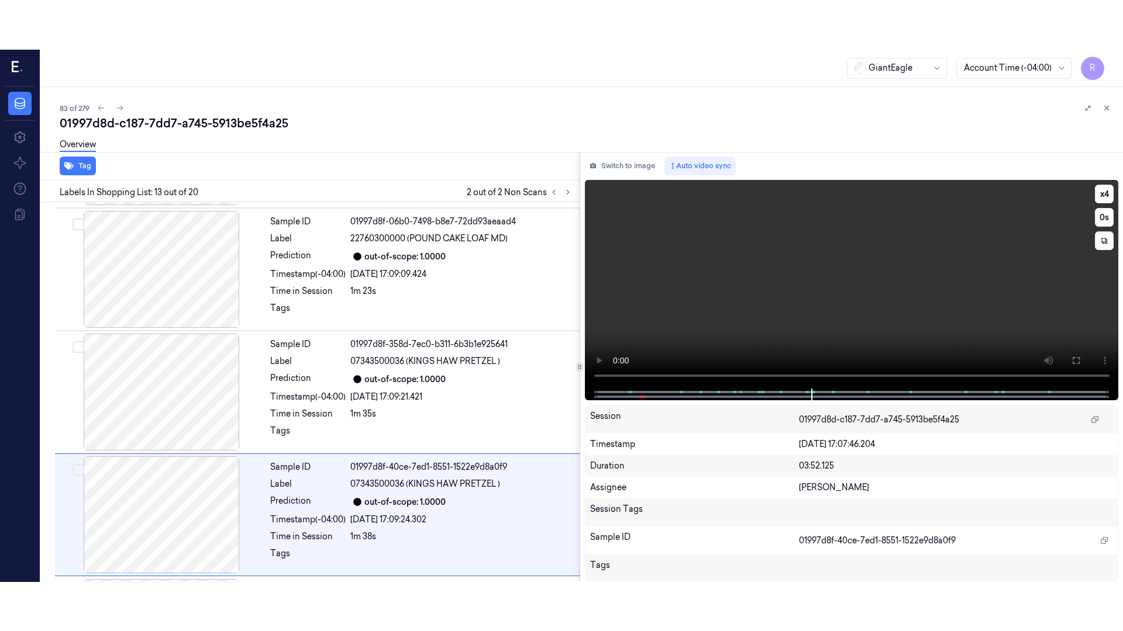
scroll to position [1344, 0]
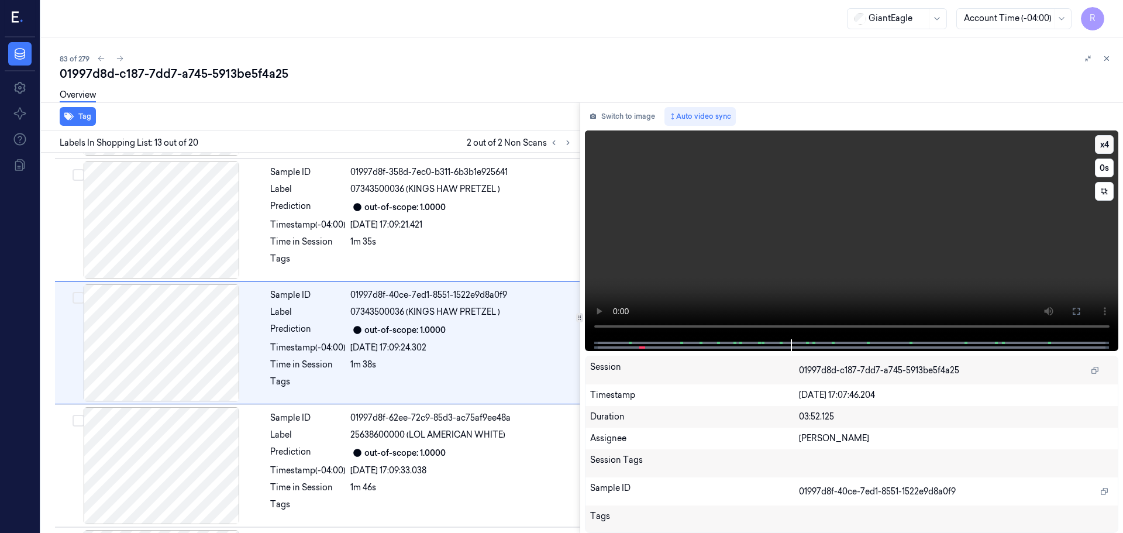
click at [1103, 141] on button "x 4" at bounding box center [1104, 144] width 19 height 19
click at [1075, 310] on icon at bounding box center [1075, 310] width 9 height 9
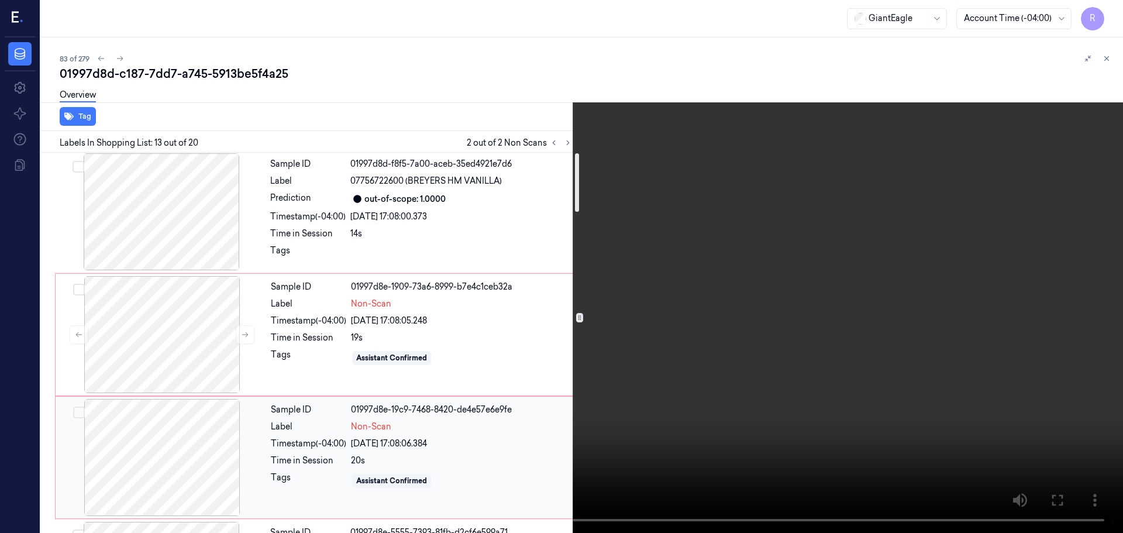
scroll to position [0, 0]
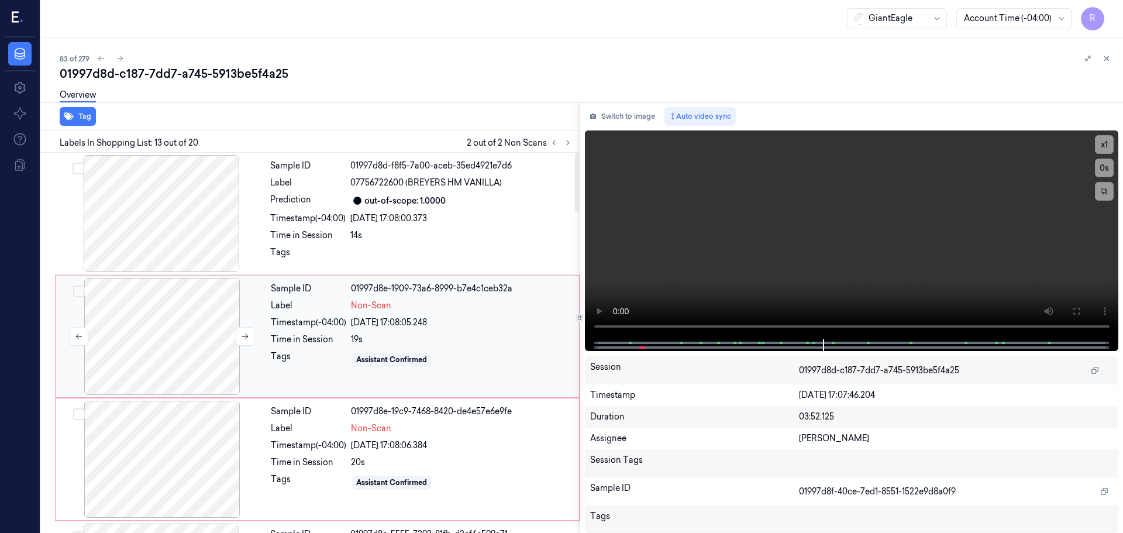
click at [178, 322] on div at bounding box center [162, 336] width 208 height 117
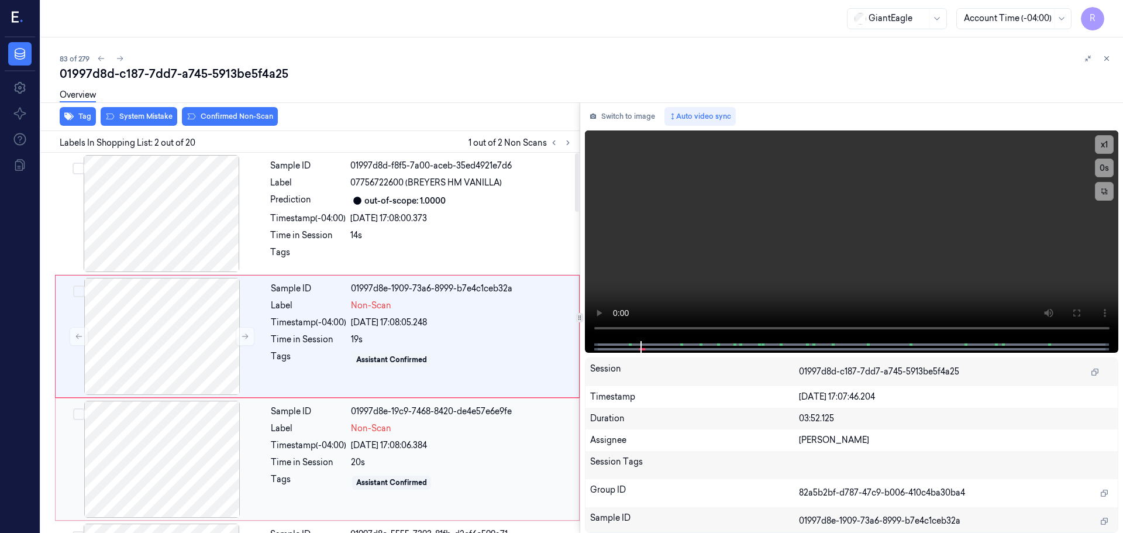
click at [187, 440] on div at bounding box center [162, 459] width 208 height 117
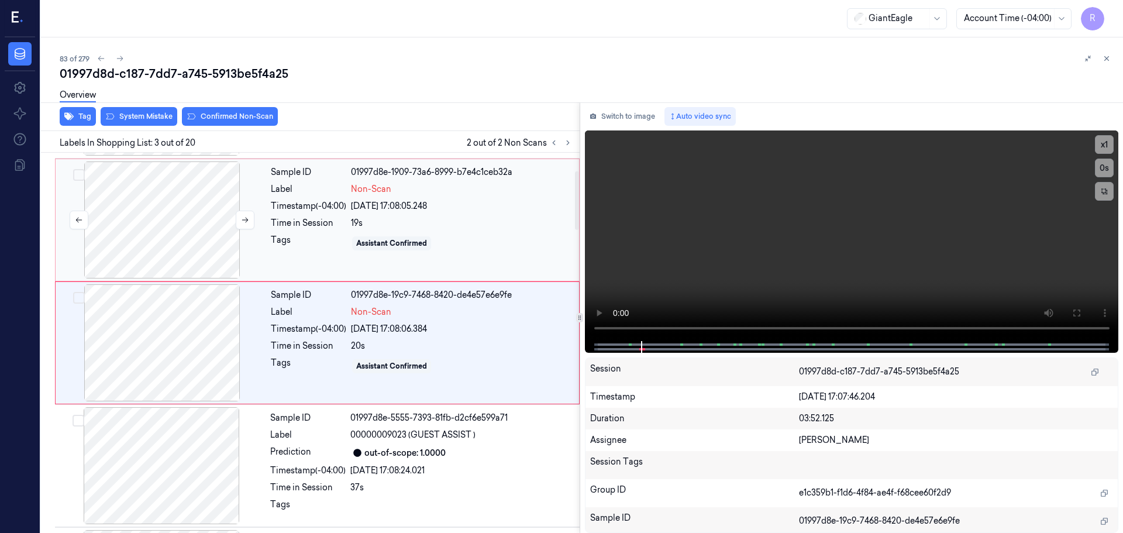
click at [212, 256] on div at bounding box center [162, 219] width 208 height 117
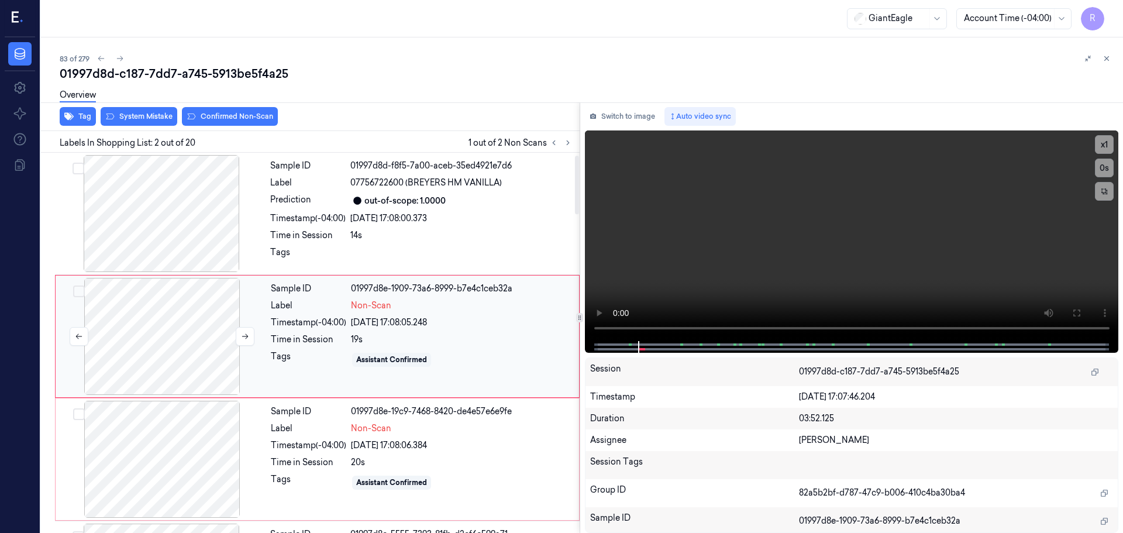
click at [207, 243] on div at bounding box center [161, 213] width 208 height 117
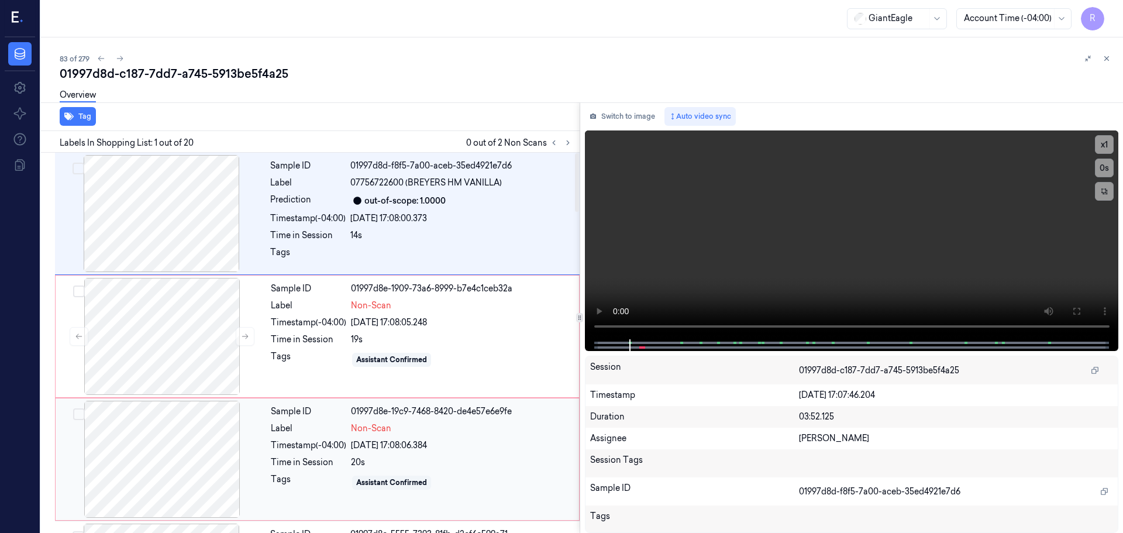
click at [168, 439] on div at bounding box center [162, 459] width 208 height 117
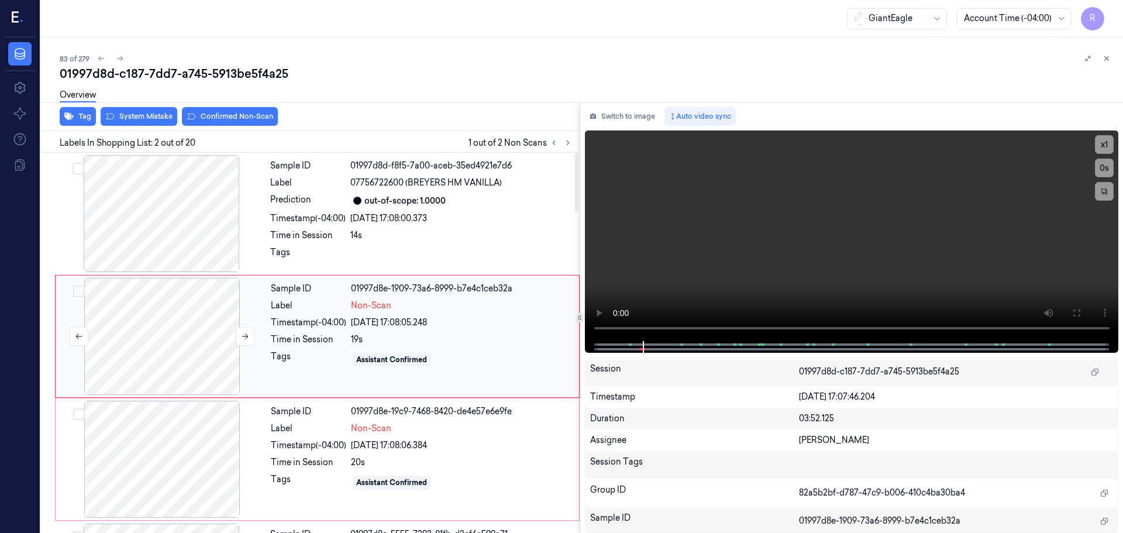
click at [198, 340] on div at bounding box center [162, 336] width 208 height 117
click at [243, 340] on button at bounding box center [245, 336] width 19 height 19
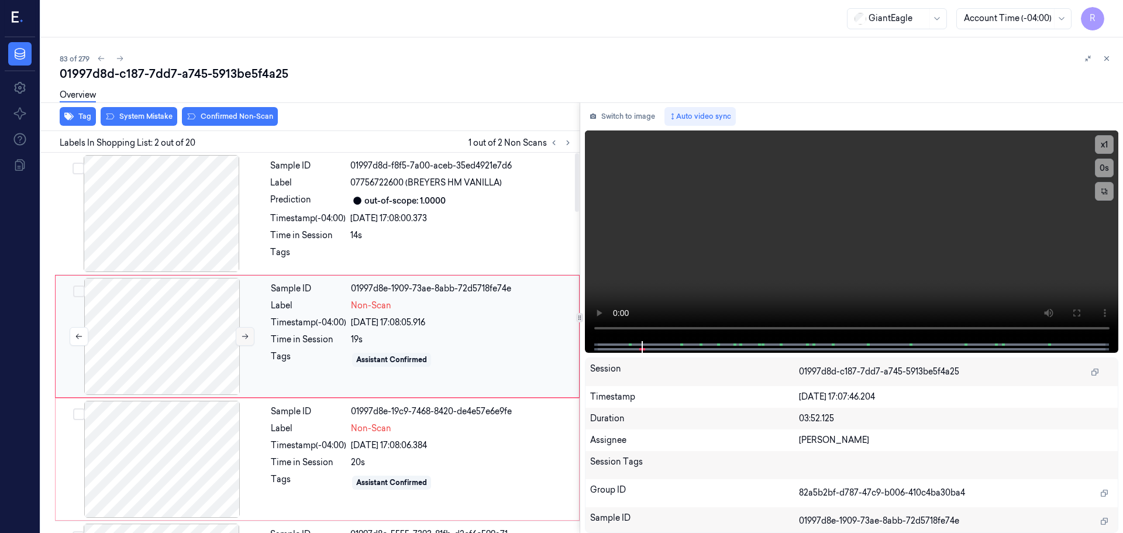
click at [243, 340] on button at bounding box center [245, 336] width 19 height 19
click at [226, 460] on div at bounding box center [162, 459] width 208 height 117
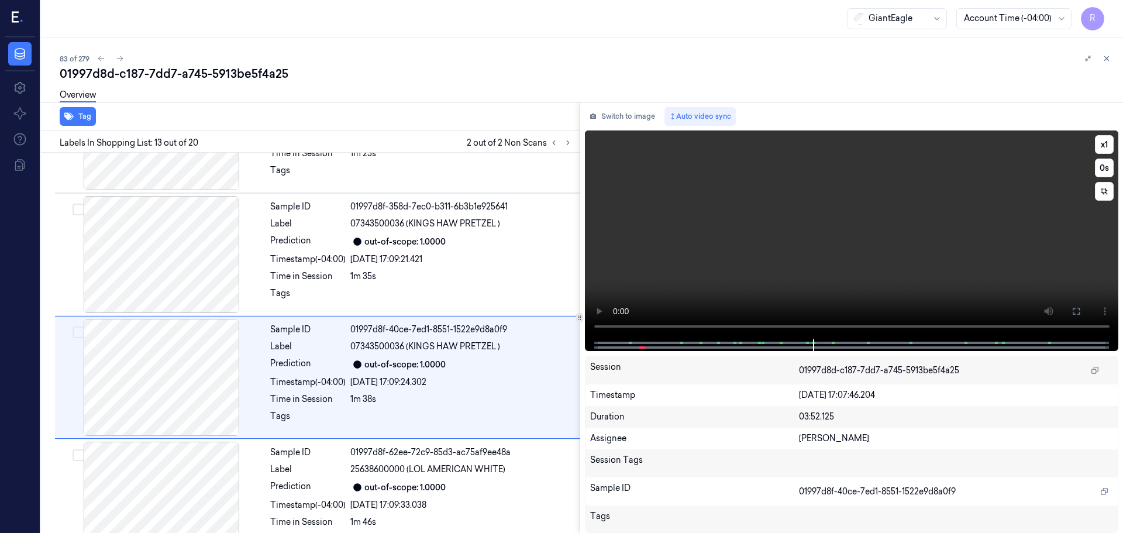
scroll to position [1344, 0]
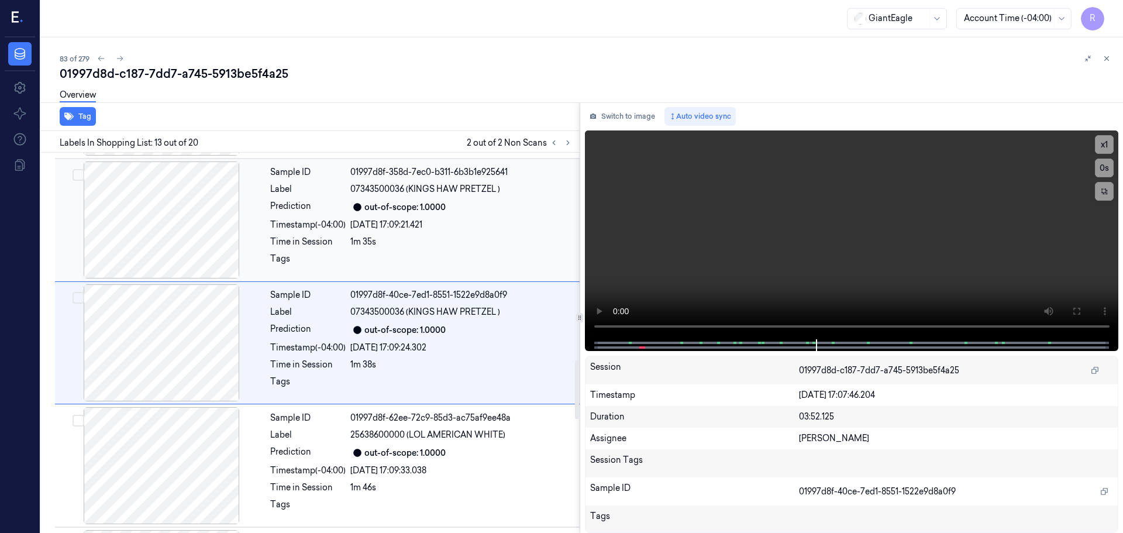
click at [434, 233] on div "Sample ID 01997d8f-358d-7ec0-b311-6b3b1e925641 Label 07343500036 (KINGS HAW PRE…" at bounding box center [421, 219] width 312 height 117
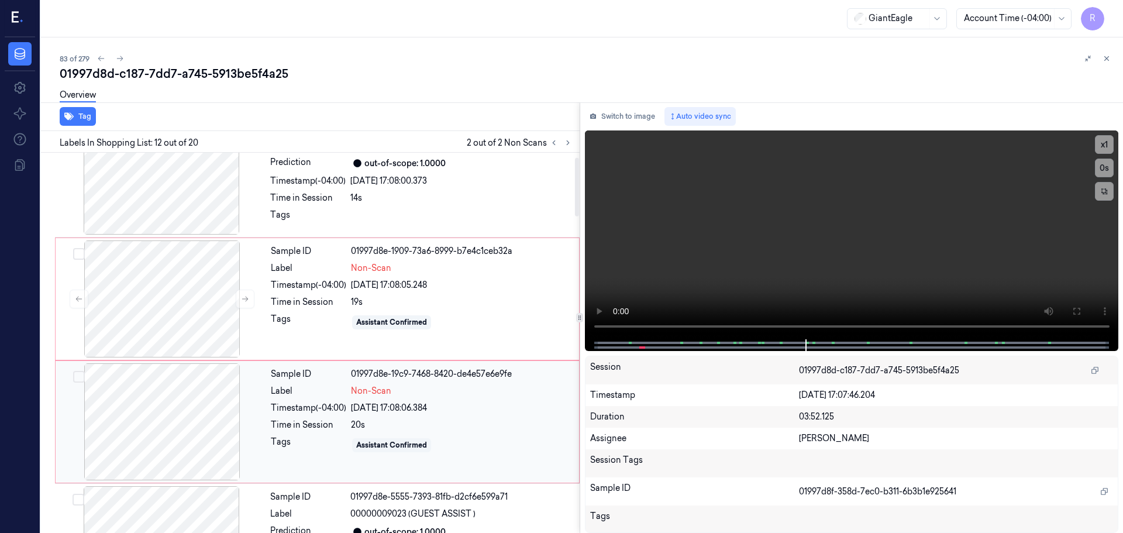
scroll to position [58, 0]
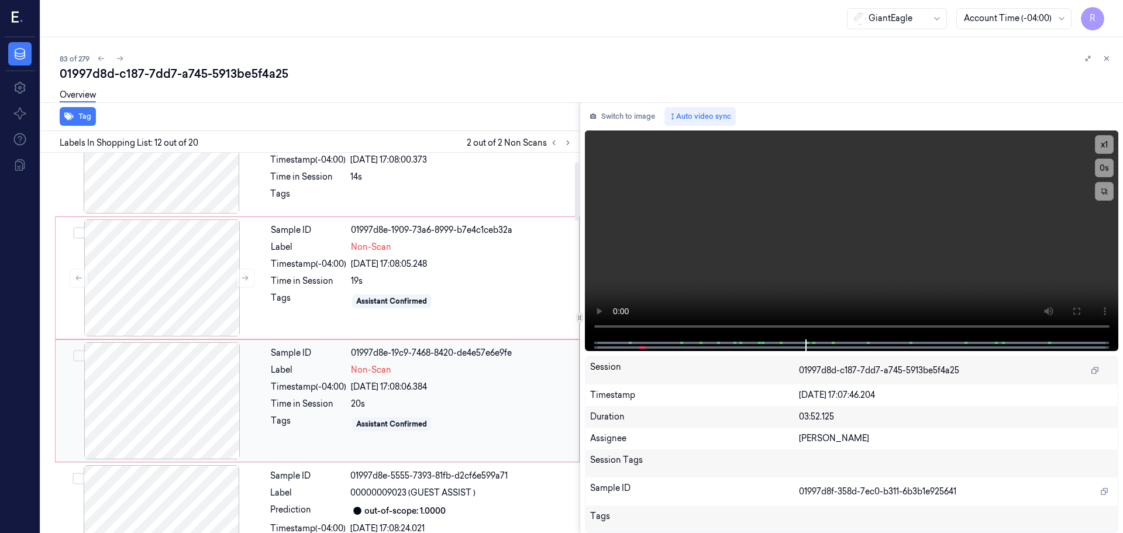
drag, startPoint x: 337, startPoint y: 427, endPoint x: 309, endPoint y: 425, distance: 28.2
click at [337, 427] on div "Tags" at bounding box center [308, 424] width 75 height 19
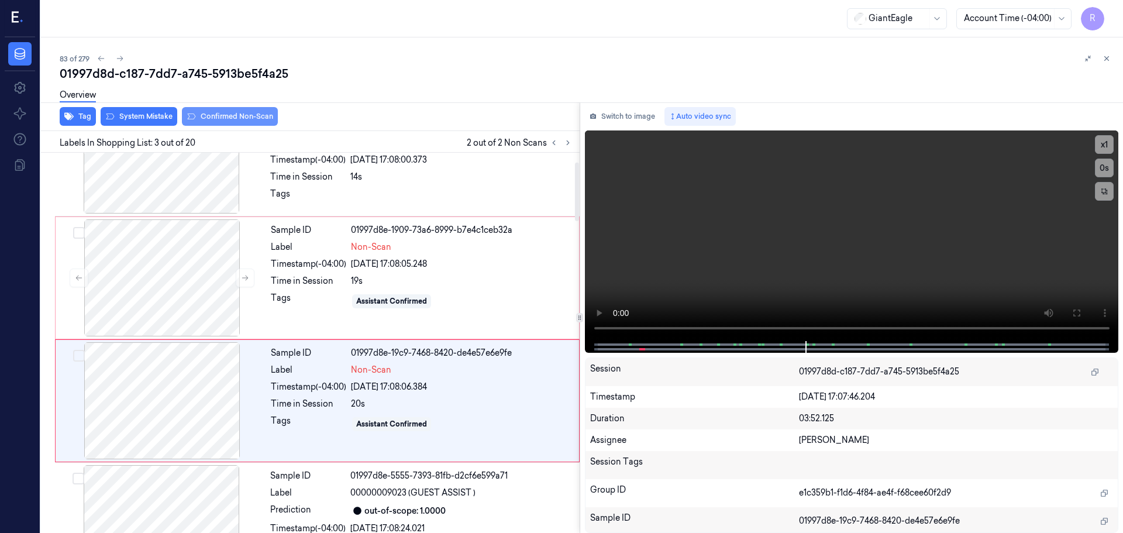
scroll to position [0, 0]
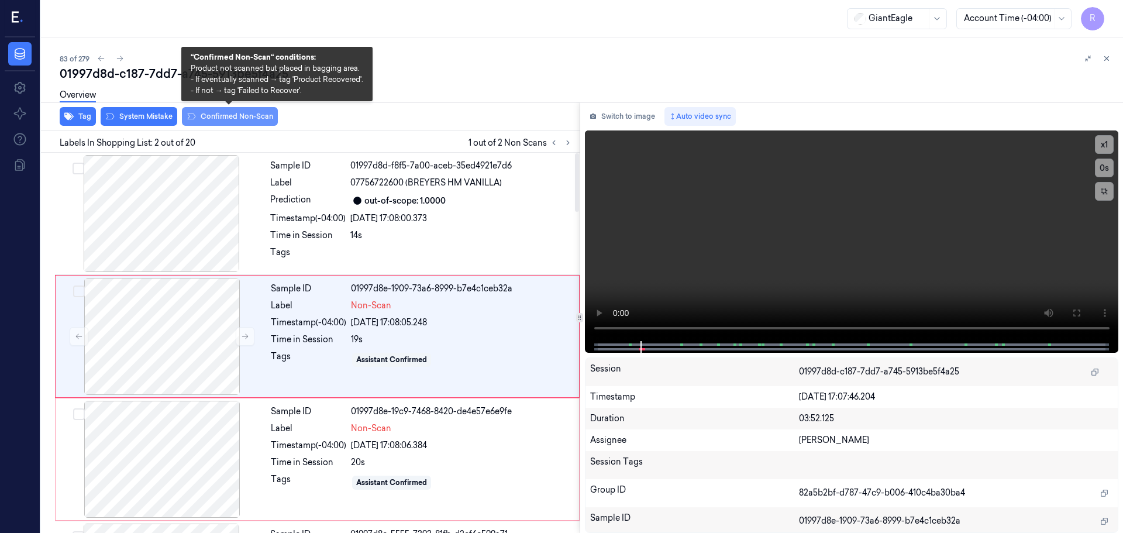
click at [232, 117] on button "Confirmed Non-Scan" at bounding box center [230, 116] width 96 height 19
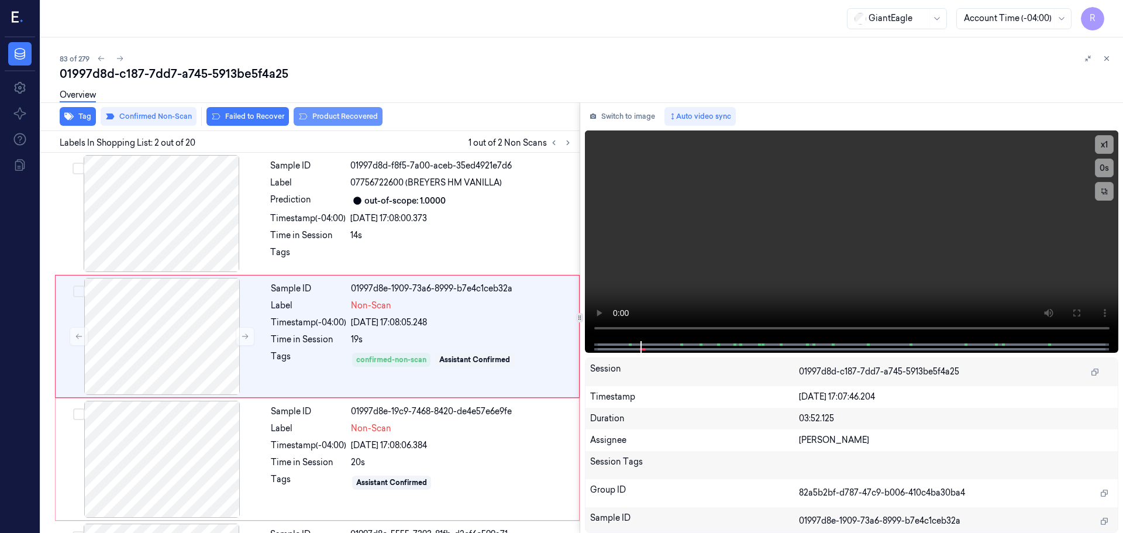
click at [336, 117] on button "Product Recovered" at bounding box center [338, 116] width 89 height 19
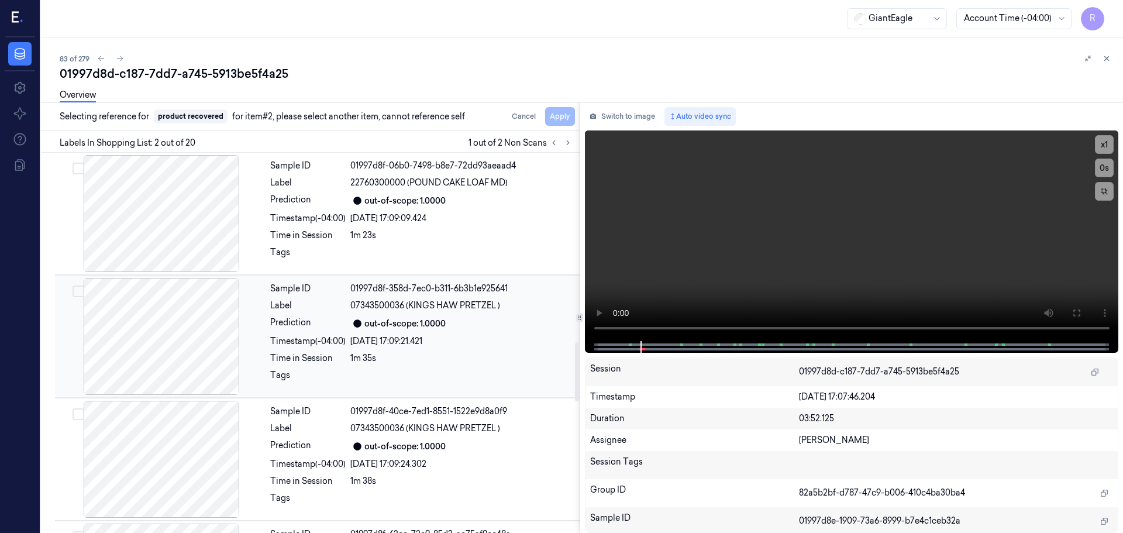
click at [309, 323] on div "Prediction" at bounding box center [307, 323] width 75 height 14
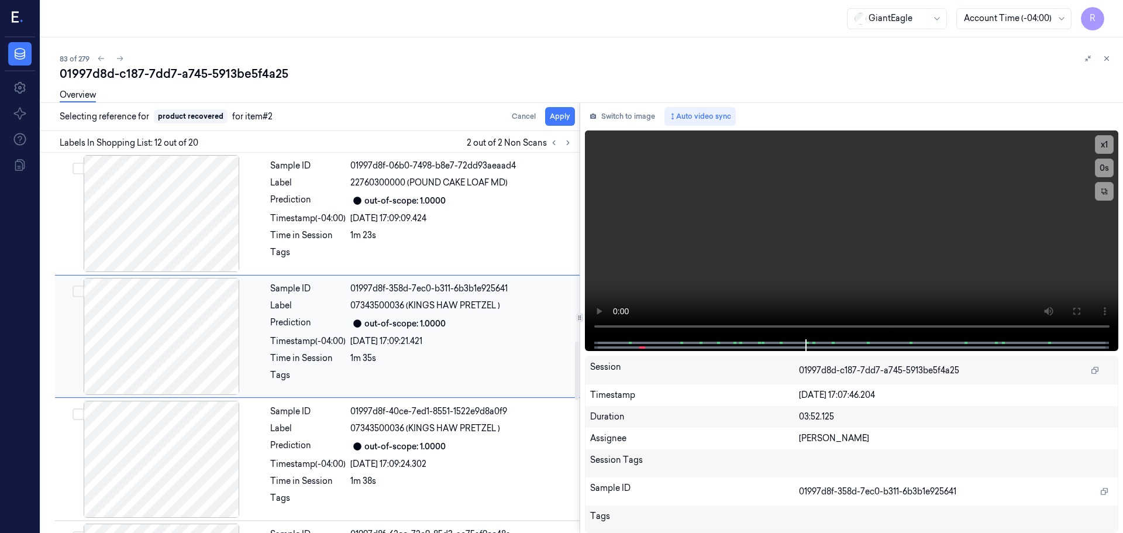
scroll to position [1221, 0]
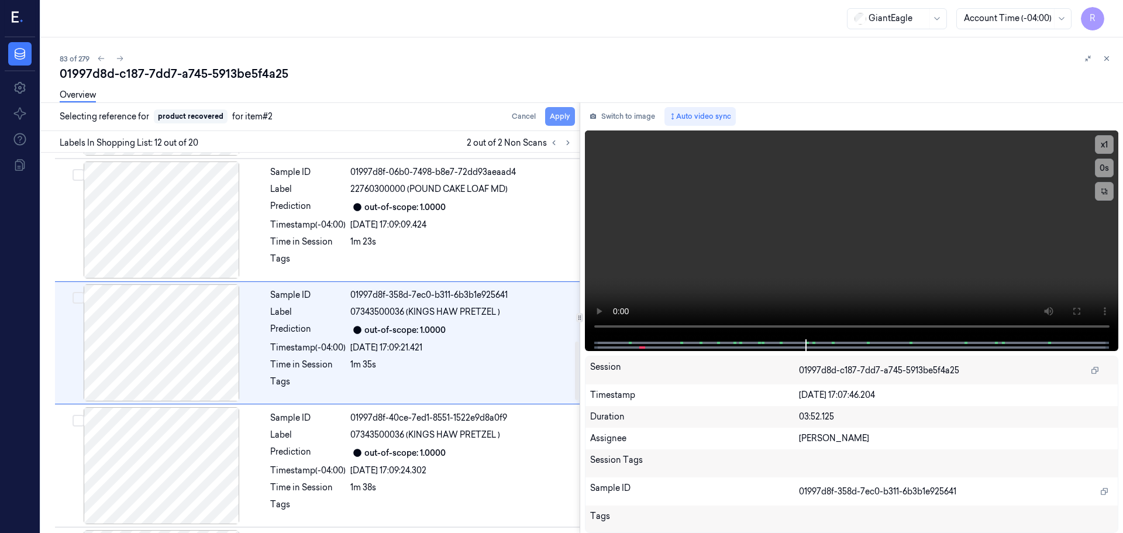
click at [555, 120] on button "Apply" at bounding box center [560, 116] width 30 height 19
click at [552, 146] on icon at bounding box center [554, 143] width 8 height 8
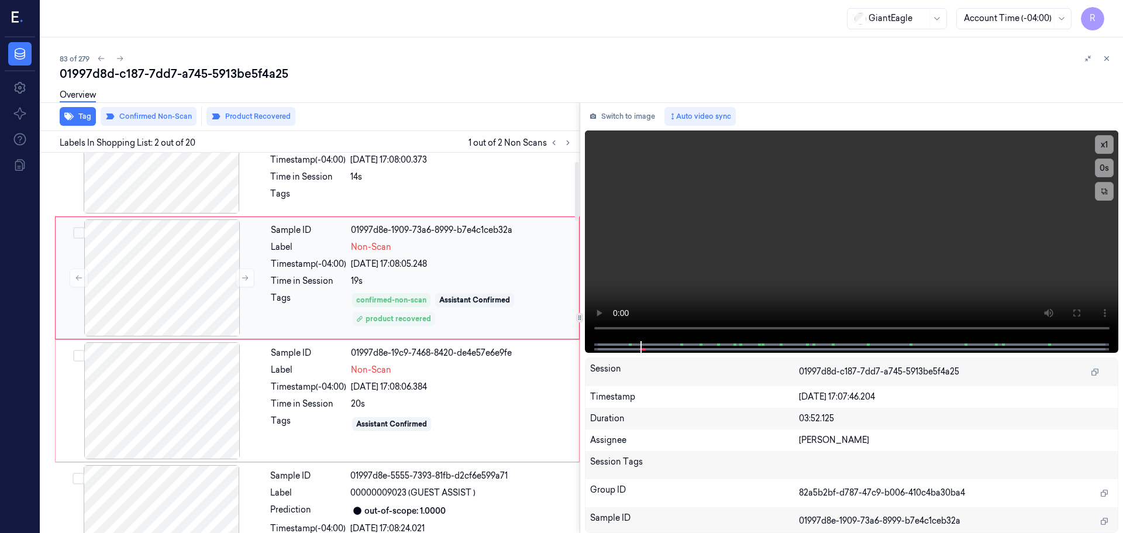
scroll to position [0, 0]
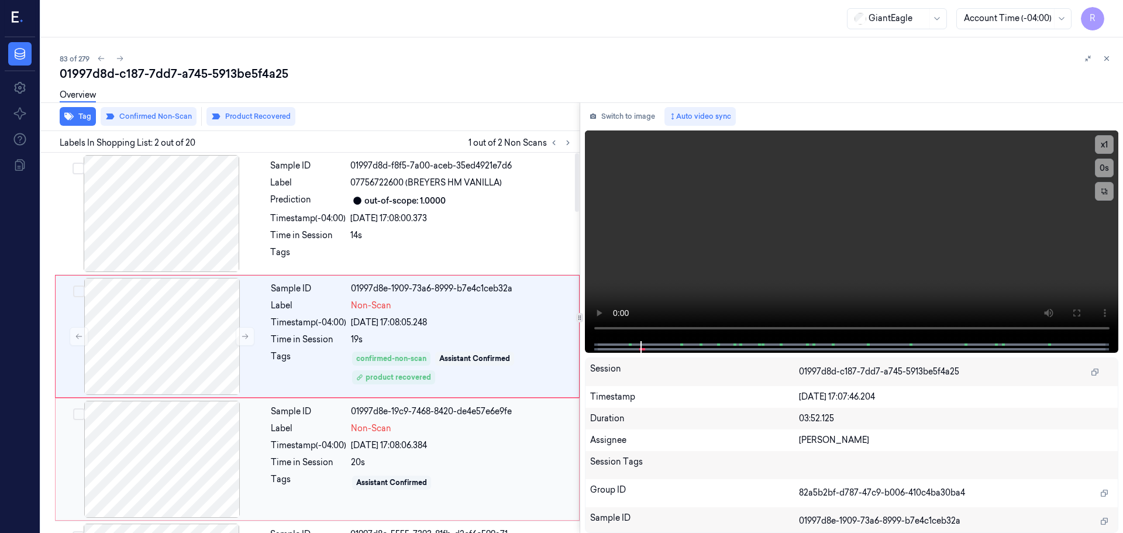
click at [327, 441] on div "Timestamp (-04:00)" at bounding box center [308, 445] width 75 height 12
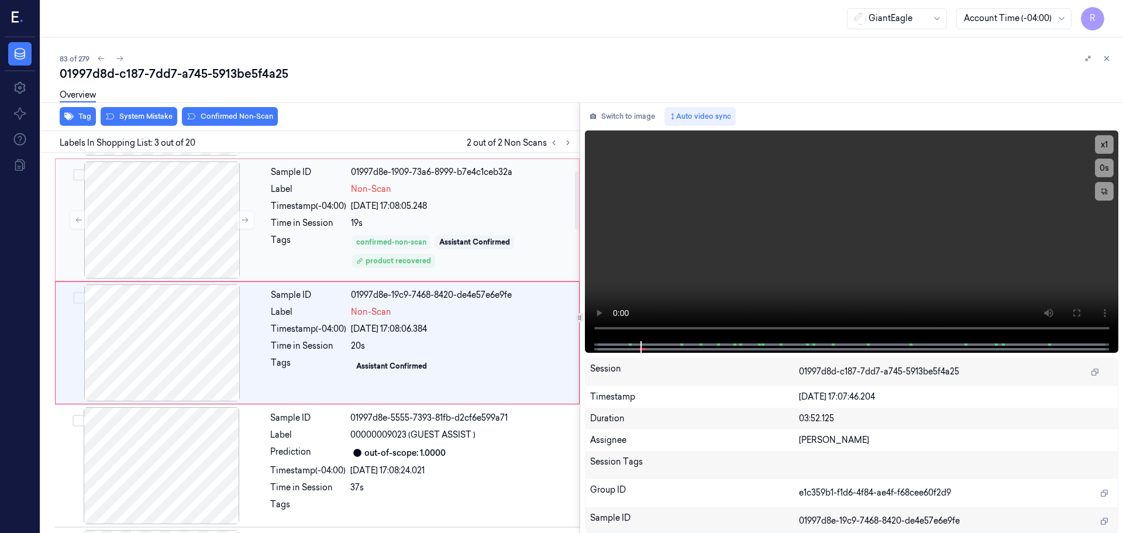
click at [389, 246] on div "confirmed-non-scan" at bounding box center [391, 242] width 70 height 11
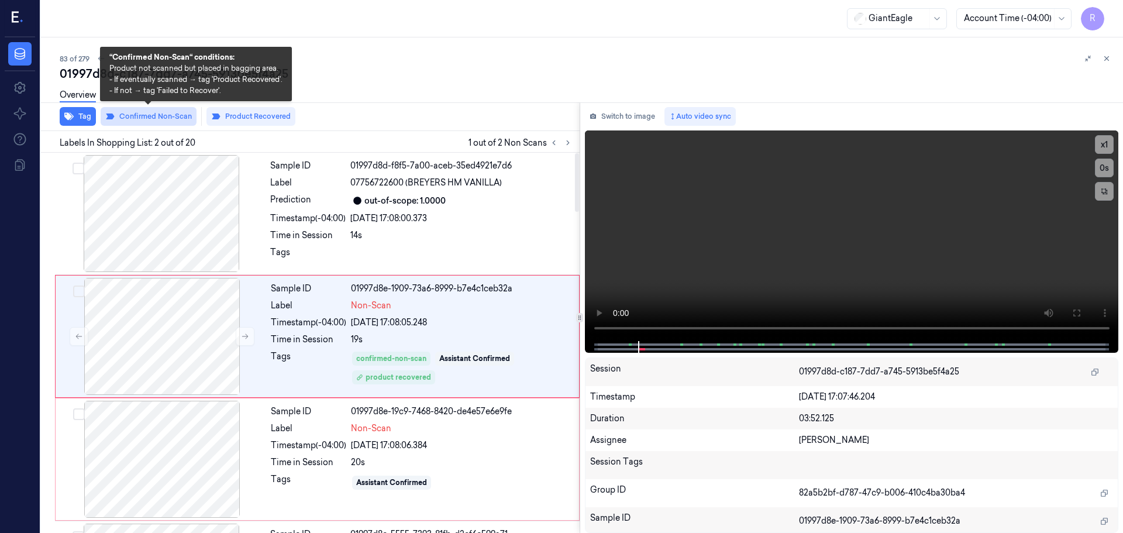
click at [164, 119] on button "Confirmed Non-Scan" at bounding box center [149, 116] width 96 height 19
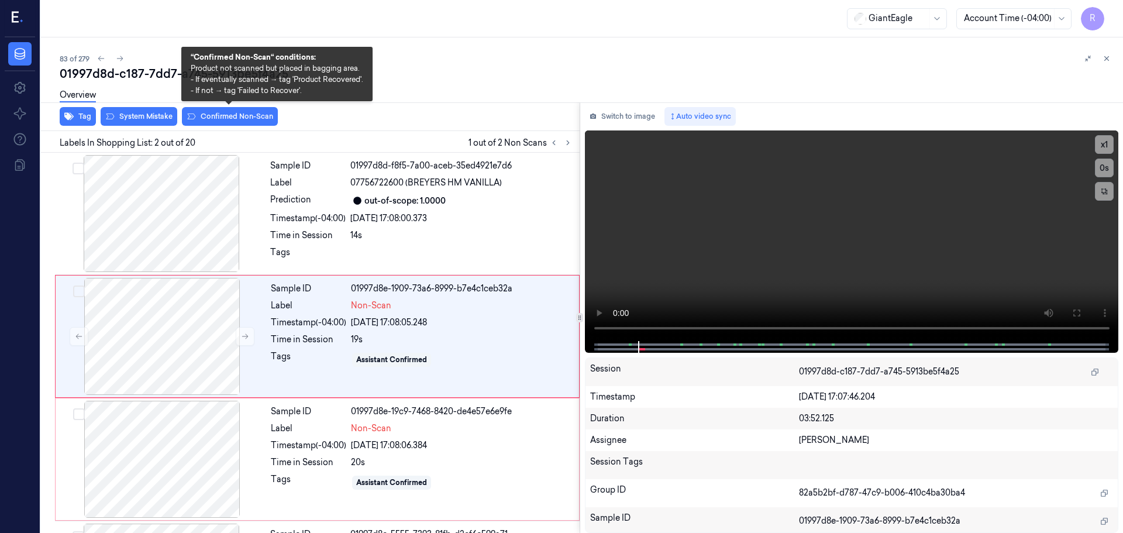
click at [244, 113] on button "Confirmed Non-Scan" at bounding box center [230, 116] width 96 height 19
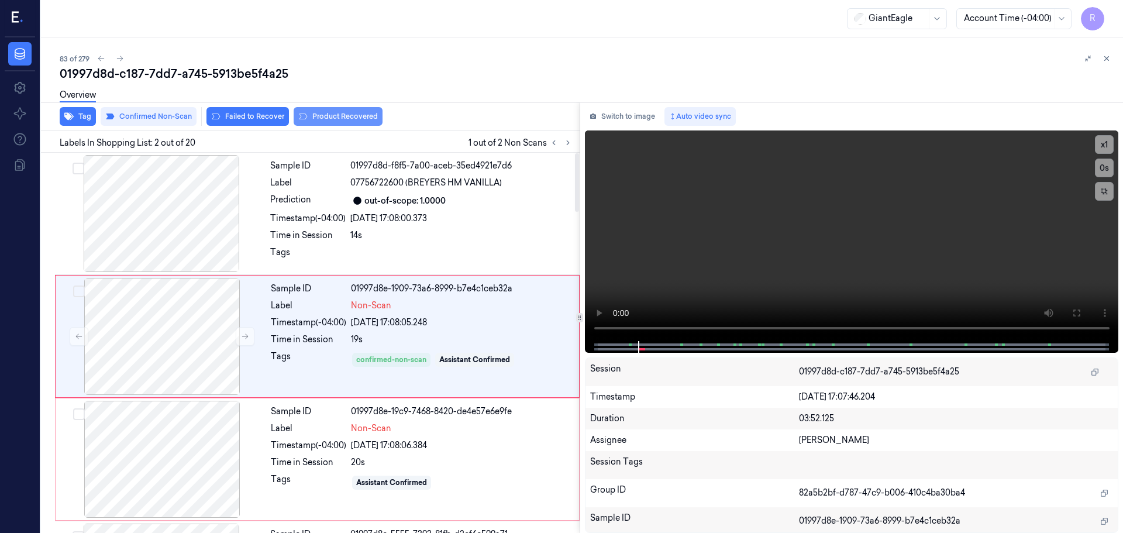
click at [322, 117] on button "Product Recovered" at bounding box center [338, 116] width 89 height 19
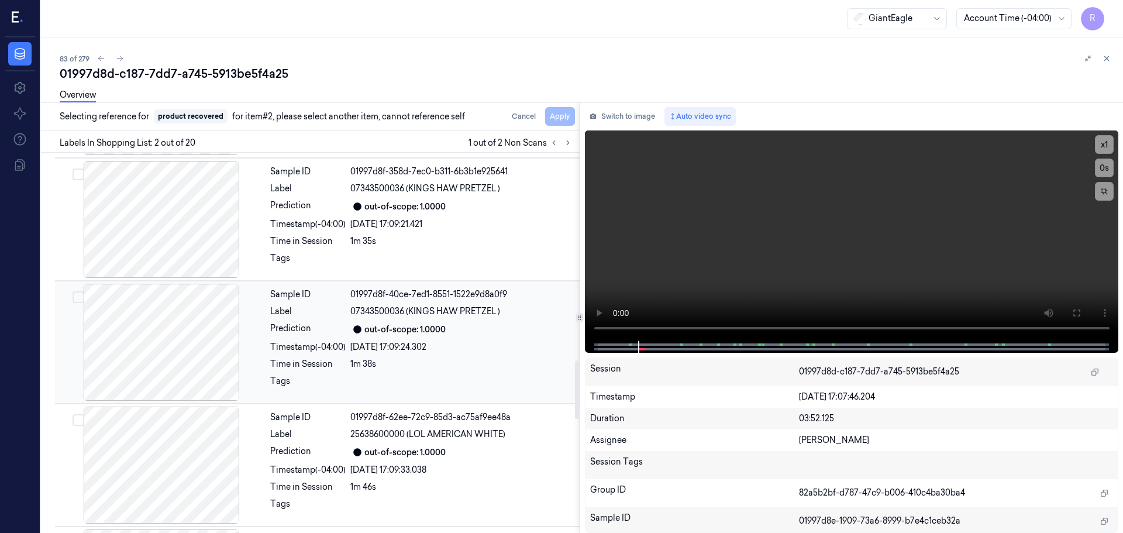
click at [371, 366] on div "1m 38s" at bounding box center [461, 364] width 222 height 12
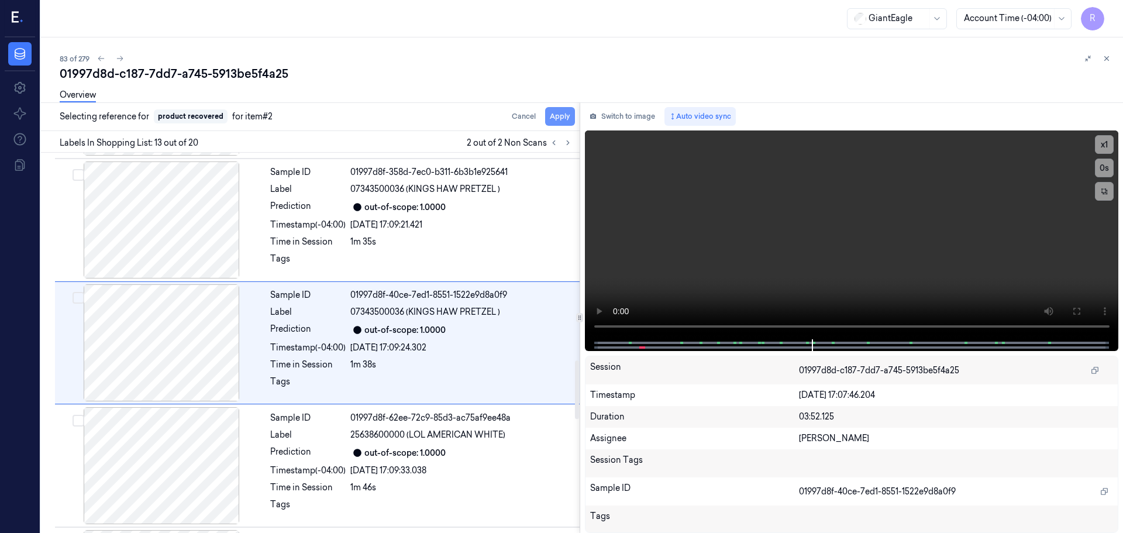
click at [551, 116] on button "Apply" at bounding box center [560, 116] width 30 height 19
click at [553, 143] on icon at bounding box center [554, 143] width 2 height 4
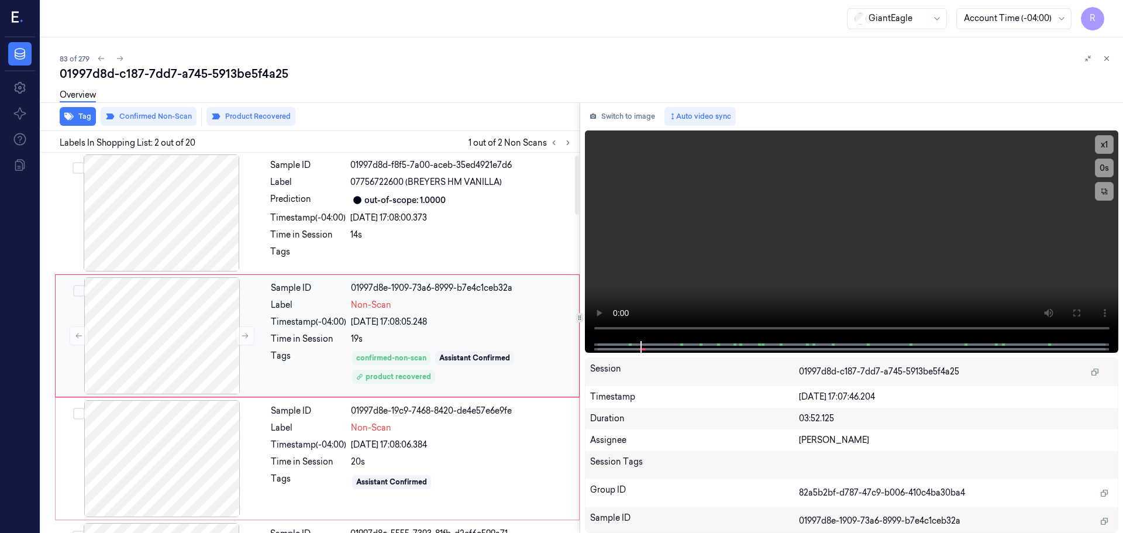
scroll to position [0, 0]
click at [361, 440] on div "24/09/2025 17:08:06.384" at bounding box center [461, 445] width 221 height 12
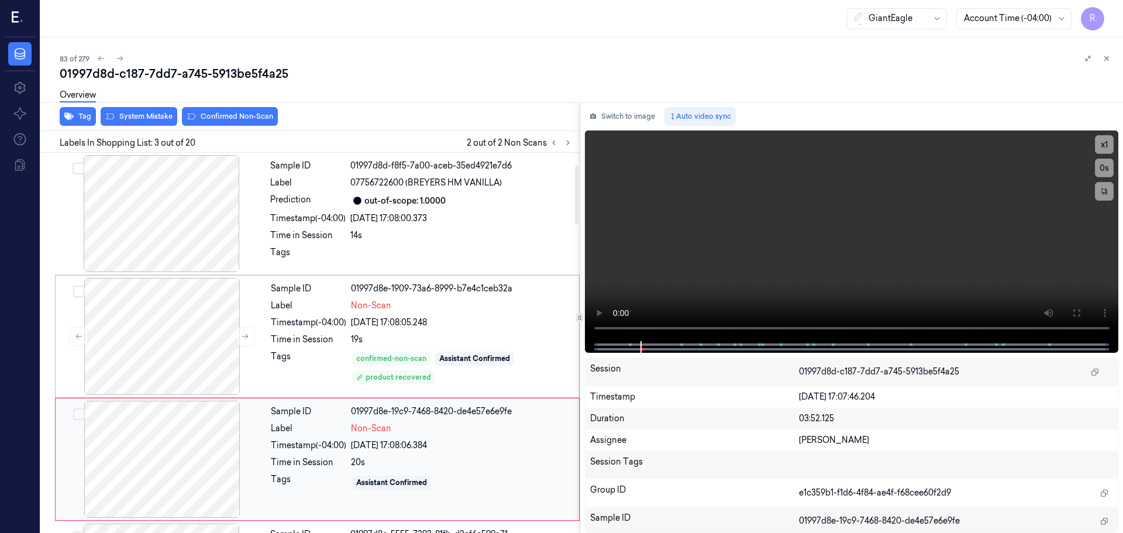
scroll to position [116, 0]
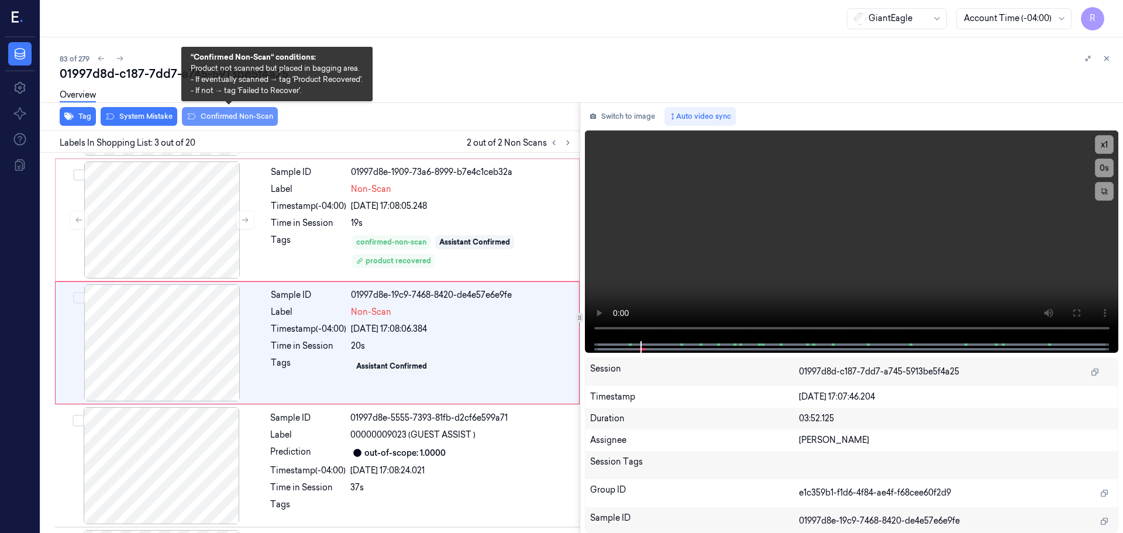
click at [226, 115] on button "Confirmed Non-Scan" at bounding box center [230, 116] width 96 height 19
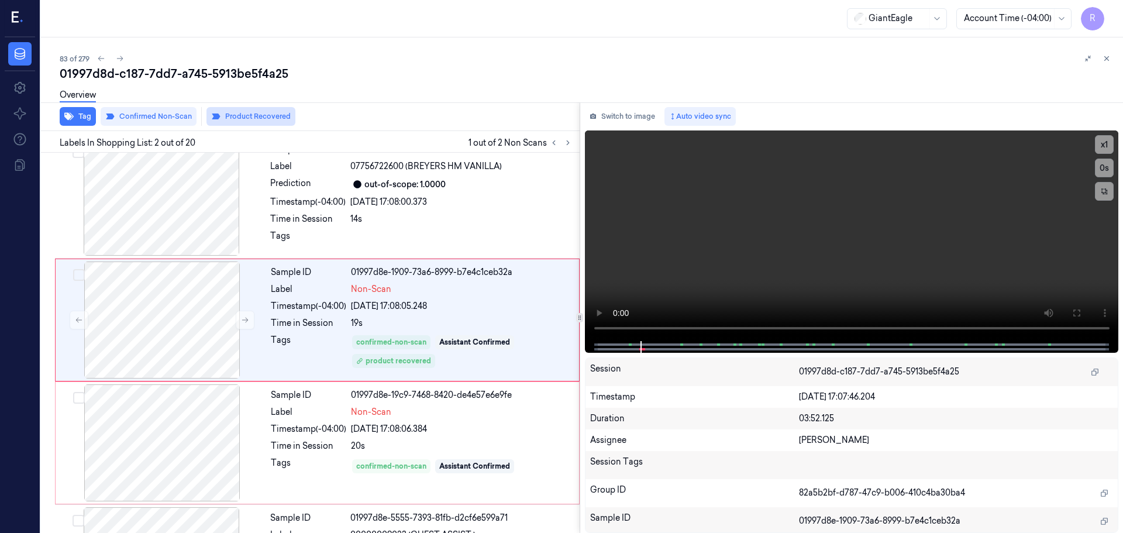
scroll to position [0, 0]
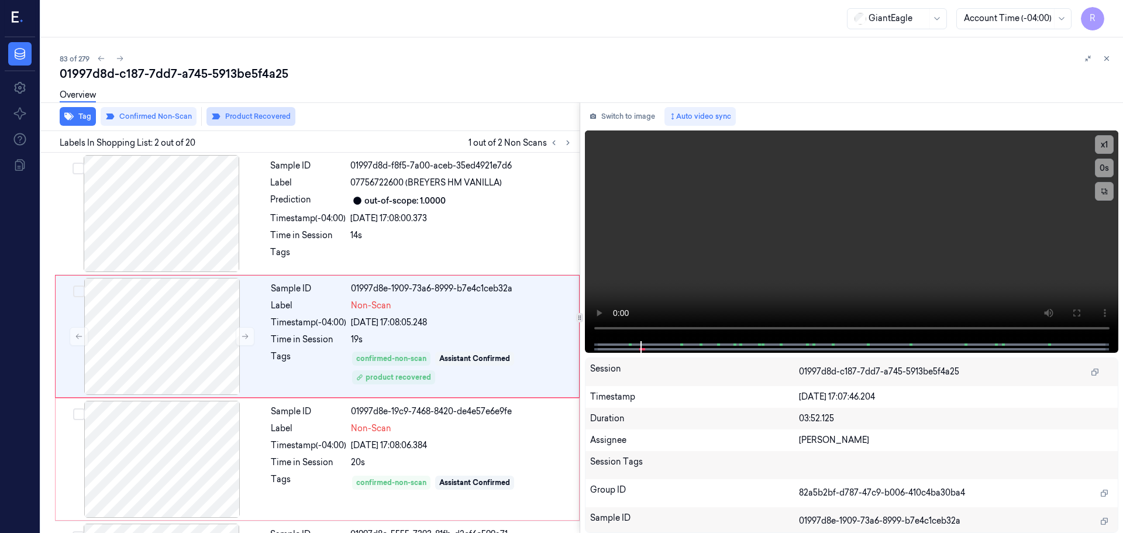
click at [272, 114] on button "Product Recovered" at bounding box center [250, 116] width 89 height 19
click at [451, 452] on div "Sample ID 01997d8e-19c9-7468-8420-de4e57e6e9fe Label Non-Scan Timestamp (-04:00…" at bounding box center [421, 459] width 310 height 117
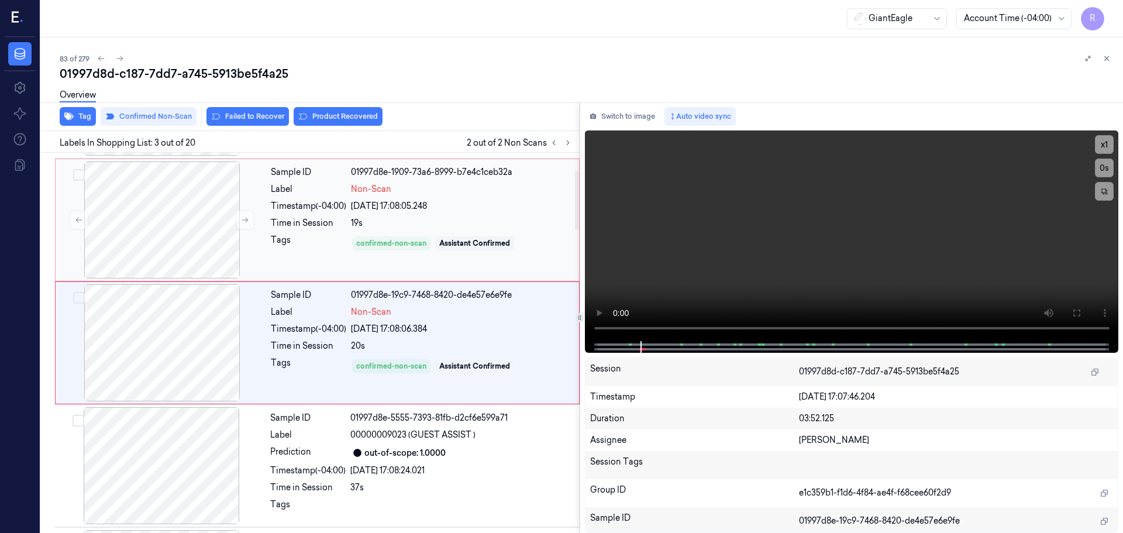
click at [456, 275] on div "Sample ID 01997d8e-1909-73a6-8999-b7e4c1ceb32a Label Non-Scan Timestamp (-04:00…" at bounding box center [421, 219] width 310 height 117
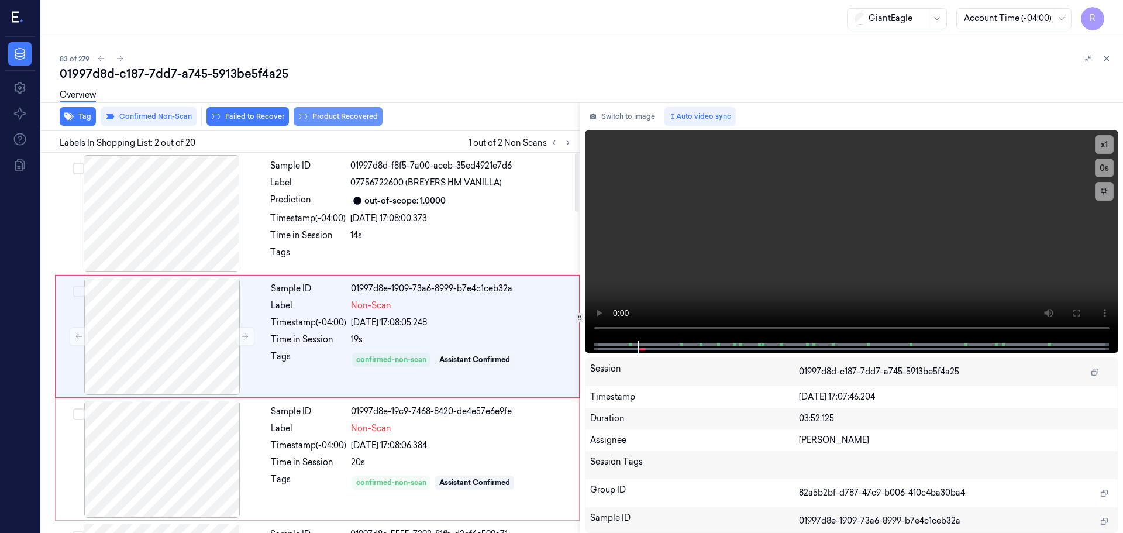
click at [349, 121] on button "Product Recovered" at bounding box center [338, 116] width 89 height 19
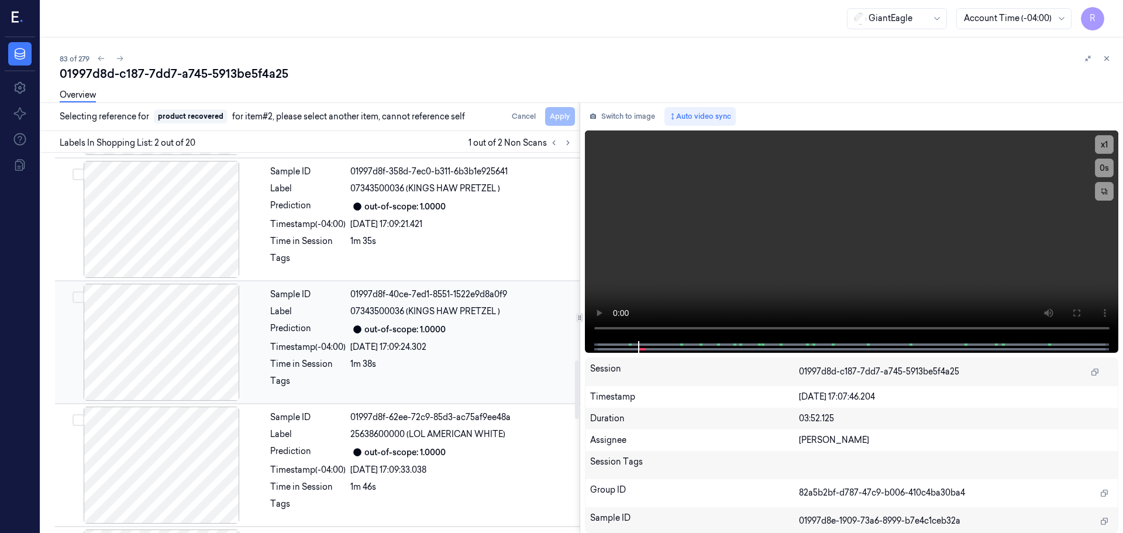
click at [400, 349] on div "24/09/2025 17:09:24.302" at bounding box center [461, 347] width 222 height 12
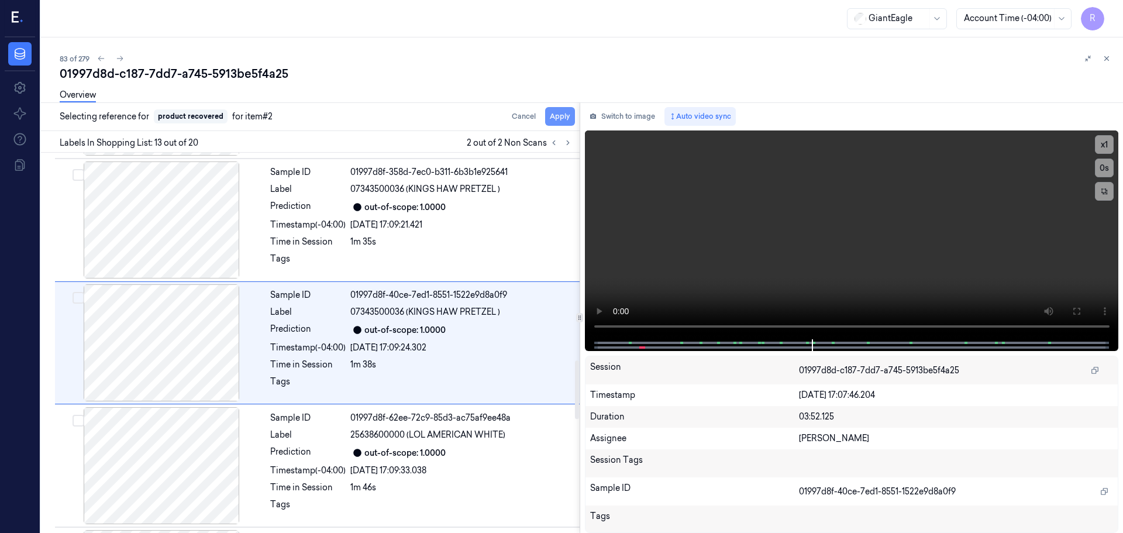
click at [555, 116] on button "Apply" at bounding box center [560, 116] width 30 height 19
click at [555, 144] on icon at bounding box center [554, 143] width 8 height 8
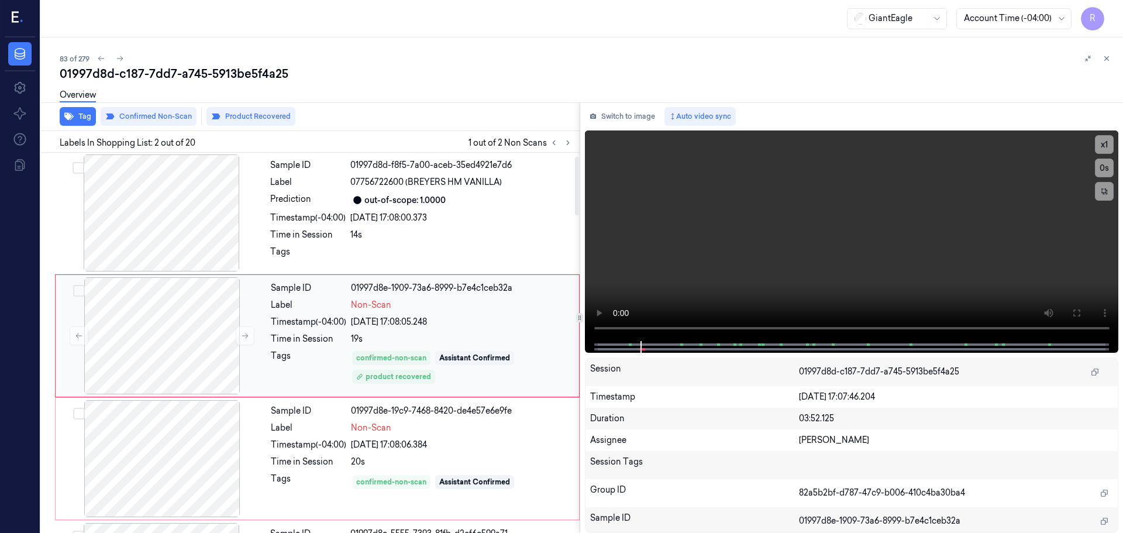
scroll to position [0, 0]
click at [291, 451] on div "Timestamp (-04:00)" at bounding box center [308, 445] width 75 height 12
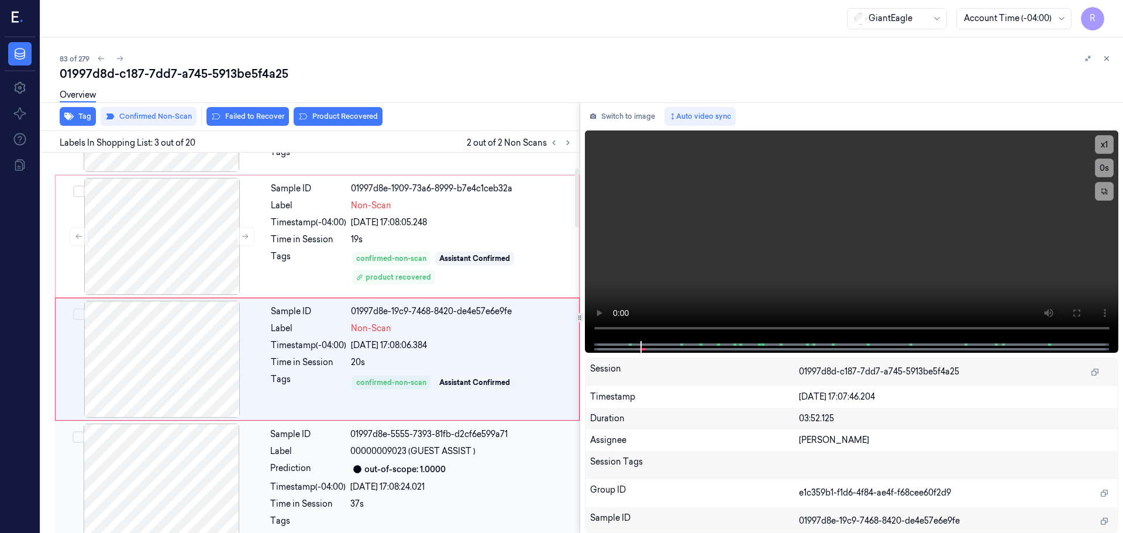
scroll to position [116, 0]
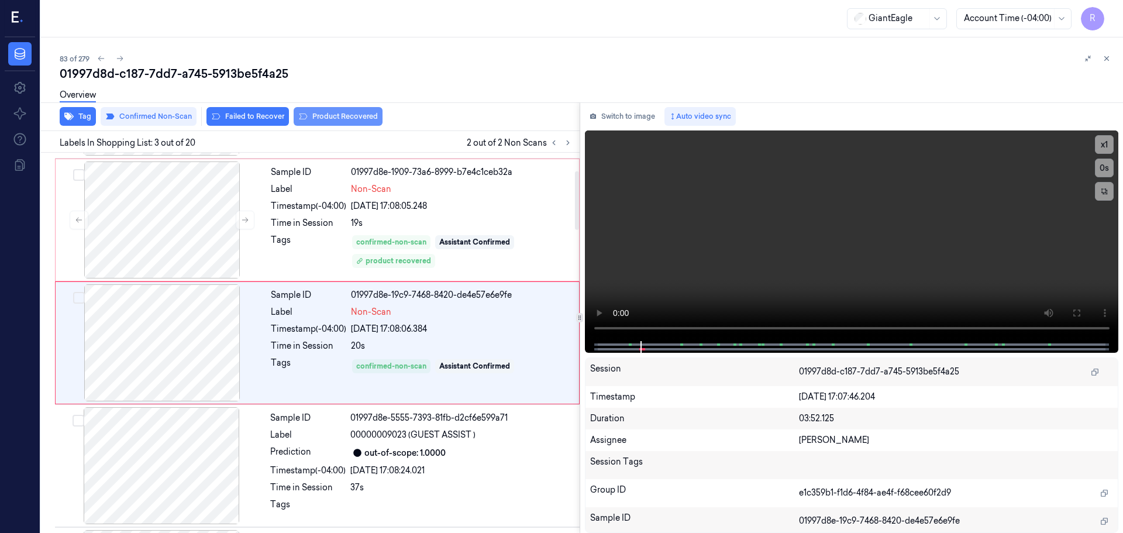
click at [337, 116] on button "Product Recovered" at bounding box center [338, 116] width 89 height 19
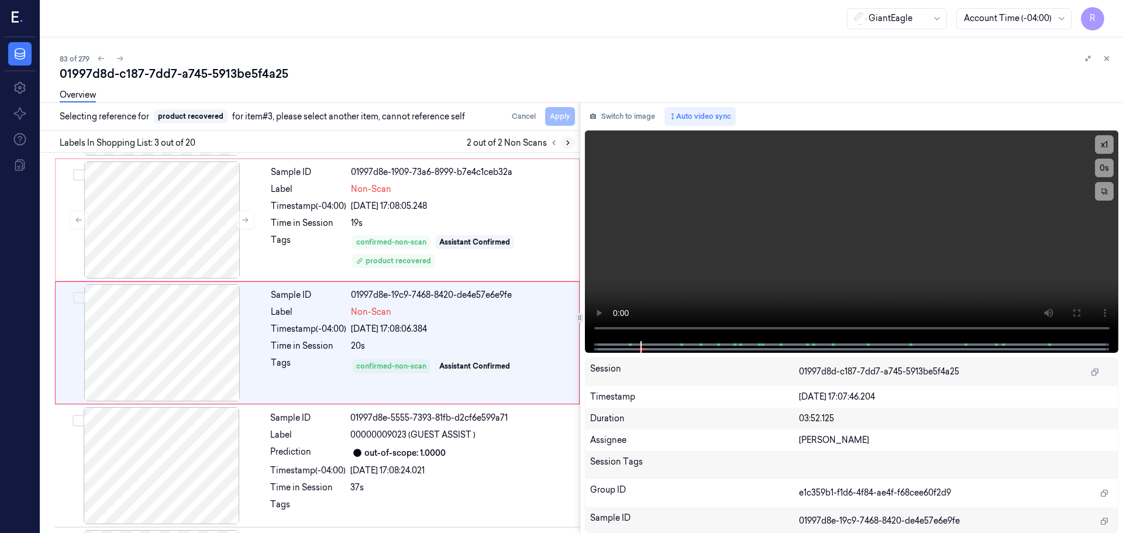
click at [565, 139] on icon at bounding box center [568, 143] width 8 height 8
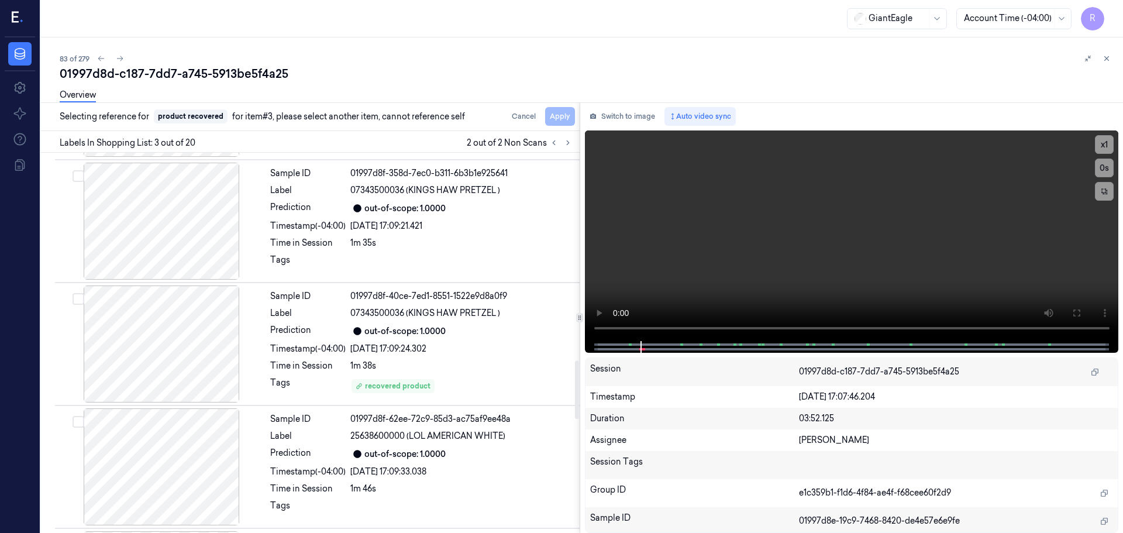
scroll to position [1344, 0]
click at [303, 233] on div "Sample ID 01997d8f-358d-7ec0-b311-6b3b1e925641 Label 07343500036 (KINGS HAW PRE…" at bounding box center [421, 219] width 312 height 117
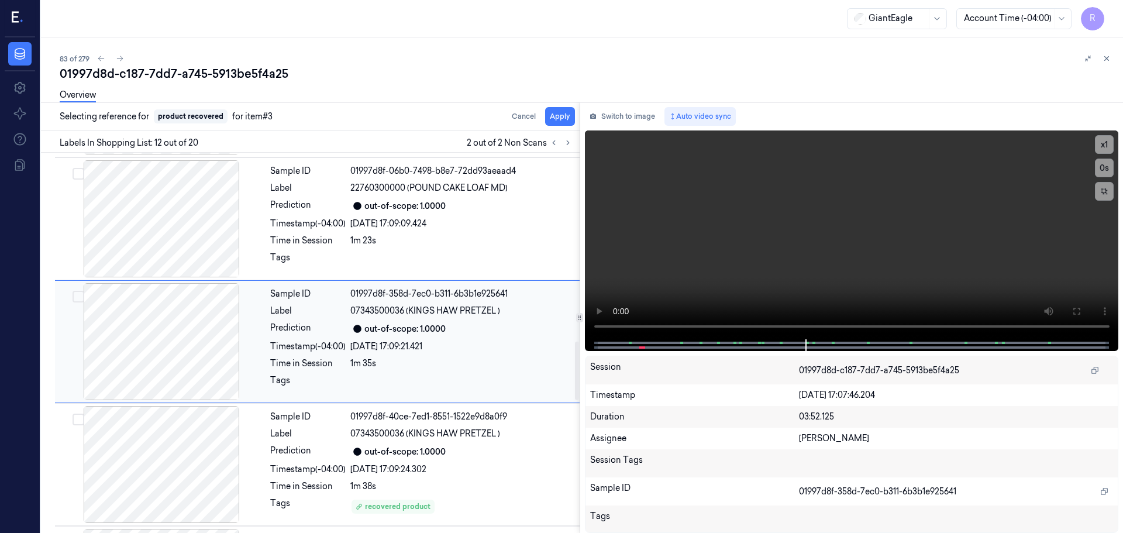
scroll to position [1221, 0]
click at [560, 119] on button "Apply" at bounding box center [560, 116] width 30 height 19
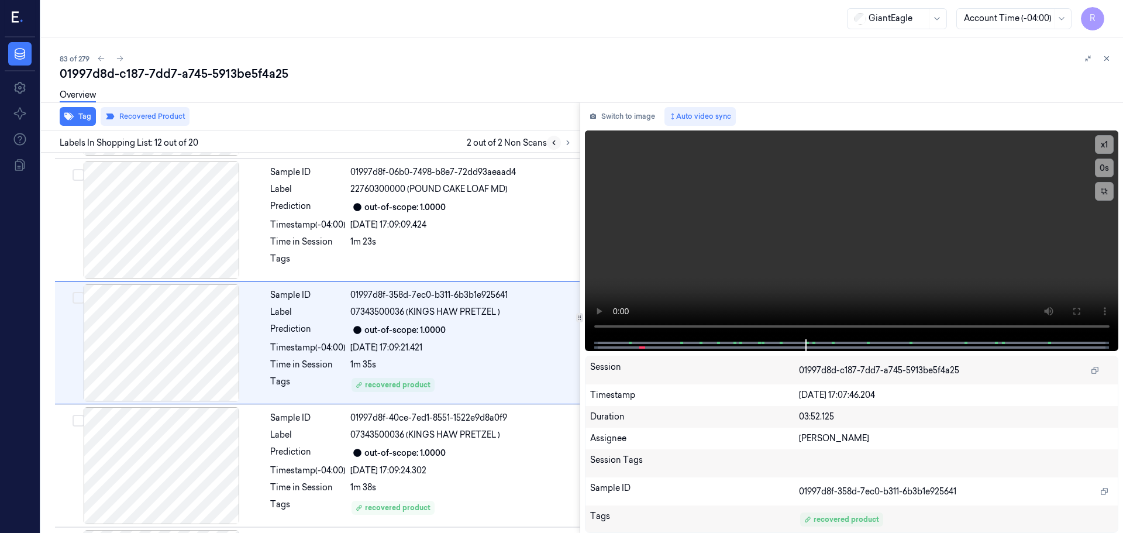
click at [555, 141] on icon at bounding box center [554, 143] width 8 height 8
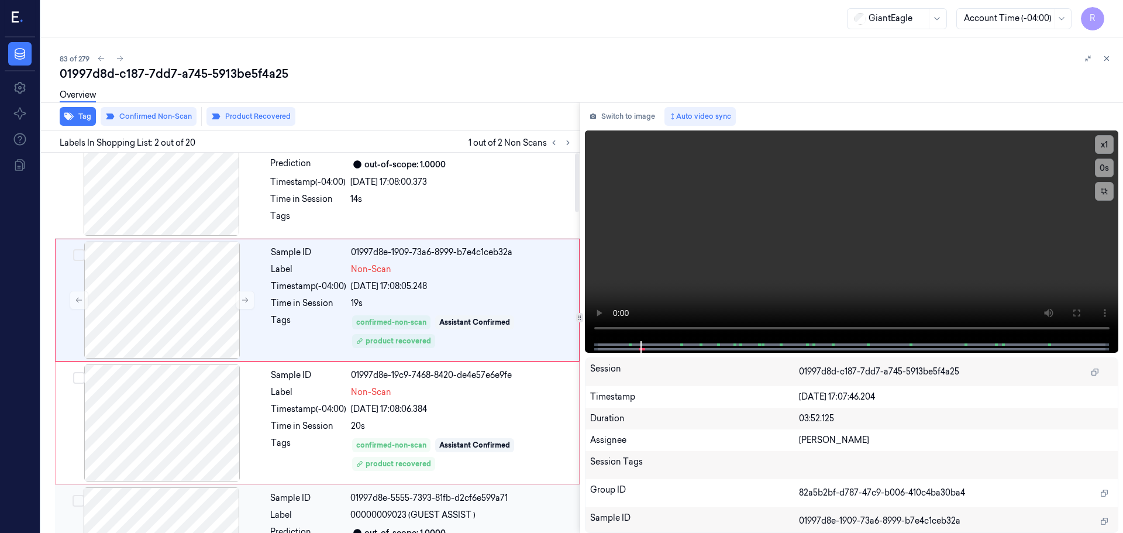
scroll to position [0, 0]
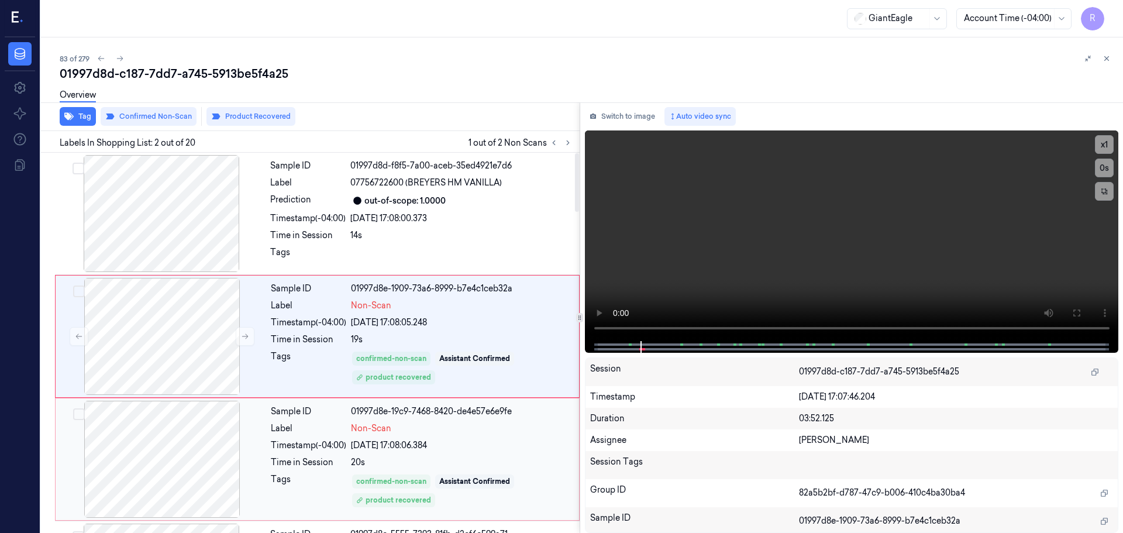
click at [307, 476] on div "Tags" at bounding box center [308, 490] width 75 height 35
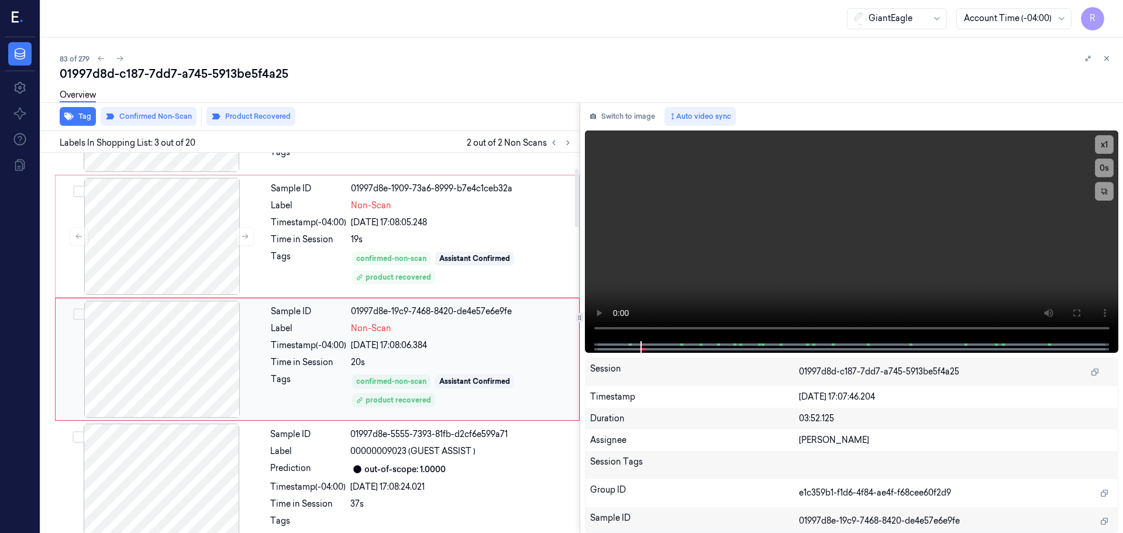
scroll to position [116, 0]
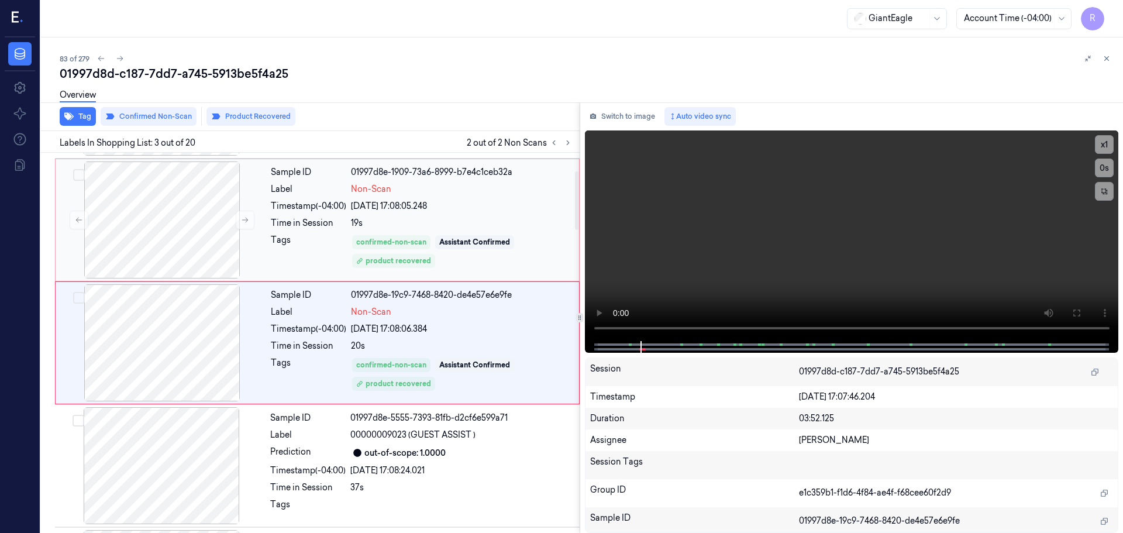
click at [308, 255] on div "Tags" at bounding box center [308, 251] width 75 height 35
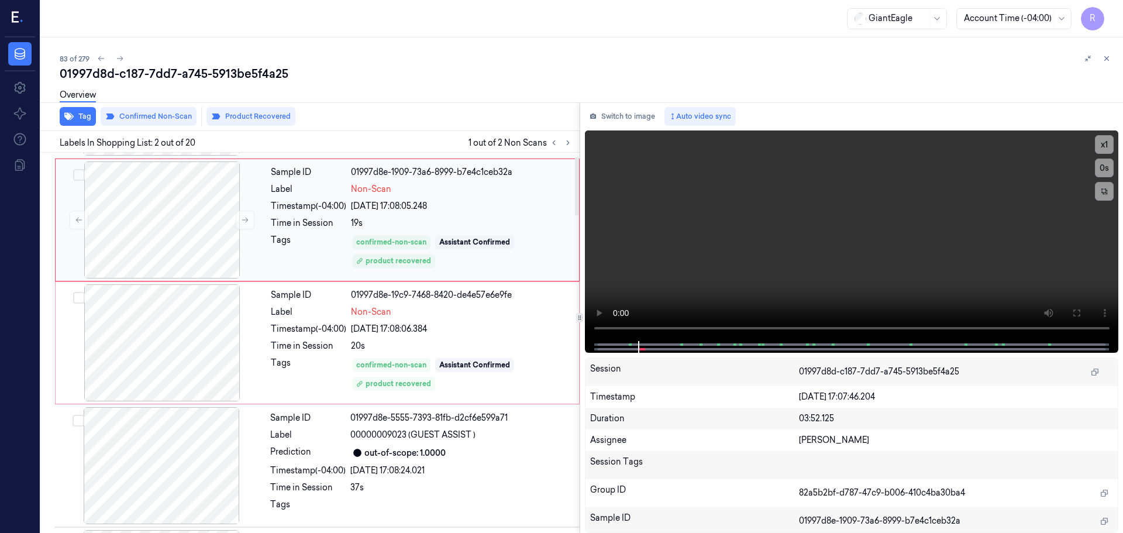
scroll to position [0, 0]
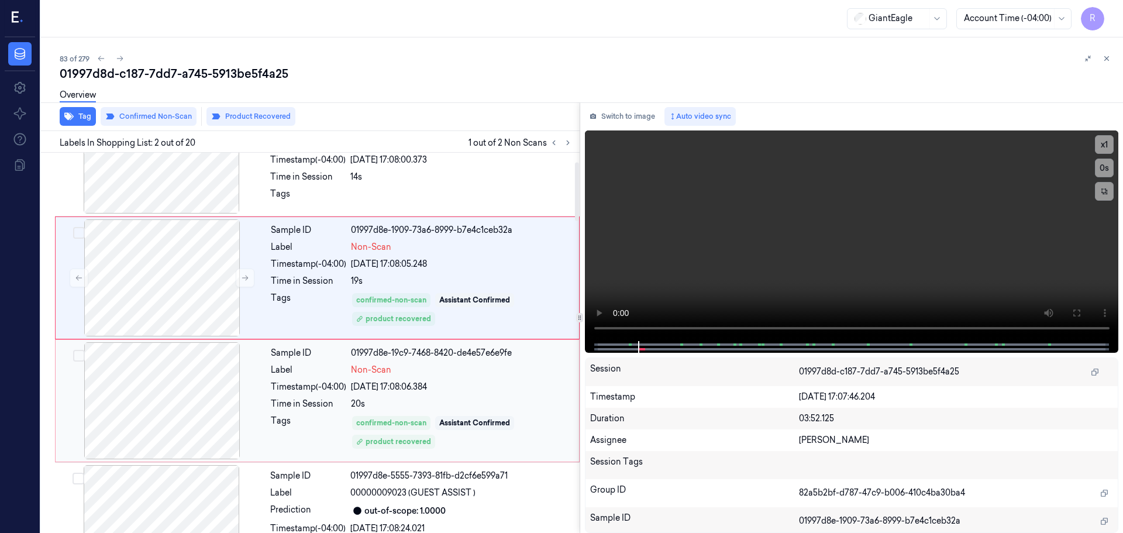
click at [319, 386] on div "Timestamp (-04:00)" at bounding box center [308, 387] width 75 height 12
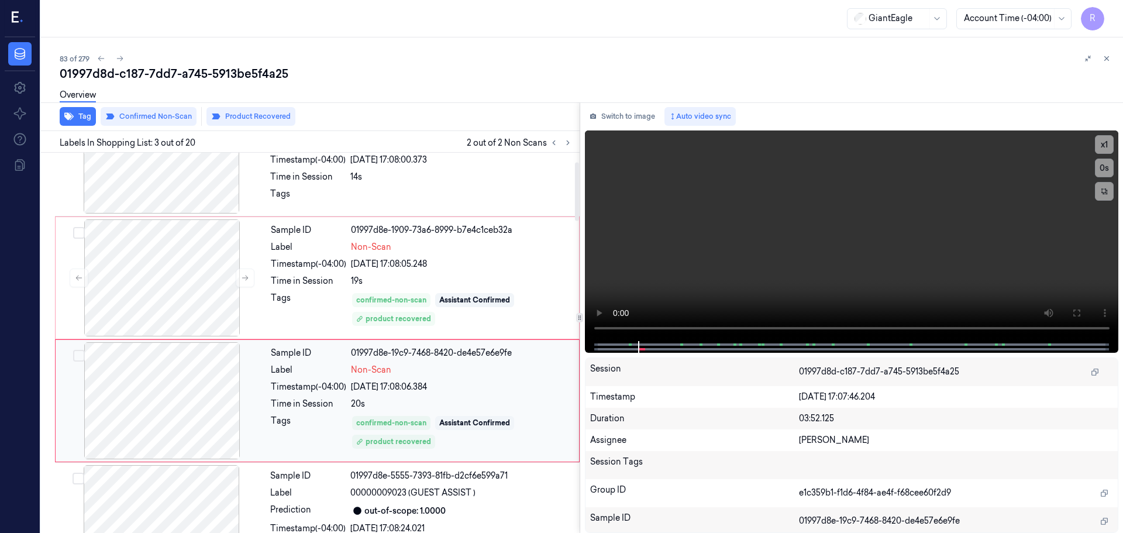
scroll to position [116, 0]
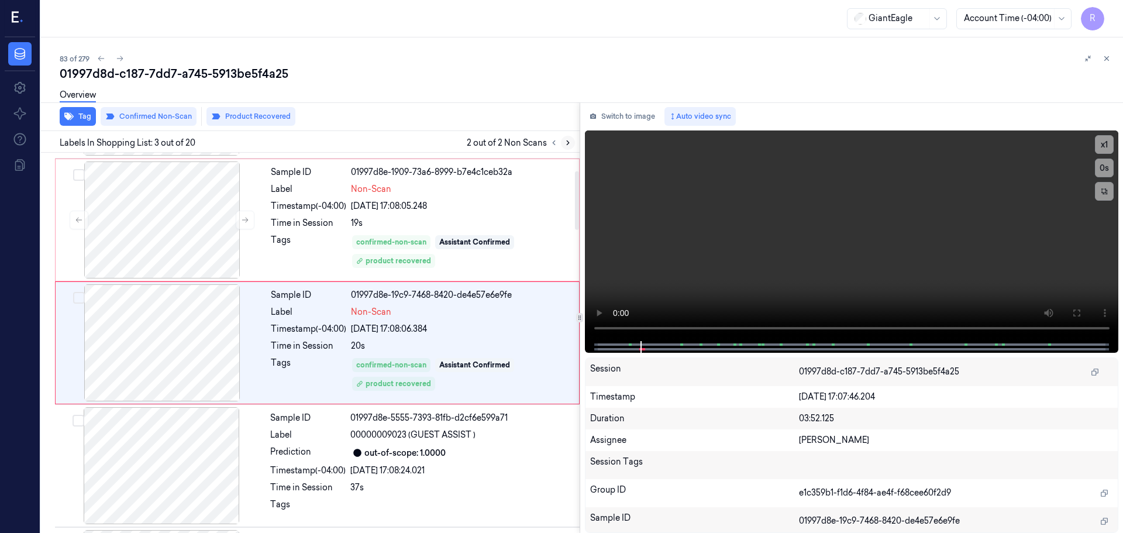
click at [570, 140] on icon at bounding box center [568, 143] width 8 height 8
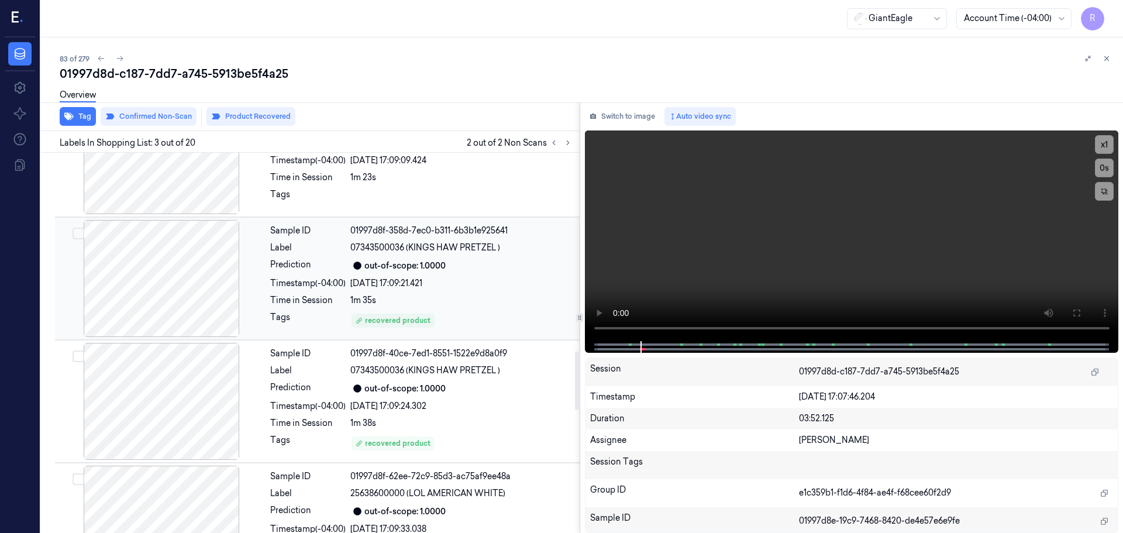
click at [372, 294] on div "1m 35s" at bounding box center [461, 300] width 222 height 12
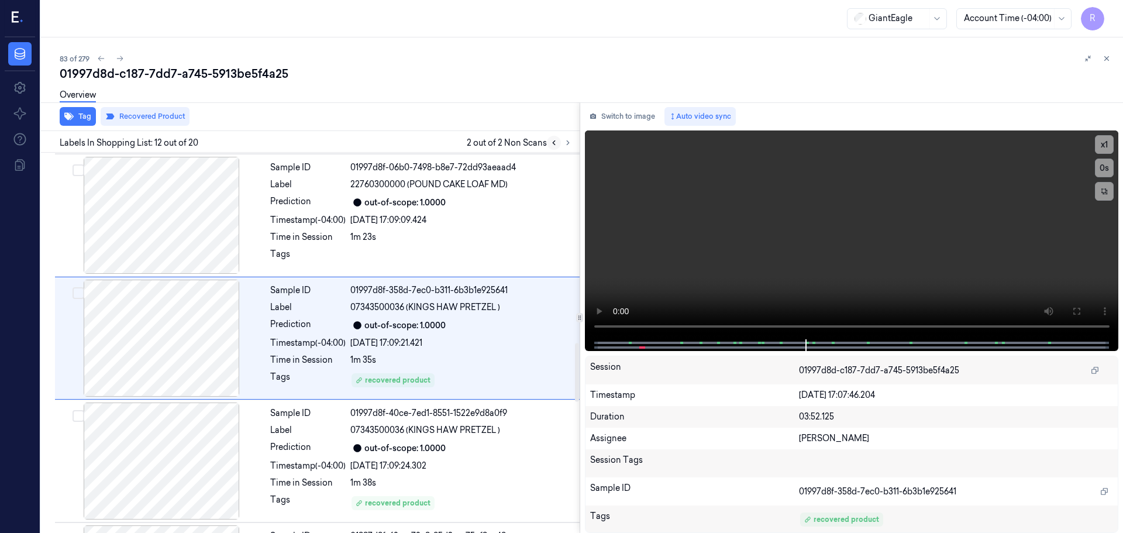
scroll to position [1221, 0]
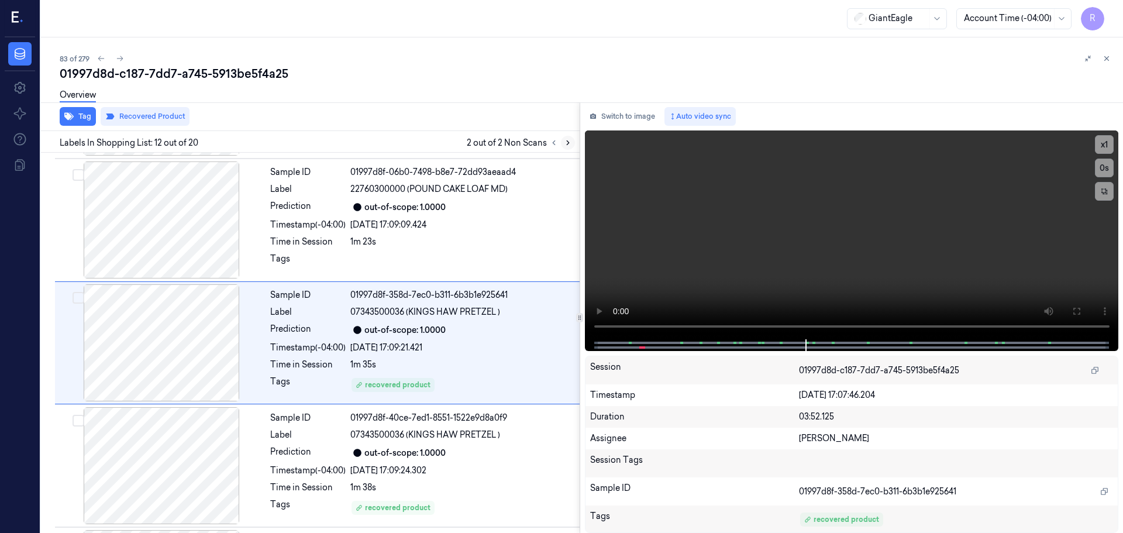
click at [568, 144] on icon at bounding box center [568, 143] width 8 height 8
click at [567, 144] on icon at bounding box center [568, 143] width 2 height 4
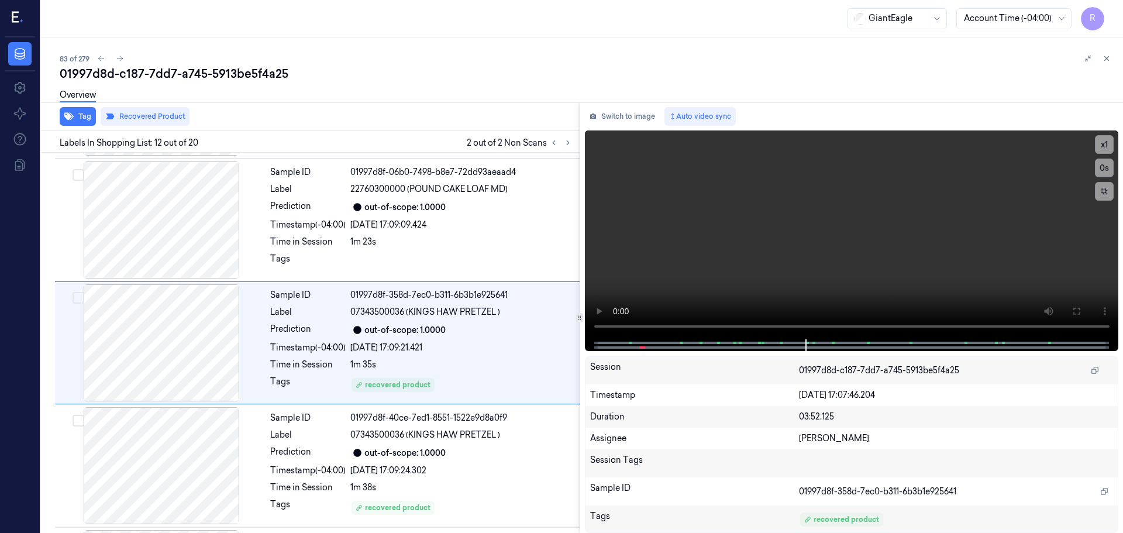
click at [1109, 57] on icon at bounding box center [1106, 58] width 8 height 8
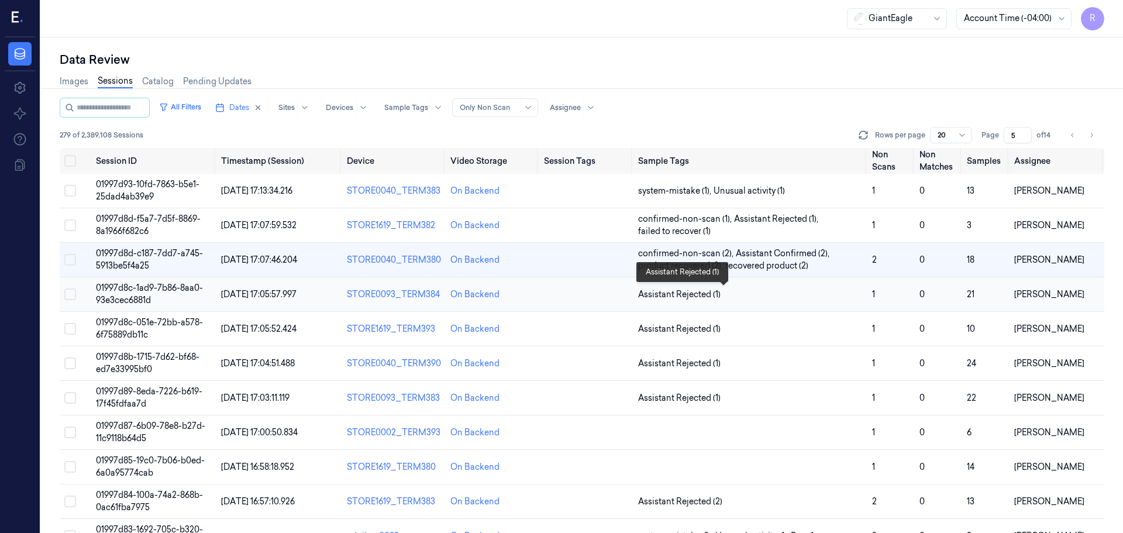
click at [778, 288] on span "Assistant Rejected (1)" at bounding box center [750, 294] width 225 height 12
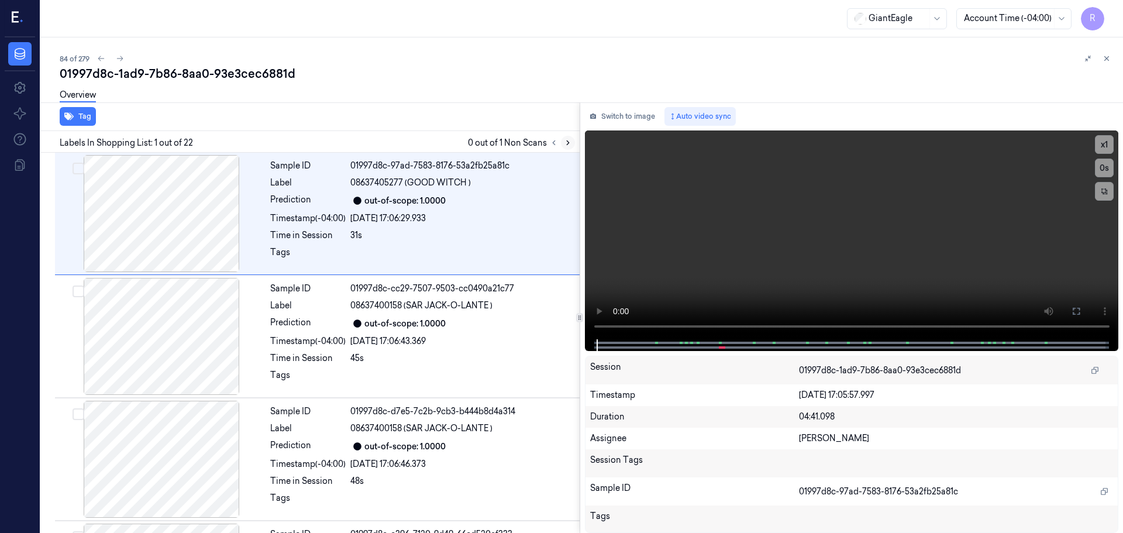
click at [570, 144] on icon at bounding box center [568, 143] width 8 height 8
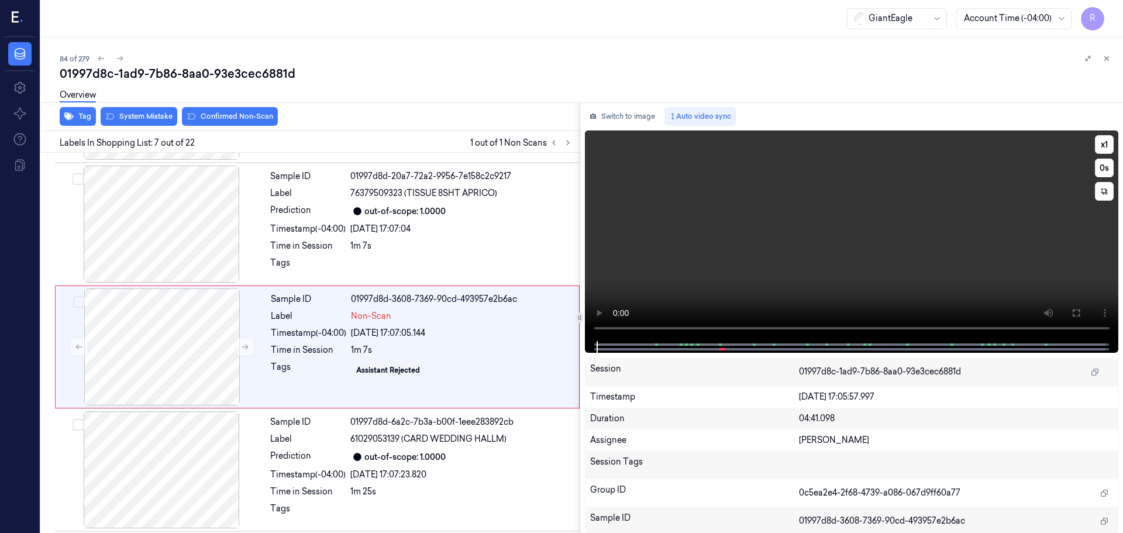
scroll to position [608, 0]
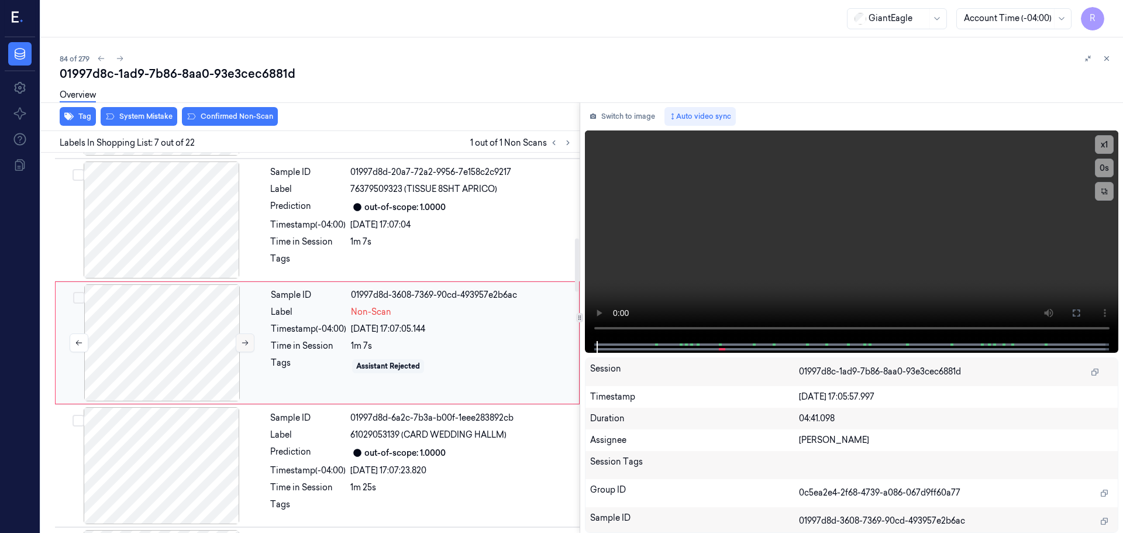
click at [250, 347] on button at bounding box center [245, 342] width 19 height 19
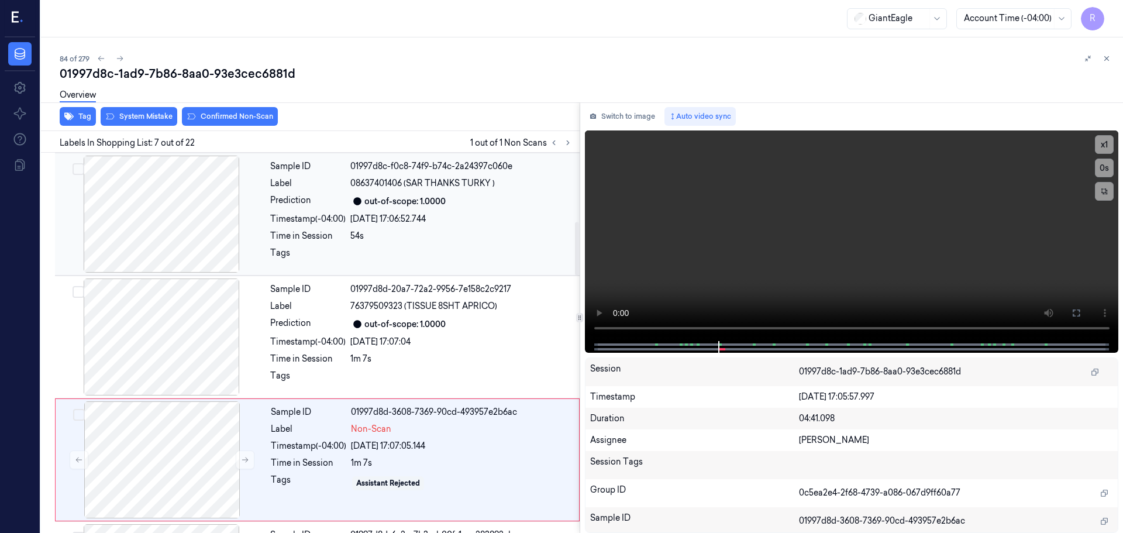
click at [195, 239] on div at bounding box center [161, 214] width 208 height 117
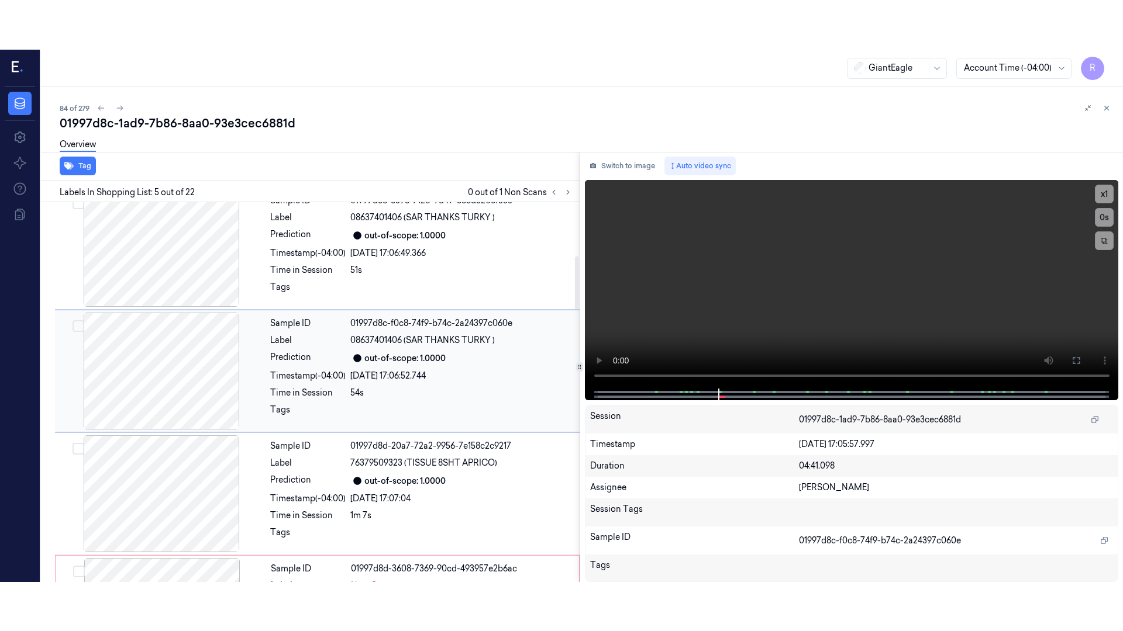
scroll to position [362, 0]
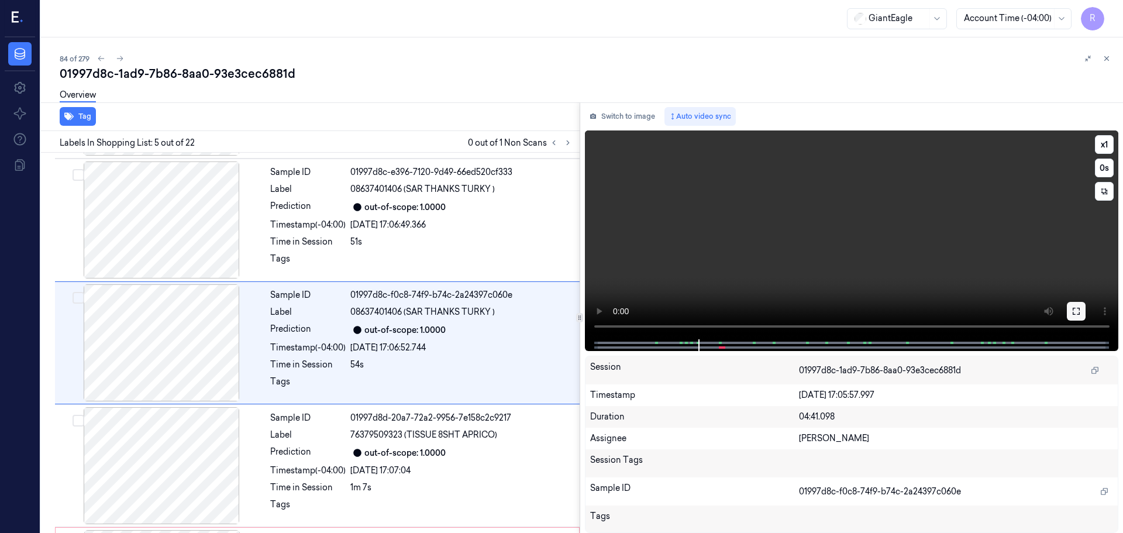
click at [1072, 312] on icon at bounding box center [1075, 310] width 9 height 9
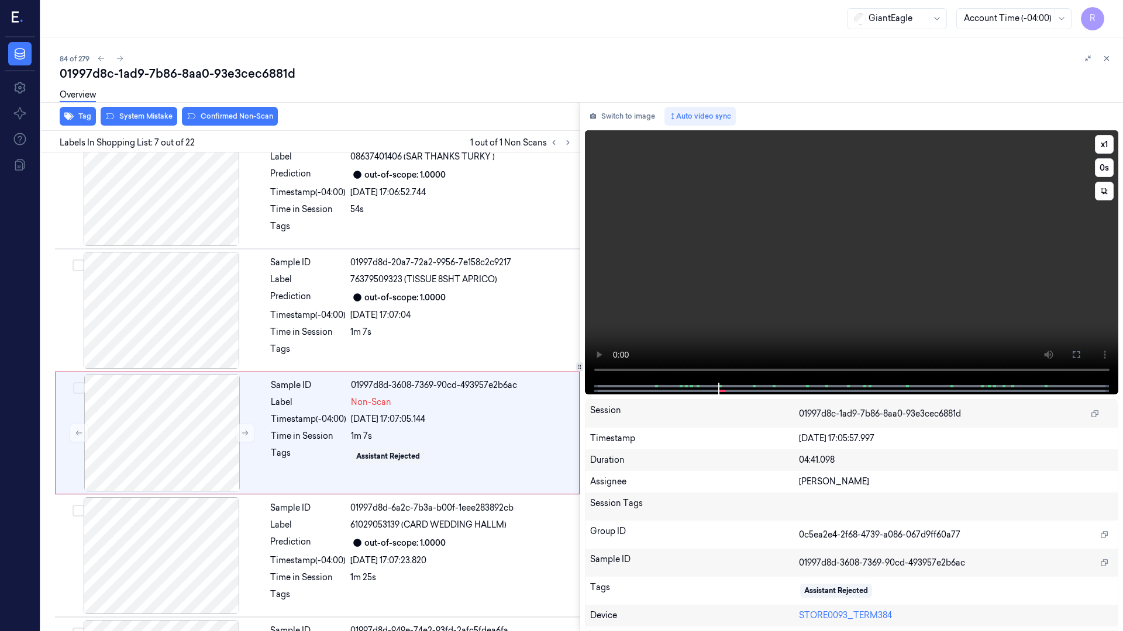
scroll to position [558, 0]
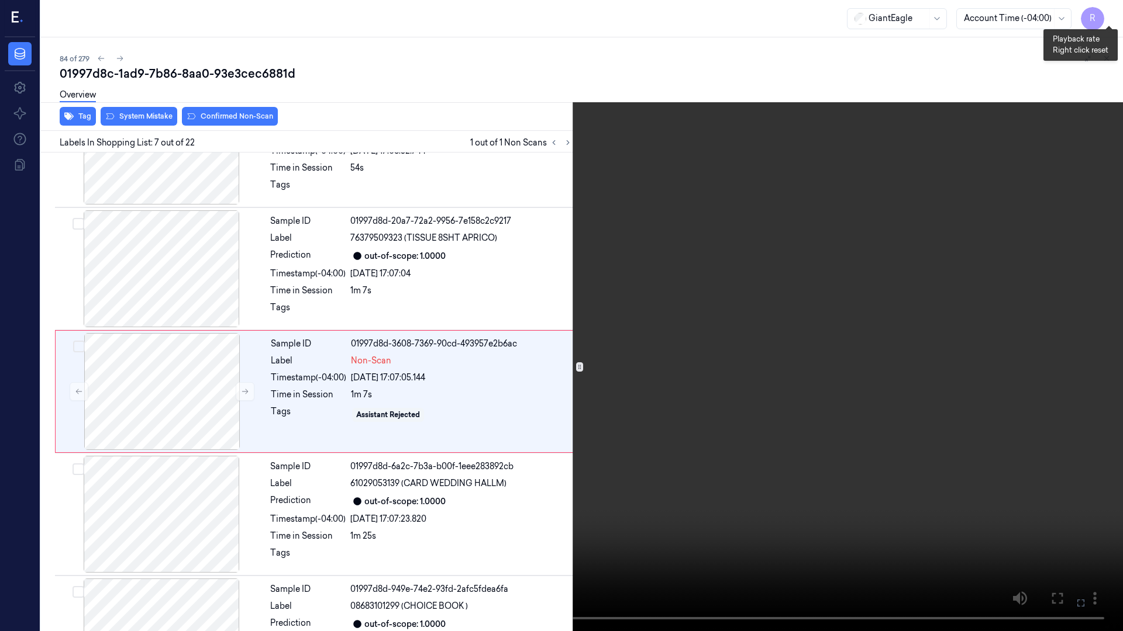
click at [1110, 13] on button "x 1" at bounding box center [1108, 14] width 19 height 19
click at [1110, 13] on button "x 2" at bounding box center [1108, 14] width 19 height 19
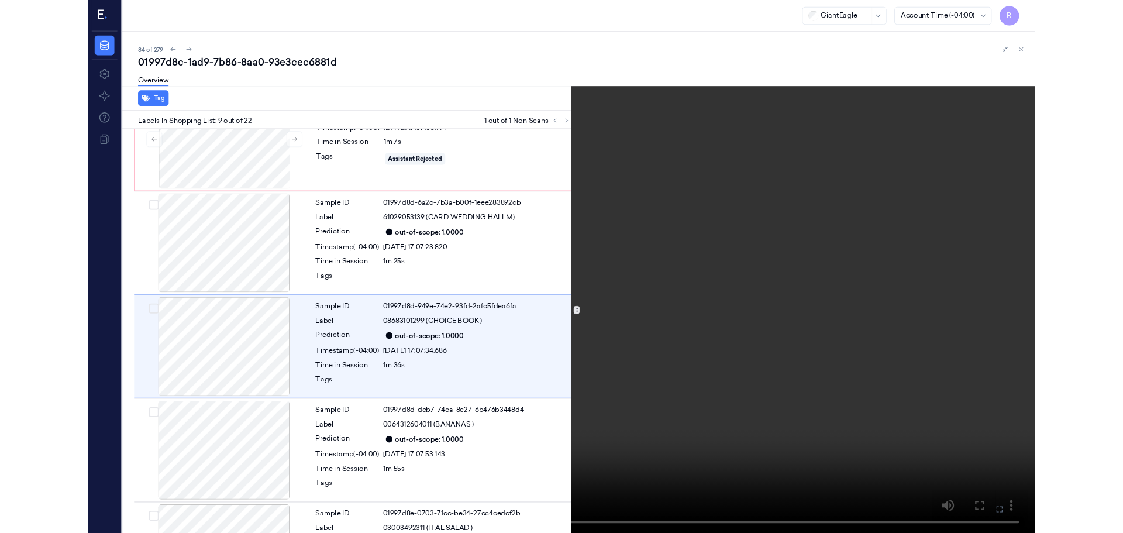
scroll to position [804, 0]
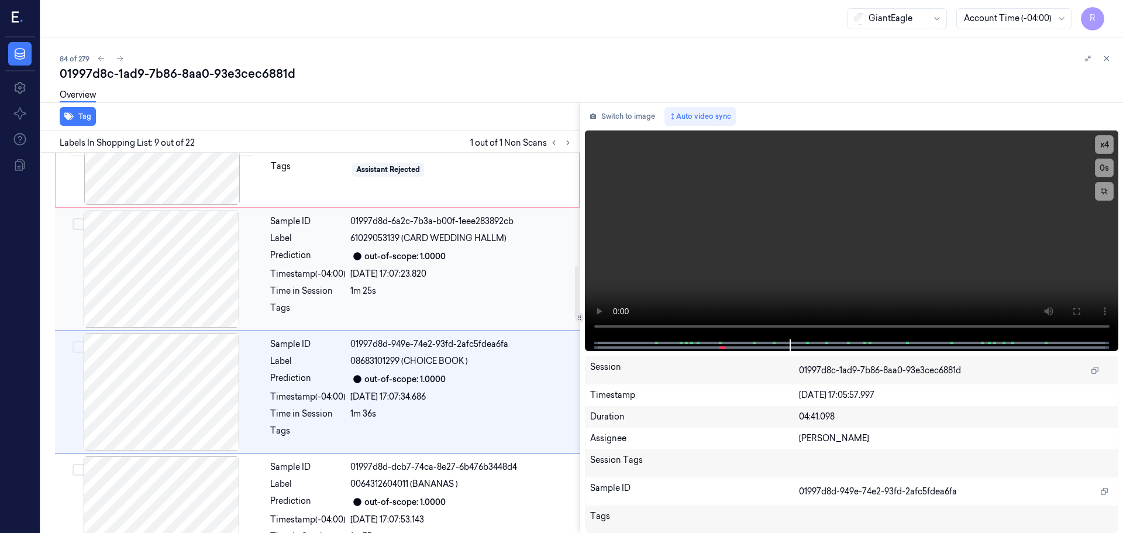
click at [198, 271] on div at bounding box center [161, 268] width 208 height 117
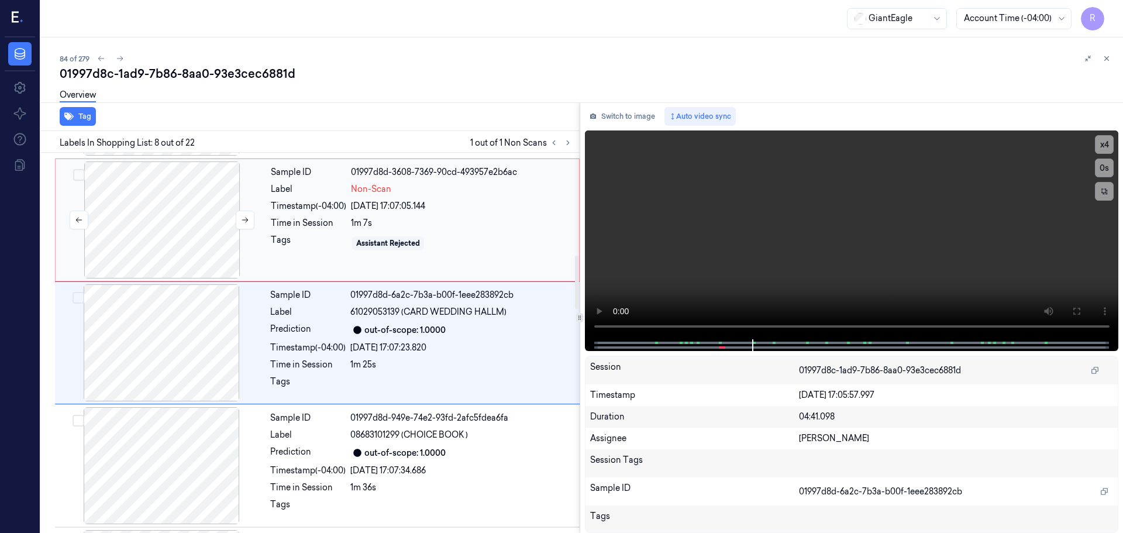
click at [201, 235] on div at bounding box center [162, 219] width 208 height 117
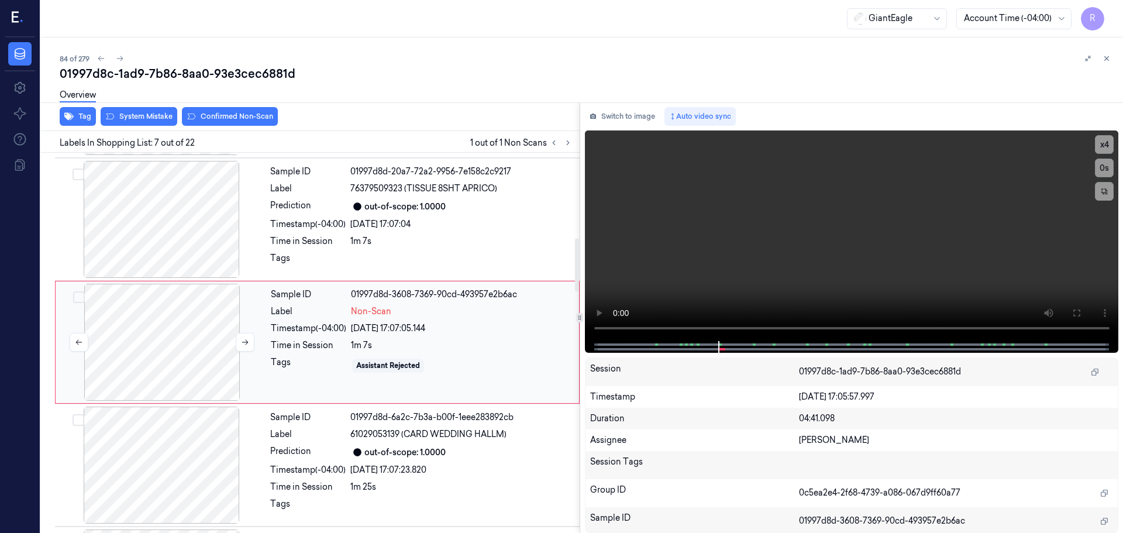
scroll to position [608, 0]
click at [241, 343] on icon at bounding box center [245, 343] width 8 height 8
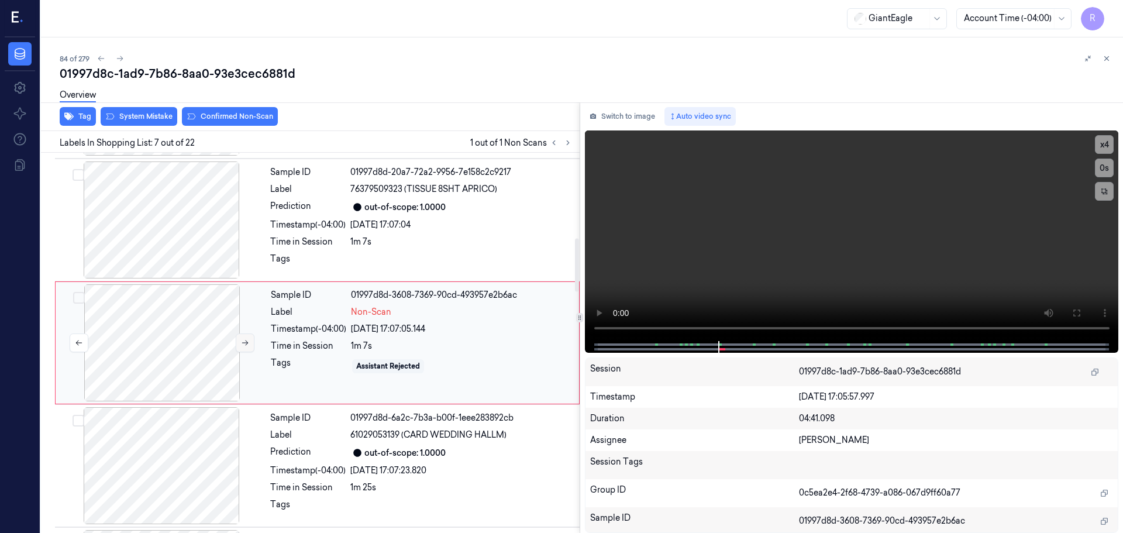
click at [241, 343] on icon at bounding box center [245, 343] width 8 height 8
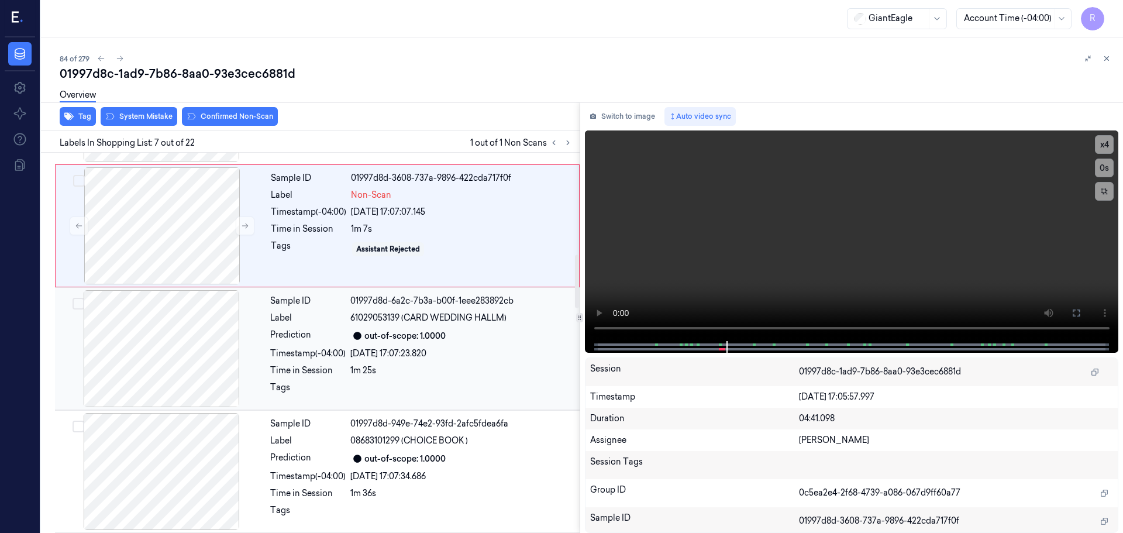
click at [191, 374] on div at bounding box center [161, 348] width 208 height 117
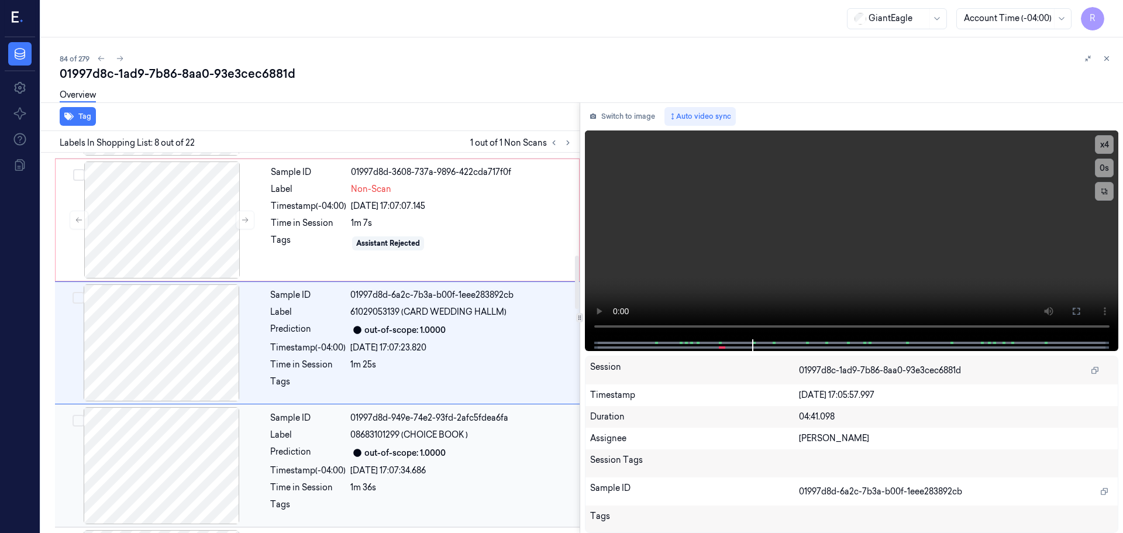
click at [228, 454] on div at bounding box center [161, 465] width 208 height 117
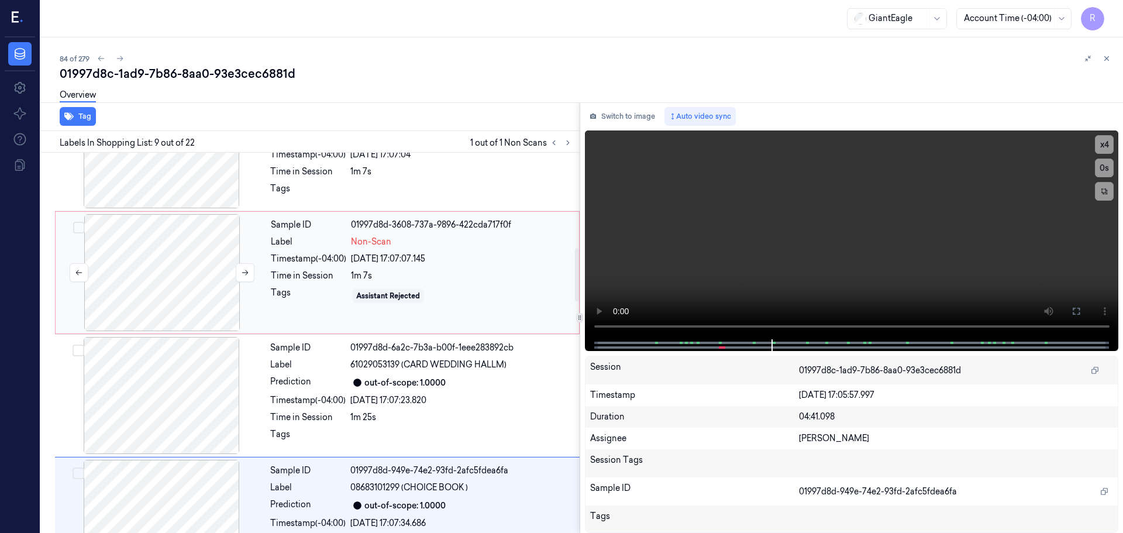
click at [188, 279] on div at bounding box center [162, 272] width 208 height 117
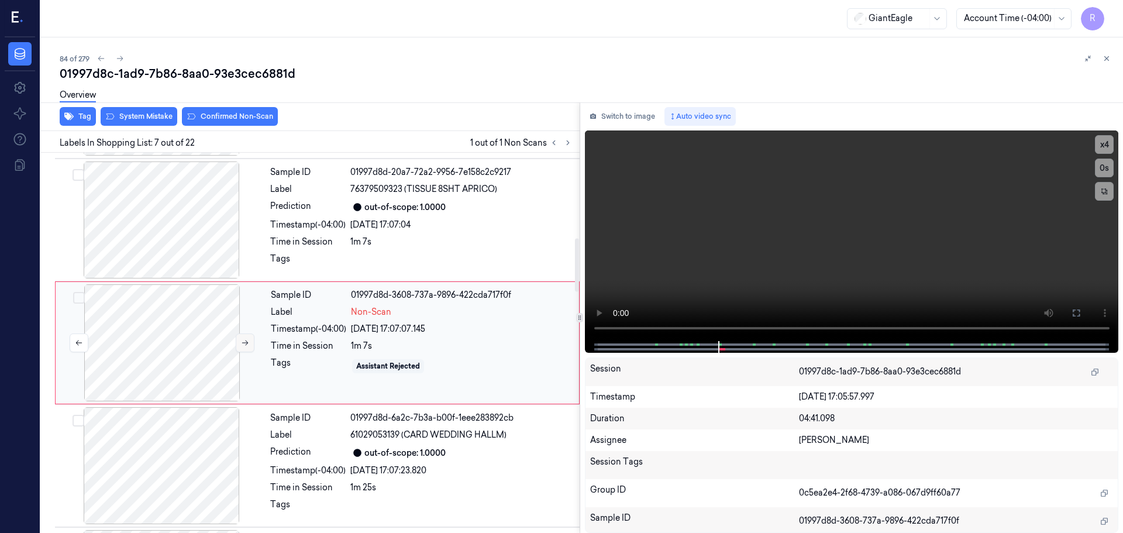
click at [248, 344] on icon at bounding box center [245, 343] width 8 height 8
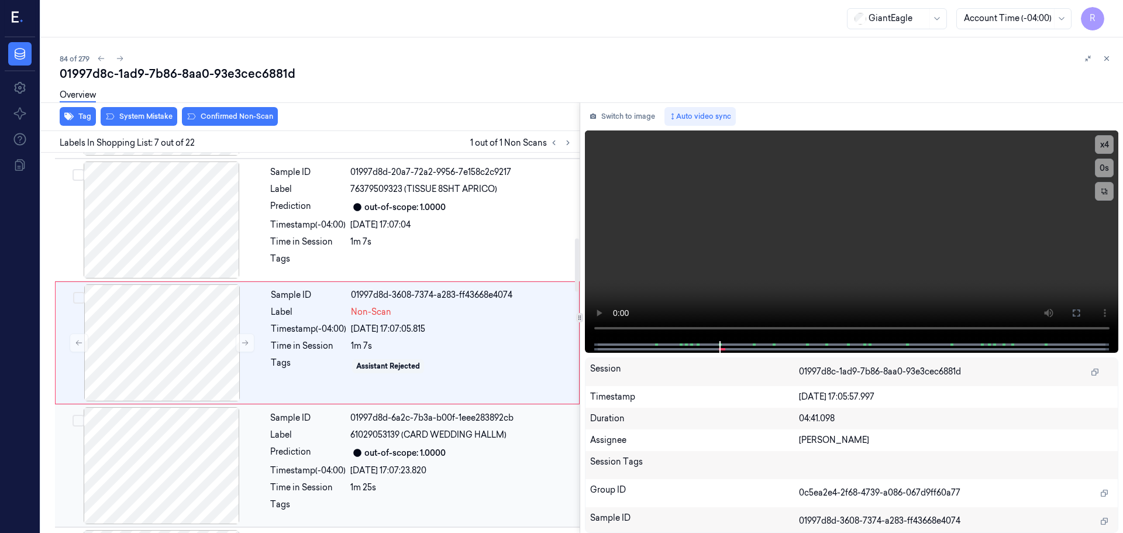
drag, startPoint x: 193, startPoint y: 457, endPoint x: 180, endPoint y: 446, distance: 16.6
click at [193, 457] on div at bounding box center [161, 465] width 208 height 117
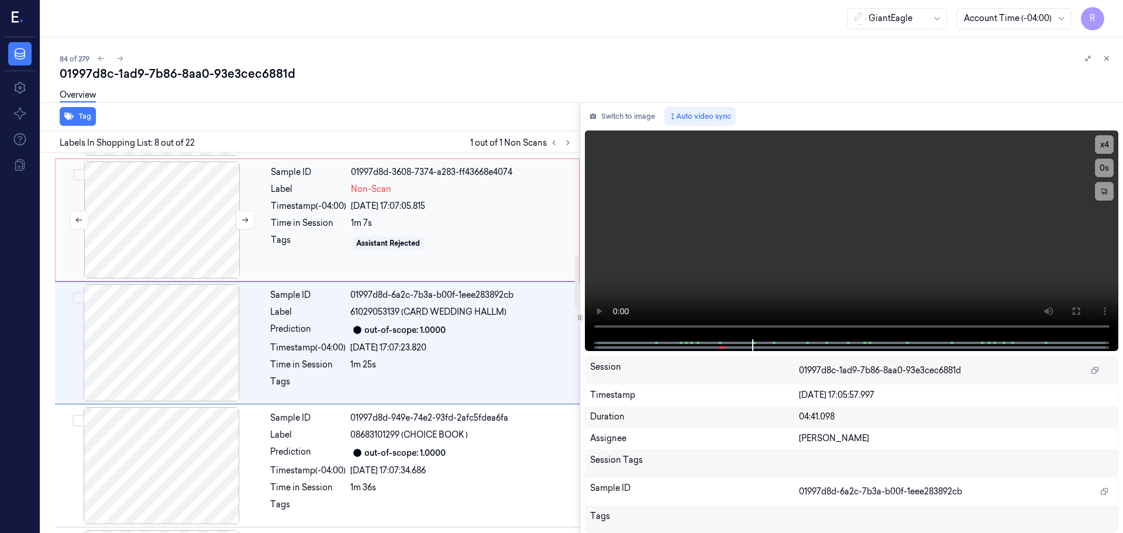
click at [192, 239] on div at bounding box center [162, 219] width 208 height 117
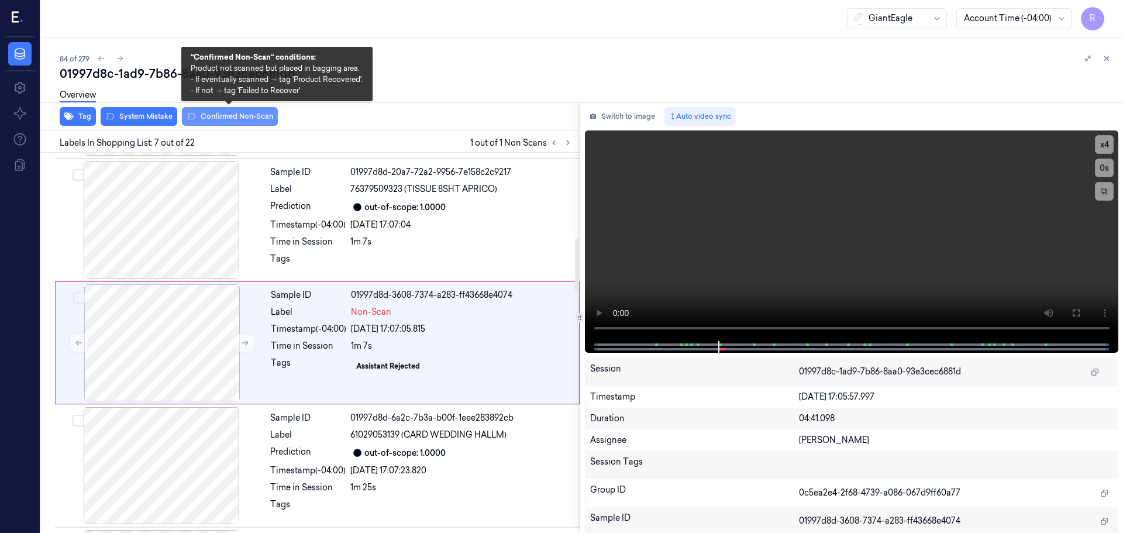
click at [234, 120] on button "Confirmed Non-Scan" at bounding box center [230, 116] width 96 height 19
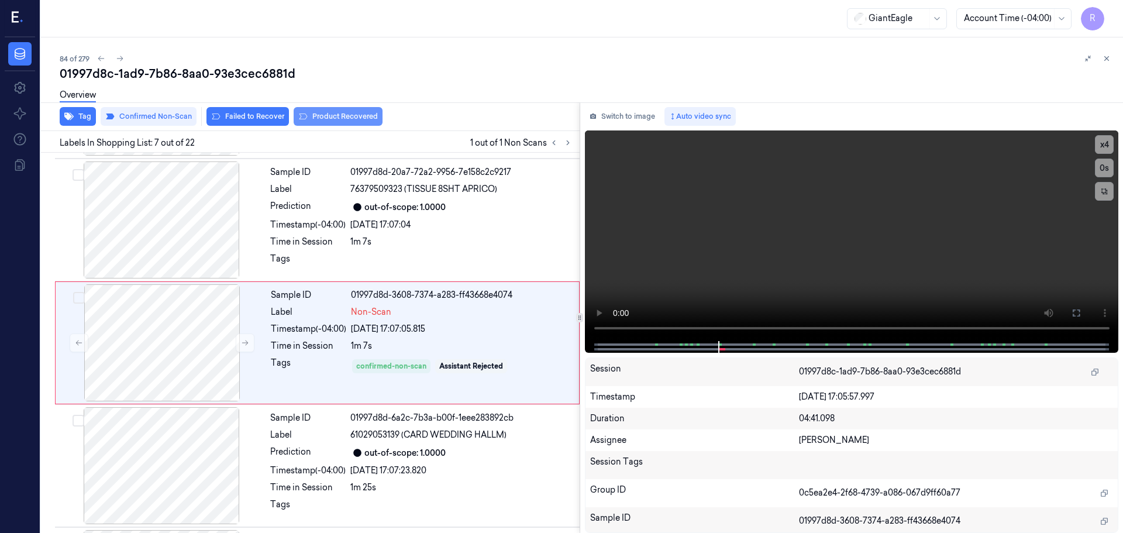
click at [350, 115] on button "Product Recovered" at bounding box center [338, 116] width 89 height 19
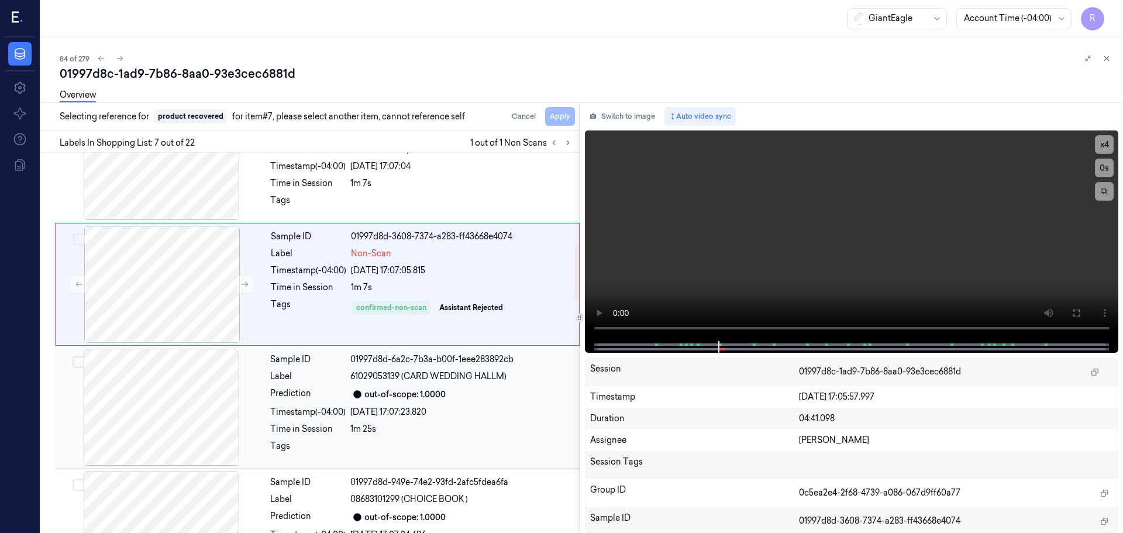
click at [334, 395] on div "Prediction" at bounding box center [307, 394] width 75 height 14
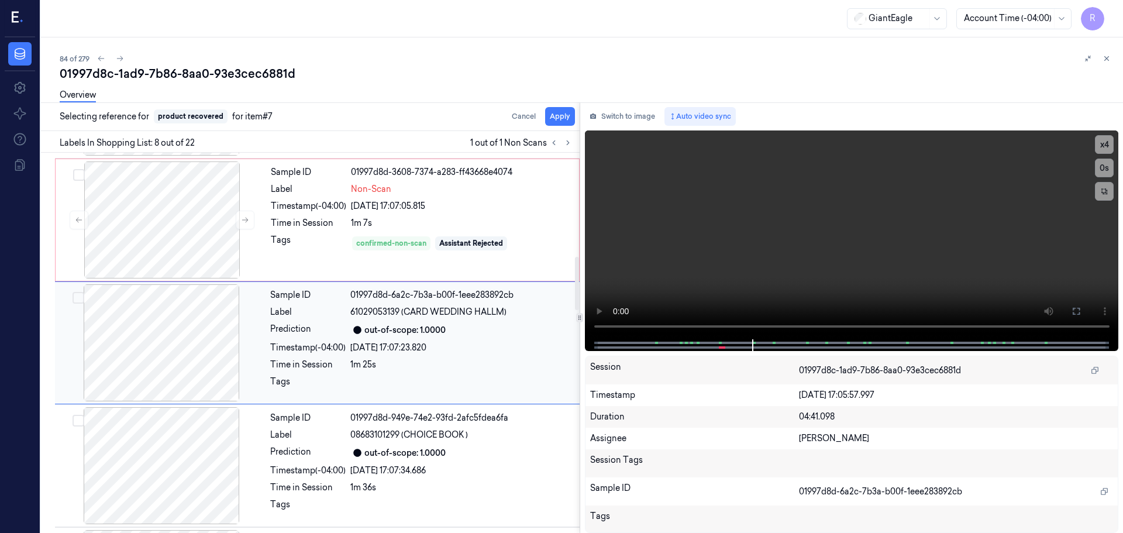
scroll to position [789, 0]
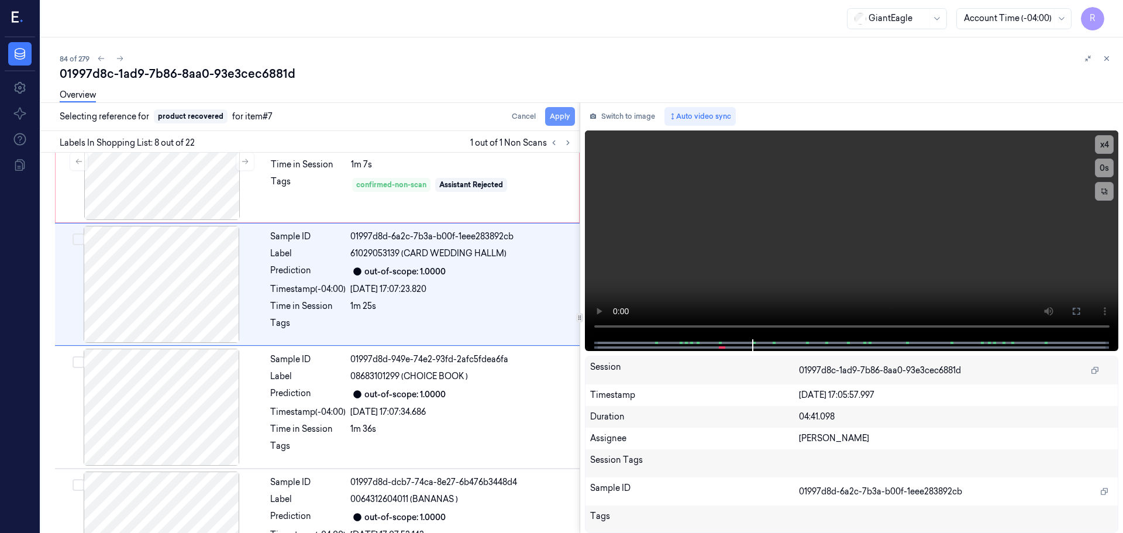
click at [555, 116] on button "Apply" at bounding box center [560, 116] width 30 height 19
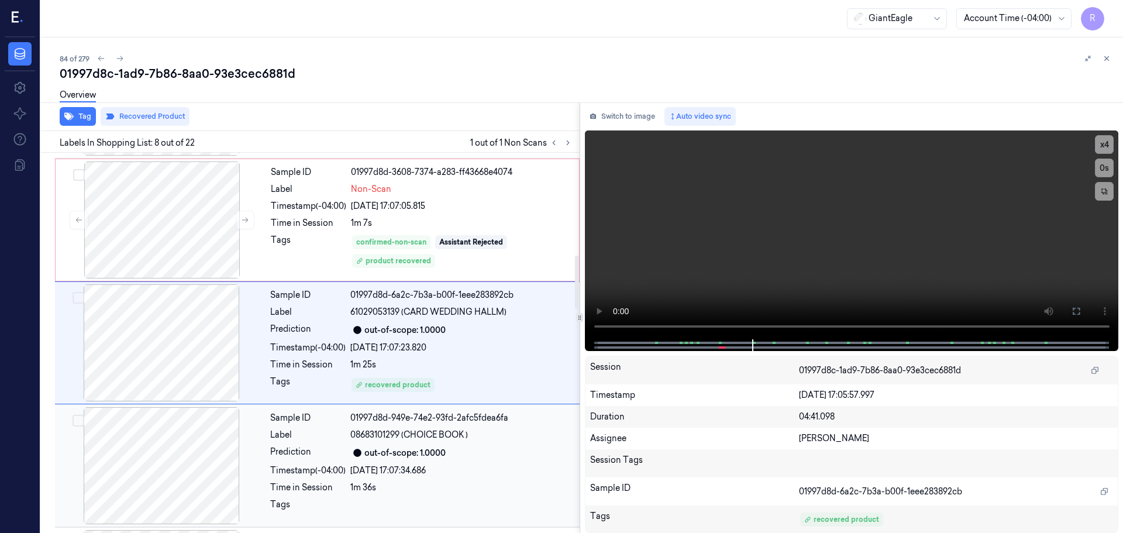
click at [374, 412] on div "01997d8d-949e-74e2-93fd-2afc5fdea6fa" at bounding box center [461, 418] width 222 height 12
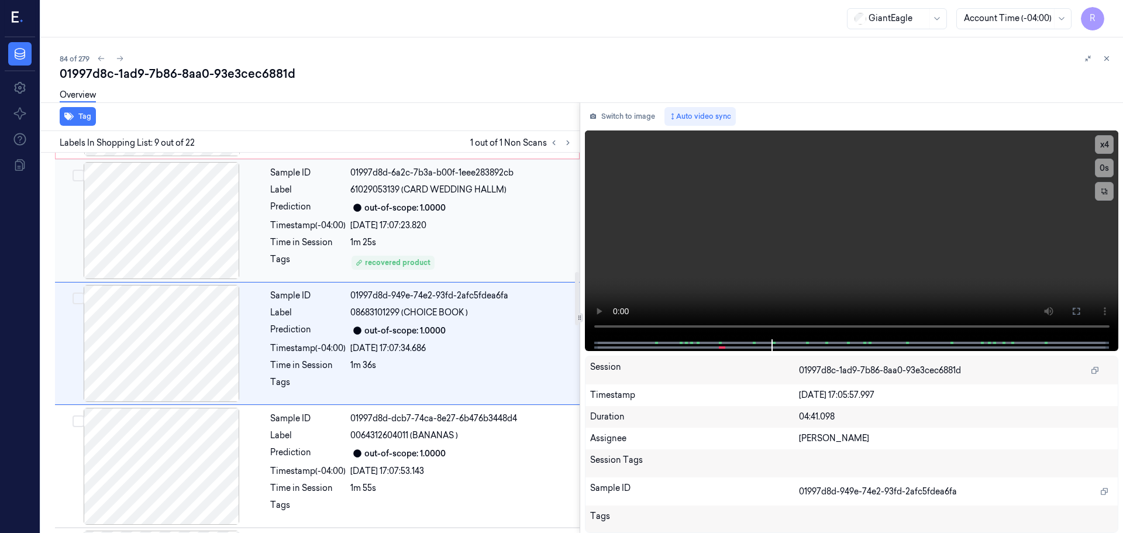
scroll to position [853, 0]
click at [67, 119] on icon "button" at bounding box center [68, 116] width 9 height 9
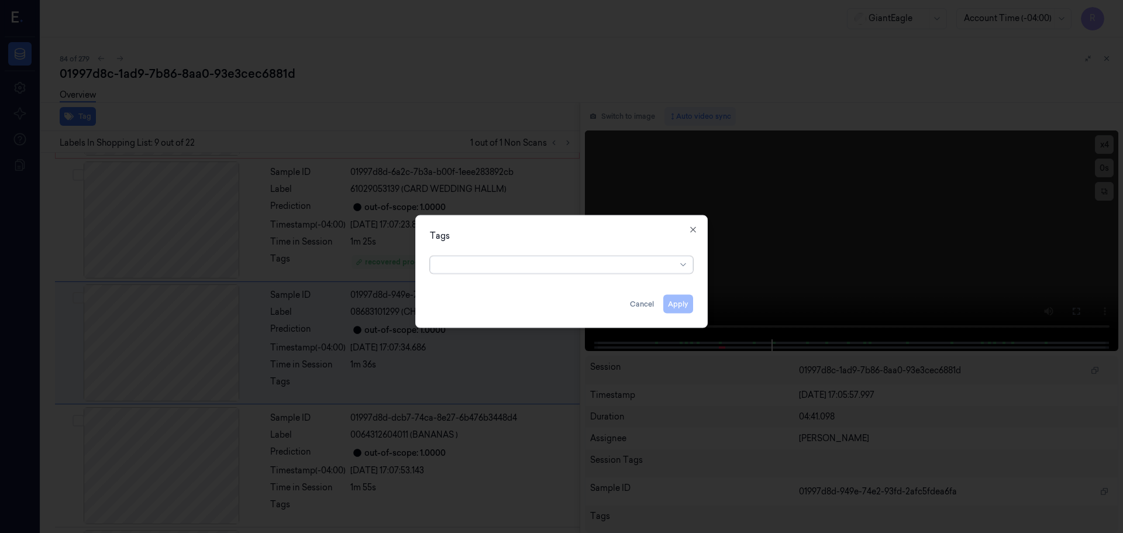
click at [688, 263] on div at bounding box center [684, 264] width 12 height 9
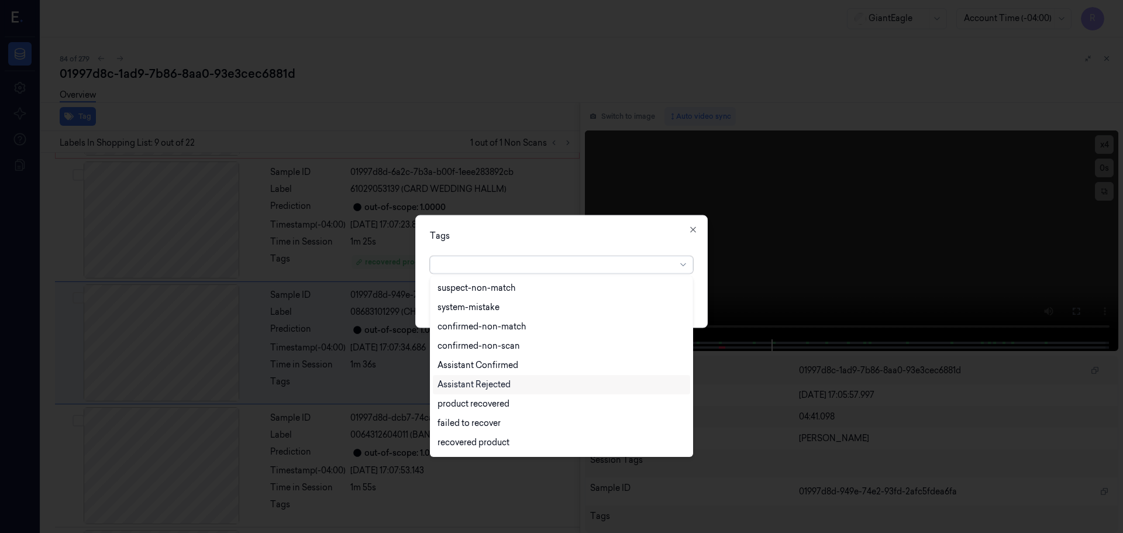
scroll to position [18, 0]
click at [474, 388] on div "product recovered" at bounding box center [473, 386] width 72 height 12
click at [491, 308] on div "recovered product" at bounding box center [473, 309] width 72 height 12
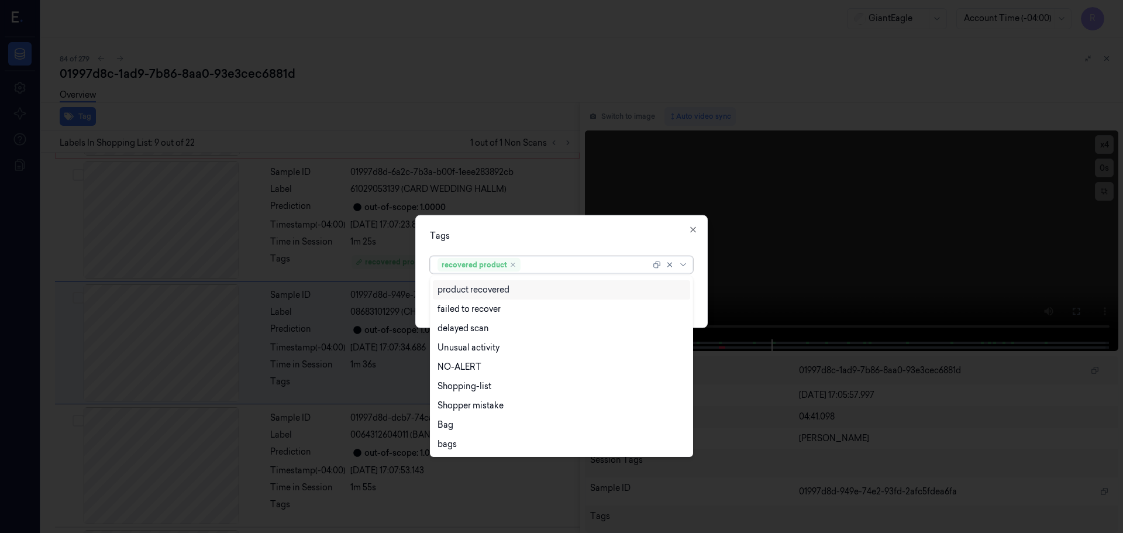
click at [545, 244] on div "Tags option recovered product, selected. 15 results available. Use Up and Down …" at bounding box center [561, 271] width 292 height 113
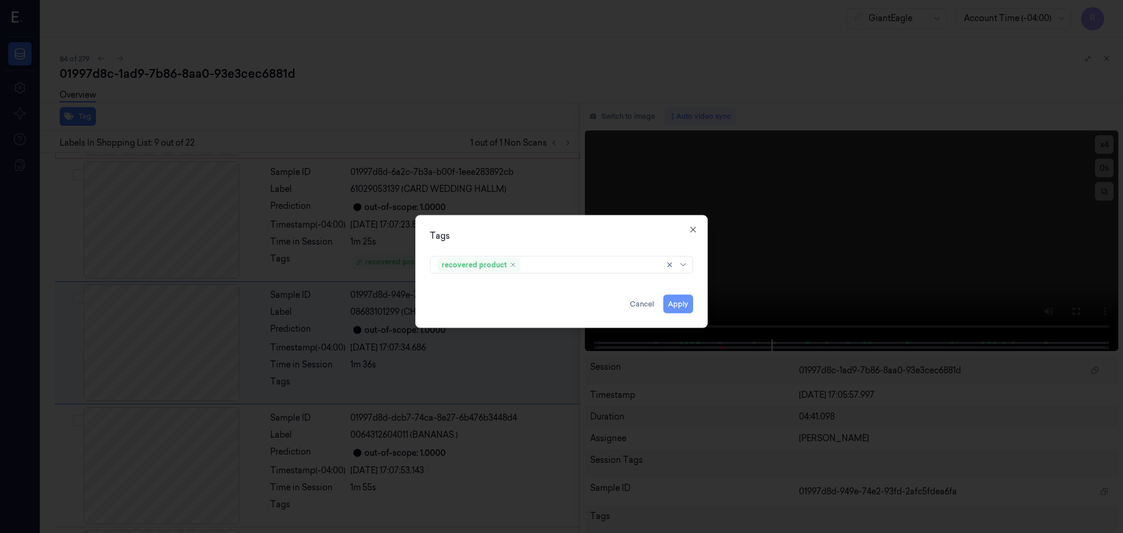
click at [668, 303] on button "Apply" at bounding box center [678, 303] width 30 height 19
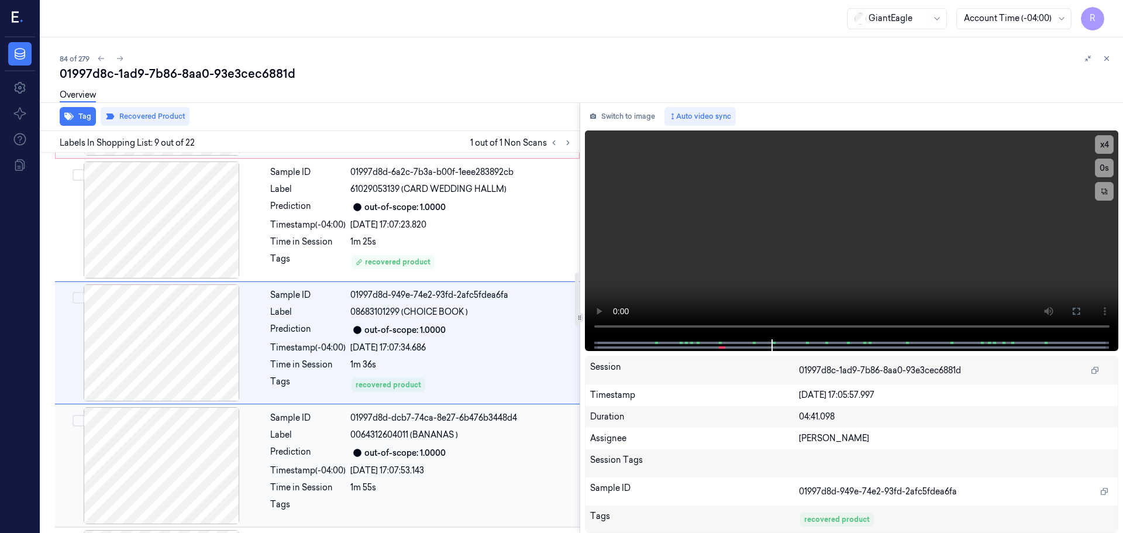
click at [374, 456] on div "out-of-scope: 1.0000" at bounding box center [404, 453] width 81 height 12
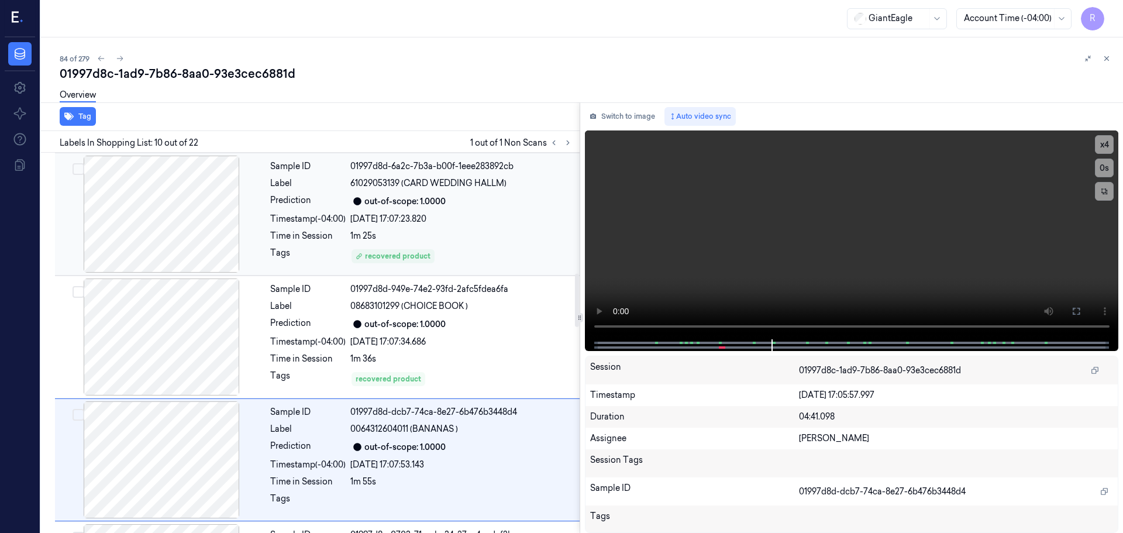
click at [482, 232] on div "1m 25s" at bounding box center [461, 236] width 222 height 12
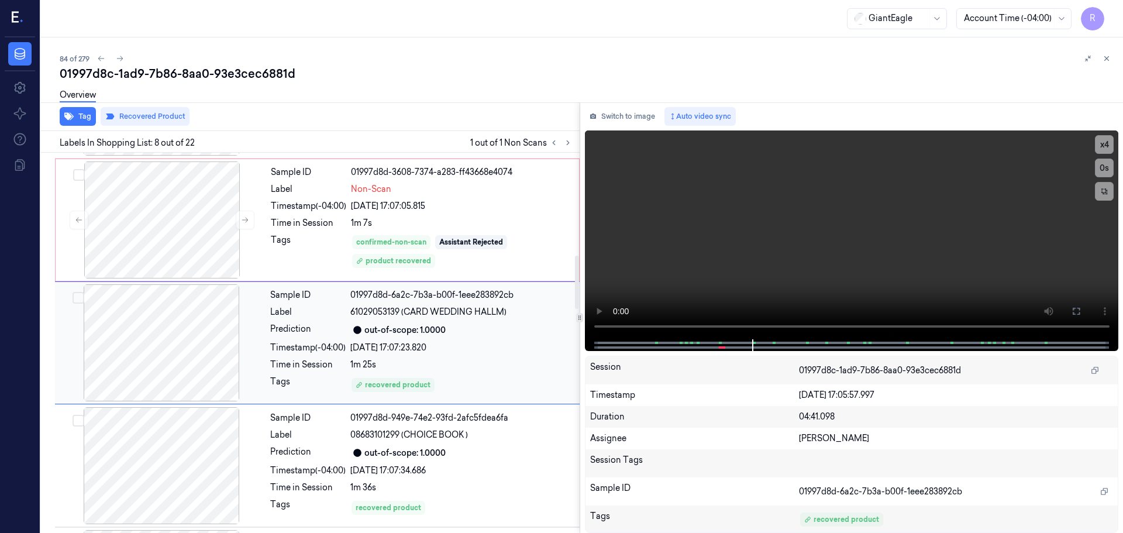
click at [450, 392] on div "recovered product" at bounding box center [461, 384] width 222 height 19
click at [451, 233] on div "Sample ID 01997d8d-3608-7374-a283-ff43668e4074 Label Non-Scan Timestamp (-04:00…" at bounding box center [421, 219] width 310 height 117
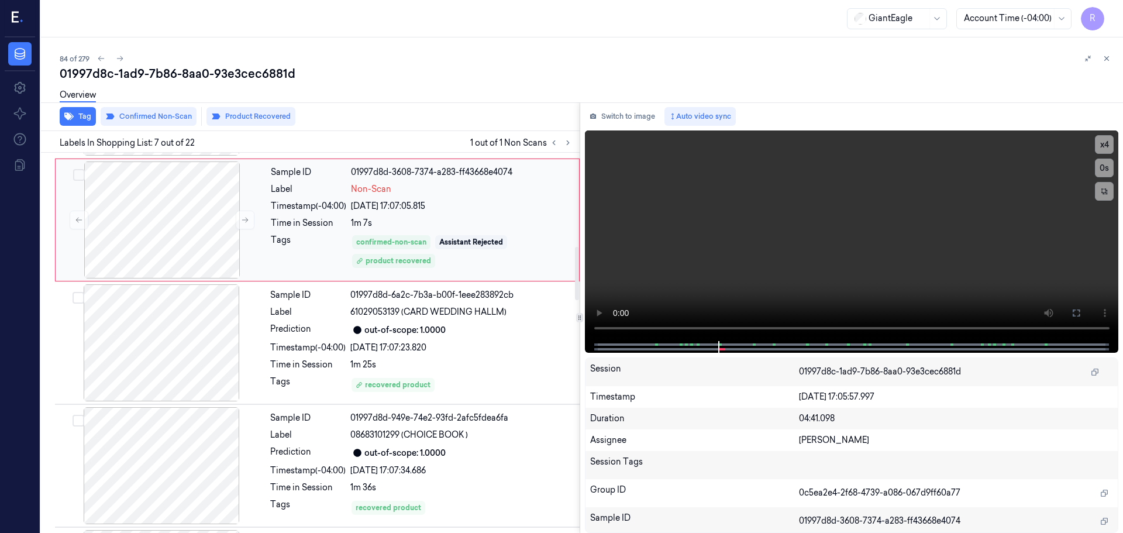
scroll to position [608, 0]
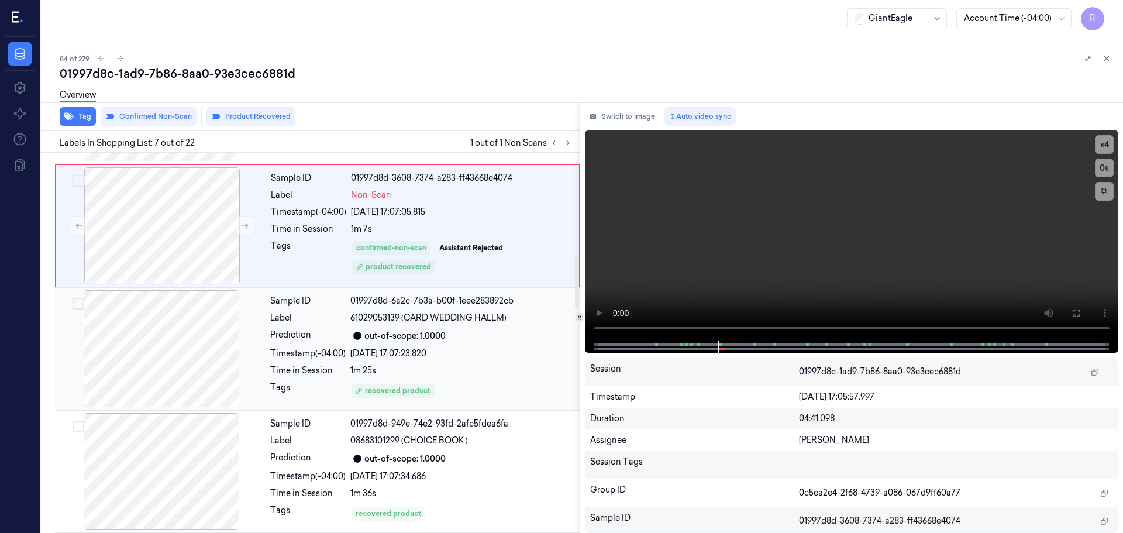
click at [487, 366] on div "1m 25s" at bounding box center [461, 370] width 222 height 12
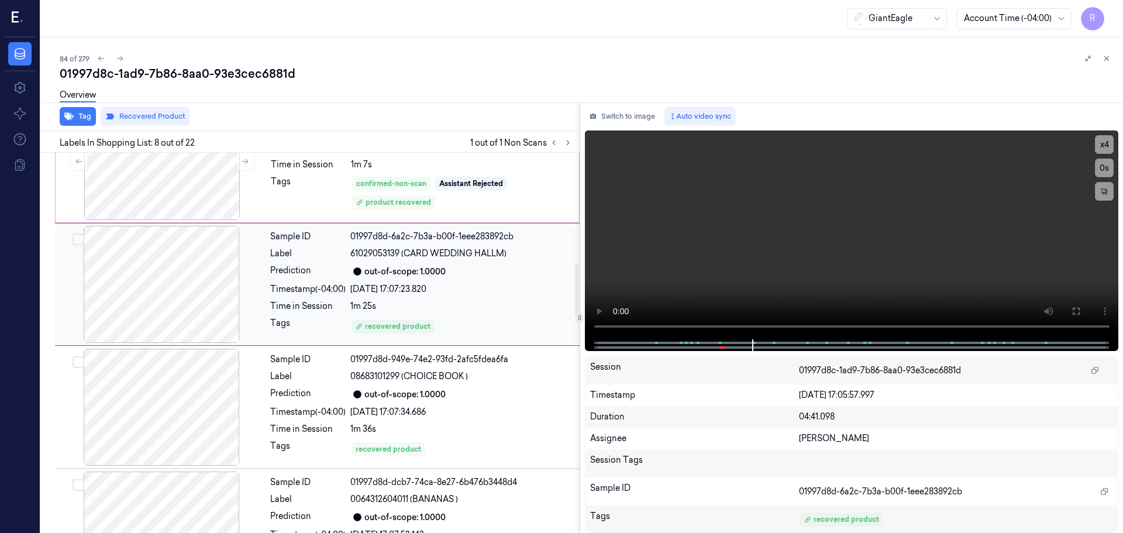
scroll to position [730, 0]
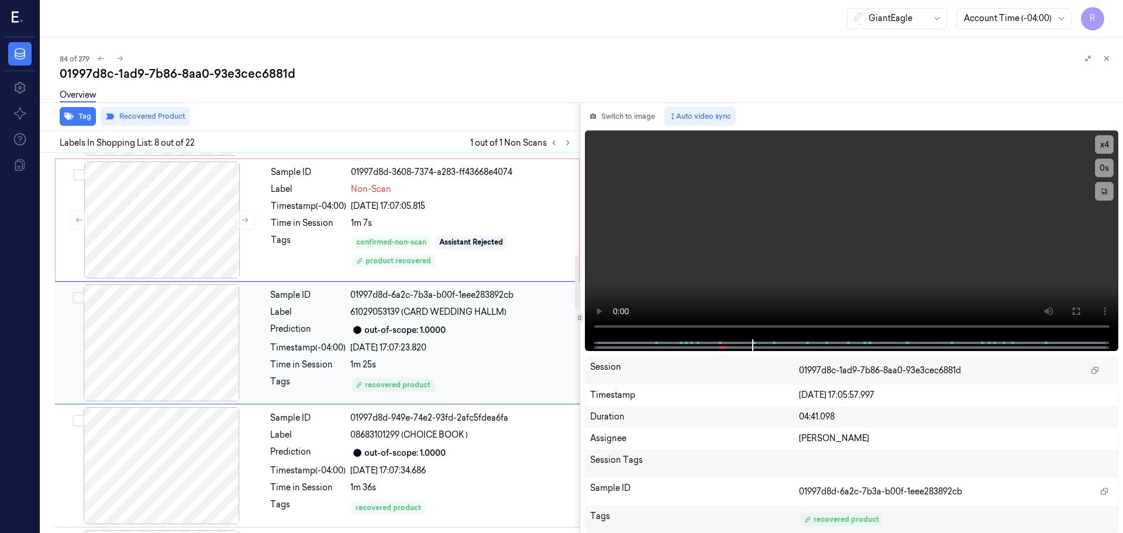
click at [467, 393] on div "recovered product" at bounding box center [461, 384] width 222 height 19
click at [445, 223] on div "1m 7s" at bounding box center [461, 223] width 221 height 12
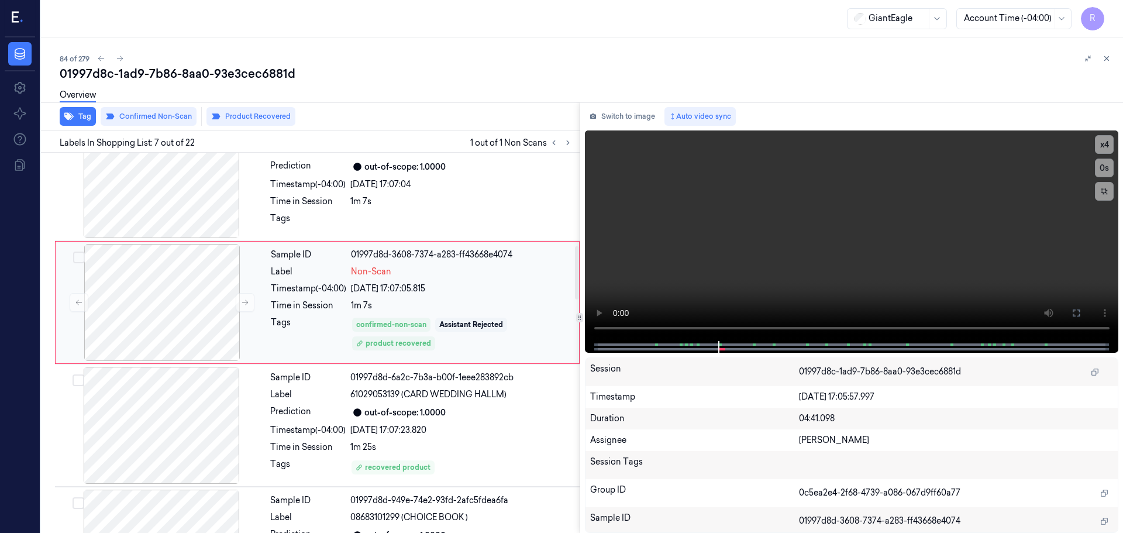
scroll to position [724, 0]
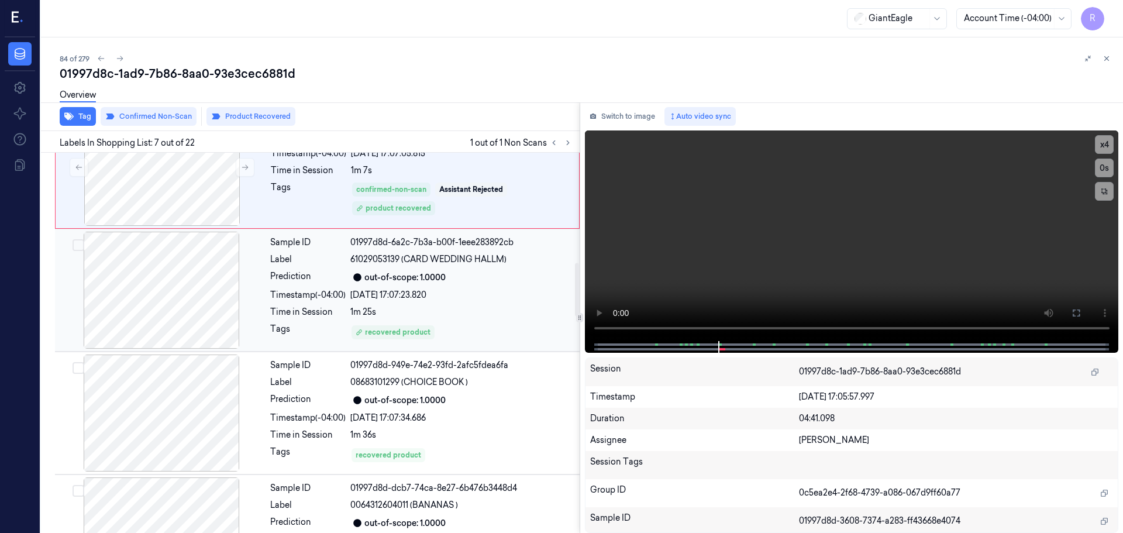
click at [453, 308] on div "1m 25s" at bounding box center [461, 312] width 222 height 12
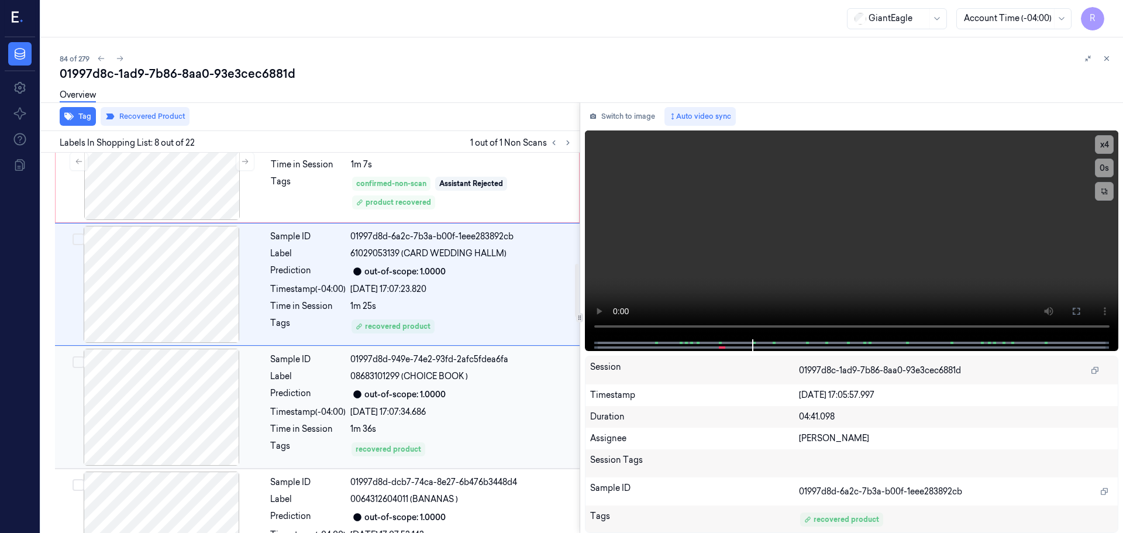
click at [436, 413] on div "24/09/2025 17:07:34.686" at bounding box center [461, 412] width 222 height 12
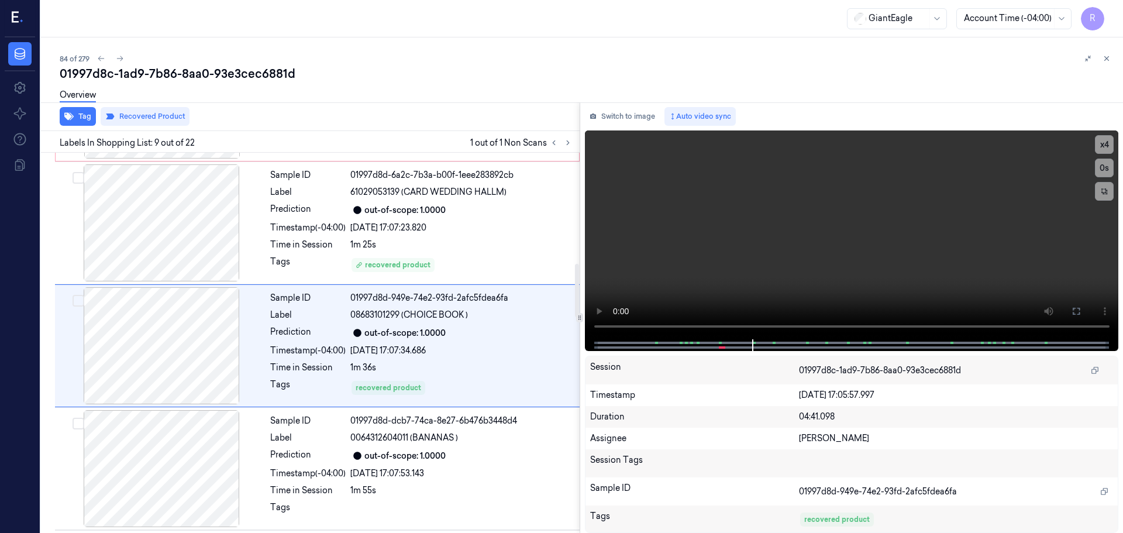
scroll to position [853, 0]
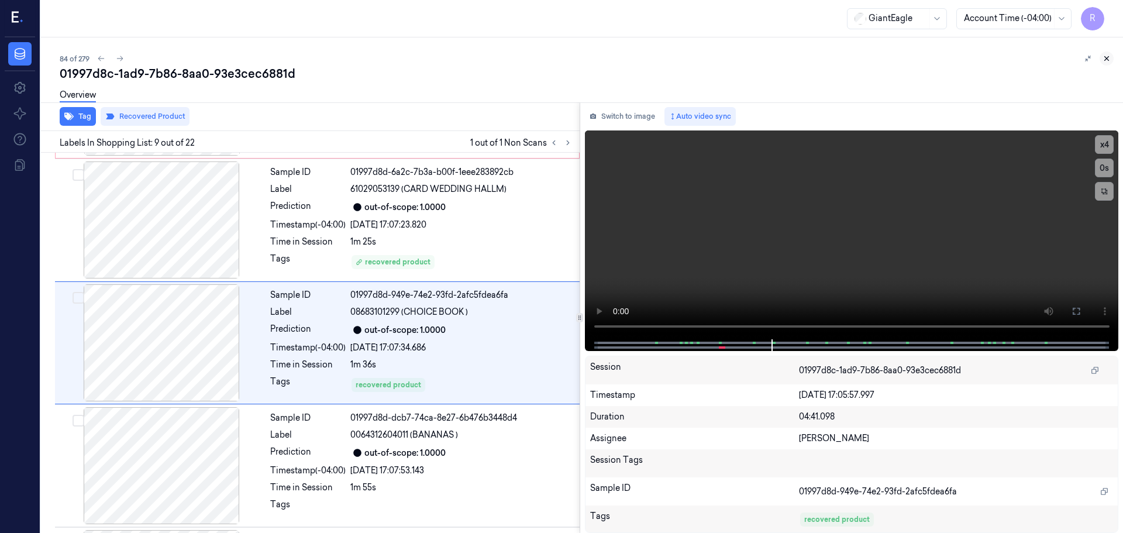
click at [1106, 61] on icon at bounding box center [1106, 58] width 8 height 8
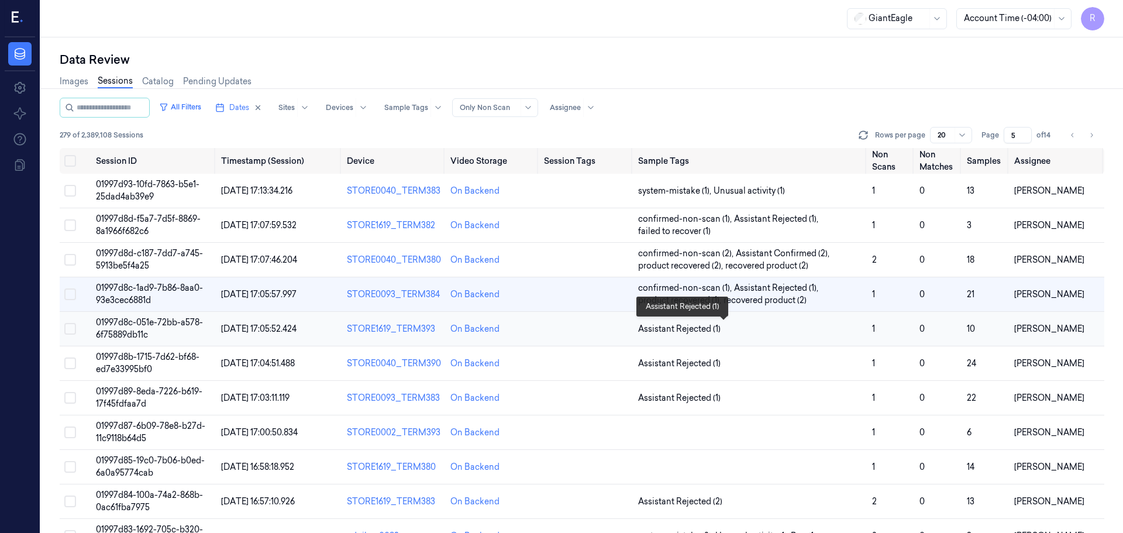
click at [765, 325] on span "Assistant Rejected (1)" at bounding box center [750, 329] width 225 height 12
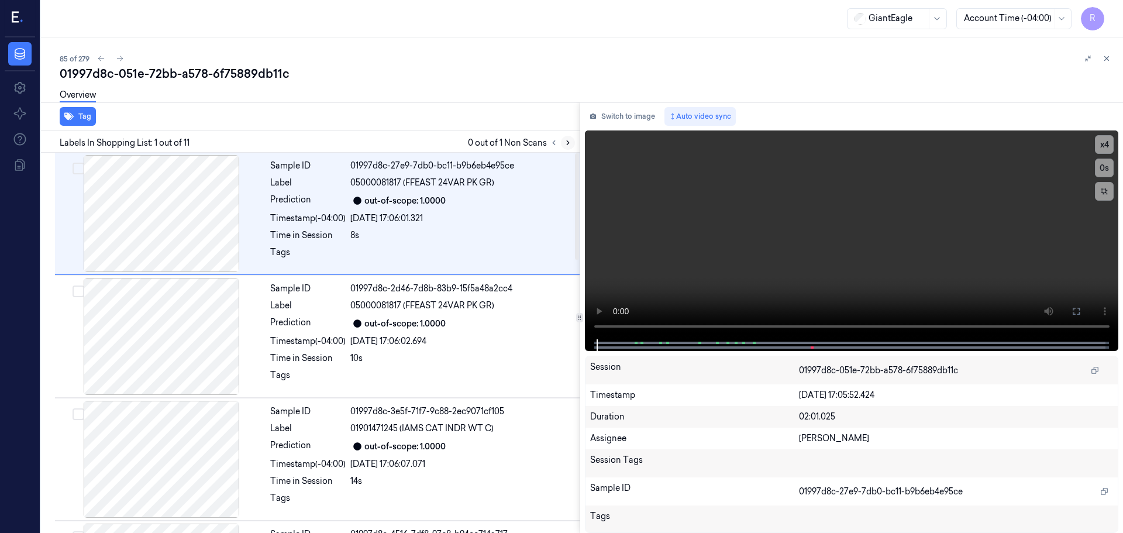
click at [562, 143] on button at bounding box center [568, 143] width 14 height 14
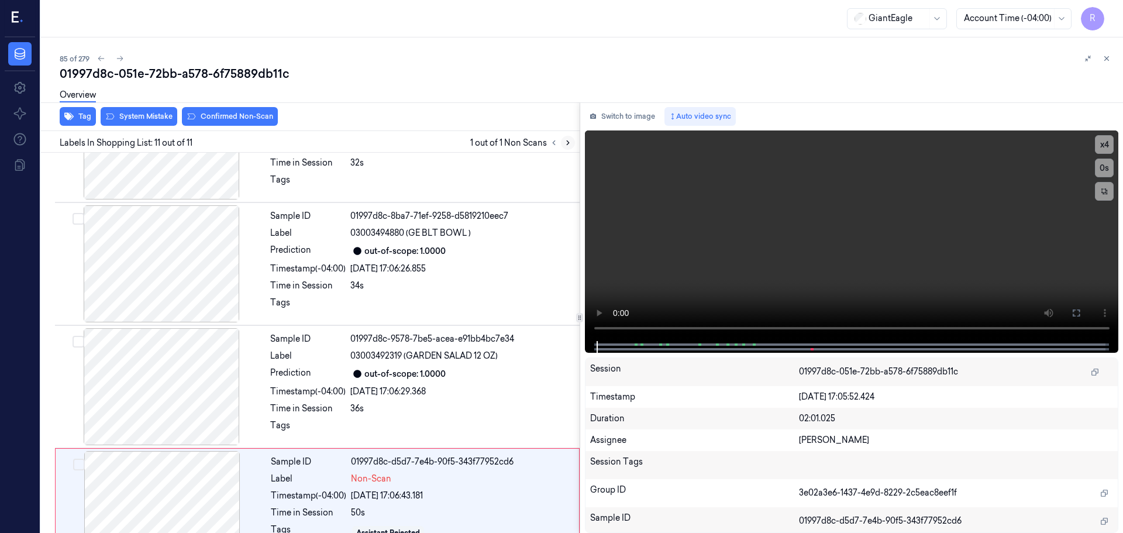
scroll to position [974, 0]
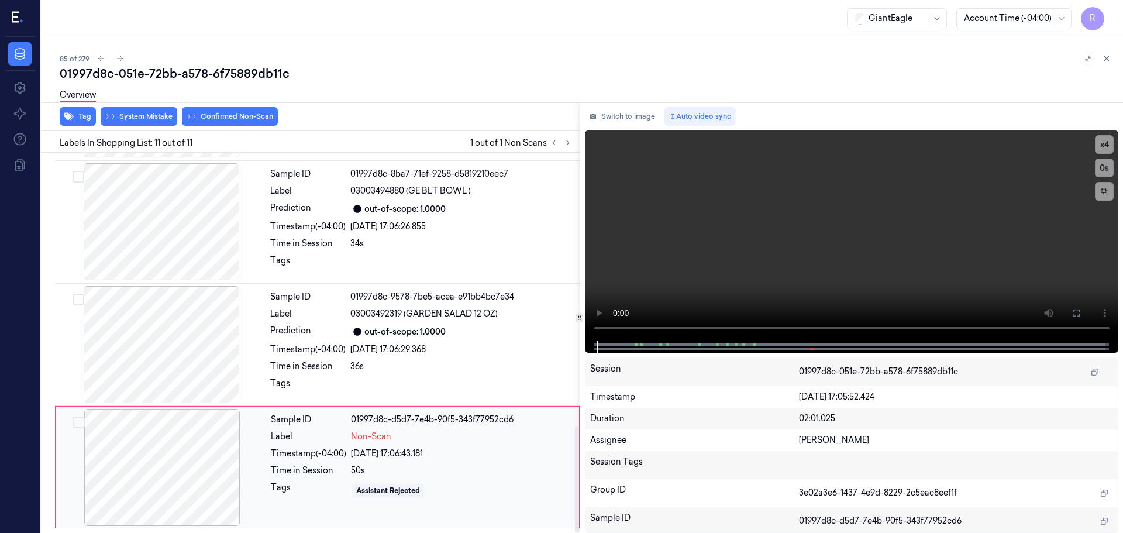
click at [212, 458] on div at bounding box center [162, 467] width 208 height 117
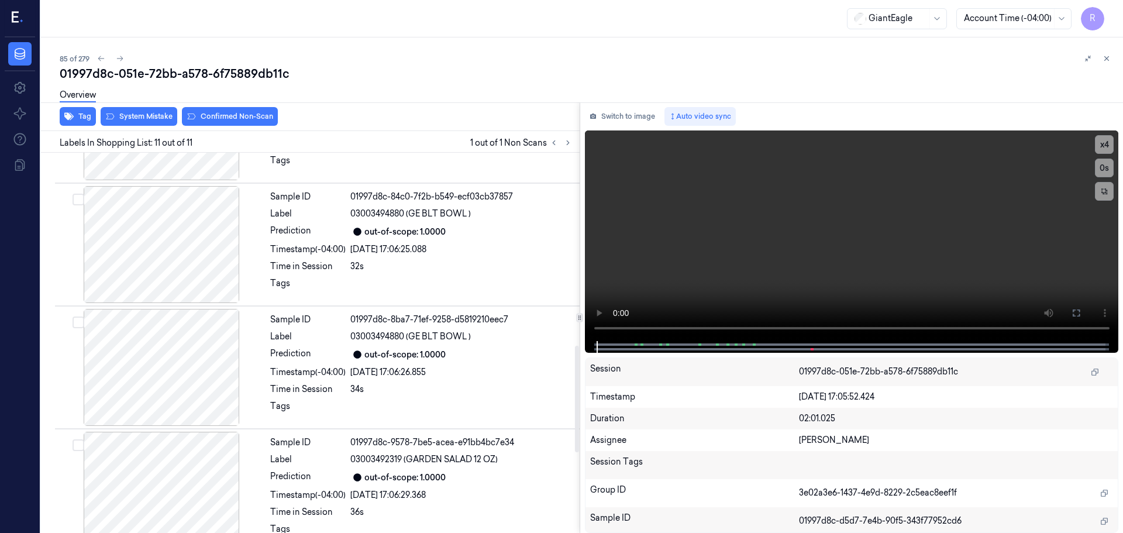
scroll to position [682, 0]
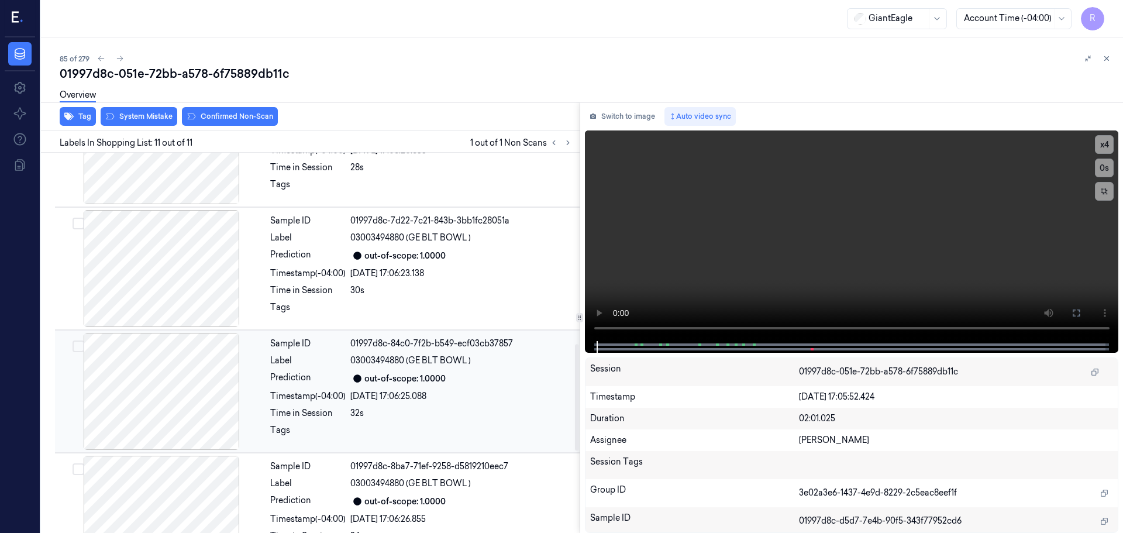
click at [215, 399] on div at bounding box center [161, 391] width 208 height 117
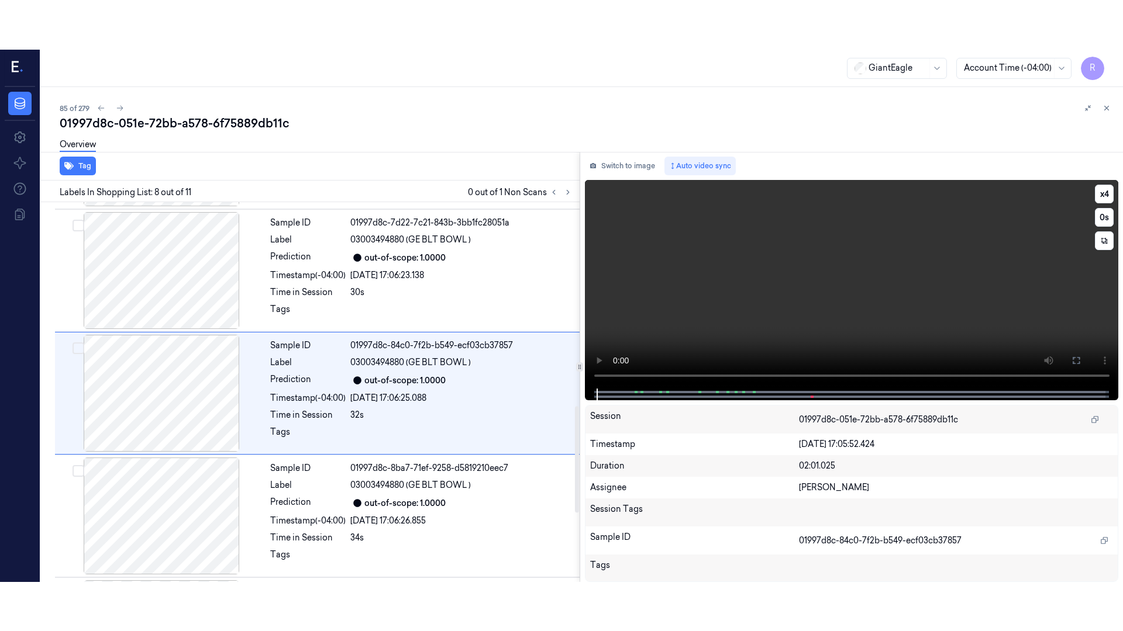
scroll to position [730, 0]
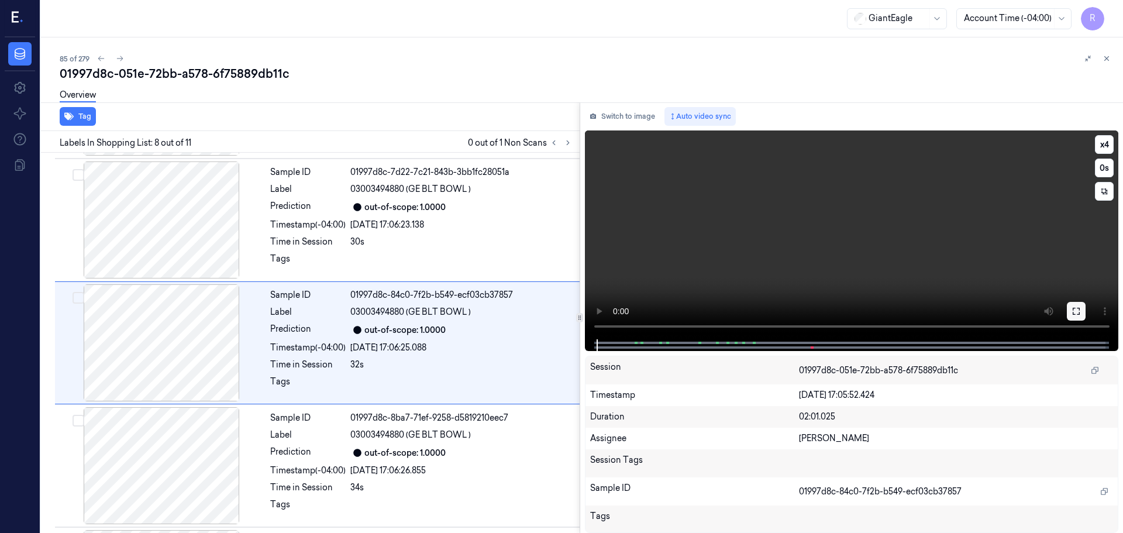
click at [1073, 309] on icon at bounding box center [1075, 311] width 7 height 7
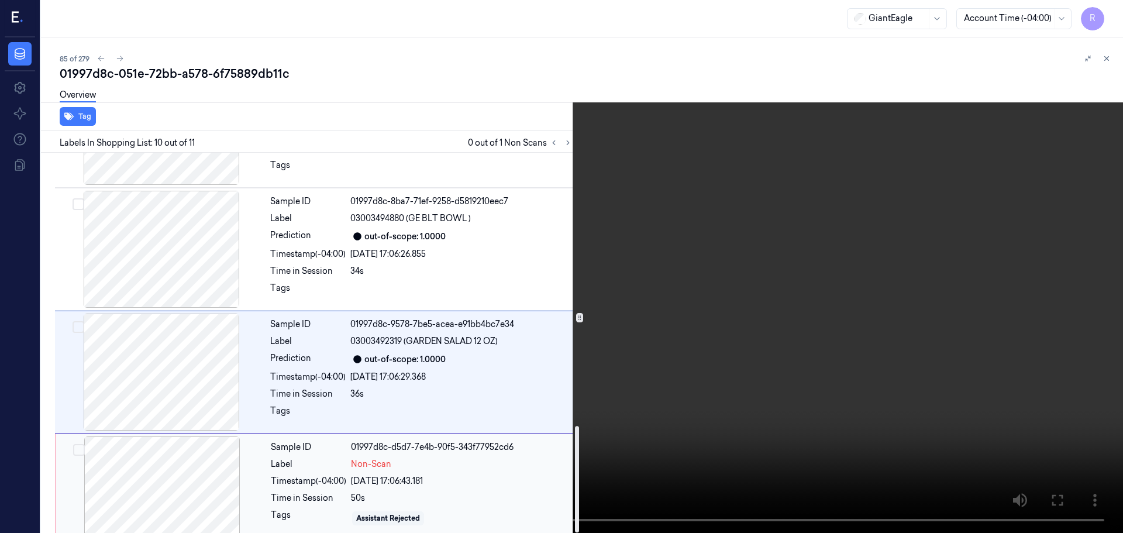
scroll to position [974, 0]
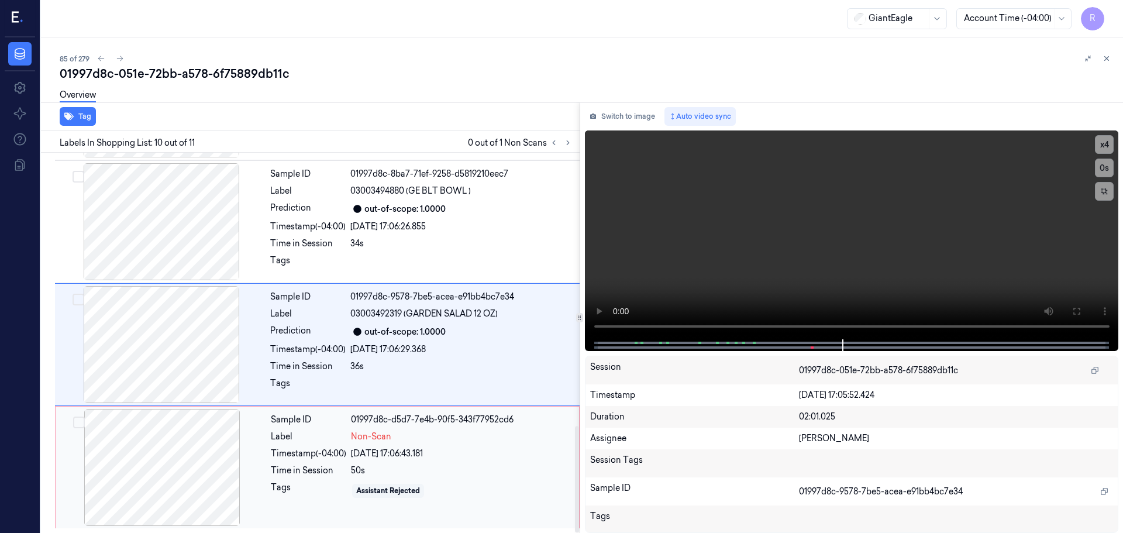
click at [225, 463] on div at bounding box center [162, 467] width 208 height 117
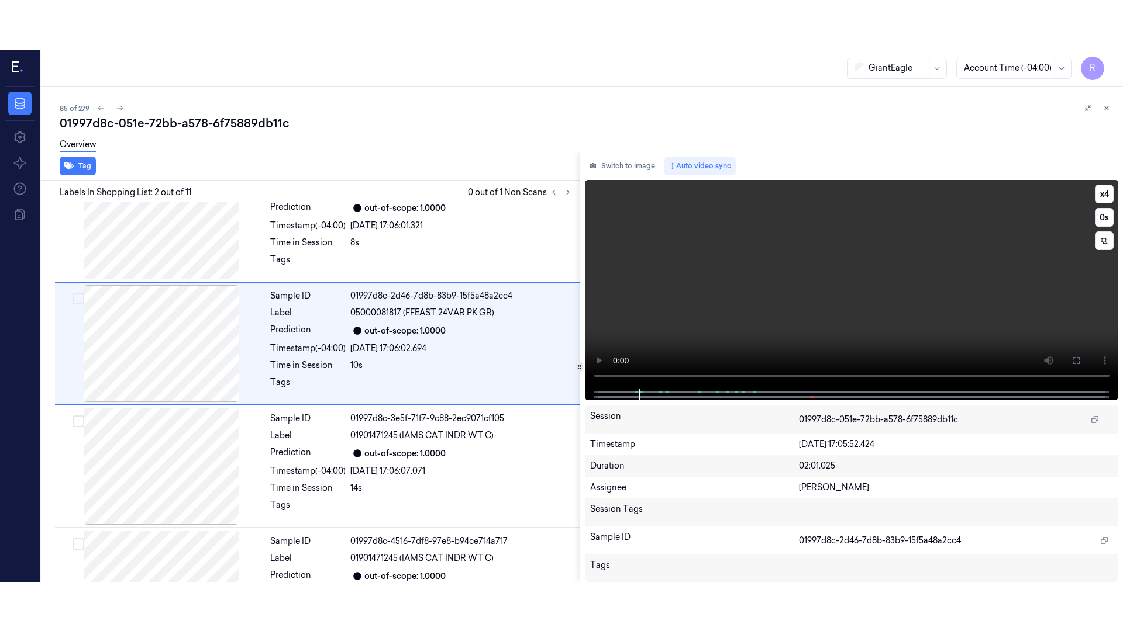
scroll to position [0, 0]
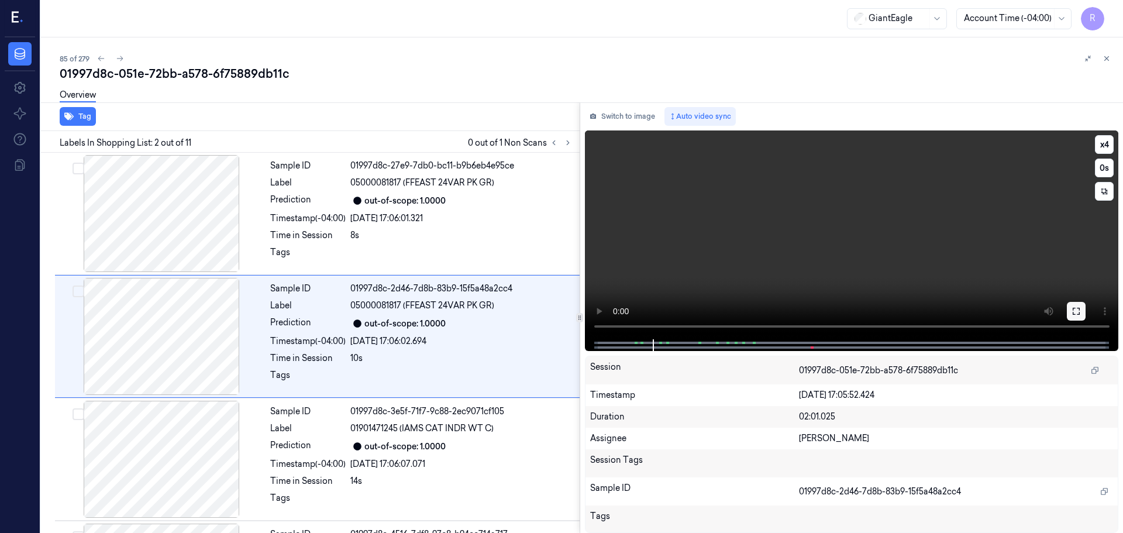
click at [1084, 309] on button at bounding box center [1076, 311] width 19 height 19
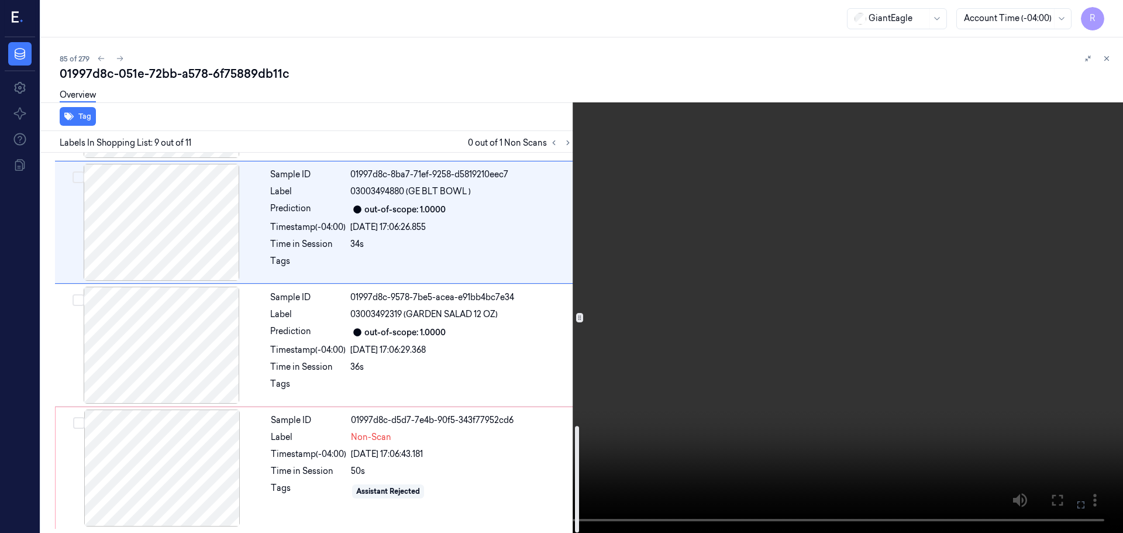
scroll to position [974, 0]
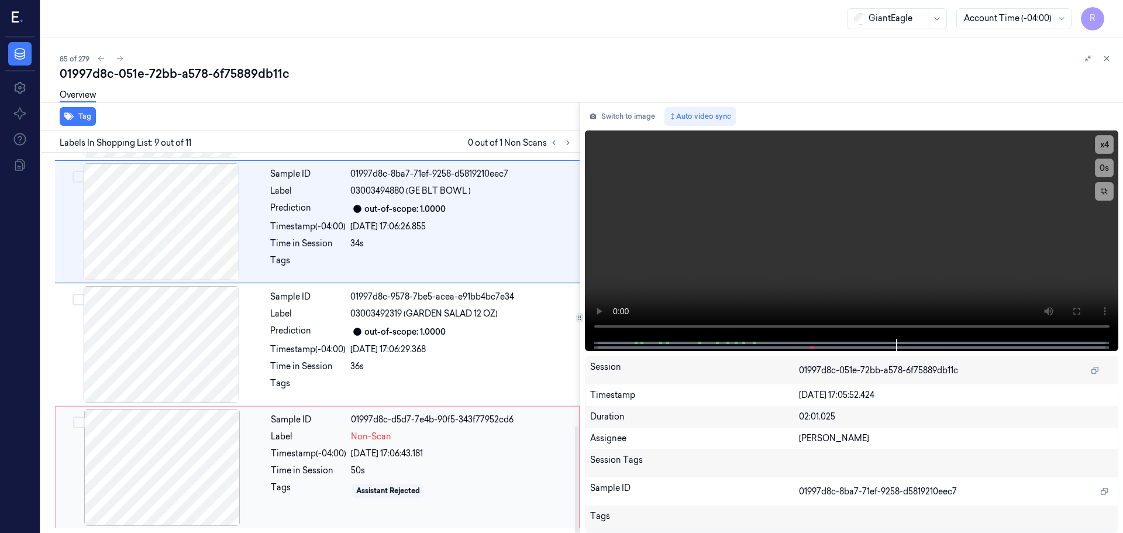
click at [325, 453] on div "Timestamp (-04:00)" at bounding box center [308, 453] width 75 height 12
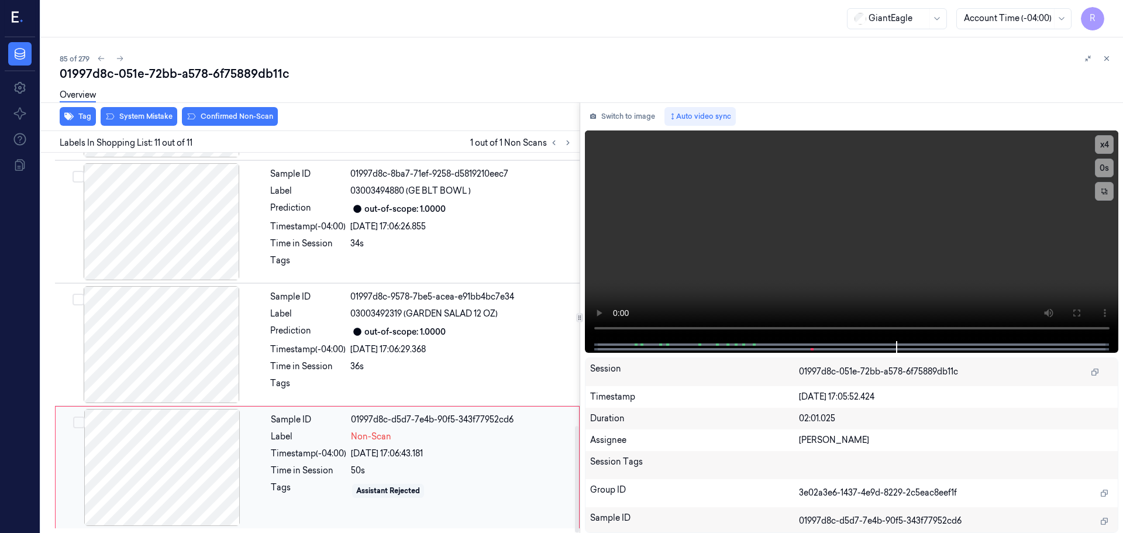
click at [185, 471] on div at bounding box center [162, 467] width 208 height 117
click at [154, 123] on button "System Mistake" at bounding box center [139, 116] width 77 height 19
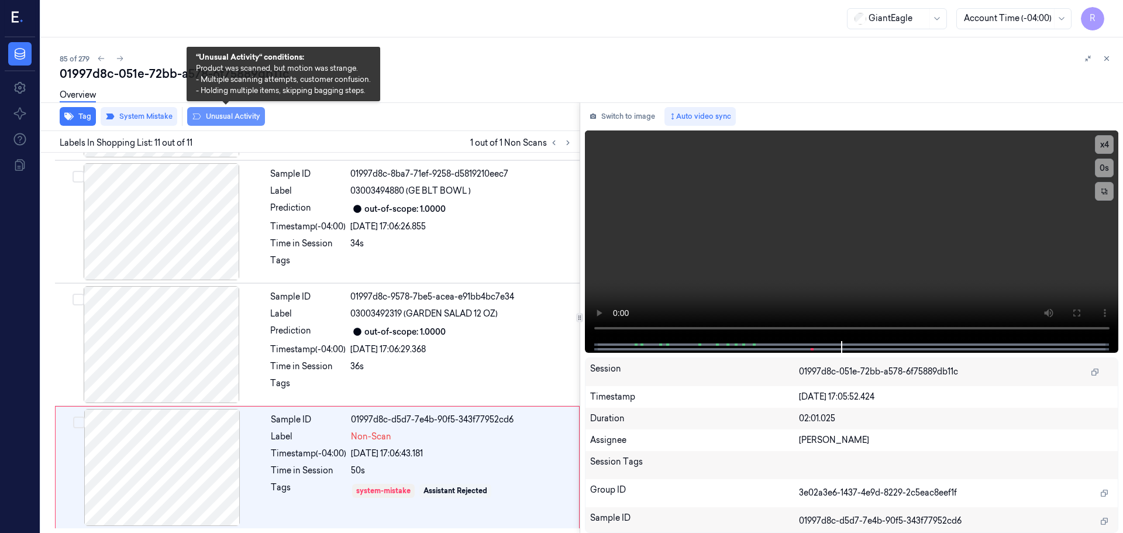
click at [217, 123] on button "Unusual Activity" at bounding box center [226, 116] width 78 height 19
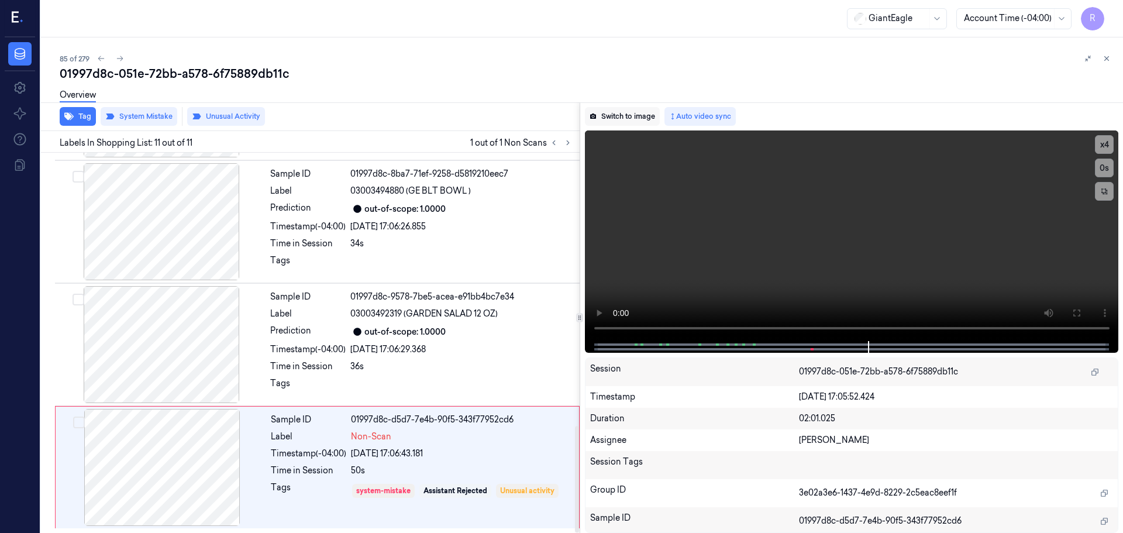
click at [610, 117] on button "Switch to image" at bounding box center [622, 116] width 75 height 19
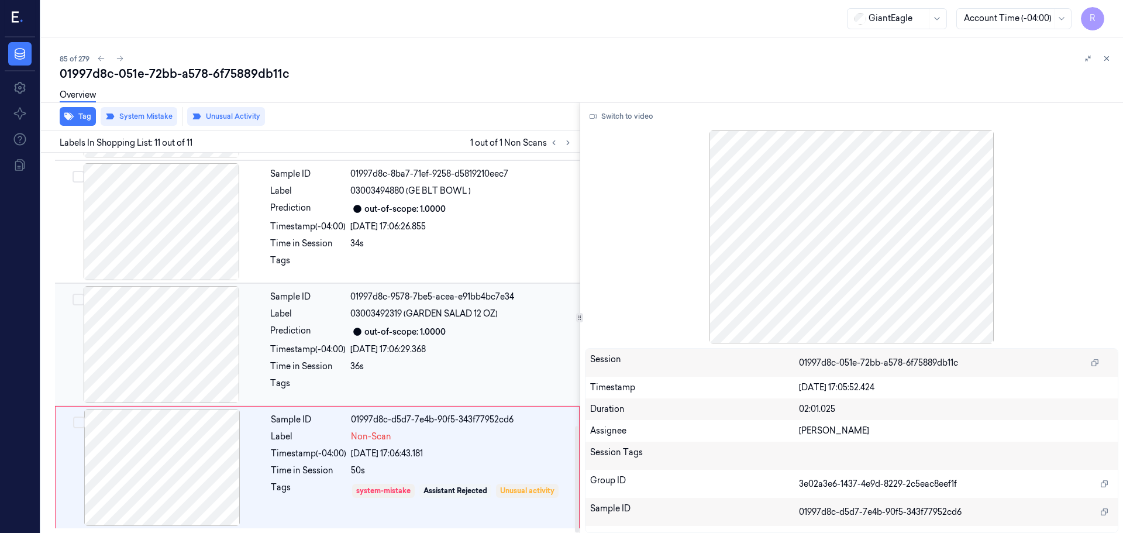
click at [316, 361] on div "Time in Session" at bounding box center [307, 366] width 75 height 12
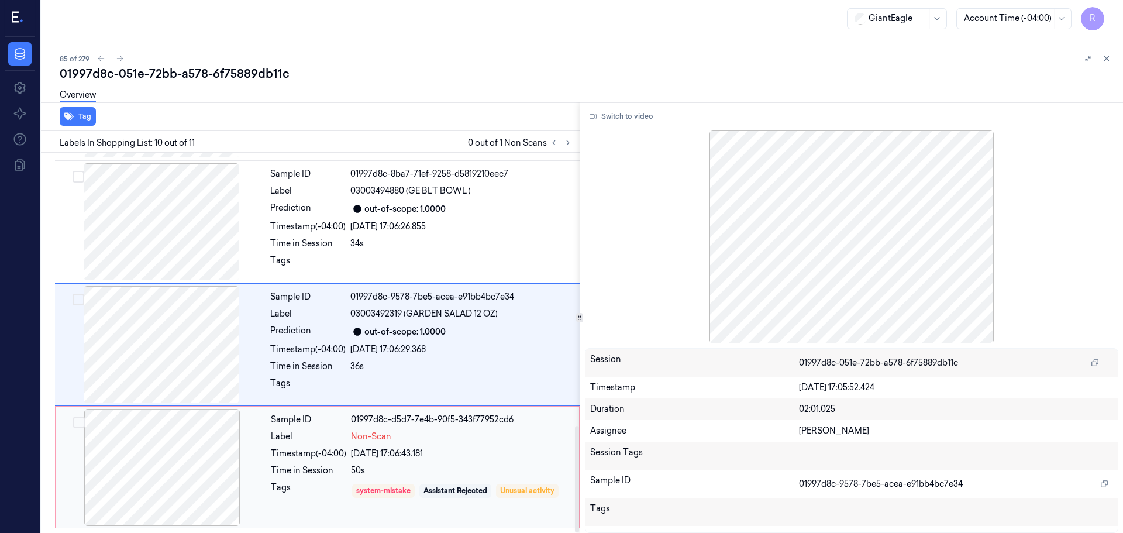
click at [310, 463] on div "Sample ID 01997d8c-d5d7-7e4b-90f5-343f77952cd6 Label Non-Scan Timestamp (-04:00…" at bounding box center [421, 467] width 310 height 117
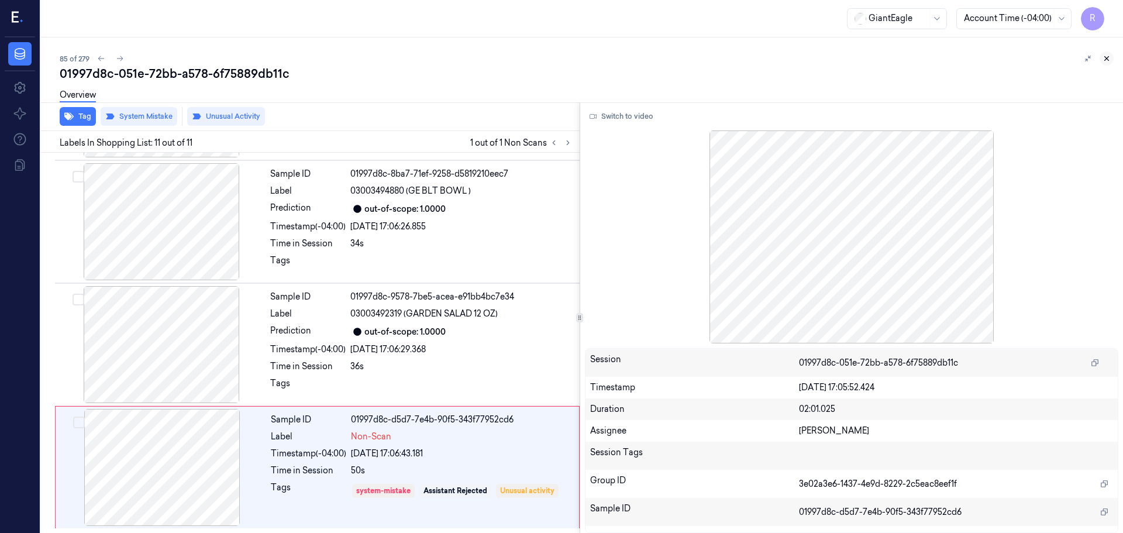
click at [1106, 61] on icon at bounding box center [1106, 58] width 8 height 8
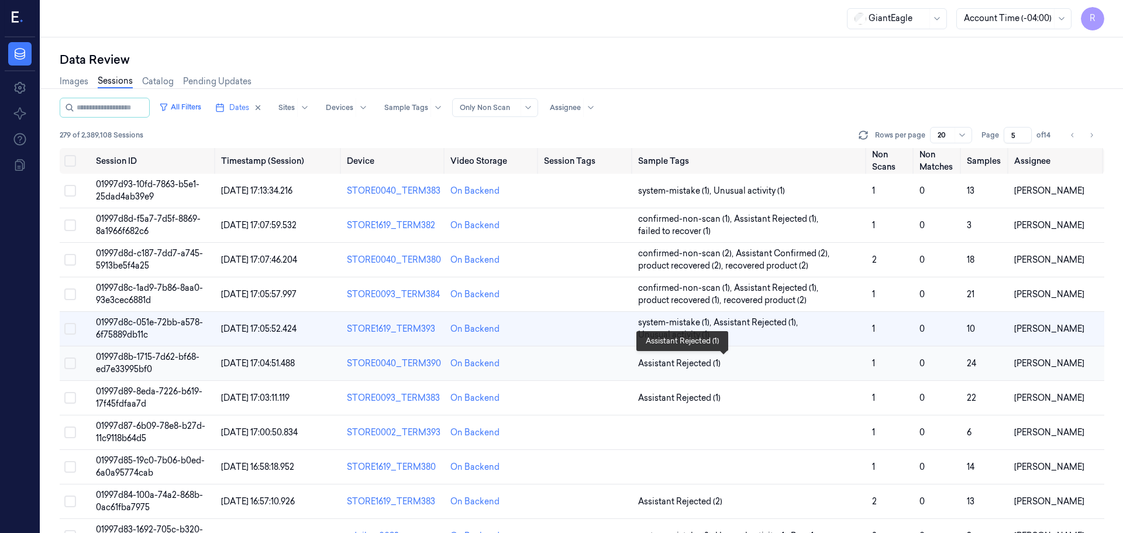
click at [753, 359] on span "Assistant Rejected (1)" at bounding box center [750, 363] width 225 height 12
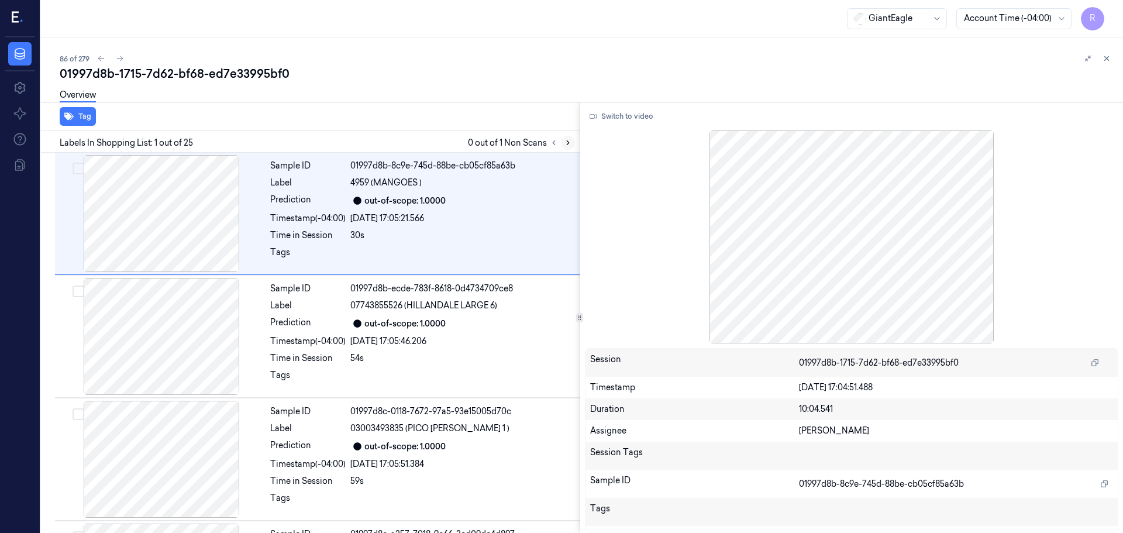
click at [563, 148] on button at bounding box center [568, 143] width 14 height 14
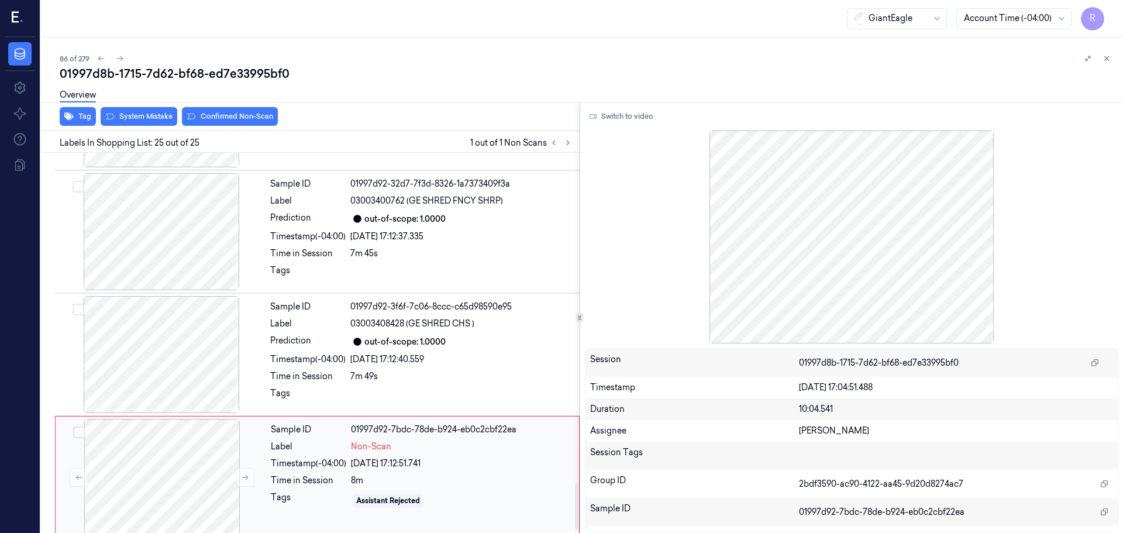
scroll to position [2693, 0]
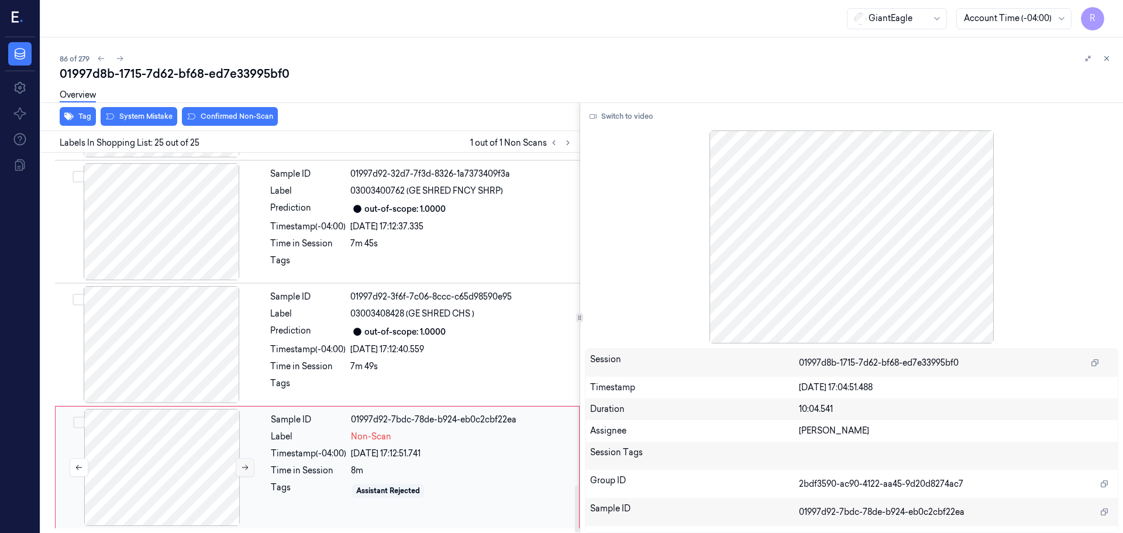
click at [247, 473] on button at bounding box center [245, 467] width 19 height 19
click at [247, 472] on button at bounding box center [245, 467] width 19 height 19
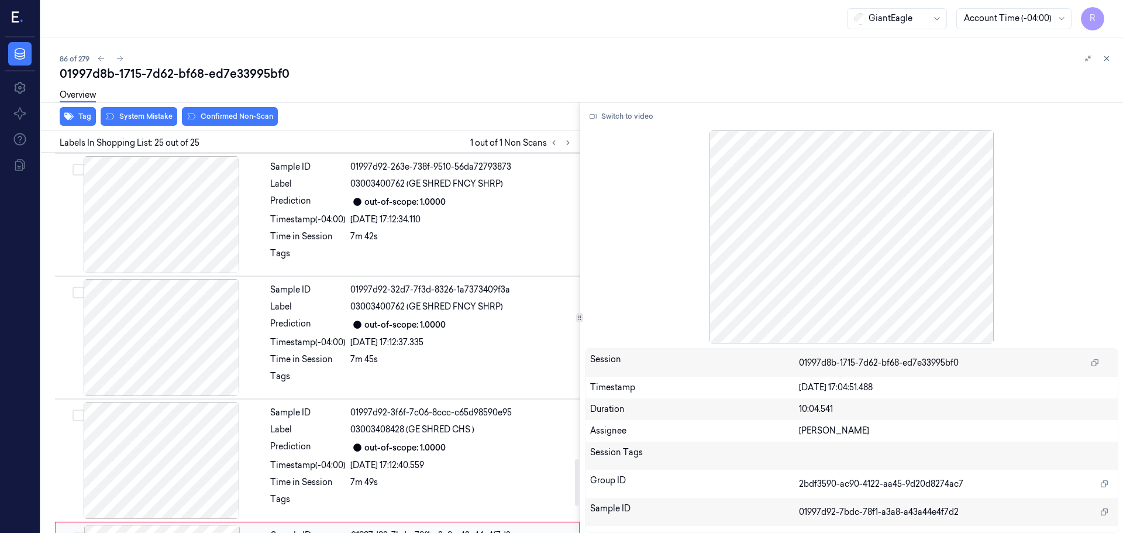
scroll to position [2459, 0]
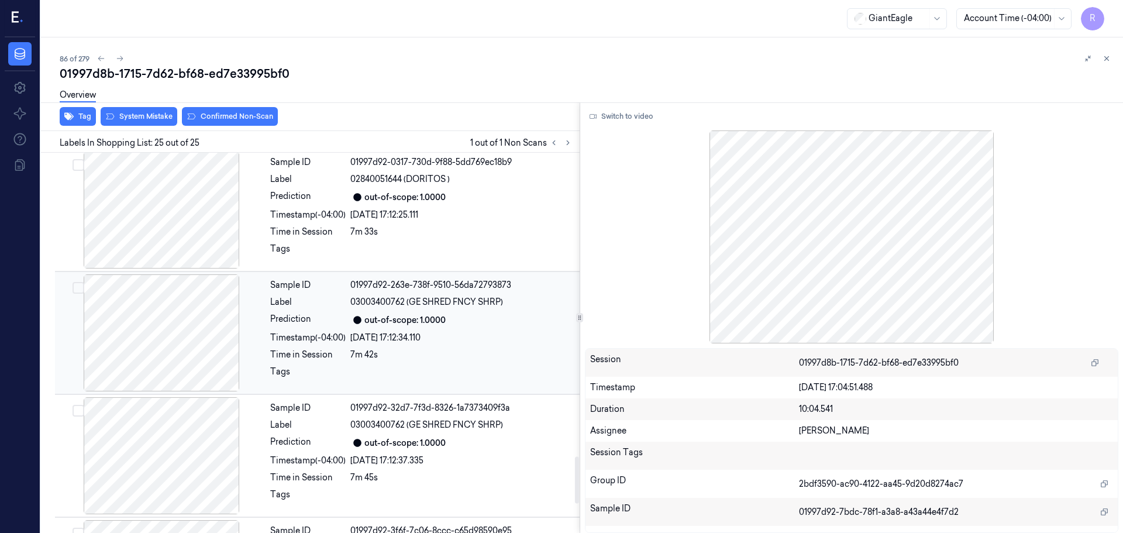
click at [205, 358] on div at bounding box center [161, 332] width 208 height 117
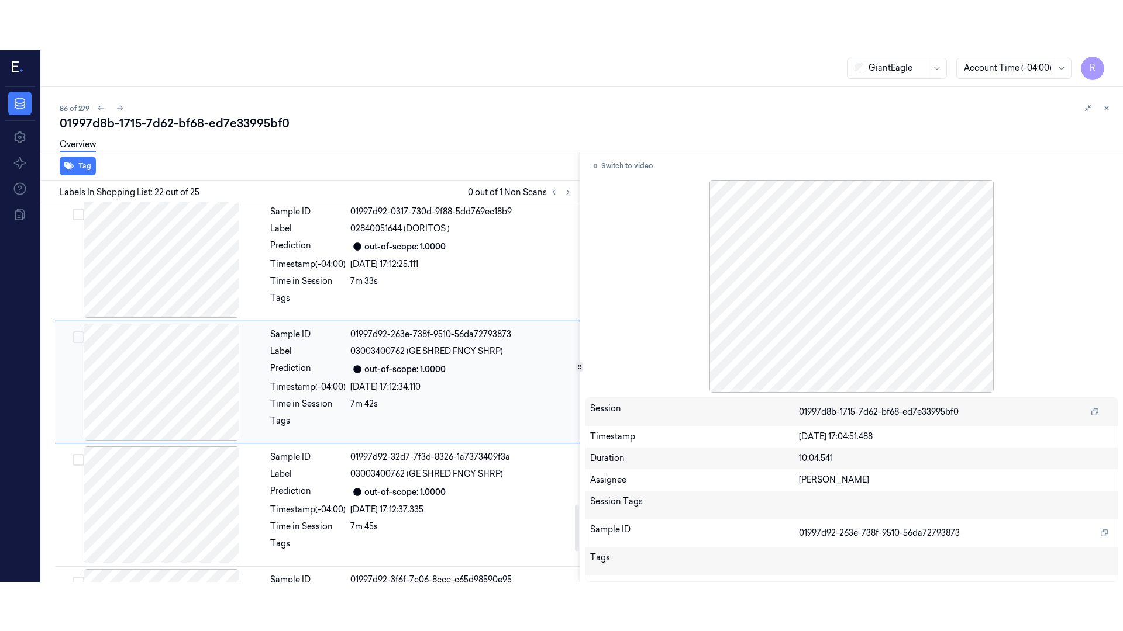
scroll to position [2449, 0]
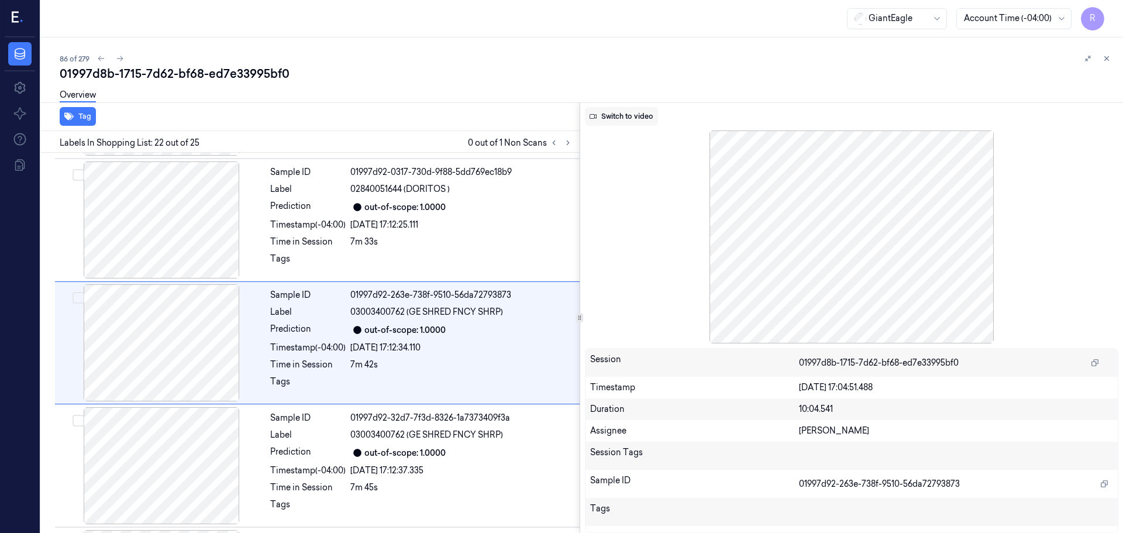
click at [633, 120] on button "Switch to video" at bounding box center [621, 116] width 73 height 19
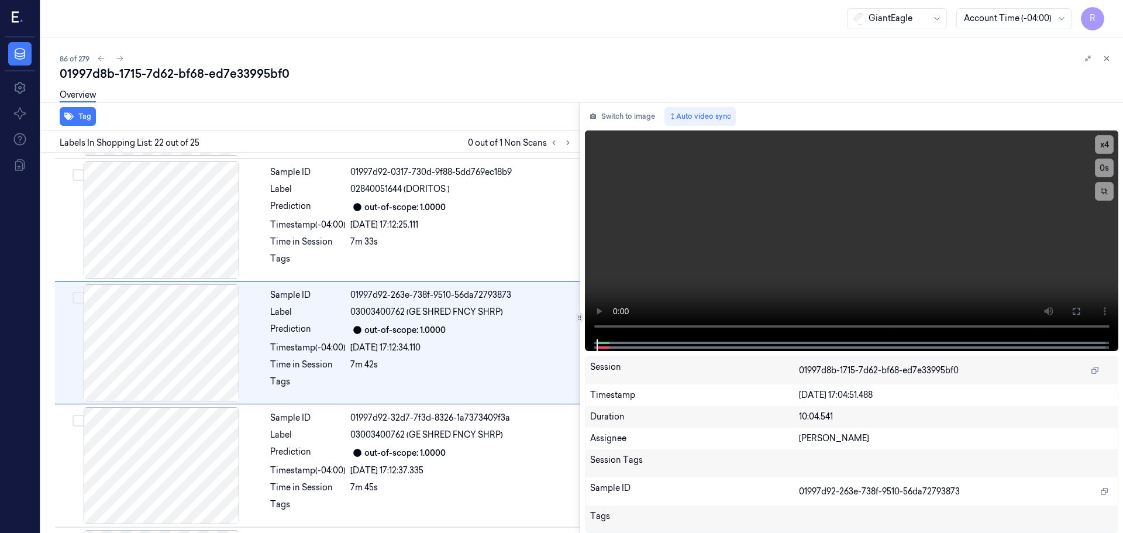
click at [632, 120] on button "Switch to image" at bounding box center [622, 116] width 75 height 19
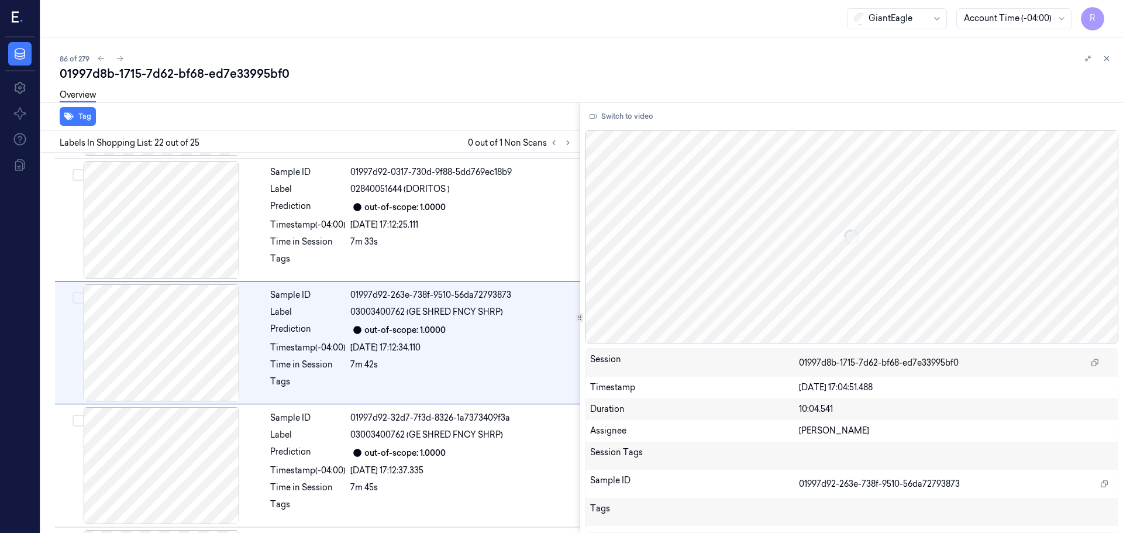
click at [632, 120] on button "Switch to video" at bounding box center [621, 116] width 73 height 19
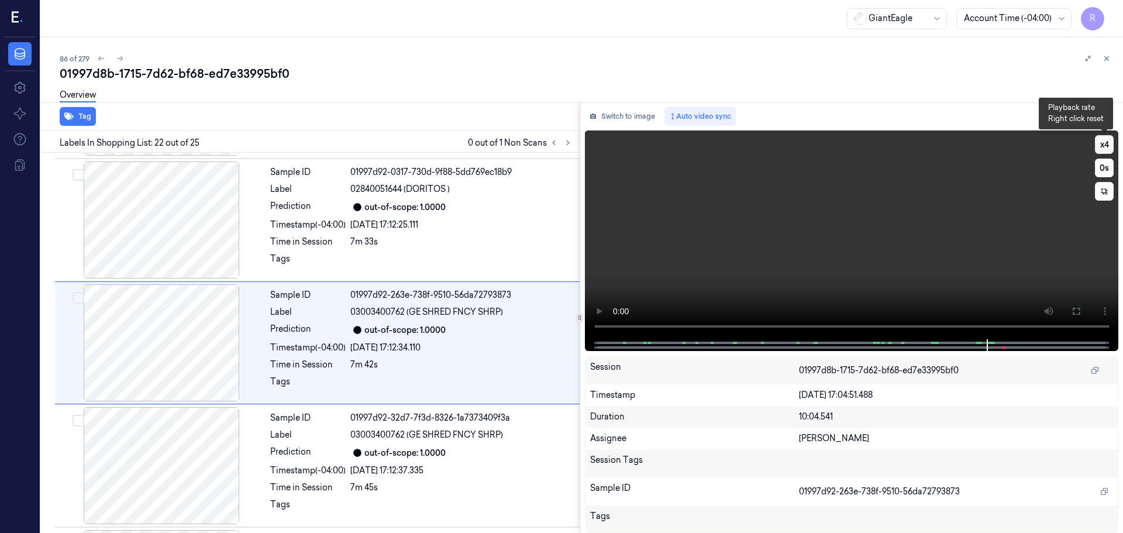
click at [1110, 150] on button "x 4" at bounding box center [1104, 144] width 19 height 19
click at [1077, 313] on icon at bounding box center [1075, 310] width 9 height 9
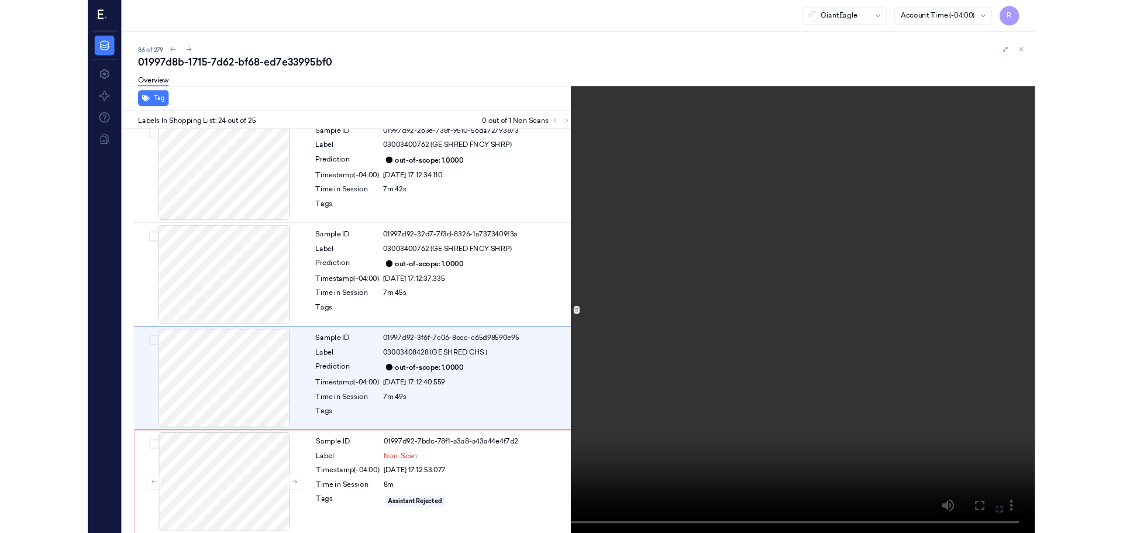
scroll to position [2594, 0]
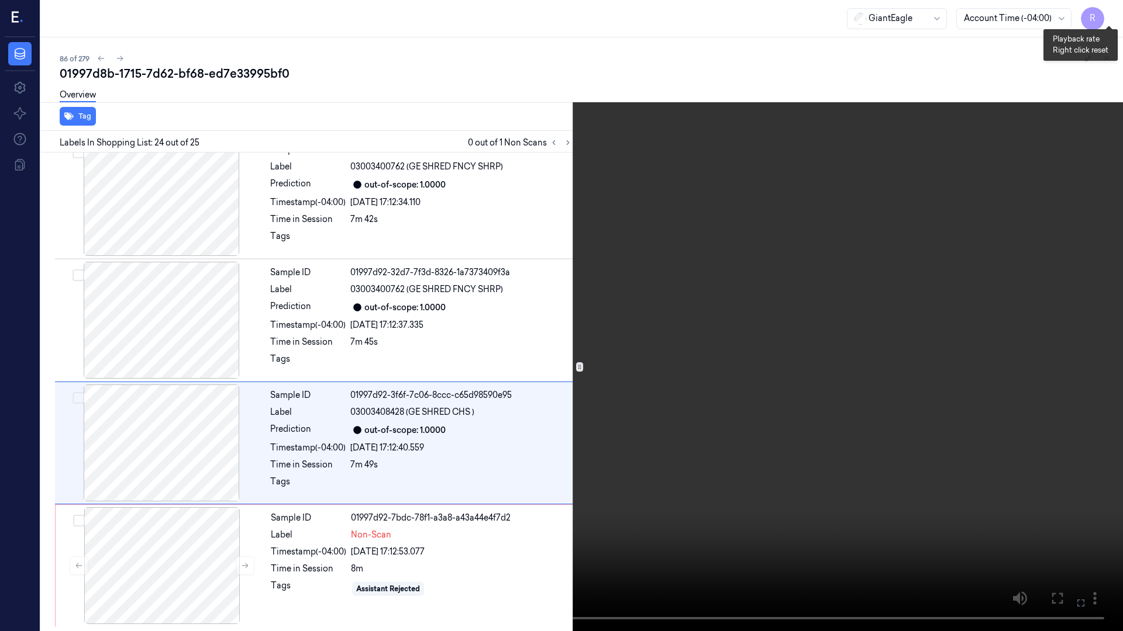
click at [1109, 16] on button "x 1" at bounding box center [1108, 14] width 19 height 19
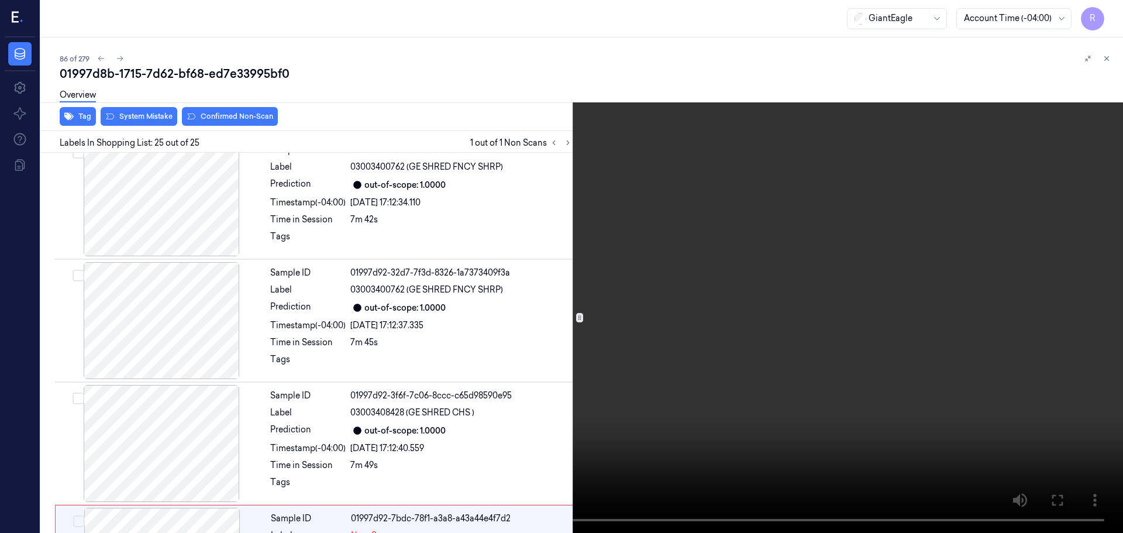
scroll to position [2693, 0]
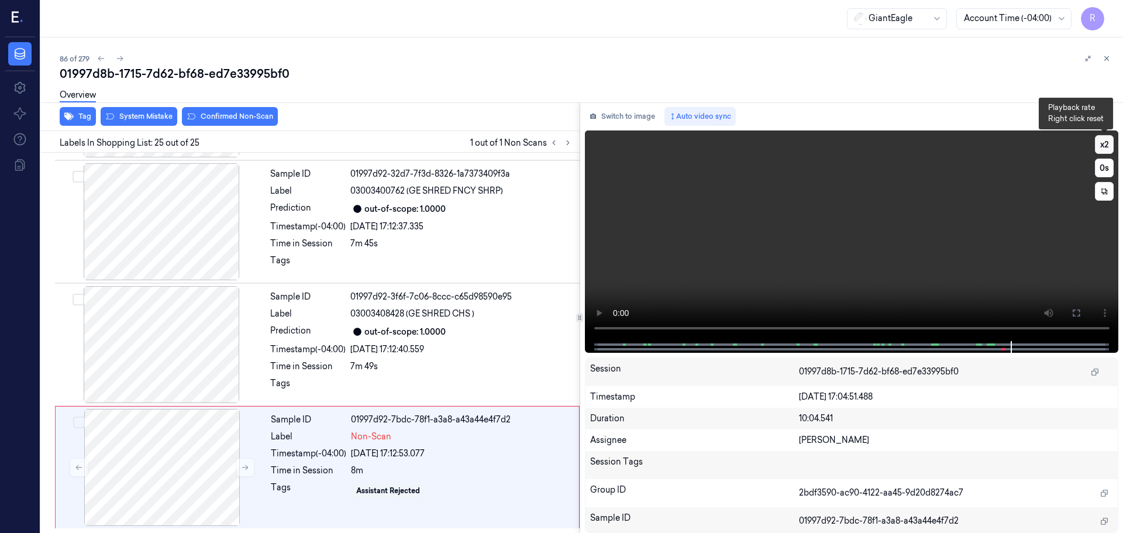
click at [1105, 145] on button "x 2" at bounding box center [1104, 144] width 19 height 19
click at [226, 479] on div at bounding box center [162, 467] width 208 height 117
click at [239, 467] on button at bounding box center [245, 467] width 19 height 19
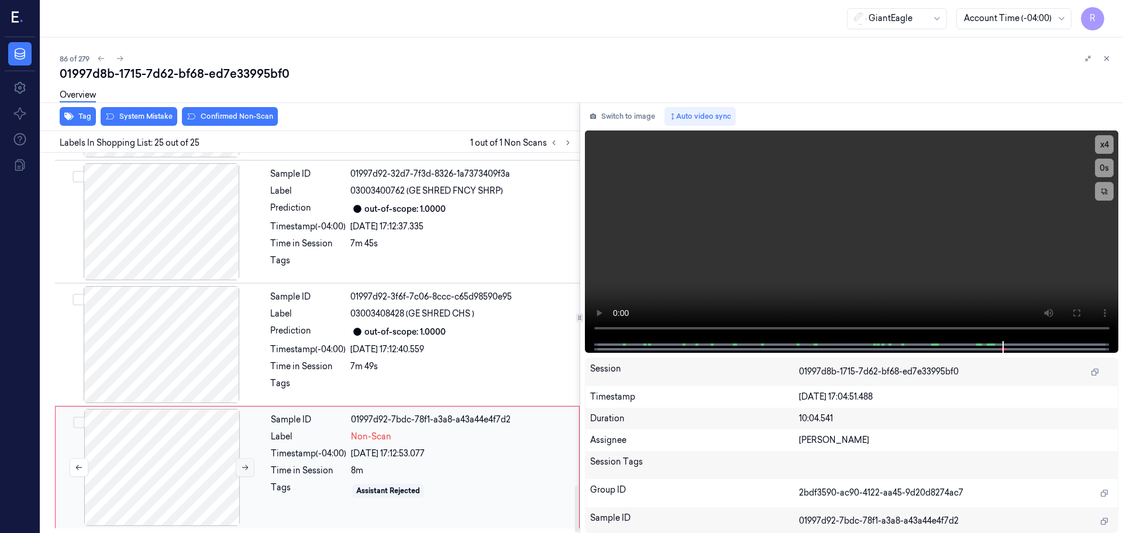
click at [239, 467] on button at bounding box center [245, 467] width 19 height 19
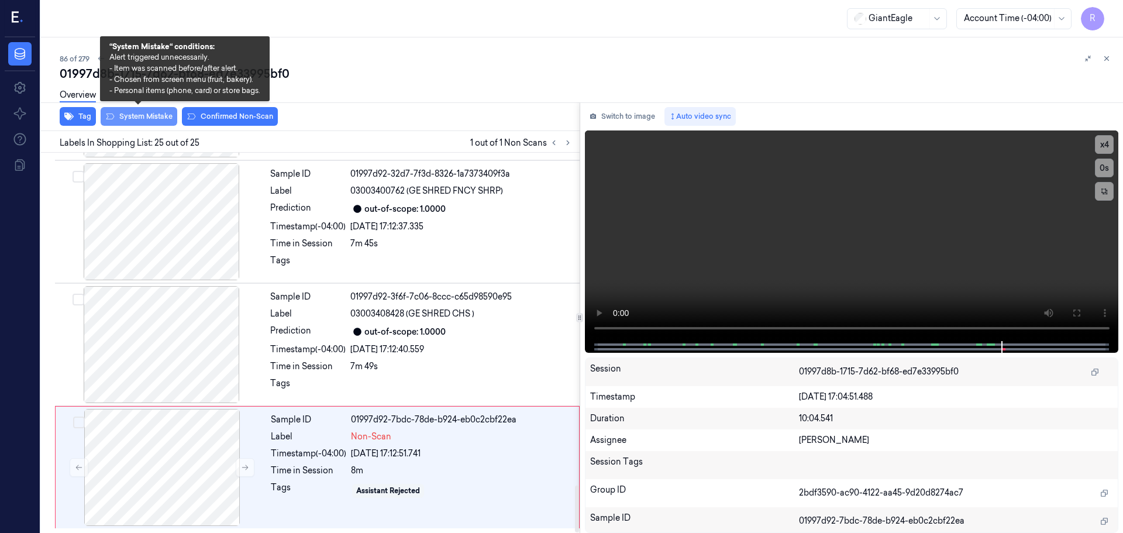
click at [146, 114] on button "System Mistake" at bounding box center [139, 116] width 77 height 19
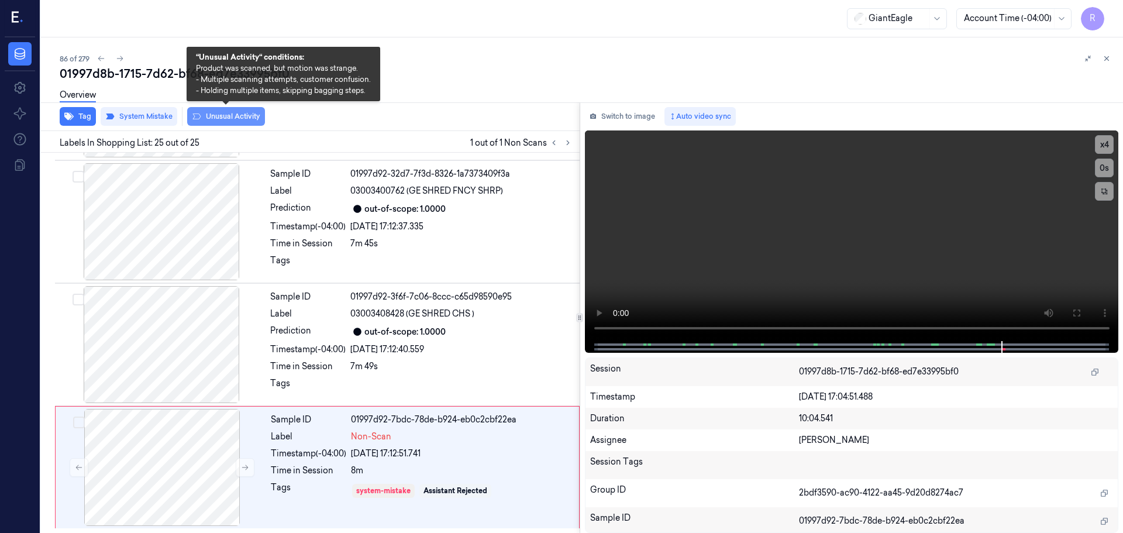
click at [238, 115] on button "Unusual Activity" at bounding box center [226, 116] width 78 height 19
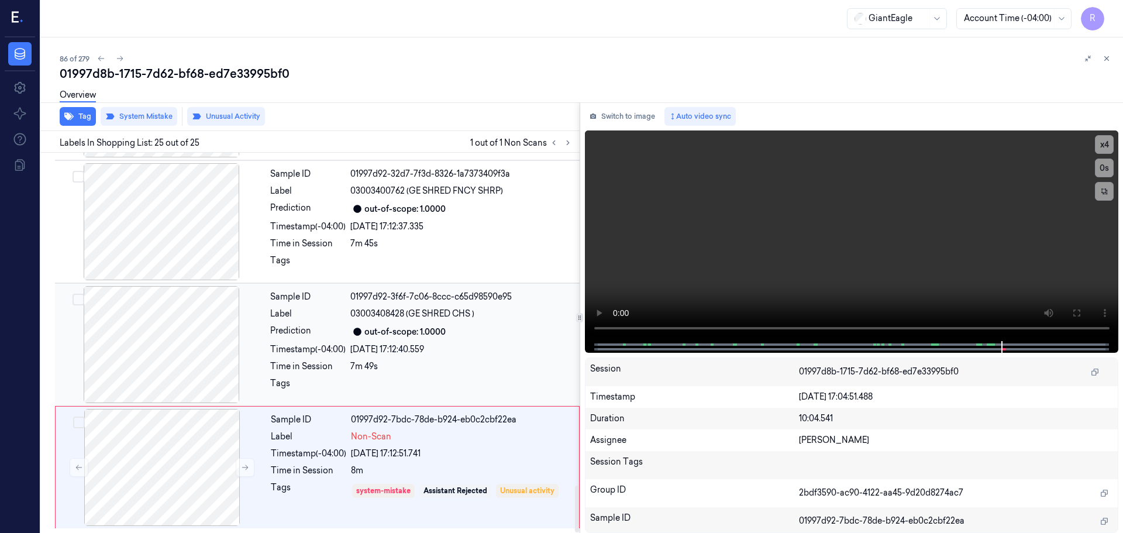
click at [182, 358] on div at bounding box center [161, 344] width 208 height 117
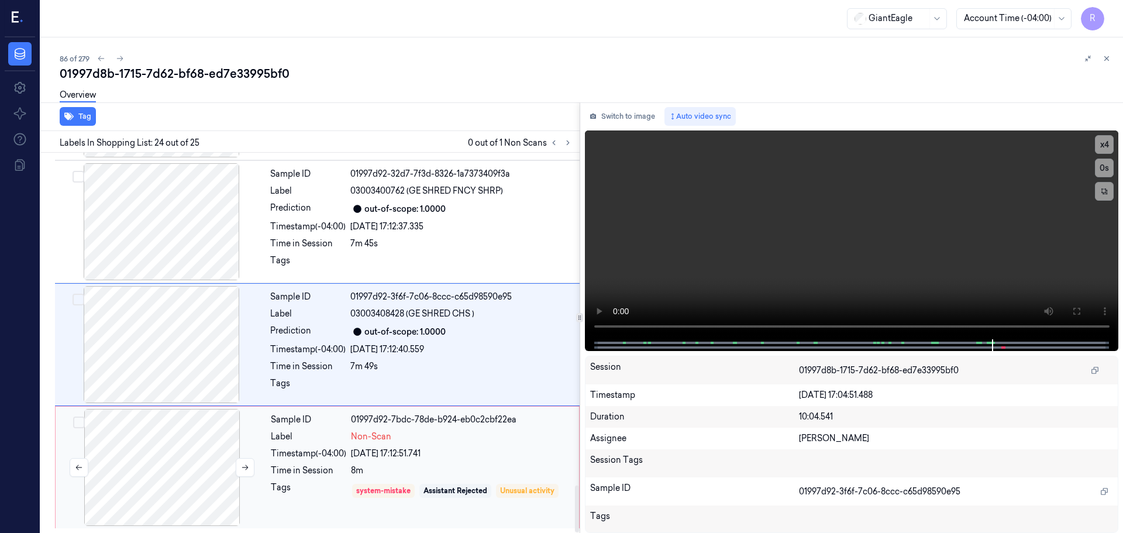
click at [192, 465] on div at bounding box center [162, 467] width 208 height 117
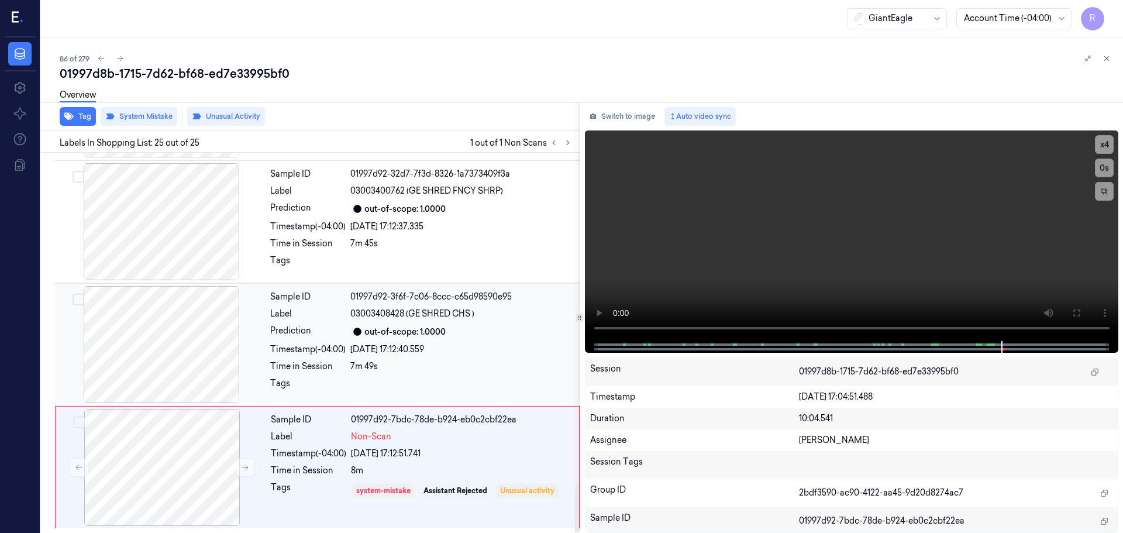
click at [355, 352] on div "24/09/2025 17:12:40.559" at bounding box center [461, 349] width 222 height 12
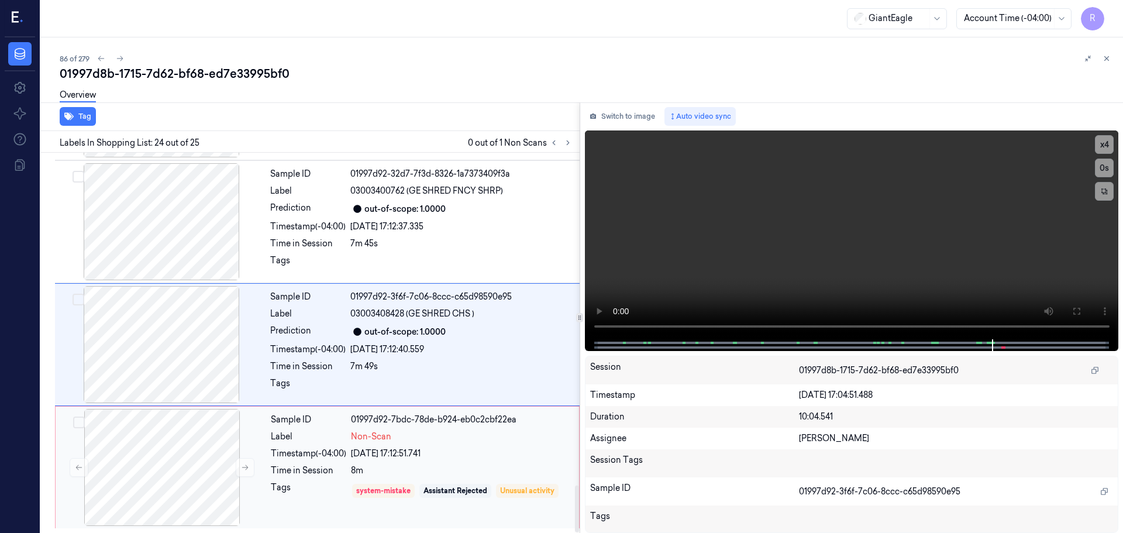
click at [385, 431] on span "Non-Scan" at bounding box center [371, 436] width 40 height 12
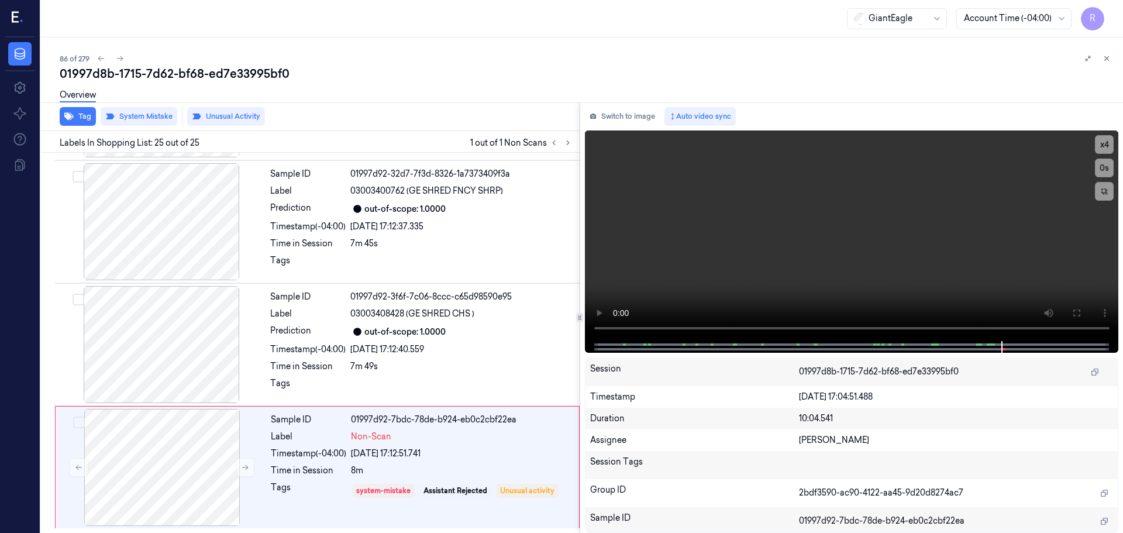
click at [1104, 59] on icon at bounding box center [1106, 58] width 8 height 8
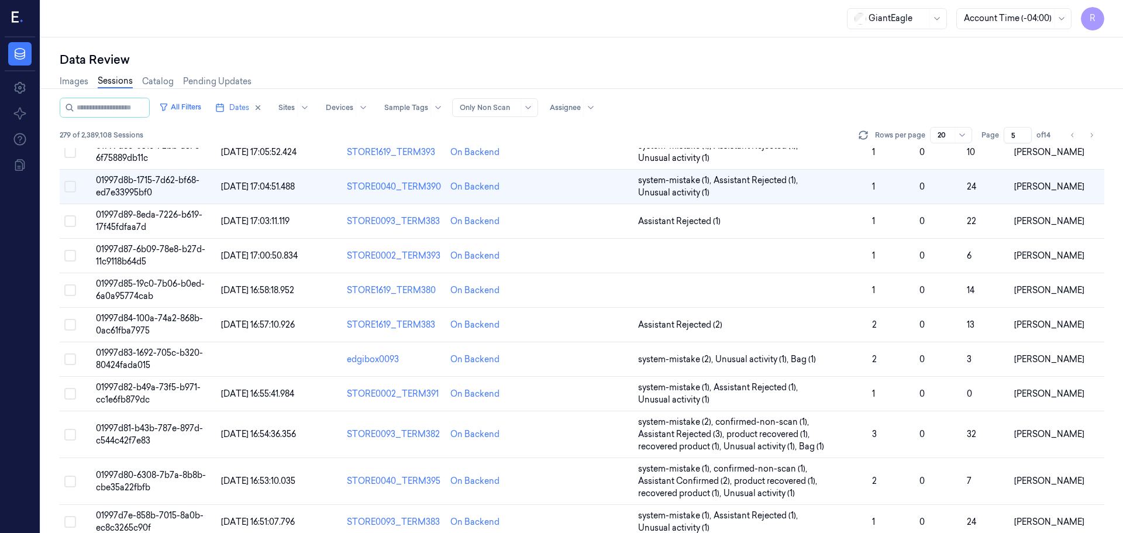
scroll to position [23, 0]
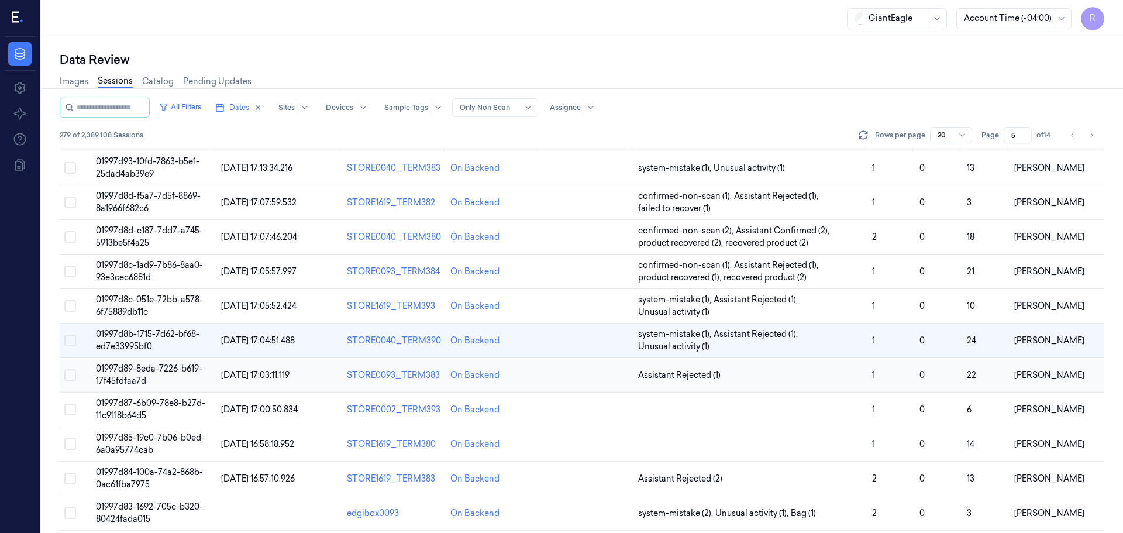
click at [729, 381] on td "Assistant Rejected (1)" at bounding box center [750, 375] width 234 height 34
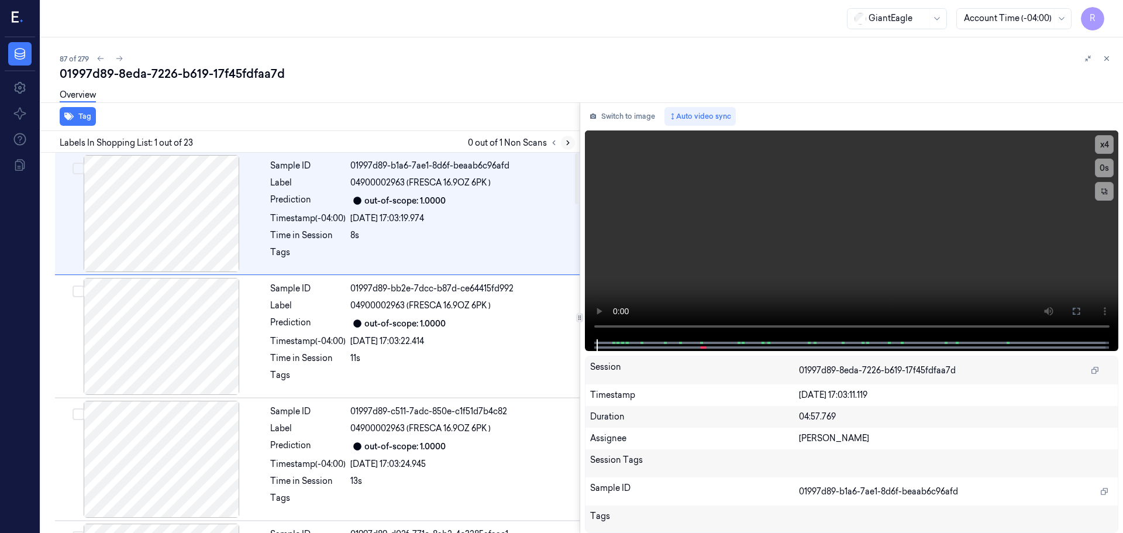
click at [568, 140] on icon at bounding box center [568, 143] width 8 height 8
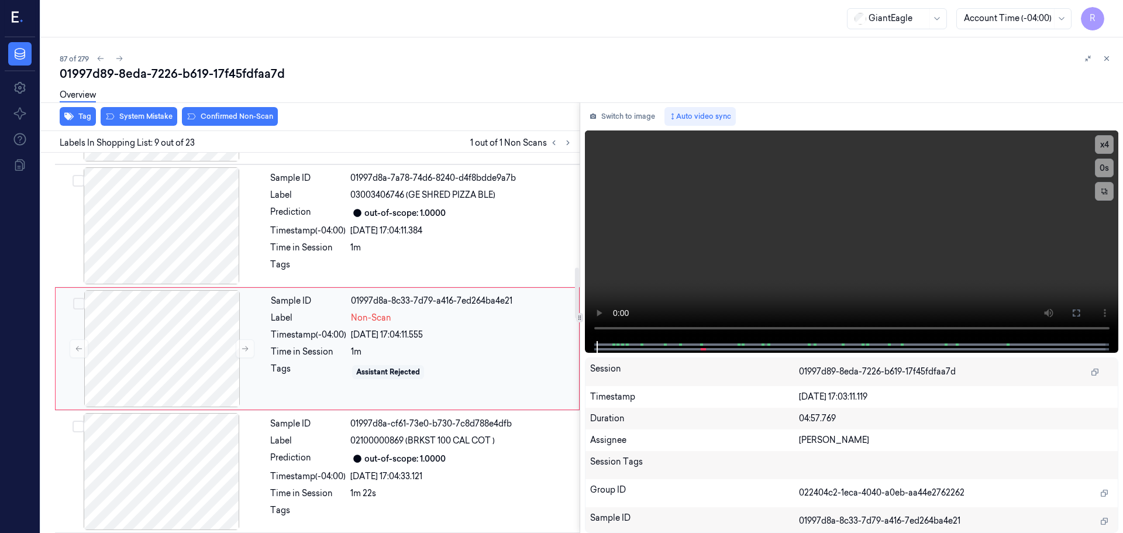
scroll to position [853, 0]
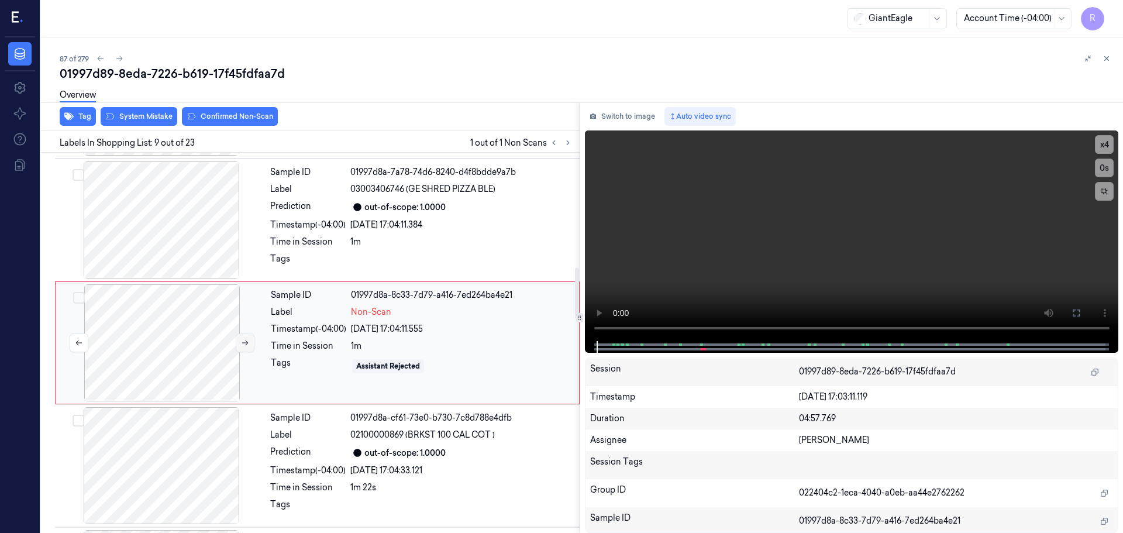
click at [240, 346] on button at bounding box center [245, 342] width 19 height 19
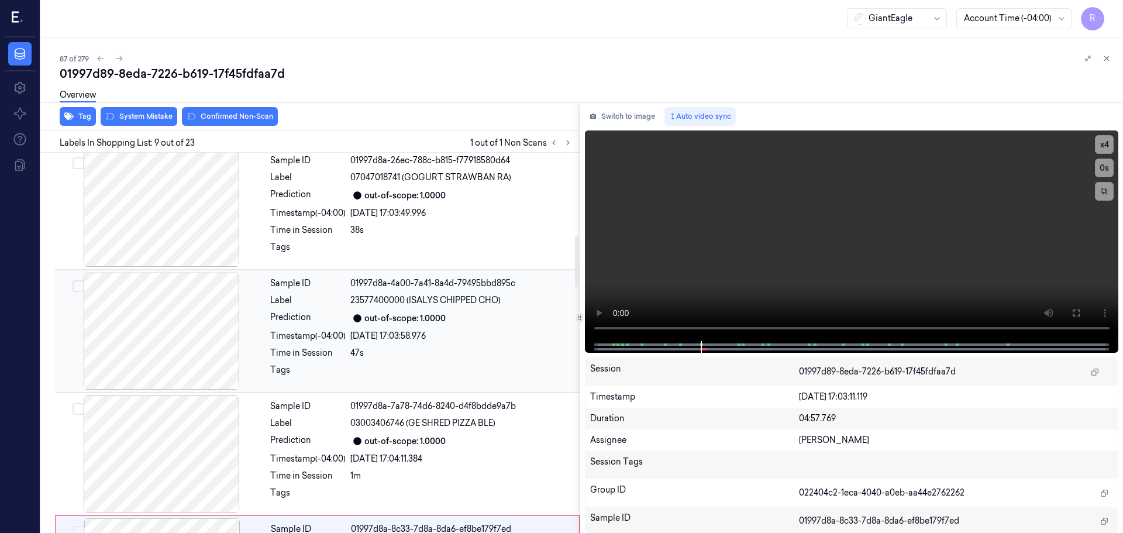
click at [187, 352] on div at bounding box center [161, 330] width 208 height 117
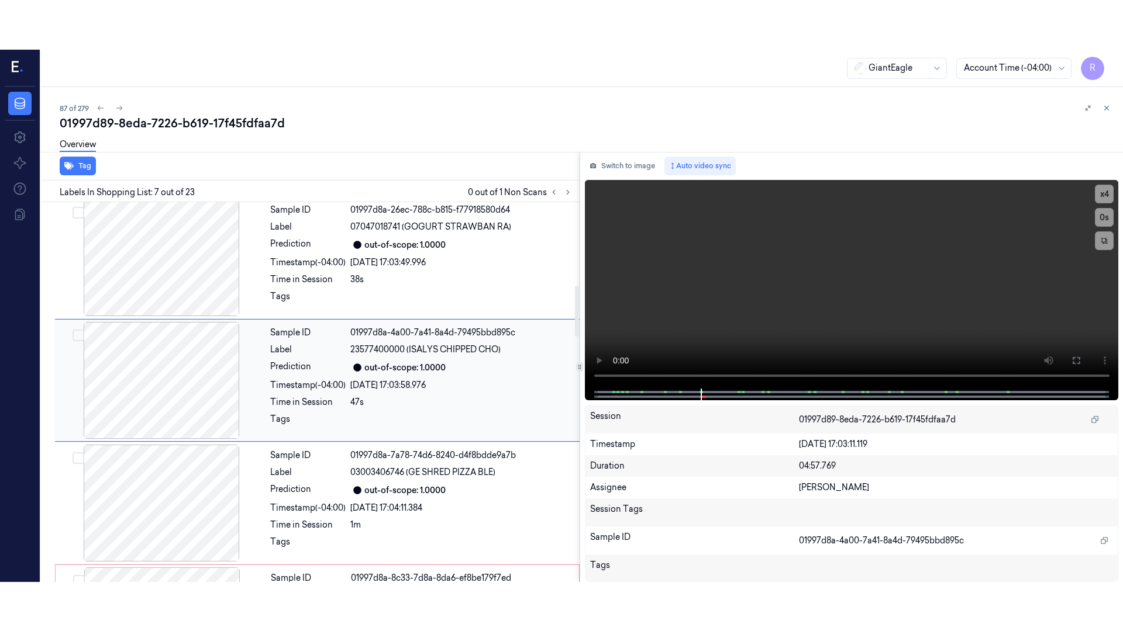
scroll to position [608, 0]
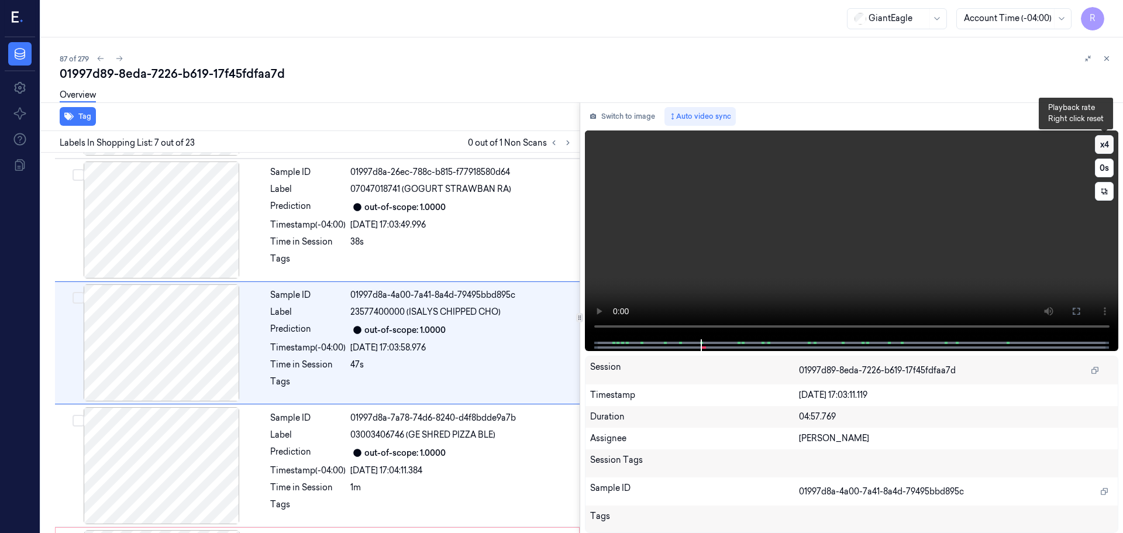
click at [1107, 145] on button "x 4" at bounding box center [1104, 144] width 19 height 19
click at [1085, 308] on button at bounding box center [1076, 311] width 19 height 19
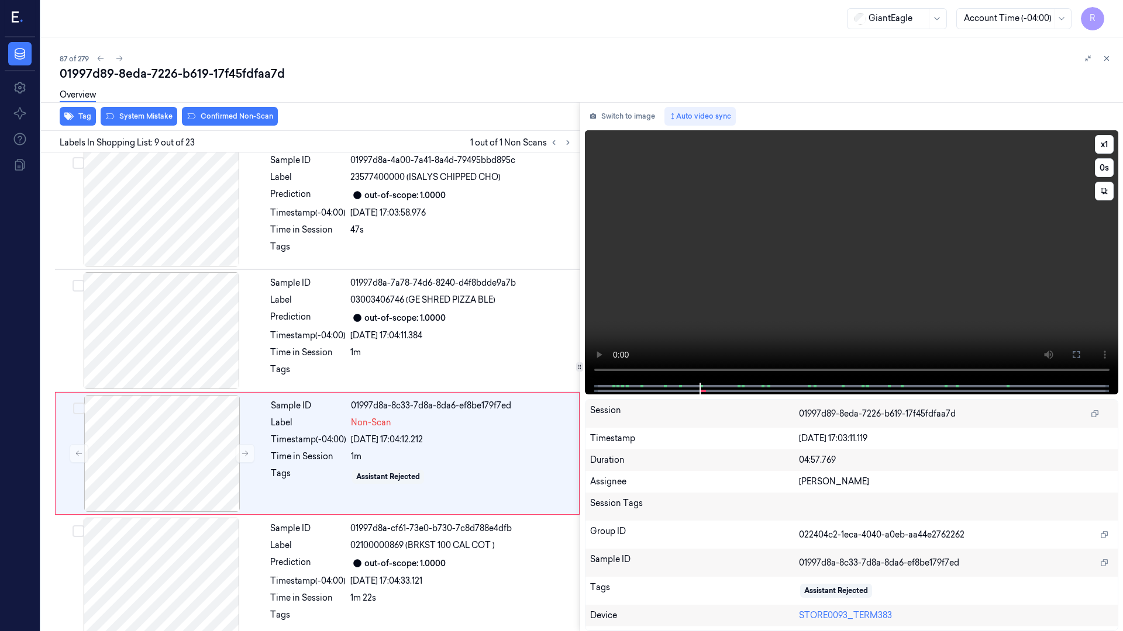
scroll to position [804, 0]
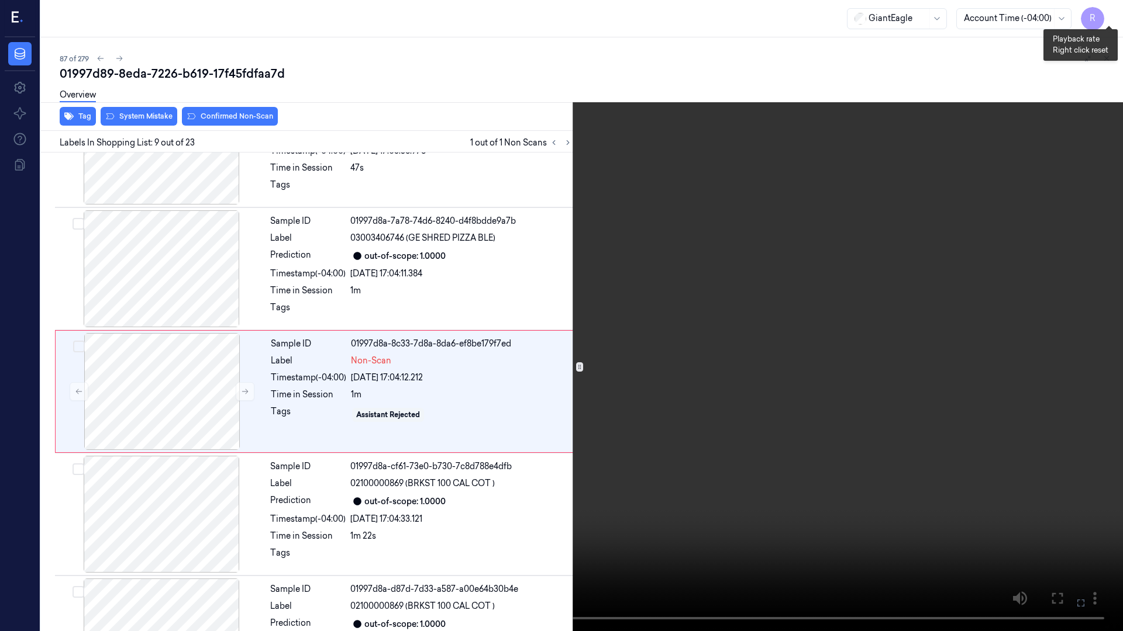
click at [1103, 16] on button "x 1" at bounding box center [1108, 14] width 19 height 19
click at [1103, 16] on button "x 2" at bounding box center [1108, 14] width 19 height 19
click at [1107, 13] on button "x 4" at bounding box center [1108, 14] width 19 height 19
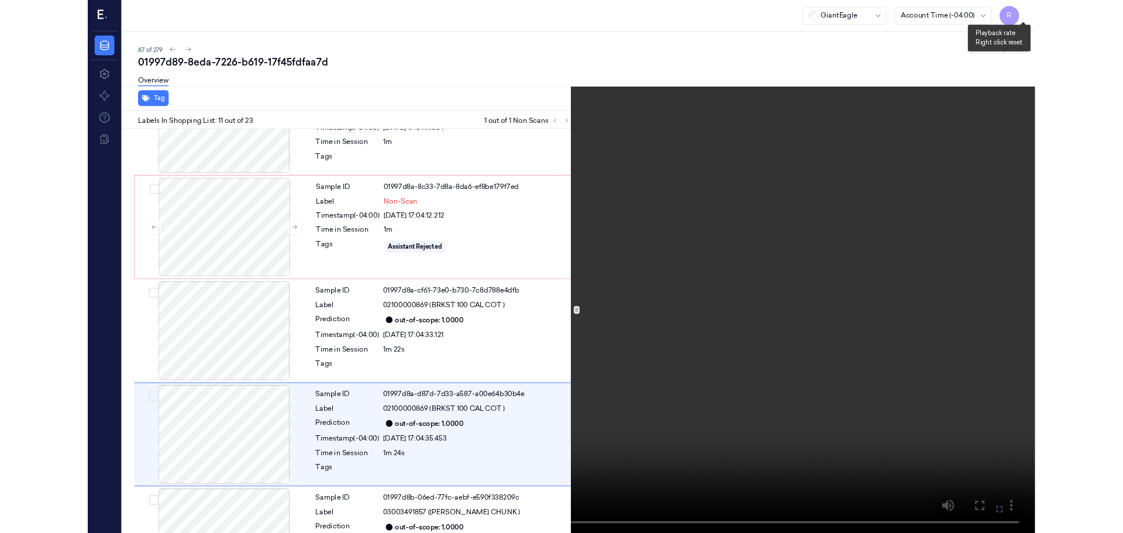
scroll to position [1050, 0]
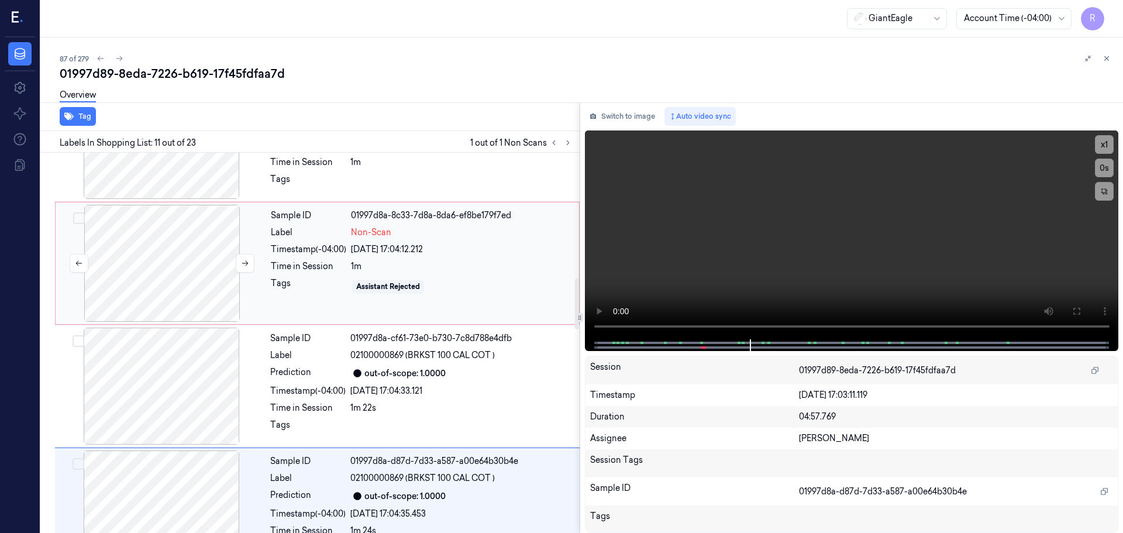
click at [167, 264] on div at bounding box center [162, 263] width 208 height 117
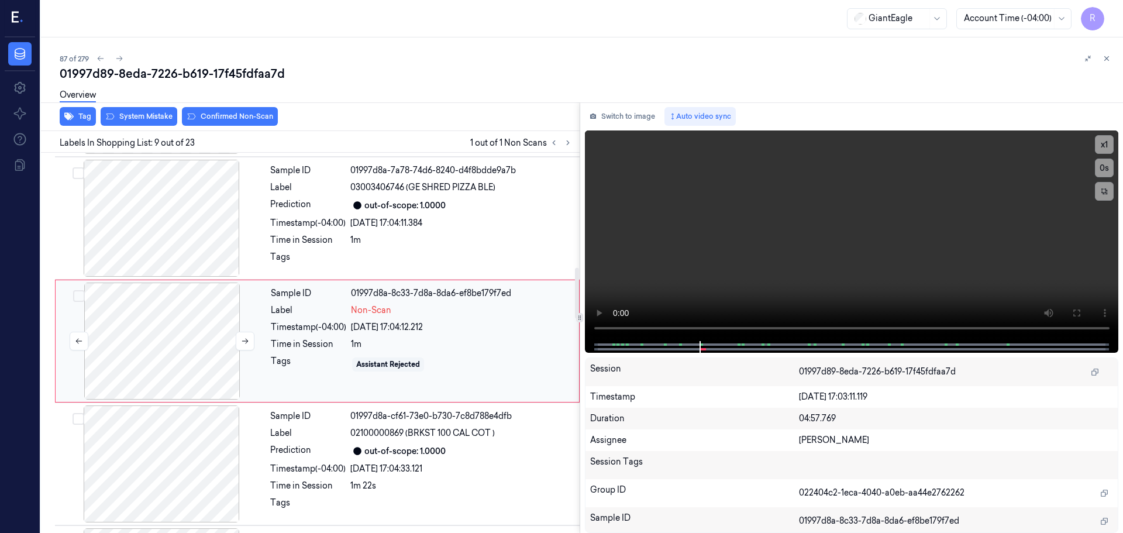
scroll to position [853, 0]
click at [236, 341] on button at bounding box center [245, 342] width 19 height 19
click at [133, 130] on div "Tag System Mistake Confirmed Non-Scan" at bounding box center [307, 116] width 543 height 29
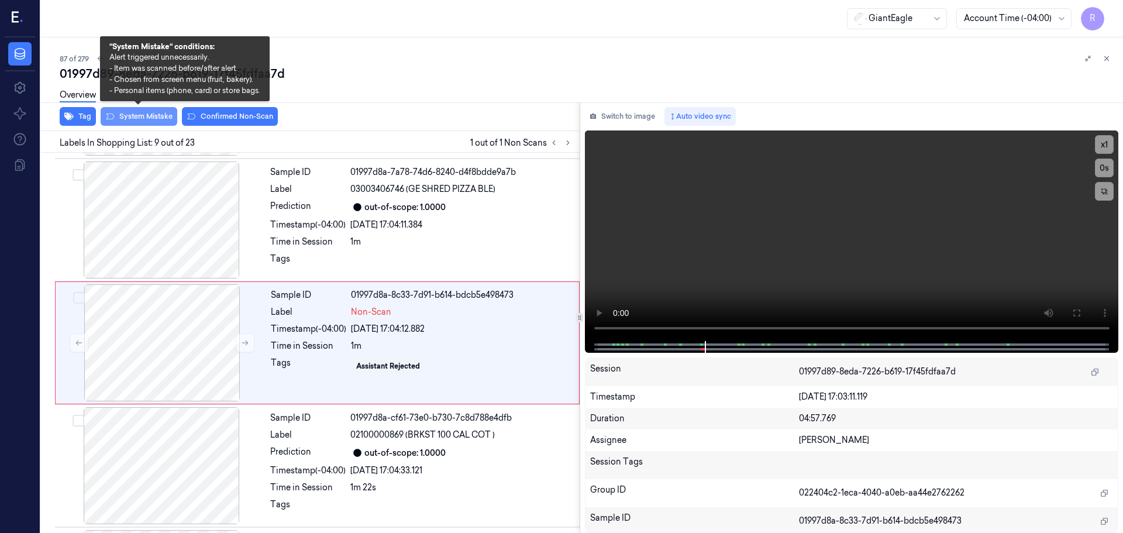
click at [140, 122] on button "System Mistake" at bounding box center [139, 116] width 77 height 19
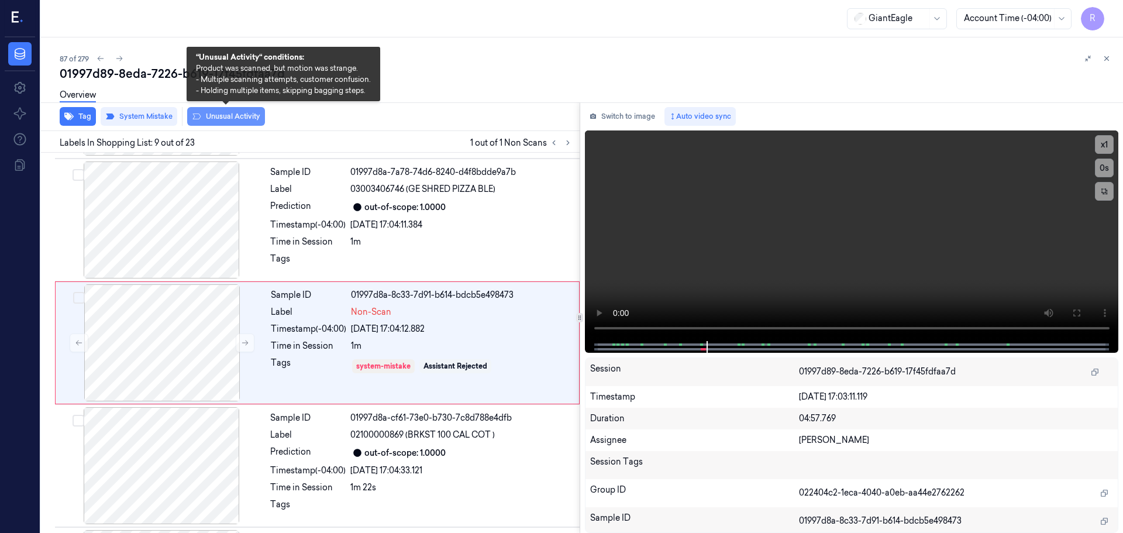
click at [220, 116] on button "Unusual Activity" at bounding box center [226, 116] width 78 height 19
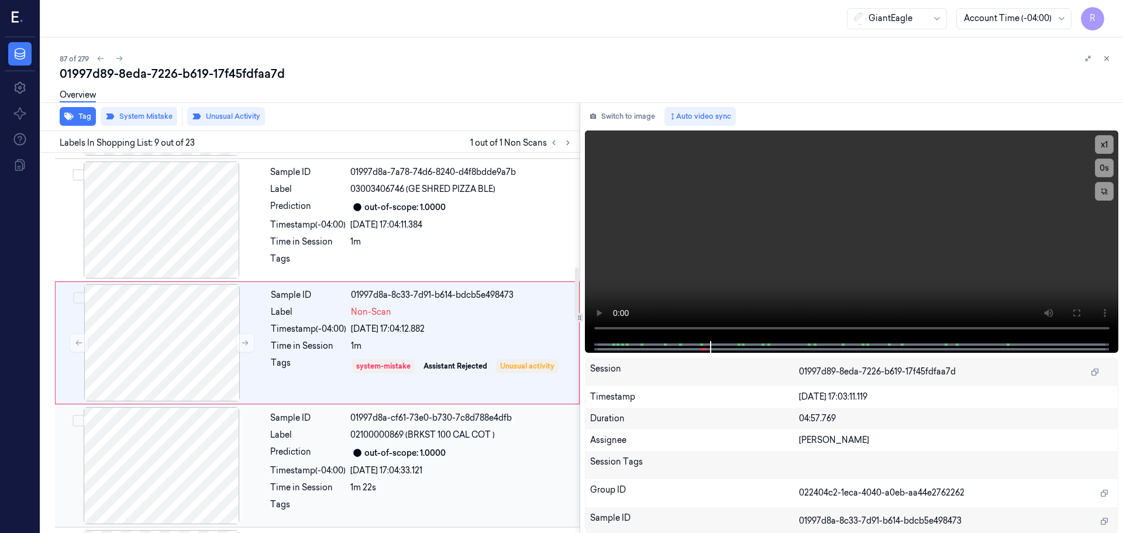
click at [287, 454] on div "Prediction" at bounding box center [307, 453] width 75 height 14
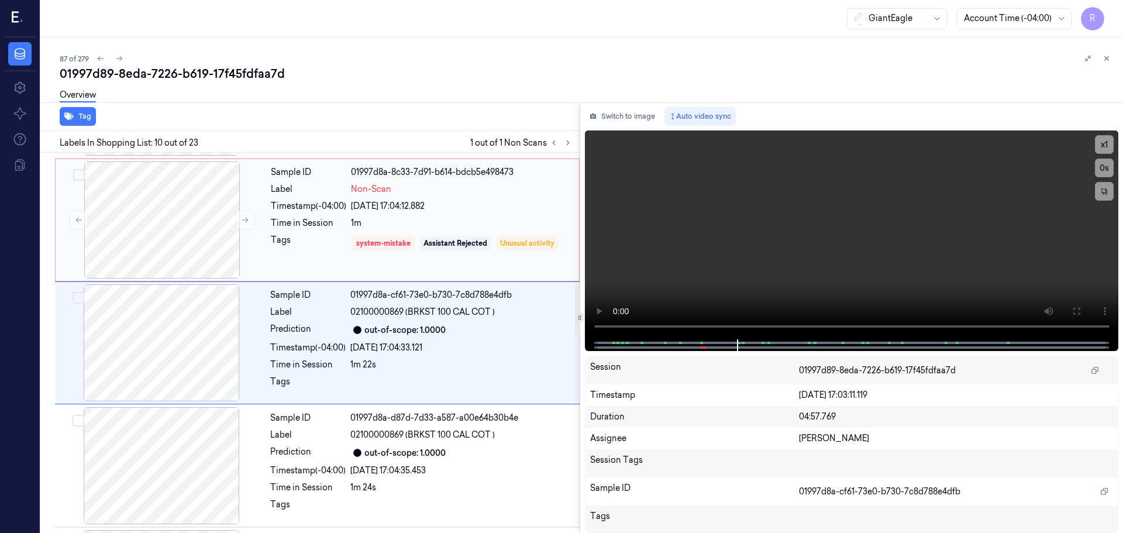
click at [297, 241] on div "Tags" at bounding box center [308, 243] width 75 height 19
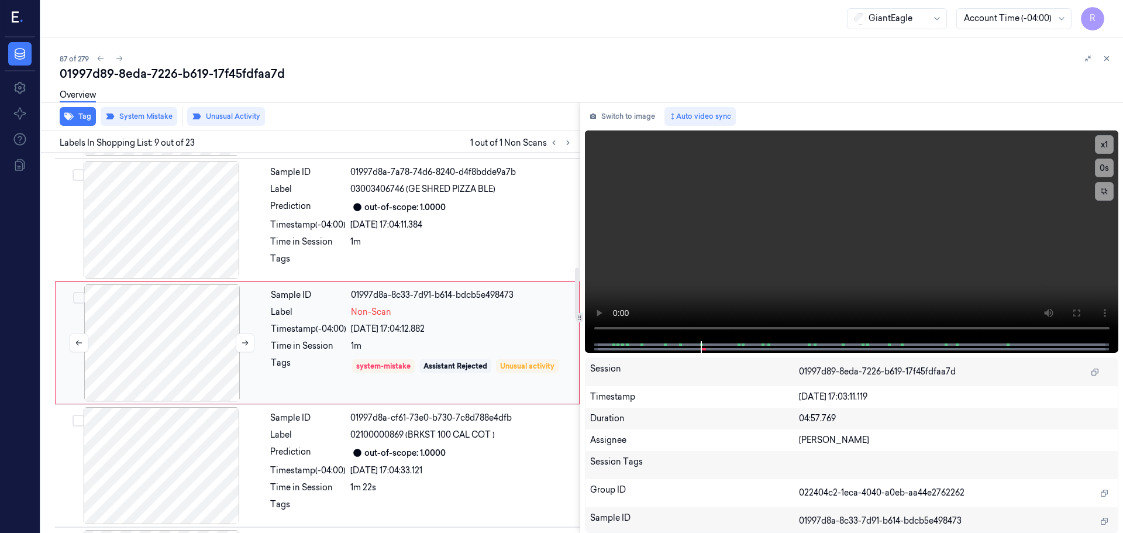
click at [246, 354] on div at bounding box center [162, 342] width 208 height 117
click at [246, 341] on icon at bounding box center [245, 342] width 6 height 5
click at [278, 244] on div "Time in Session" at bounding box center [307, 242] width 75 height 12
click at [296, 324] on div "Timestamp (-04:00)" at bounding box center [308, 329] width 75 height 12
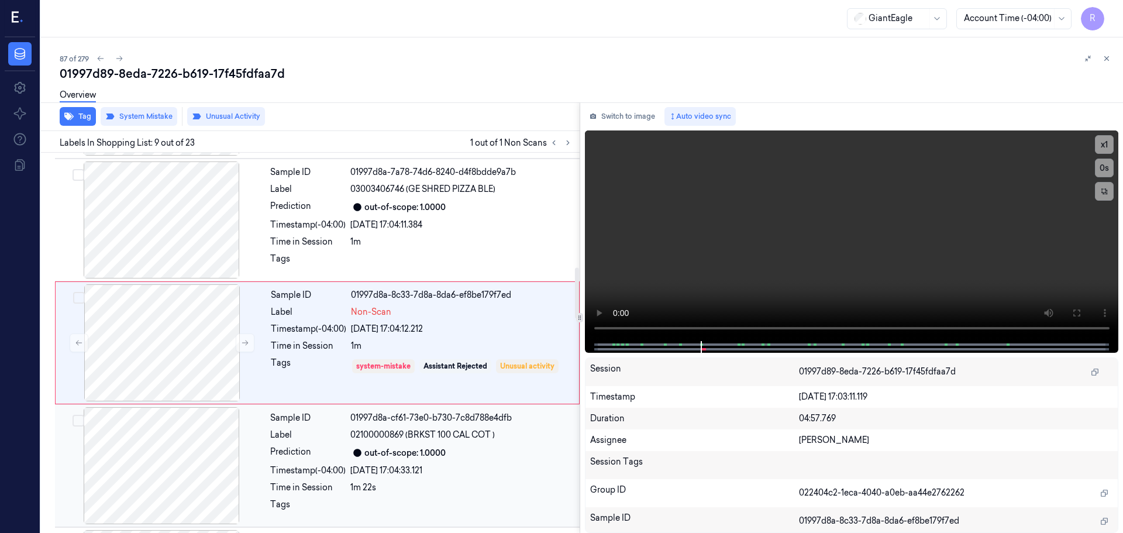
click at [267, 459] on div "Sample ID 01997d8a-cf61-73e0-b730-7c8d788e4dfb Label 02100000869 (BRKST 100 CAL…" at bounding box center [421, 465] width 312 height 117
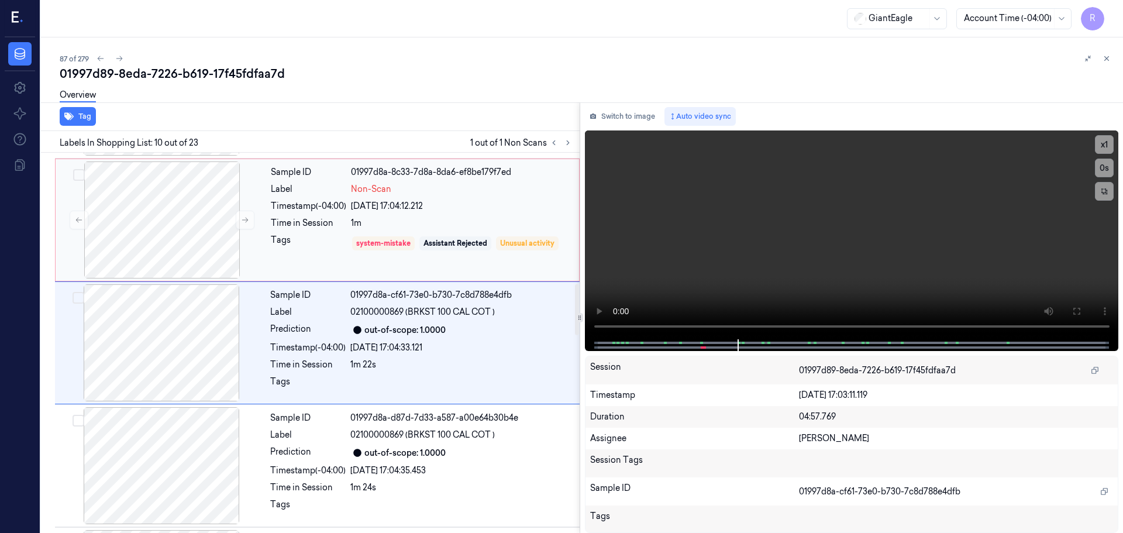
click at [310, 243] on div "Tags" at bounding box center [308, 243] width 75 height 19
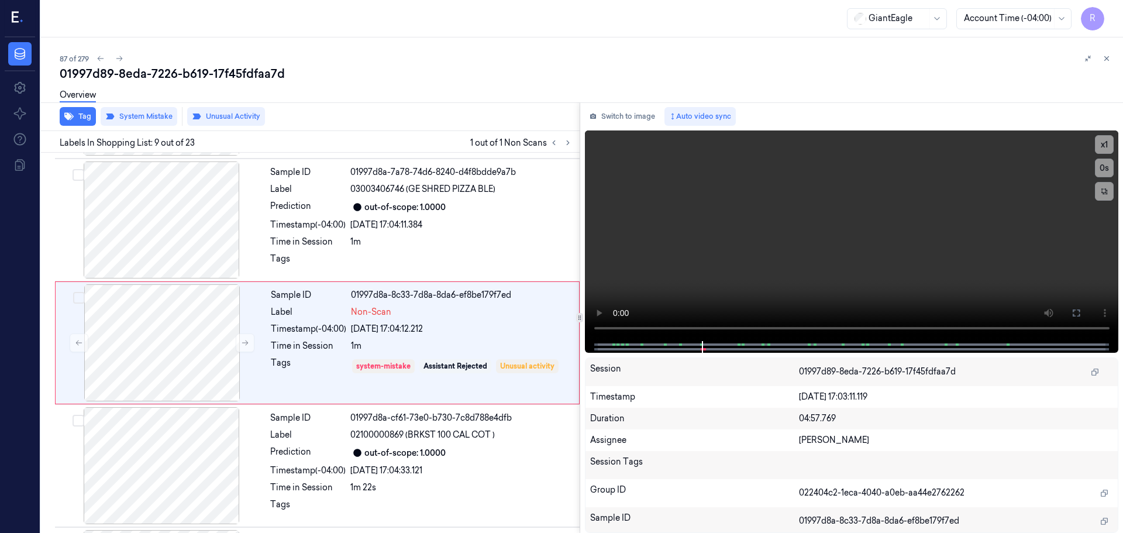
drag, startPoint x: 1106, startPoint y: 61, endPoint x: 1090, endPoint y: 78, distance: 23.6
click at [1106, 60] on icon at bounding box center [1106, 58] width 8 height 8
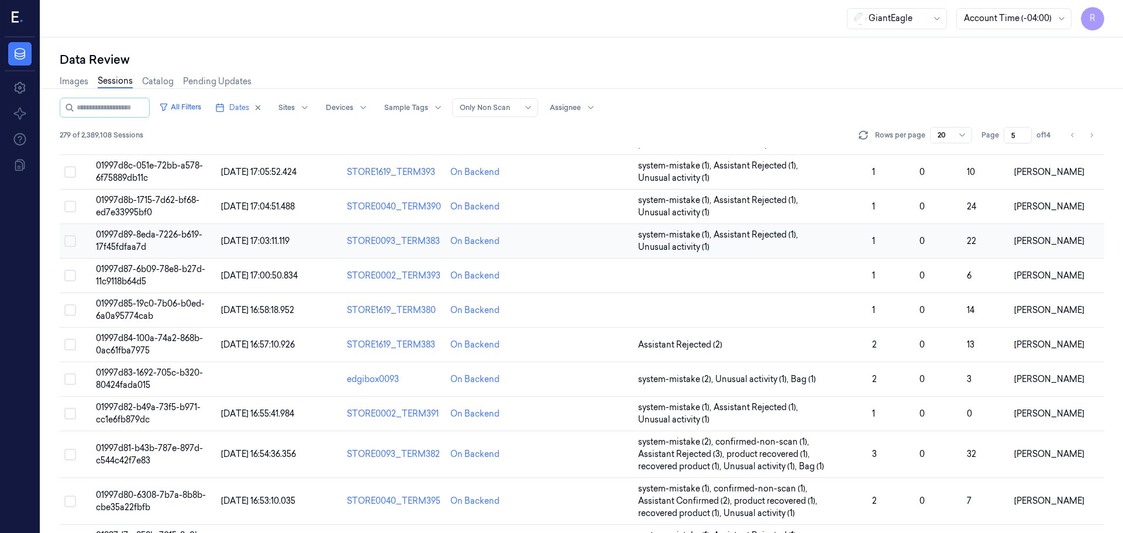
scroll to position [57, 0]
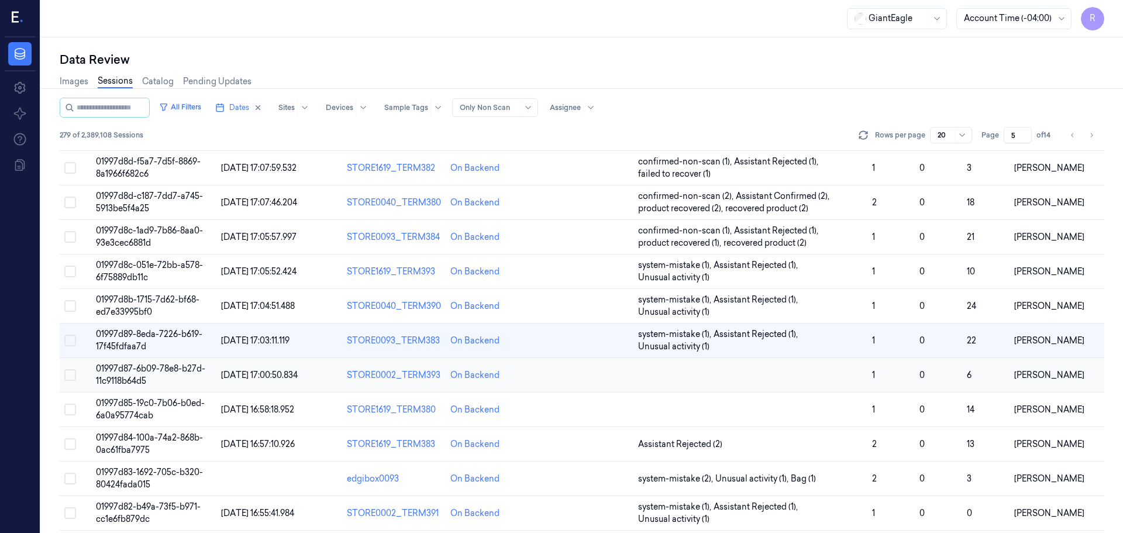
click at [766, 376] on td at bounding box center [750, 375] width 234 height 34
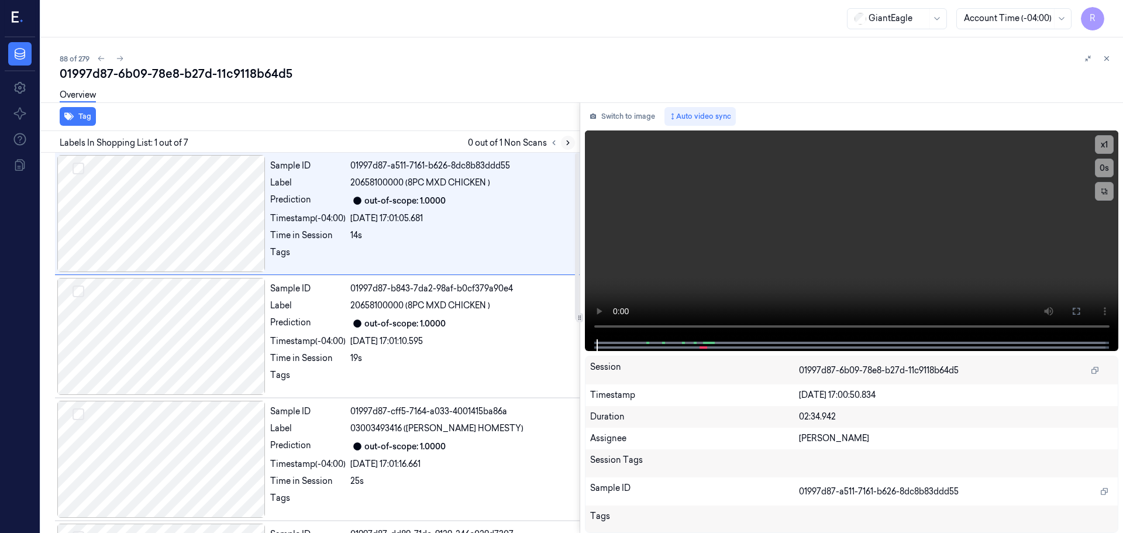
click at [561, 143] on button at bounding box center [568, 143] width 14 height 14
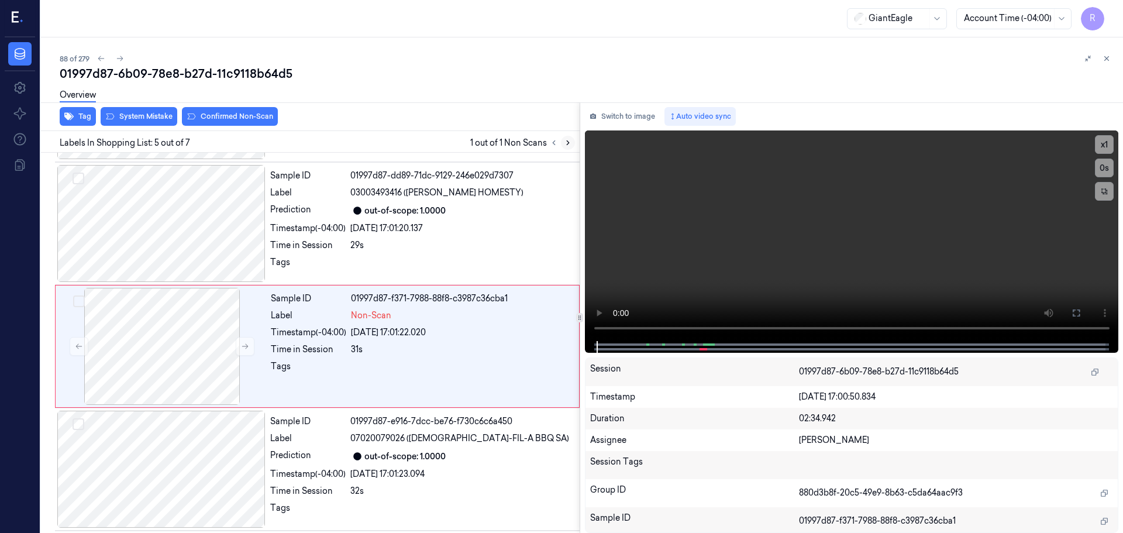
scroll to position [362, 0]
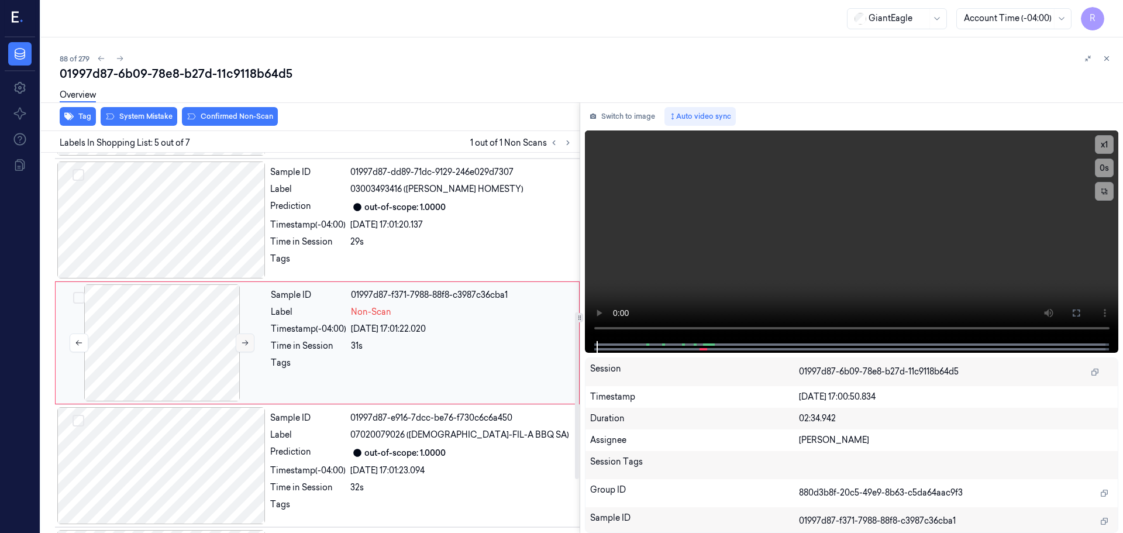
click at [246, 343] on icon at bounding box center [245, 342] width 6 height 5
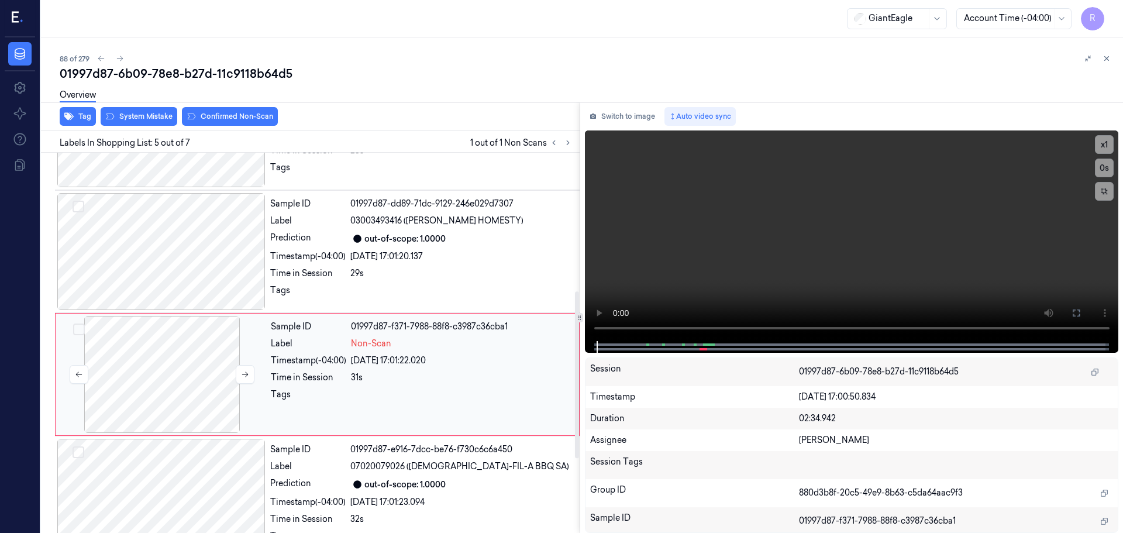
scroll to position [303, 0]
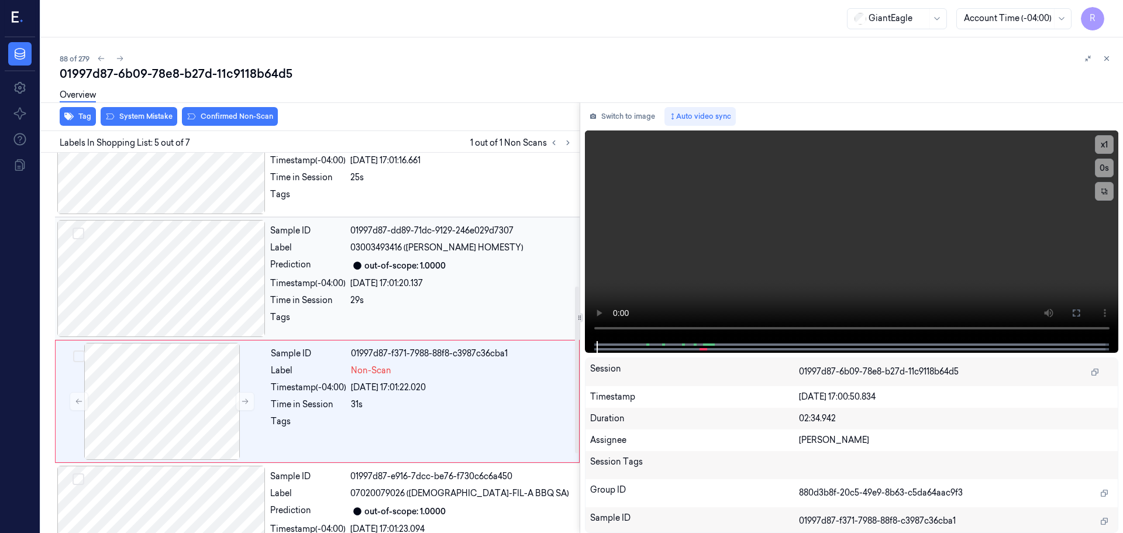
click at [199, 334] on div at bounding box center [161, 278] width 208 height 117
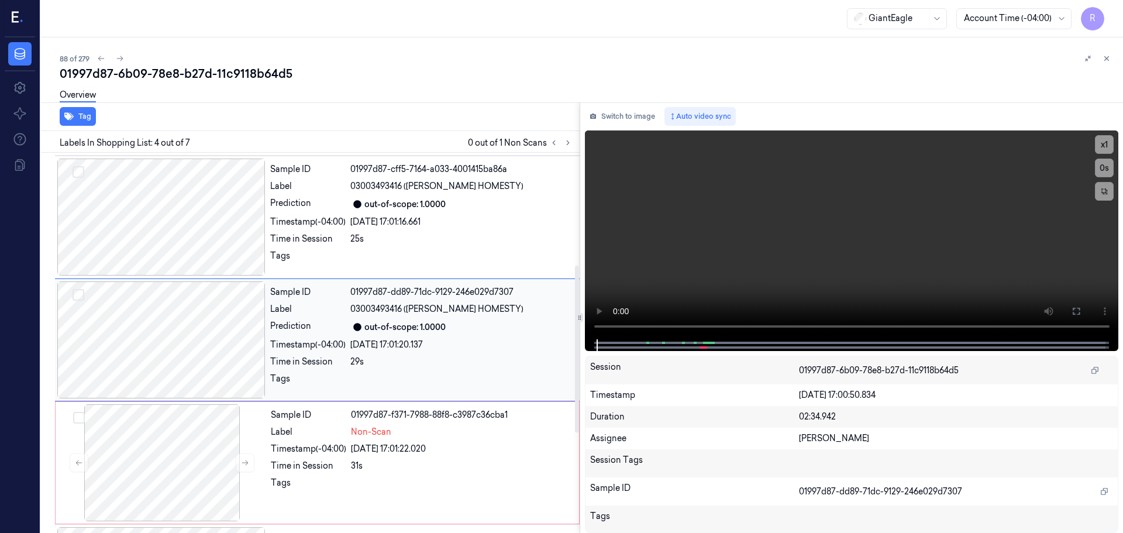
scroll to position [239, 0]
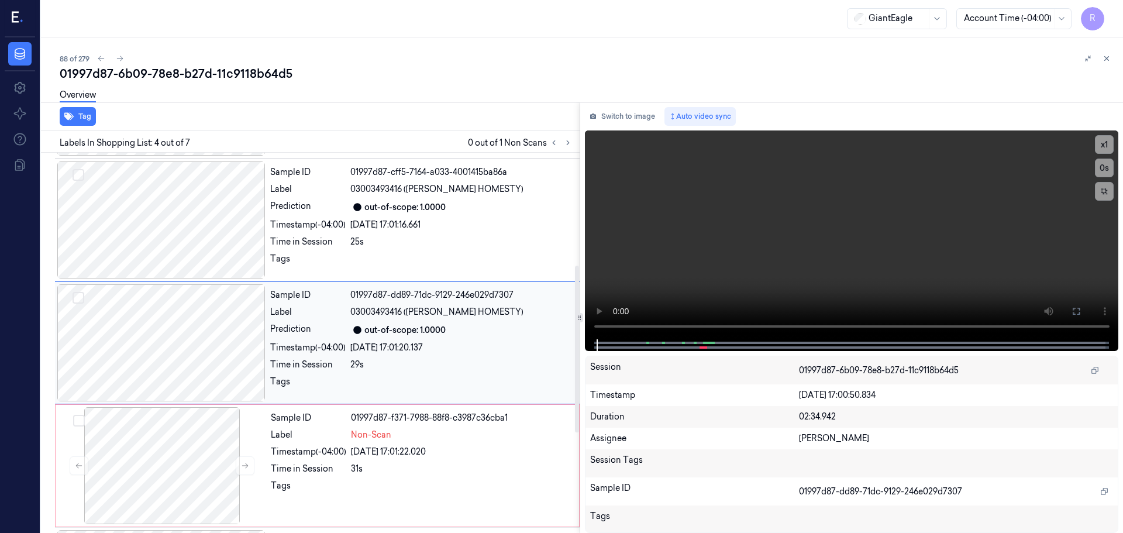
click at [205, 295] on div at bounding box center [161, 342] width 208 height 117
click at [201, 331] on div at bounding box center [161, 342] width 208 height 117
click at [203, 334] on div at bounding box center [161, 342] width 208 height 117
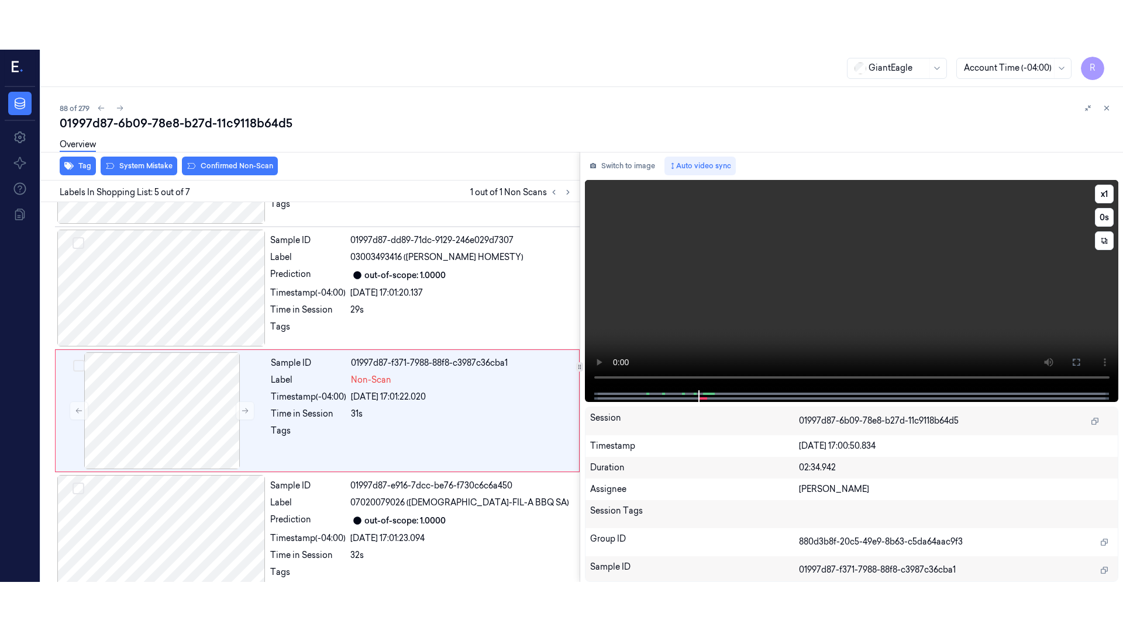
scroll to position [362, 0]
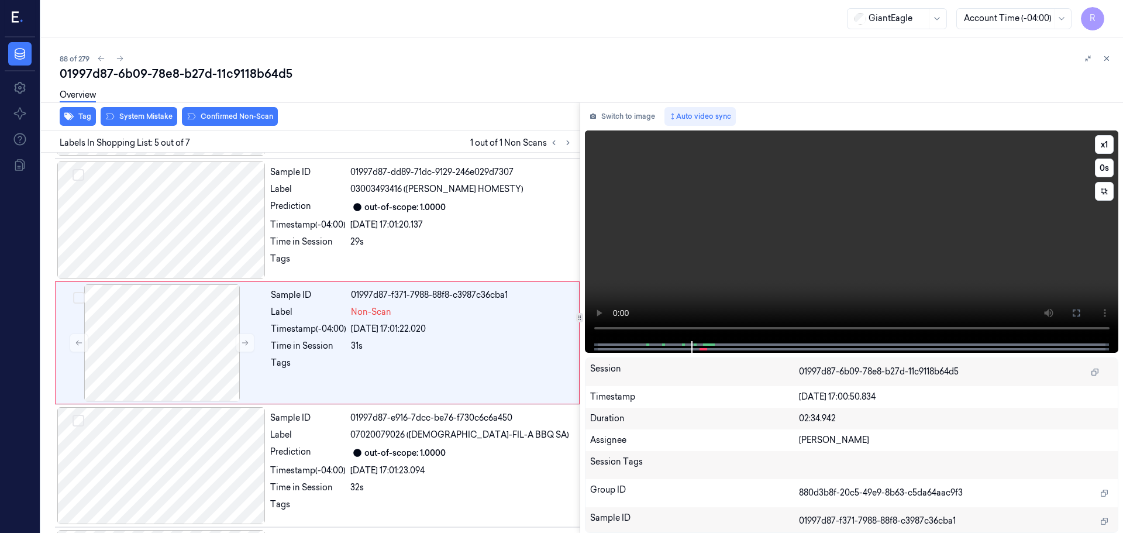
click at [1070, 310] on button at bounding box center [1076, 312] width 19 height 19
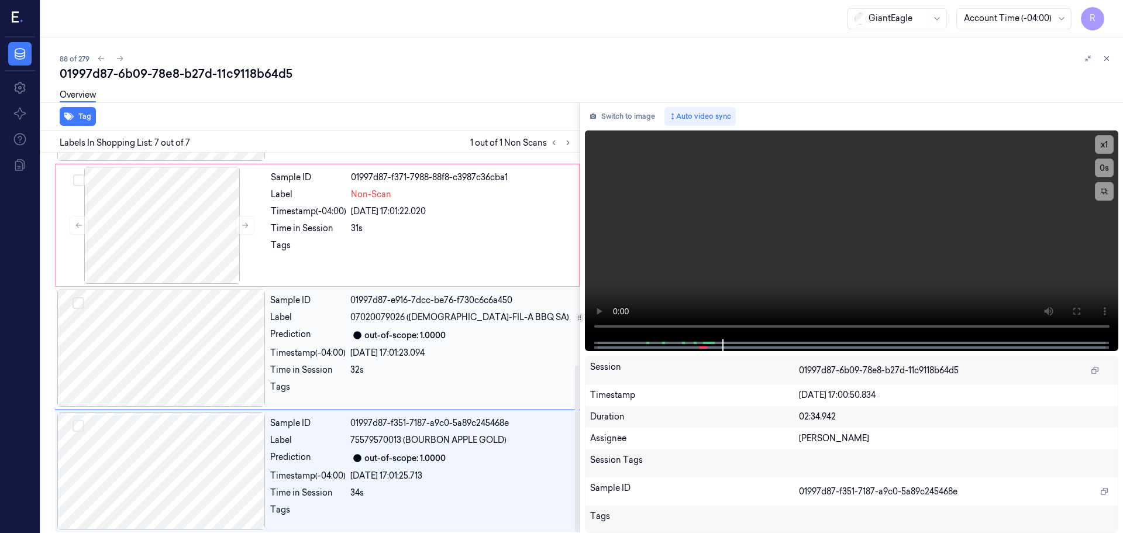
scroll to position [483, 0]
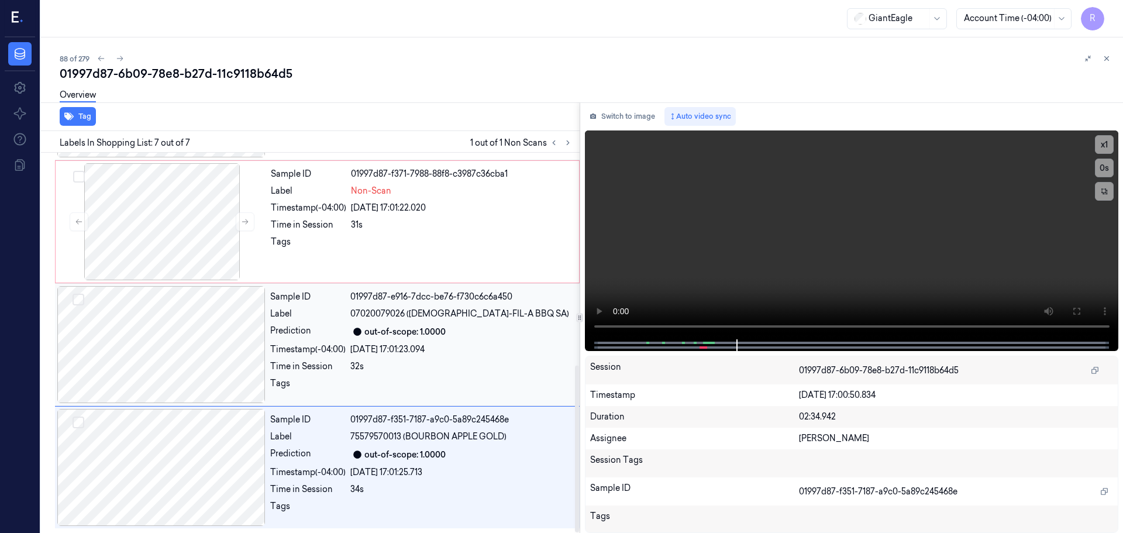
click at [147, 350] on div at bounding box center [161, 344] width 208 height 117
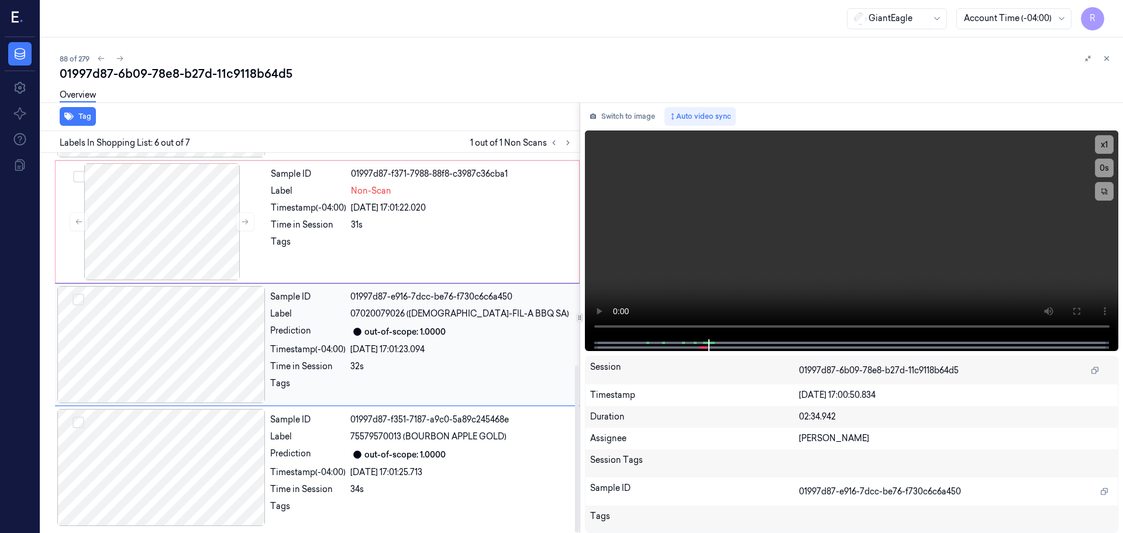
click at [147, 350] on div at bounding box center [161, 344] width 208 height 117
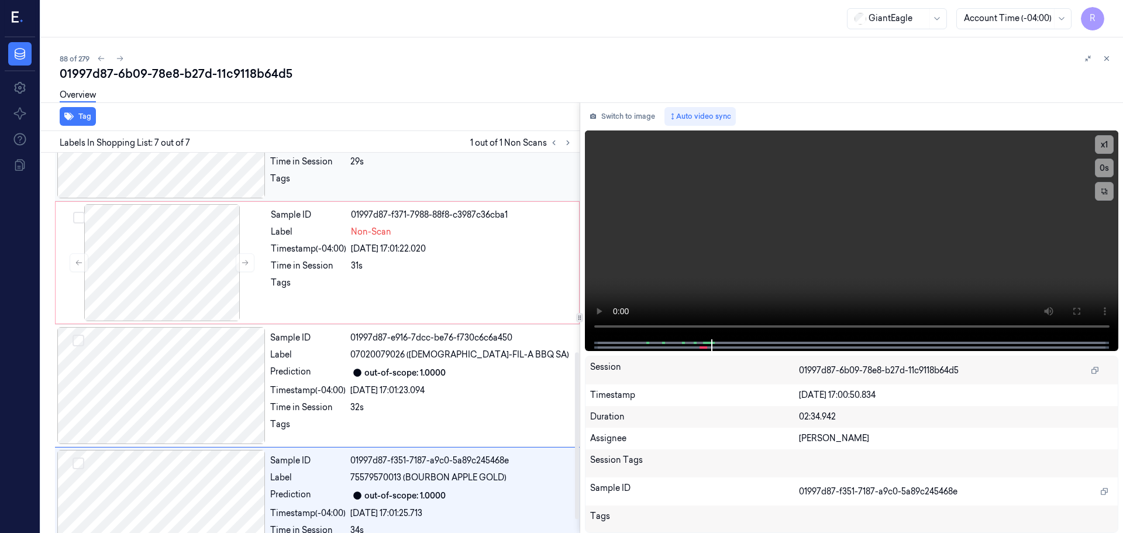
click at [181, 270] on div at bounding box center [162, 262] width 208 height 117
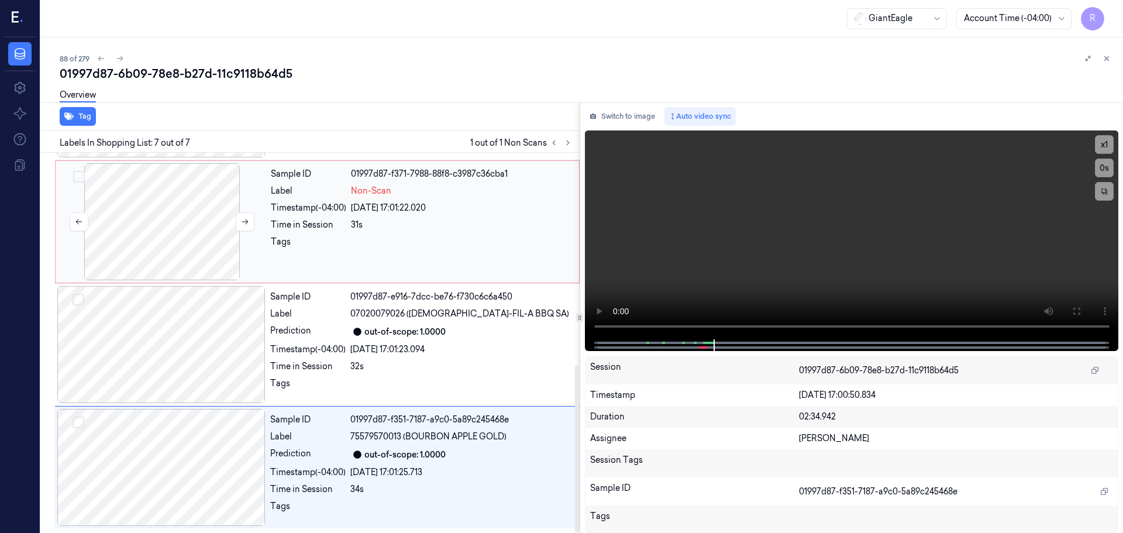
click at [201, 265] on div at bounding box center [162, 221] width 208 height 117
click at [241, 351] on div at bounding box center [161, 344] width 208 height 117
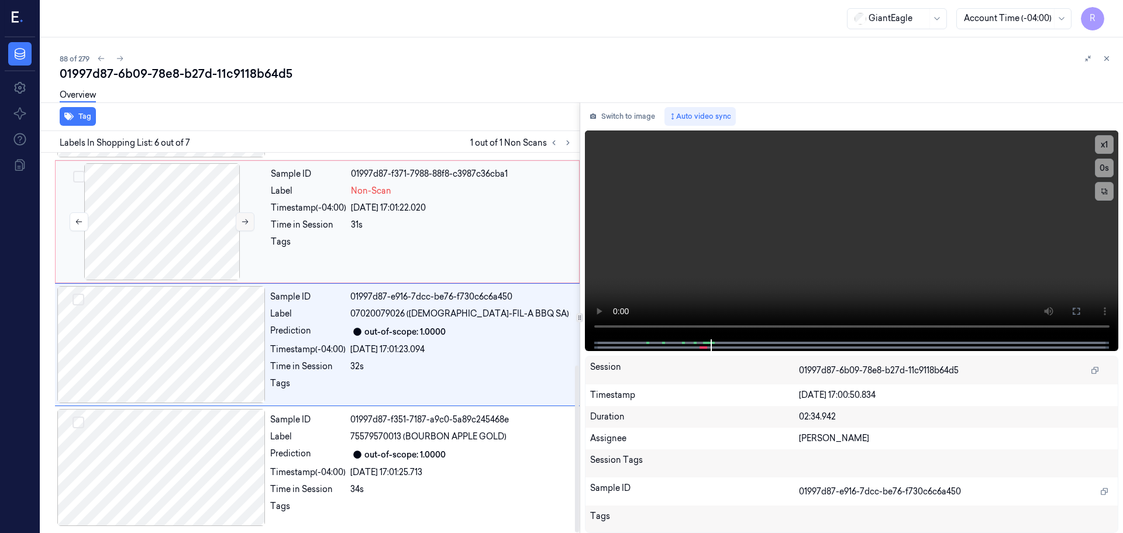
click at [244, 220] on icon at bounding box center [245, 222] width 8 height 8
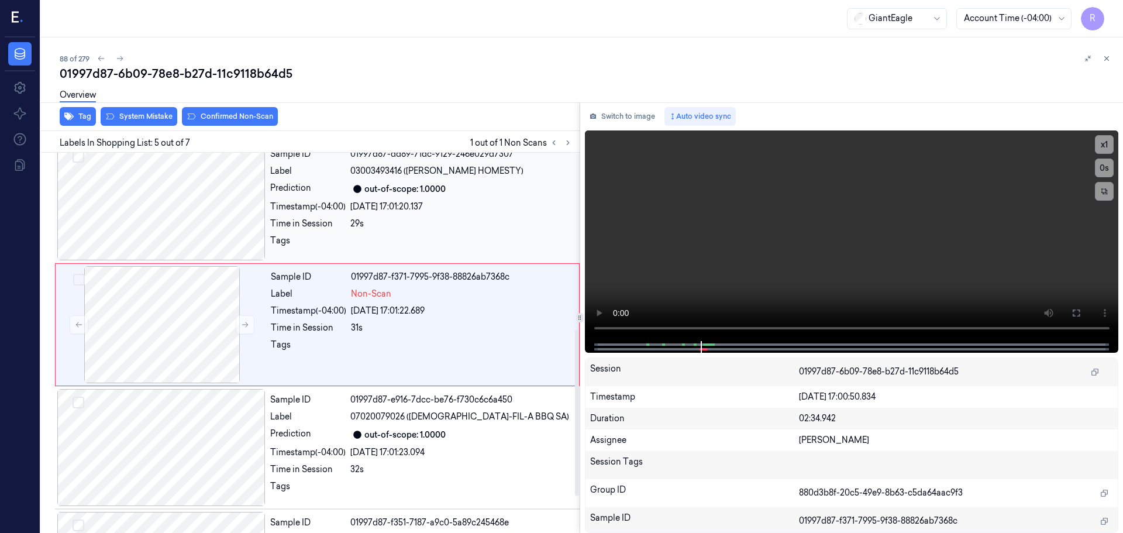
scroll to position [362, 0]
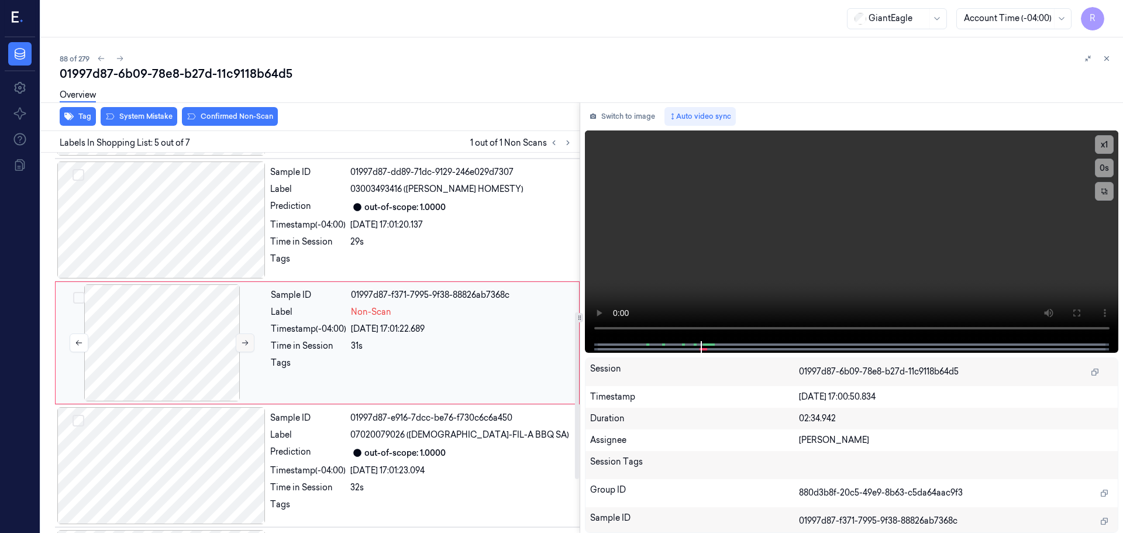
click at [243, 340] on icon at bounding box center [245, 343] width 8 height 8
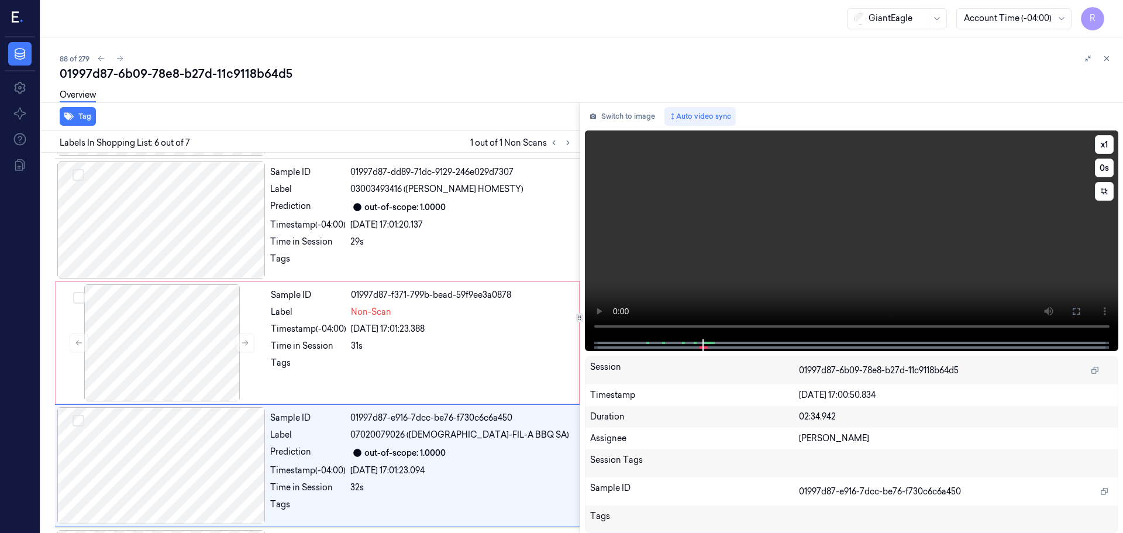
scroll to position [483, 0]
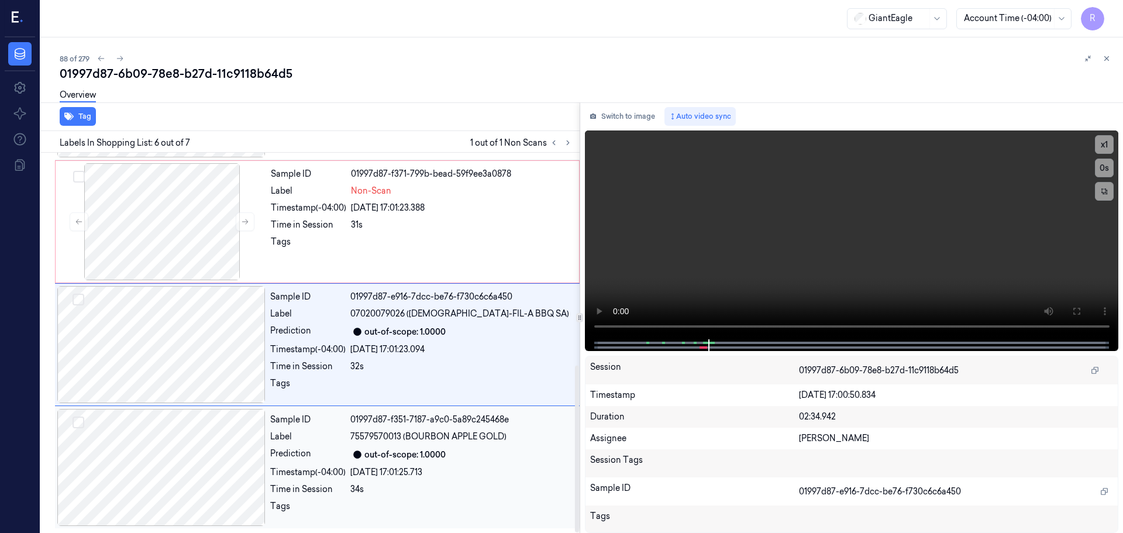
click at [152, 465] on div at bounding box center [161, 467] width 208 height 117
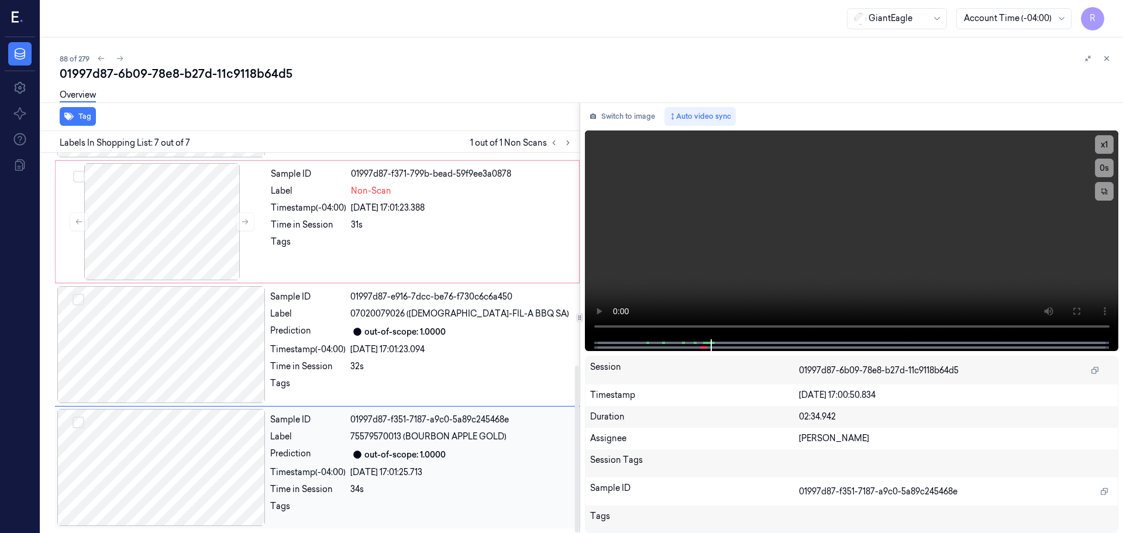
click at [180, 472] on div at bounding box center [161, 467] width 208 height 117
click at [184, 470] on div at bounding box center [161, 467] width 208 height 117
click at [208, 338] on div at bounding box center [161, 344] width 208 height 117
click at [1100, 147] on button "x 1" at bounding box center [1104, 144] width 19 height 19
click at [1100, 147] on button "x 2" at bounding box center [1104, 144] width 19 height 19
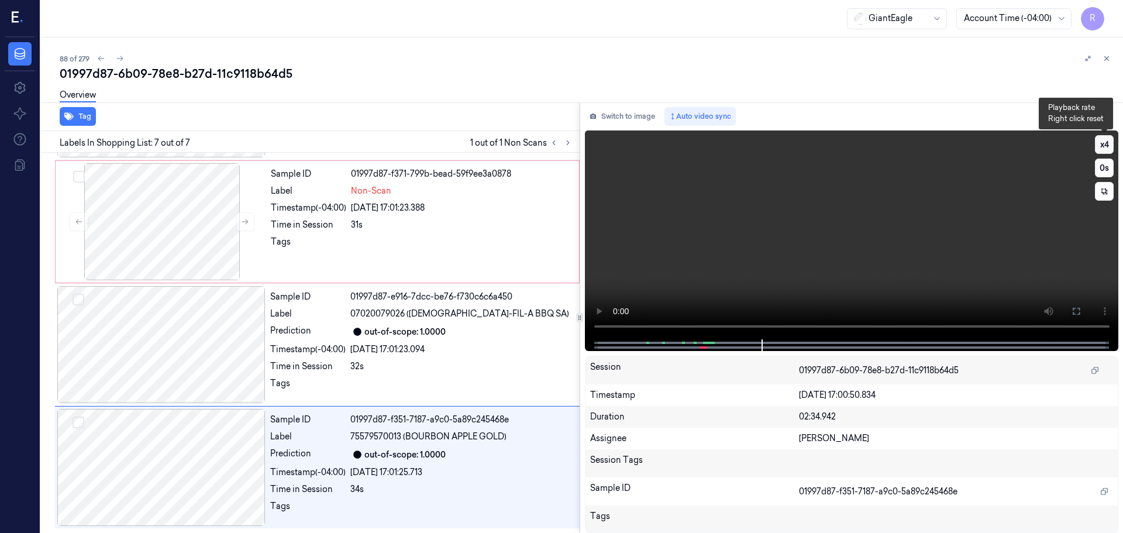
click at [1105, 141] on button "x 4" at bounding box center [1104, 144] width 19 height 19
click at [1104, 148] on button "x 1" at bounding box center [1104, 144] width 19 height 19
click at [1104, 148] on button "x 2" at bounding box center [1104, 144] width 19 height 19
click at [285, 347] on div "Timestamp (-04:00)" at bounding box center [307, 349] width 75 height 12
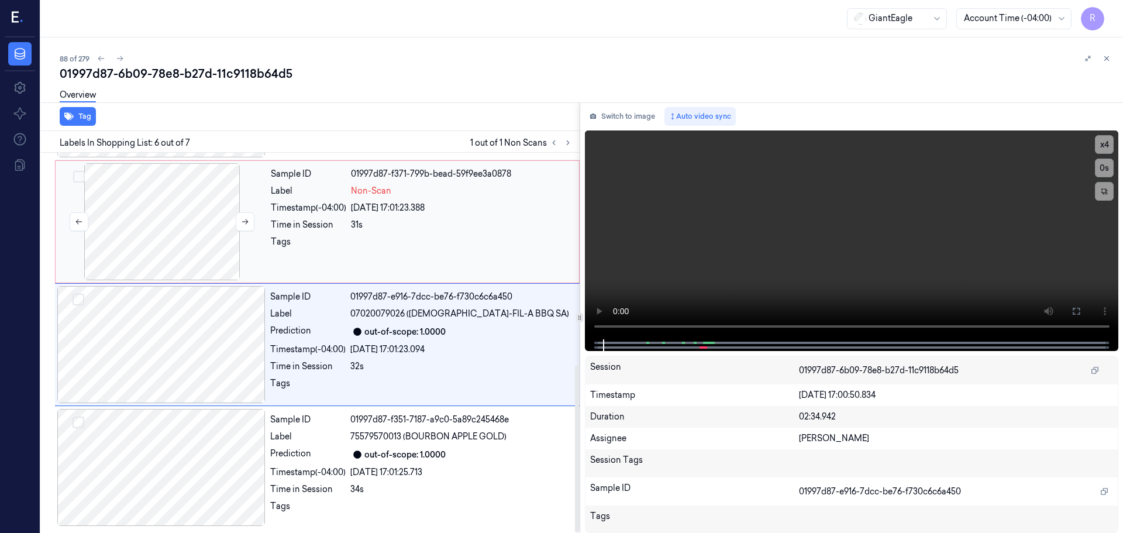
click at [243, 276] on div at bounding box center [162, 221] width 208 height 117
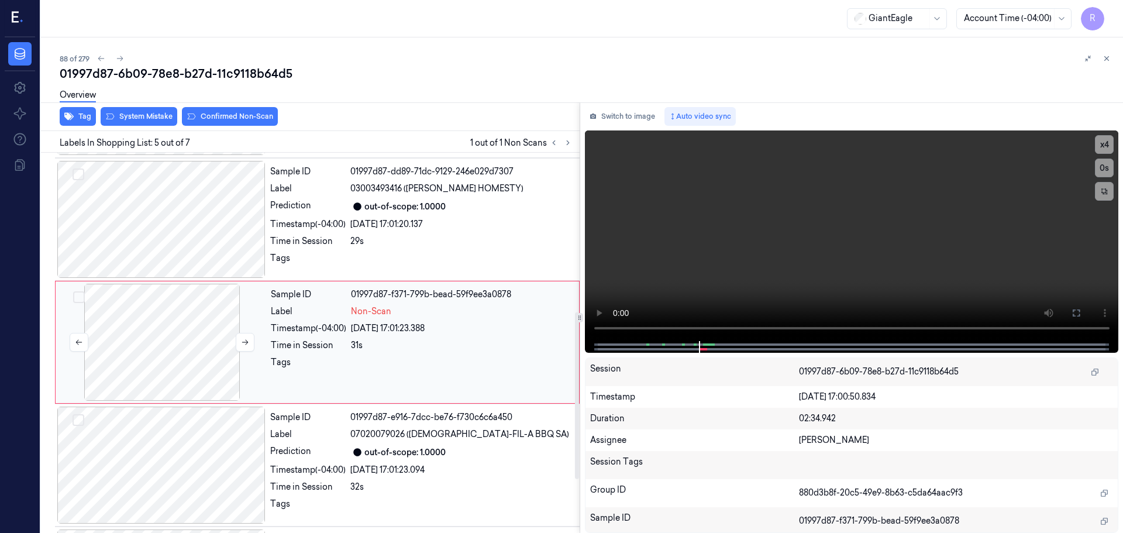
scroll to position [362, 0]
click at [250, 337] on button at bounding box center [245, 342] width 19 height 19
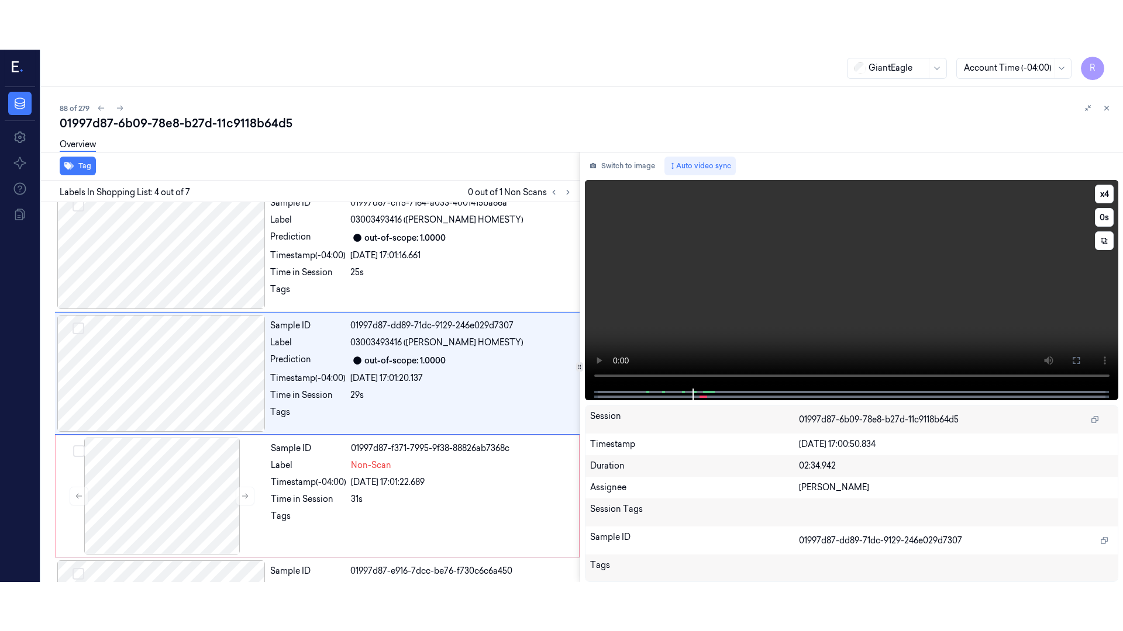
scroll to position [239, 0]
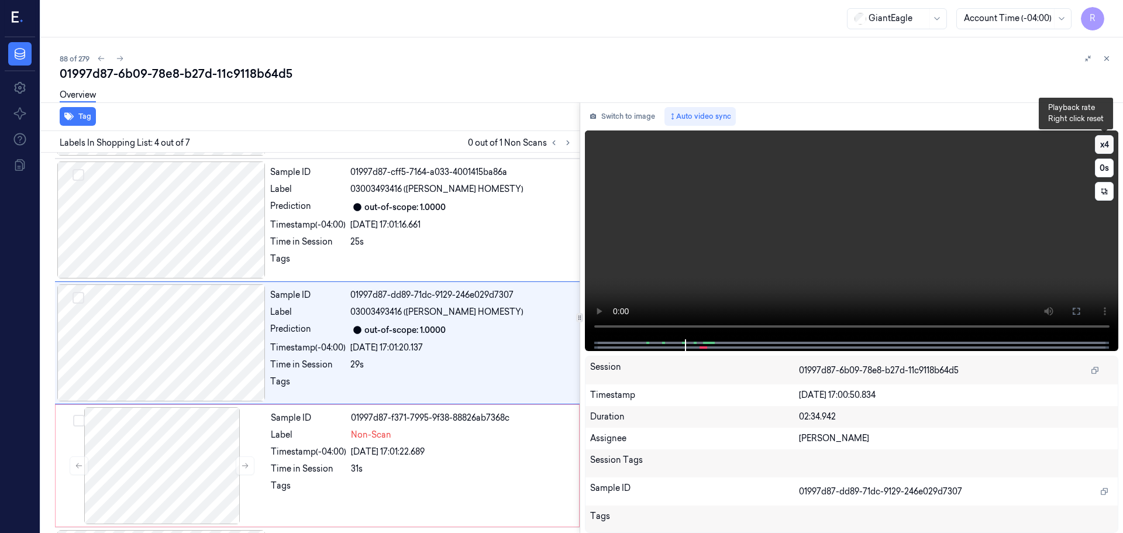
click at [1107, 151] on button "x 4" at bounding box center [1104, 144] width 19 height 19
click at [1082, 302] on button at bounding box center [1076, 311] width 19 height 19
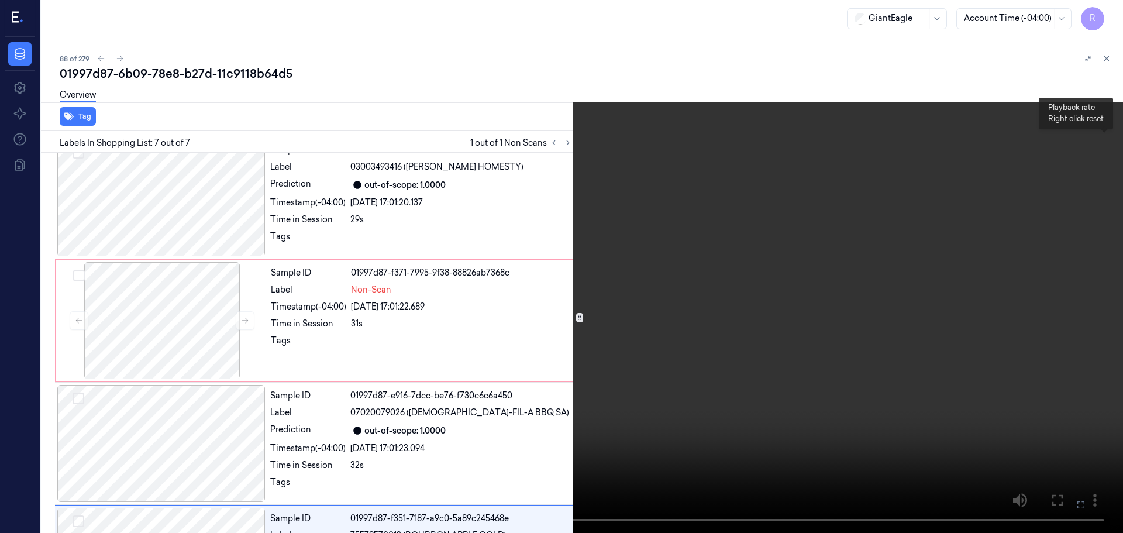
scroll to position [483, 0]
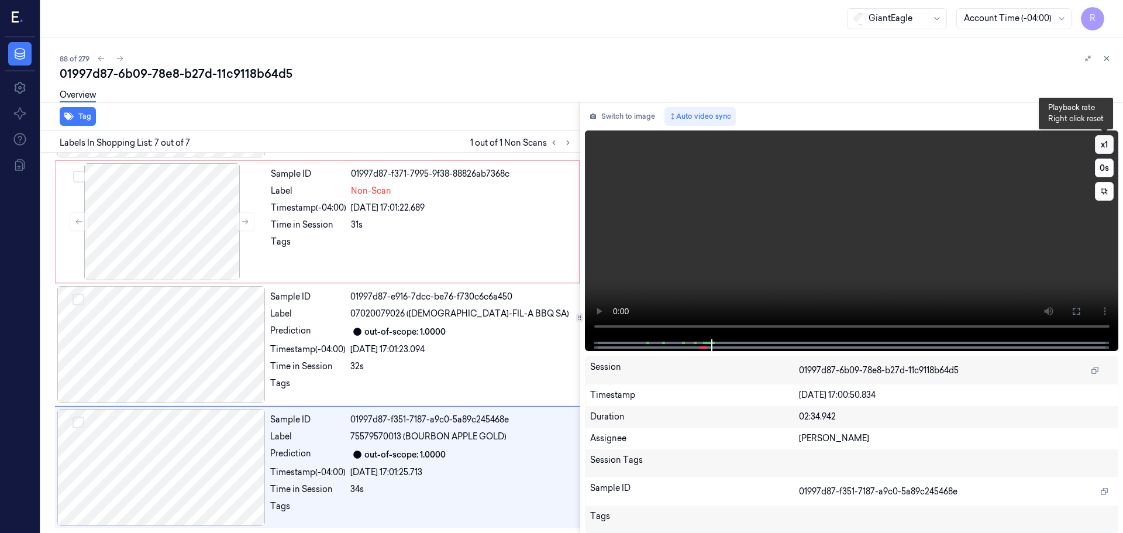
click at [1107, 146] on button "x 1" at bounding box center [1104, 144] width 19 height 19
click at [1106, 146] on button "x 2" at bounding box center [1104, 144] width 19 height 19
click at [189, 265] on div at bounding box center [162, 221] width 208 height 117
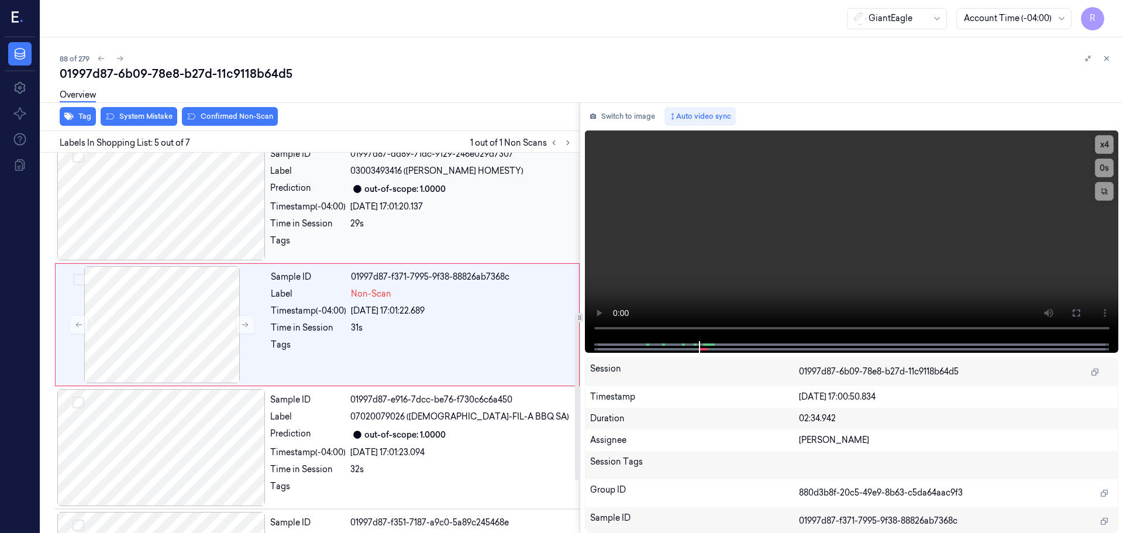
scroll to position [362, 0]
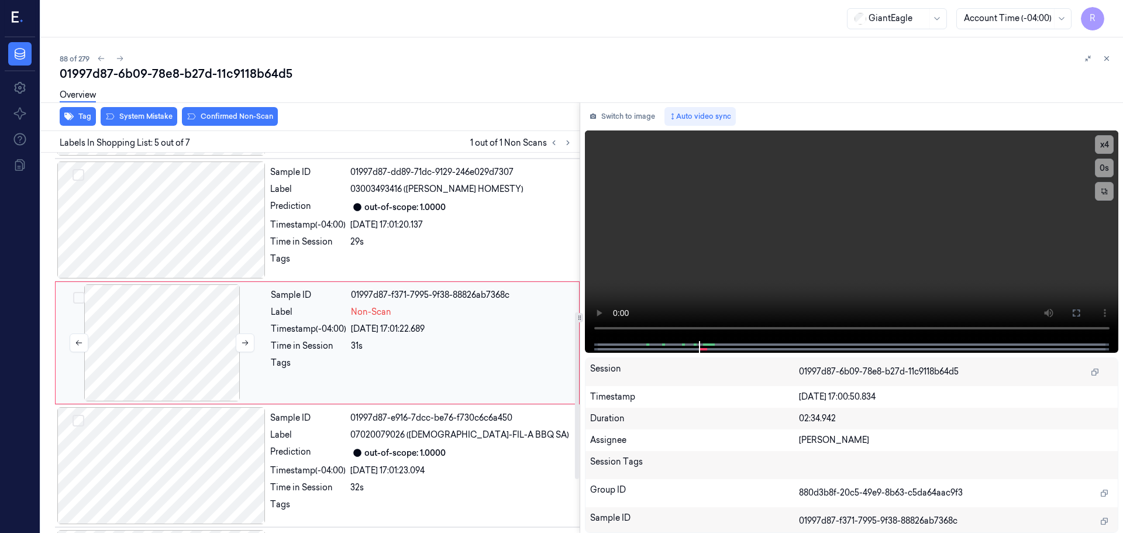
click at [178, 317] on div at bounding box center [162, 342] width 208 height 117
drag, startPoint x: 248, startPoint y: 344, endPoint x: 243, endPoint y: 337, distance: 8.0
click at [247, 344] on icon at bounding box center [245, 343] width 8 height 8
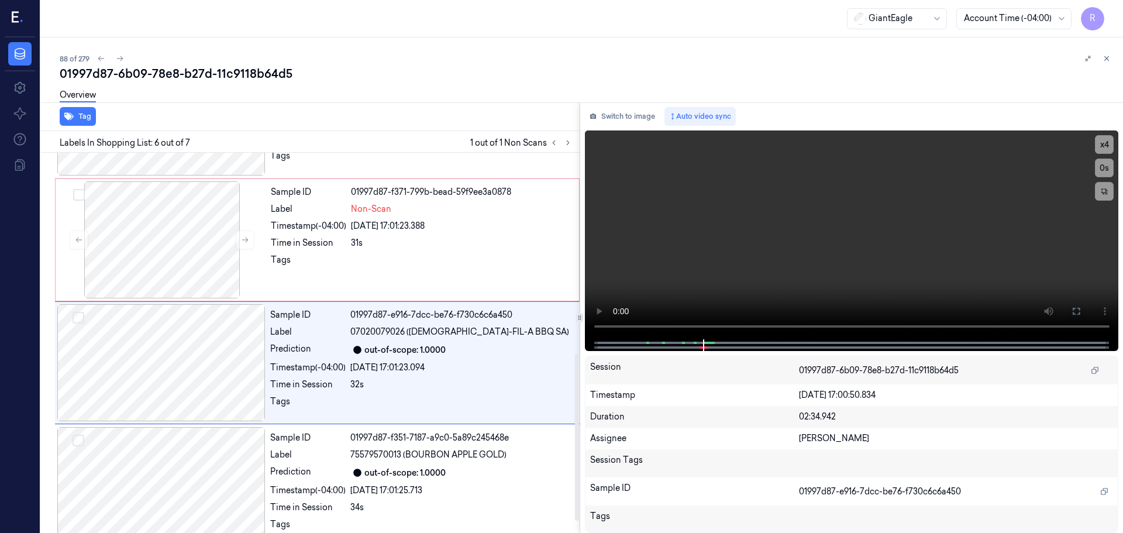
scroll to position [483, 0]
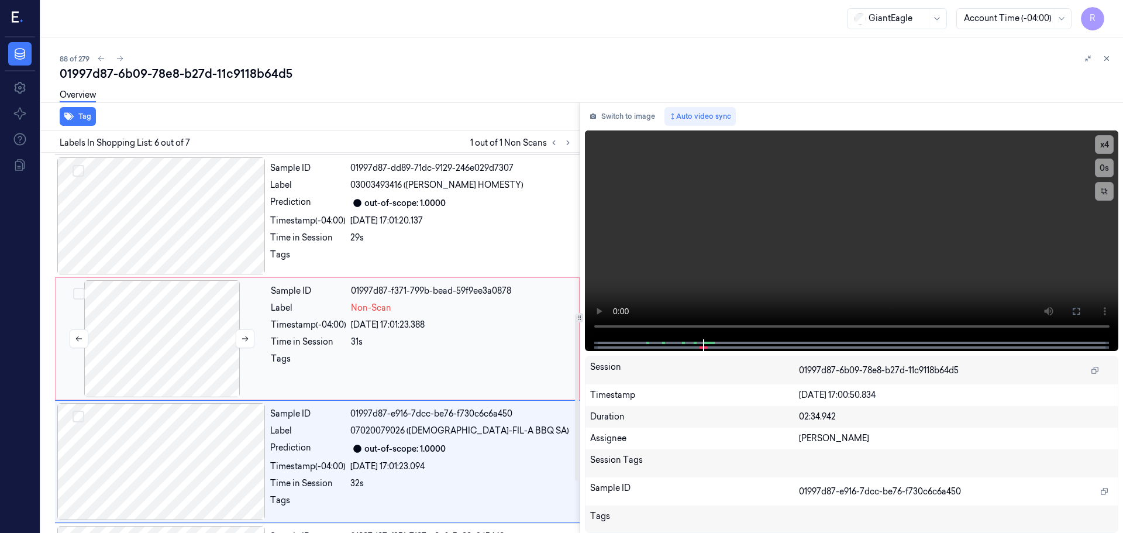
click at [180, 337] on div at bounding box center [162, 338] width 208 height 117
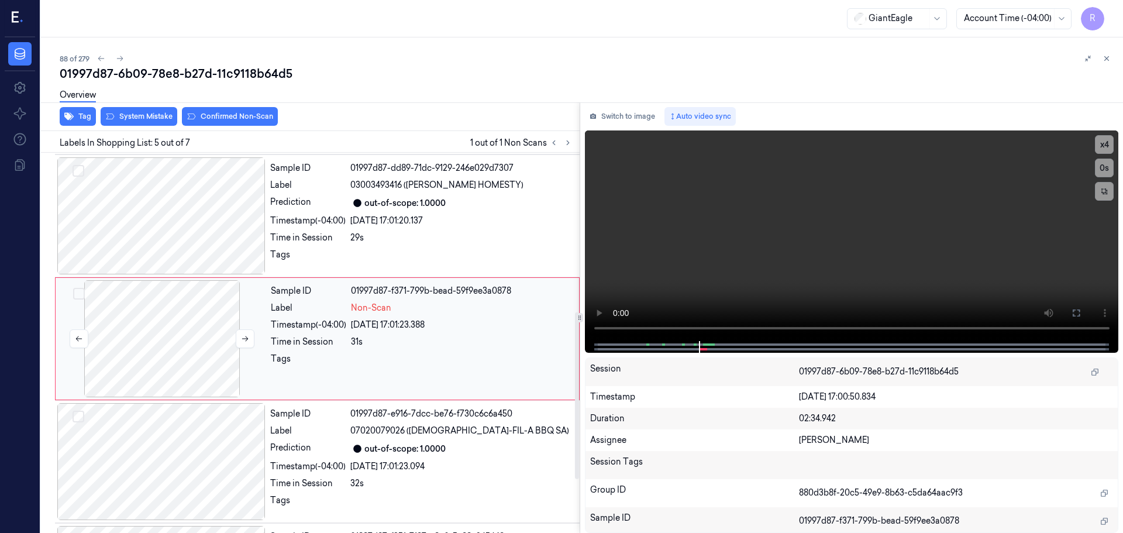
scroll to position [362, 0]
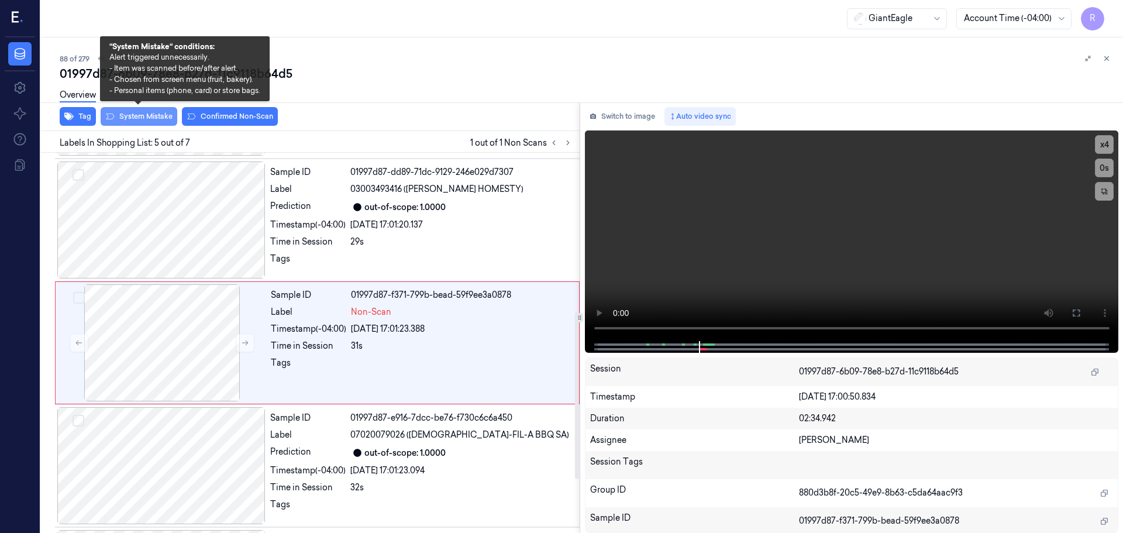
click at [151, 122] on button "System Mistake" at bounding box center [139, 116] width 77 height 19
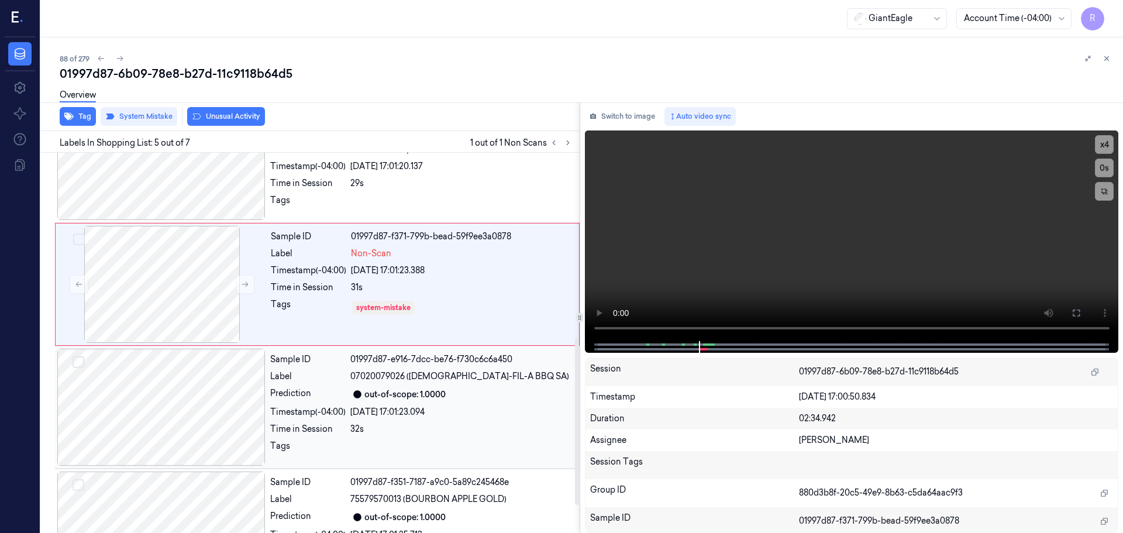
click at [181, 378] on div at bounding box center [161, 406] width 208 height 117
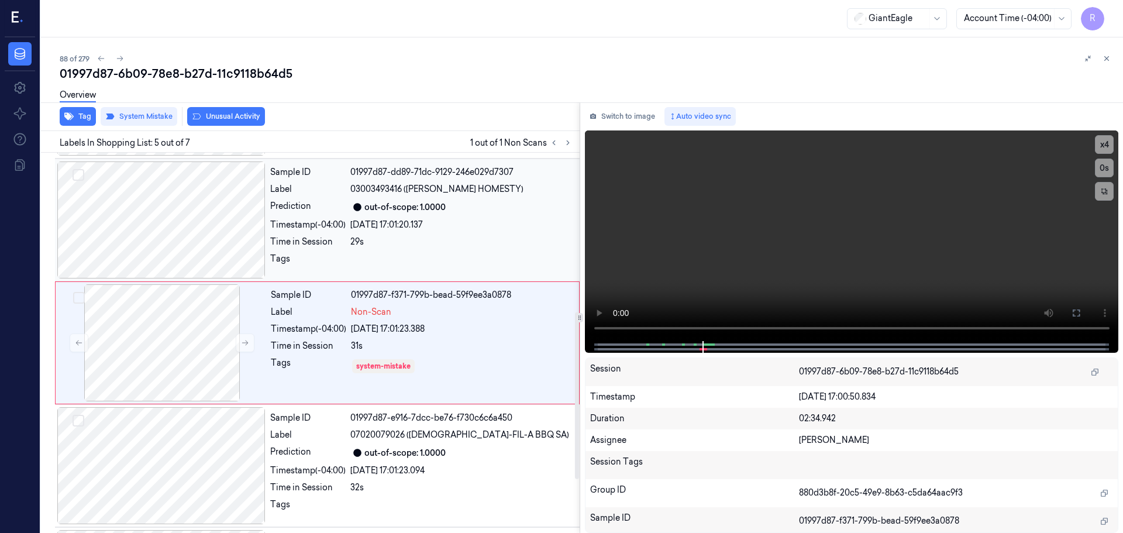
click at [188, 230] on div at bounding box center [161, 219] width 208 height 117
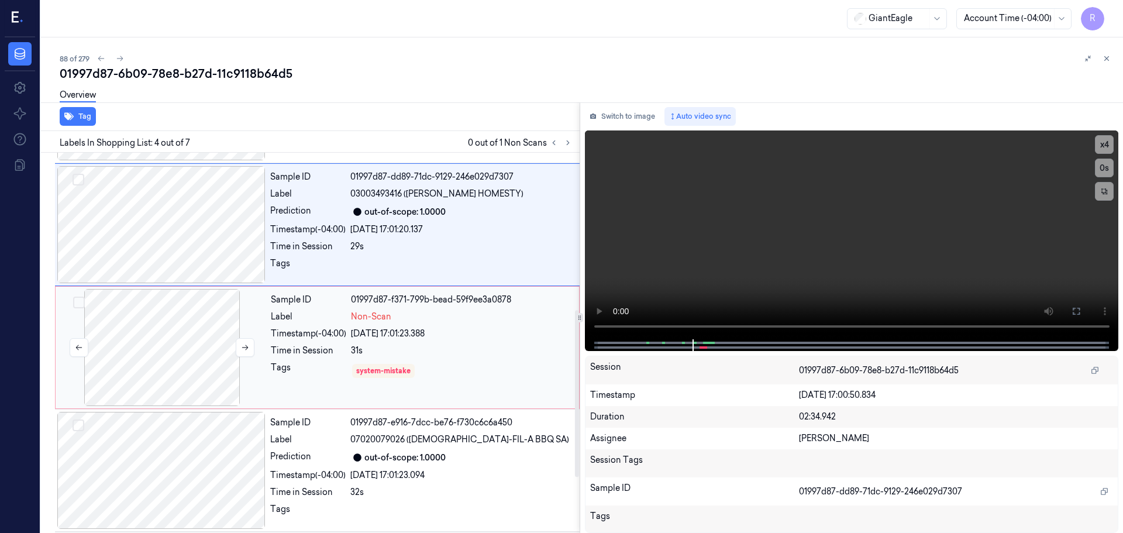
click at [194, 359] on div at bounding box center [162, 347] width 208 height 117
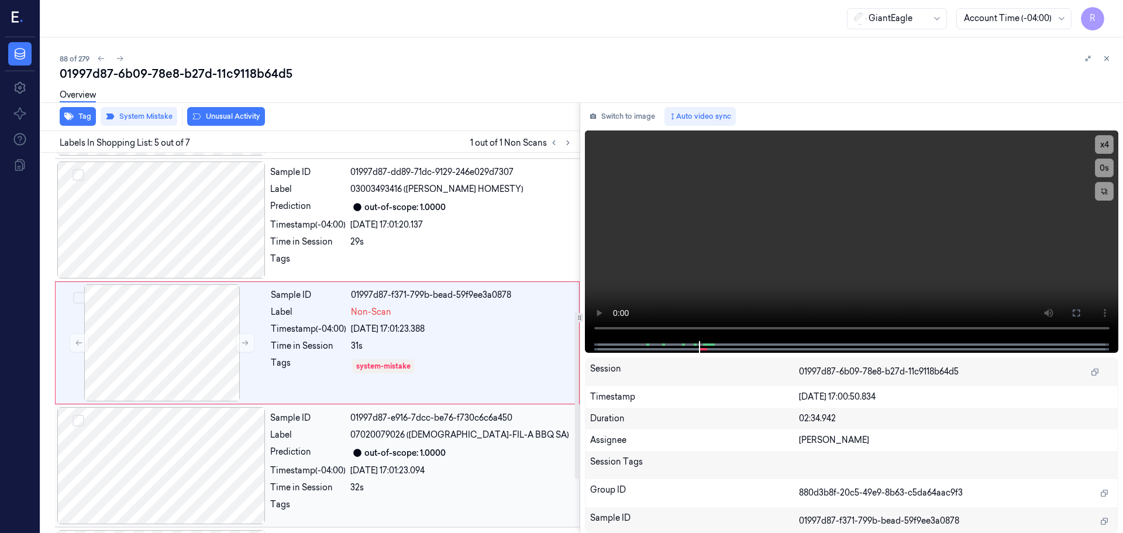
click at [435, 443] on div "Sample ID 01997d87-e916-7dcc-be76-f730c6c6a450 Label 07020079026 (CHICK-FIL-A B…" at bounding box center [421, 465] width 312 height 117
click at [432, 346] on div "31s" at bounding box center [461, 346] width 221 height 12
click at [1105, 62] on icon at bounding box center [1106, 58] width 8 height 8
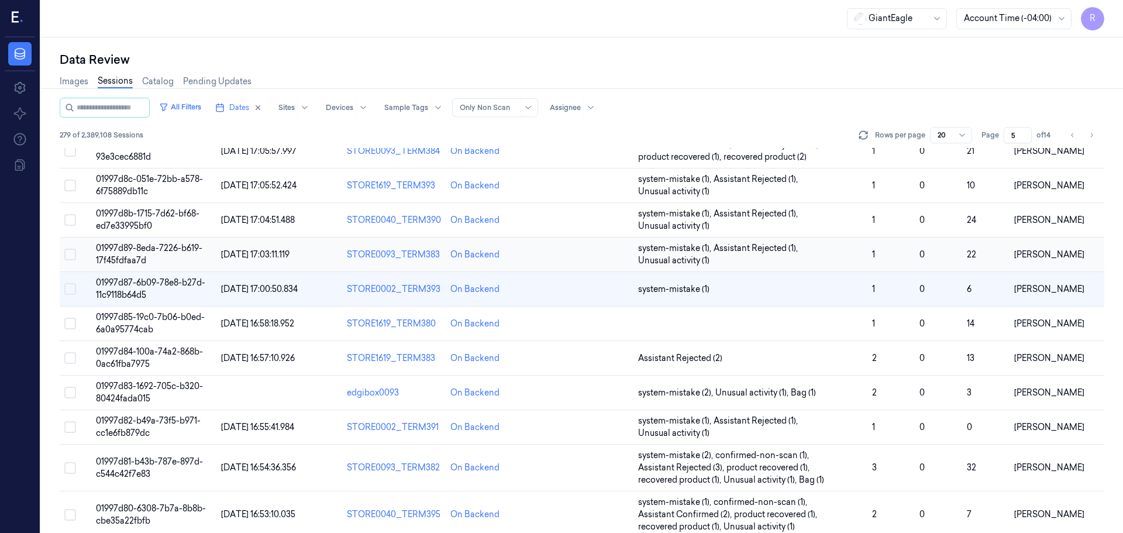
scroll to position [92, 0]
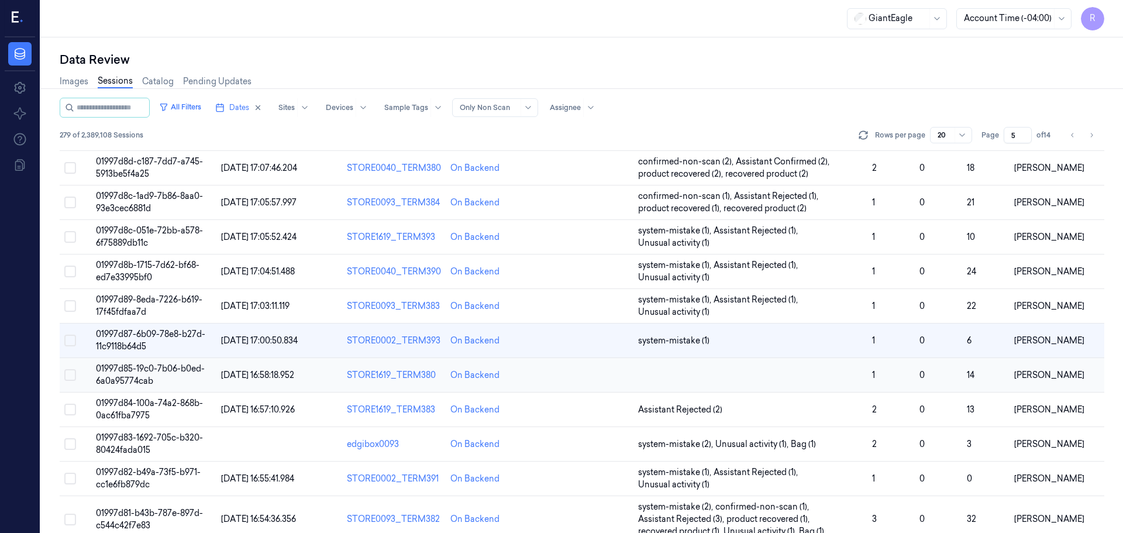
click at [691, 378] on td at bounding box center [750, 375] width 234 height 34
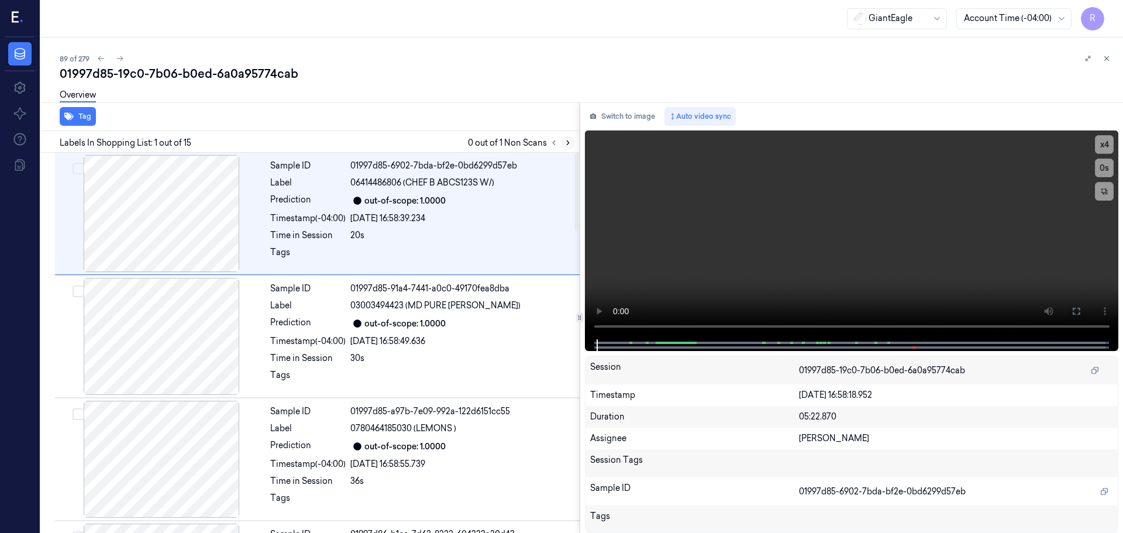
click at [564, 148] on button at bounding box center [568, 143] width 14 height 14
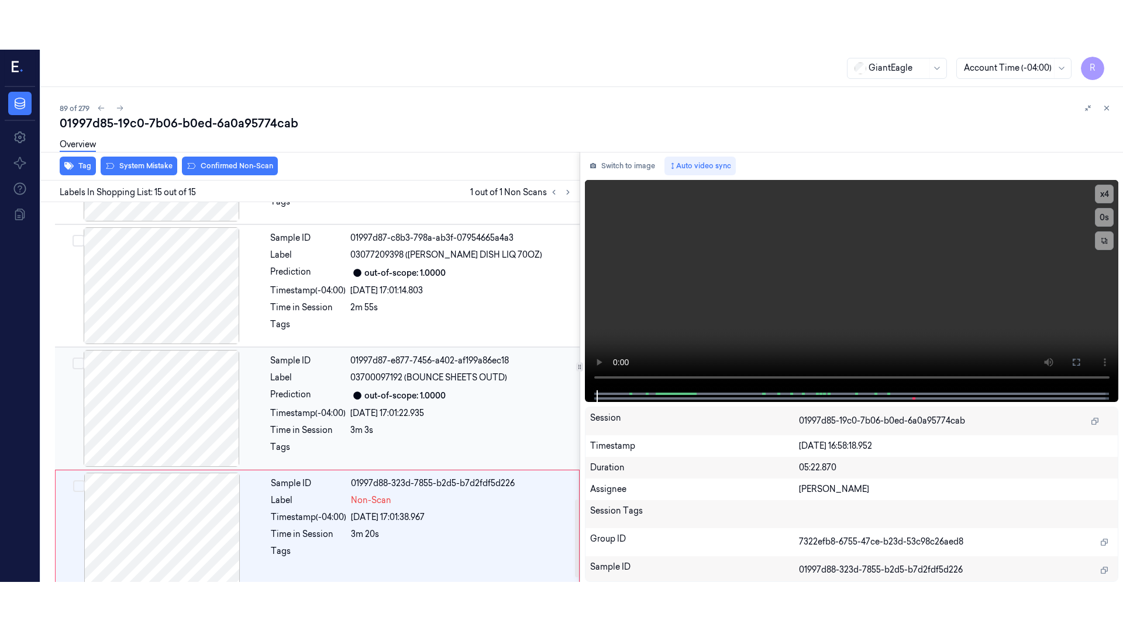
scroll to position [1465, 0]
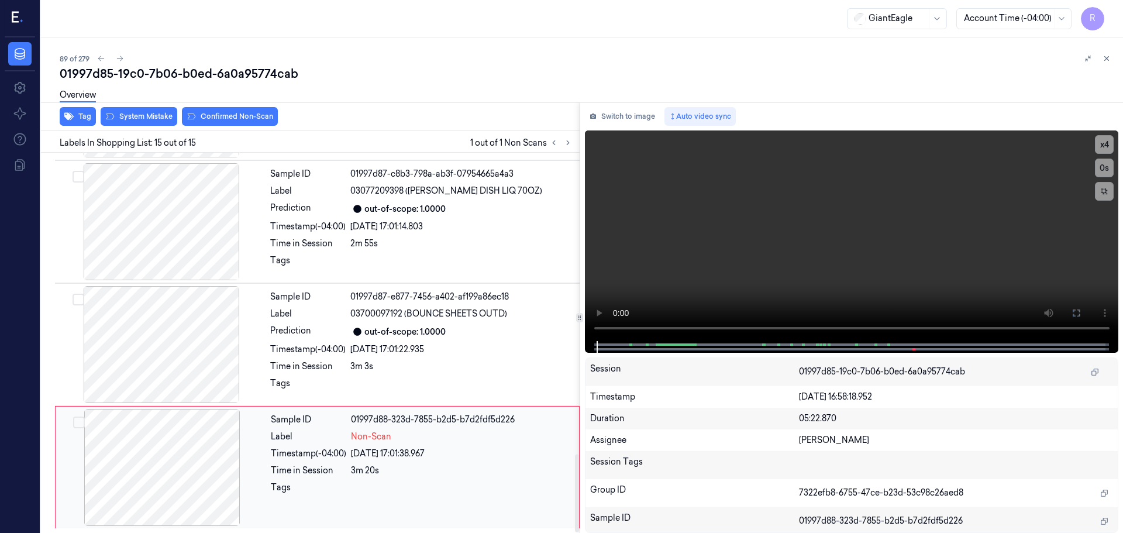
click at [182, 460] on div at bounding box center [162, 467] width 208 height 117
click at [165, 346] on div at bounding box center [161, 344] width 208 height 117
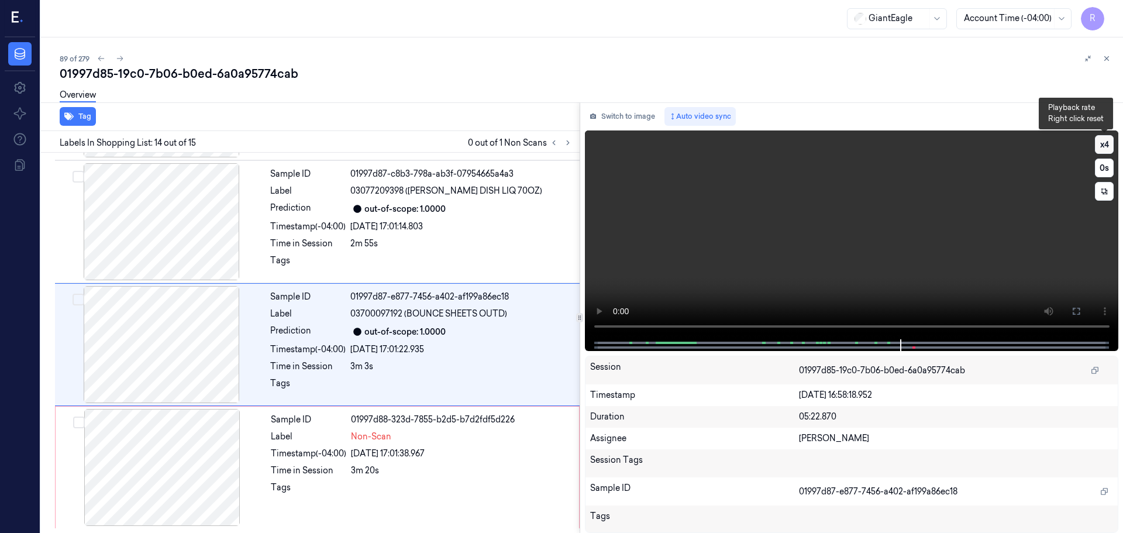
click at [1099, 144] on button "x 4" at bounding box center [1104, 144] width 19 height 19
click at [1083, 316] on button at bounding box center [1076, 311] width 19 height 19
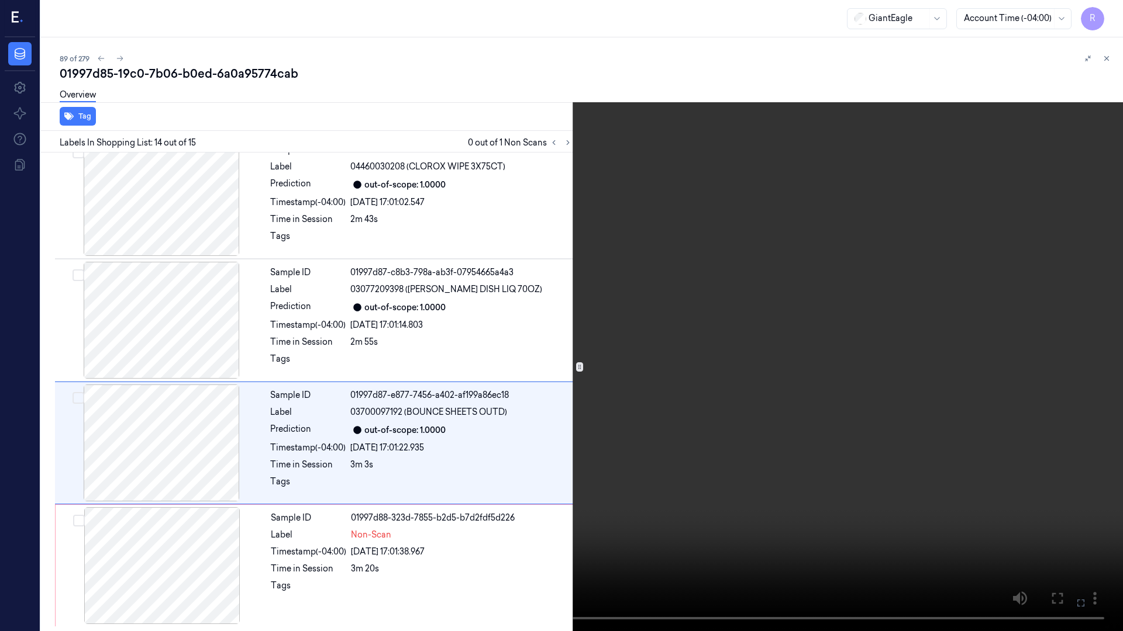
click at [1105, 20] on button "x 1" at bounding box center [1108, 14] width 19 height 19
click at [1105, 20] on button "x 2" at bounding box center [1108, 14] width 19 height 19
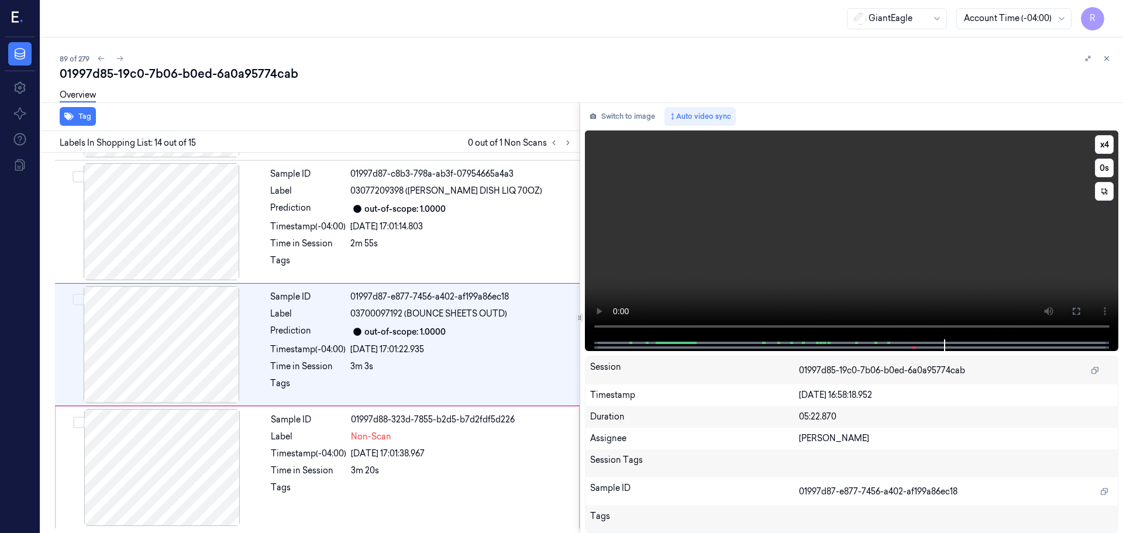
click at [1078, 312] on icon at bounding box center [1075, 310] width 9 height 9
click at [1078, 310] on icon at bounding box center [1075, 310] width 9 height 9
click at [1085, 340] on div at bounding box center [850, 345] width 509 height 12
click at [1090, 346] on div at bounding box center [850, 345] width 509 height 12
click at [178, 459] on div at bounding box center [162, 467] width 208 height 117
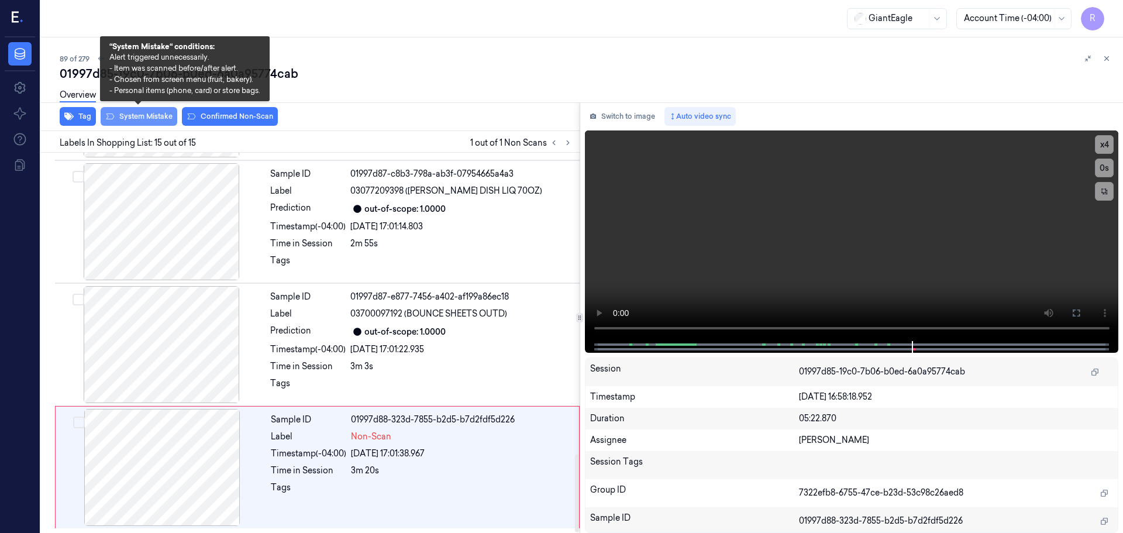
click at [149, 115] on button "System Mistake" at bounding box center [139, 116] width 77 height 19
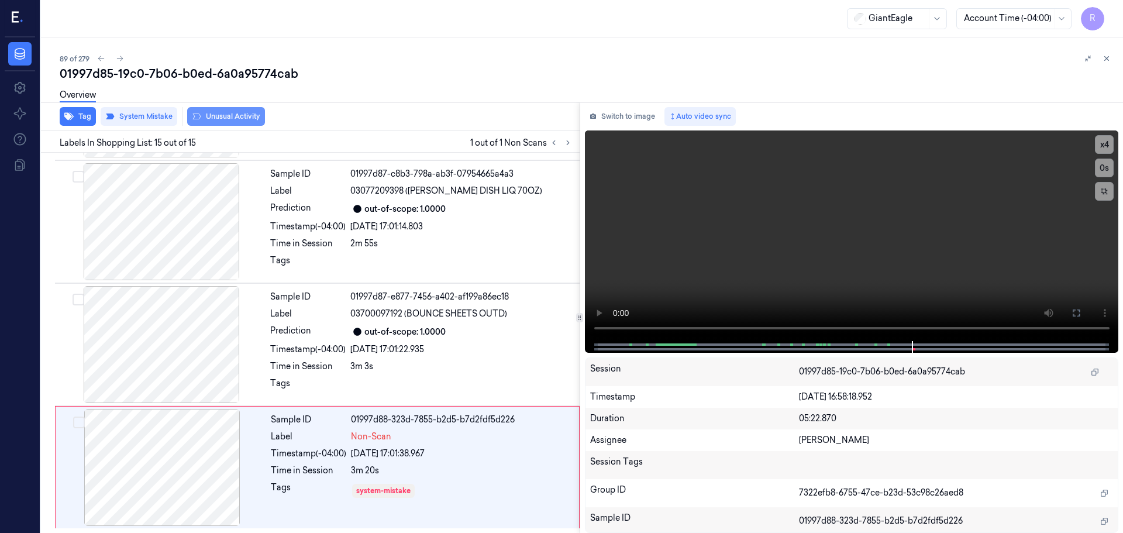
click at [223, 119] on button "Unusual Activity" at bounding box center [226, 116] width 78 height 19
click at [453, 371] on div "3m 3s" at bounding box center [461, 366] width 222 height 12
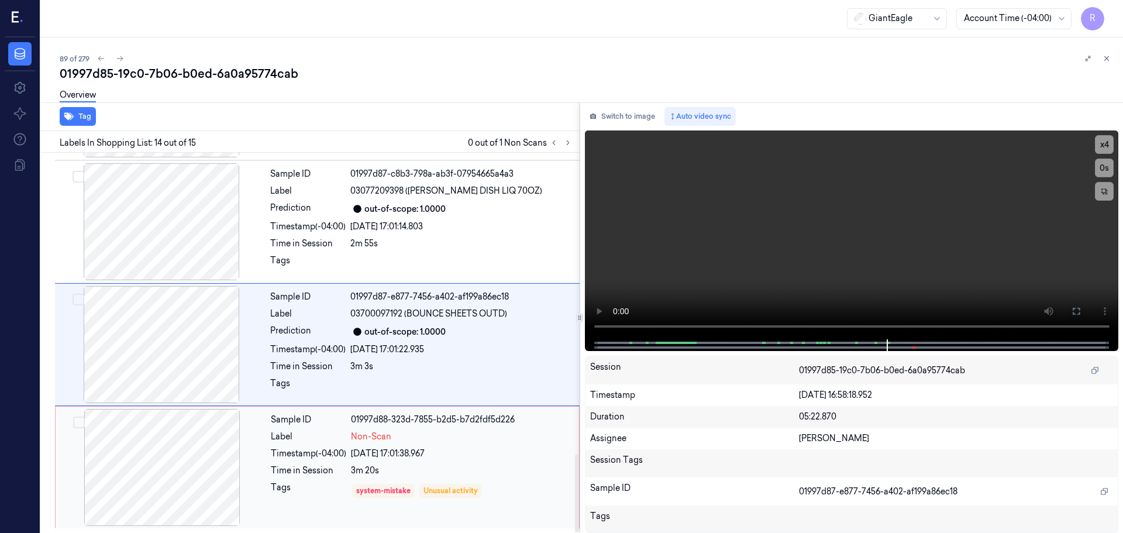
click at [451, 501] on div "Sample ID 01997d88-323d-7855-b2d5-b7d2fdf5d226 Label Non-Scan Timestamp (-04:00…" at bounding box center [421, 467] width 310 height 117
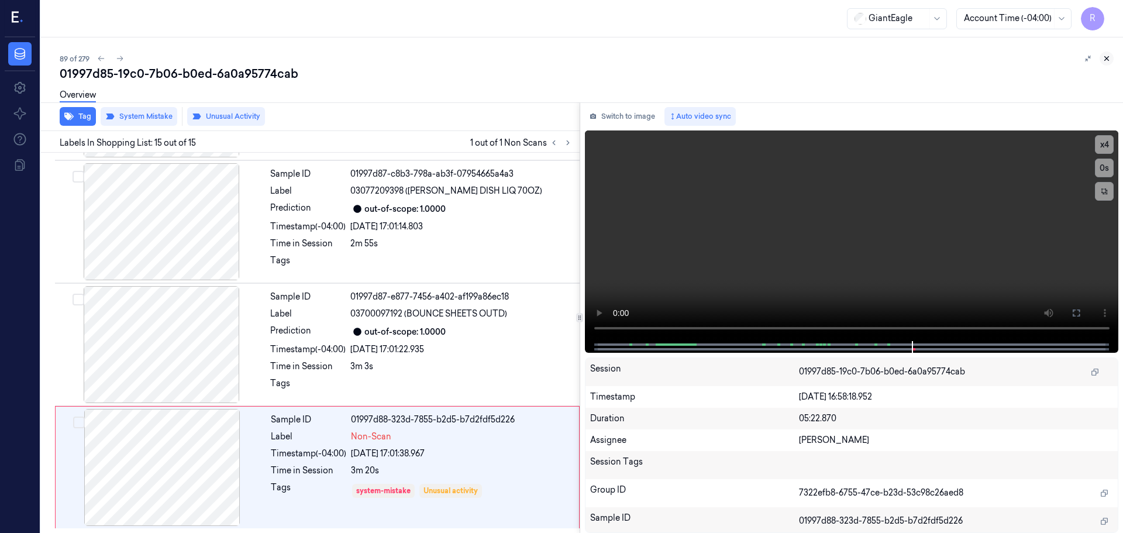
click at [1108, 58] on icon at bounding box center [1106, 58] width 8 height 8
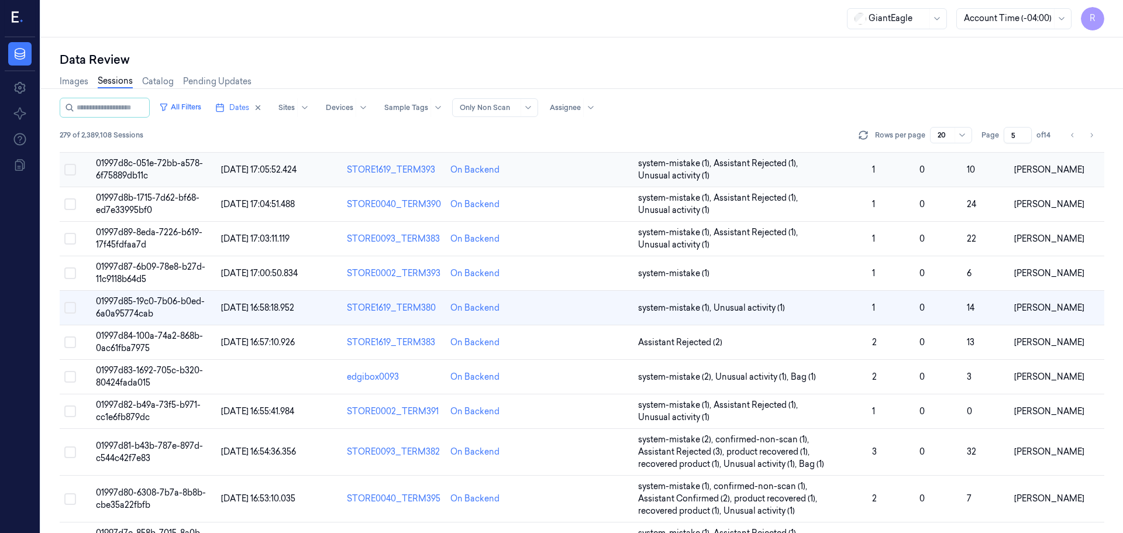
scroll to position [234, 0]
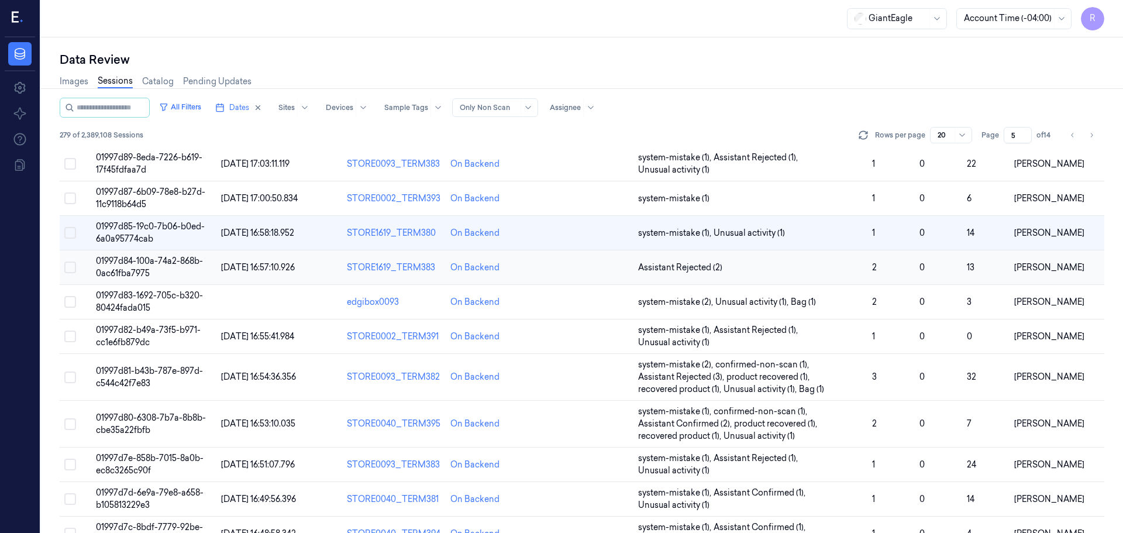
click at [829, 274] on td "Assistant Rejected (2)" at bounding box center [750, 267] width 234 height 34
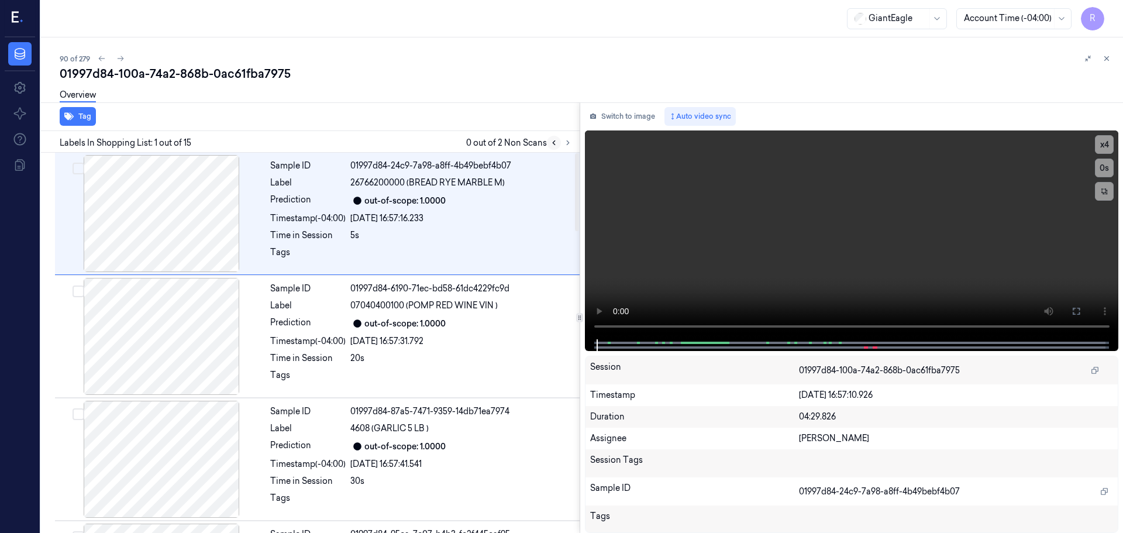
click at [558, 143] on button at bounding box center [554, 143] width 14 height 14
click at [567, 143] on icon at bounding box center [568, 143] width 8 height 8
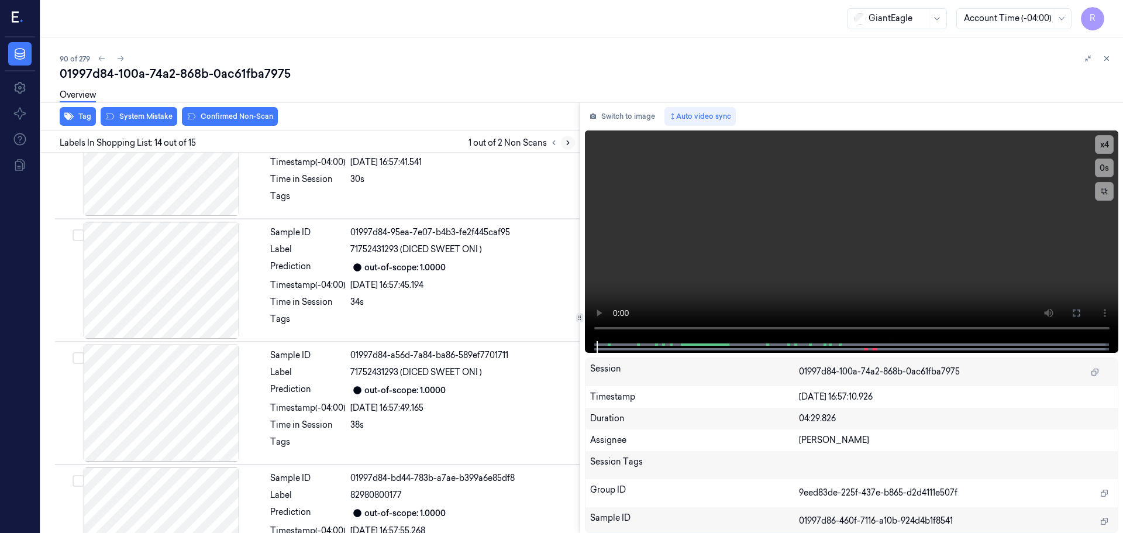
click at [567, 143] on icon at bounding box center [568, 143] width 8 height 8
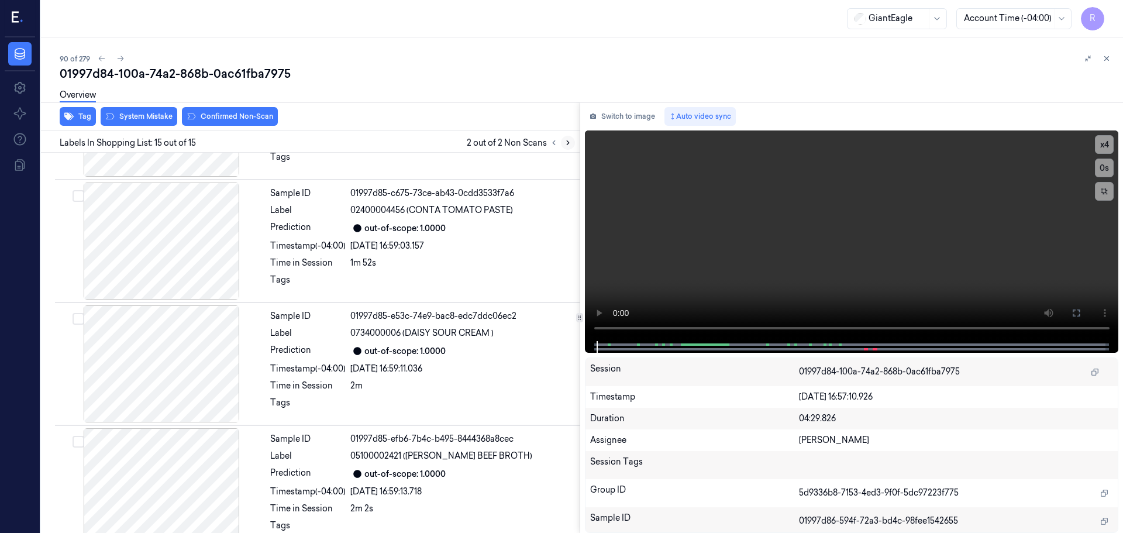
click at [566, 143] on icon at bounding box center [568, 143] width 8 height 8
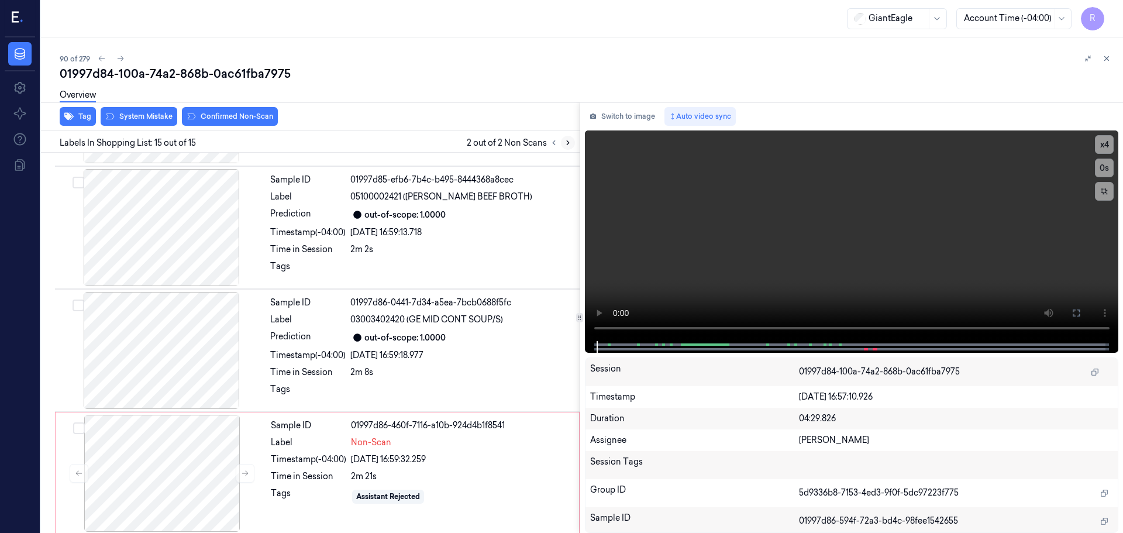
click at [565, 143] on icon at bounding box center [568, 143] width 8 height 8
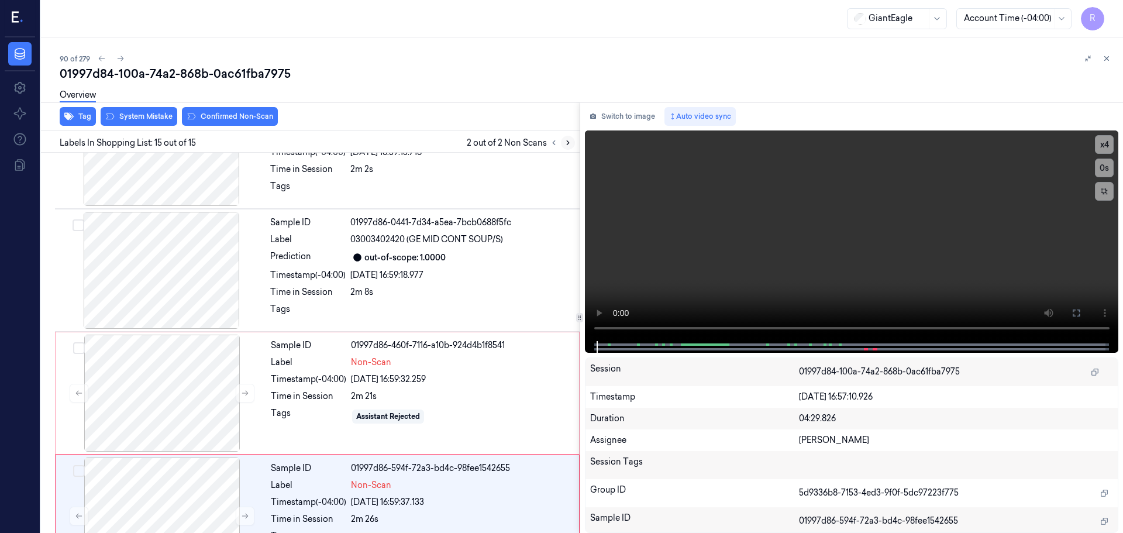
click at [565, 143] on icon at bounding box center [568, 143] width 8 height 8
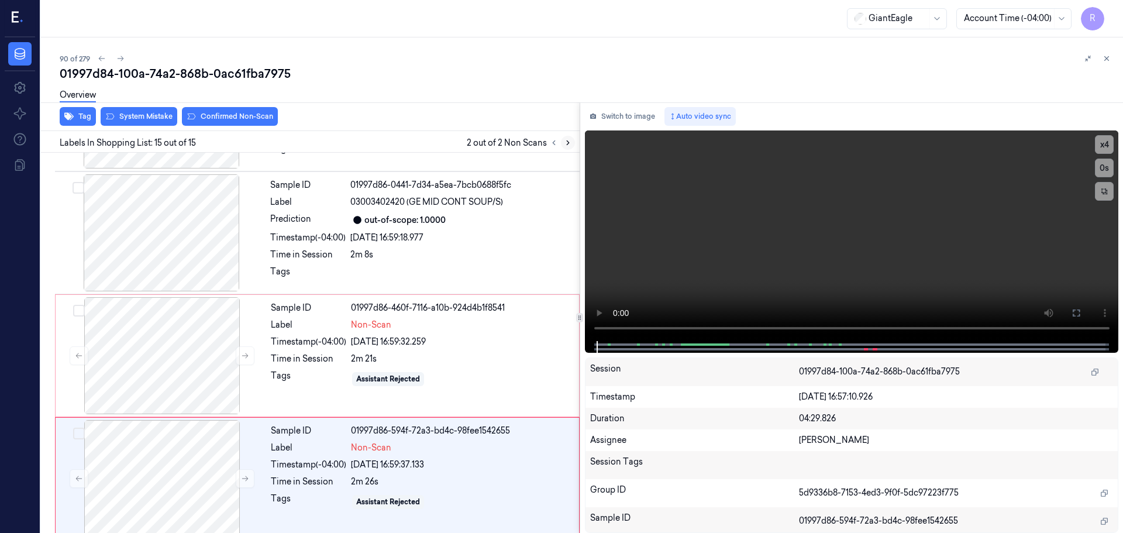
scroll to position [1465, 0]
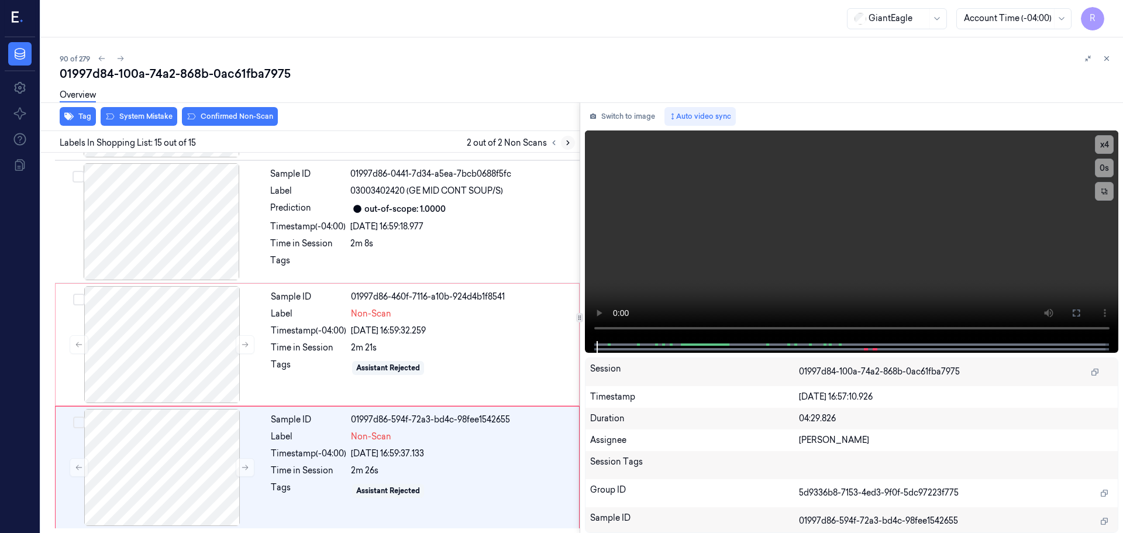
click at [564, 144] on icon at bounding box center [568, 143] width 8 height 8
click at [170, 237] on div at bounding box center [161, 221] width 208 height 117
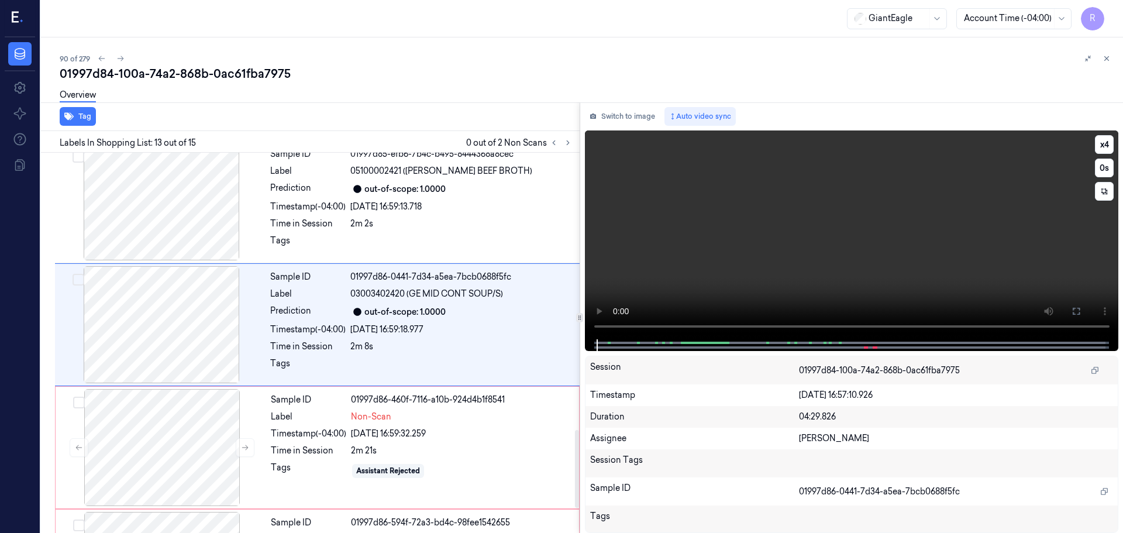
scroll to position [1344, 0]
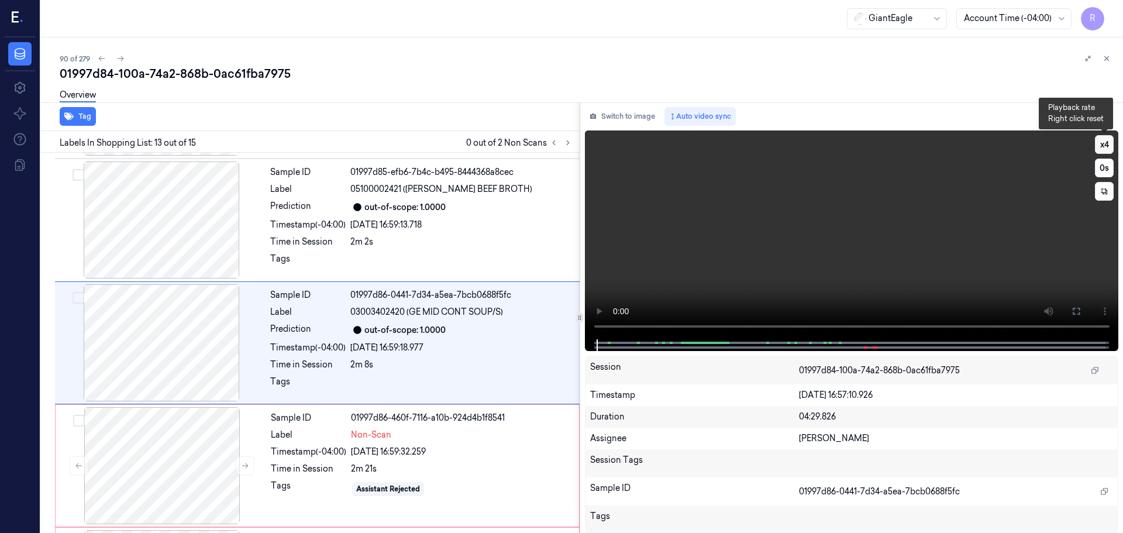
click at [1102, 146] on button "x 4" at bounding box center [1104, 144] width 19 height 19
click at [241, 466] on icon at bounding box center [245, 465] width 8 height 8
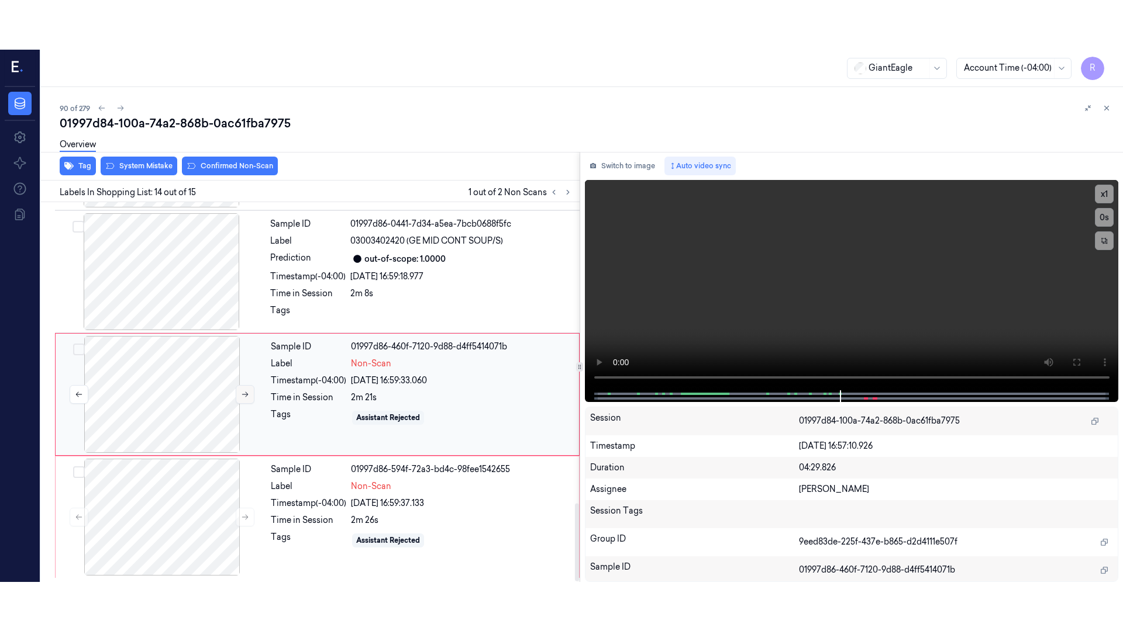
scroll to position [1465, 0]
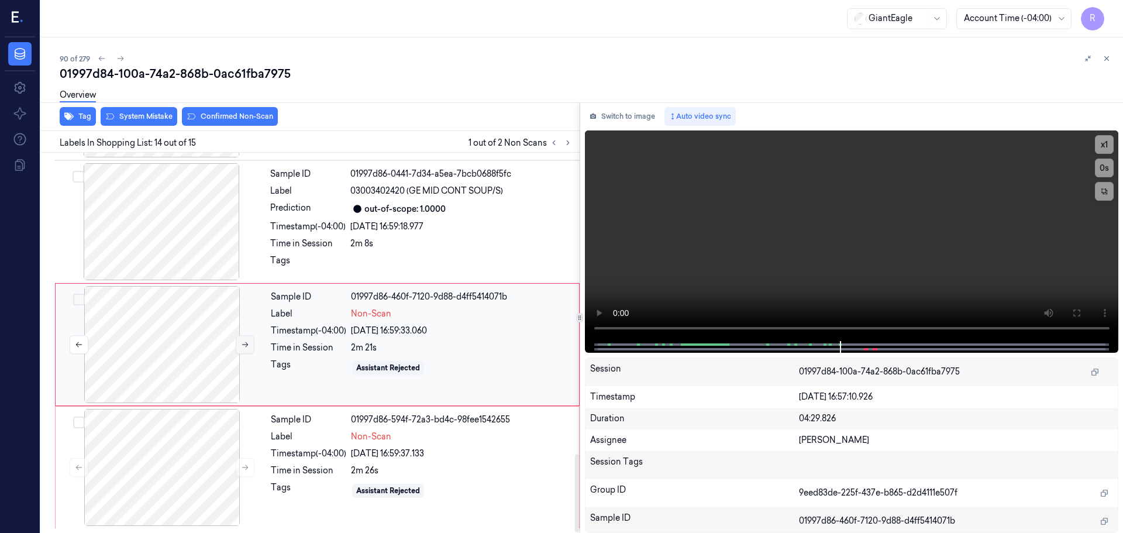
click at [241, 466] on icon at bounding box center [245, 467] width 8 height 8
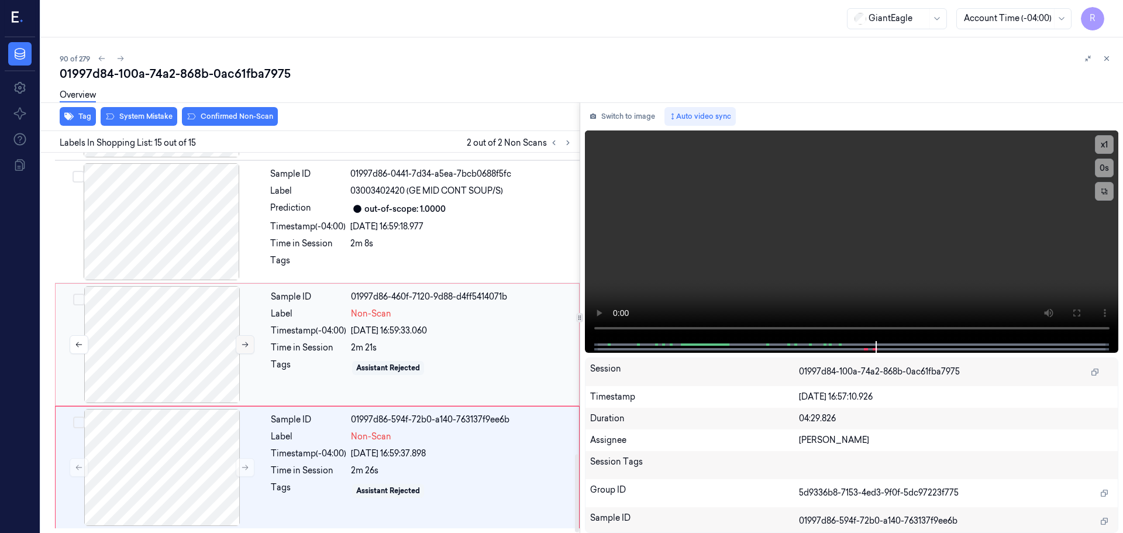
click at [243, 345] on icon at bounding box center [245, 344] width 8 height 8
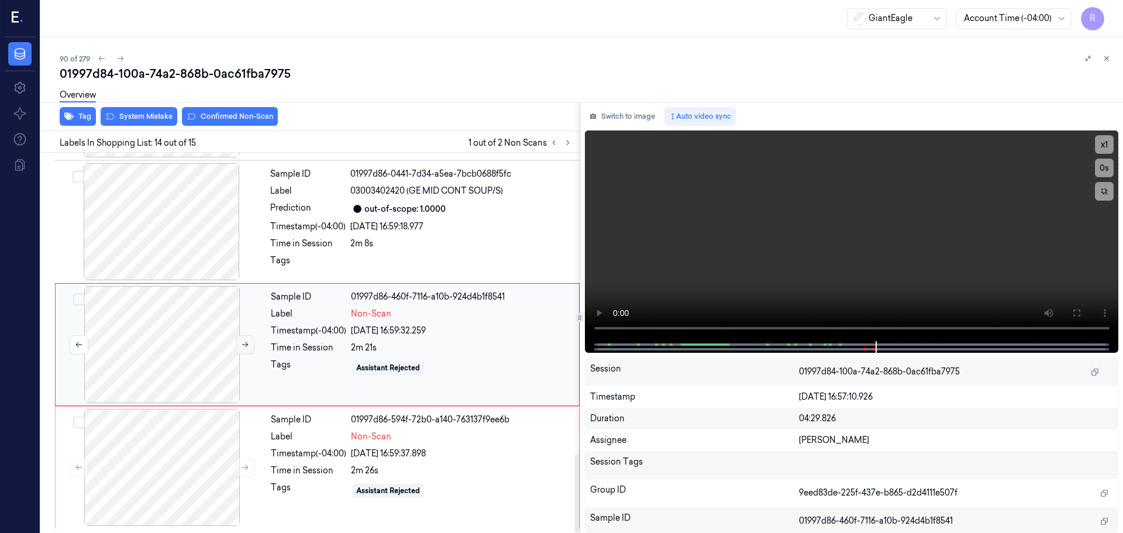
click at [243, 345] on icon at bounding box center [245, 344] width 8 height 8
click at [245, 461] on button at bounding box center [245, 467] width 19 height 19
click at [243, 468] on icon at bounding box center [245, 467] width 8 height 8
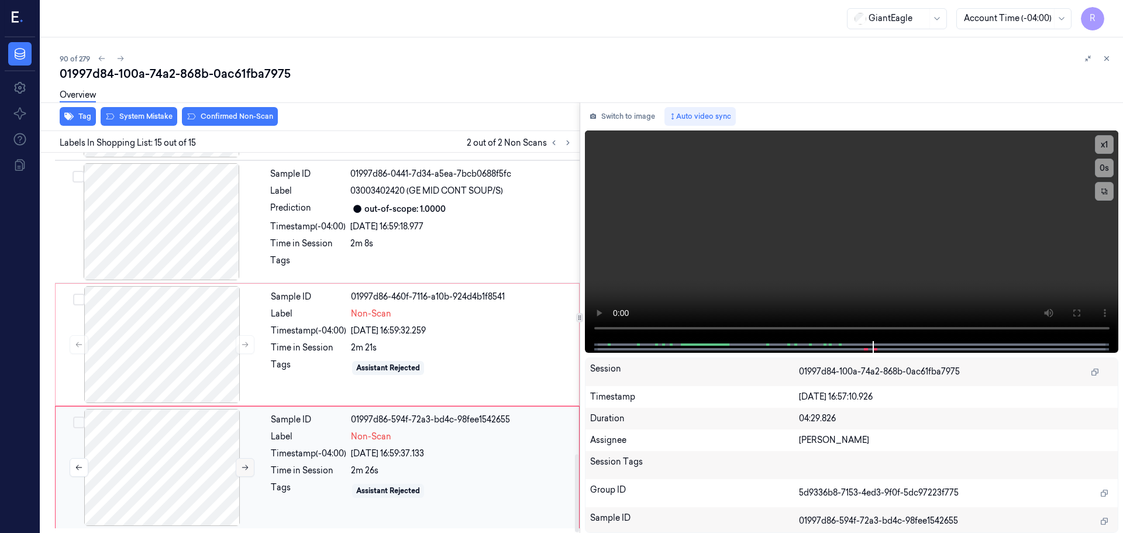
click at [243, 468] on icon at bounding box center [245, 467] width 8 height 8
click at [1077, 309] on icon at bounding box center [1075, 312] width 7 height 7
click at [240, 472] on button at bounding box center [245, 467] width 19 height 19
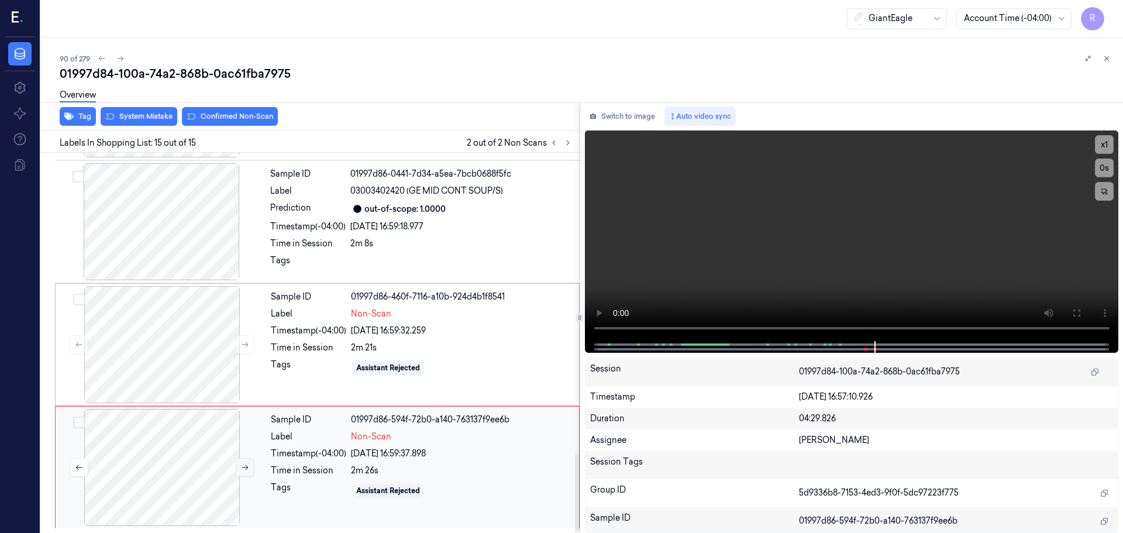
click at [240, 472] on button at bounding box center [245, 467] width 19 height 19
click at [1106, 148] on button "x 1" at bounding box center [1104, 144] width 19 height 19
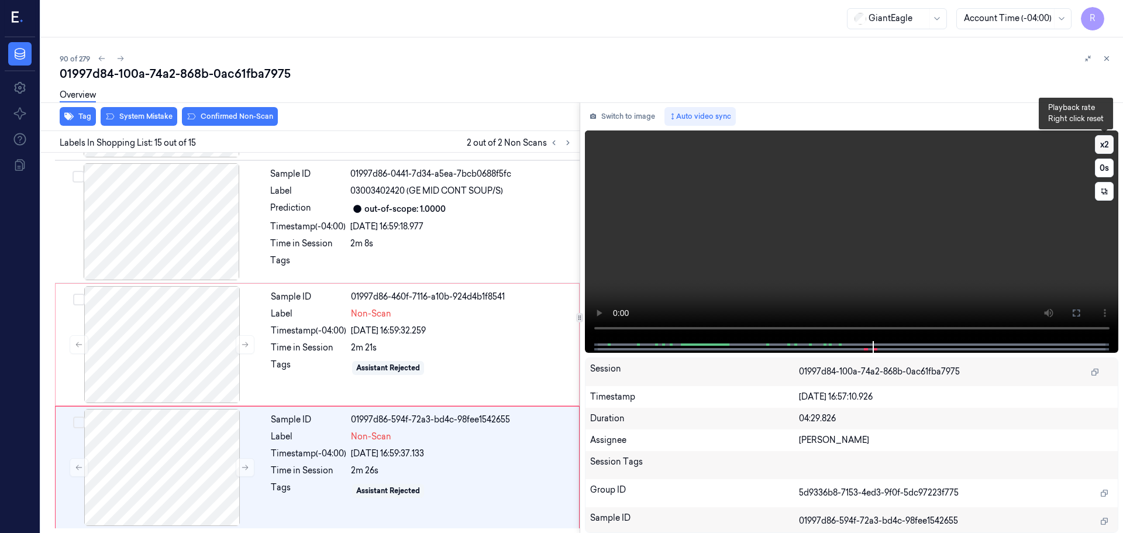
click at [1106, 148] on button "x 2" at bounding box center [1104, 144] width 19 height 19
click at [1105, 147] on button "x 4" at bounding box center [1104, 144] width 19 height 19
click at [1099, 146] on button "x 1" at bounding box center [1104, 144] width 19 height 19
click at [1099, 146] on button "x 2" at bounding box center [1104, 144] width 19 height 19
click at [194, 375] on div at bounding box center [162, 344] width 208 height 117
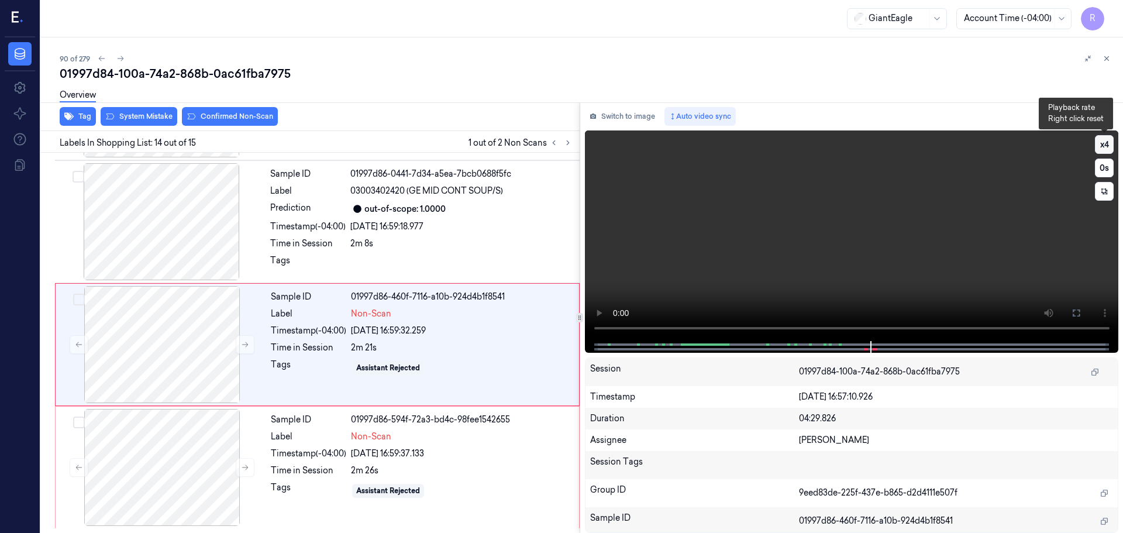
click at [1110, 151] on button "x 4" at bounding box center [1104, 144] width 19 height 19
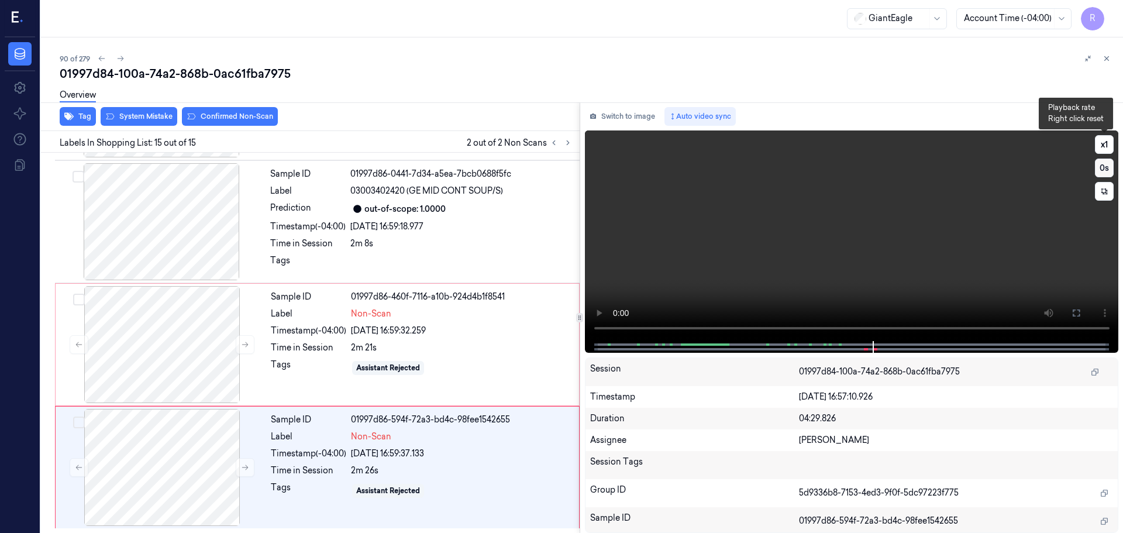
drag, startPoint x: 1108, startPoint y: 149, endPoint x: 1102, endPoint y: 167, distance: 19.2
click at [1107, 149] on button "x 1" at bounding box center [1104, 144] width 19 height 19
click at [1105, 143] on button "x 2" at bounding box center [1104, 144] width 19 height 19
click at [401, 361] on div "Assistant Rejected" at bounding box center [388, 368] width 72 height 14
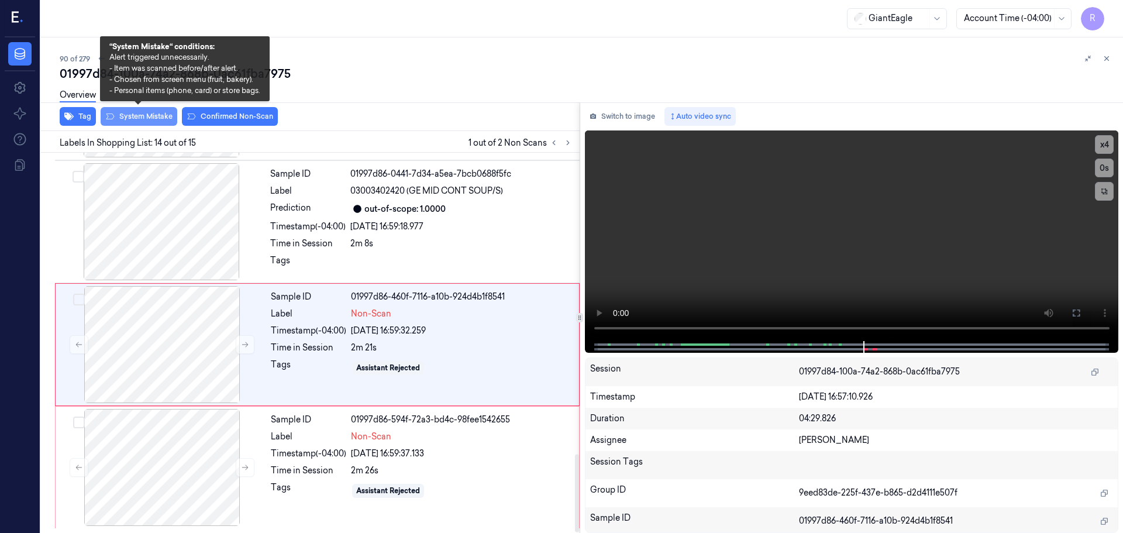
click at [139, 123] on button "System Mistake" at bounding box center [139, 116] width 77 height 19
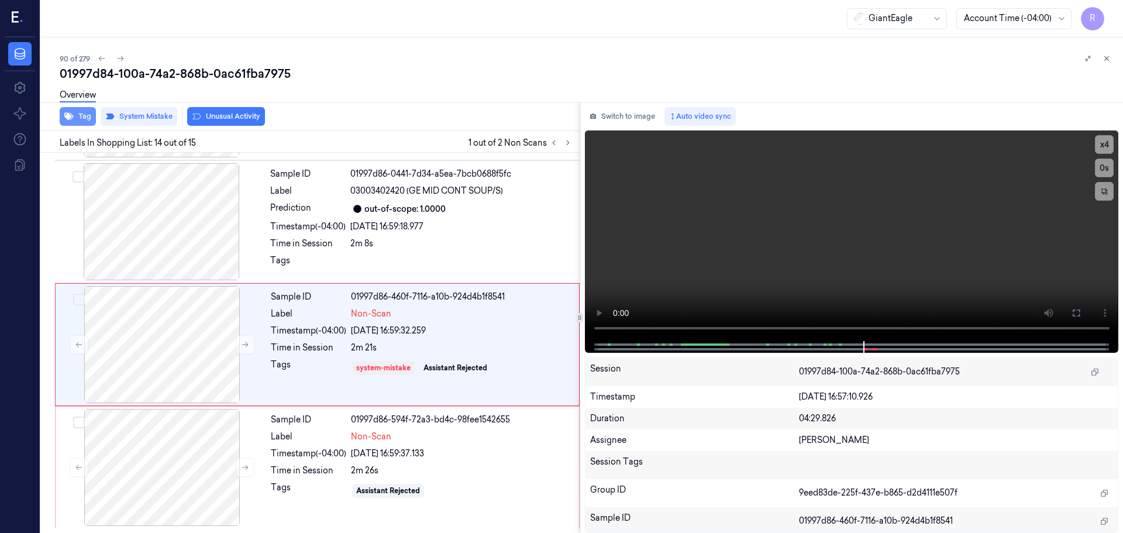
click at [86, 116] on button "Tag" at bounding box center [78, 116] width 36 height 19
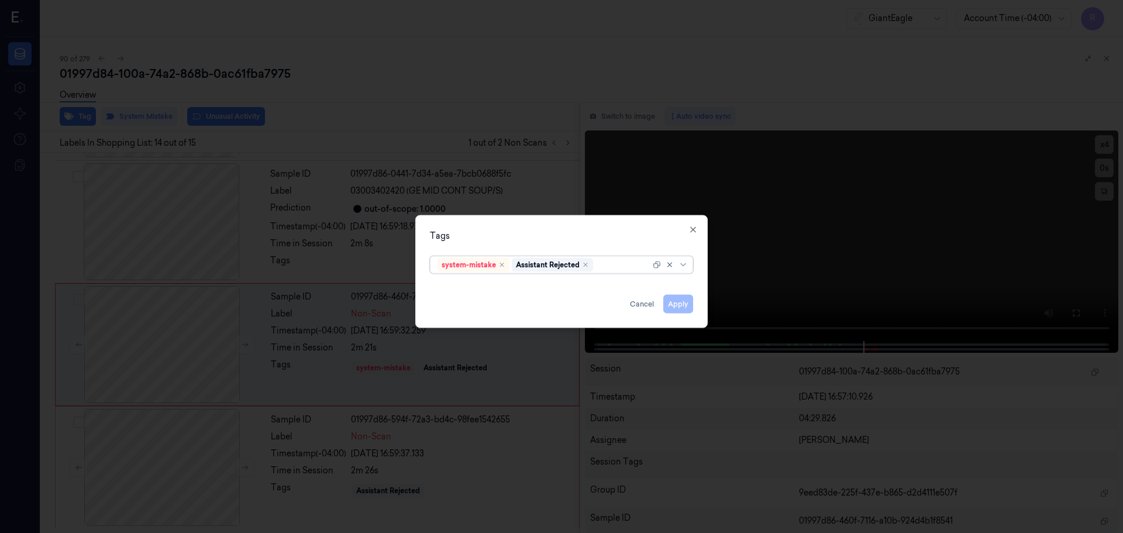
click at [685, 269] on div at bounding box center [671, 264] width 37 height 16
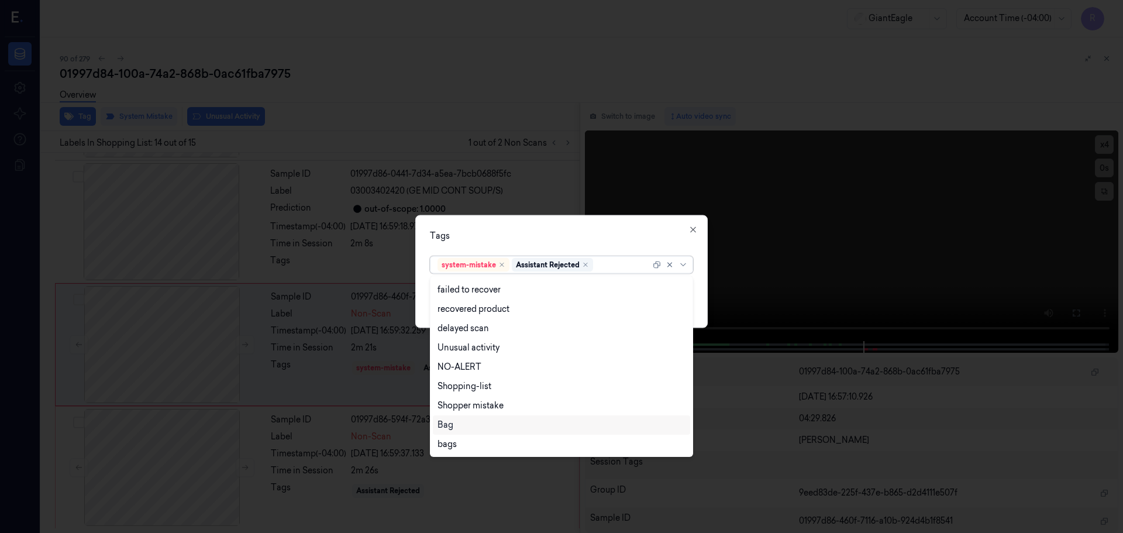
click at [443, 431] on div "Bag" at bounding box center [561, 424] width 257 height 19
click at [522, 230] on div "Tags" at bounding box center [561, 235] width 263 height 12
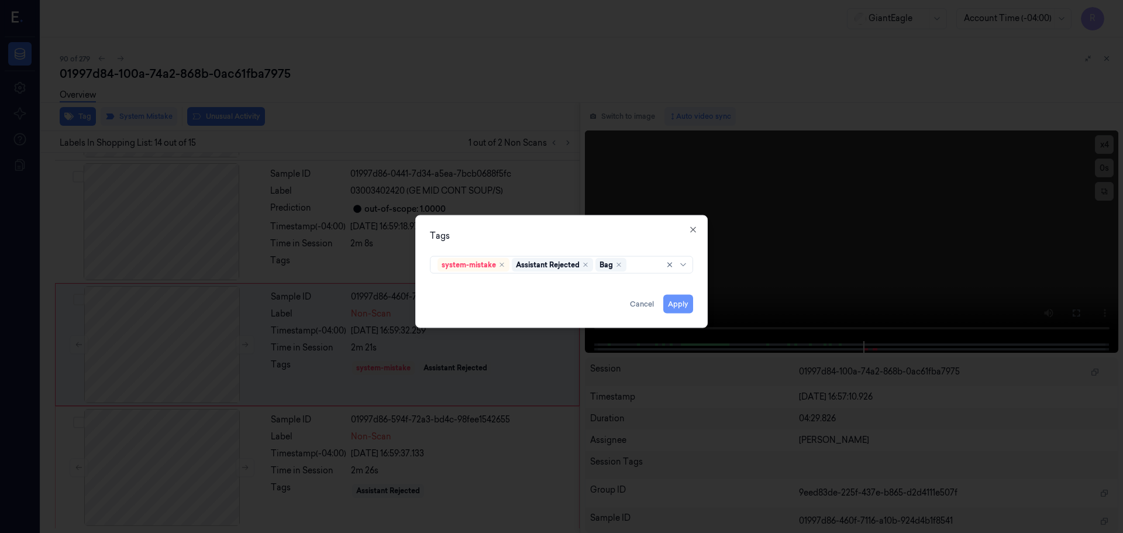
click at [682, 302] on button "Apply" at bounding box center [678, 303] width 30 height 19
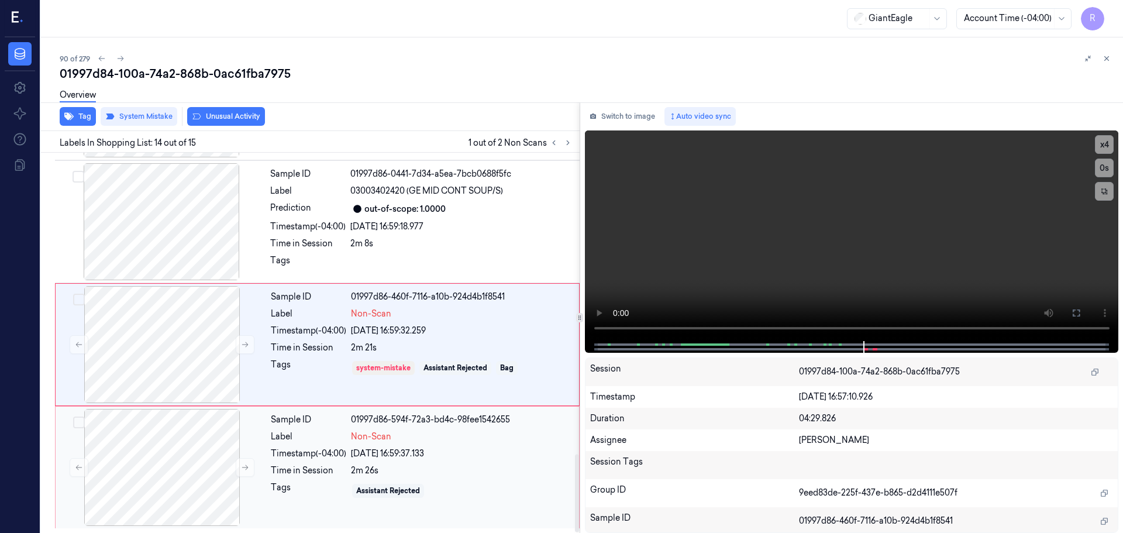
click at [295, 447] on div "Timestamp (-04:00)" at bounding box center [308, 453] width 75 height 12
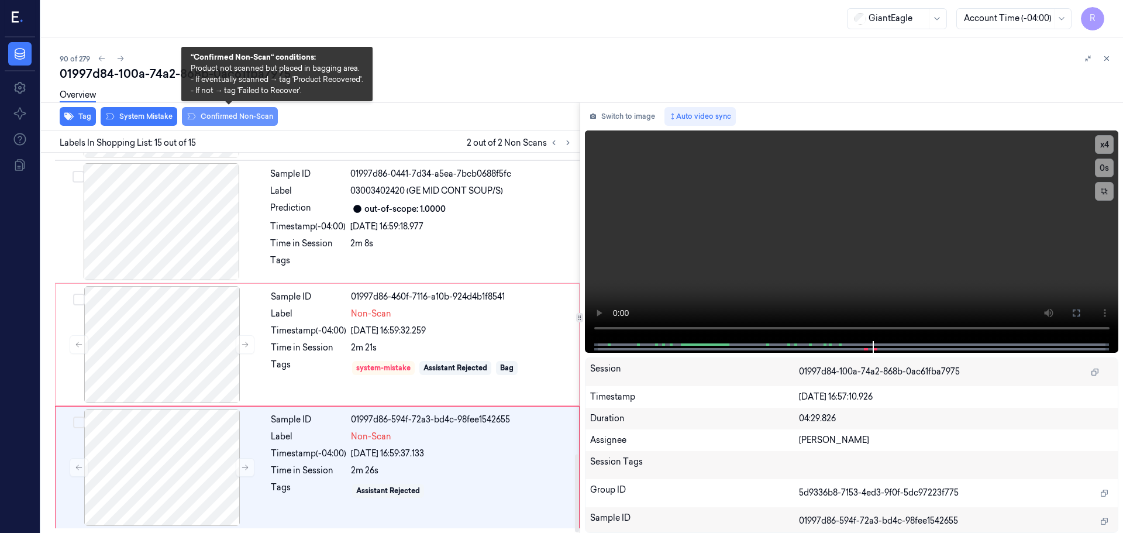
click at [223, 120] on button "Confirmed Non-Scan" at bounding box center [230, 116] width 96 height 19
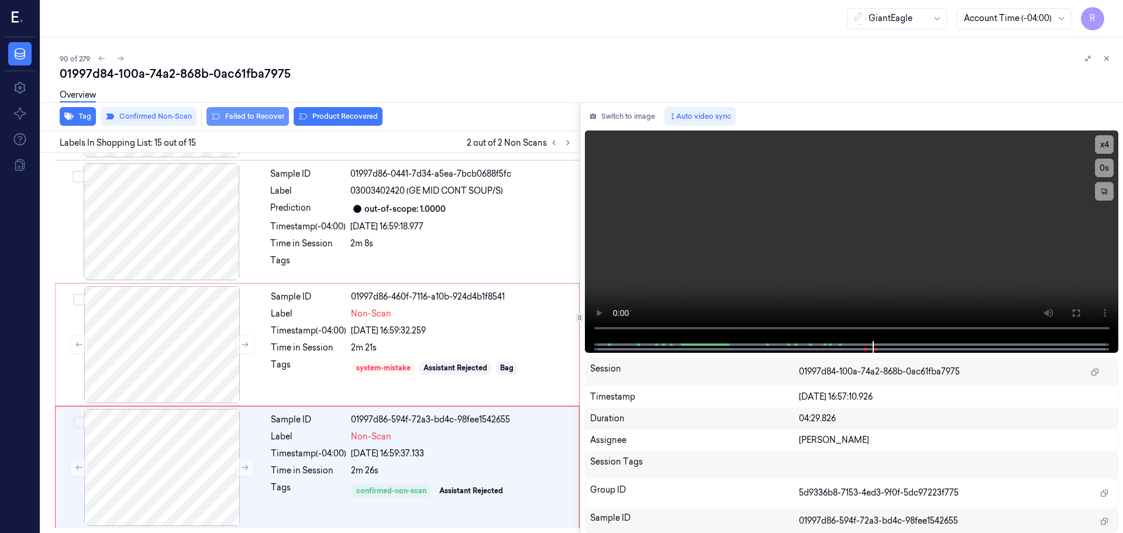
click at [261, 116] on button "Failed to Recover" at bounding box center [247, 116] width 82 height 19
click at [422, 233] on div "Sample ID 01997d86-0441-7d34-a5ea-7bcb0688f5fc Label 03003402420 (GE MID CONT S…" at bounding box center [421, 221] width 312 height 117
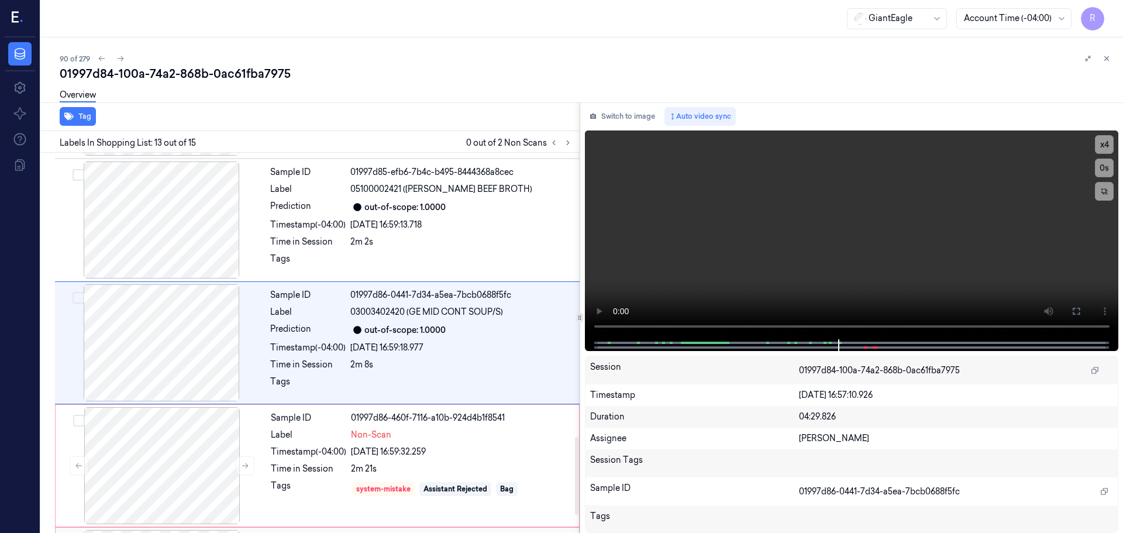
scroll to position [1465, 0]
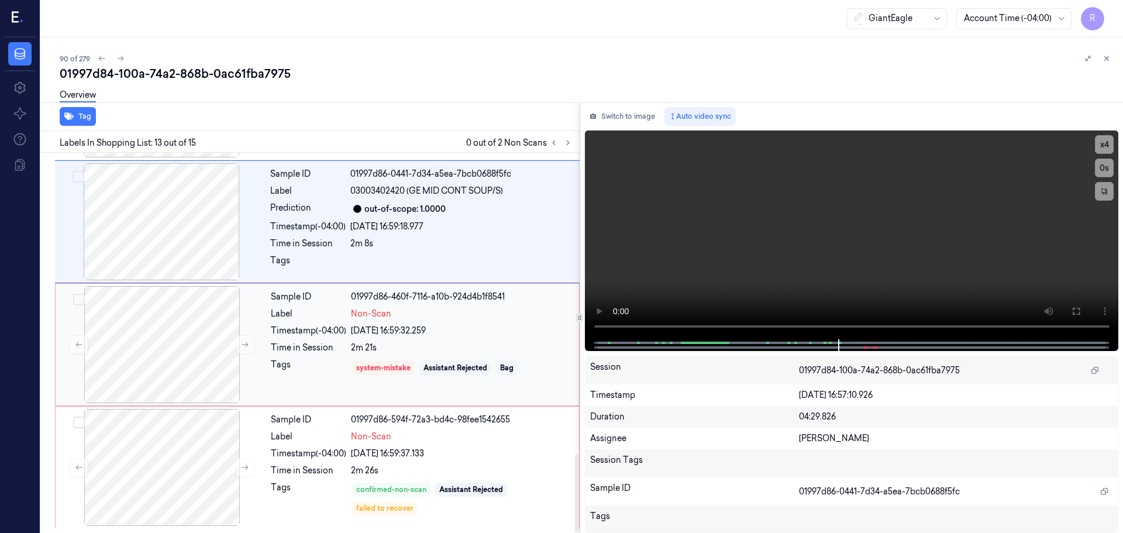
click at [406, 360] on div "system-mistake Assistant Rejected Bag" at bounding box center [461, 367] width 221 height 19
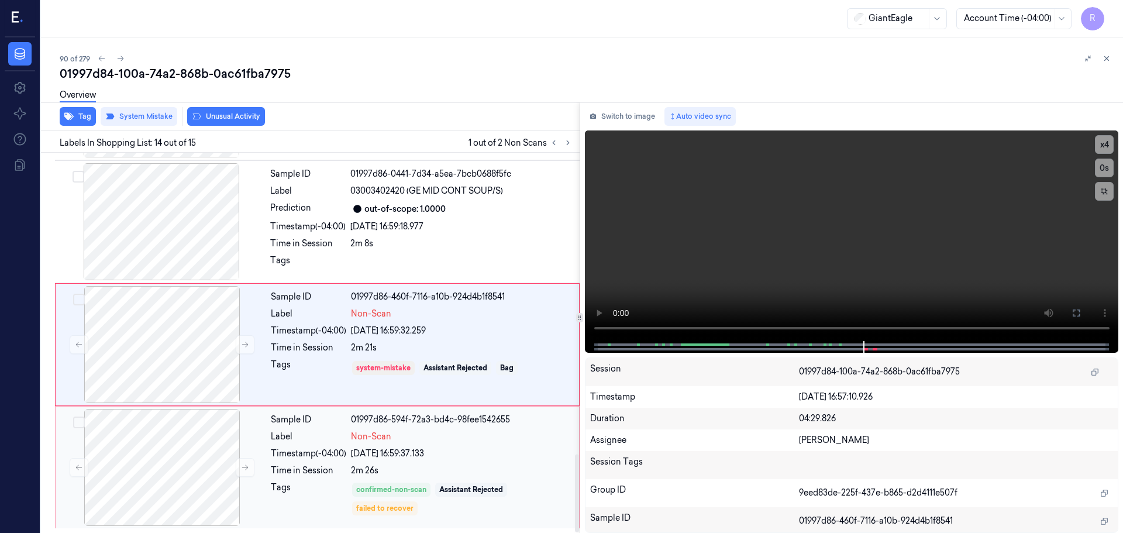
click at [457, 461] on div "Sample ID 01997d86-594f-72a3-bd4c-98fee1542655 Label Non-Scan Timestamp (-04:00…" at bounding box center [421, 467] width 310 height 117
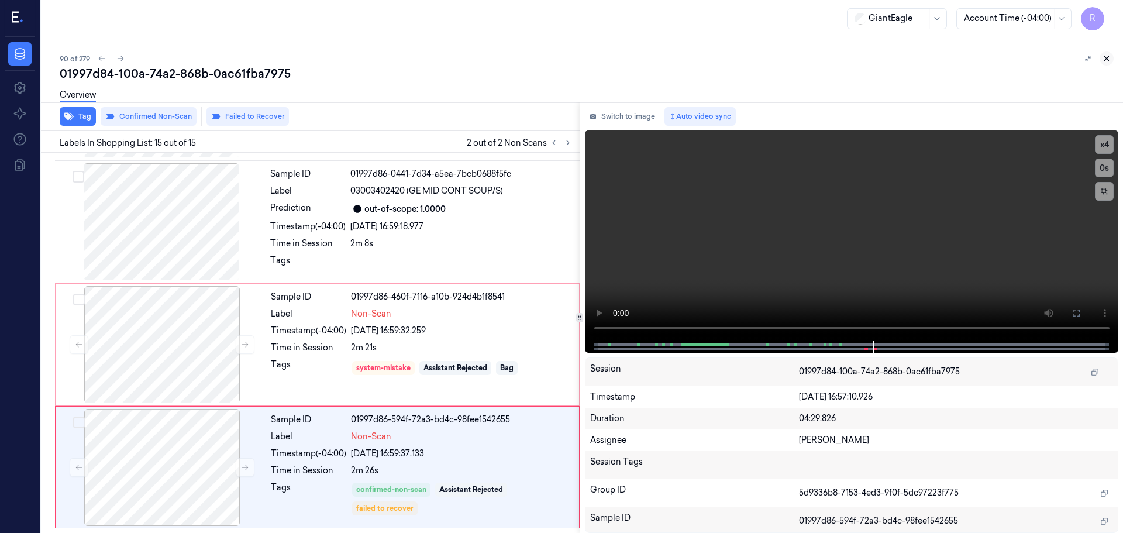
click at [1105, 64] on button at bounding box center [1106, 58] width 14 height 14
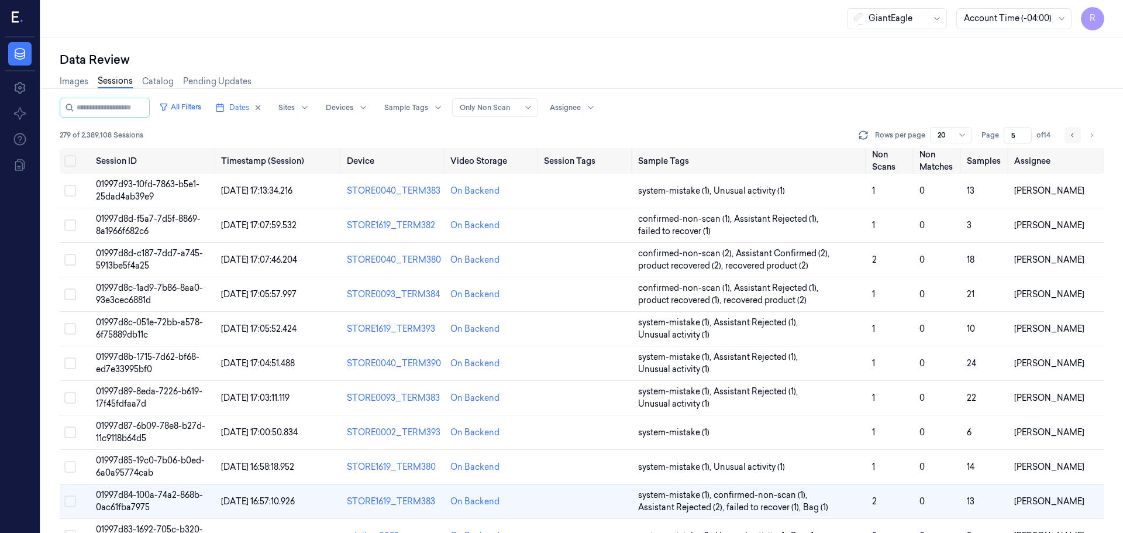
click at [1075, 137] on icon "Go to previous page" at bounding box center [1072, 134] width 7 height 9
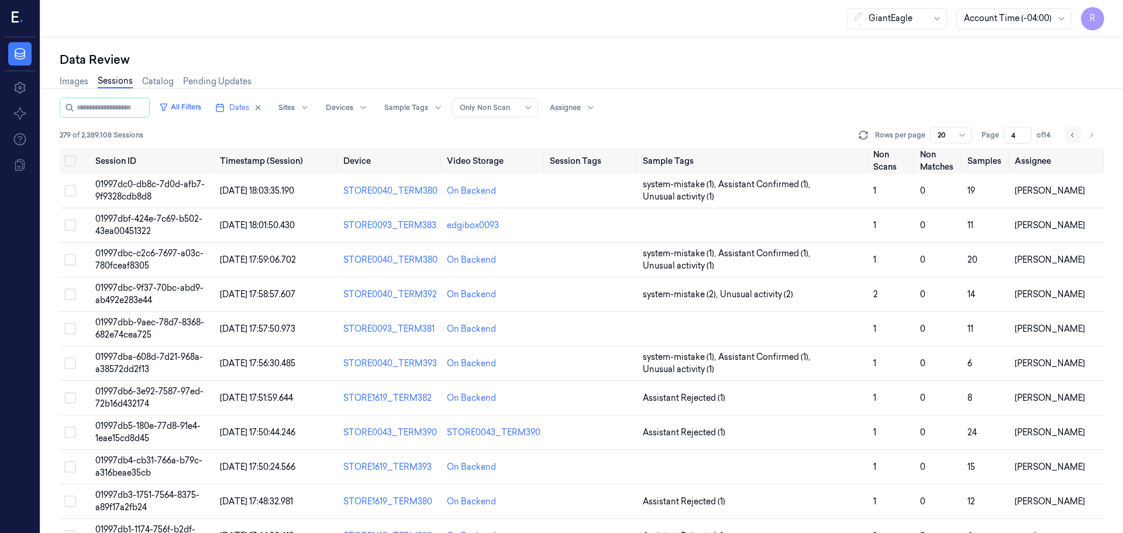
click at [1075, 137] on icon "Go to previous page" at bounding box center [1072, 134] width 7 height 9
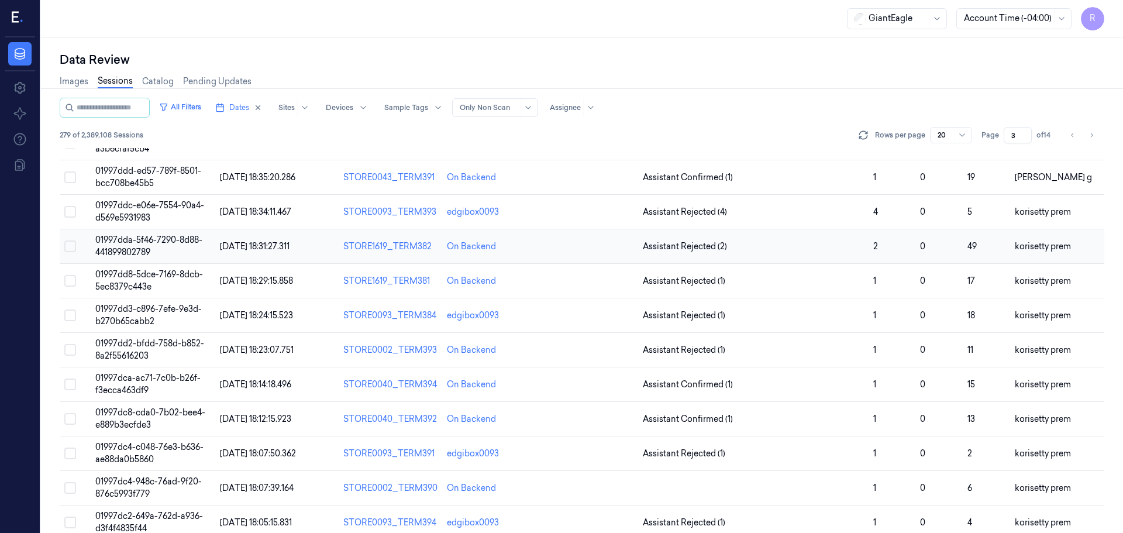
scroll to position [340, 0]
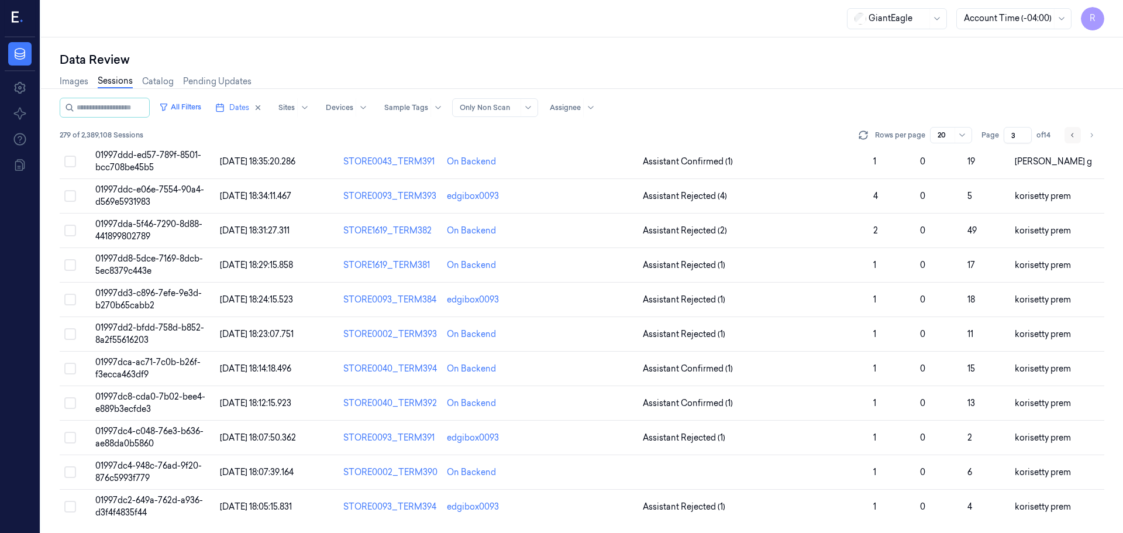
click at [1074, 137] on icon "Go to previous page" at bounding box center [1072, 134] width 7 height 9
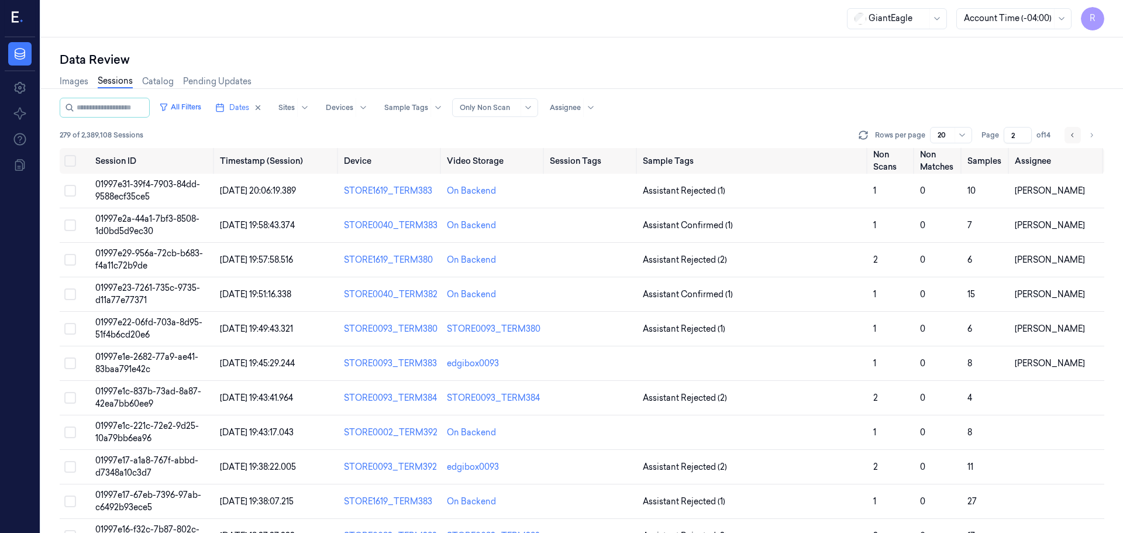
click at [1070, 139] on icon "Go to previous page" at bounding box center [1072, 134] width 7 height 9
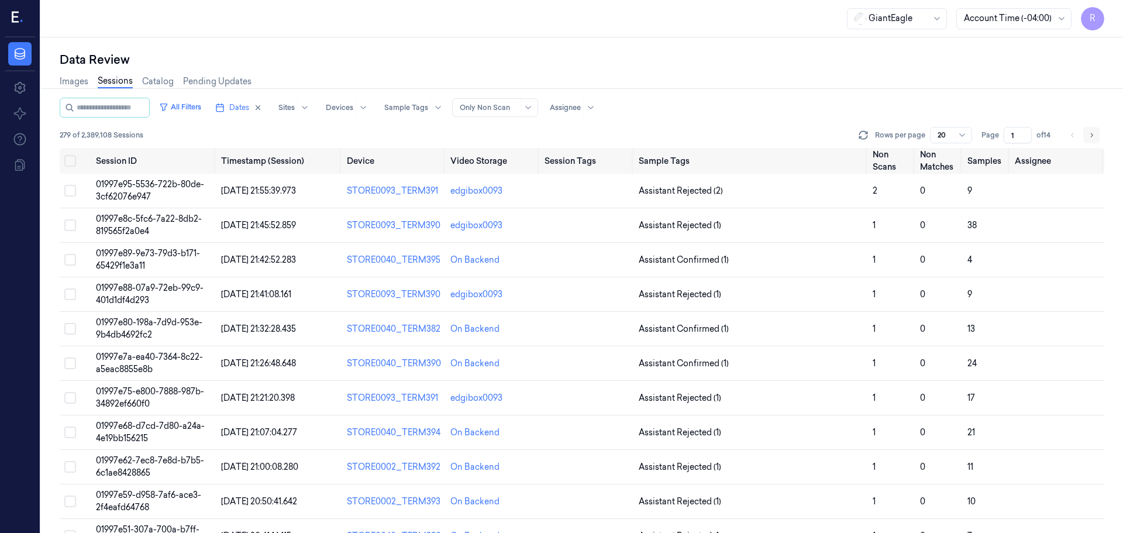
click at [1090, 136] on icon "Go to next page" at bounding box center [1091, 134] width 7 height 9
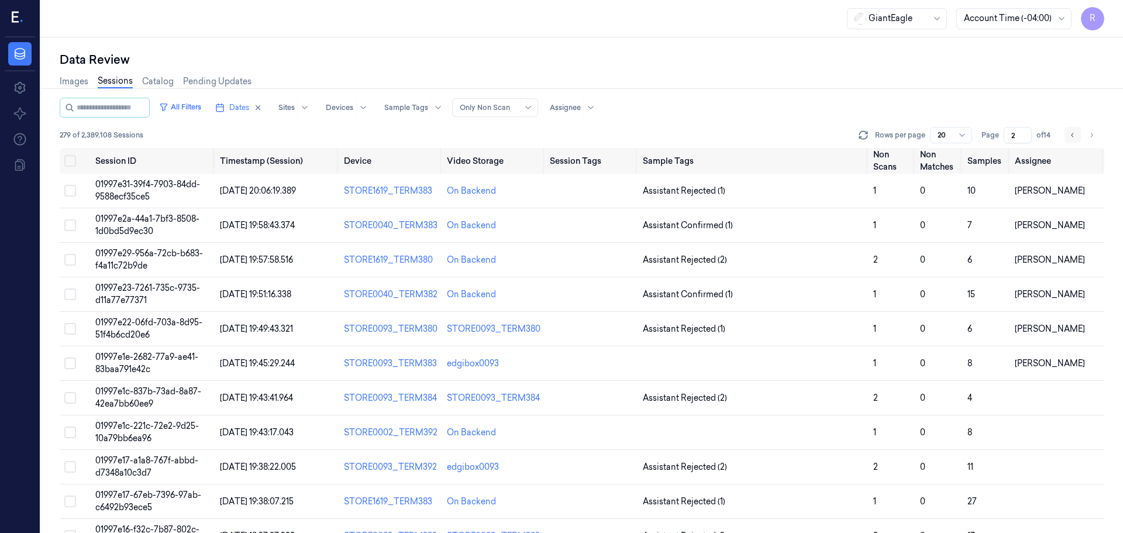
click at [1069, 138] on icon "Go to previous page" at bounding box center [1072, 134] width 7 height 9
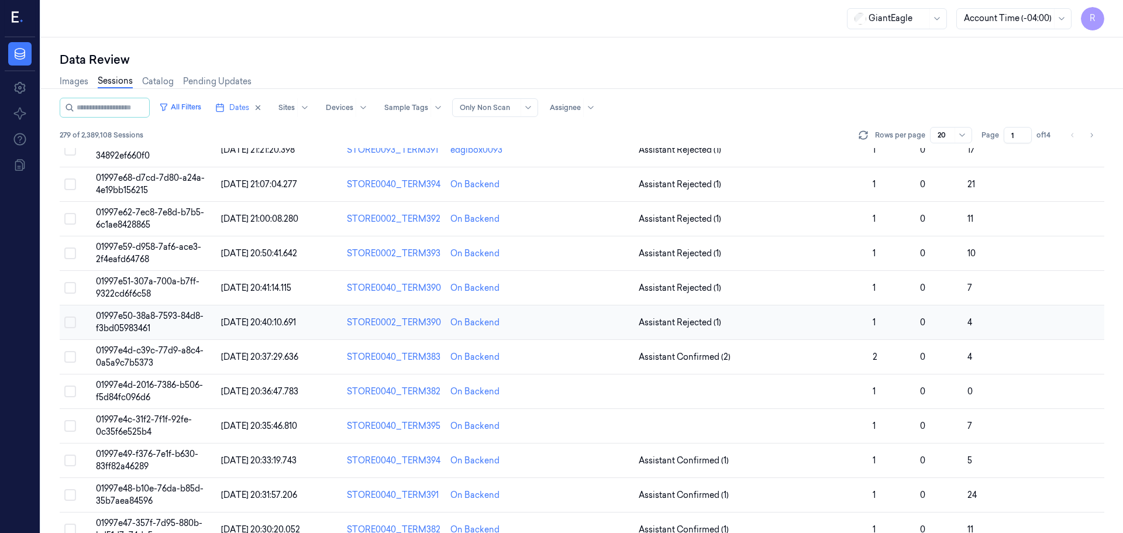
scroll to position [340, 0]
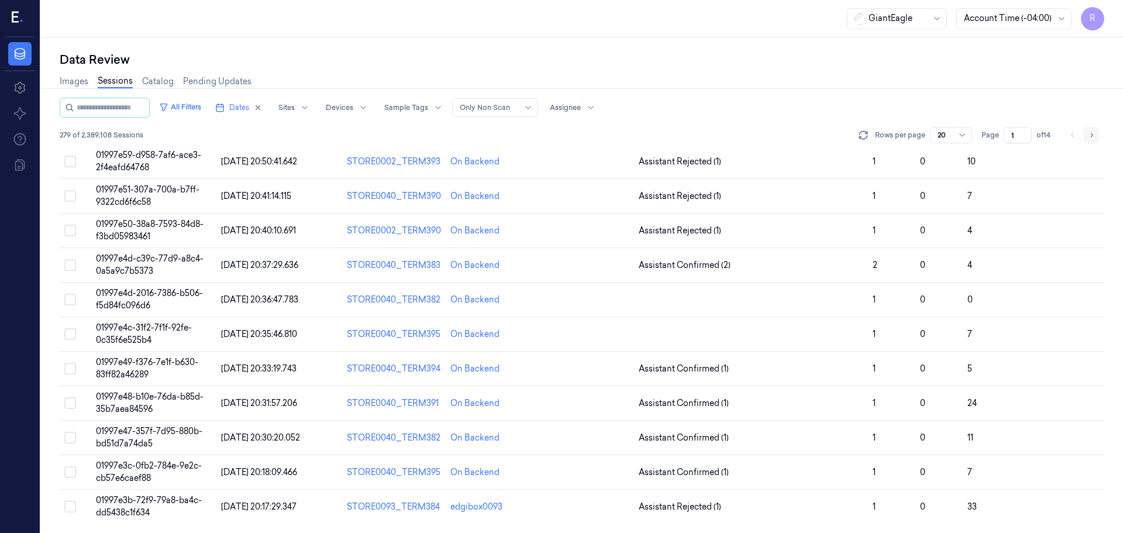
click at [1093, 132] on icon "Go to next page" at bounding box center [1091, 134] width 7 height 9
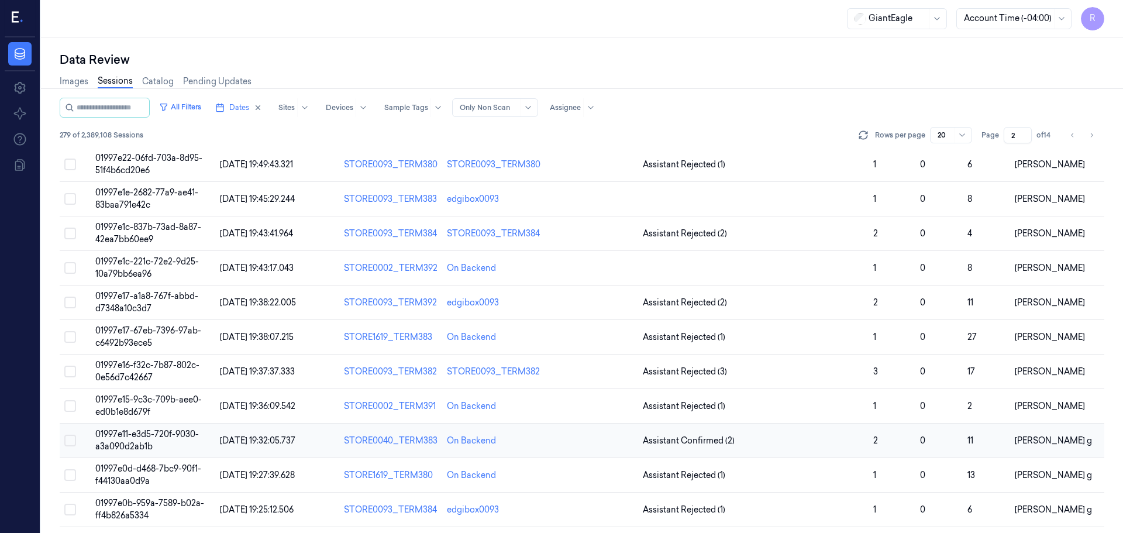
scroll to position [106, 0]
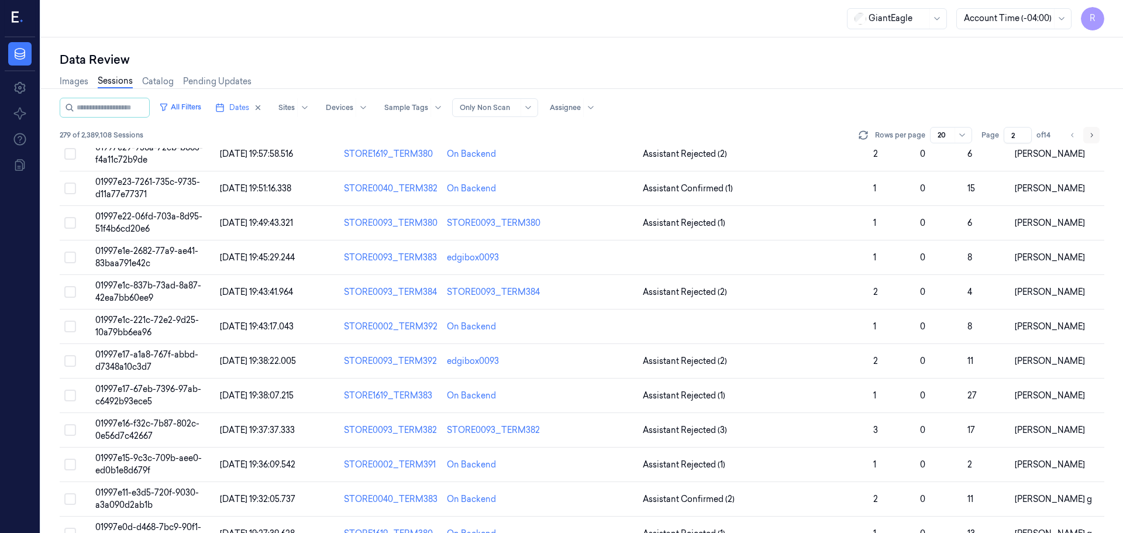
click at [1088, 137] on icon "Go to next page" at bounding box center [1091, 134] width 7 height 9
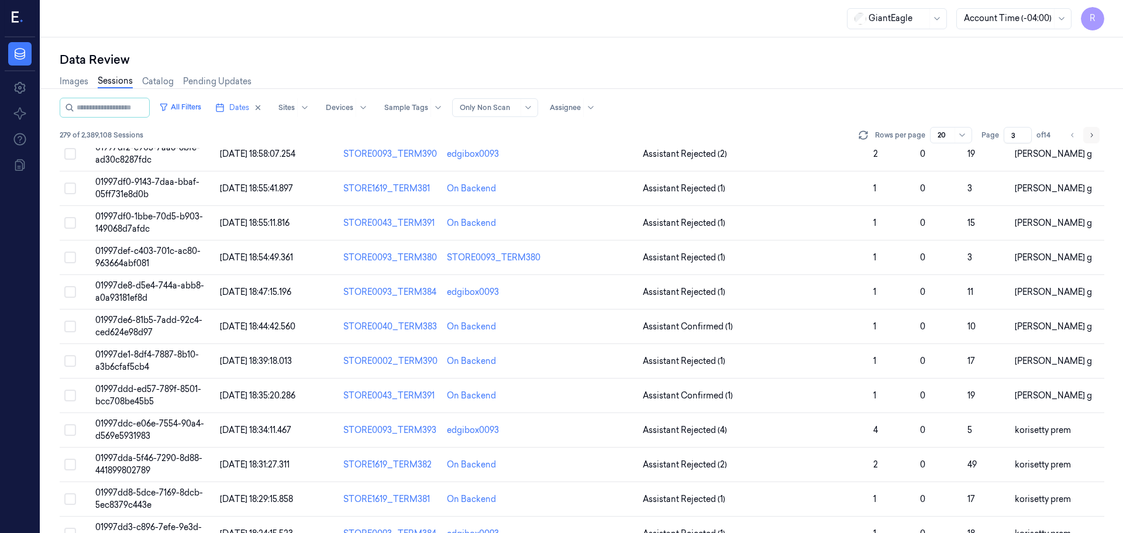
click at [1087, 139] on button "Go to next page" at bounding box center [1091, 135] width 16 height 16
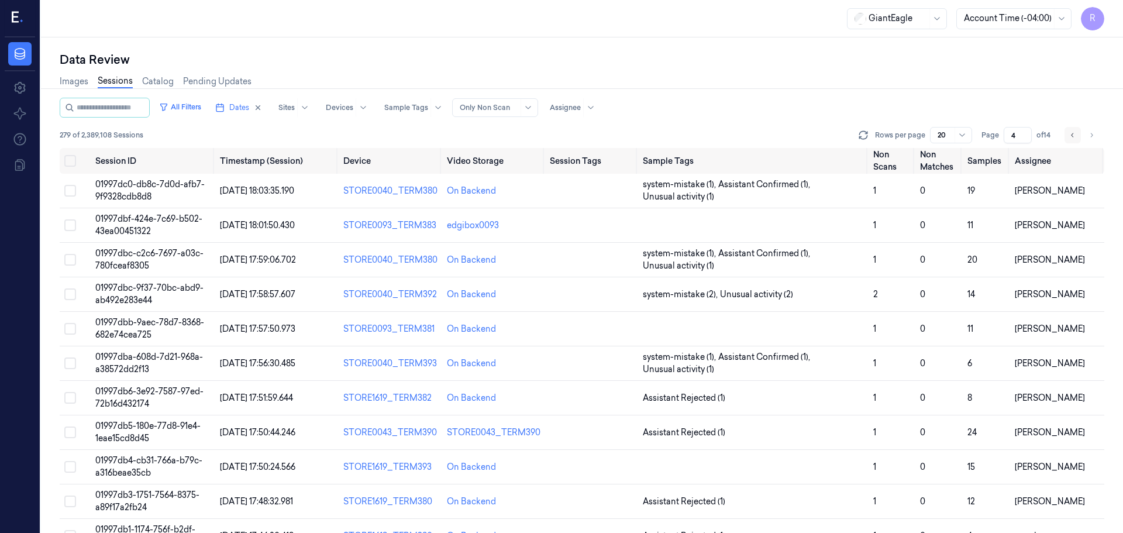
click at [1072, 139] on icon "Go to previous page" at bounding box center [1072, 134] width 7 height 9
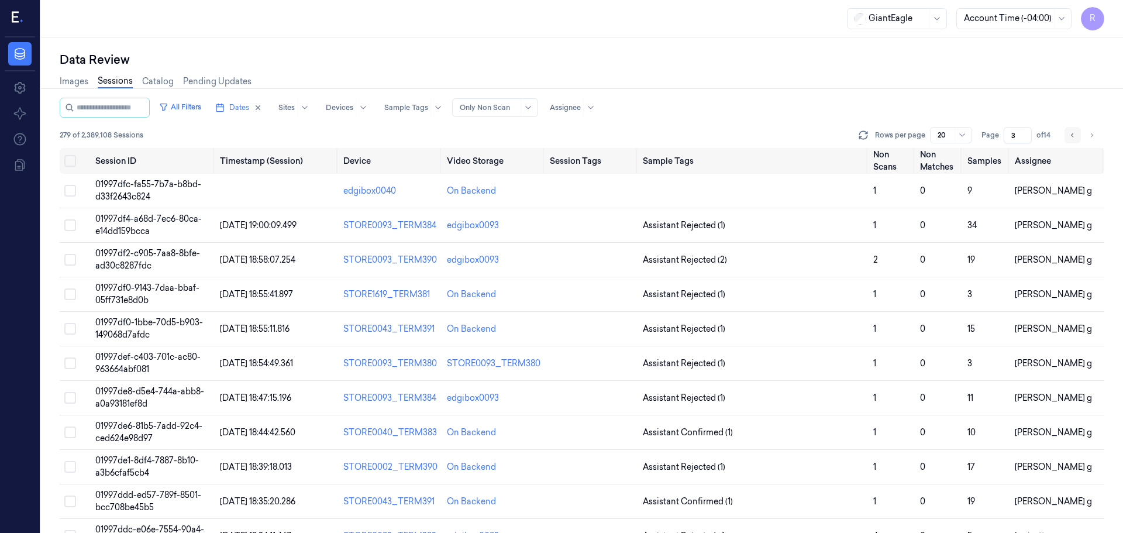
click at [1072, 139] on icon "Go to previous page" at bounding box center [1072, 134] width 7 height 9
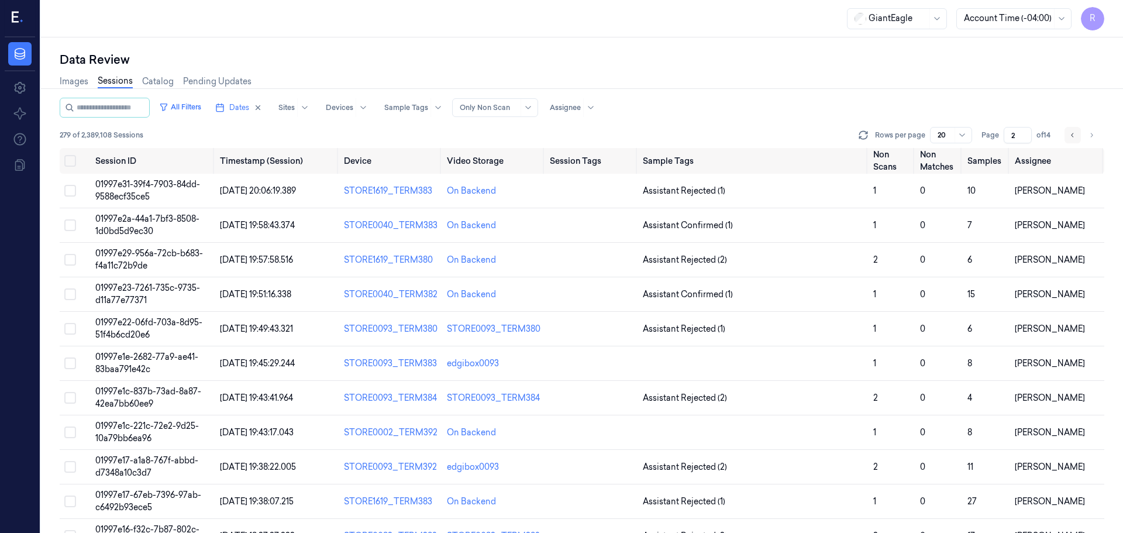
click at [1071, 136] on icon "Go to previous page" at bounding box center [1072, 134] width 7 height 9
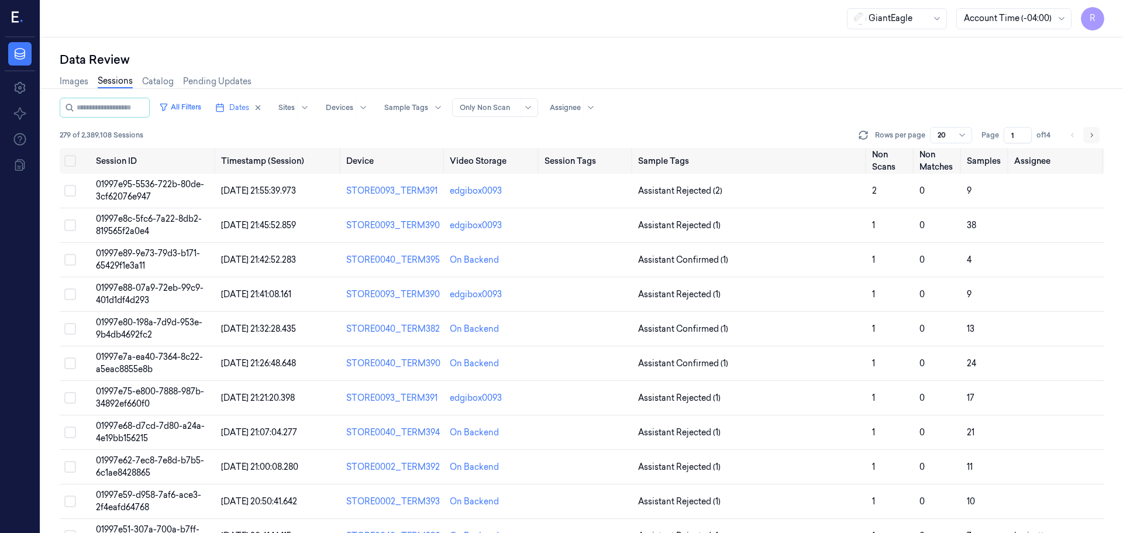
click at [1093, 132] on icon "Go to next page" at bounding box center [1091, 134] width 7 height 9
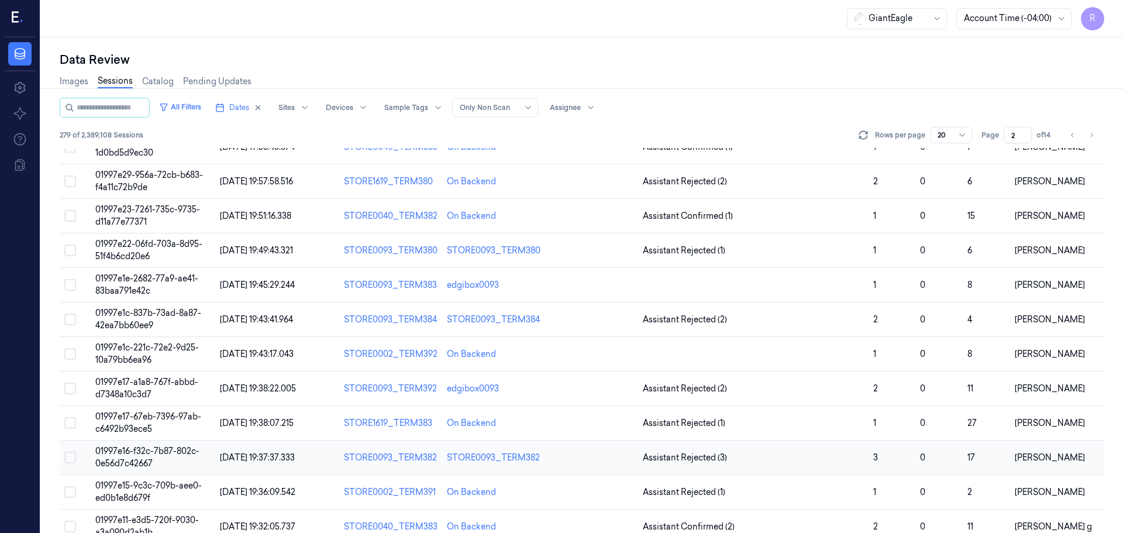
scroll to position [58, 0]
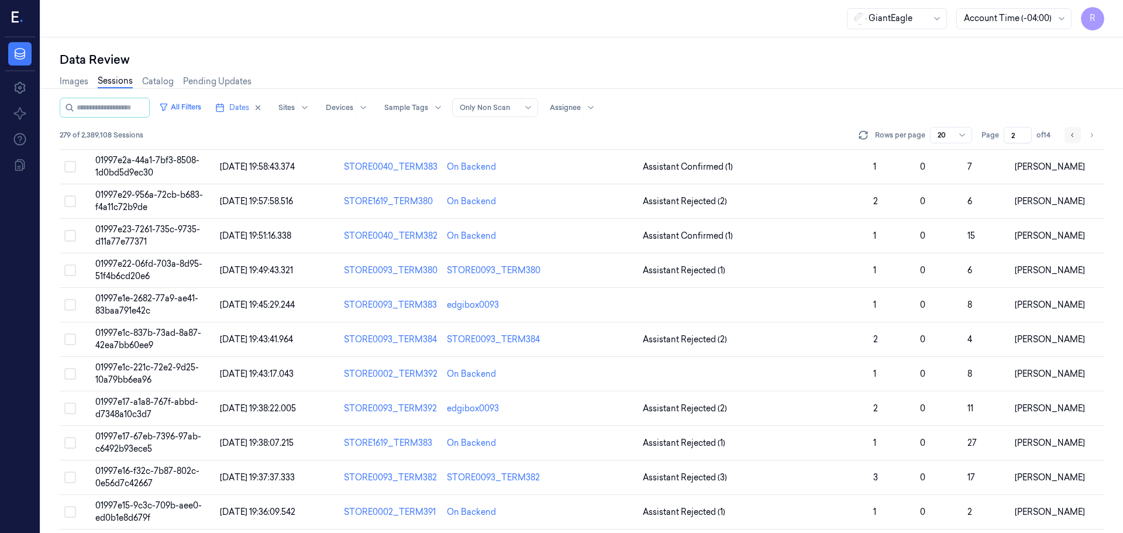
click at [1070, 137] on icon "Go to previous page" at bounding box center [1072, 134] width 7 height 9
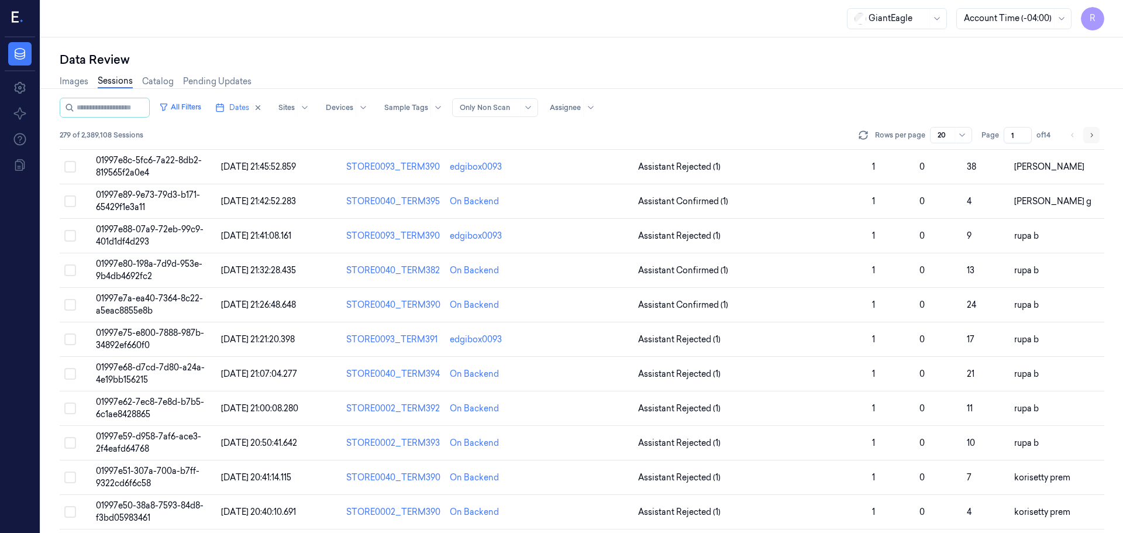
click at [1096, 141] on button "Go to next page" at bounding box center [1091, 135] width 16 height 16
type input "2"
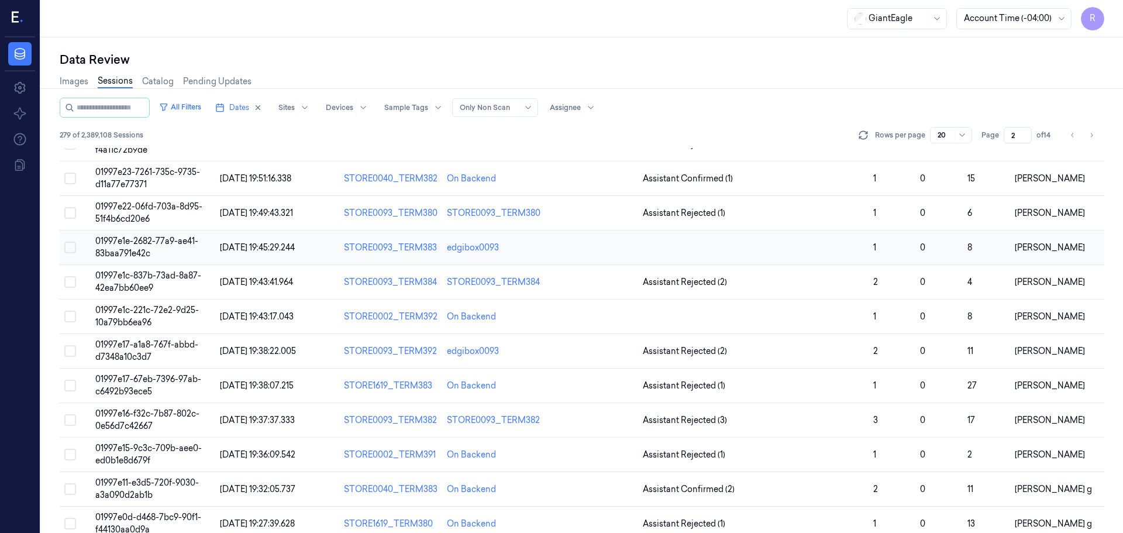
scroll to position [117, 0]
click at [779, 284] on span "Assistant Rejected (2)" at bounding box center [753, 281] width 221 height 12
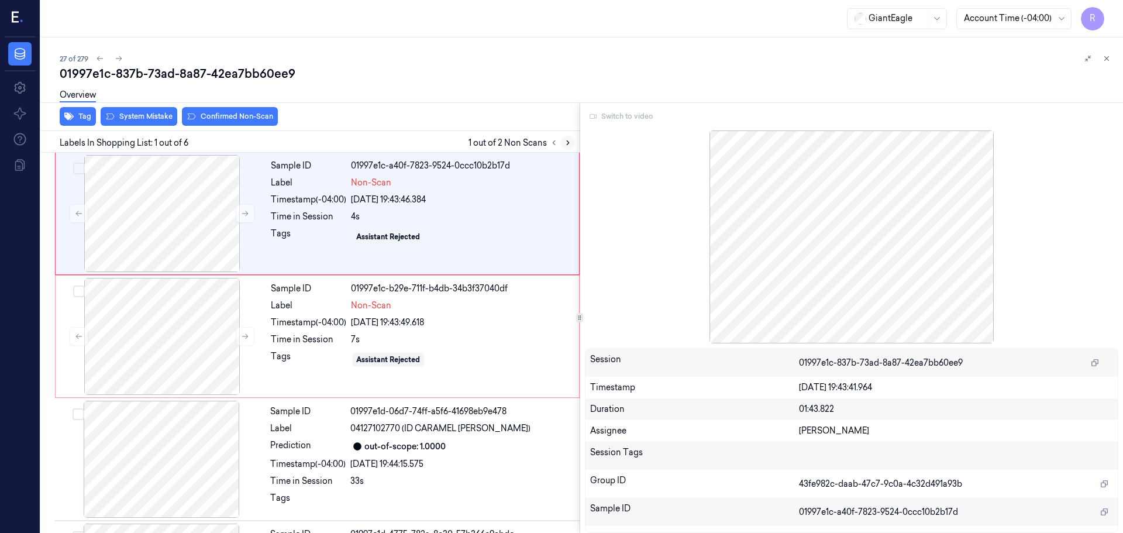
click at [574, 142] on div "Labels In Shopping List: 1 out of 6 1 out of 2 Non Scans" at bounding box center [307, 142] width 543 height 22
click at [567, 142] on icon at bounding box center [568, 143] width 8 height 8
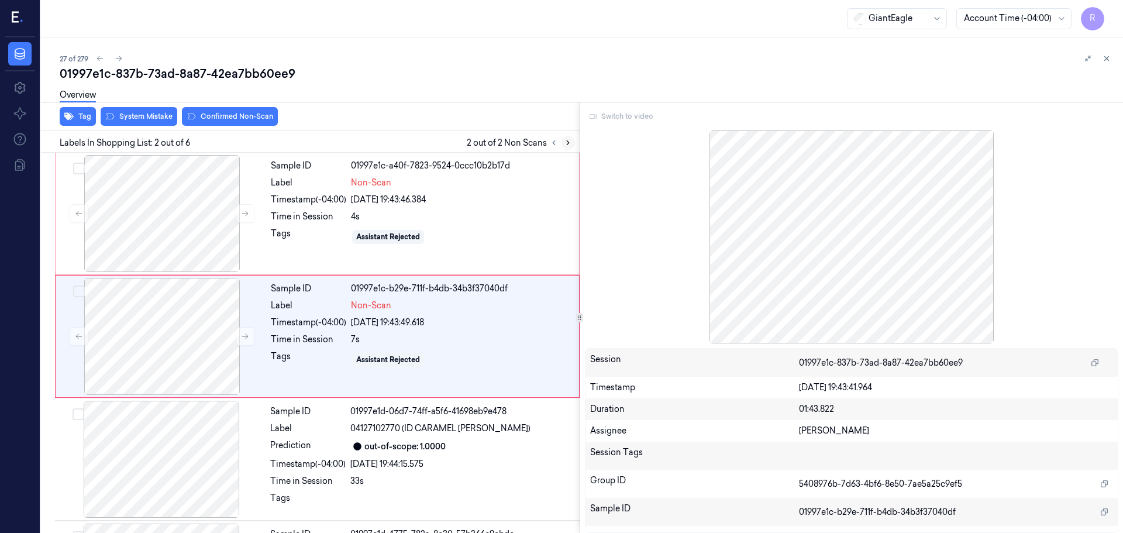
click at [567, 142] on icon at bounding box center [568, 143] width 8 height 8
click at [623, 115] on div "Switch to video" at bounding box center [852, 116] width 534 height 19
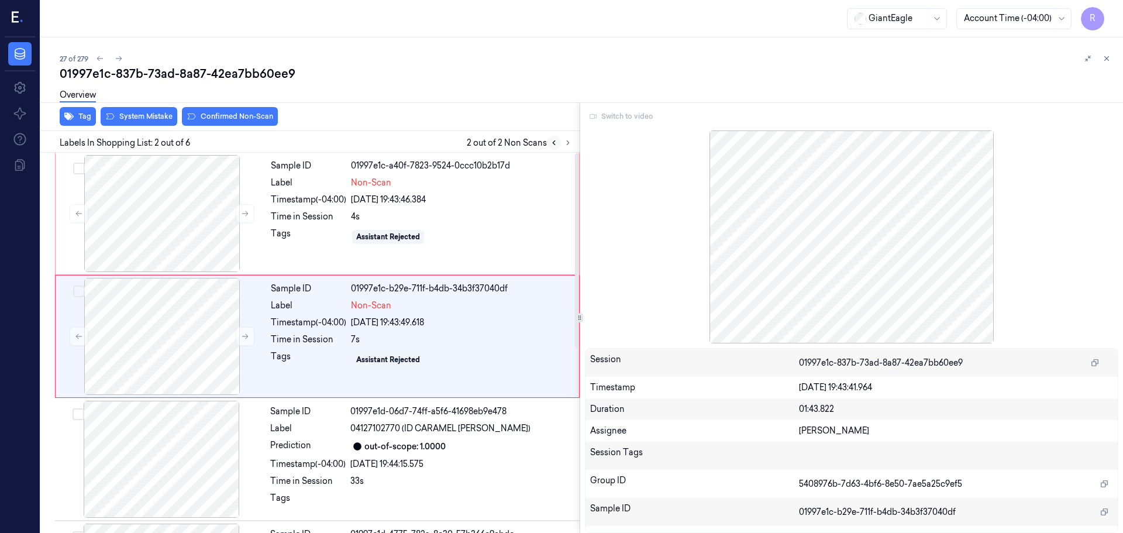
click at [555, 144] on icon at bounding box center [554, 143] width 8 height 8
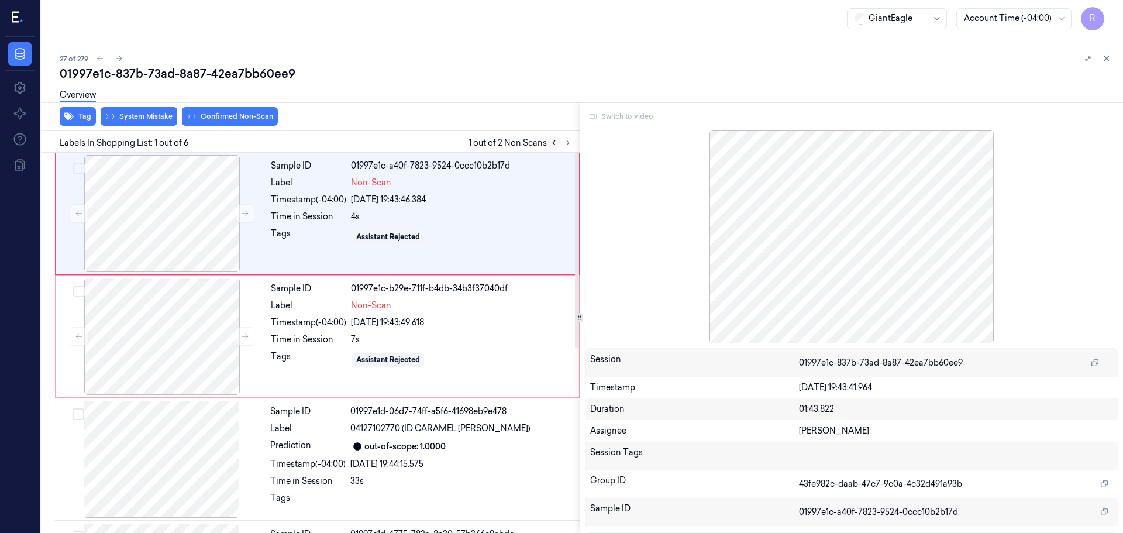
click at [555, 144] on icon at bounding box center [554, 143] width 8 height 8
click at [558, 144] on button at bounding box center [554, 143] width 14 height 14
click at [556, 145] on icon at bounding box center [554, 143] width 8 height 8
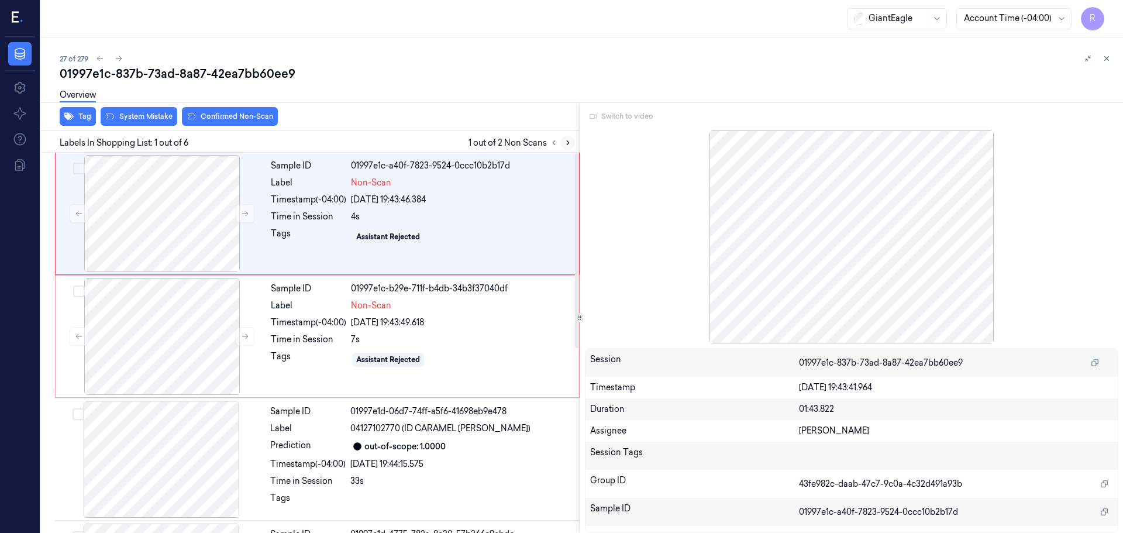
click at [562, 145] on button at bounding box center [568, 143] width 14 height 14
click at [564, 145] on button at bounding box center [568, 143] width 14 height 14
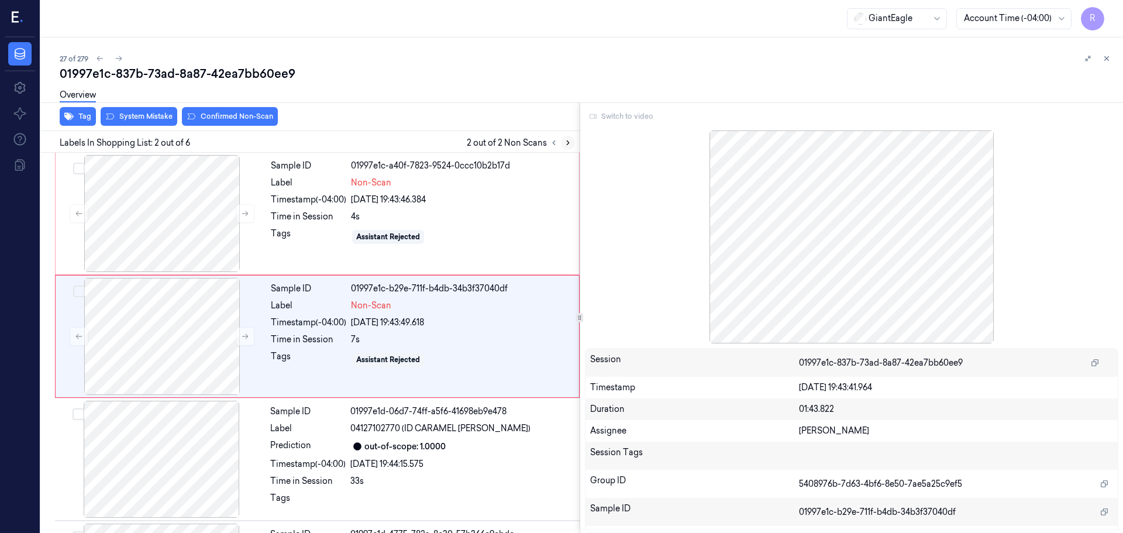
click at [565, 146] on icon at bounding box center [568, 143] width 8 height 8
drag, startPoint x: 565, startPoint y: 146, endPoint x: 568, endPoint y: 153, distance: 7.4
click at [568, 153] on div "Tag System Mistake Confirmed Non-Scan Labels In Shopping List: 2 out of 6 2 out…" at bounding box center [307, 317] width 543 height 430
click at [463, 240] on div "Assistant Rejected" at bounding box center [461, 236] width 221 height 19
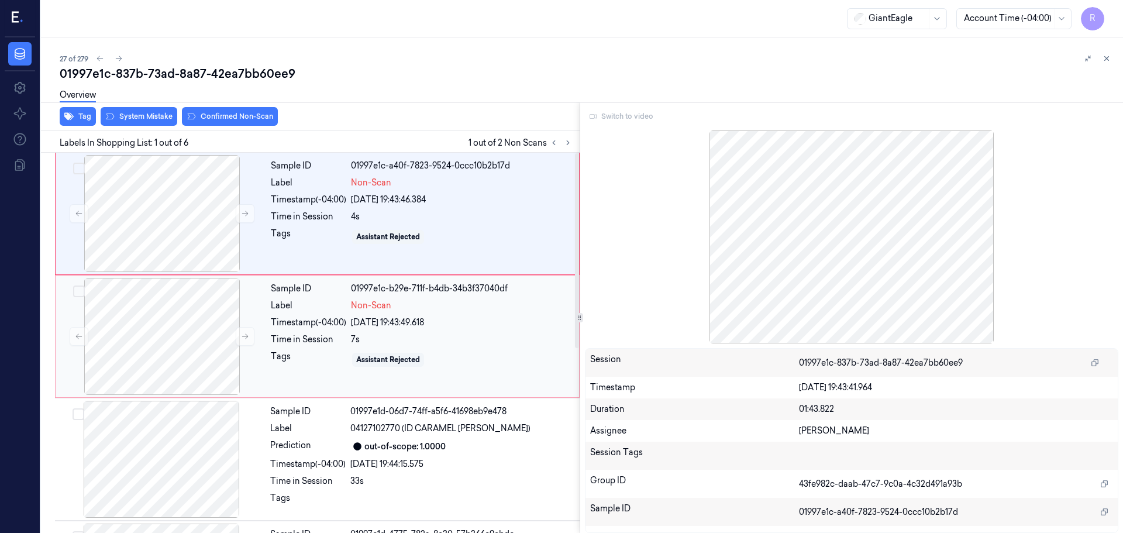
click at [441, 339] on div "7s" at bounding box center [461, 339] width 221 height 12
click at [455, 236] on div "Assistant Rejected" at bounding box center [461, 236] width 221 height 19
click at [1108, 61] on icon at bounding box center [1106, 58] width 8 height 8
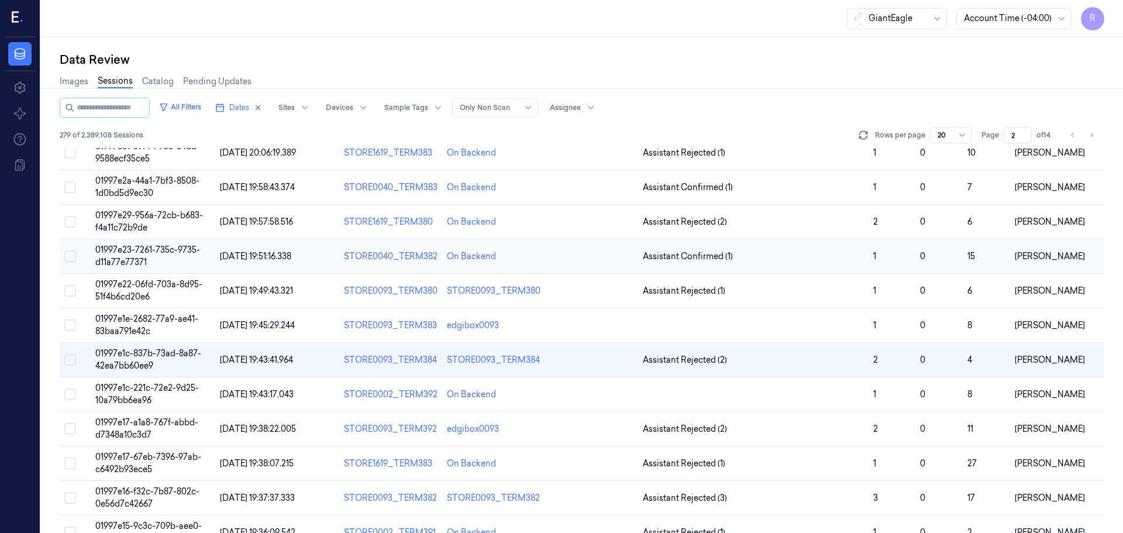
scroll to position [58, 0]
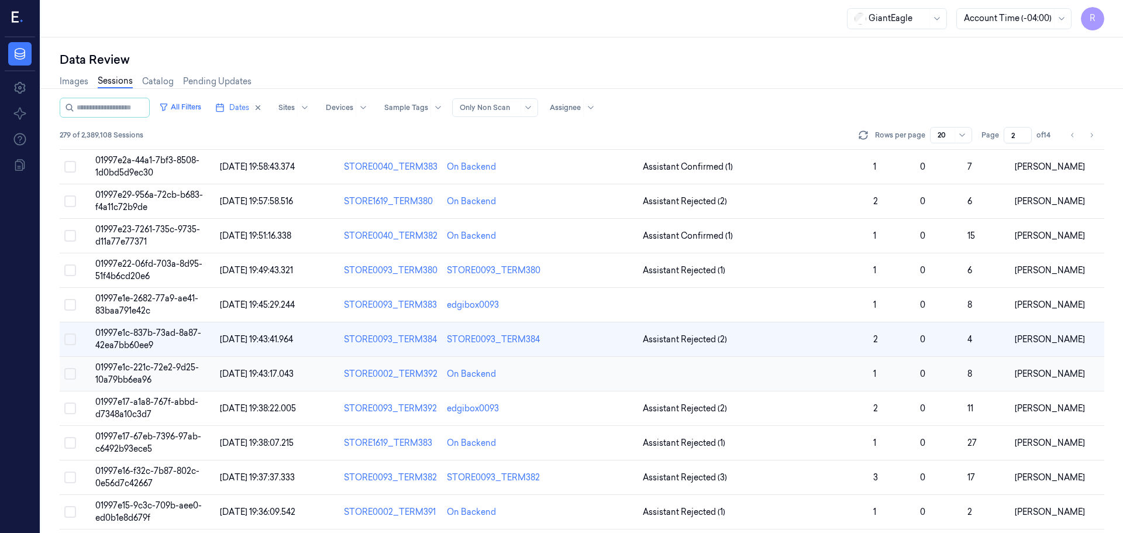
click at [788, 365] on td at bounding box center [753, 374] width 230 height 34
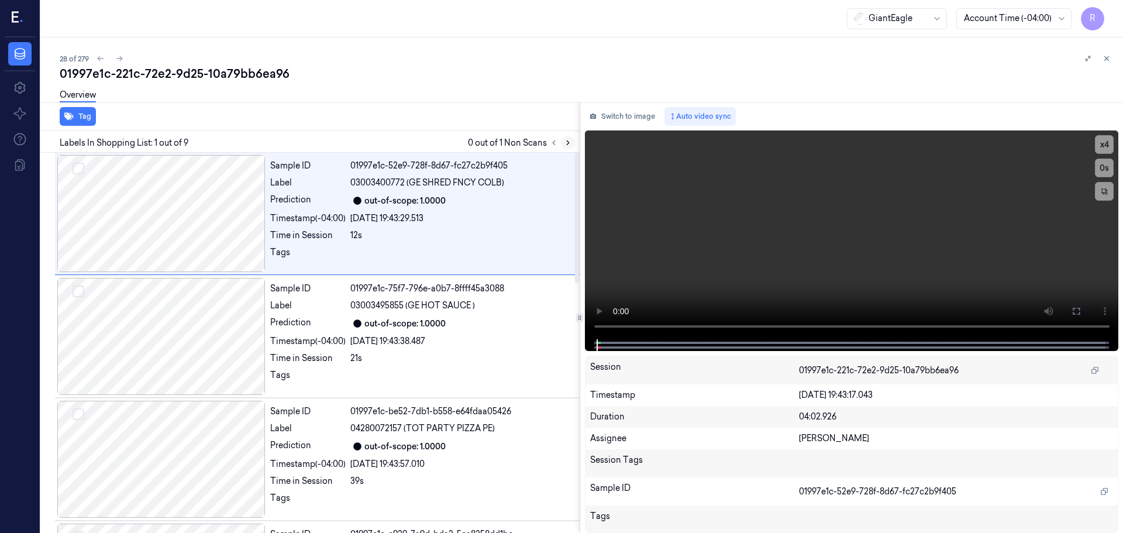
click at [567, 139] on icon at bounding box center [568, 143] width 8 height 8
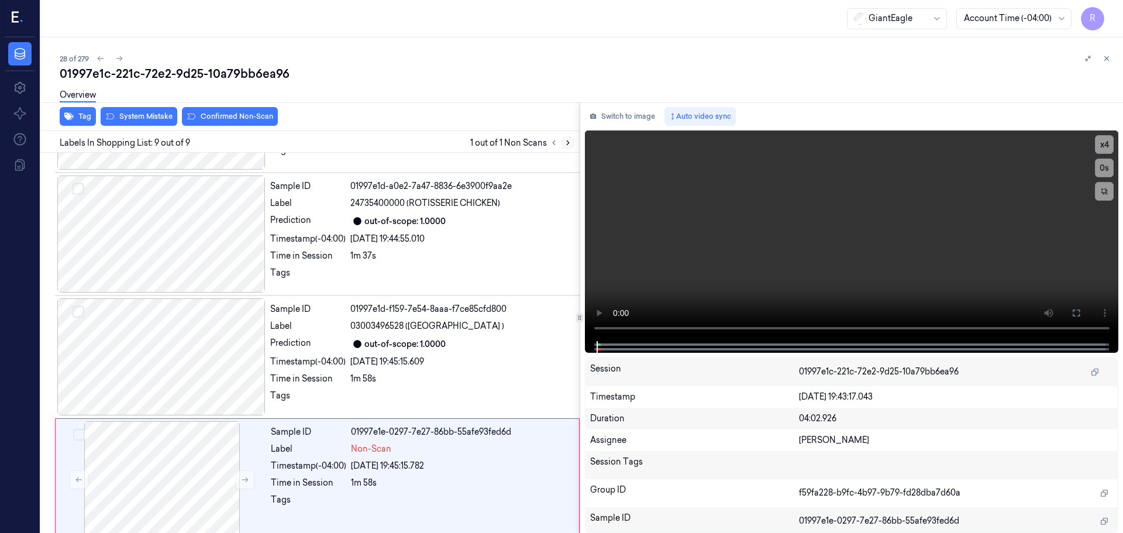
scroll to position [729, 0]
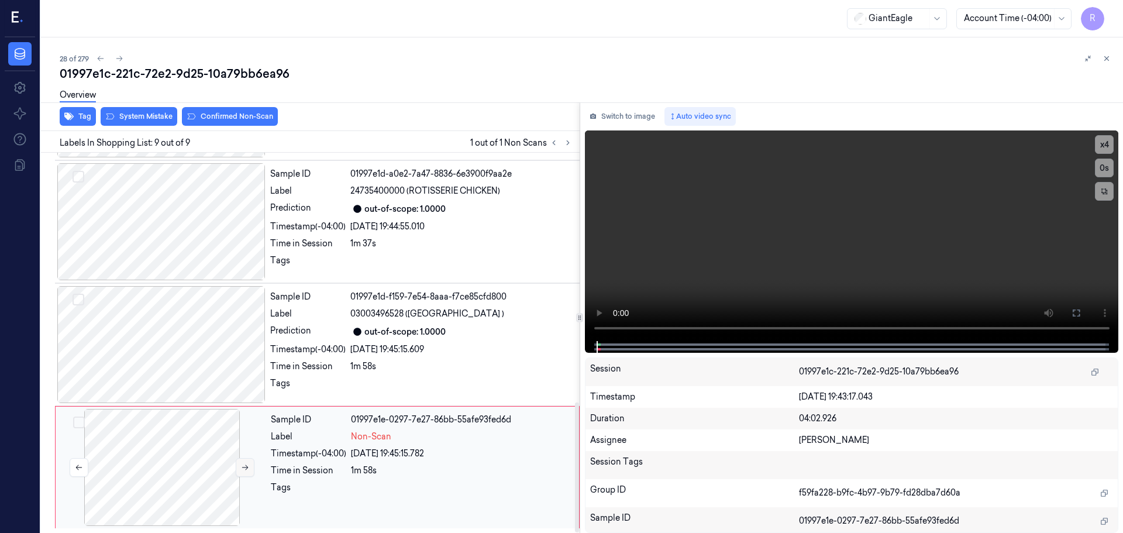
click at [244, 467] on icon at bounding box center [245, 467] width 6 height 5
click at [246, 467] on icon at bounding box center [245, 467] width 8 height 8
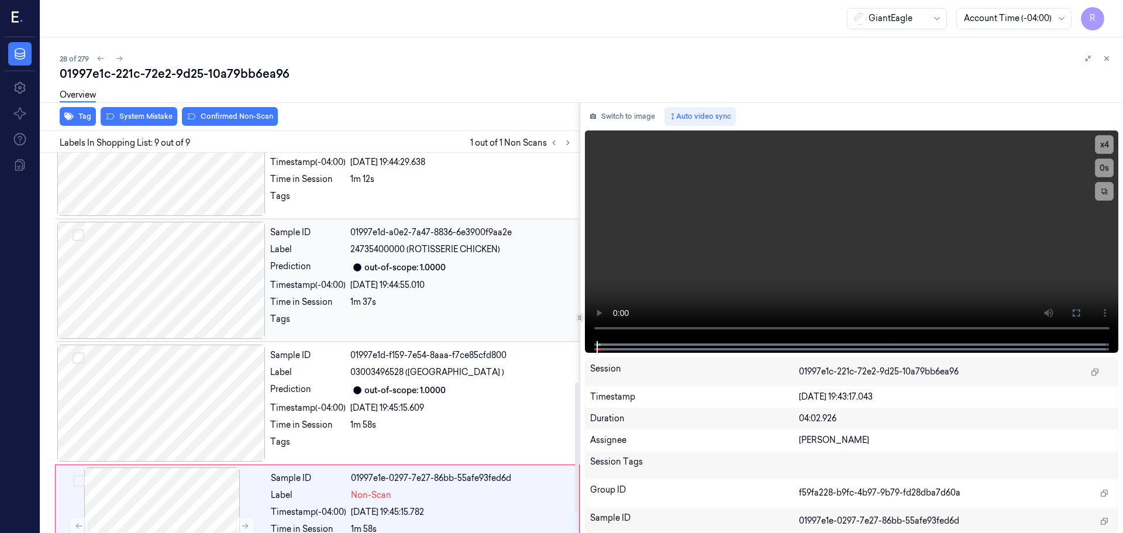
click at [207, 275] on div at bounding box center [161, 280] width 208 height 117
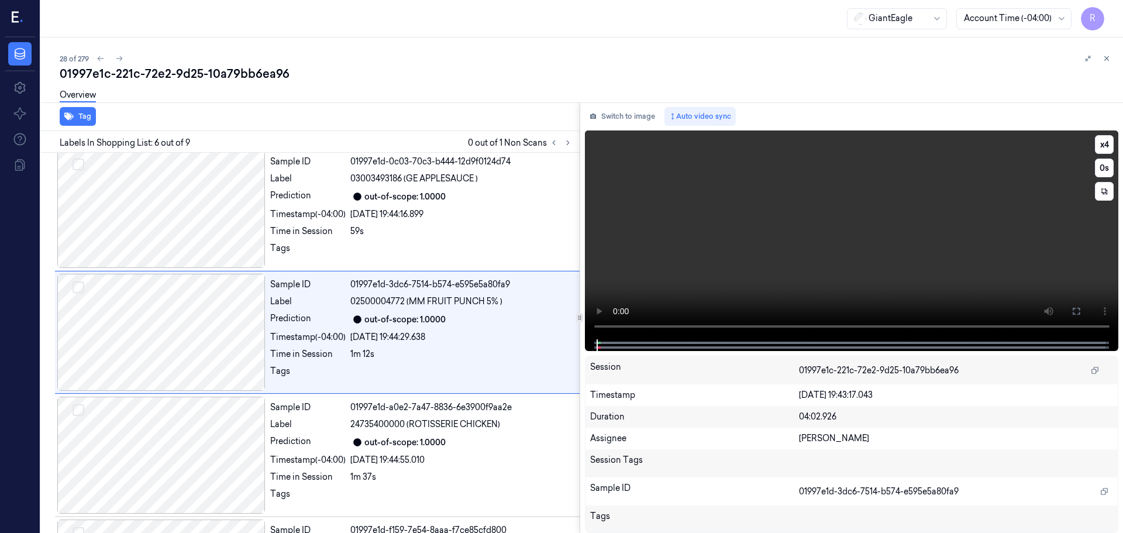
scroll to position [485, 0]
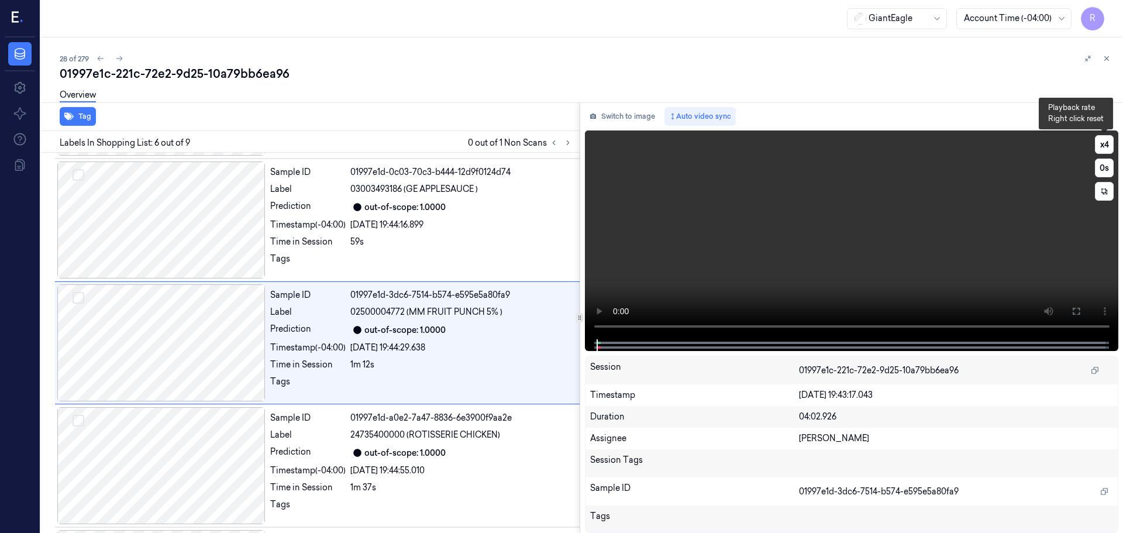
click at [1102, 155] on div "x 4 0 s" at bounding box center [1104, 167] width 19 height 65
click at [1100, 143] on button "x 4" at bounding box center [1104, 144] width 19 height 19
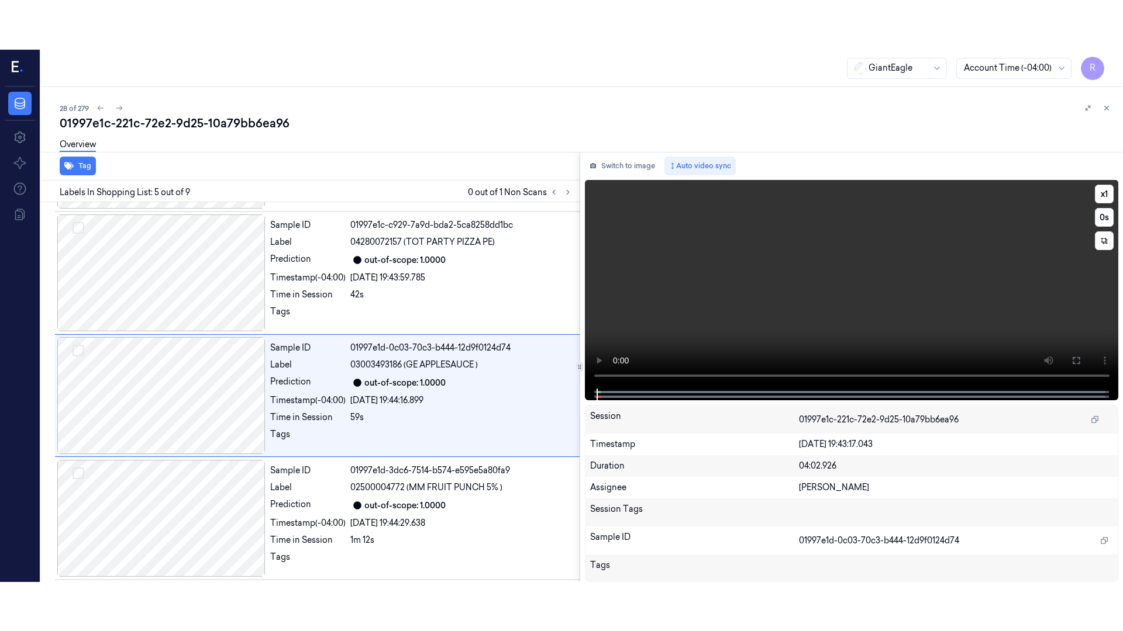
scroll to position [362, 0]
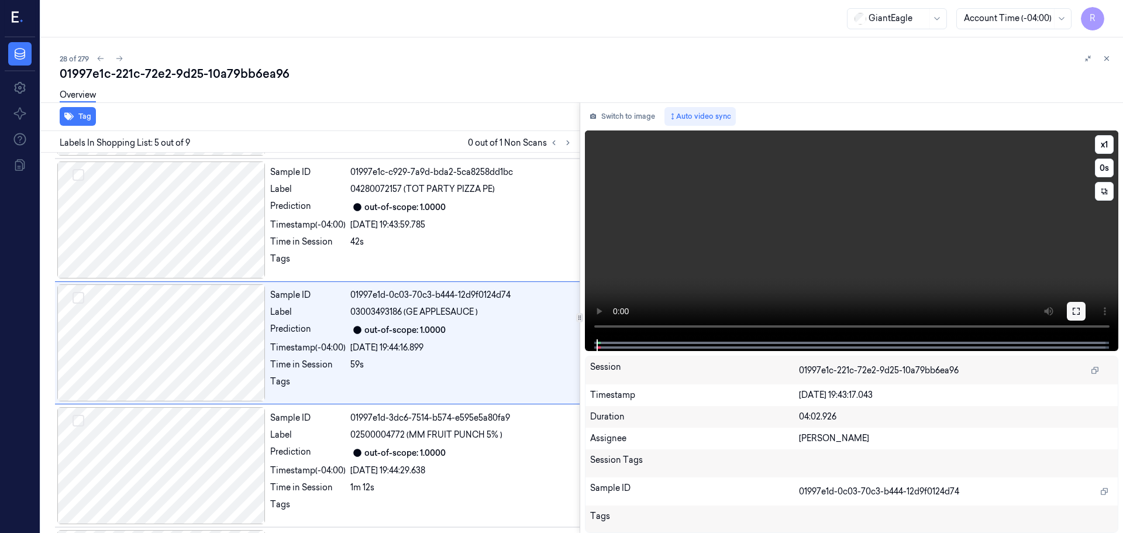
click at [1073, 309] on icon at bounding box center [1075, 311] width 7 height 7
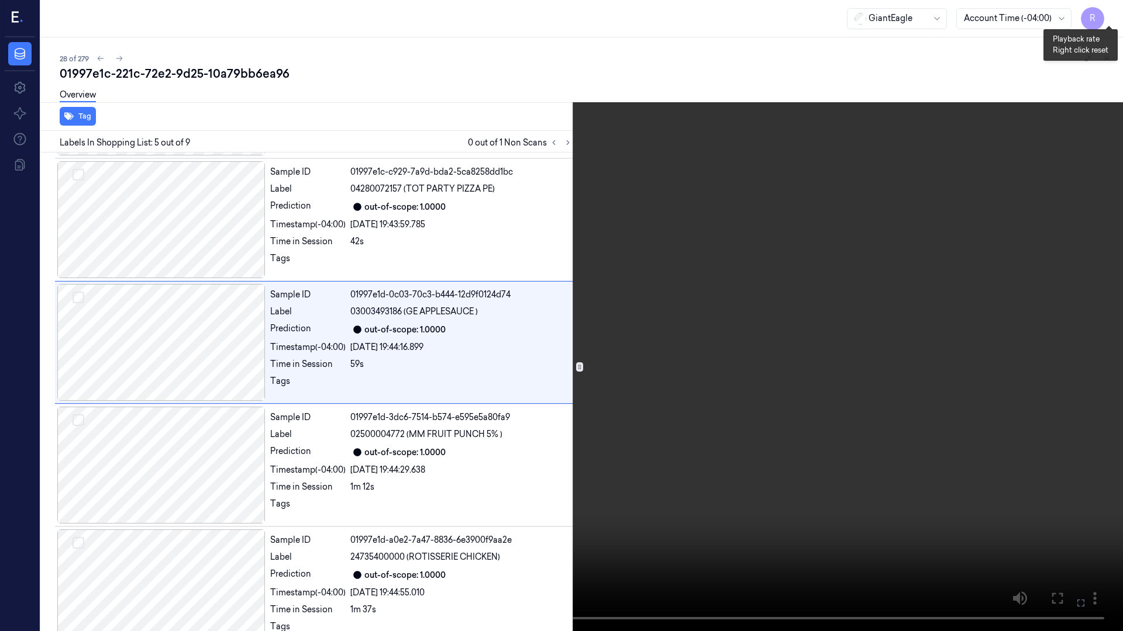
click at [1116, 9] on button "x 1" at bounding box center [1108, 14] width 19 height 19
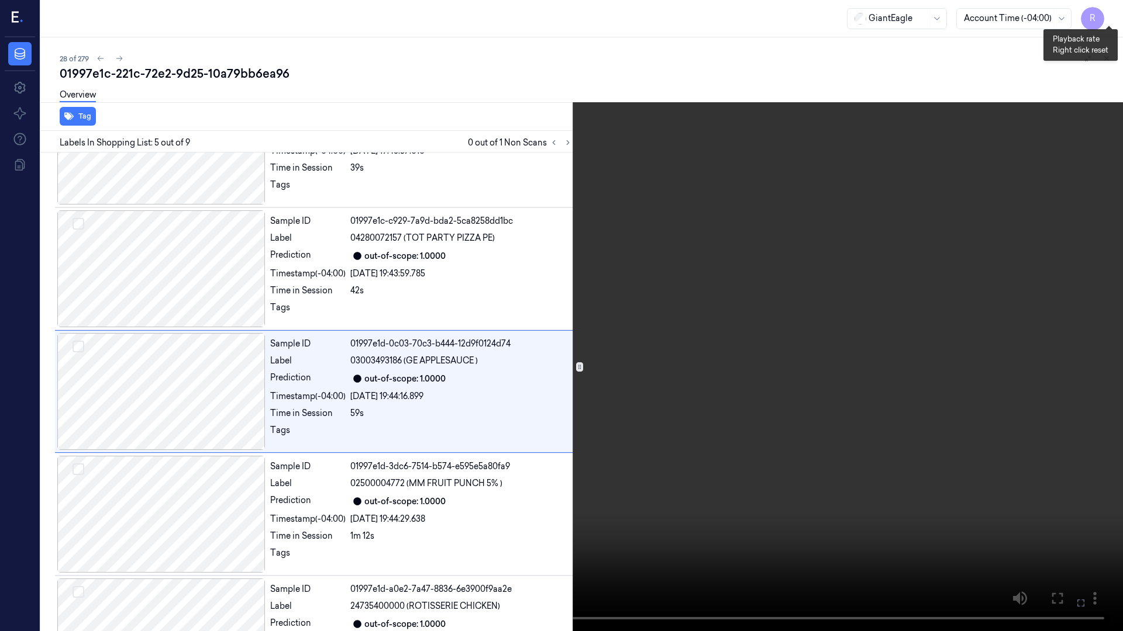
click at [1116, 9] on button "x 2" at bounding box center [1108, 14] width 19 height 19
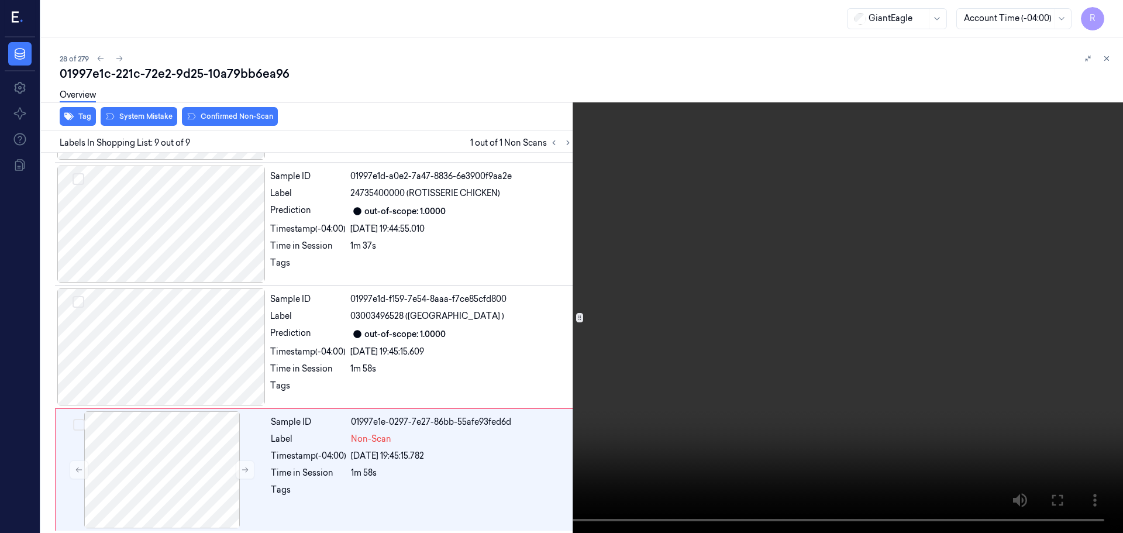
scroll to position [729, 0]
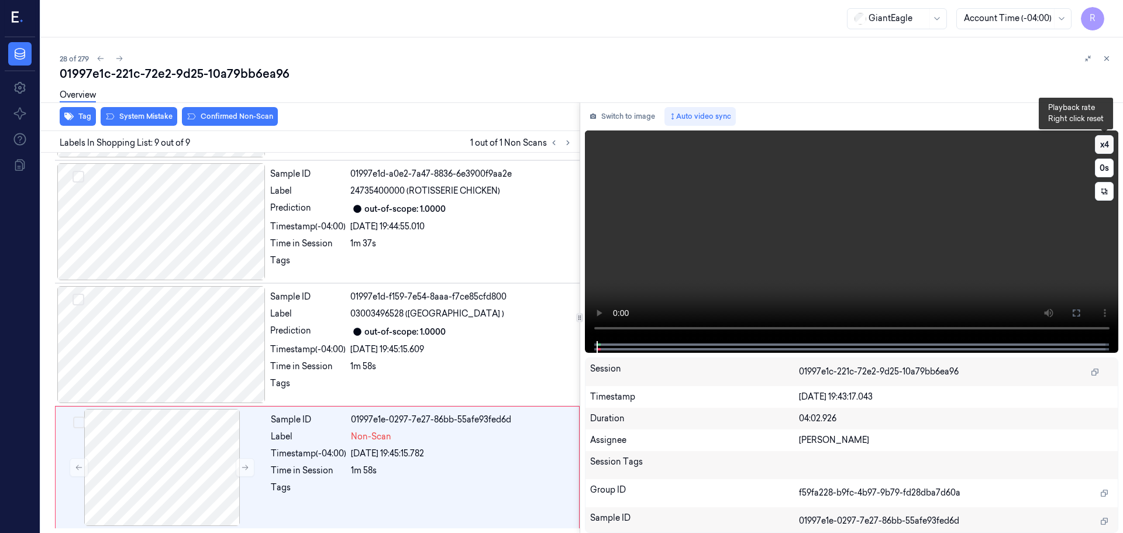
click at [1105, 150] on button "x 4" at bounding box center [1104, 144] width 19 height 19
click at [1105, 150] on button "x 1" at bounding box center [1104, 144] width 19 height 19
click at [1105, 150] on button "x 2" at bounding box center [1104, 144] width 19 height 19
click at [346, 416] on div "Sample ID" at bounding box center [308, 419] width 75 height 12
click at [376, 356] on div "Sample ID 01997e1d-f159-7e54-8aaa-f7ce85cfd800 Label 03003496528 (MARKET DISTRI…" at bounding box center [421, 344] width 312 height 117
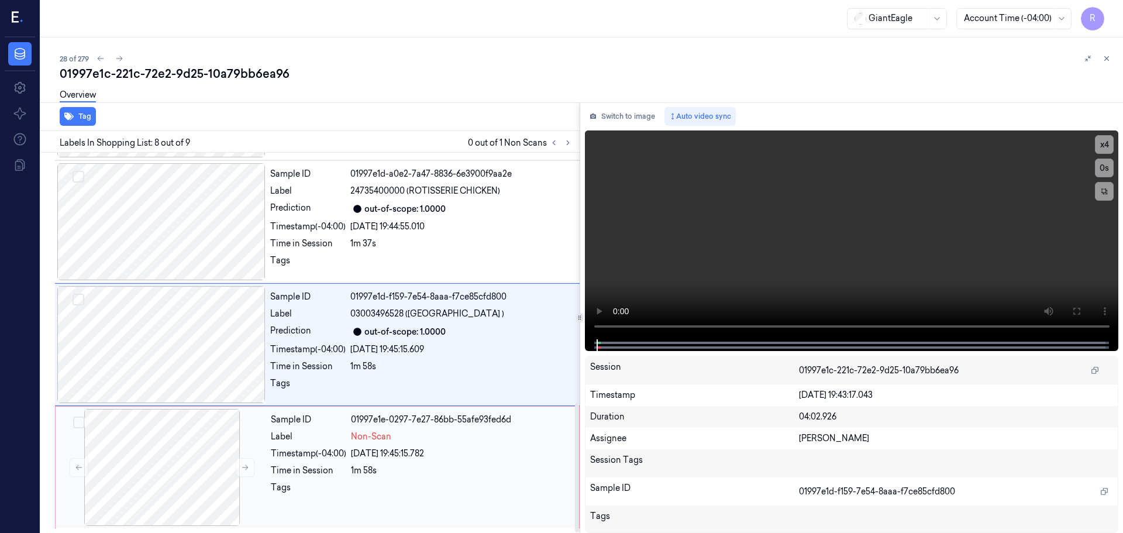
click at [413, 474] on div "1m 58s" at bounding box center [461, 470] width 221 height 12
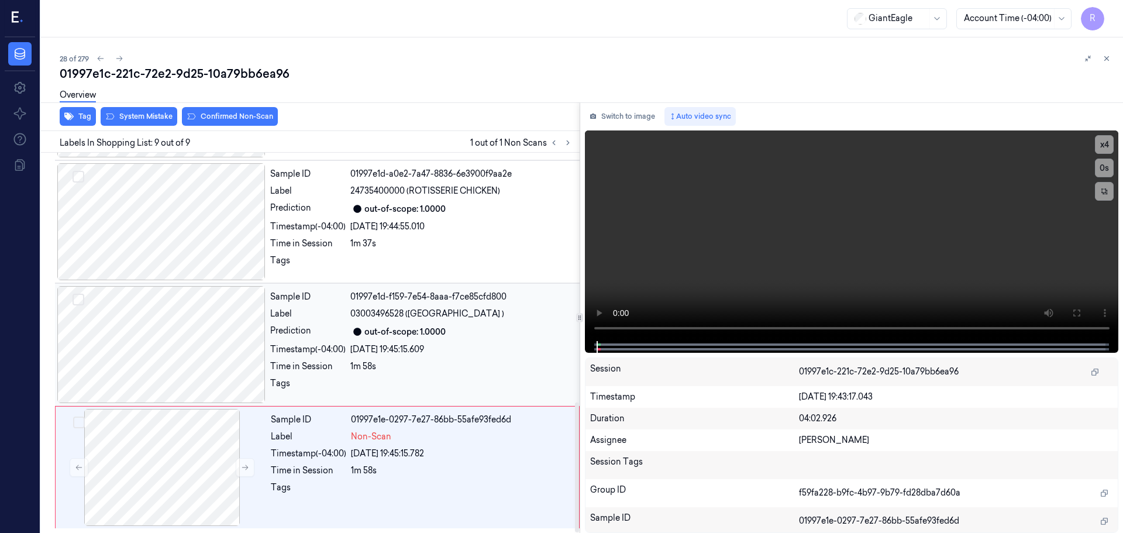
click at [450, 301] on div "01997e1d-f159-7e54-8aaa-f7ce85cfd800" at bounding box center [461, 297] width 222 height 12
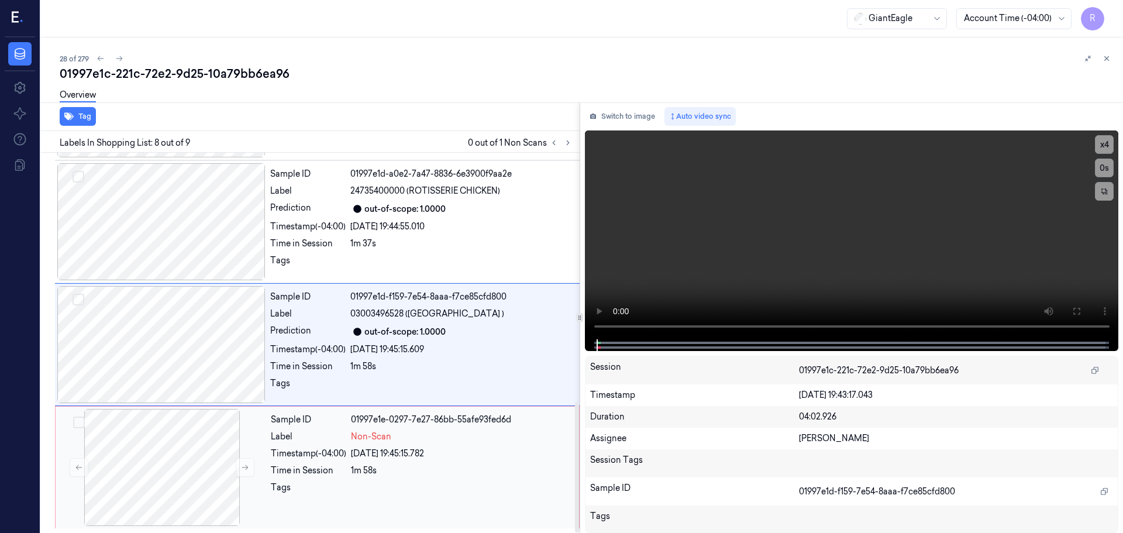
click at [460, 497] on div at bounding box center [461, 490] width 221 height 19
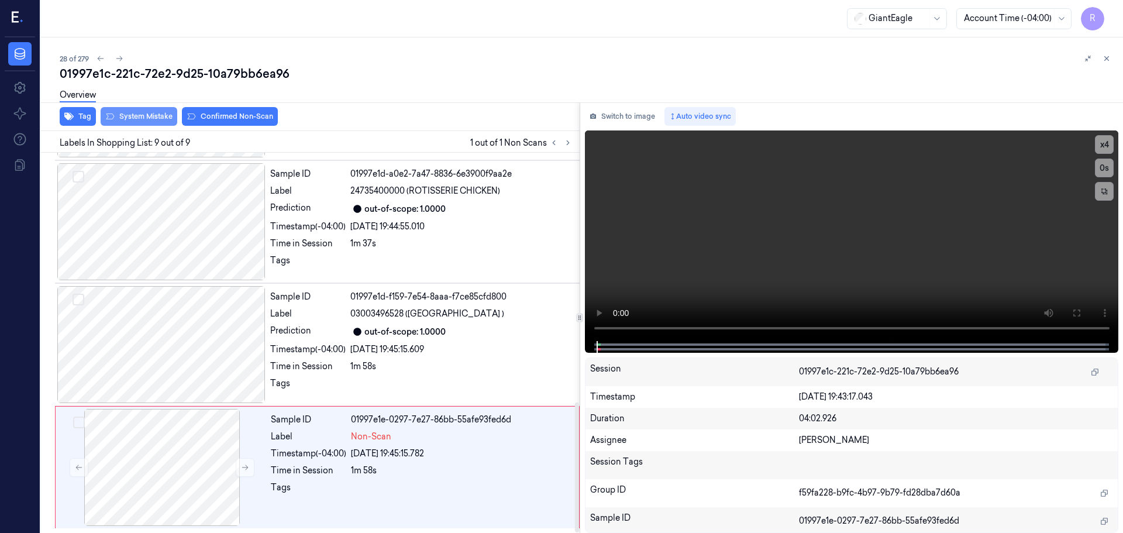
click at [135, 114] on button "System Mistake" at bounding box center [139, 116] width 77 height 19
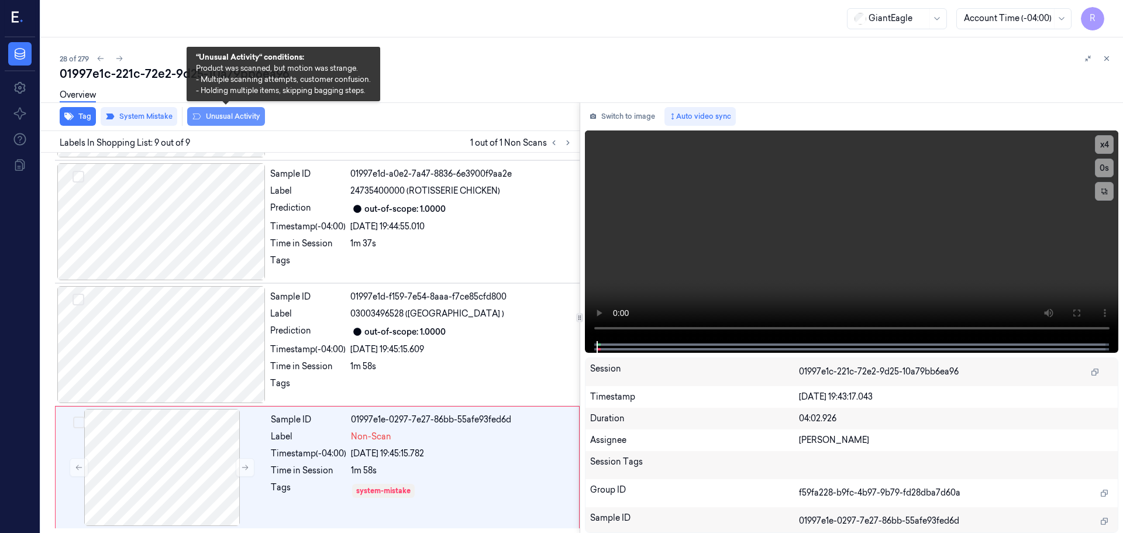
click at [215, 115] on button "Unusual Activity" at bounding box center [226, 116] width 78 height 19
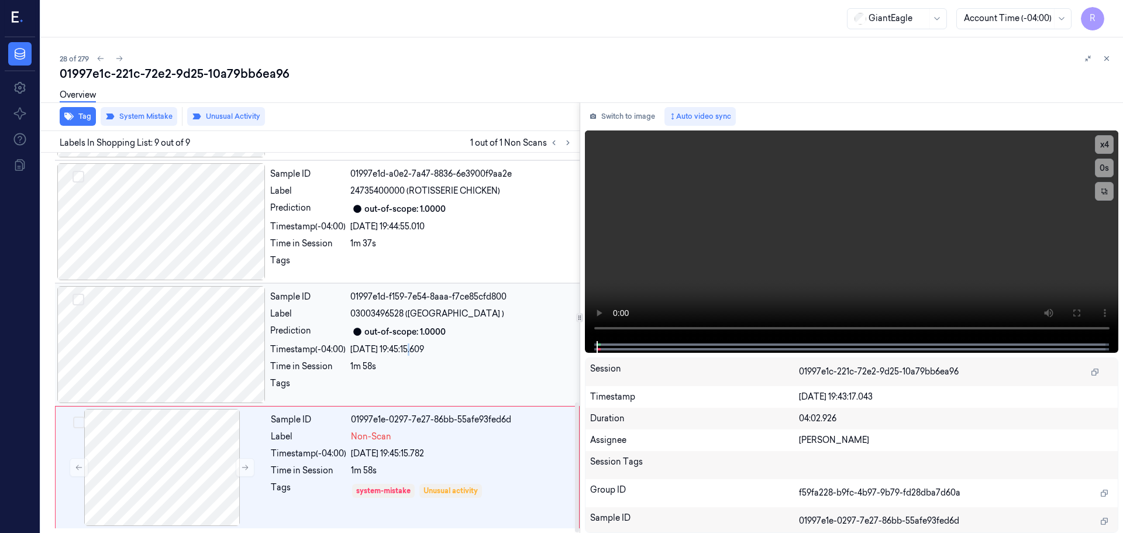
click at [414, 354] on div "24/09/2025 19:45:15.609" at bounding box center [461, 349] width 222 height 12
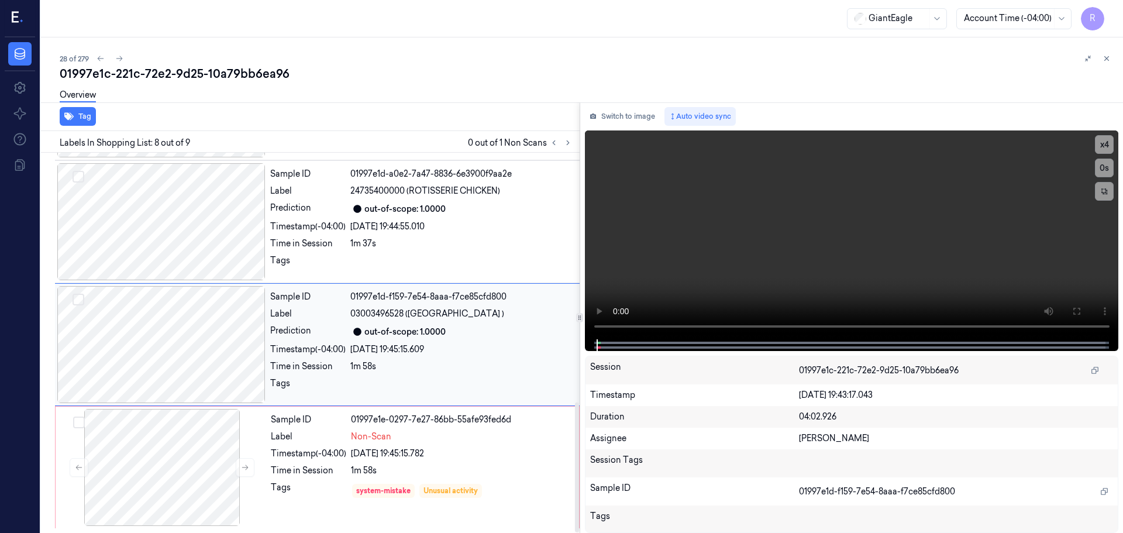
click at [484, 331] on div "out-of-scope: 1.0000" at bounding box center [461, 332] width 222 height 14
click at [453, 430] on div "Sample ID 01997e1e-0297-7e27-86bb-55afe93fed6d Label Non-Scan Timestamp (-04:00…" at bounding box center [421, 467] width 310 height 117
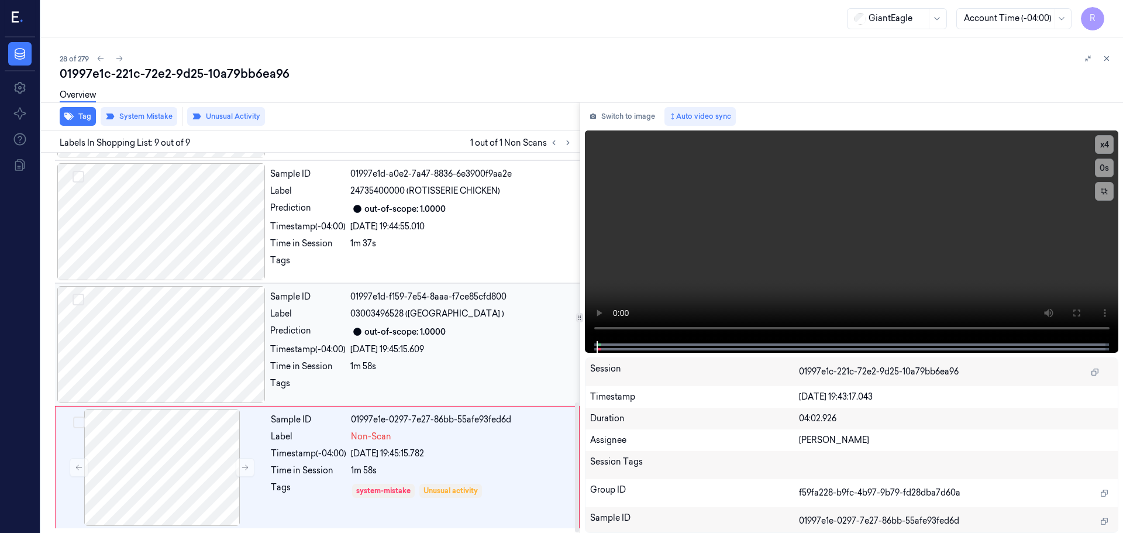
click at [439, 374] on div "Sample ID 01997e1d-f159-7e54-8aaa-f7ce85cfd800 Label 03003496528 (MARKET DISTRI…" at bounding box center [421, 344] width 312 height 117
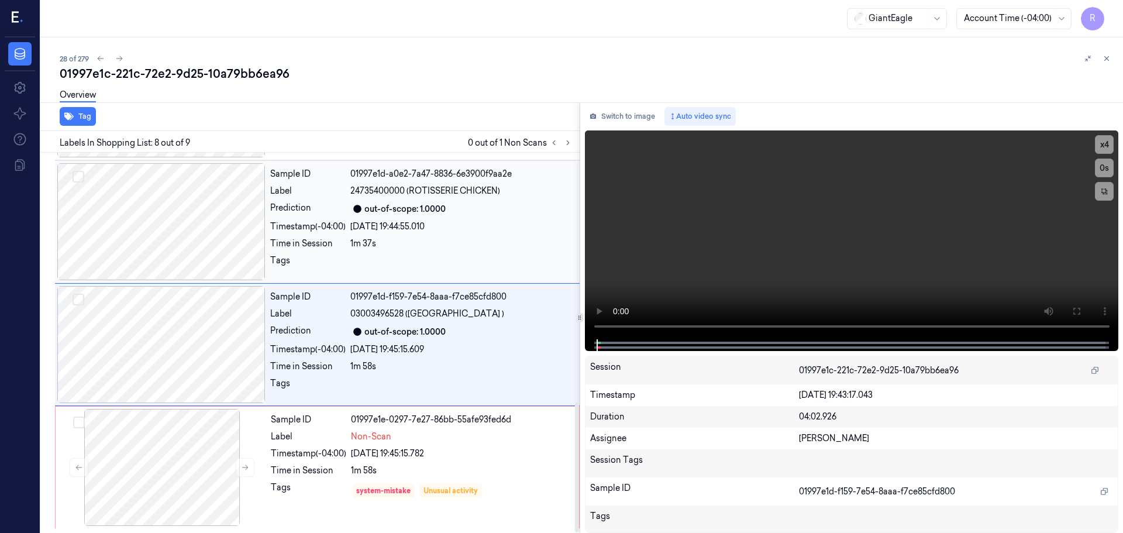
click at [434, 248] on div "1m 37s" at bounding box center [461, 243] width 222 height 12
click at [430, 382] on div at bounding box center [461, 386] width 222 height 19
click at [455, 474] on div "1m 58s" at bounding box center [461, 470] width 221 height 12
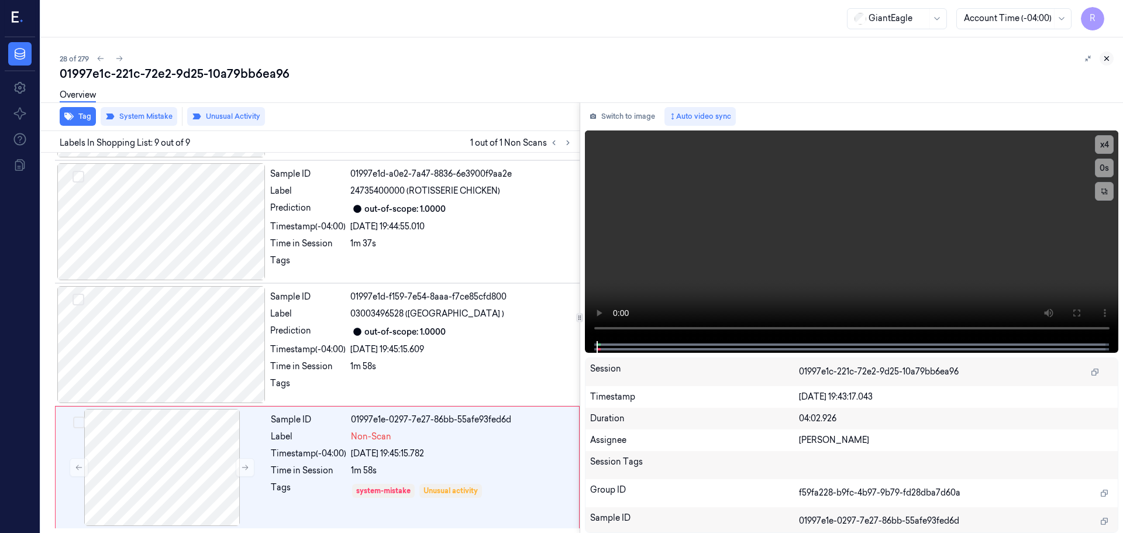
click at [1111, 55] on button at bounding box center [1106, 58] width 14 height 14
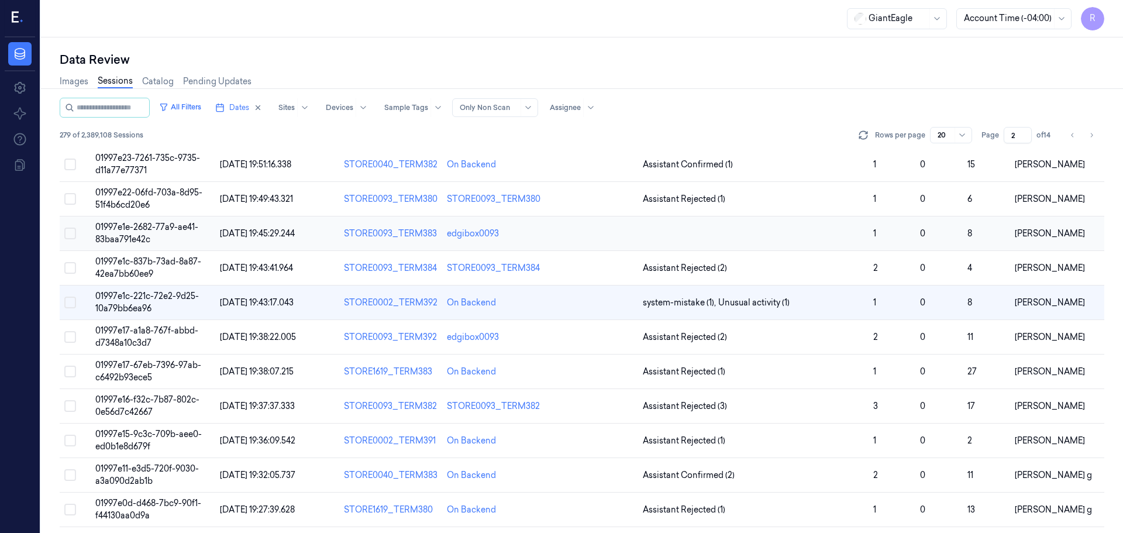
scroll to position [150, 0]
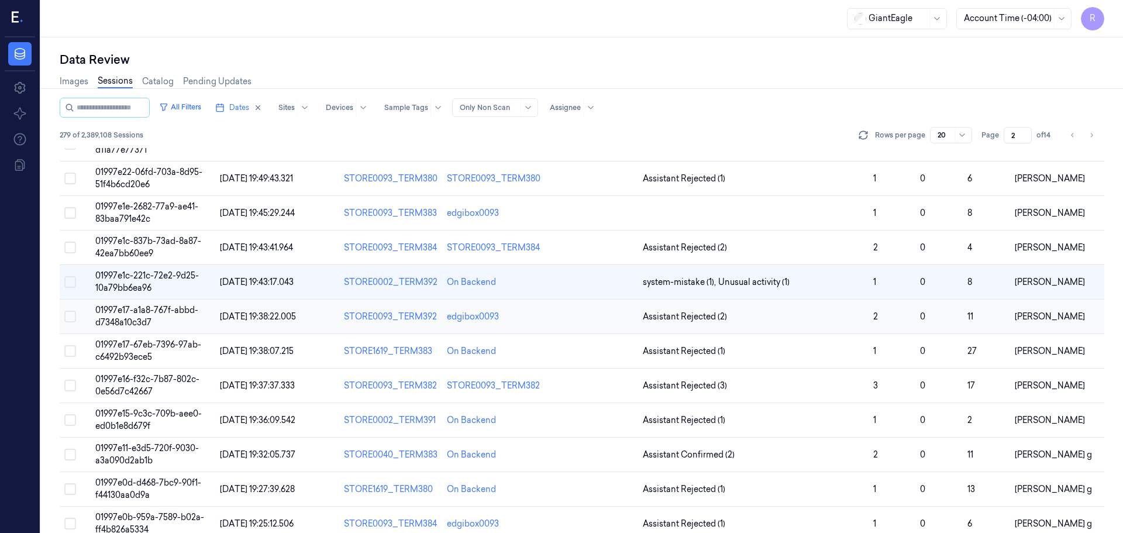
click at [838, 324] on td "Assistant Rejected (2)" at bounding box center [753, 316] width 230 height 34
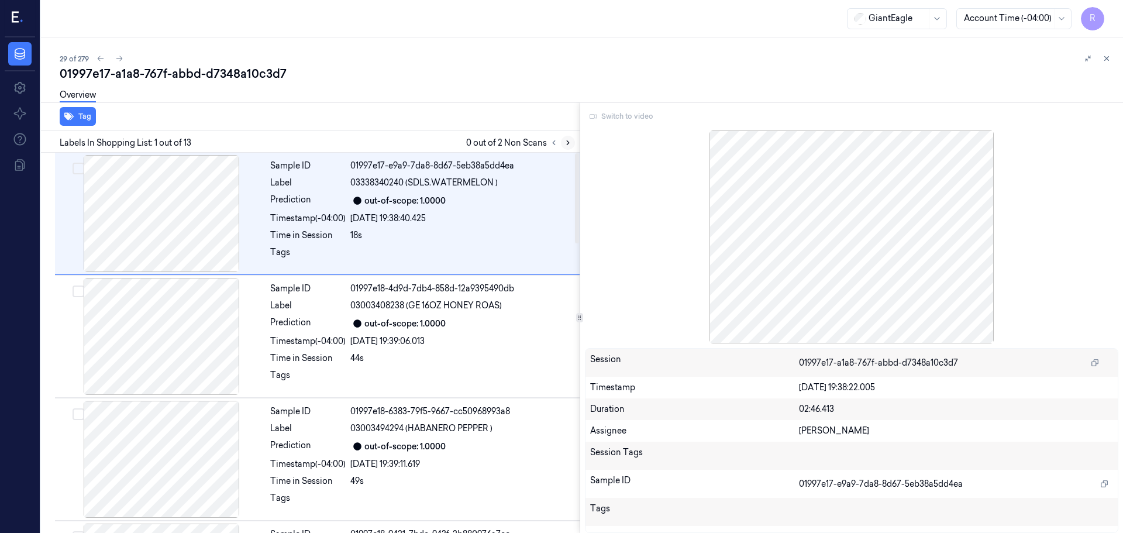
click at [564, 140] on icon at bounding box center [568, 143] width 8 height 8
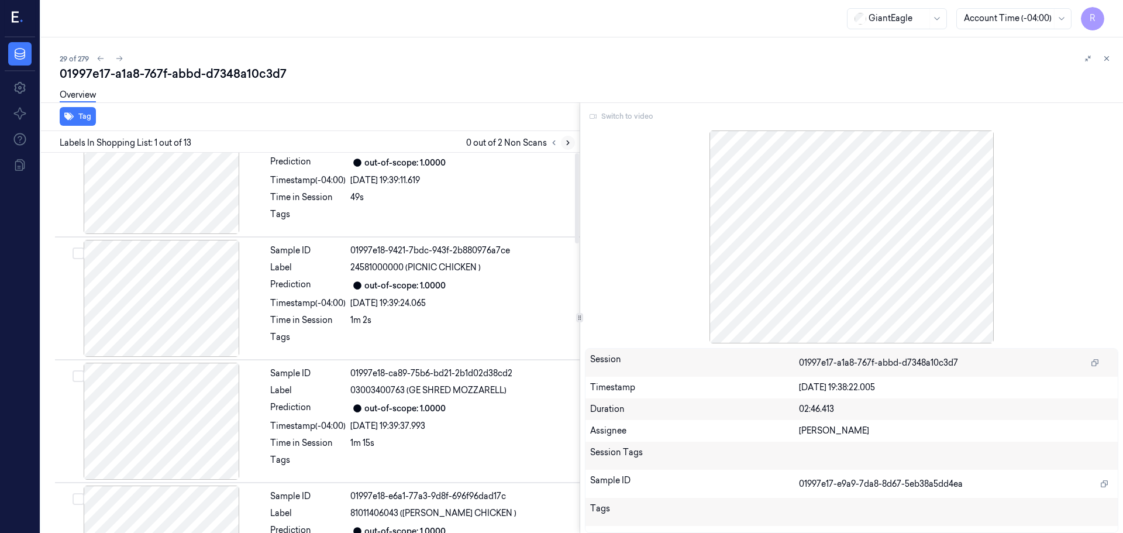
click at [564, 140] on icon at bounding box center [568, 143] width 8 height 8
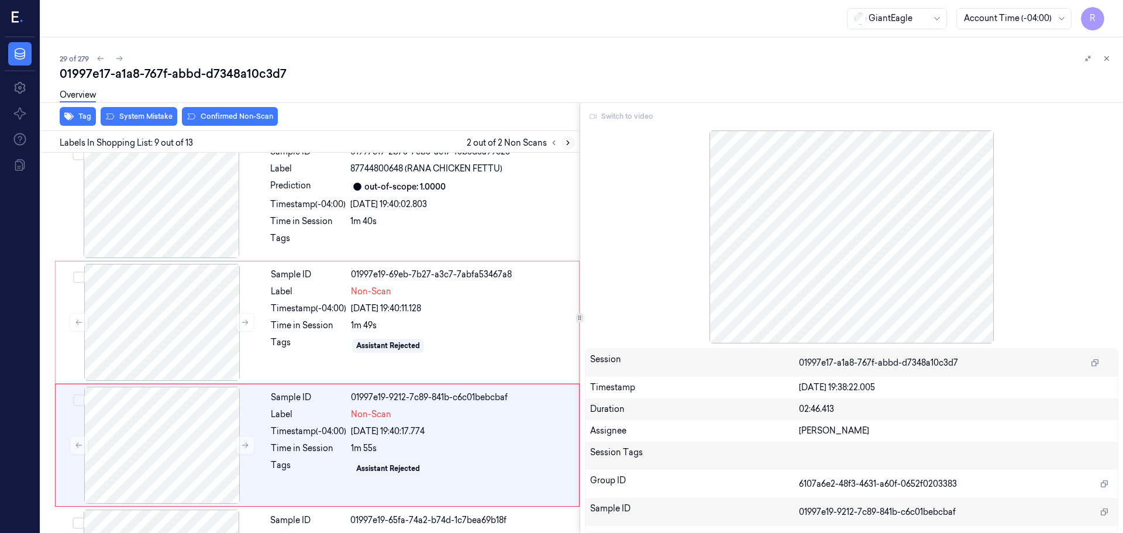
click at [564, 140] on icon at bounding box center [568, 143] width 8 height 8
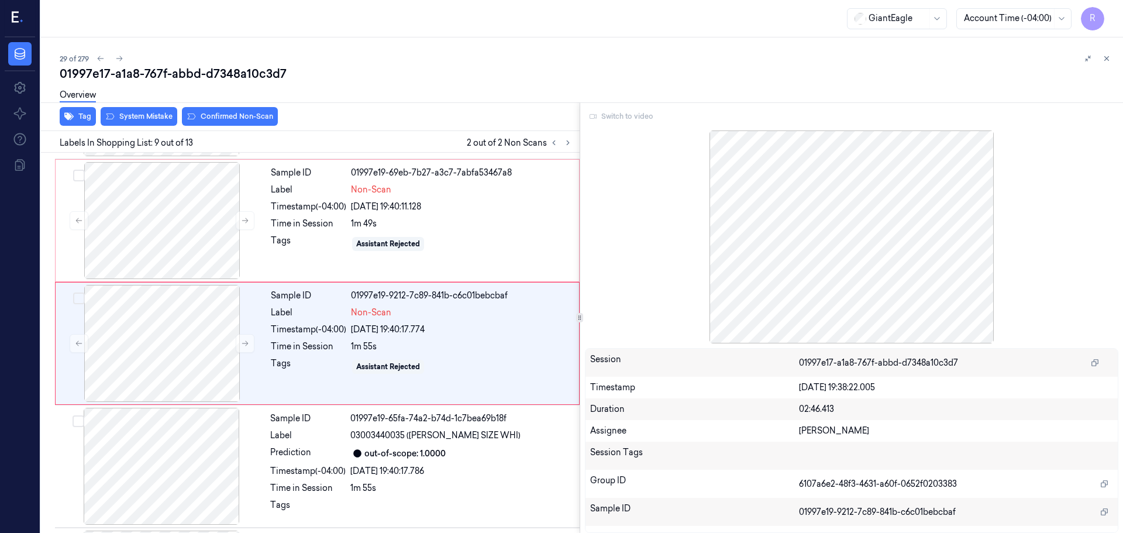
scroll to position [853, 0]
click at [585, 122] on div "Switch to video" at bounding box center [852, 116] width 534 height 19
click at [415, 242] on div "Assistant Rejected" at bounding box center [388, 243] width 64 height 11
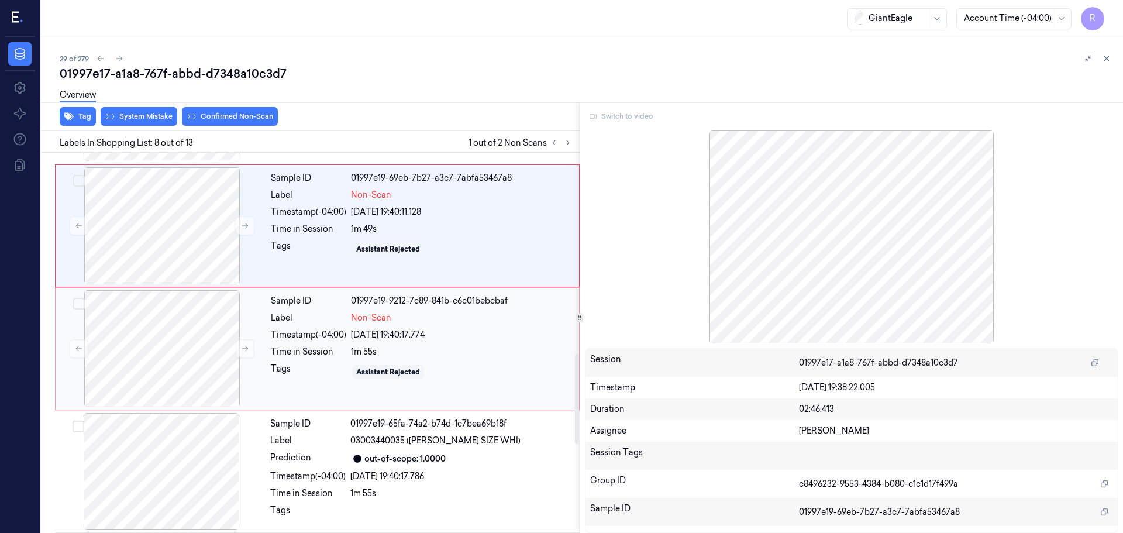
click at [453, 363] on div "Assistant Rejected" at bounding box center [461, 372] width 221 height 19
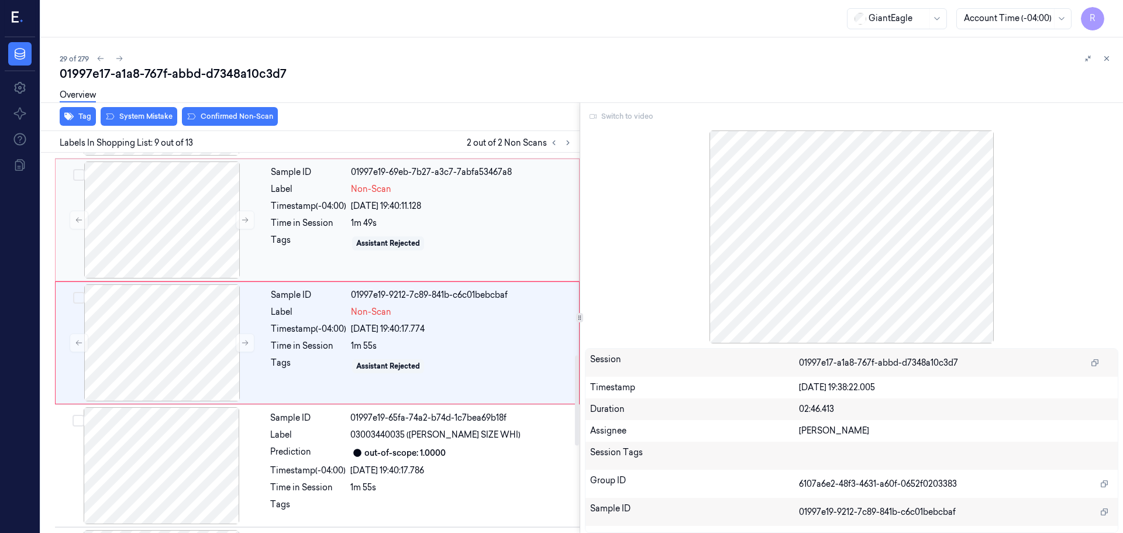
click at [471, 236] on div "Assistant Rejected" at bounding box center [461, 243] width 221 height 19
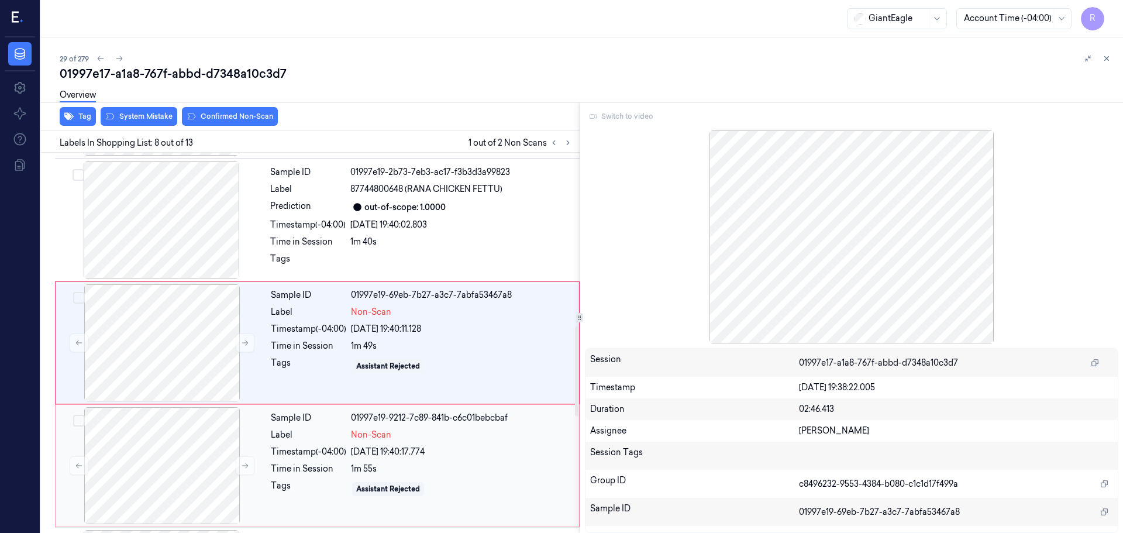
click at [469, 439] on div "Non-Scan" at bounding box center [461, 435] width 221 height 12
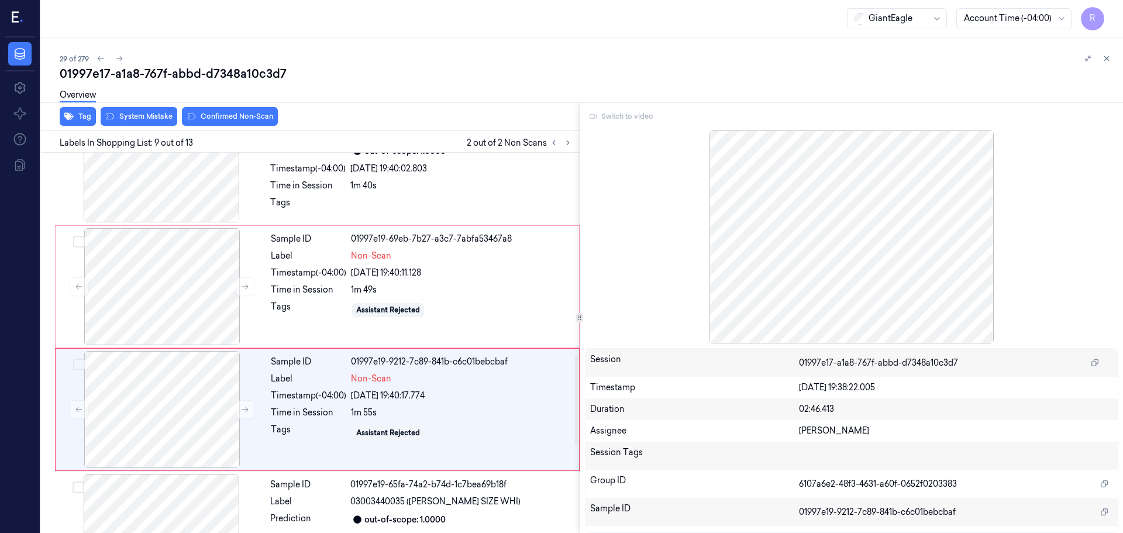
scroll to position [678, 0]
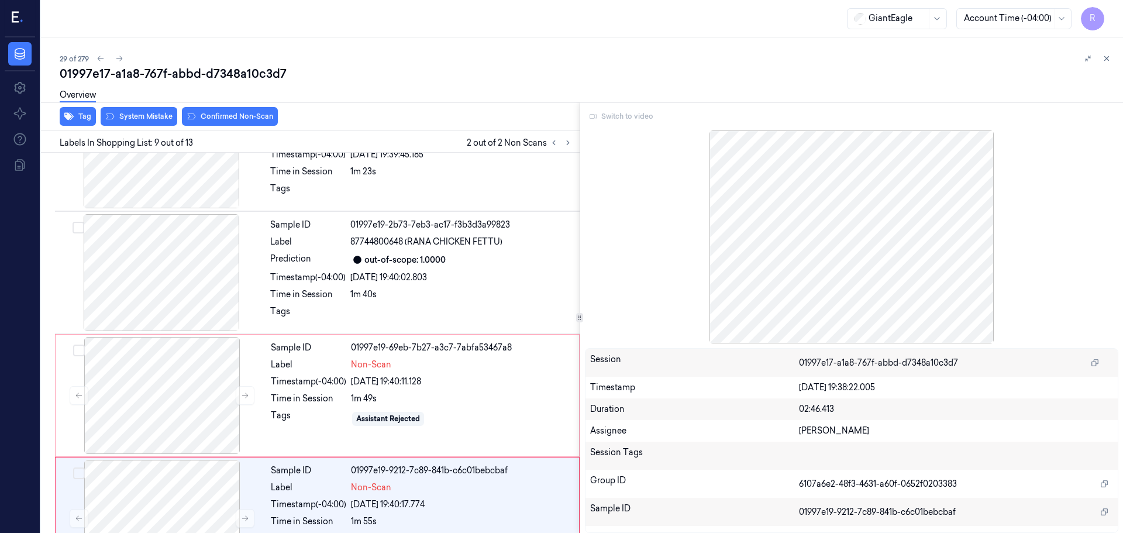
click at [1105, 57] on icon at bounding box center [1106, 58] width 8 height 8
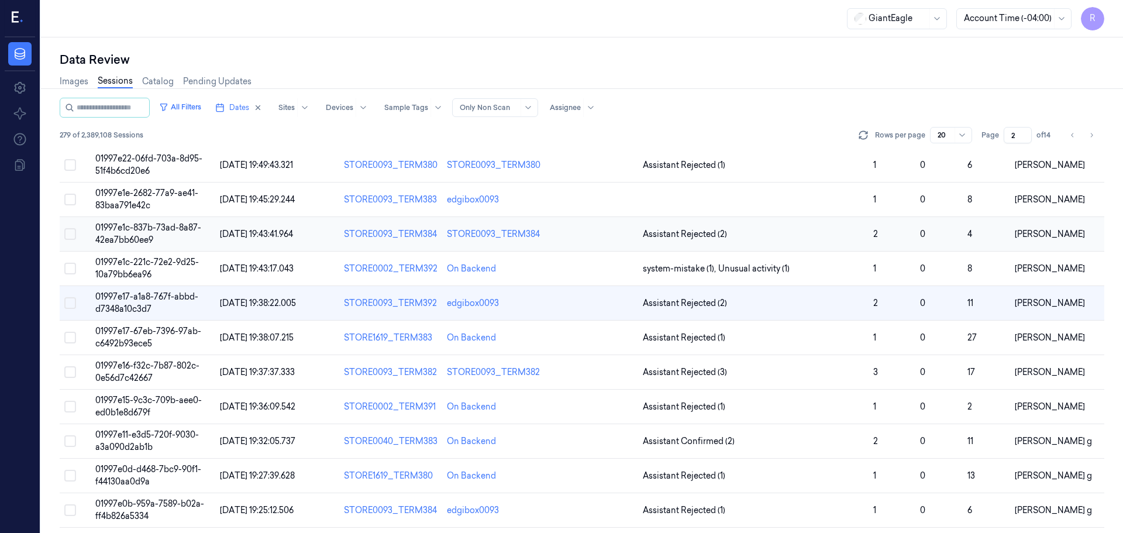
scroll to position [185, 0]
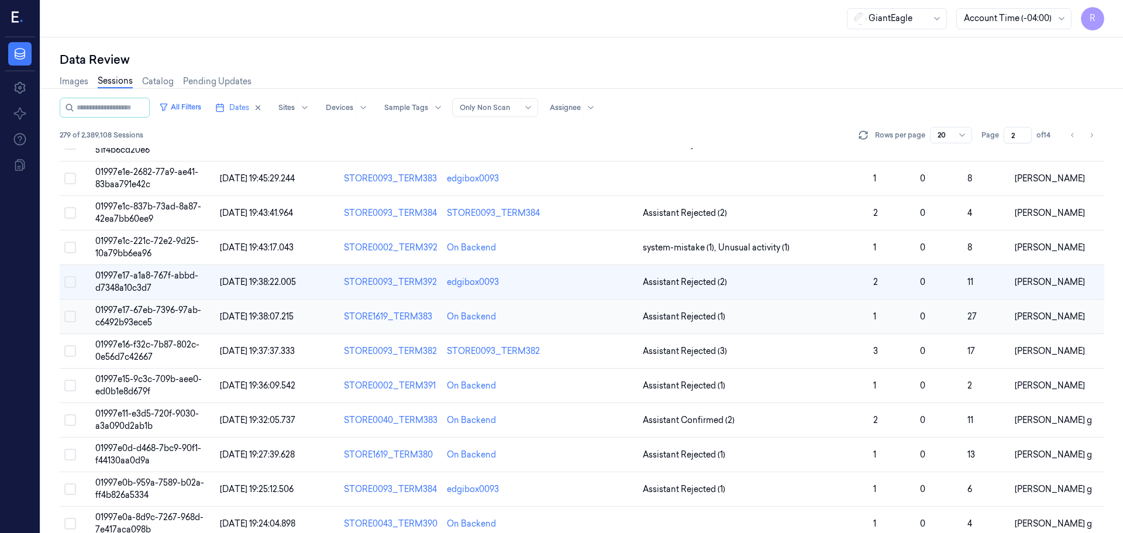
click at [504, 315] on div "On Backend" at bounding box center [494, 316] width 94 height 12
click at [745, 322] on span "Assistant Rejected (1)" at bounding box center [753, 316] width 221 height 12
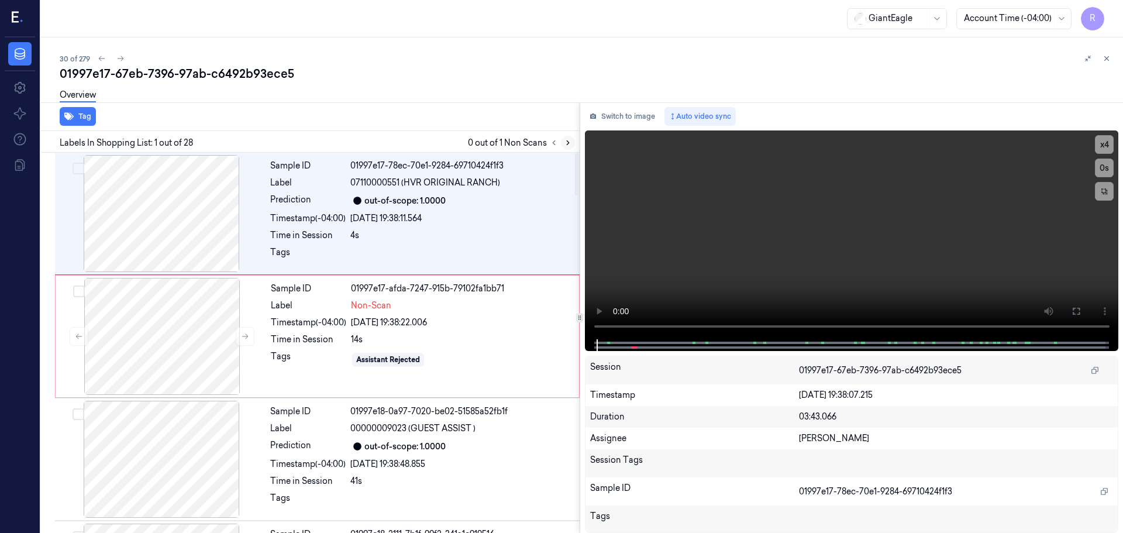
click at [572, 144] on button at bounding box center [568, 143] width 14 height 14
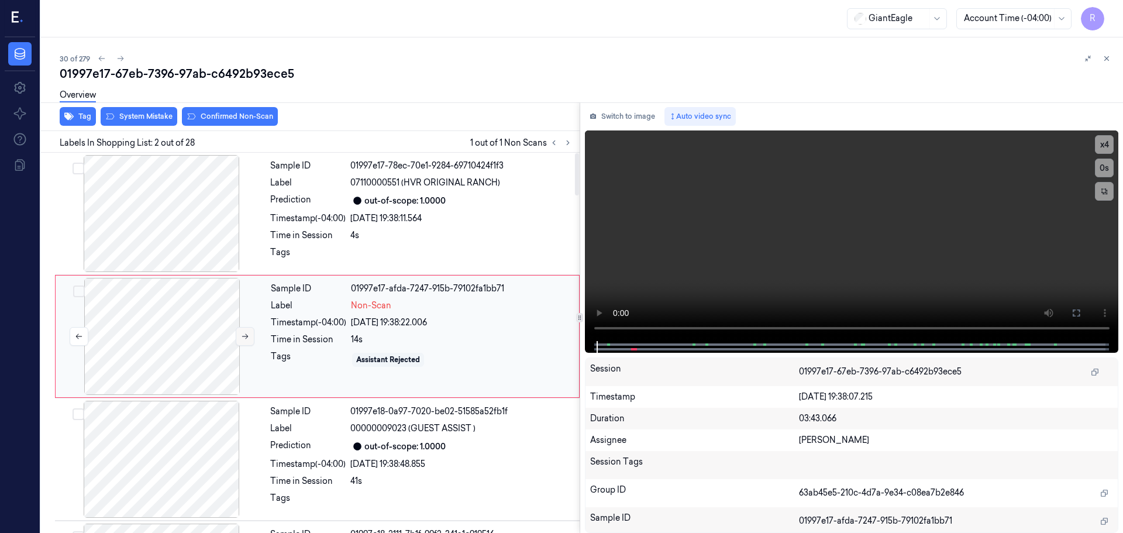
click at [246, 334] on icon at bounding box center [245, 336] width 8 height 8
click at [244, 334] on icon at bounding box center [245, 336] width 8 height 8
click at [1104, 145] on button "x 4" at bounding box center [1104, 144] width 19 height 19
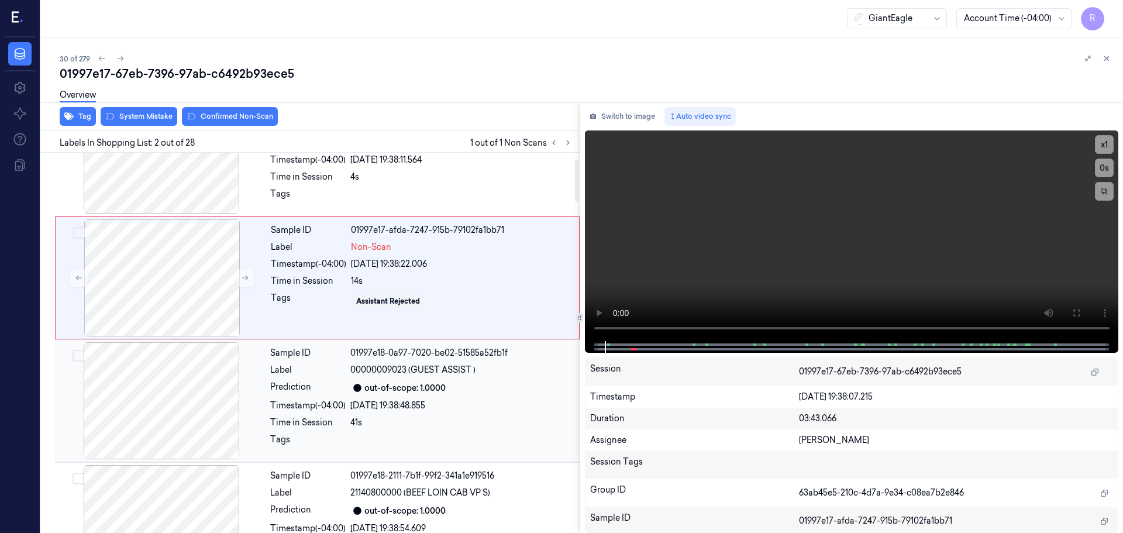
click at [484, 385] on div "out-of-scope: 1.0000" at bounding box center [461, 388] width 222 height 14
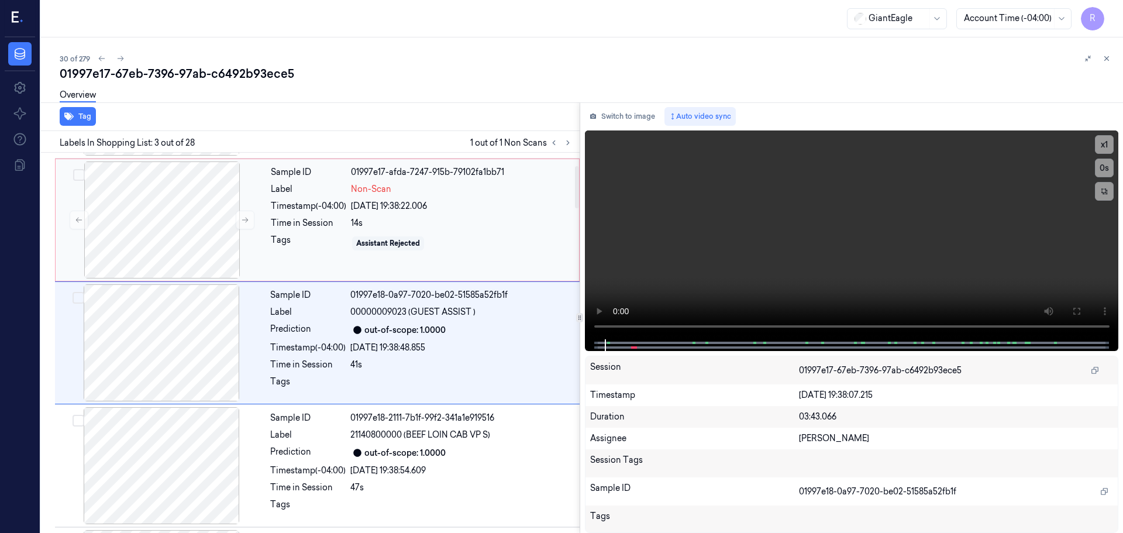
click at [429, 241] on div "Assistant Rejected" at bounding box center [461, 243] width 221 height 19
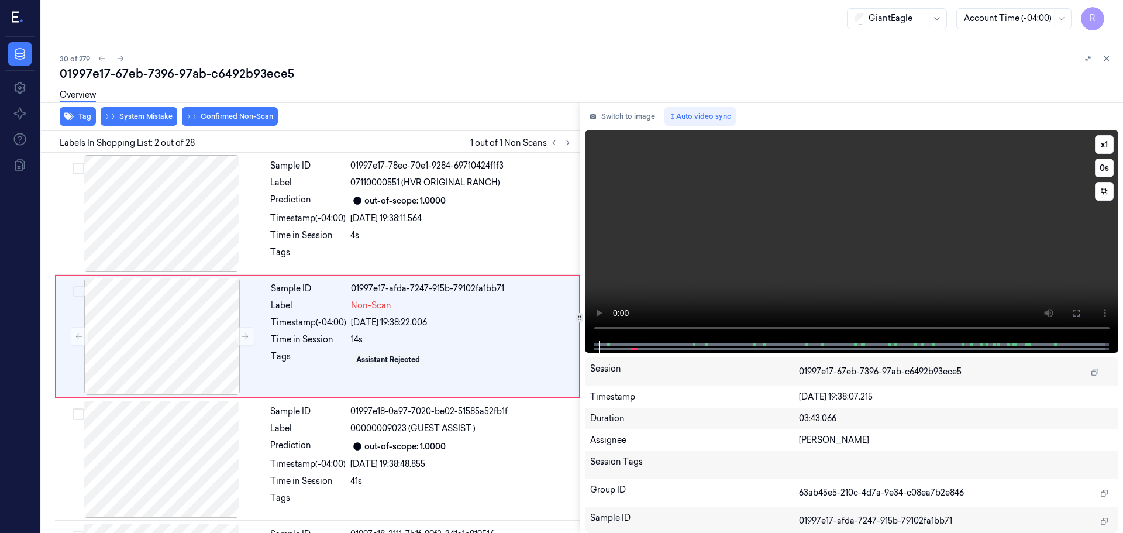
click at [1071, 313] on icon at bounding box center [1075, 312] width 9 height 9
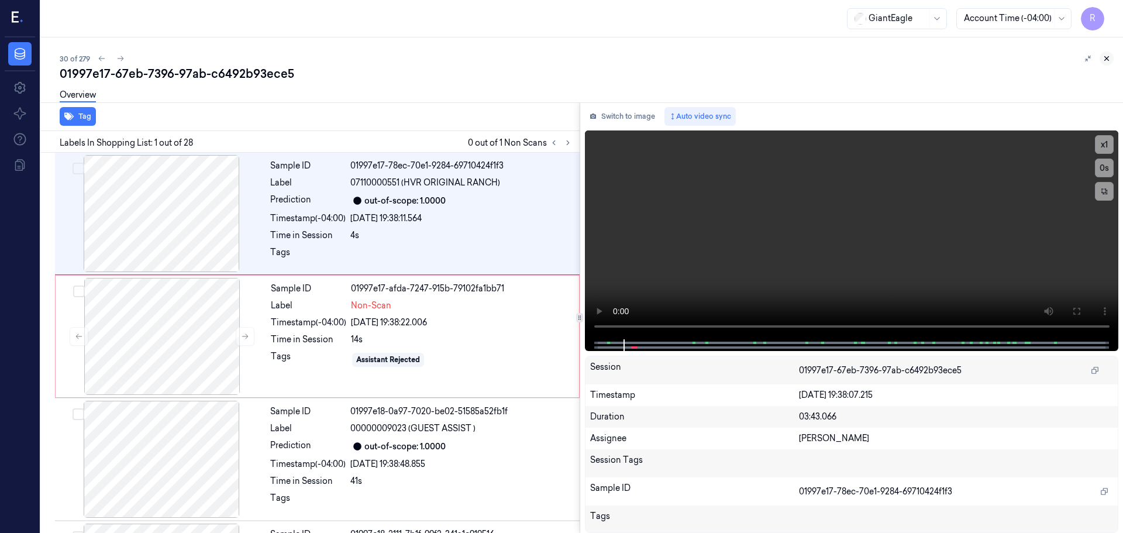
click at [1105, 60] on icon at bounding box center [1106, 58] width 8 height 8
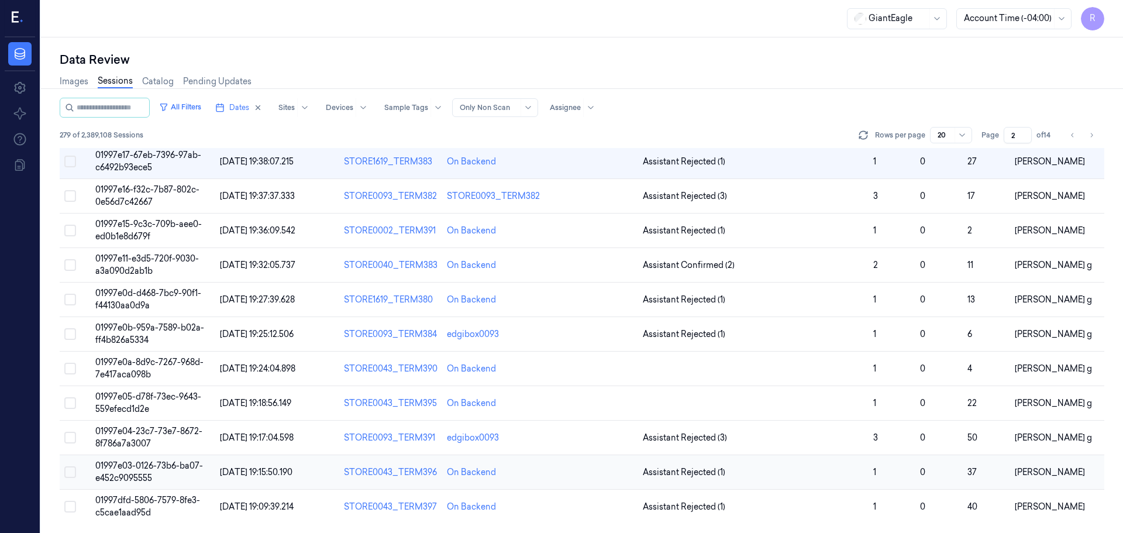
scroll to position [281, 0]
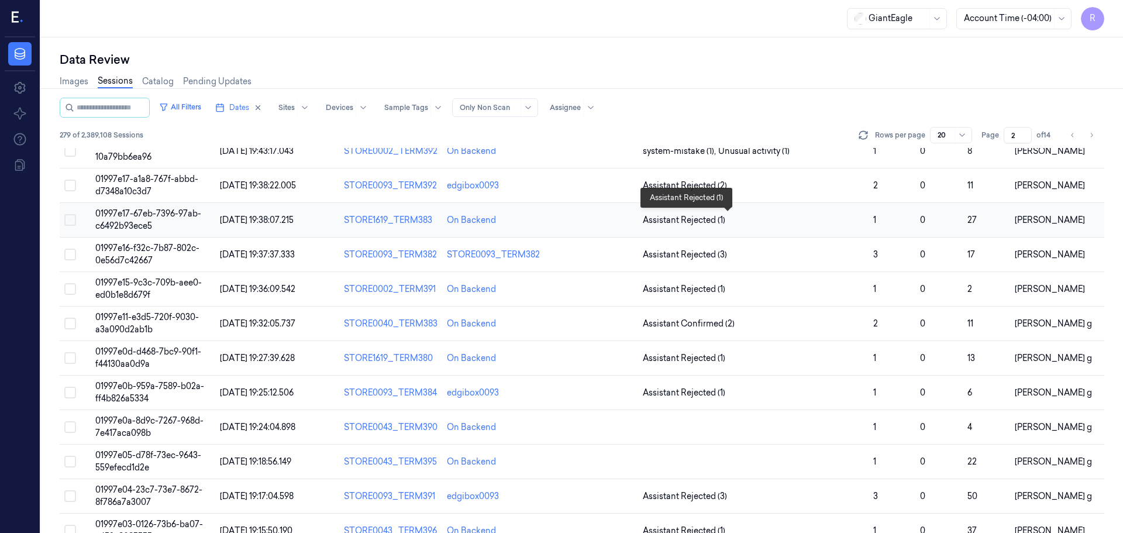
click at [738, 216] on span "Assistant Rejected (1)" at bounding box center [753, 220] width 221 height 12
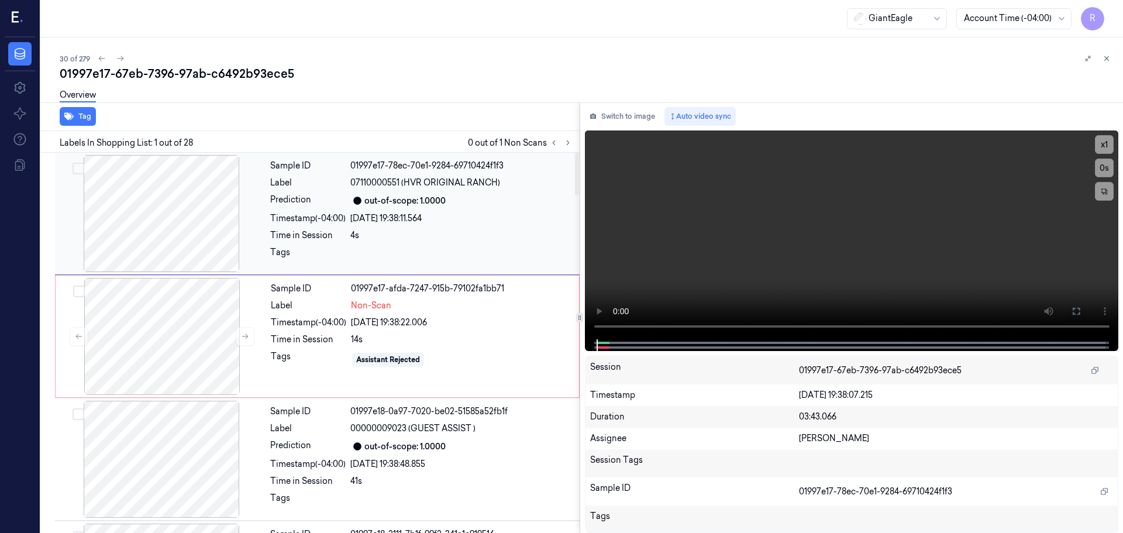
click at [188, 236] on div at bounding box center [161, 213] width 208 height 117
click at [1074, 309] on icon at bounding box center [1075, 310] width 9 height 9
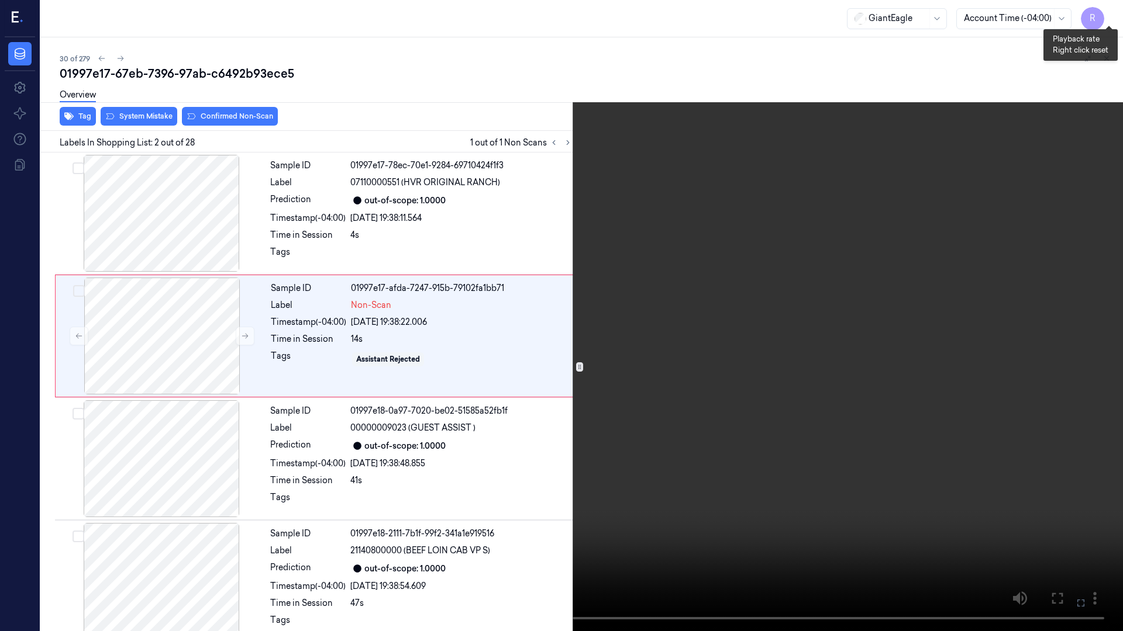
click at [1104, 15] on button "x 1" at bounding box center [1108, 14] width 19 height 19
click at [1104, 15] on button "x 2" at bounding box center [1108, 14] width 19 height 19
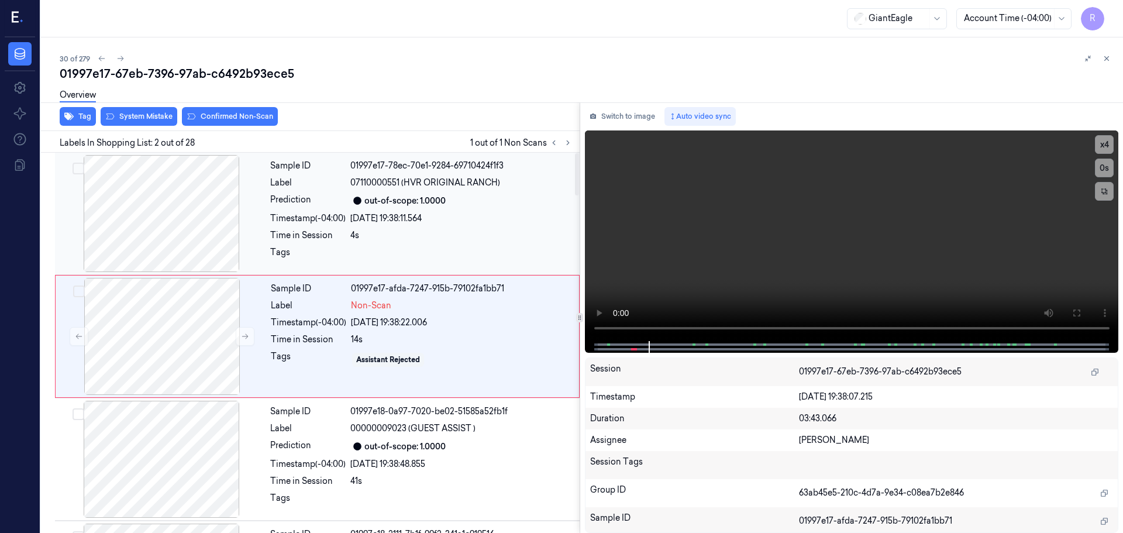
click at [143, 222] on div at bounding box center [161, 213] width 208 height 117
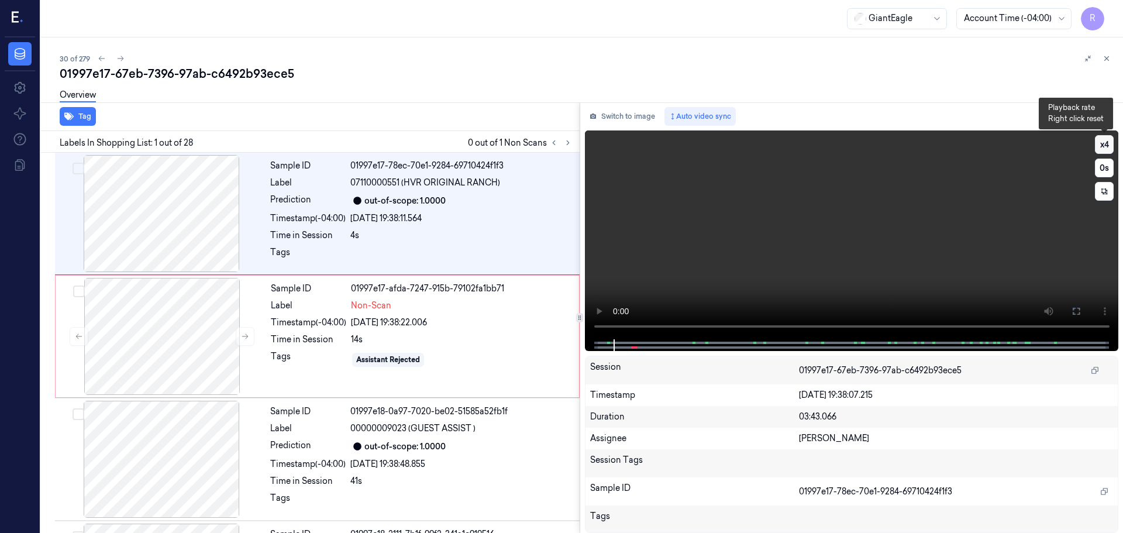
click at [1107, 141] on button "x 4" at bounding box center [1104, 144] width 19 height 19
click at [1075, 312] on icon at bounding box center [1075, 310] width 9 height 9
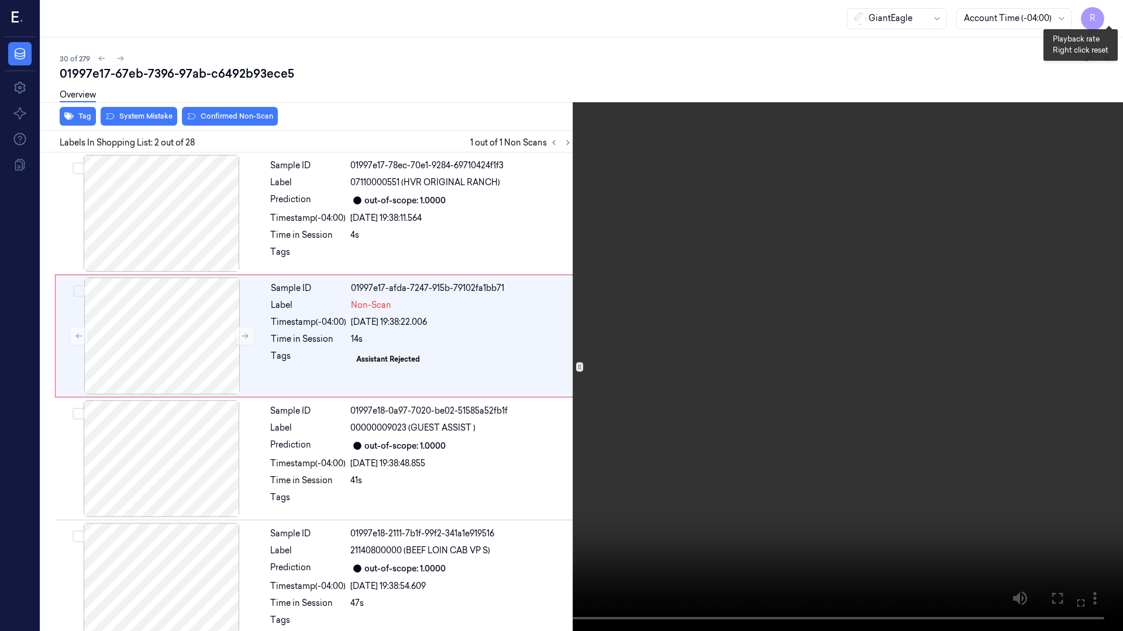
click at [1108, 16] on button "x 1" at bounding box center [1108, 14] width 19 height 19
click at [1108, 16] on button "x 2" at bounding box center [1108, 14] width 19 height 19
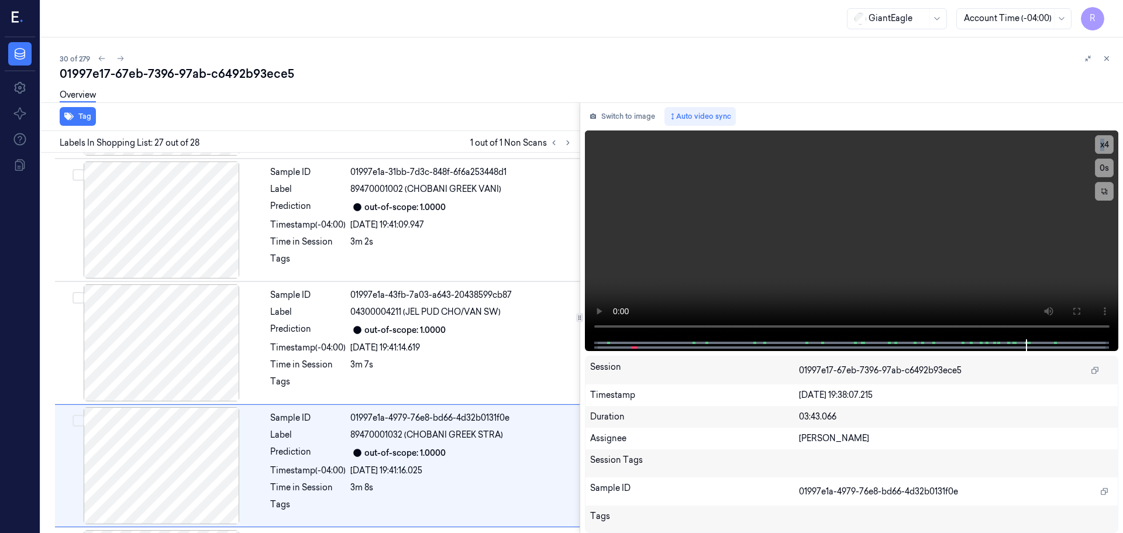
scroll to position [3062, 0]
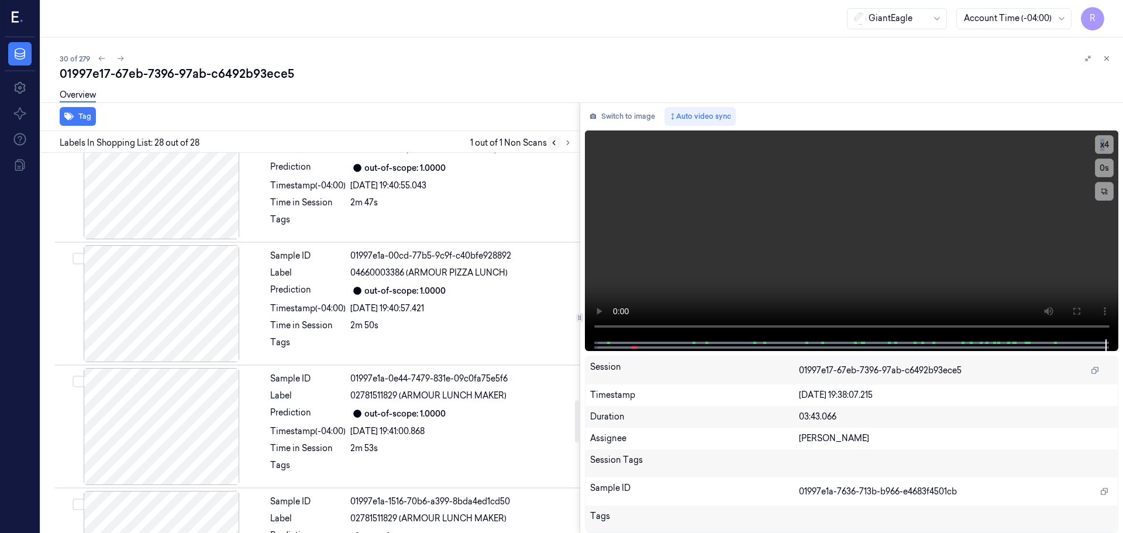
click at [557, 144] on icon at bounding box center [554, 143] width 8 height 8
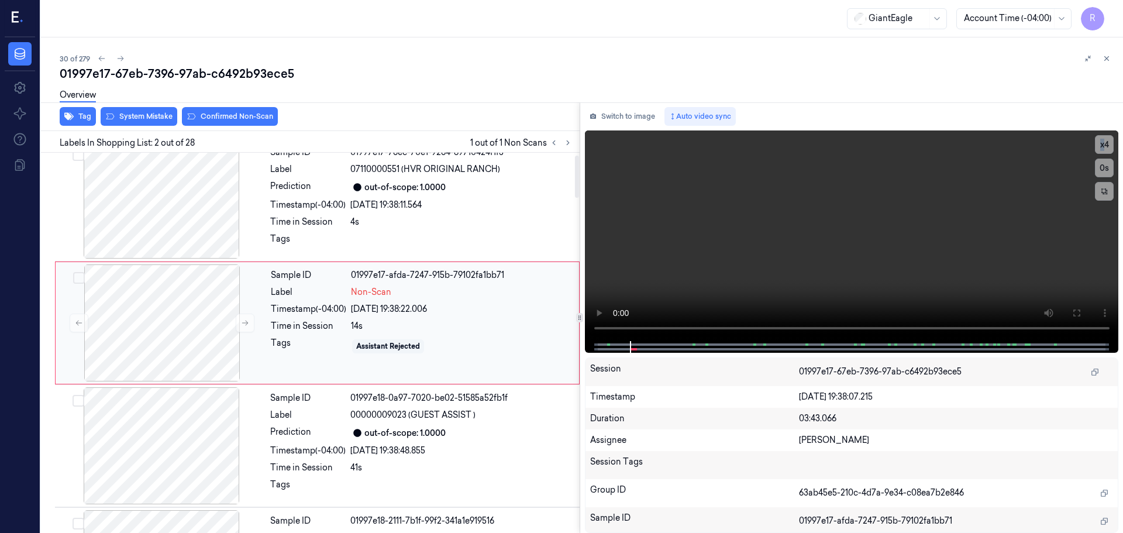
scroll to position [0, 0]
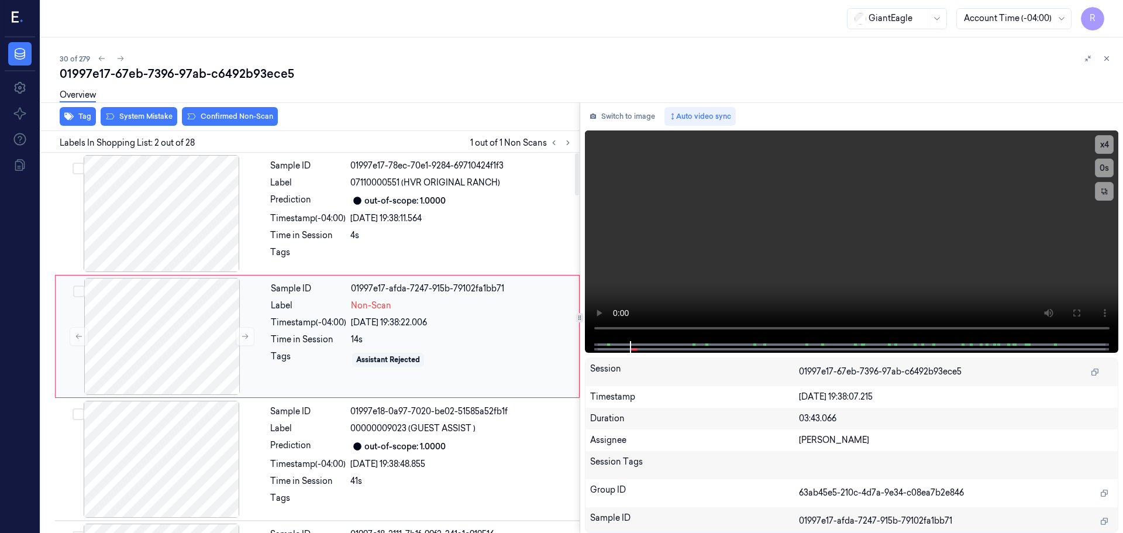
click at [306, 325] on div "Timestamp (-04:00)" at bounding box center [308, 322] width 75 height 12
click at [376, 213] on div "24/09/2025 19:38:11.564" at bounding box center [461, 218] width 222 height 12
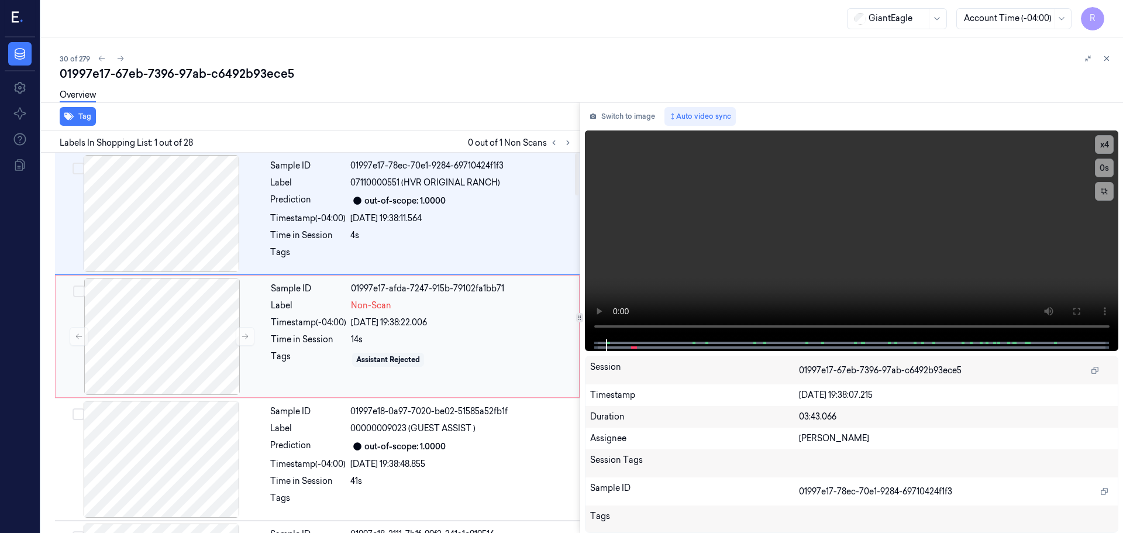
click at [333, 320] on div "Timestamp (-04:00)" at bounding box center [308, 322] width 75 height 12
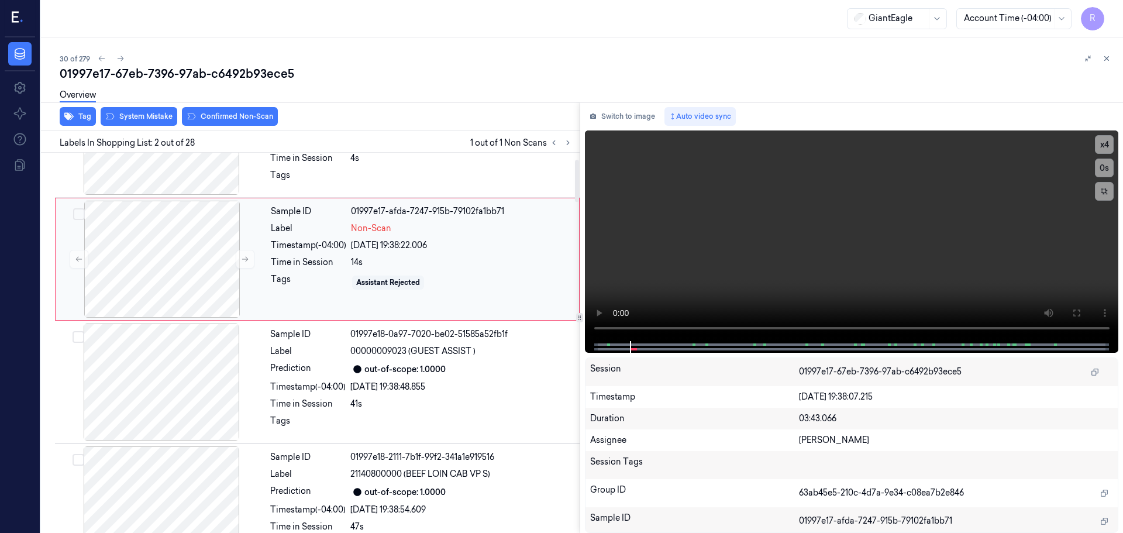
scroll to position [58, 0]
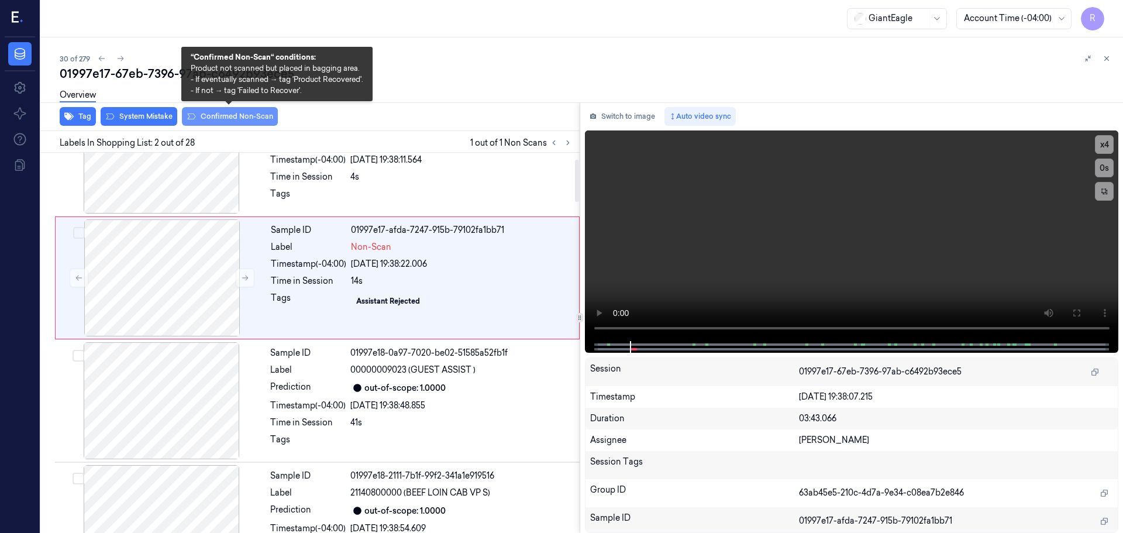
click at [208, 115] on button "Confirmed Non-Scan" at bounding box center [230, 116] width 96 height 19
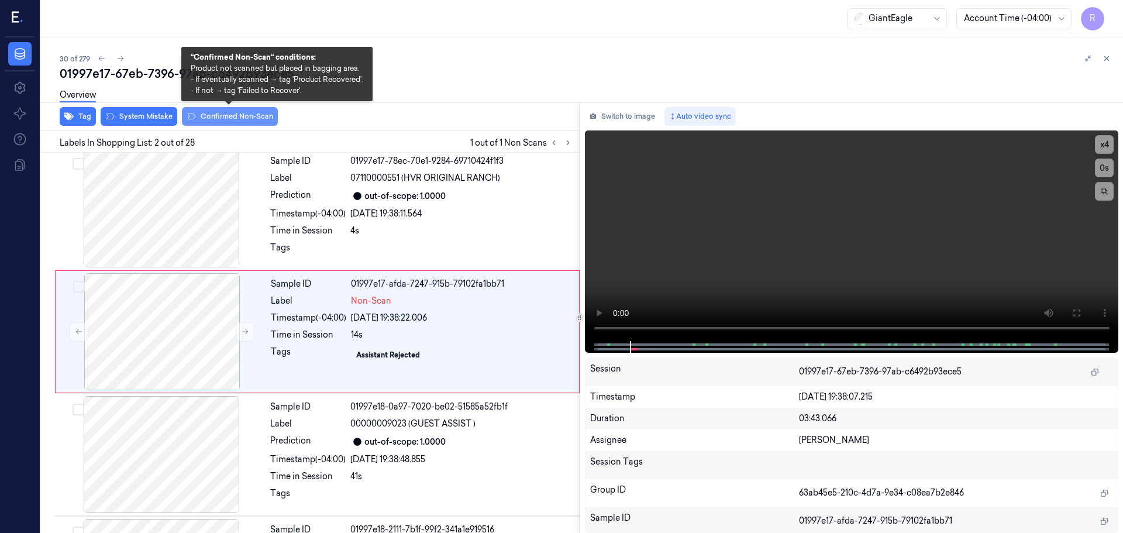
scroll to position [0, 0]
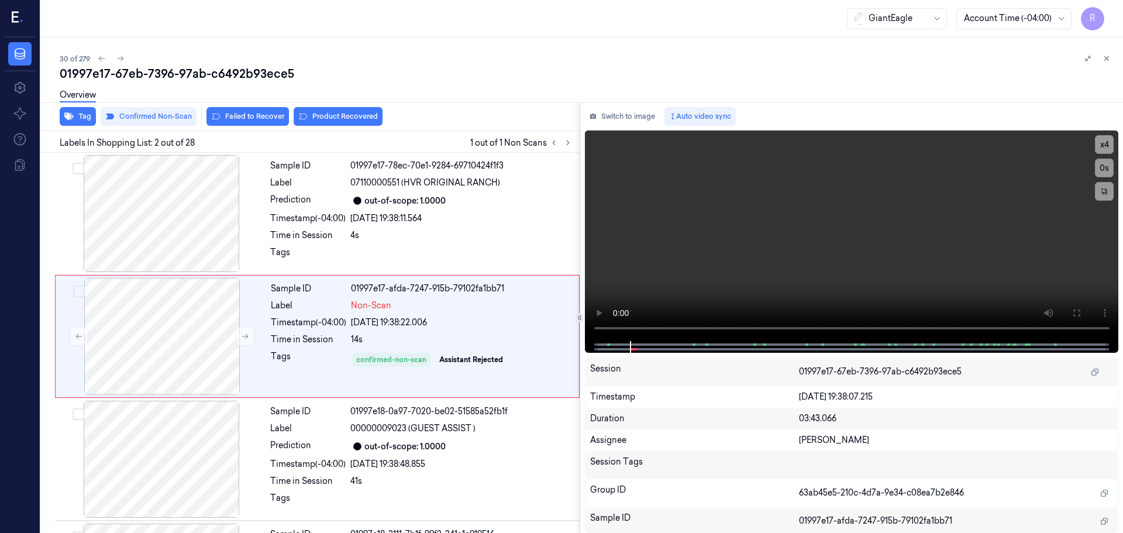
click at [251, 126] on div "Tag Confirmed Non-Scan Failed to Recover Product Recovered" at bounding box center [307, 116] width 543 height 29
click at [251, 119] on button "Failed to Recover" at bounding box center [247, 116] width 82 height 19
click at [319, 419] on div "Sample ID 01997e18-0a97-7020-be02-51585a52fb1f Label 00000009023 (GUEST ASSIST …" at bounding box center [421, 459] width 312 height 117
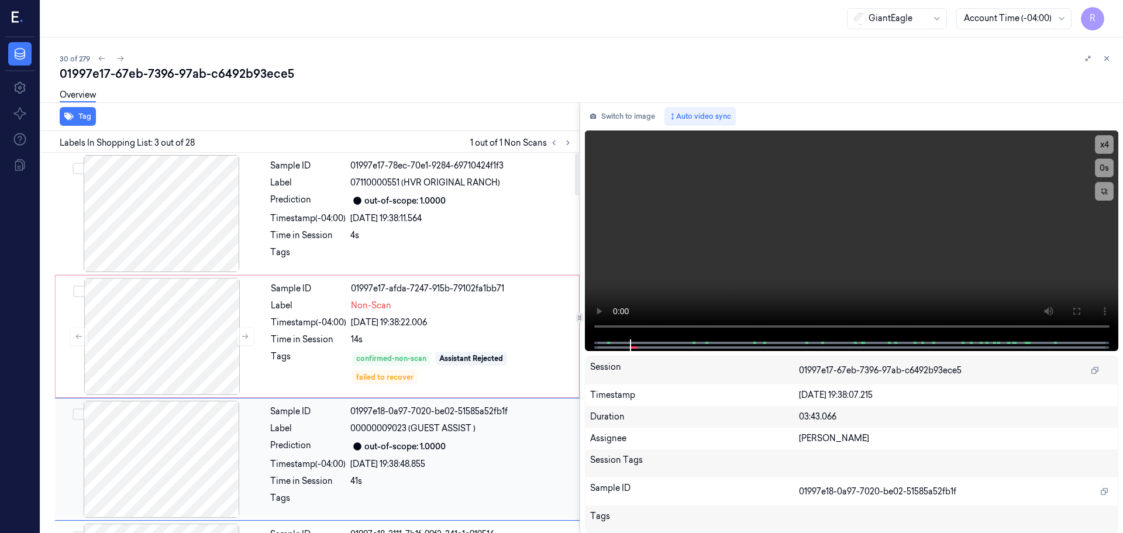
scroll to position [116, 0]
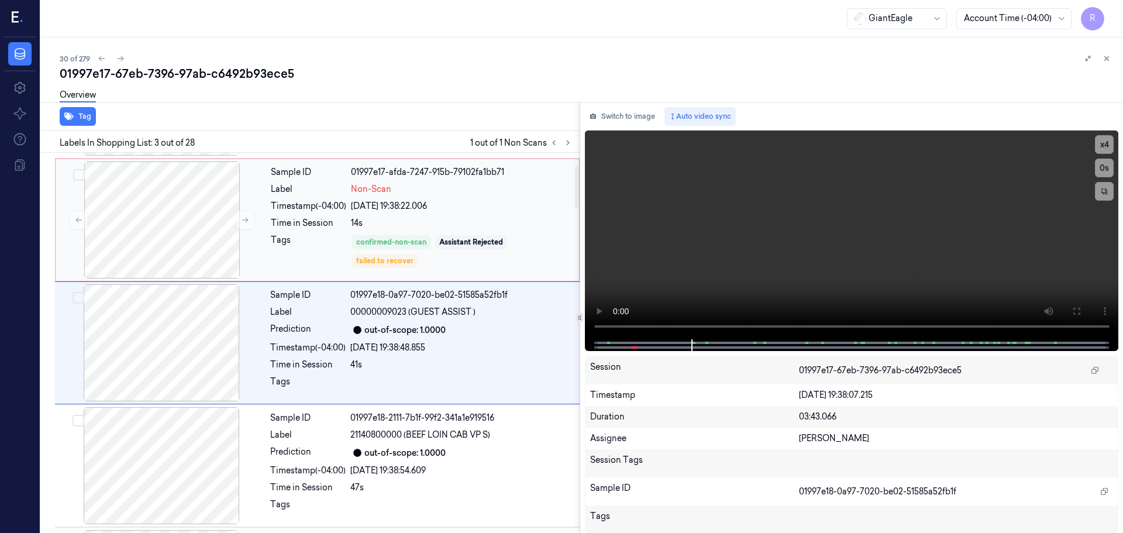
click at [349, 222] on div "Time in Session 14s" at bounding box center [421, 223] width 301 height 12
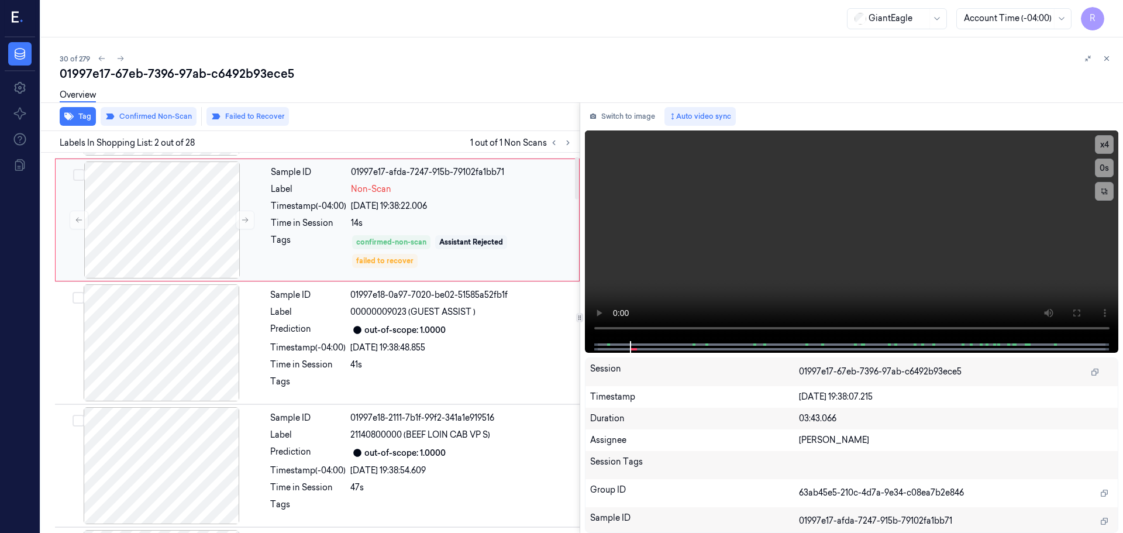
scroll to position [0, 0]
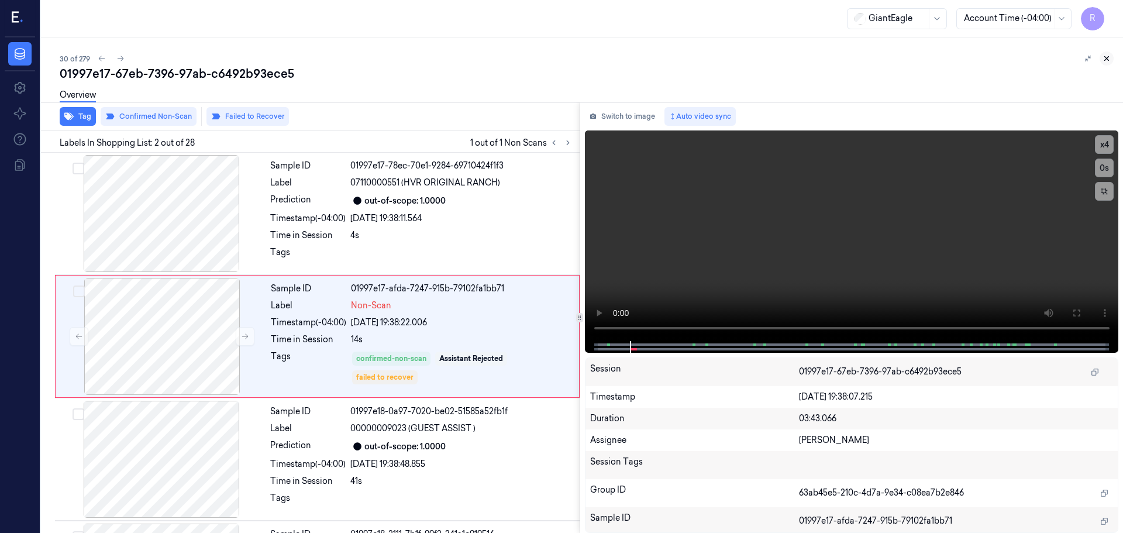
click at [1105, 59] on icon at bounding box center [1106, 58] width 8 height 8
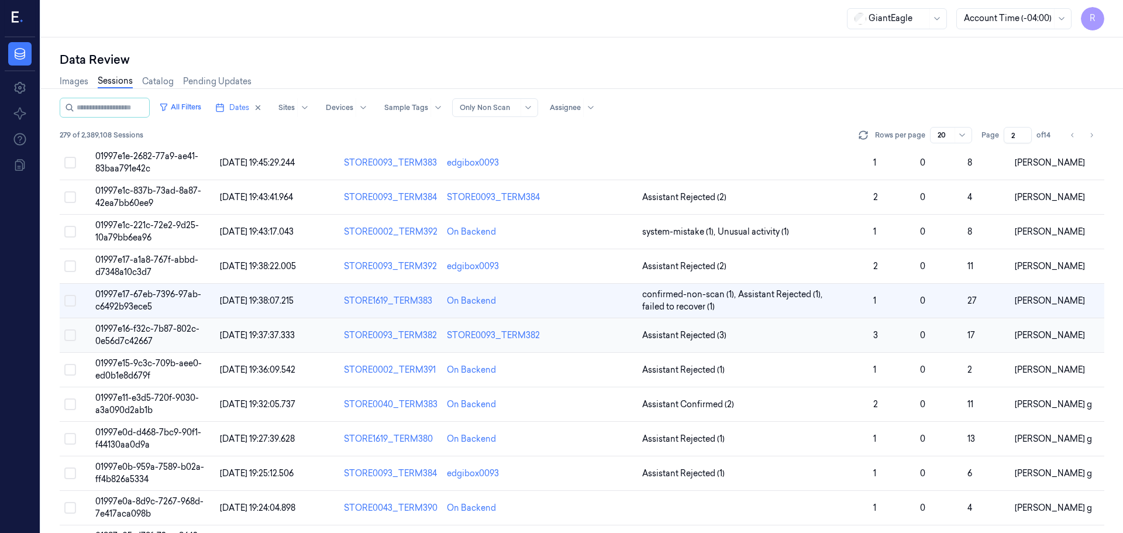
scroll to position [219, 0]
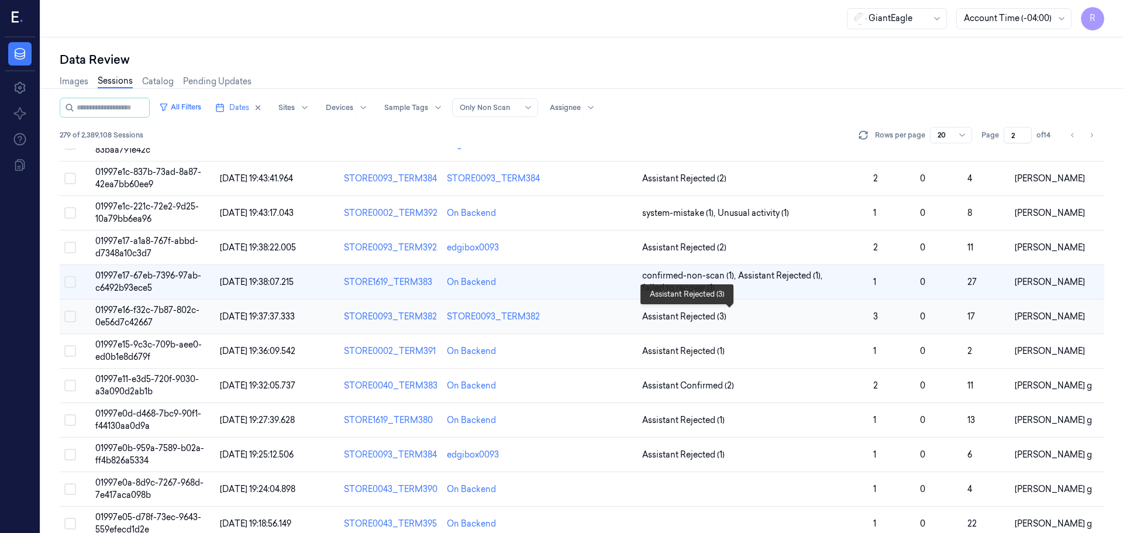
click at [752, 315] on span "Assistant Rejected (3)" at bounding box center [752, 316] width 221 height 12
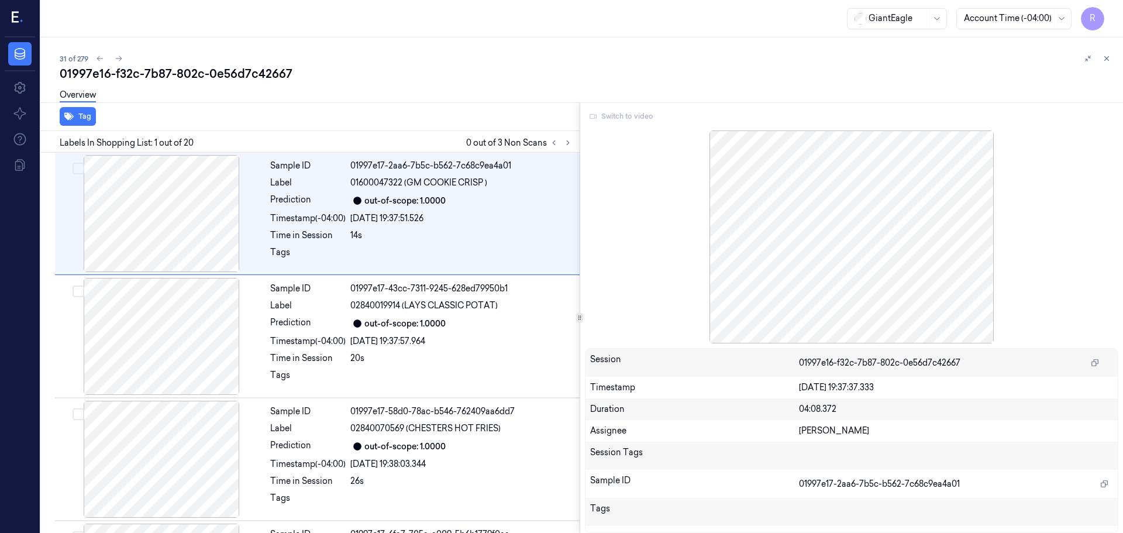
click at [613, 118] on div "Switch to video" at bounding box center [852, 116] width 534 height 19
click at [564, 142] on icon at bounding box center [568, 143] width 8 height 8
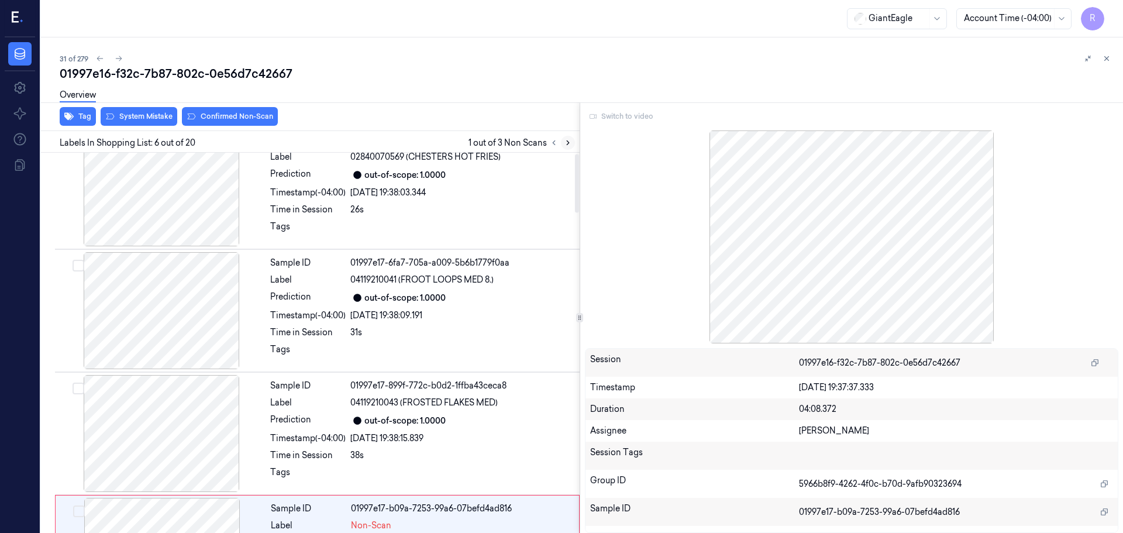
click at [564, 142] on icon at bounding box center [568, 143] width 8 height 8
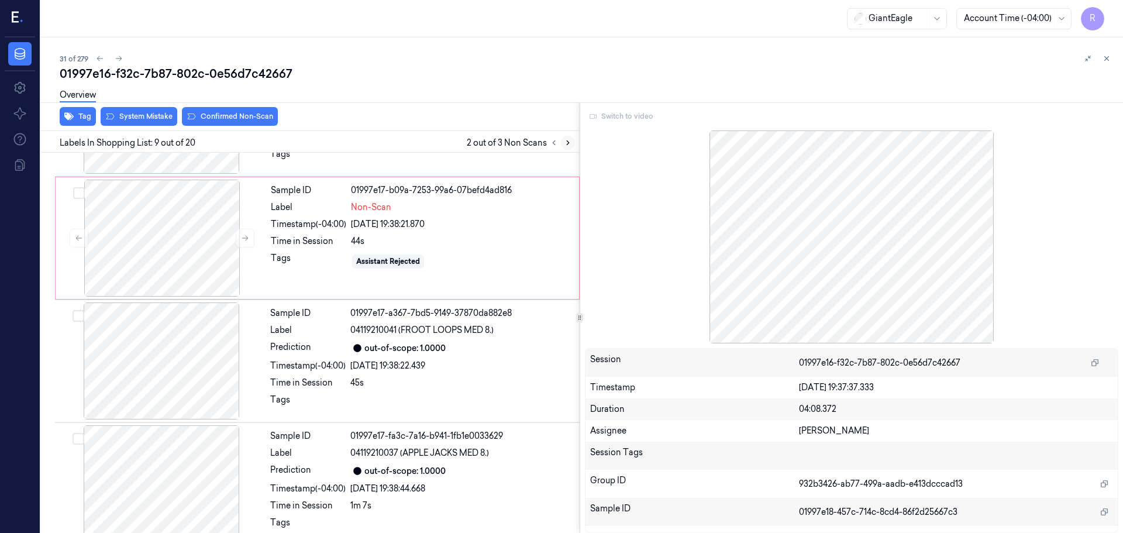
click at [564, 142] on icon at bounding box center [568, 143] width 8 height 8
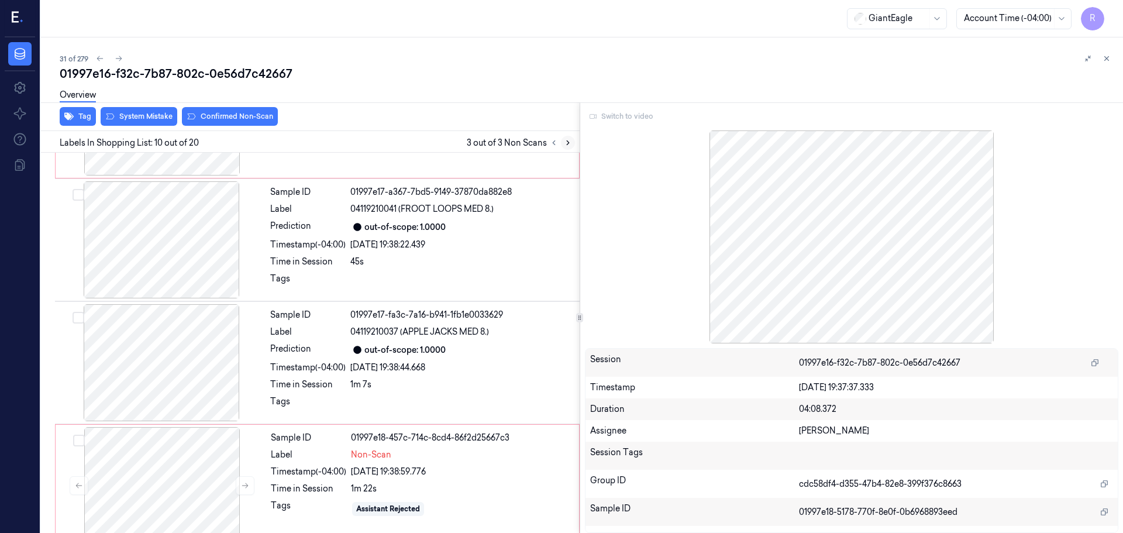
click at [564, 142] on icon at bounding box center [568, 143] width 8 height 8
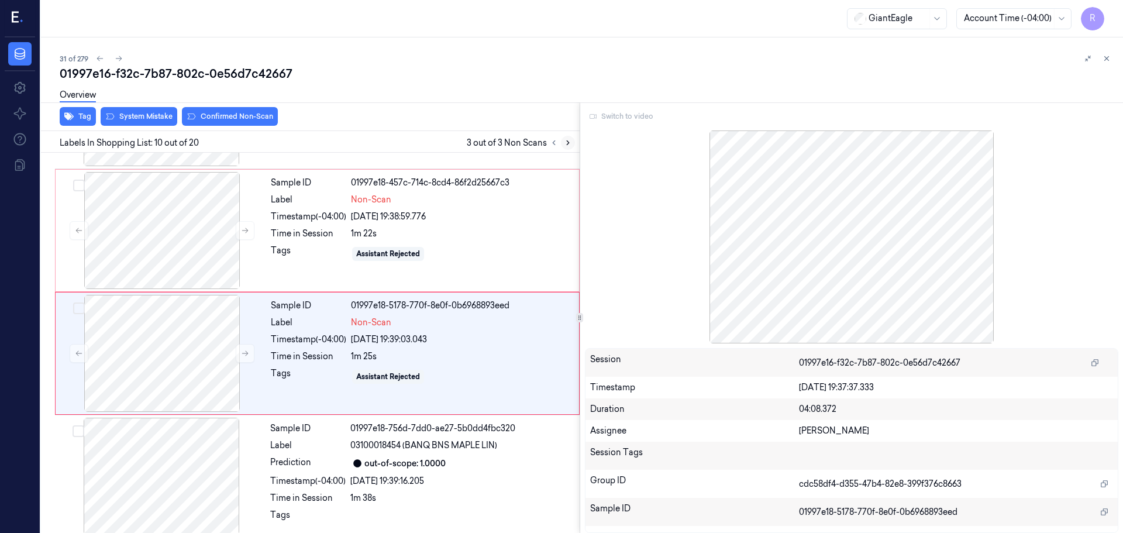
click at [564, 142] on icon at bounding box center [568, 143] width 8 height 8
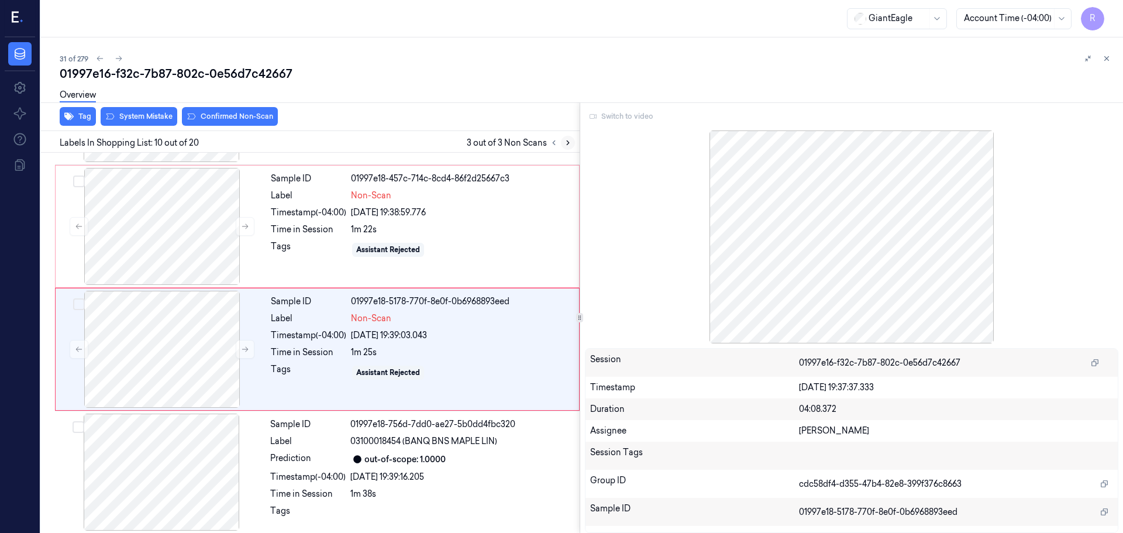
scroll to position [976, 0]
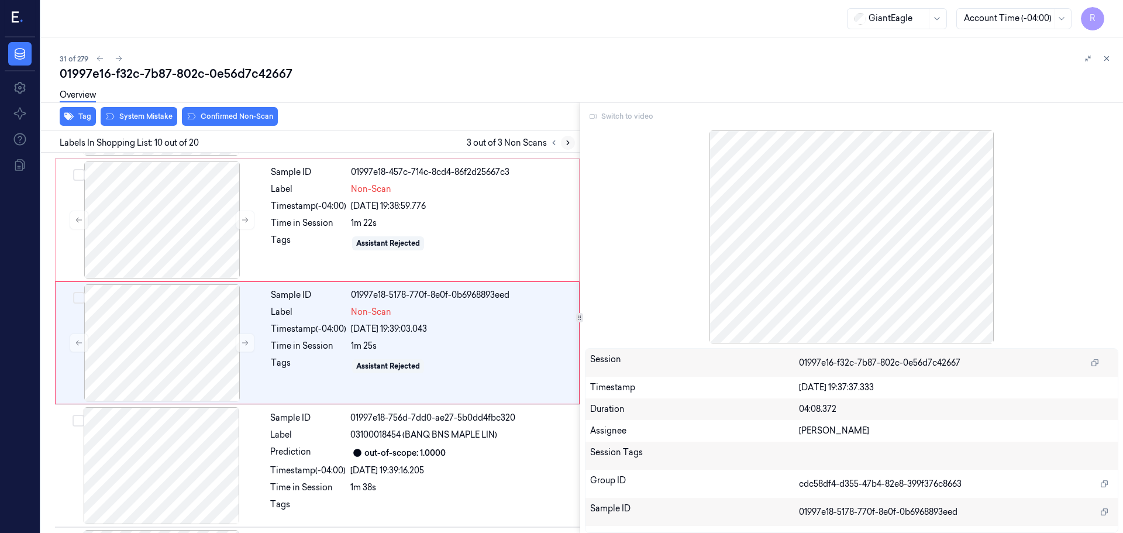
click at [564, 142] on icon at bounding box center [568, 143] width 8 height 8
click at [1113, 56] on div "31 of 279 01997e16-f32c-7b87-802c-0e56d7c42667 Overview Tag System Mistake Conf…" at bounding box center [582, 284] width 1082 height 495
click at [1109, 55] on icon at bounding box center [1106, 58] width 8 height 8
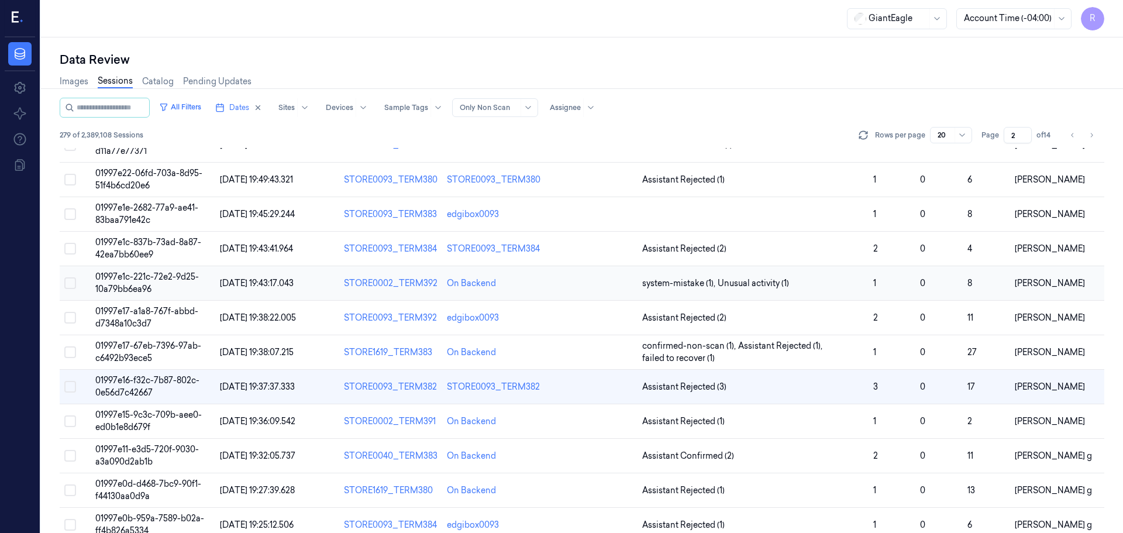
scroll to position [195, 0]
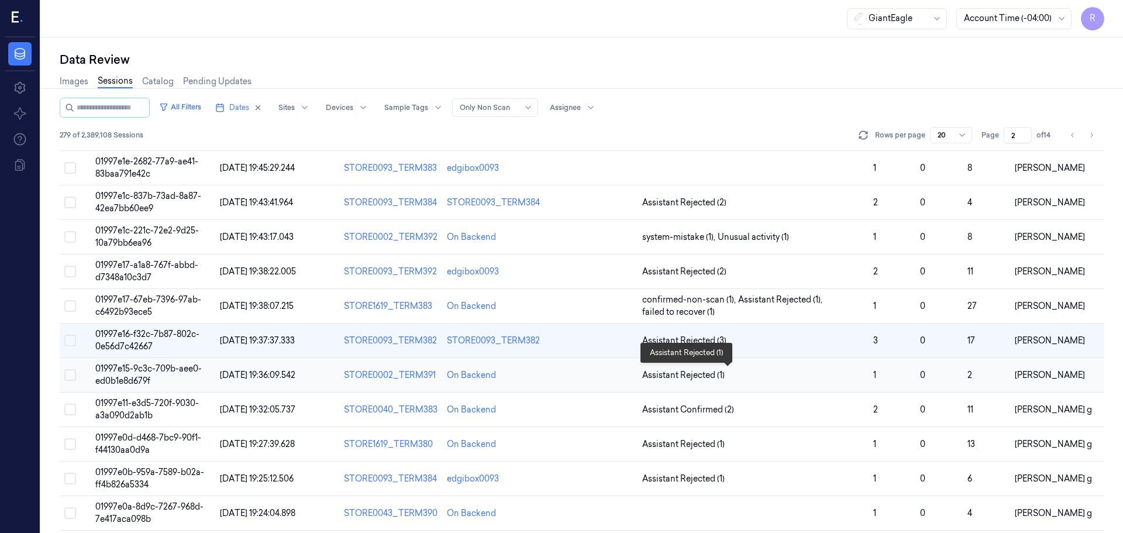
click at [749, 377] on span "Assistant Rejected (1)" at bounding box center [752, 375] width 221 height 12
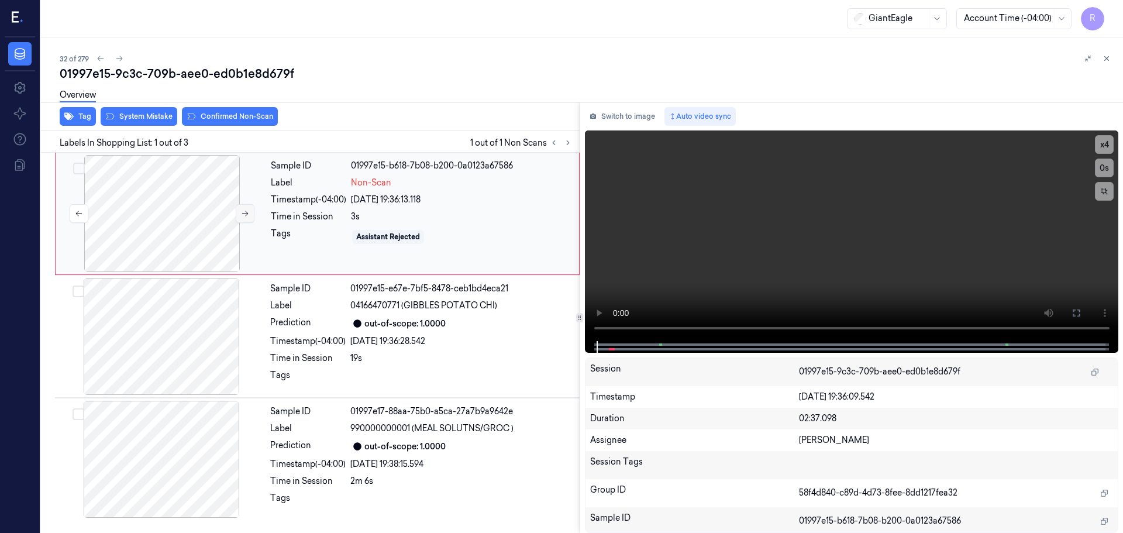
click at [241, 213] on icon at bounding box center [245, 213] width 8 height 8
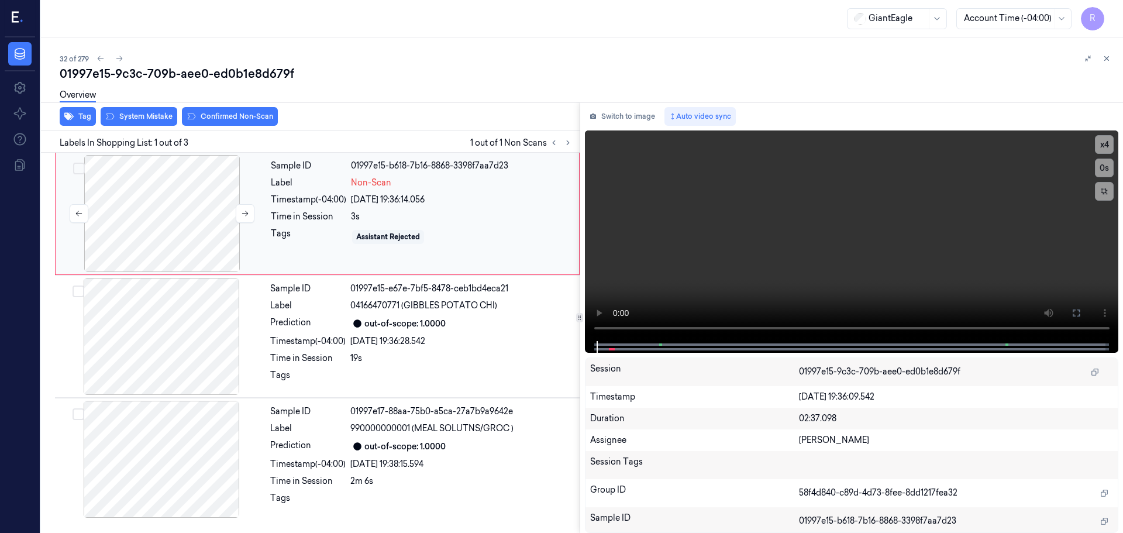
click at [166, 225] on div at bounding box center [162, 213] width 208 height 117
click at [1110, 144] on button "x 4" at bounding box center [1104, 144] width 19 height 19
click at [1083, 306] on button at bounding box center [1076, 312] width 19 height 19
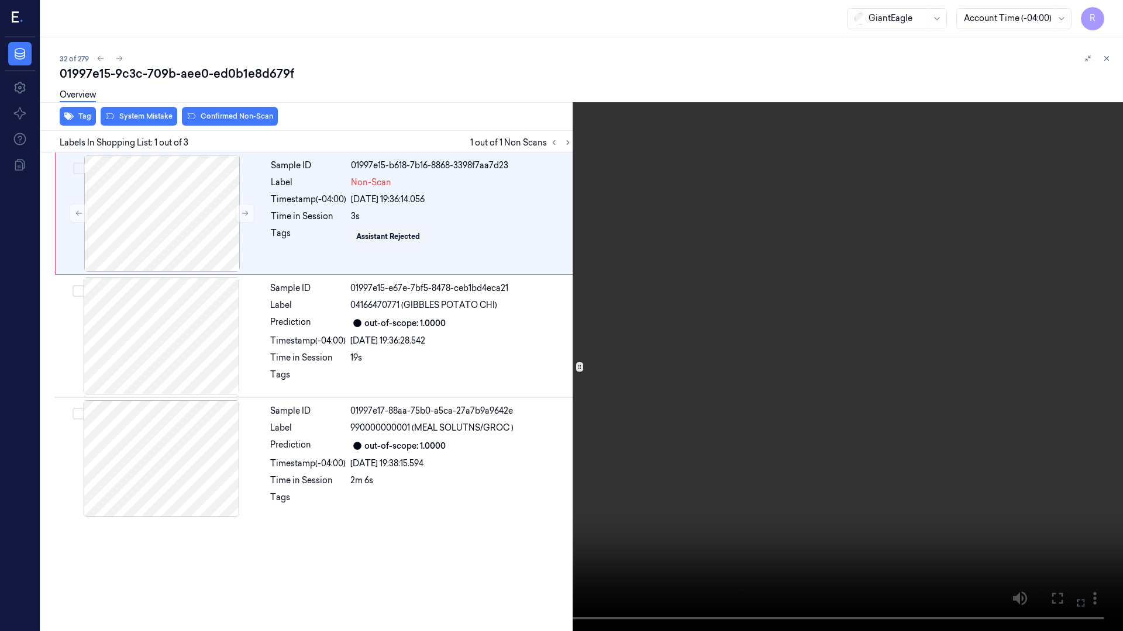
click at [1113, 11] on button "x 1" at bounding box center [1108, 14] width 19 height 19
click at [1113, 11] on button "x 2" at bounding box center [1108, 14] width 19 height 19
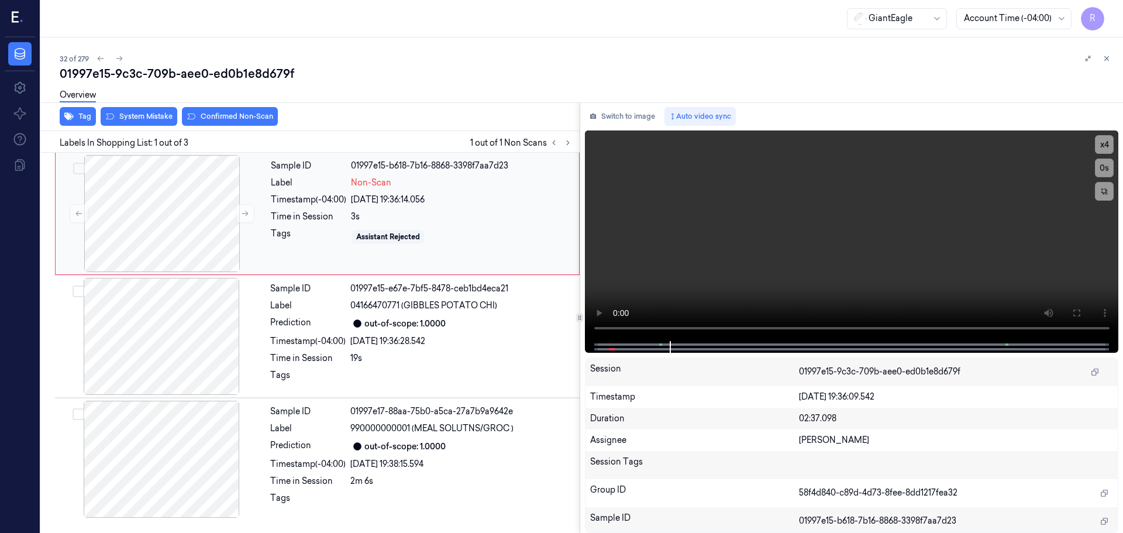
click at [416, 229] on div "Assistant Rejected" at bounding box center [461, 236] width 221 height 19
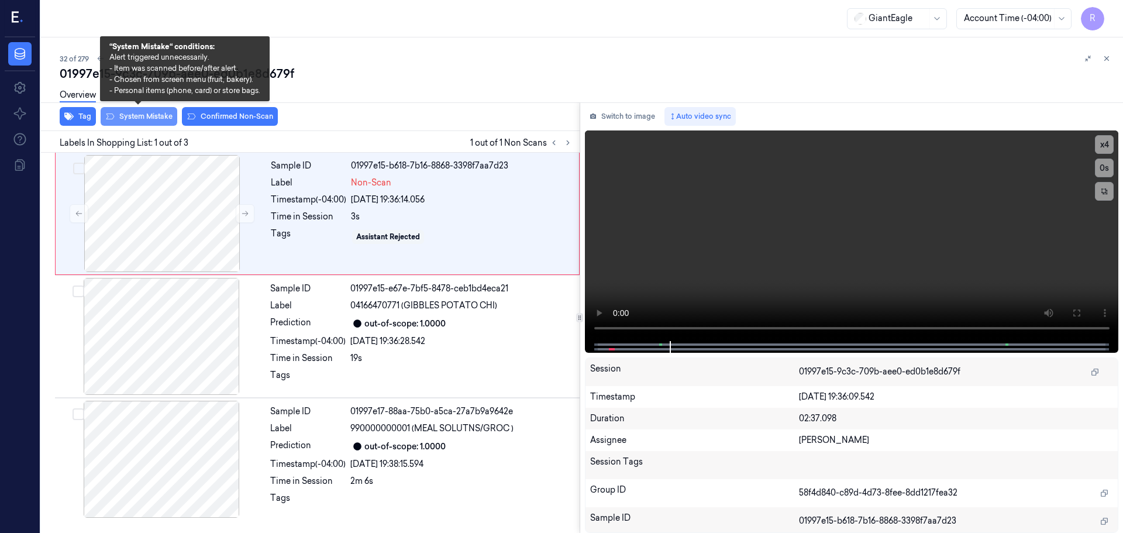
click at [140, 120] on button "System Mistake" at bounding box center [139, 116] width 77 height 19
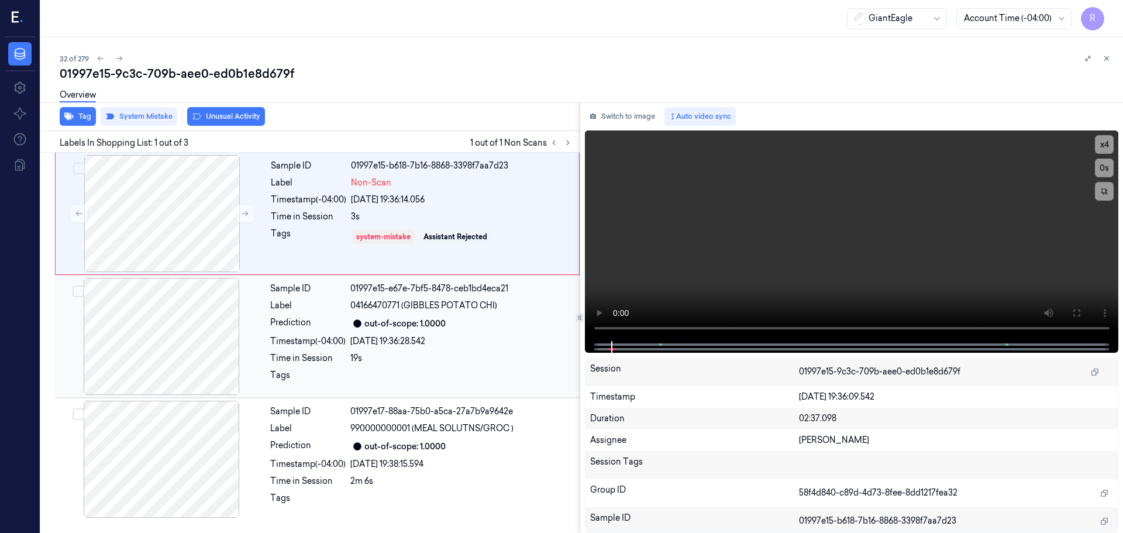
click at [388, 349] on div "Sample ID 01997e15-e67e-7bf5-8478-ceb1bd4eca21 Label 04166470771 (GIBBLES POTAT…" at bounding box center [421, 336] width 312 height 117
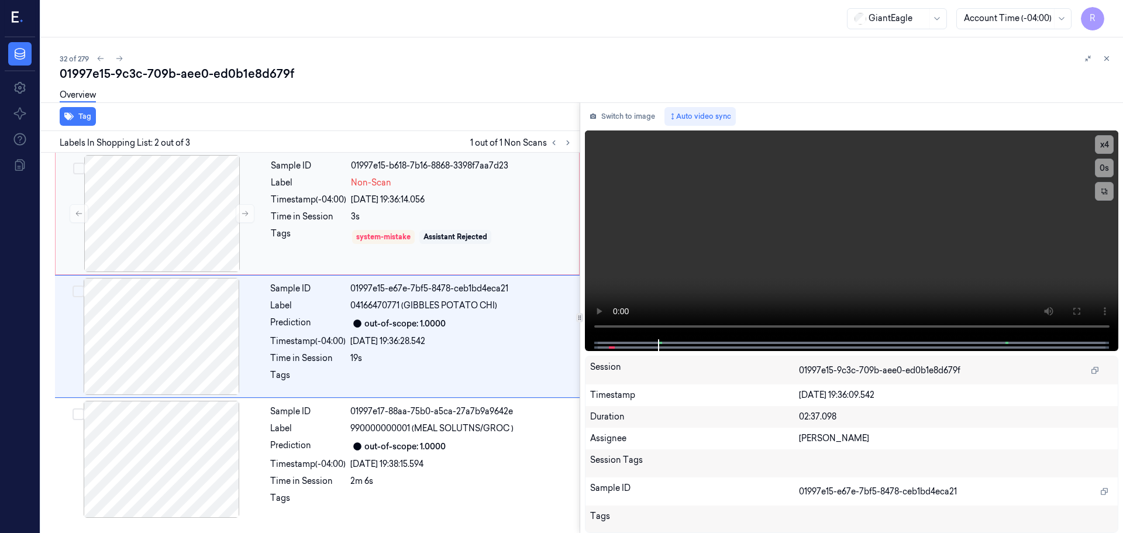
click at [424, 203] on div "24/09/2025 19:36:14.056" at bounding box center [461, 200] width 221 height 12
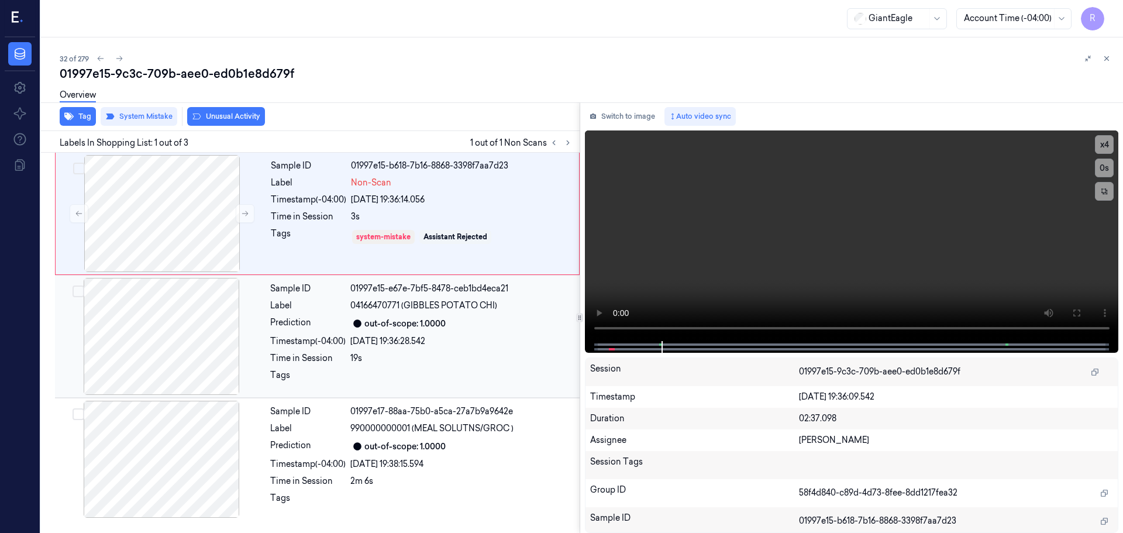
click at [419, 376] on div at bounding box center [461, 378] width 222 height 19
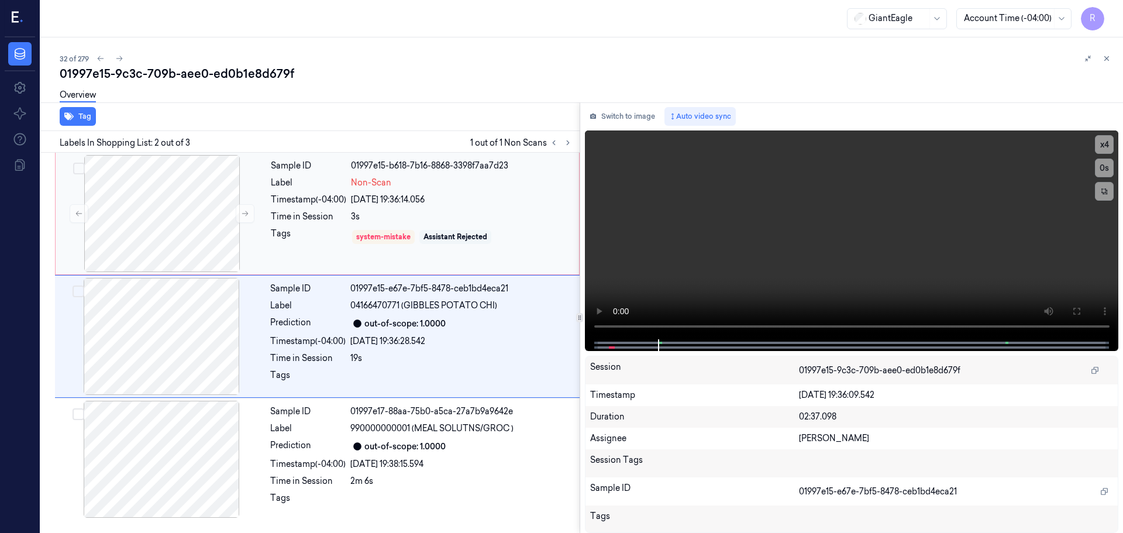
click at [433, 230] on div "Assistant Rejected" at bounding box center [455, 237] width 72 height 14
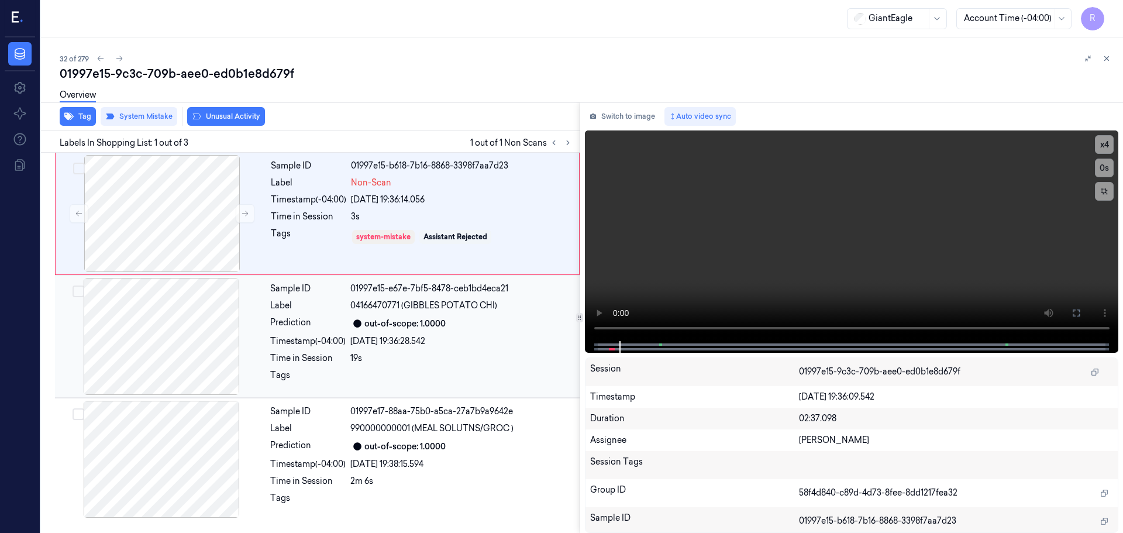
click at [287, 334] on div "Sample ID 01997e15-e67e-7bf5-8478-ceb1bd4eca21 Label 04166470771 (GIBBLES POTAT…" at bounding box center [421, 336] width 312 height 117
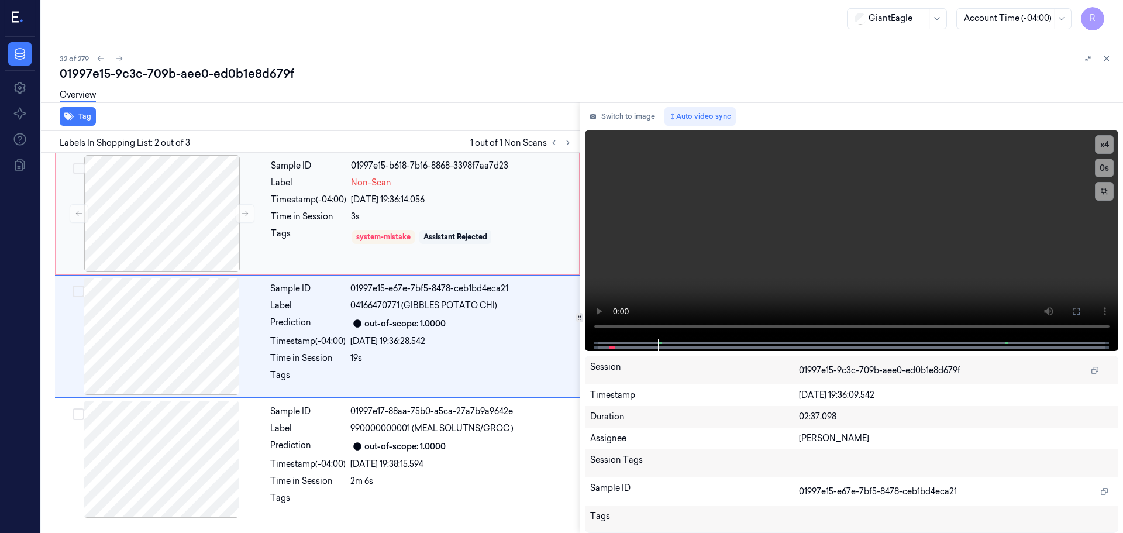
click at [346, 240] on div "Tags" at bounding box center [308, 236] width 75 height 19
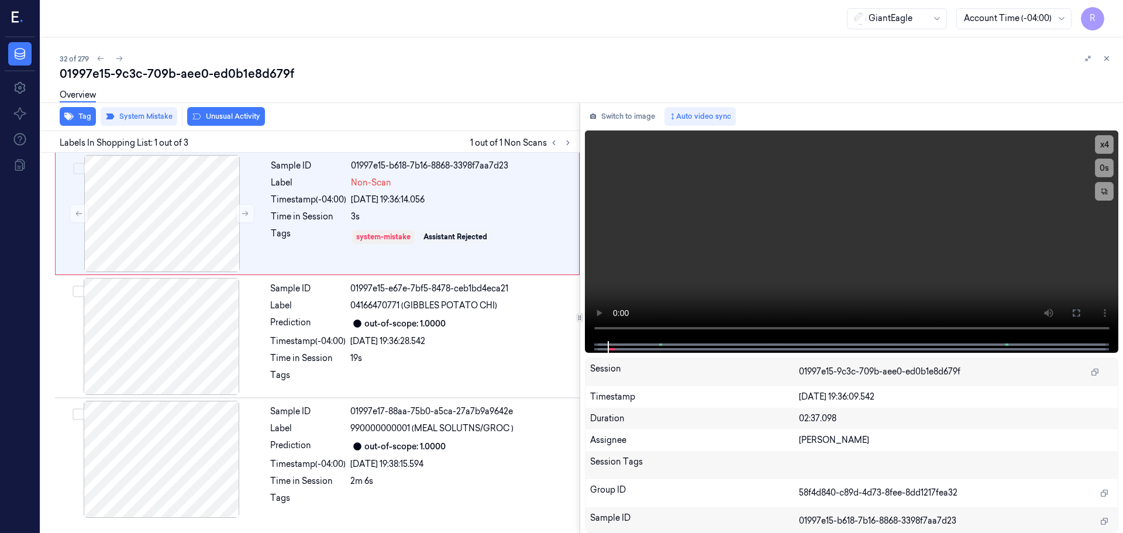
click at [1108, 58] on icon at bounding box center [1106, 58] width 8 height 8
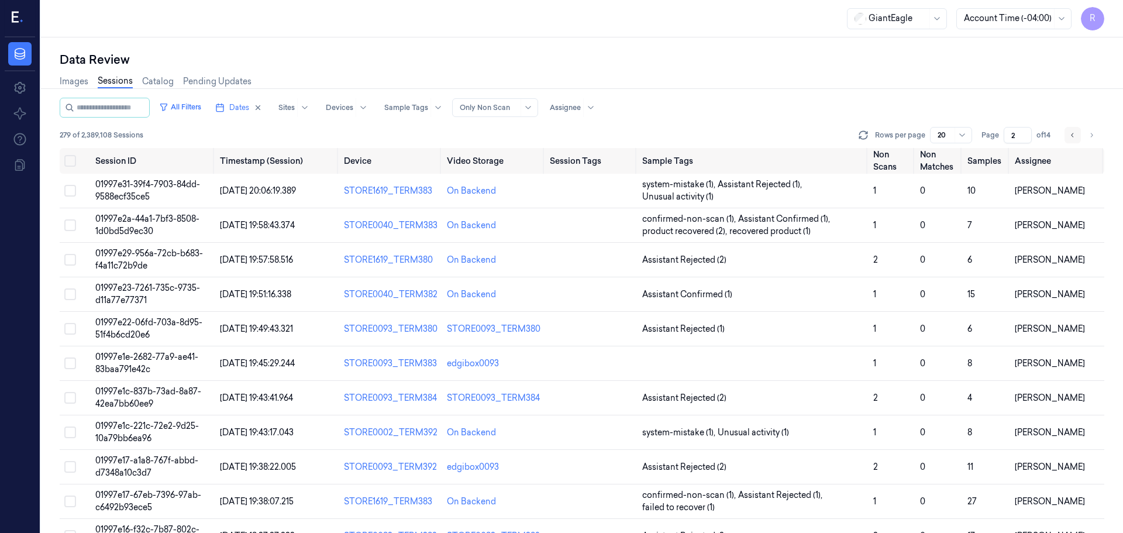
click at [1071, 134] on icon "Go to previous page" at bounding box center [1072, 134] width 7 height 9
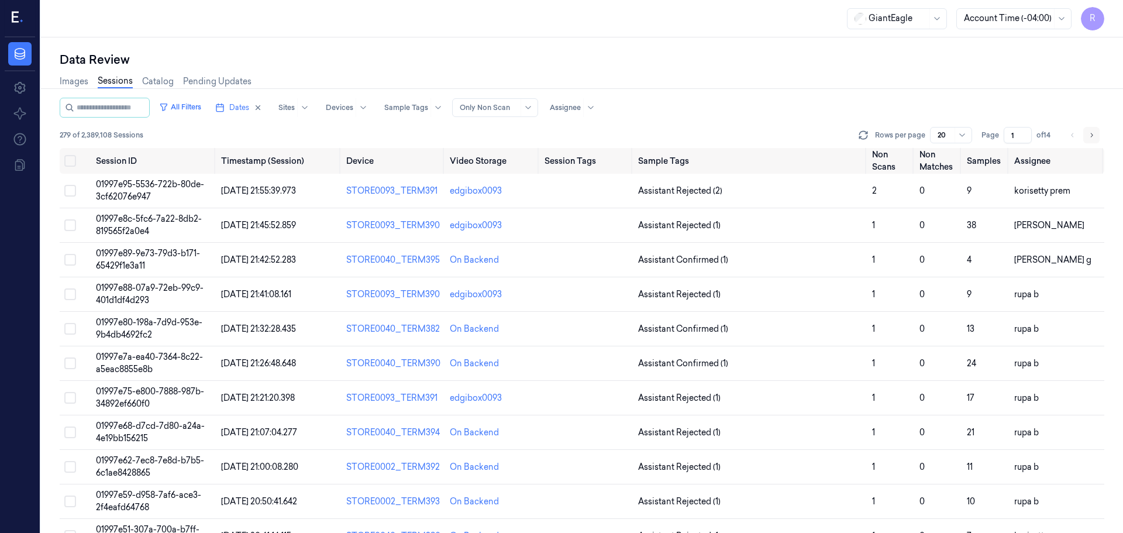
click at [1096, 134] on button "Go to next page" at bounding box center [1091, 135] width 16 height 16
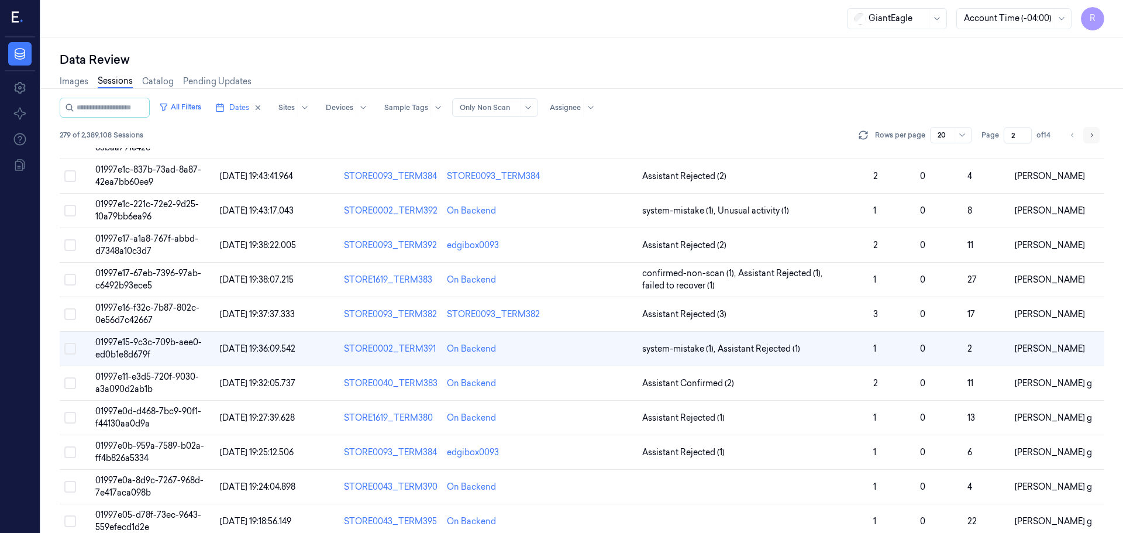
scroll to position [230, 0]
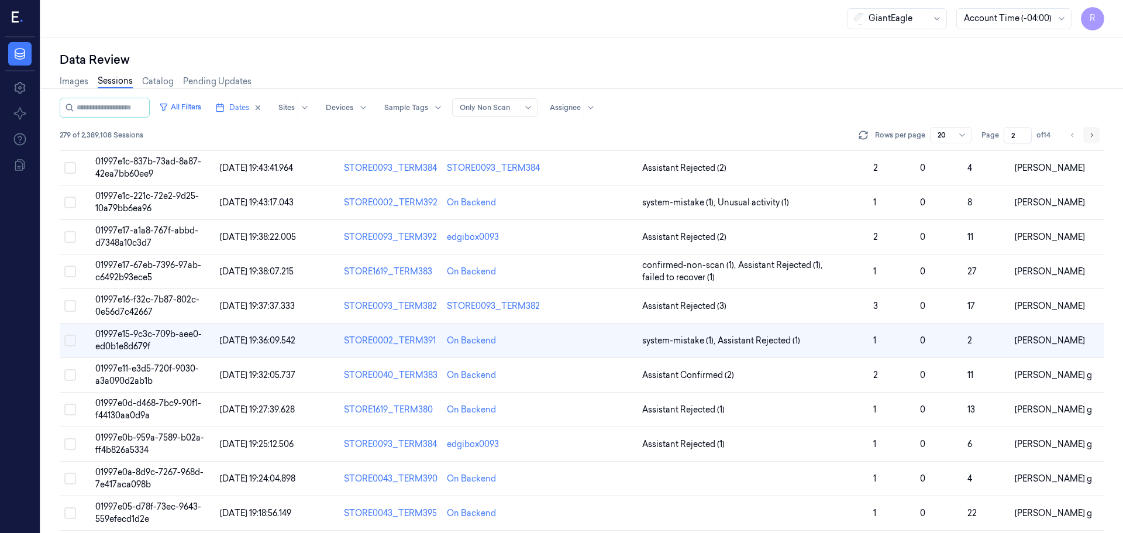
click at [1096, 134] on button "Go to next page" at bounding box center [1091, 135] width 16 height 16
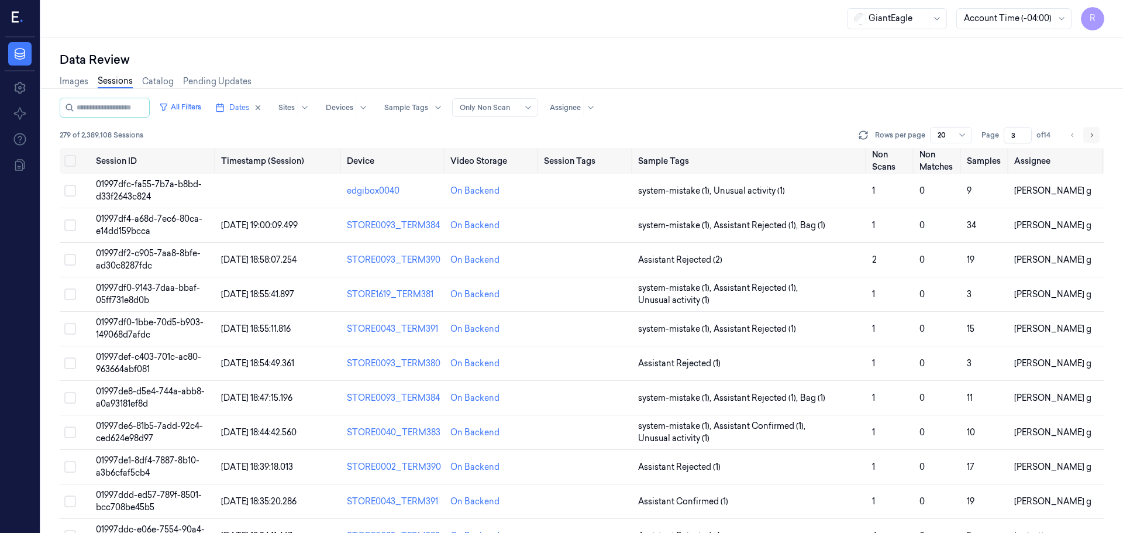
click at [1096, 134] on button "Go to next page" at bounding box center [1091, 135] width 16 height 16
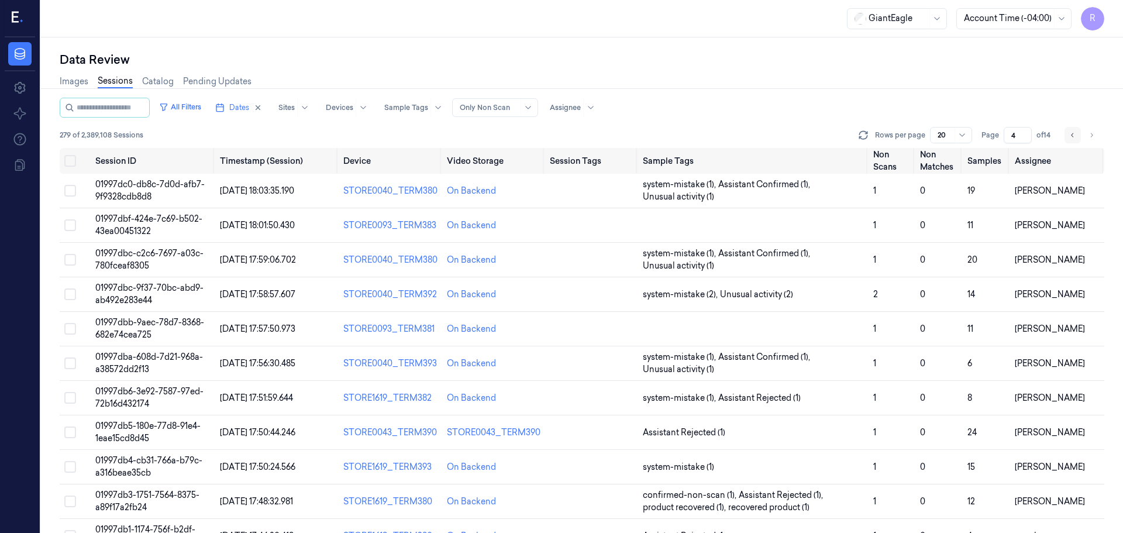
click at [1074, 134] on icon "Go to previous page" at bounding box center [1072, 134] width 7 height 9
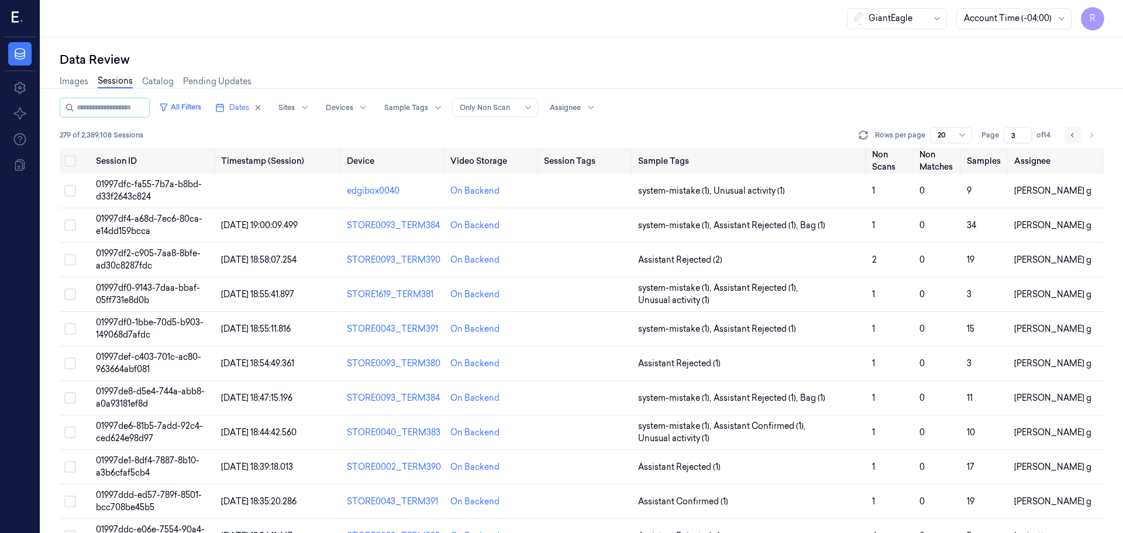
click at [1074, 134] on icon "Go to previous page" at bounding box center [1072, 134] width 7 height 9
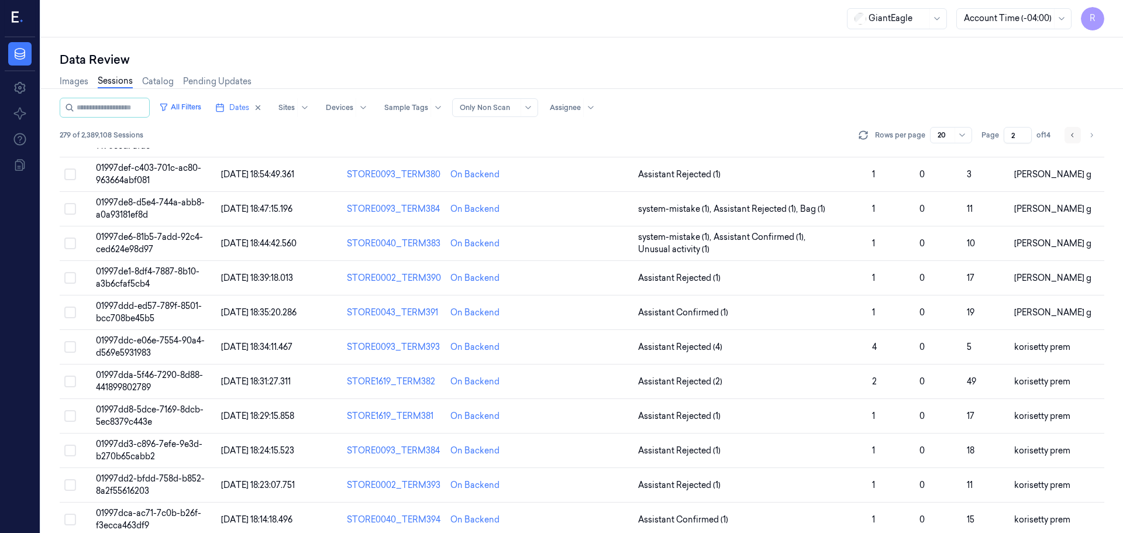
click at [1074, 134] on icon "Go to previous page" at bounding box center [1072, 134] width 7 height 9
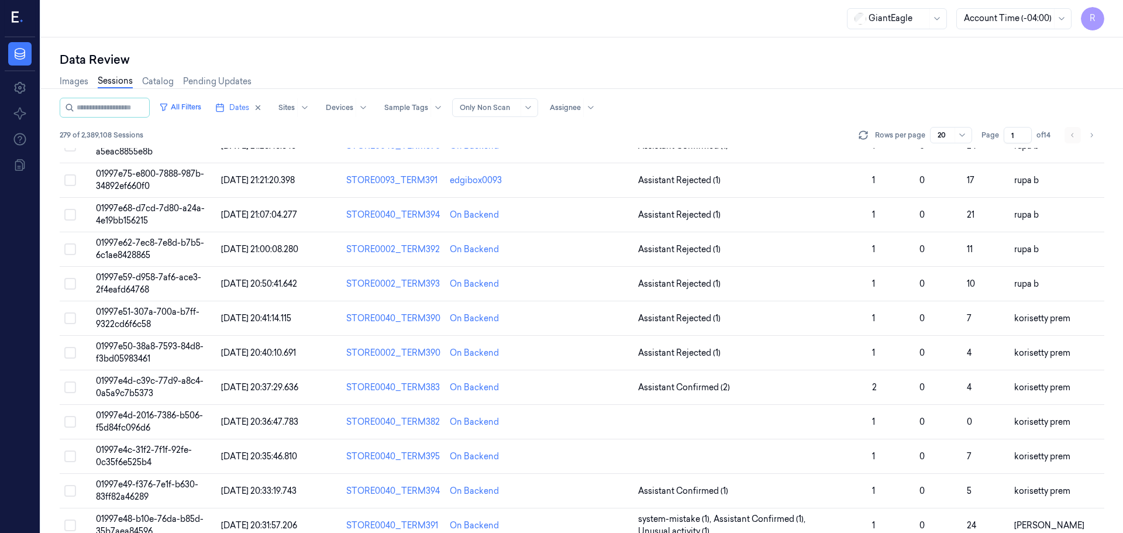
scroll to position [230, 0]
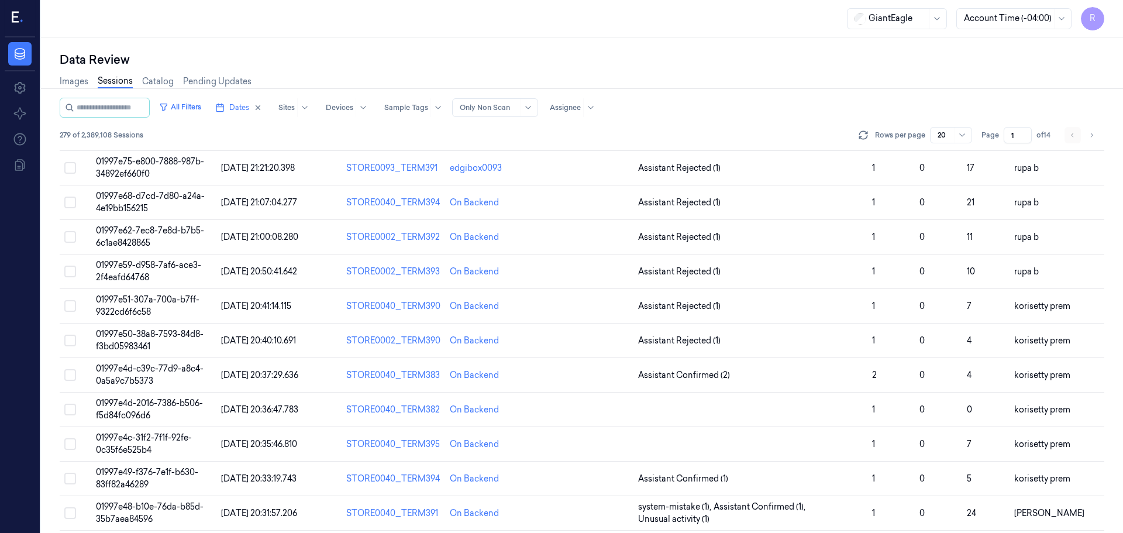
click at [1074, 134] on li "pagination" at bounding box center [1072, 135] width 16 height 16
click at [1073, 134] on li "pagination" at bounding box center [1072, 135] width 16 height 16
click at [1082, 133] on ul "pagination" at bounding box center [1081, 135] width 35 height 16
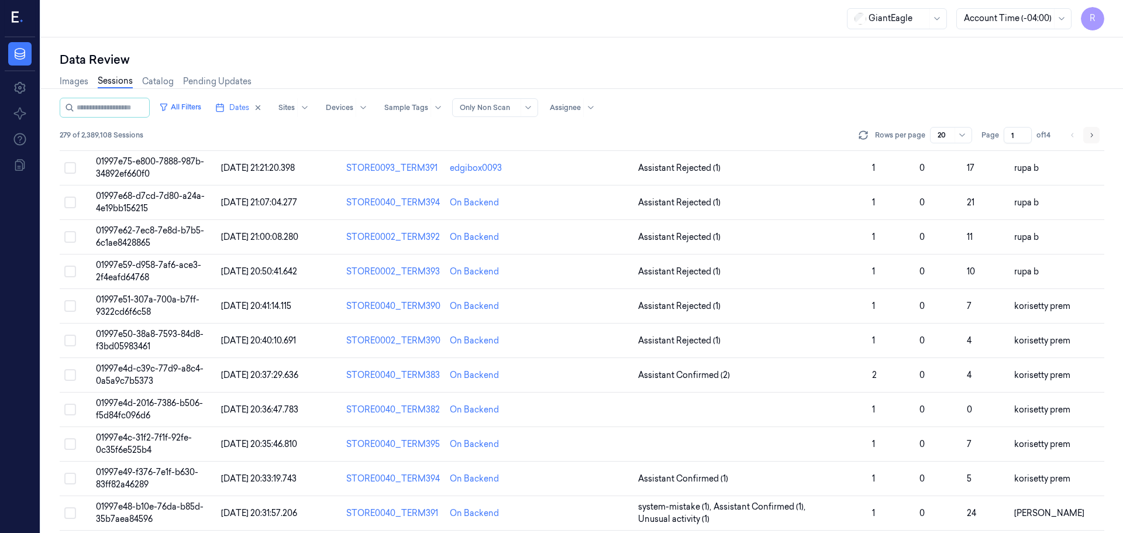
click at [1088, 134] on button "Go to next page" at bounding box center [1091, 135] width 16 height 16
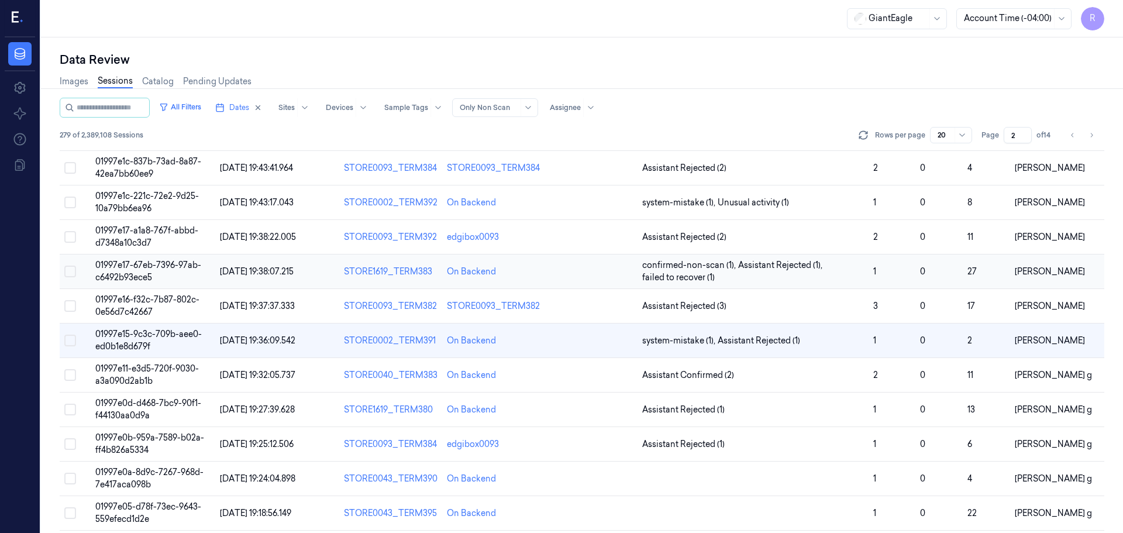
scroll to position [171, 0]
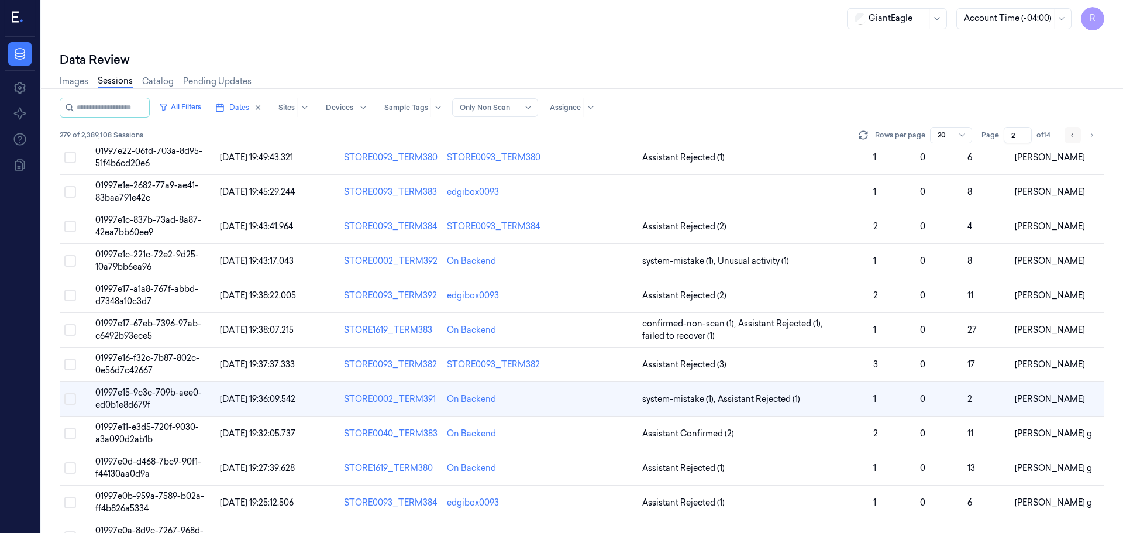
click at [1071, 137] on icon "Go to previous page" at bounding box center [1072, 134] width 7 height 9
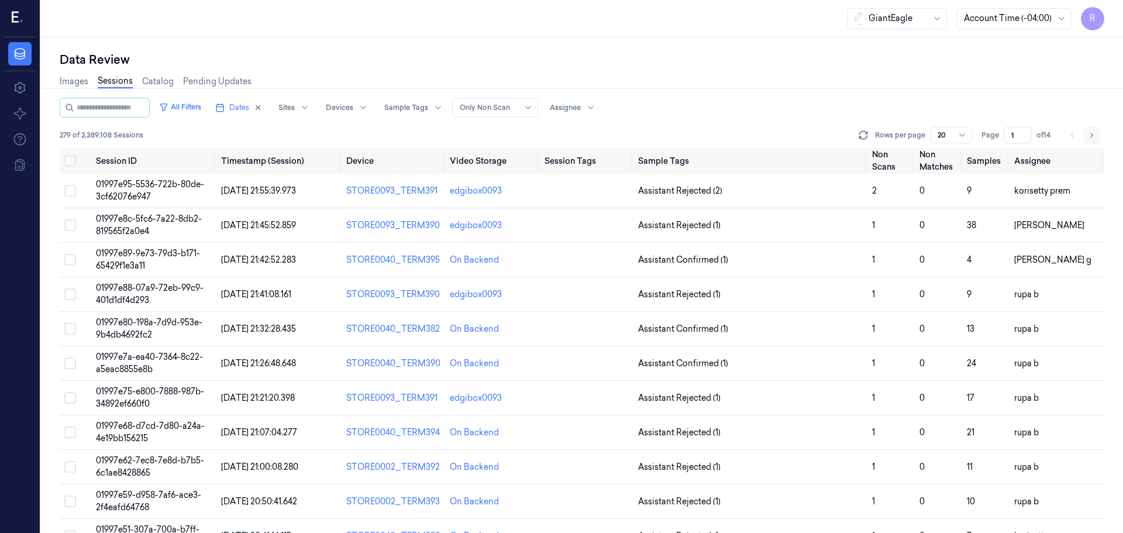
click at [1088, 134] on icon "Go to next page" at bounding box center [1091, 134] width 7 height 9
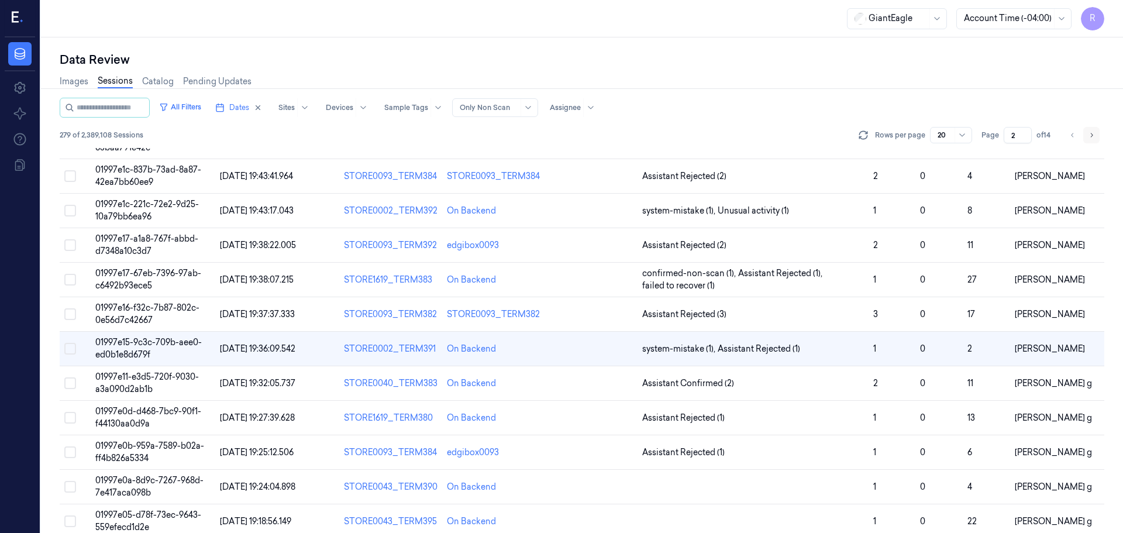
scroll to position [230, 0]
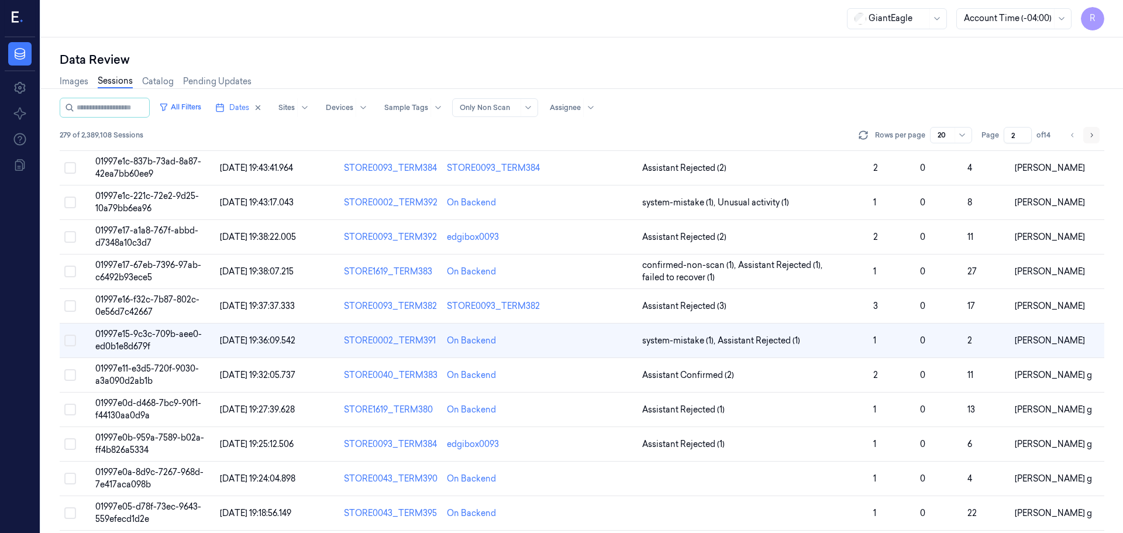
click at [1088, 134] on icon "Go to next page" at bounding box center [1091, 134] width 7 height 9
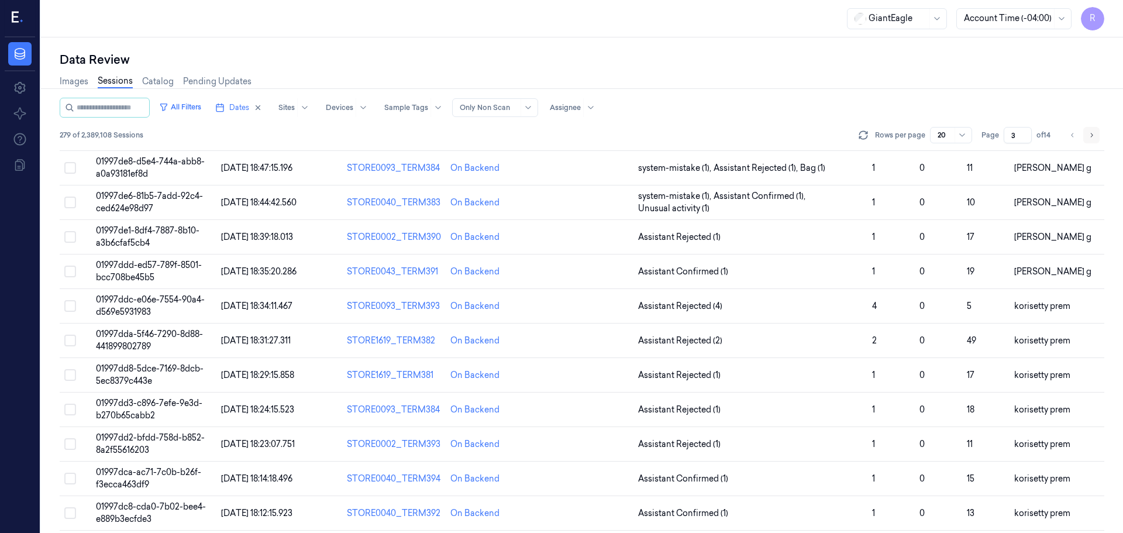
click at [1085, 135] on button "Go to next page" at bounding box center [1091, 135] width 16 height 16
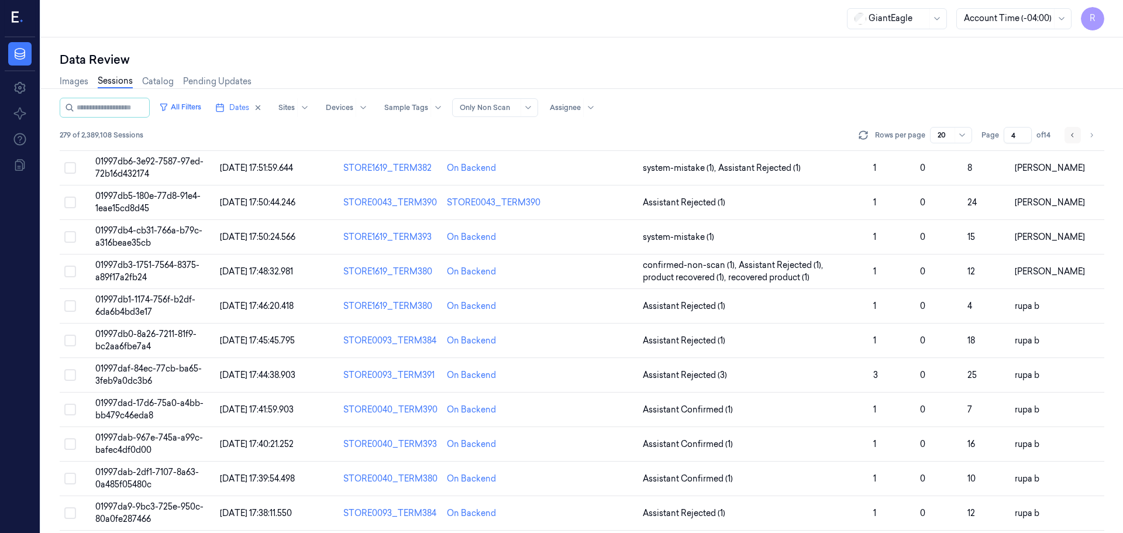
click at [1076, 137] on button "Go to previous page" at bounding box center [1072, 135] width 16 height 16
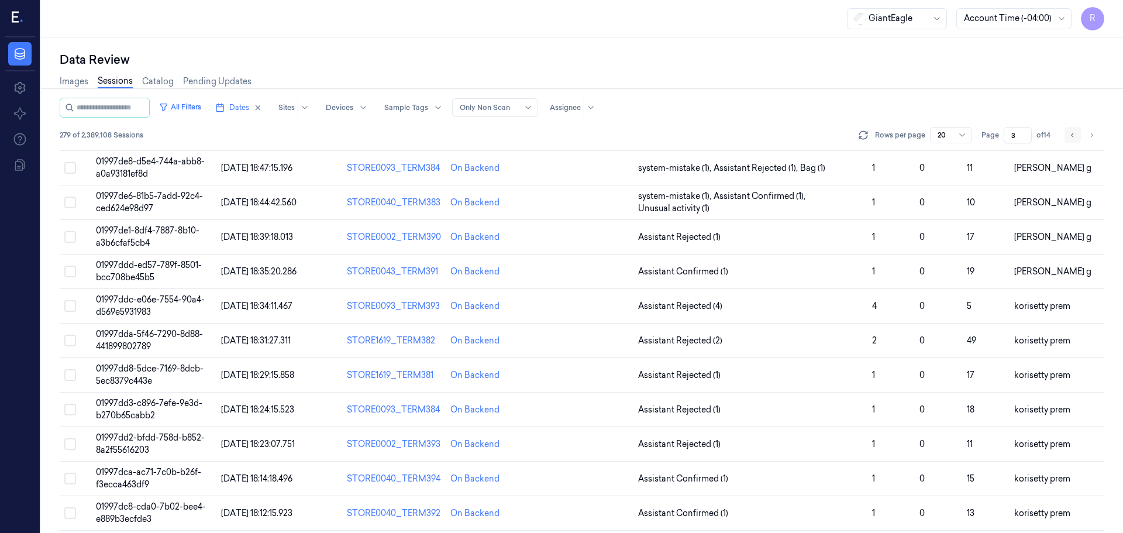
click at [1076, 137] on button "Go to previous page" at bounding box center [1072, 135] width 16 height 16
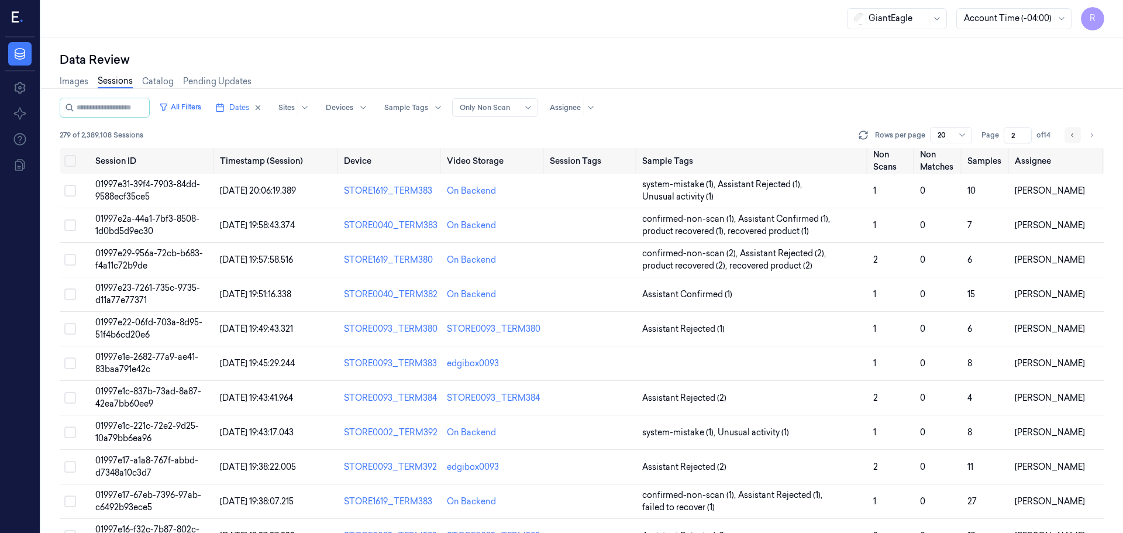
click at [1076, 138] on button "Go to previous page" at bounding box center [1072, 135] width 16 height 16
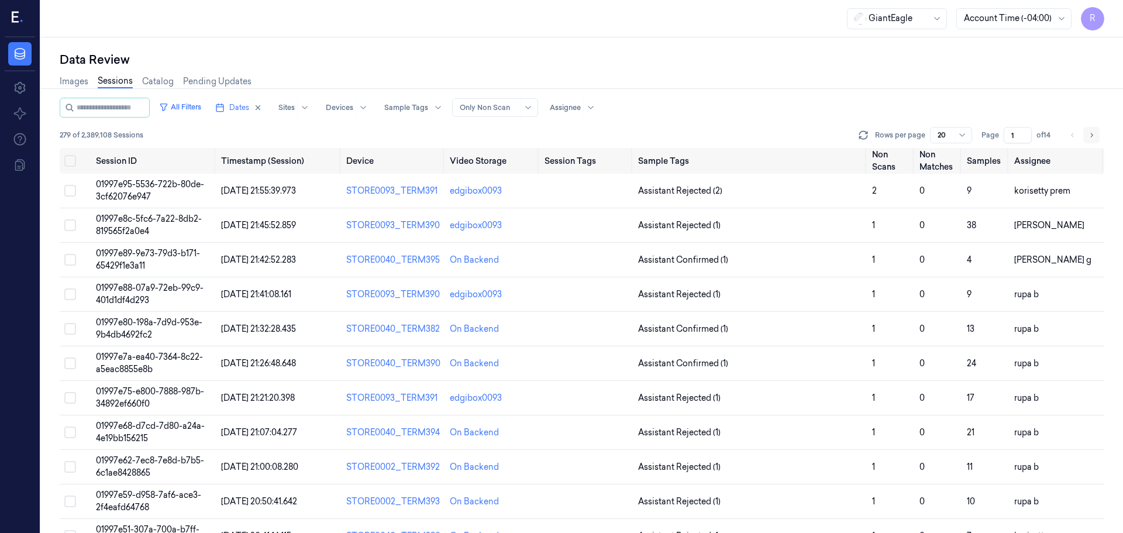
click at [1092, 131] on icon "Go to next page" at bounding box center [1091, 134] width 7 height 9
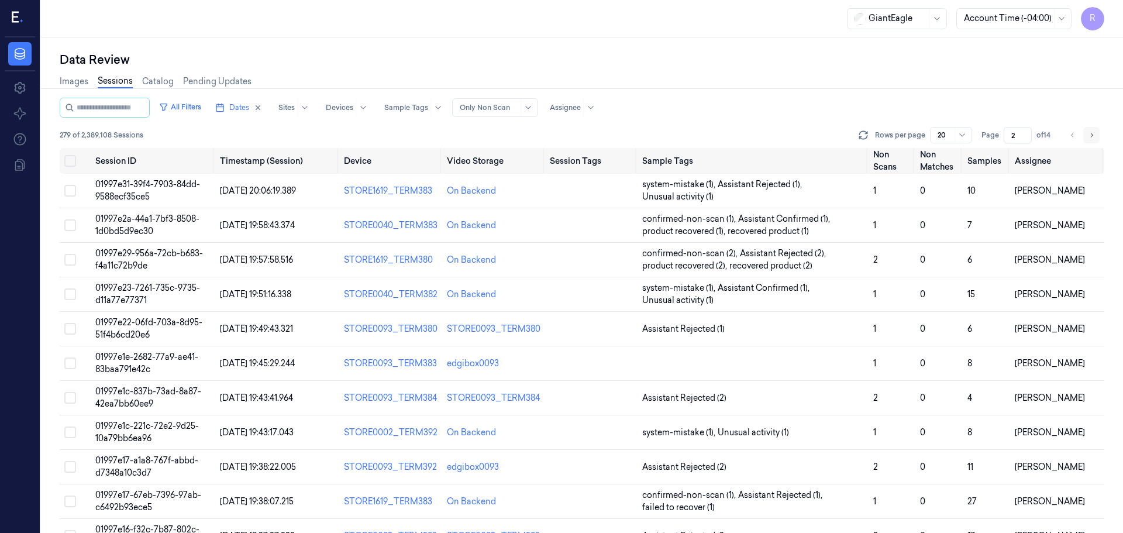
click at [1088, 134] on icon "Go to next page" at bounding box center [1091, 134] width 7 height 9
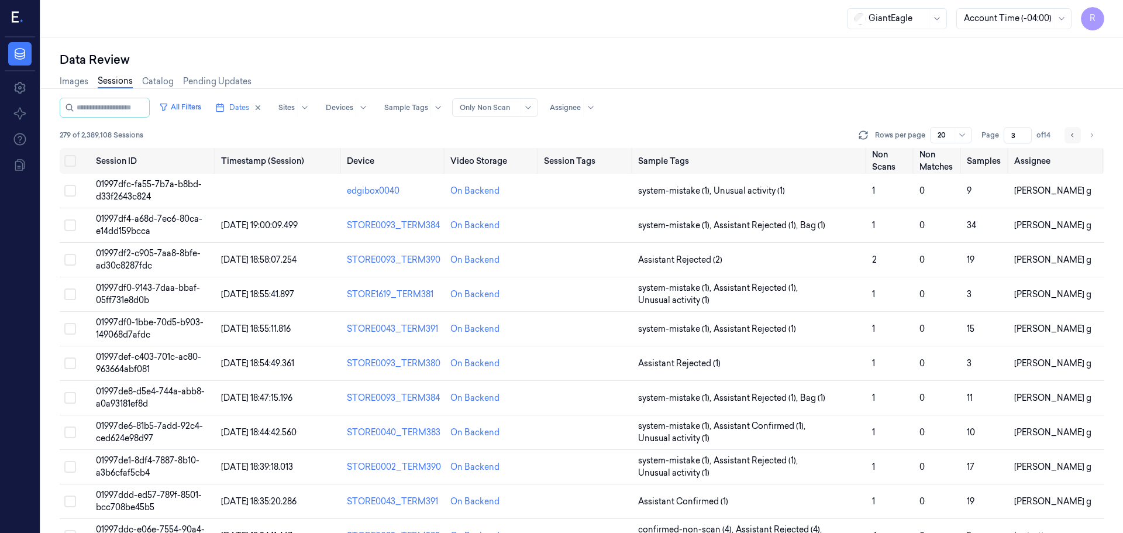
click at [1074, 139] on icon "Go to previous page" at bounding box center [1072, 134] width 7 height 9
type input "2"
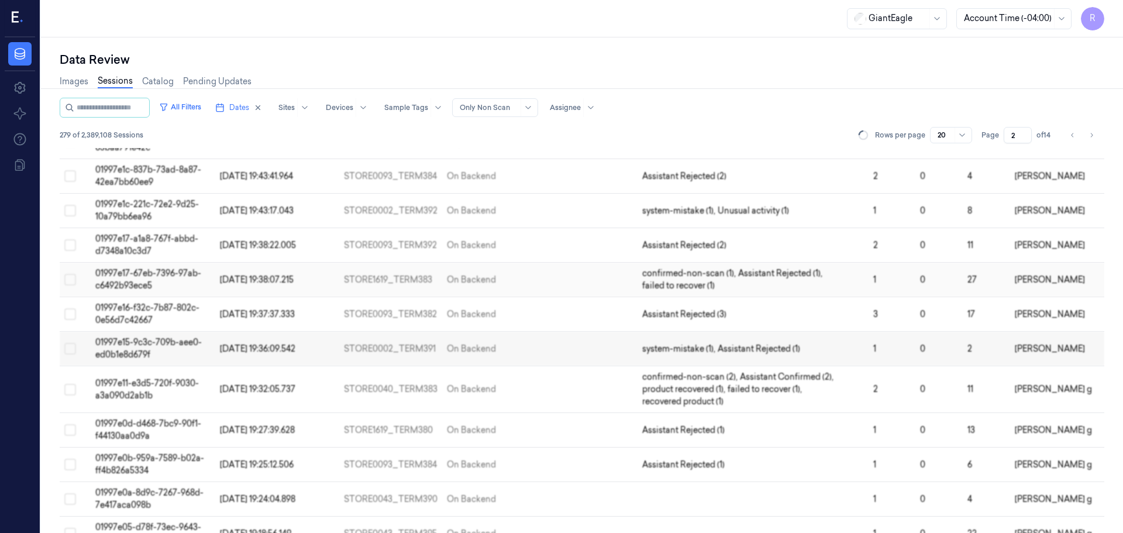
scroll to position [230, 0]
